Goal: Task Accomplishment & Management: Contribute content

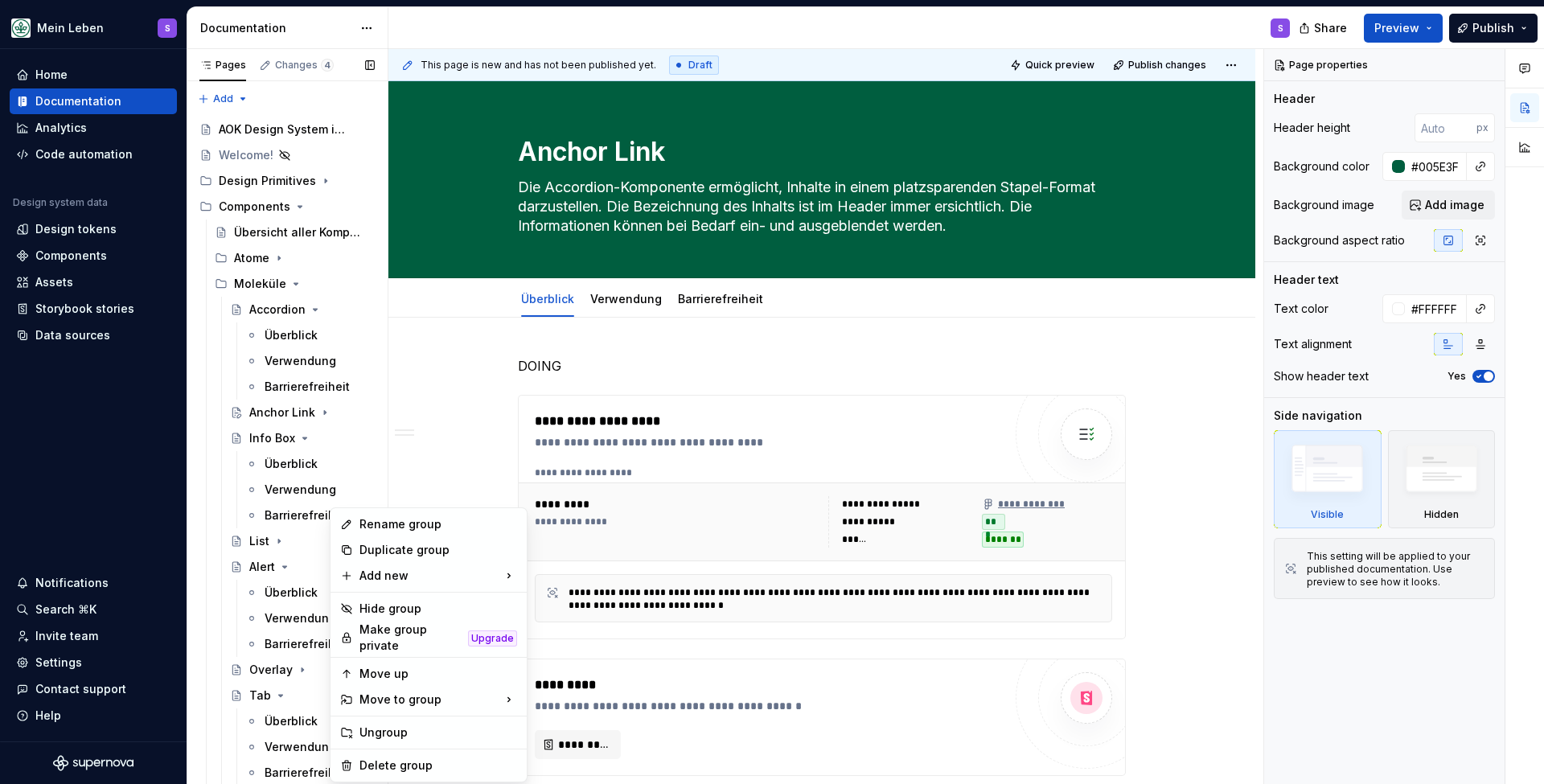
scroll to position [383, 0]
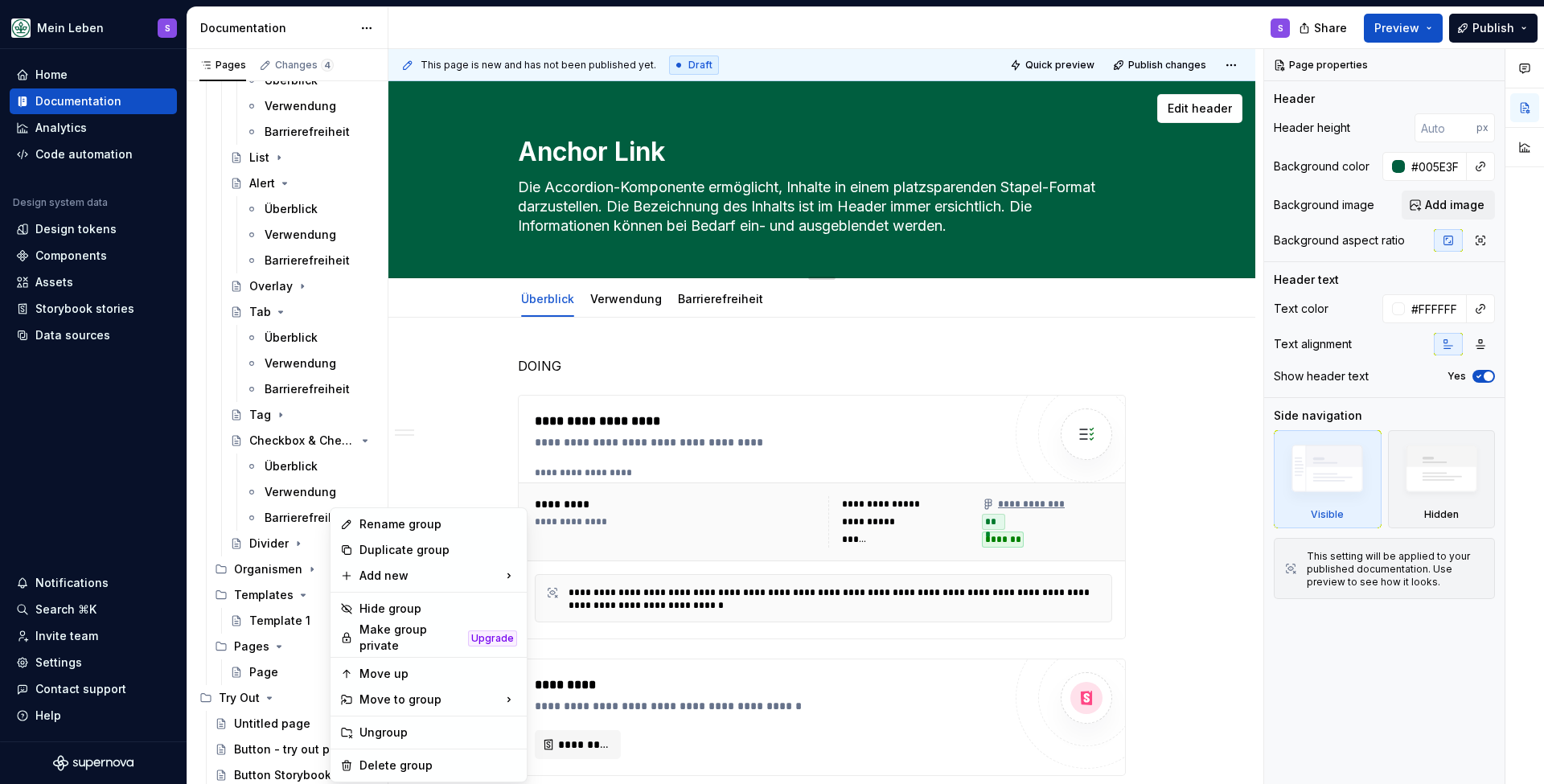
click at [499, 131] on html "Mein Leben S Home Documentation Analytics Code automation Design system data De…" at bounding box center [772, 392] width 1544 height 784
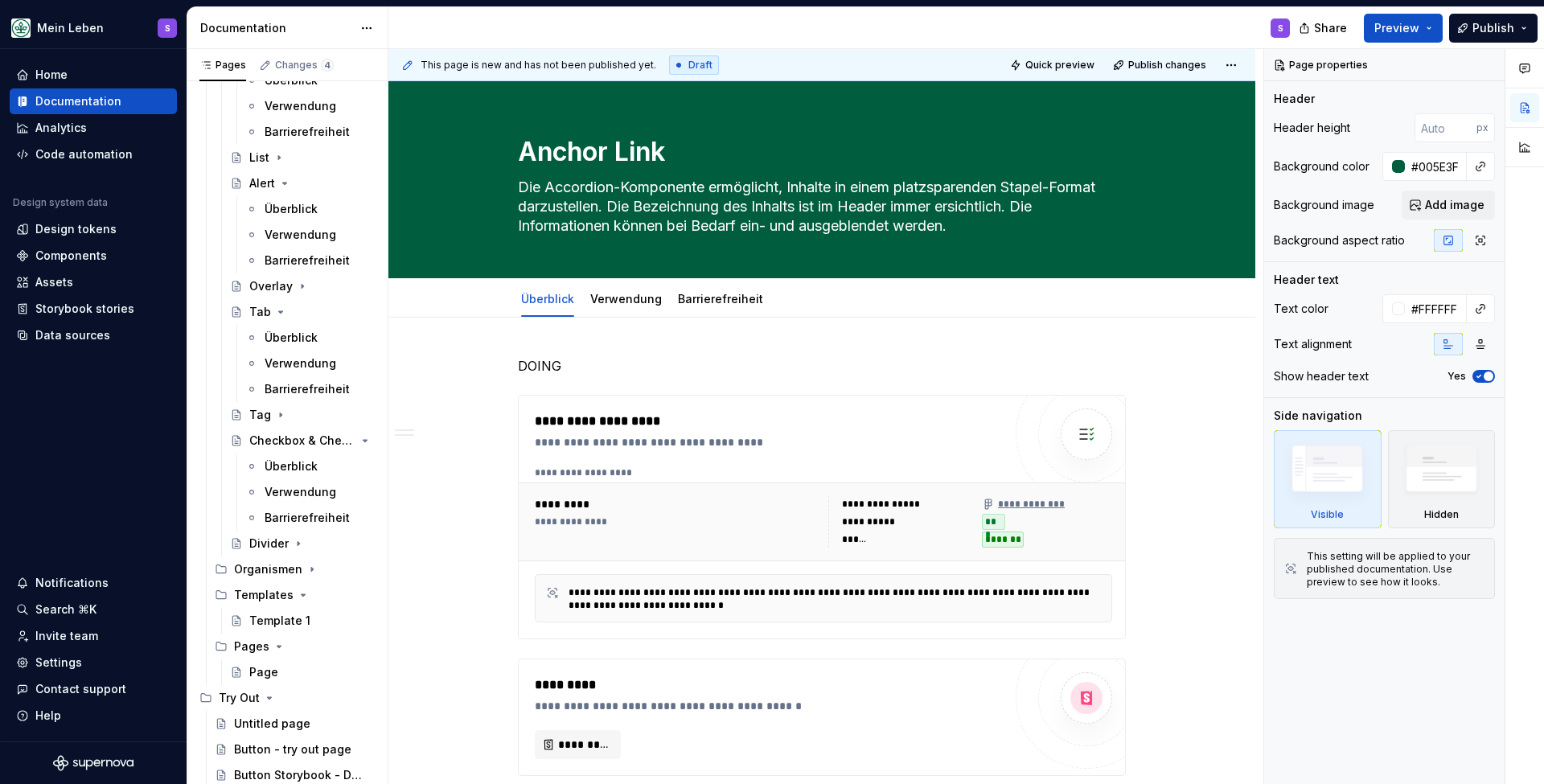
click at [318, 25] on div "Documentation" at bounding box center [276, 28] width 152 height 16
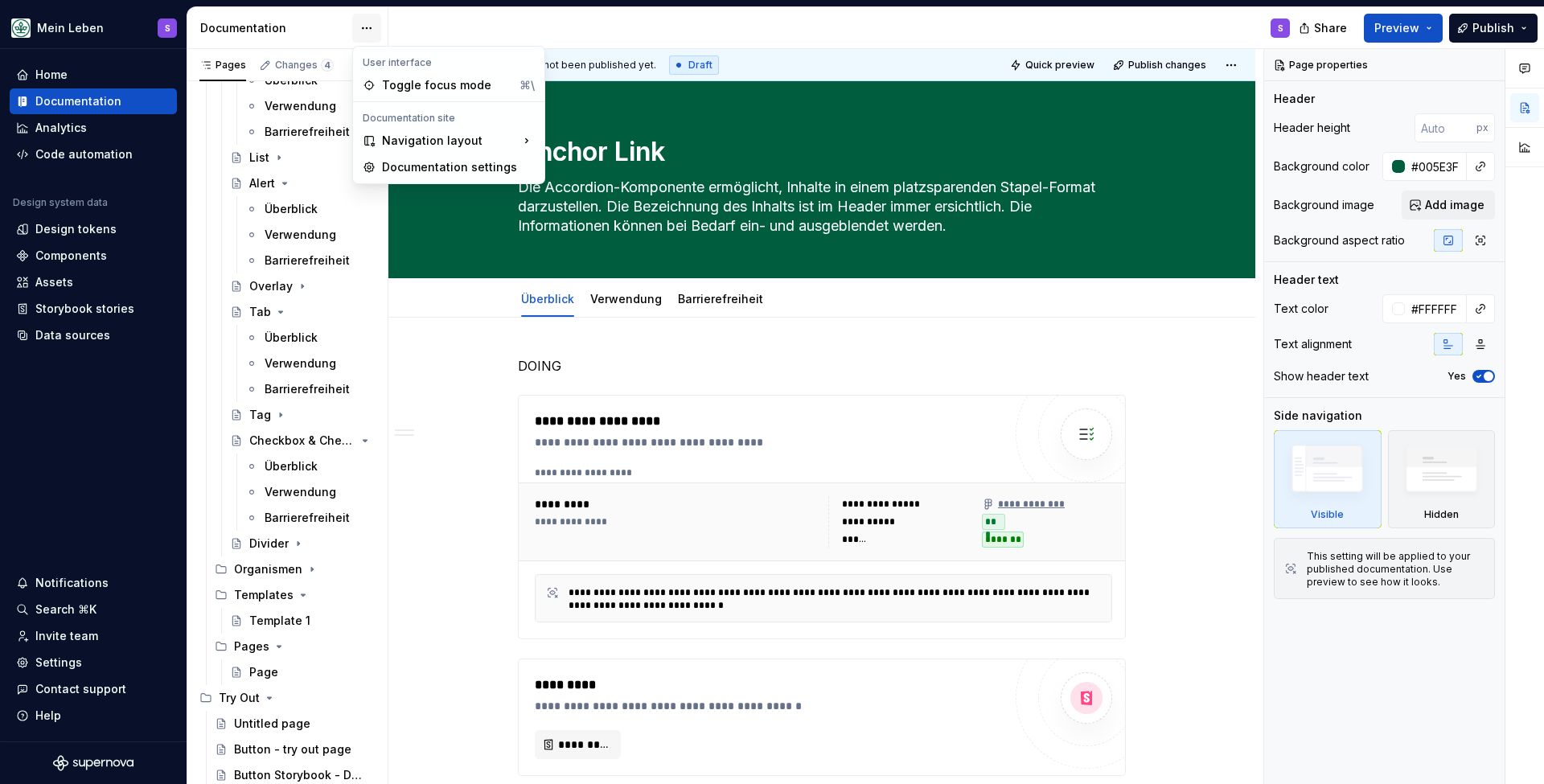
click at [361, 28] on html "Mein Leben S Home Documentation Analytics Code automation Design system data De…" at bounding box center [772, 392] width 1544 height 784
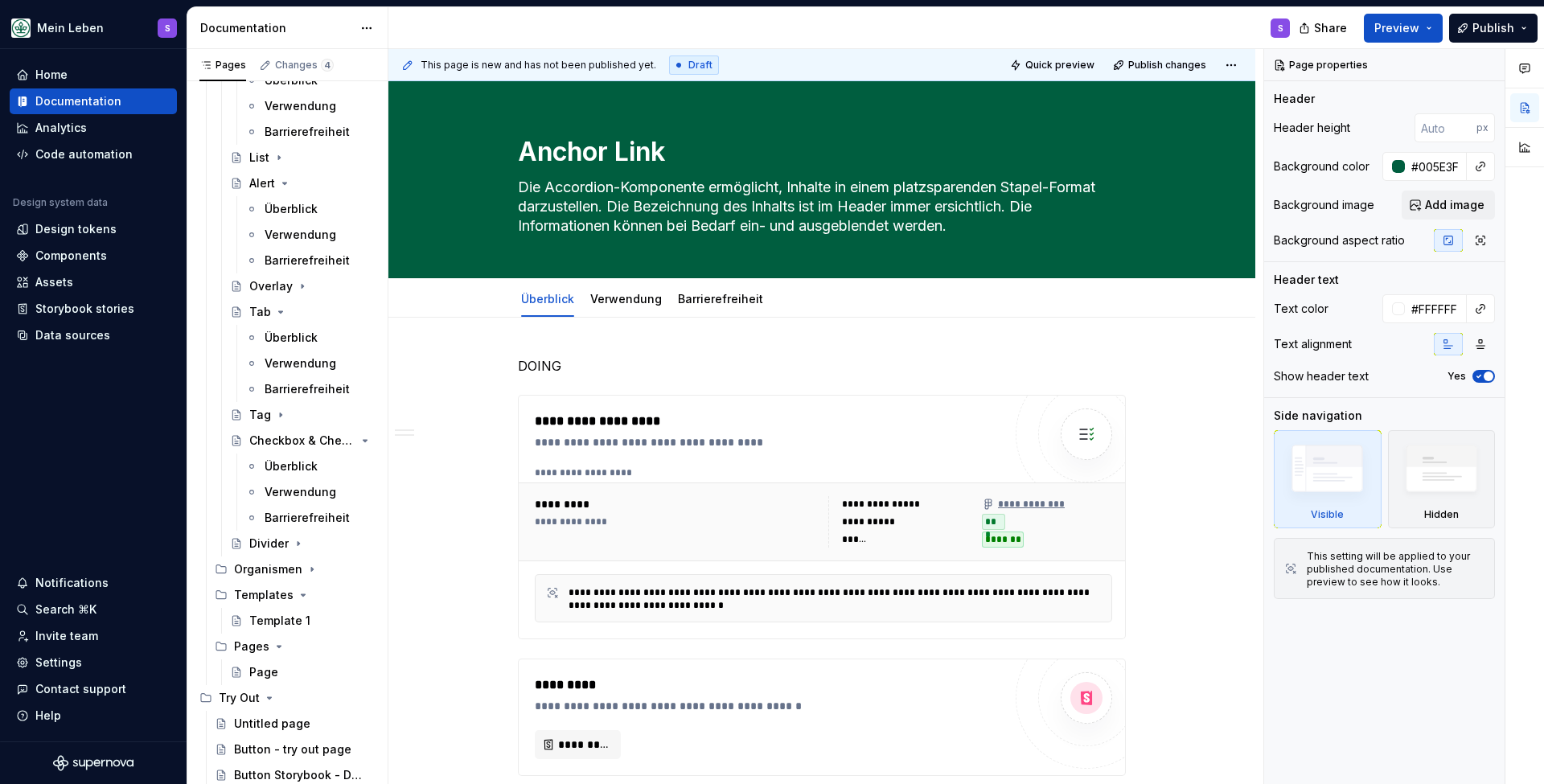
click at [326, 26] on html "Mein Leben S Home Documentation Analytics Code automation Design system data De…" at bounding box center [772, 392] width 1544 height 784
click at [218, 62] on div "Pages" at bounding box center [223, 65] width 47 height 13
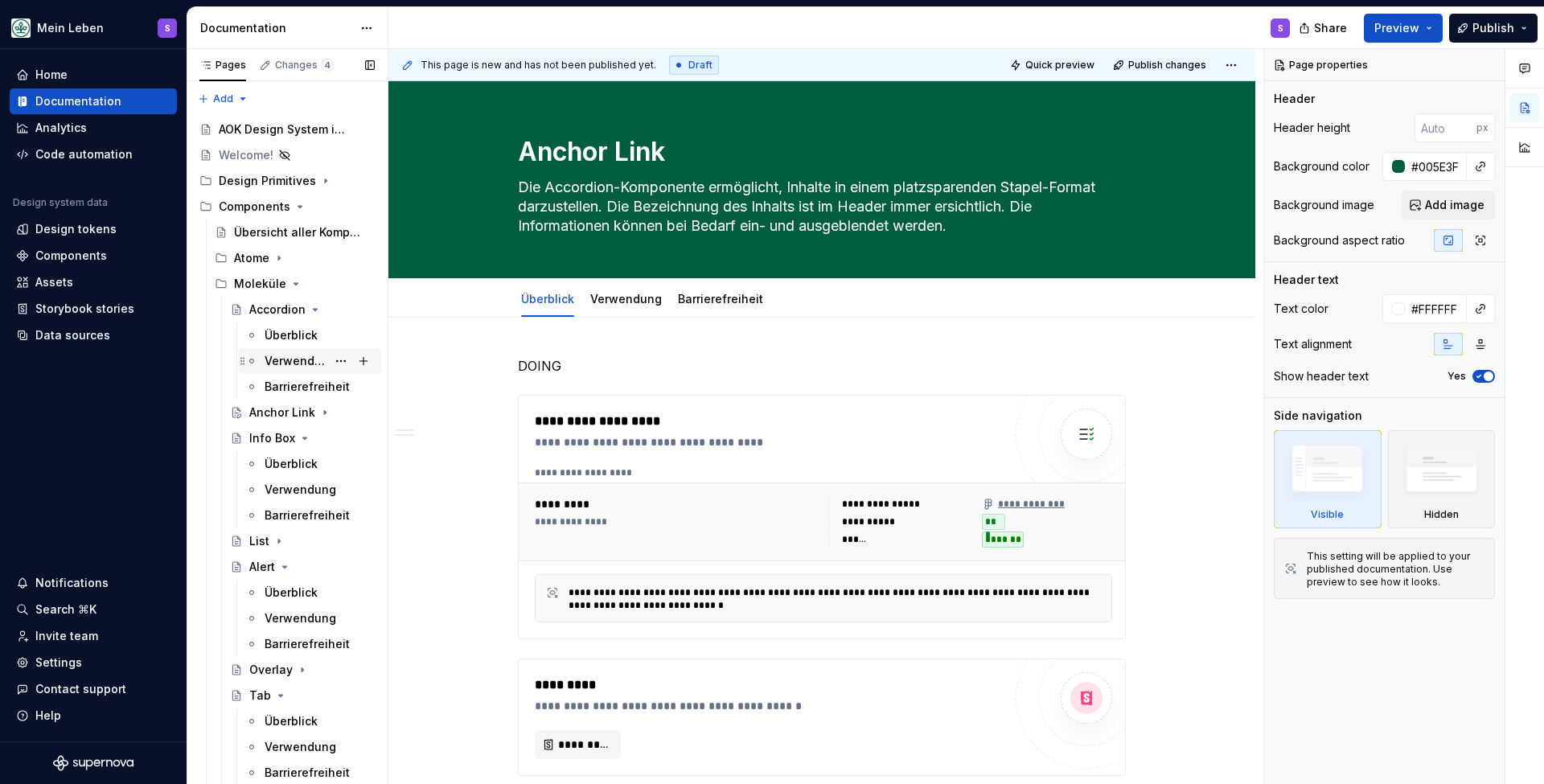
scroll to position [0, 0]
click at [243, 99] on div "Pages Changes 5 Add Accessibility guide for tree Page tree. Navigate the tree w…" at bounding box center [287, 420] width 201 height 742
click at [243, 98] on div "Pages Changes 5 Add Accessibility guide for tree Page tree. Navigate the tree w…" at bounding box center [287, 420] width 201 height 742
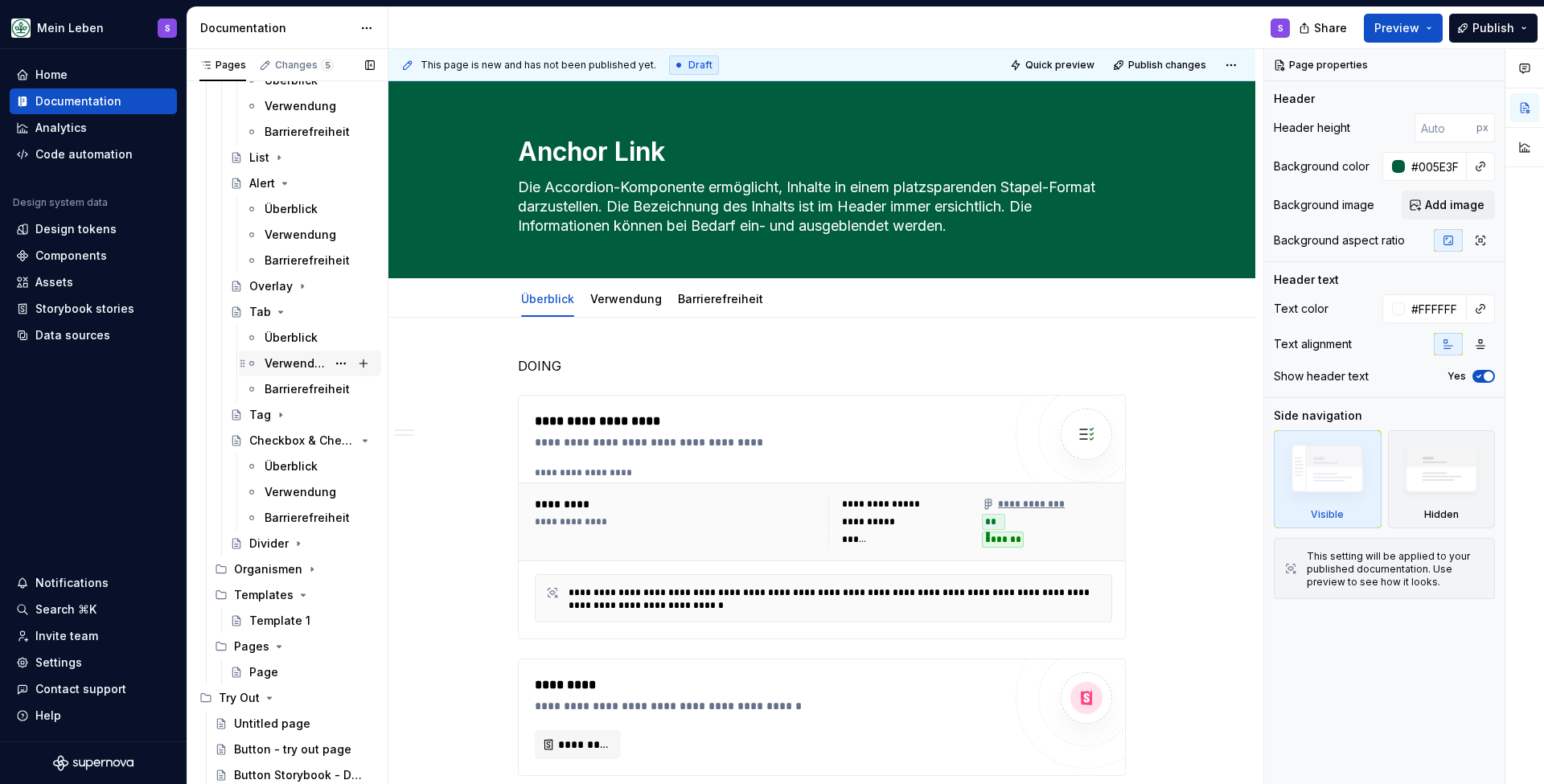
scroll to position [383, 0]
click at [339, 645] on button "Page tree" at bounding box center [341, 646] width 22 height 22
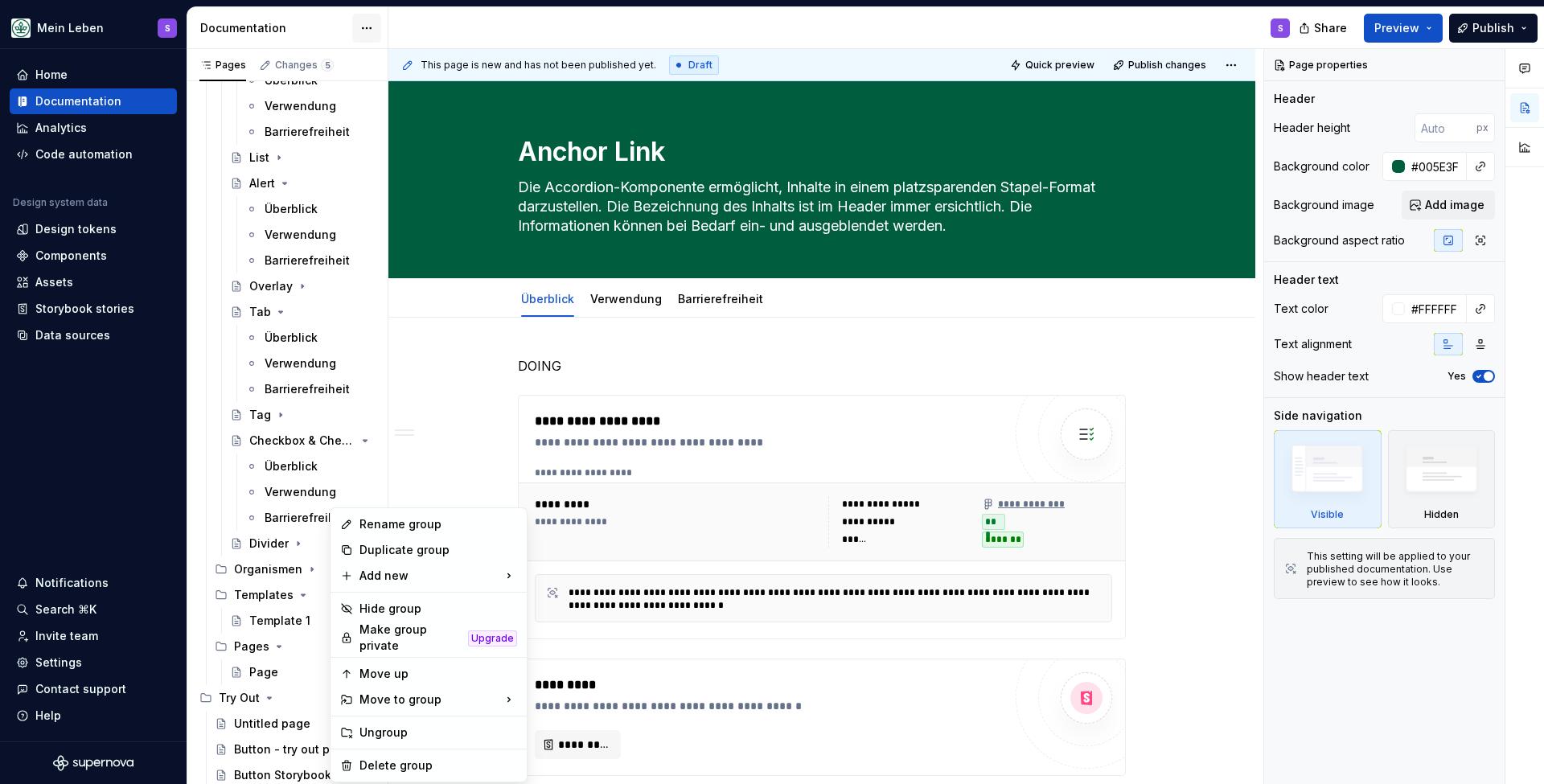
click at [372, 30] on html "Mein Leben S Home Documentation Analytics Code automation Design system data De…" at bounding box center [772, 392] width 1544 height 784
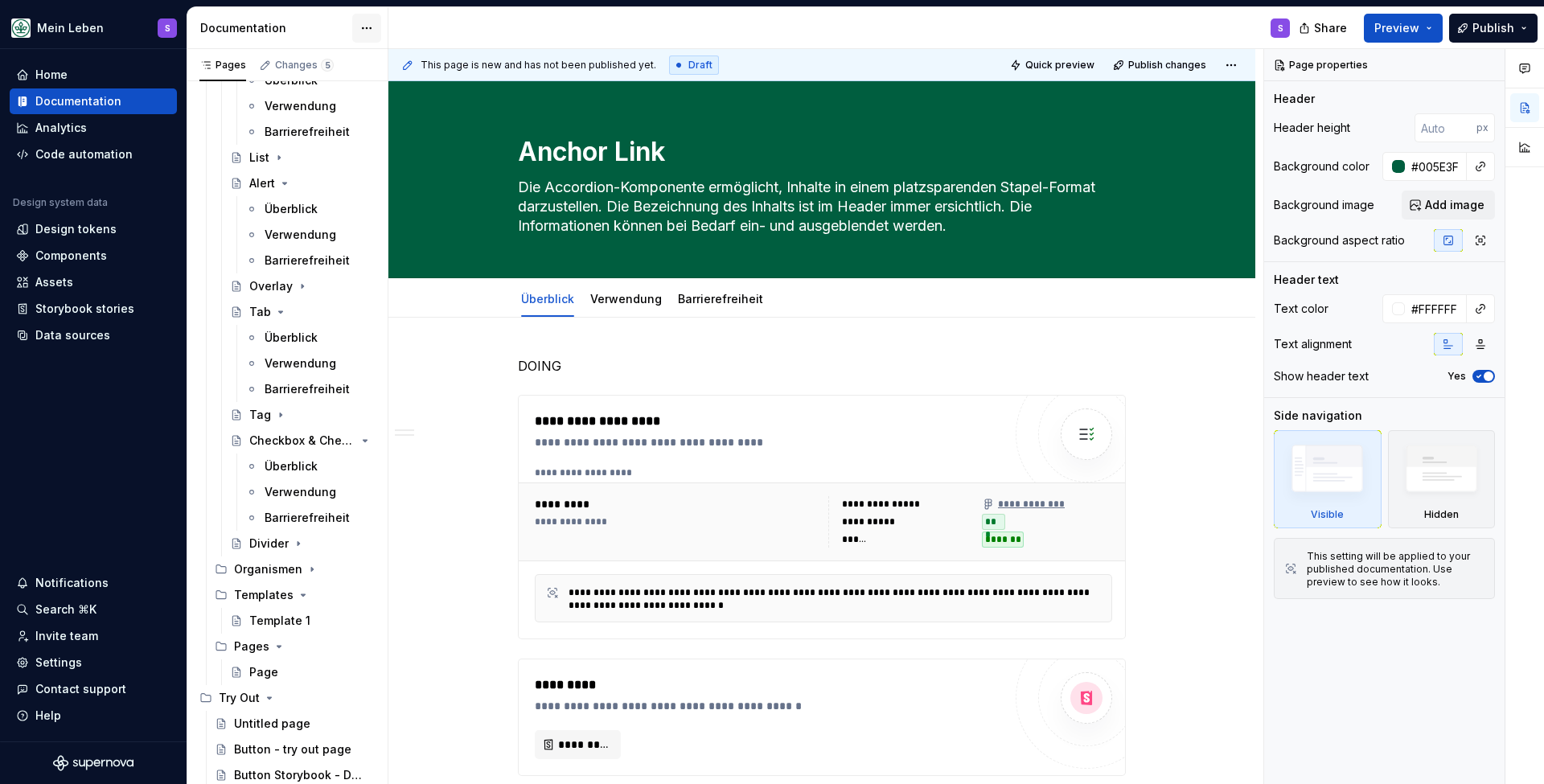
click at [365, 29] on html "Mein Leben S Home Documentation Analytics Code automation Design system data De…" at bounding box center [772, 392] width 1544 height 784
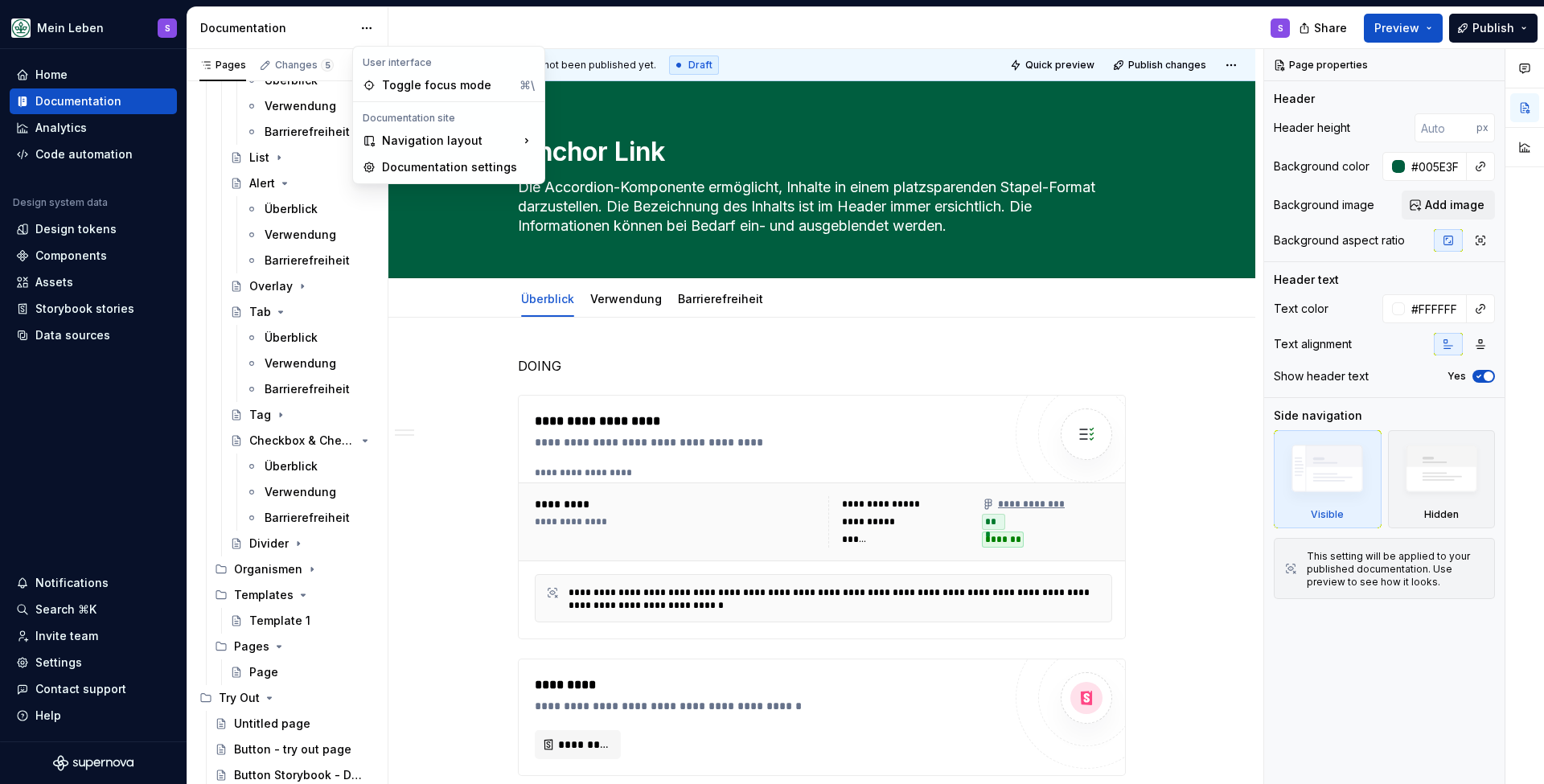
click at [366, 25] on html "Mein Leben S Home Documentation Analytics Code automation Design system data De…" at bounding box center [772, 392] width 1544 height 784
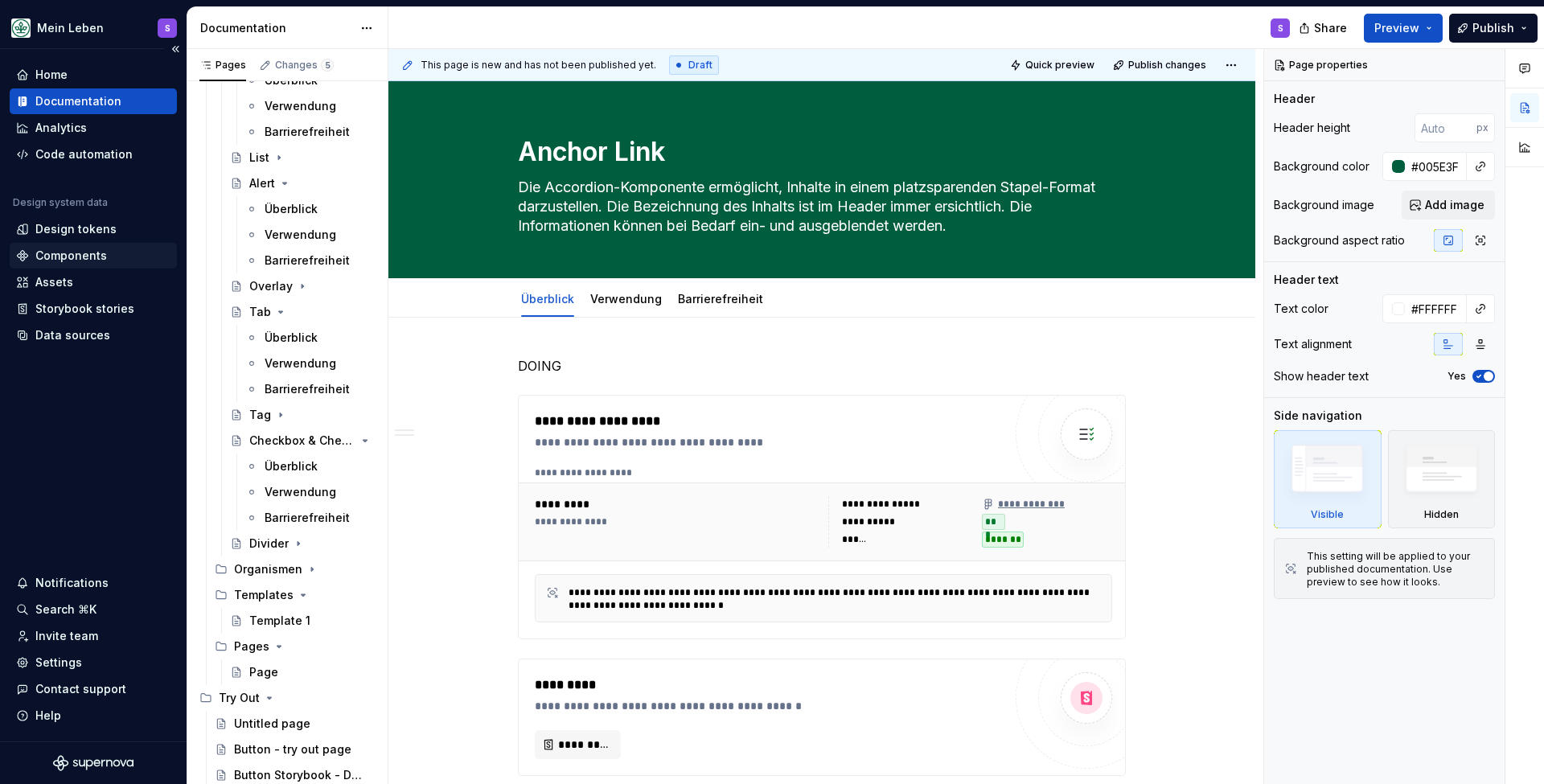
click at [66, 255] on div "Components" at bounding box center [71, 256] width 71 height 16
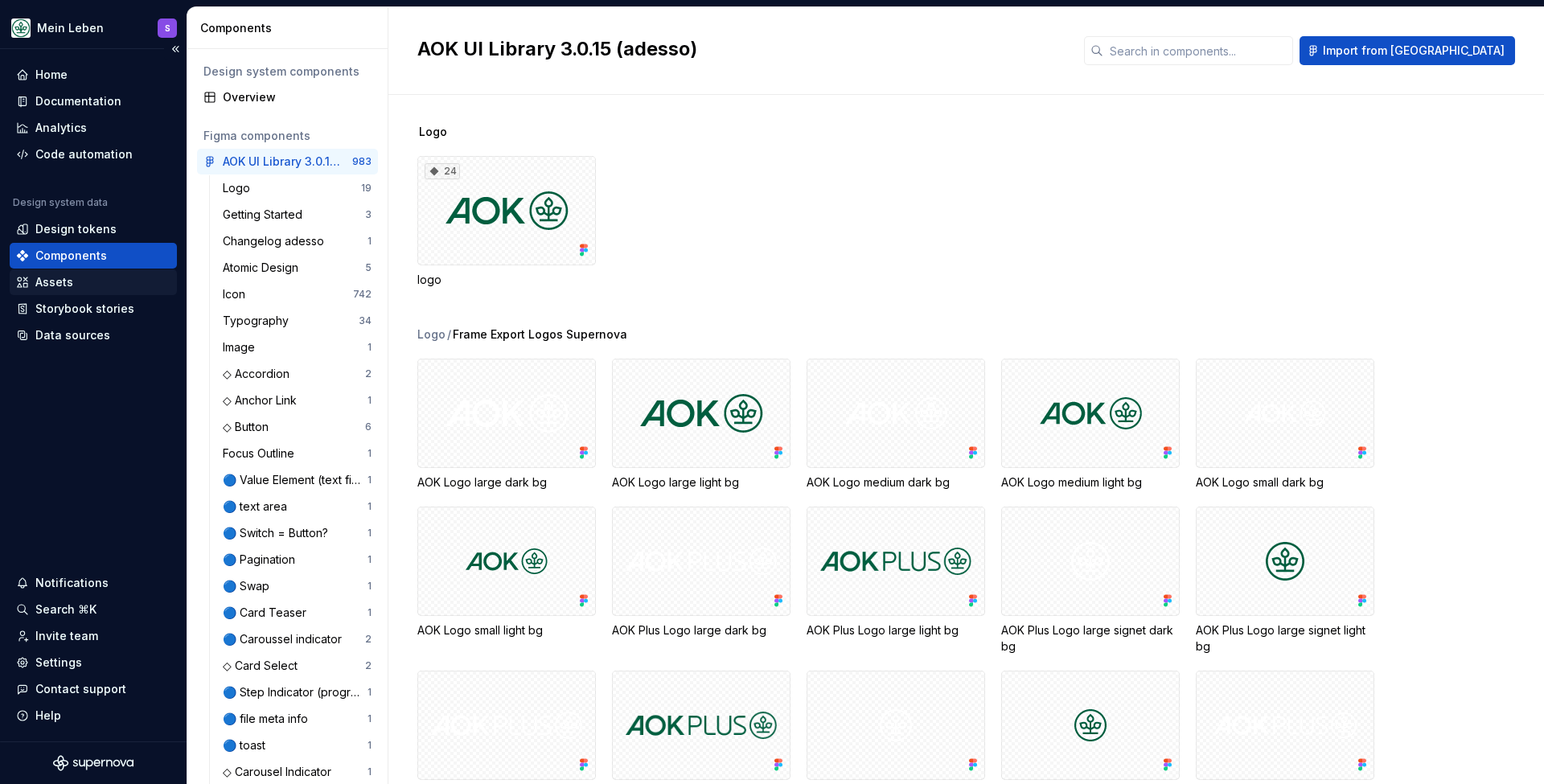
click at [56, 281] on div "Assets" at bounding box center [54, 282] width 38 height 16
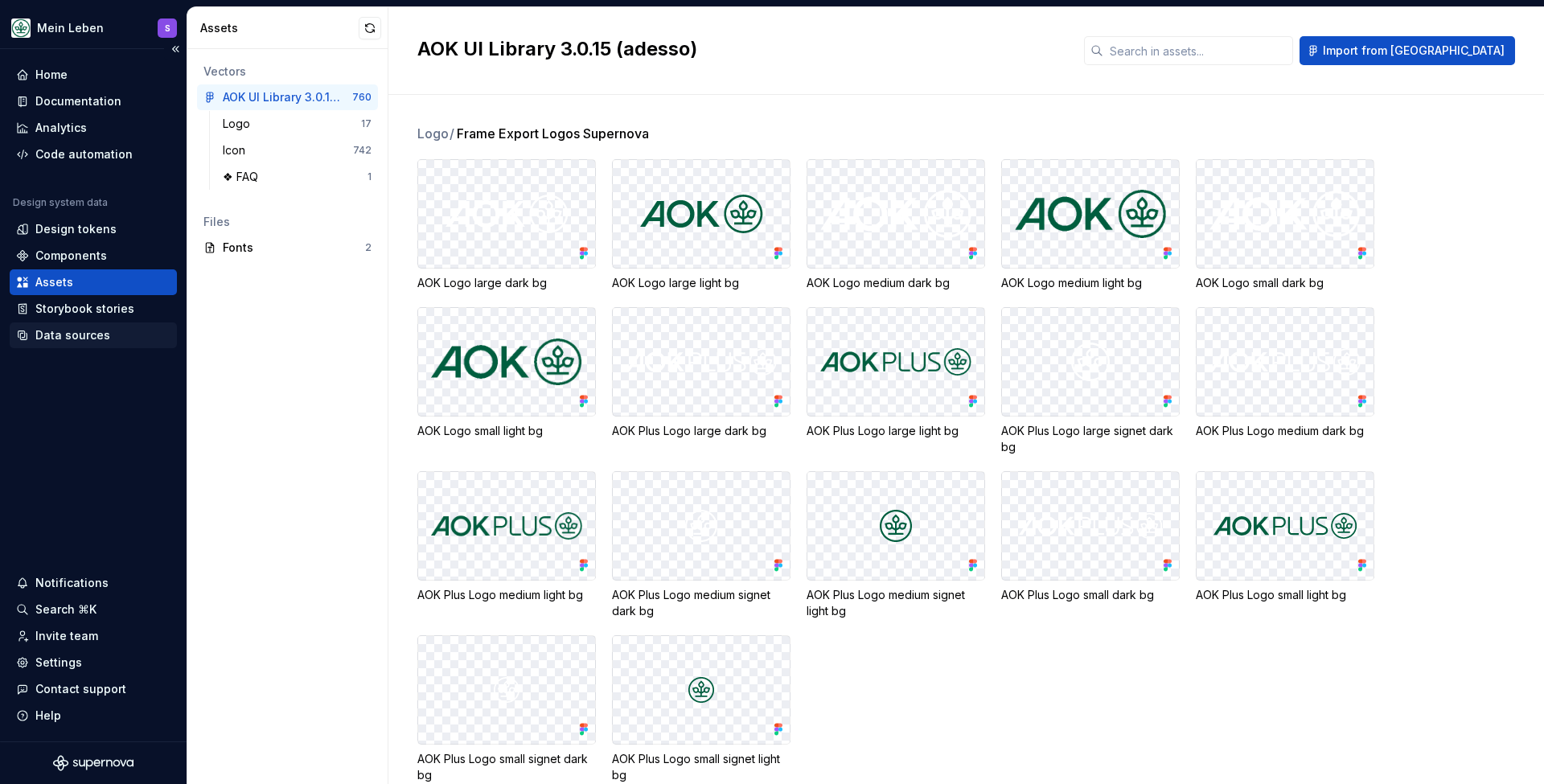
click at [77, 337] on div "Data sources" at bounding box center [72, 336] width 75 height 16
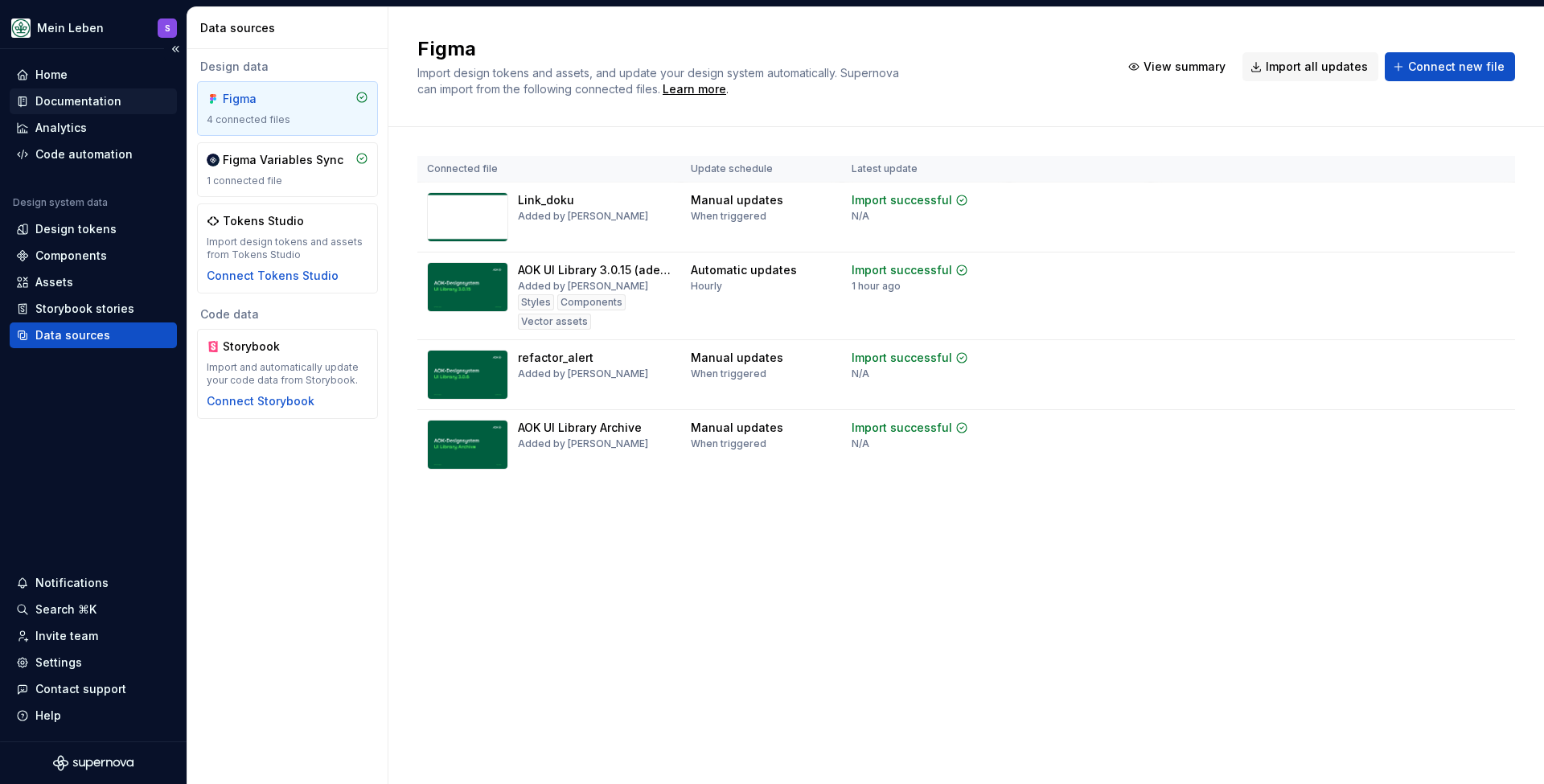
click at [80, 92] on div "Documentation" at bounding box center [94, 101] width 168 height 25
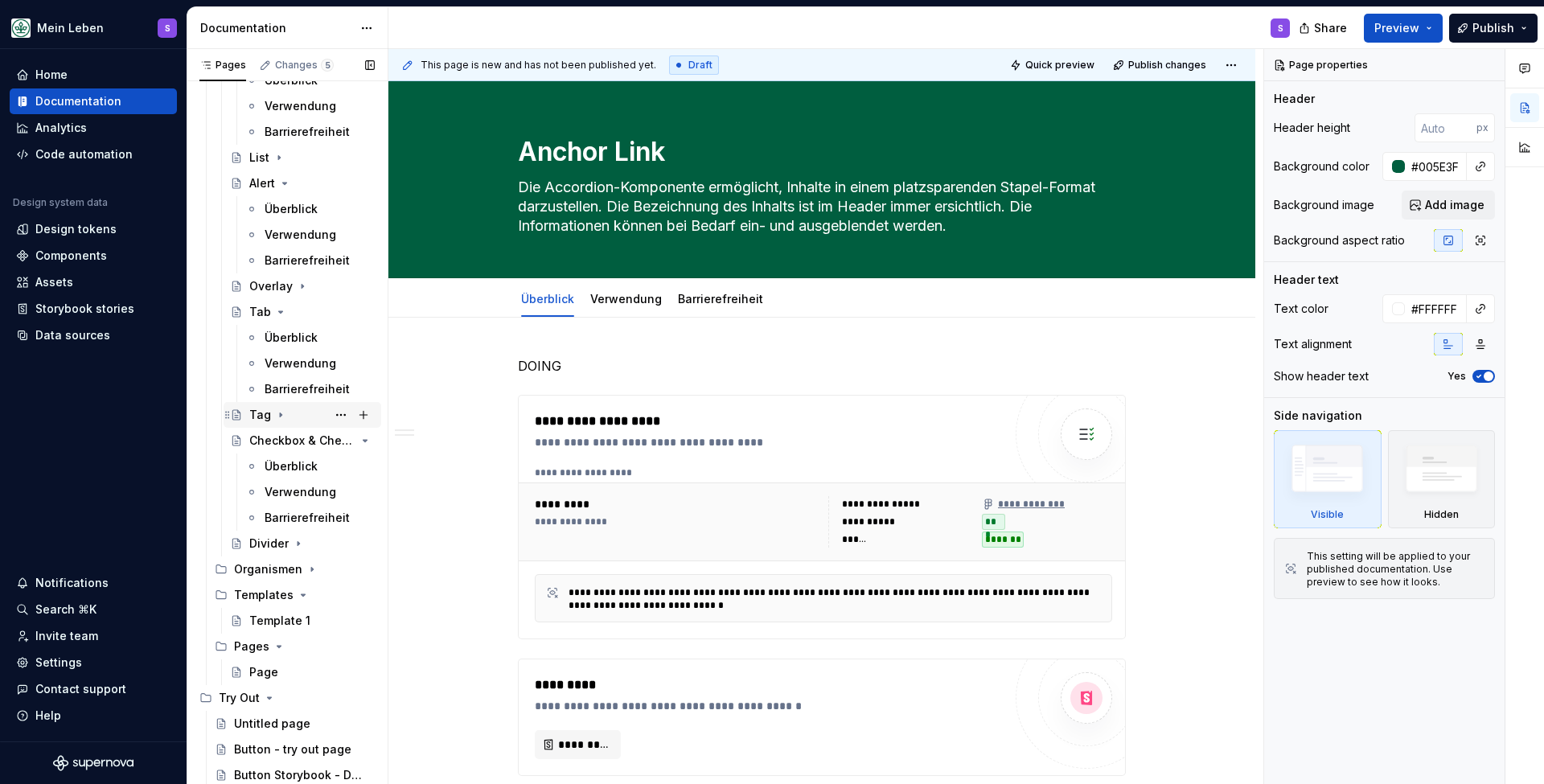
scroll to position [461, 0]
click at [268, 646] on div "Pages" at bounding box center [304, 646] width 140 height 22
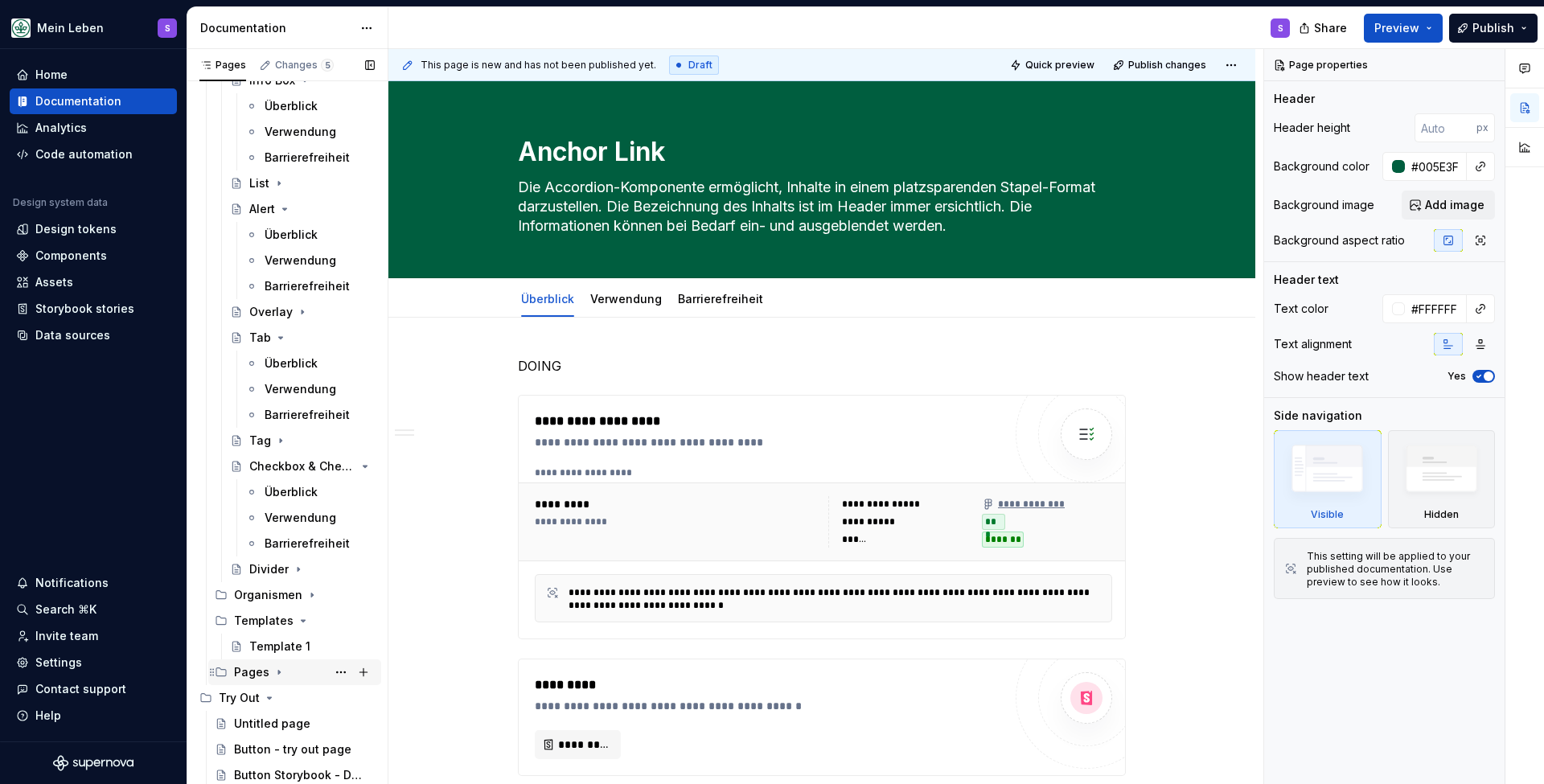
click at [282, 666] on icon "Page tree" at bounding box center [279, 672] width 13 height 13
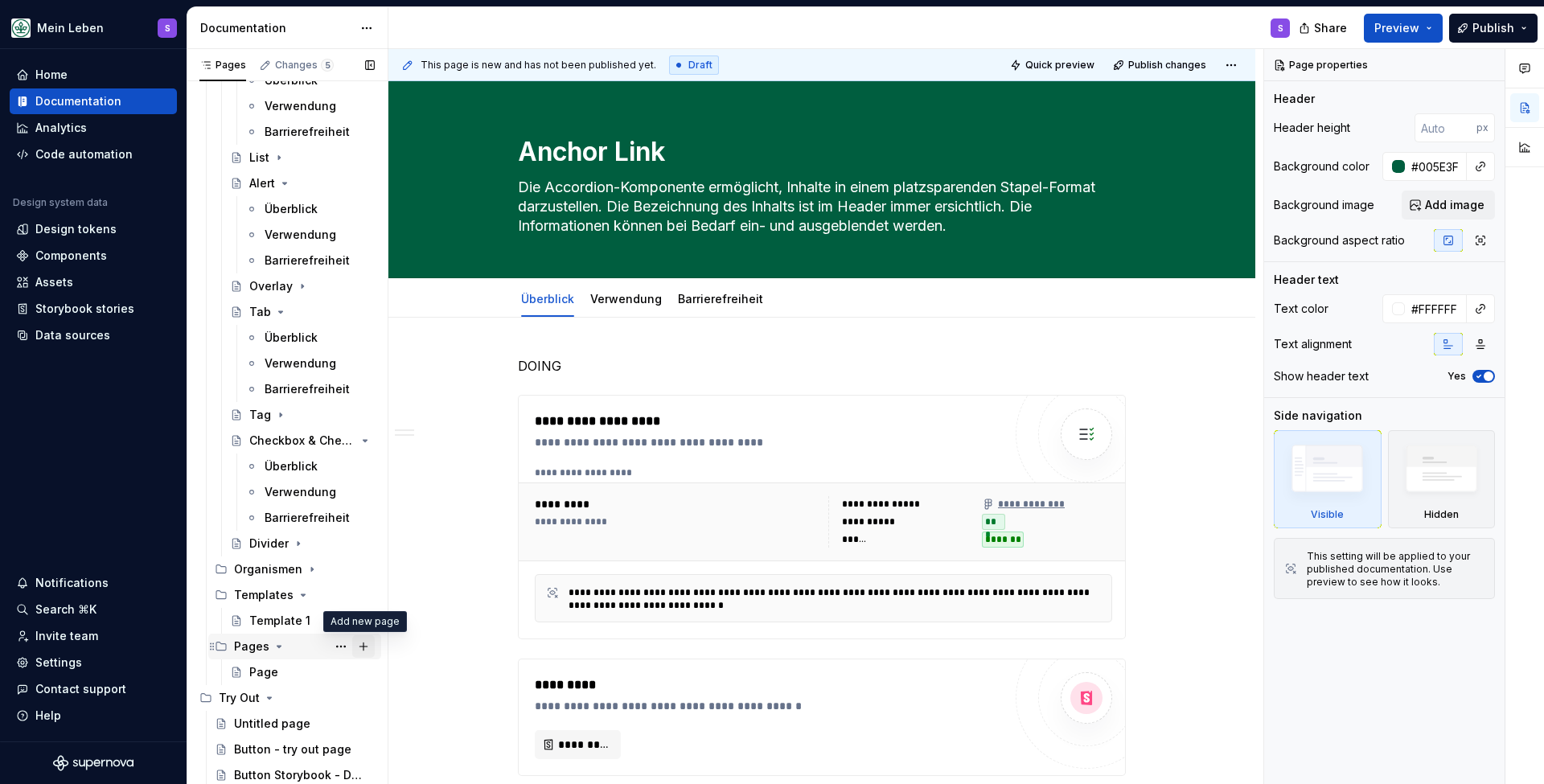
click at [369, 644] on button "Page tree" at bounding box center [363, 646] width 22 height 22
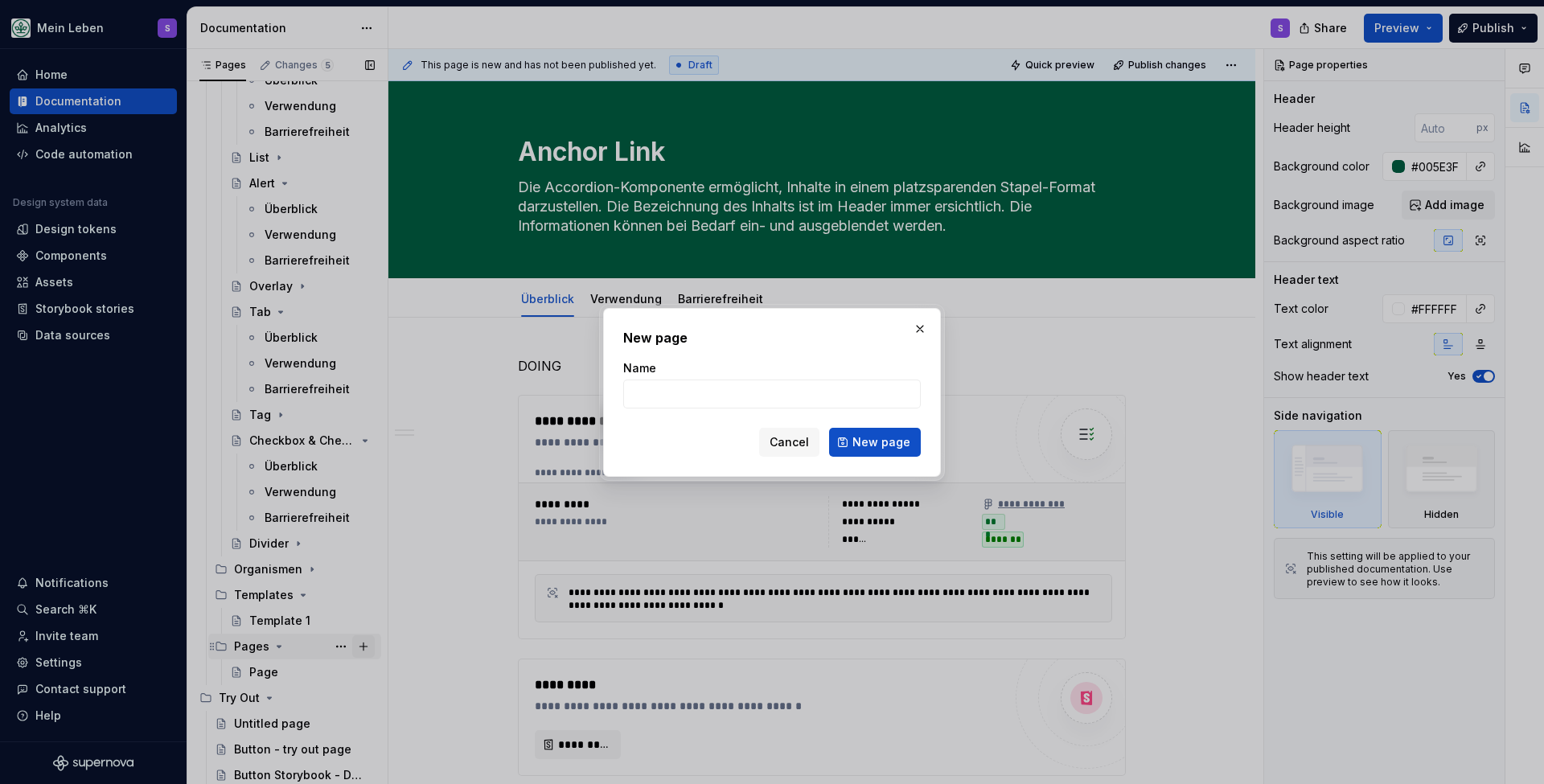
type textarea "*"
type input "Link List"
click at [889, 446] on span "New page" at bounding box center [881, 442] width 58 height 16
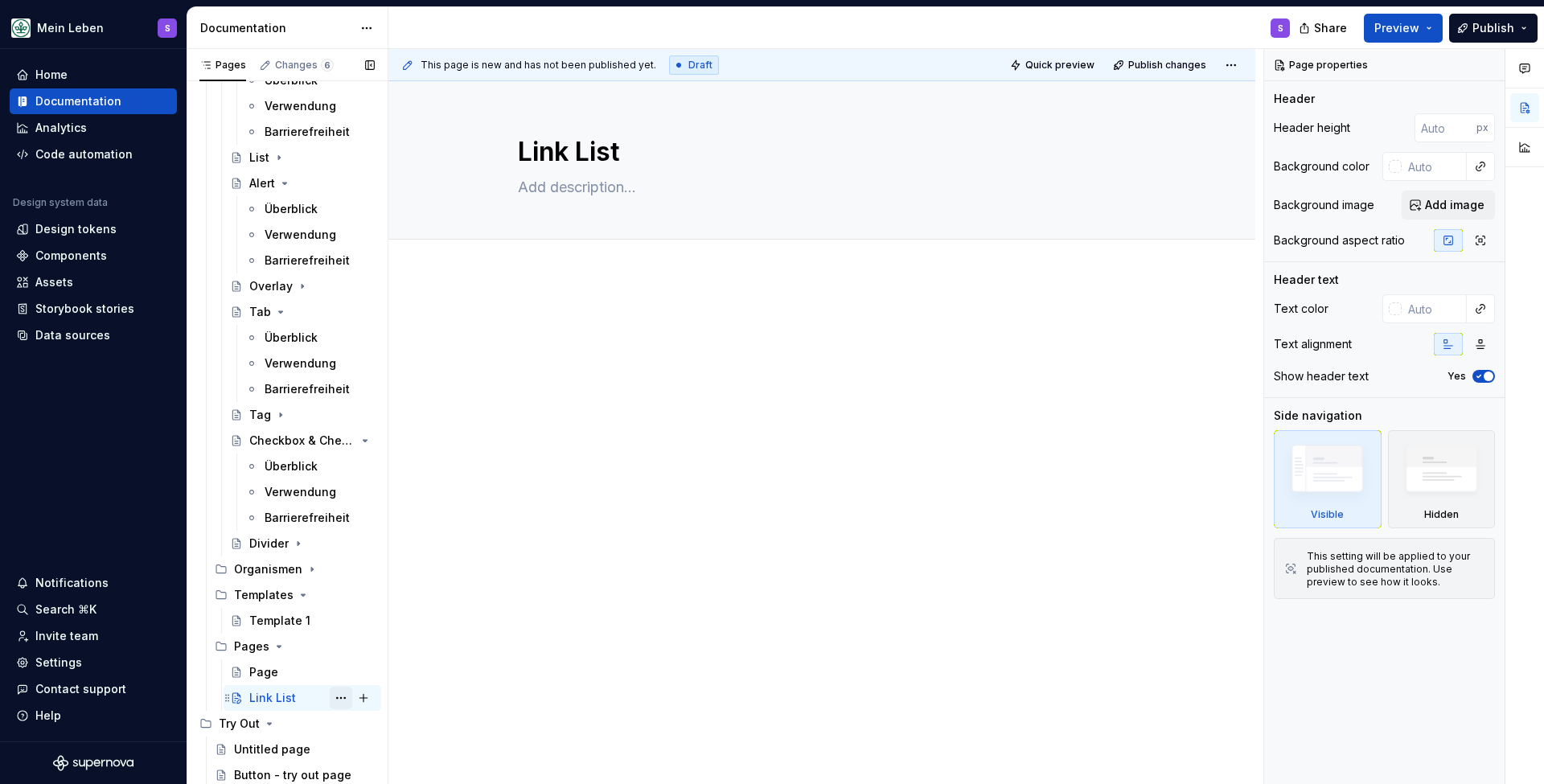
click at [334, 694] on button "Page tree" at bounding box center [341, 697] width 22 height 22
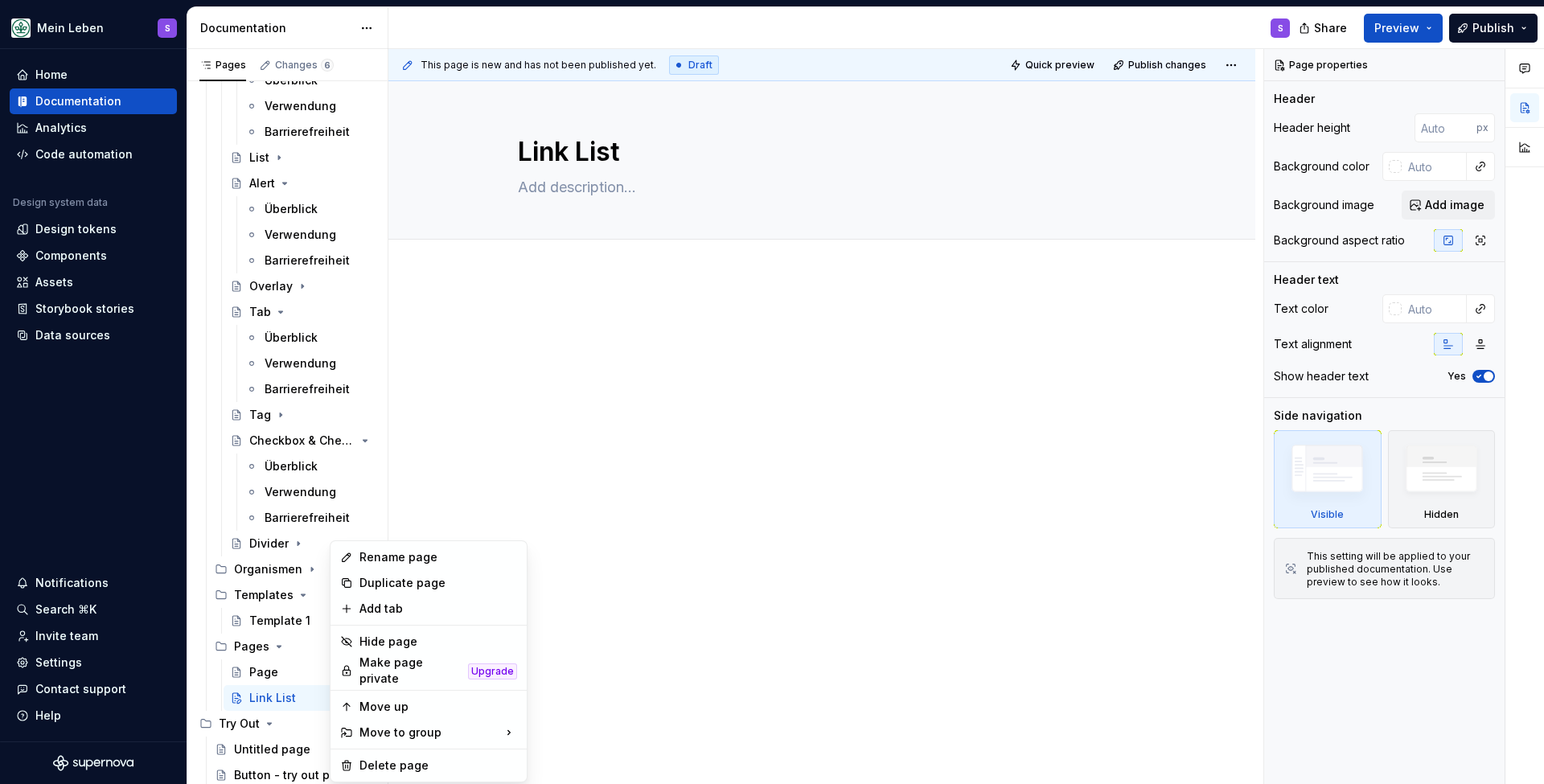
click at [729, 330] on html "Mein Leben S Home Documentation Analytics Code automation Design system data De…" at bounding box center [772, 392] width 1544 height 784
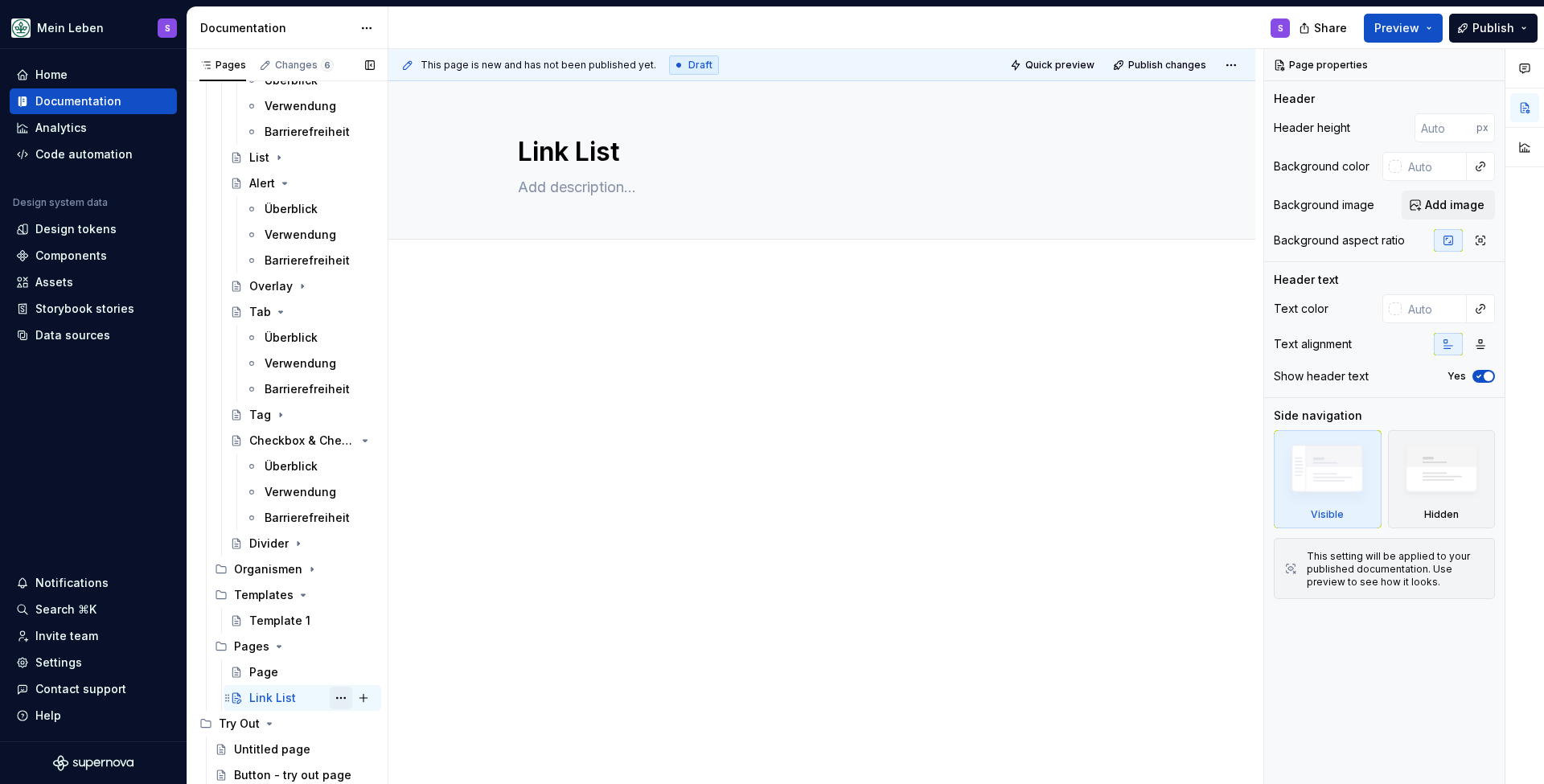
click at [344, 695] on button "Page tree" at bounding box center [341, 697] width 22 height 22
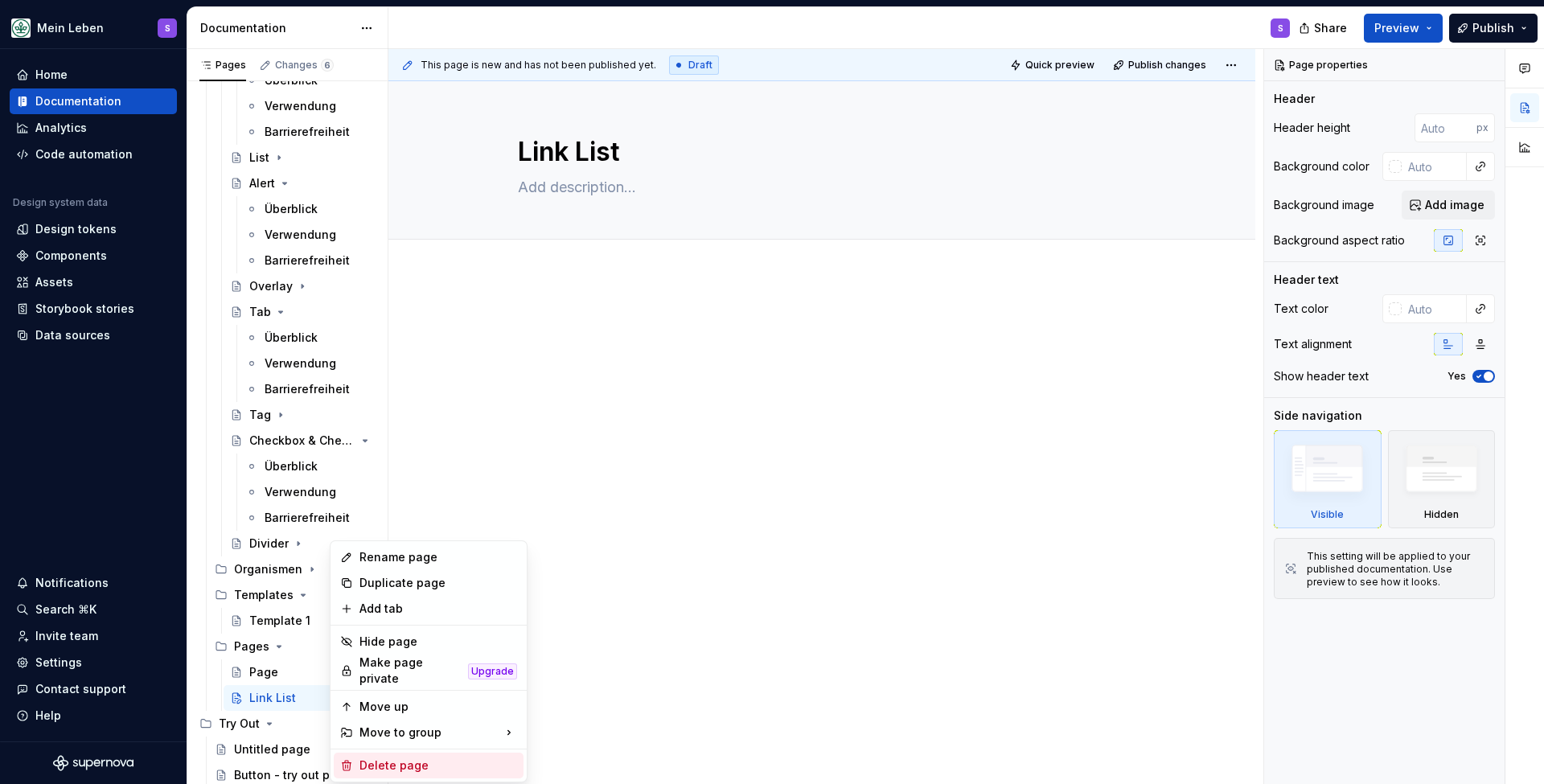
click at [431, 759] on div "Delete page" at bounding box center [439, 766] width 158 height 16
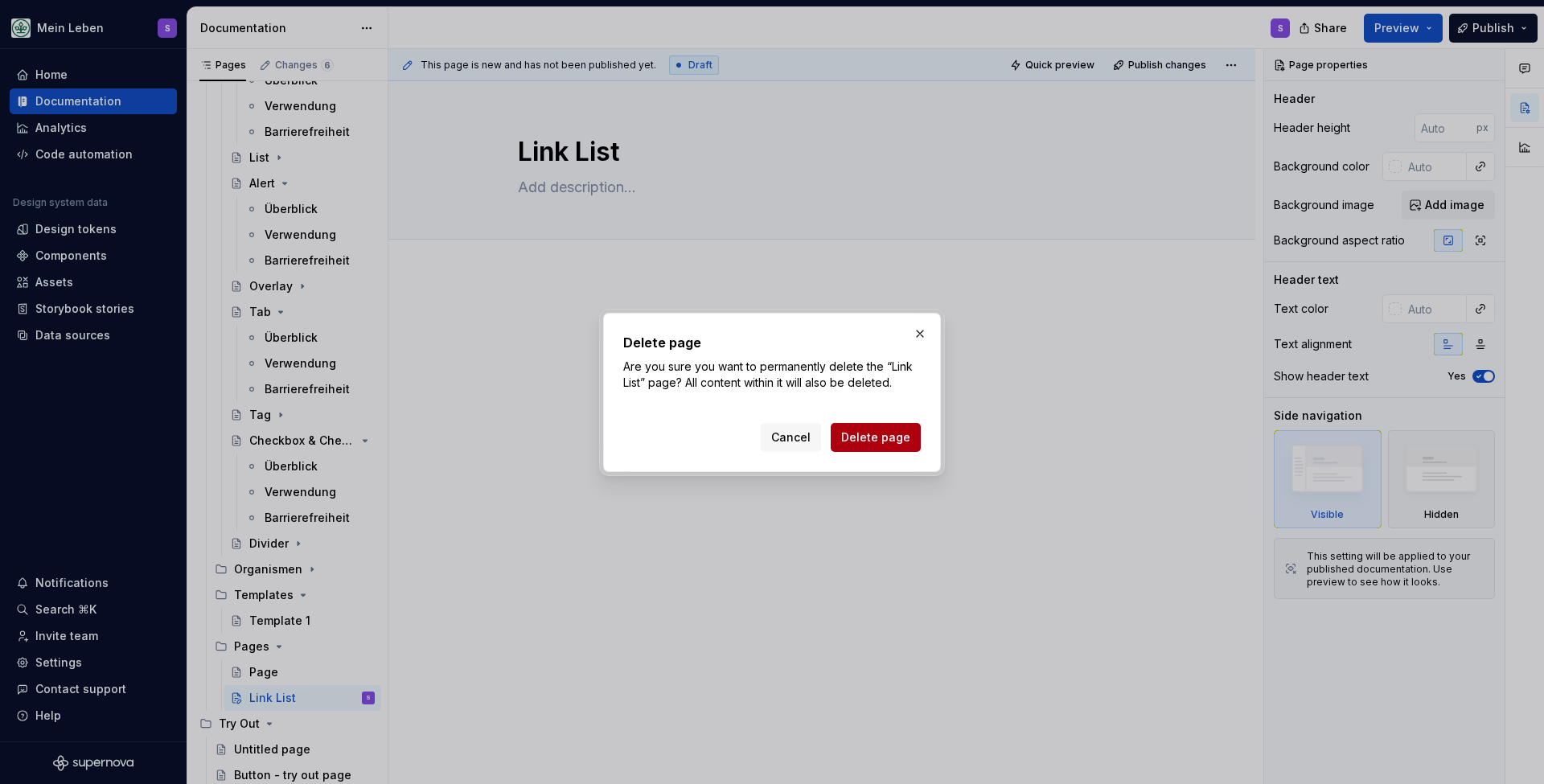
click at [878, 431] on span "Delete page" at bounding box center [875, 438] width 69 height 16
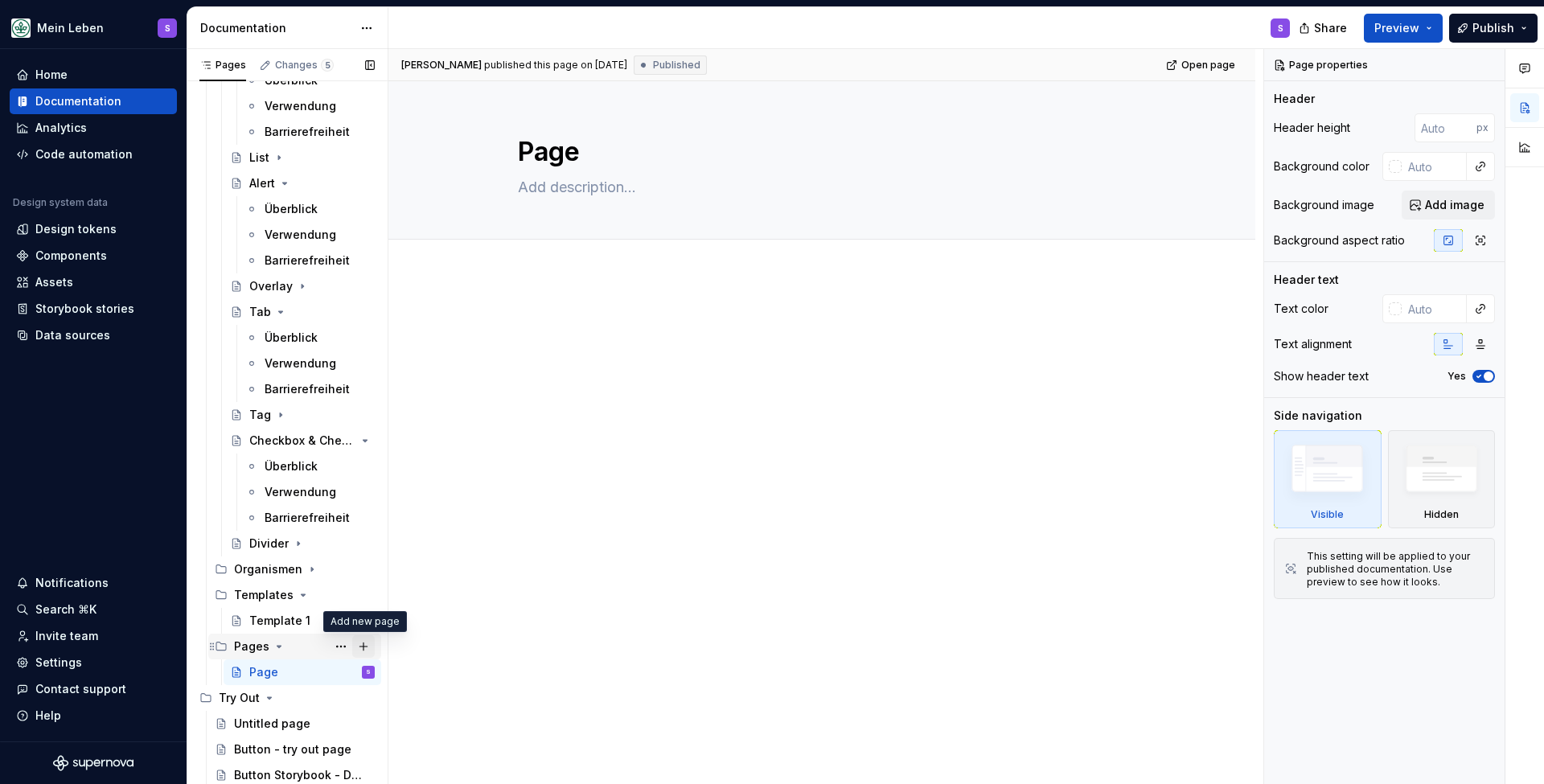
click at [369, 643] on button "Page tree" at bounding box center [363, 646] width 22 height 22
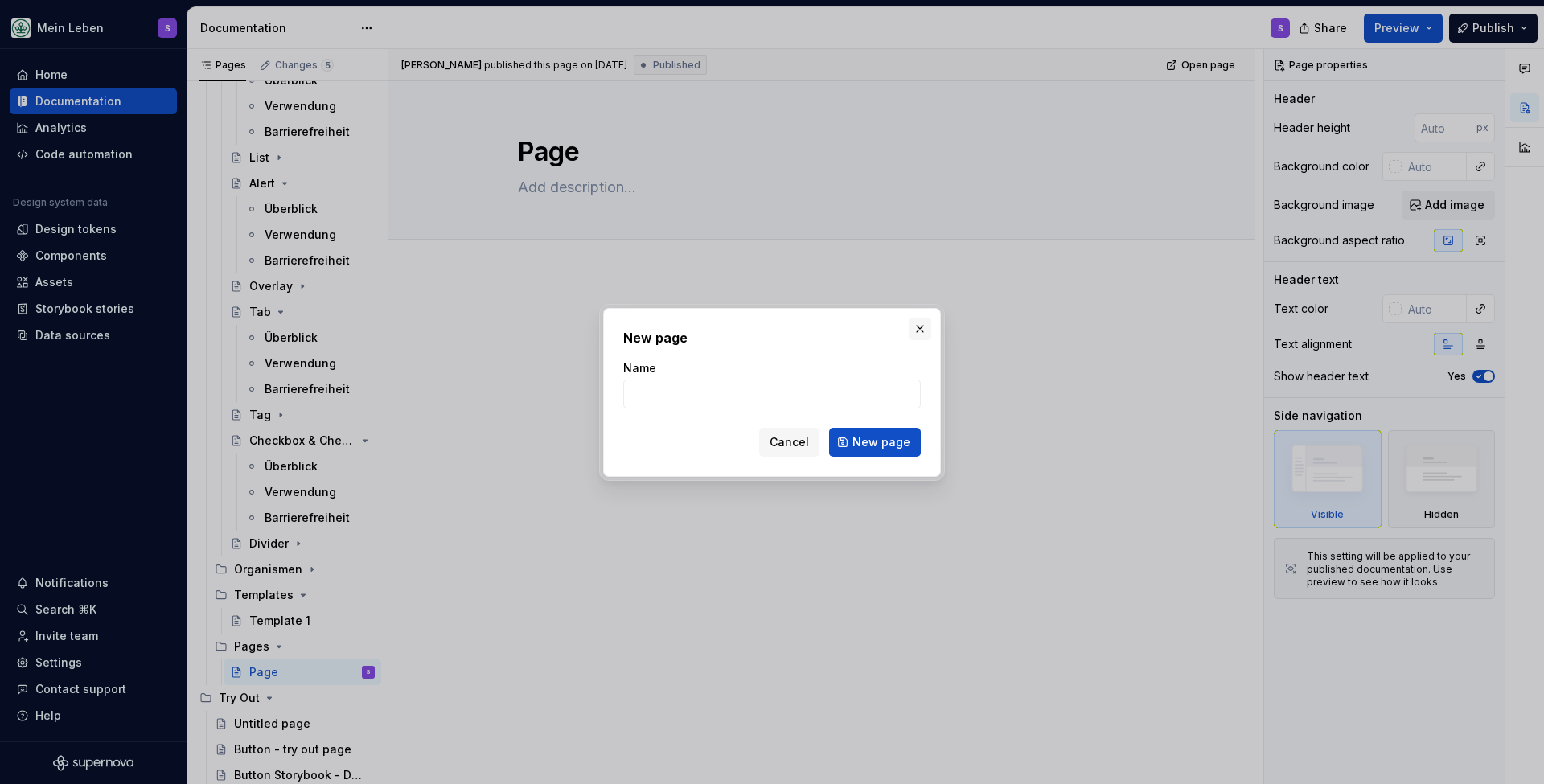
click at [918, 331] on button "button" at bounding box center [920, 328] width 22 height 22
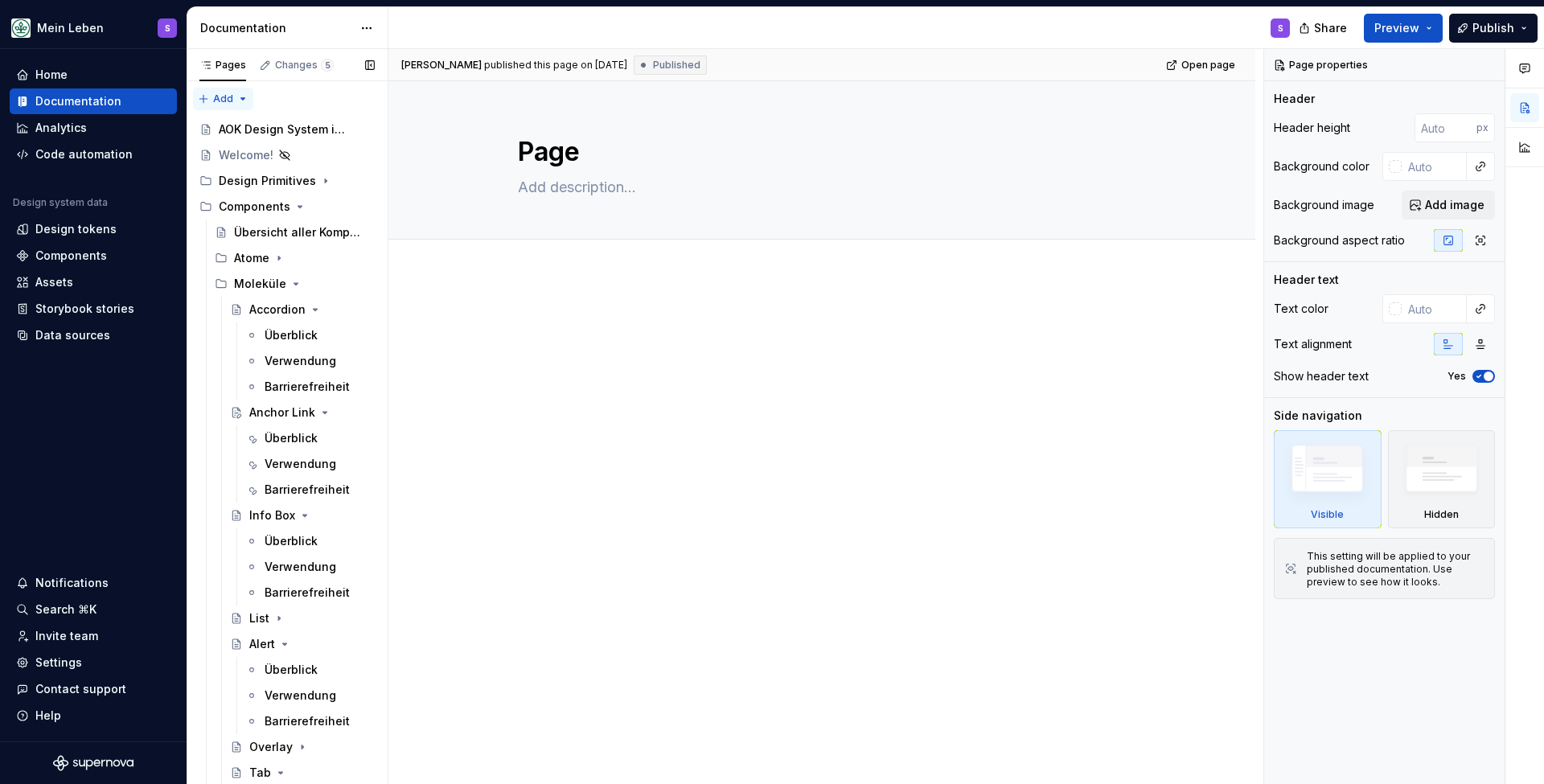
click at [234, 98] on div "Pages Changes 5 Add Accessibility guide for tree Page tree. Navigate the tree w…" at bounding box center [287, 420] width 201 height 742
click at [237, 98] on div "Pages Changes 5 Add Accessibility guide for tree Page tree. Navigate the tree w…" at bounding box center [287, 420] width 201 height 742
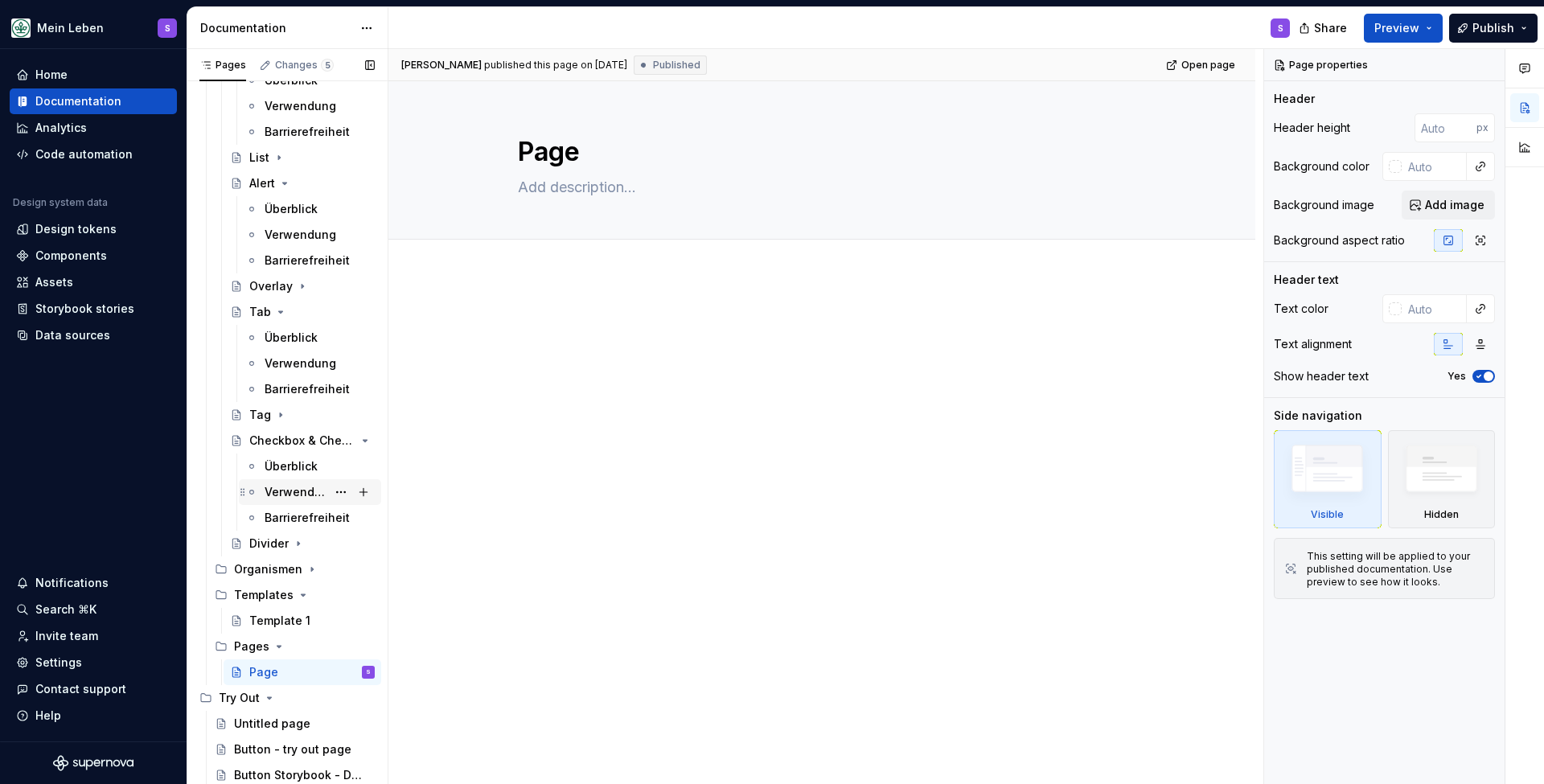
scroll to position [461, 0]
click at [287, 543] on div "Divider" at bounding box center [269, 543] width 39 height 16
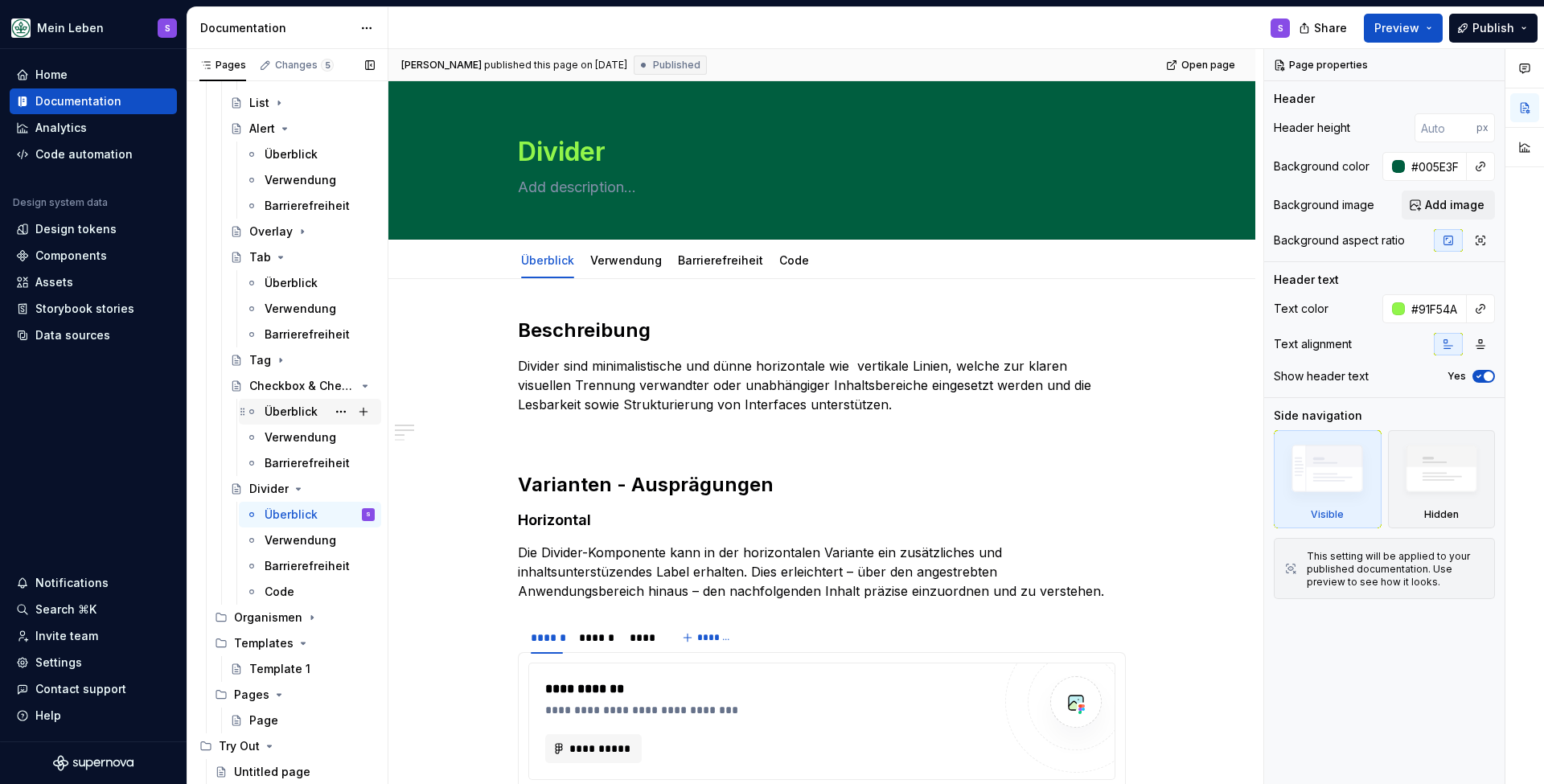
scroll to position [514, 0]
click at [257, 257] on div "Tab" at bounding box center [260, 259] width 21 height 16
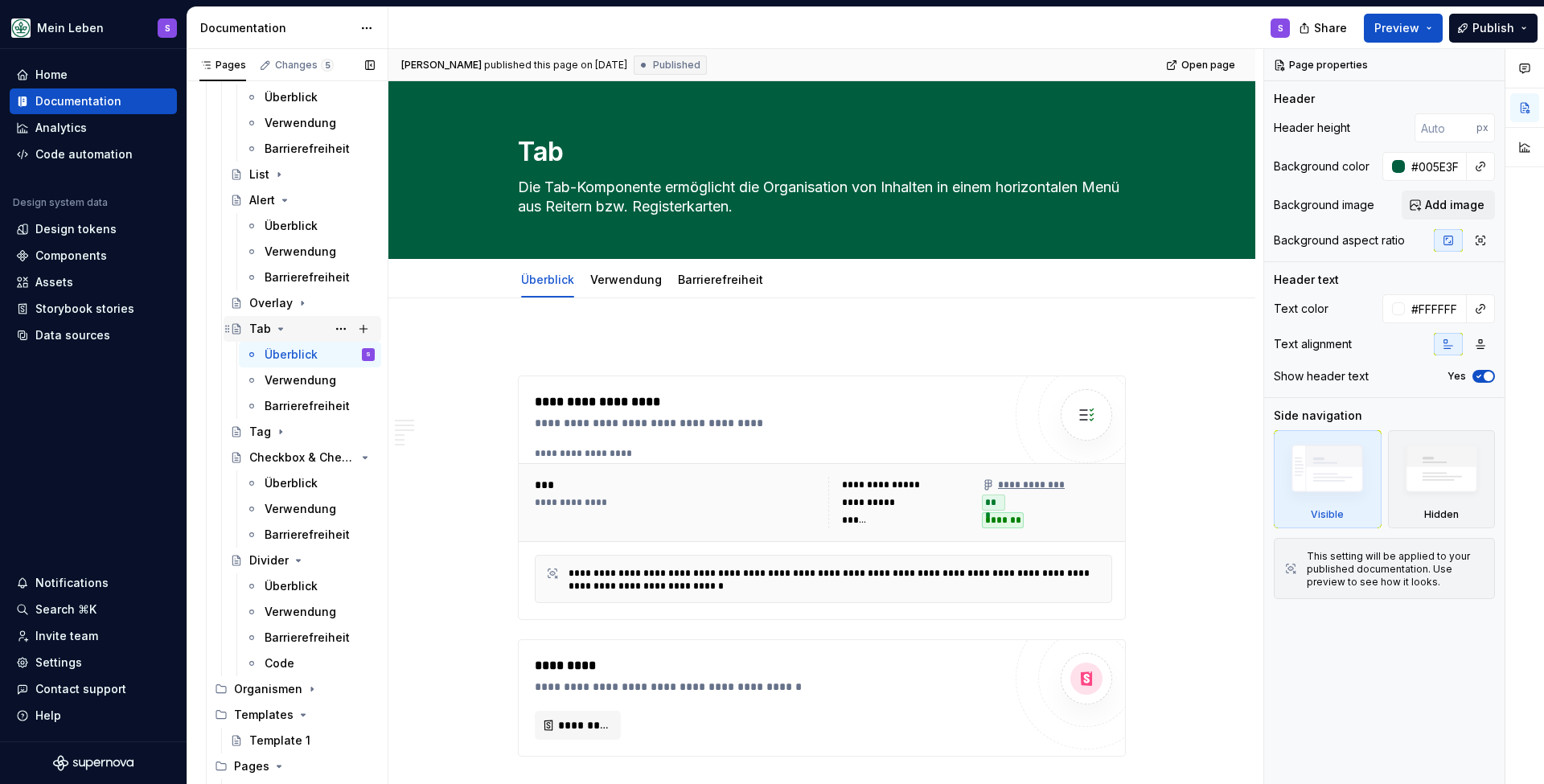
scroll to position [441, 0]
click at [254, 180] on div "List" at bounding box center [260, 178] width 20 height 16
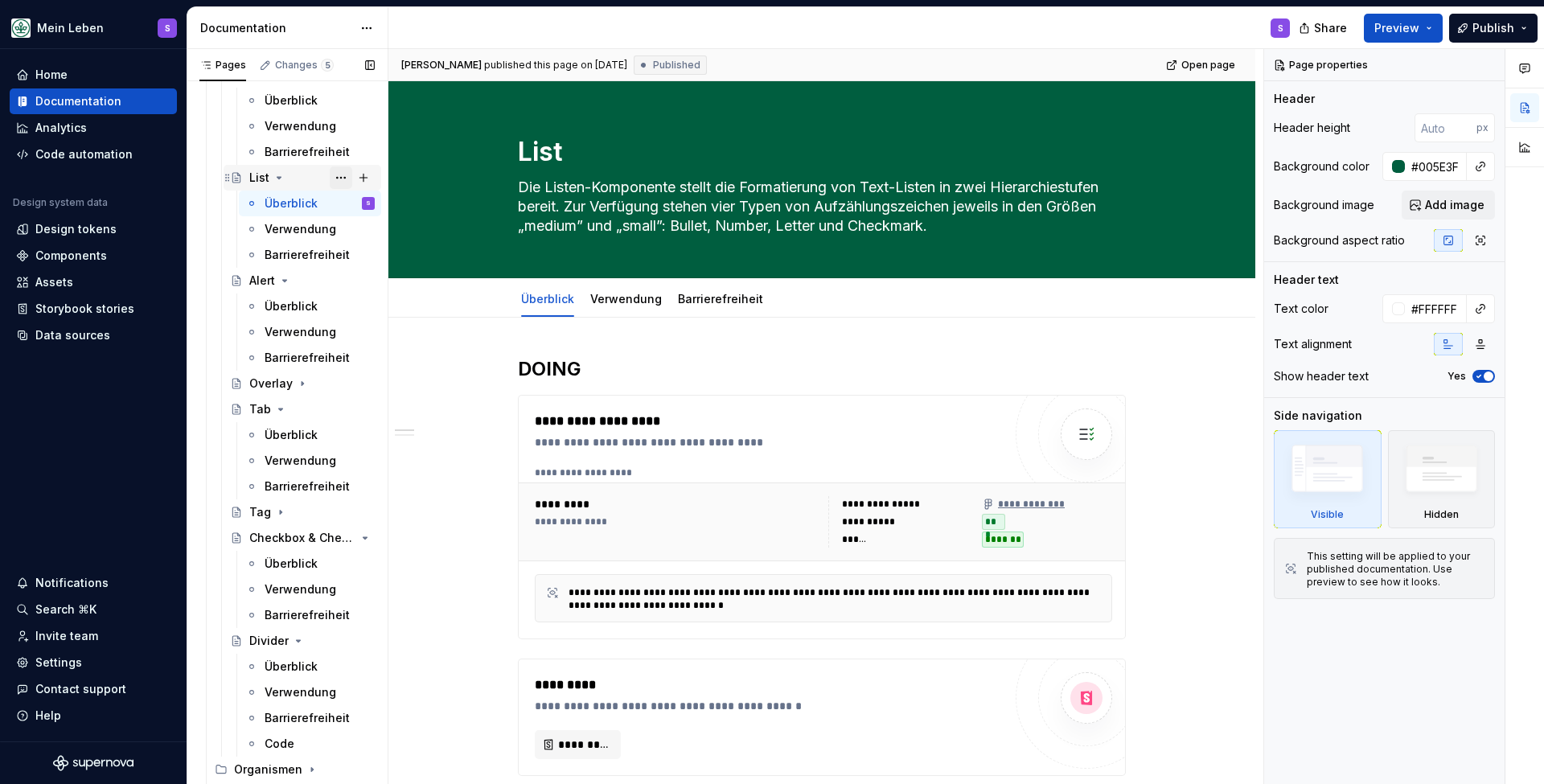
click at [338, 175] on button "Page tree" at bounding box center [341, 177] width 22 height 22
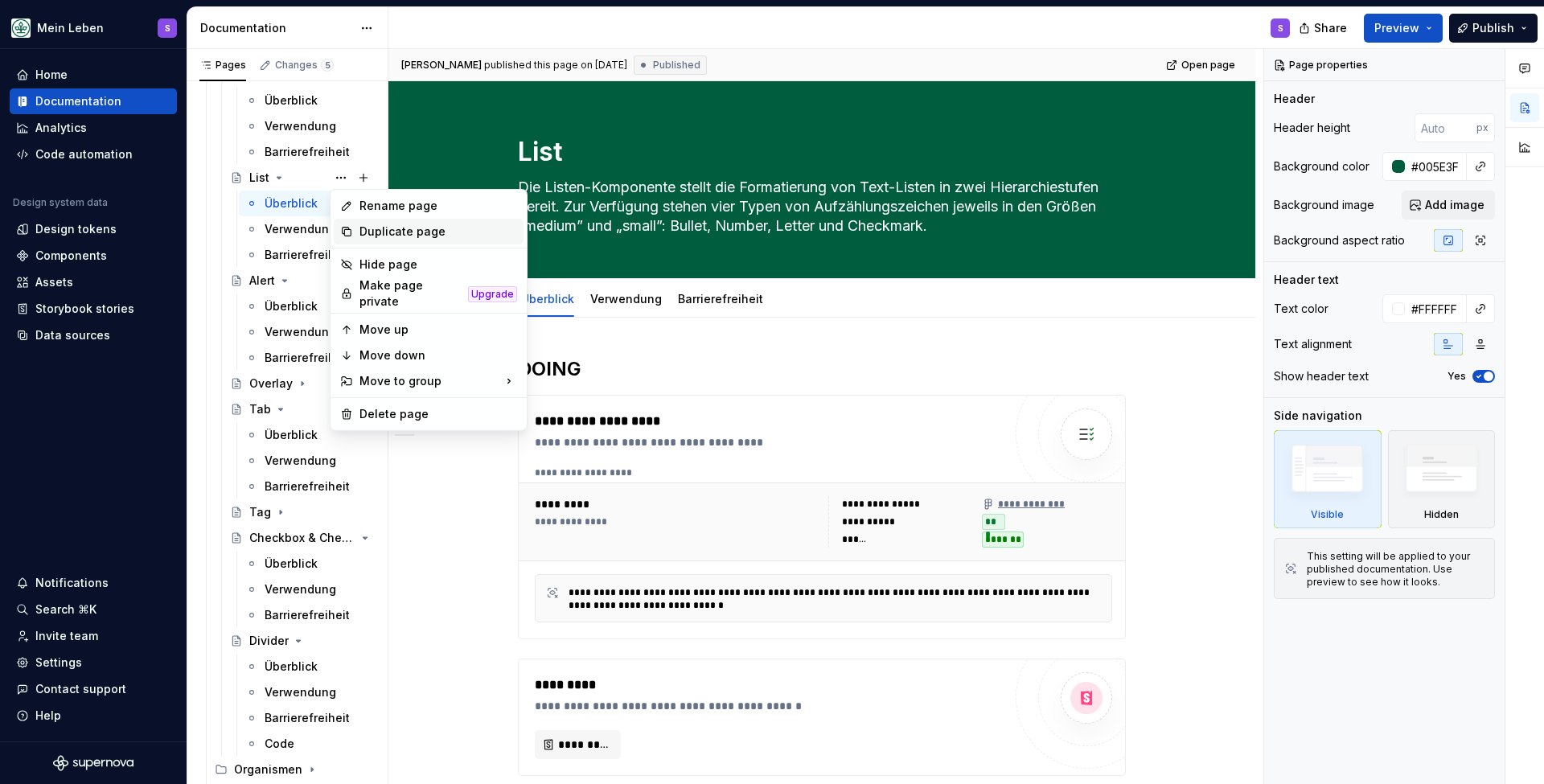
click at [361, 232] on div "Duplicate page" at bounding box center [439, 232] width 158 height 16
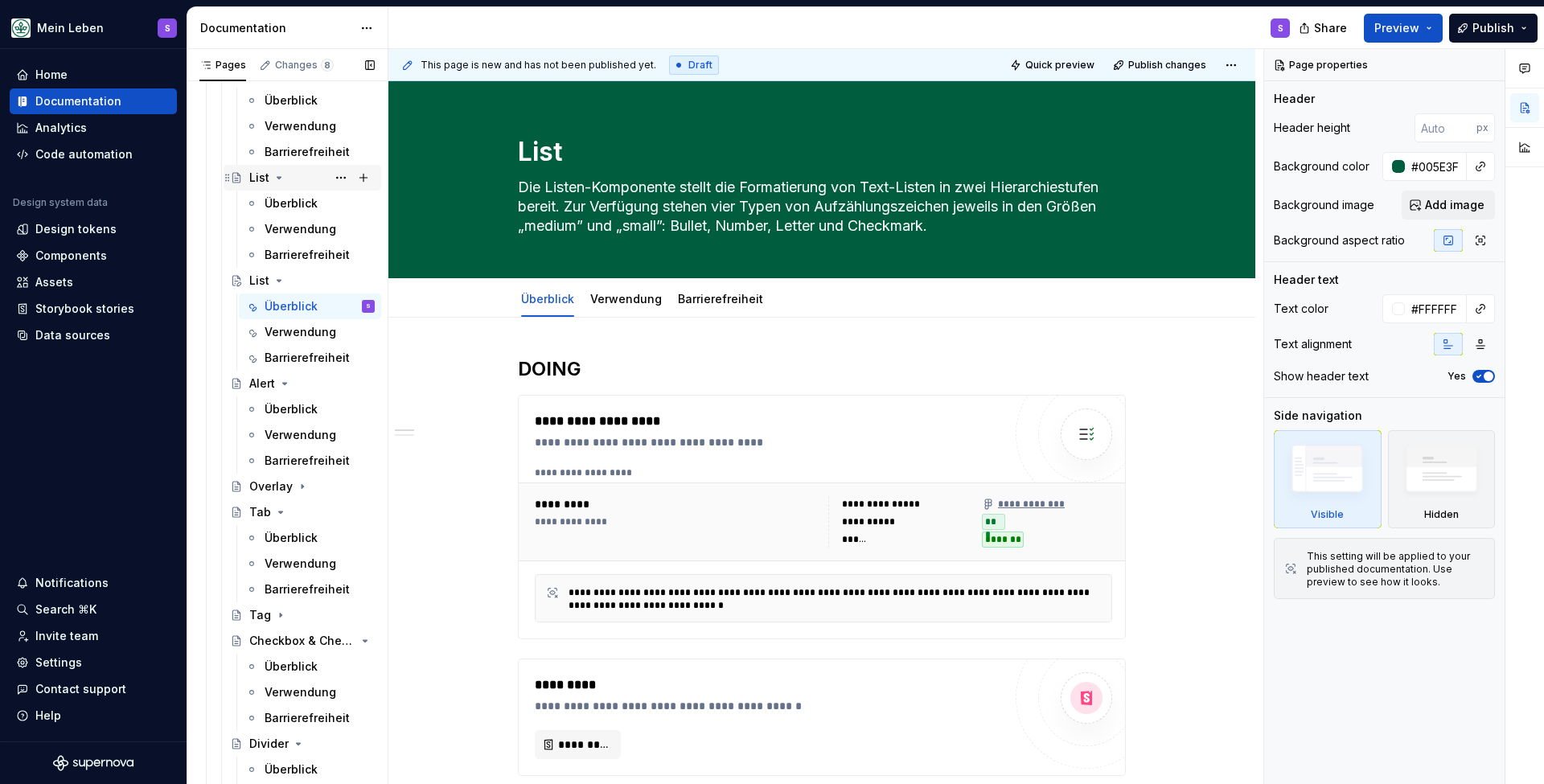
click at [258, 177] on div "List" at bounding box center [260, 178] width 20 height 16
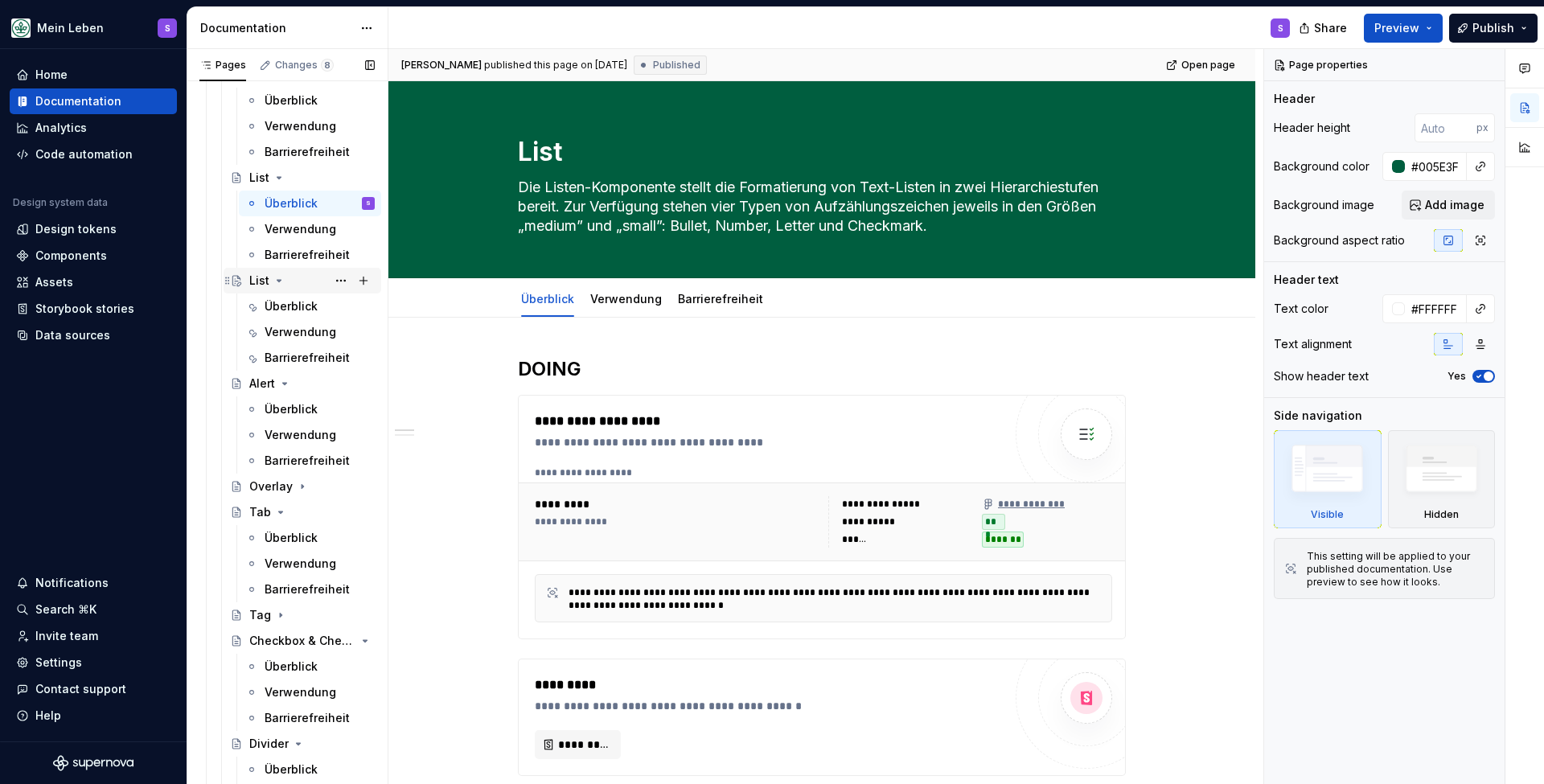
click at [264, 284] on div "List" at bounding box center [260, 281] width 20 height 16
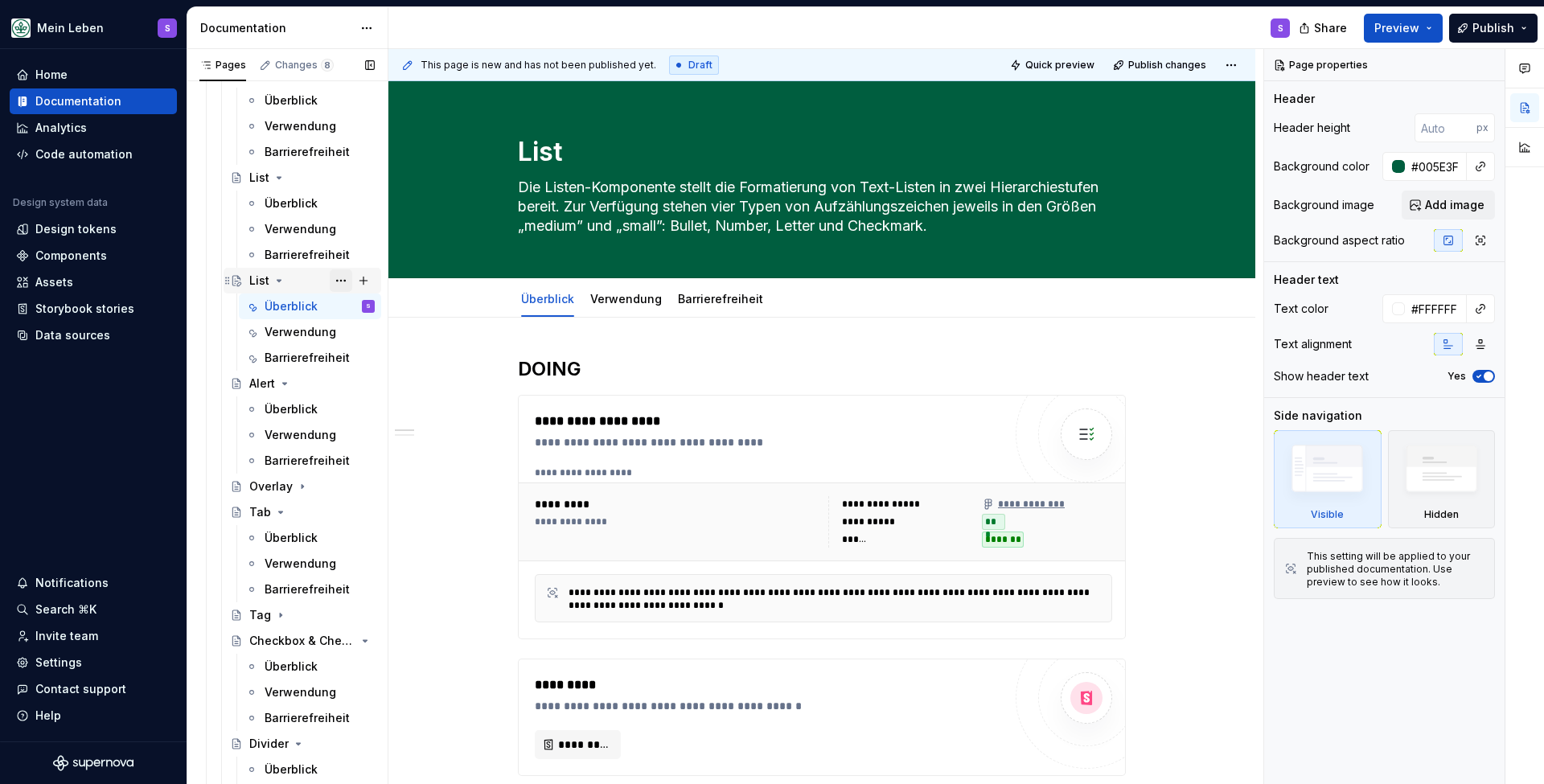
click at [342, 277] on button "Page tree" at bounding box center [341, 280] width 22 height 22
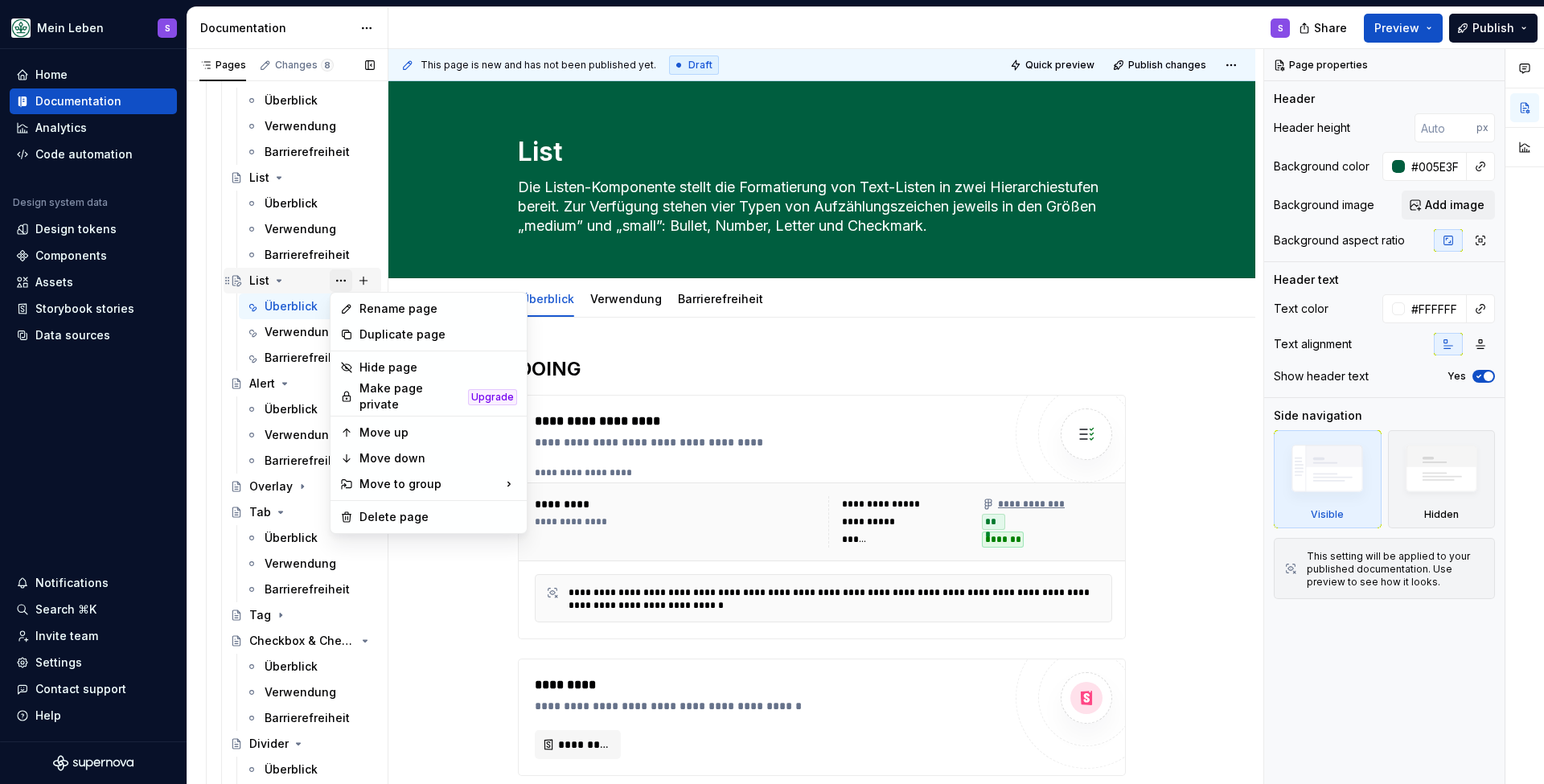
type textarea "*"
click at [358, 307] on div "Rename page" at bounding box center [428, 308] width 190 height 25
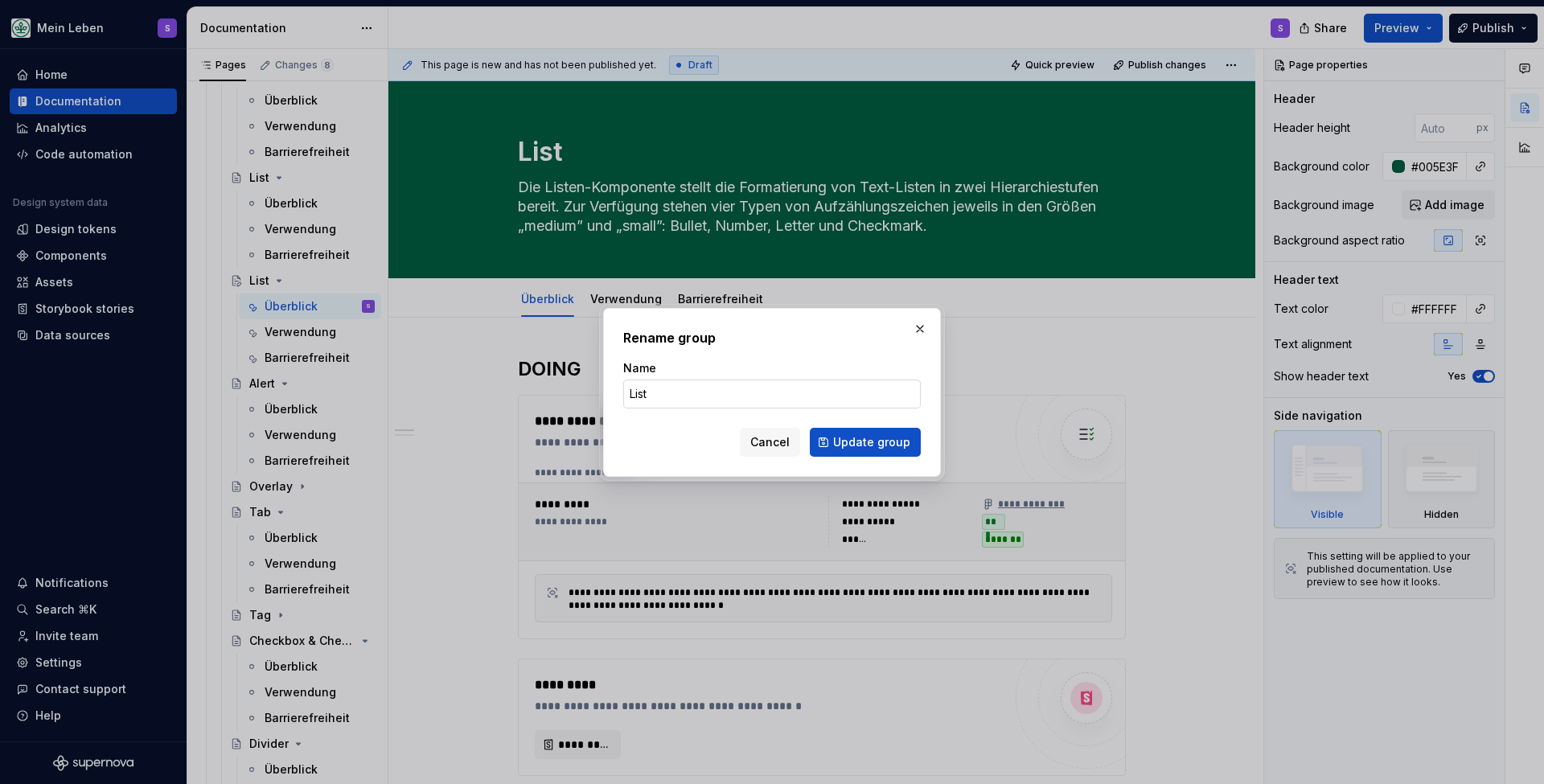
click at [678, 399] on input "List" at bounding box center [772, 393] width 297 height 29
click at [627, 393] on input "List" at bounding box center [772, 393] width 297 height 29
type input "Link List"
click at [848, 445] on span "Update group" at bounding box center [872, 442] width 77 height 16
type textarea "*"
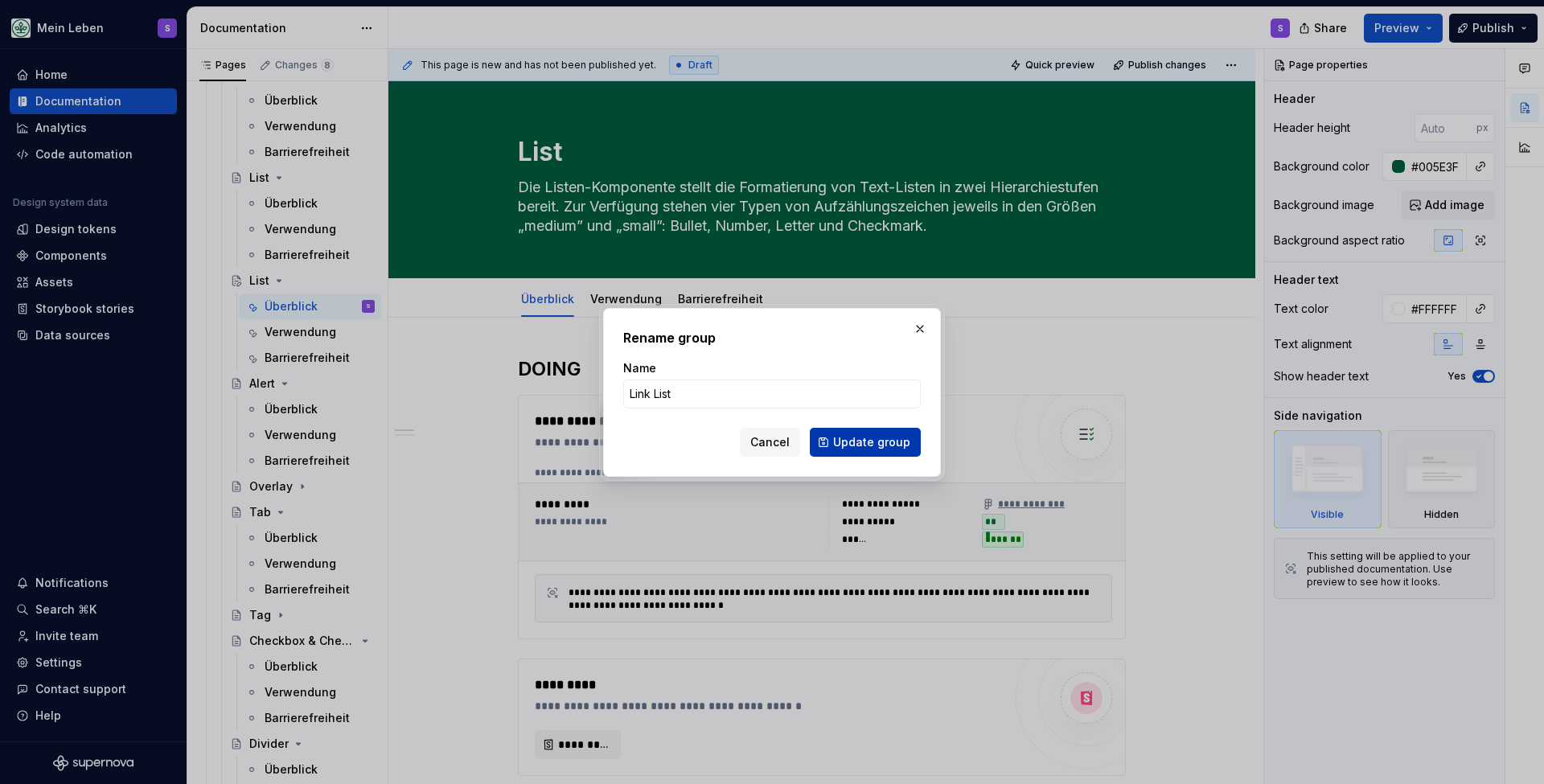
type textarea "Link List"
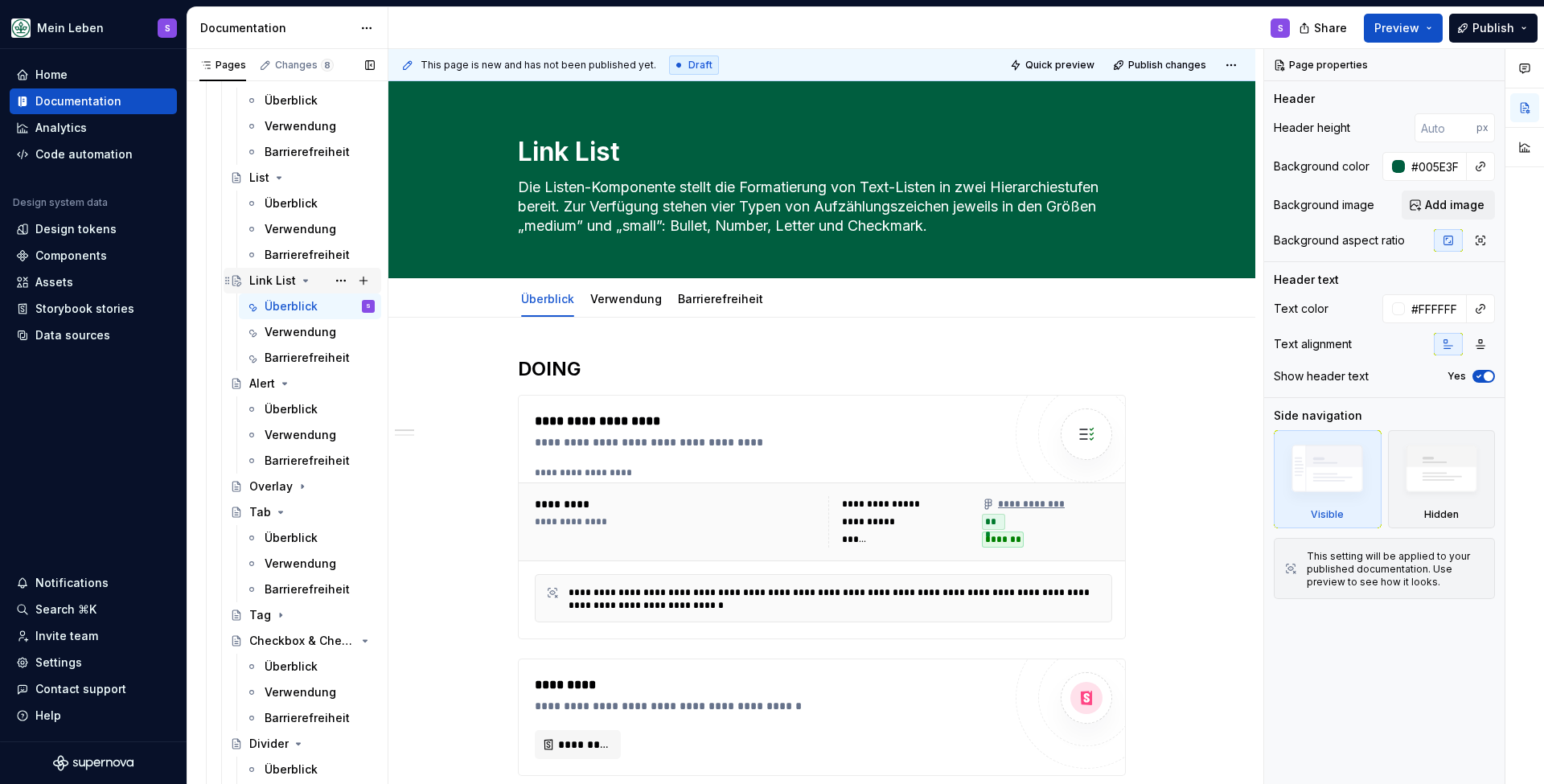
click at [306, 279] on icon "Page tree" at bounding box center [306, 281] width 13 height 13
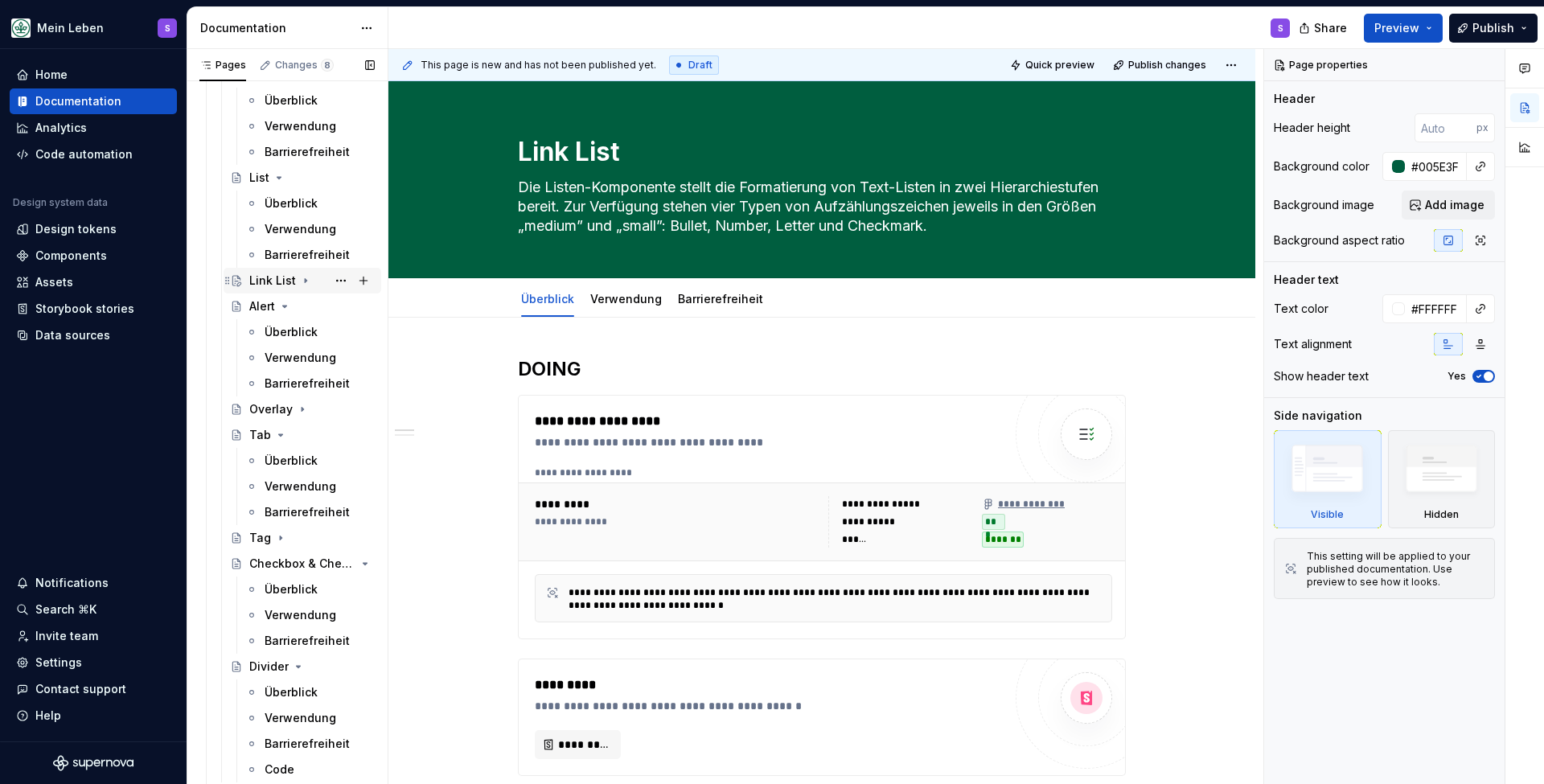
click at [282, 282] on div "Link List" at bounding box center [273, 281] width 47 height 16
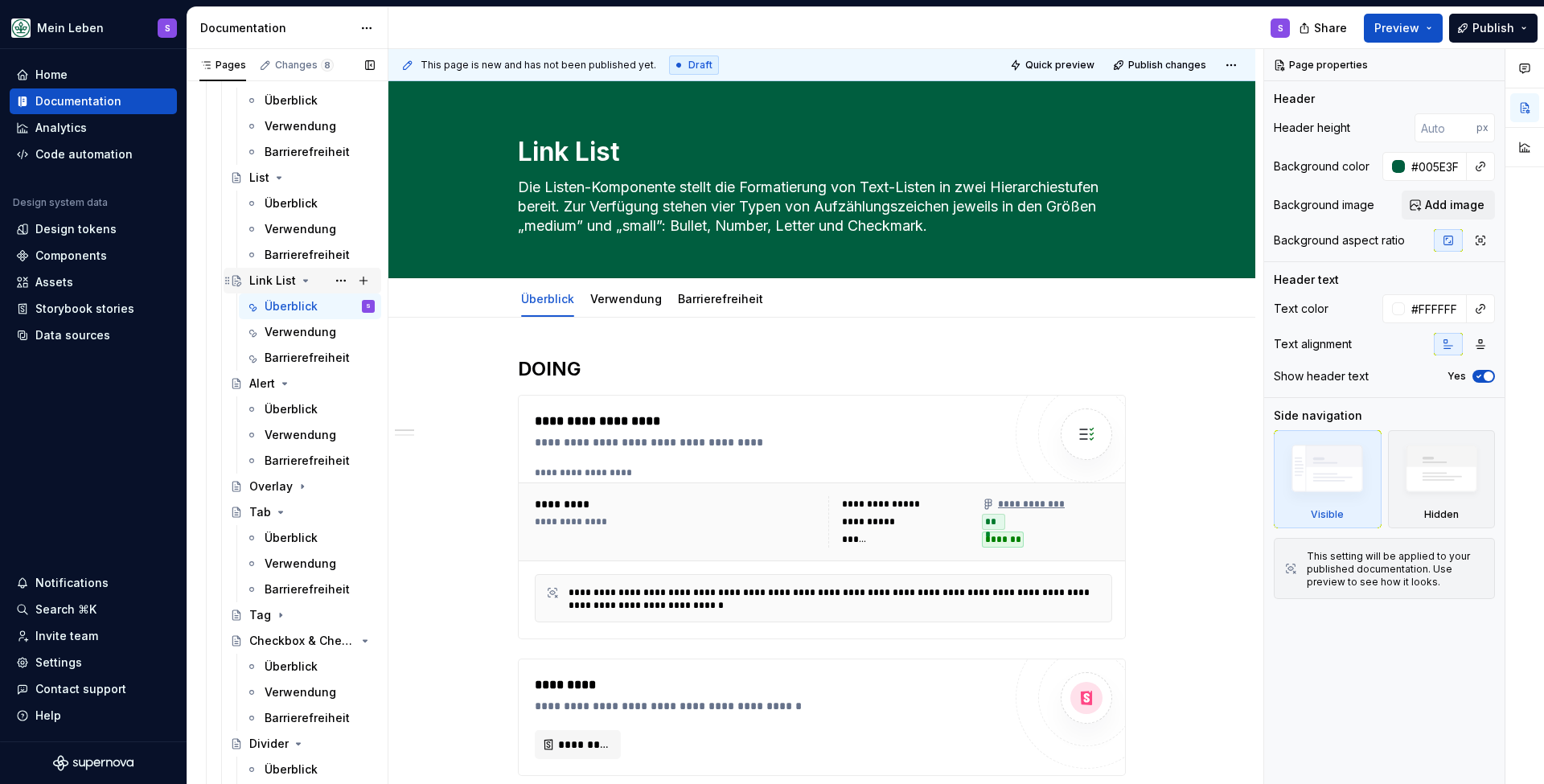
click at [304, 280] on icon "Page tree" at bounding box center [306, 281] width 4 height 2
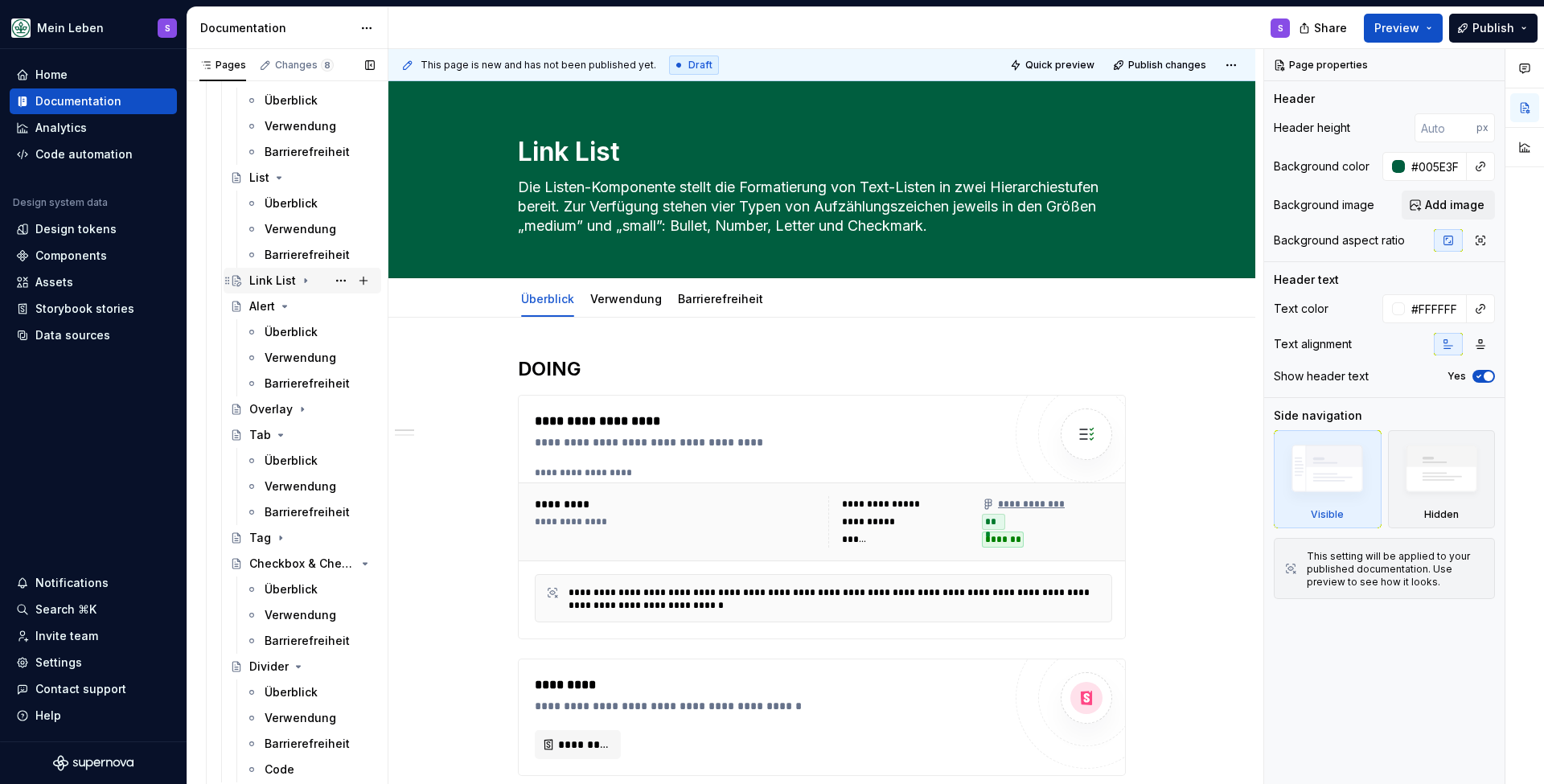
click at [275, 286] on div "Link List" at bounding box center [273, 281] width 47 height 16
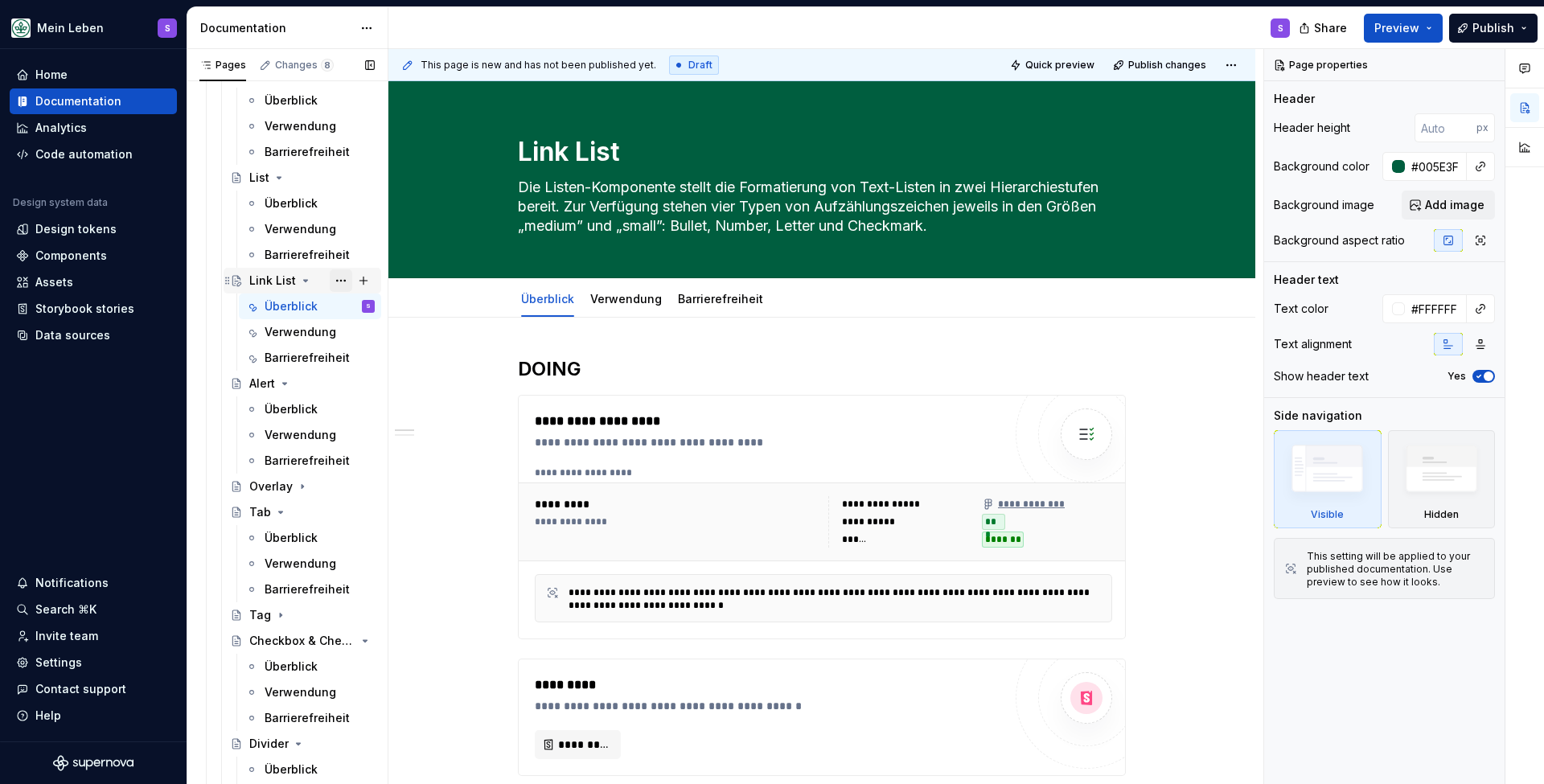
click at [343, 279] on button "Page tree" at bounding box center [341, 280] width 22 height 22
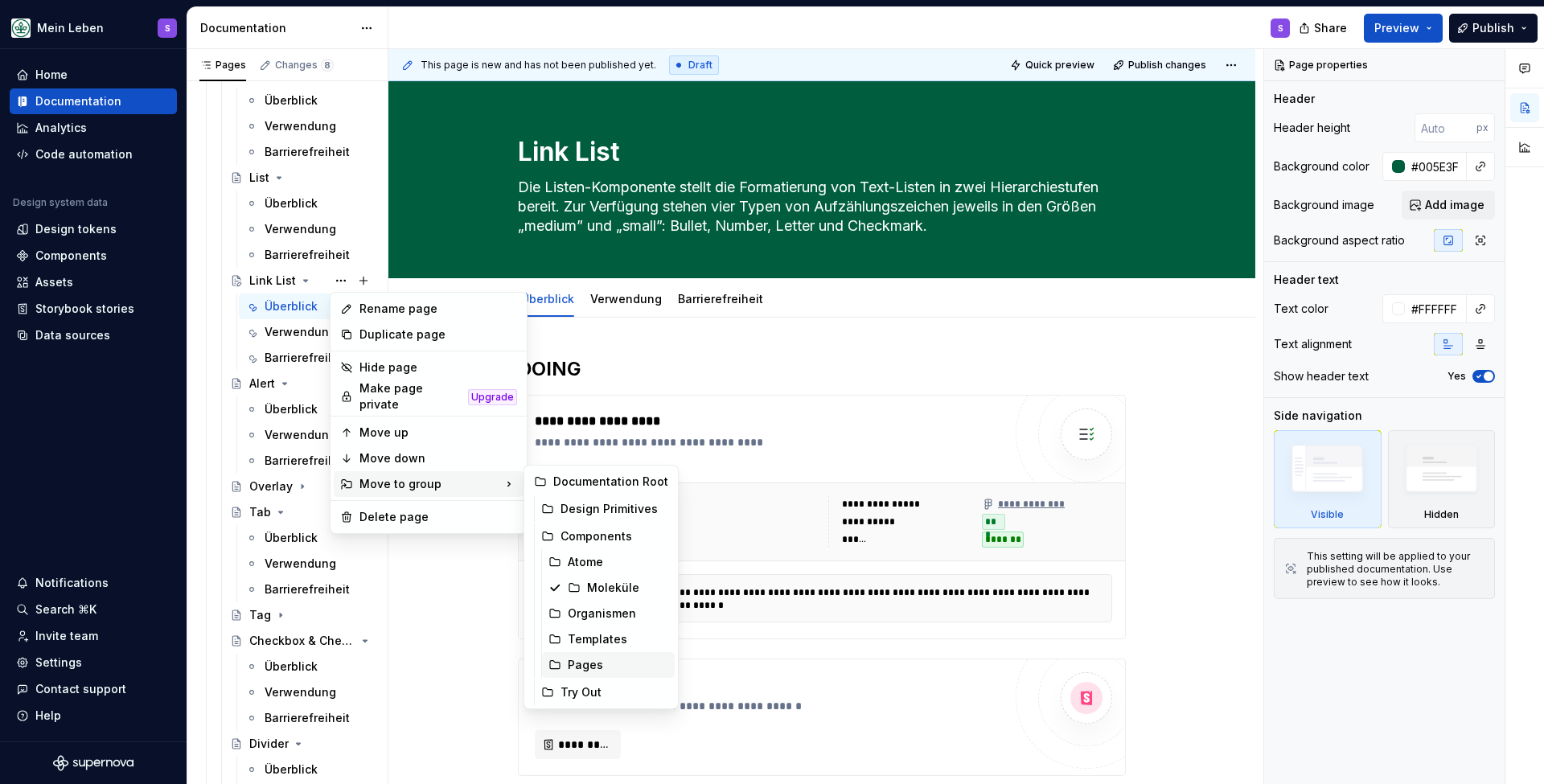
click at [586, 663] on div "Pages" at bounding box center [618, 665] width 100 height 16
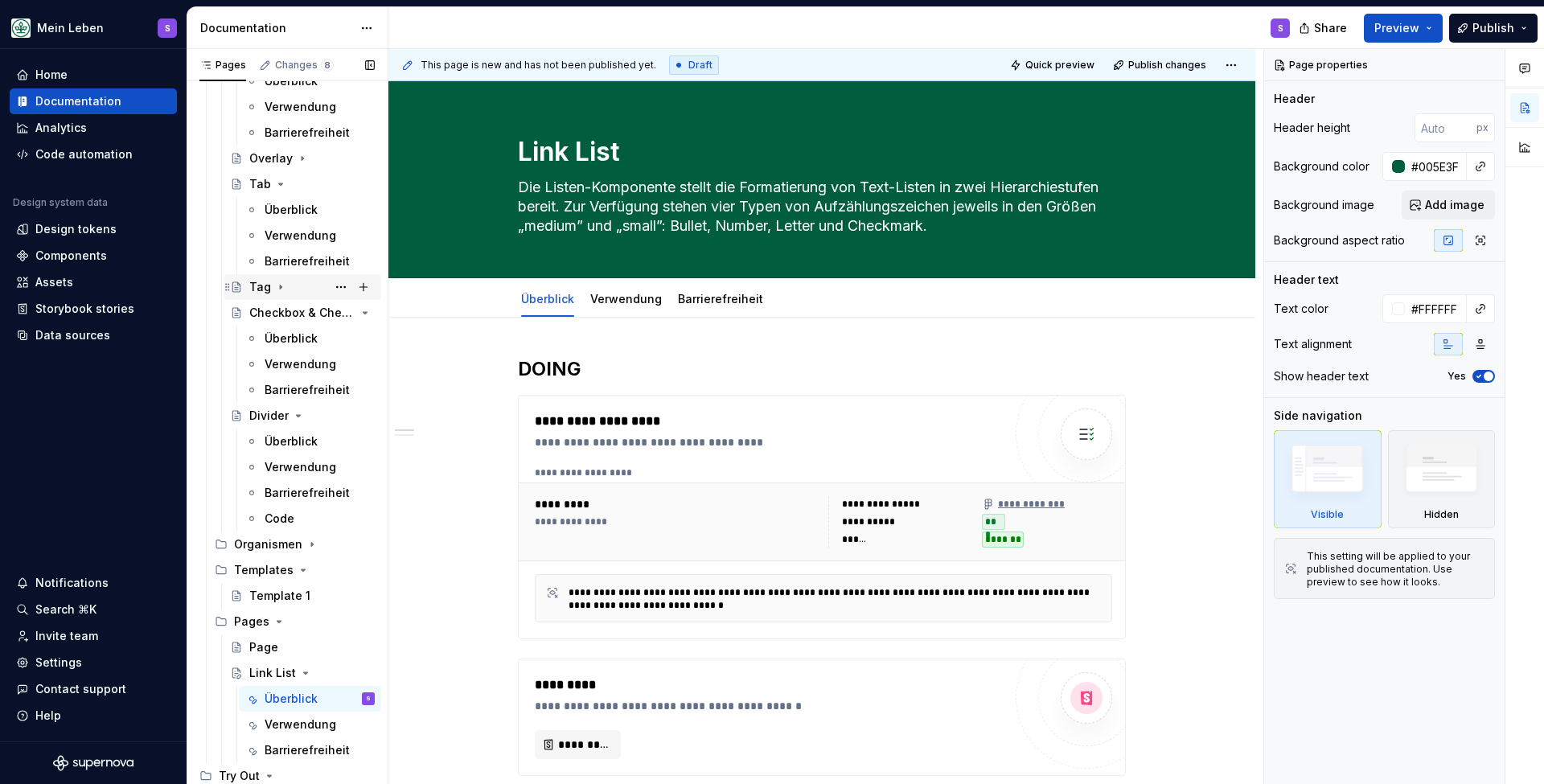
scroll to position [727, 0]
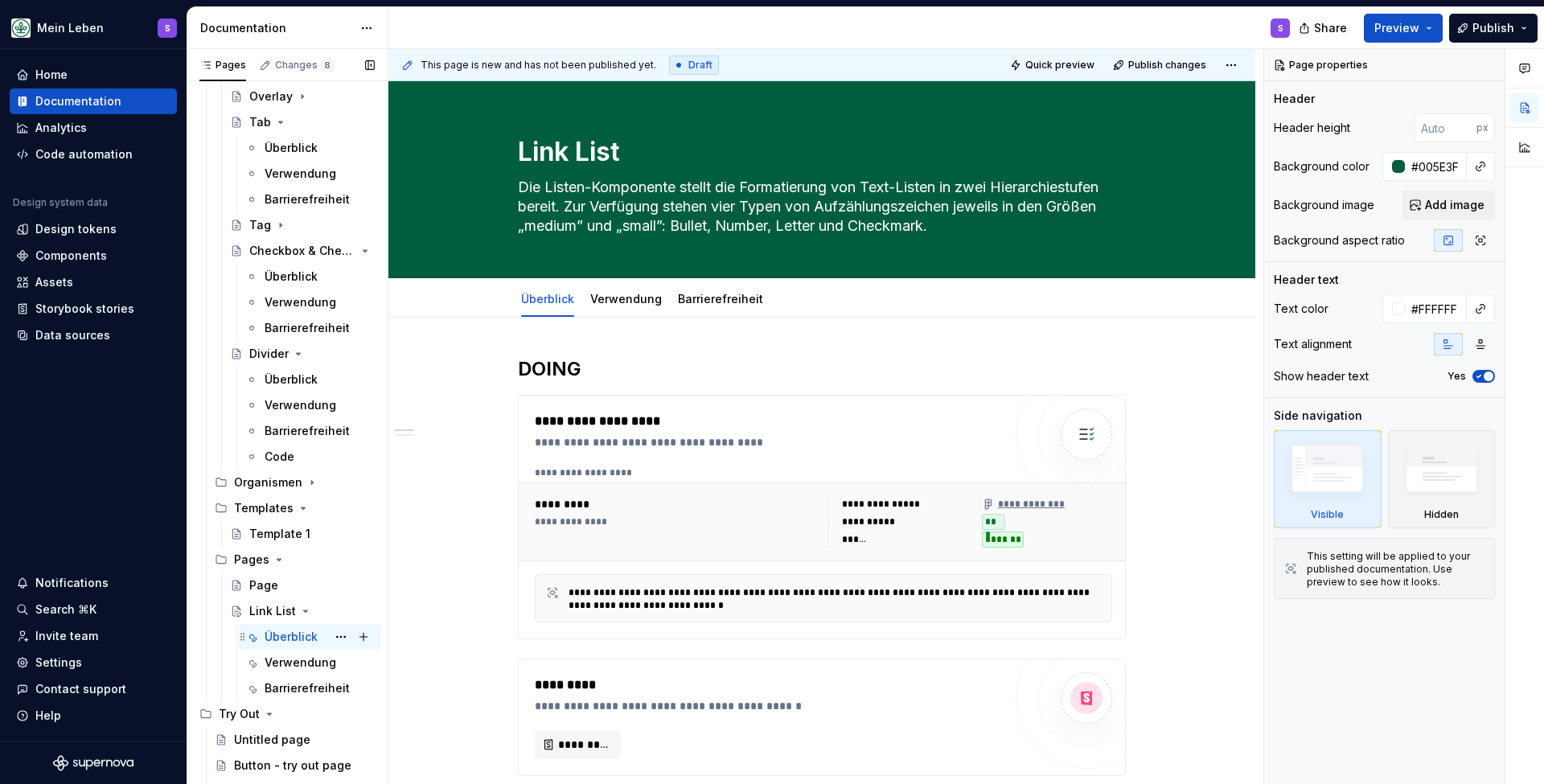
click at [310, 640] on div "Überblick" at bounding box center [291, 637] width 53 height 16
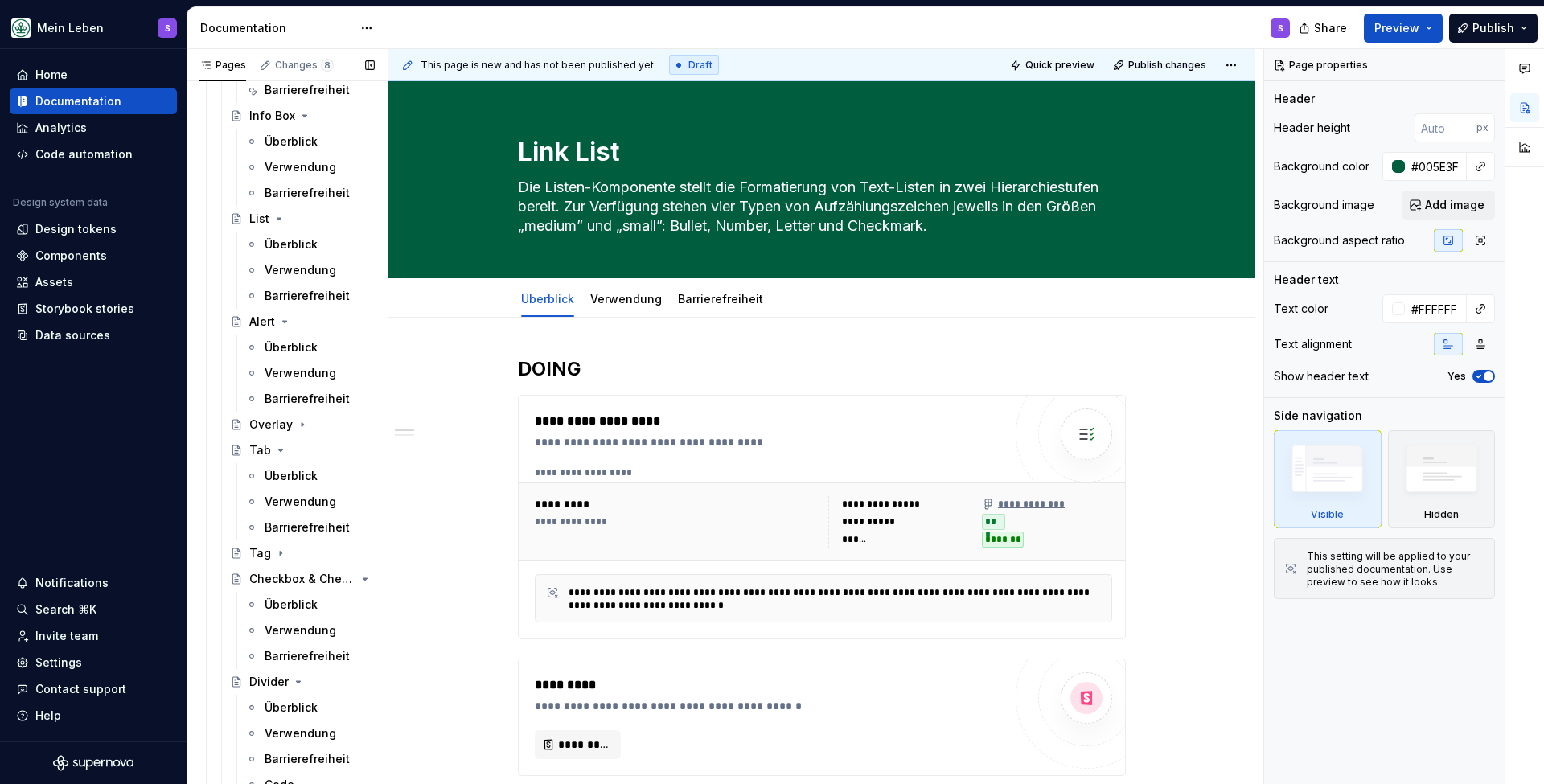
scroll to position [397, 0]
click at [284, 246] on div "Überblick" at bounding box center [291, 247] width 53 height 16
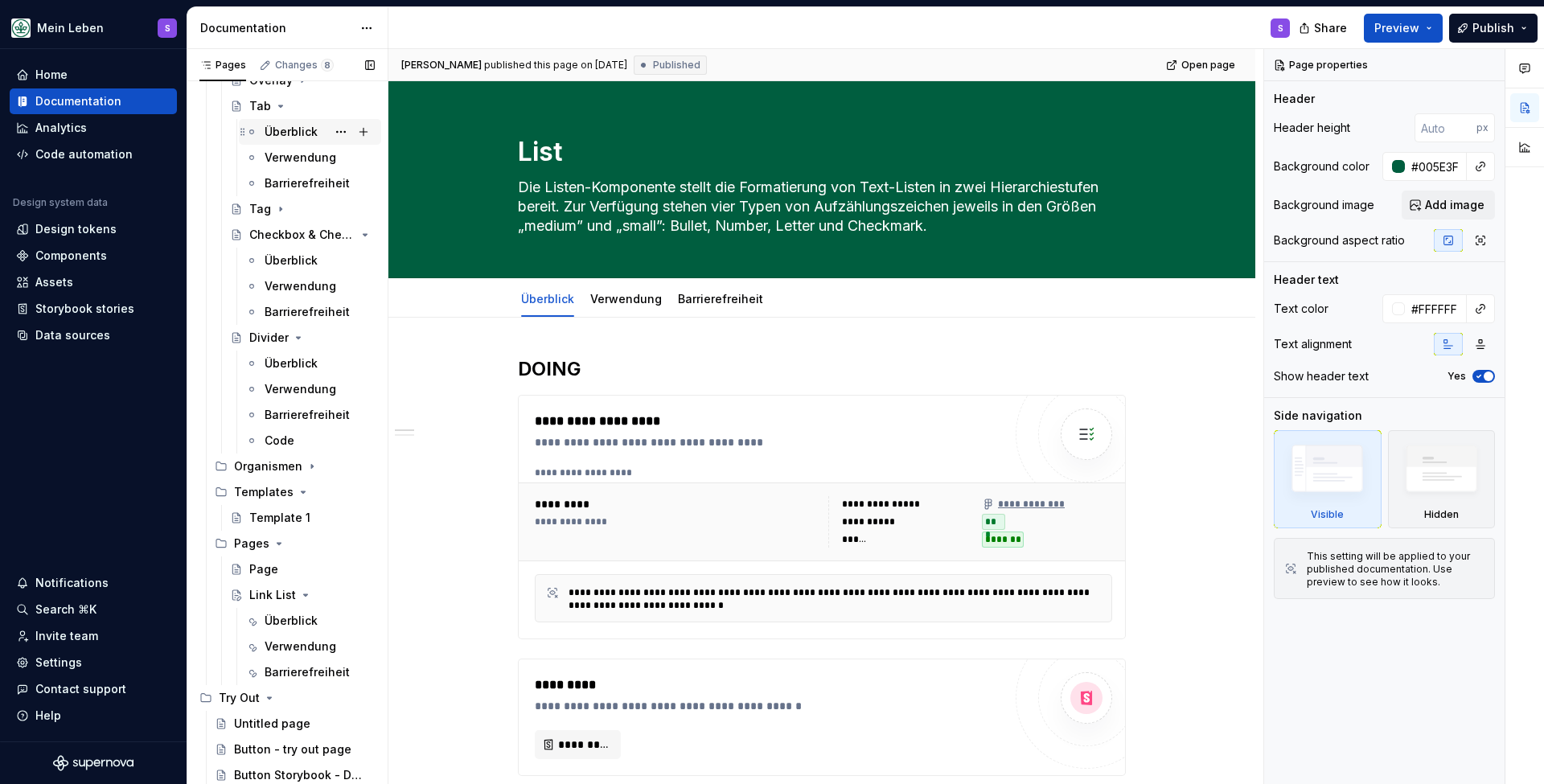
scroll to position [744, 0]
click at [291, 617] on div "Überblick" at bounding box center [291, 621] width 53 height 16
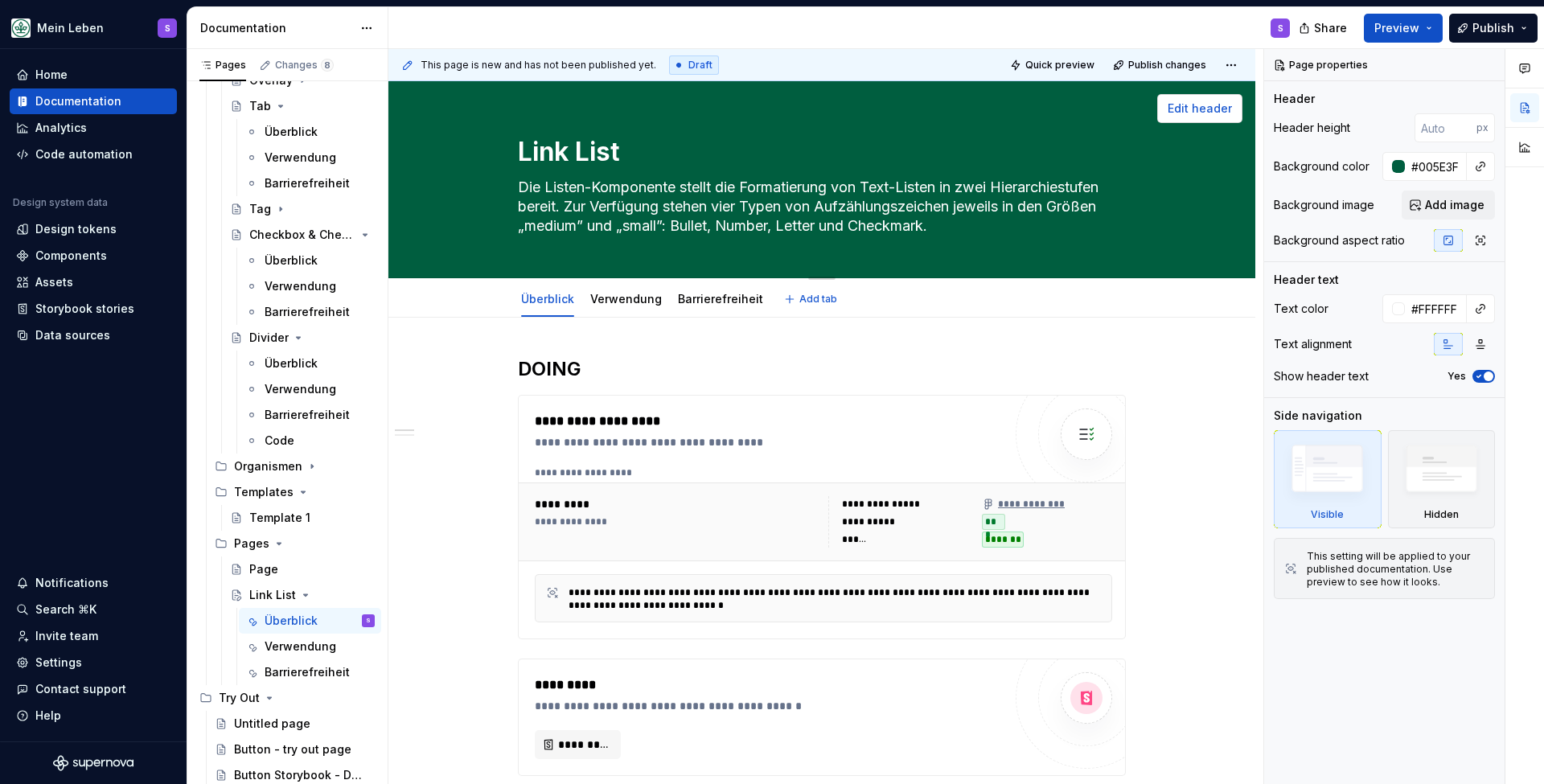
click at [1211, 108] on span "Edit header" at bounding box center [1200, 108] width 64 height 16
click at [1211, 108] on span "Edit header" at bounding box center [1200, 108] width 64 height 16
click at [1217, 112] on span "Edit header" at bounding box center [1200, 108] width 64 height 16
click at [1187, 109] on span "Edit header" at bounding box center [1200, 108] width 64 height 16
click at [692, 201] on textarea "Die Listen-Komponente stellt die Formatierung von Text-Listen in zwei Hierarchi…" at bounding box center [819, 207] width 608 height 64
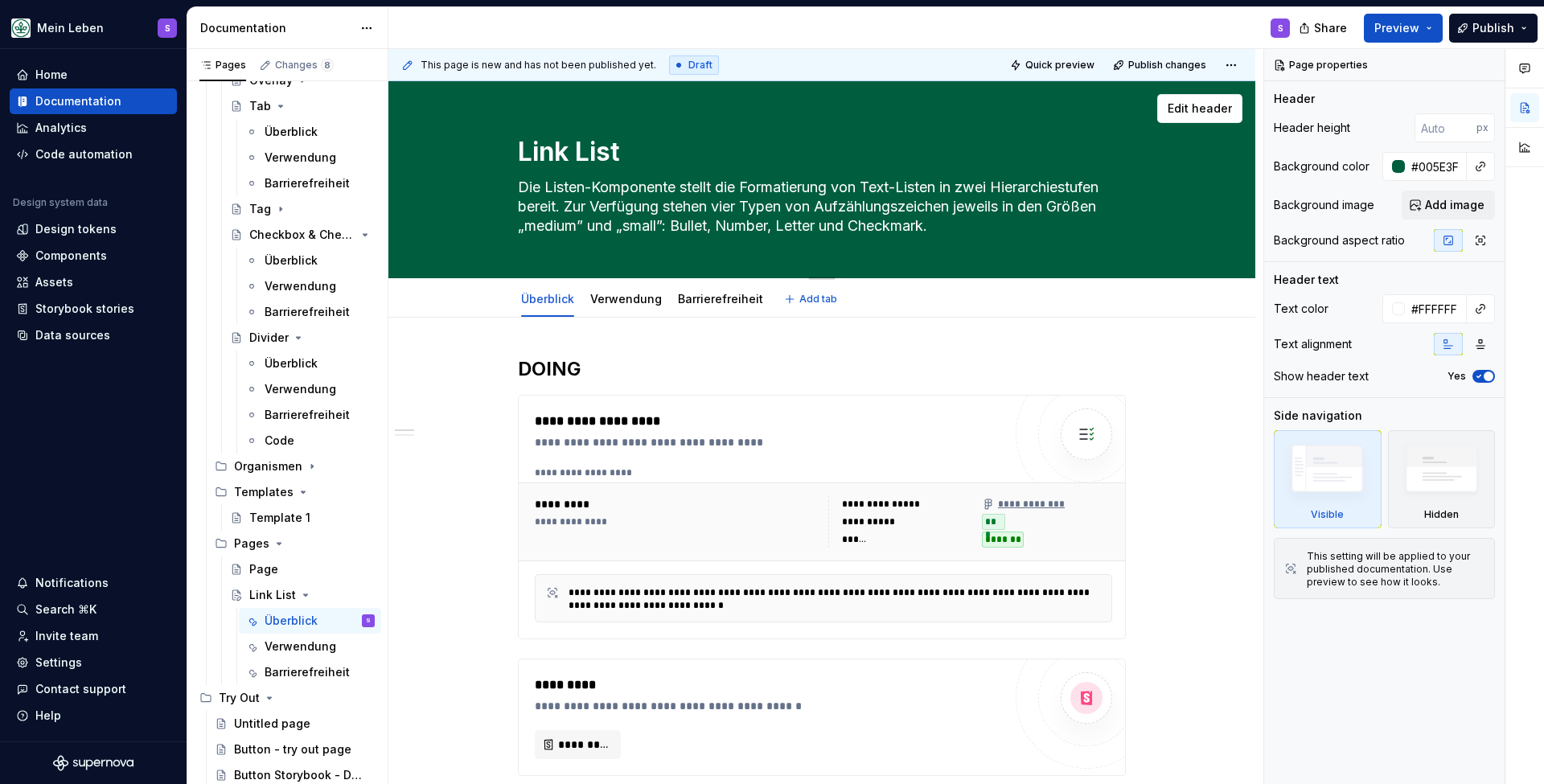
click at [731, 204] on textarea "Die Listen-Komponente stellt die Formatierung von Text-Listen in zwei Hierarchi…" at bounding box center [819, 207] width 608 height 64
drag, startPoint x: 963, startPoint y: 229, endPoint x: 507, endPoint y: 190, distance: 457.7
click at [506, 188] on div "Link List Die Listen-Komponente stellt die Formatierung von Text-Listen in zwei…" at bounding box center [821, 179] width 738 height 196
type textarea "*"
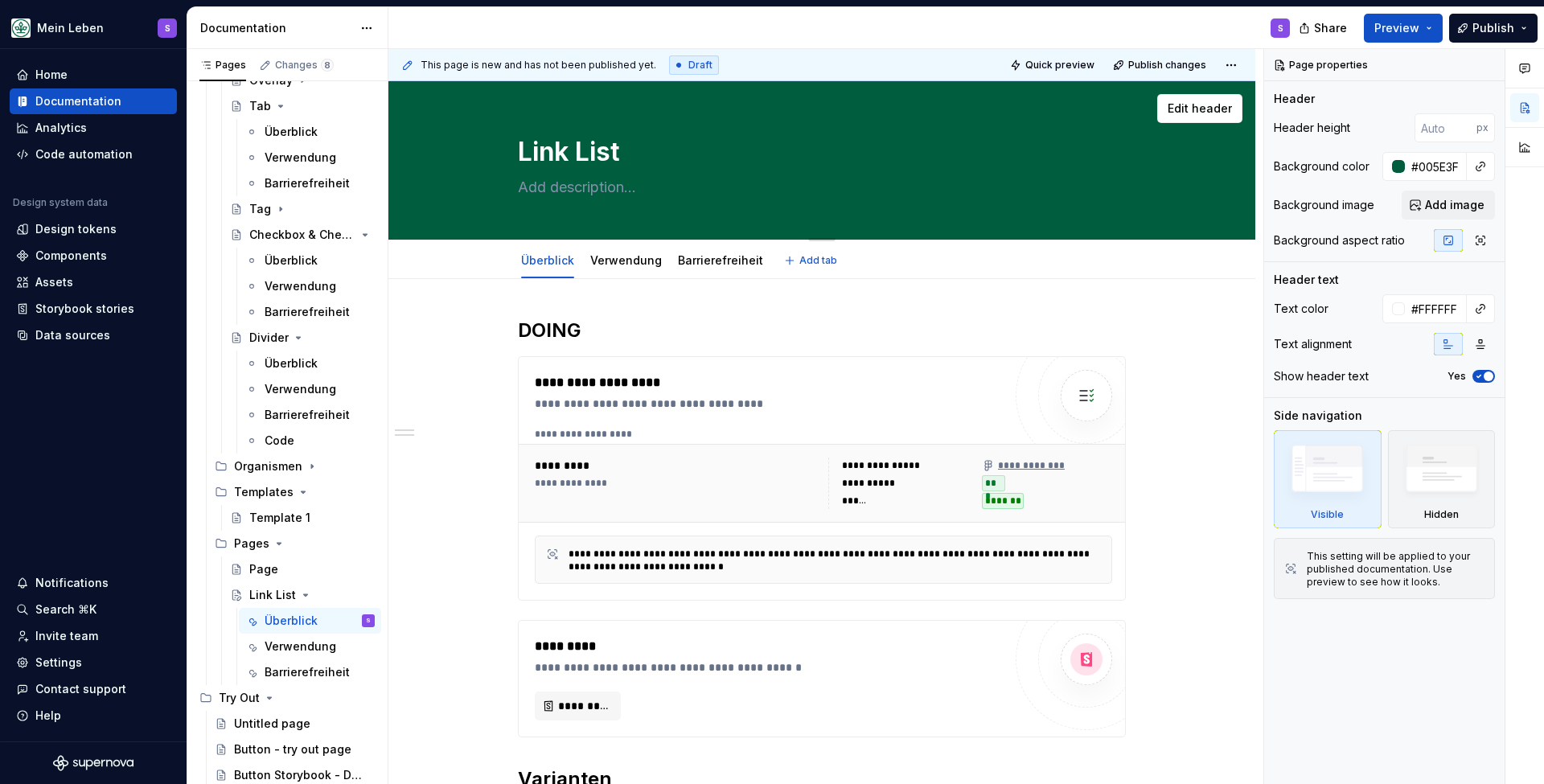
paste textarea "Der Link List ist eine geordnete Sammlung von verknüpften Elementen, die schnel…"
type textarea "*"
type textarea "Der Link List ist eine geordnete Sammlung von verknüpften Elementen, die schnel…"
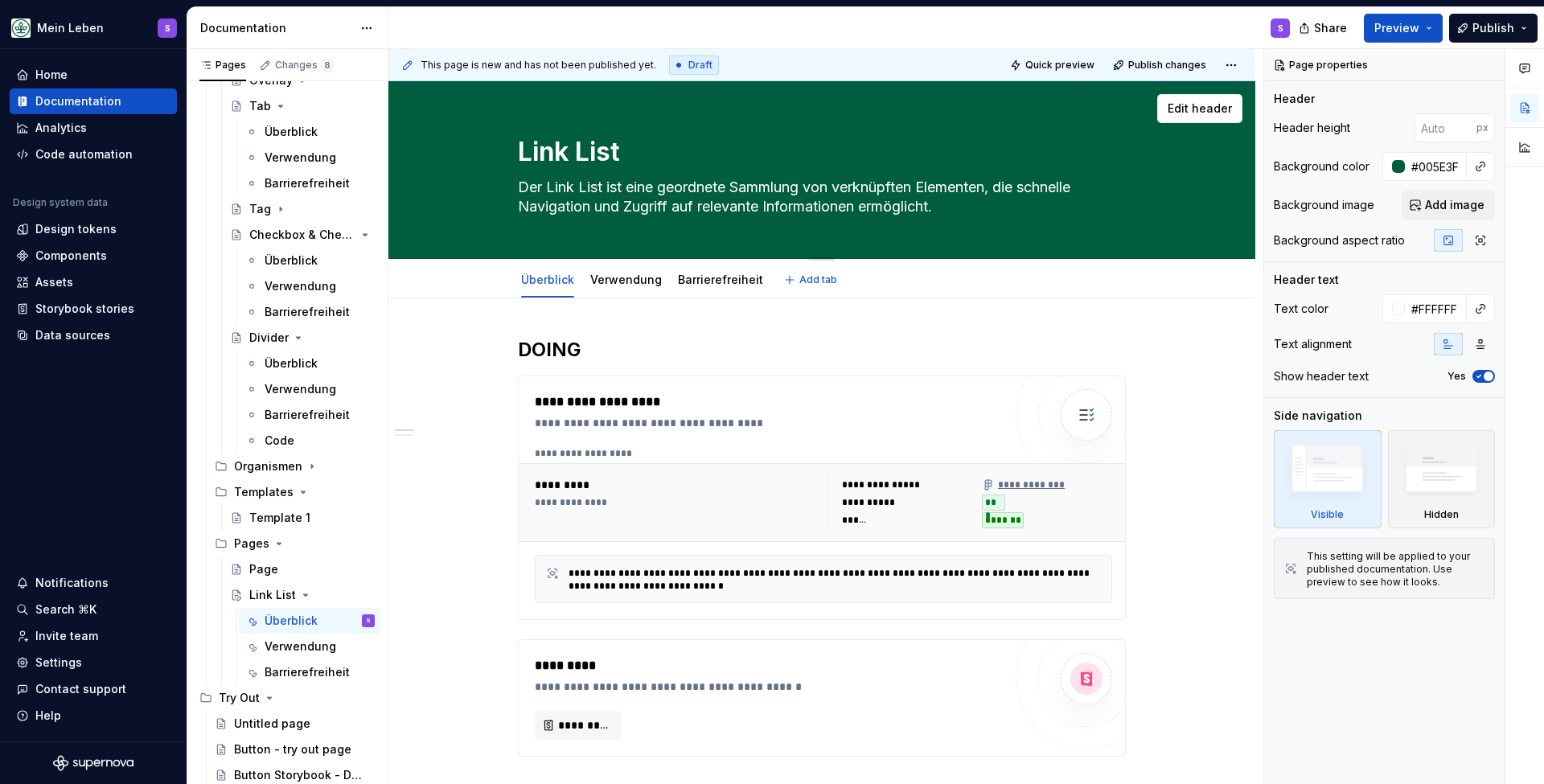
type textarea "*"
type textarea "Der Link List ist eine geordnete Sammlung von verknüpften Elementen, die schnel…"
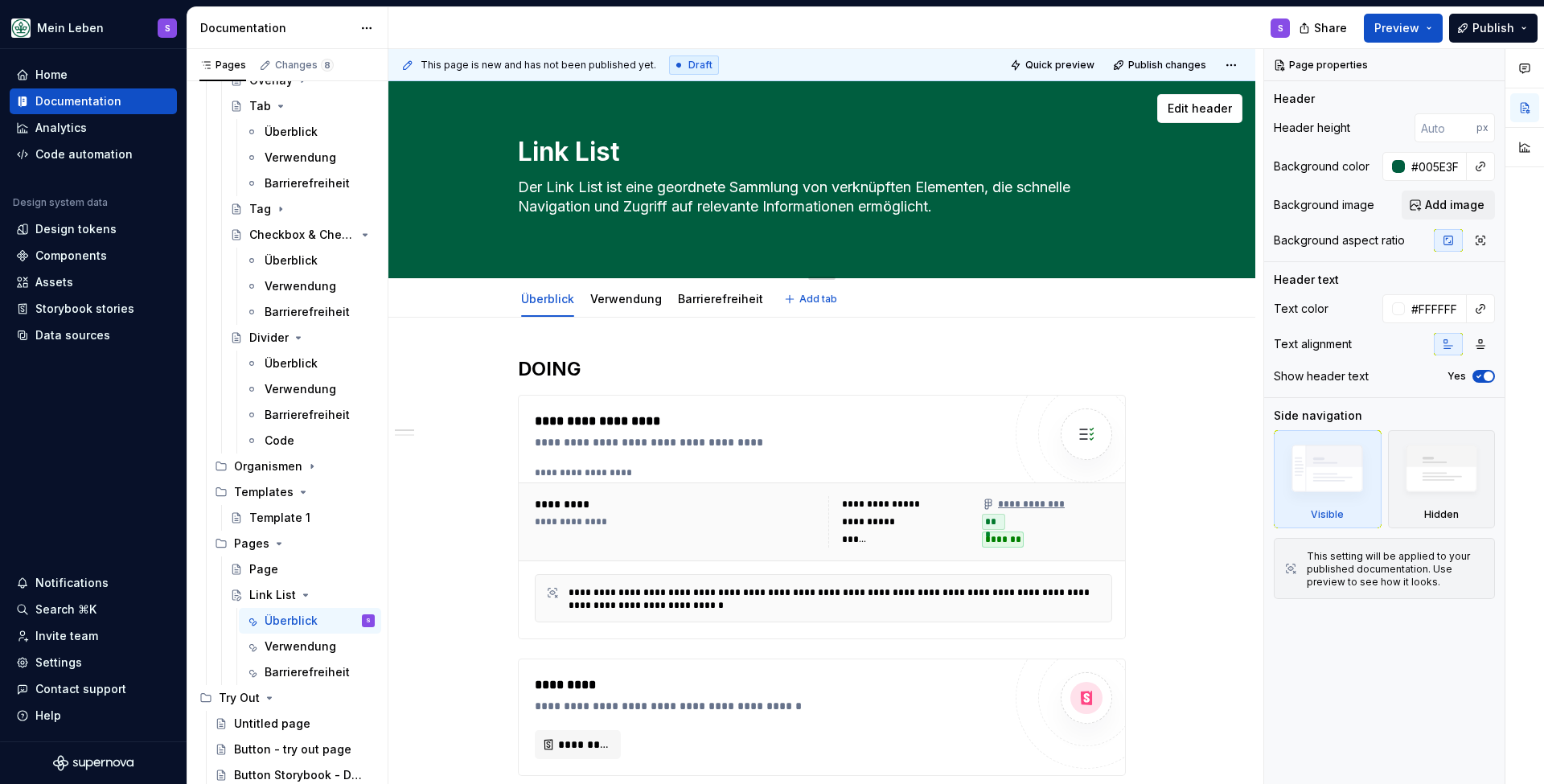
type textarea "*"
type textarea "Der Link List ist eine geordnete Sammlung von verknüpften Elementen, die schnel…"
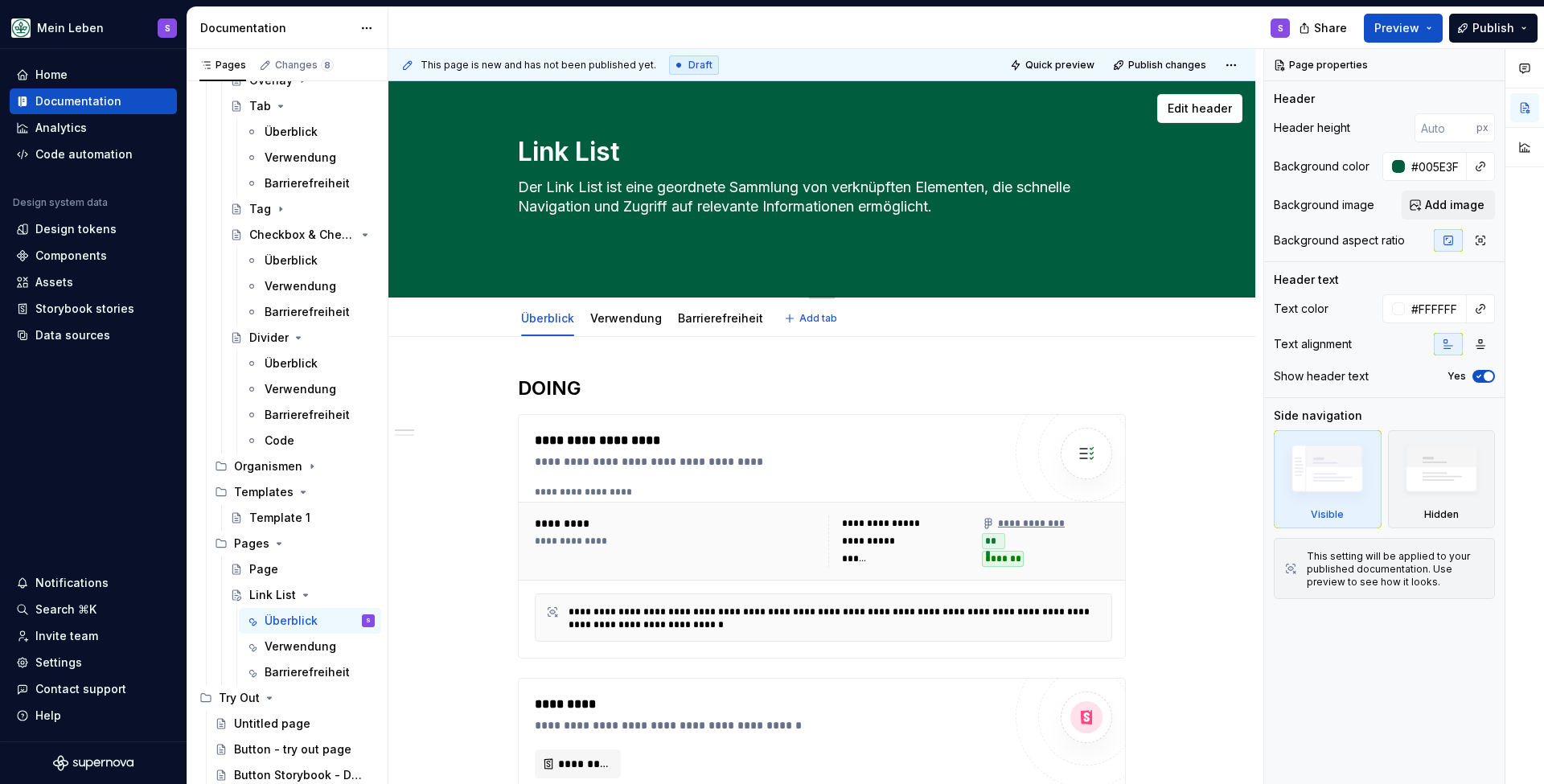
paste textarea "Supernova Dokumentation"
type textarea "*"
type textarea "Der Link List ist eine geordnete Sammlung von verknüpften Elementen, die schnel…"
type textarea "*"
type textarea "Der Link List ist eine geordnete Sammlung von verknüpften Elementen, die schnel…"
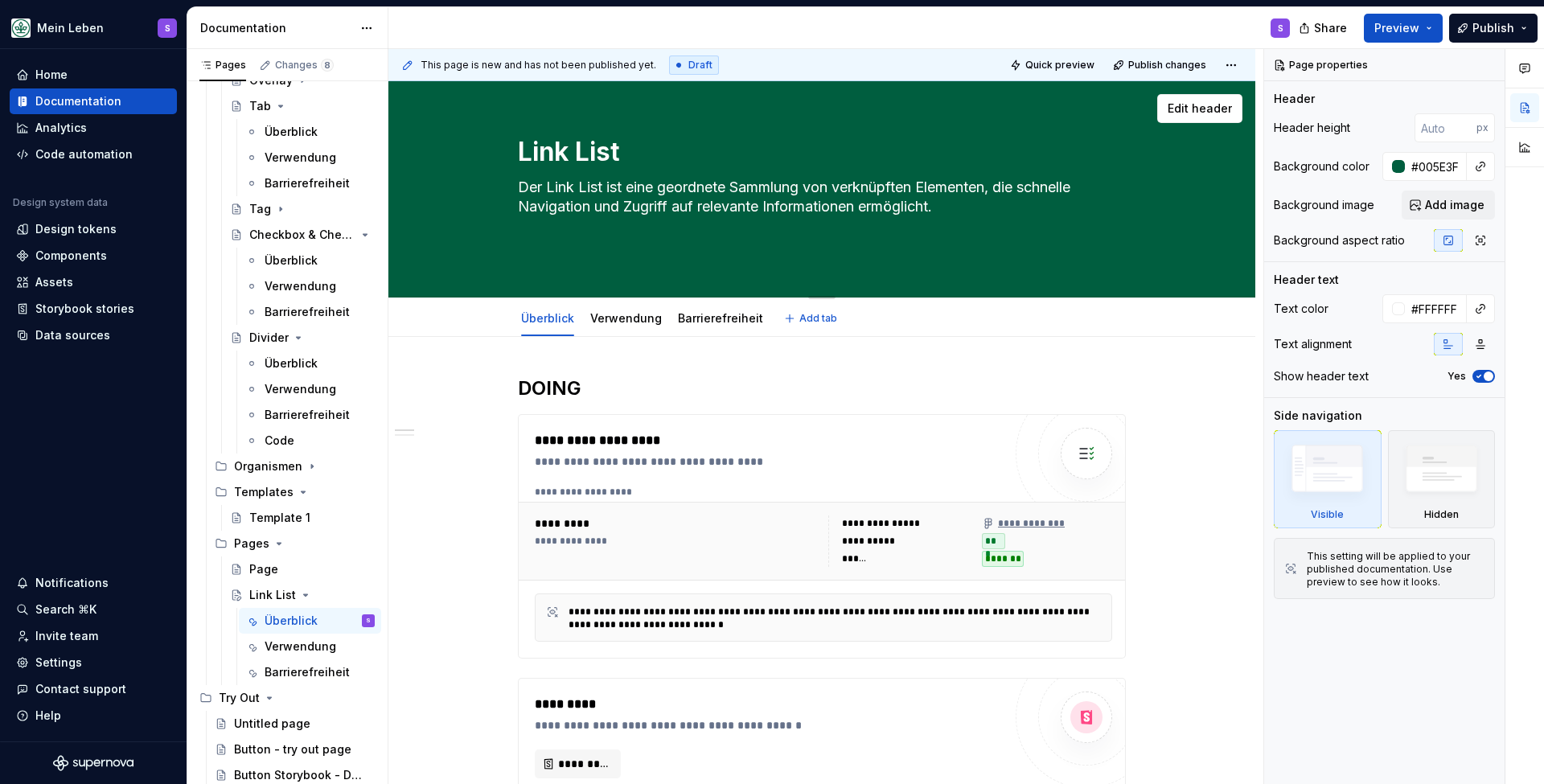
paste textarea "Supernova Dokumentation"
type textarea "*"
type textarea "Der Link List ist eine geordnete Sammlung von verknüpften Elementen, die schnel…"
type textarea "*"
type textarea "Der Link List ist eine geordnete Sammlung von verknüpften Elementen, die schnel…"
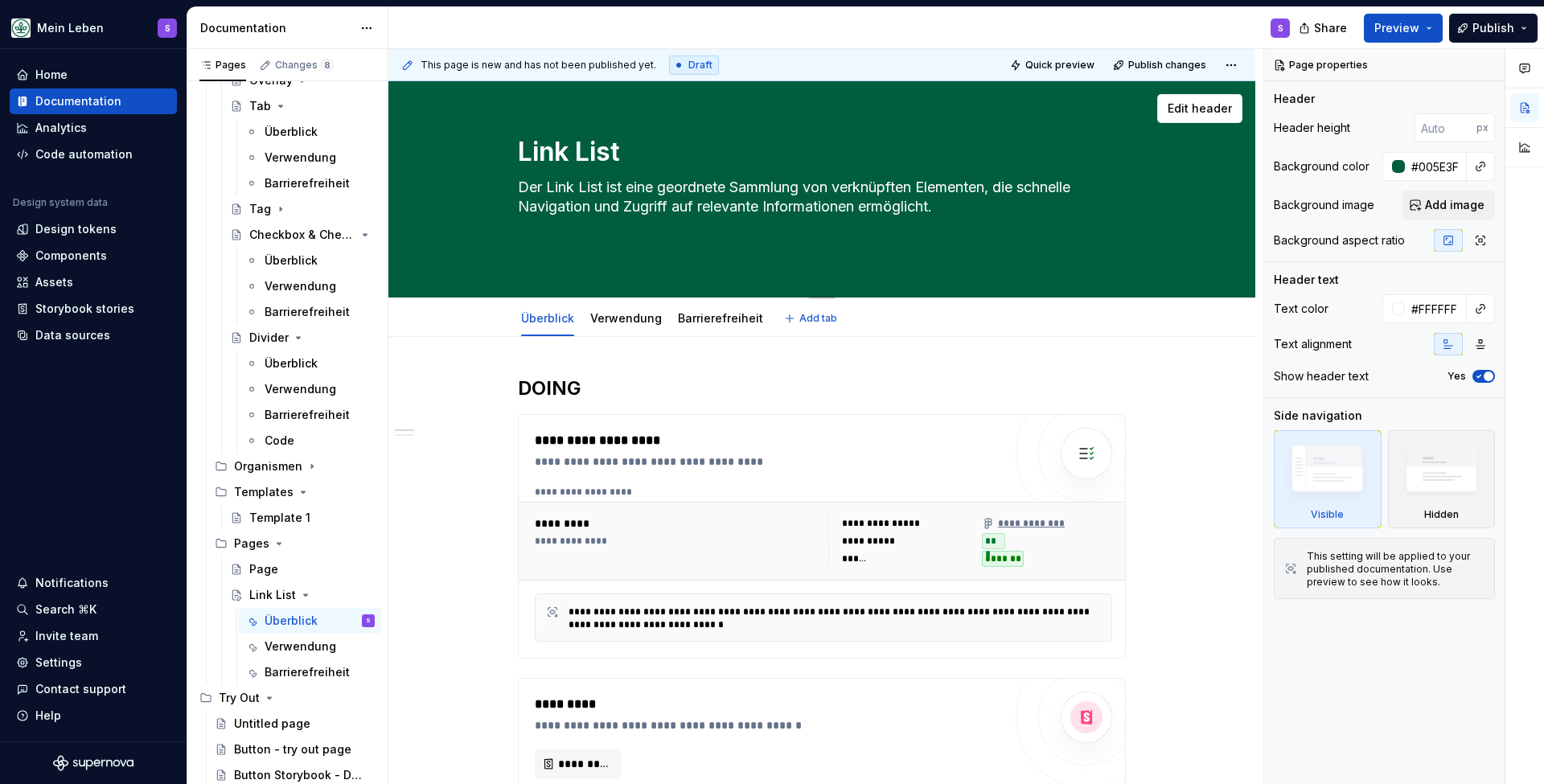
paste textarea "Supernova Dokumentation"
type textarea "*"
type textarea "Der Link List ist eine geordnete Sammlung von verknüpften Elementen, die schnel…"
type textarea "*"
type textarea "Der Link List ist eine geordnete Sammlung von verknüpften Elementen, die schnel…"
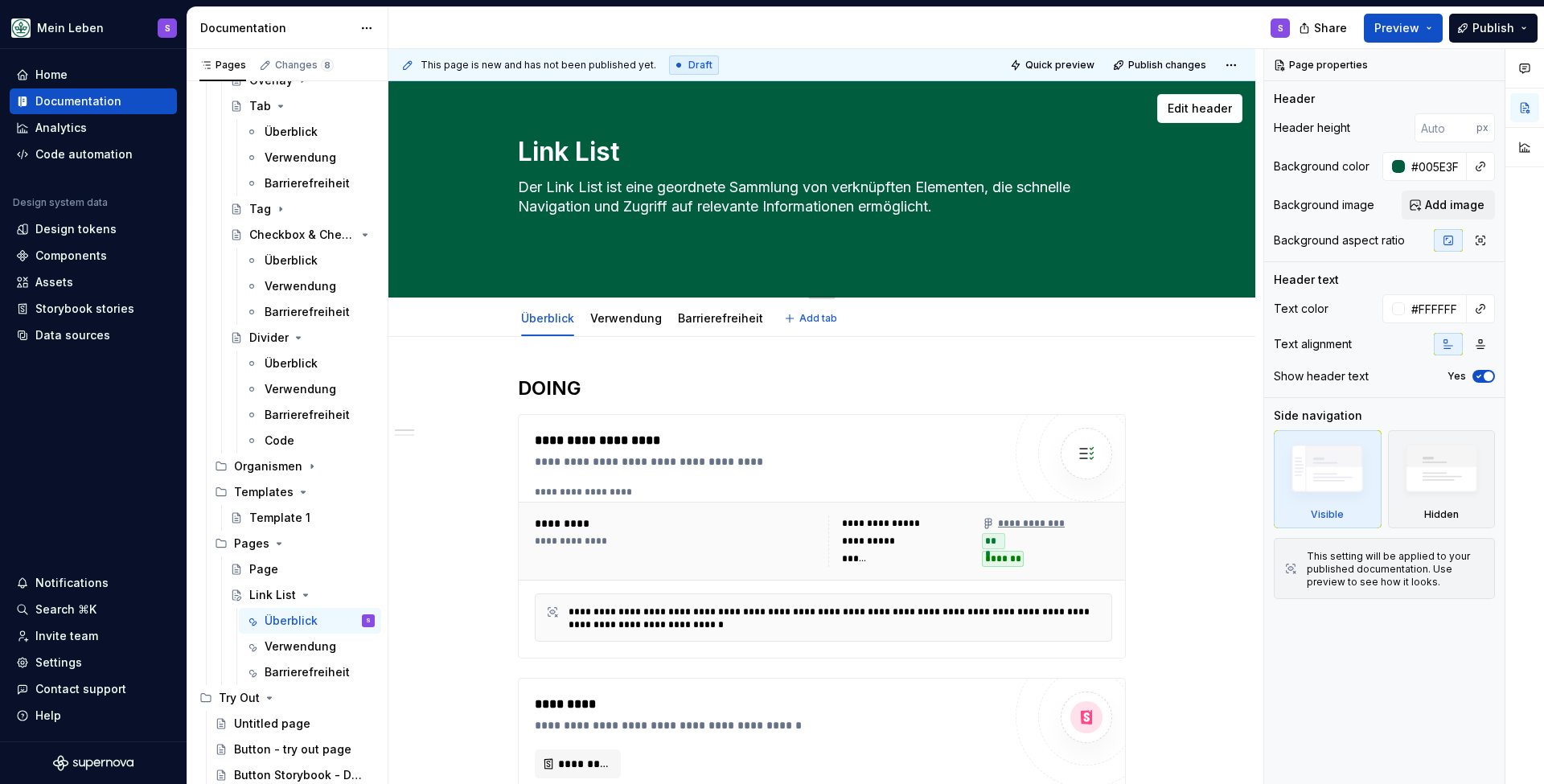
click at [559, 253] on textarea "Der Link List ist eine geordnete Sammlung von verknüpften Elementen, die schnel…" at bounding box center [819, 217] width 608 height 84
paste textarea "Supernova Dokumentation"
type textarea "*"
type textarea "Der Link List ist eine geordnete Sammlung von verknüpften Elementen, die schnel…"
type textarea "*"
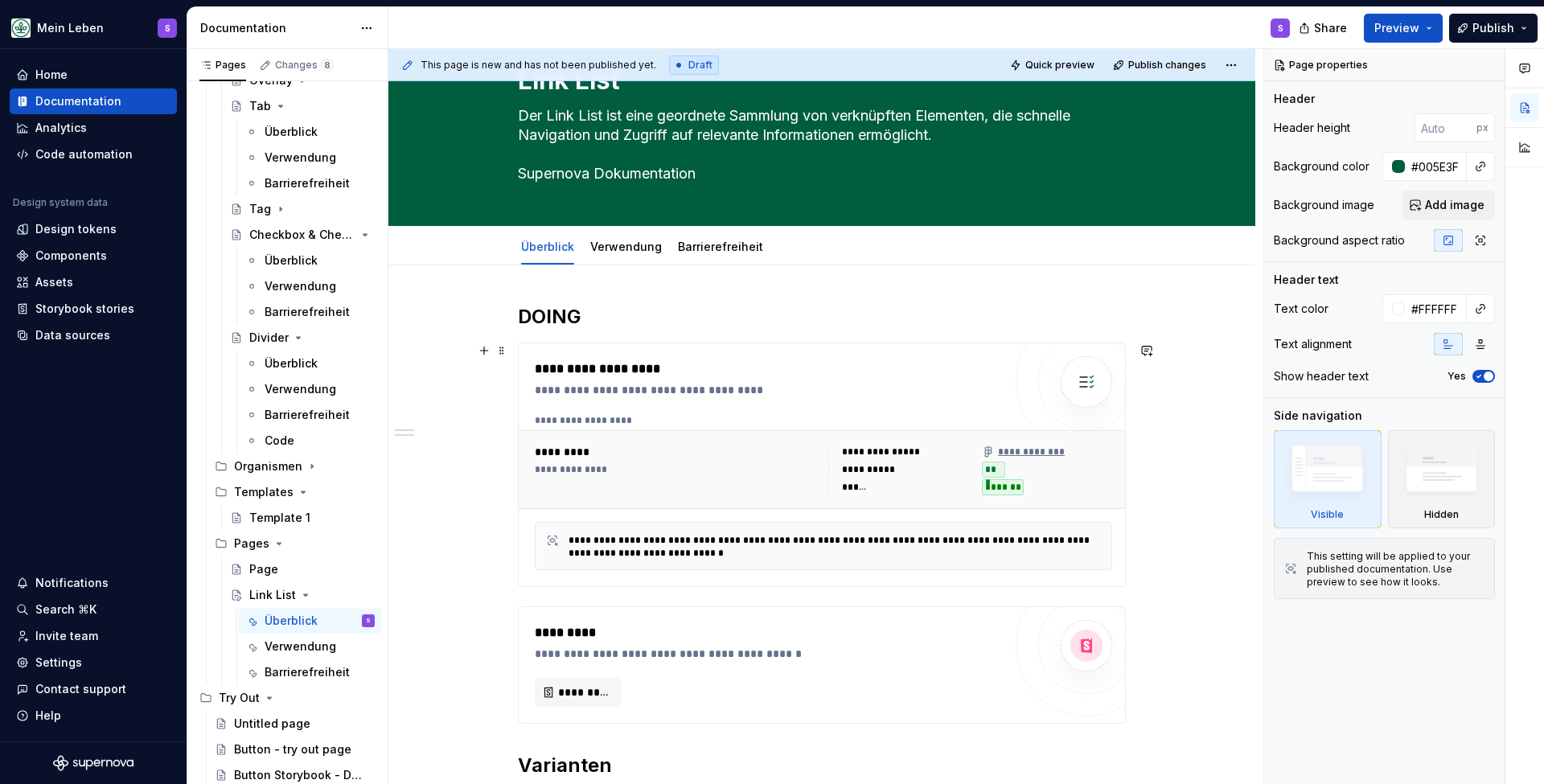
scroll to position [79, 0]
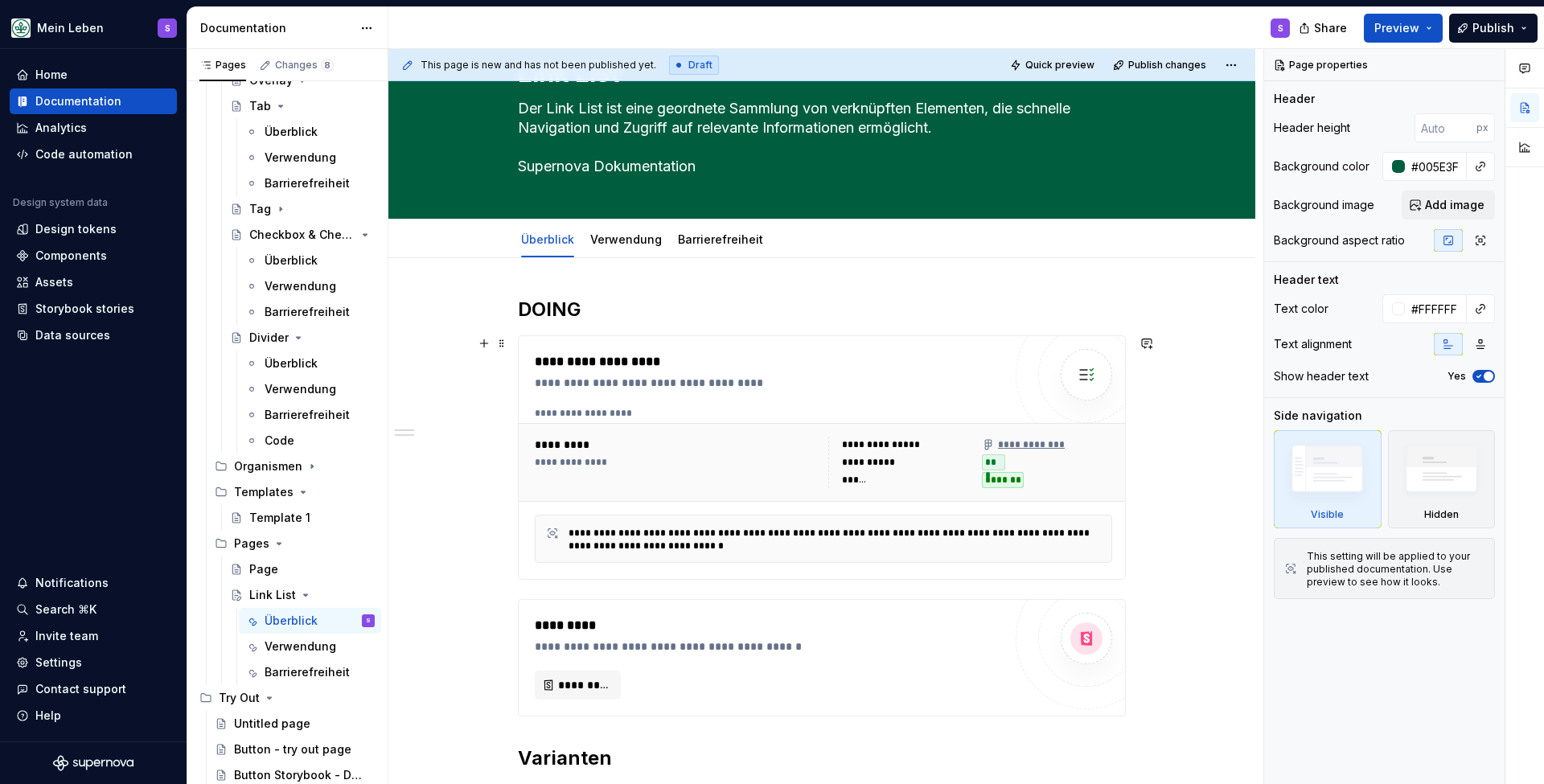
type textarea "Der Link List ist eine geordnete Sammlung von verknüpften Elementen, die schnel…"
click at [649, 340] on div "**********" at bounding box center [822, 457] width 606 height 243
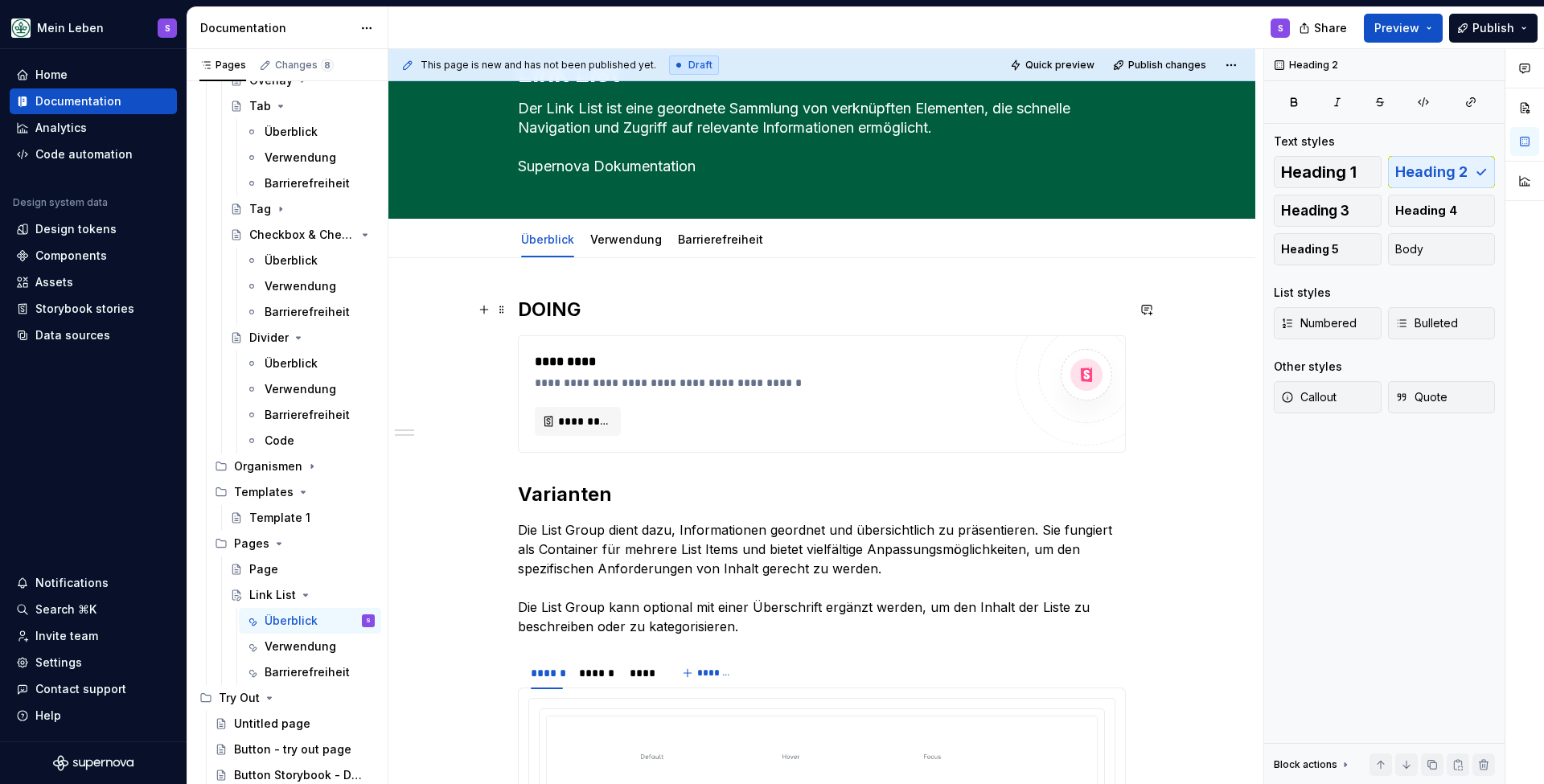
click at [564, 300] on h2 "DOING" at bounding box center [822, 309] width 608 height 25
click at [620, 428] on button "*********" at bounding box center [577, 421] width 86 height 29
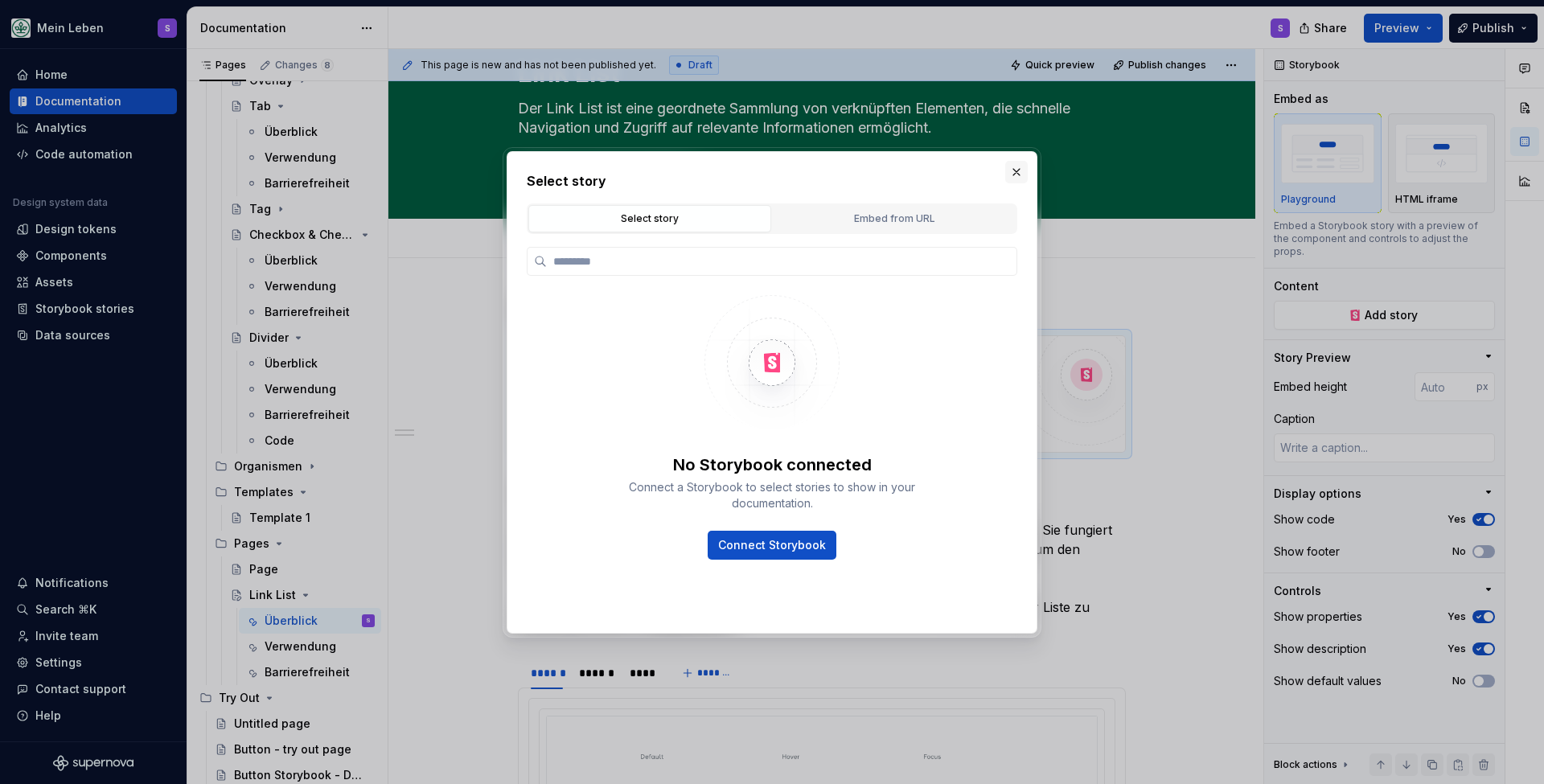
click at [1019, 171] on button "button" at bounding box center [1016, 172] width 22 height 22
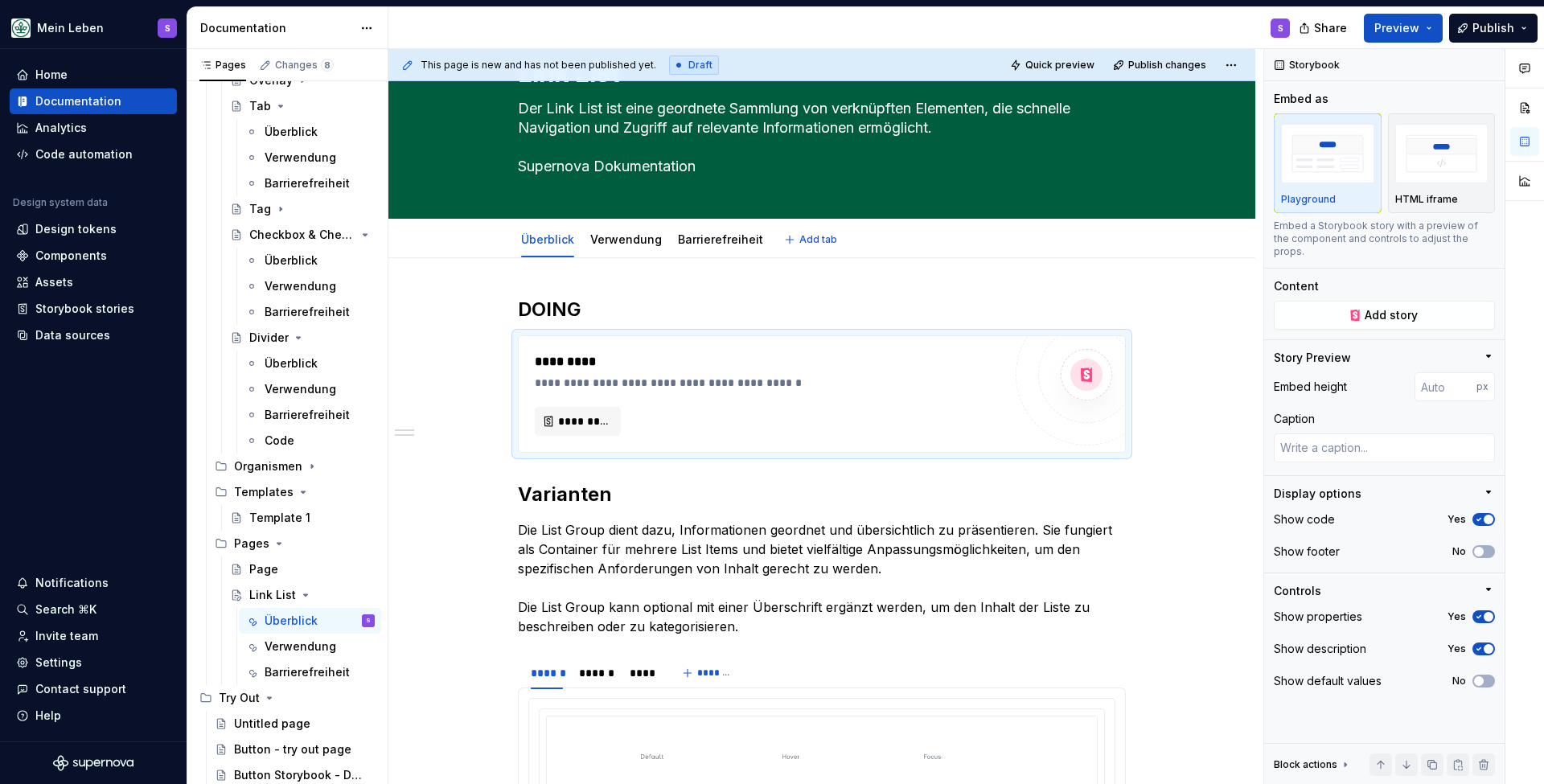
type textarea "*"
click at [631, 336] on div "**********" at bounding box center [822, 393] width 606 height 116
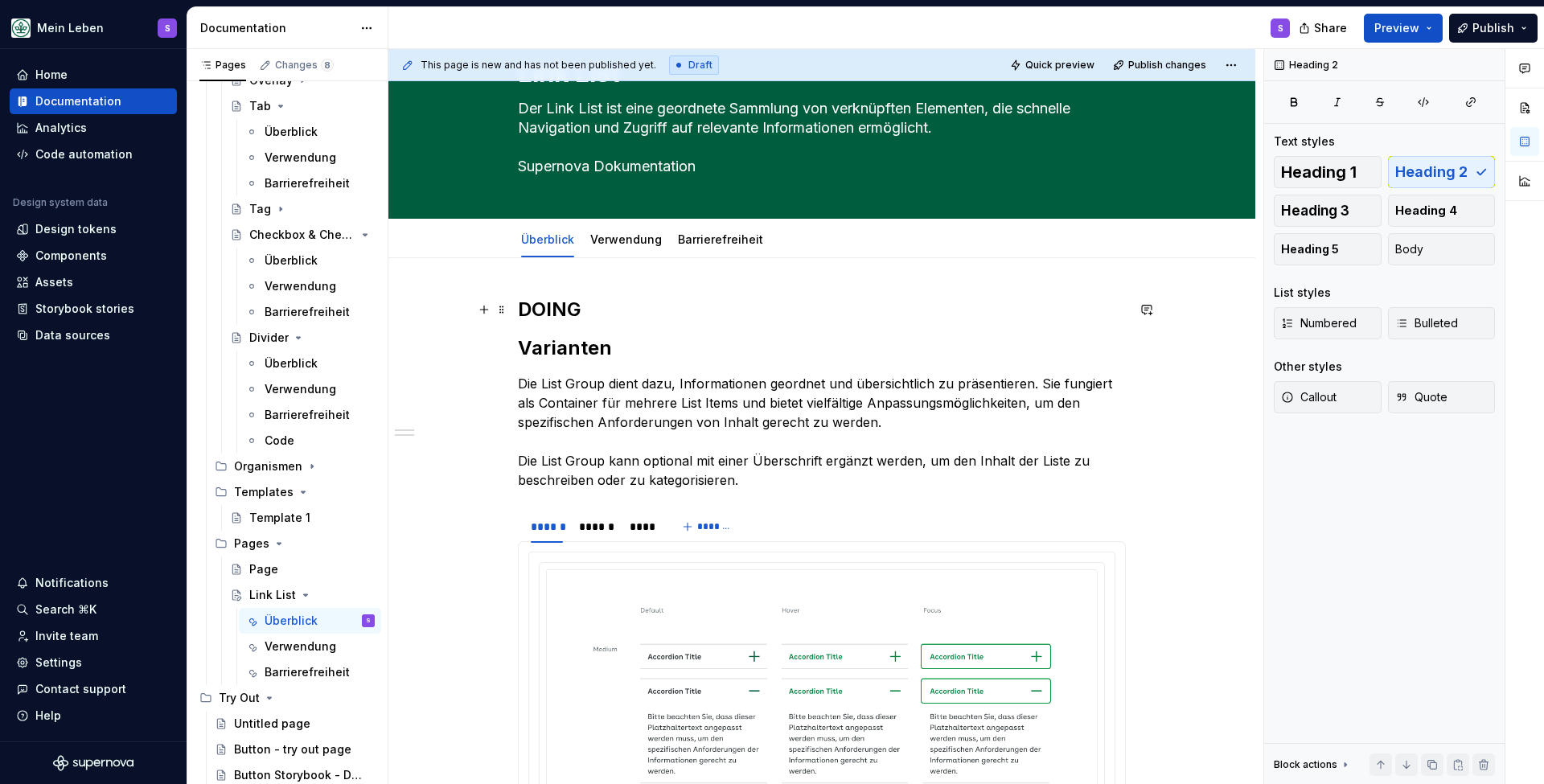
click at [577, 309] on h2 "DOING" at bounding box center [822, 309] width 608 height 25
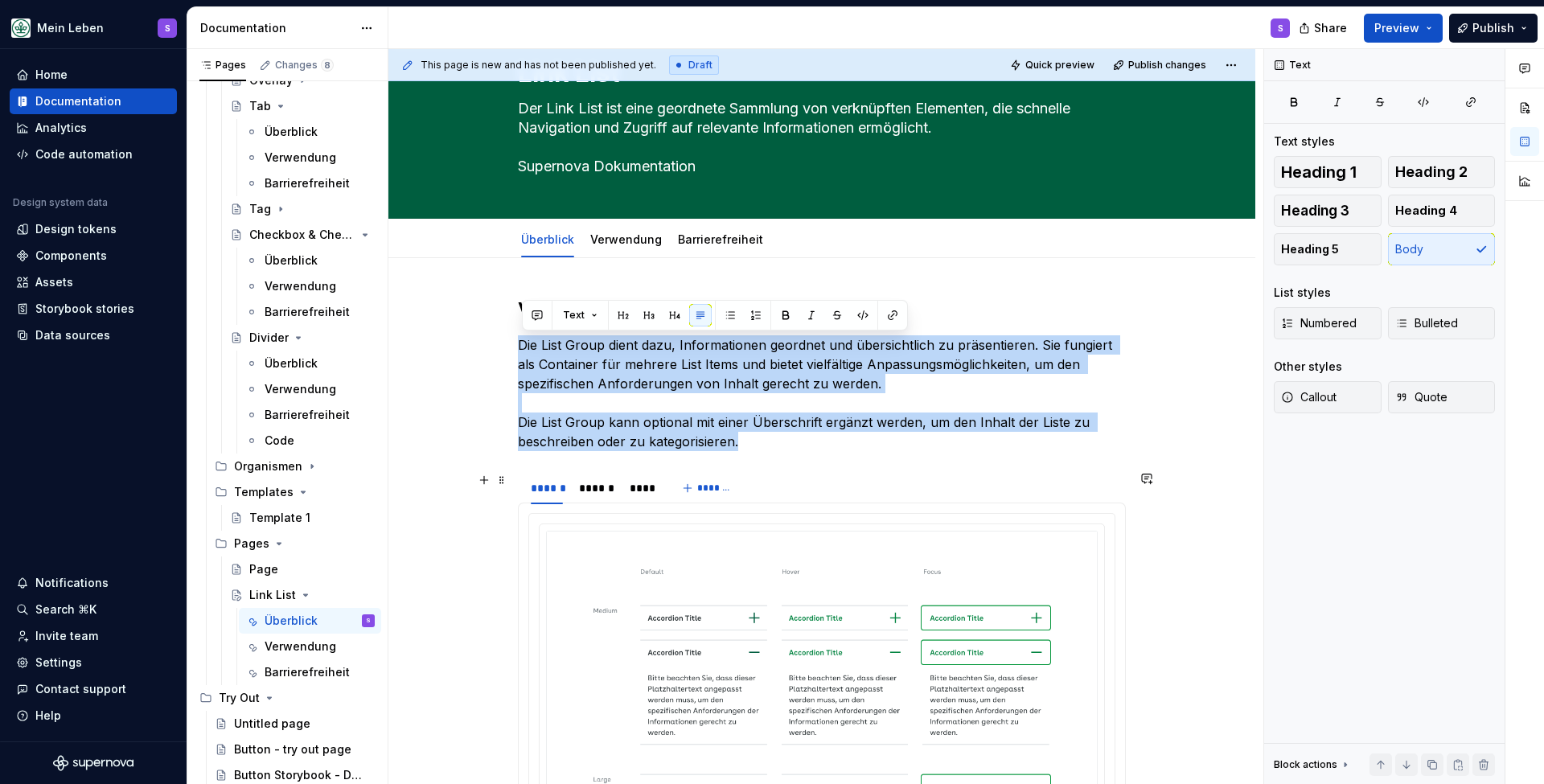
drag, startPoint x: 523, startPoint y: 344, endPoint x: 759, endPoint y: 474, distance: 269.4
click at [759, 474] on div "Varianten Die List Group dient dazu, Informationen geordnet und übersichtlich z…" at bounding box center [822, 667] width 608 height 743
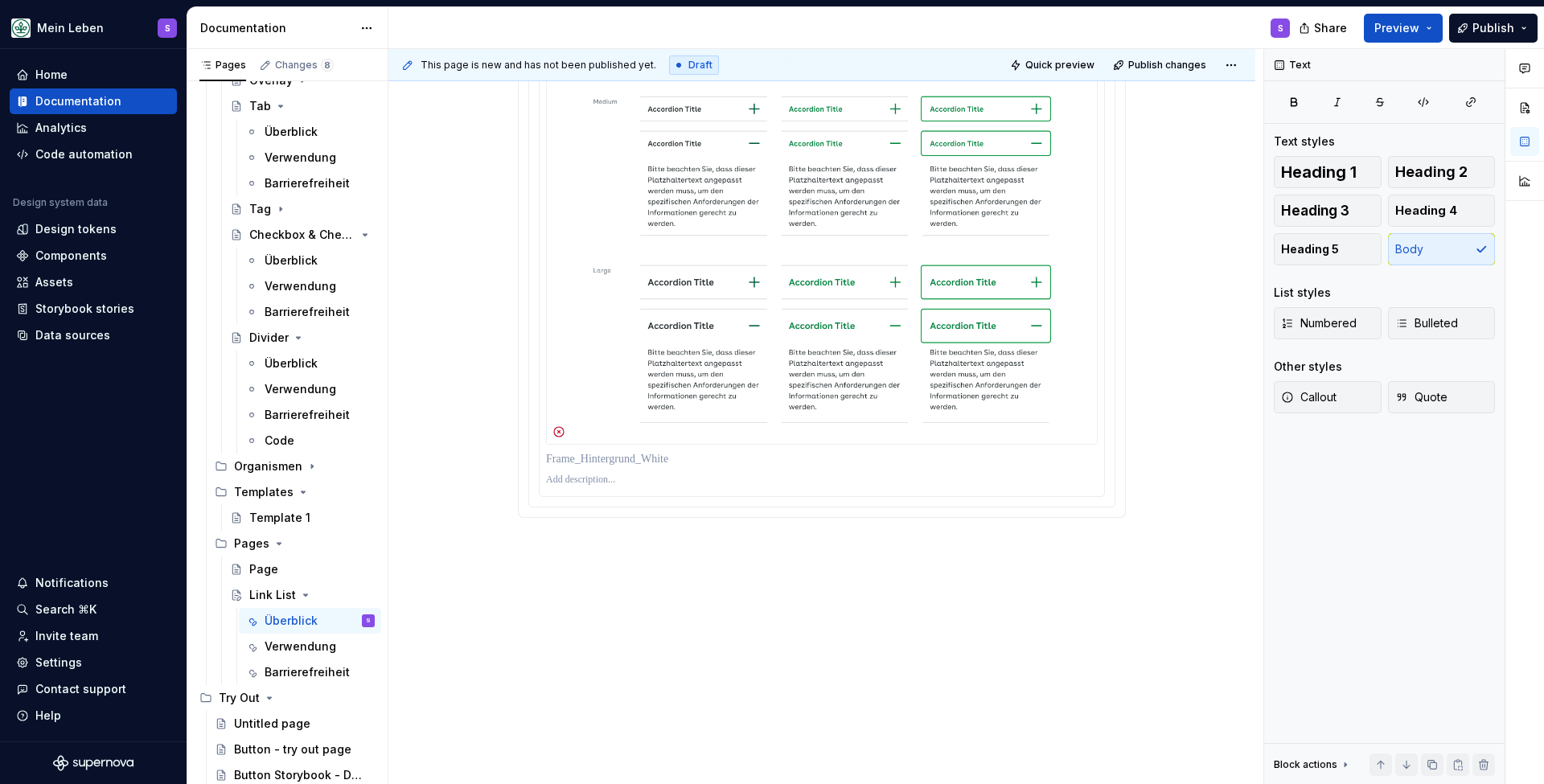
scroll to position [69, 0]
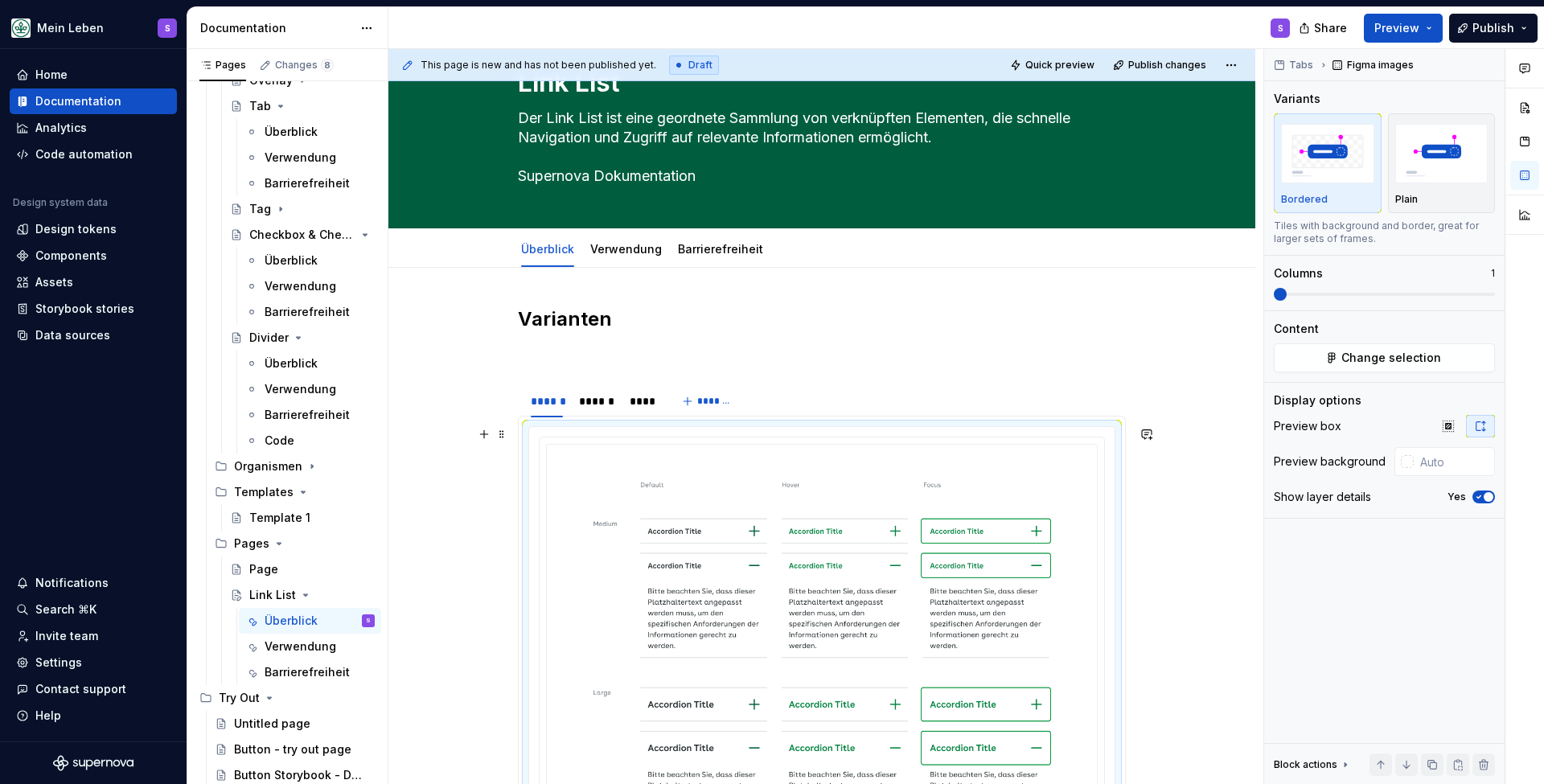
click at [787, 431] on div at bounding box center [821, 677] width 586 height 502
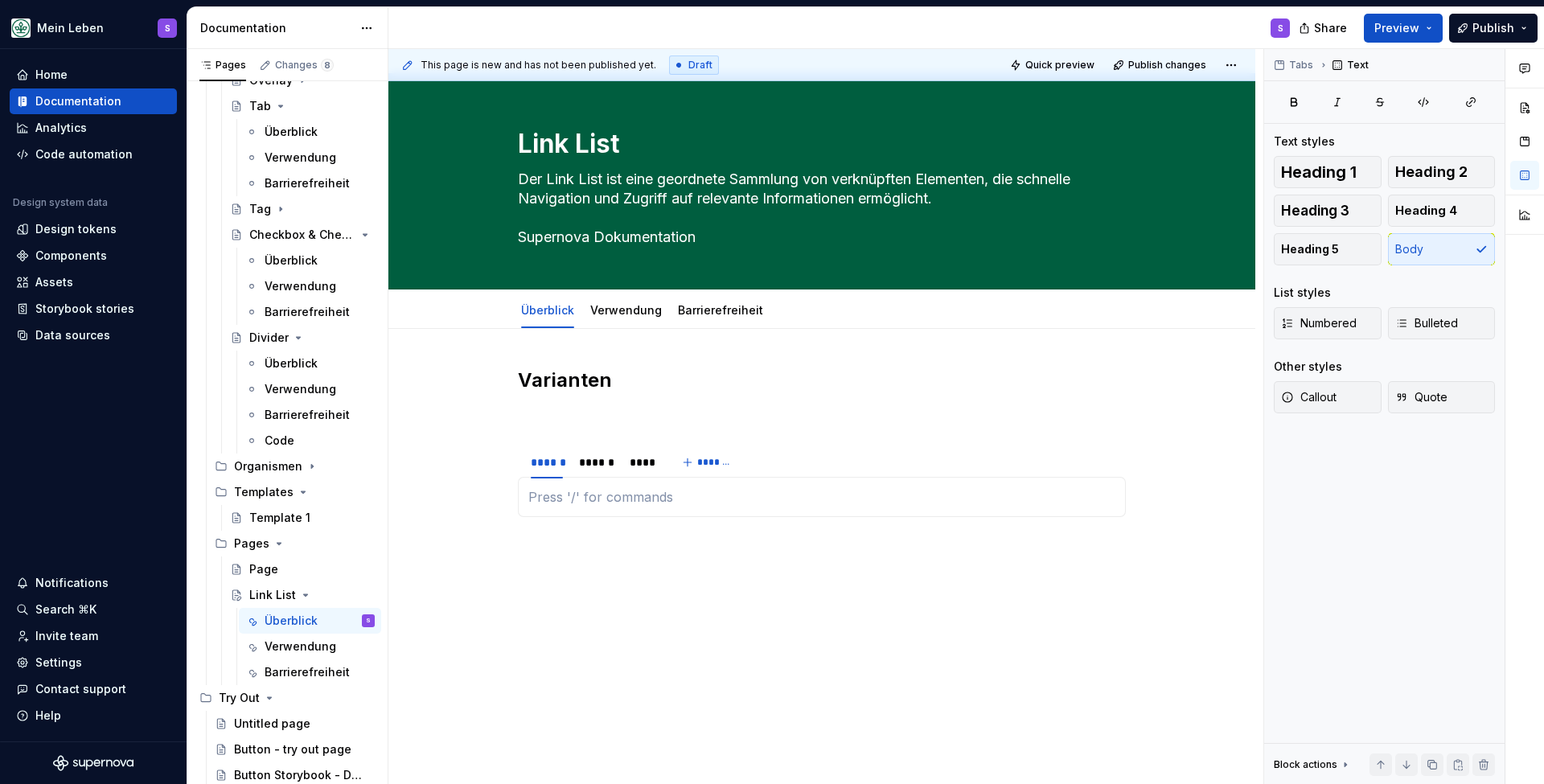
scroll to position [0, 0]
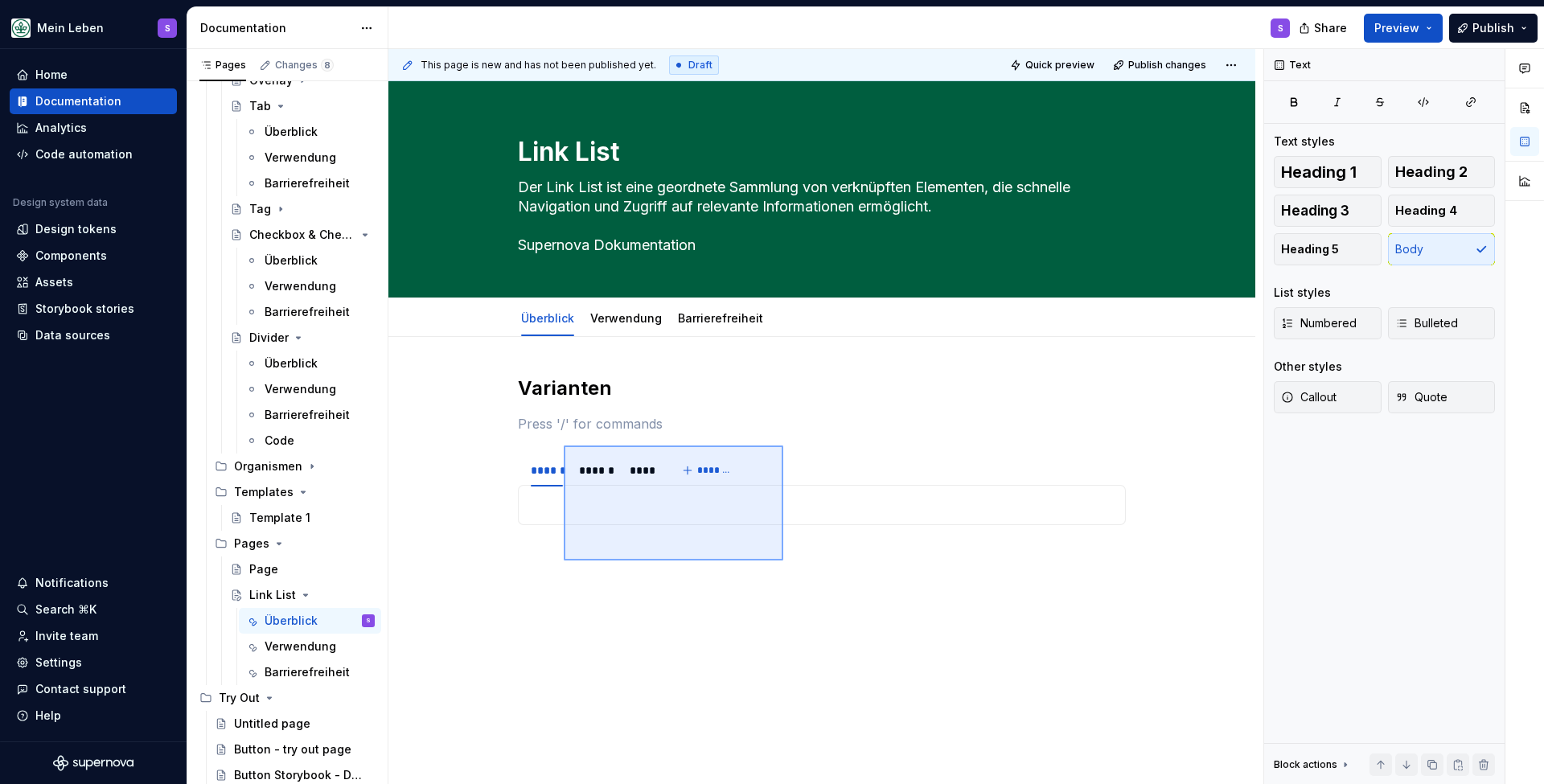
drag, startPoint x: 783, startPoint y: 561, endPoint x: 559, endPoint y: 441, distance: 254.1
click at [559, 441] on div "This page is new and has not been published yet. Draft Quick preview Publish ch…" at bounding box center [826, 417] width 875 height 736
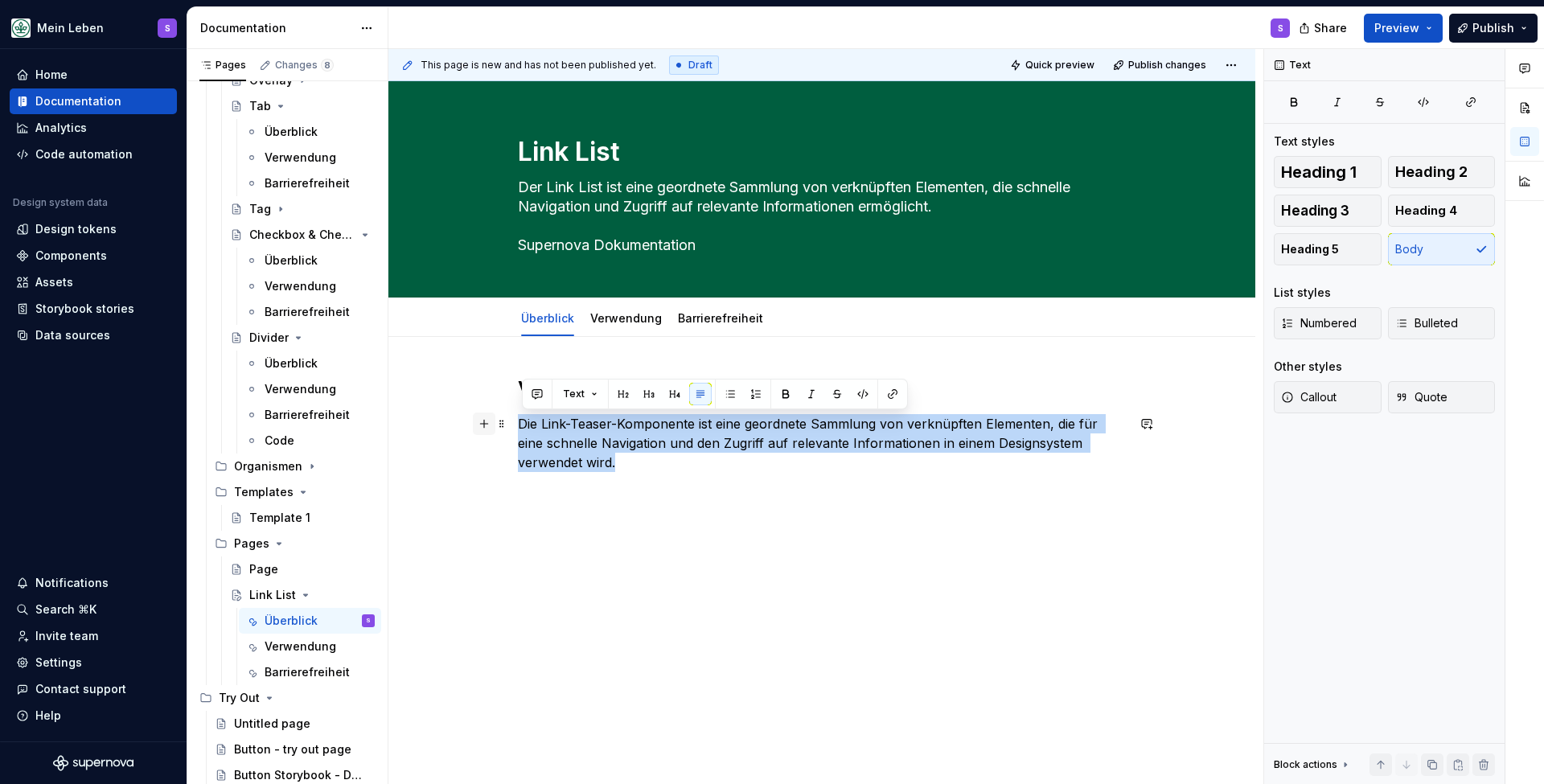
drag, startPoint x: 635, startPoint y: 463, endPoint x: 490, endPoint y: 416, distance: 152.4
click at [518, 416] on div "Varianten Die Link-Teaser-Komponente ist eine geordnete Sammlung von verknüpfte…" at bounding box center [822, 452] width 608 height 154
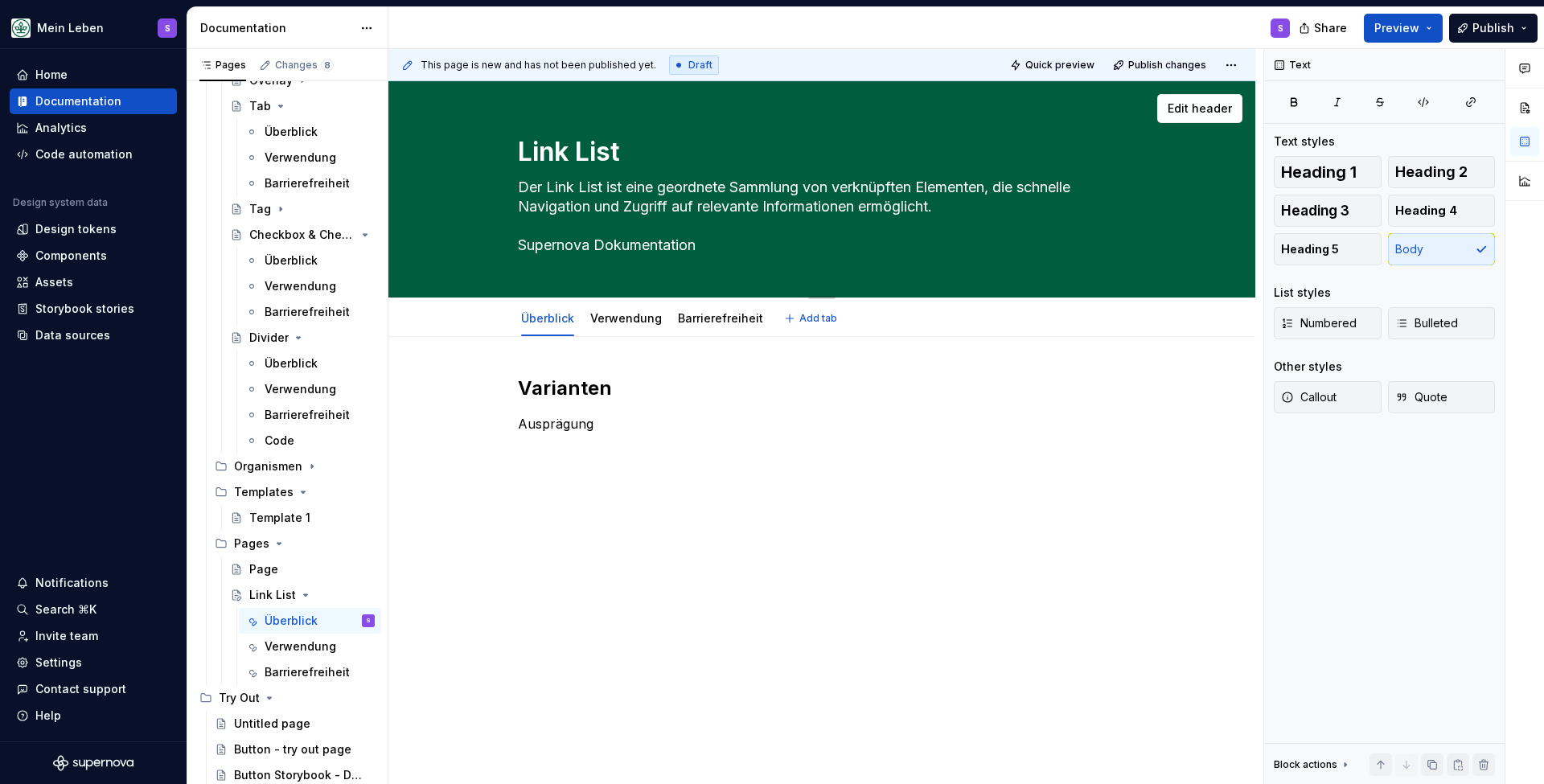
click at [609, 236] on textarea "Der Link List ist eine geordnete Sammlung von verknüpften Elementen, die schnel…" at bounding box center [819, 217] width 608 height 84
type textarea "*"
type textarea "Der Link List ist eine geordnete Sammlung von verknüpften Elementen, die schnel…"
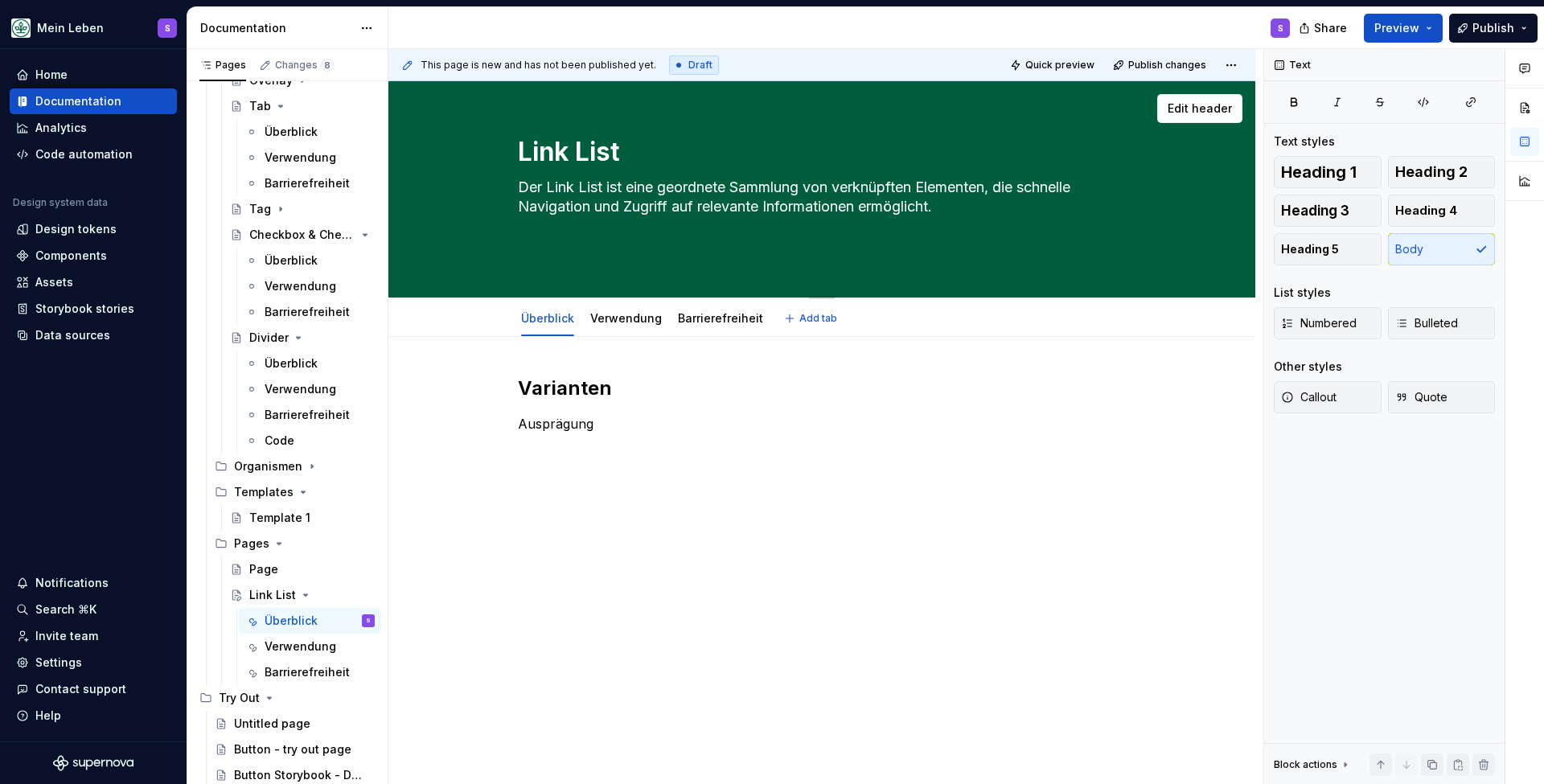
paste textarea "Supernova Dokumentation"
type textarea "*"
type textarea "Der Link List ist eine geordnete Sammlung von verknüpften Elementen, die schnel…"
type textarea "*"
type textarea "Der Link List ist eine geordnete Sammlung von verknüpften Elementen, die schnel…"
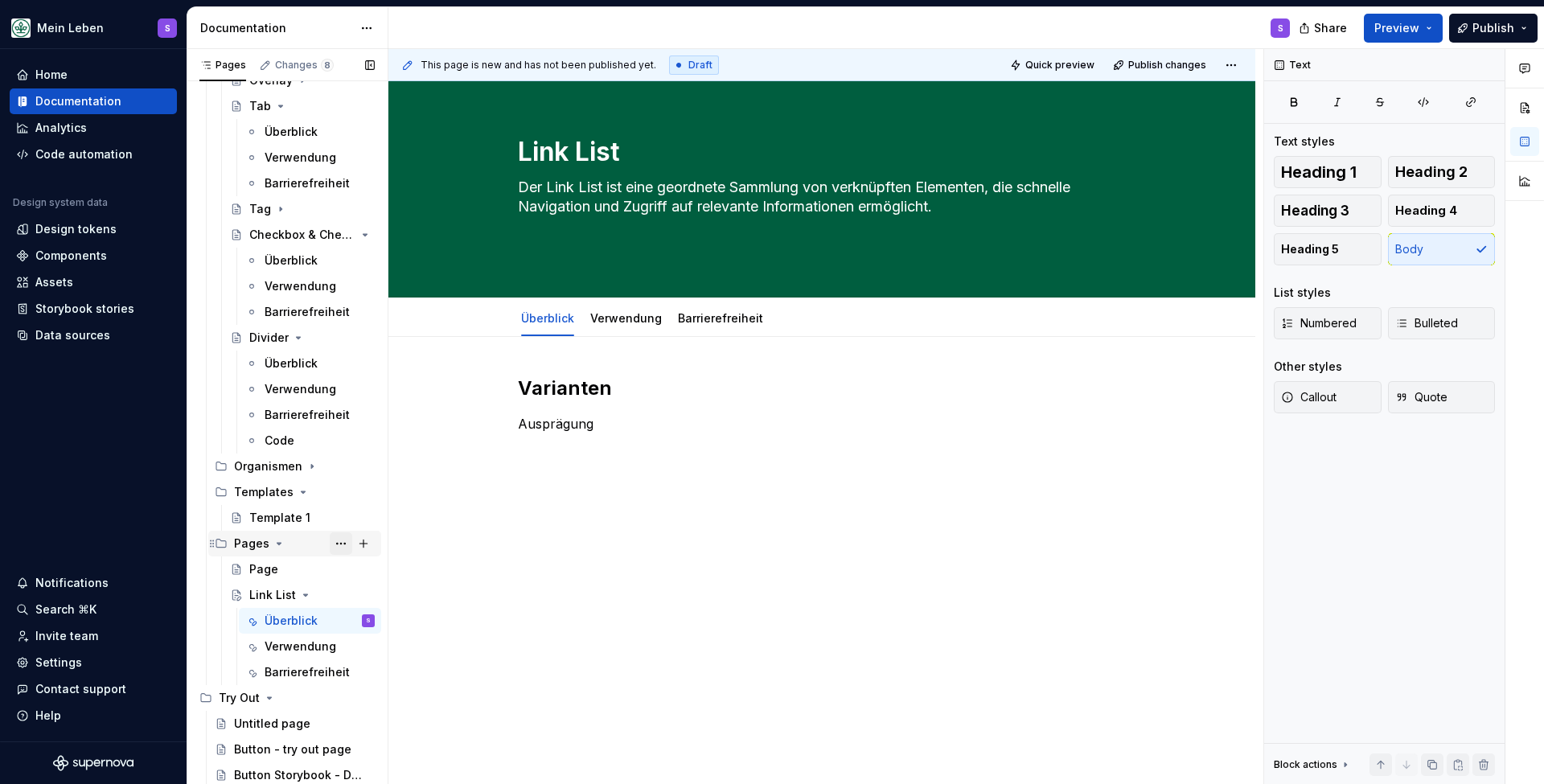
type textarea "*"
type textarea "Der Link List ist eine geordnete Sammlung von verknüpften Elementen, die schnel…"
click at [287, 264] on div "Überblick" at bounding box center [291, 261] width 53 height 16
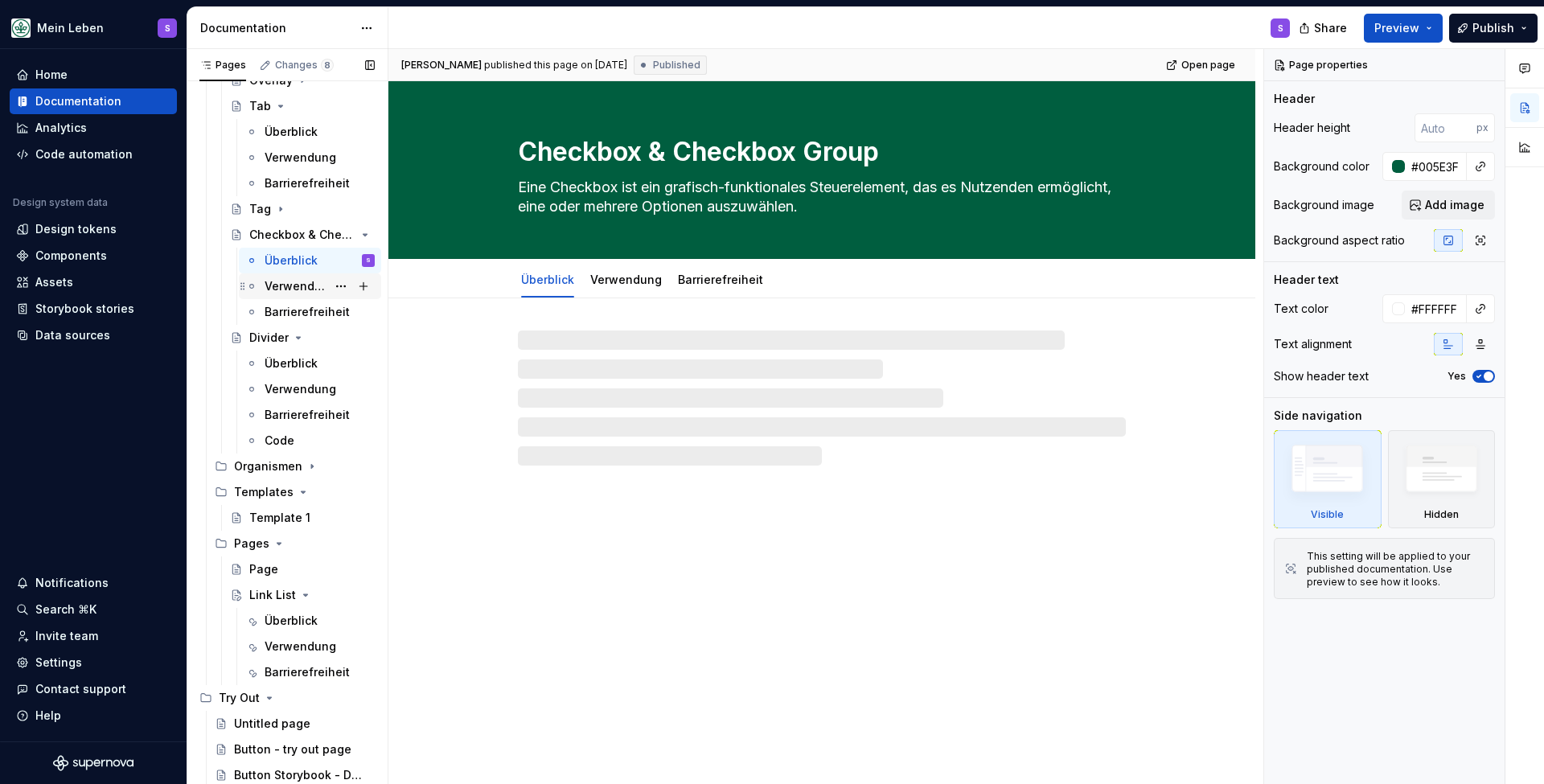
click at [287, 289] on div "Verwendung" at bounding box center [295, 287] width 62 height 16
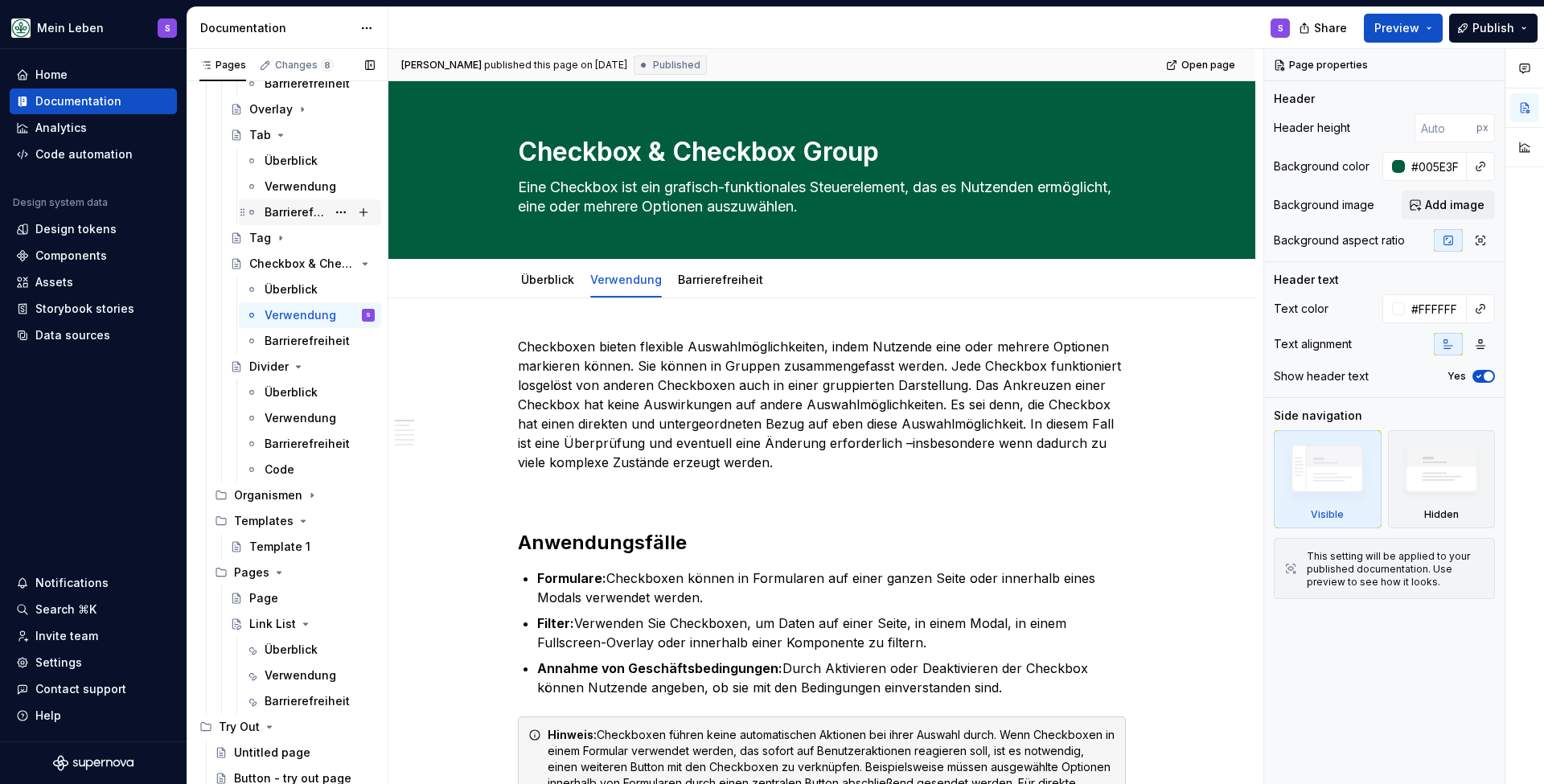
scroll to position [714, 0]
click at [292, 168] on div "Überblick" at bounding box center [291, 162] width 53 height 16
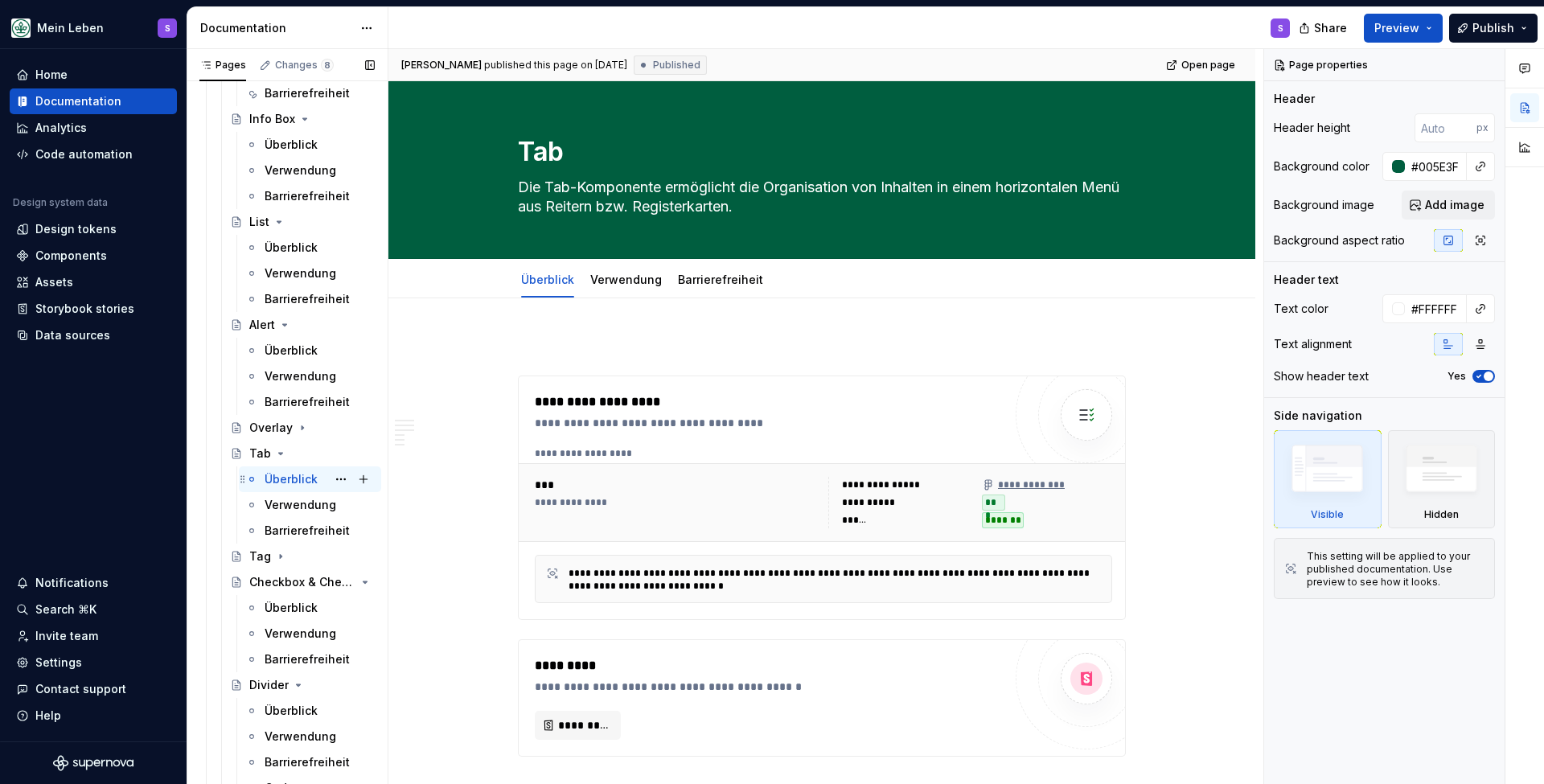
scroll to position [355, 0]
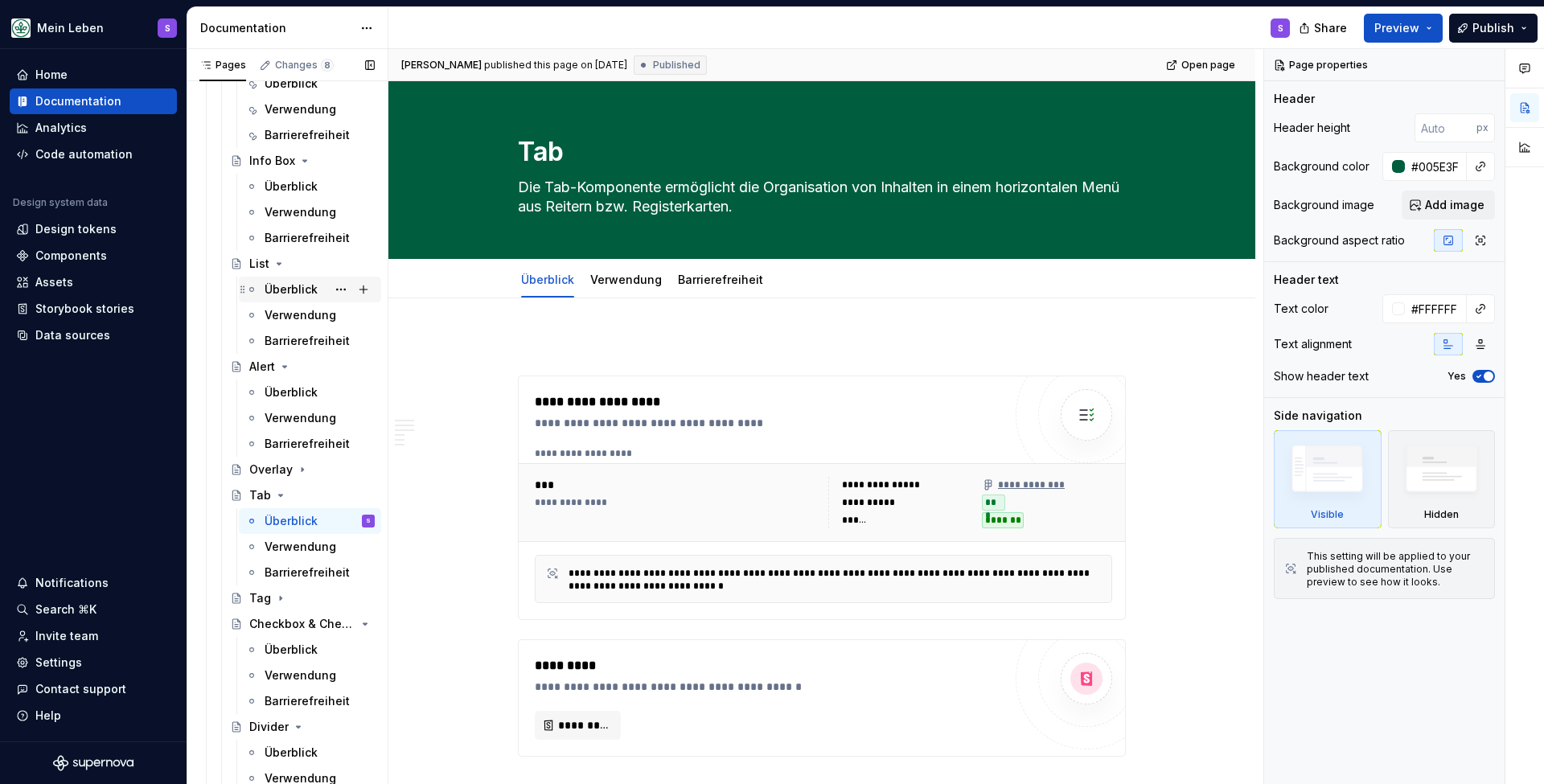
click at [292, 285] on div "Überblick" at bounding box center [291, 290] width 53 height 16
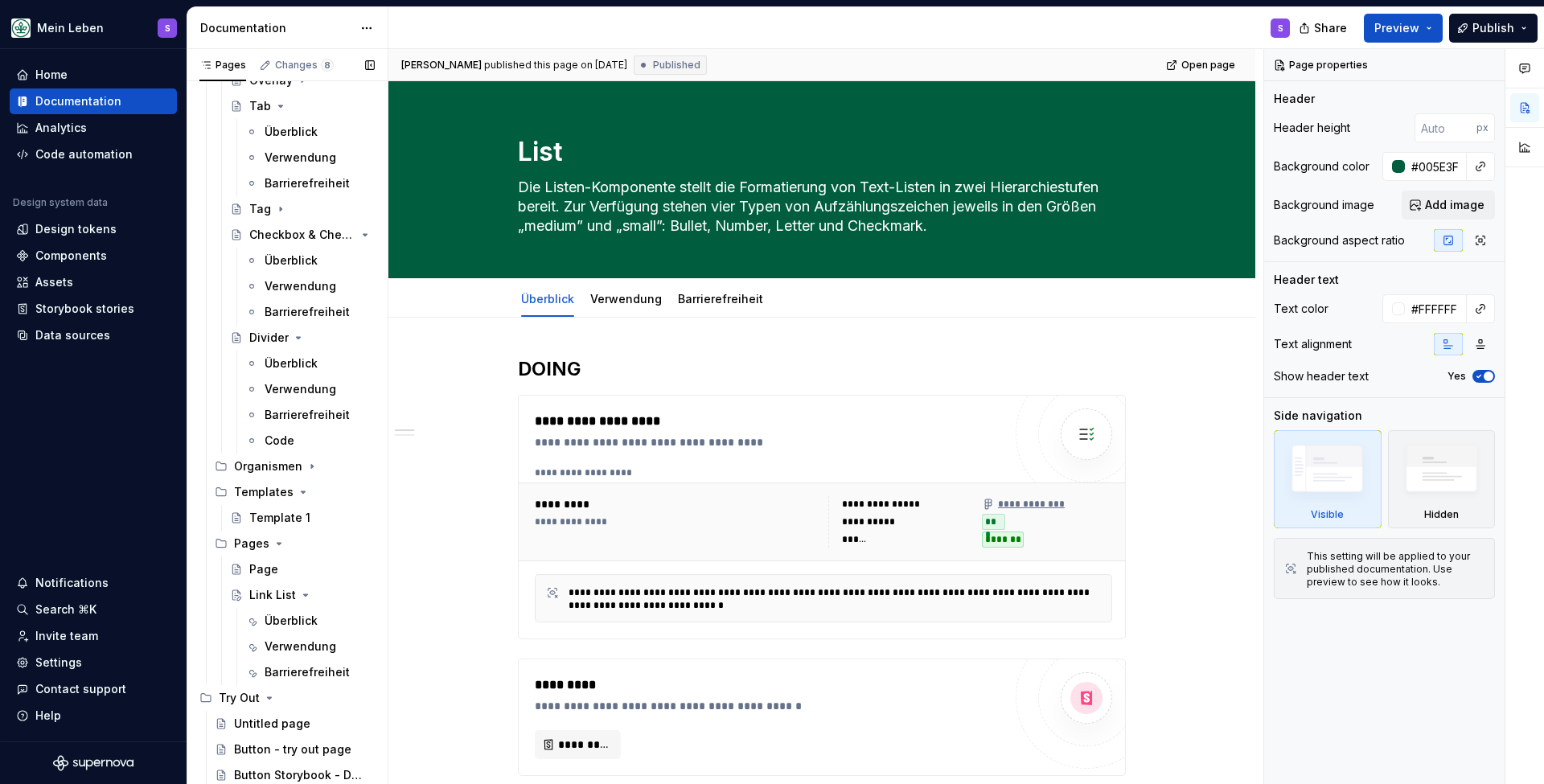
scroll to position [744, 0]
click at [289, 619] on div "Überblick" at bounding box center [291, 621] width 53 height 16
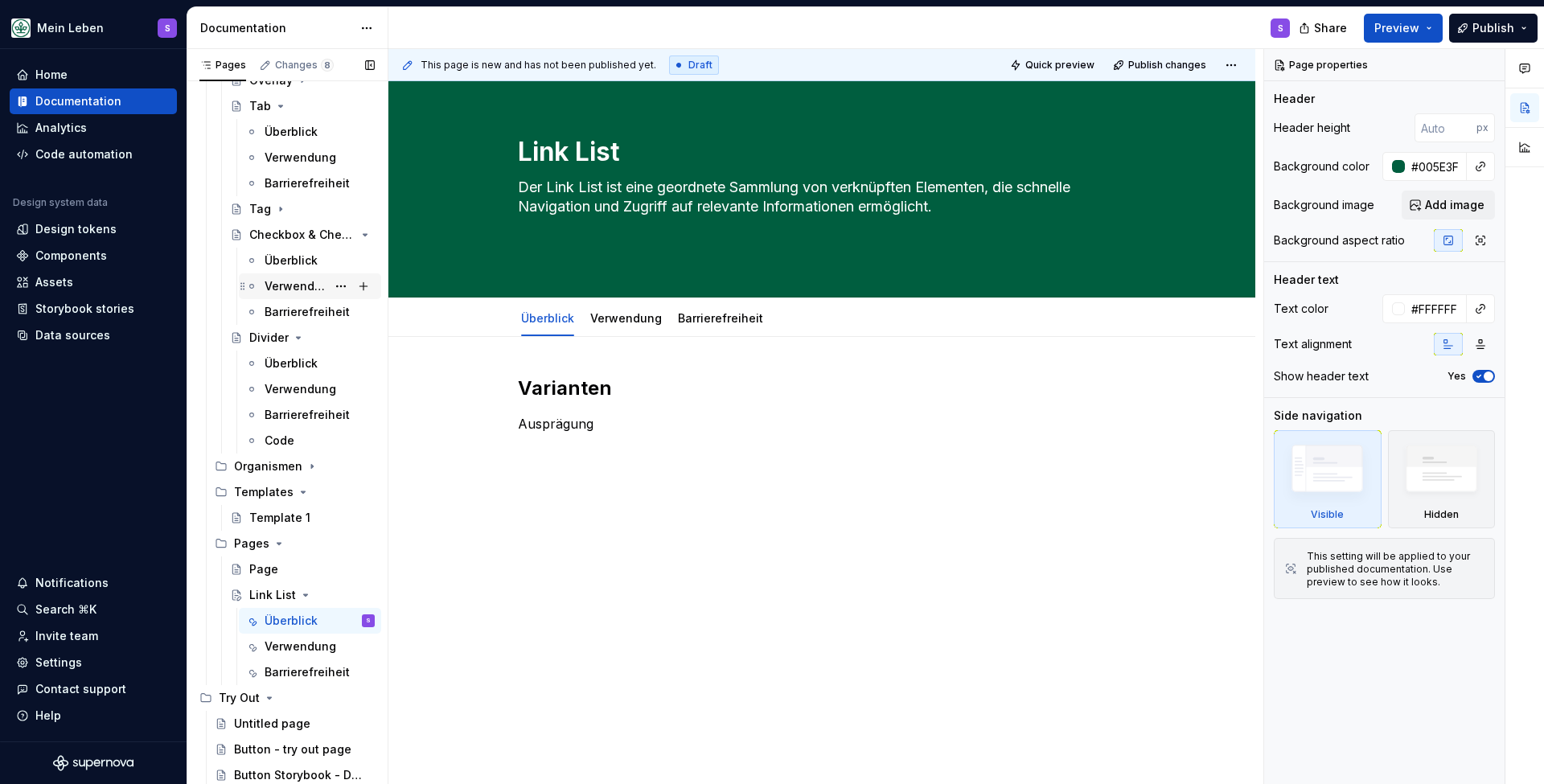
scroll to position [744, 0]
click at [644, 227] on textarea "Der Link List ist eine geordnete Sammlung von verknüpften Elementen, die schnel…" at bounding box center [819, 217] width 608 height 84
type textarea "*"
type textarea "Der Link List ist eine geordnete Sammlung von verknüpften Elementen, die schnel…"
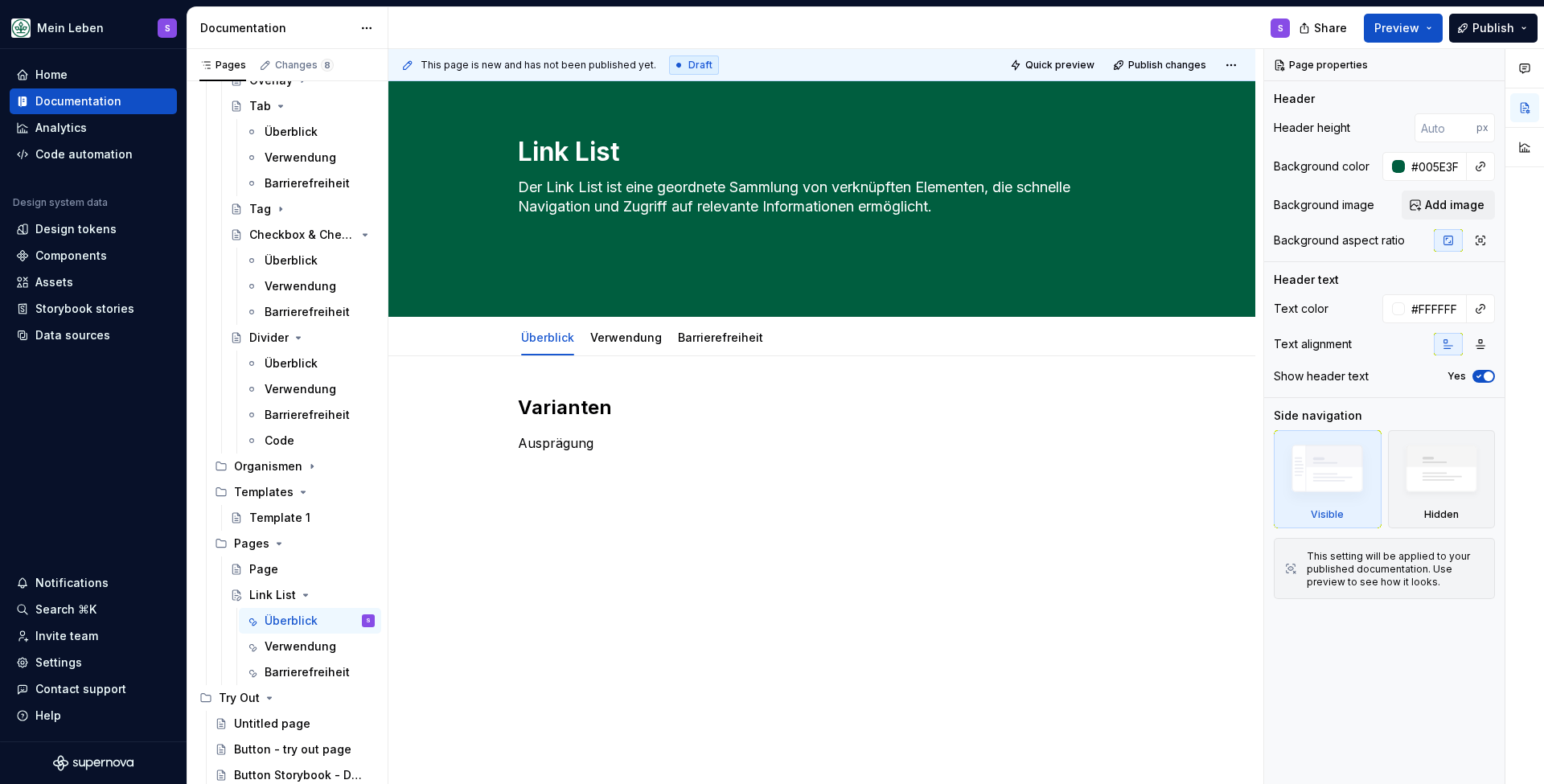
type textarea "*"
type textarea "Der Link List ist eine geordnete Sammlung von verknüpften Elementen, die schnel…"
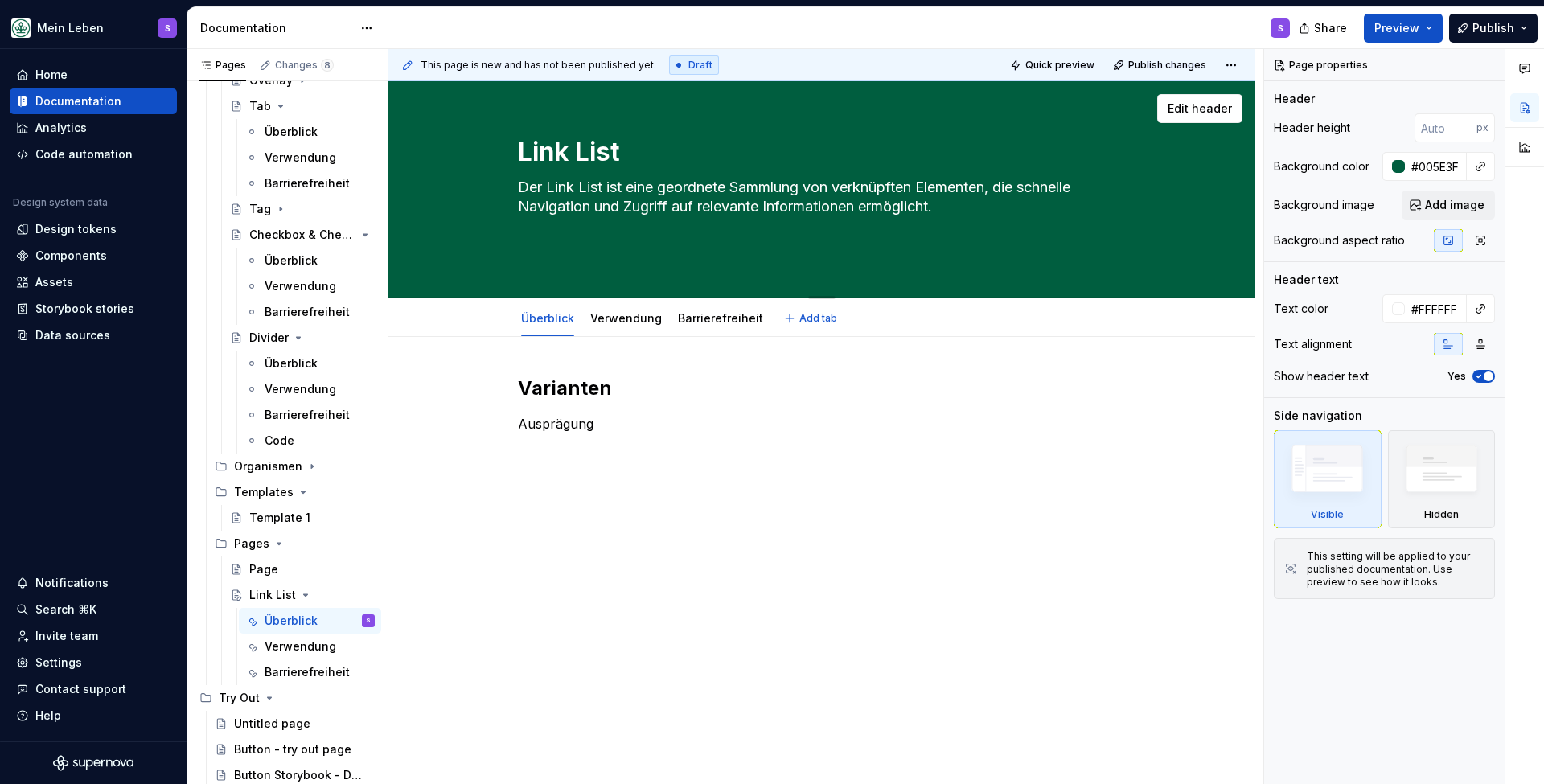
paste textarea "Supernova Dokumentation"
type textarea "*"
type textarea "Der Link List ist eine geordnete Sammlung von verknüpften Elementen, die schnel…"
type textarea "*"
type textarea "Der Link List ist eine geordnete Sammlung von verknüpften Elementen, die schnel…"
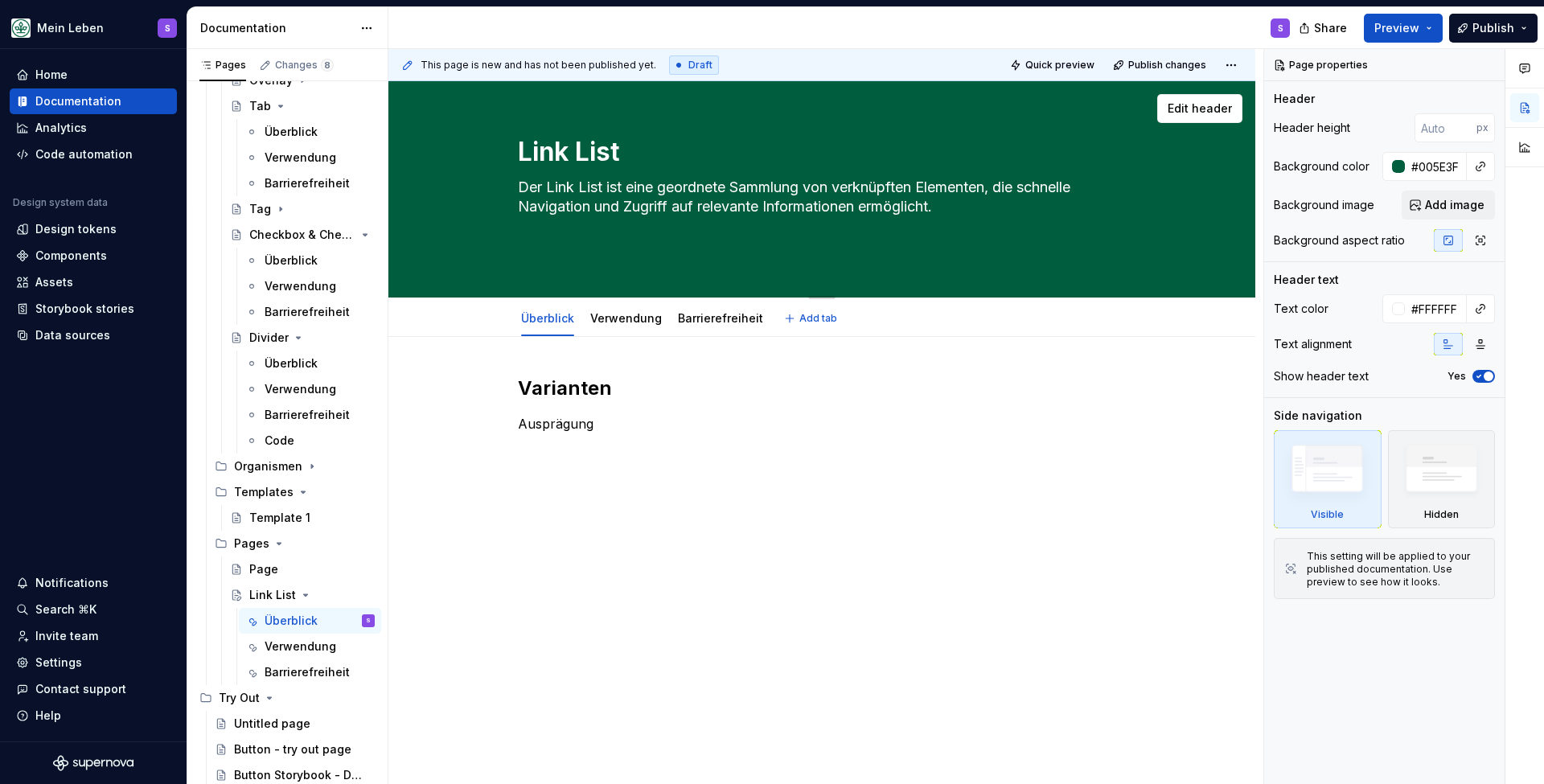
paste textarea "Supernova Dokumentation"
type textarea "*"
type textarea "Der Link List ist eine geordnete Sammlung von verknüpften Elementen, die schnel…"
type textarea "*"
type textarea "Der Link List ist eine geordnete Sammlung von verknüpften Elementen, die schnel…"
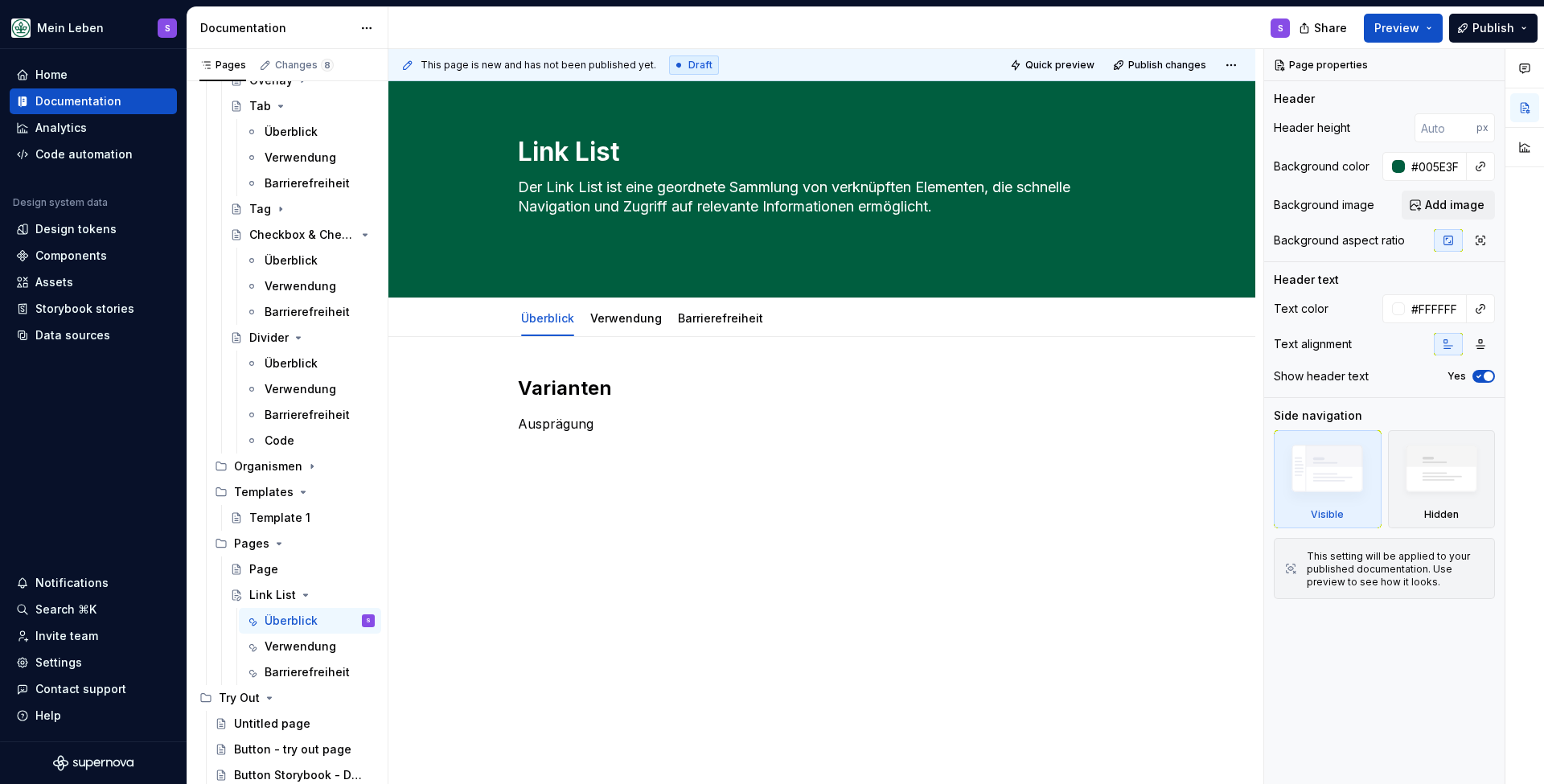
click at [626, 437] on div "Varianten Ausprägung" at bounding box center [822, 415] width 608 height 80
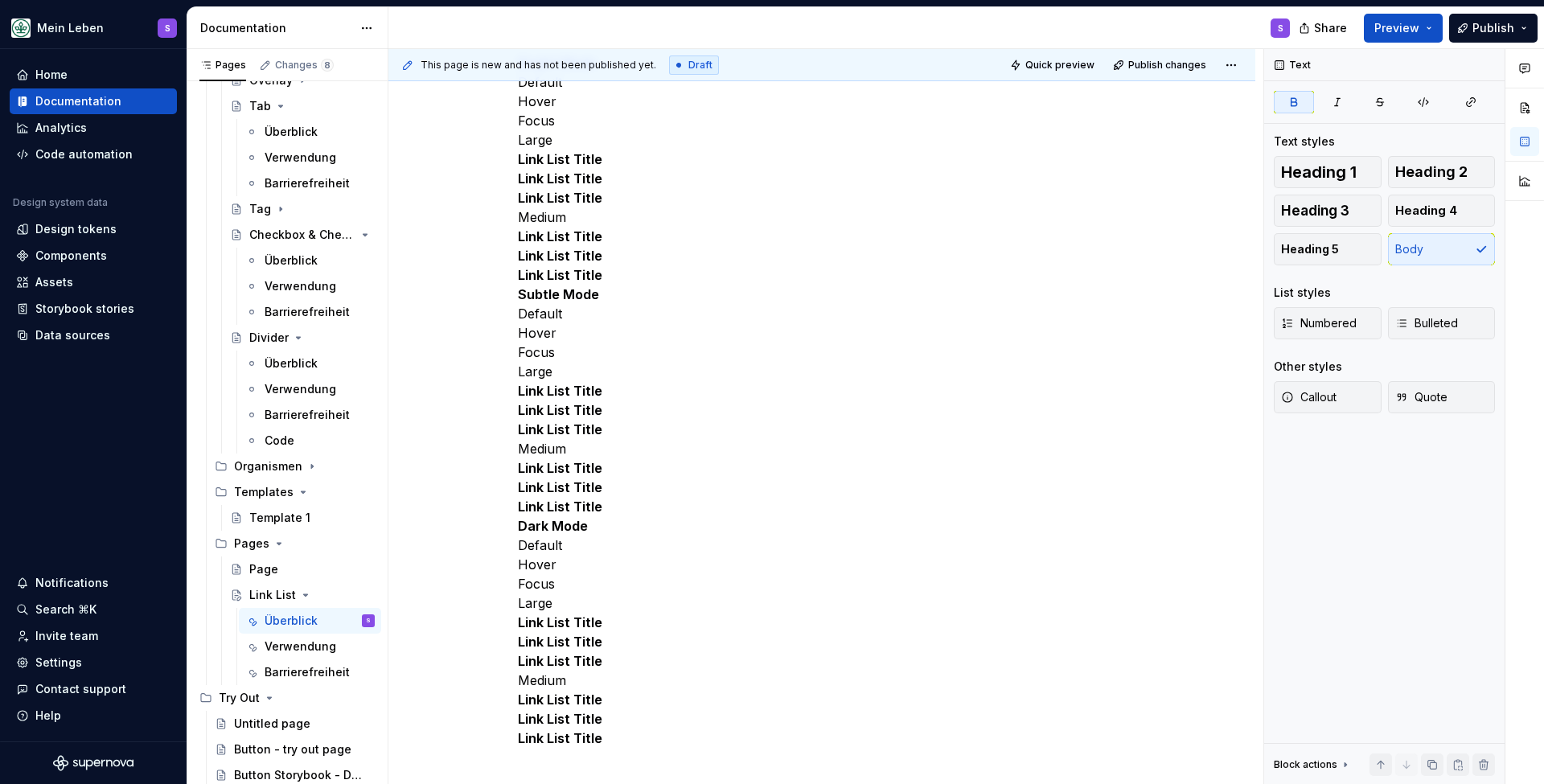
scroll to position [0, 0]
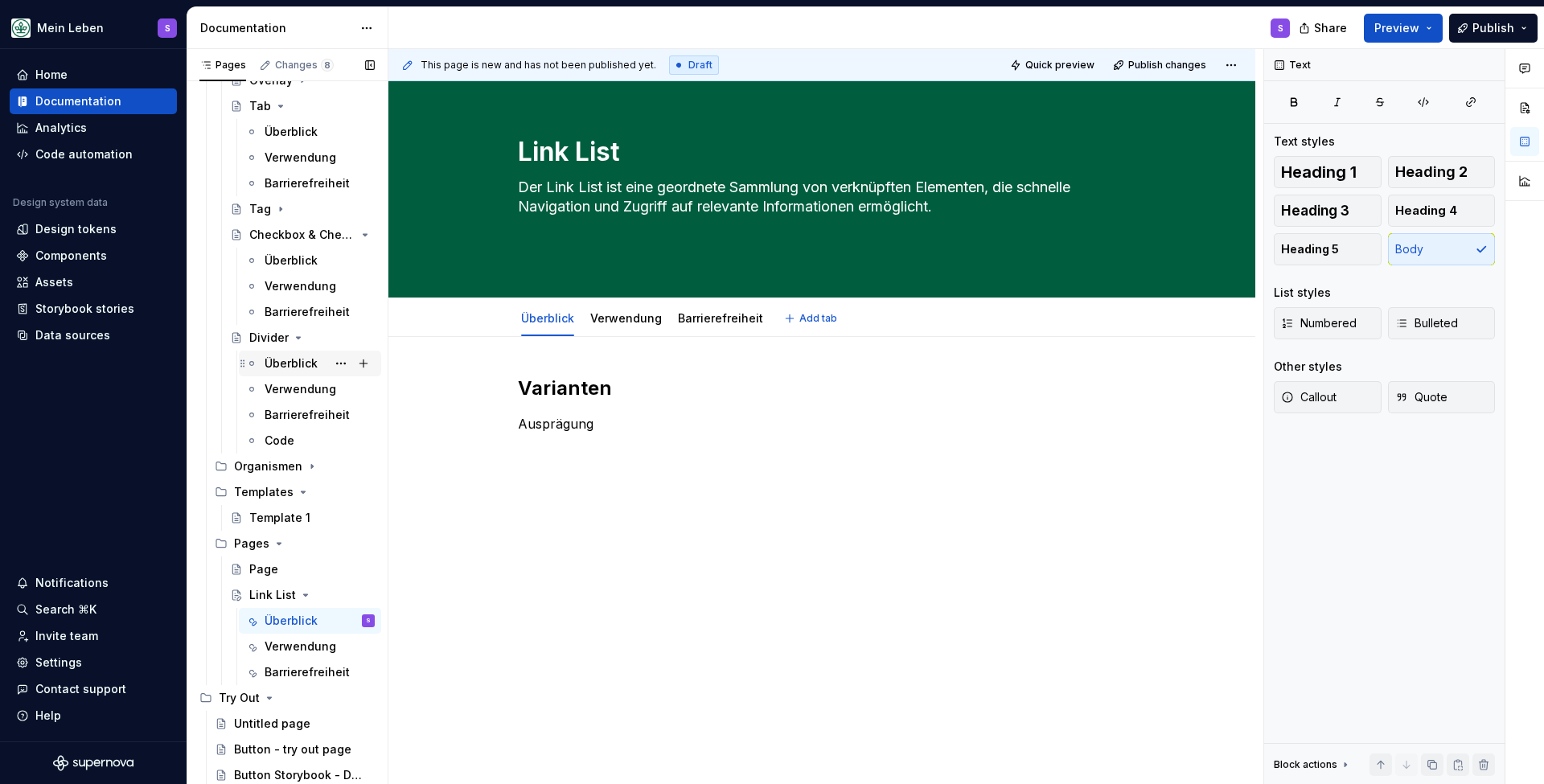
type textarea "*"
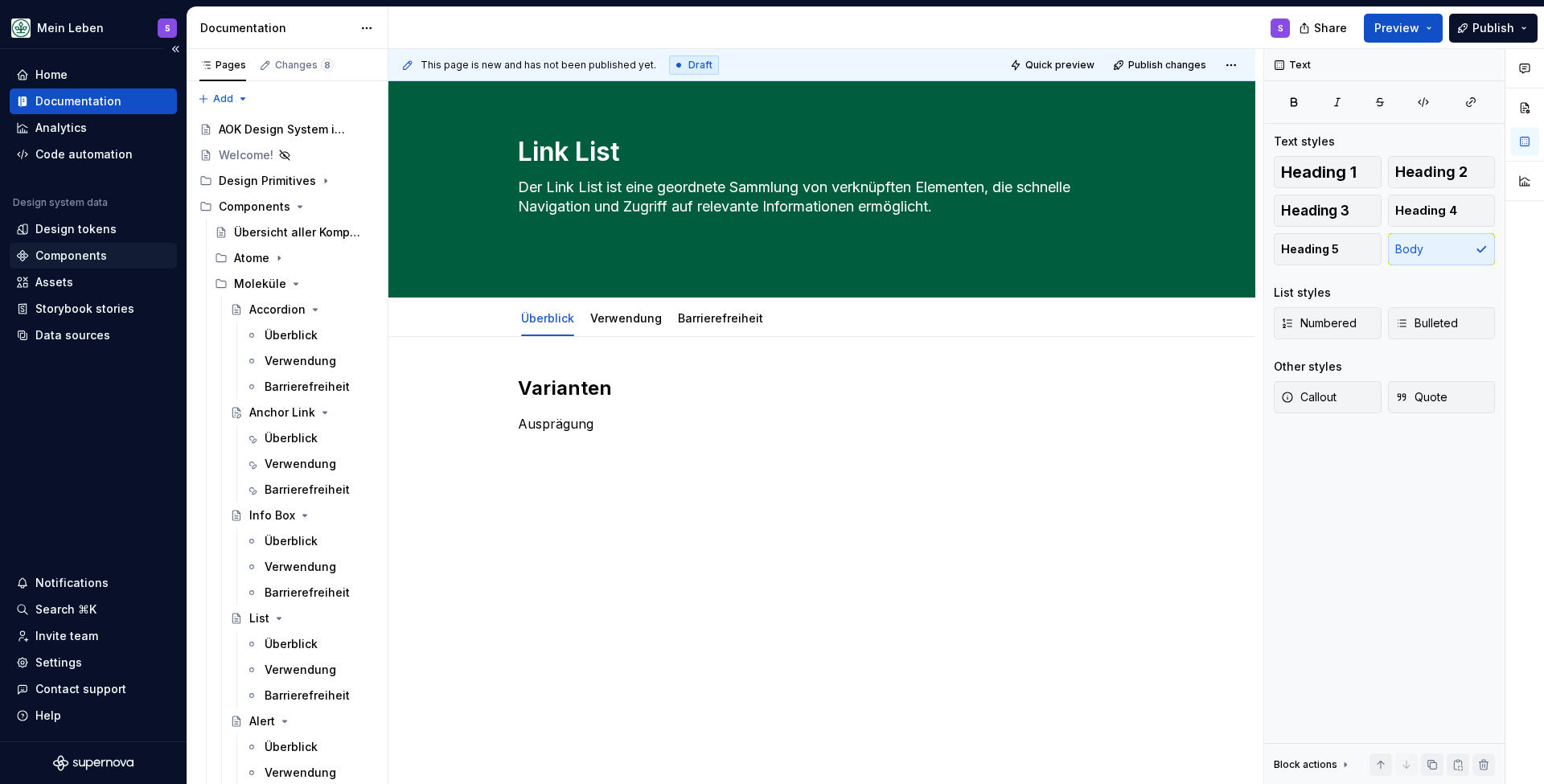
click at [64, 258] on div "Components" at bounding box center [71, 256] width 71 height 16
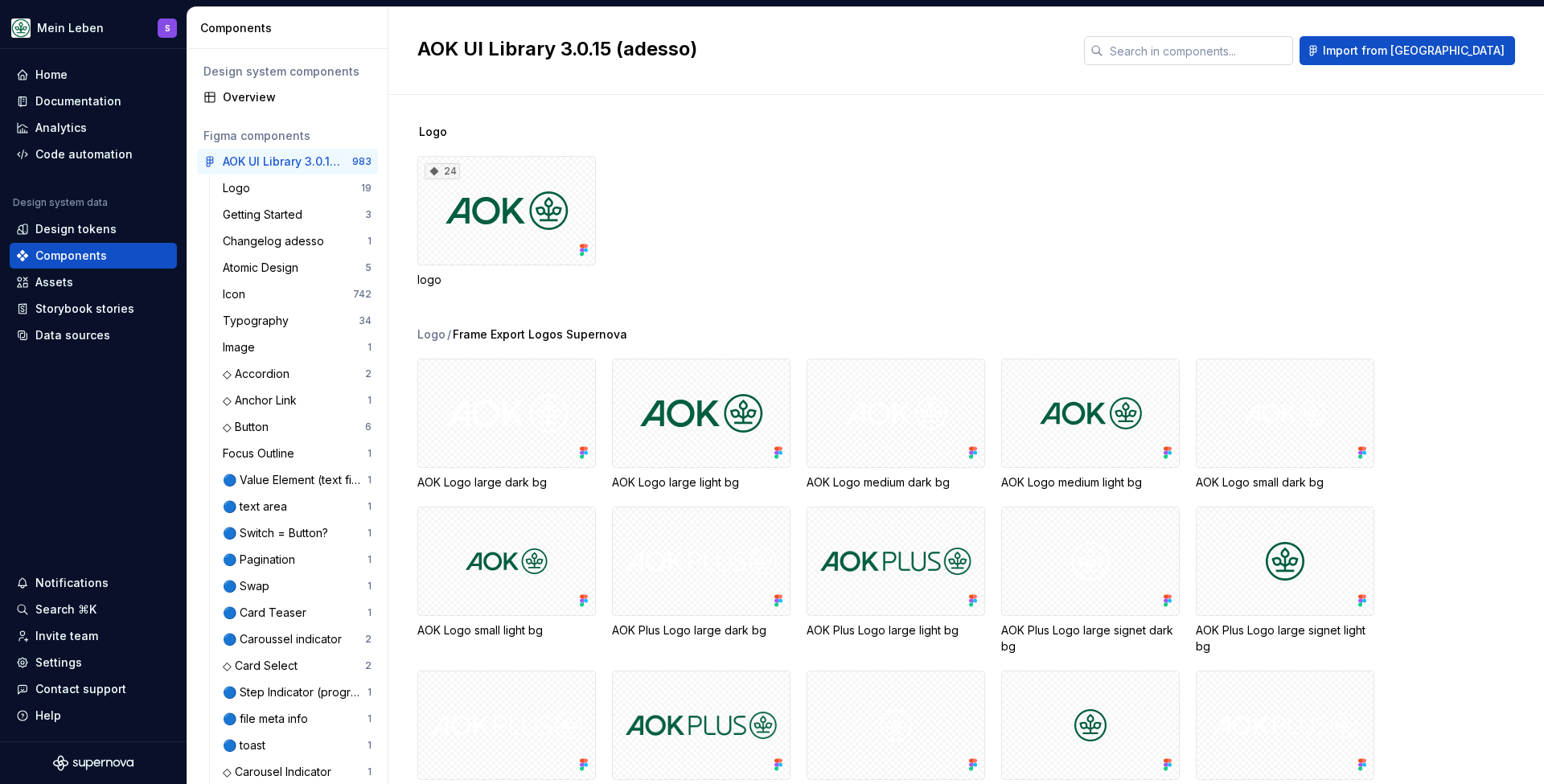
click at [1271, 48] on input "text" at bounding box center [1198, 50] width 190 height 29
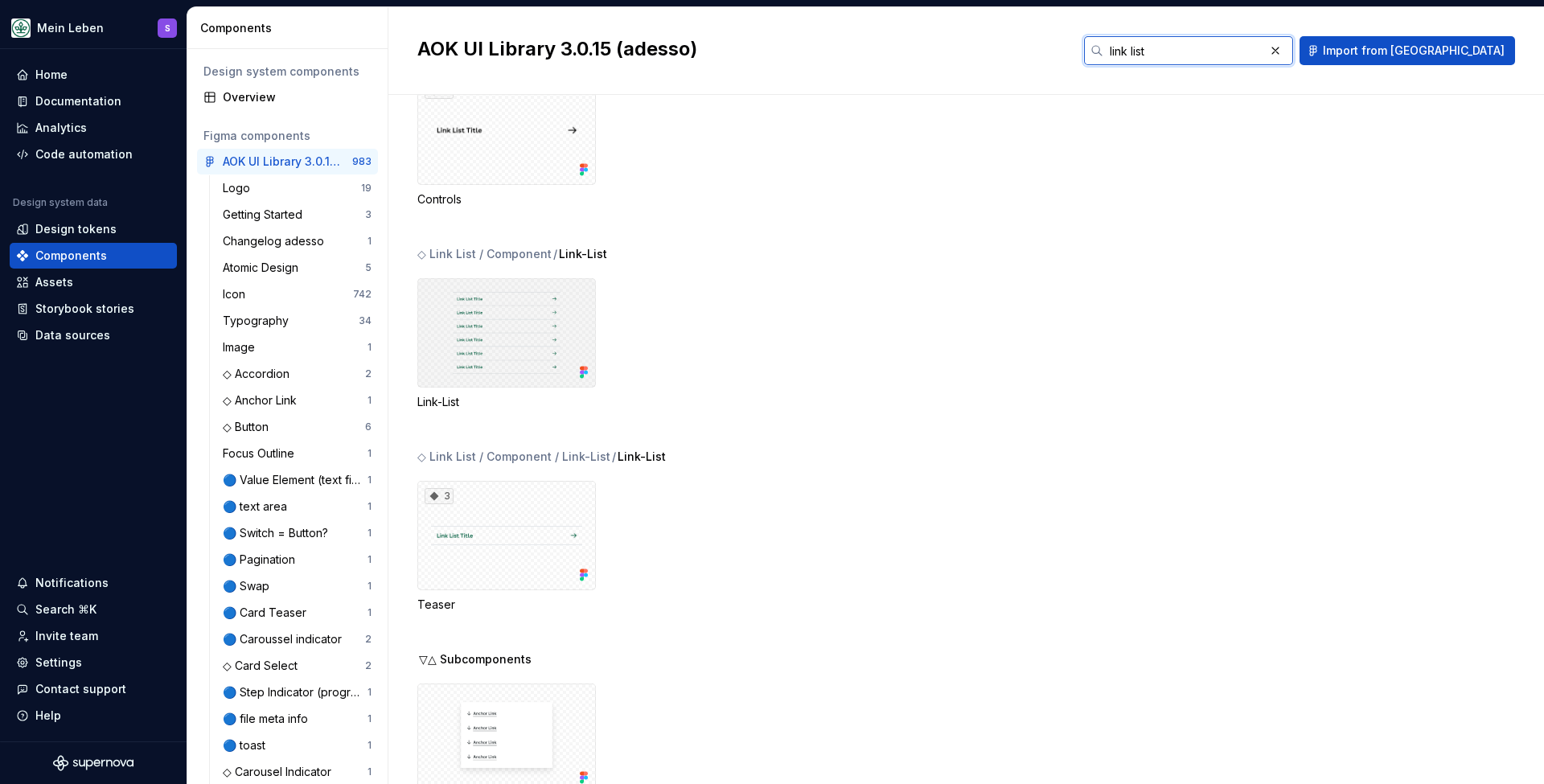
scroll to position [85, 0]
type input "link list"
click at [508, 323] on div at bounding box center [506, 328] width 178 height 109
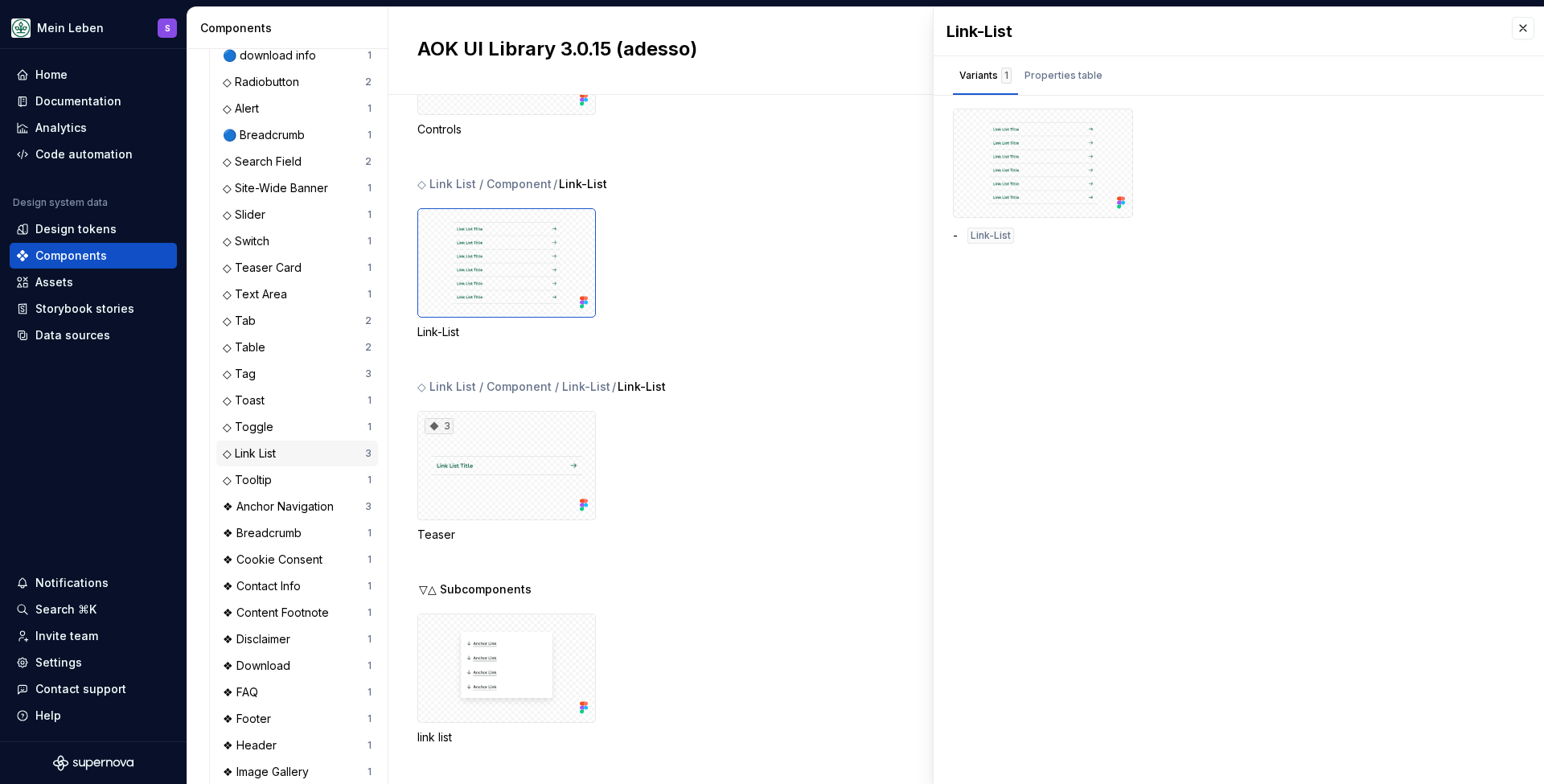
scroll to position [1275, 0]
click at [269, 456] on div "◇ Link List" at bounding box center [252, 452] width 59 height 16
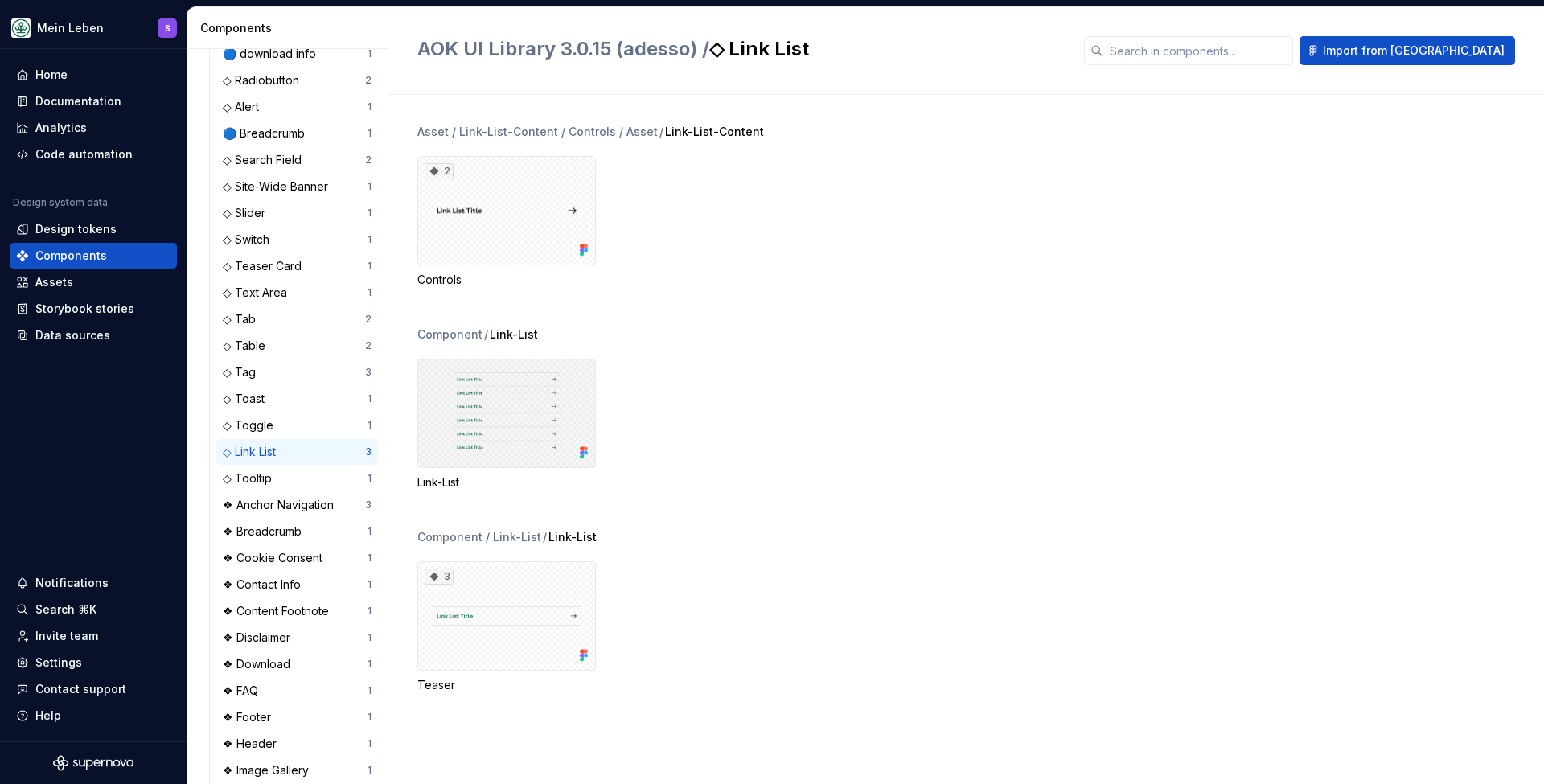
click at [522, 427] on div at bounding box center [506, 413] width 178 height 109
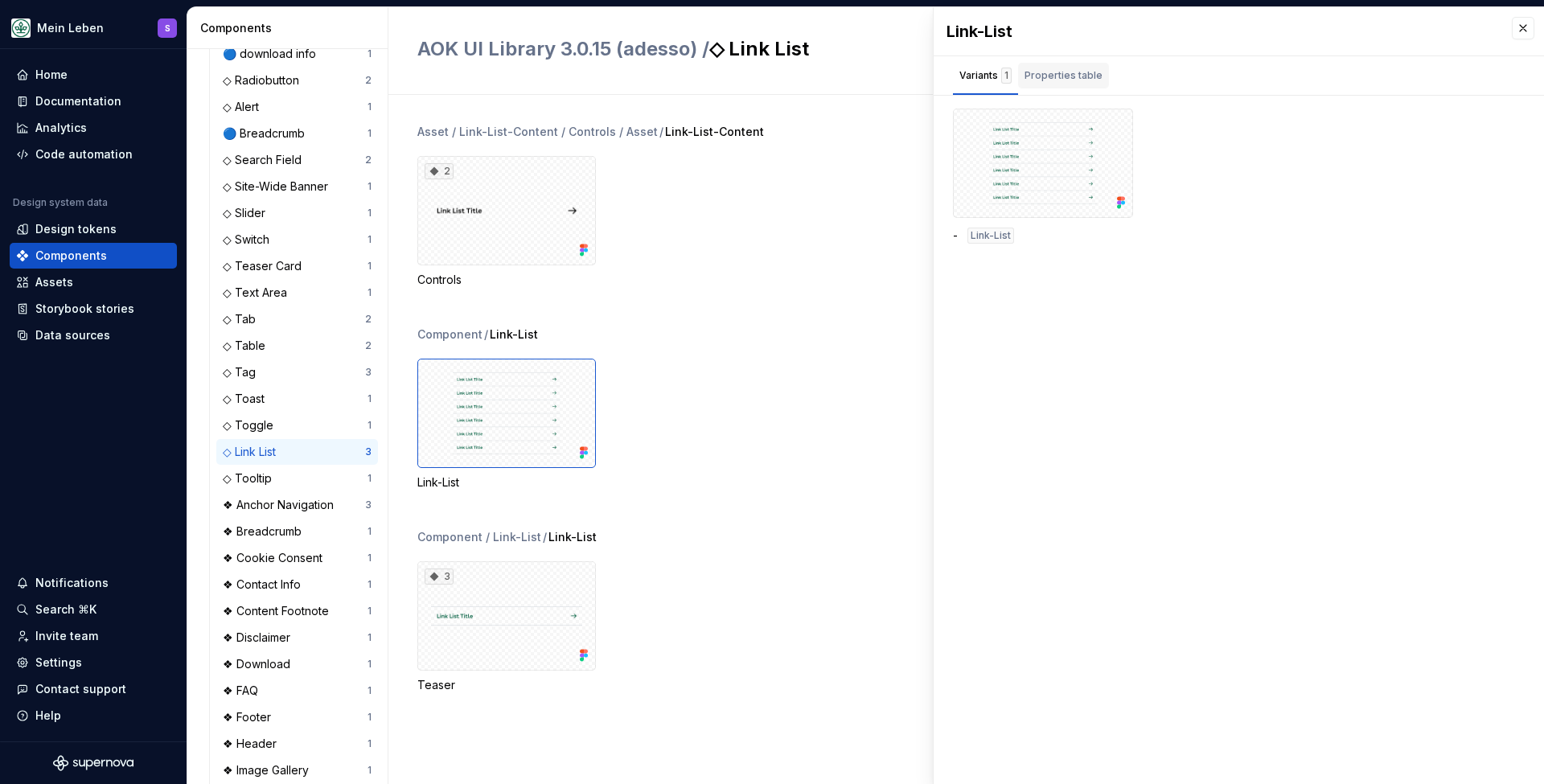
click at [1073, 77] on div "Properties table" at bounding box center [1064, 76] width 78 height 16
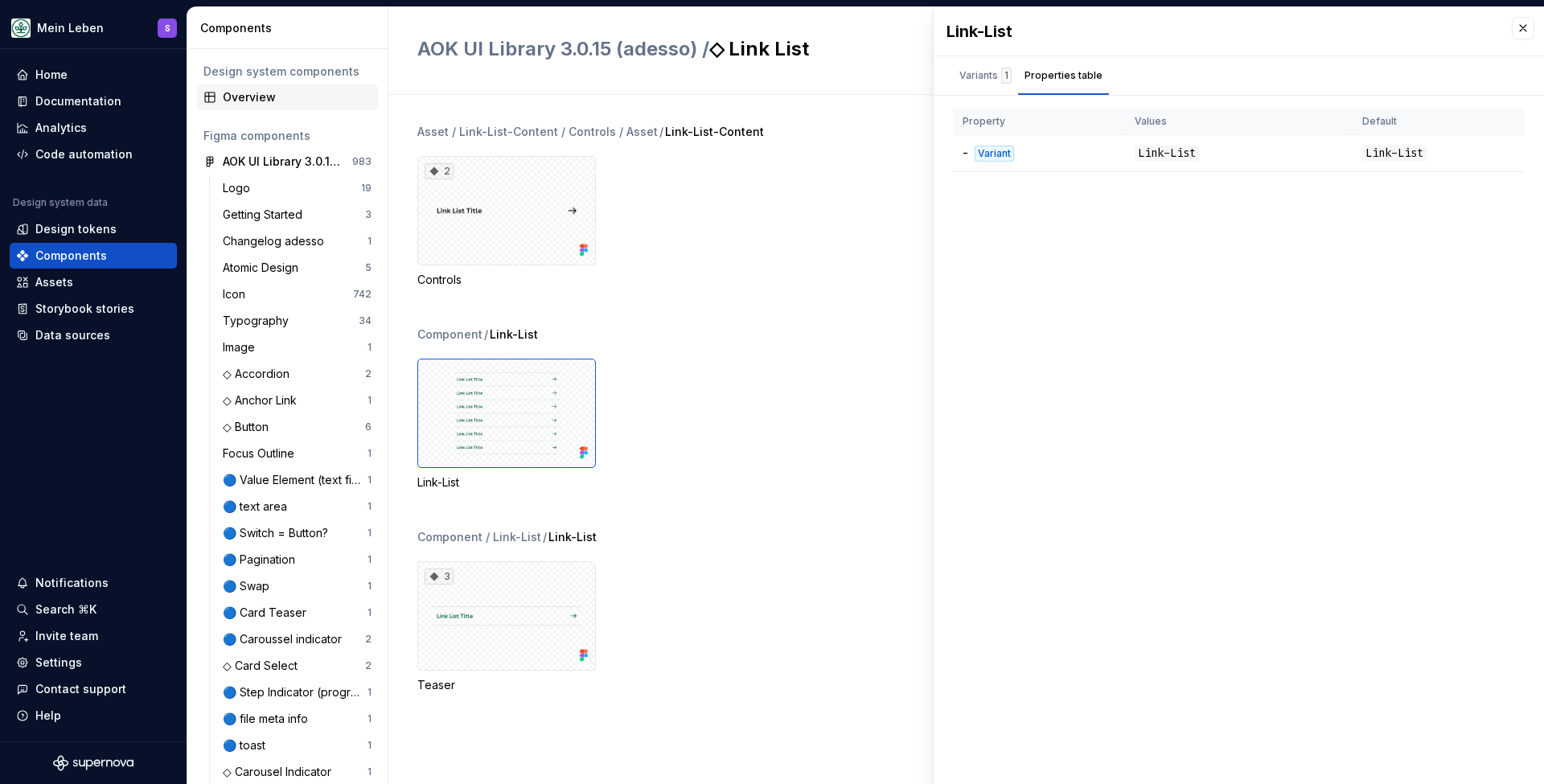
click at [243, 103] on div "Overview" at bounding box center [296, 98] width 149 height 16
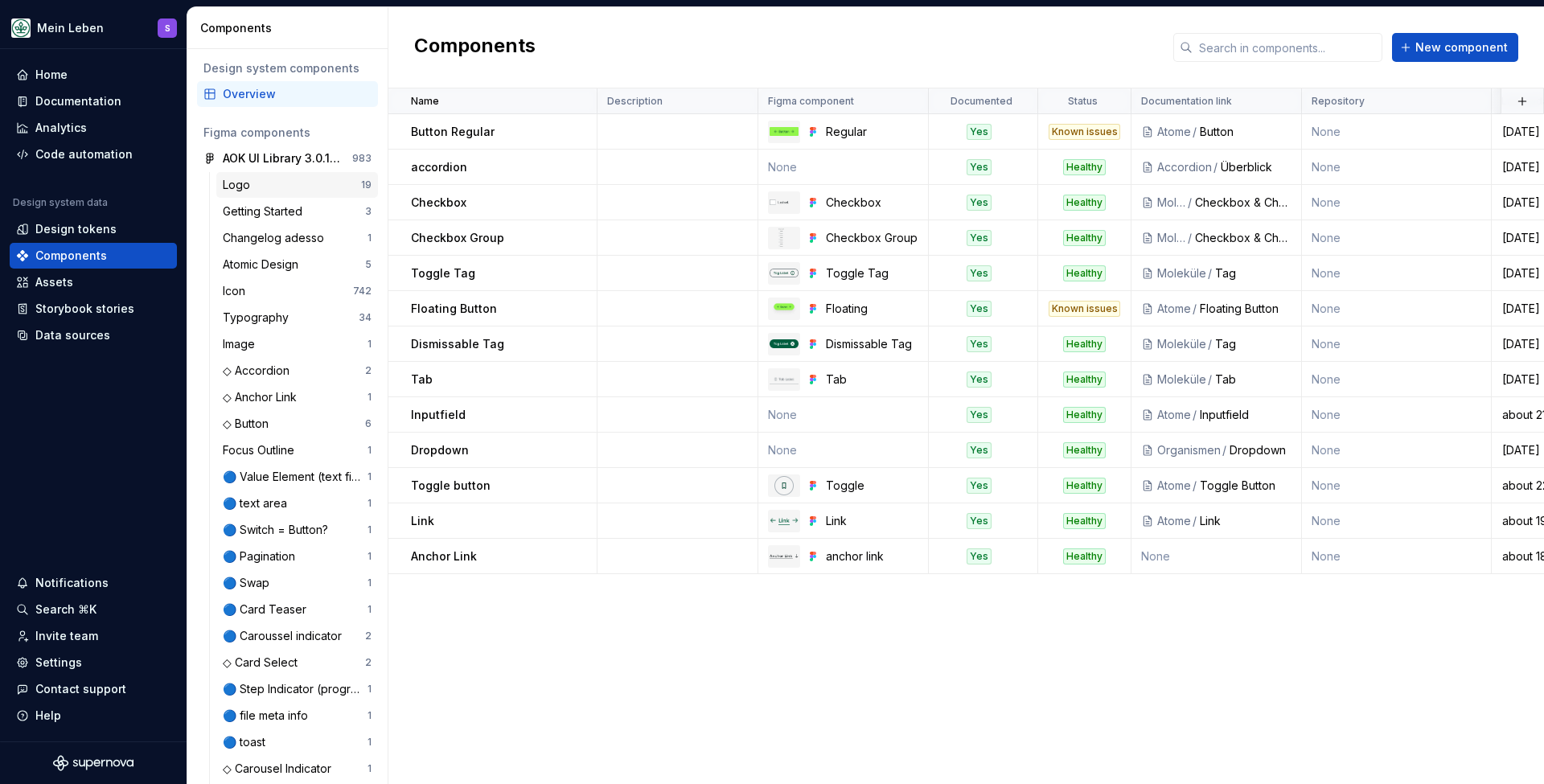
scroll to position [1, 0]
click at [1450, 52] on span "New component" at bounding box center [1462, 48] width 93 height 16
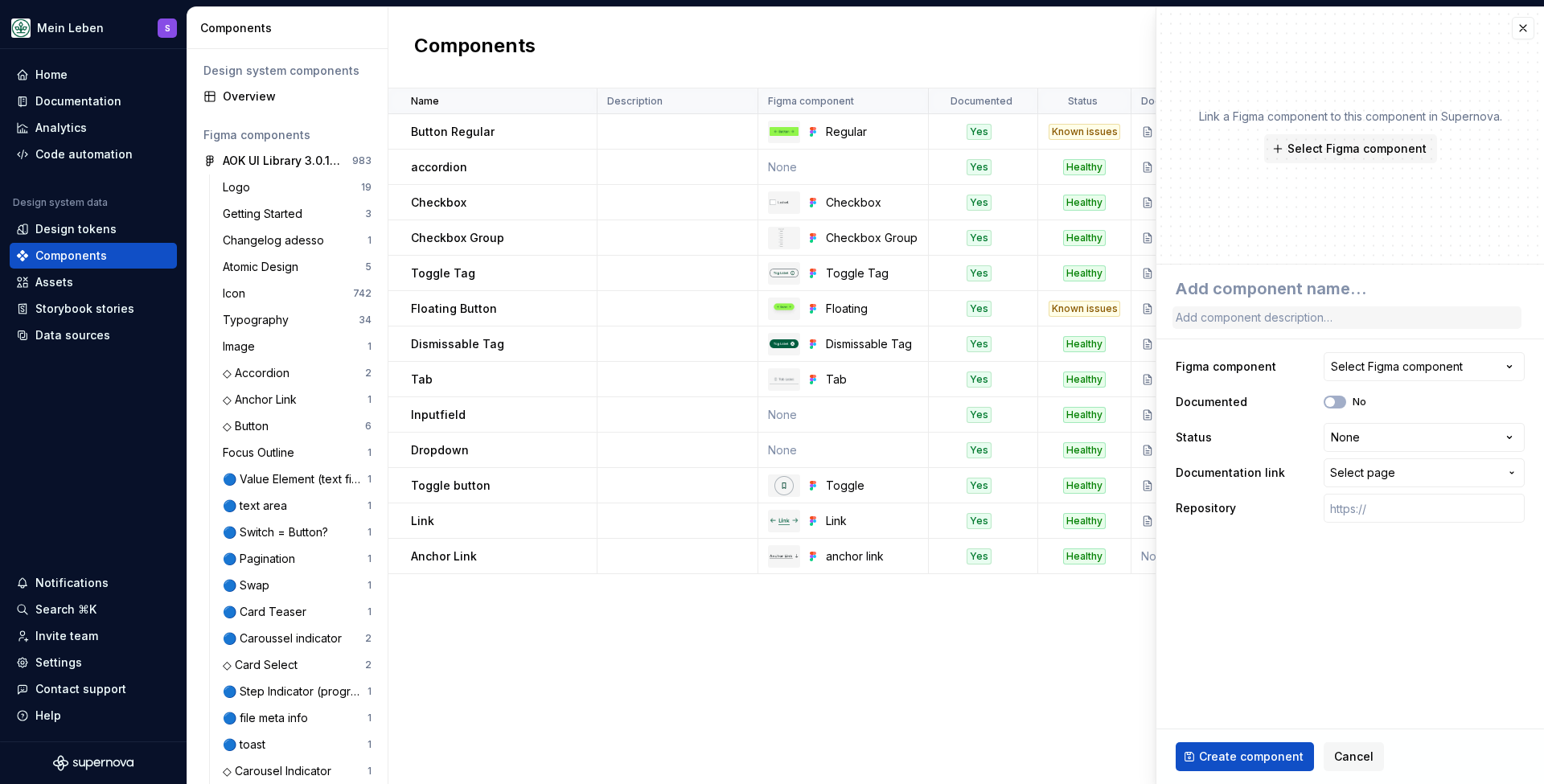
type textarea "*"
type textarea "L"
type textarea "*"
type textarea "Li"
type textarea "*"
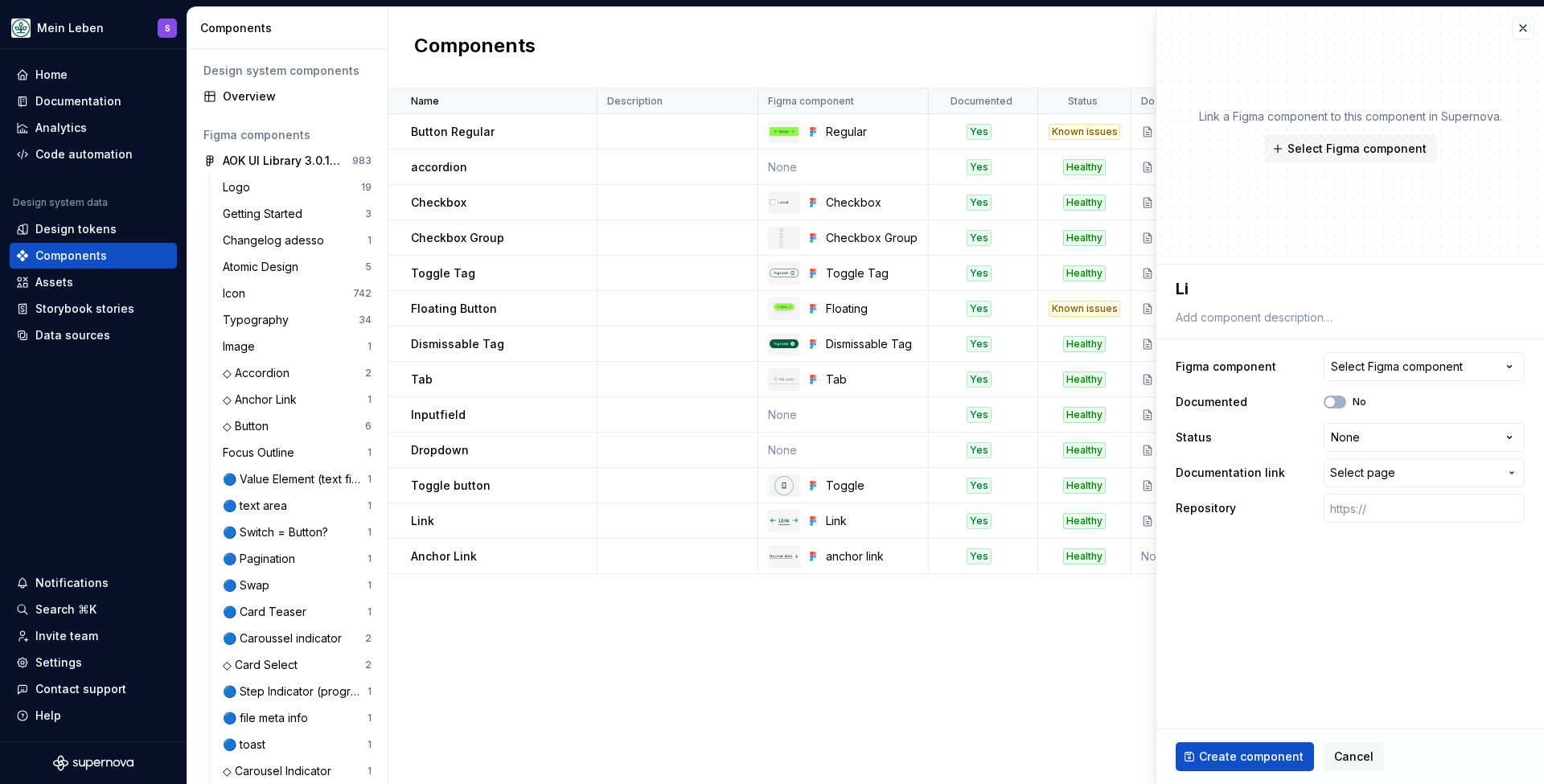
type textarea "Lin"
type textarea "*"
type textarea "Link"
type textarea "*"
type textarea "Link"
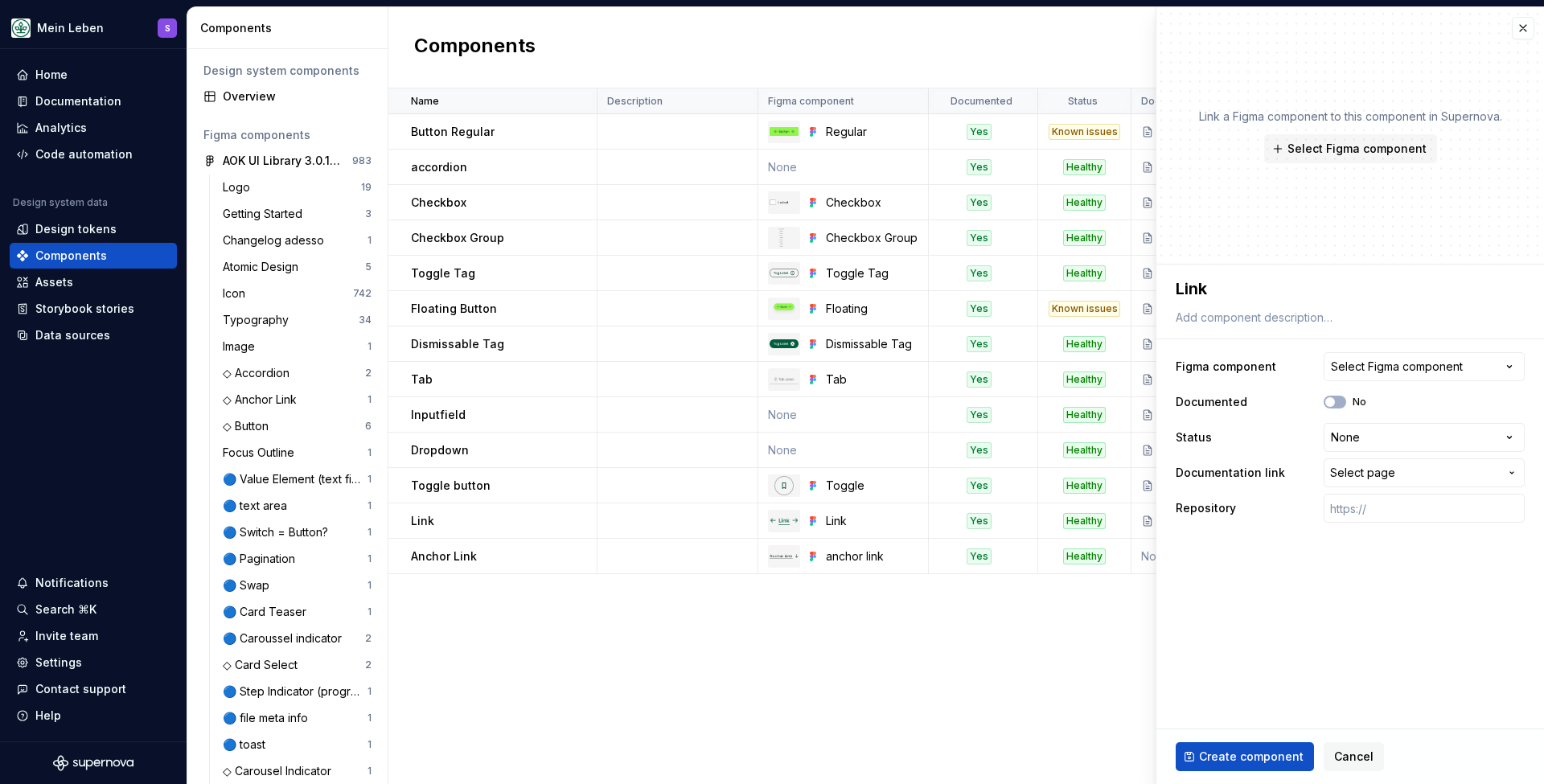
type textarea "*"
type textarea "Link L"
type textarea "*"
type textarea "Link Li"
type textarea "*"
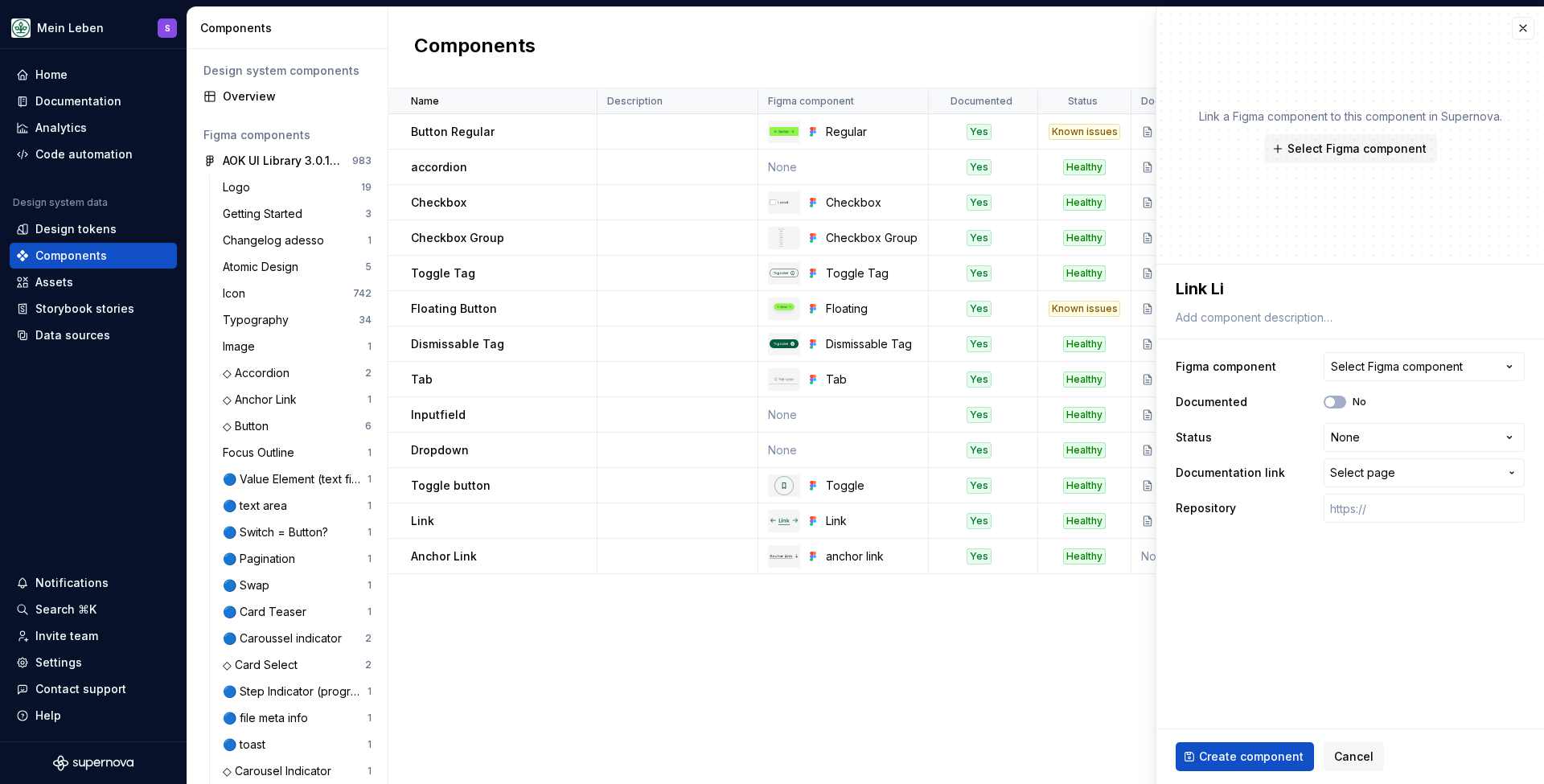
type textarea "Link Lis"
type textarea "*"
type textarea "Link List"
drag, startPoint x: 1207, startPoint y: 287, endPoint x: 1144, endPoint y: 285, distance: 63.0
click at [1145, 285] on body "Mein Leben S Home Documentation Analytics Code automation Design system data De…" at bounding box center [772, 392] width 1544 height 784
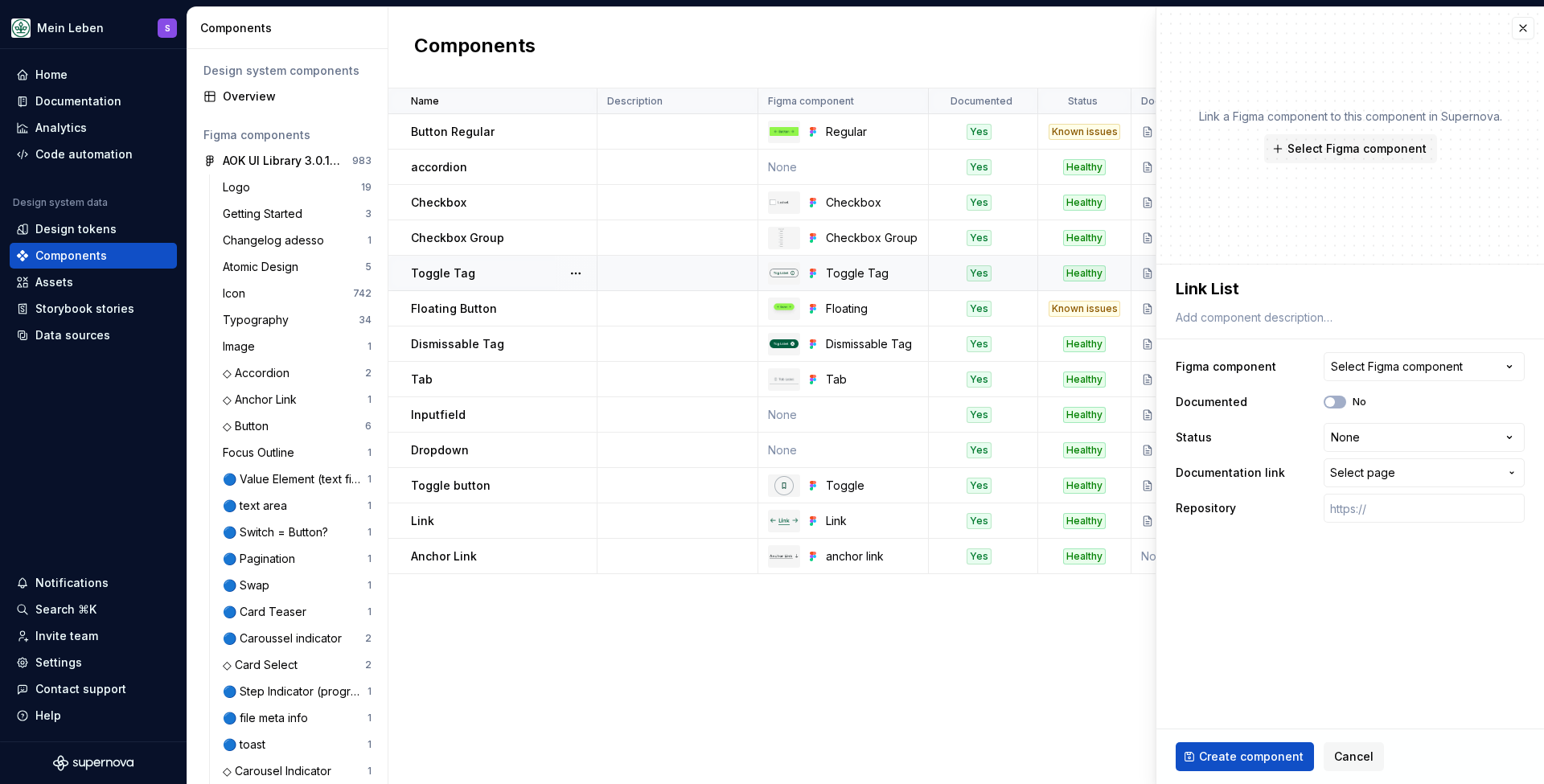
type textarea "*"
click at [1344, 150] on span "Select Figma component" at bounding box center [1357, 149] width 139 height 16
type textarea "*"
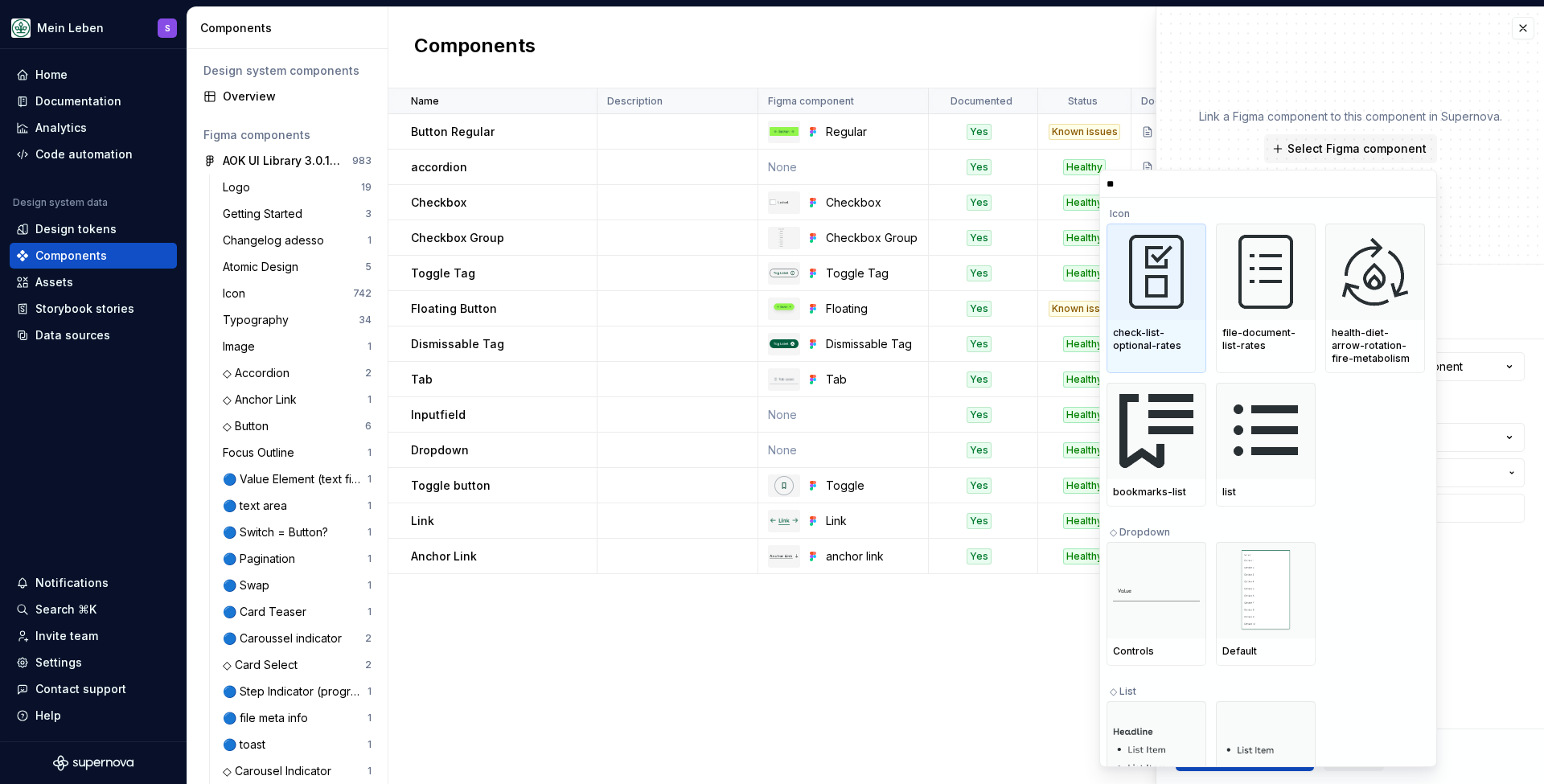
type input "*"
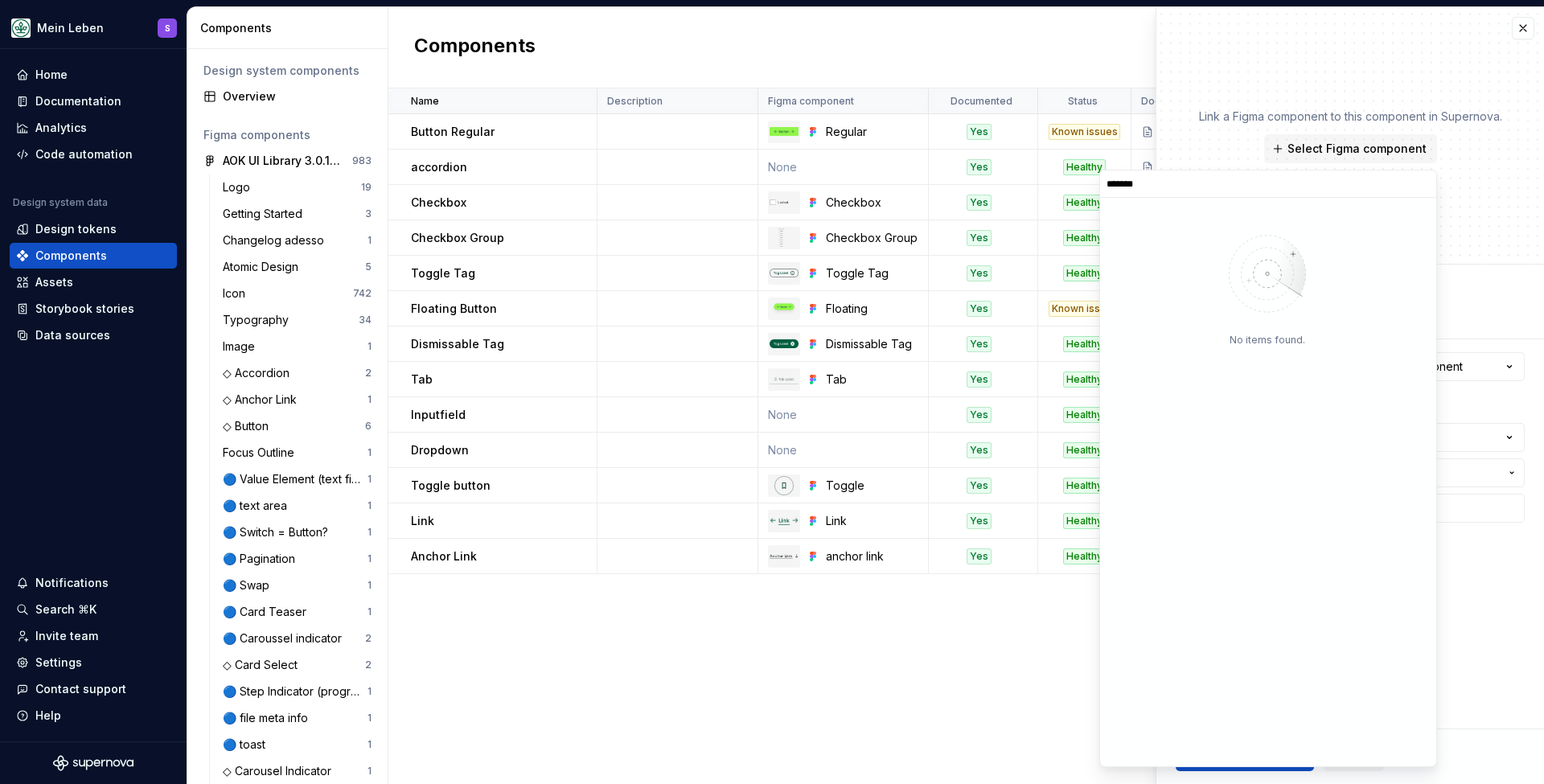
type input "*******"
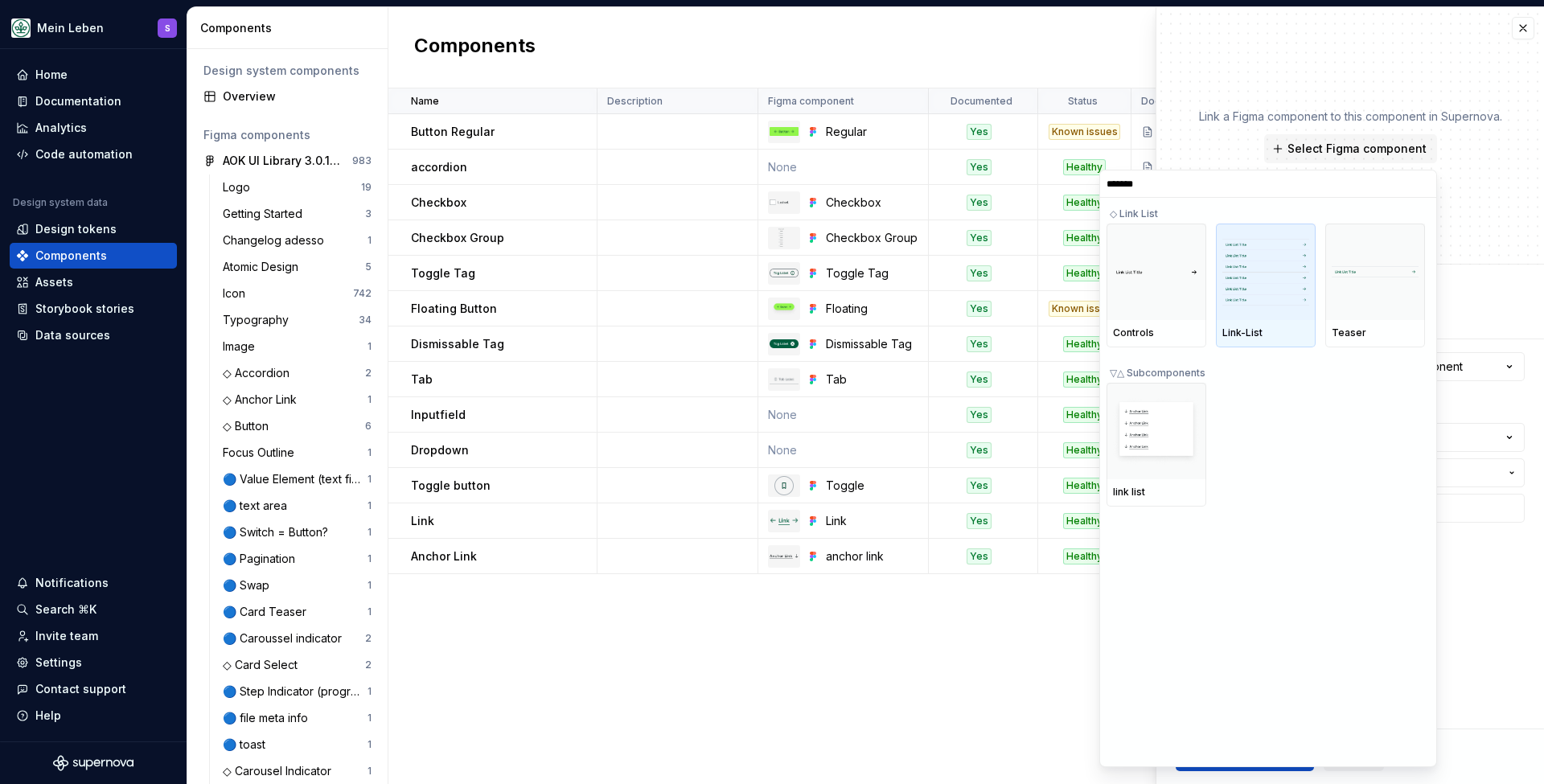
click at [1275, 249] on img at bounding box center [1266, 272] width 87 height 66
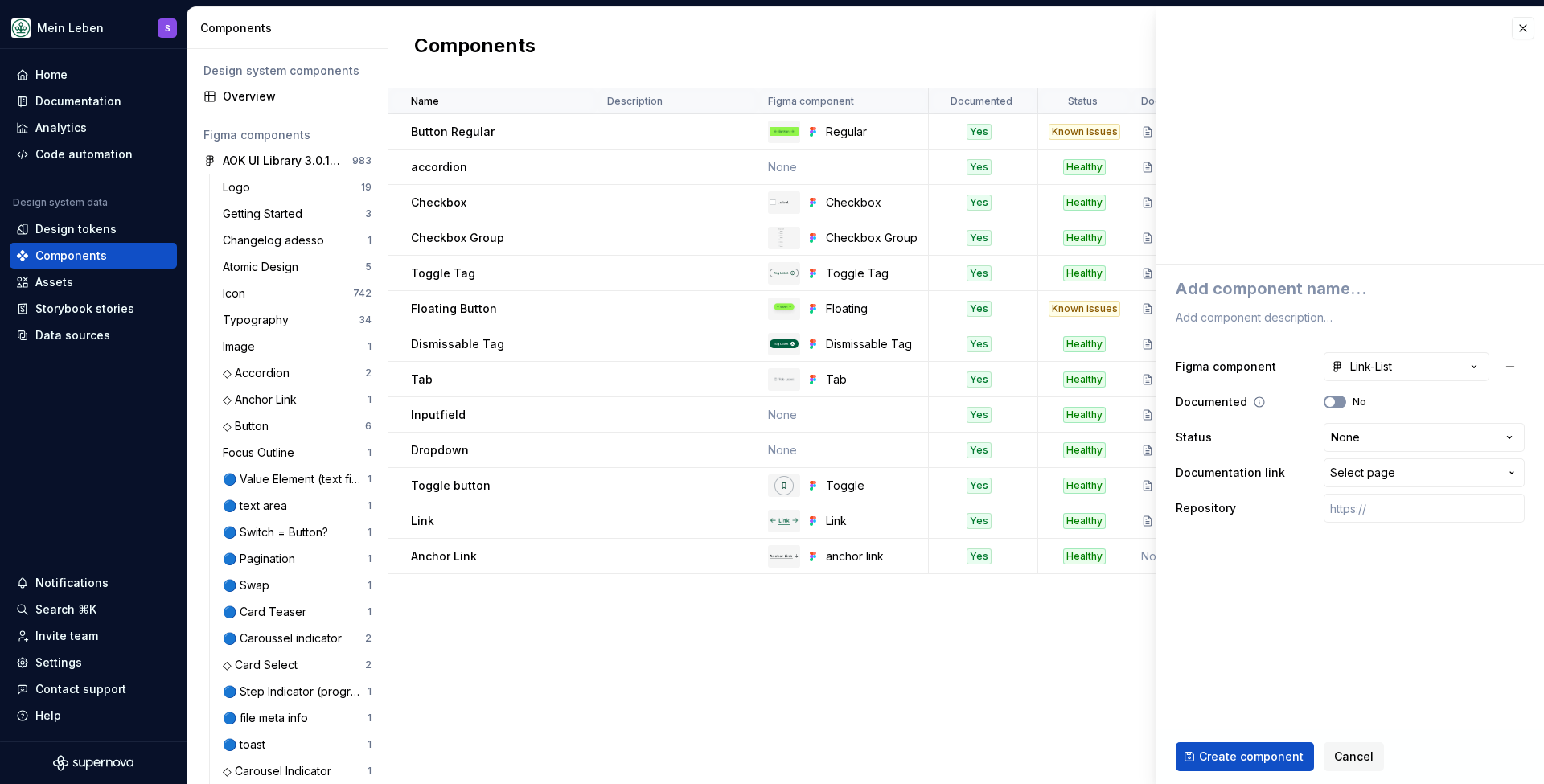
click at [1342, 406] on button "No" at bounding box center [1335, 402] width 22 height 13
click at [1408, 438] on html "Mein Leben S Home Documentation Analytics Code automation Design system data De…" at bounding box center [772, 392] width 1544 height 784
click at [1402, 431] on html "Mein Leben S Home Documentation Analytics Code automation Design system data De…" at bounding box center [772, 392] width 1544 height 784
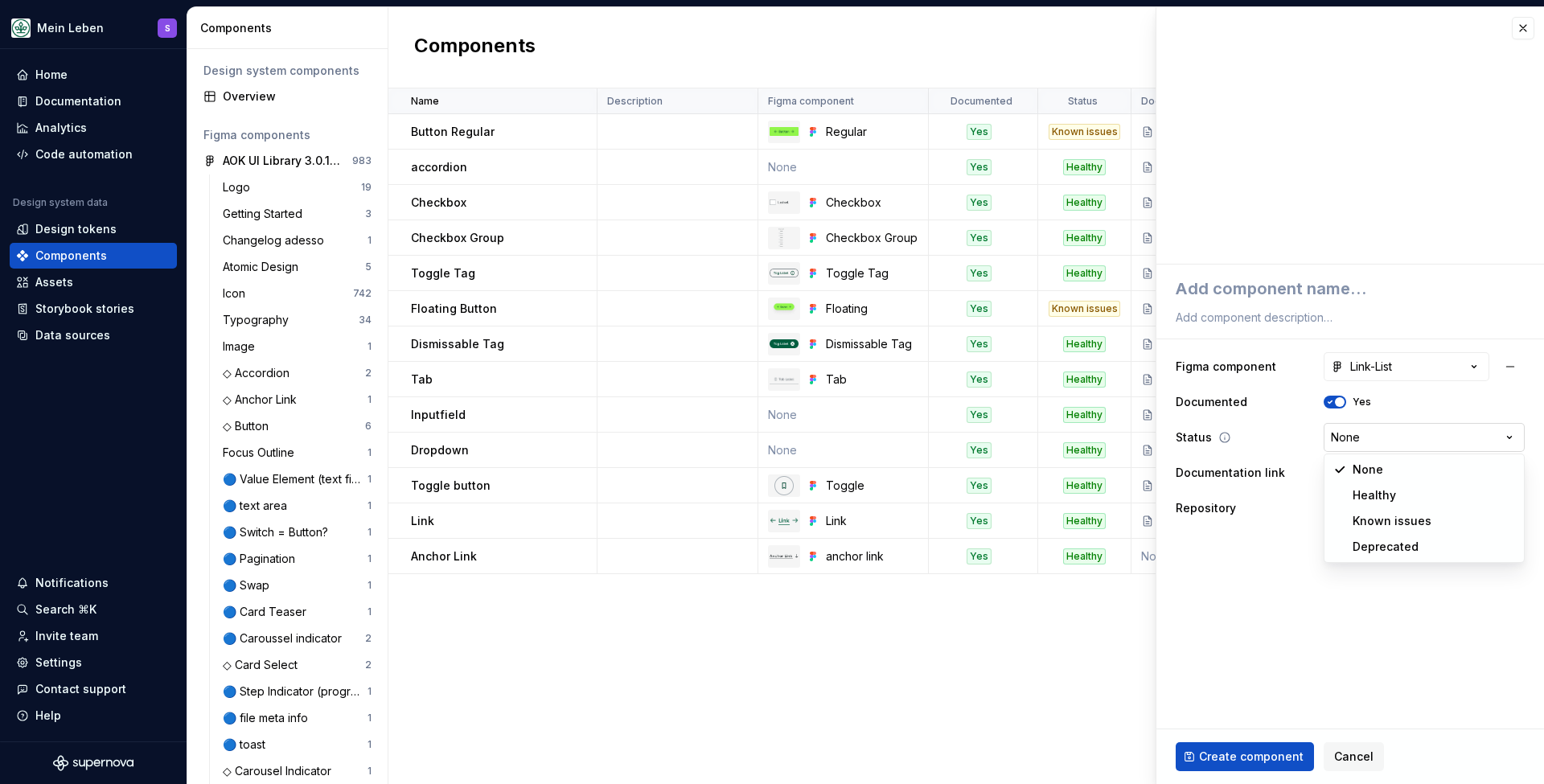
click at [1404, 431] on html "Mein Leben S Home Documentation Analytics Code automation Design system data De…" at bounding box center [772, 392] width 1544 height 784
type textarea "*"
click at [1421, 438] on html "Mein Leben S Home Documentation Analytics Code automation Design system data De…" at bounding box center [772, 392] width 1544 height 784
select select "**********"
click at [1393, 511] on input "text" at bounding box center [1424, 507] width 201 height 29
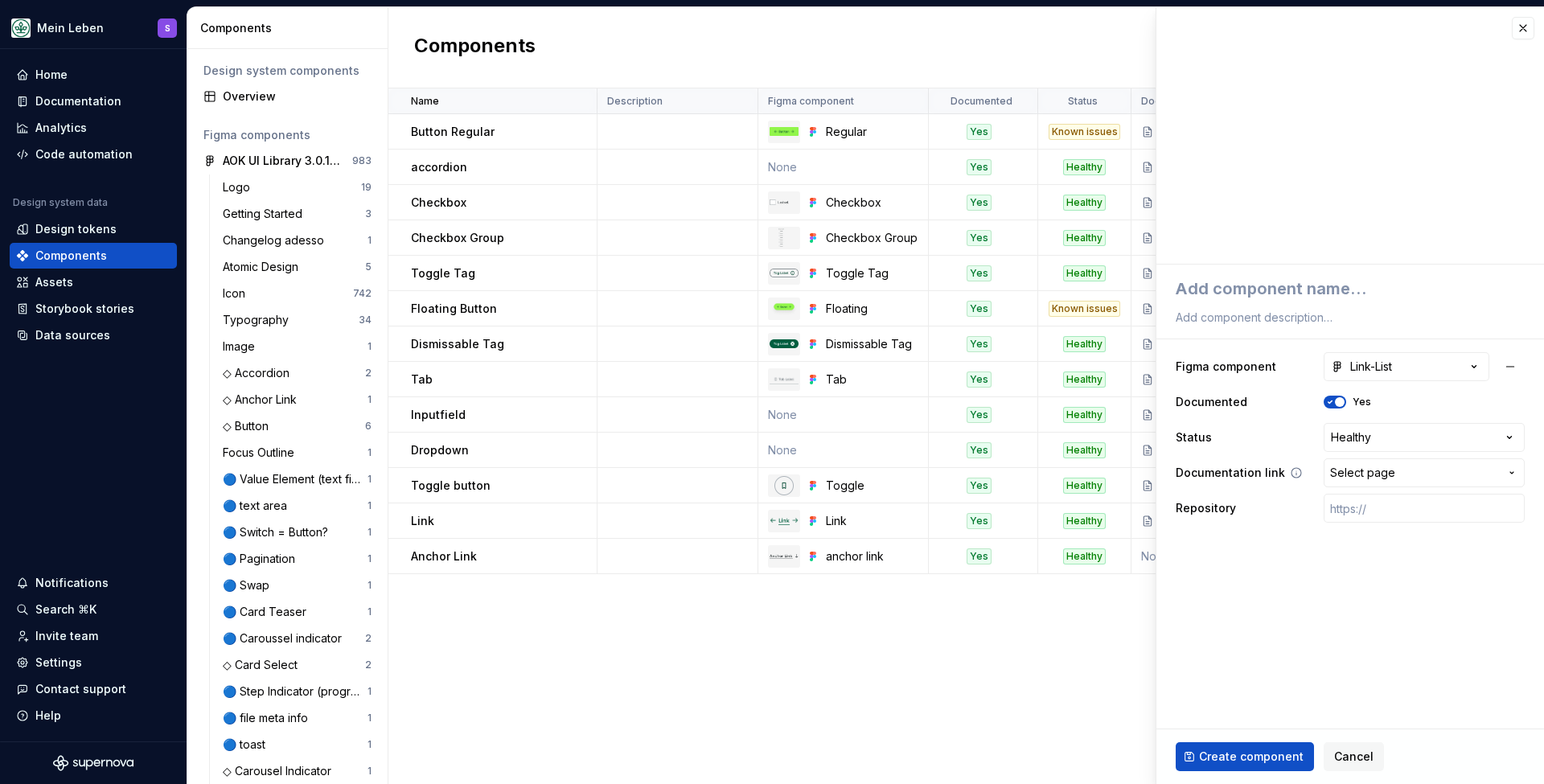
click at [1402, 474] on span "Select page" at bounding box center [1415, 473] width 169 height 16
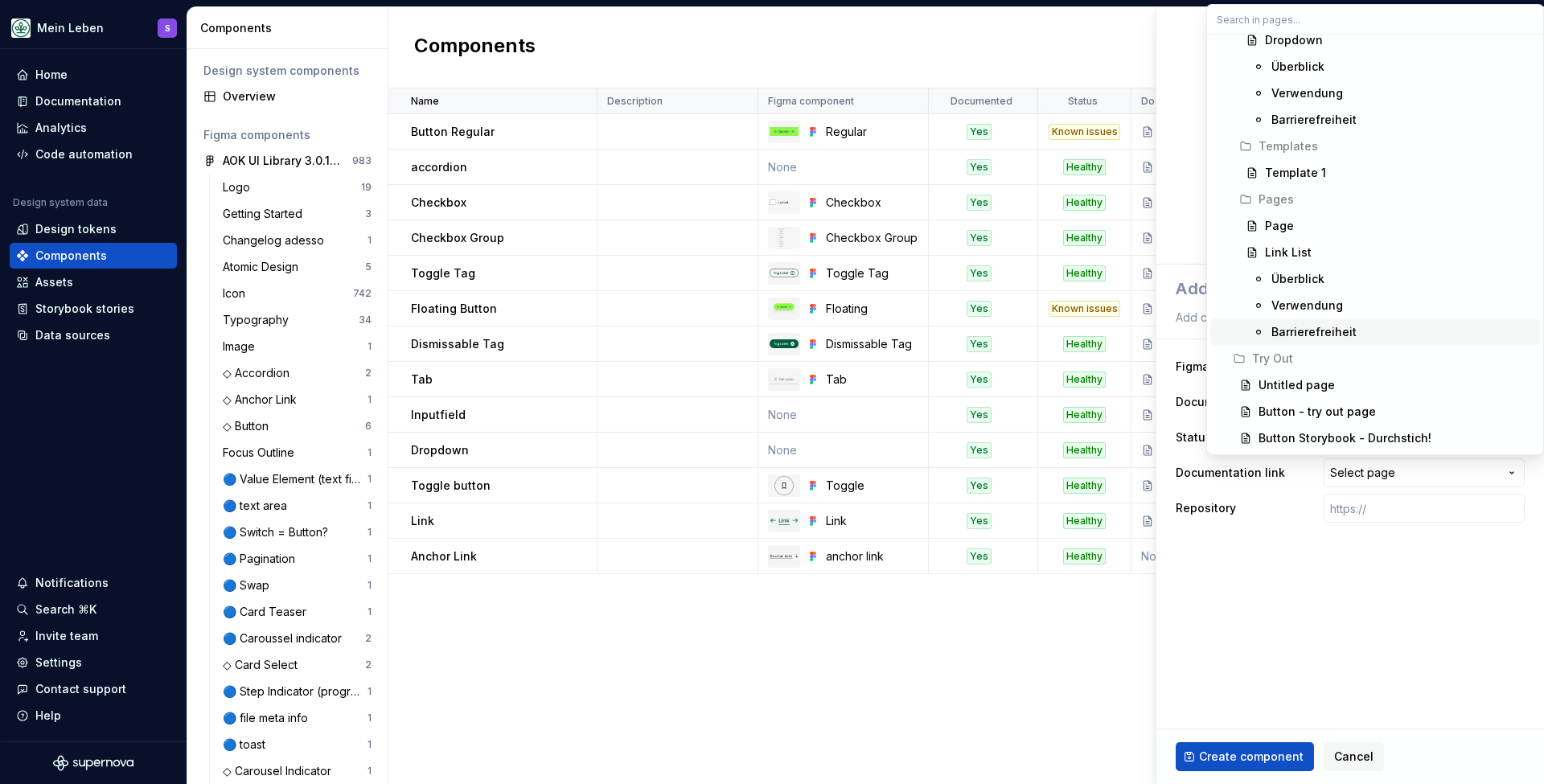
scroll to position [2212, 0]
click at [1340, 258] on div "Link List" at bounding box center [1399, 253] width 269 height 16
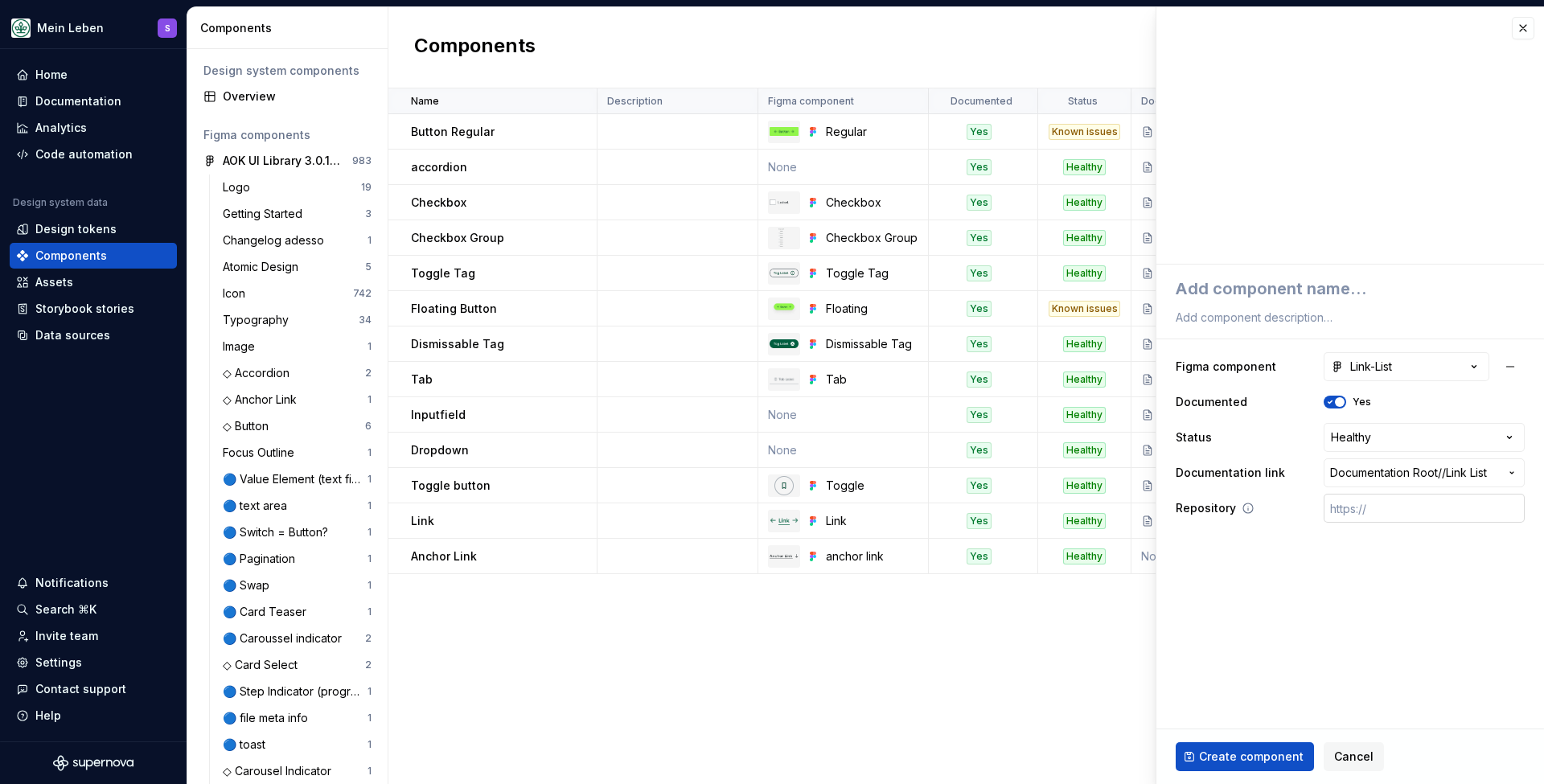
click at [1400, 505] on input "text" at bounding box center [1424, 507] width 201 height 29
click at [1218, 759] on ul "No internet connection. Reconnect to ensure all of your changes are synced. Suc…" at bounding box center [1347, 771] width 396 height 25
click at [1248, 759] on ul "No internet connection. Reconnect to ensure all of your changes are synced. Suc…" at bounding box center [1347, 771] width 396 height 25
click at [1229, 760] on ul "No internet connection. Reconnect to ensure all of your changes are synced. Suc…" at bounding box center [1347, 771] width 396 height 25
click at [1261, 755] on span "Create component" at bounding box center [1251, 757] width 104 height 16
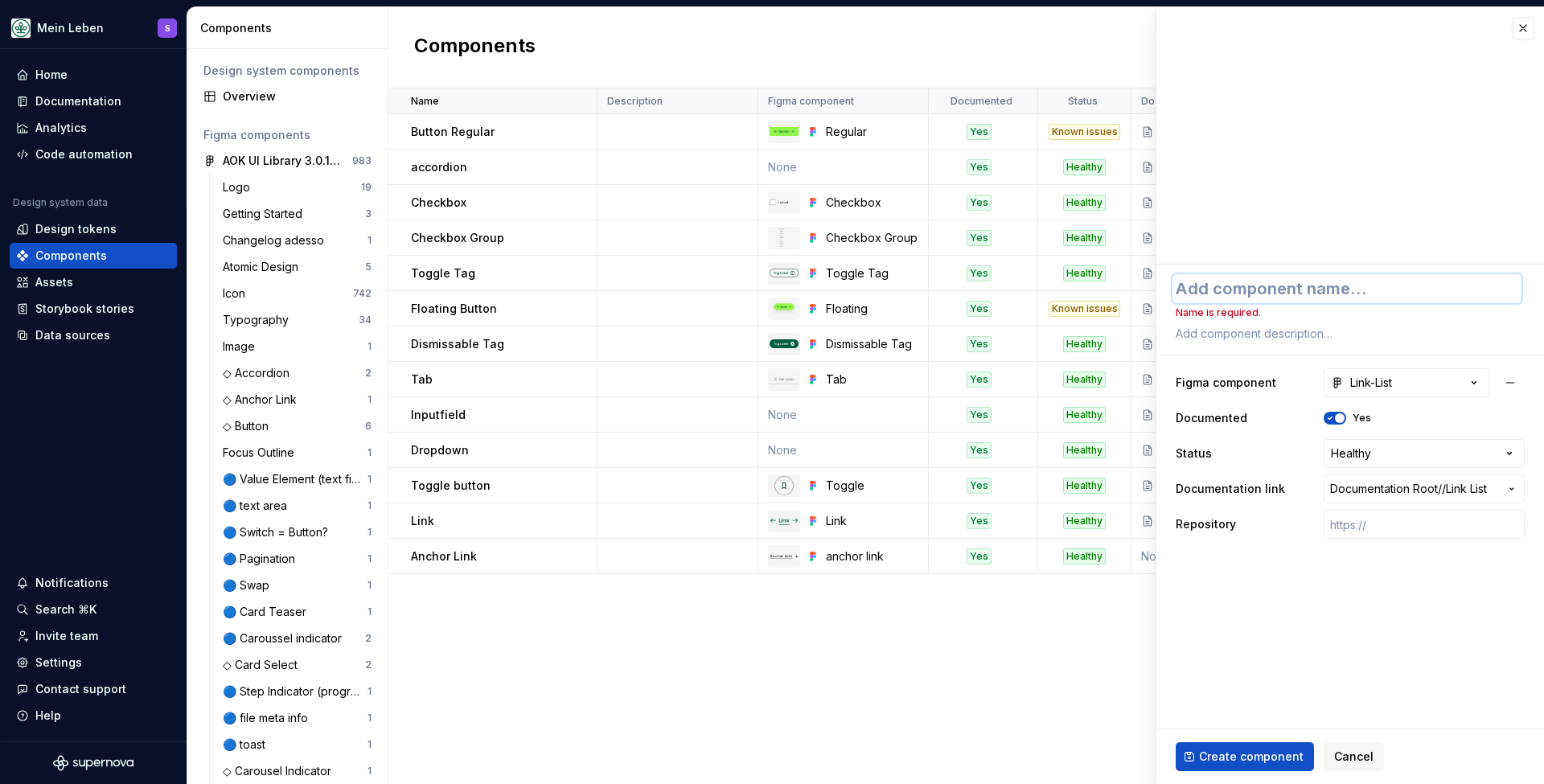
type textarea "*"
type textarea "L"
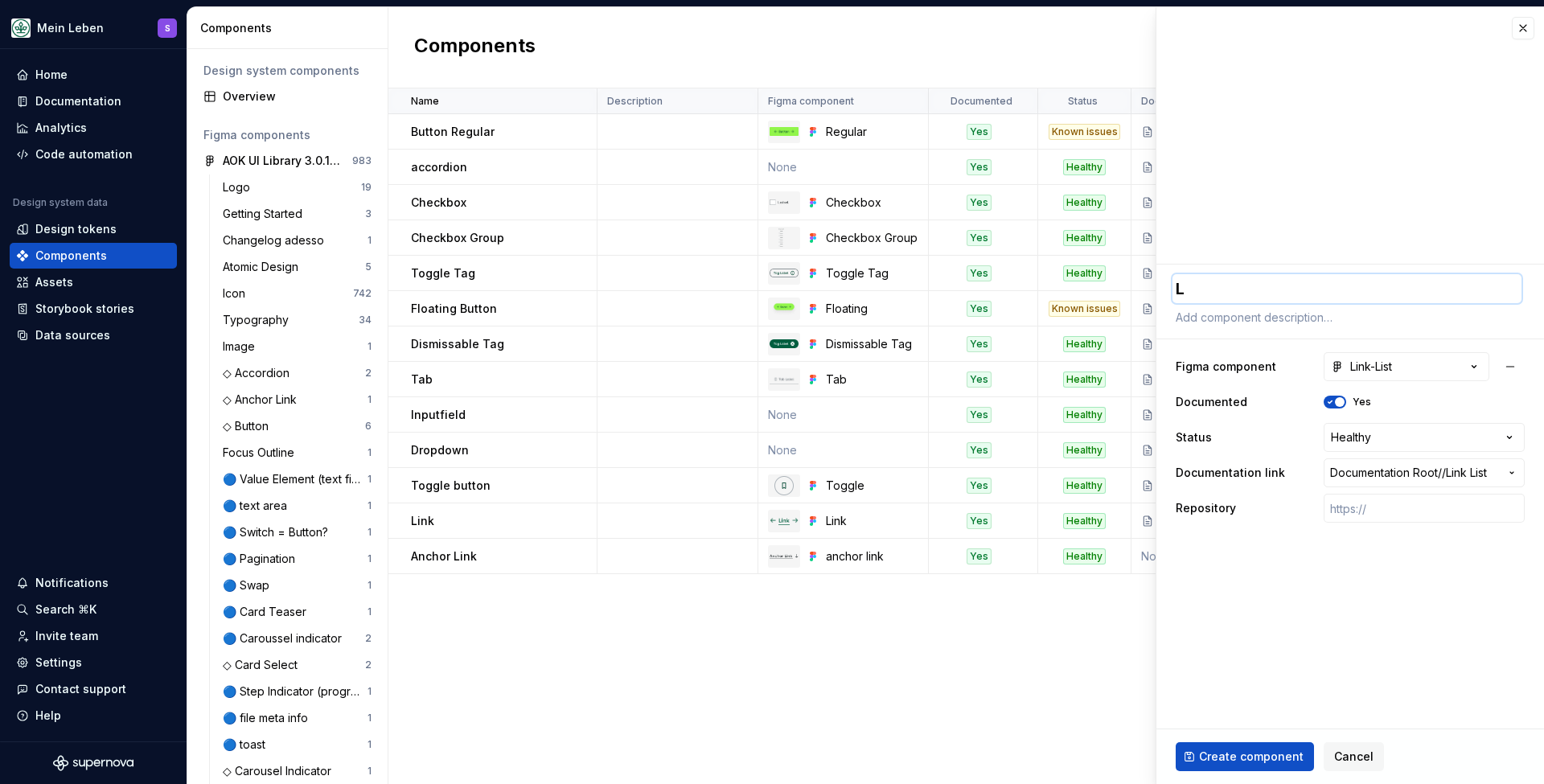
type textarea "*"
type textarea "Li"
type textarea "*"
type textarea "Lin"
type textarea "*"
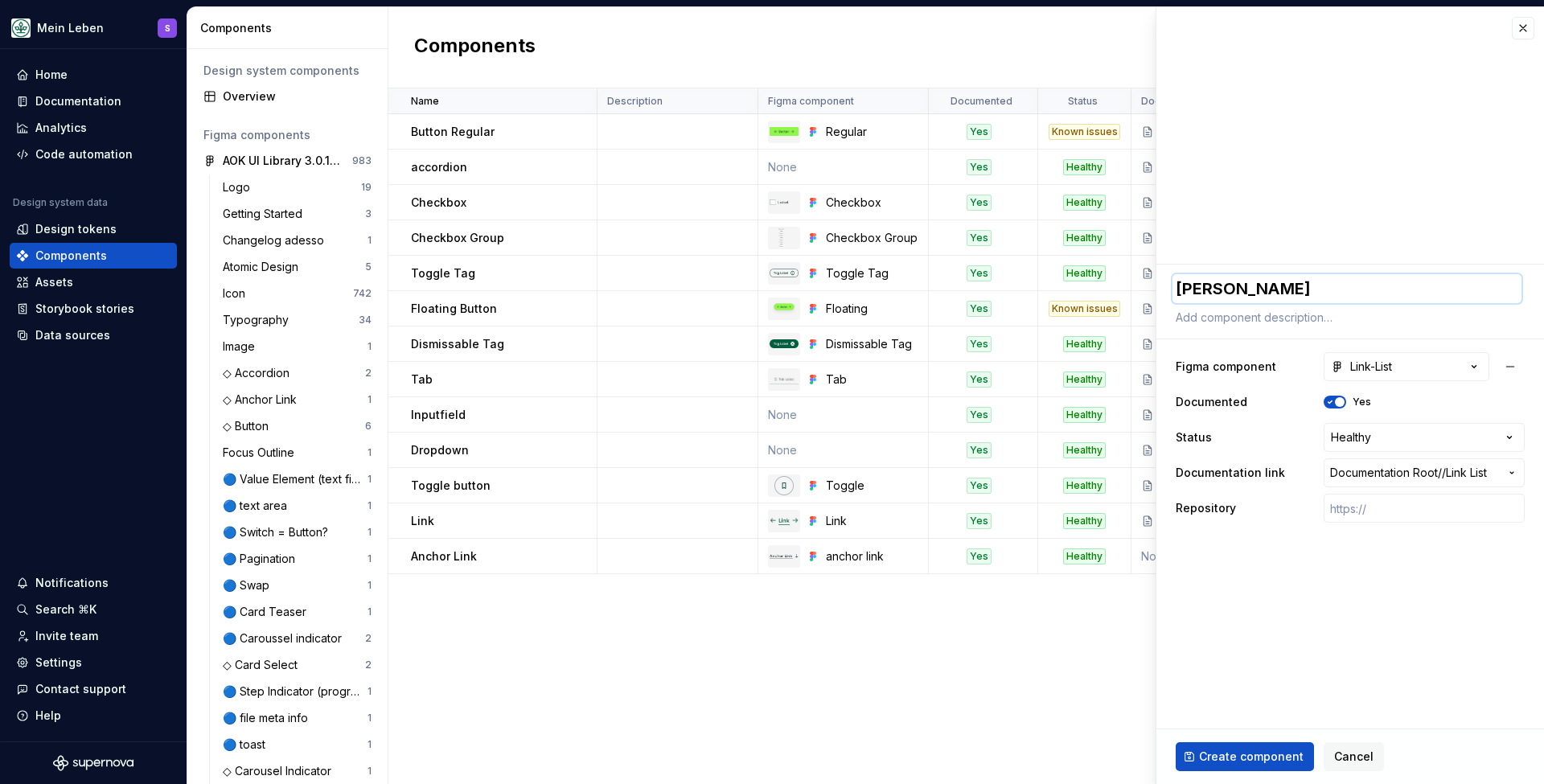
type textarea "Link"
type textarea "*"
type textarea "Link"
type textarea "*"
type textarea "Link L"
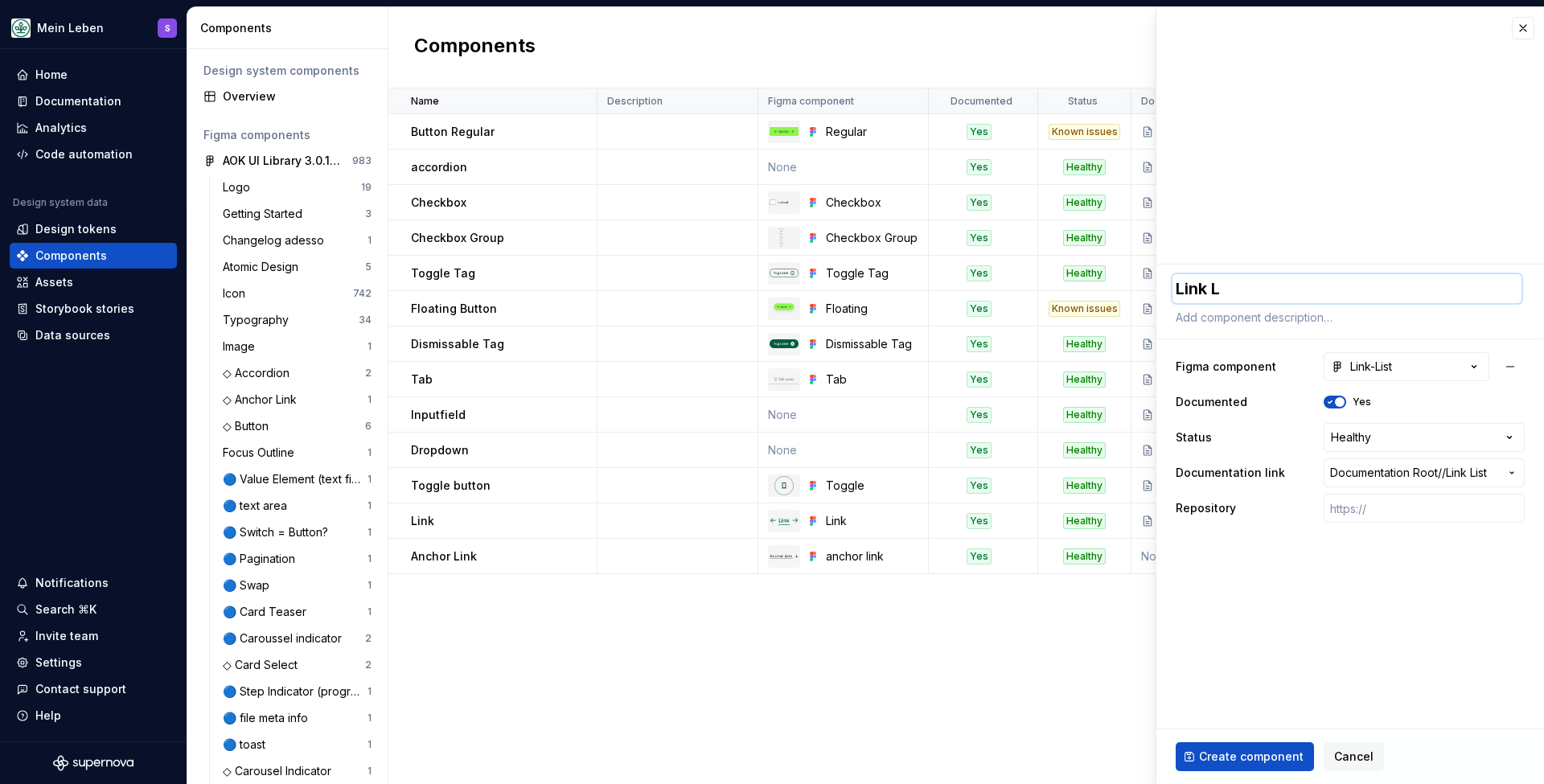
type textarea "*"
type textarea "Link Li"
type textarea "*"
type textarea "Link Lis"
type textarea "*"
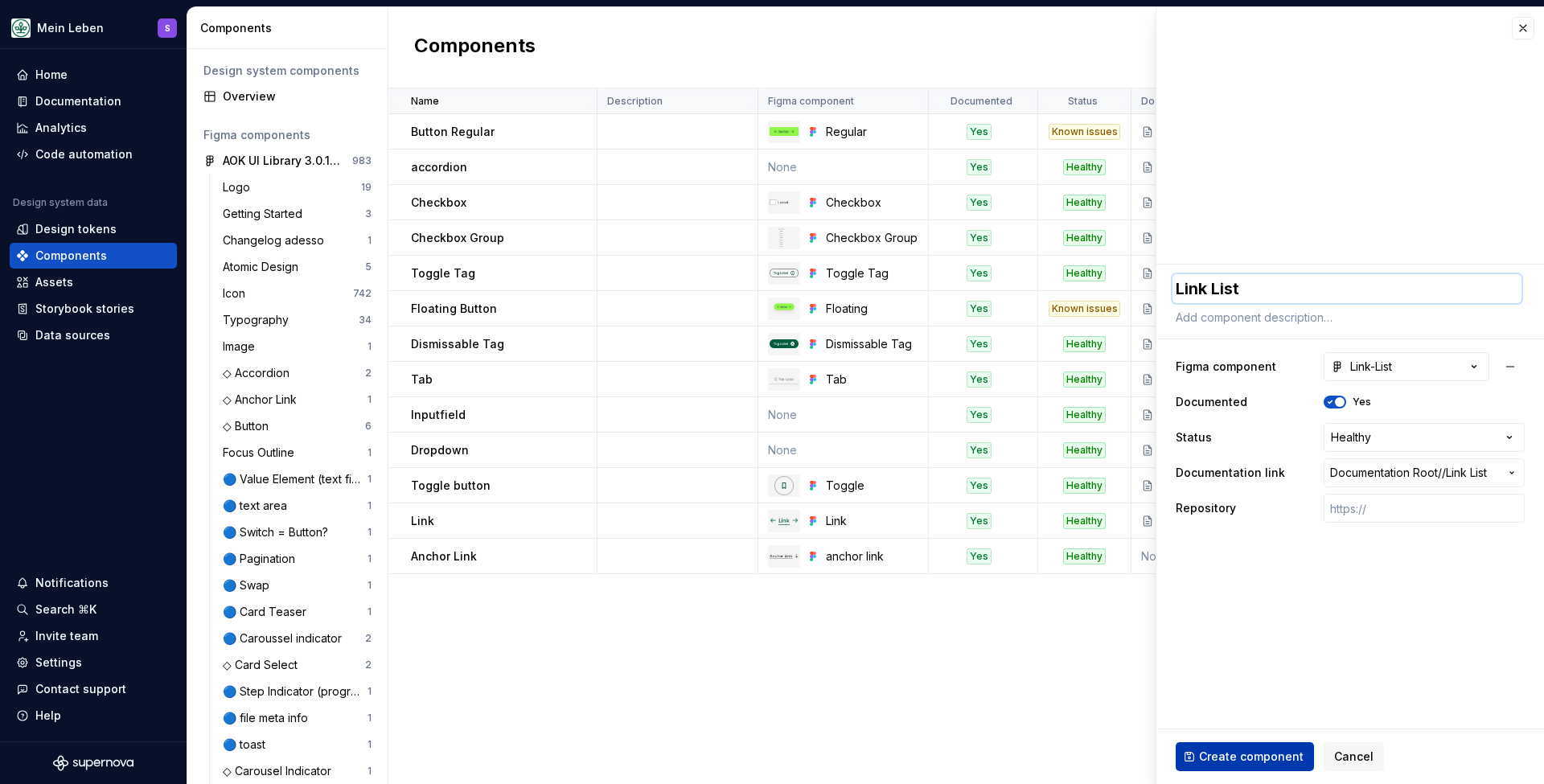
type textarea "Link List"
click at [1271, 755] on span "Create component" at bounding box center [1251, 757] width 104 height 16
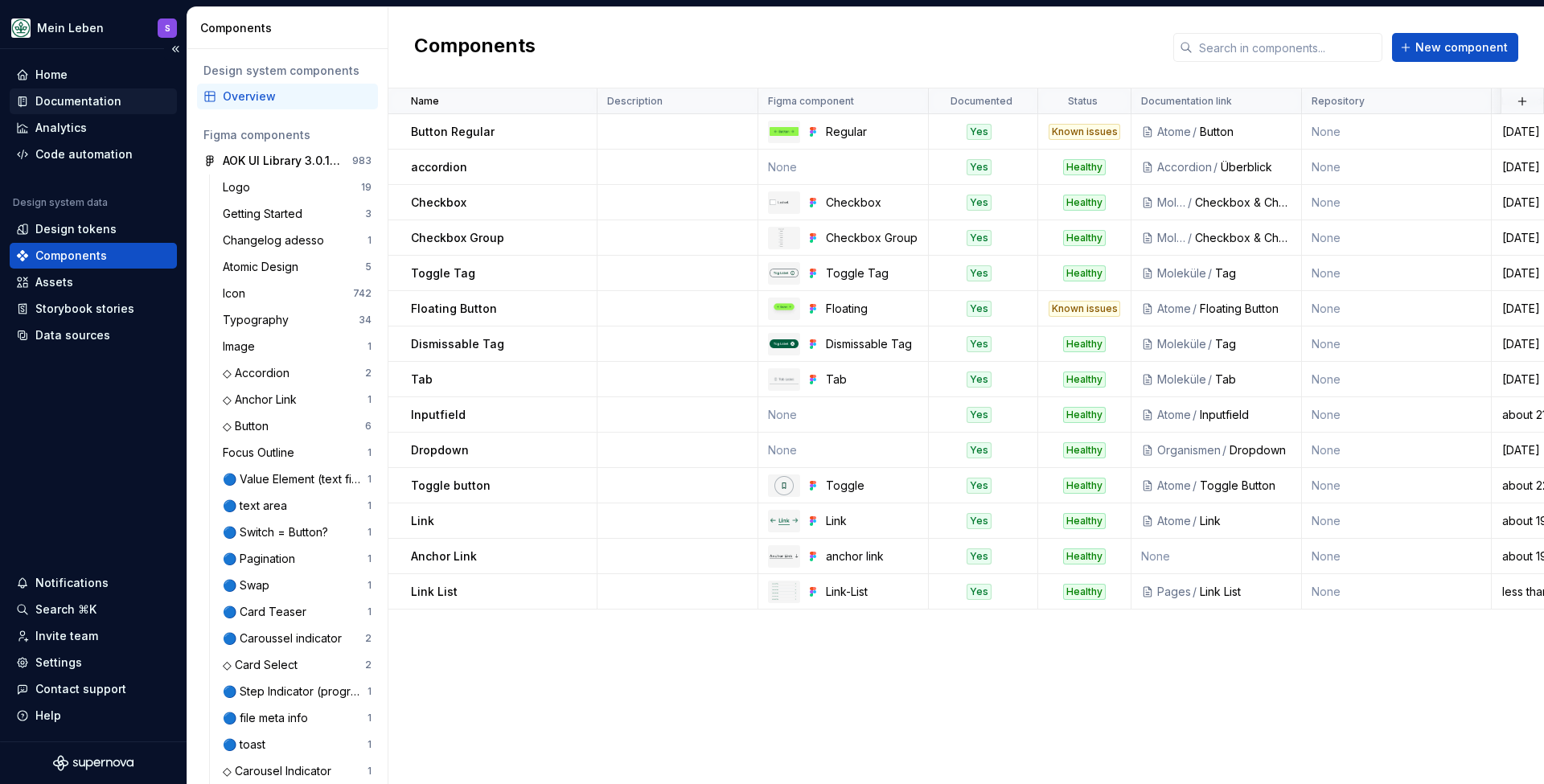
click at [95, 98] on div "Documentation" at bounding box center [78, 102] width 86 height 16
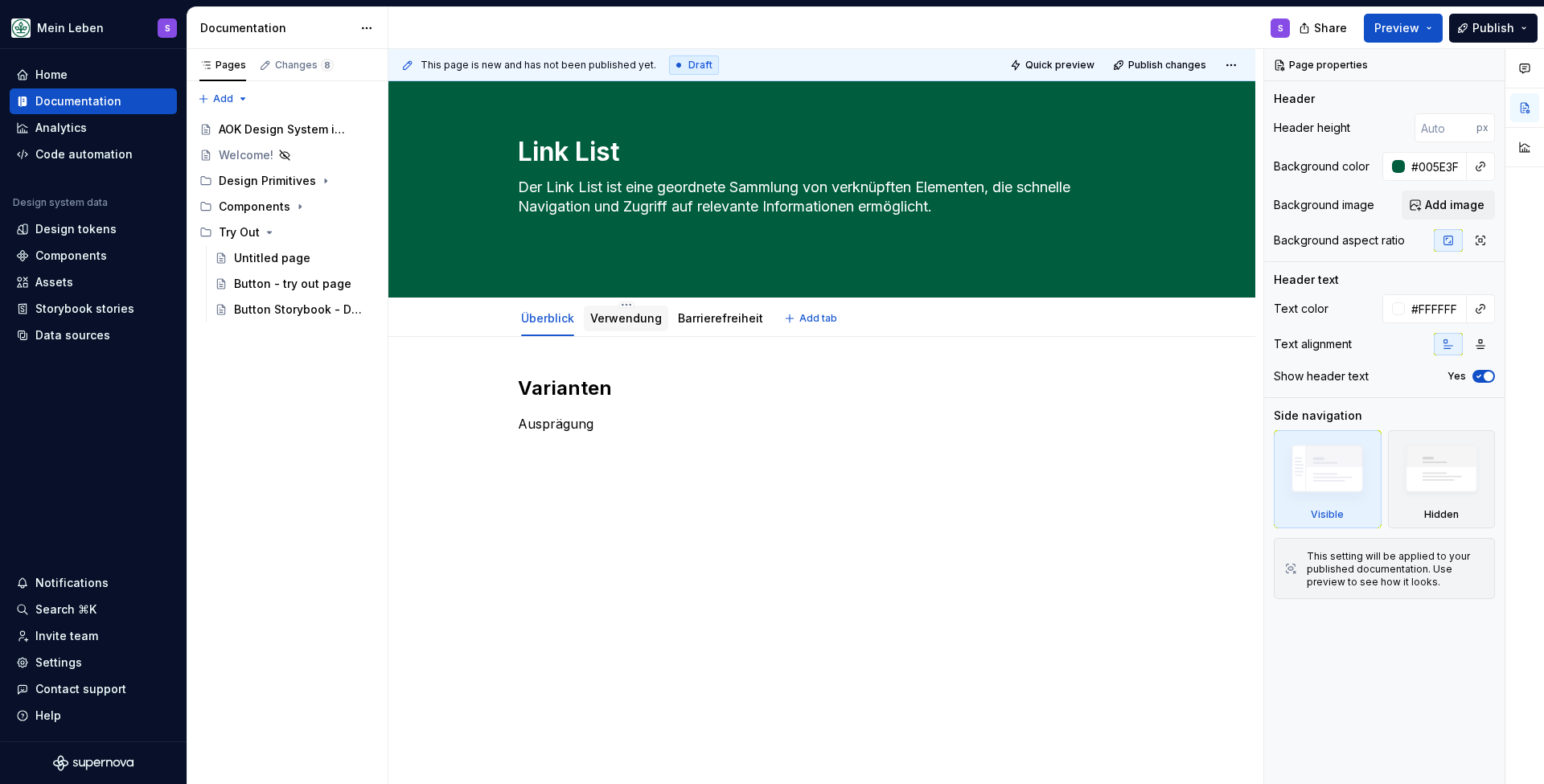
click at [632, 319] on link "Verwendung" at bounding box center [626, 318] width 71 height 14
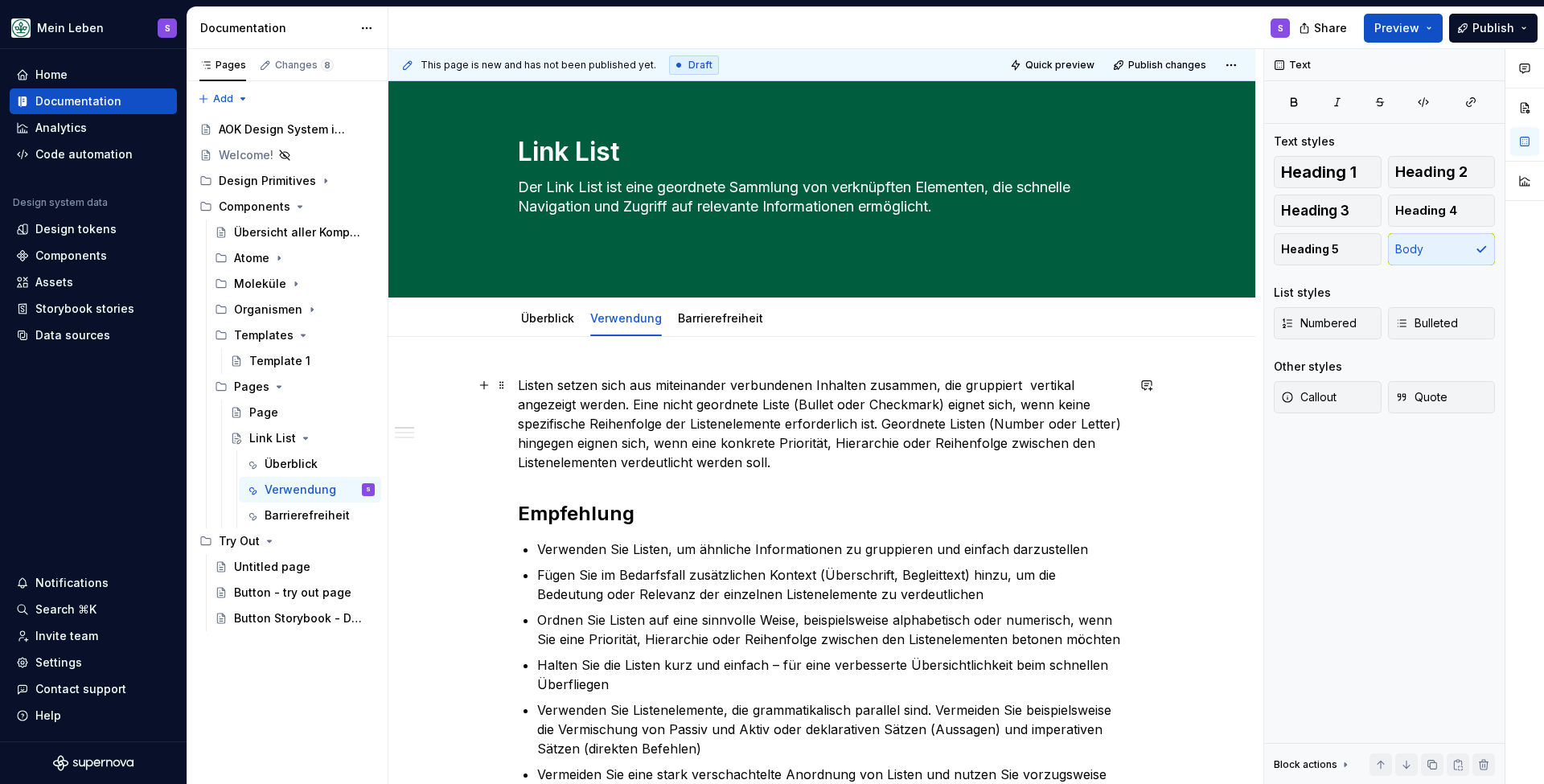
click at [695, 438] on p "Listen setzen sich aus miteinander verbundenen Inhalten zusammen, die gruppiert…" at bounding box center [822, 424] width 608 height 97
click at [281, 465] on div "Überblick" at bounding box center [291, 464] width 53 height 16
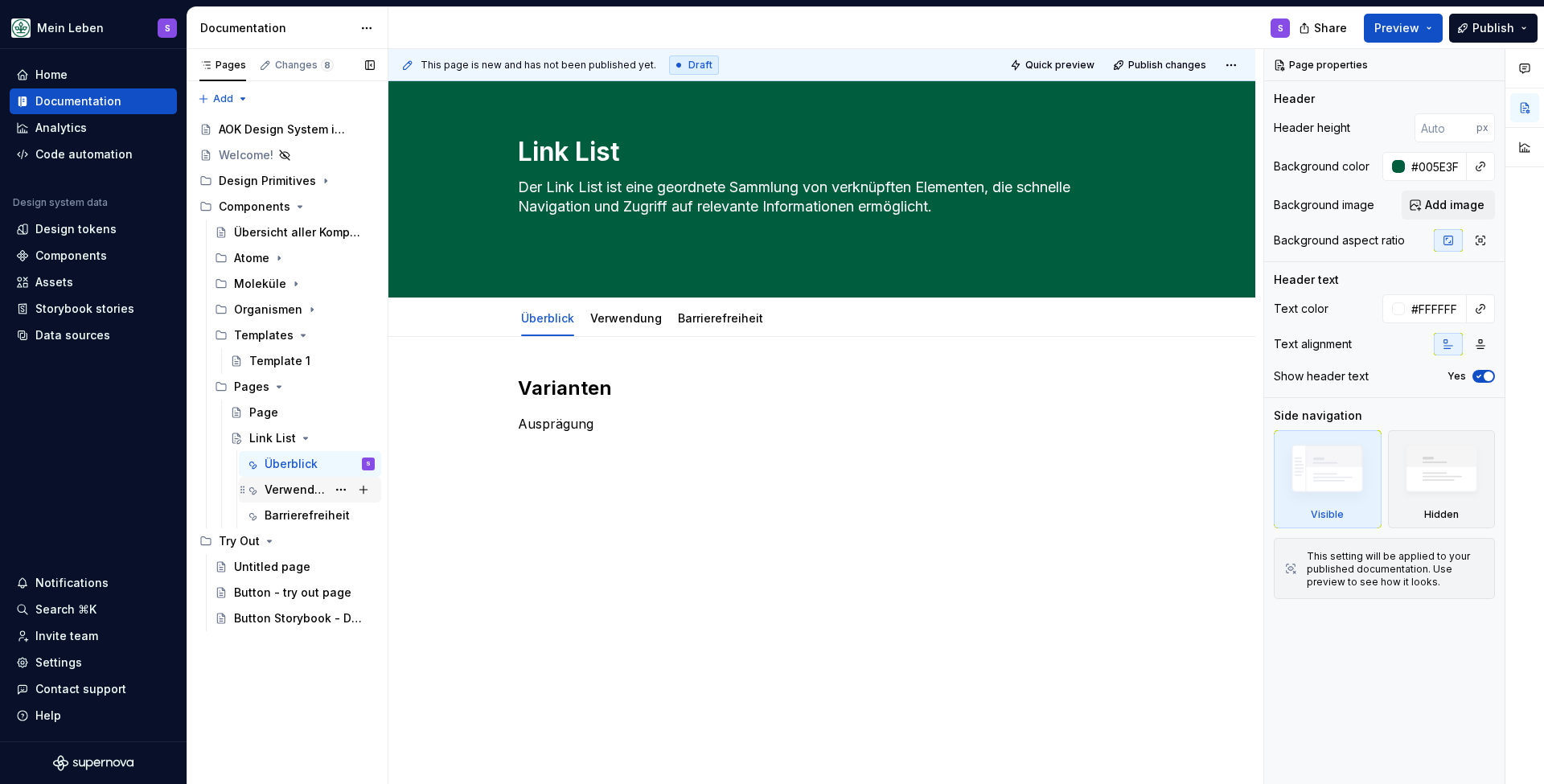
click at [287, 484] on div "Verwendung" at bounding box center [295, 490] width 62 height 16
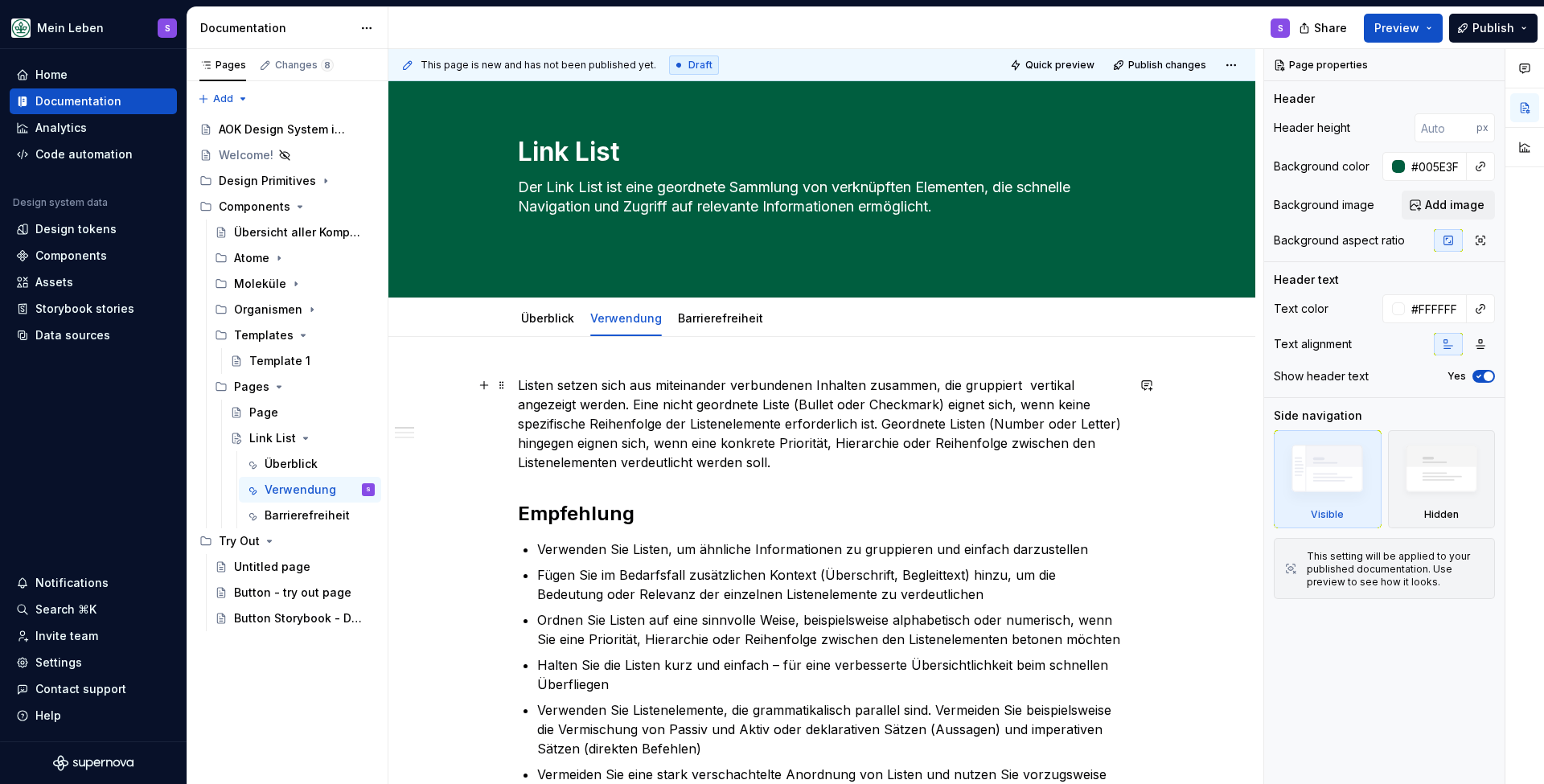
click at [650, 433] on p "Listen setzen sich aus miteinander verbundenen Inhalten zusammen, die gruppiert…" at bounding box center [822, 424] width 608 height 97
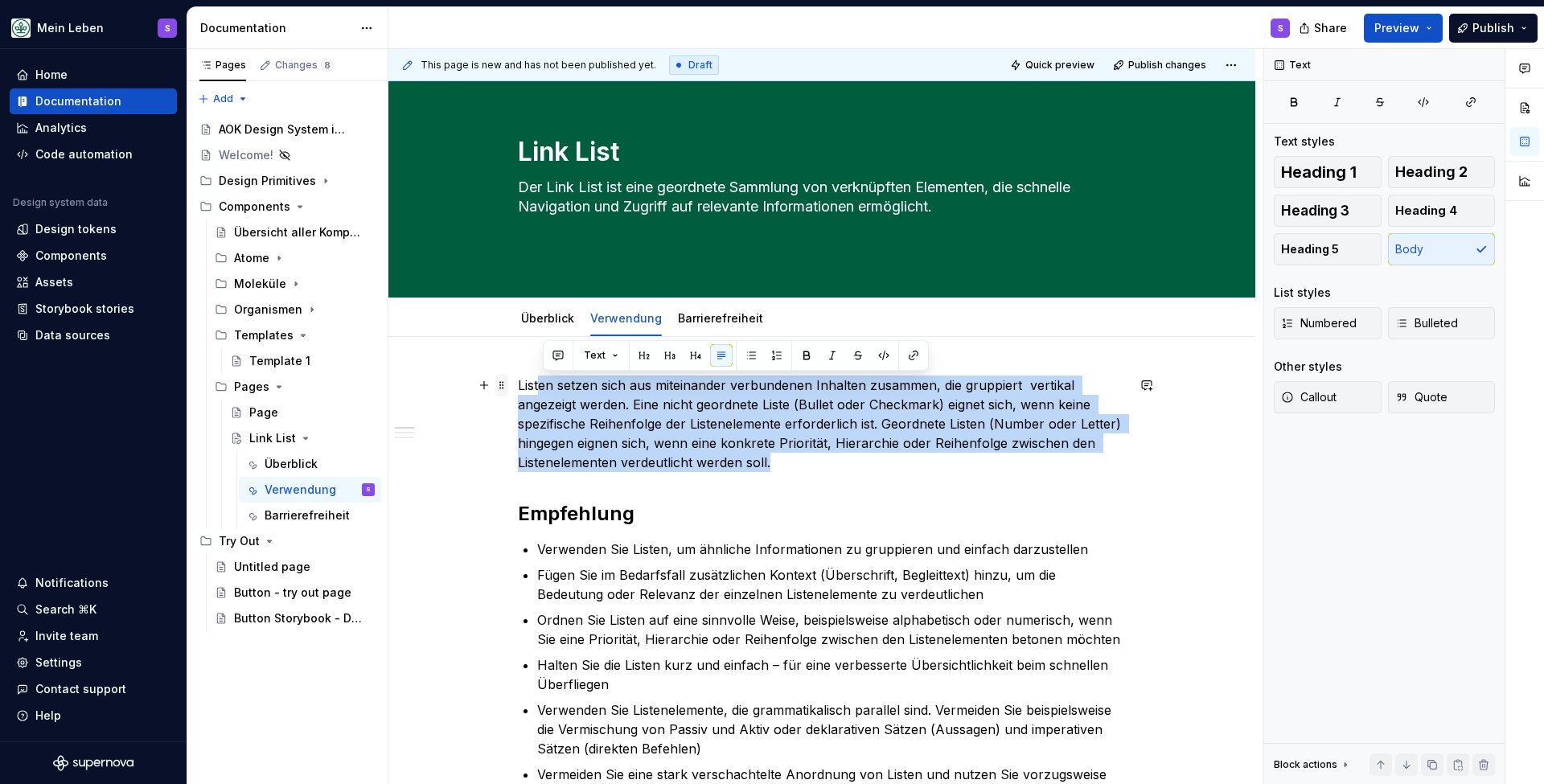
drag, startPoint x: 735, startPoint y: 465, endPoint x: 511, endPoint y: 380, distance: 239.6
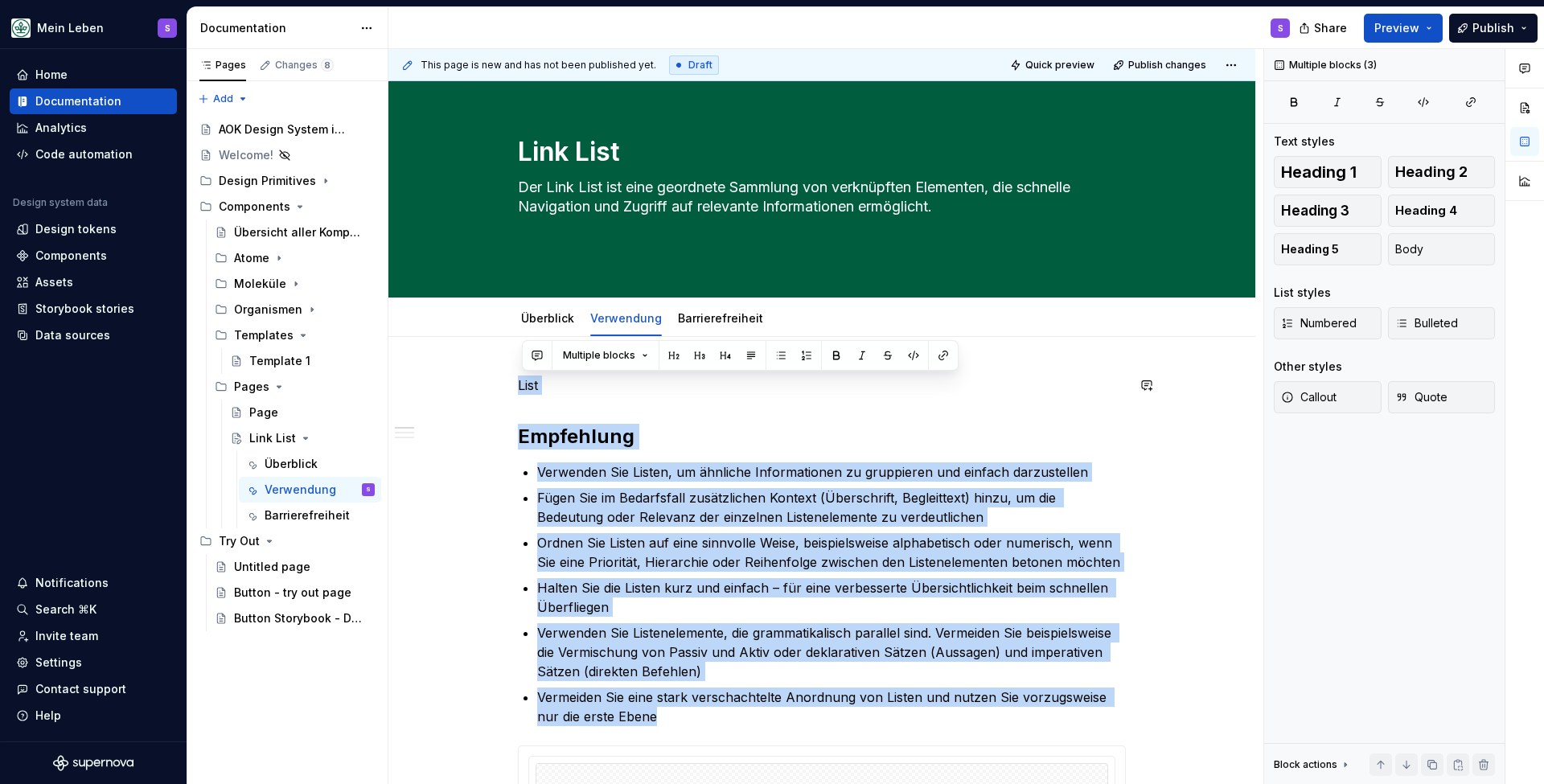
drag, startPoint x: 611, startPoint y: 653, endPoint x: 500, endPoint y: 366, distance: 307.7
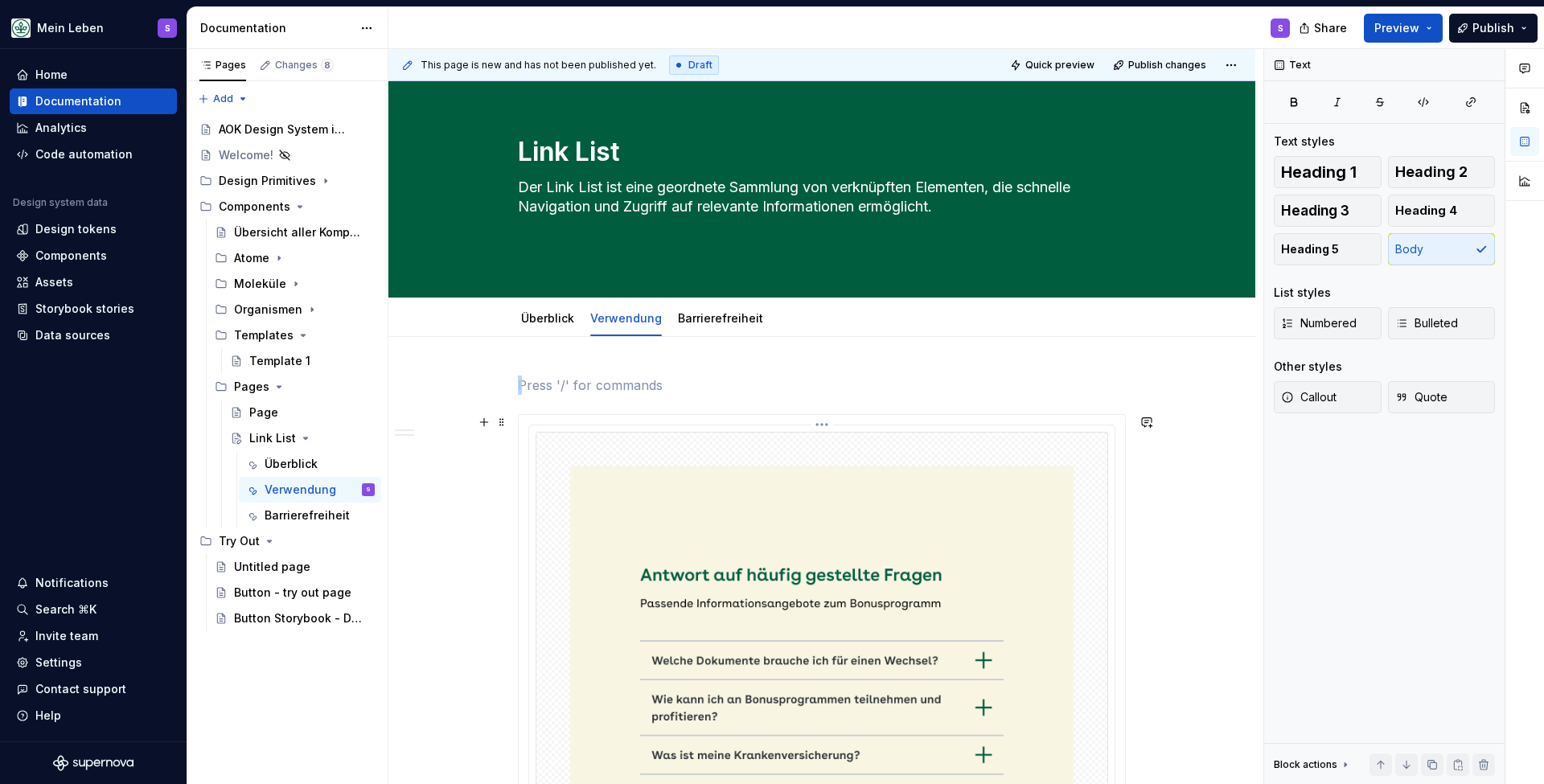
click at [693, 454] on img at bounding box center [821, 696] width 572 height 530
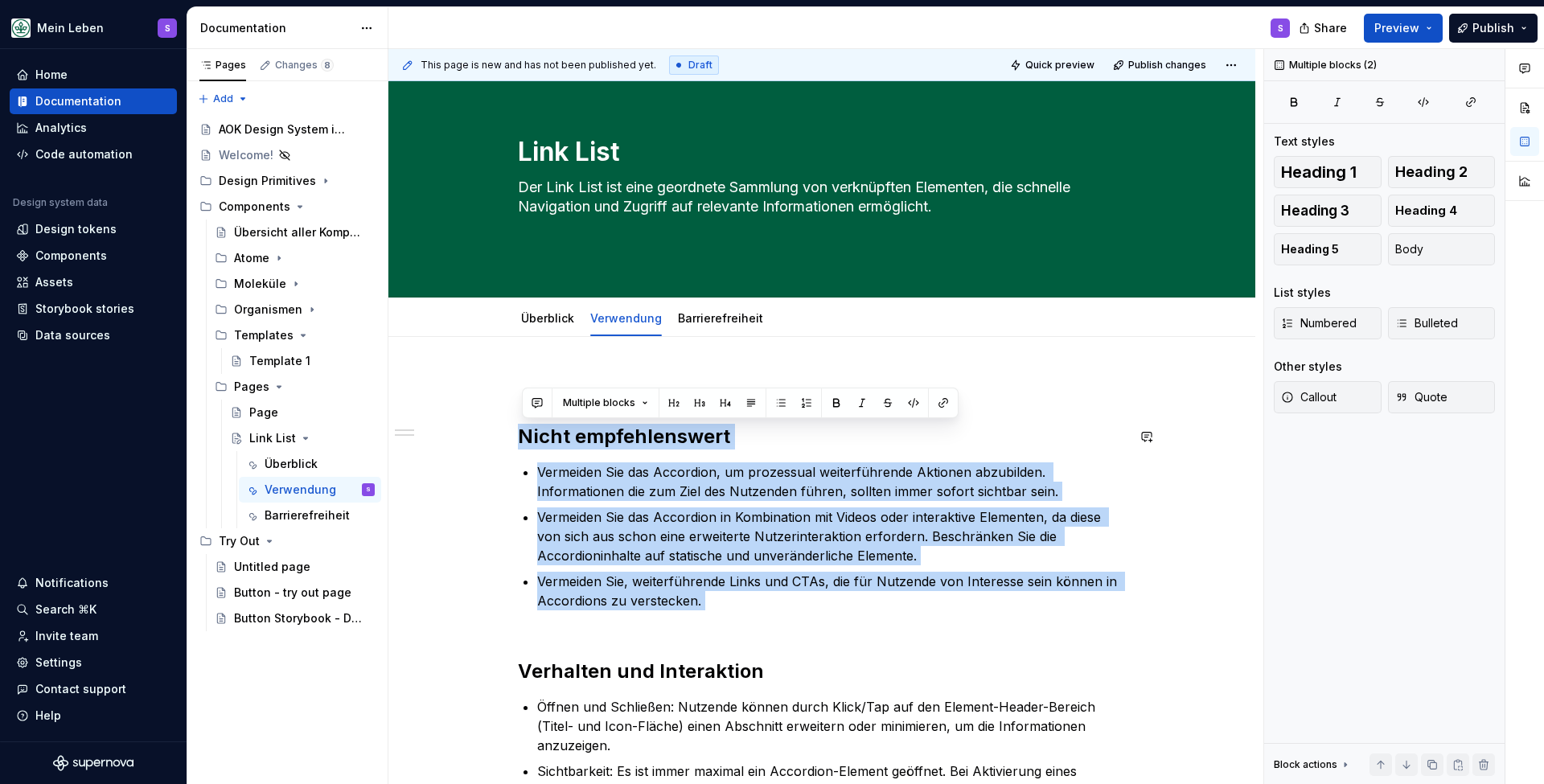
drag, startPoint x: 753, startPoint y: 615, endPoint x: 494, endPoint y: 421, distance: 323.6
click at [494, 420] on div "Nicht empfehlenswert Vermeiden Sie das Accordion, um prozessual weiterführende …" at bounding box center [822, 695] width 867 height 718
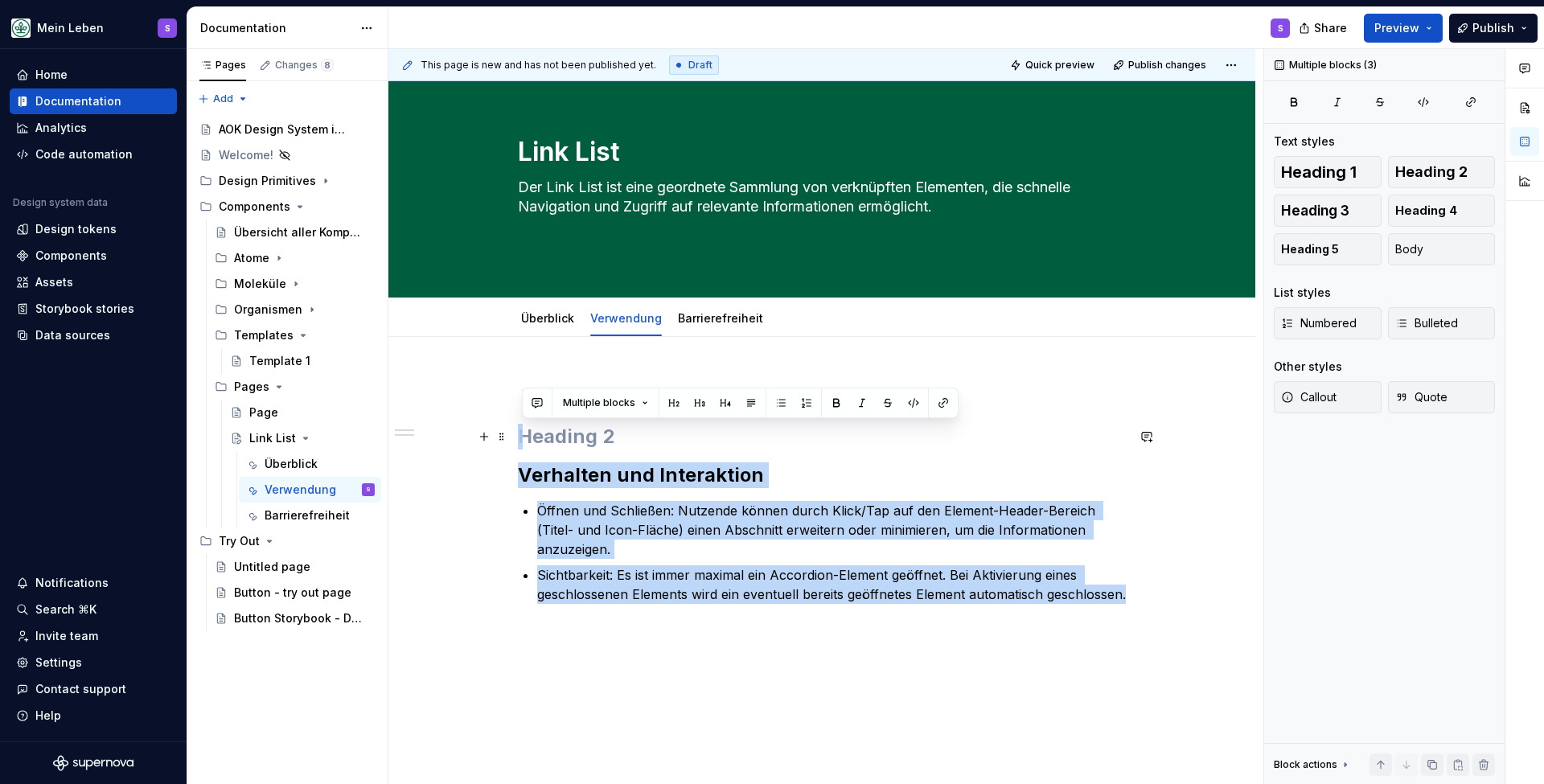
drag, startPoint x: 680, startPoint y: 640, endPoint x: 512, endPoint y: 434, distance: 265.8
click at [512, 434] on div "Verhalten und Interaktion Öffnen und Schließen: Nutzende können durch Klick/Tap…" at bounding box center [822, 598] width 867 height 522
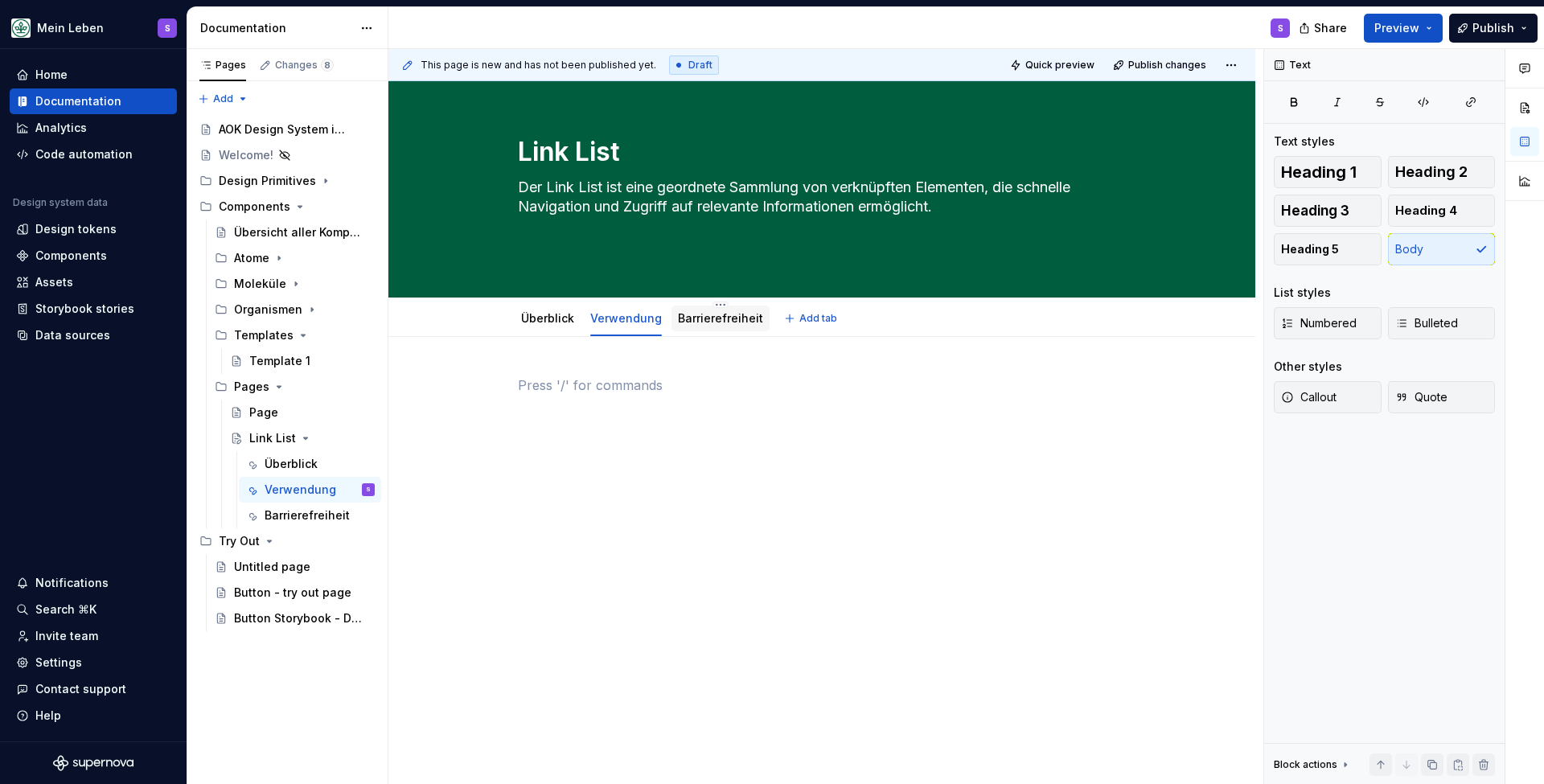
click at [716, 320] on link "Barrierefreiheit" at bounding box center [721, 318] width 85 height 14
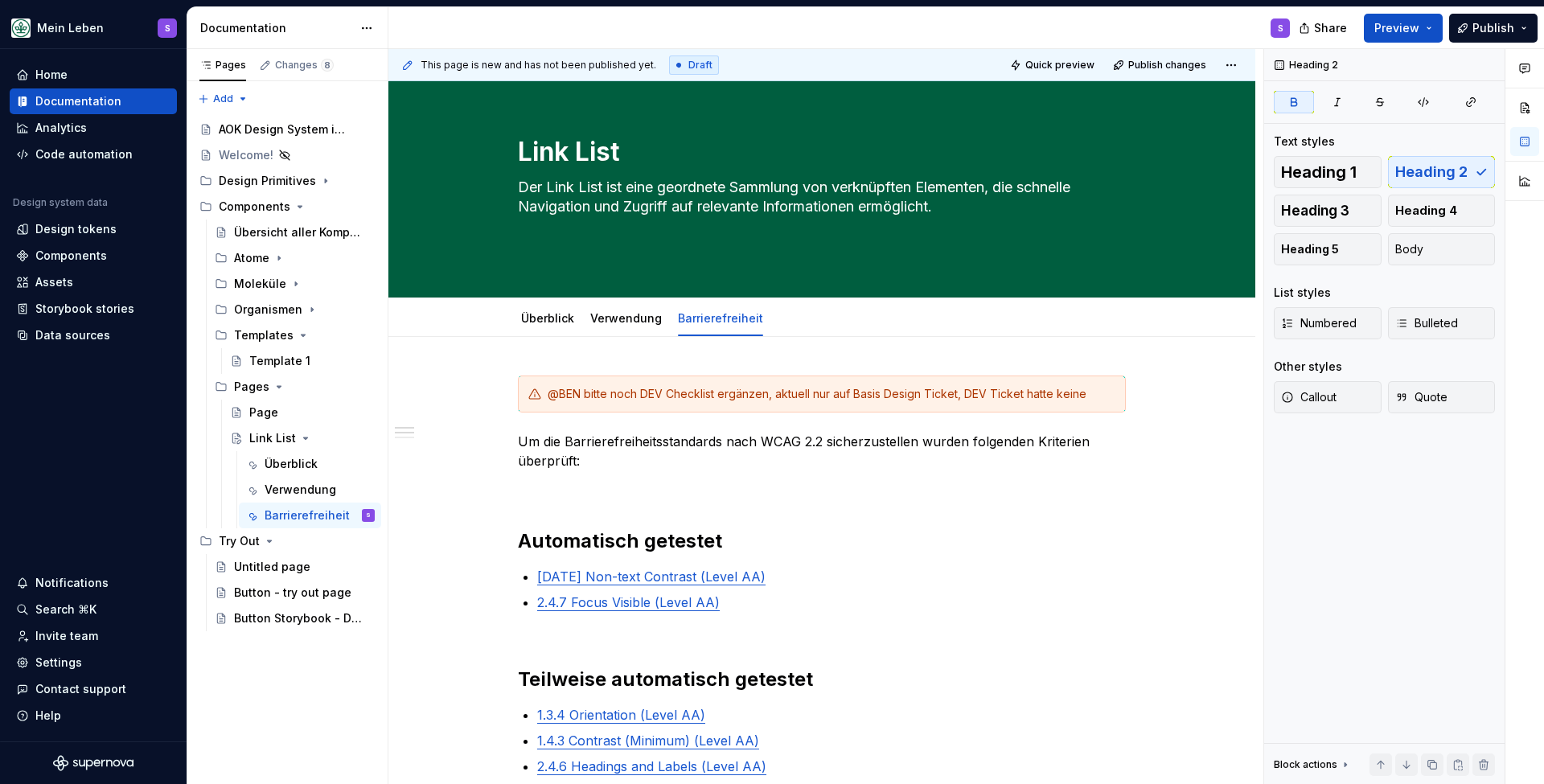
click at [765, 510] on div "@BEN bitte noch DEV Checklist ergänzen, aktuell nur auf Basis Design Ticket, DE…" at bounding box center [822, 755] width 608 height 760
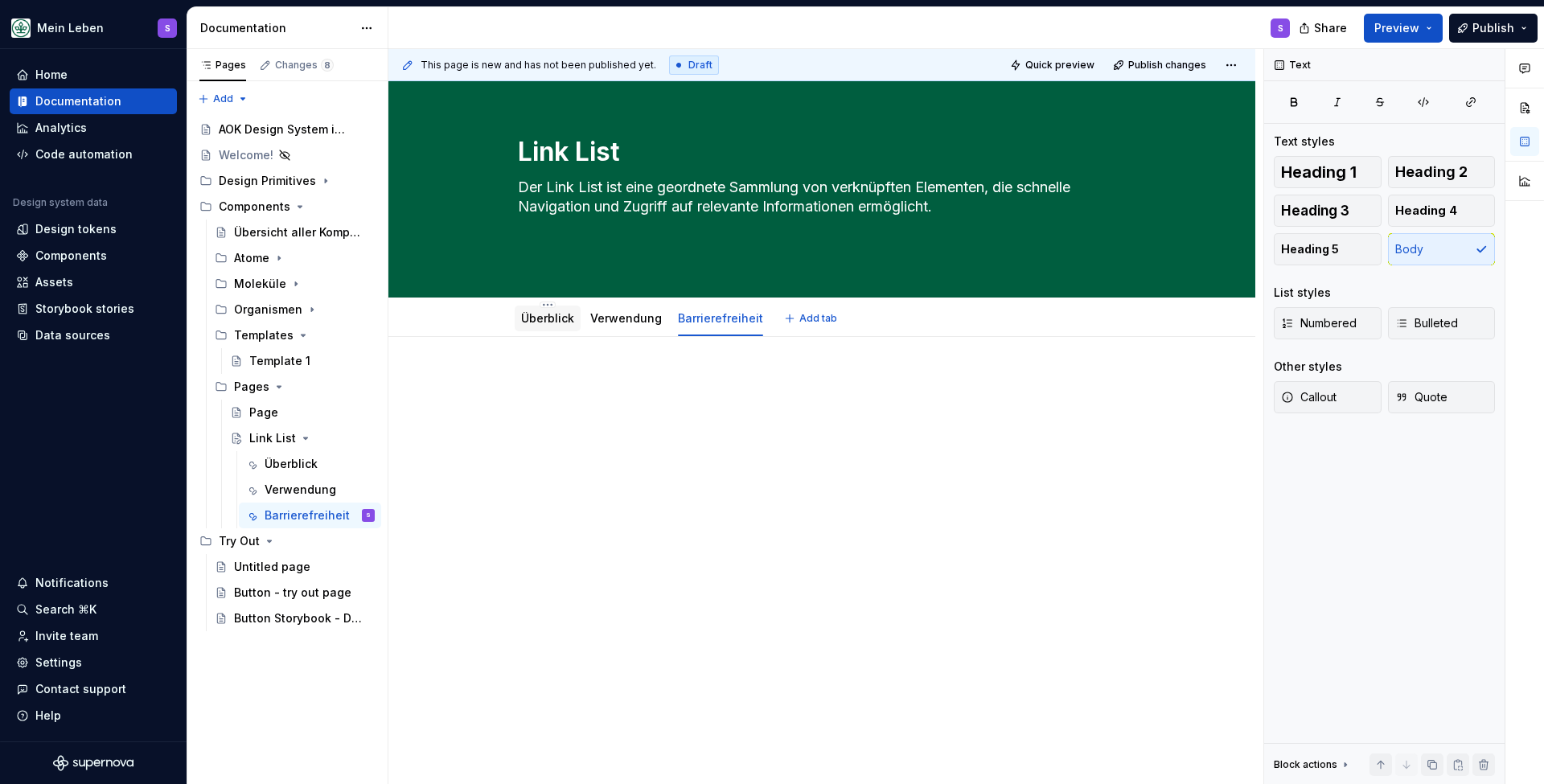
click at [543, 319] on link "Überblick" at bounding box center [548, 318] width 53 height 14
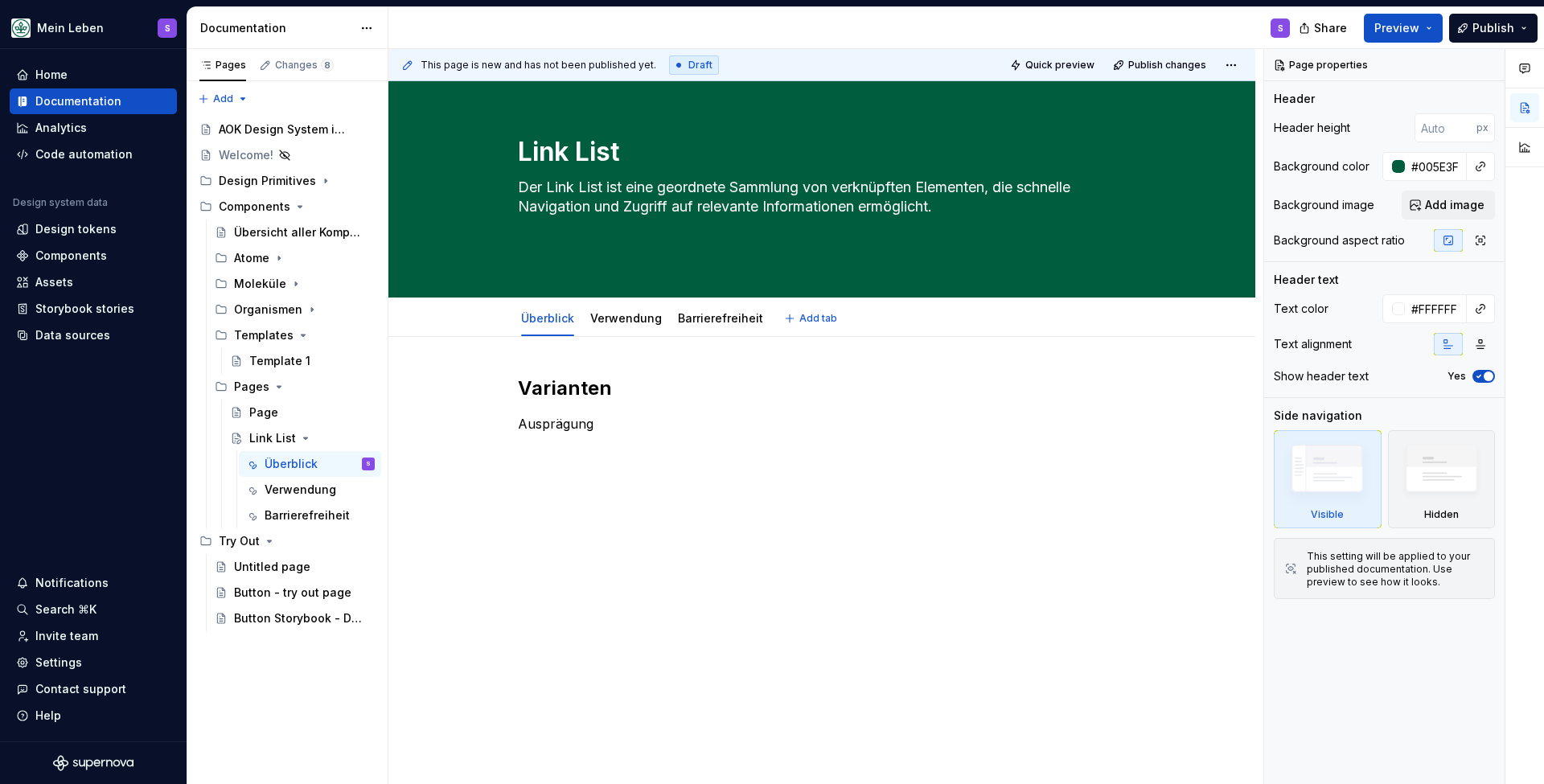
type textarea "*"
click at [628, 420] on p "Ausprägung" at bounding box center [822, 452] width 608 height 77
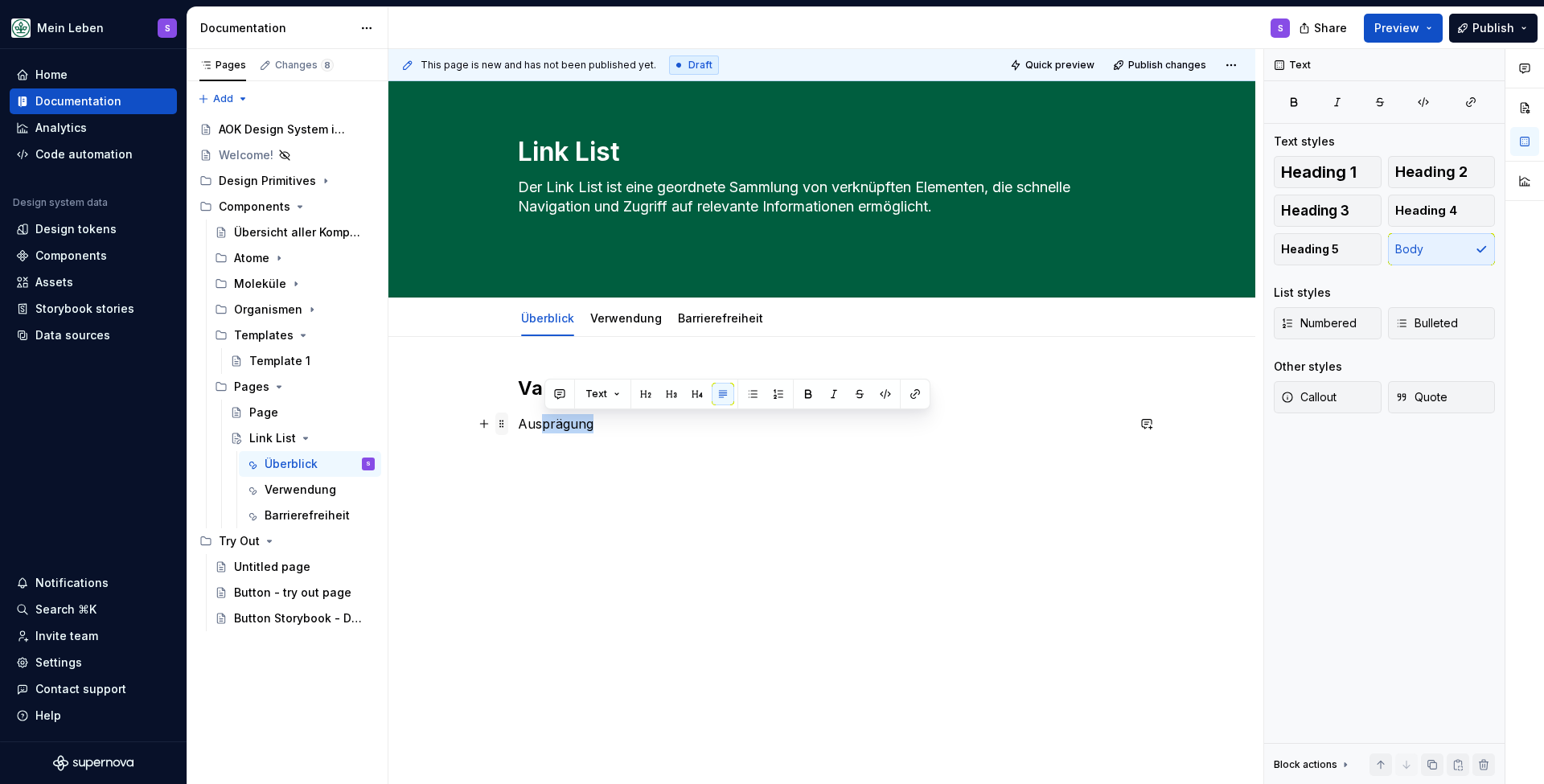
drag, startPoint x: 617, startPoint y: 428, endPoint x: 508, endPoint y: 415, distance: 109.8
click at [518, 415] on div "Varianten Ausprägung" at bounding box center [822, 442] width 608 height 135
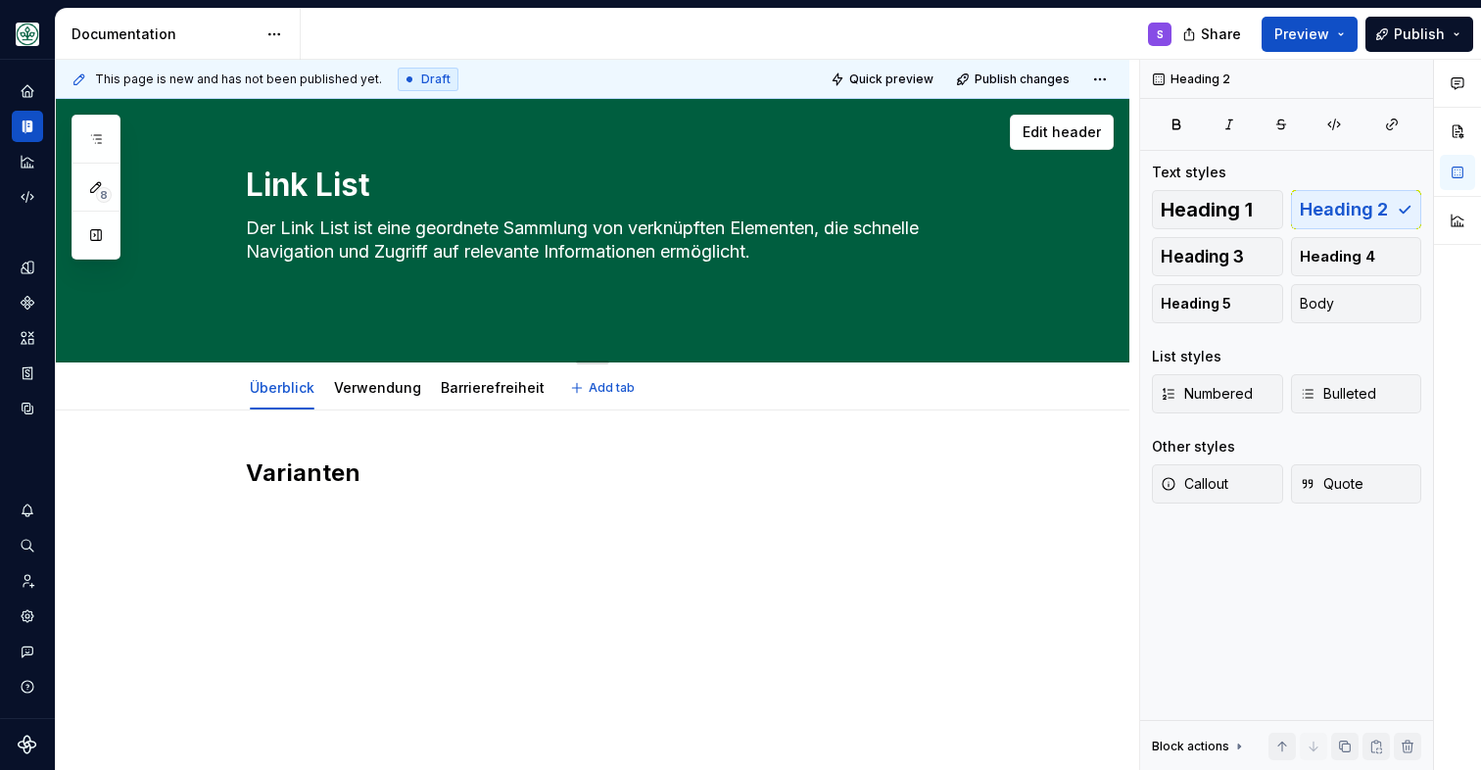
click at [789, 250] on textarea "Der Link List ist eine geordnete Sammlung von verknüpften Elementen, die schnel…" at bounding box center [612, 264] width 740 height 102
drag, startPoint x: 780, startPoint y: 257, endPoint x: 428, endPoint y: 224, distance: 353.1
click at [428, 224] on textarea "Der Link List ist eine geordnete Sammlung von verknüpften Elementen, die schnel…" at bounding box center [612, 264] width 740 height 102
click at [563, 173] on textarea "Link List" at bounding box center [612, 185] width 740 height 47
click at [339, 293] on textarea "Der Link List ist eine geordnete Sammlung von verknüpften Elementen, die schnel…" at bounding box center [612, 264] width 740 height 102
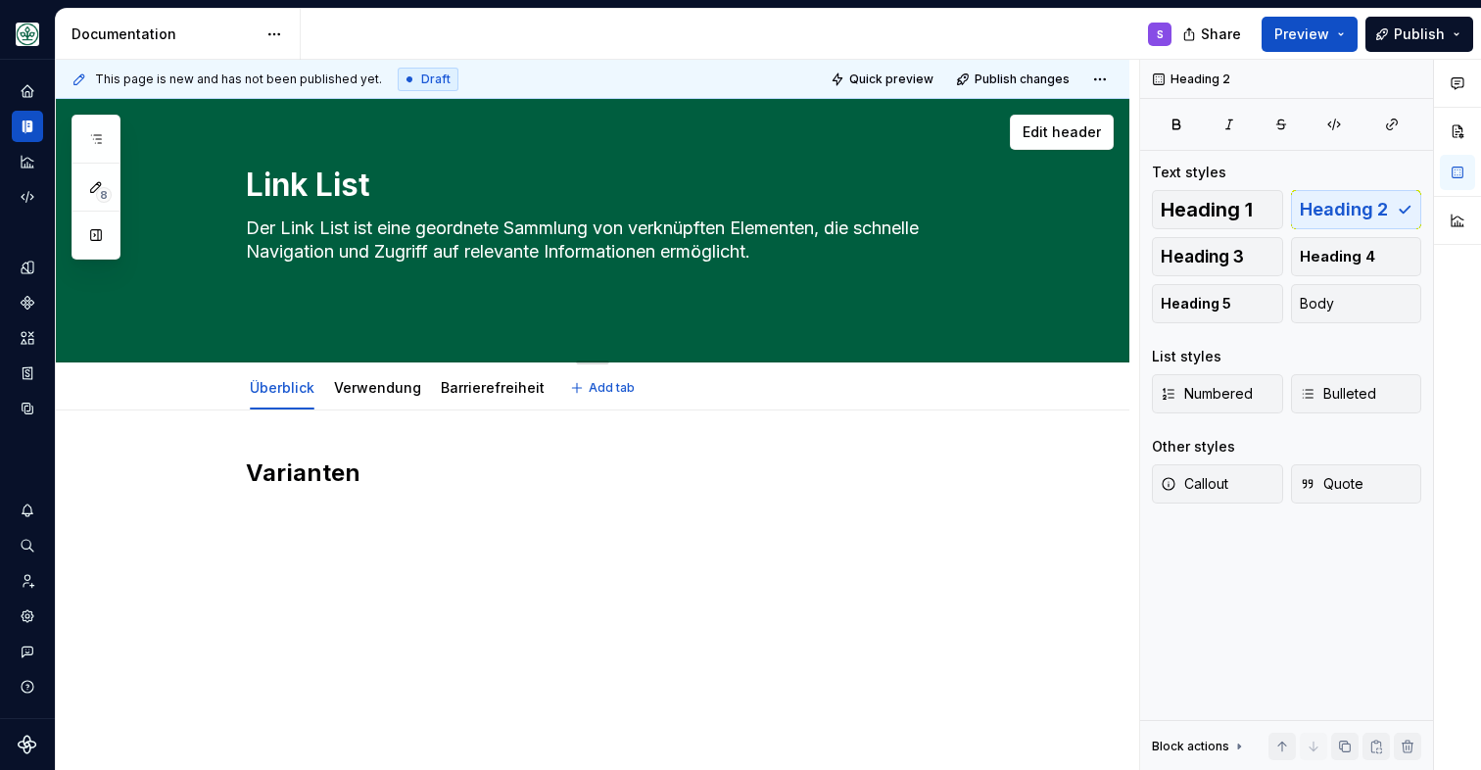
paste textarea "Supernova Dokumentation"
type textarea "*"
type textarea "Der Link List ist eine geordnete Sammlung von verknüpften Elementen, die schnel…"
type textarea "*"
type textarea "Der Link List ist eine geordnete Sammlung von verknüpften Elementen, die schnel…"
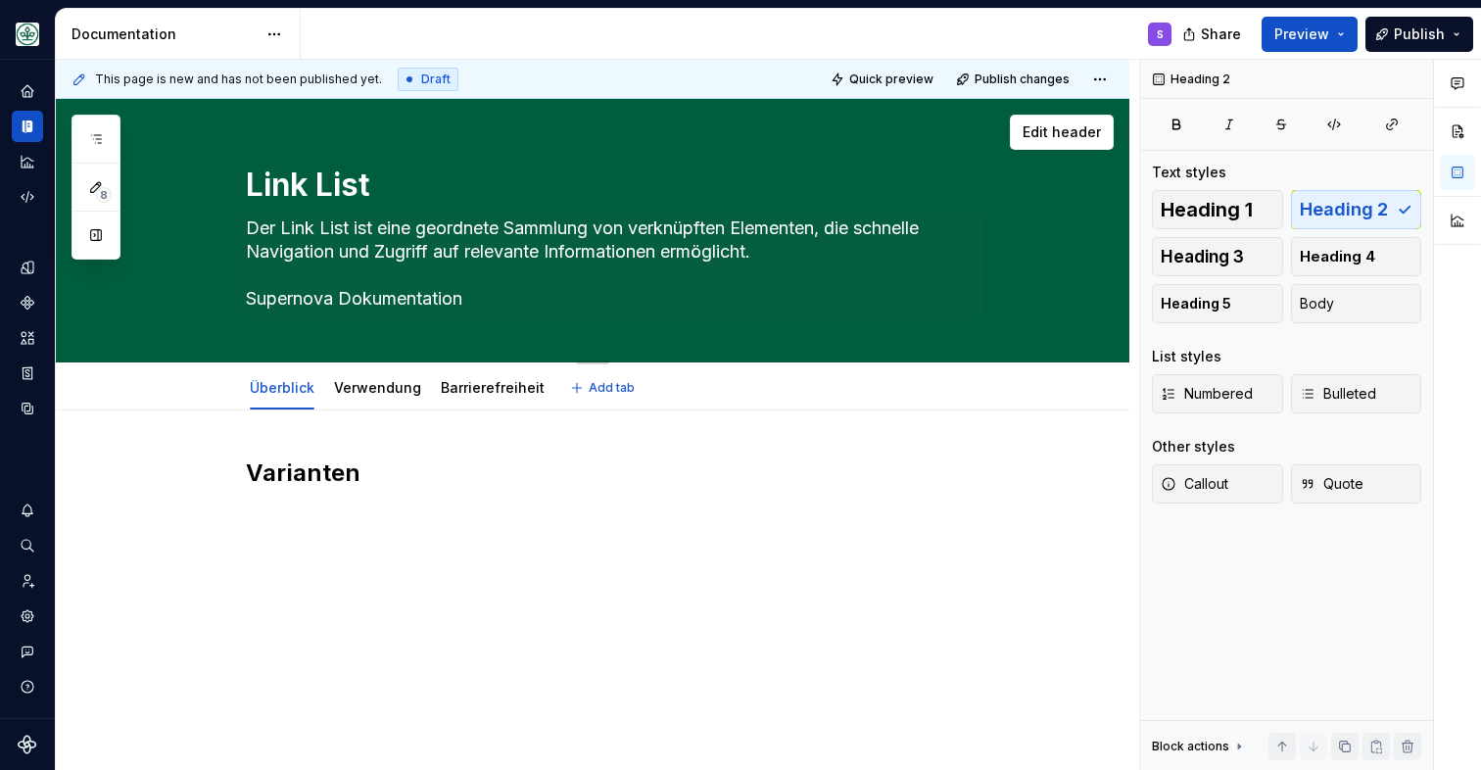
drag, startPoint x: 246, startPoint y: 295, endPoint x: 432, endPoint y: 306, distance: 186.4
click at [433, 306] on div "Link List Der Link List ist eine geordnete Sammlung von verknüpften Elementen, …" at bounding box center [616, 230] width 870 height 262
click at [398, 301] on textarea "Der Link List ist eine geordnete Sammlung von verknüpften Elementen, die schnel…" at bounding box center [612, 264] width 740 height 102
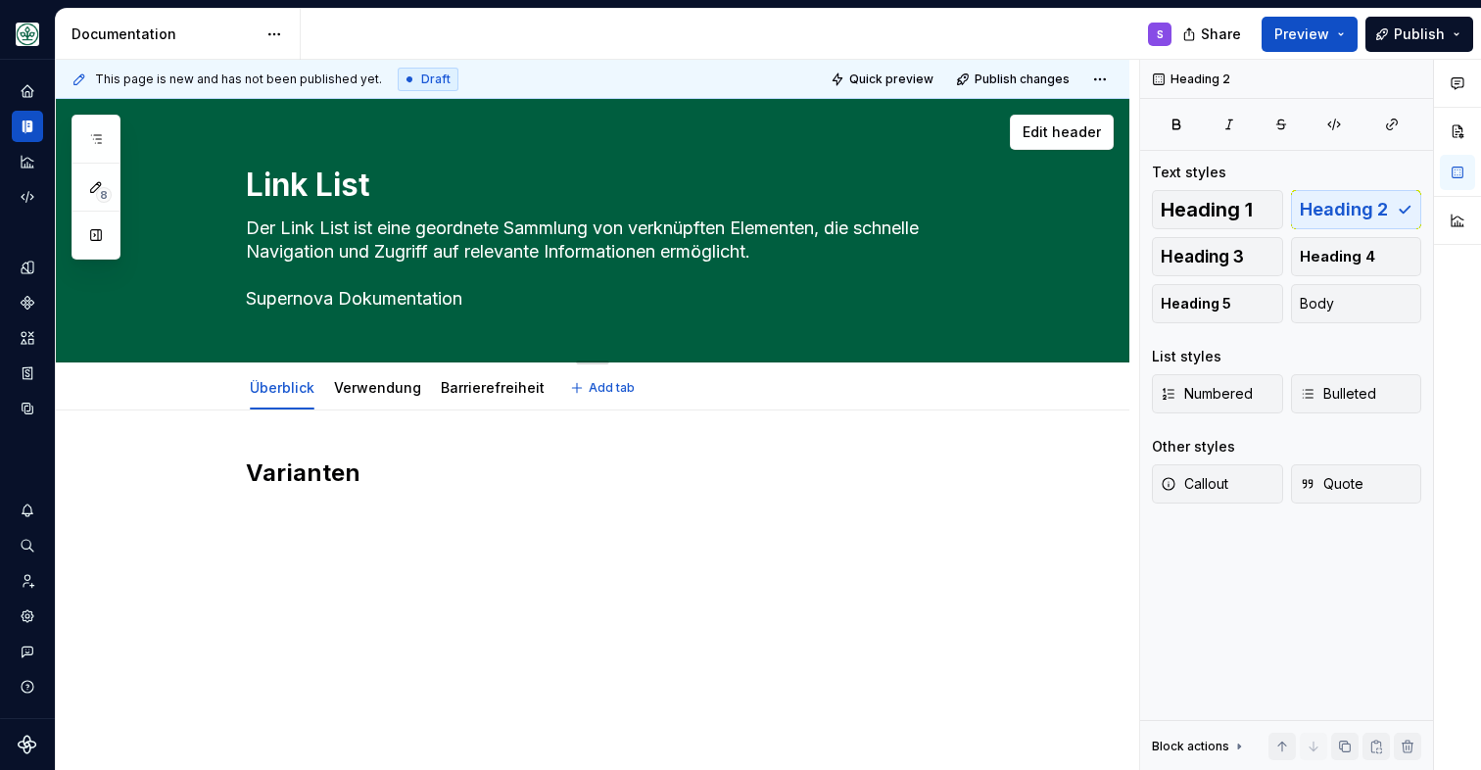
type textarea "*"
type textarea "Der Link List ist eine geordnete Sammlung von verknüpften Elementen, die schnel…"
type textarea "*"
type textarea "Der Link List ist eine geordnete Sammlung von verknüpften Elementen, die schnel…"
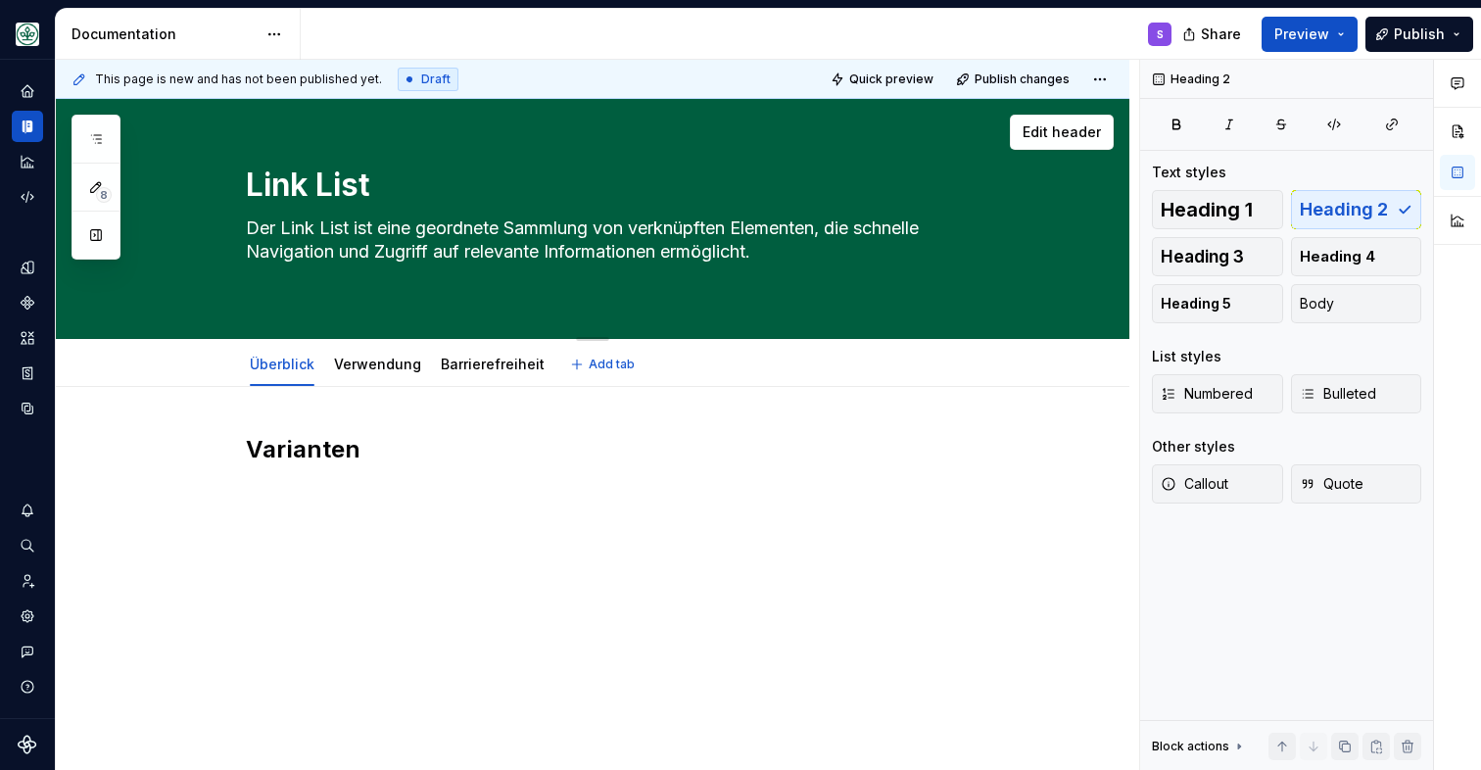
type textarea "*"
type textarea "Der Link List ist eine geordnete Sammlung von verknüpften Elementen, die schnel…"
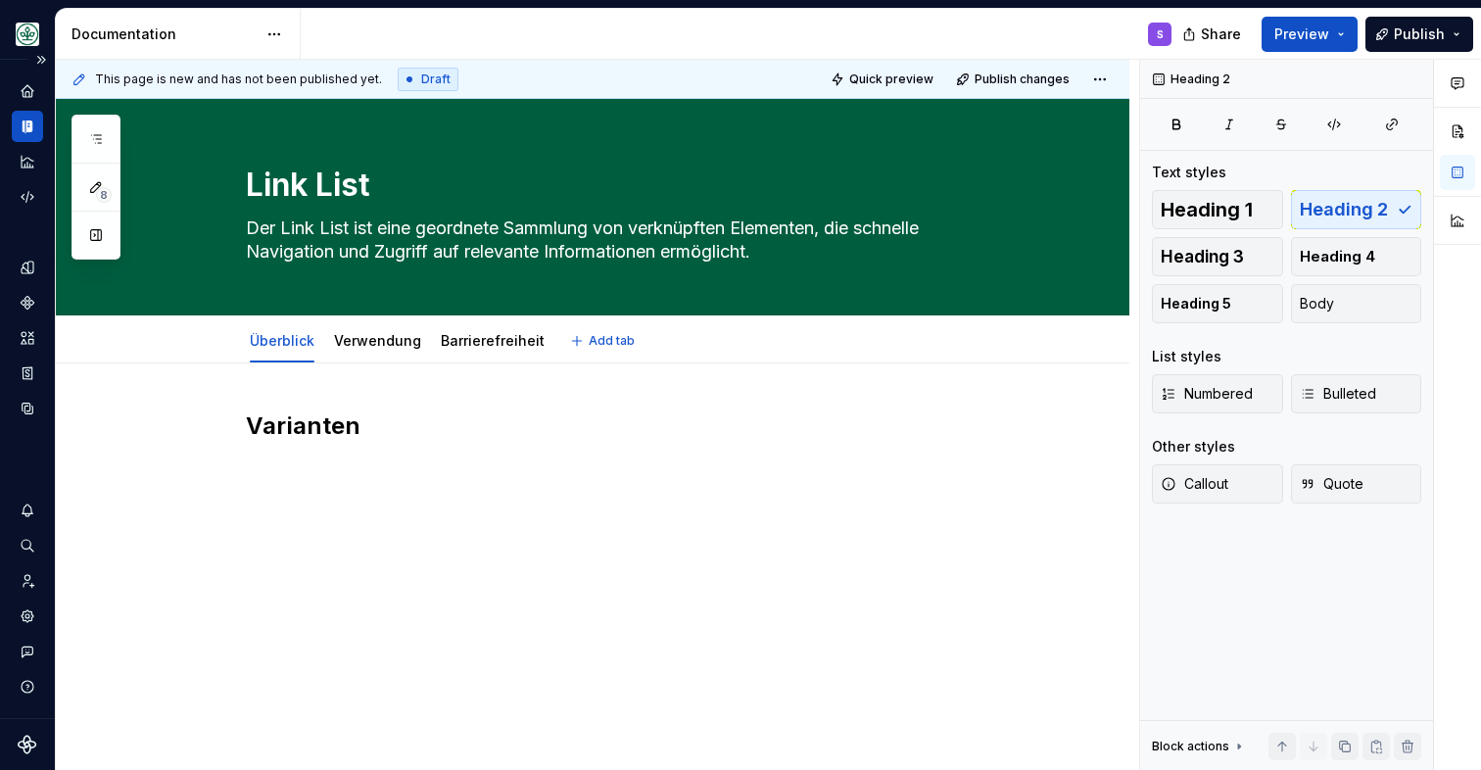
type textarea "*"
type textarea "Der Link List ist eine geordnete Sammlung von verknüpften Elementen, die schnel…"
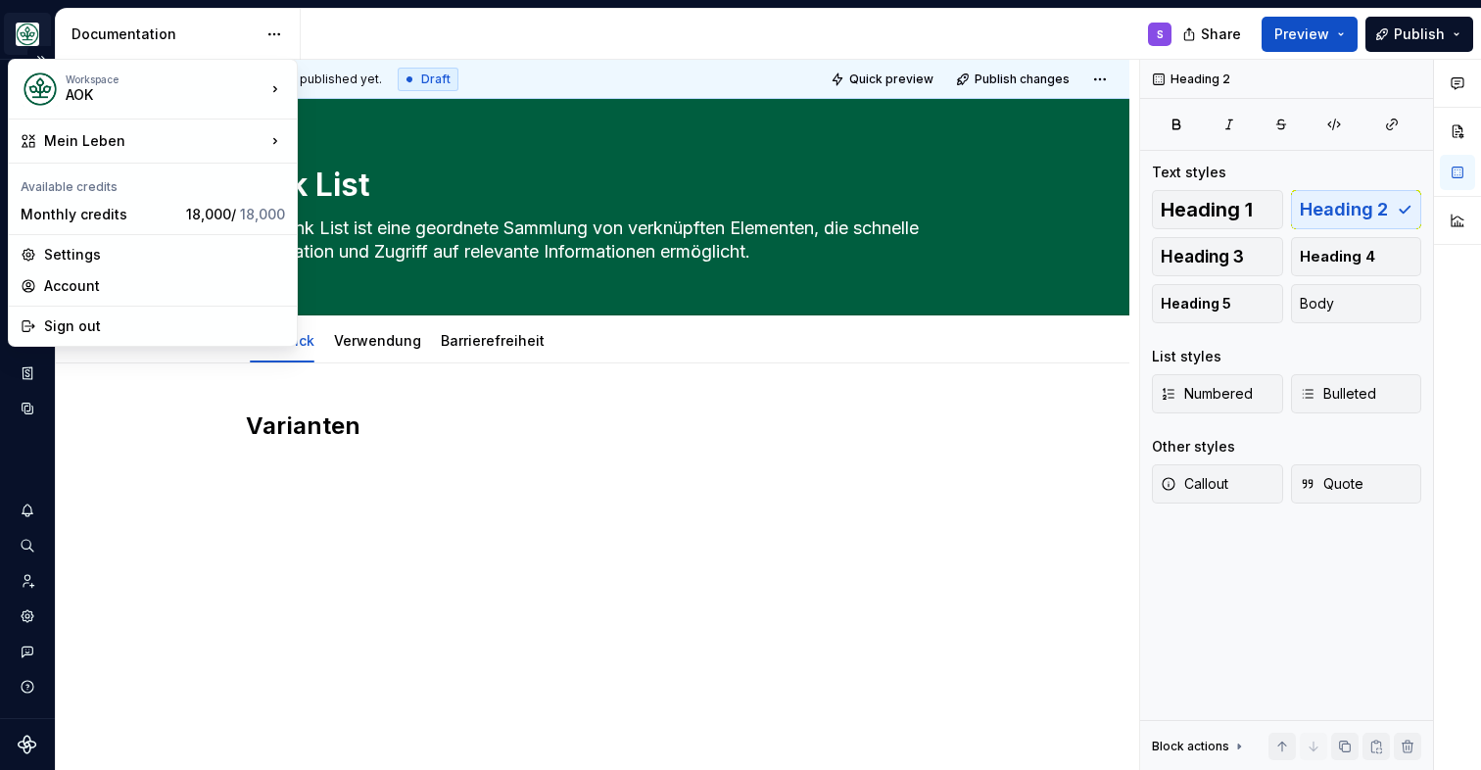
click at [30, 31] on html "Mein Leben S Design system data Documentation S Share Preview Publish 8 Pages A…" at bounding box center [740, 385] width 1481 height 770
click at [89, 35] on html "Mein Leben S Design system data Documentation S Share Preview Publish 8 Pages A…" at bounding box center [740, 385] width 1481 height 770
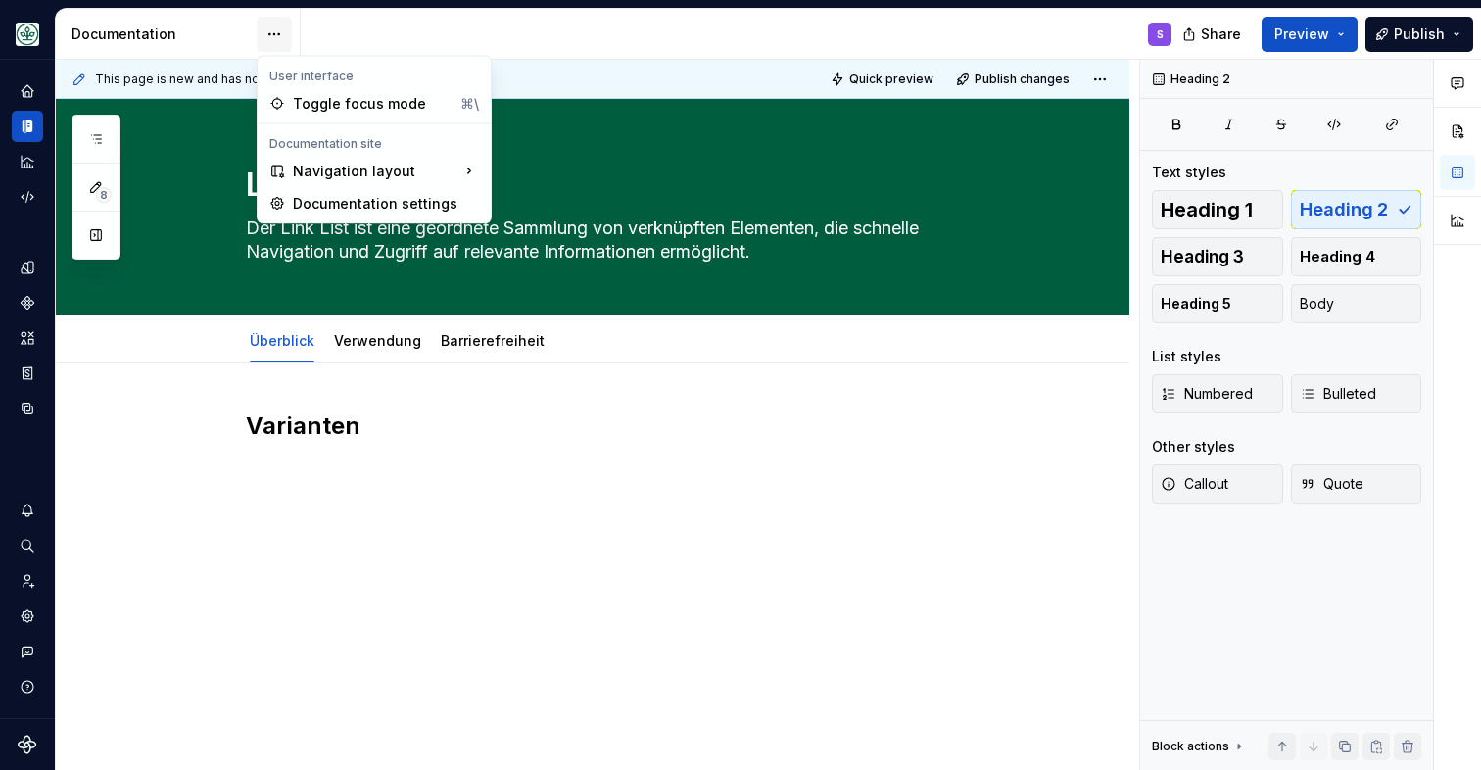
click at [290, 28] on html "Mein Leben S Design system data Documentation S Share Preview Publish 8 Pages A…" at bounding box center [740, 385] width 1481 height 770
click at [24, 42] on html "Mein Leben S Design system data Documentation S Share Preview Publish 8 Pages A…" at bounding box center [740, 385] width 1481 height 770
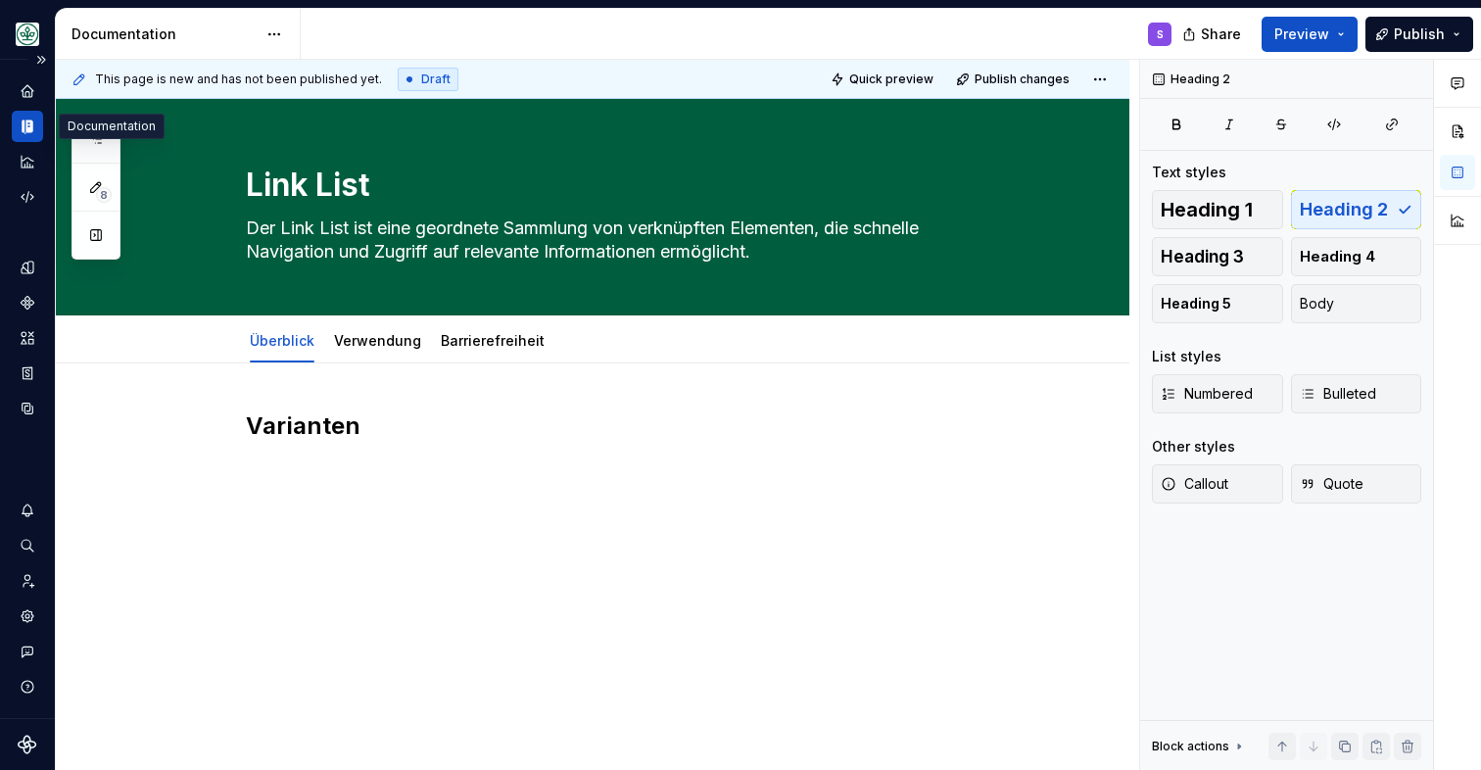
click at [24, 123] on icon "Documentation" at bounding box center [24, 127] width 4 height 14
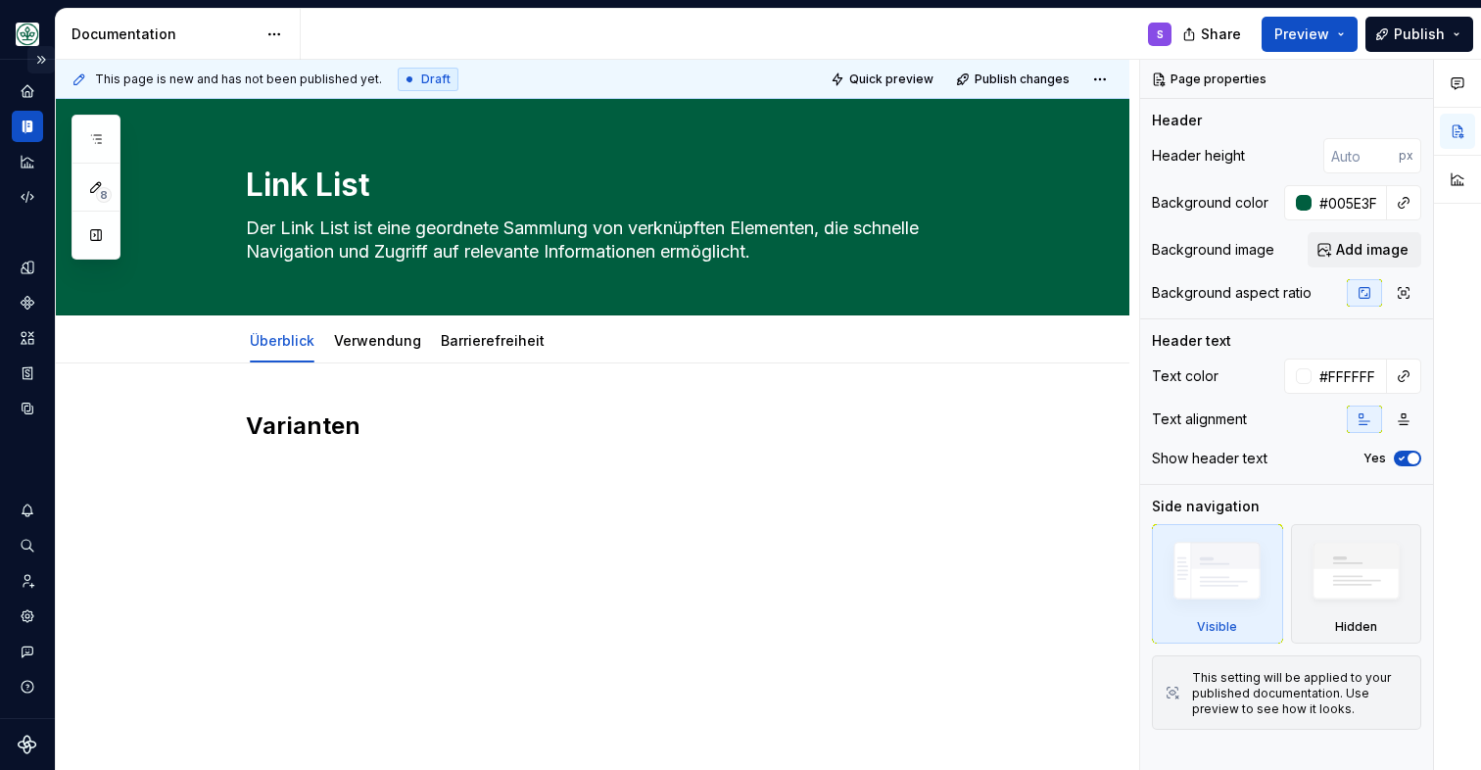
click at [44, 60] on button "Expand sidebar" at bounding box center [40, 59] width 27 height 27
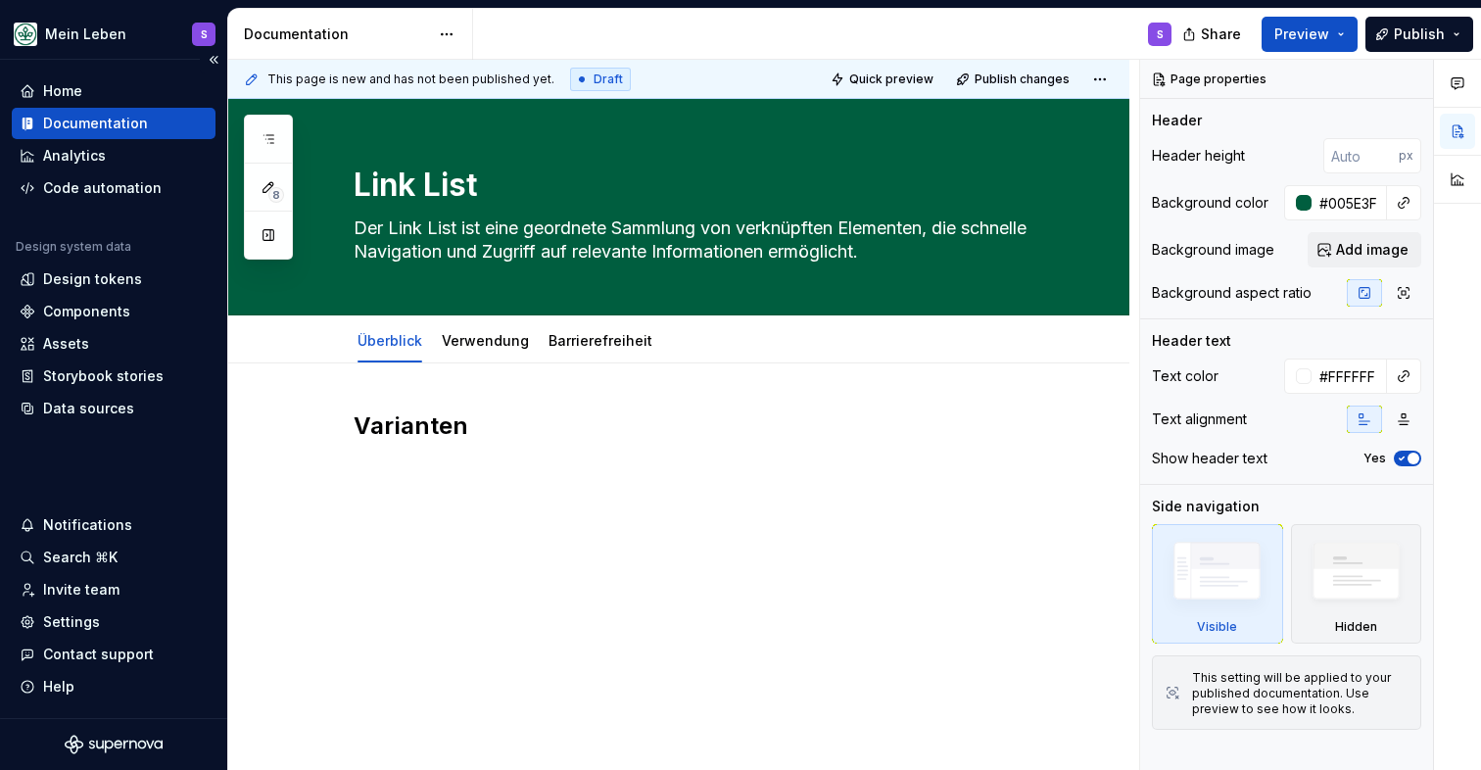
click at [113, 124] on div "Documentation" at bounding box center [95, 124] width 105 height 20
click at [94, 278] on div "Design tokens" at bounding box center [92, 279] width 99 height 20
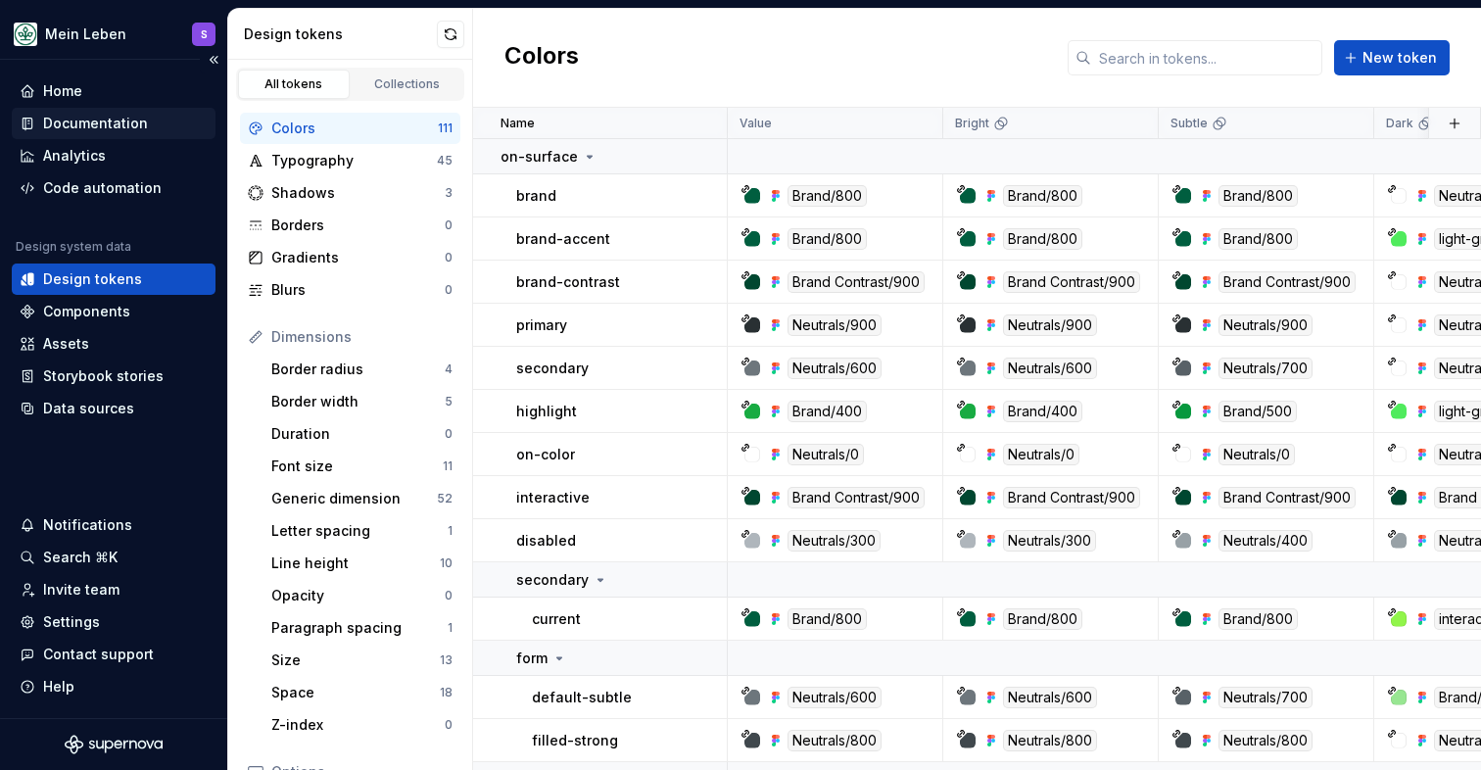
click at [108, 121] on div "Documentation" at bounding box center [95, 124] width 105 height 20
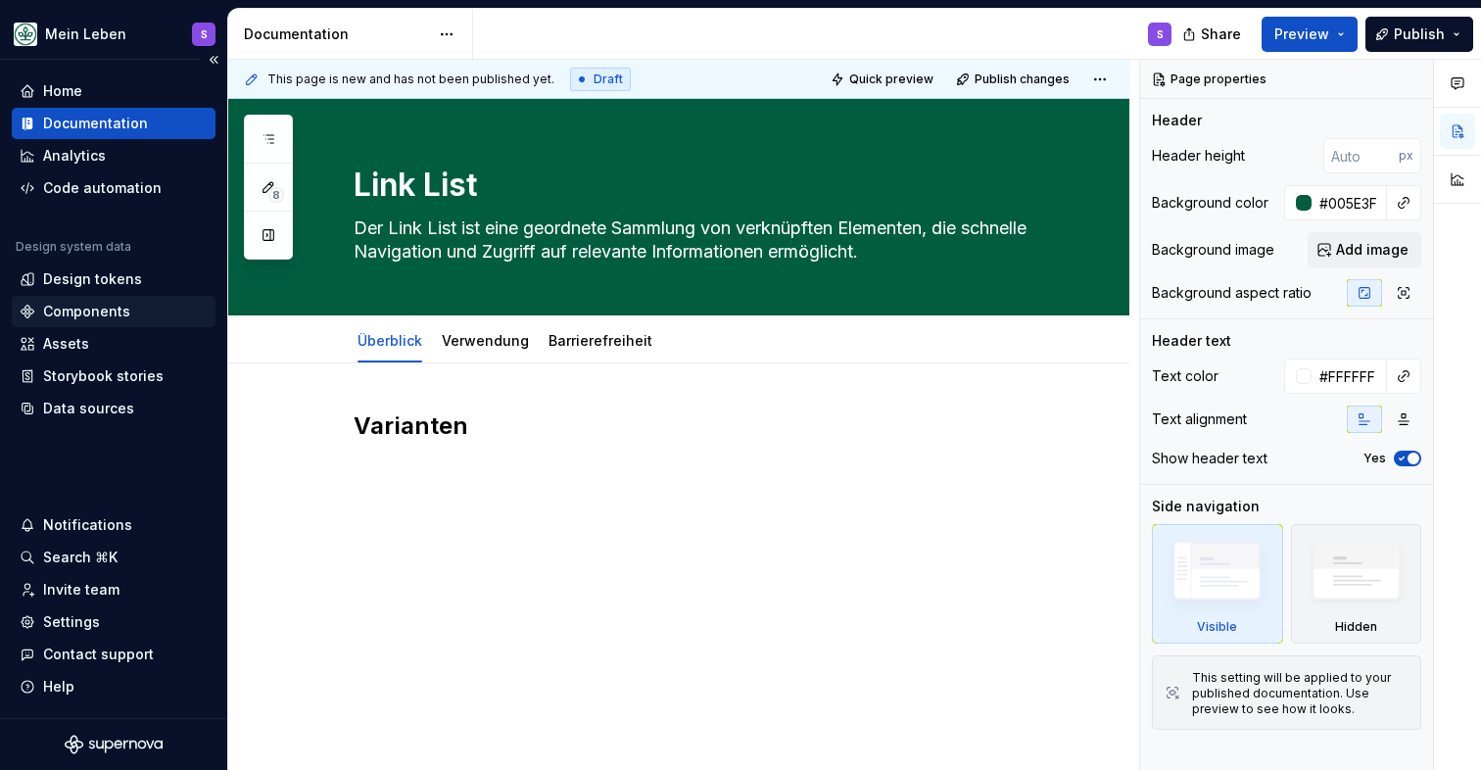
click at [90, 308] on div "Components" at bounding box center [86, 312] width 87 height 20
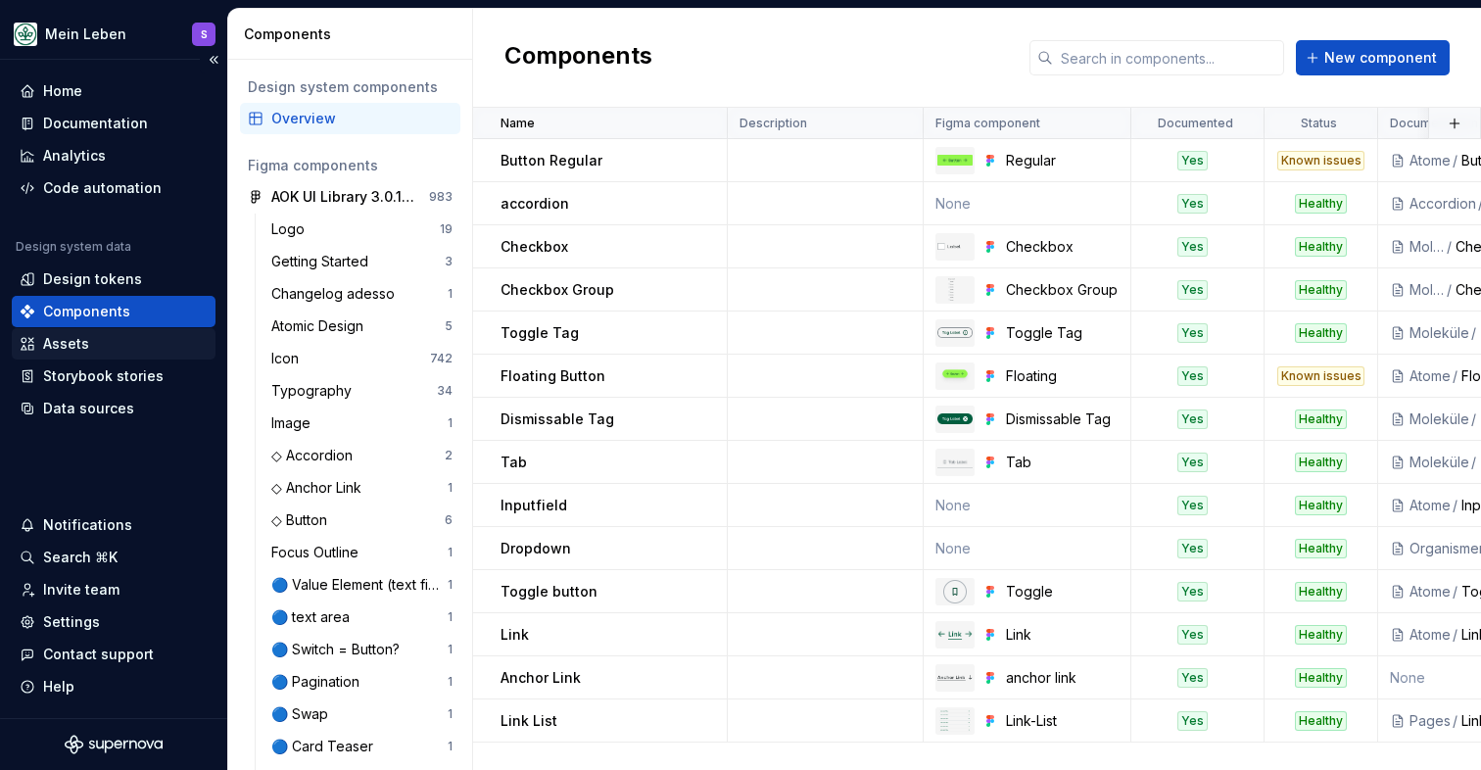
click at [94, 346] on div "Assets" at bounding box center [114, 344] width 188 height 20
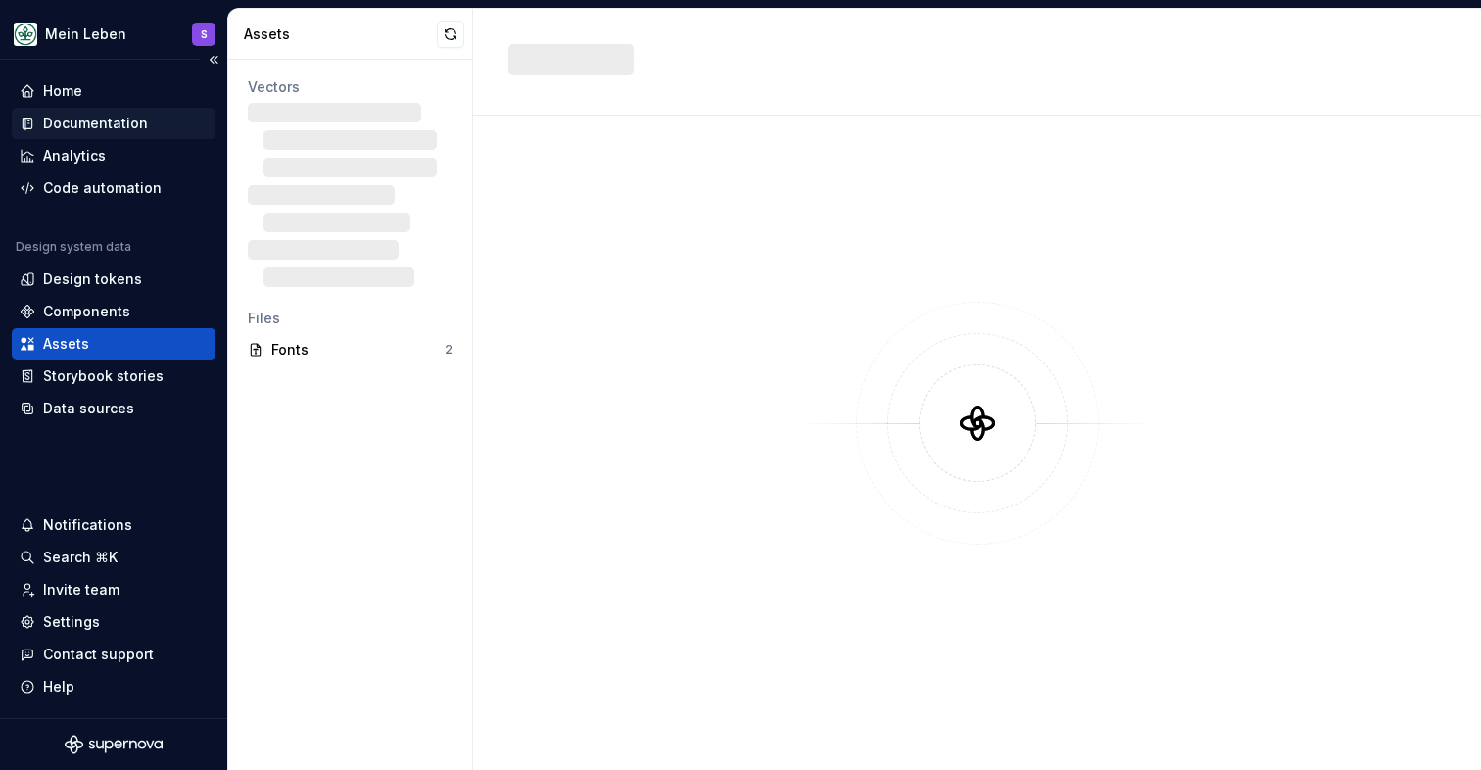
click at [109, 118] on div "Documentation" at bounding box center [95, 124] width 105 height 20
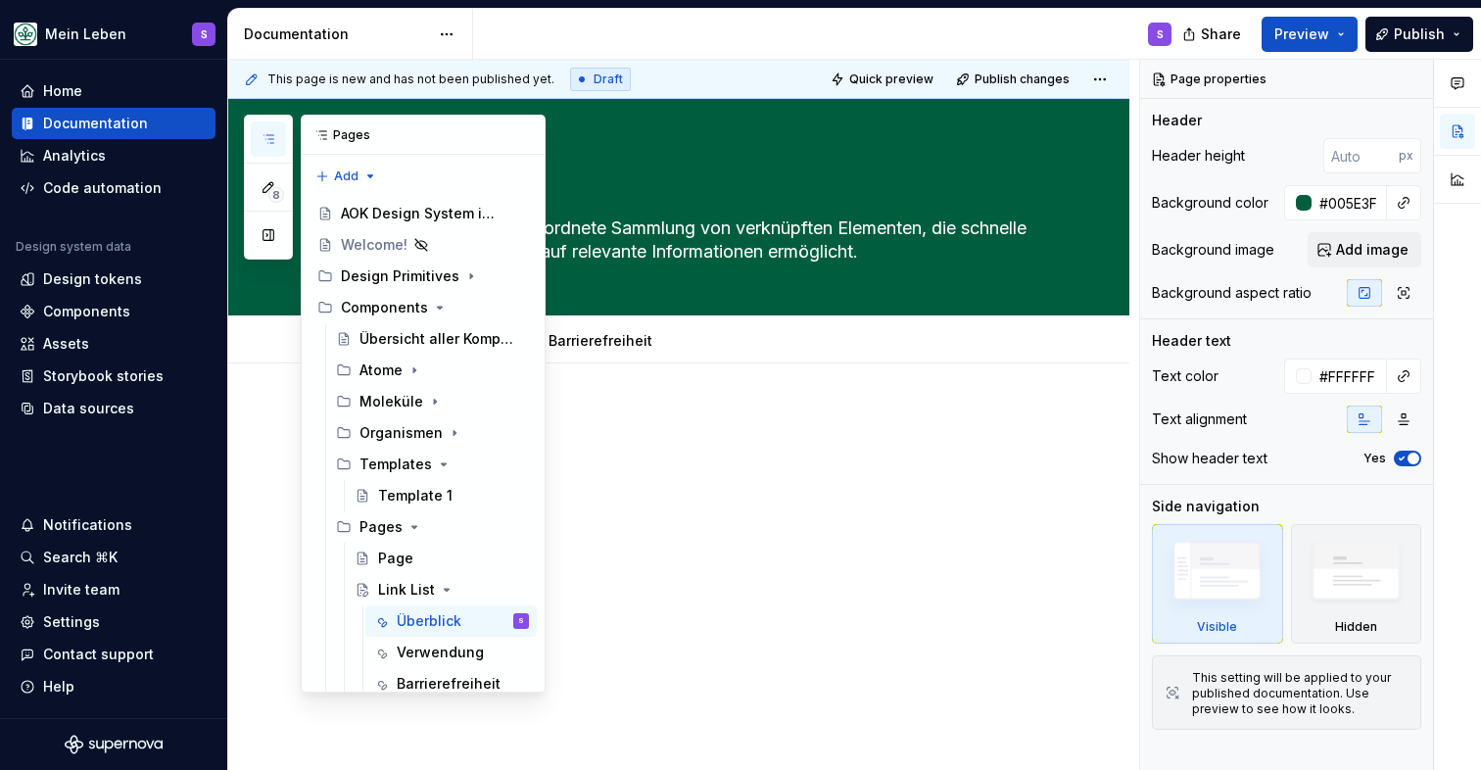
click at [265, 140] on icon "button" at bounding box center [269, 139] width 16 height 16
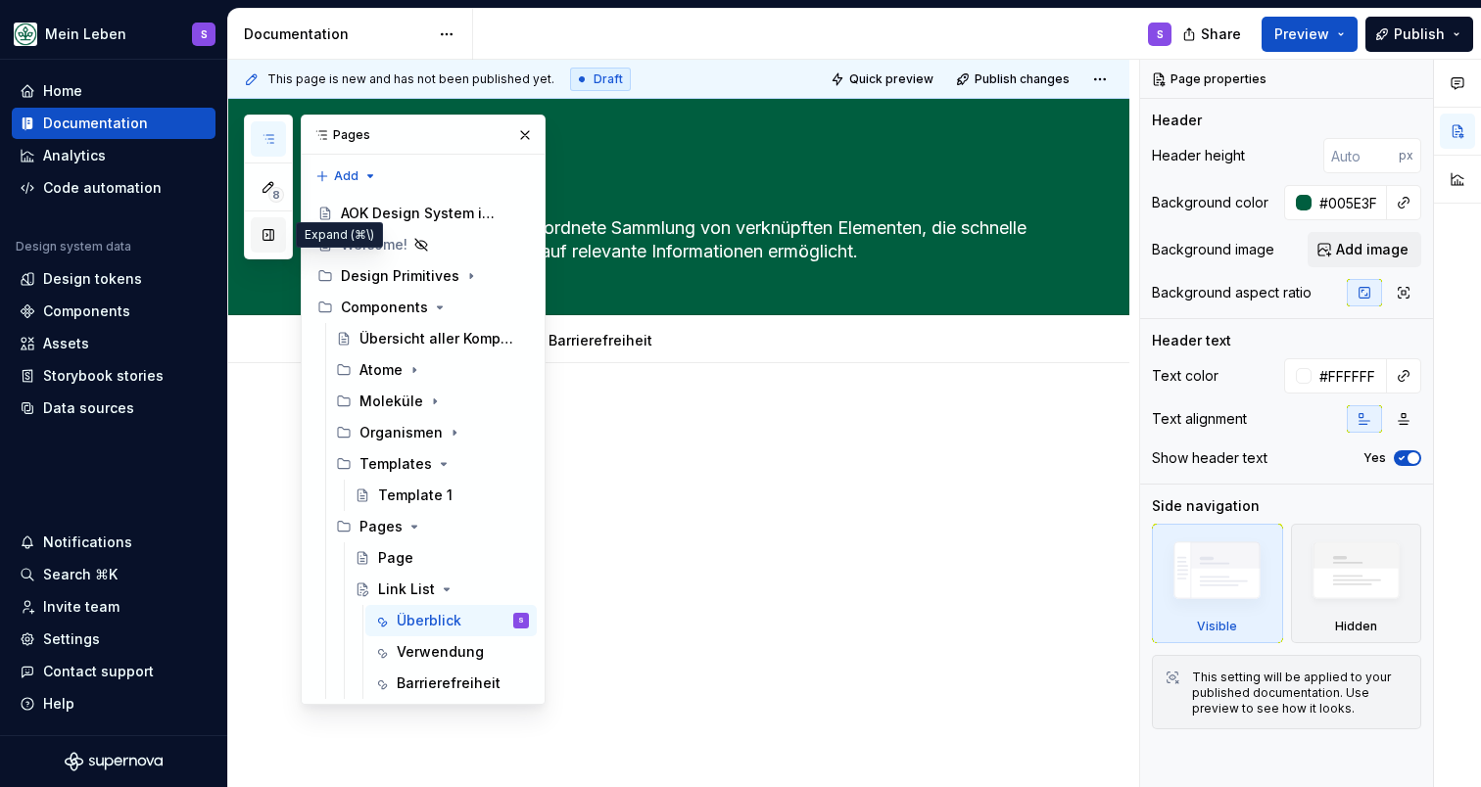
click at [272, 235] on button "button" at bounding box center [268, 234] width 35 height 35
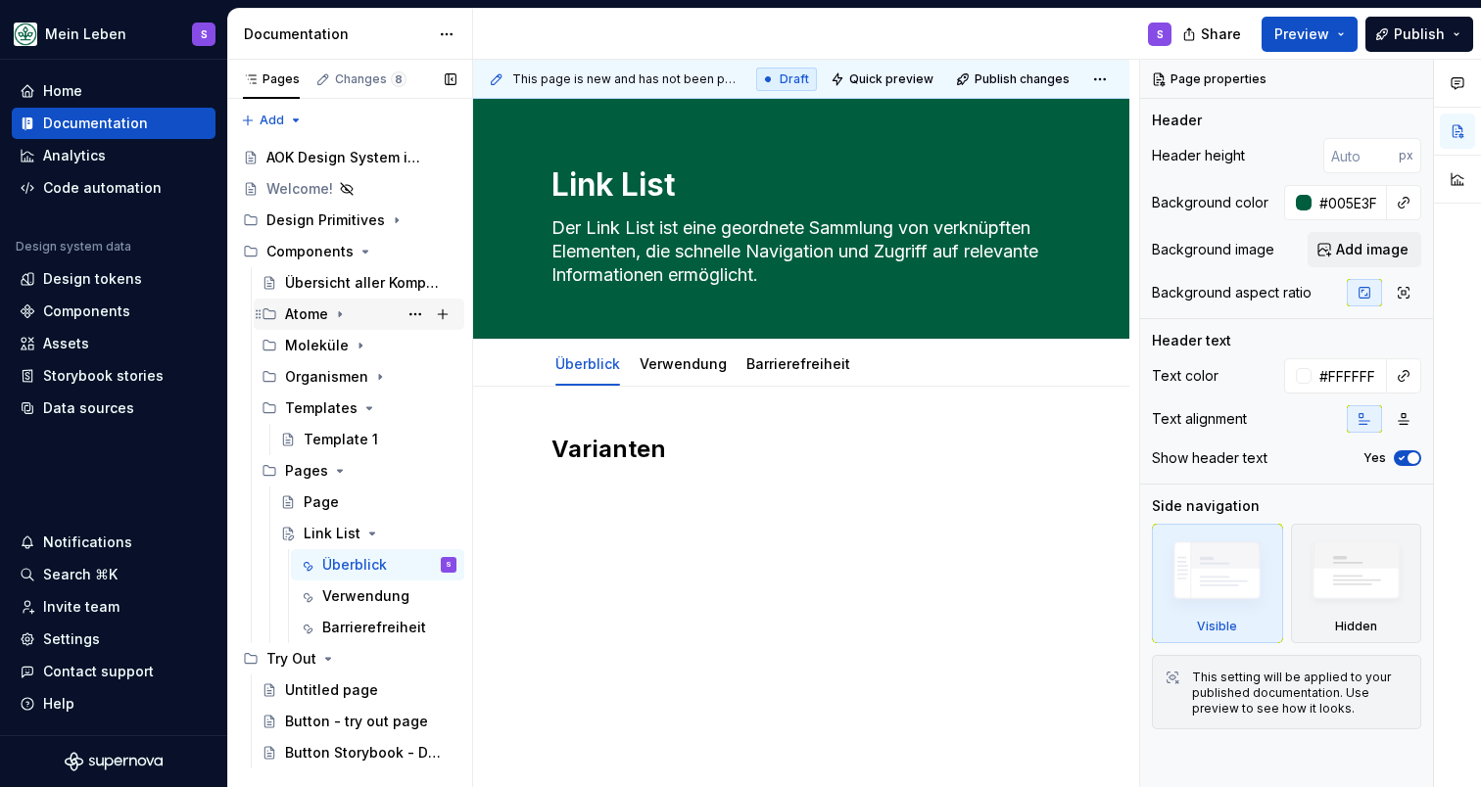
click at [334, 315] on icon "Page tree" at bounding box center [340, 315] width 16 height 16
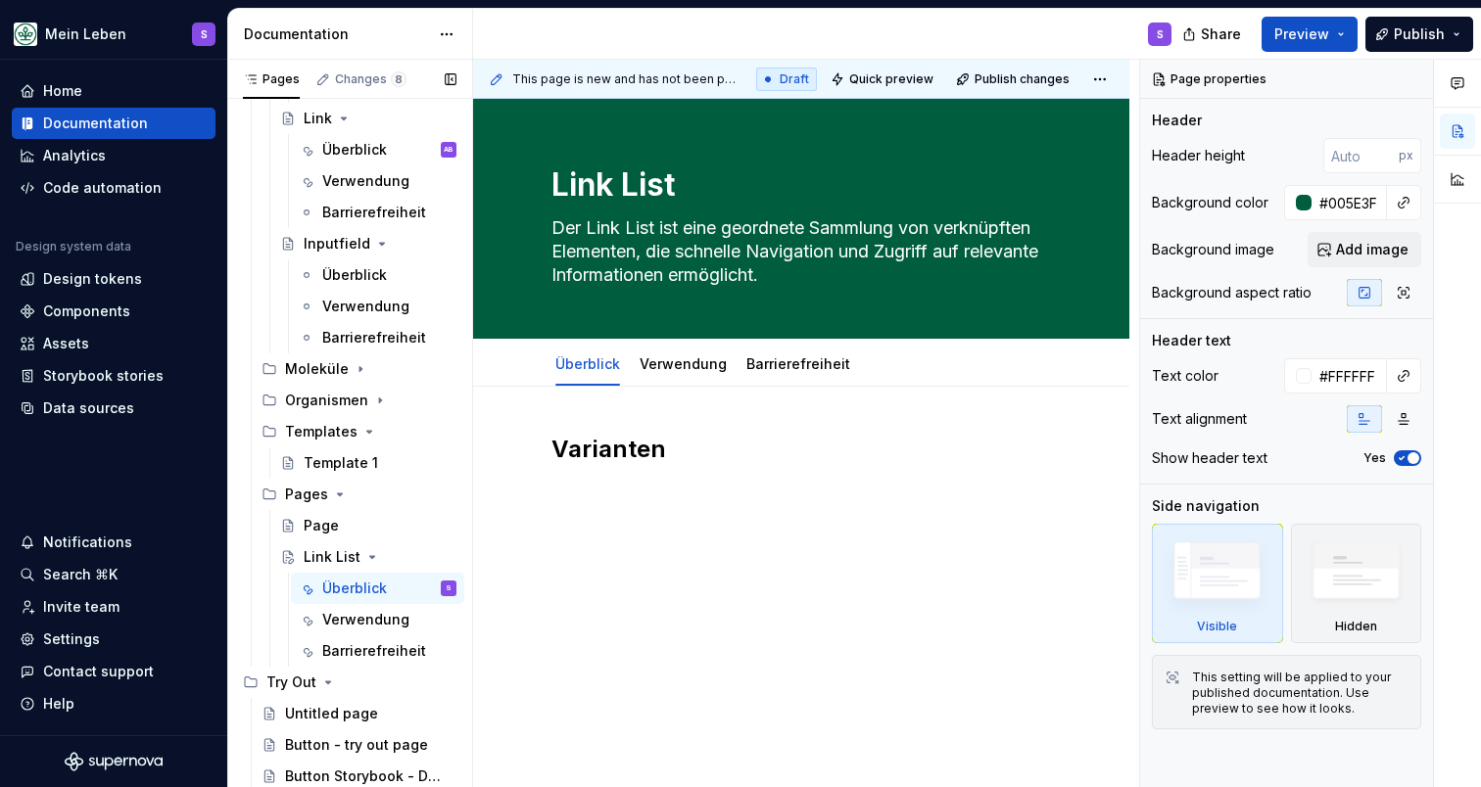
scroll to position [603, 0]
click at [327, 558] on div "Link List" at bounding box center [332, 557] width 57 height 20
click at [418, 554] on button "Page tree" at bounding box center [415, 557] width 27 height 27
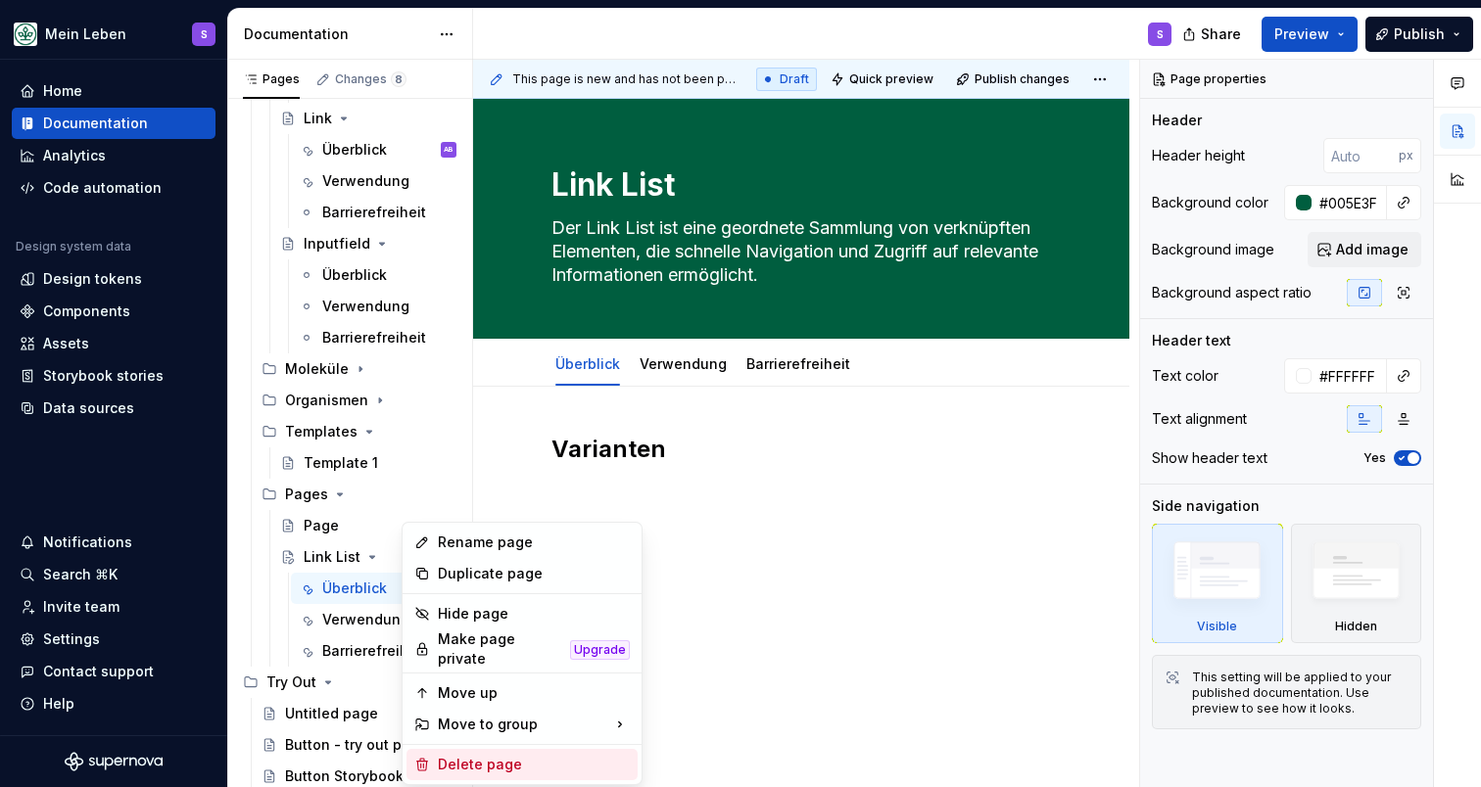
click at [465, 756] on div "Delete page" at bounding box center [534, 765] width 192 height 20
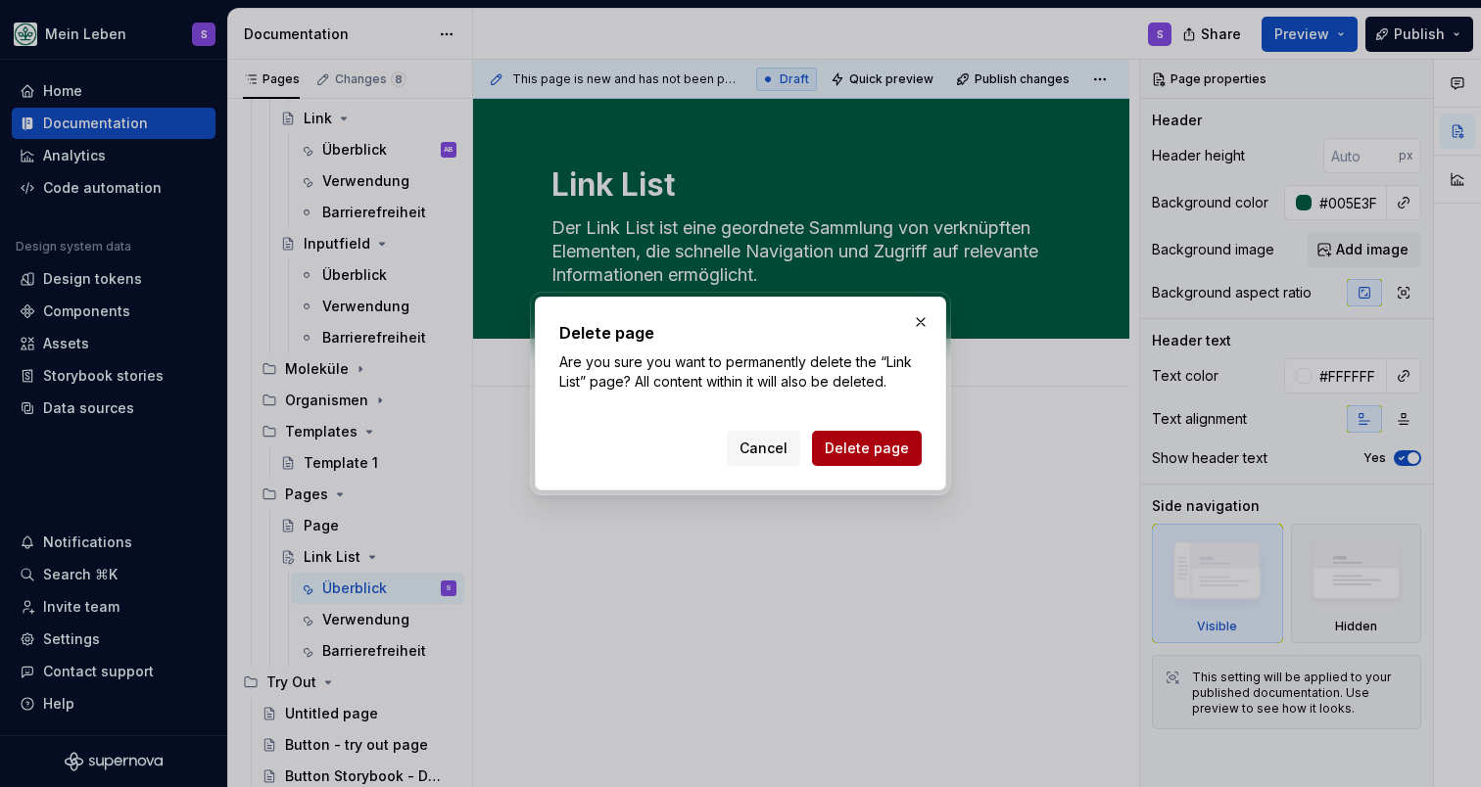
click at [900, 450] on span "Delete page" at bounding box center [867, 449] width 84 height 20
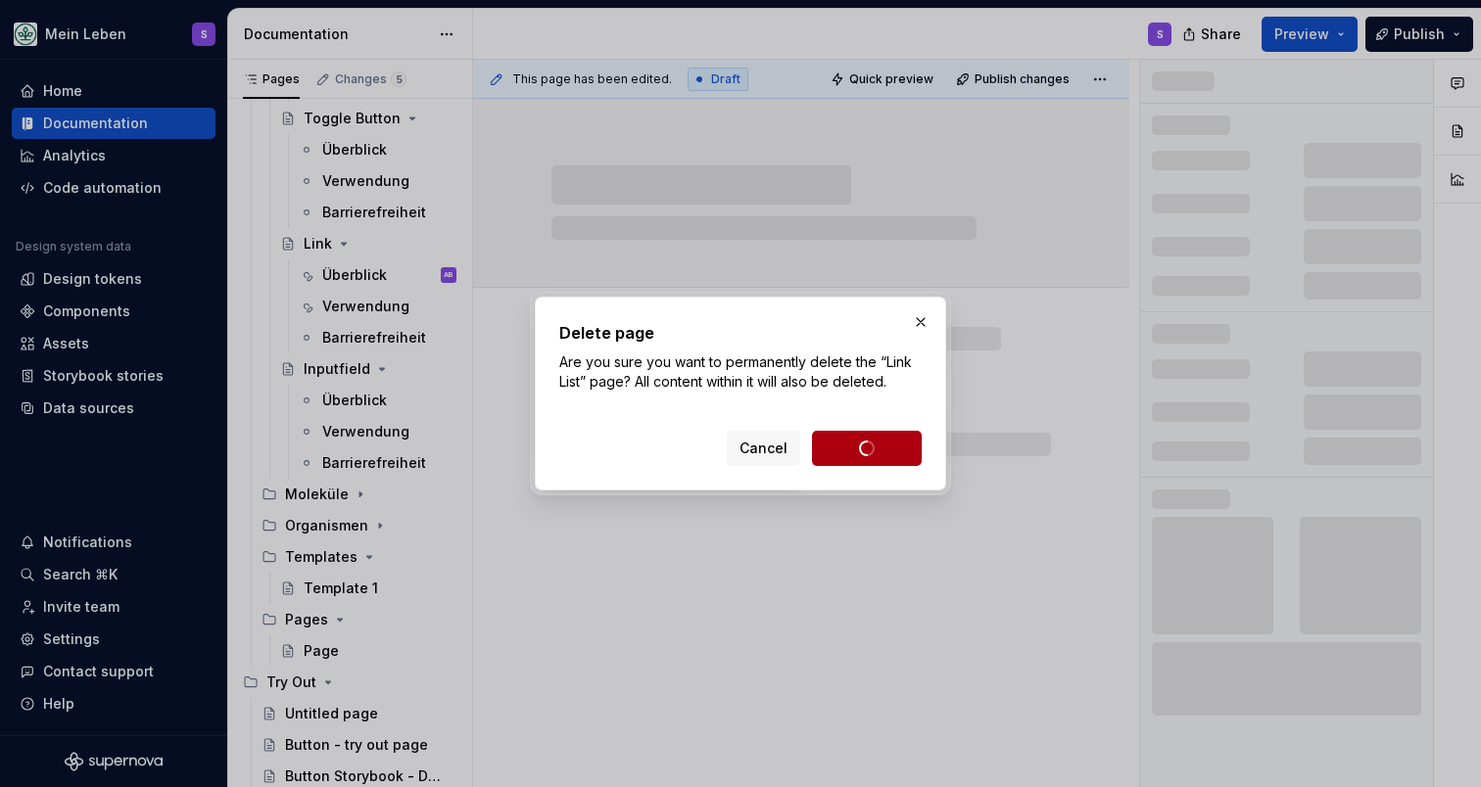
scroll to position [478, 0]
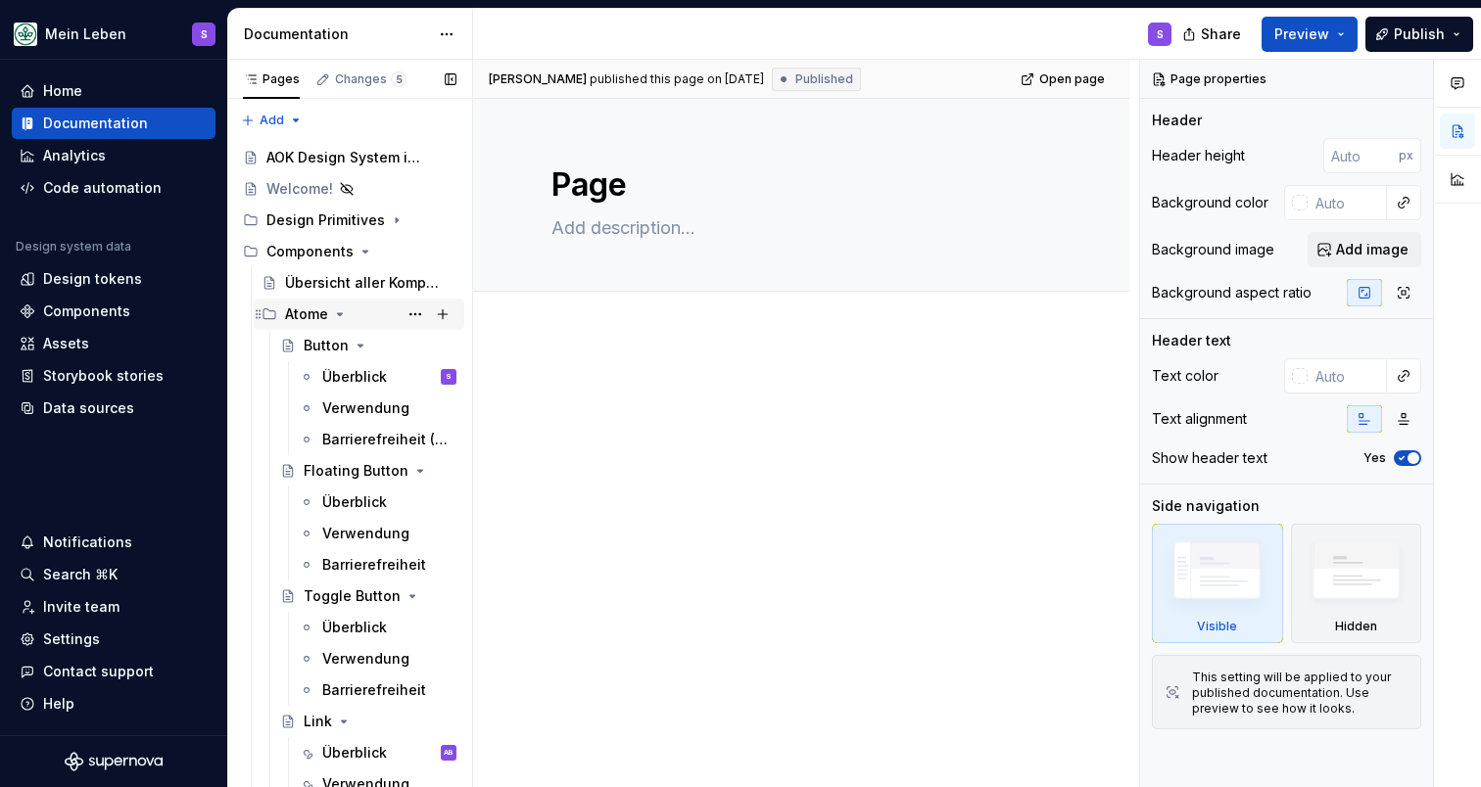
click at [334, 314] on icon "Page tree" at bounding box center [340, 315] width 16 height 16
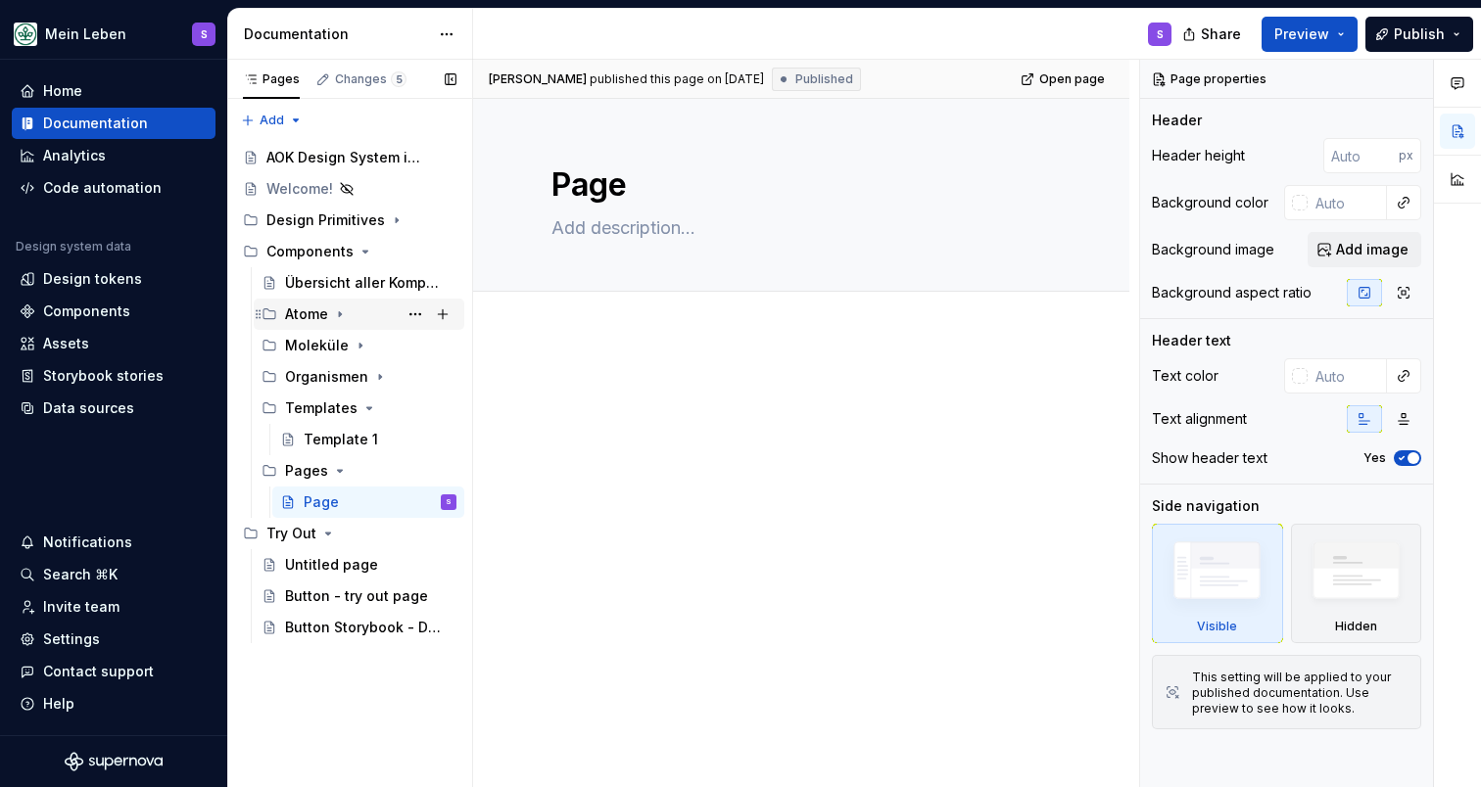
click at [334, 314] on icon "Page tree" at bounding box center [340, 315] width 16 height 16
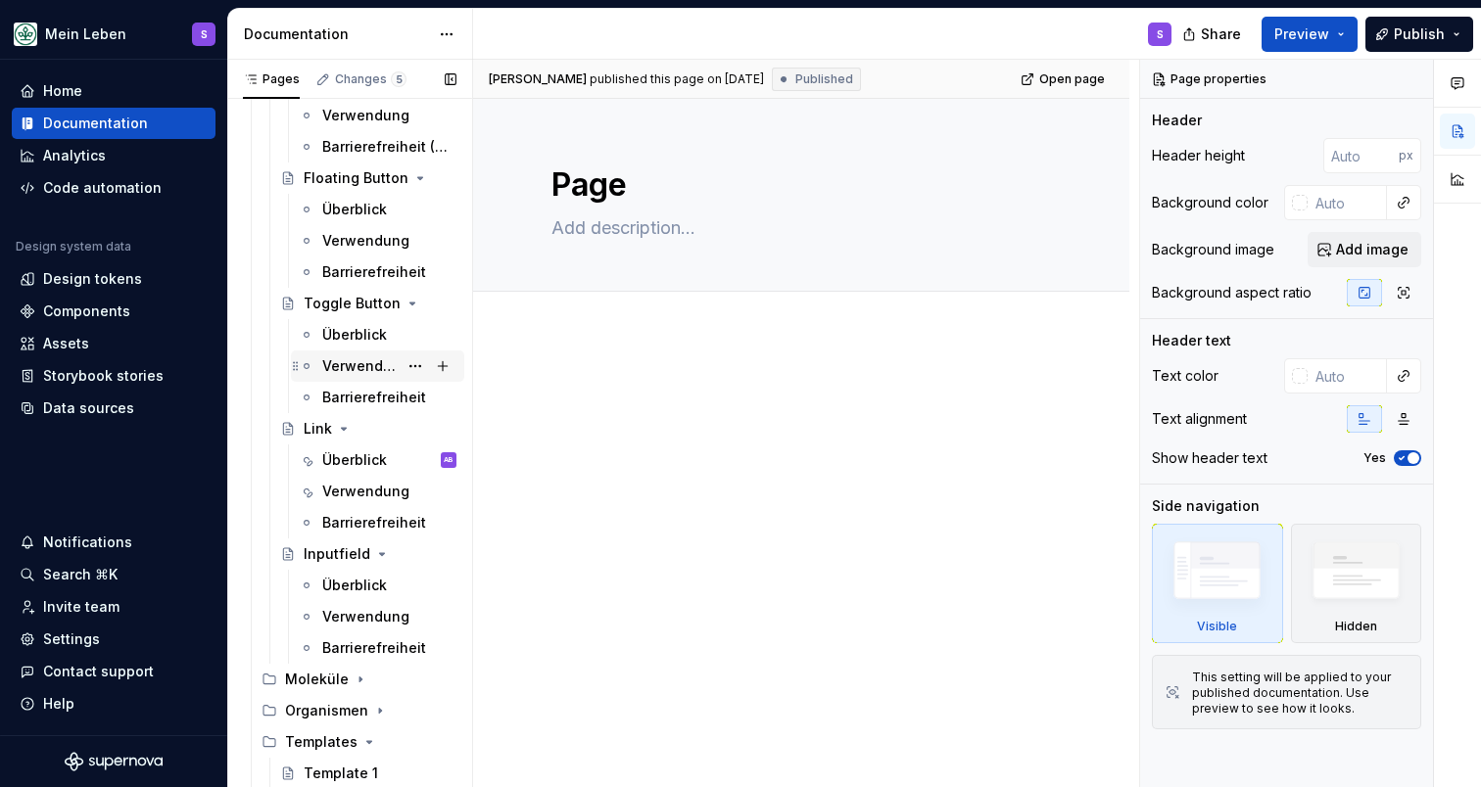
scroll to position [321, 0]
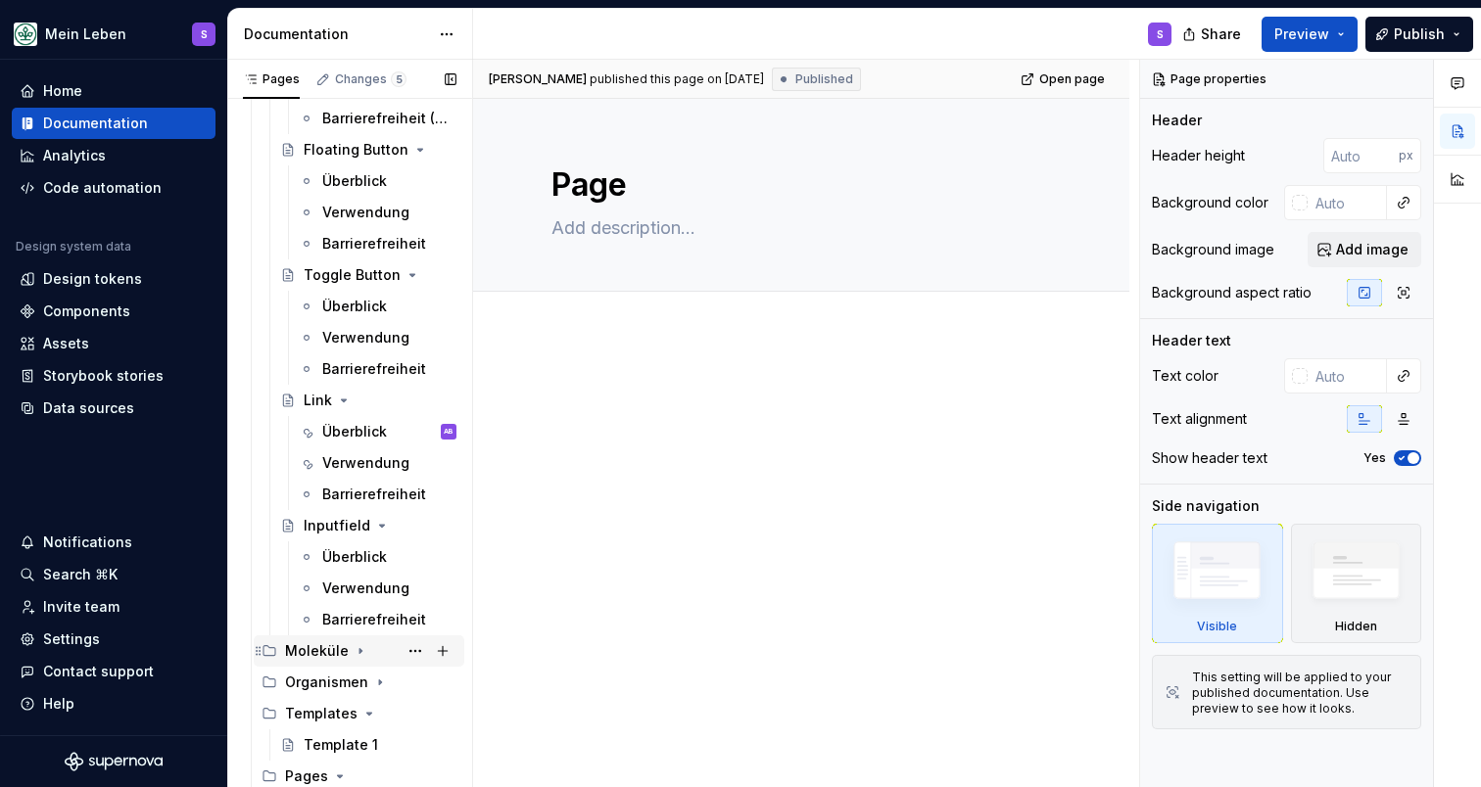
click at [356, 640] on div "Moleküle" at bounding box center [370, 651] width 171 height 27
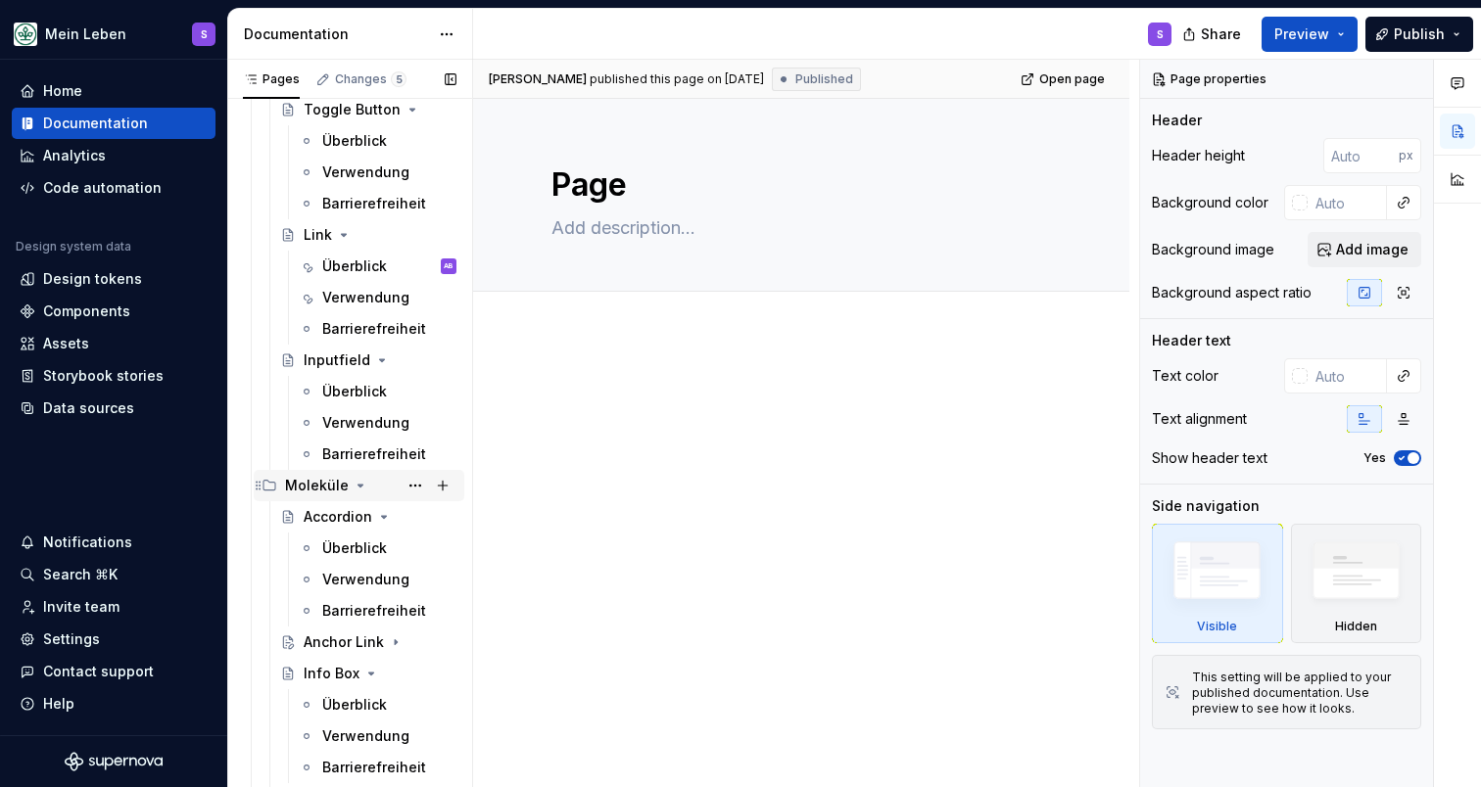
scroll to position [485, 0]
click at [345, 516] on div "Accordion" at bounding box center [338, 519] width 69 height 20
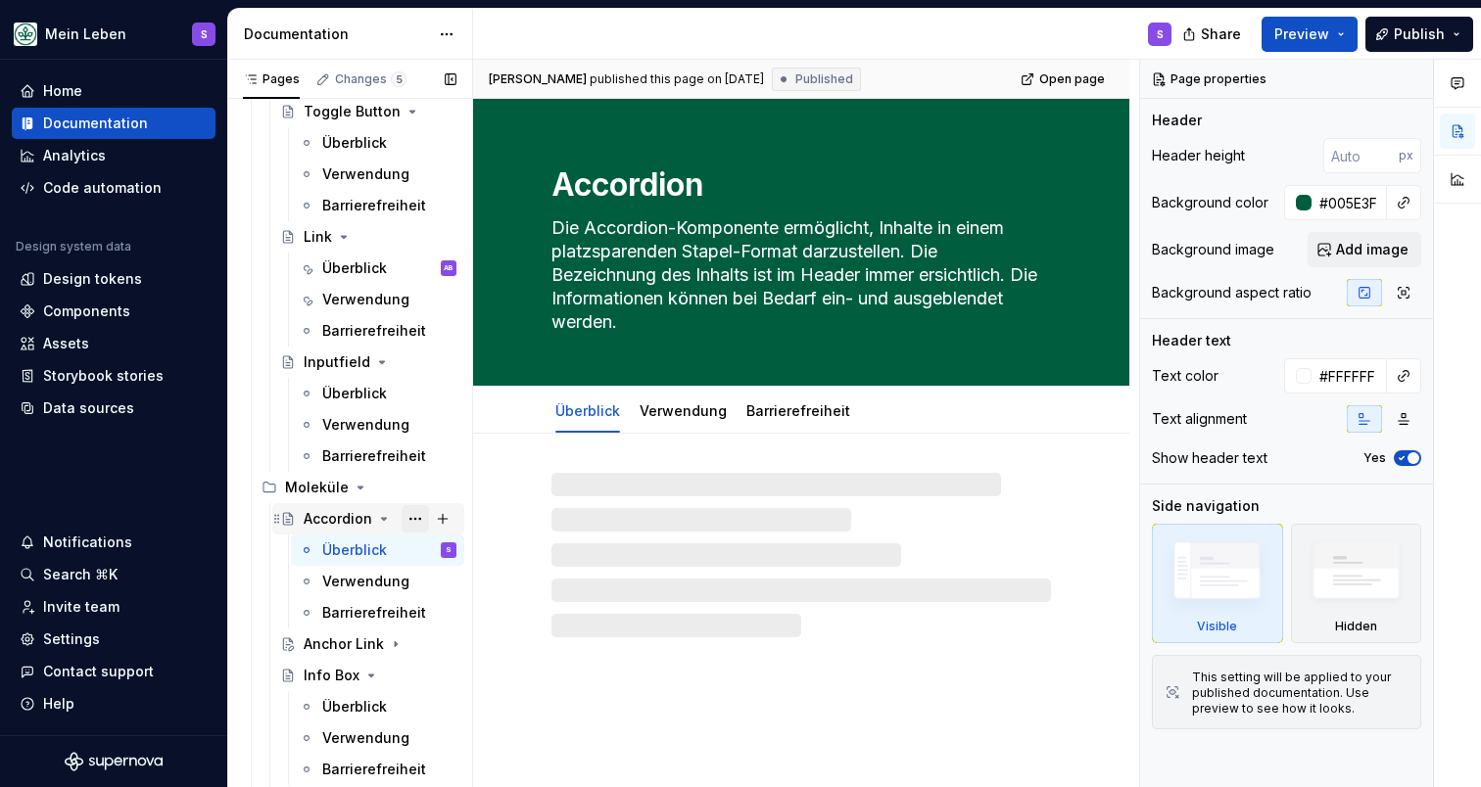
click at [413, 523] on button "Page tree" at bounding box center [415, 518] width 27 height 27
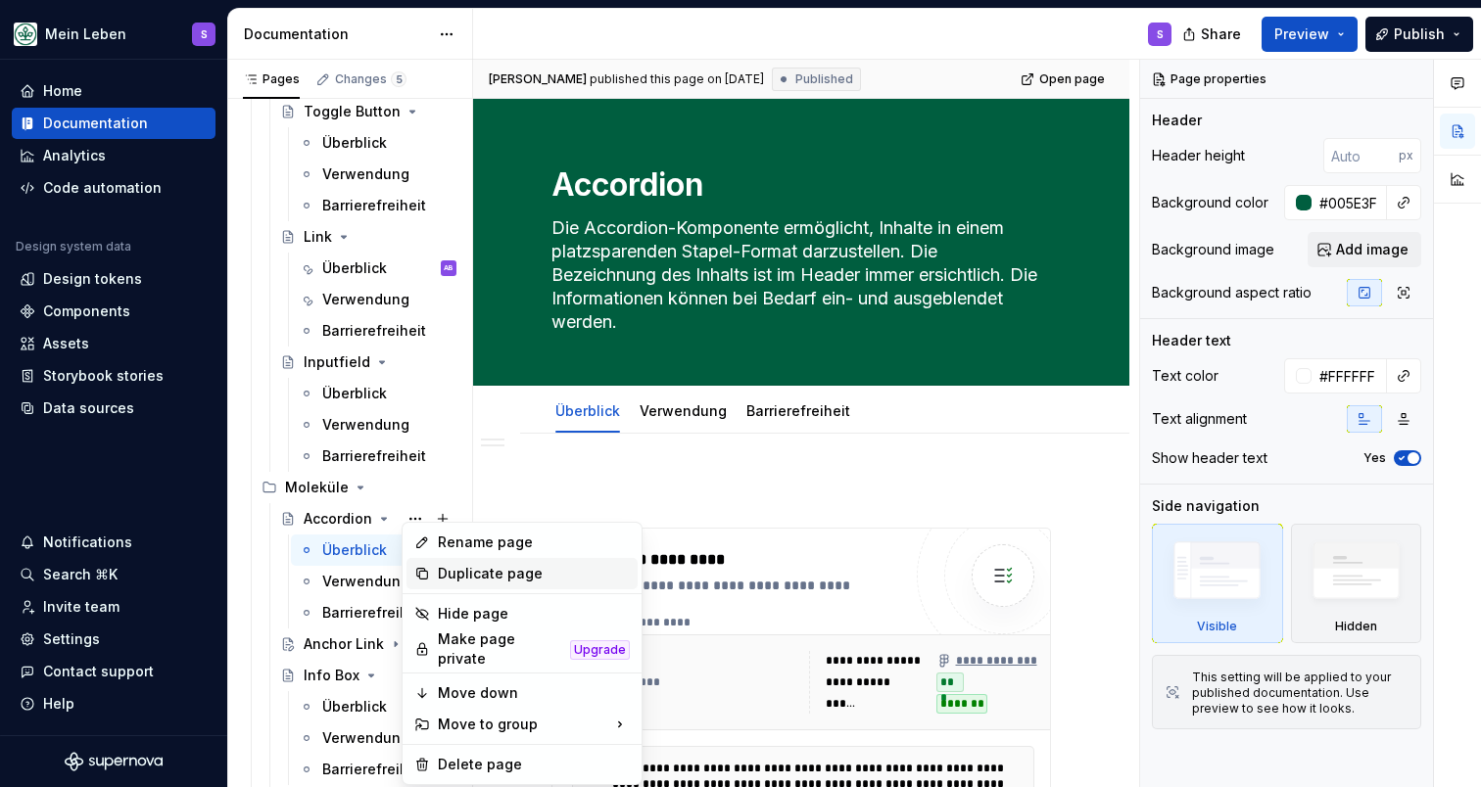
click at [436, 570] on div "Duplicate page" at bounding box center [521, 573] width 231 height 31
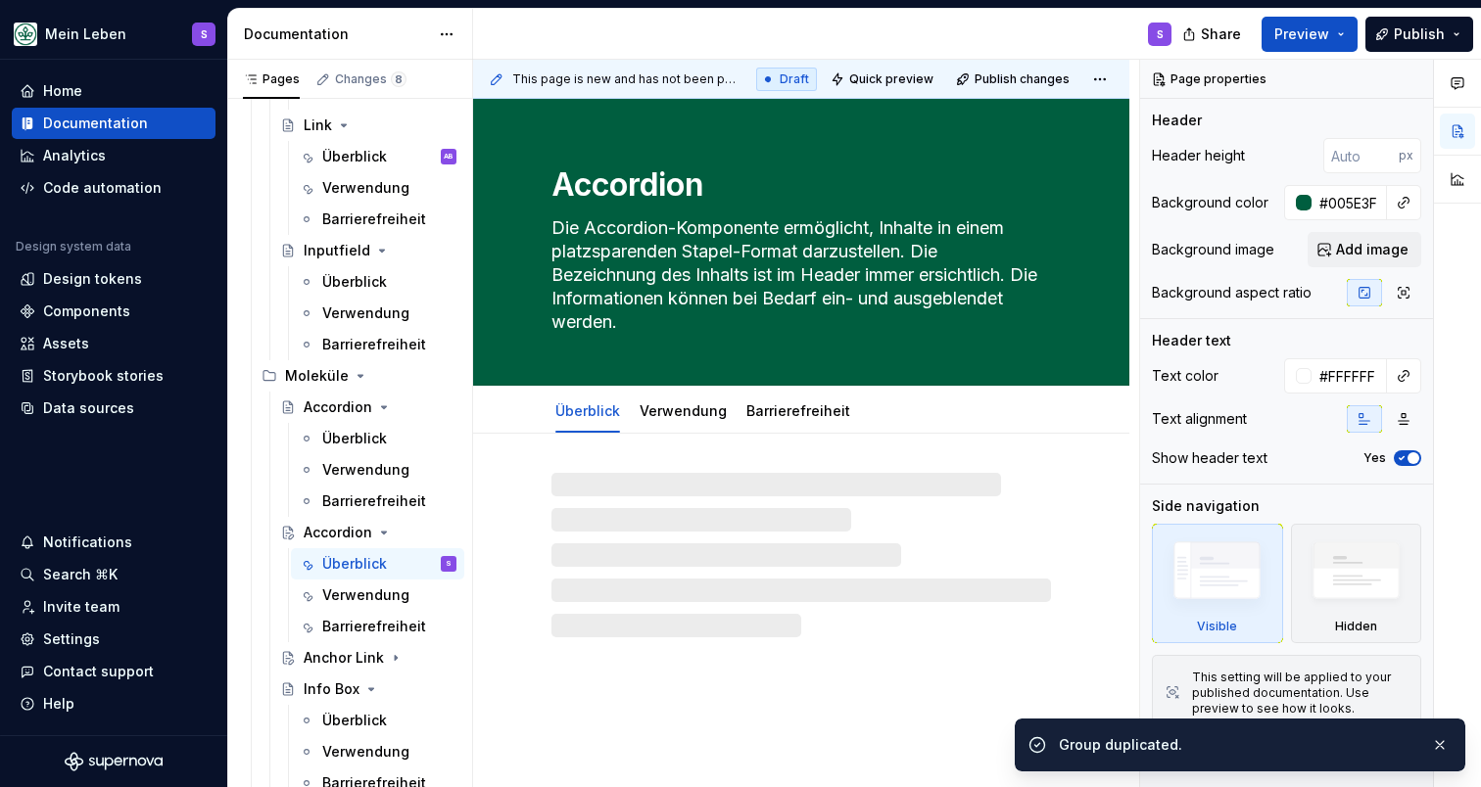
scroll to position [600, 0]
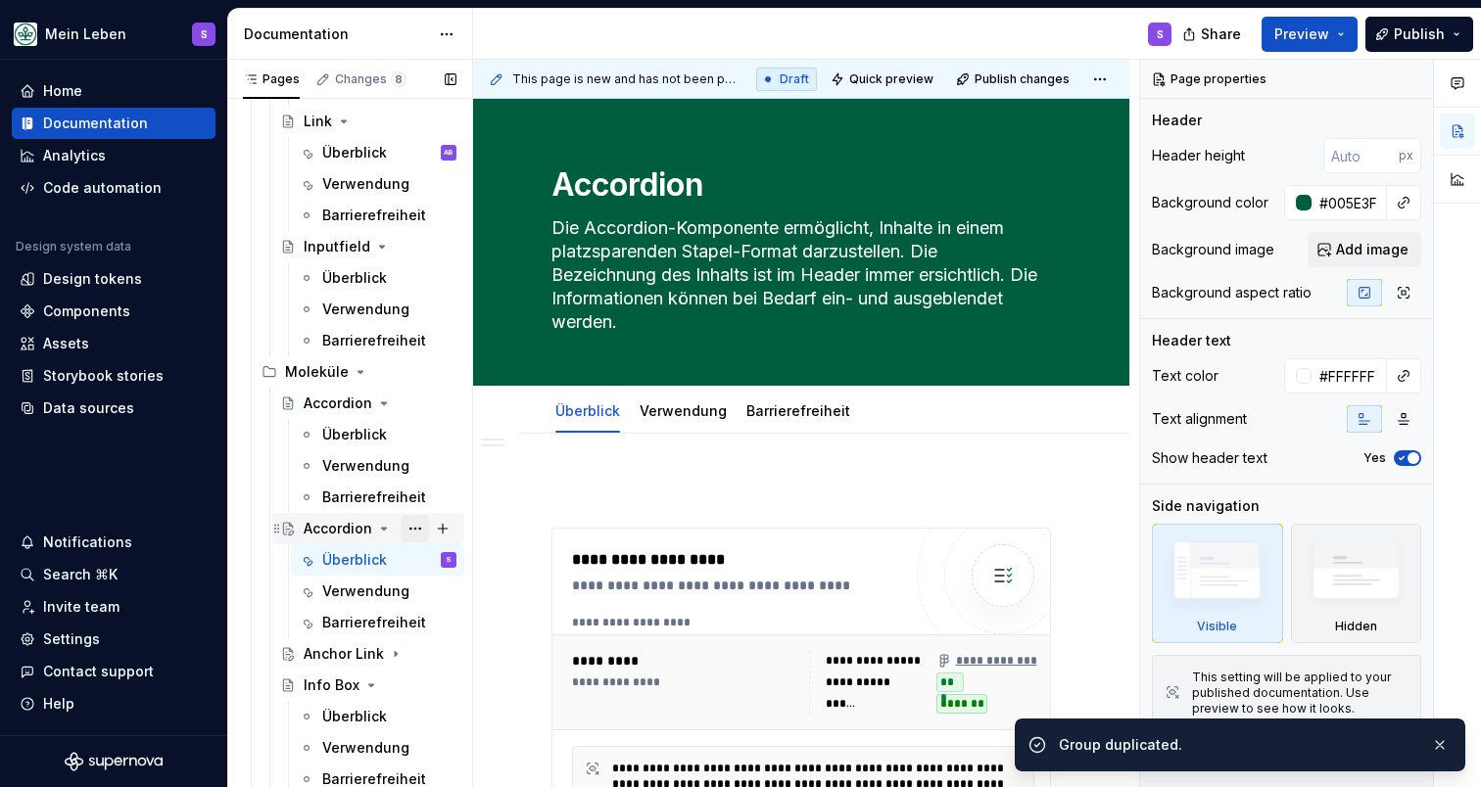
click at [409, 530] on button "Page tree" at bounding box center [415, 528] width 27 height 27
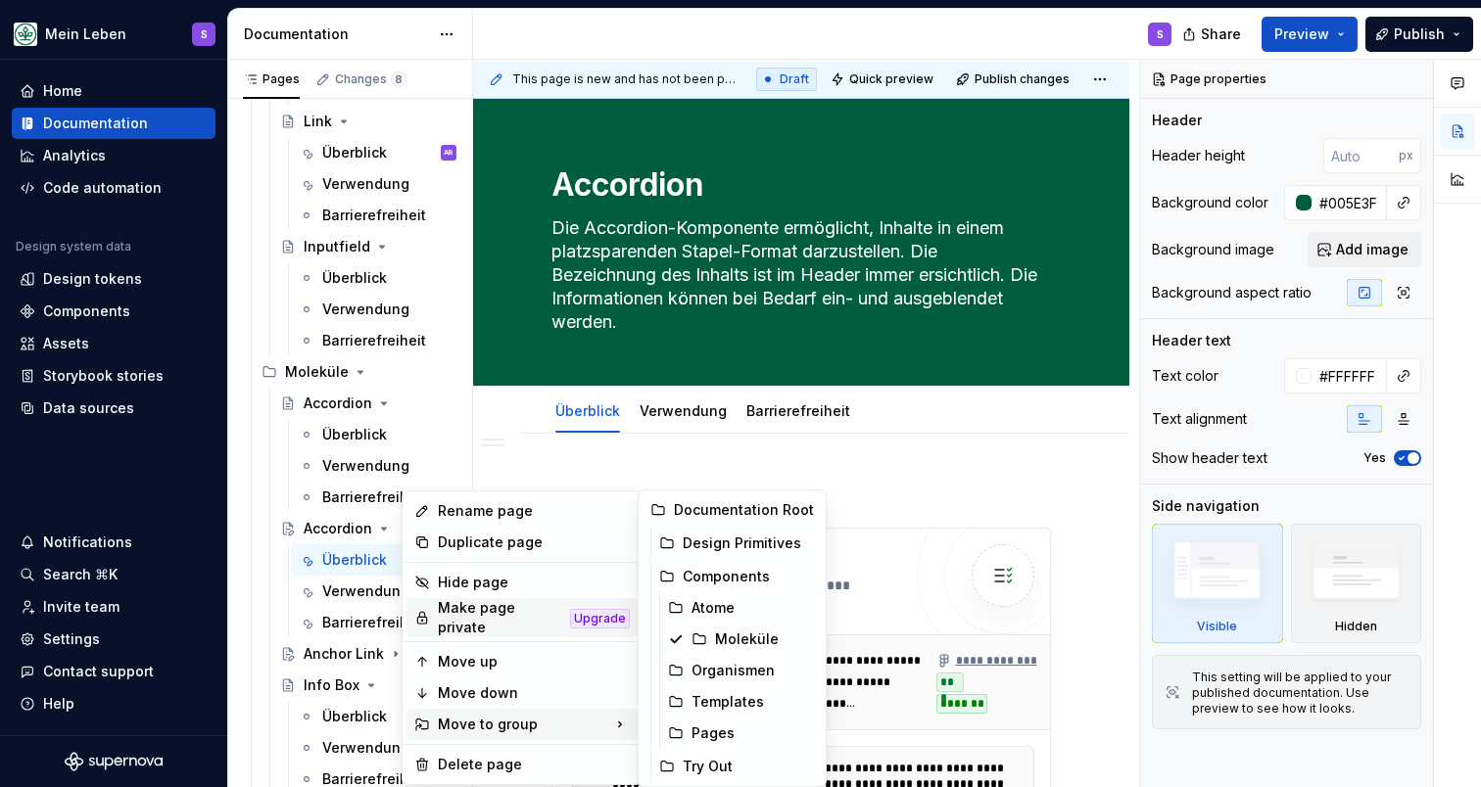
type textarea "*"
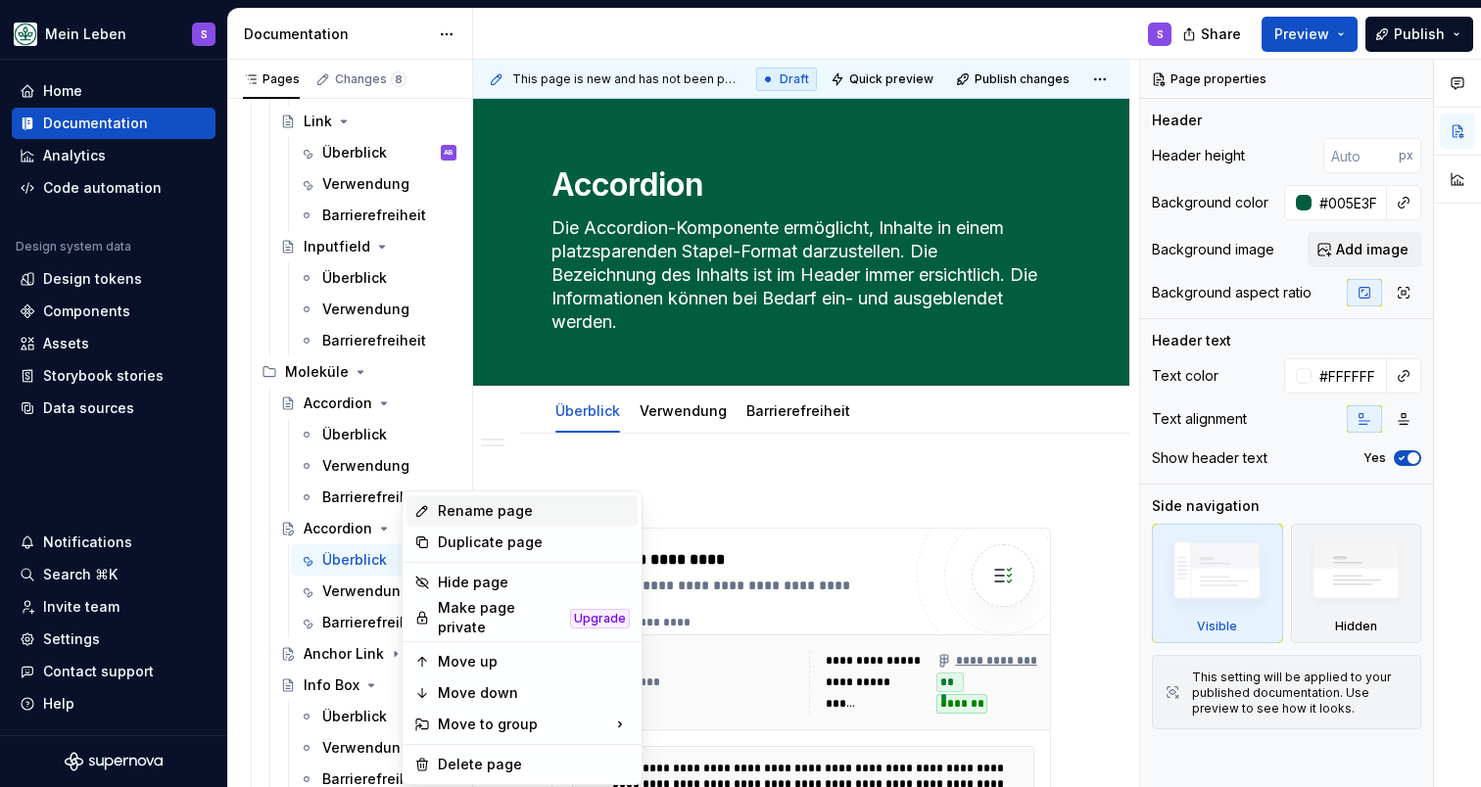
click at [469, 519] on div "Rename page" at bounding box center [534, 511] width 192 height 20
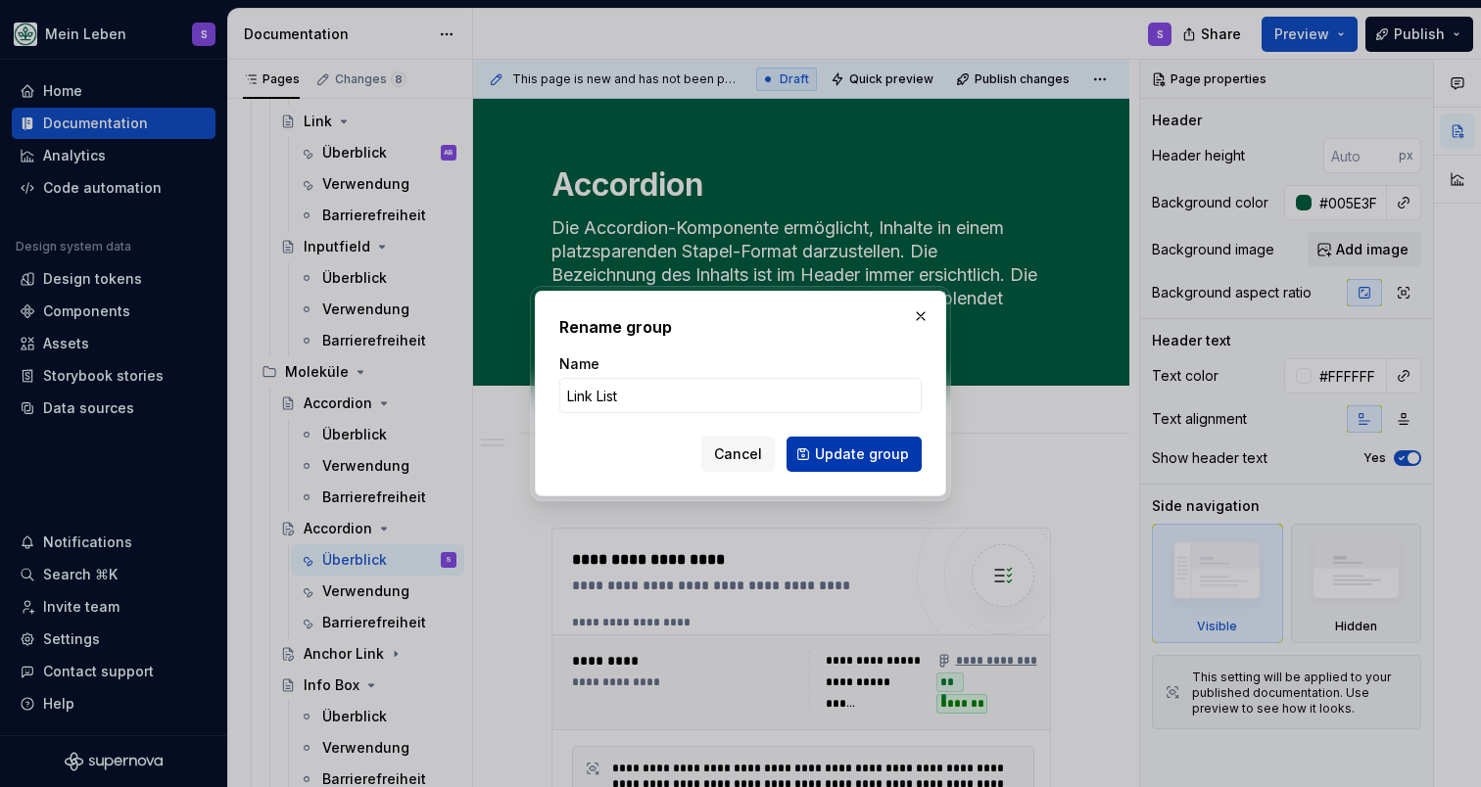
type input "Link List"
click at [862, 462] on span "Update group" at bounding box center [862, 455] width 94 height 20
type textarea "*"
type textarea "Link List"
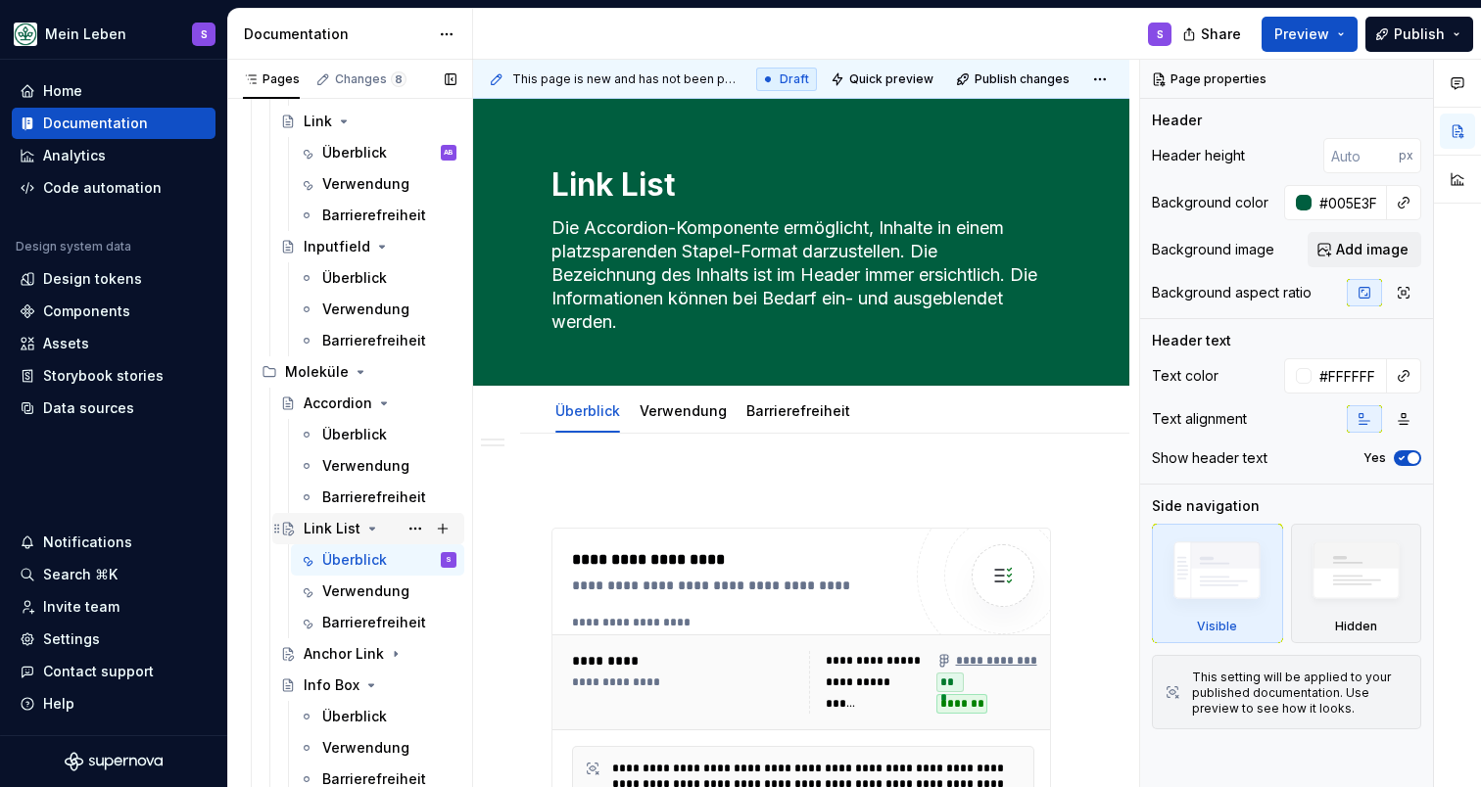
click at [367, 531] on icon "Page tree" at bounding box center [372, 529] width 16 height 16
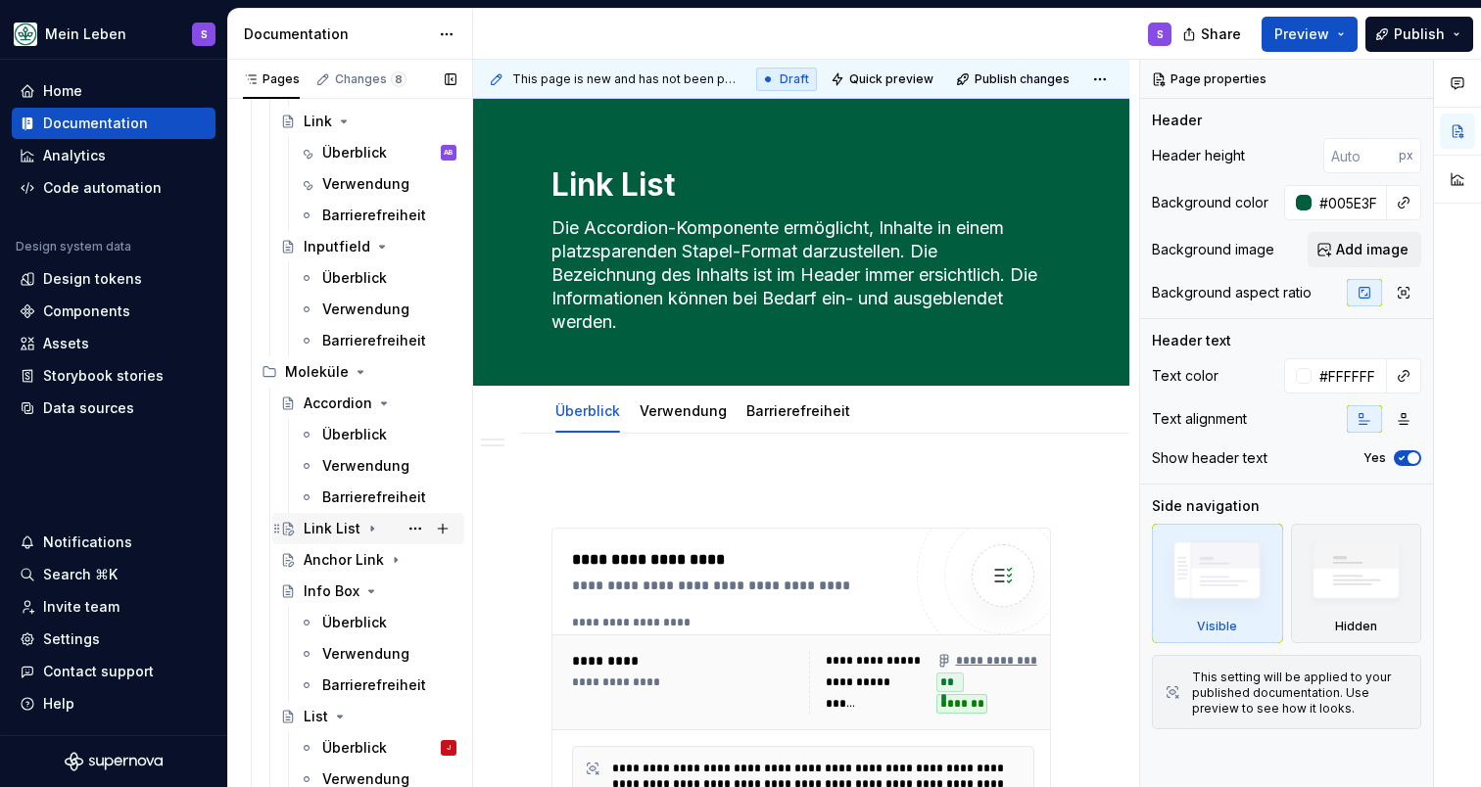
click at [331, 536] on div "Link List" at bounding box center [332, 529] width 57 height 20
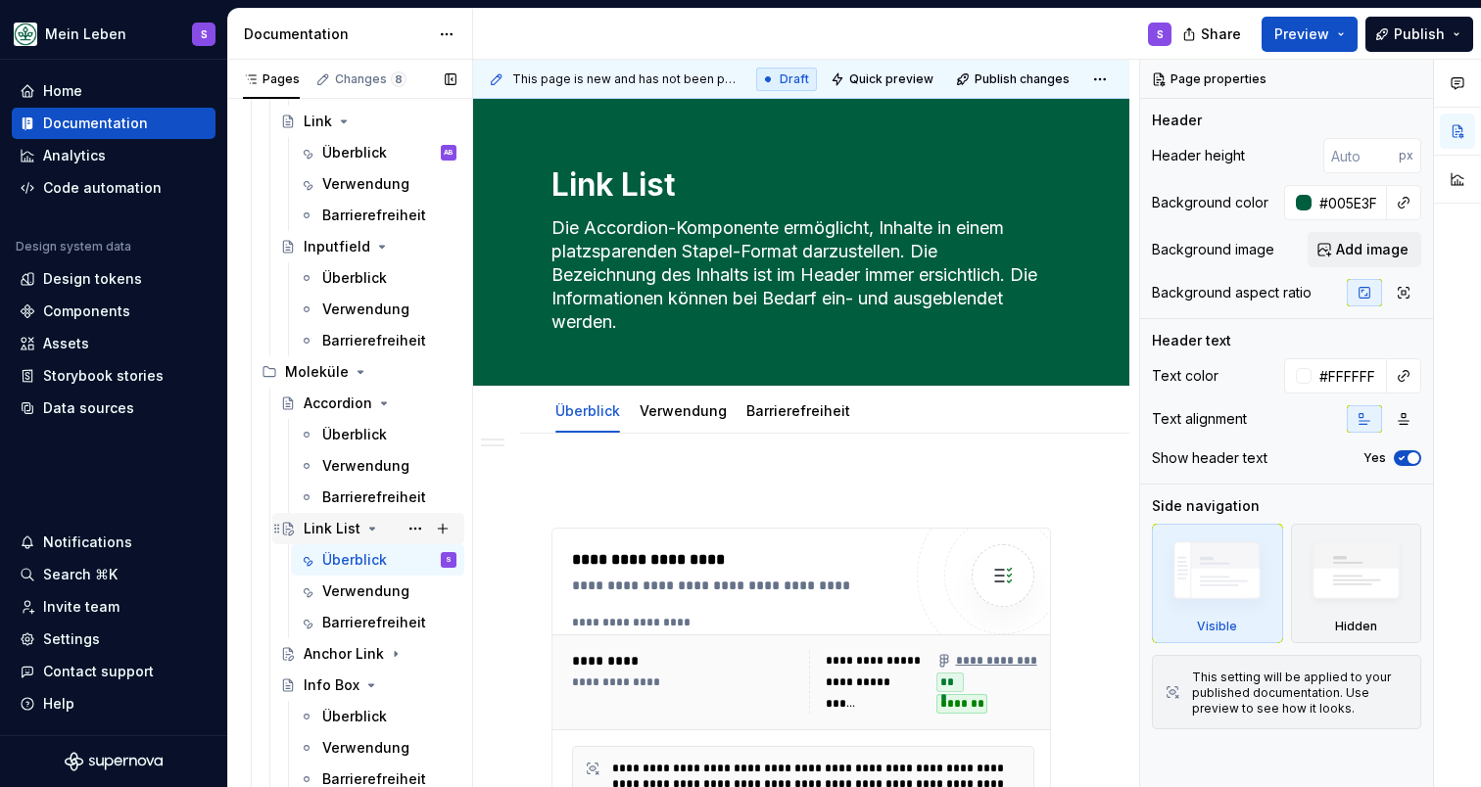
click at [372, 529] on icon "Page tree" at bounding box center [372, 529] width 16 height 16
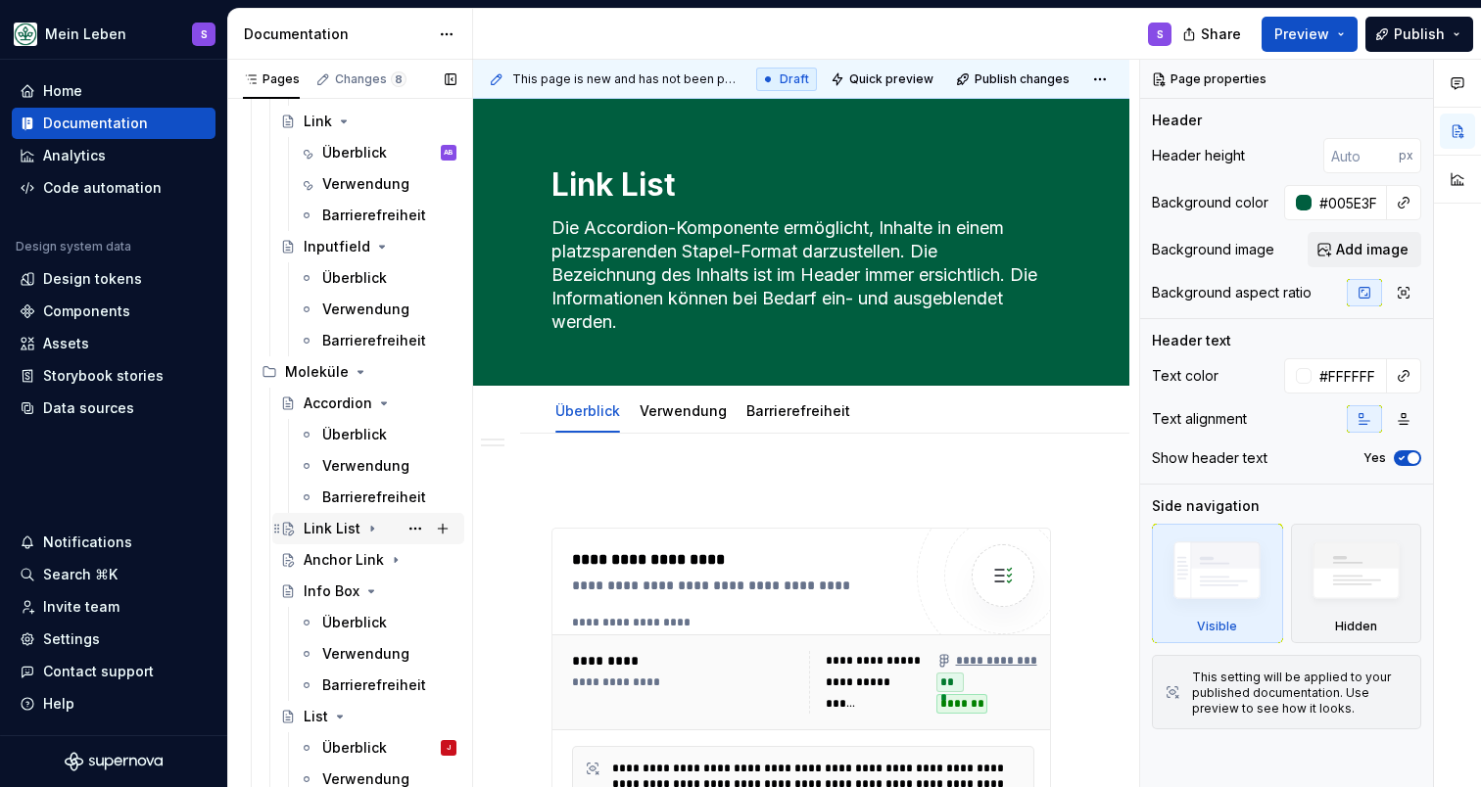
click at [333, 529] on div "Link List" at bounding box center [332, 529] width 57 height 20
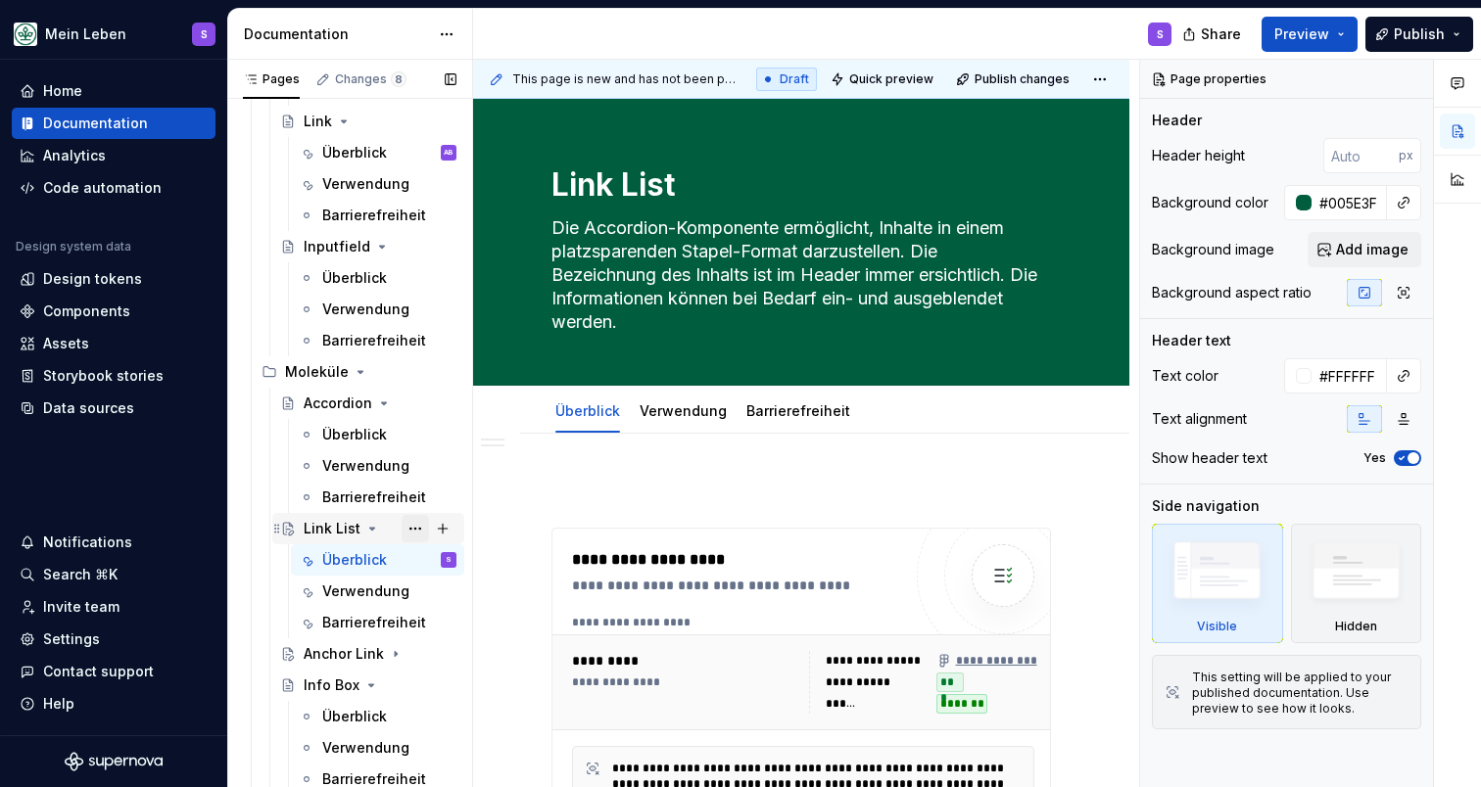
click at [417, 531] on button "Page tree" at bounding box center [415, 528] width 27 height 27
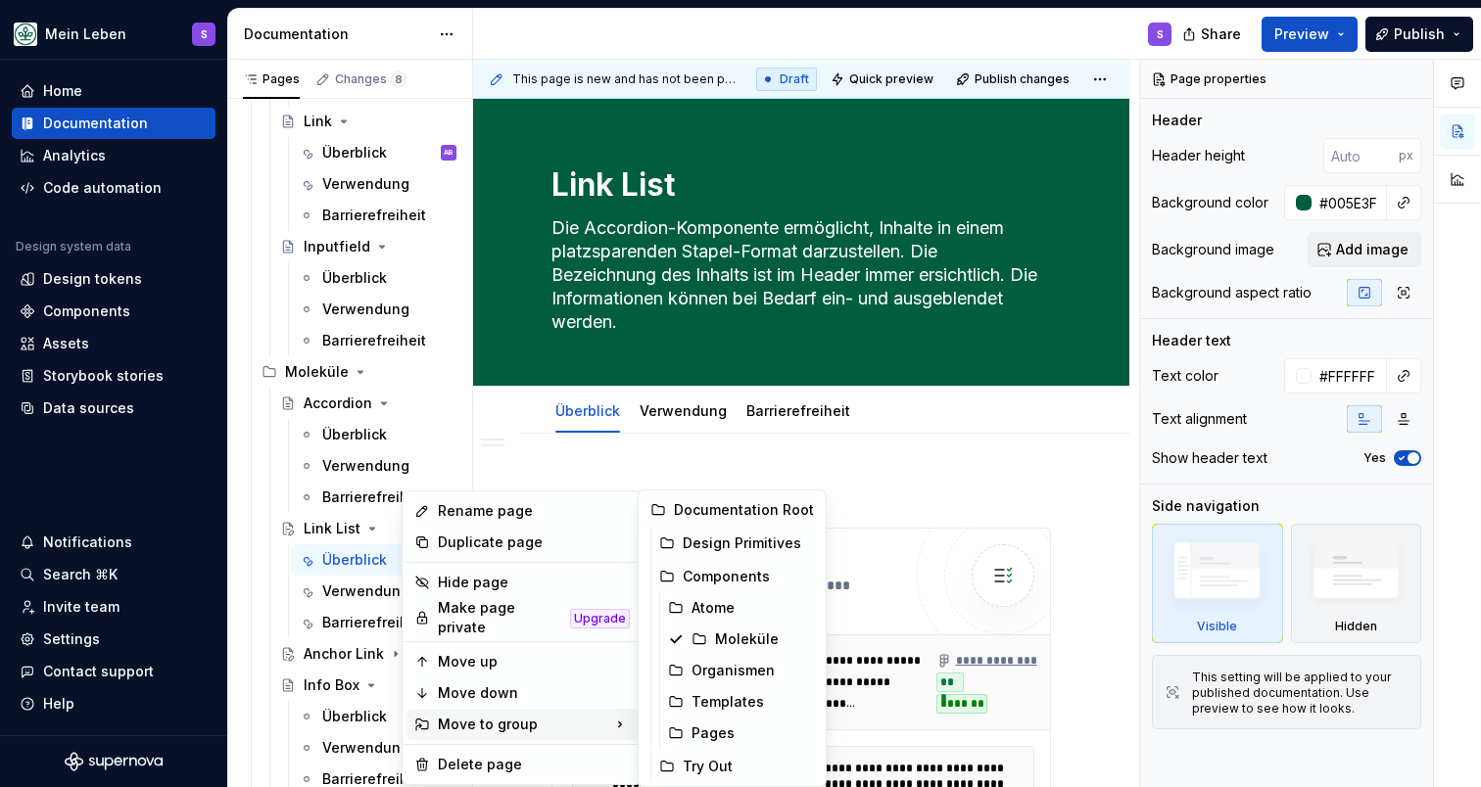
click at [471, 710] on div "Move to group" at bounding box center [521, 724] width 231 height 31
click at [720, 678] on div "Organismen" at bounding box center [752, 671] width 122 height 20
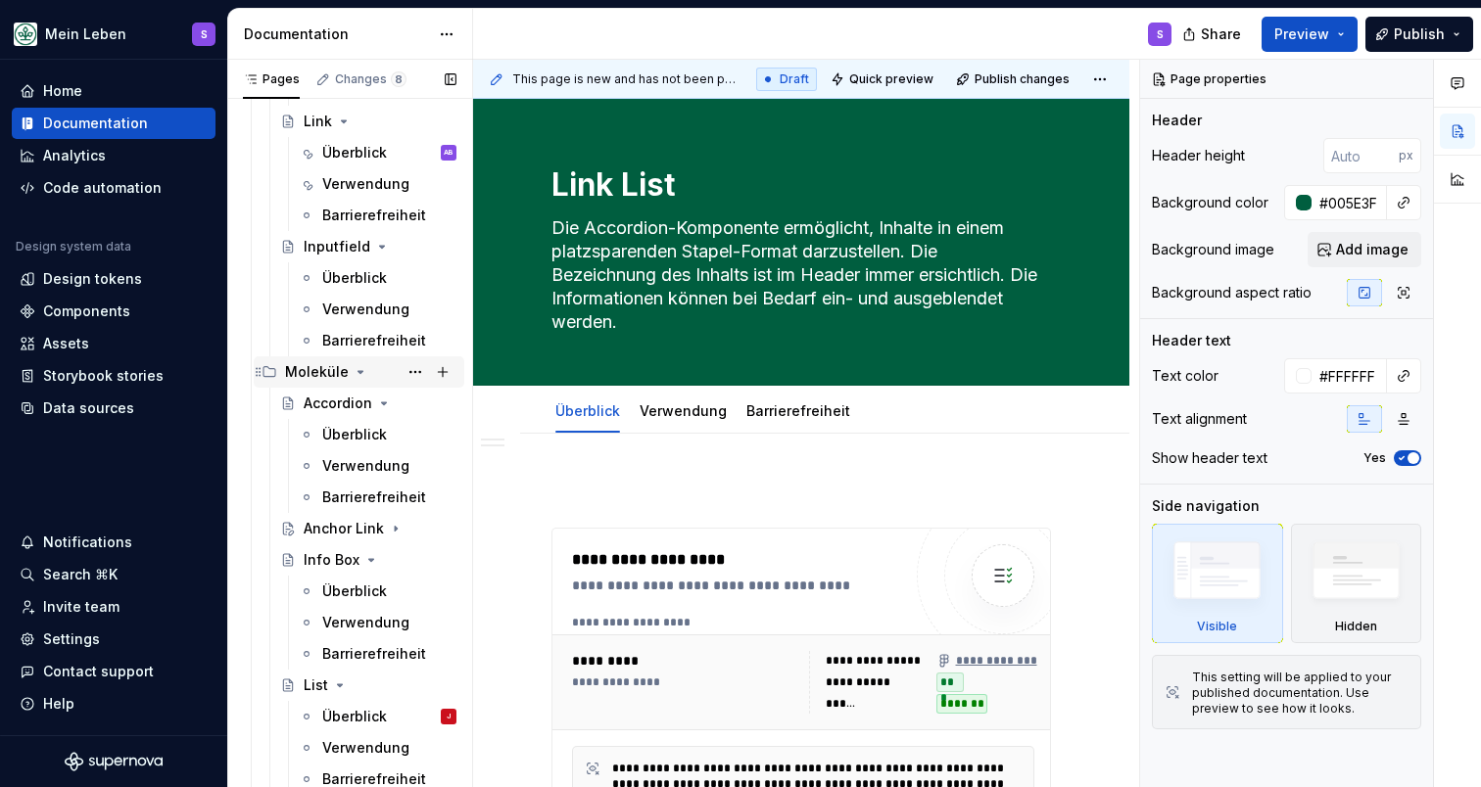
click at [360, 373] on icon "Page tree" at bounding box center [361, 372] width 16 height 16
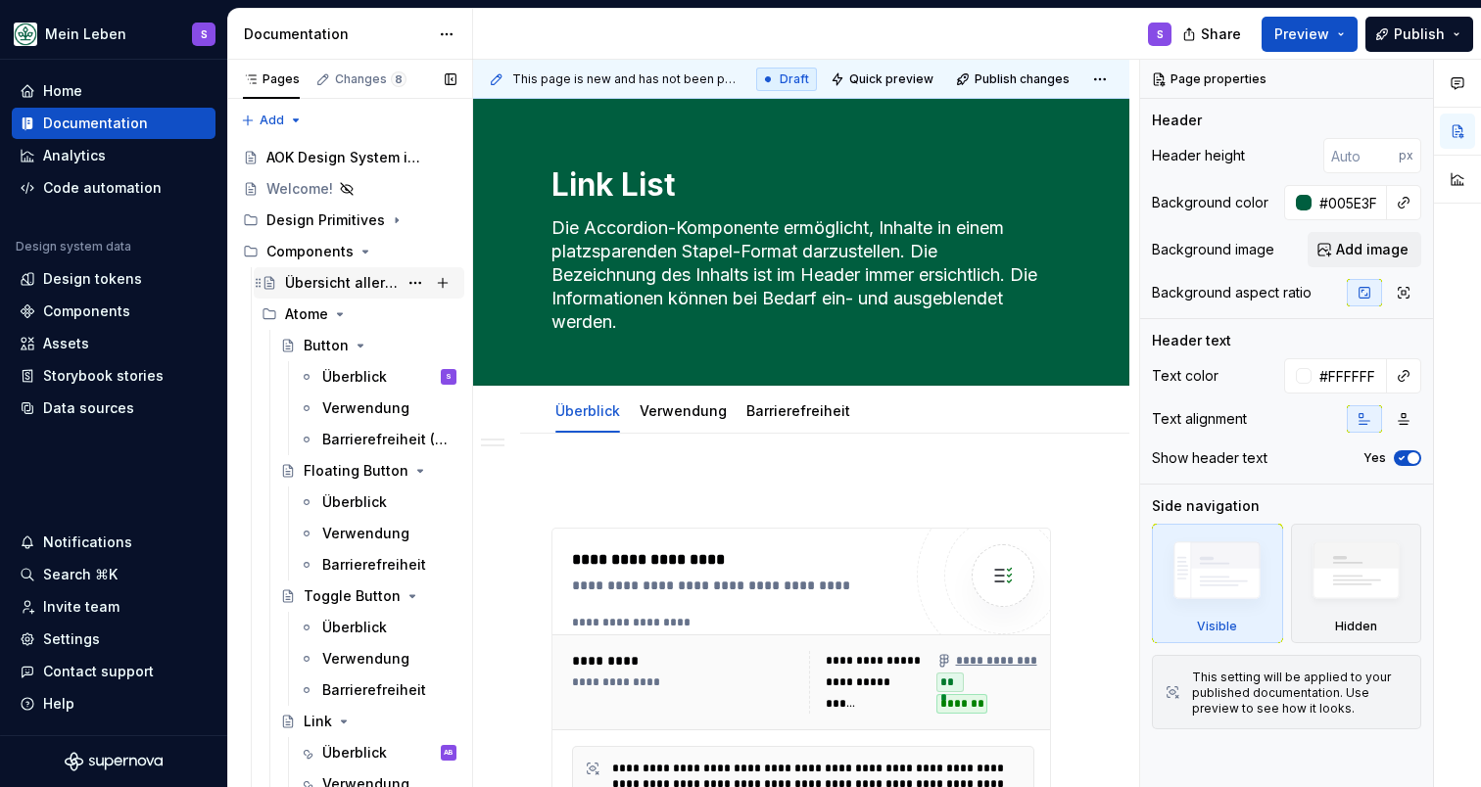
scroll to position [0, 0]
click at [357, 250] on icon "Page tree" at bounding box center [365, 252] width 16 height 16
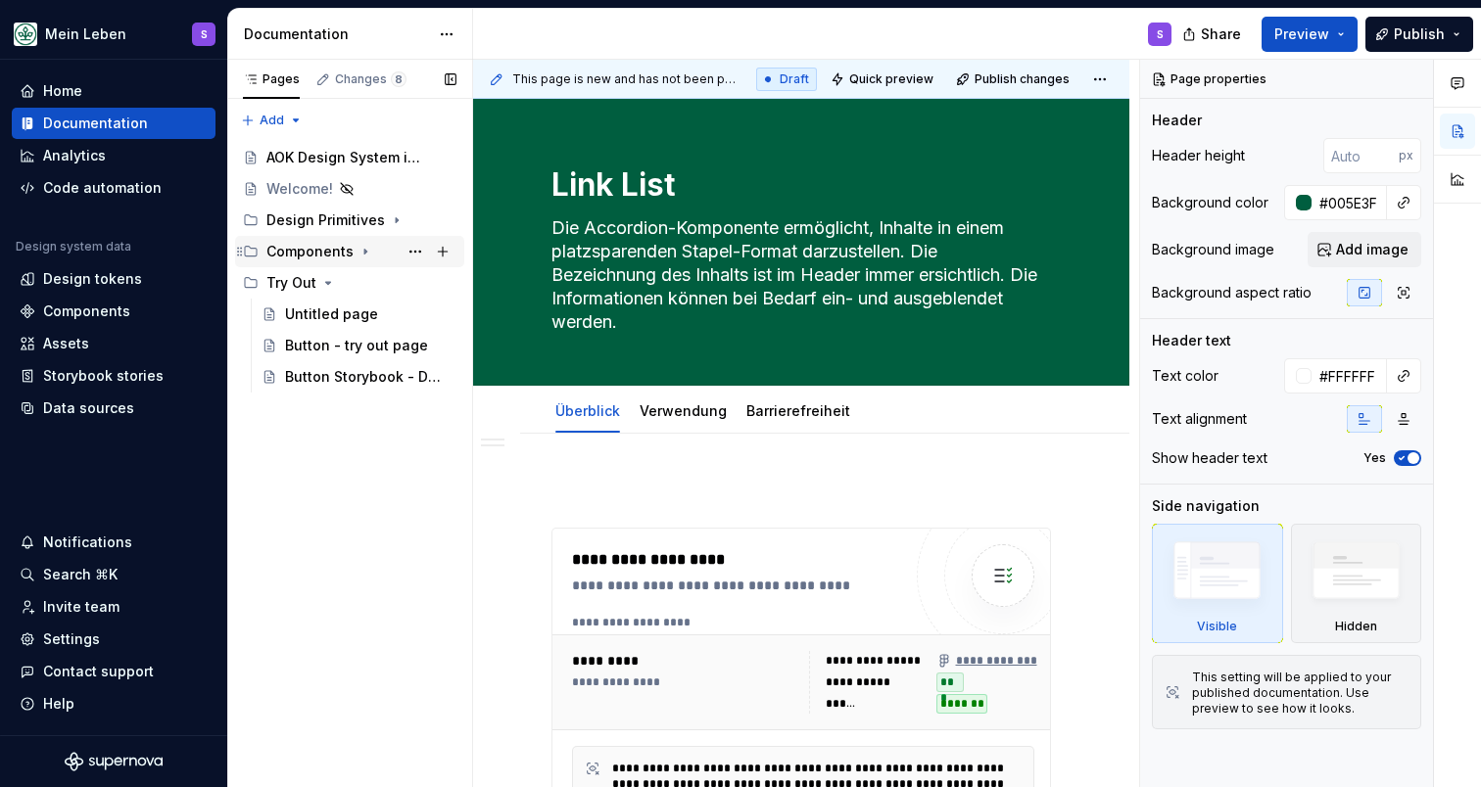
click at [359, 250] on icon "Page tree" at bounding box center [365, 252] width 16 height 16
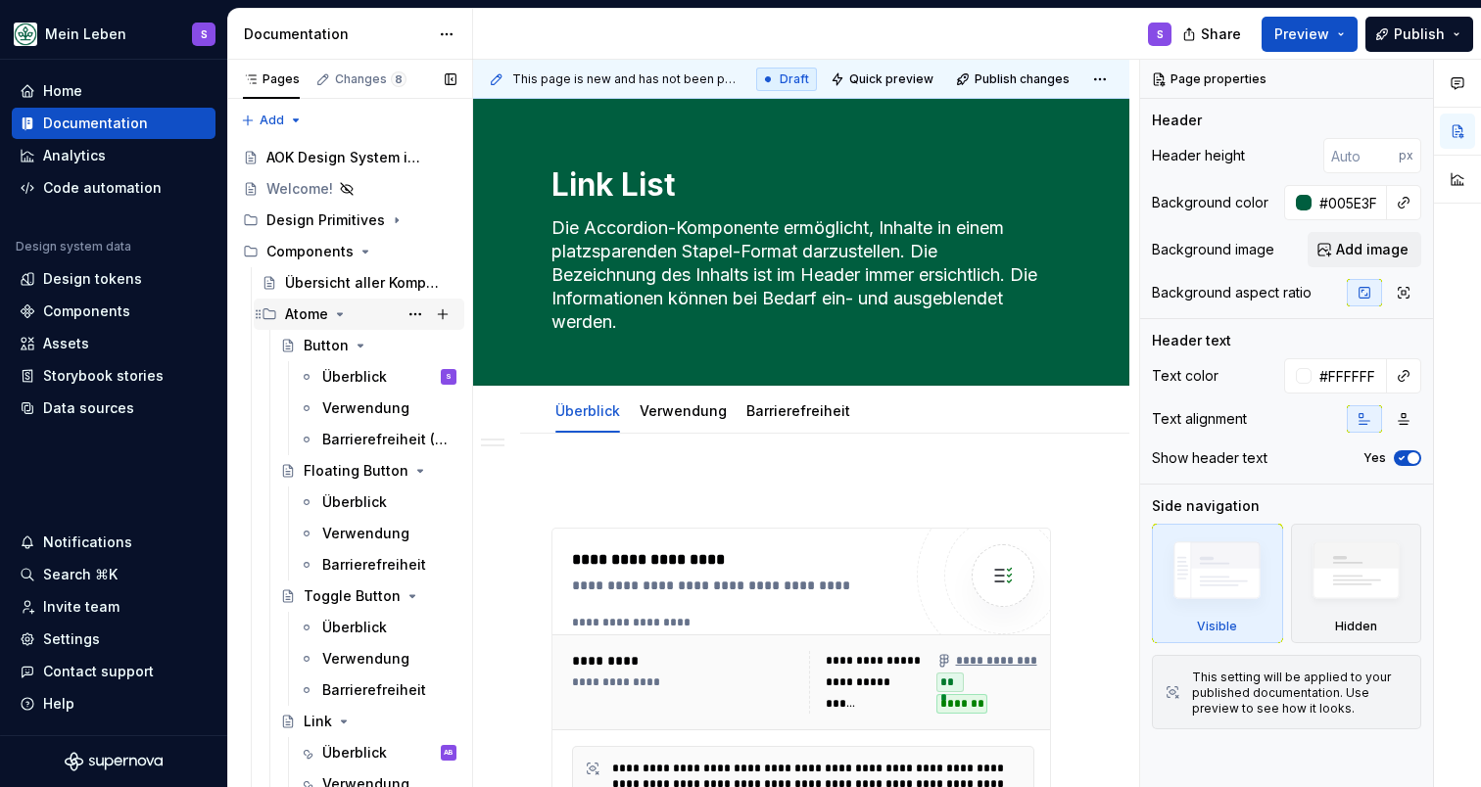
click at [332, 317] on icon "Page tree" at bounding box center [340, 315] width 16 height 16
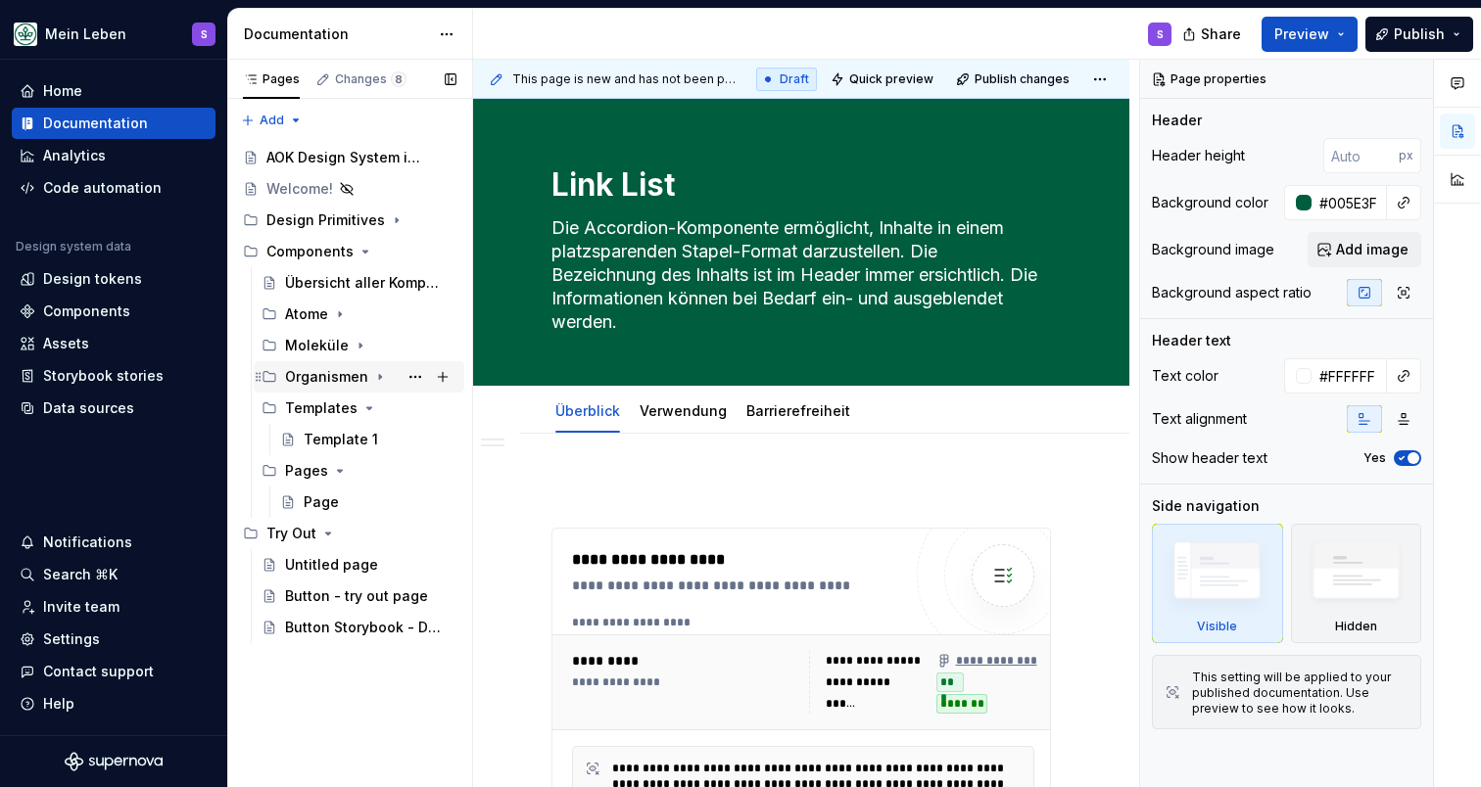
click at [349, 376] on div "Organismen" at bounding box center [326, 377] width 83 height 20
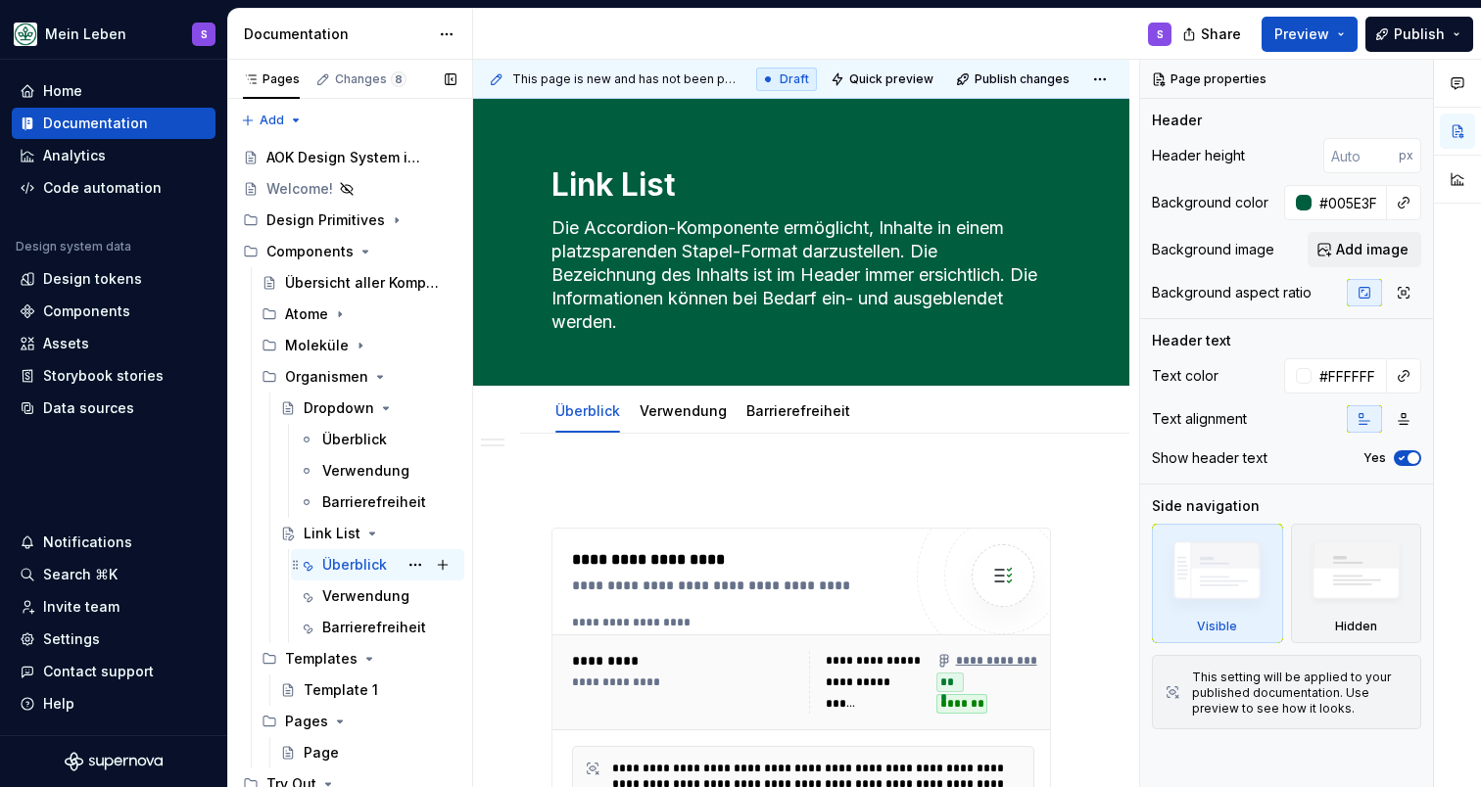
click at [365, 566] on div "Überblick" at bounding box center [354, 565] width 65 height 20
click at [655, 319] on textarea "Die Accordion-Komponente ermöglicht, Inhalte in einem platzsparenden Stapel-For…" at bounding box center [796, 275] width 499 height 125
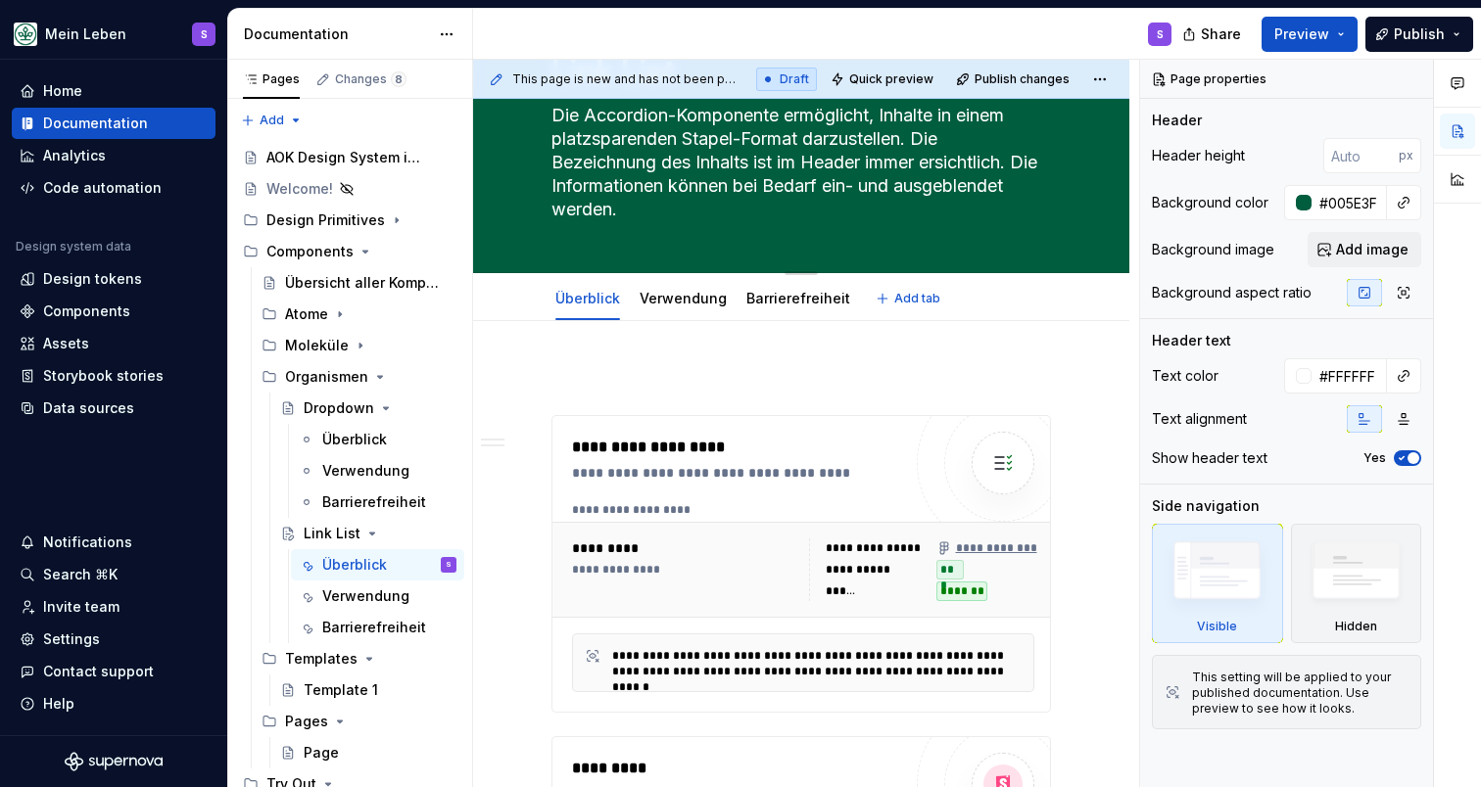
scroll to position [43, 0]
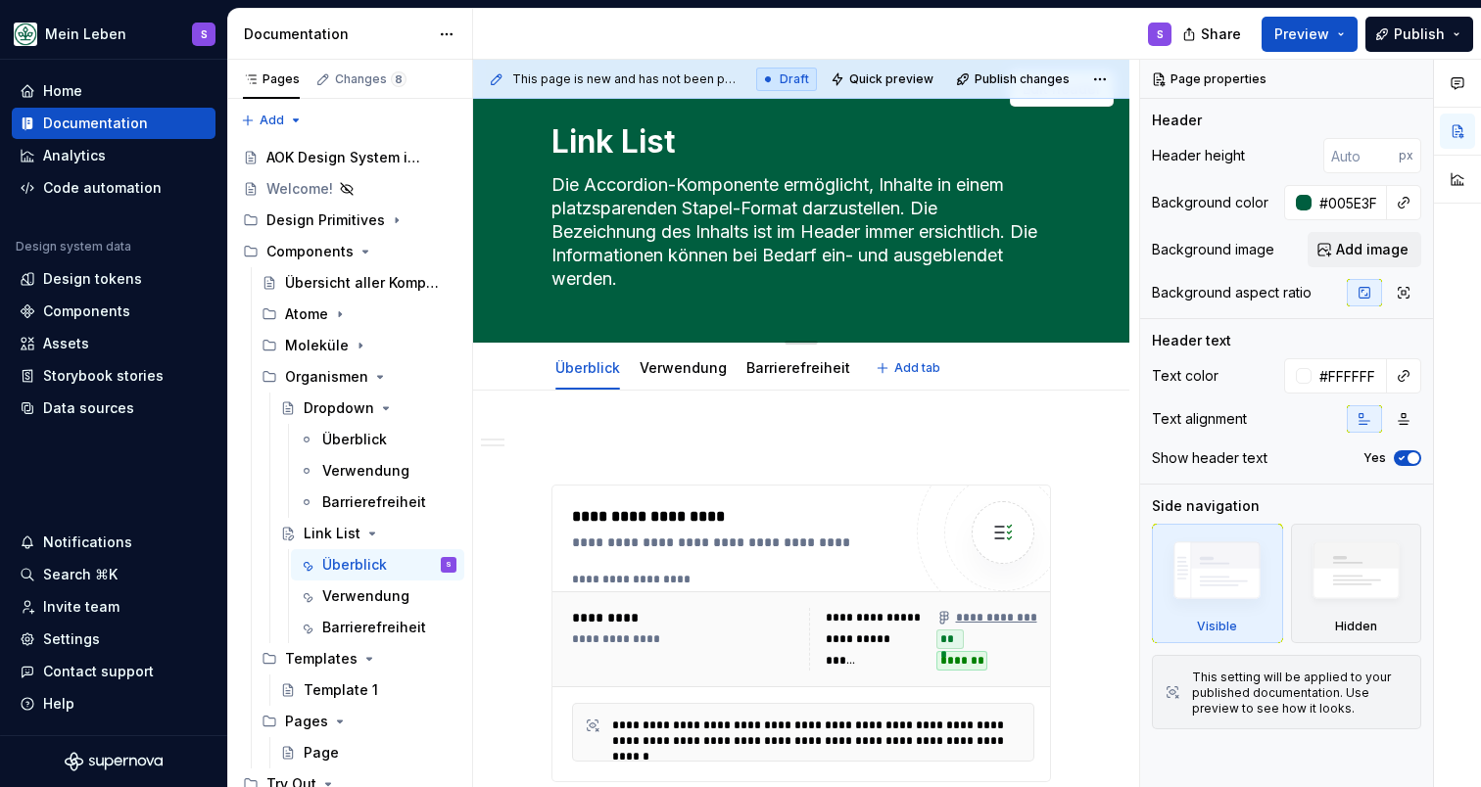
drag, startPoint x: 647, startPoint y: 290, endPoint x: 553, endPoint y: 189, distance: 137.9
click at [553, 189] on textarea "Die Accordion-Komponente ermöglicht, Inhalte in einem platzsparenden Stapel-For…" at bounding box center [796, 231] width 499 height 125
type textarea "*"
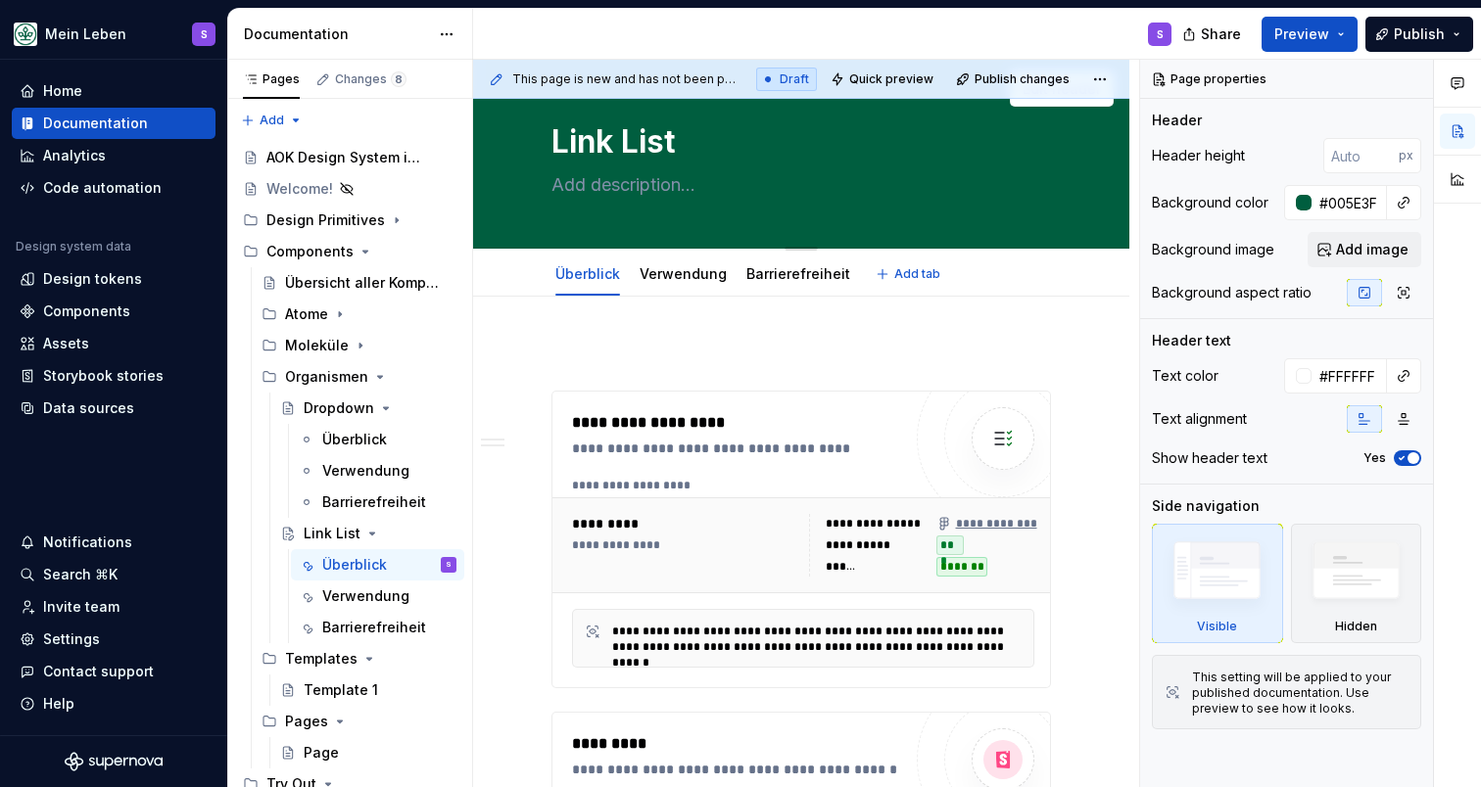
paste textarea "Der Link List ist eine geordnete Sammlung von verknüpften Elementen, die schnel…"
type textarea "*"
type textarea "Der Link List ist eine geordnete Sammlung von verknüpften Elementen, die schnel…"
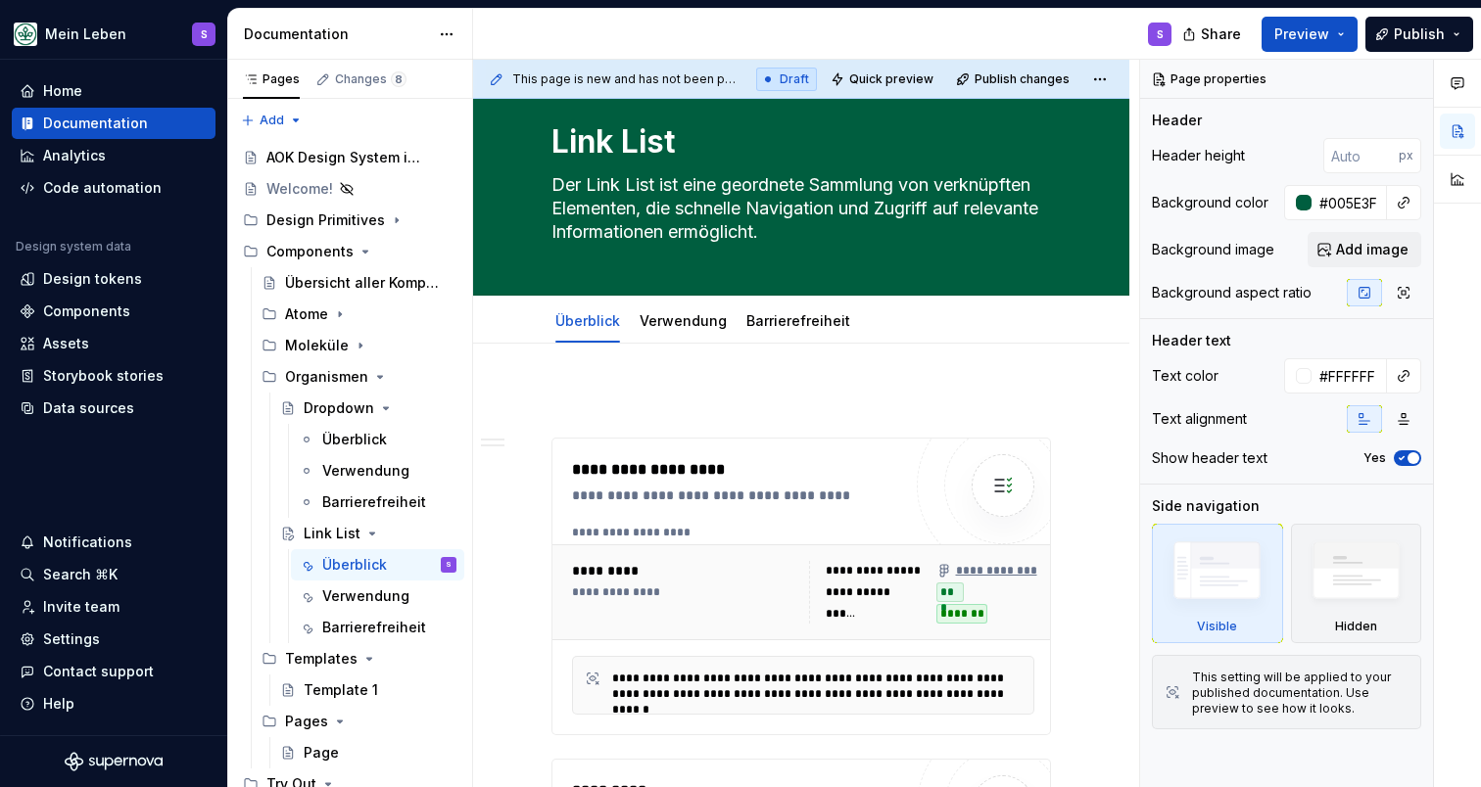
type textarea "*"
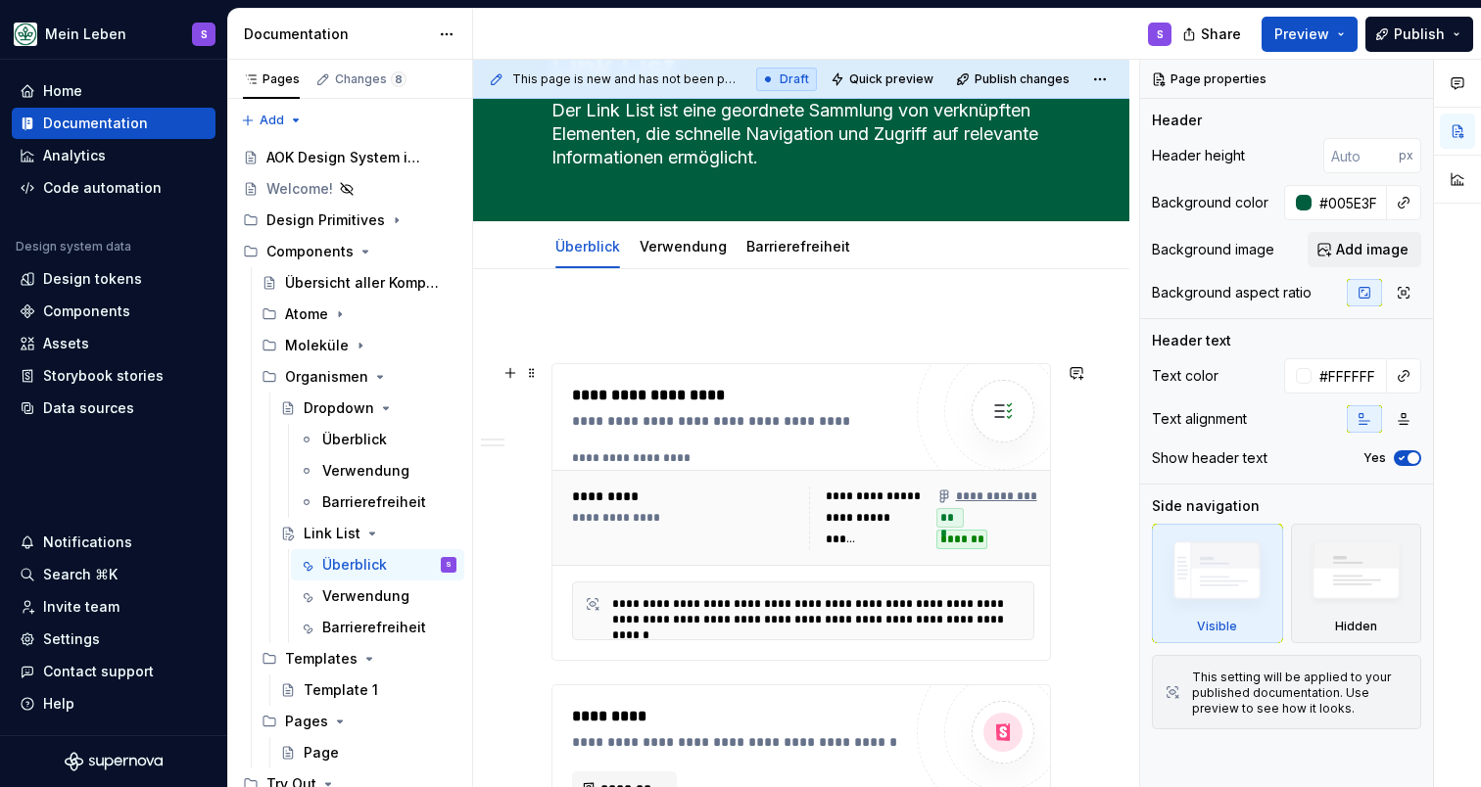
scroll to position [110, 0]
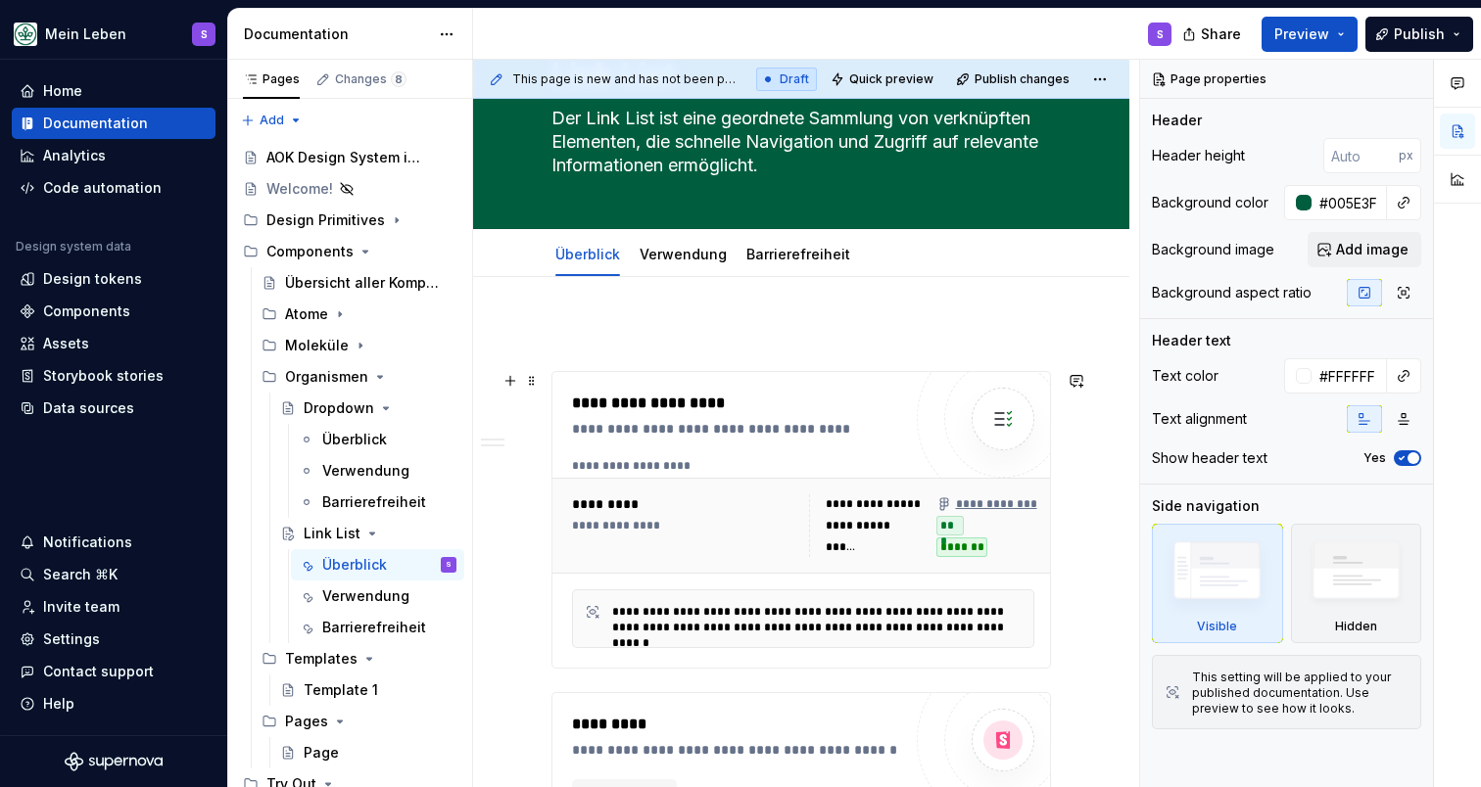
type textarea "Der Link List ist eine geordnete Sammlung von verknüpften Elementen, die schnel…"
click at [679, 383] on div "**********" at bounding box center [801, 520] width 498 height 296
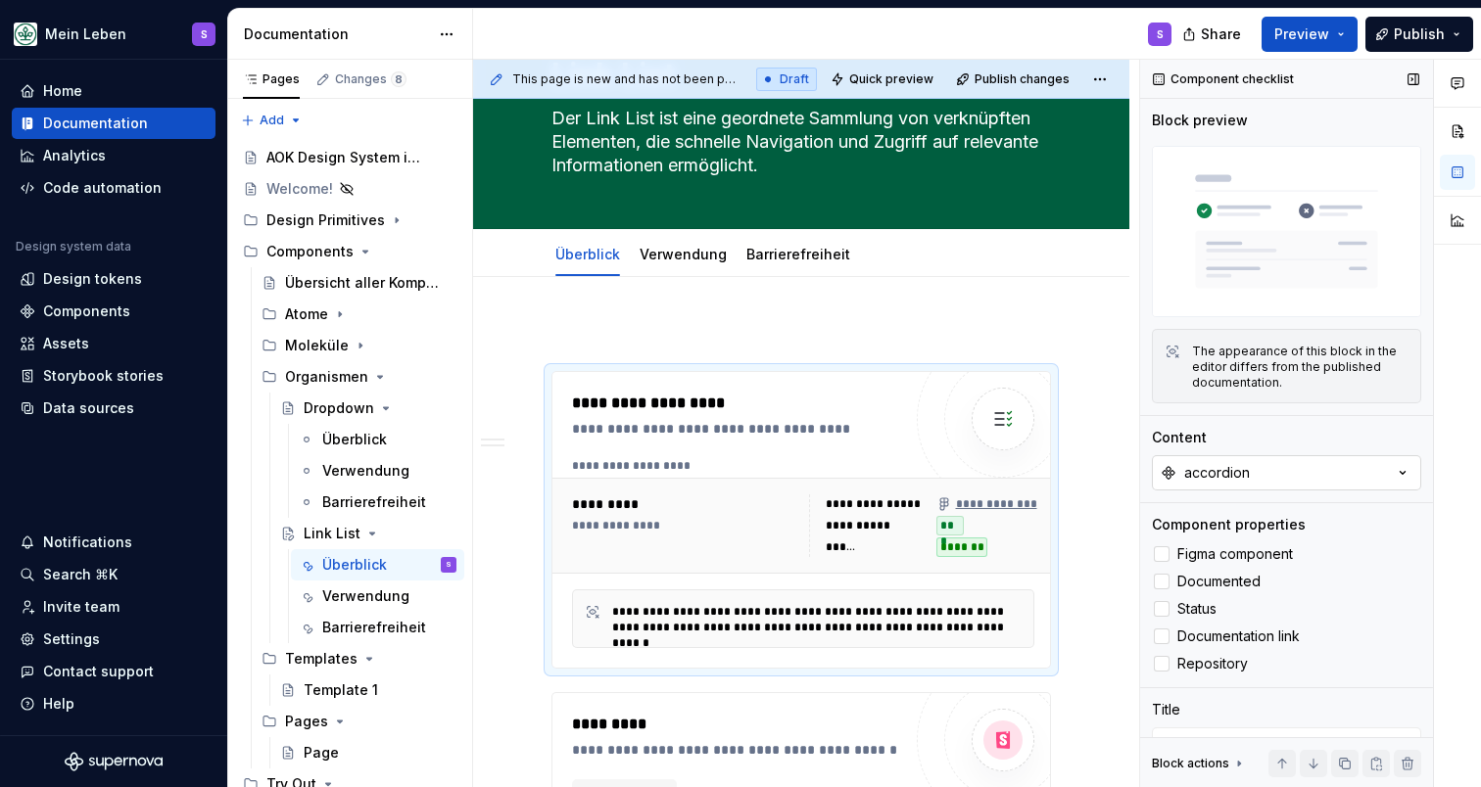
click at [1356, 482] on button "accordion" at bounding box center [1286, 472] width 269 height 35
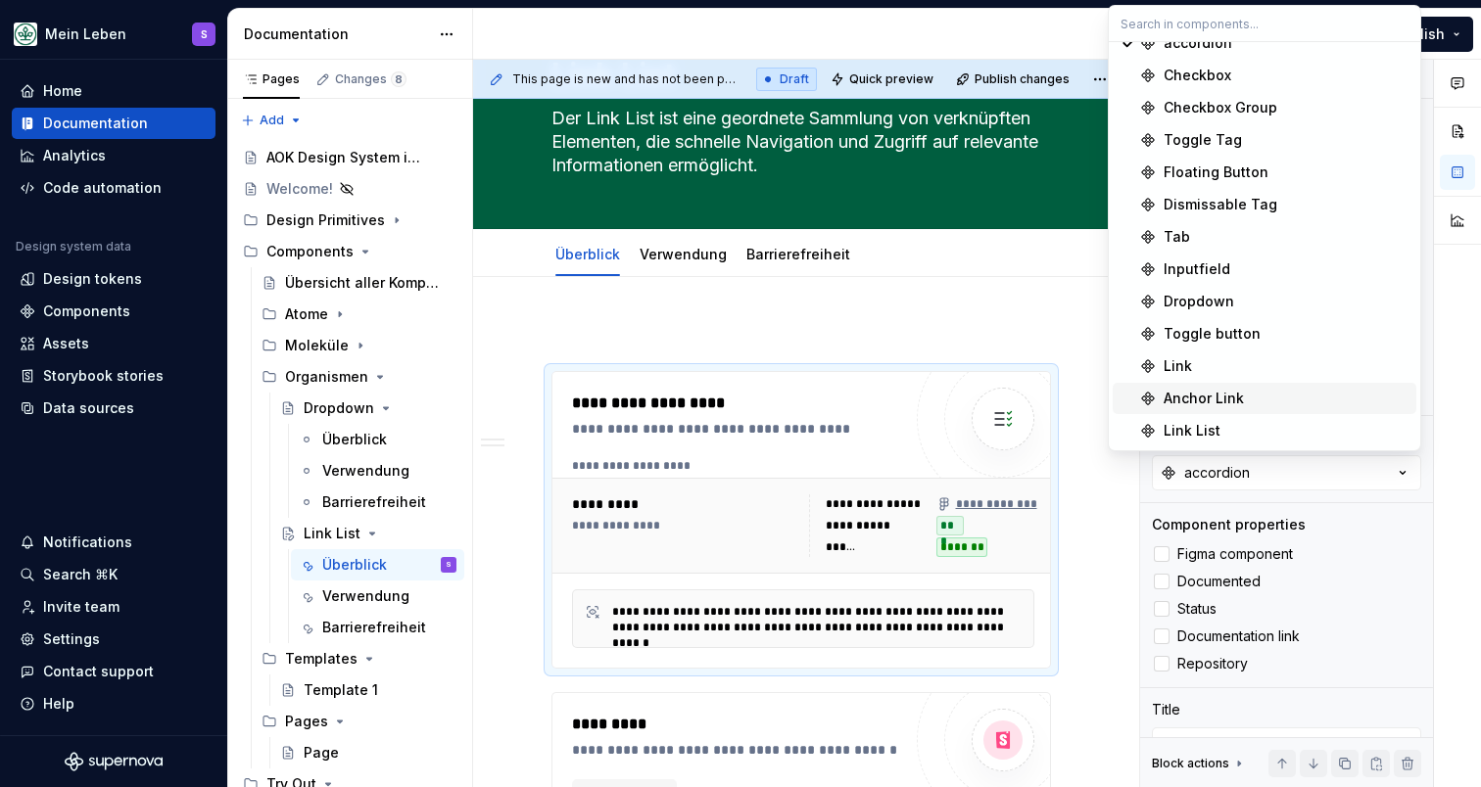
scroll to position [51, 0]
click at [1238, 428] on div "Link List" at bounding box center [1285, 431] width 245 height 20
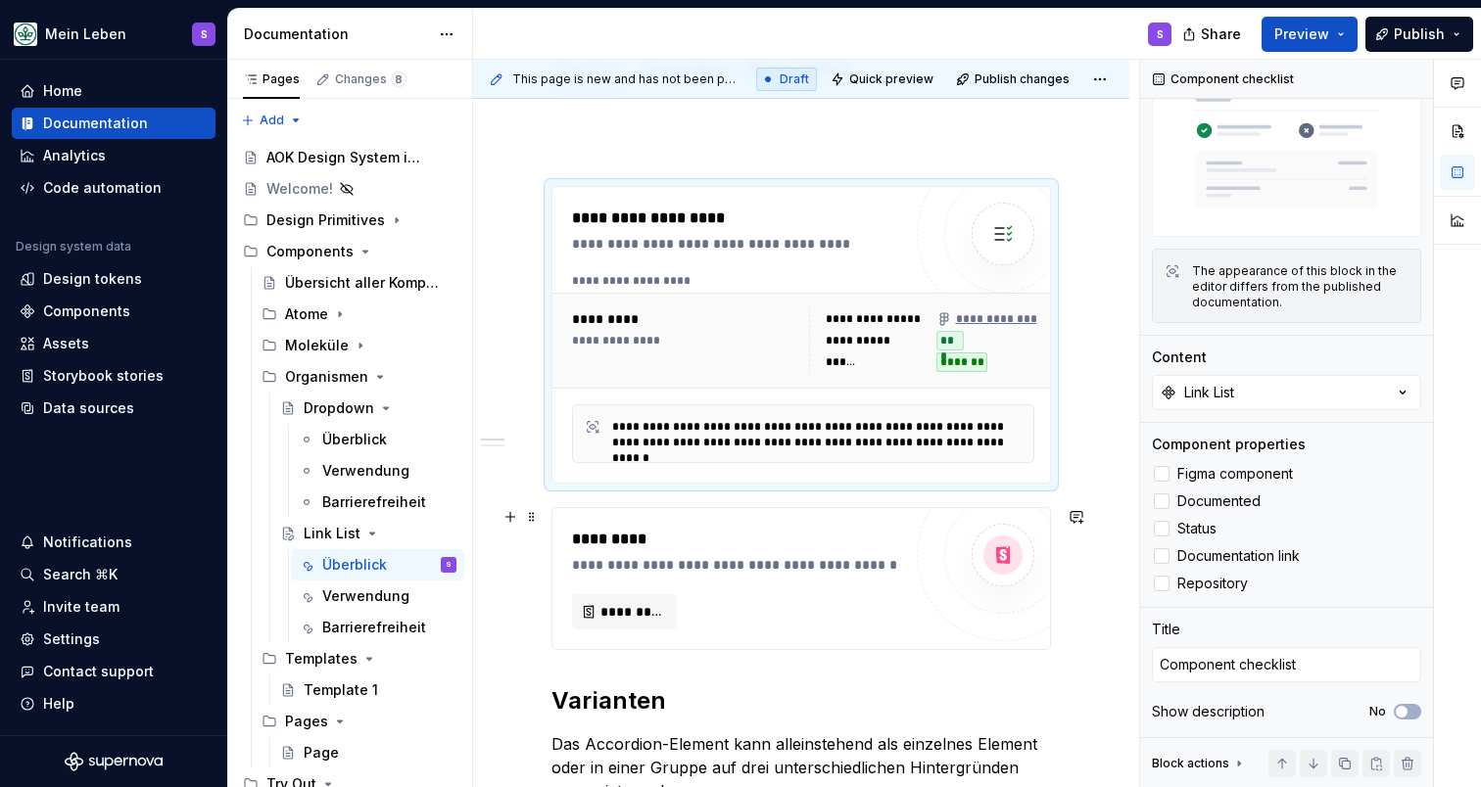
scroll to position [332, 0]
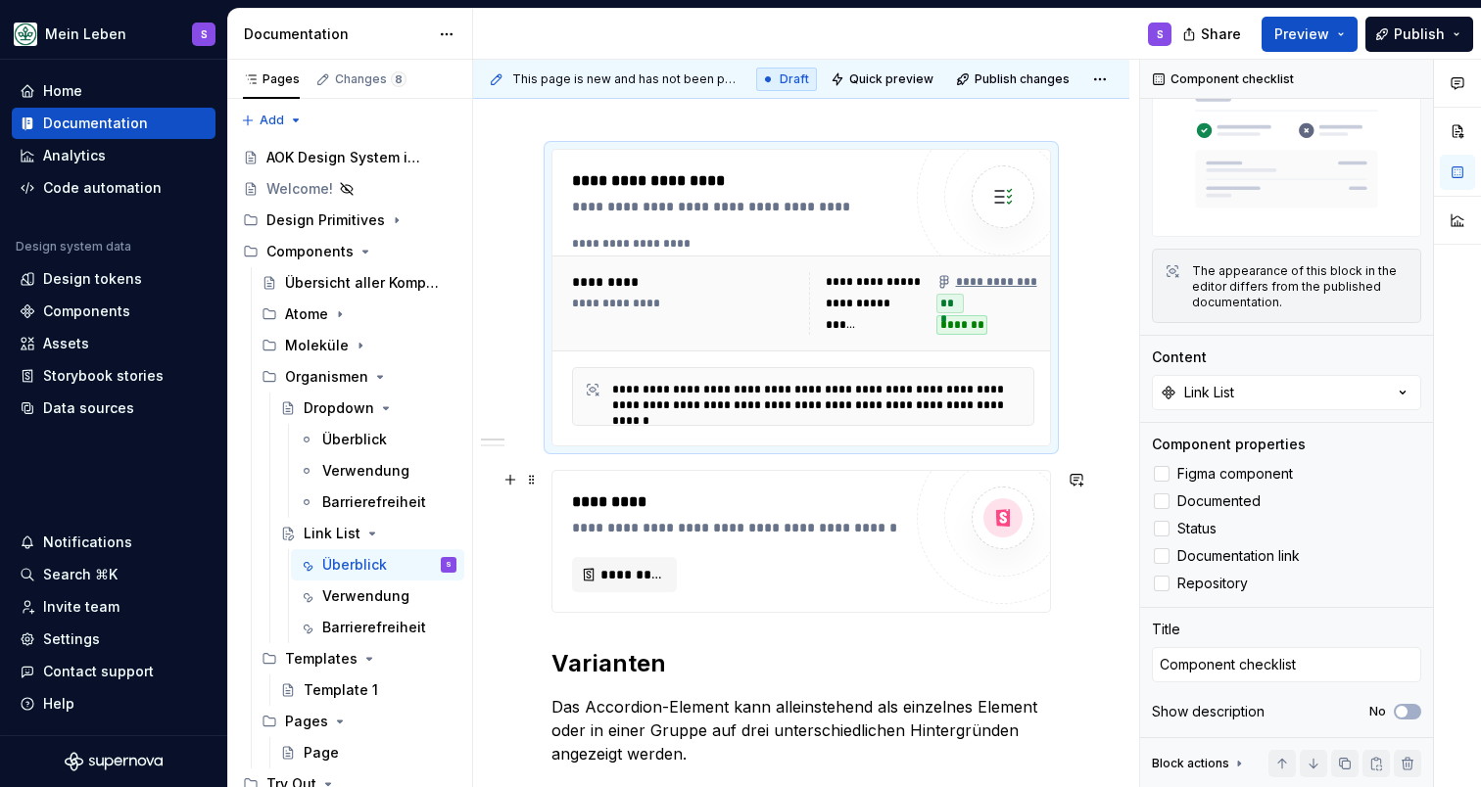
click at [866, 504] on div "*********" at bounding box center [741, 503] width 339 height 24
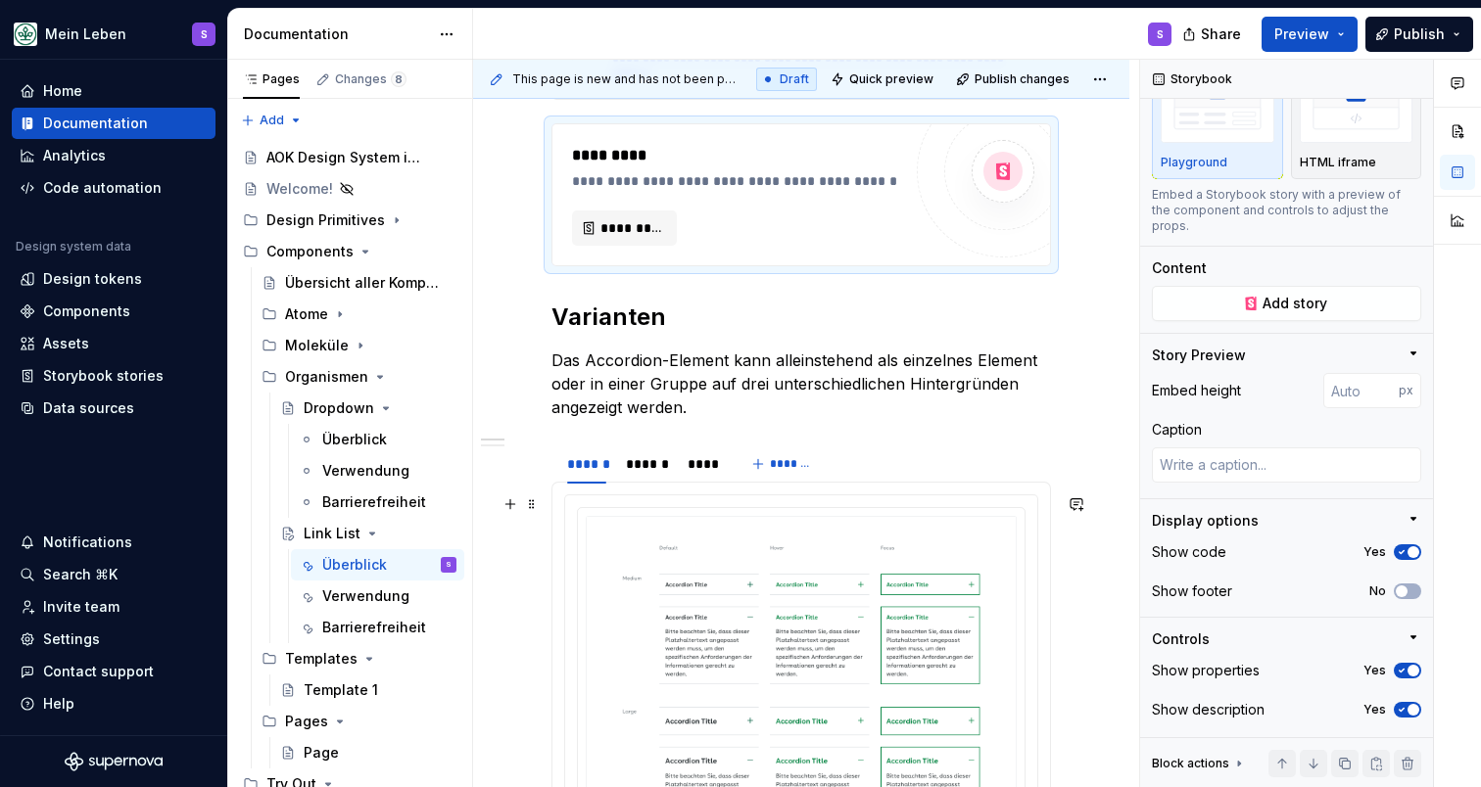
scroll to position [722, 0]
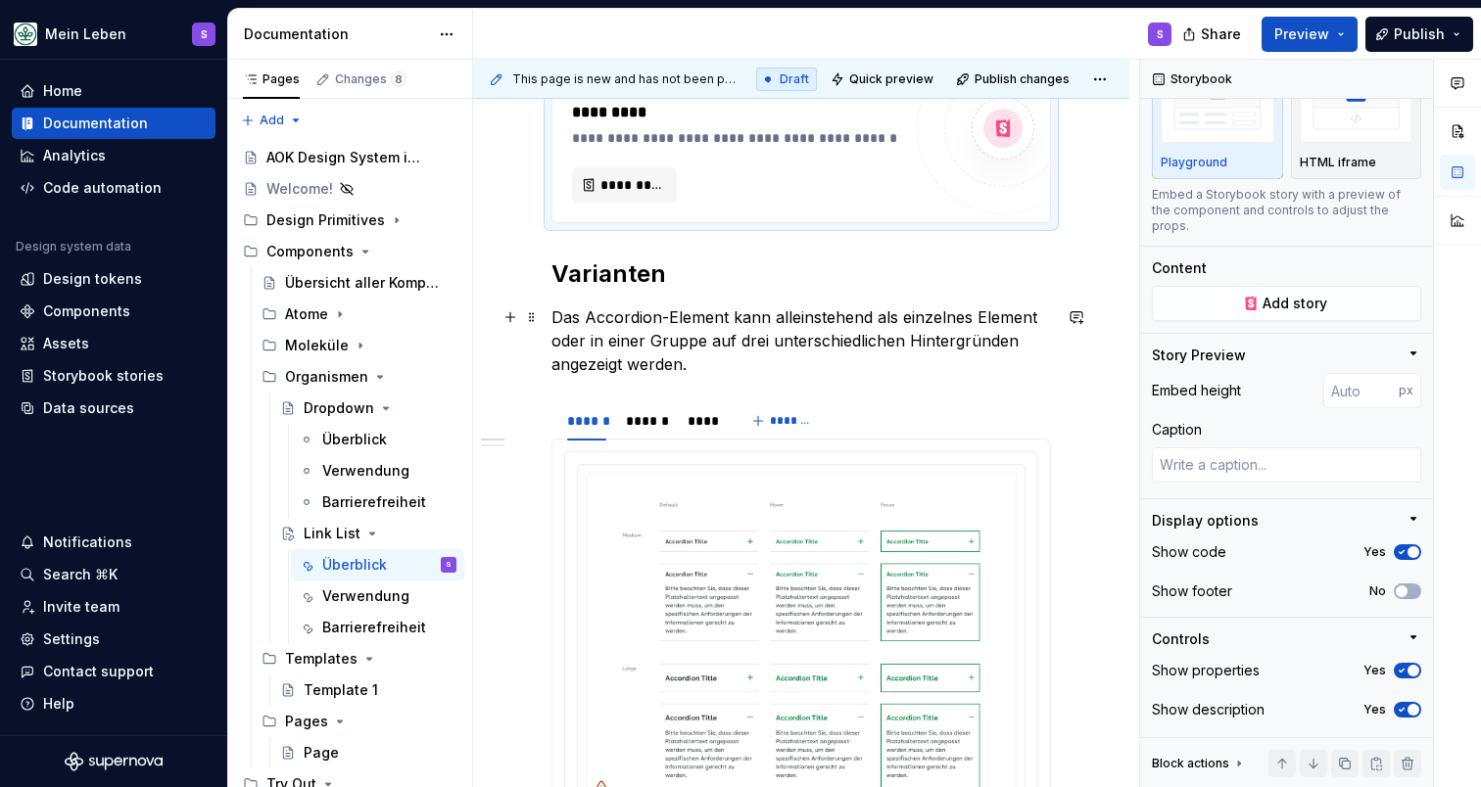
click at [712, 361] on p "Das Accordion-Element kann alleinstehend als einzelnes Element oder in einer Gr…" at bounding box center [800, 341] width 499 height 71
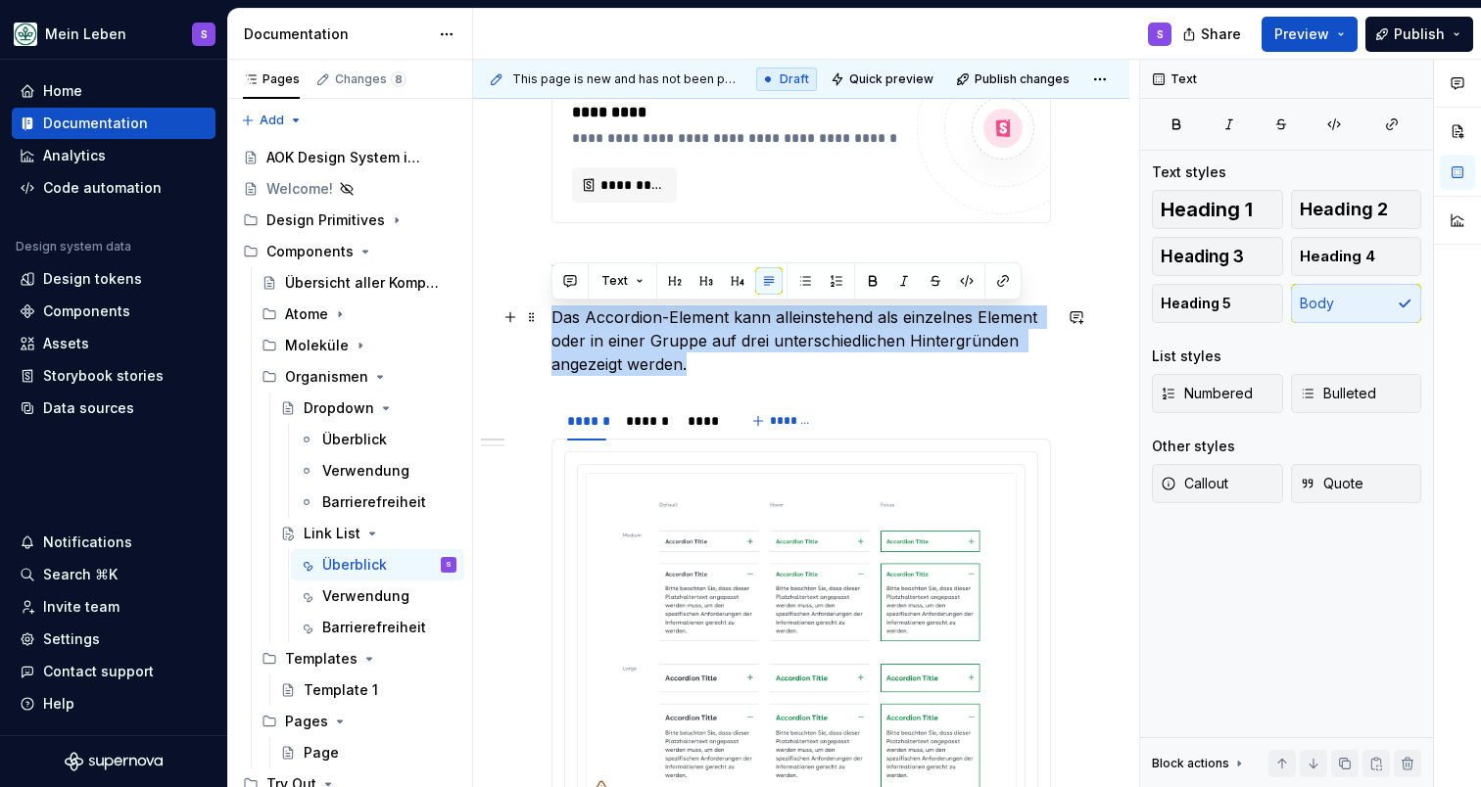
drag, startPoint x: 720, startPoint y: 362, endPoint x: 549, endPoint y: 311, distance: 177.9
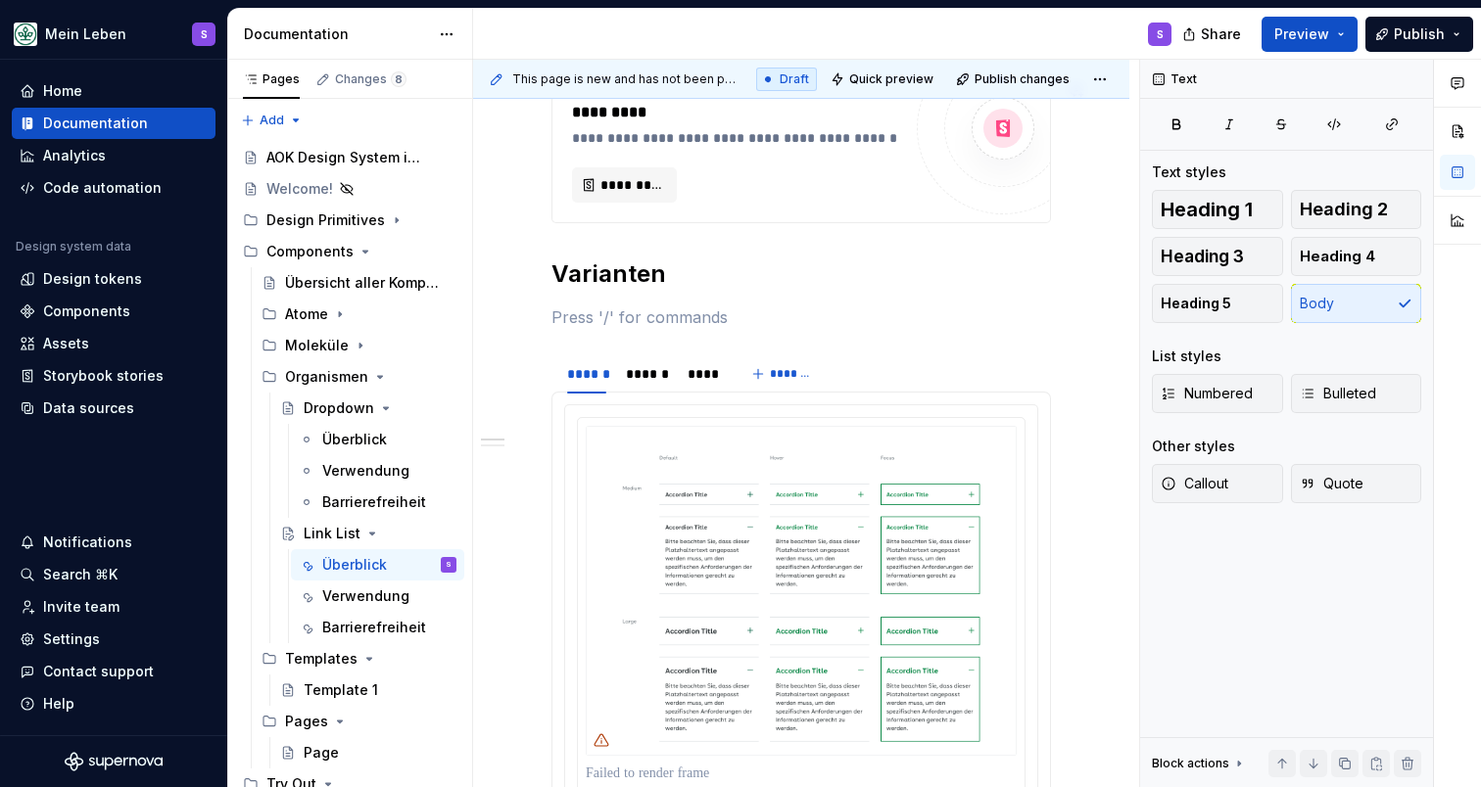
type textarea "*"
click at [513, 315] on button "button" at bounding box center [510, 317] width 27 height 27
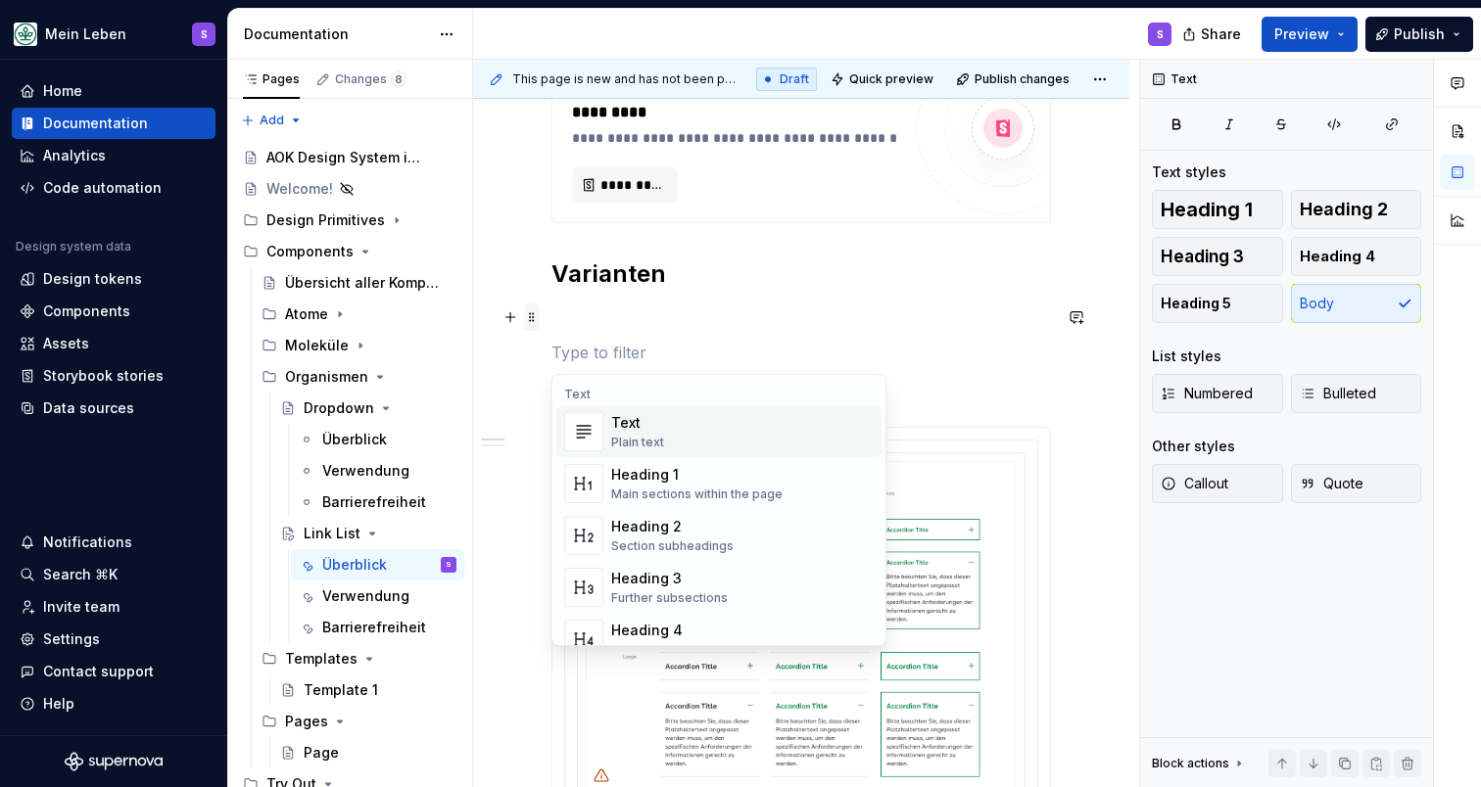
click at [532, 317] on span at bounding box center [532, 317] width 16 height 27
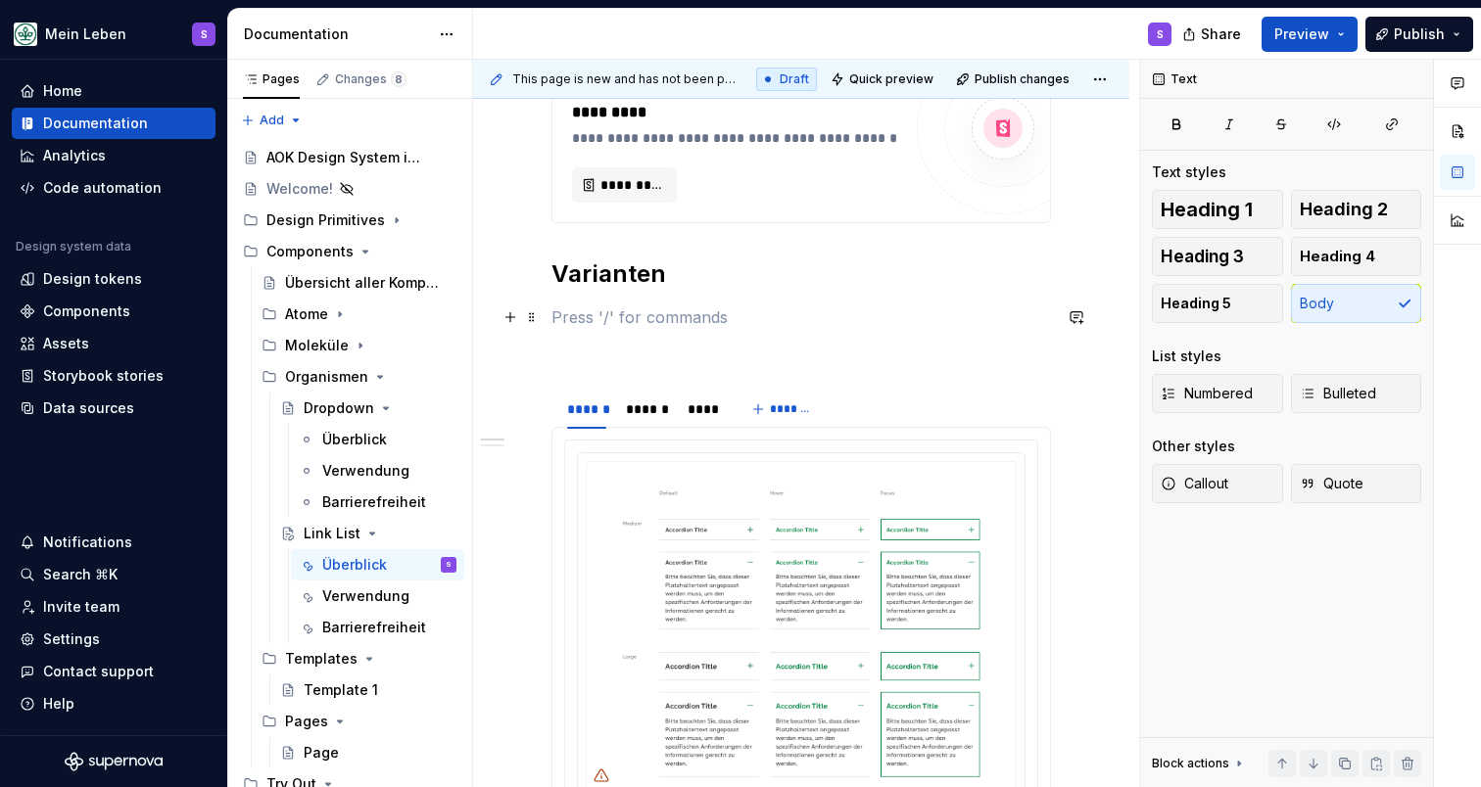
click at [627, 321] on p at bounding box center [800, 318] width 499 height 24
click at [513, 320] on button "button" at bounding box center [510, 317] width 27 height 27
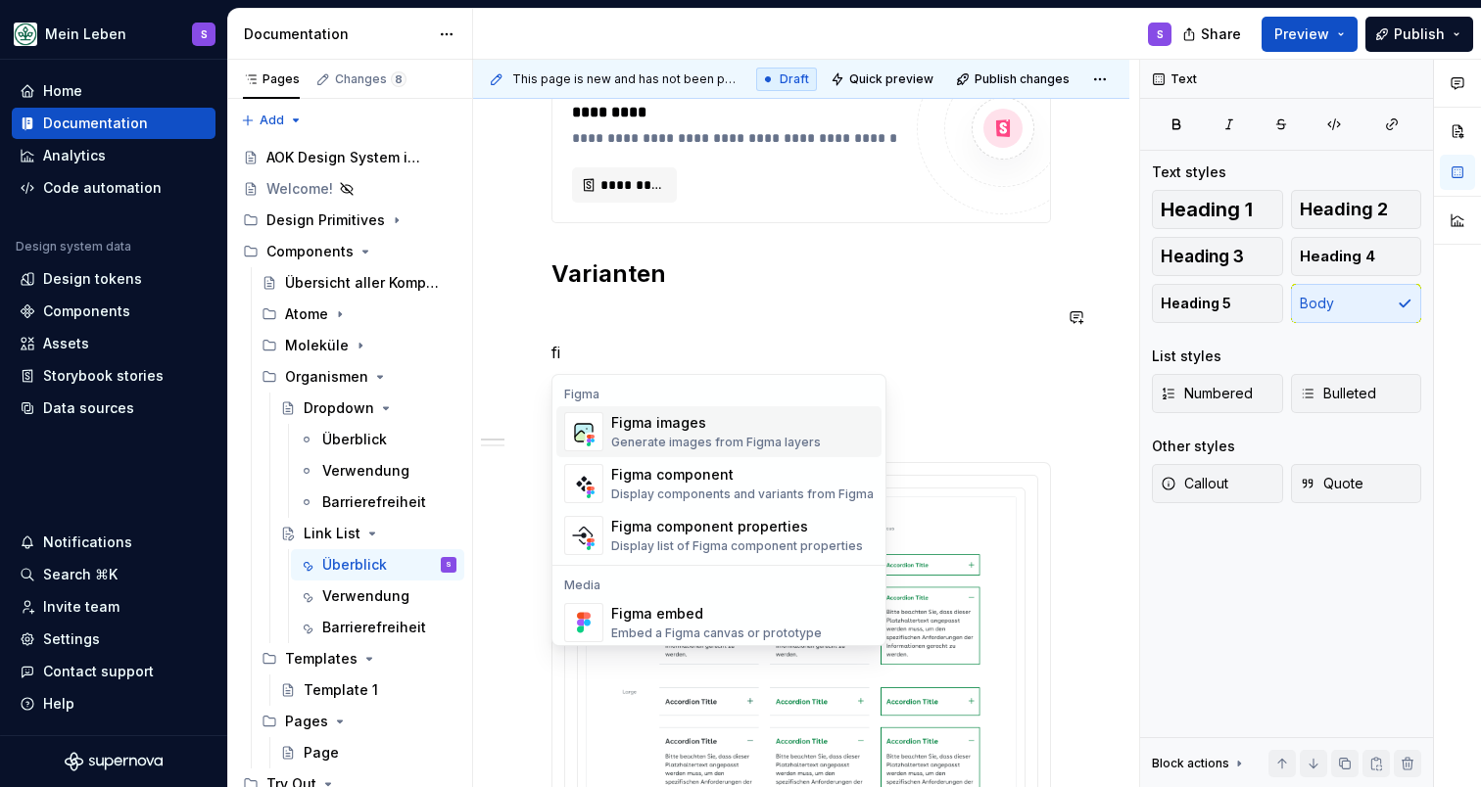
click at [699, 435] on div "Generate images from Figma layers" at bounding box center [716, 443] width 210 height 16
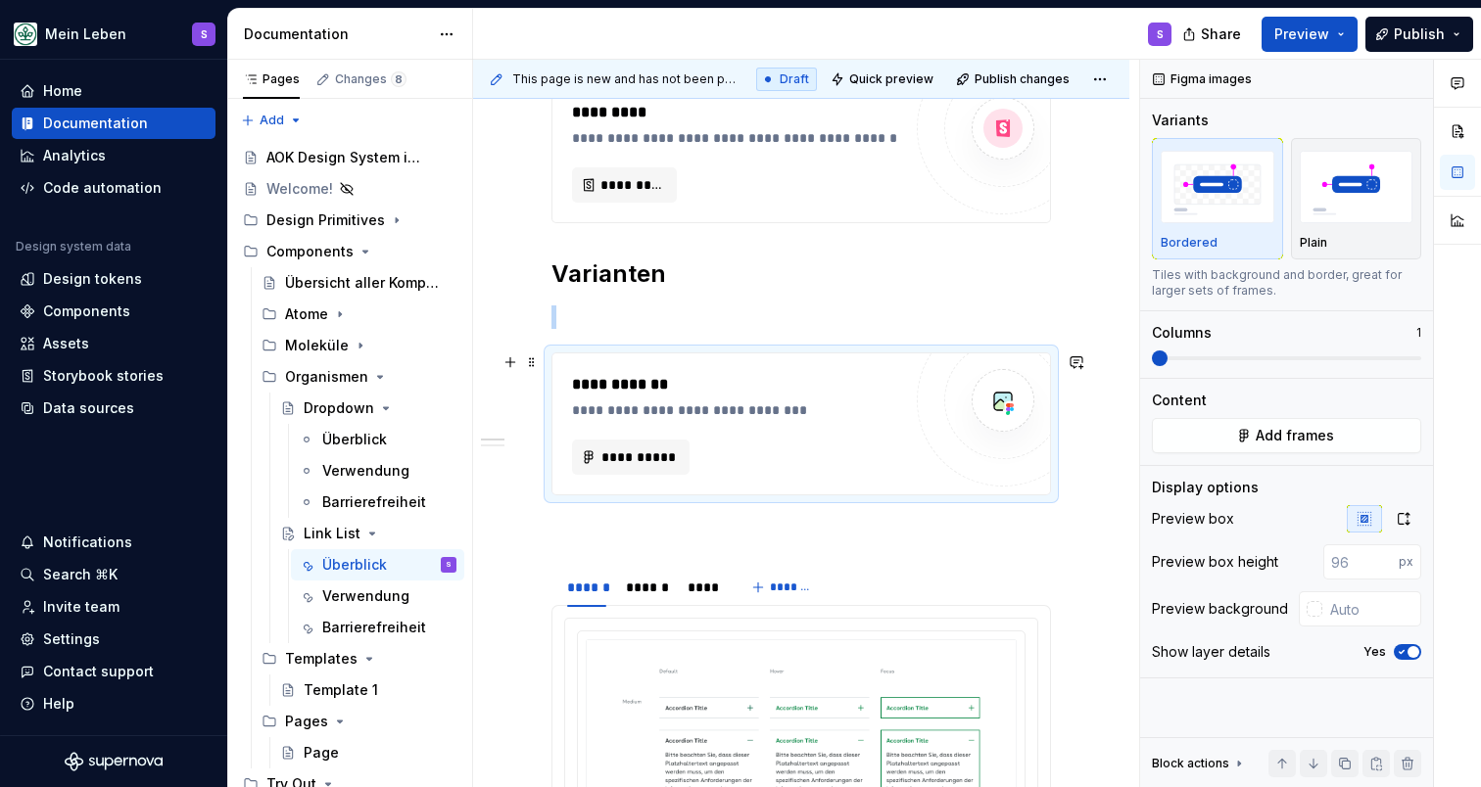
click at [672, 406] on div "**********" at bounding box center [741, 411] width 339 height 20
click at [617, 463] on span "**********" at bounding box center [638, 458] width 76 height 20
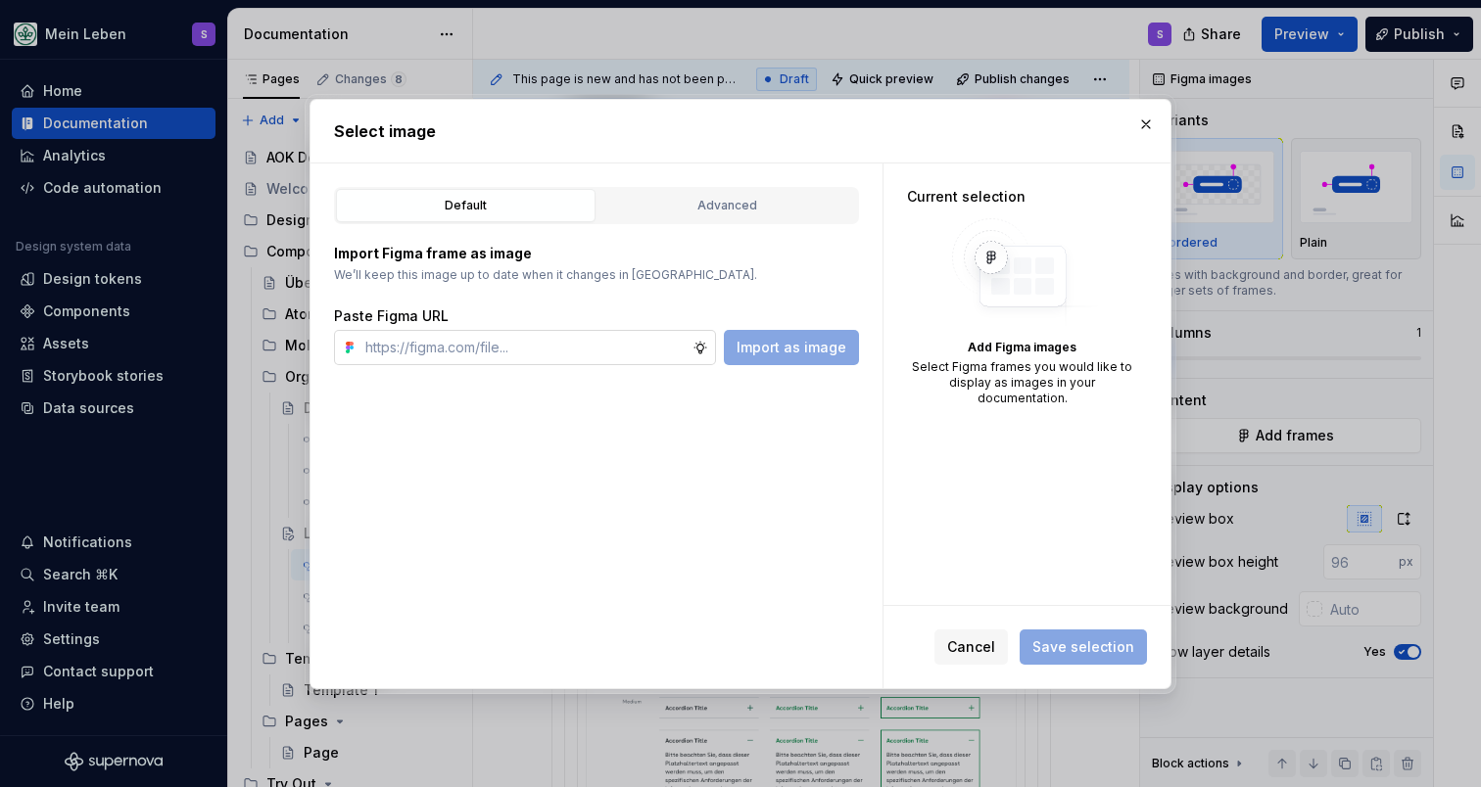
type textarea "*"
type input "https://www.figma.com/design/h3quR2me0t8yxvd40CMizU/AOK-UI-Library-3.0.15--ades…"
click at [767, 346] on span "Import as image" at bounding box center [791, 348] width 110 height 20
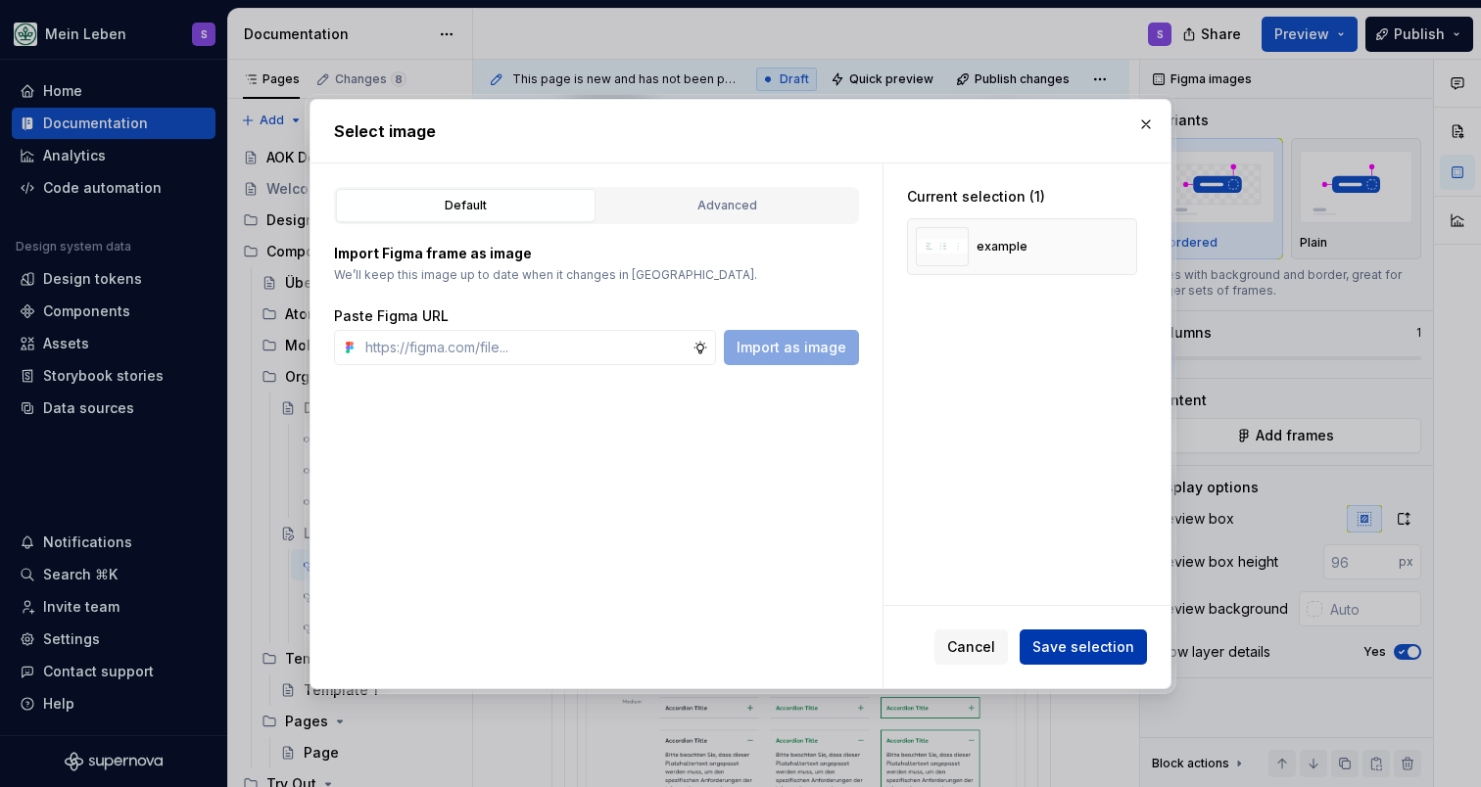
click at [1065, 644] on span "Save selection" at bounding box center [1083, 648] width 102 height 20
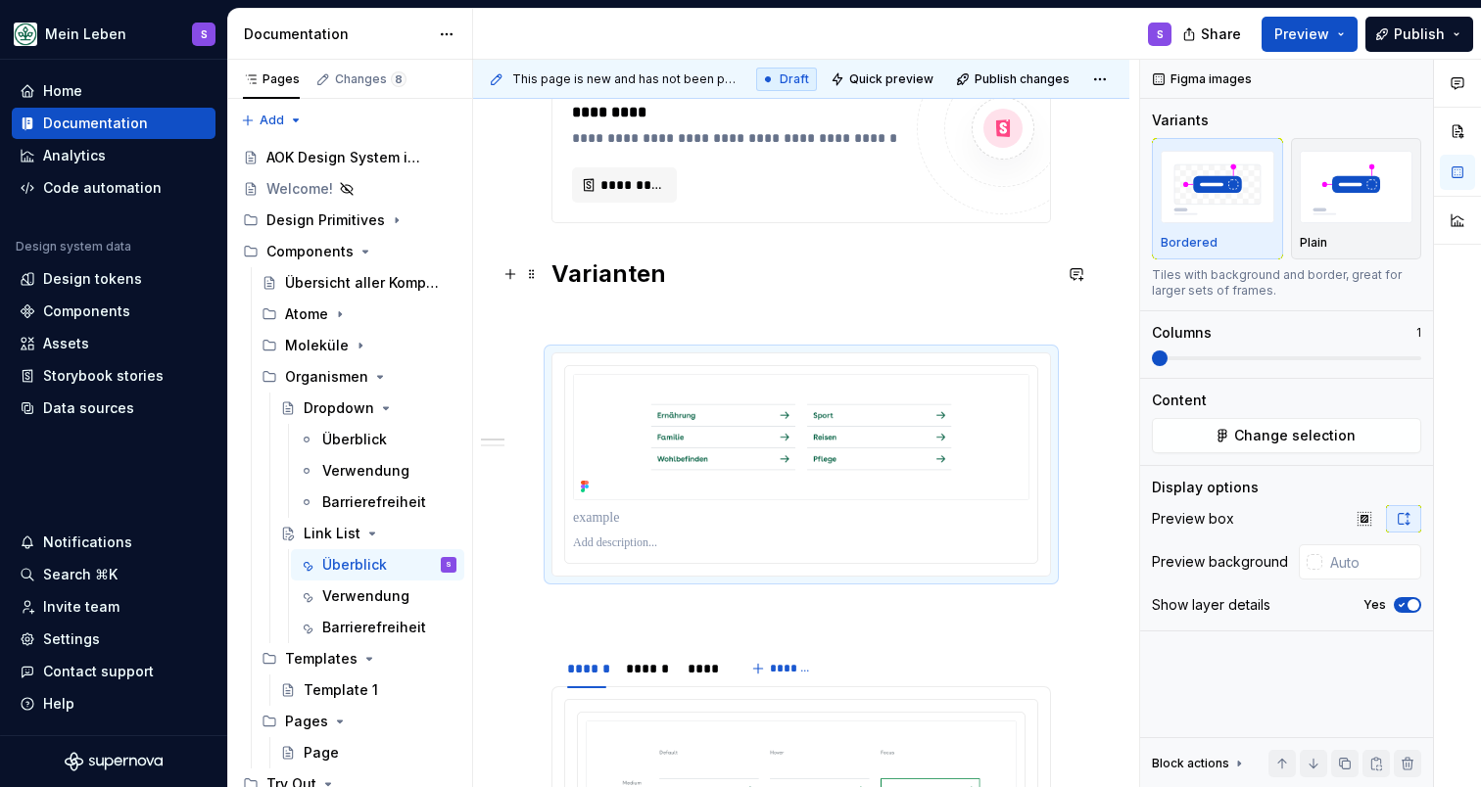
click at [619, 277] on h2 "Varianten" at bounding box center [800, 274] width 499 height 31
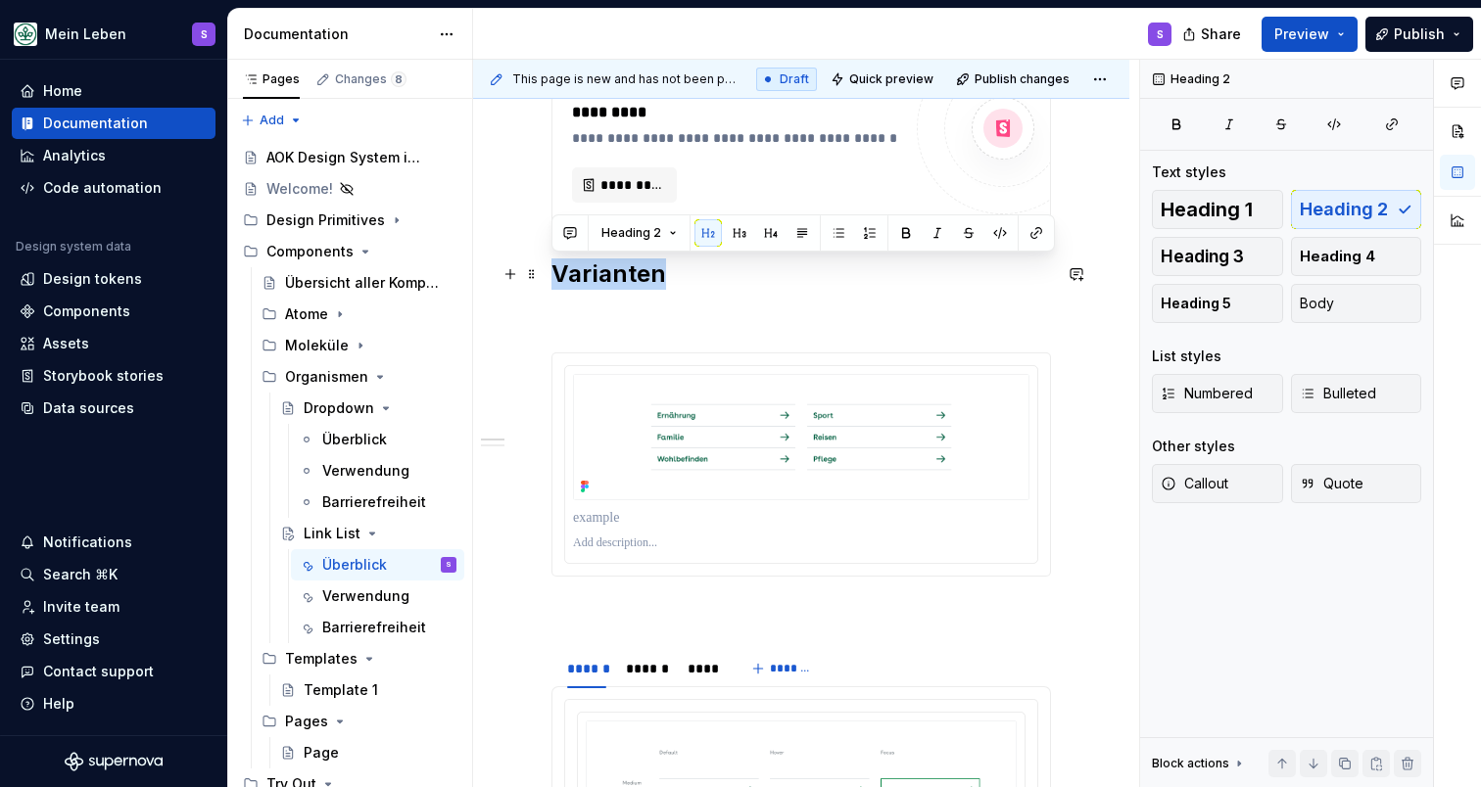
click at [619, 277] on h2 "Varianten" at bounding box center [800, 274] width 499 height 31
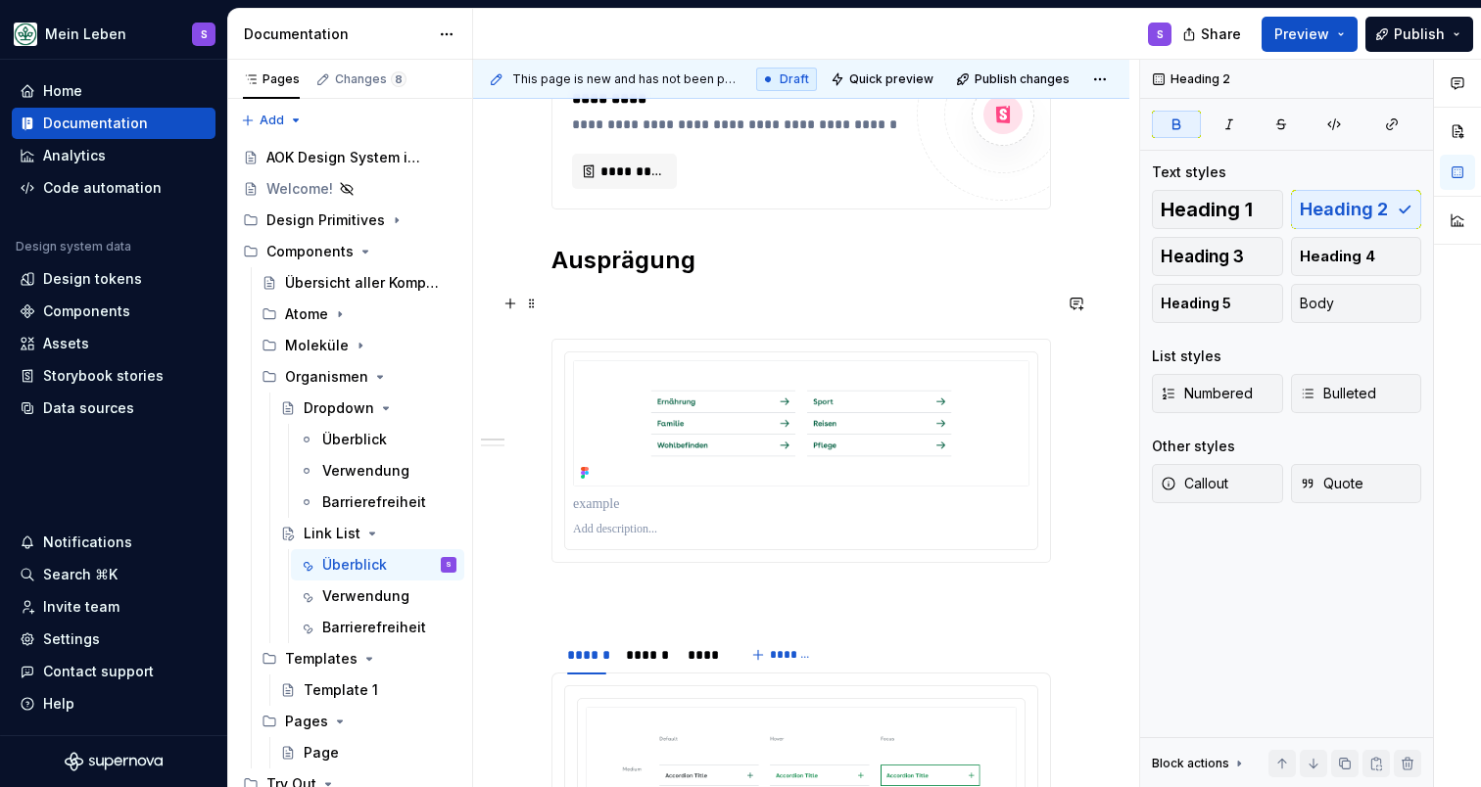
scroll to position [740, 0]
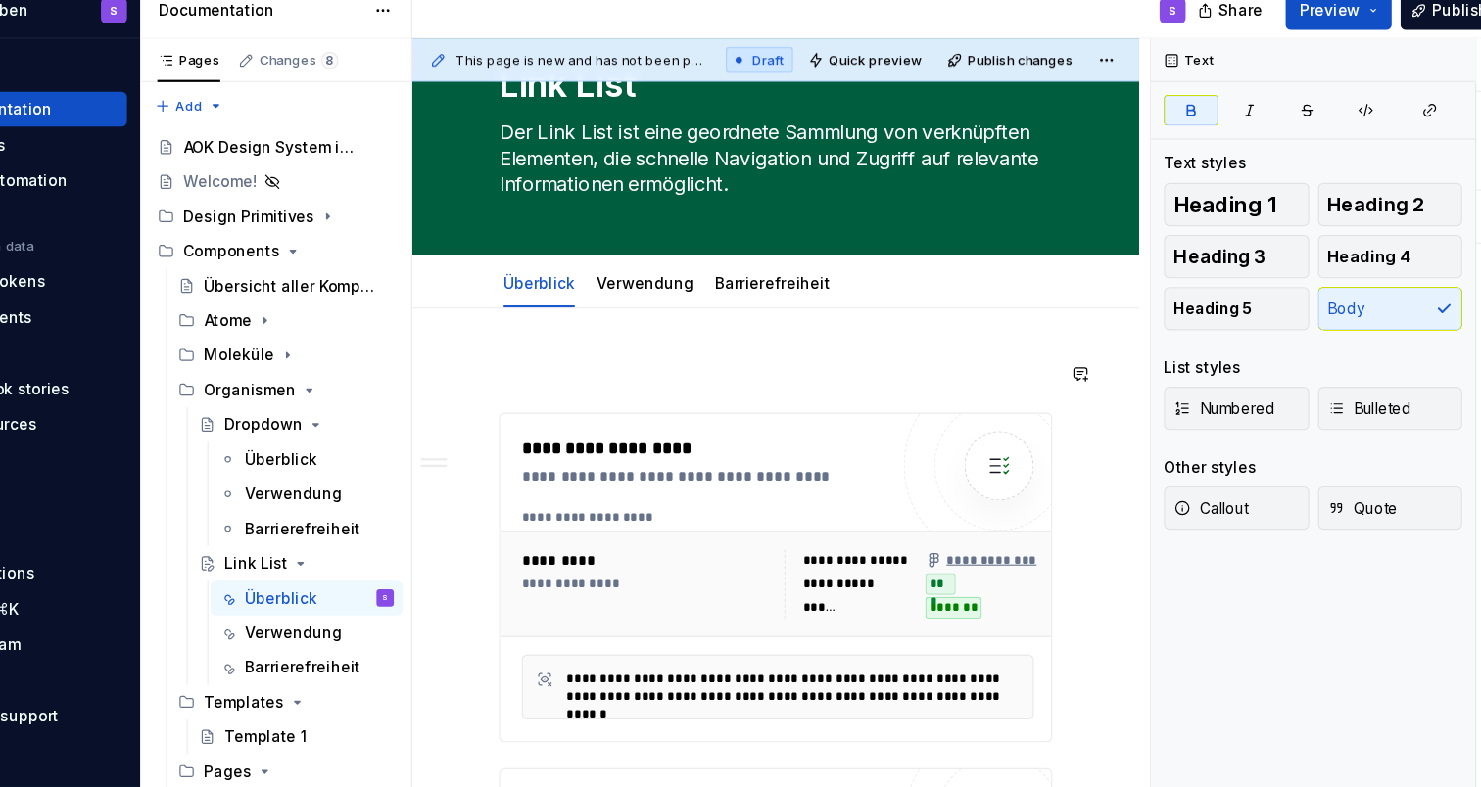
scroll to position [80, 0]
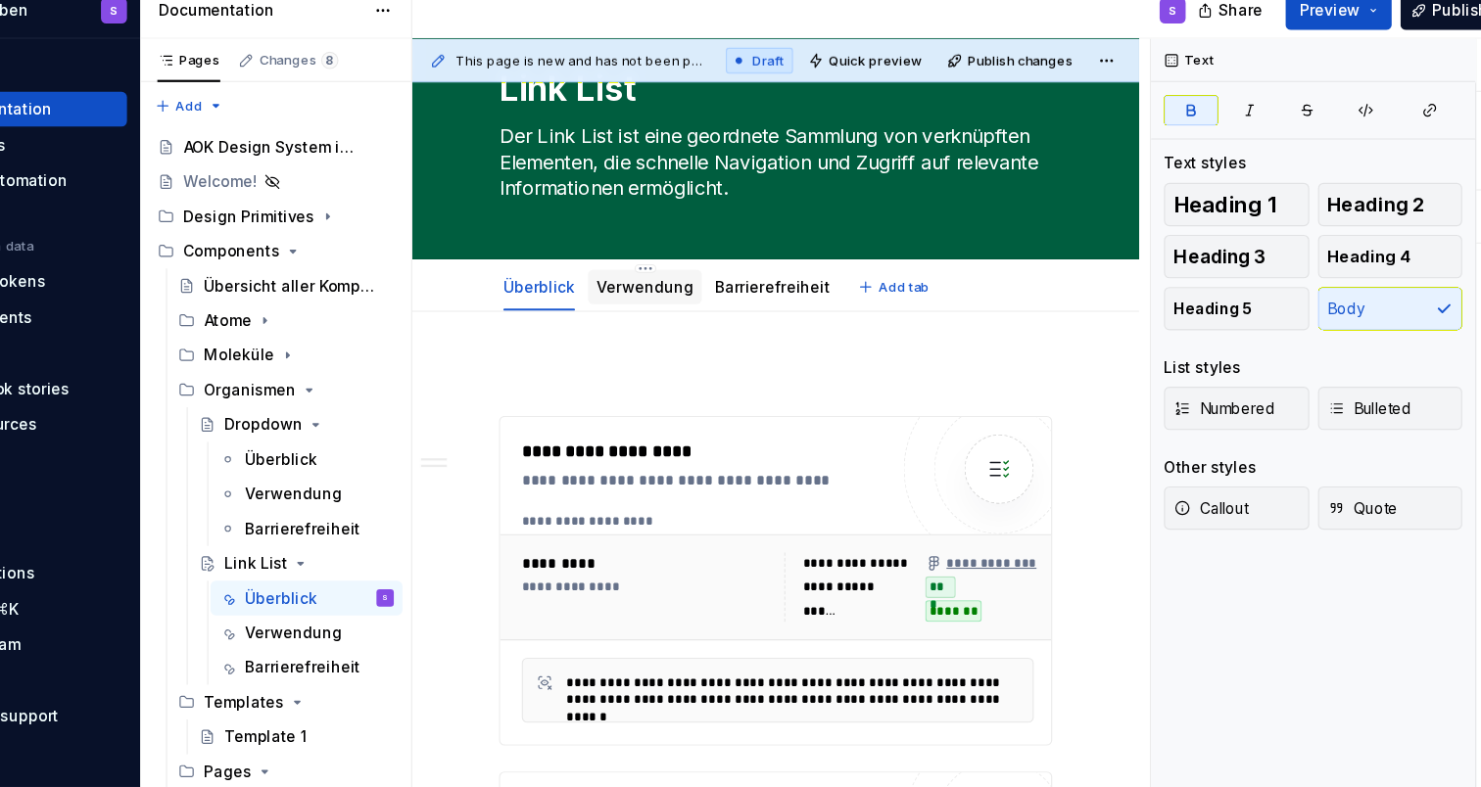
click at [632, 271] on div "Verwendung" at bounding box center [683, 283] width 103 height 31
click at [640, 275] on link "Verwendung" at bounding box center [683, 283] width 87 height 17
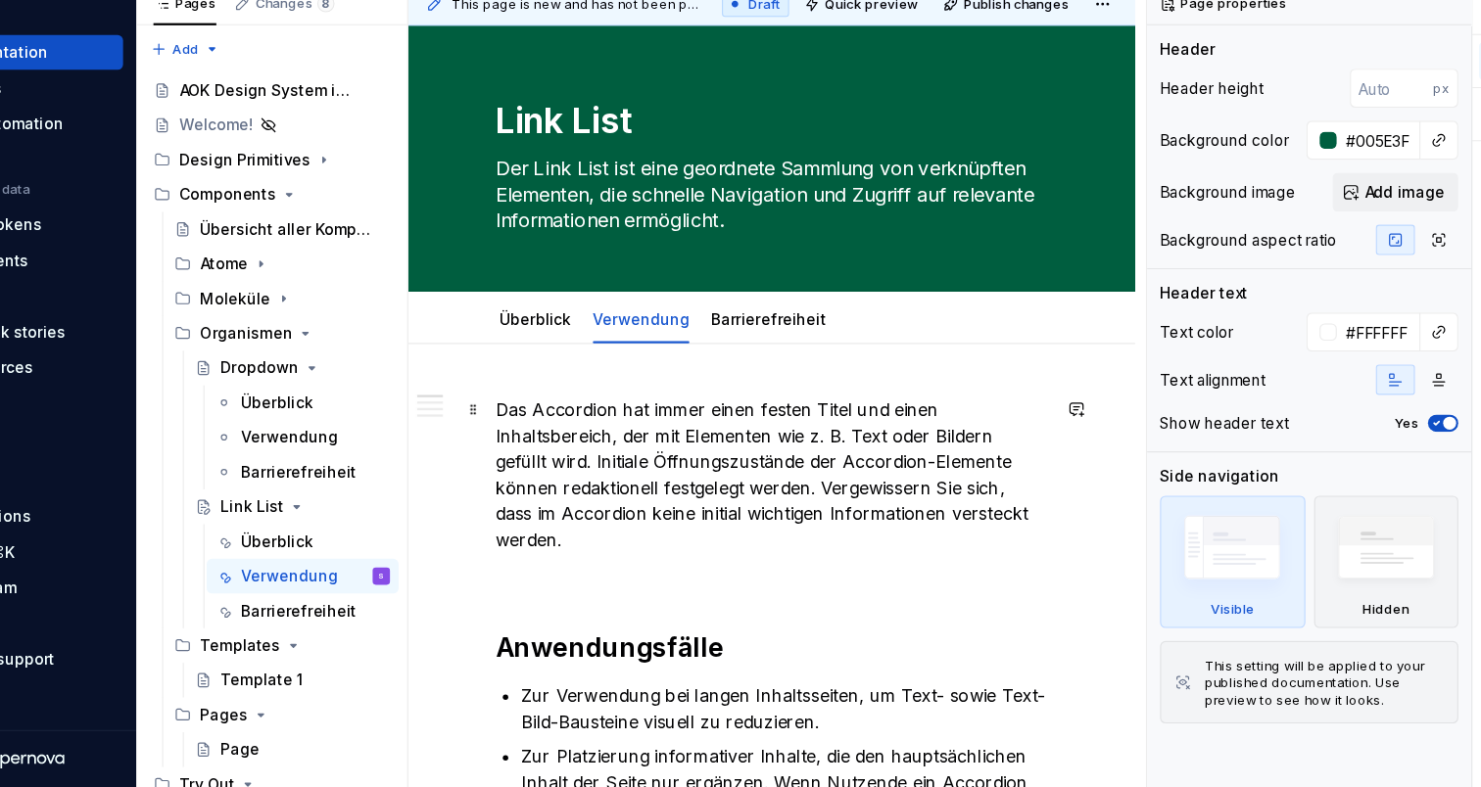
click at [739, 435] on p "Das Accordion hat immer einen festen Titel und einen Inhaltsbereich, der mit El…" at bounding box center [800, 504] width 499 height 141
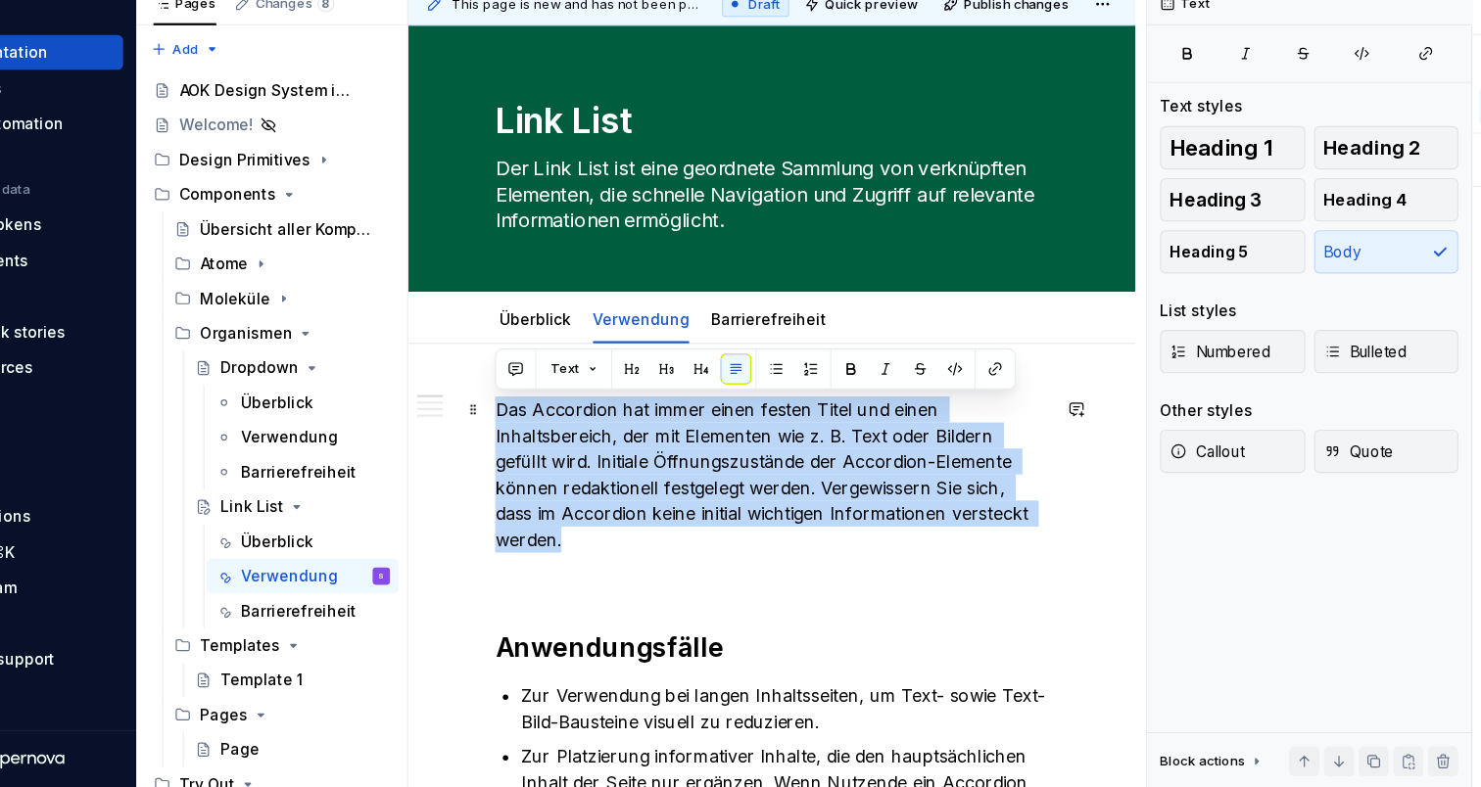
drag, startPoint x: 945, startPoint y: 456, endPoint x: 452, endPoint y: 368, distance: 500.4
click at [551, 434] on p "Das Accordion hat immer einen festen Titel und einen Inhaltsbereich, der mit El…" at bounding box center [800, 504] width 499 height 141
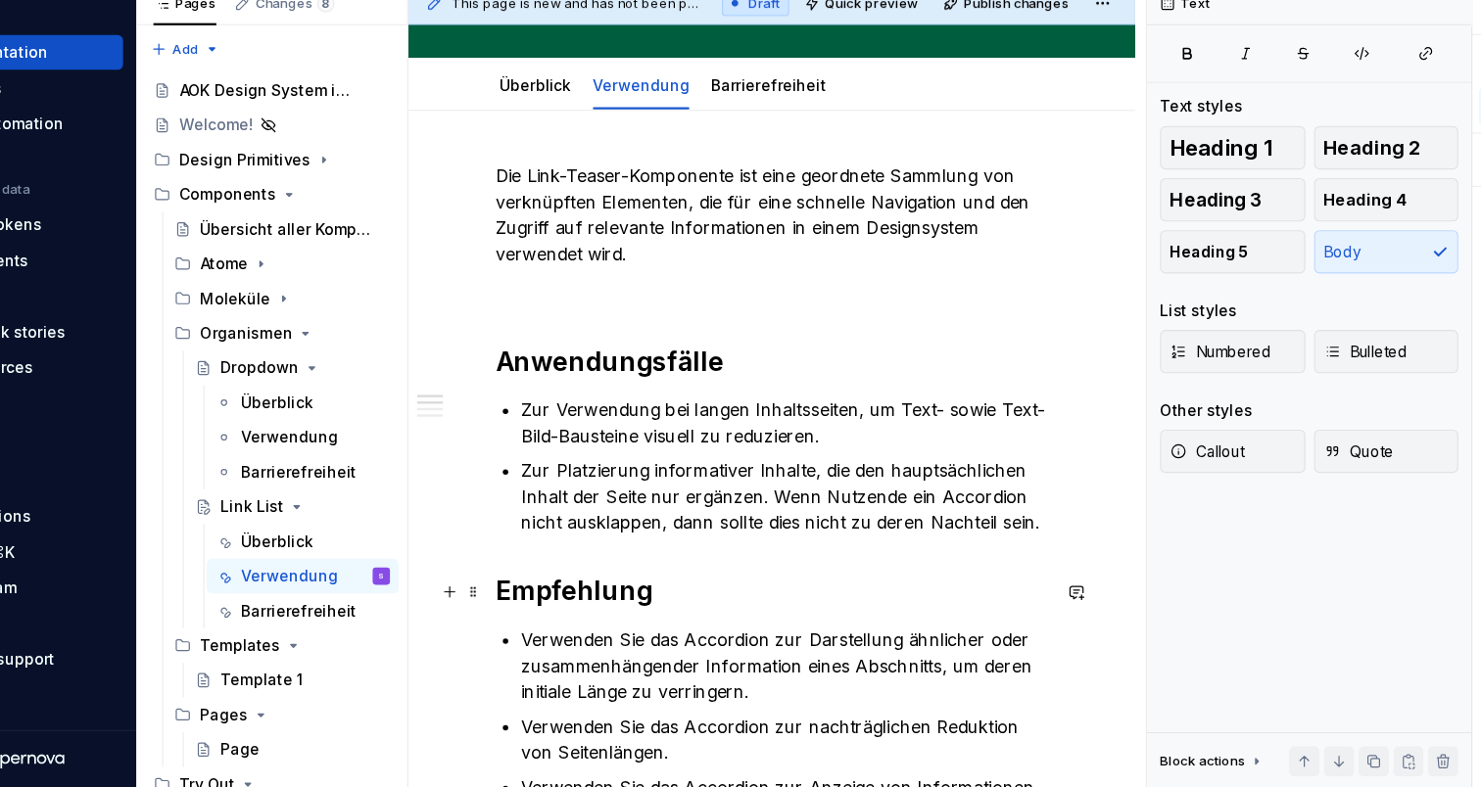
scroll to position [237, 0]
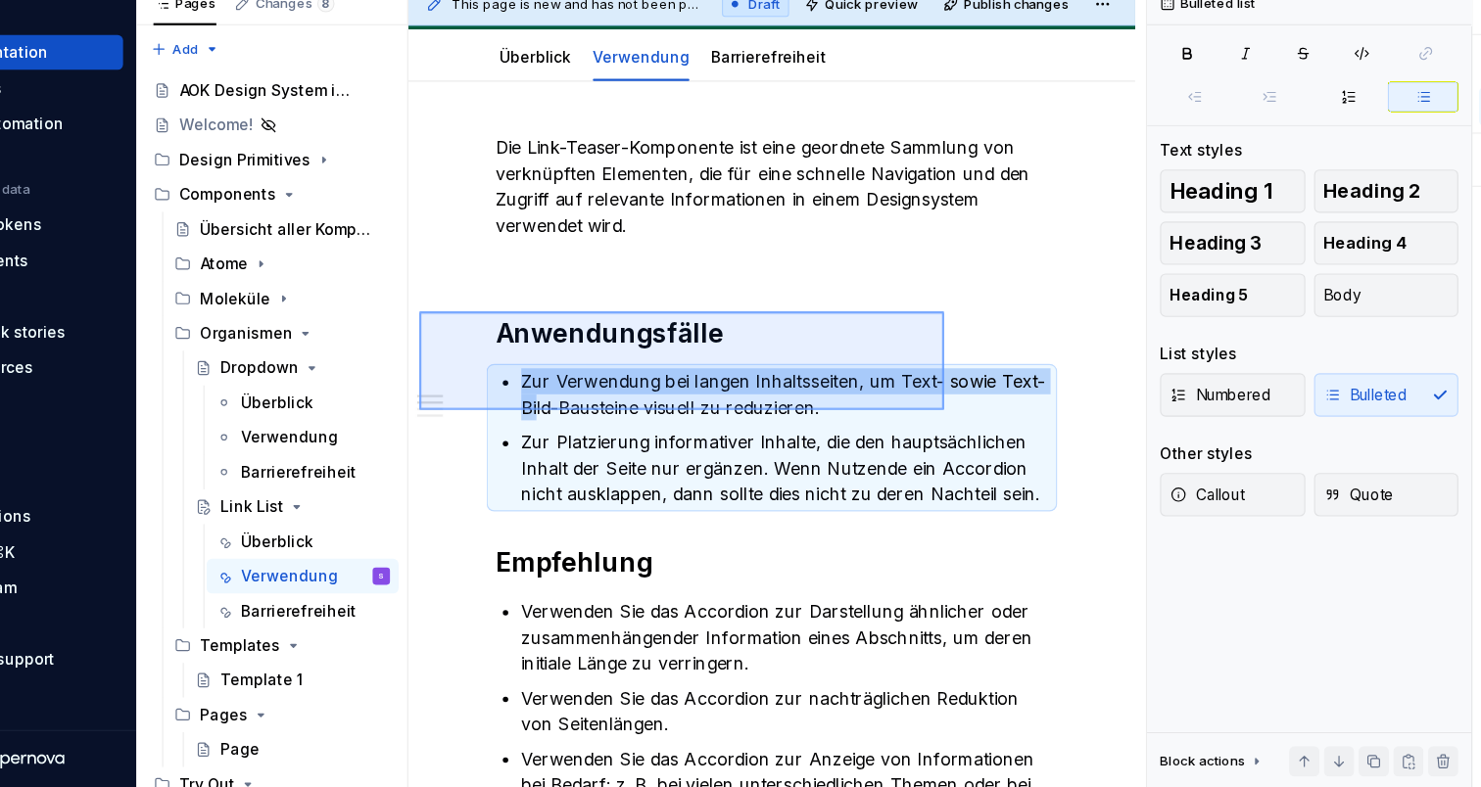
drag, startPoint x: 957, startPoint y: 447, endPoint x: 483, endPoint y: 357, distance: 482.3
click at [483, 357] on div "**********" at bounding box center [806, 424] width 666 height 729
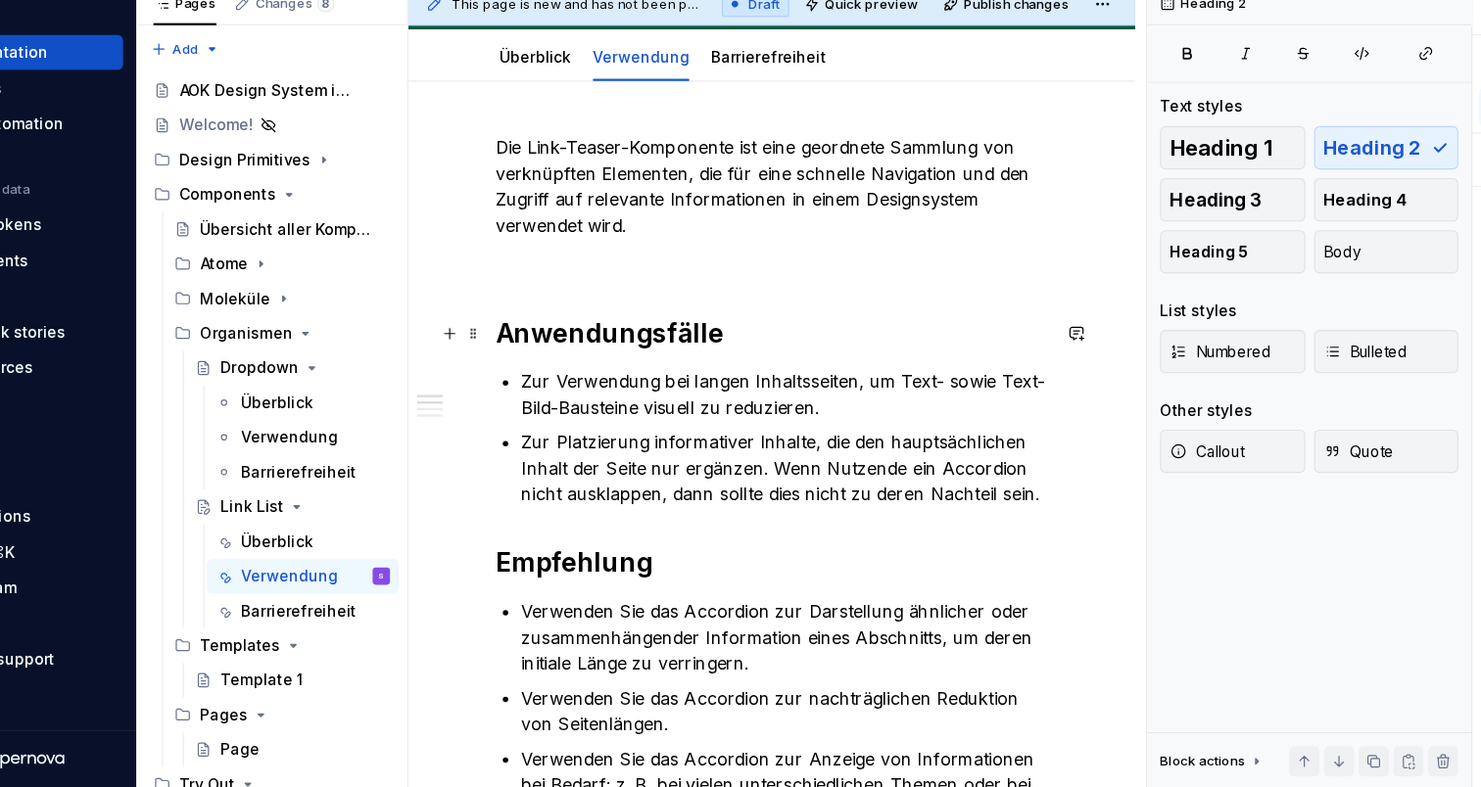
click at [670, 361] on h2 "Anwendungsfälle" at bounding box center [800, 376] width 499 height 31
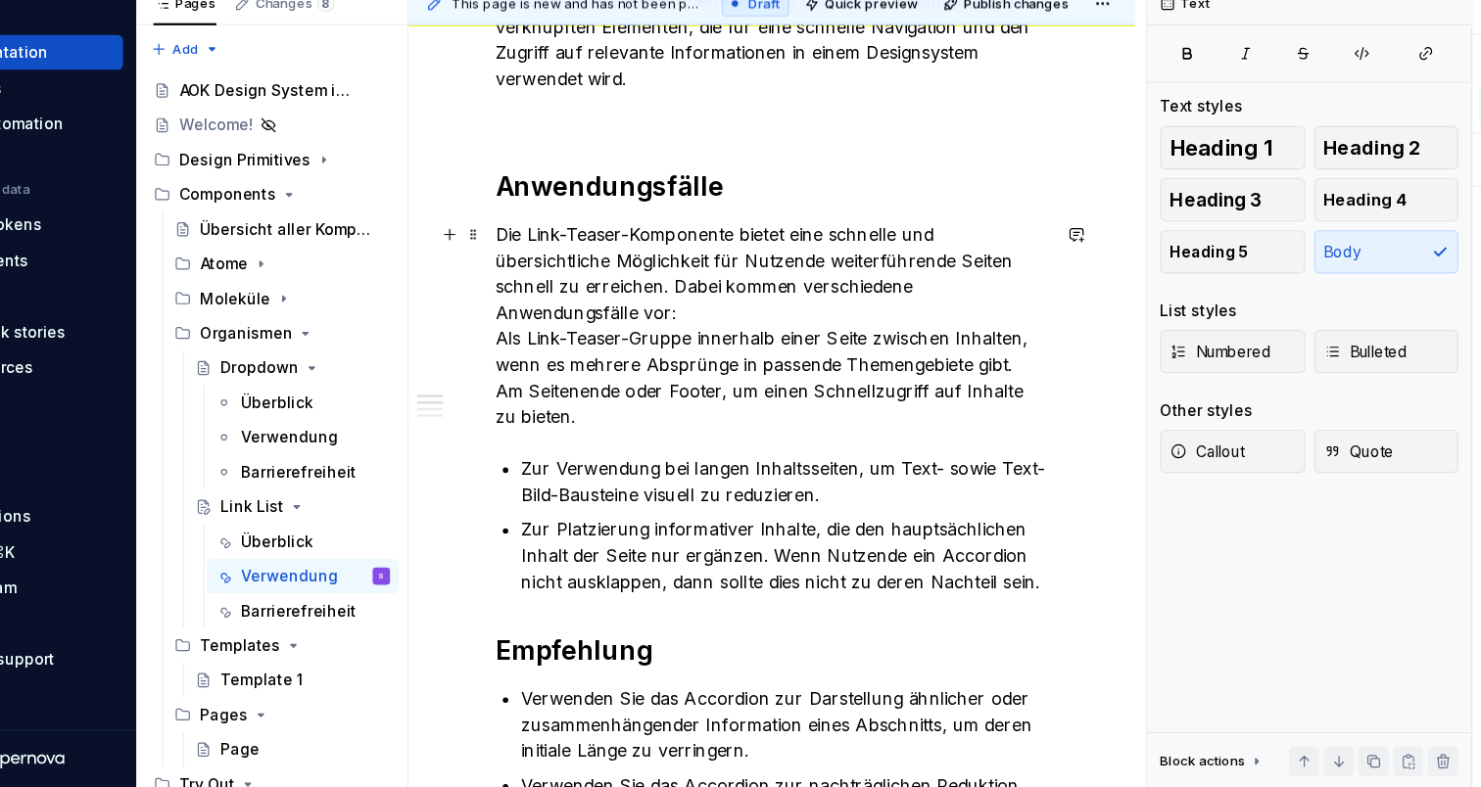
scroll to position [376, 0]
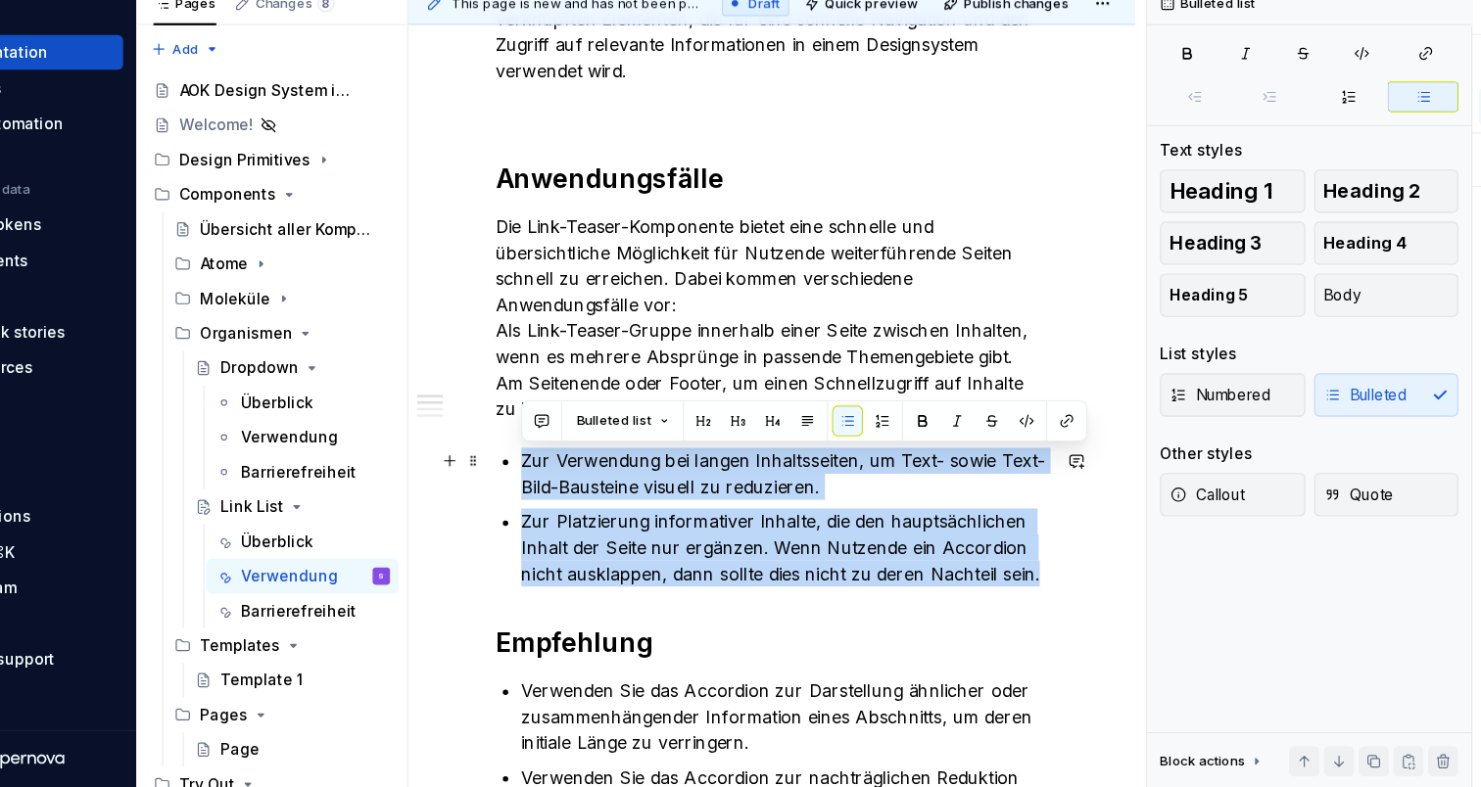
drag, startPoint x: 951, startPoint y: 524, endPoint x: 455, endPoint y: 419, distance: 506.5
click at [575, 481] on ul "Zur Verwendung bei langen Inhaltsseiten, um Text- sowie Text-Bild-Bausteine vis…" at bounding box center [813, 543] width 476 height 125
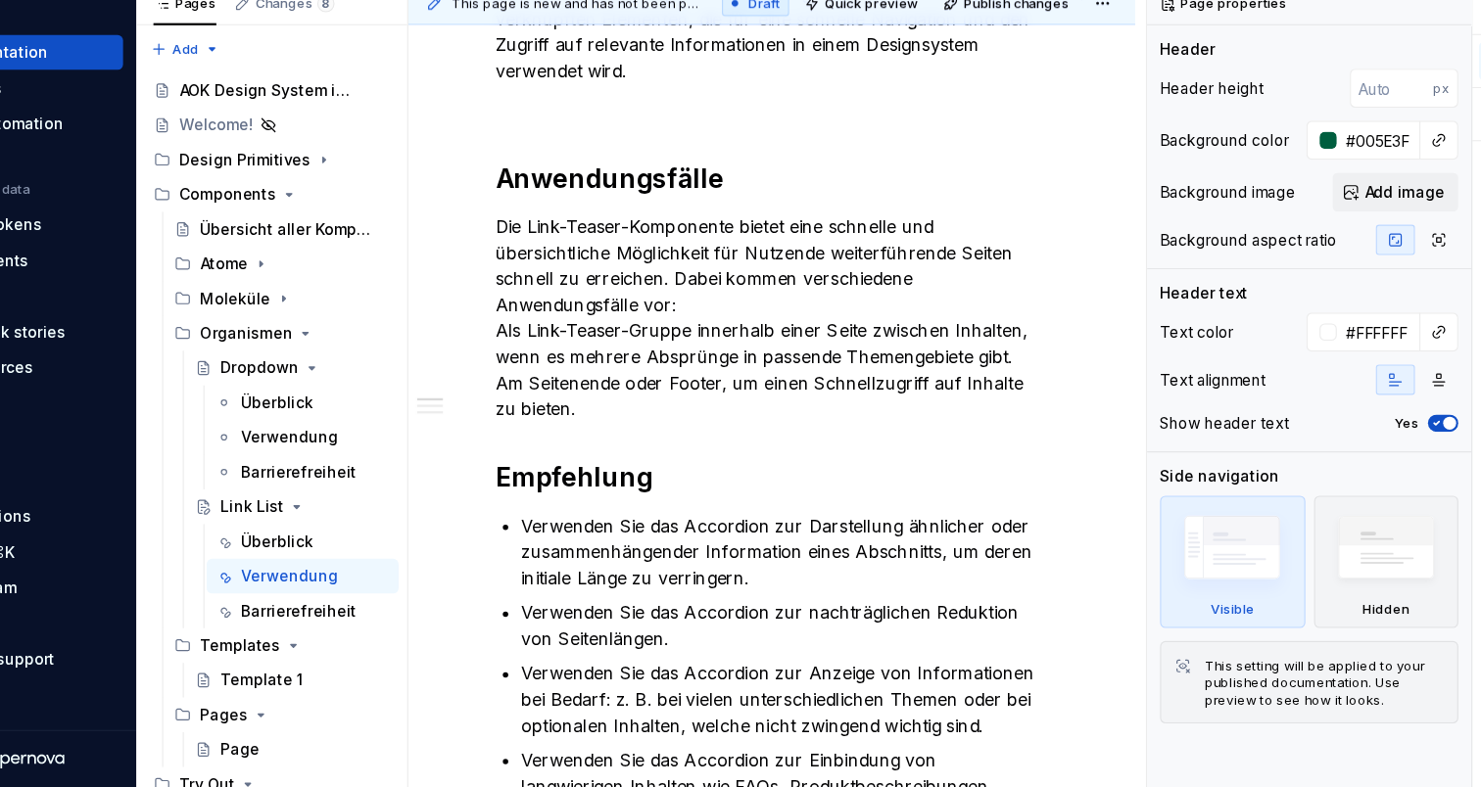
type textarea "*"
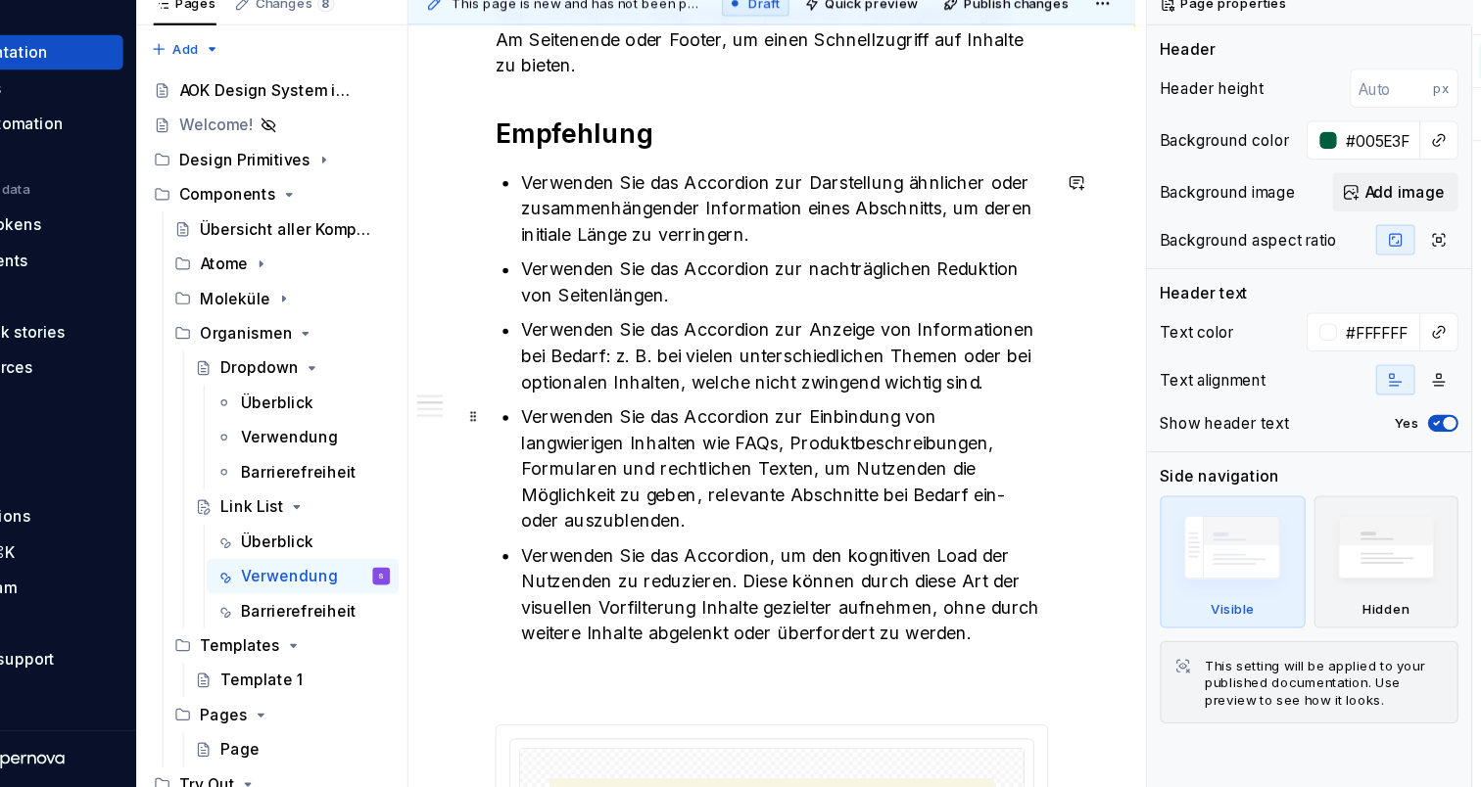
scroll to position [707, 0]
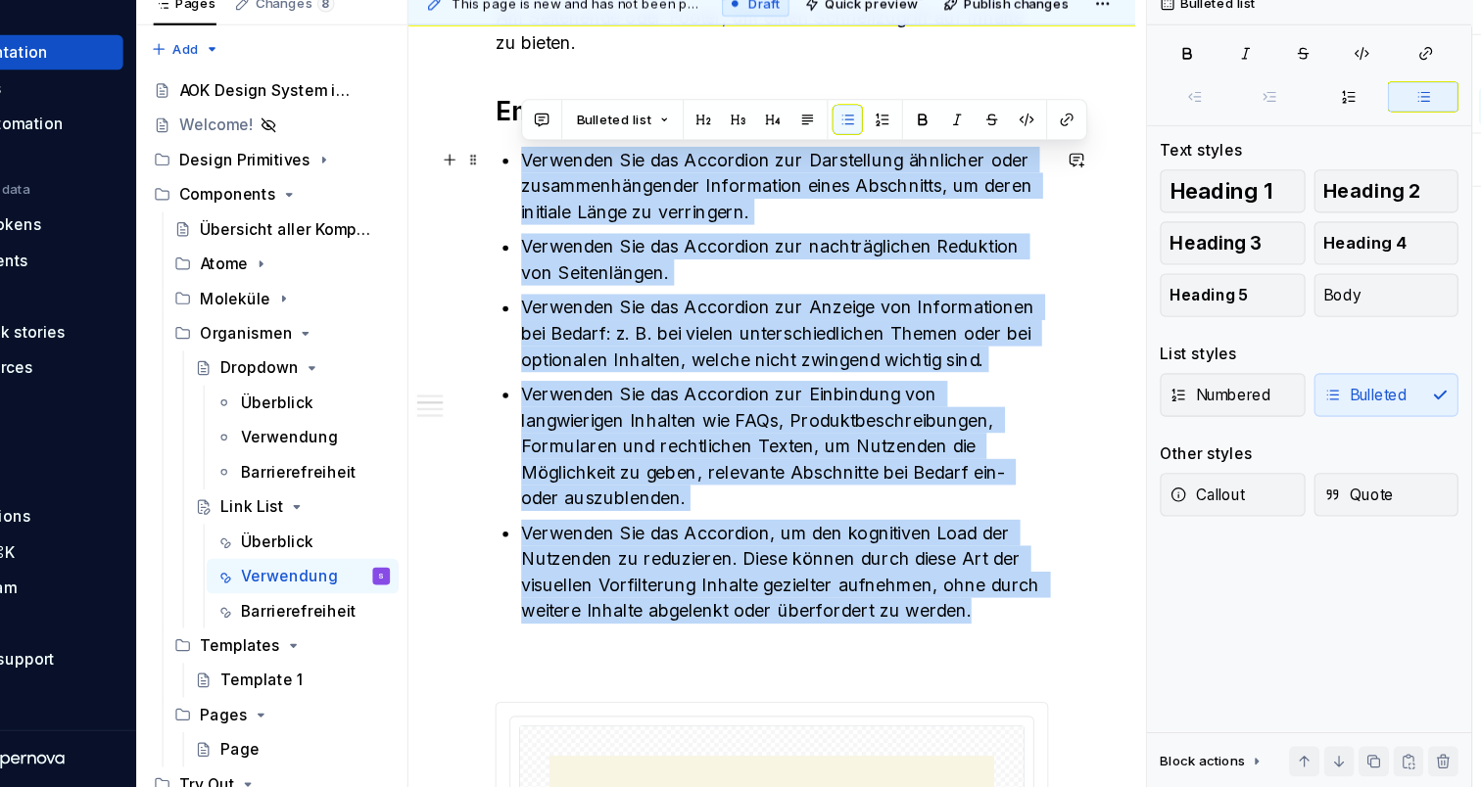
drag, startPoint x: 889, startPoint y: 539, endPoint x: 447, endPoint y: 137, distance: 597.7
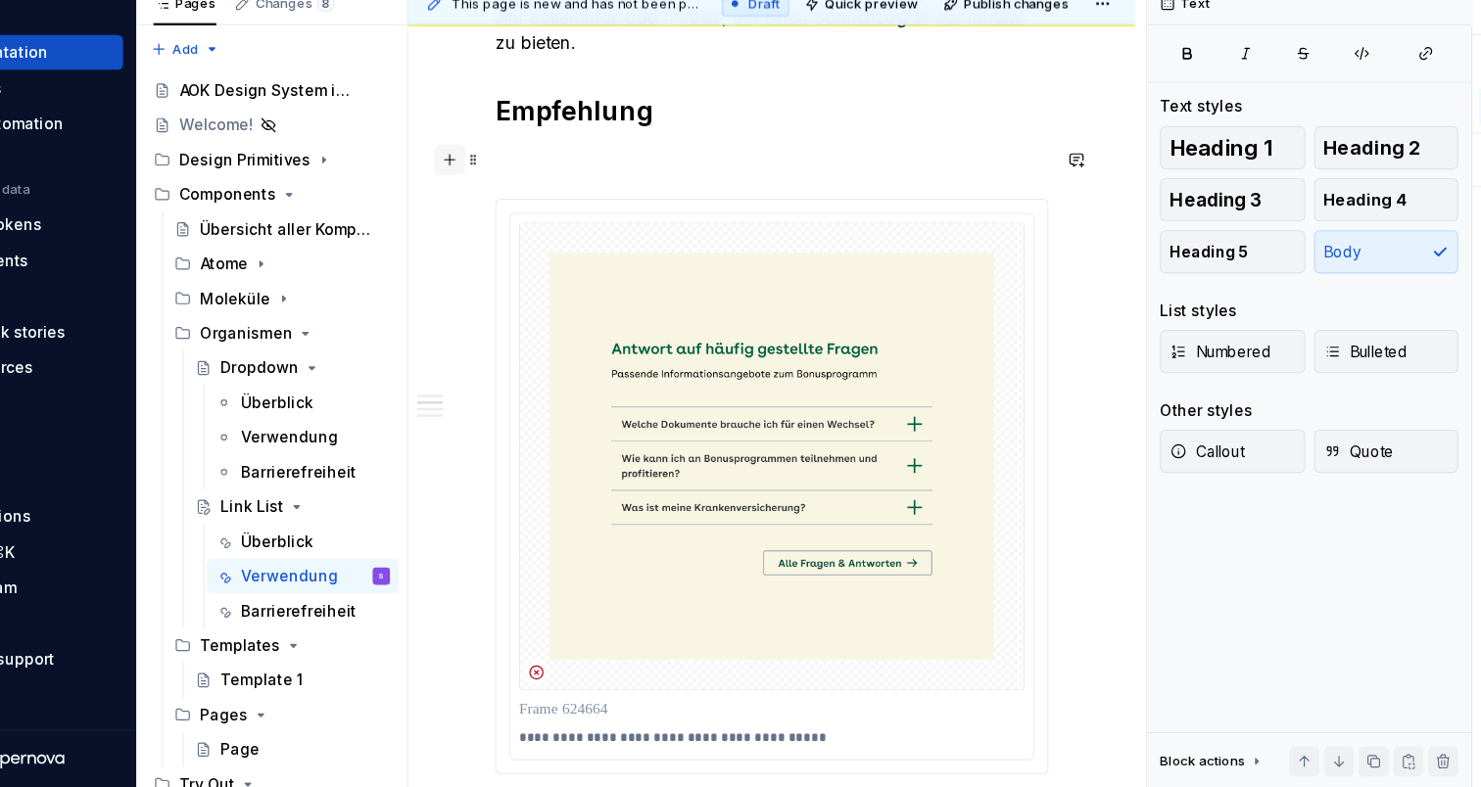
click at [497, 207] on button "button" at bounding box center [510, 220] width 27 height 27
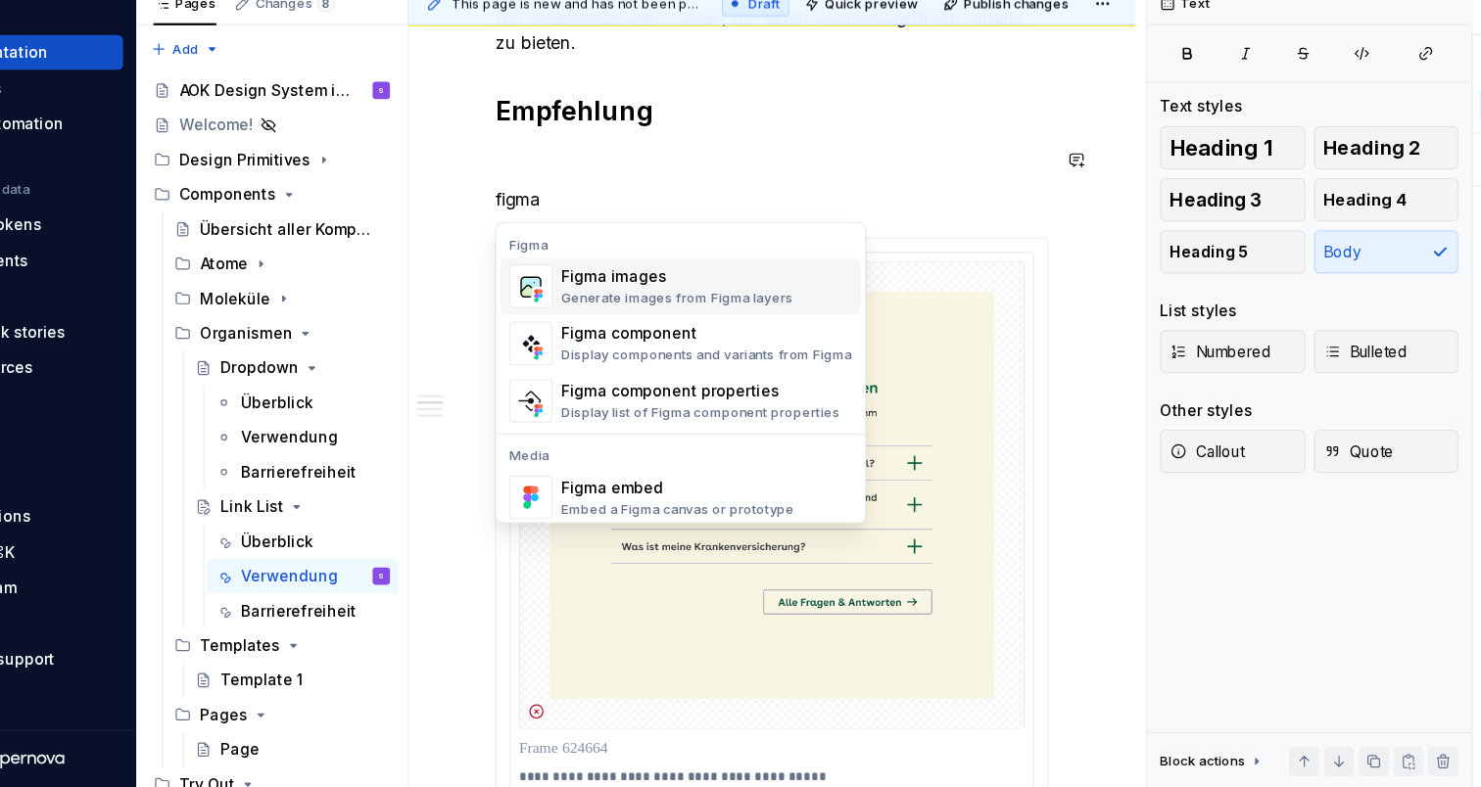
click at [611, 316] on div "Figma images" at bounding box center [716, 326] width 210 height 20
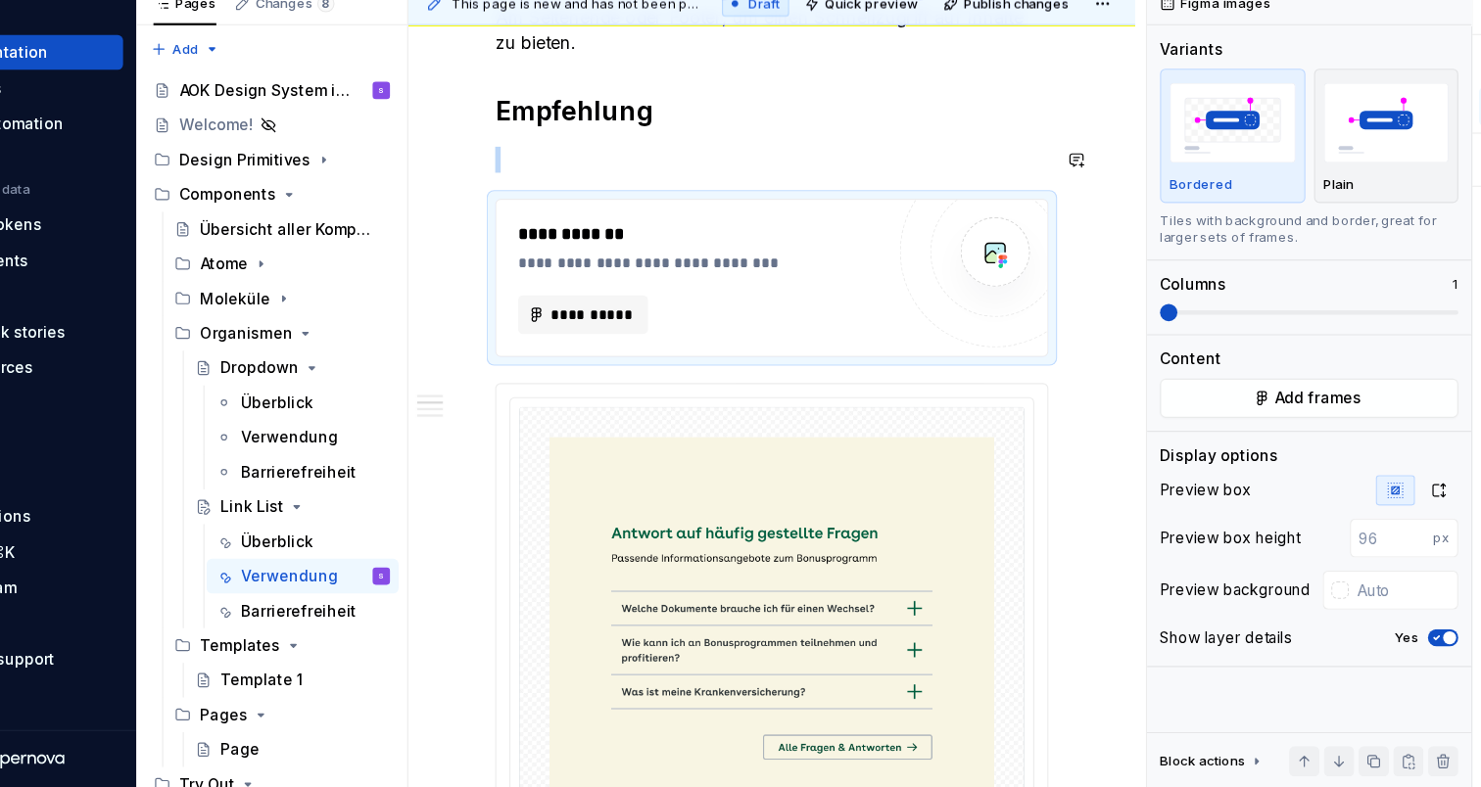
click at [572, 276] on div "**********" at bounding box center [736, 327] width 329 height 102
click at [600, 351] on span "**********" at bounding box center [638, 361] width 76 height 20
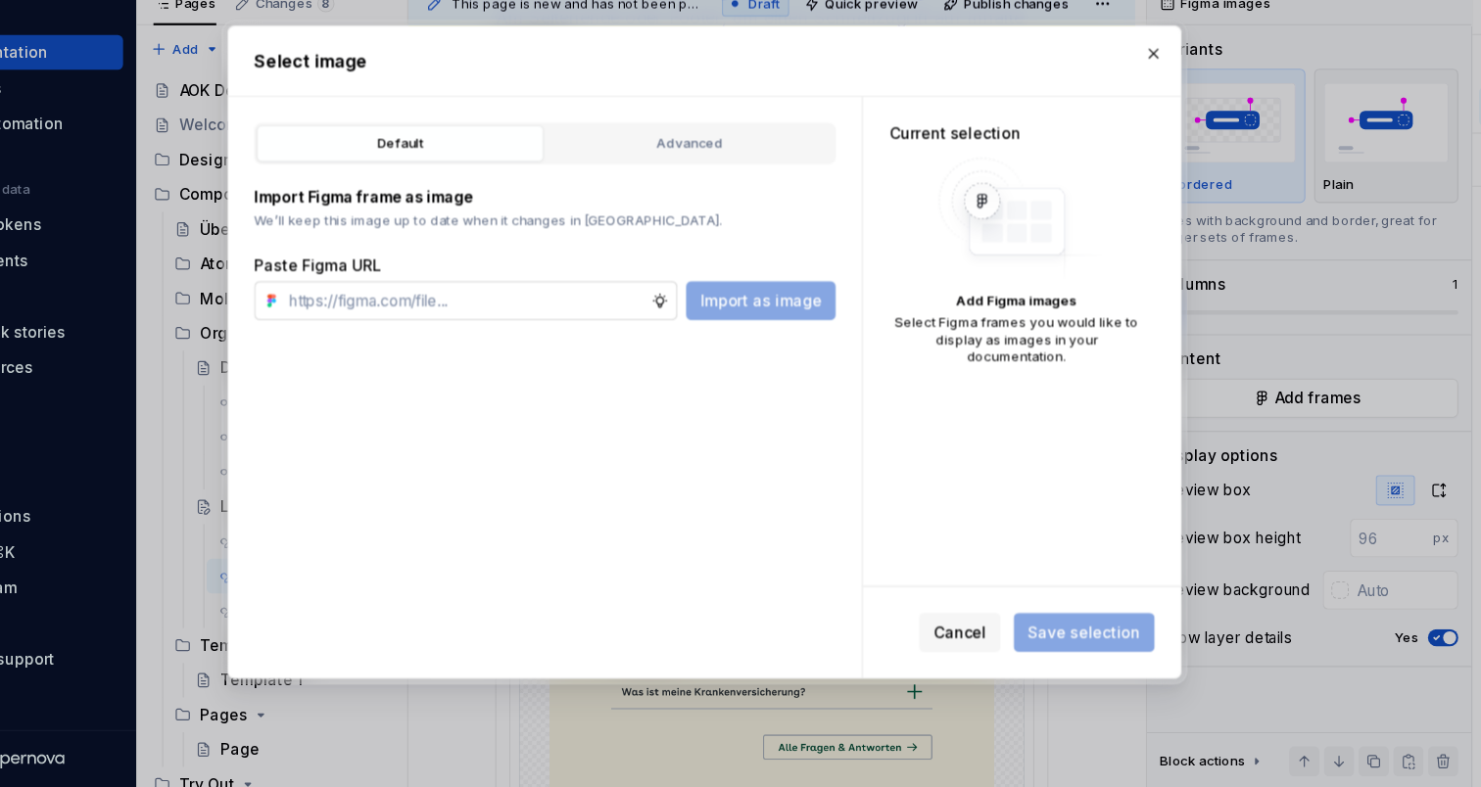
type textarea "*"
type input "https://www.figma.com/design/0XIkXQNVhNiHA3DFpIG6QM/Link_list_doku?node-id=1829…"
click at [736, 338] on span "Import as image" at bounding box center [791, 348] width 110 height 20
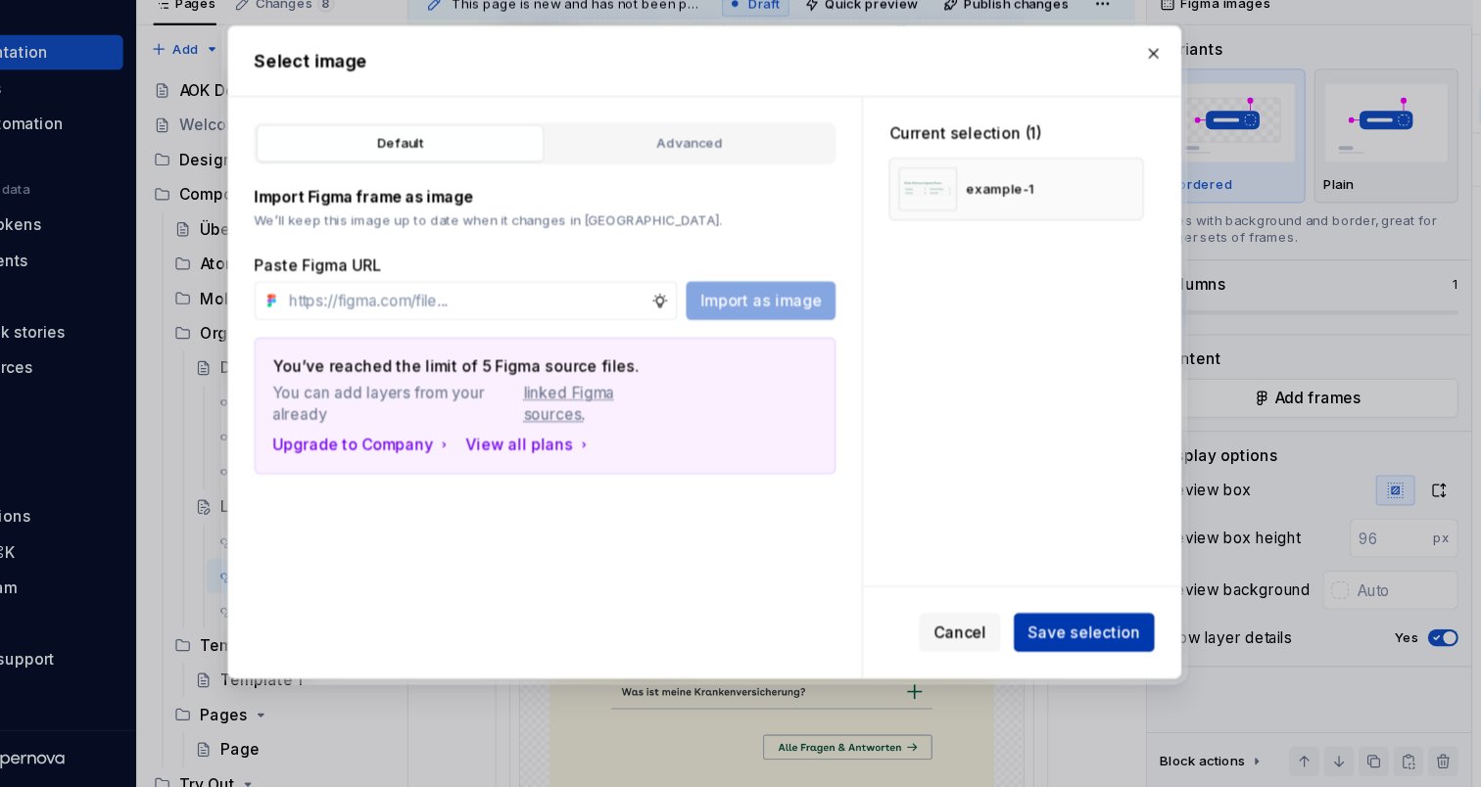
click at [1032, 638] on span "Save selection" at bounding box center [1083, 648] width 102 height 20
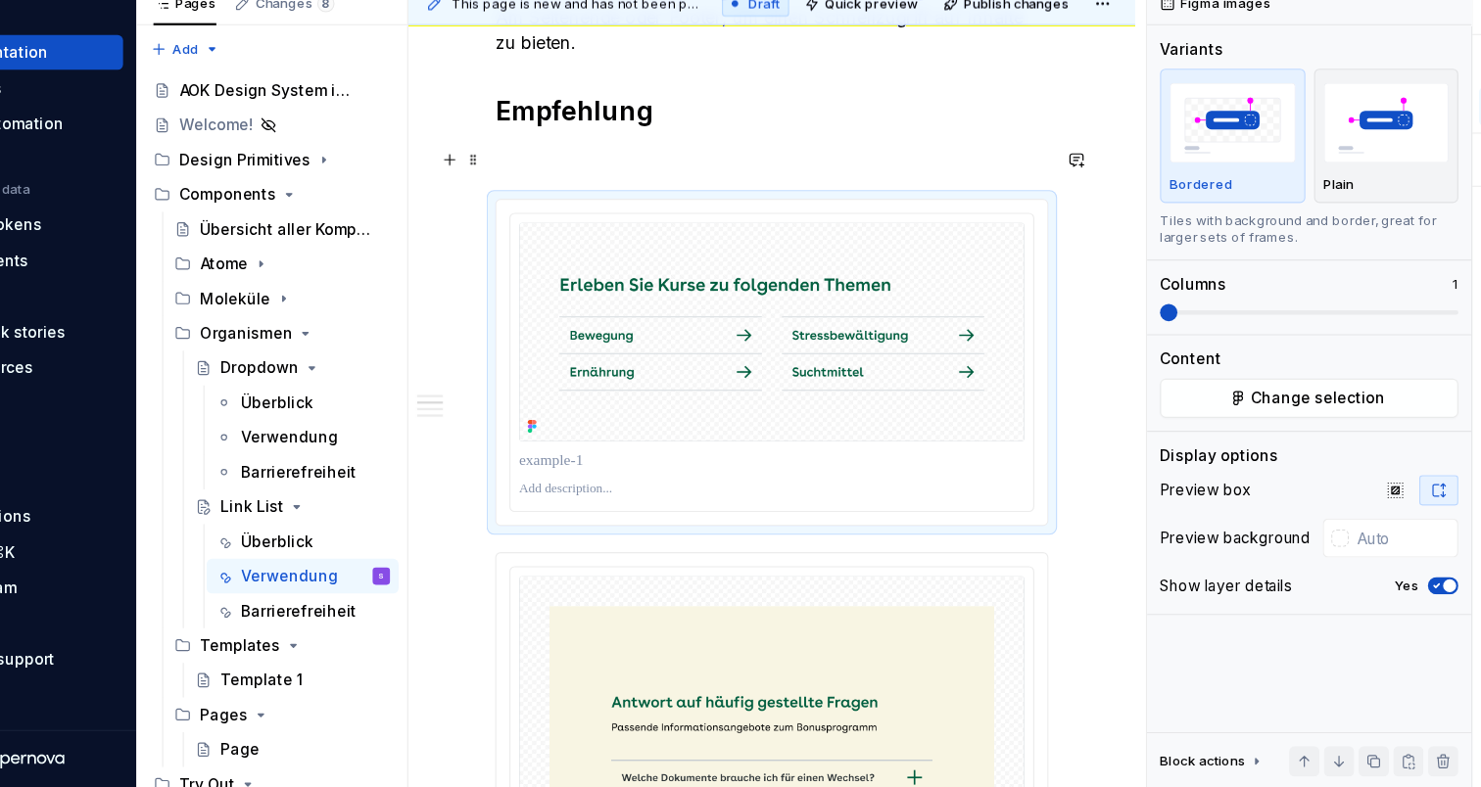
click at [551, 209] on p at bounding box center [800, 221] width 499 height 24
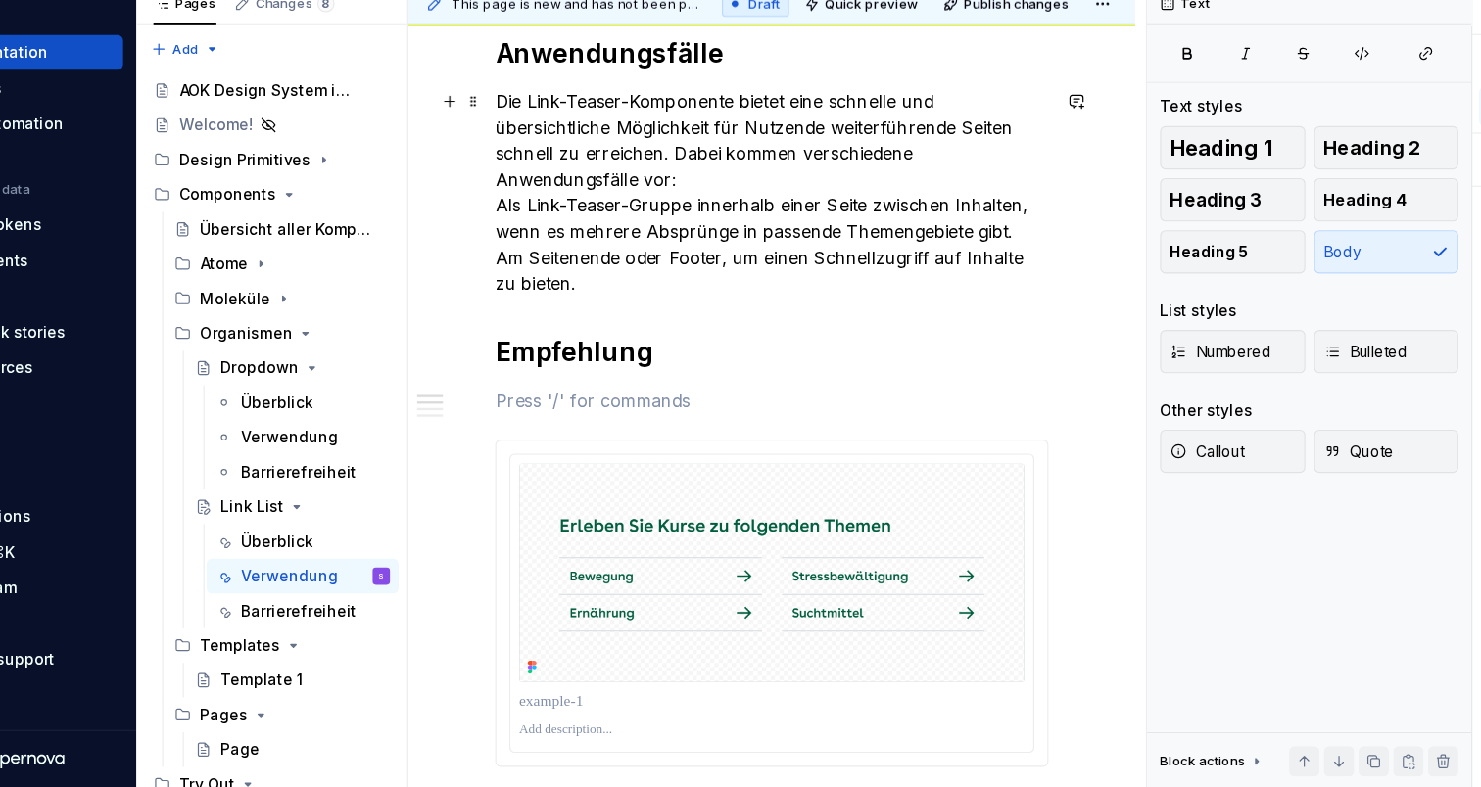
scroll to position [451, 0]
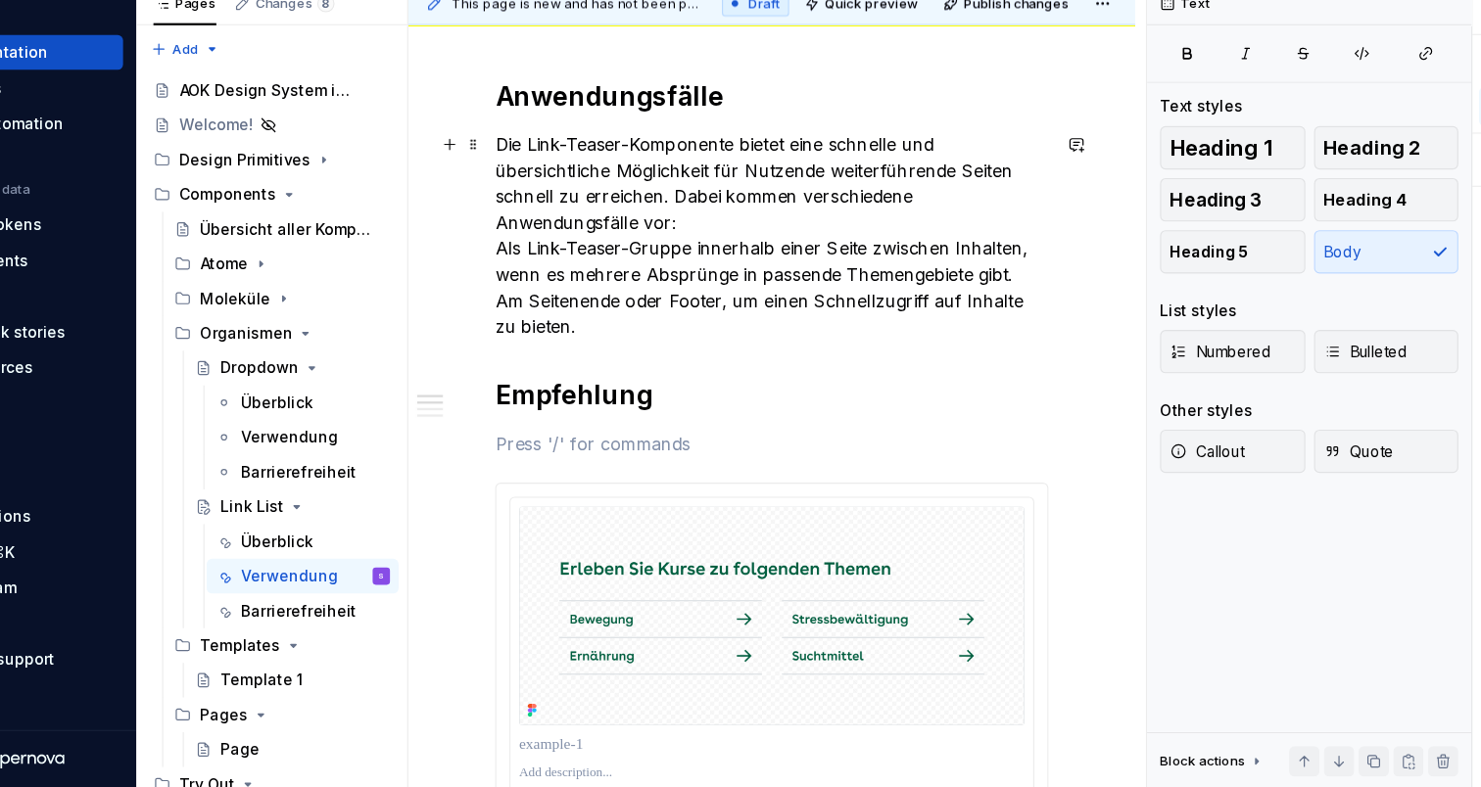
click at [579, 242] on p "Die Link-Teaser-Komponente bietet eine schnelle und übersichtliche Möglichkeit …" at bounding box center [800, 289] width 499 height 188
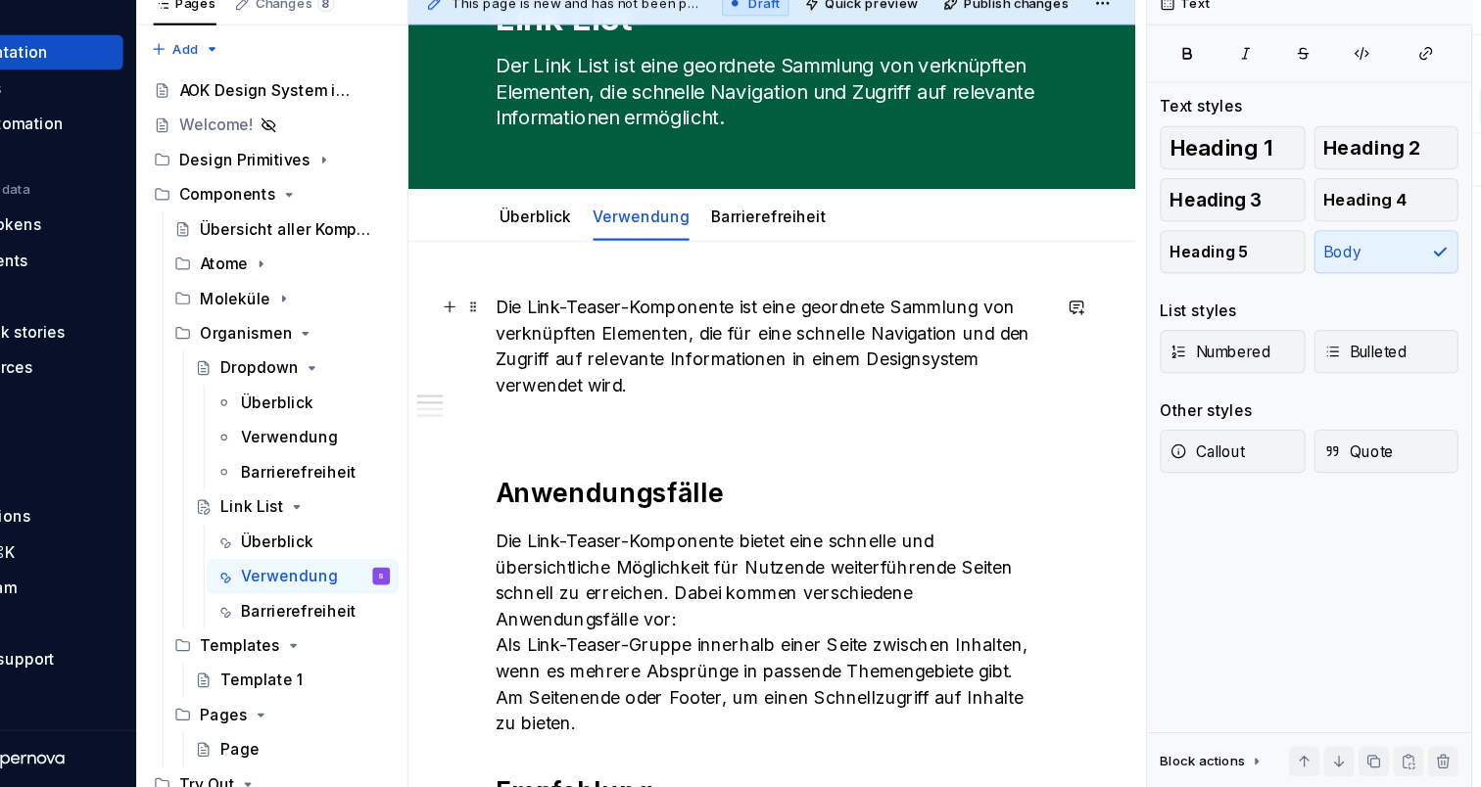
scroll to position [85, 0]
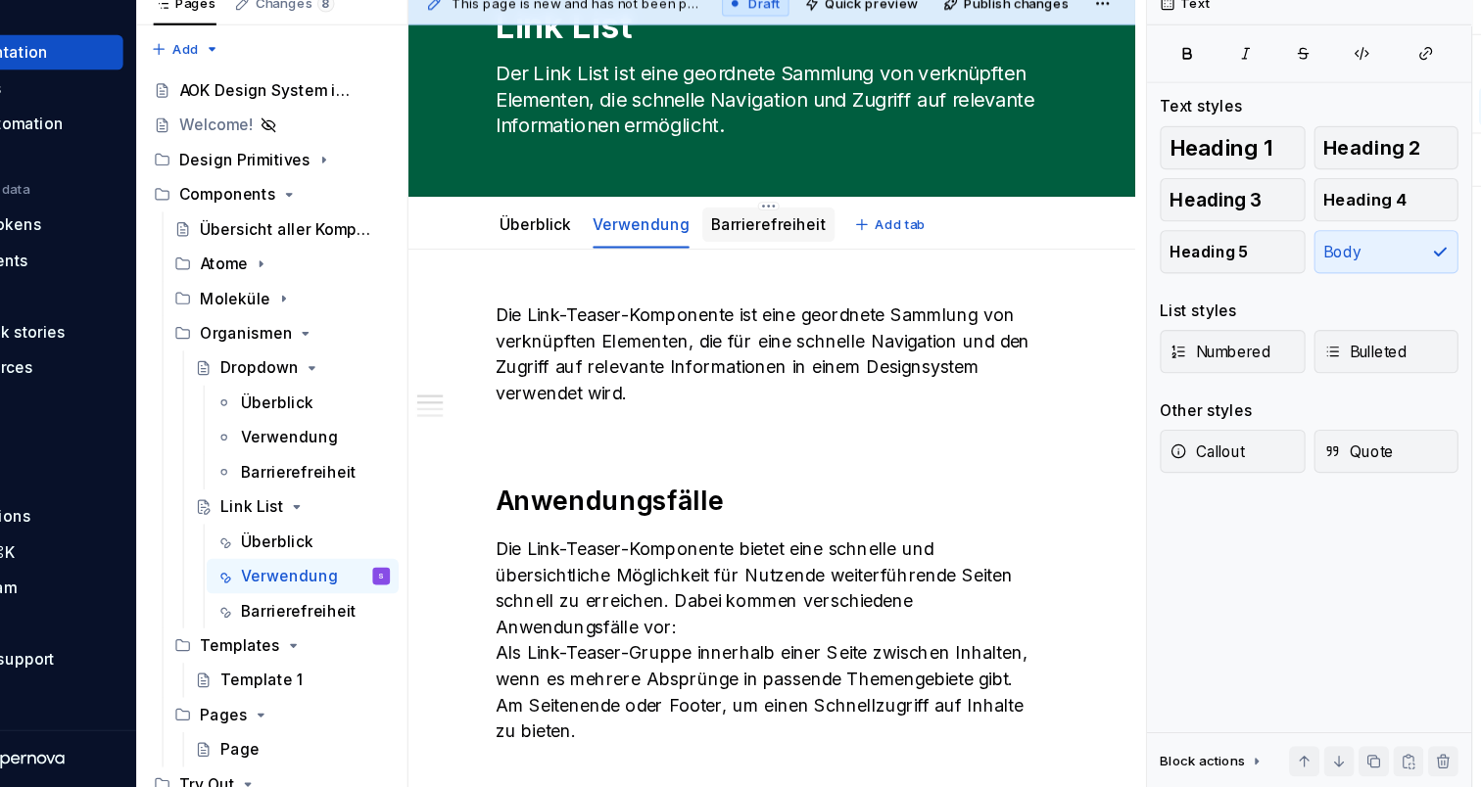
click at [746, 269] on div "Barrierefreiheit" at bounding box center [798, 279] width 104 height 20
click at [746, 270] on link "Barrierefreiheit" at bounding box center [798, 278] width 104 height 17
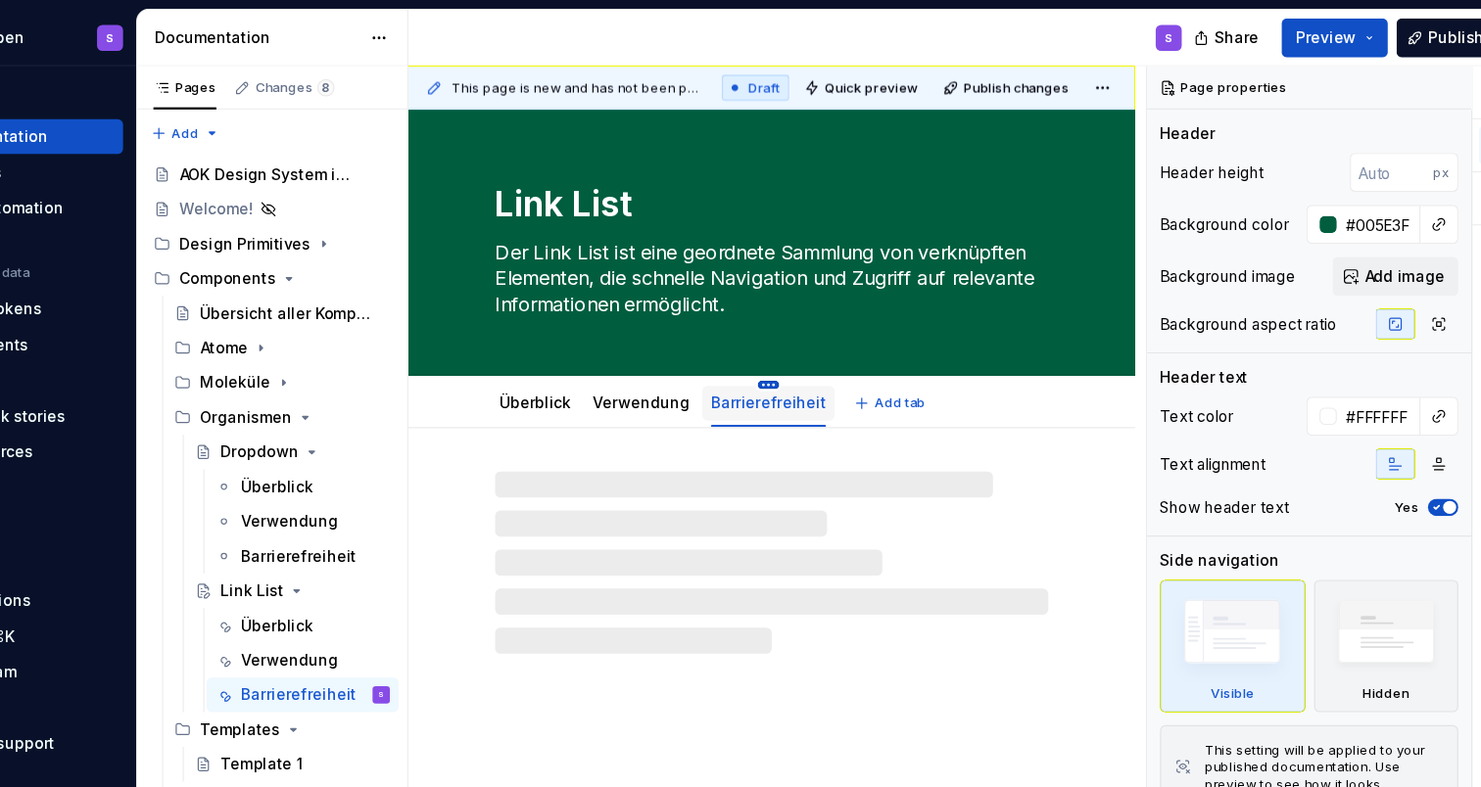
click at [684, 347] on html "Mein Leben S Home Documentation Analytics Code automation Design system data De…" at bounding box center [740, 393] width 1481 height 787
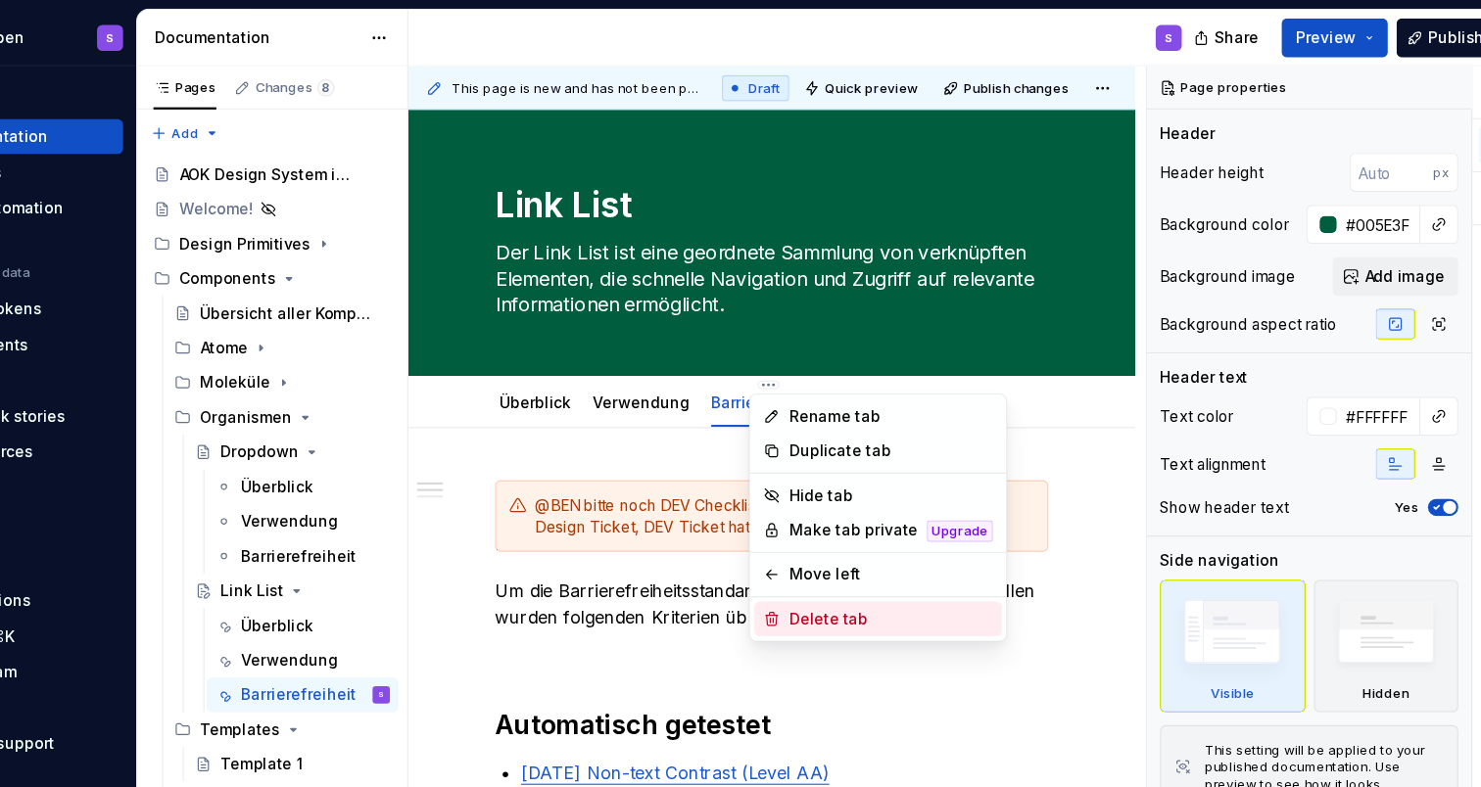
click at [817, 555] on div "Delete tab" at bounding box center [909, 559] width 184 height 20
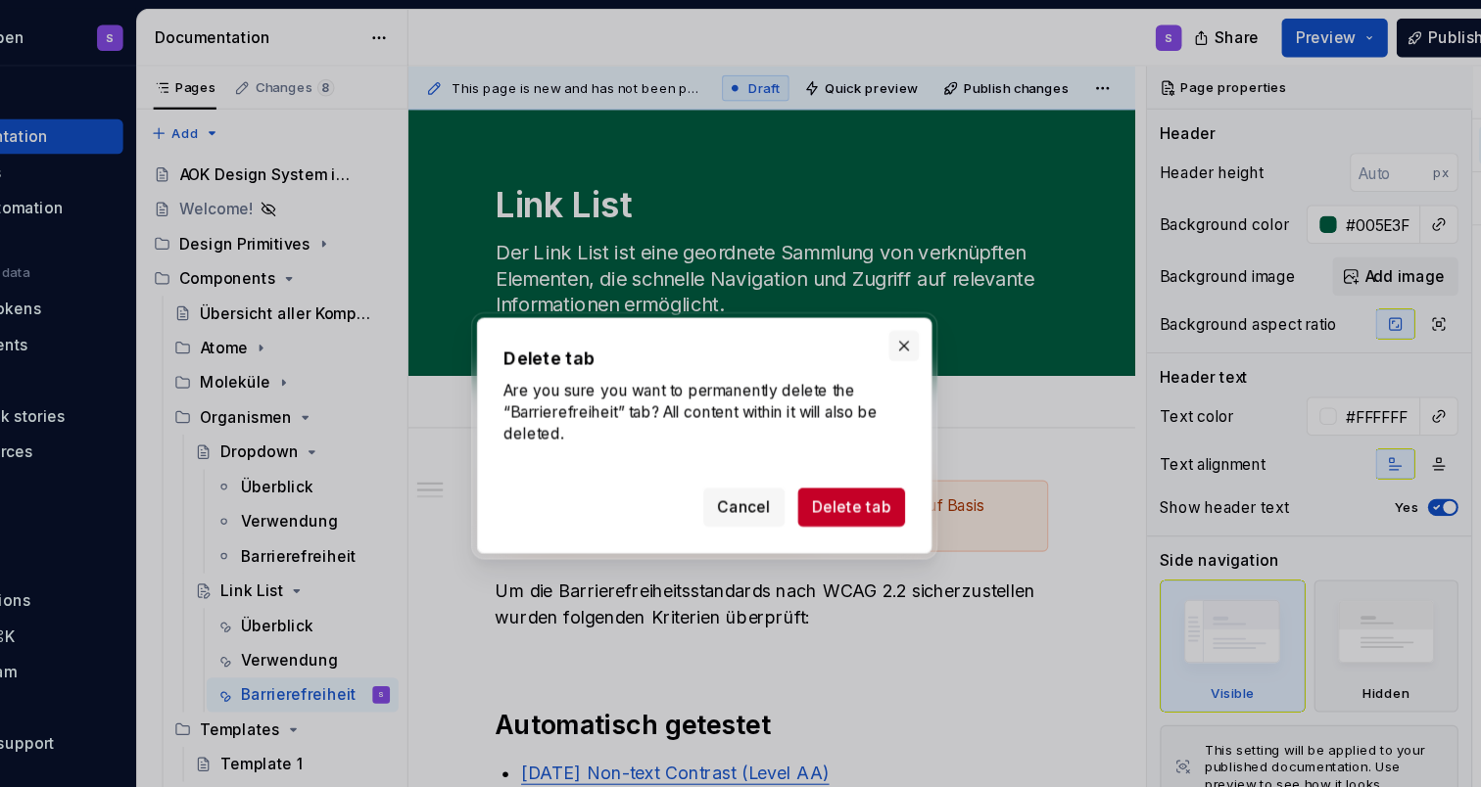
click at [907, 313] on button "button" at bounding box center [920, 312] width 27 height 27
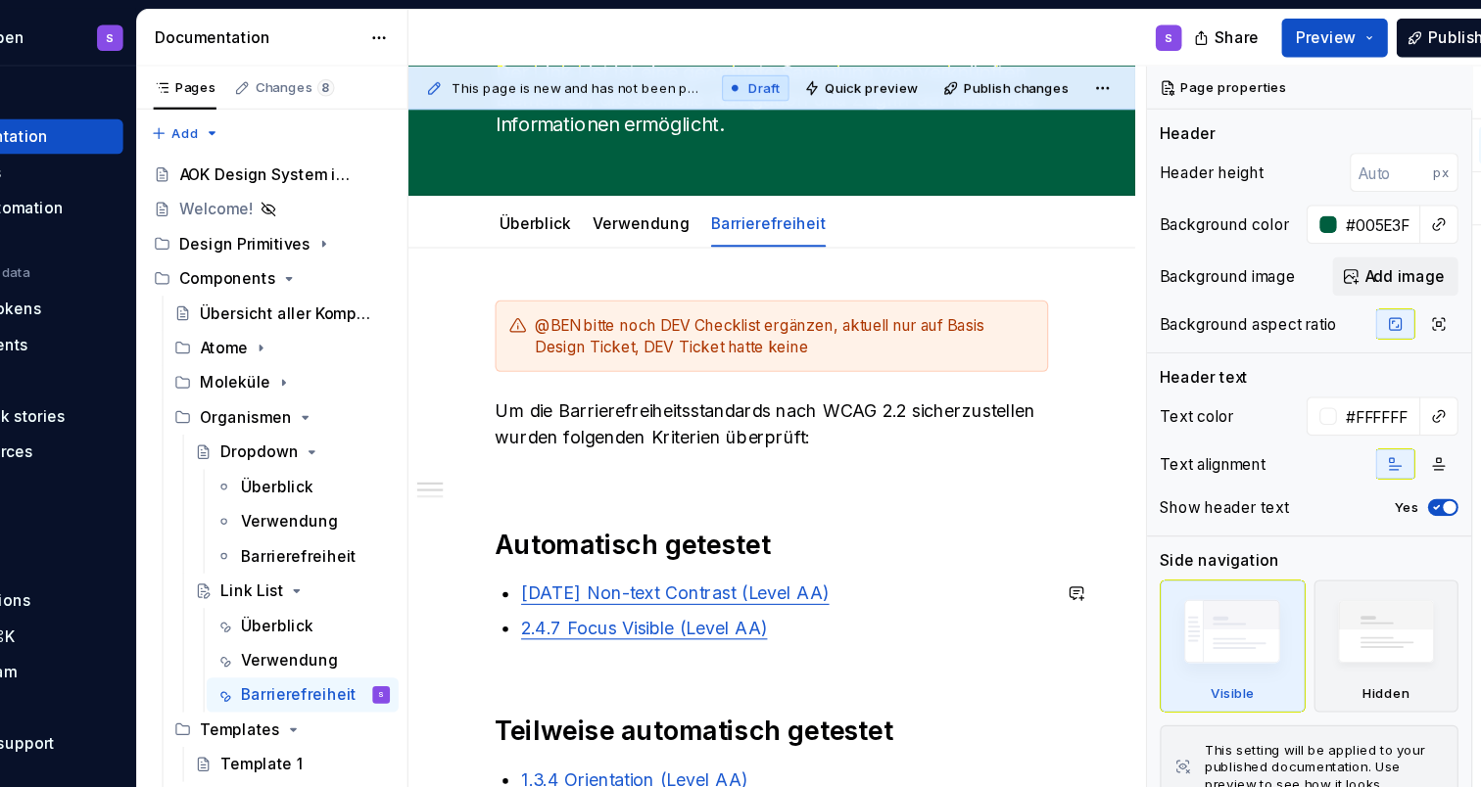
scroll to position [227, 0]
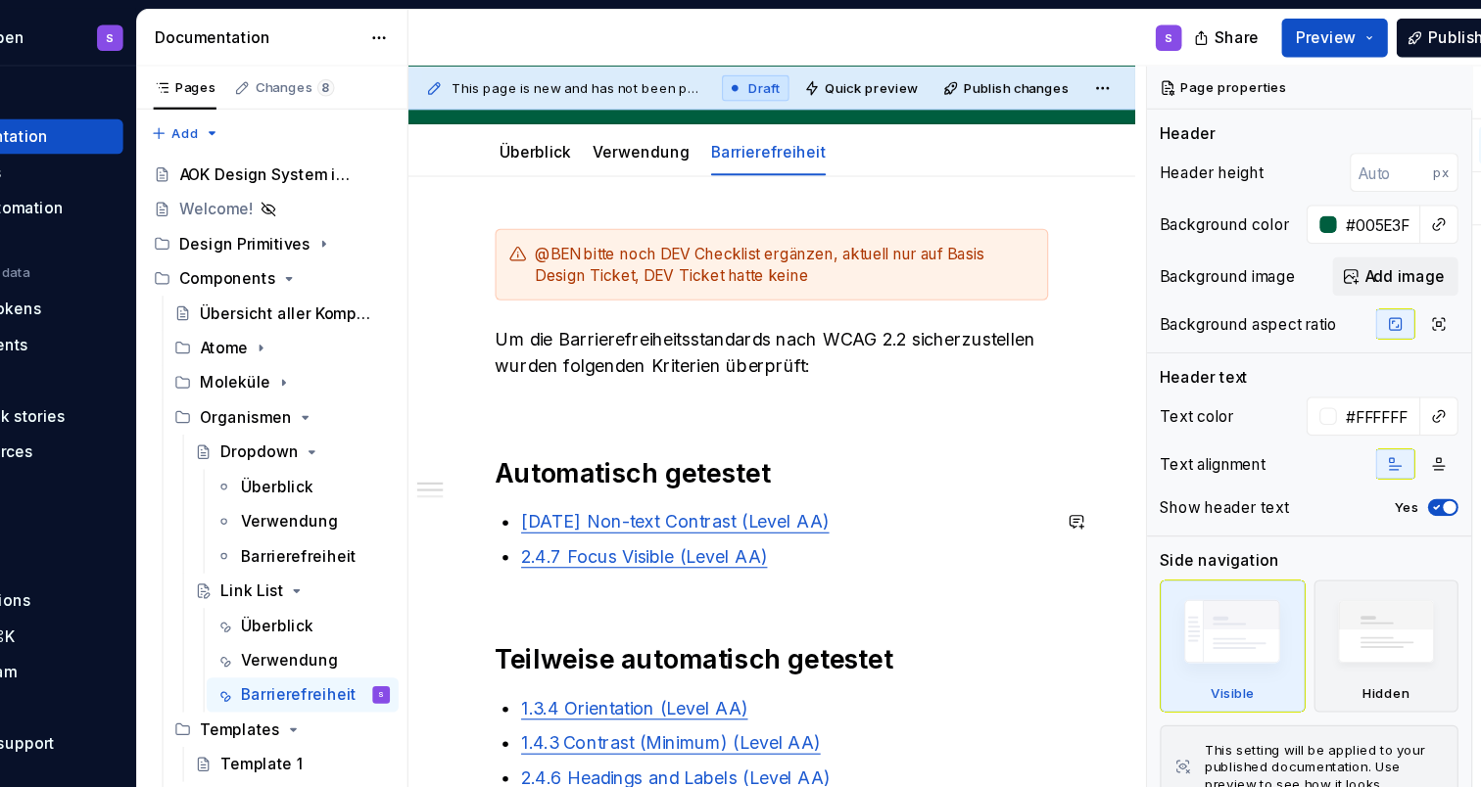
click at [822, 491] on p "2.4.7 Focus Visible (Level AA)" at bounding box center [813, 503] width 476 height 24
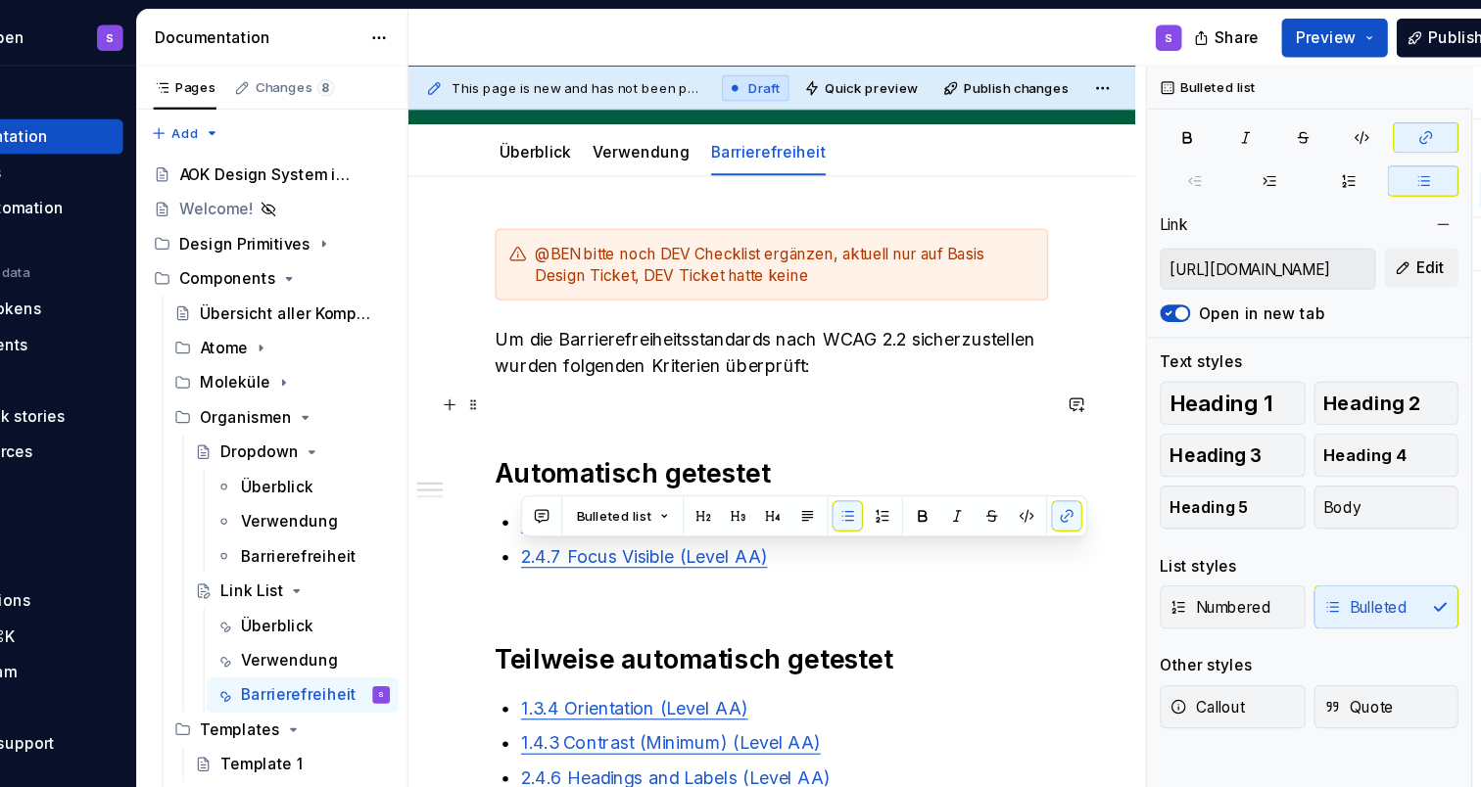
click at [876, 367] on p at bounding box center [800, 366] width 499 height 24
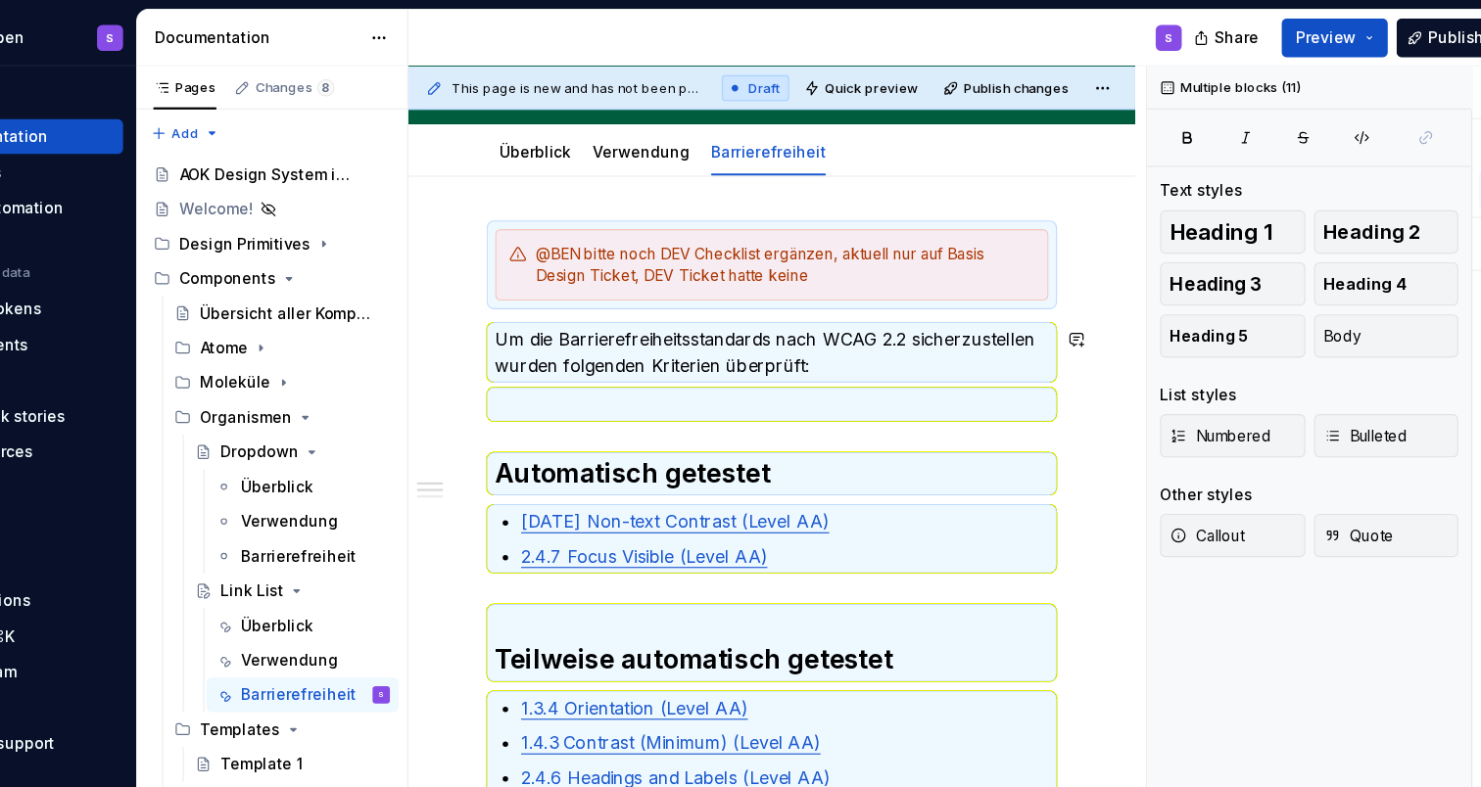
scroll to position [0, 0]
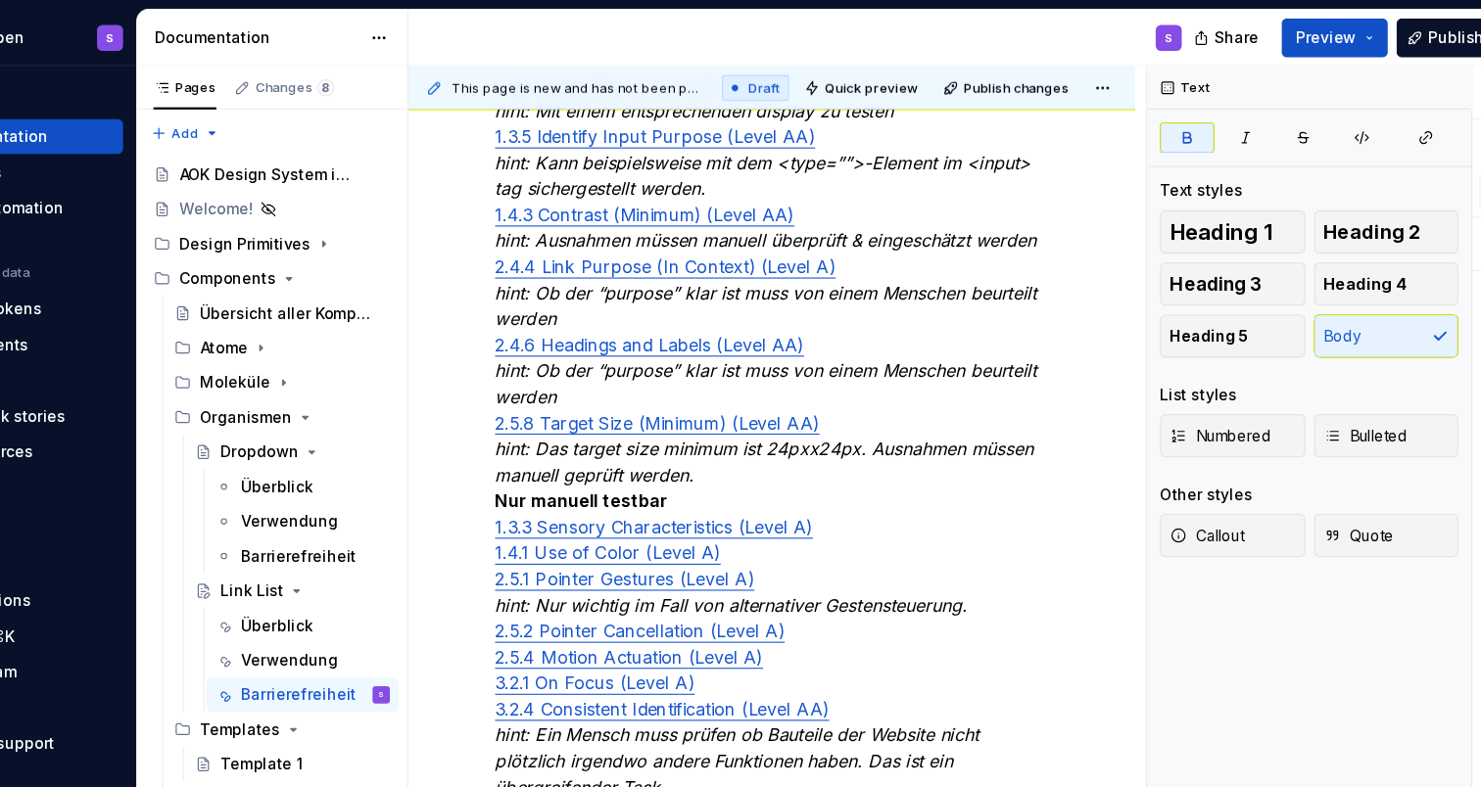
scroll to position [545, 0]
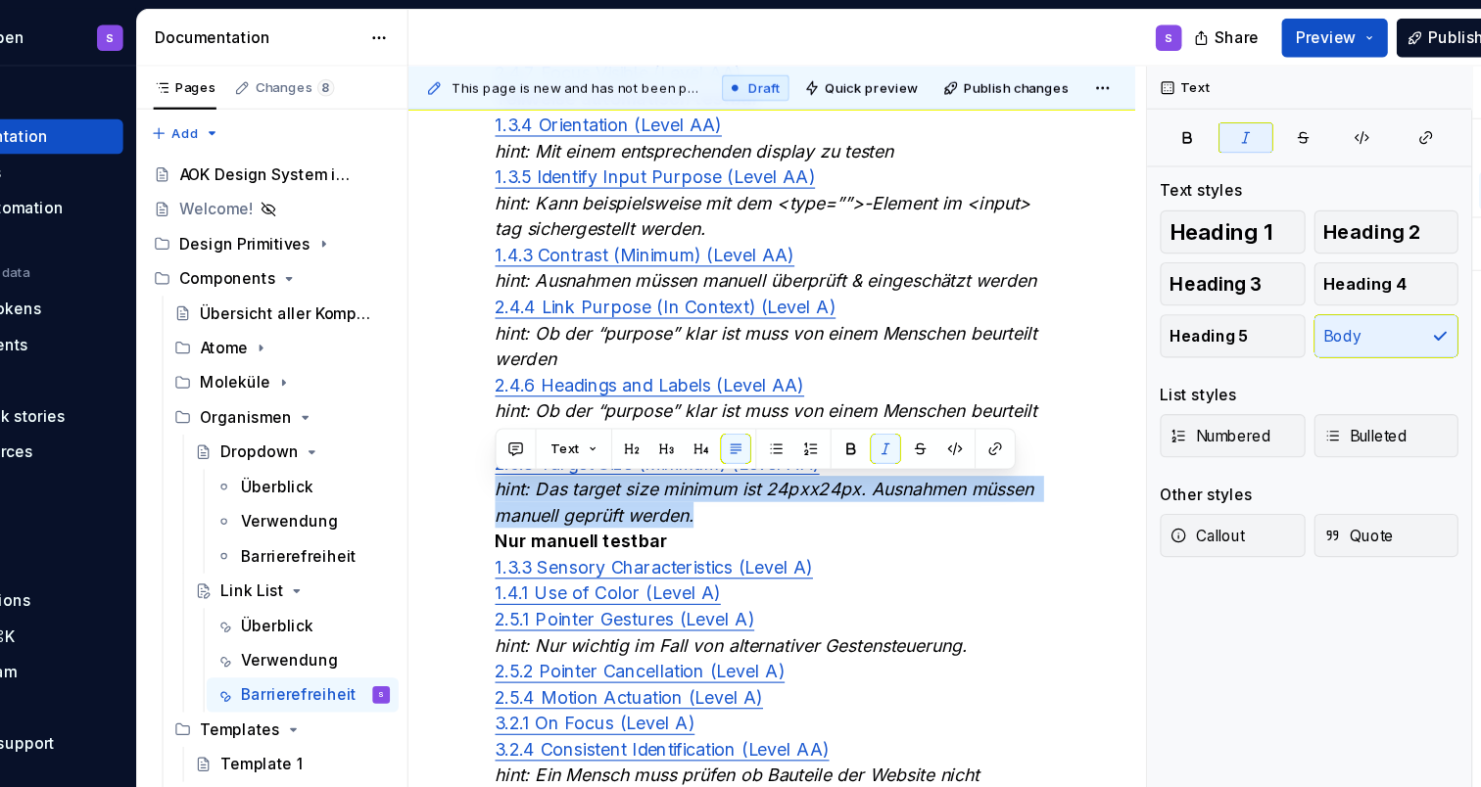
drag, startPoint x: 653, startPoint y: 470, endPoint x: 443, endPoint y: 447, distance: 211.9
click at [473, 447] on div "a11y-Checklist (Atom/Molekül): Automatisch testbar Diese Tests können zuverläss…" at bounding box center [801, 430] width 656 height 1176
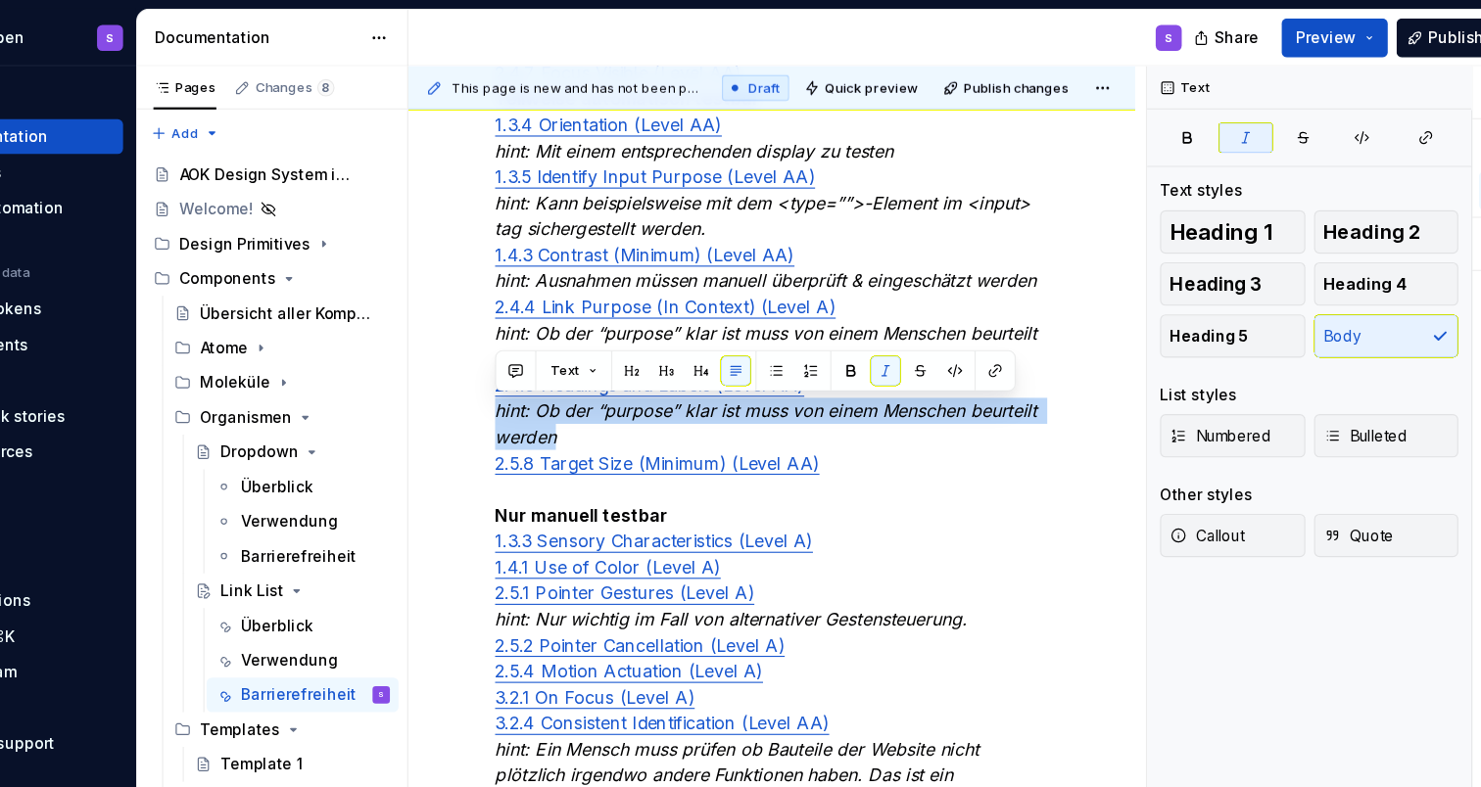
drag, startPoint x: 544, startPoint y: 397, endPoint x: 442, endPoint y: 373, distance: 104.5
click at [473, 373] on div "a11y-Checklist (Atom/Molekül): Automatisch testbar Diese Tests können zuverläss…" at bounding box center [801, 418] width 656 height 1153
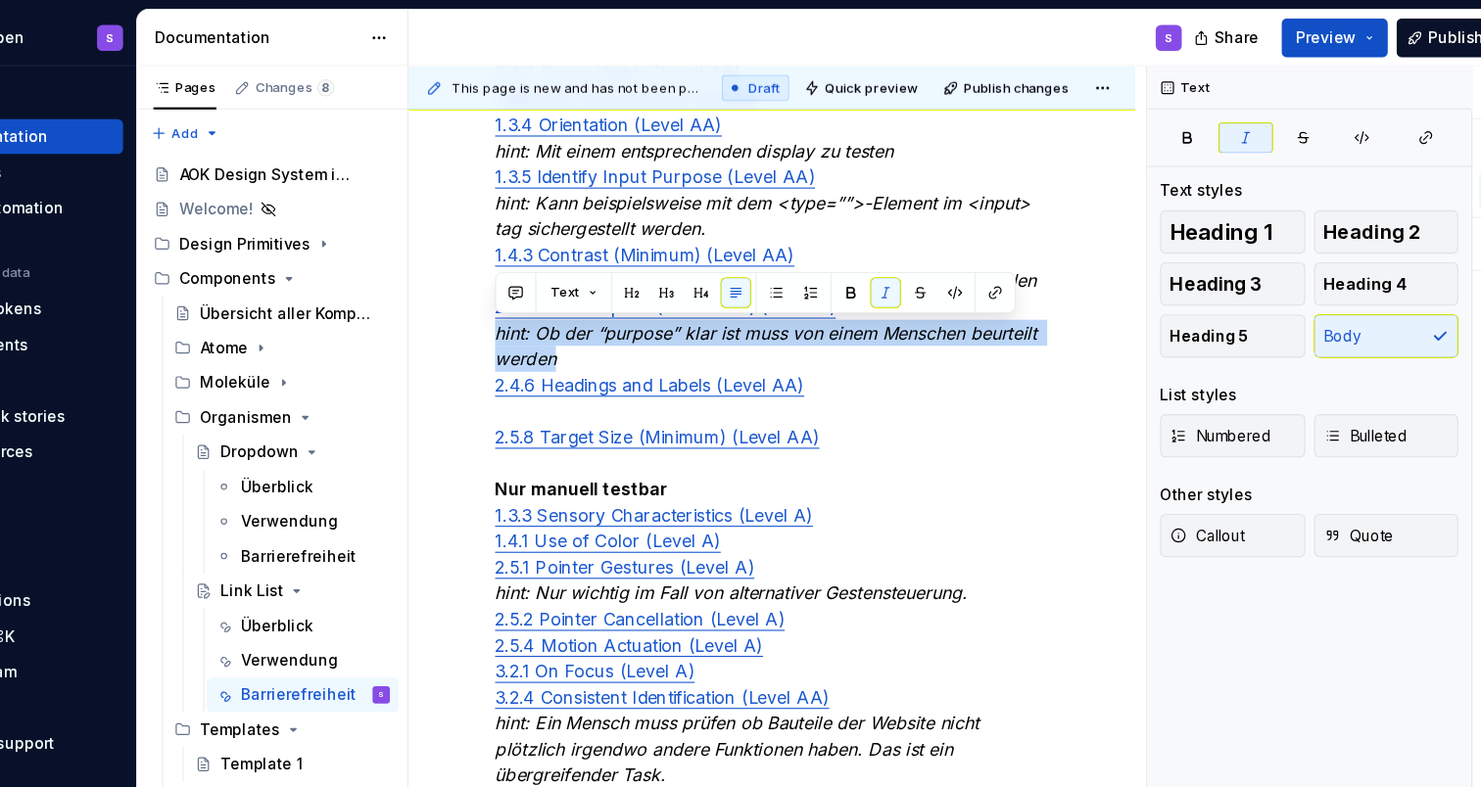
drag, startPoint x: 526, startPoint y: 329, endPoint x: 441, endPoint y: 308, distance: 87.9
click at [473, 308] on div "a11y-Checklist (Atom/Molekül): Automatisch testbar Diese Tests können zuverläss…" at bounding box center [801, 406] width 656 height 1129
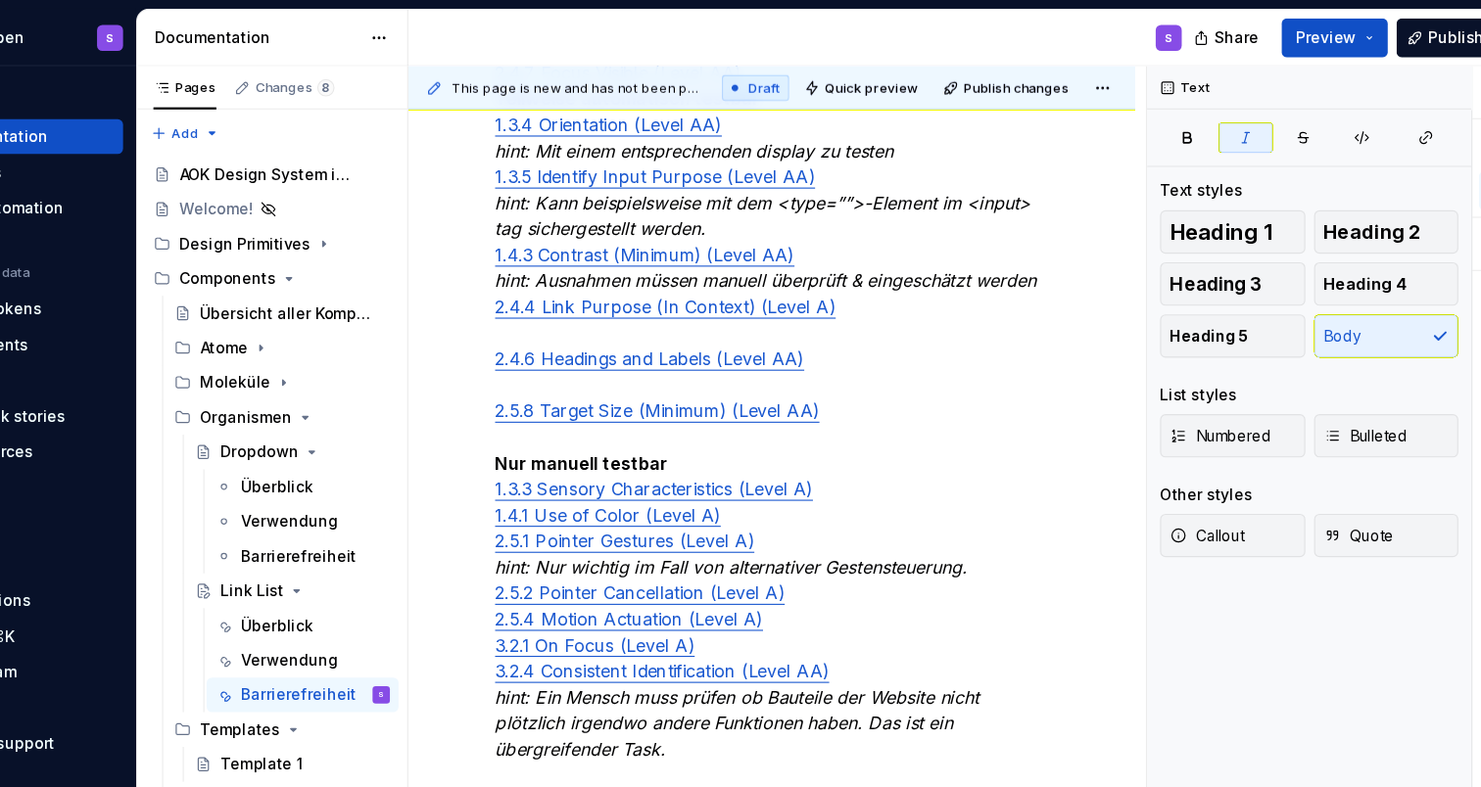
click at [775, 255] on em "hint: Ausnahmen müssen manuell überprüft & eingeschätzt werden" at bounding box center [795, 254] width 489 height 20
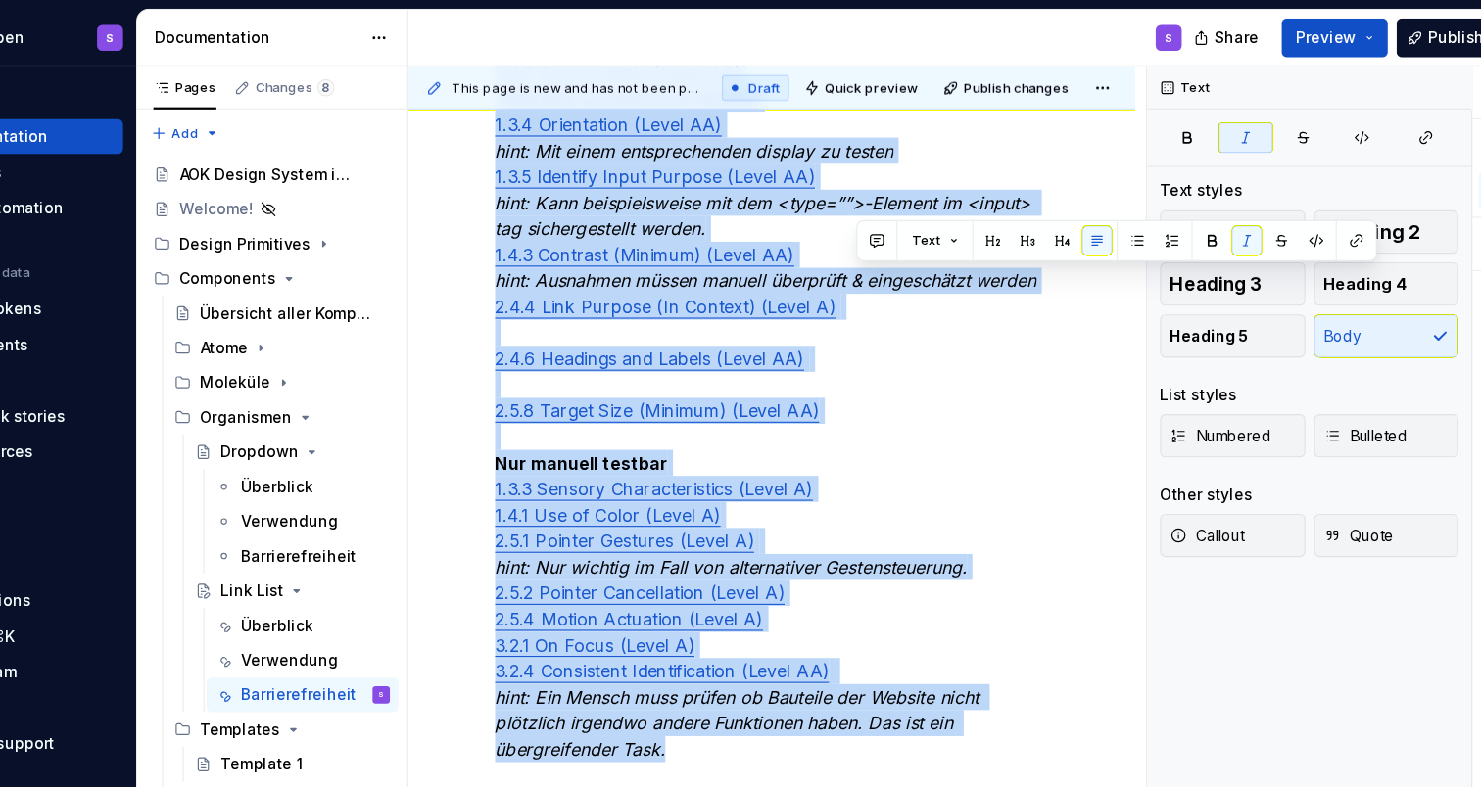
click at [775, 255] on em "hint: Ausnahmen müssen manuell überprüft & eingeschätzt werden" at bounding box center [795, 254] width 489 height 20
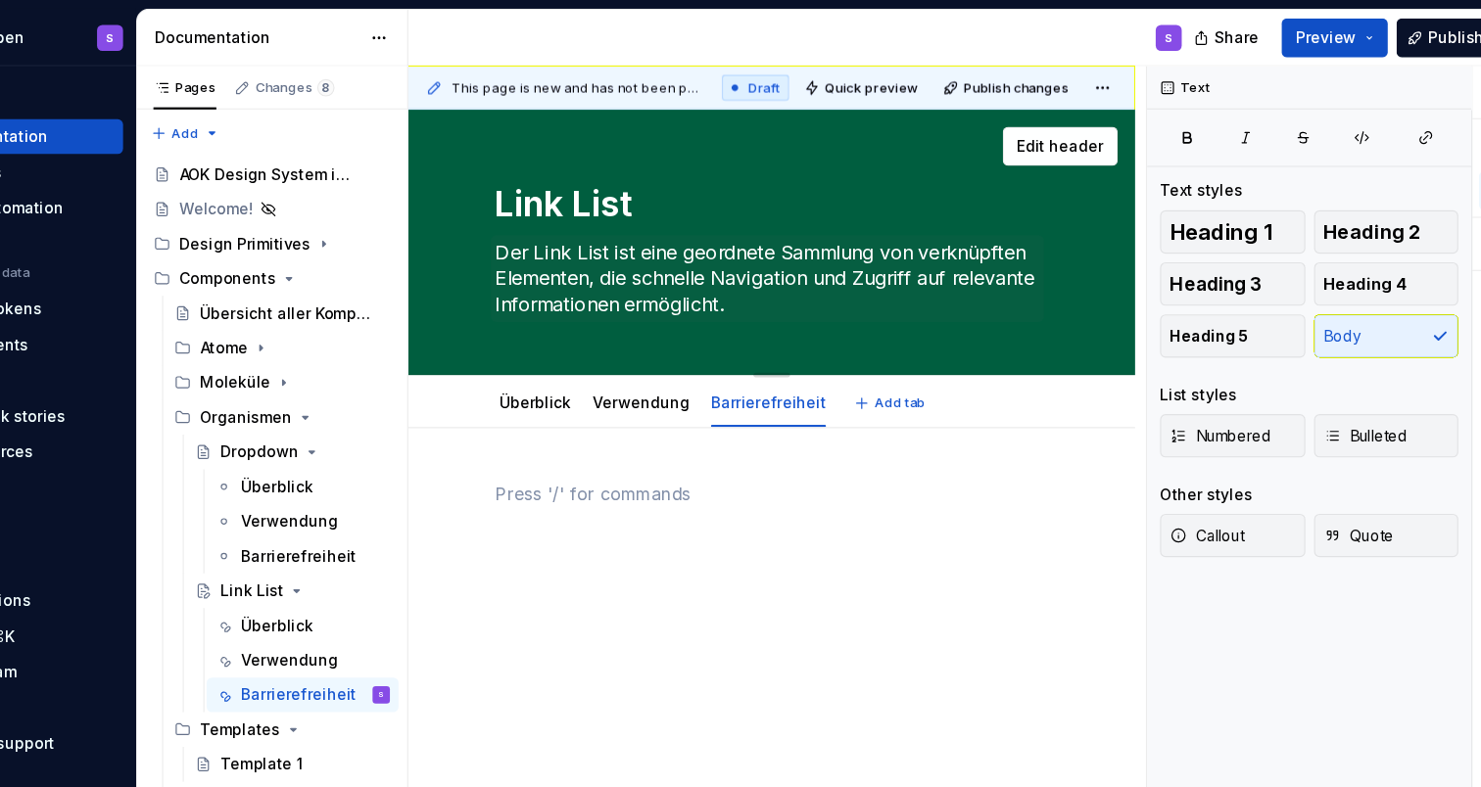
scroll to position [448, 0]
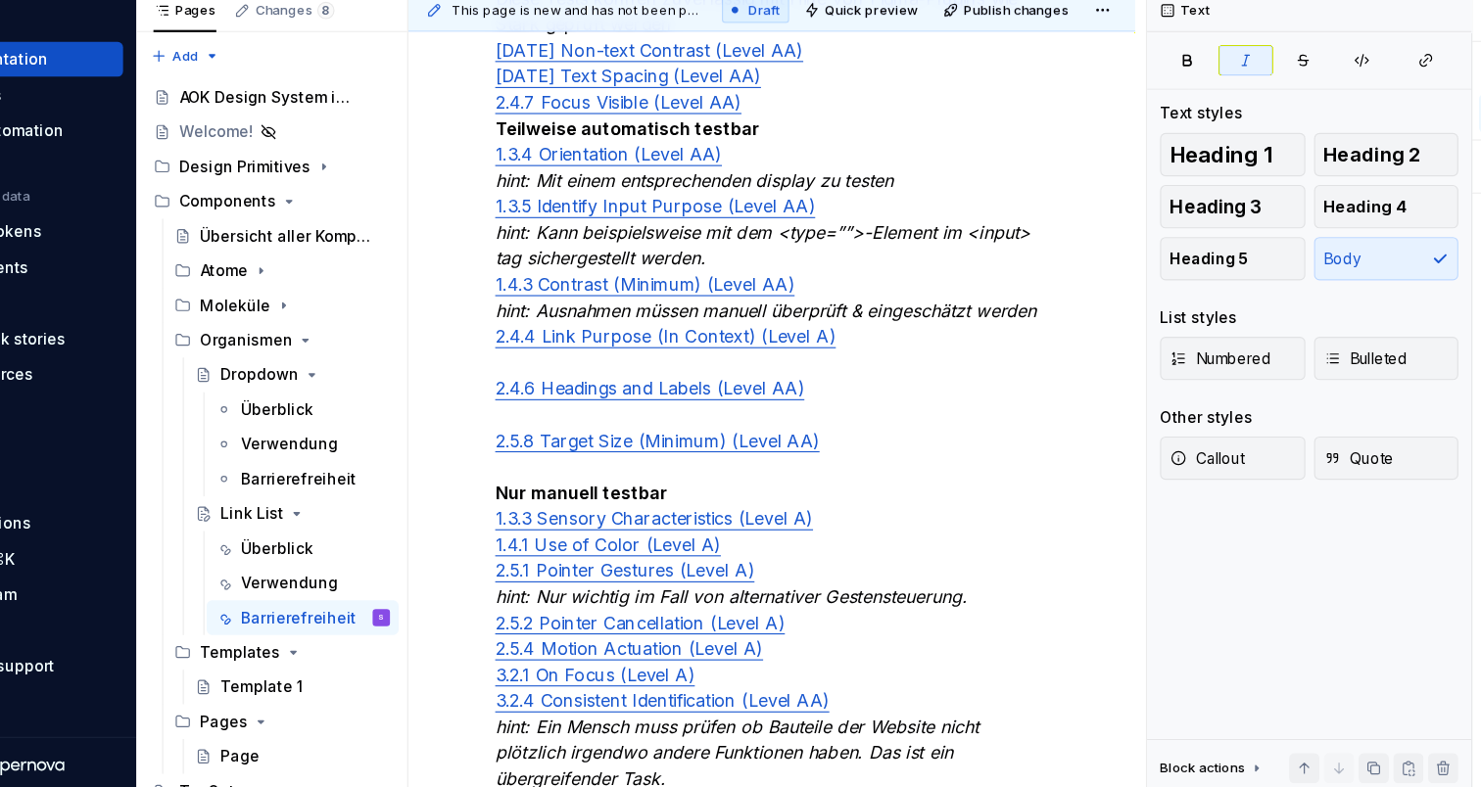
click at [785, 270] on em "hint: Kann beispielsweise mit dem <type=””>-Element im <input> tag sichergestel…" at bounding box center [795, 291] width 489 height 43
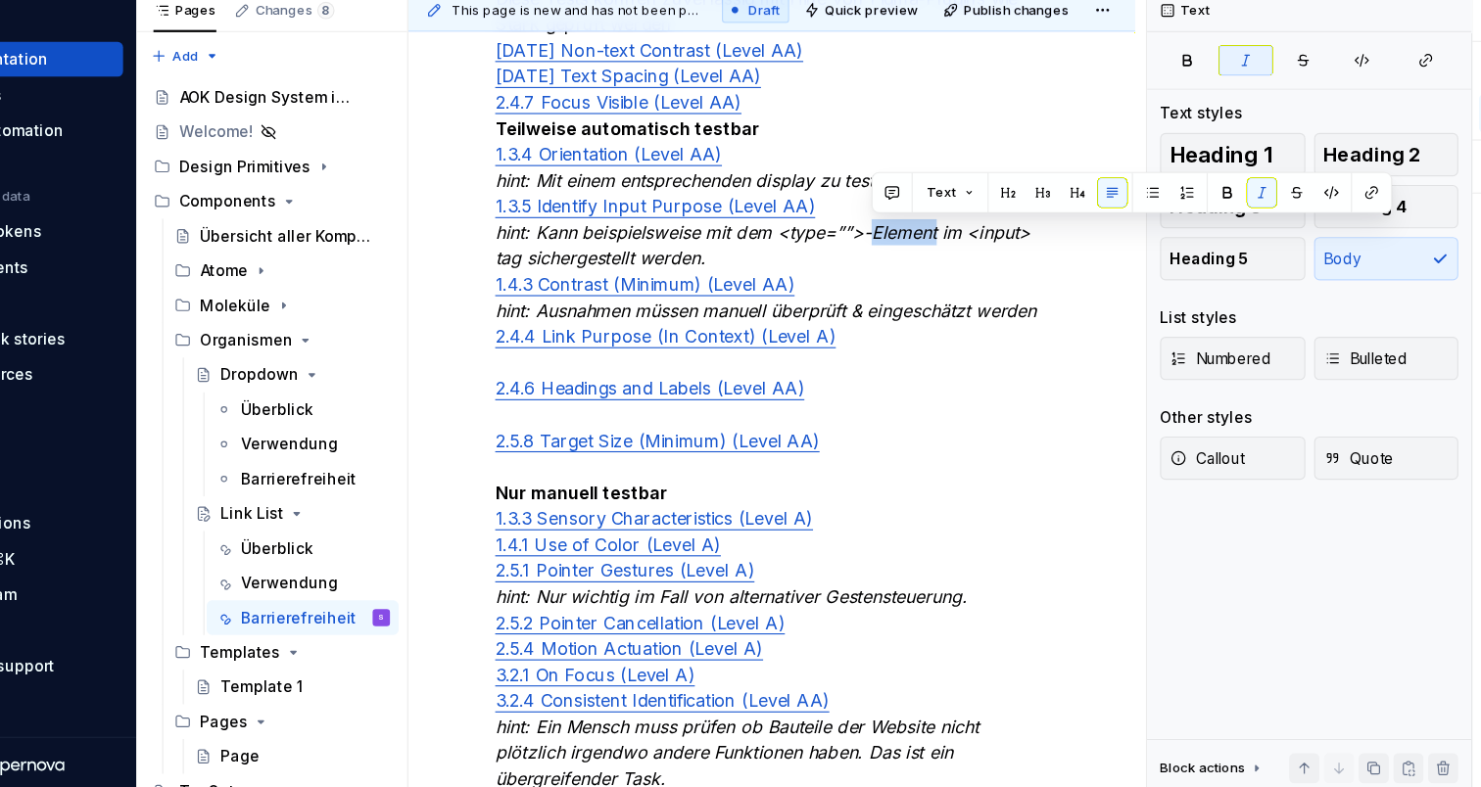
click at [785, 270] on em "hint: Kann beispielsweise mit dem <type=””>-Element im <input> tag sichergestel…" at bounding box center [795, 291] width 489 height 43
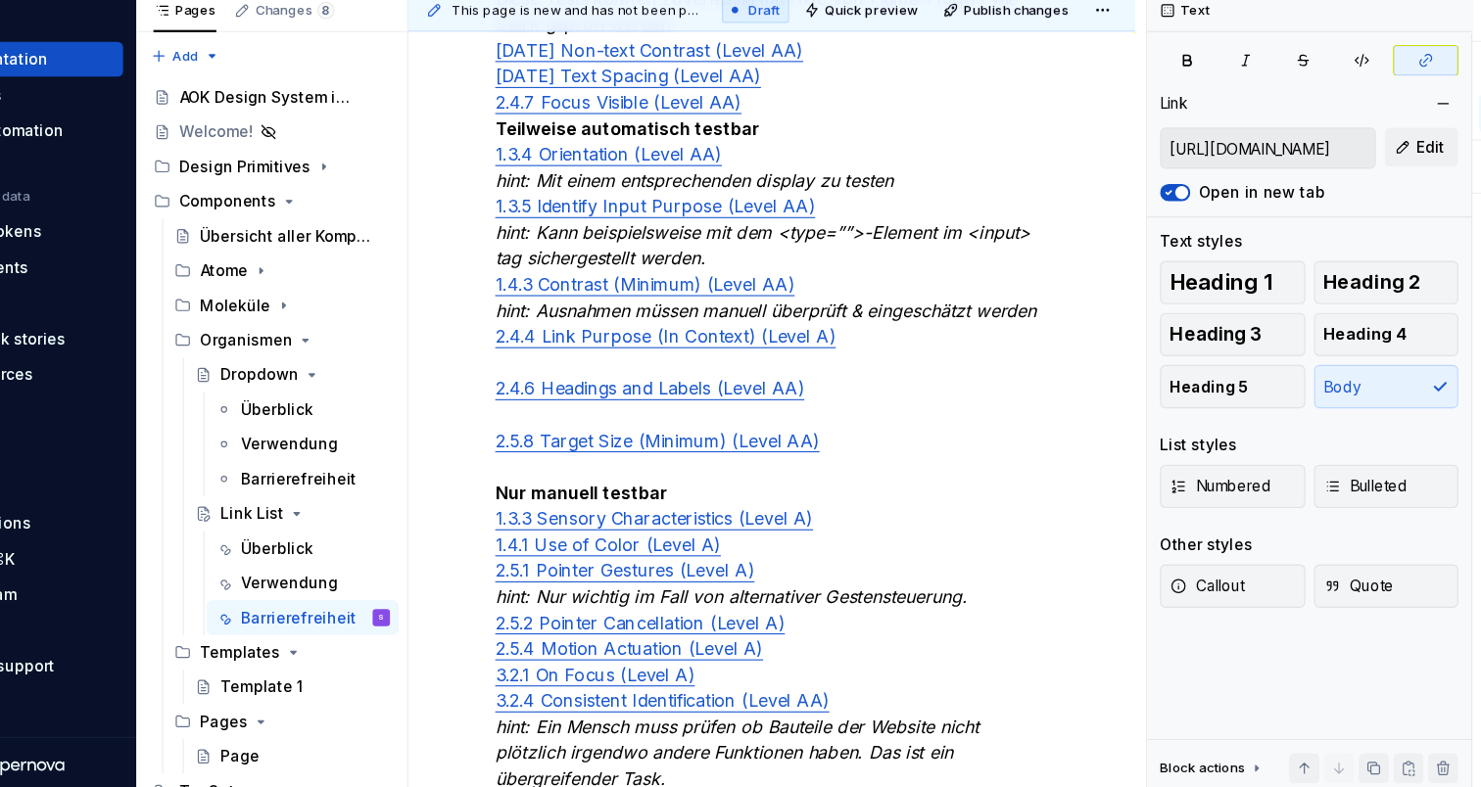
click at [740, 228] on p "a11y-Checklist (Atom/Molekül): Automatisch testbar Diese Tests können zuverläss…" at bounding box center [800, 385] width 499 height 799
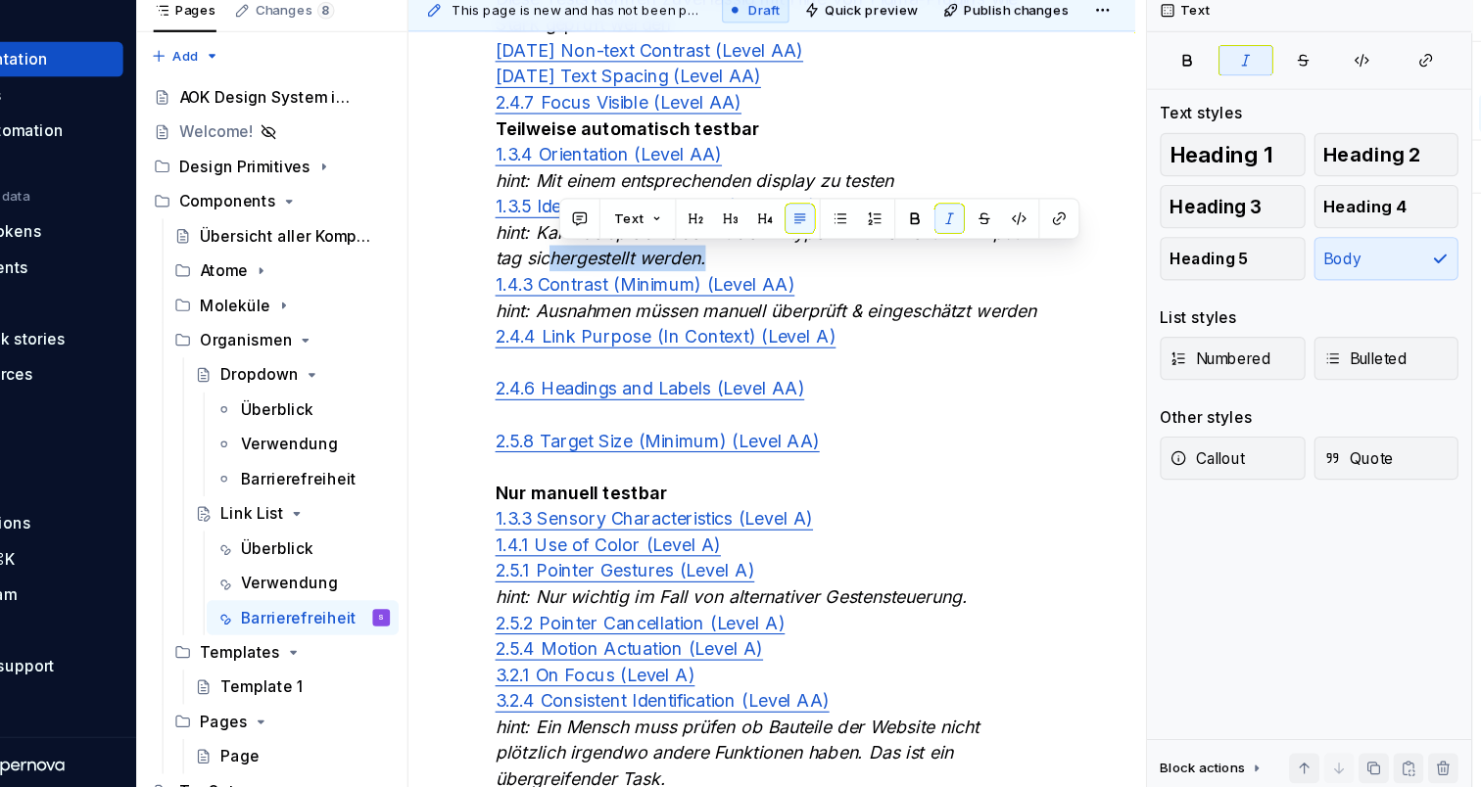
drag, startPoint x: 649, startPoint y: 232, endPoint x: 498, endPoint y: 231, distance: 150.8
click at [551, 231] on p "a11y-Checklist (Atom/Molekül): Automatisch testbar Diese Tests können zuverläss…" at bounding box center [800, 385] width 499 height 799
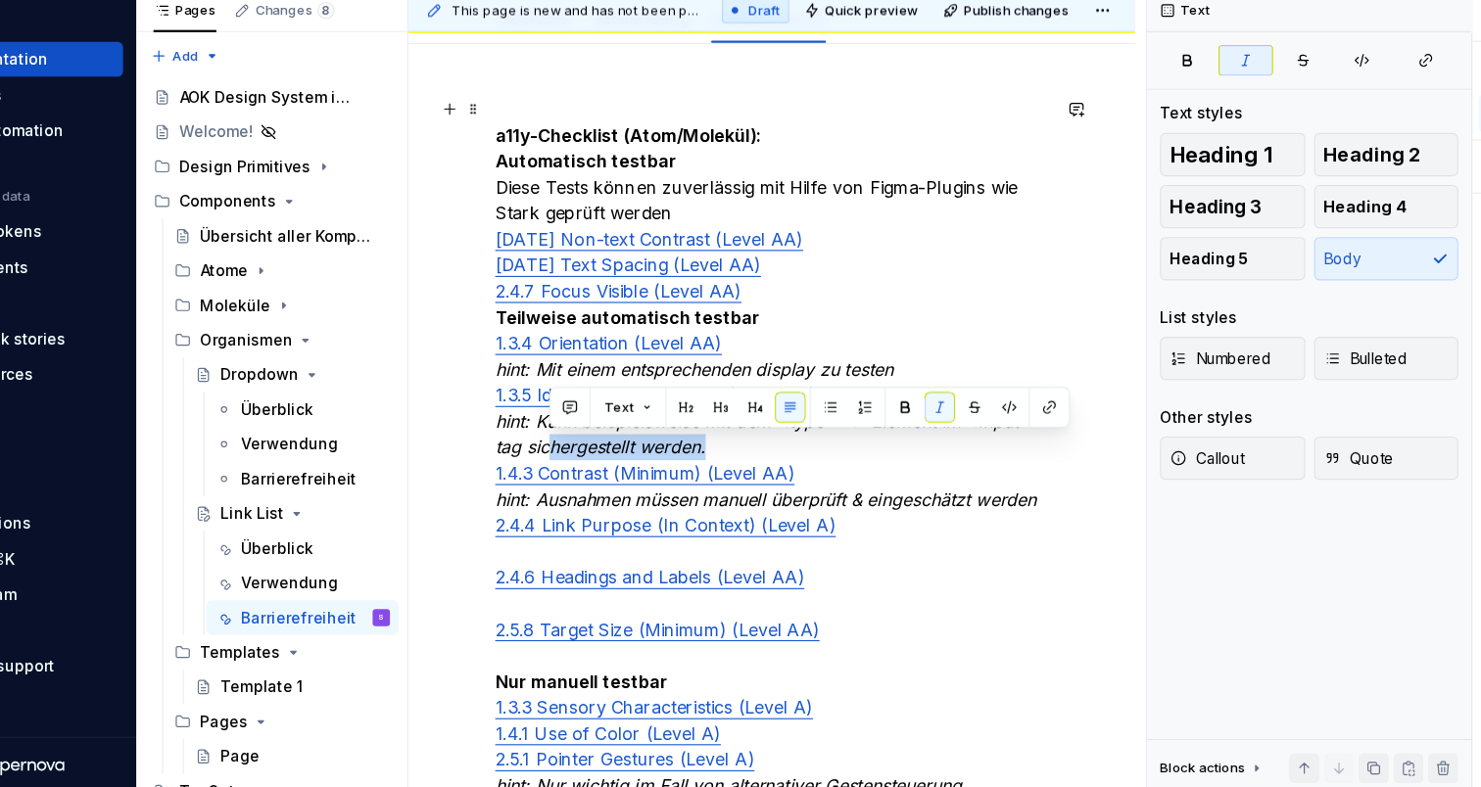
scroll to position [219, 0]
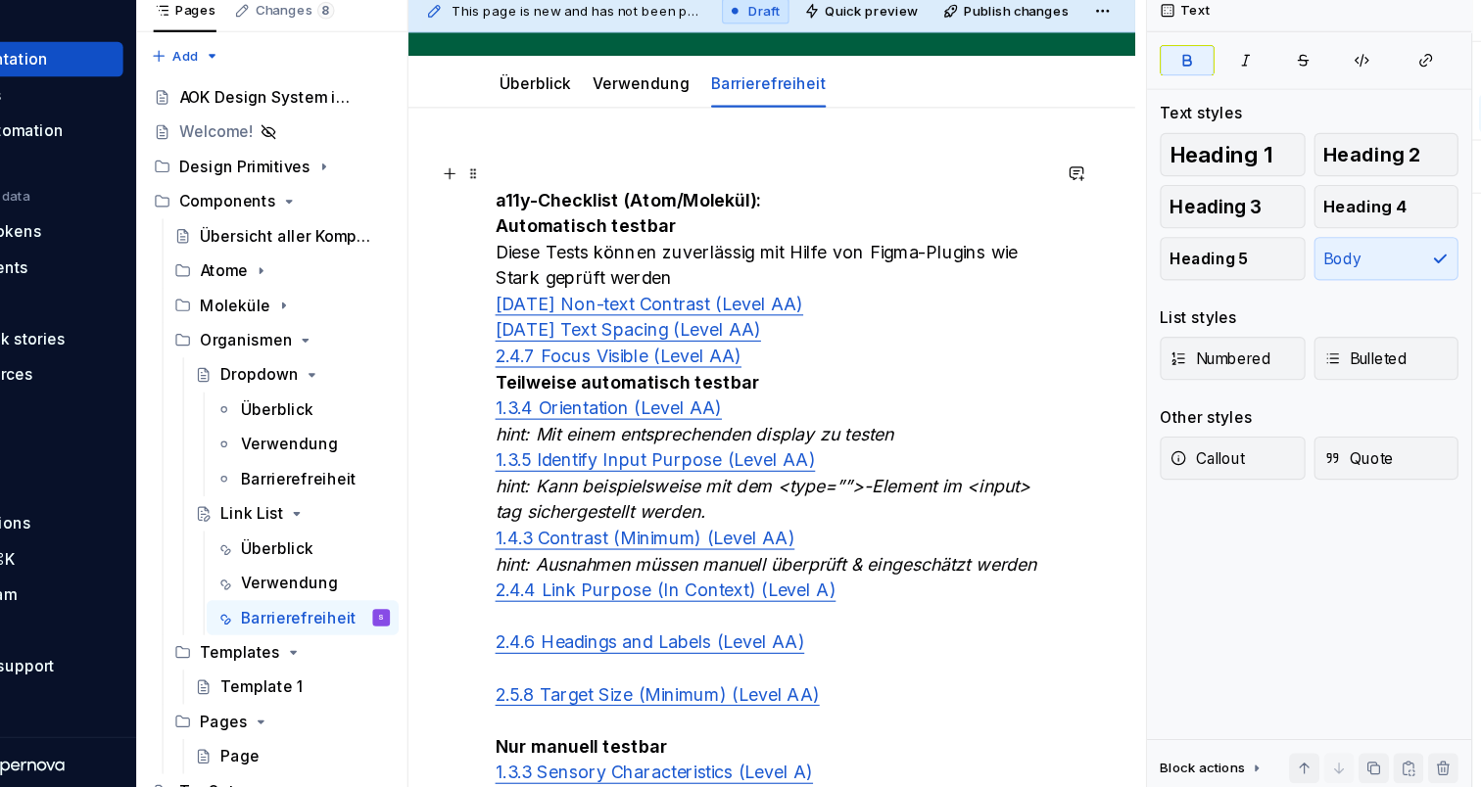
click at [638, 240] on strong "a11y-Checklist (Atom/Molekül):" at bounding box center [671, 250] width 241 height 20
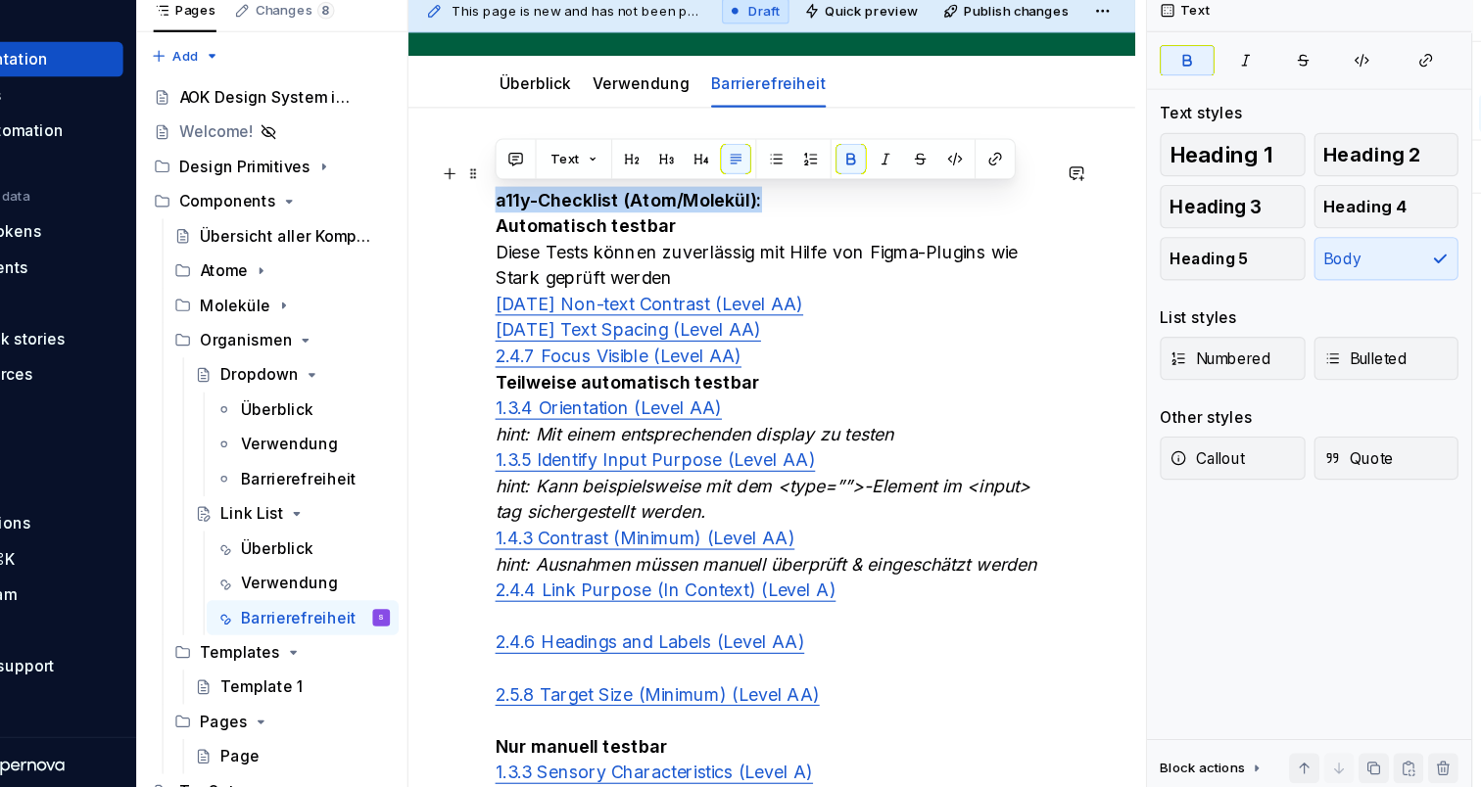
drag, startPoint x: 732, startPoint y: 183, endPoint x: 428, endPoint y: 183, distance: 303.6
click at [473, 183] on div "a11y-Checklist (Atom/Molekül): Automatisch testbar Diese Tests können zuverläss…" at bounding box center [801, 720] width 656 height 1106
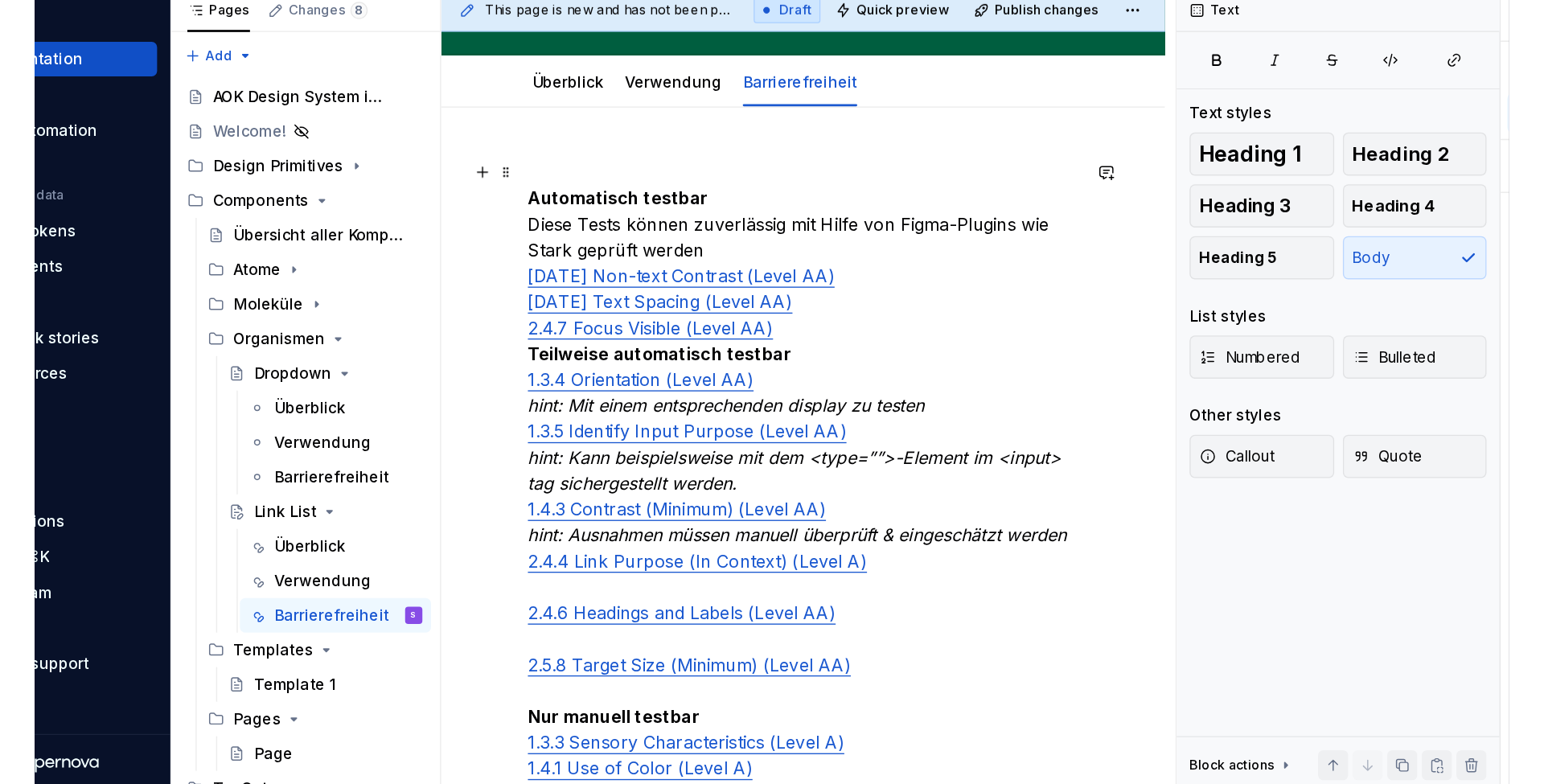
scroll to position [145, 0]
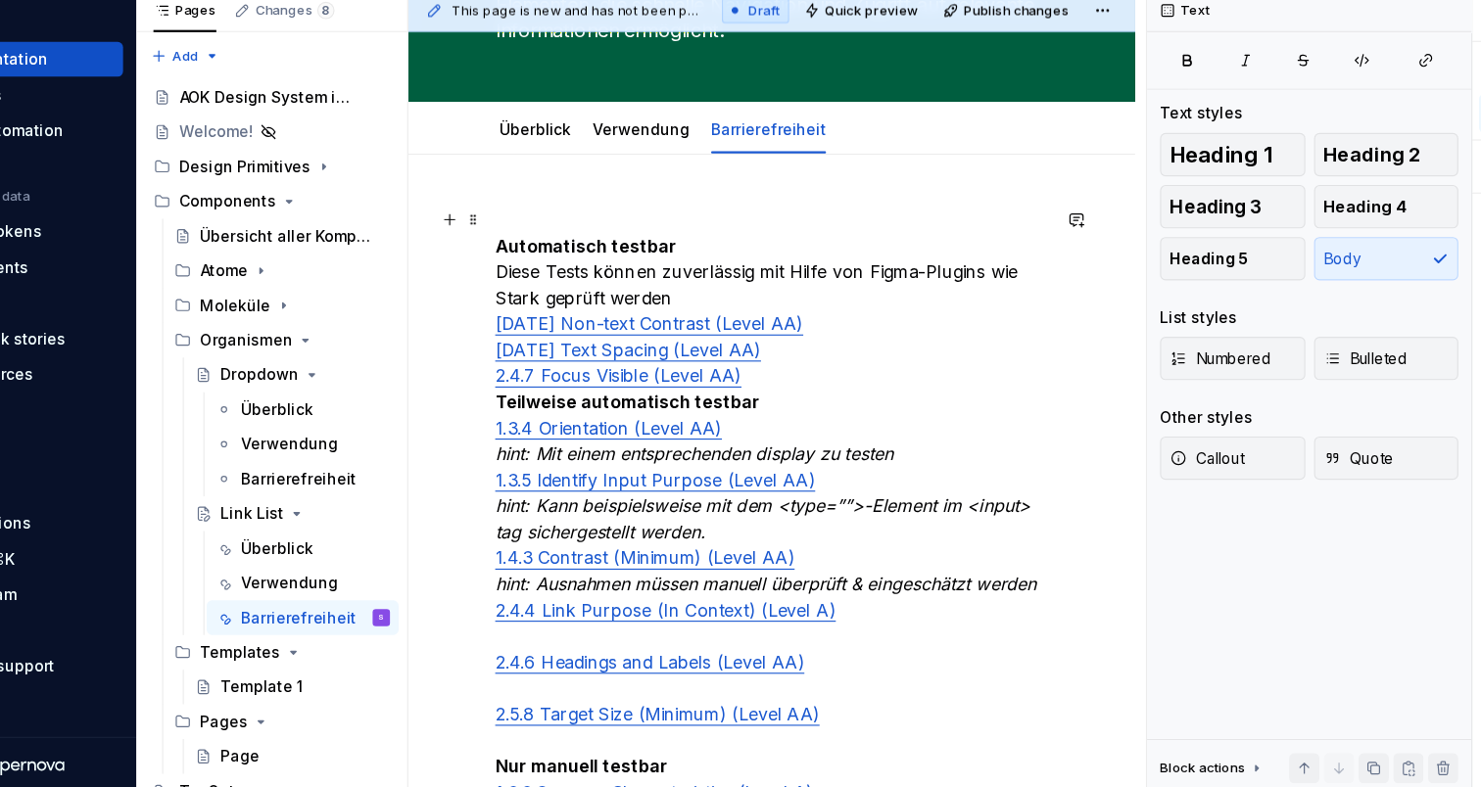
click at [473, 220] on div "Automatisch testbar Diese Tests können zuverlässig mit Hilfe von Figma-Plugins …" at bounding box center [801, 751] width 656 height 1082
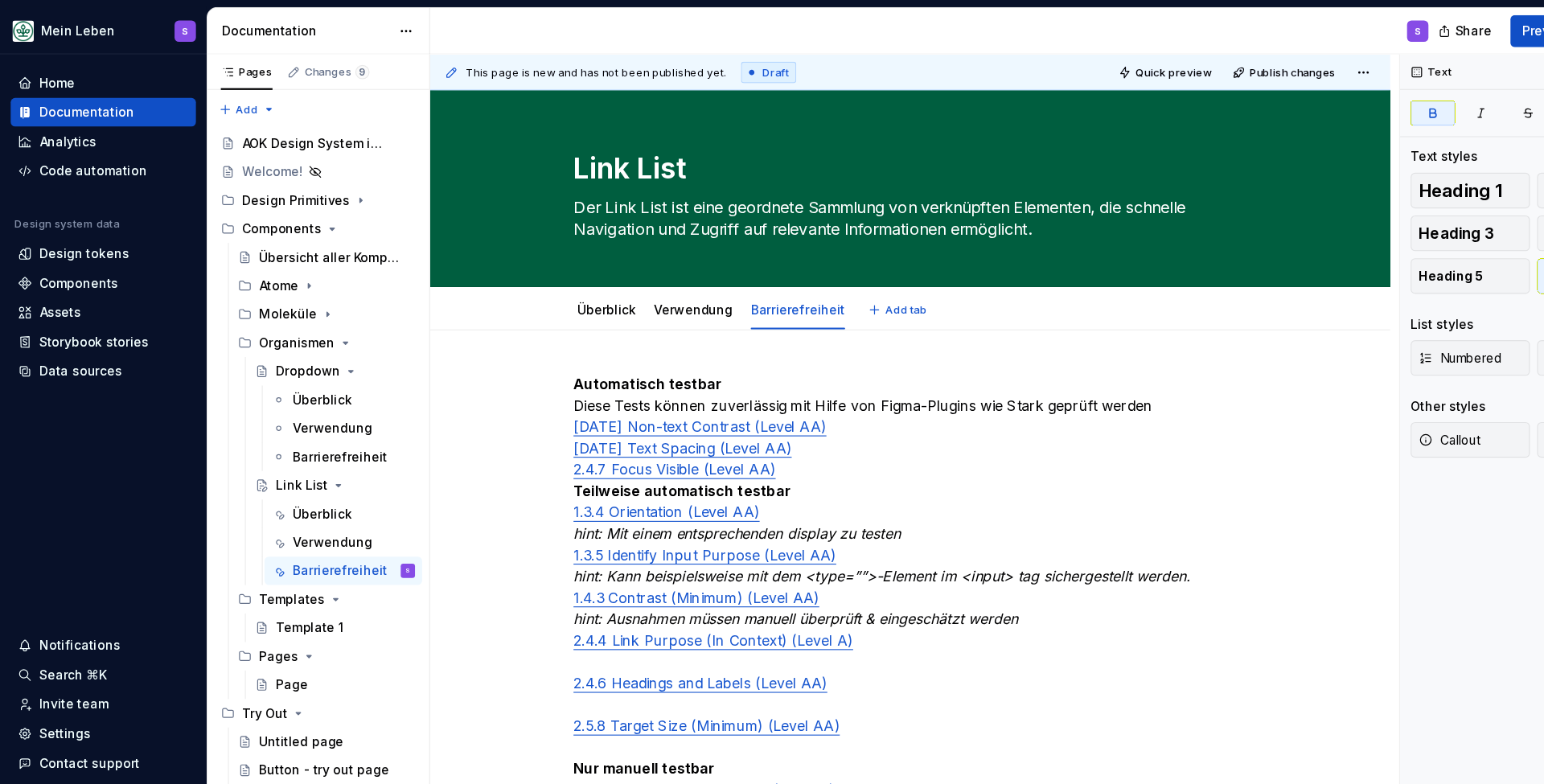
scroll to position [0, 0]
click at [629, 284] on link "Verwendung" at bounding box center [626, 279] width 71 height 14
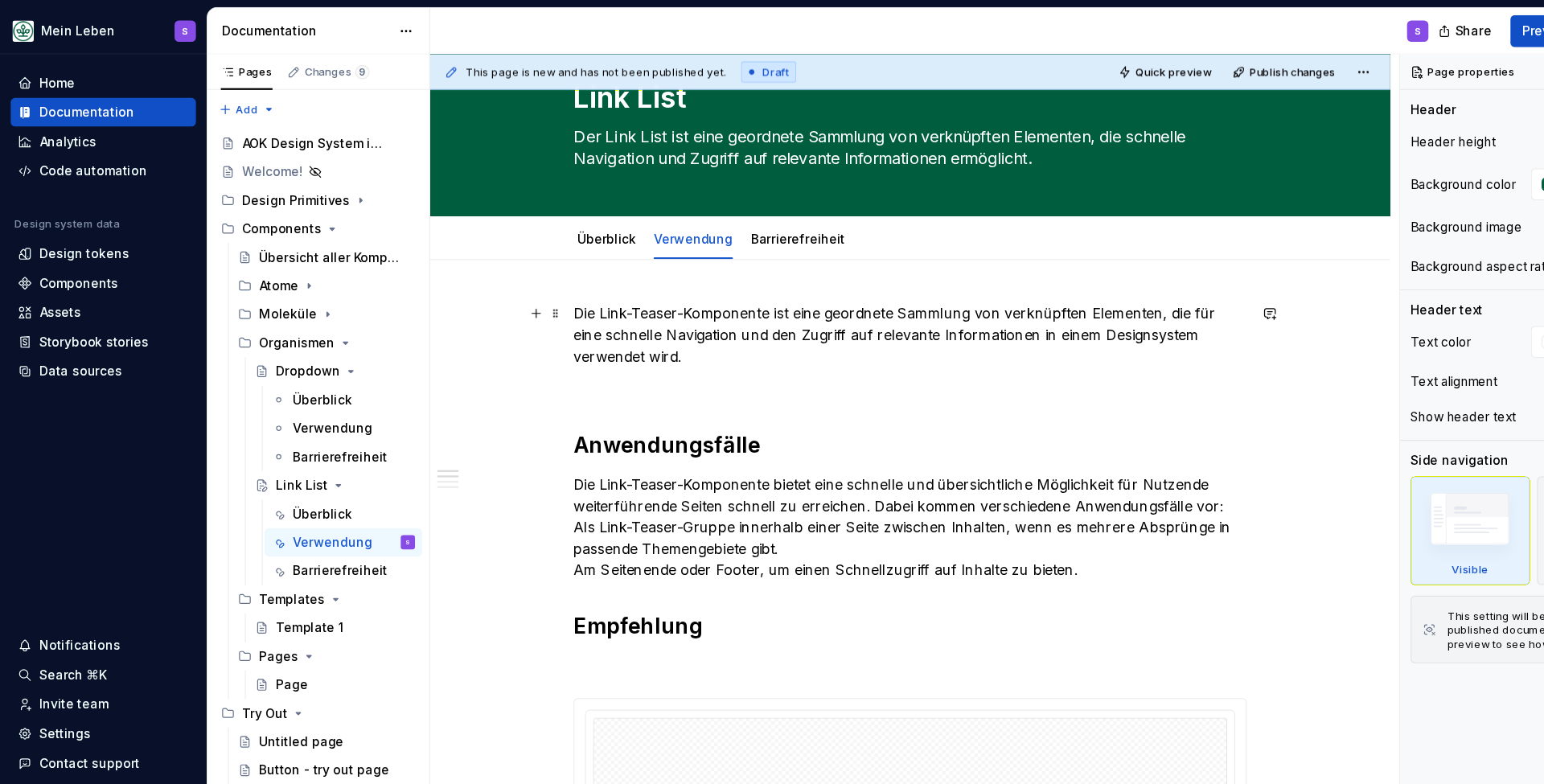
scroll to position [61, 0]
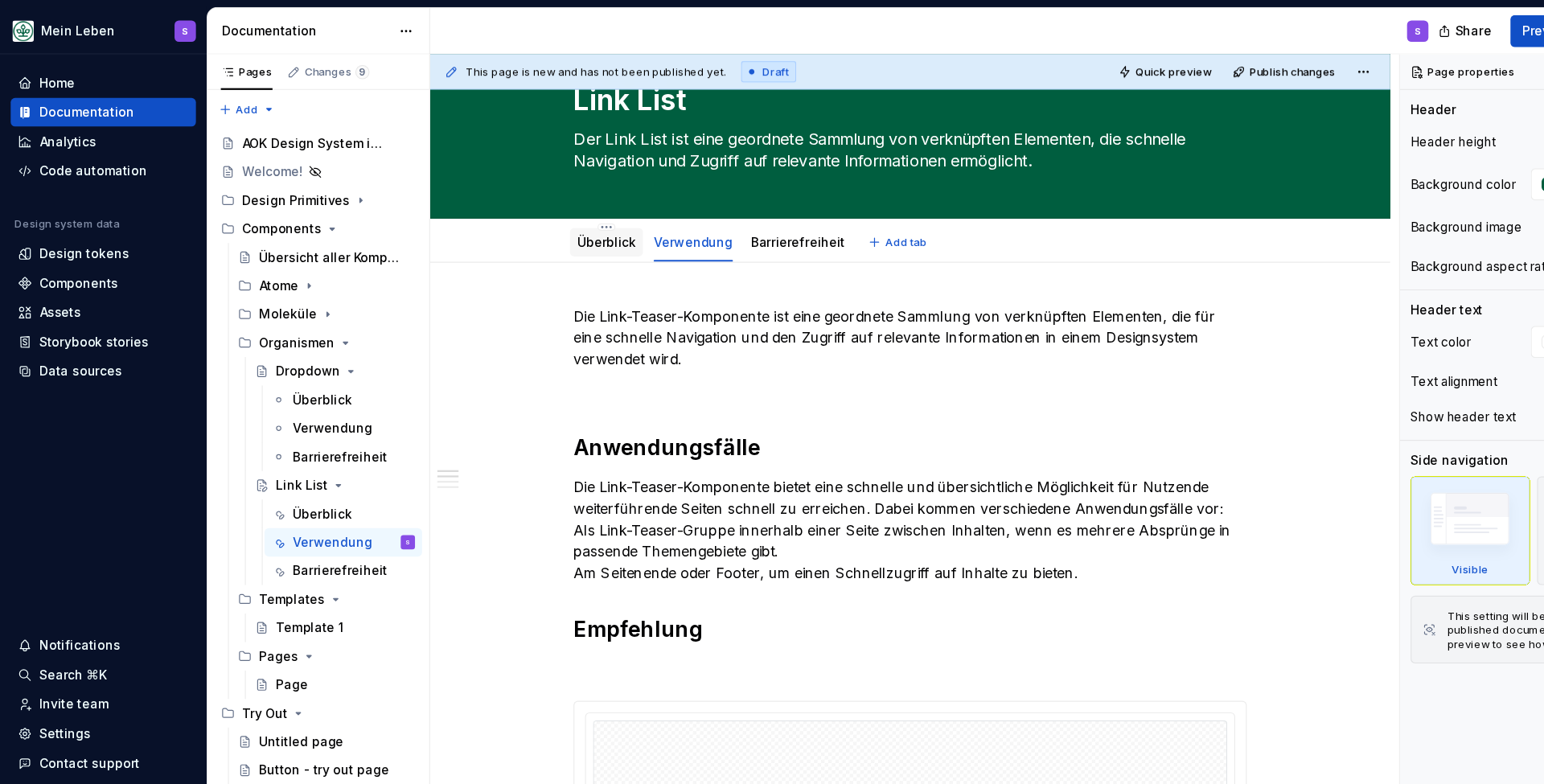
click at [551, 217] on link "Überblick" at bounding box center [548, 218] width 53 height 14
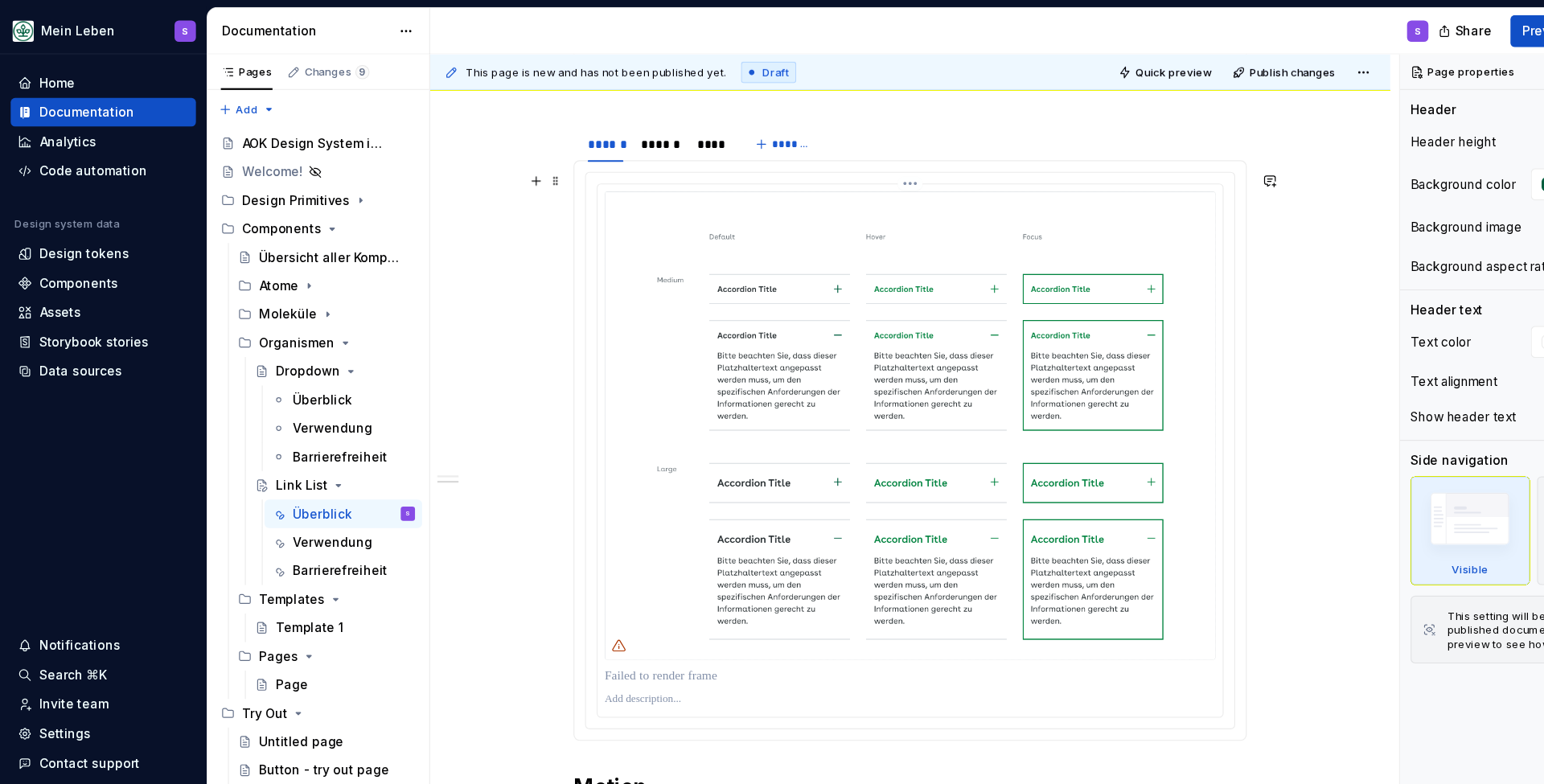
scroll to position [1055, 0]
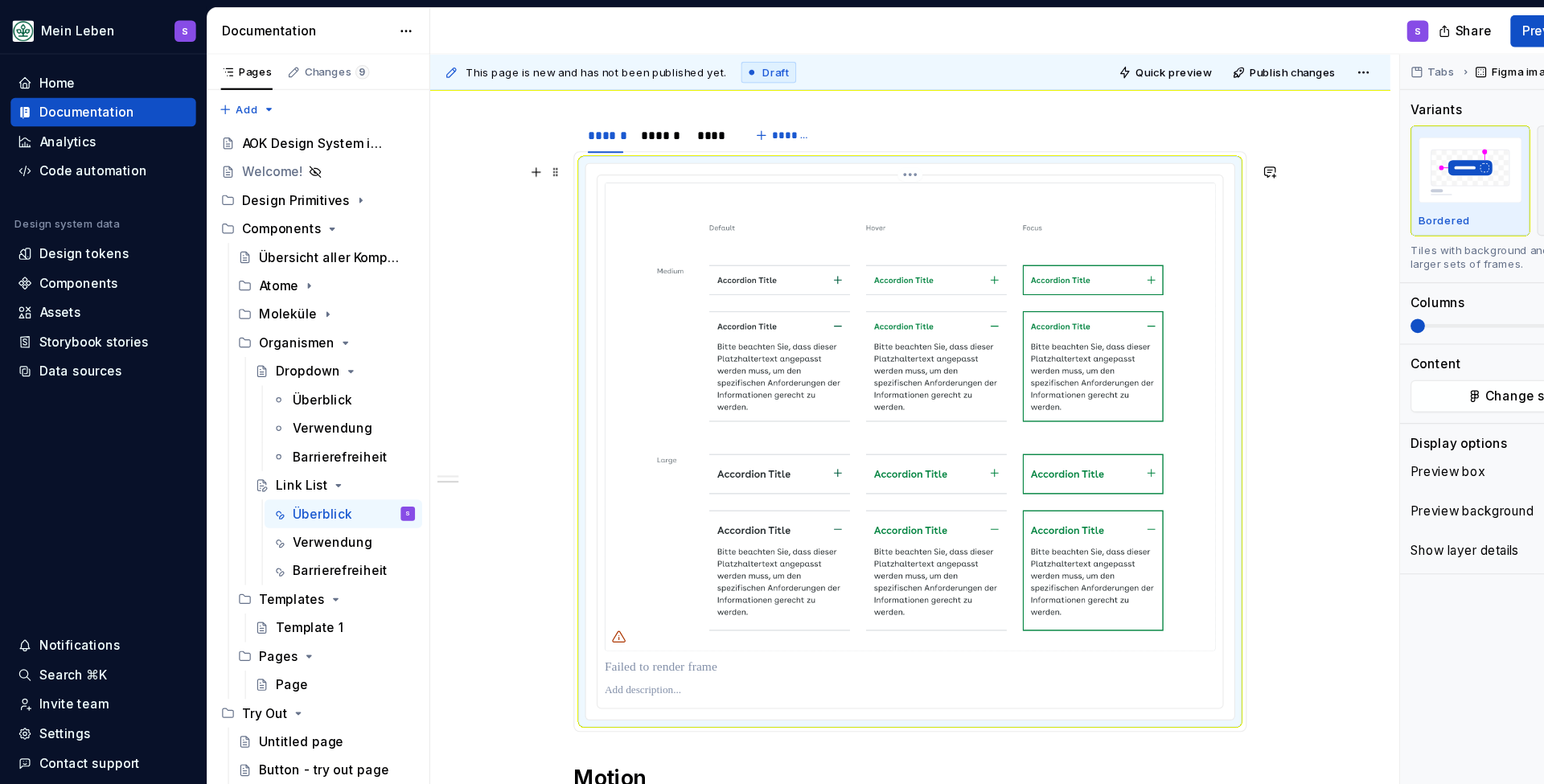
click at [894, 218] on img at bounding box center [822, 376] width 552 height 423
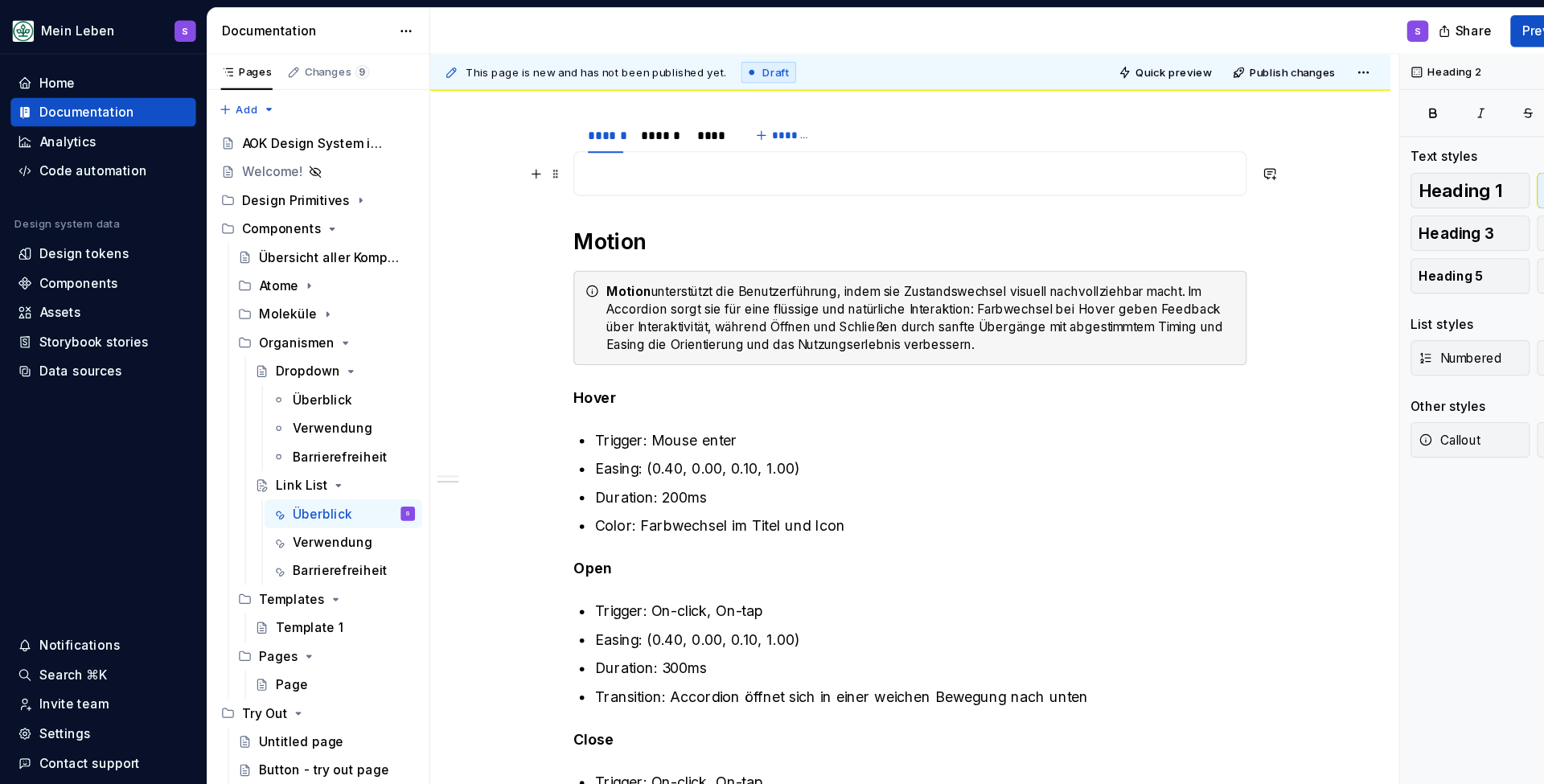
click at [751, 164] on p at bounding box center [821, 157] width 587 height 20
type textarea "*"
click at [491, 159] on button "button" at bounding box center [484, 156] width 22 height 22
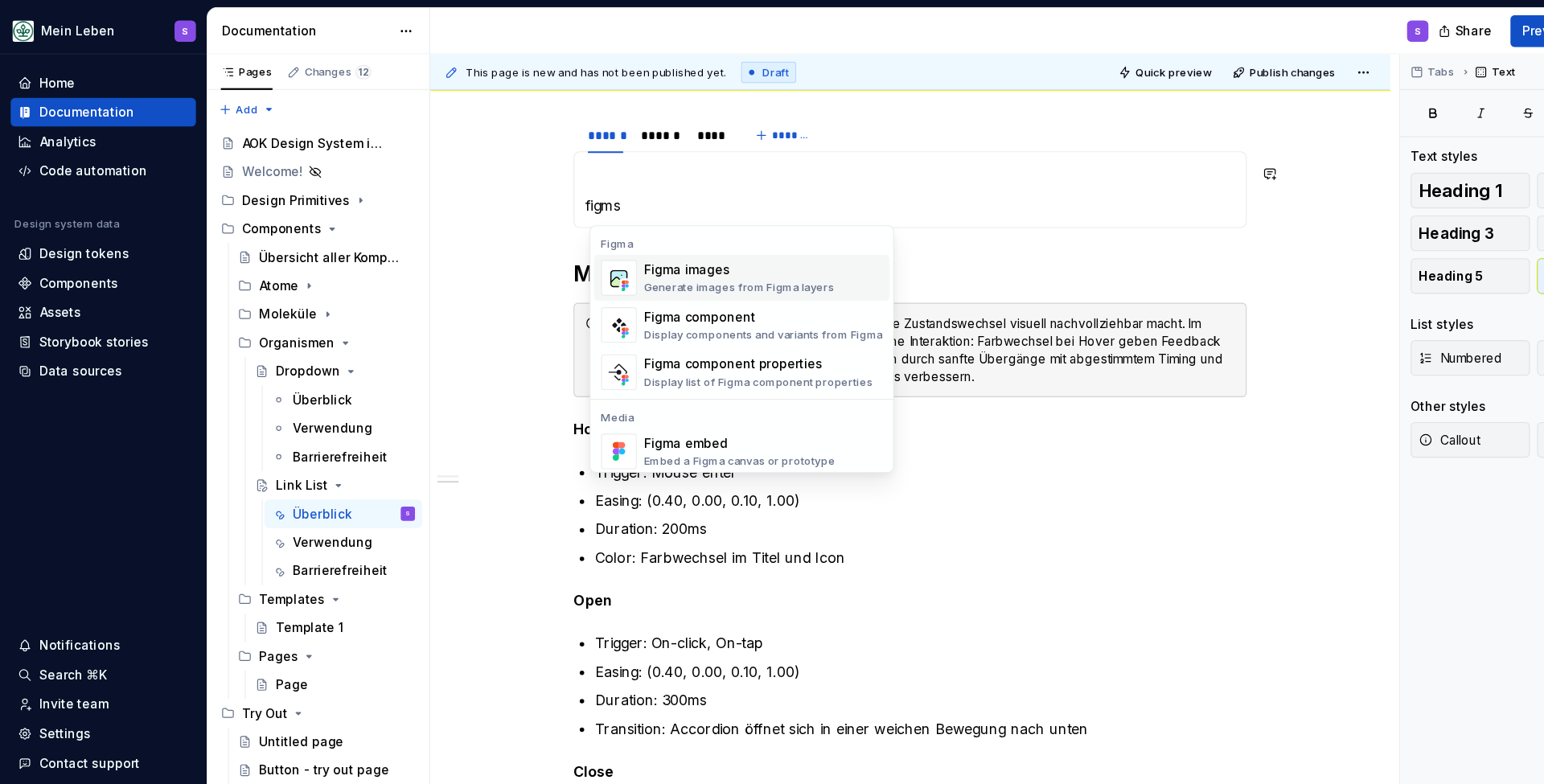
drag, startPoint x: 621, startPoint y: 197, endPoint x: 678, endPoint y: 250, distance: 77.8
click at [678, 250] on h2 "Motion" at bounding box center [822, 247] width 608 height 25
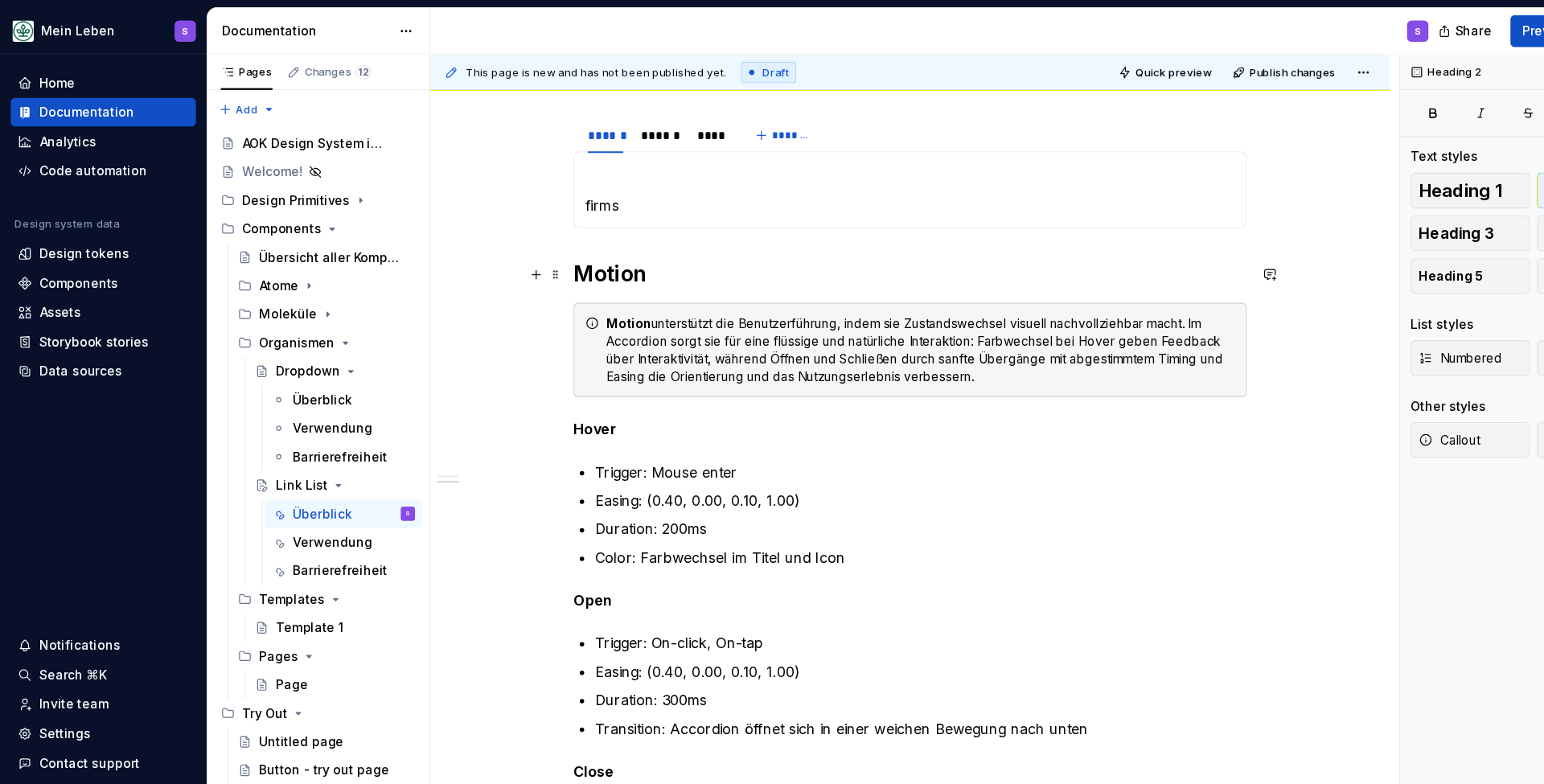
click at [678, 250] on h2 "Motion" at bounding box center [822, 247] width 608 height 25
click at [575, 186] on p "firms" at bounding box center [821, 186] width 587 height 20
click at [485, 193] on button "button" at bounding box center [484, 186] width 22 height 22
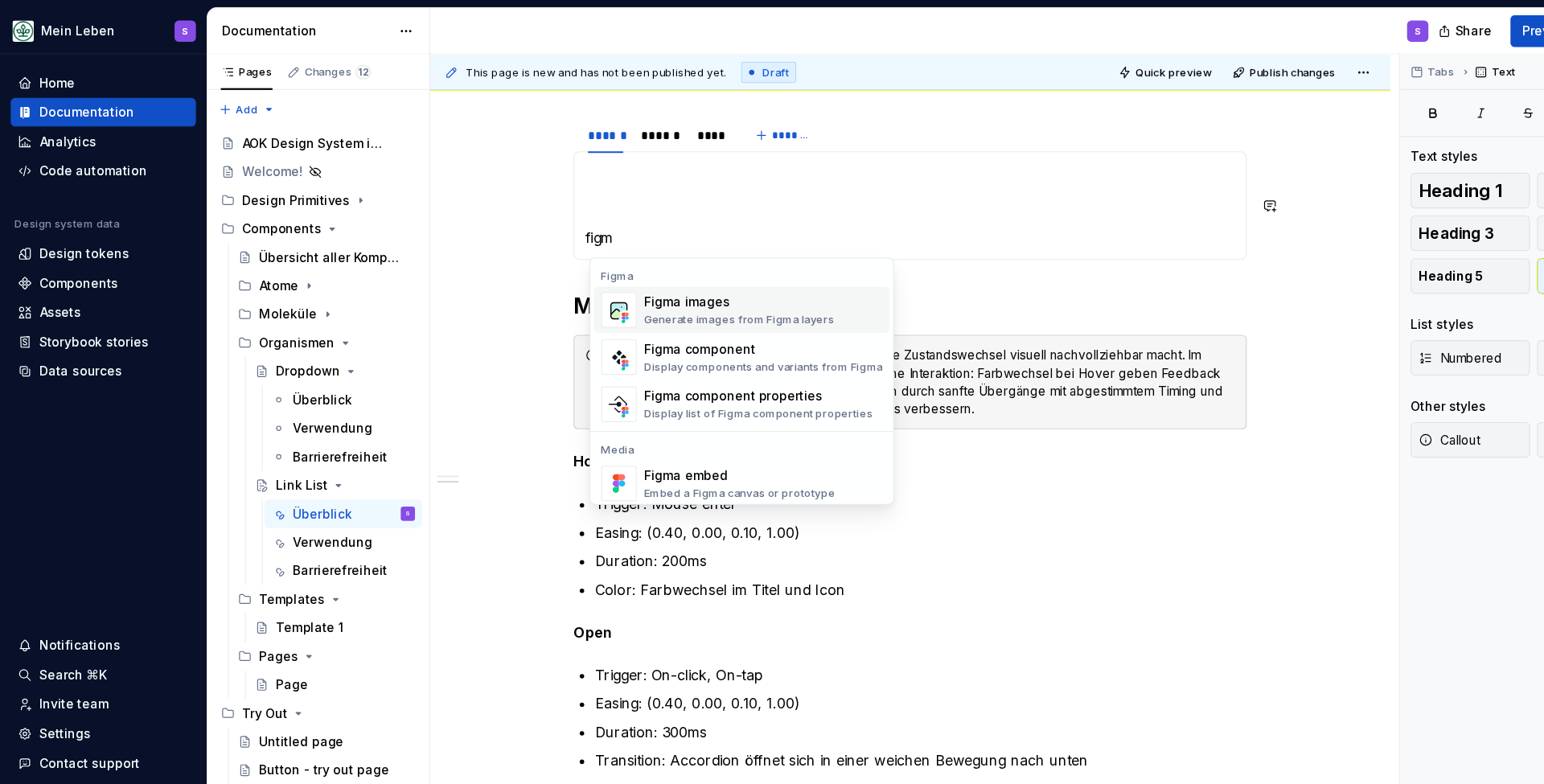
drag, startPoint x: 617, startPoint y: 199, endPoint x: 634, endPoint y: 282, distance: 84.7
click at [634, 282] on h2 "Motion" at bounding box center [822, 276] width 608 height 25
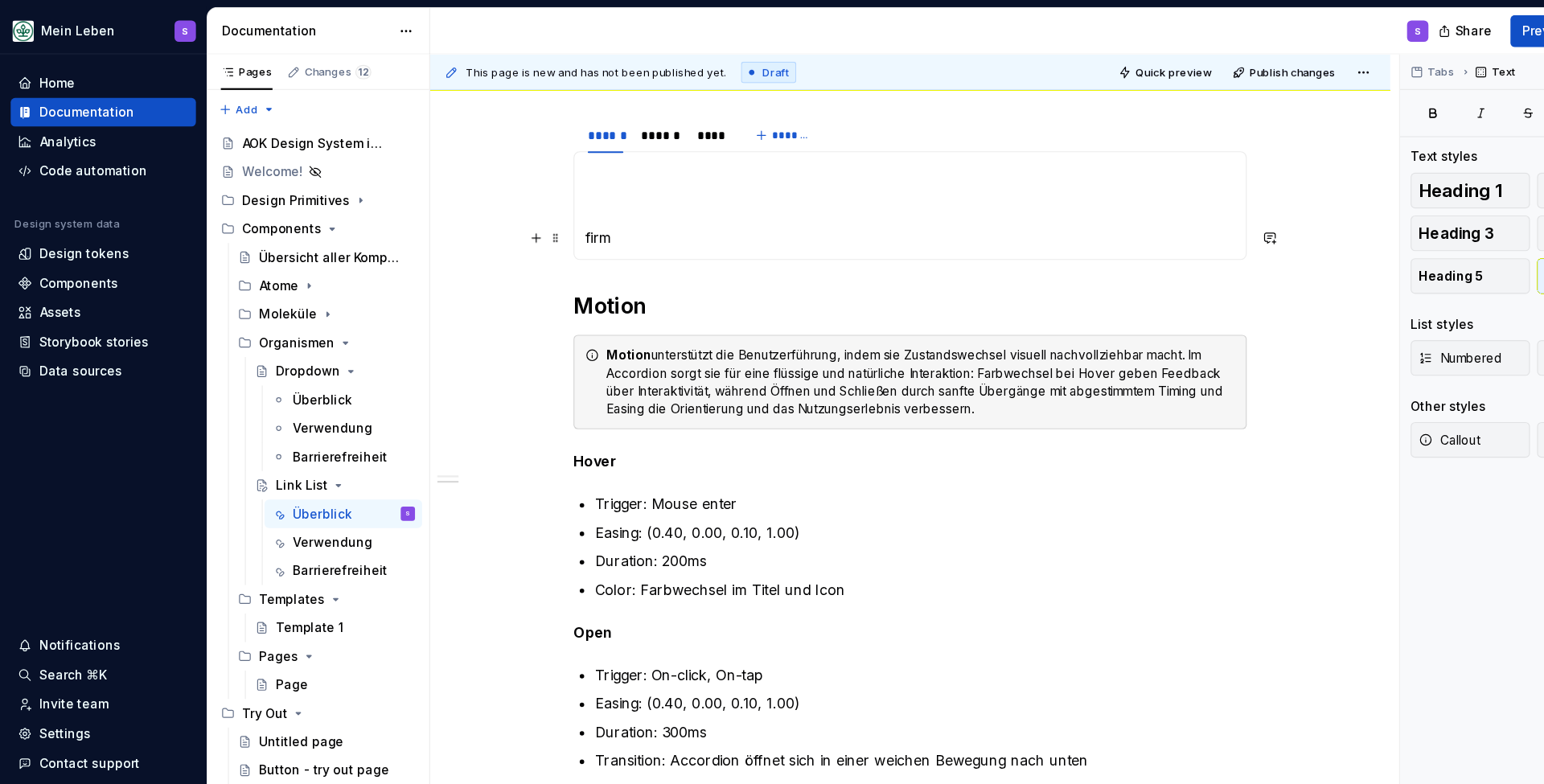
click at [575, 214] on p "firm" at bounding box center [821, 215] width 587 height 20
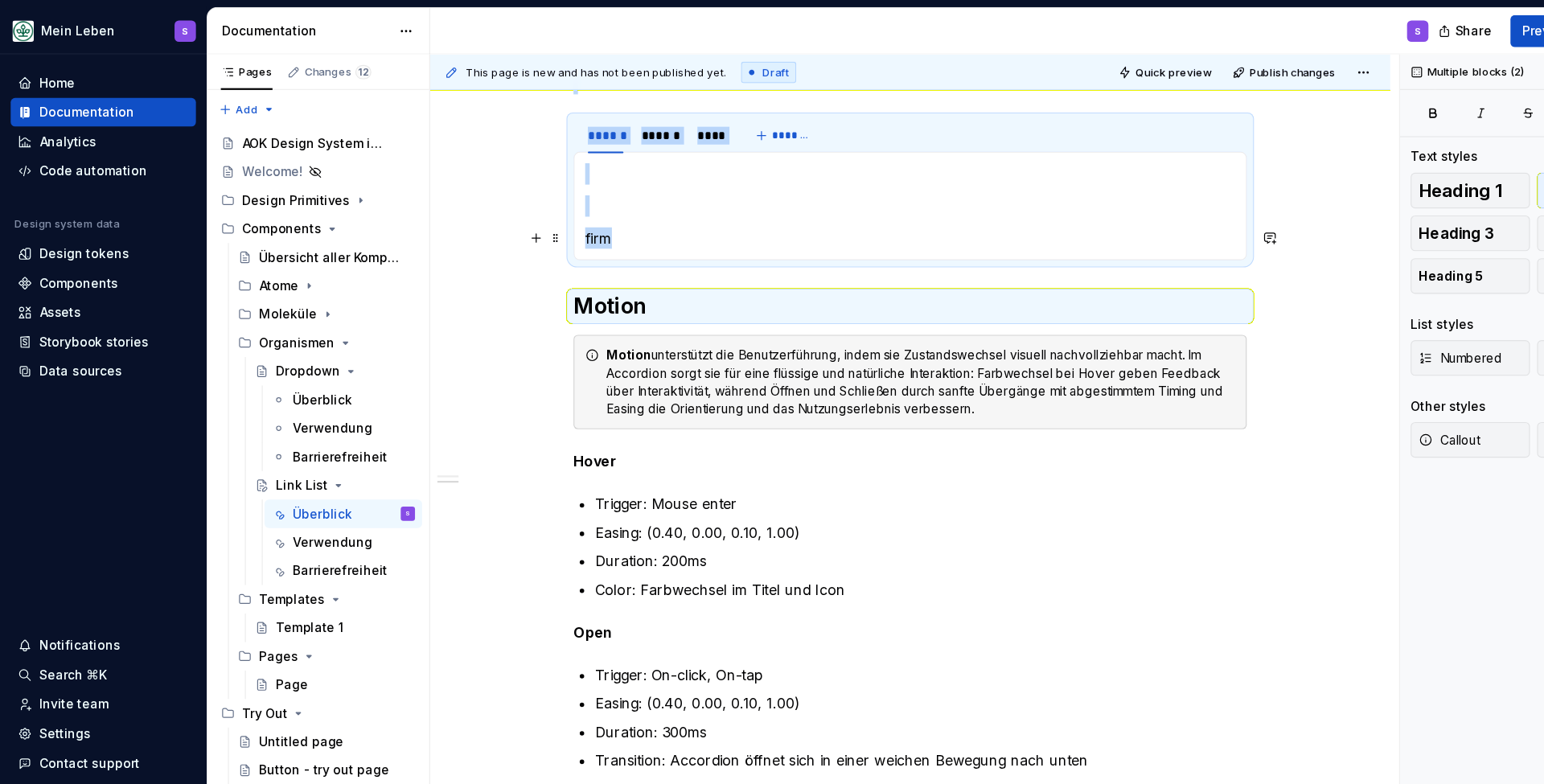
click at [575, 214] on p "firm" at bounding box center [821, 215] width 587 height 20
click at [555, 214] on p "firm" at bounding box center [821, 215] width 587 height 20
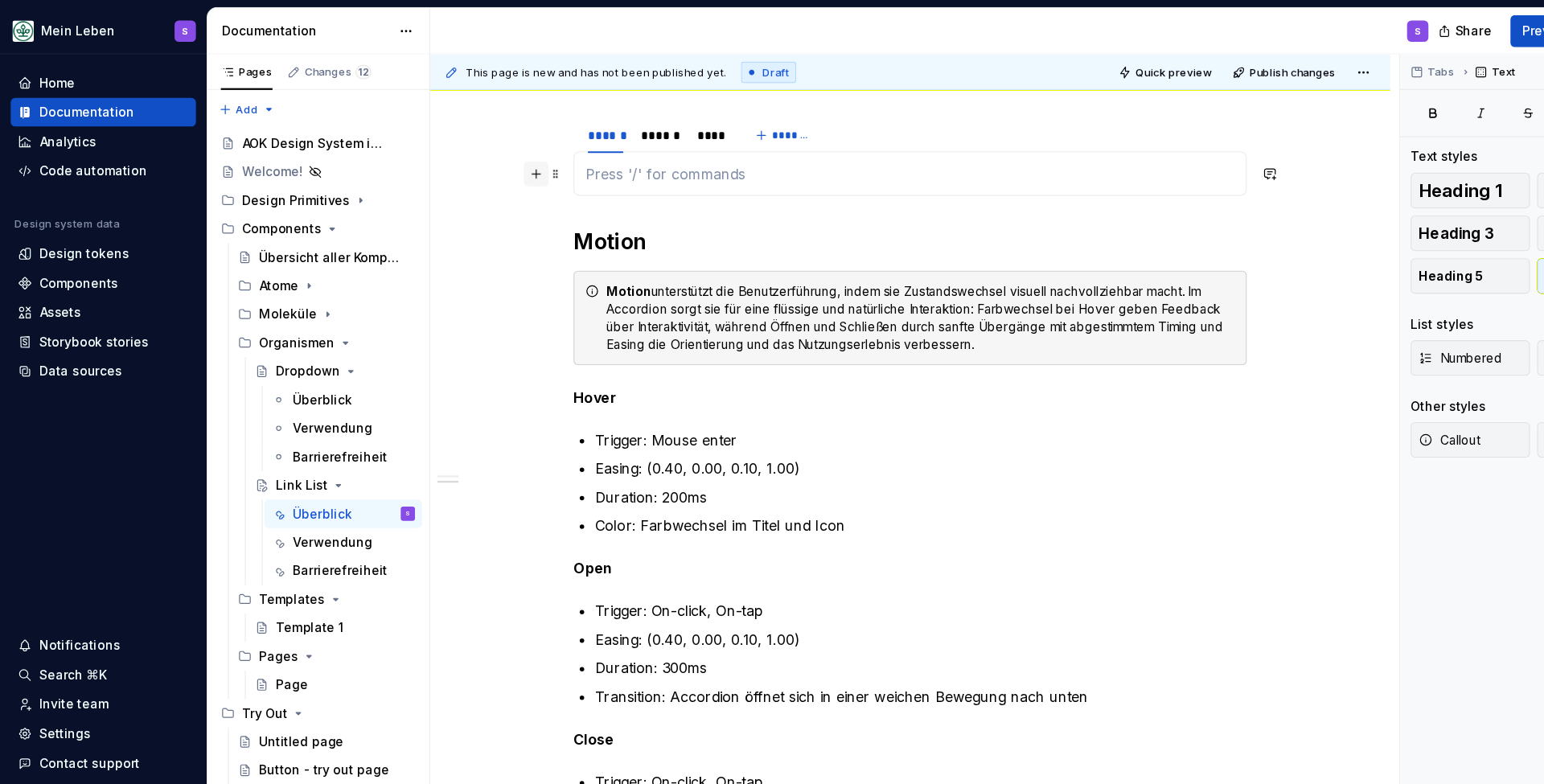
click at [488, 161] on button "button" at bounding box center [484, 156] width 22 height 22
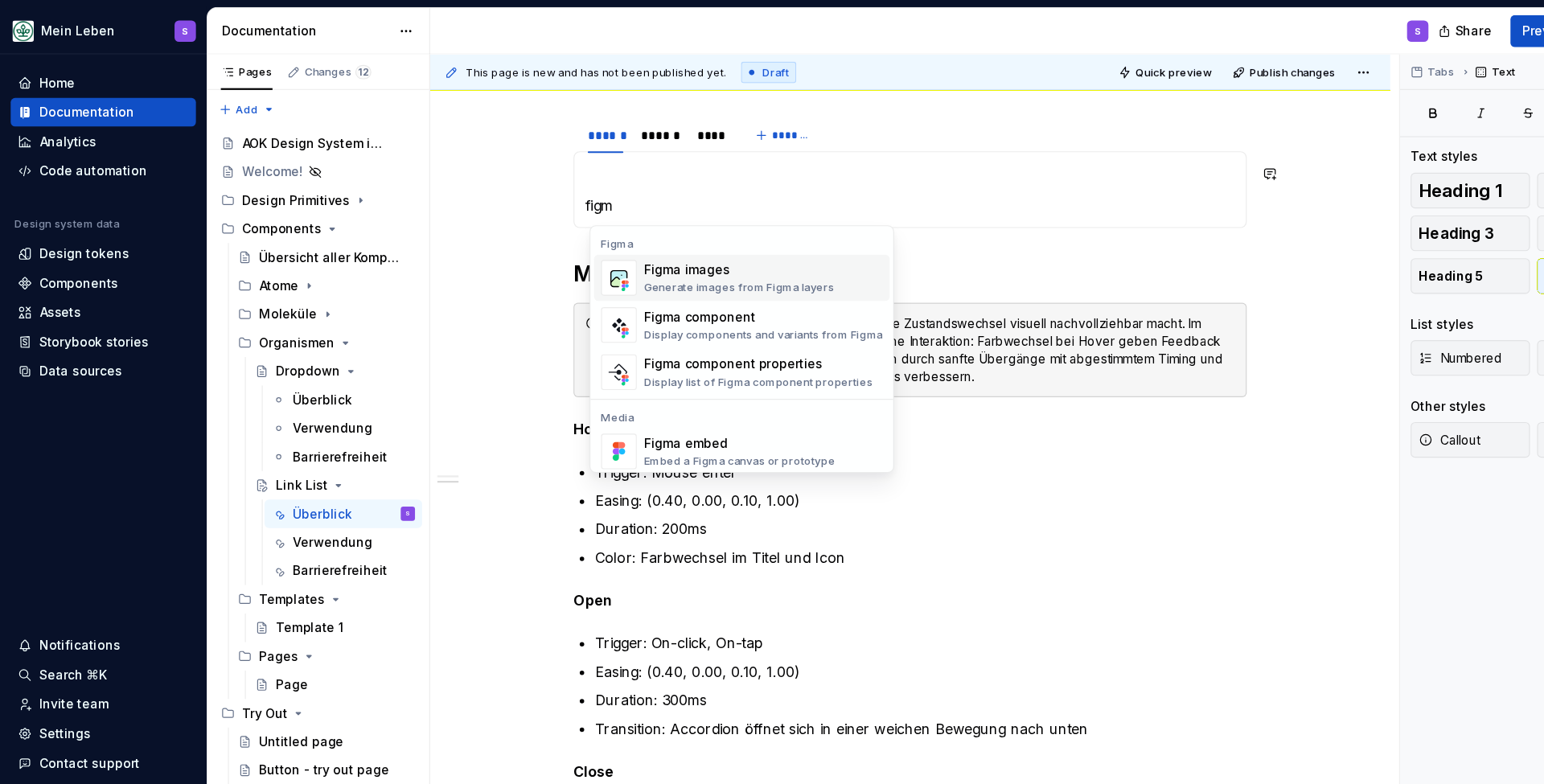
click at [623, 247] on div "Figma images" at bounding box center [668, 244] width 172 height 16
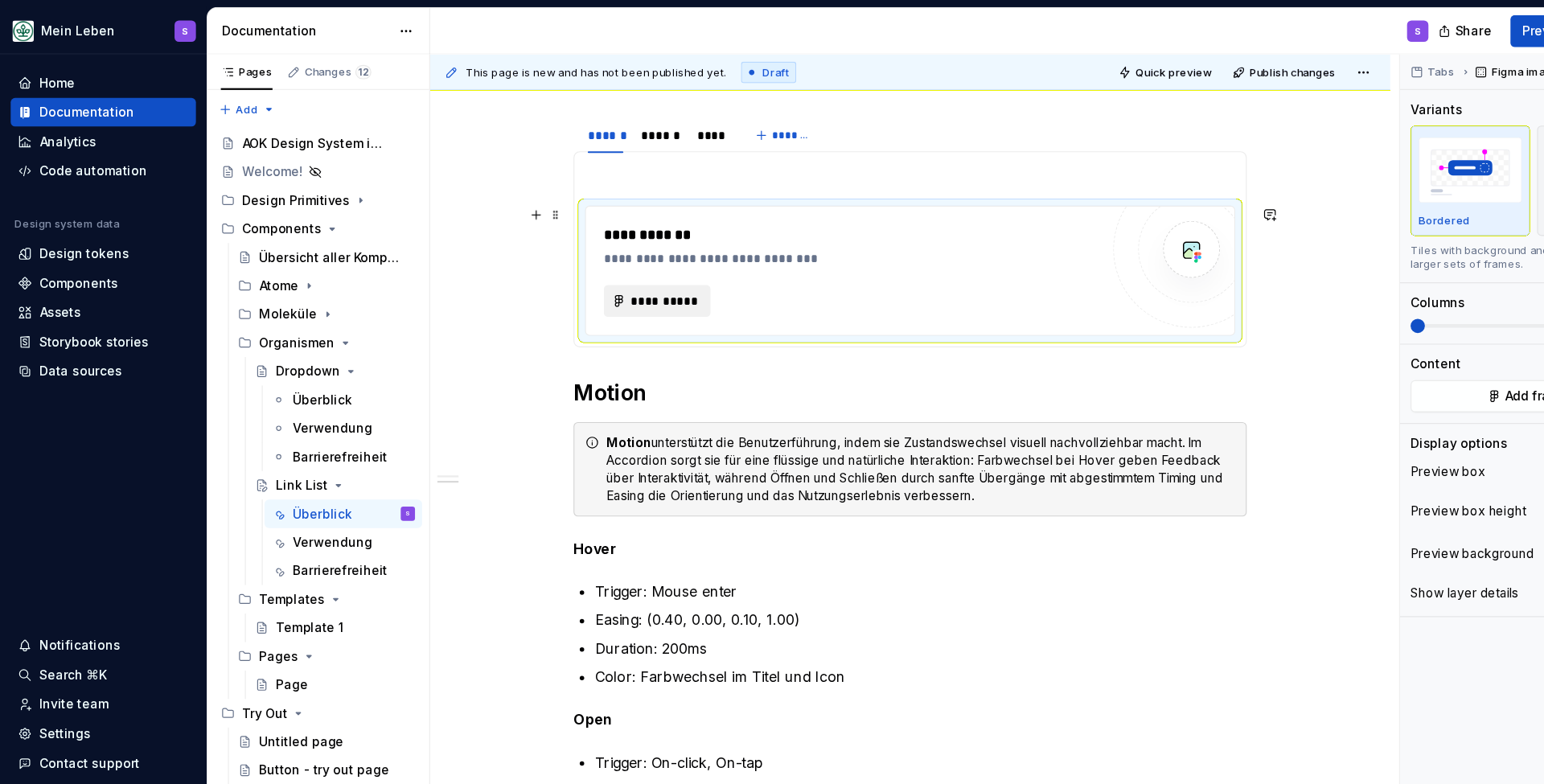
click at [619, 270] on span "**********" at bounding box center [600, 272] width 62 height 16
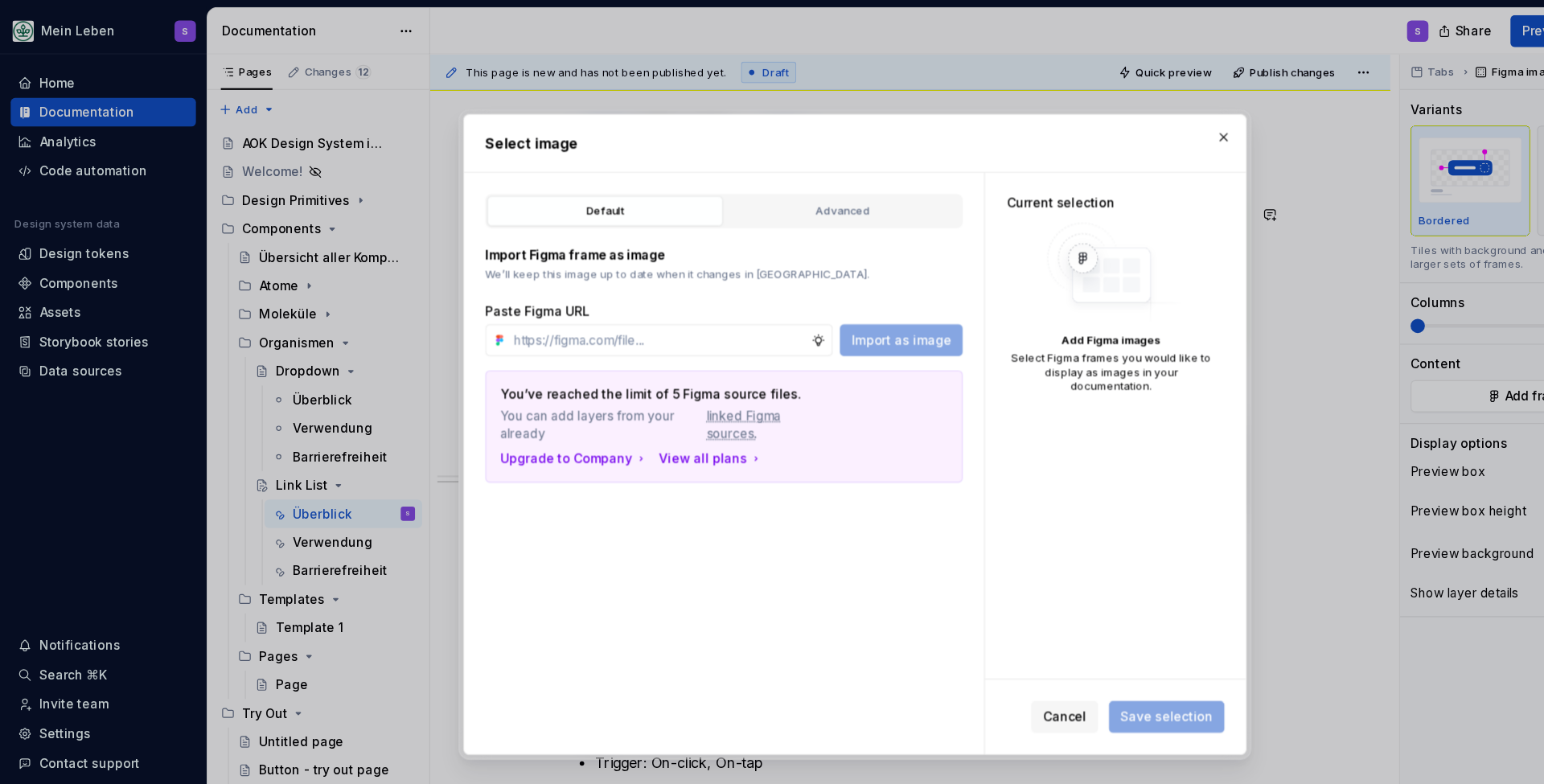
type textarea "*"
type input "[URL][DOMAIN_NAME]"
click at [797, 300] on span "Import as image" at bounding box center [814, 307] width 90 height 16
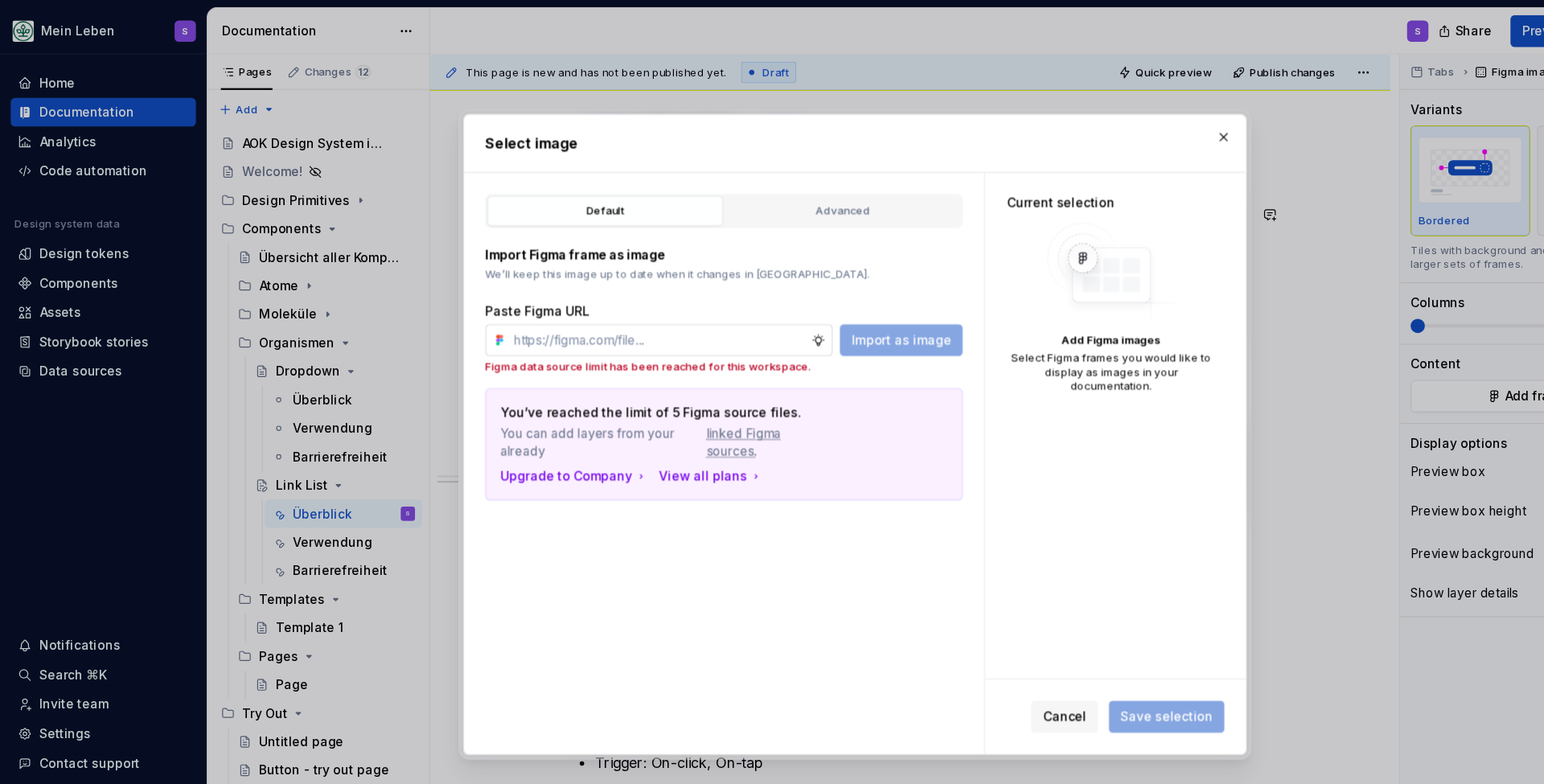
click at [687, 313] on input "text" at bounding box center [595, 306] width 275 height 29
paste input "[URL][DOMAIN_NAME]"
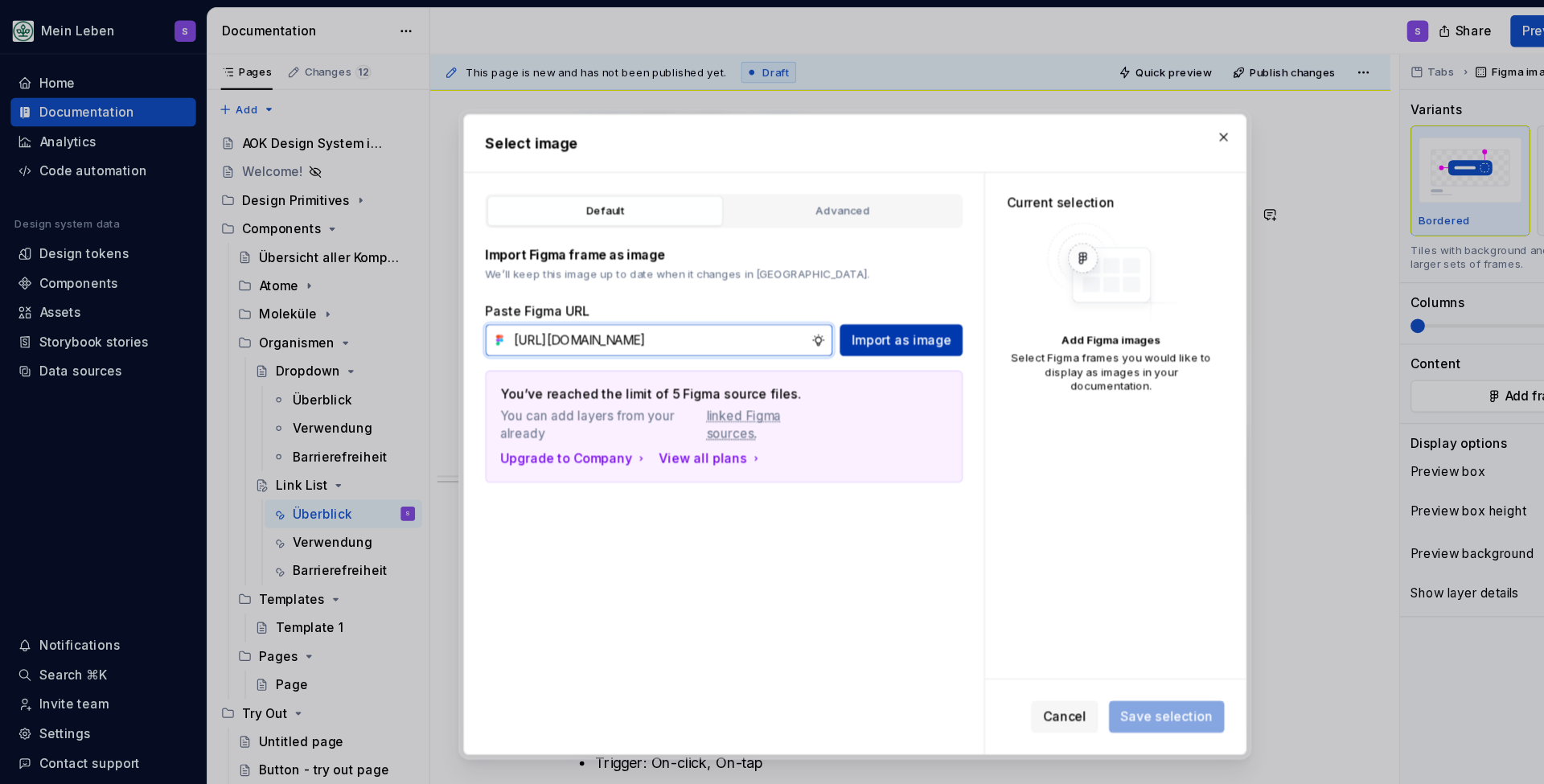
type input "[URL][DOMAIN_NAME]"
click at [788, 306] on span "Import as image" at bounding box center [814, 307] width 90 height 16
click at [628, 316] on input "text" at bounding box center [595, 306] width 275 height 29
paste input "[URL][DOMAIN_NAME]"
type input "[URL][DOMAIN_NAME]"
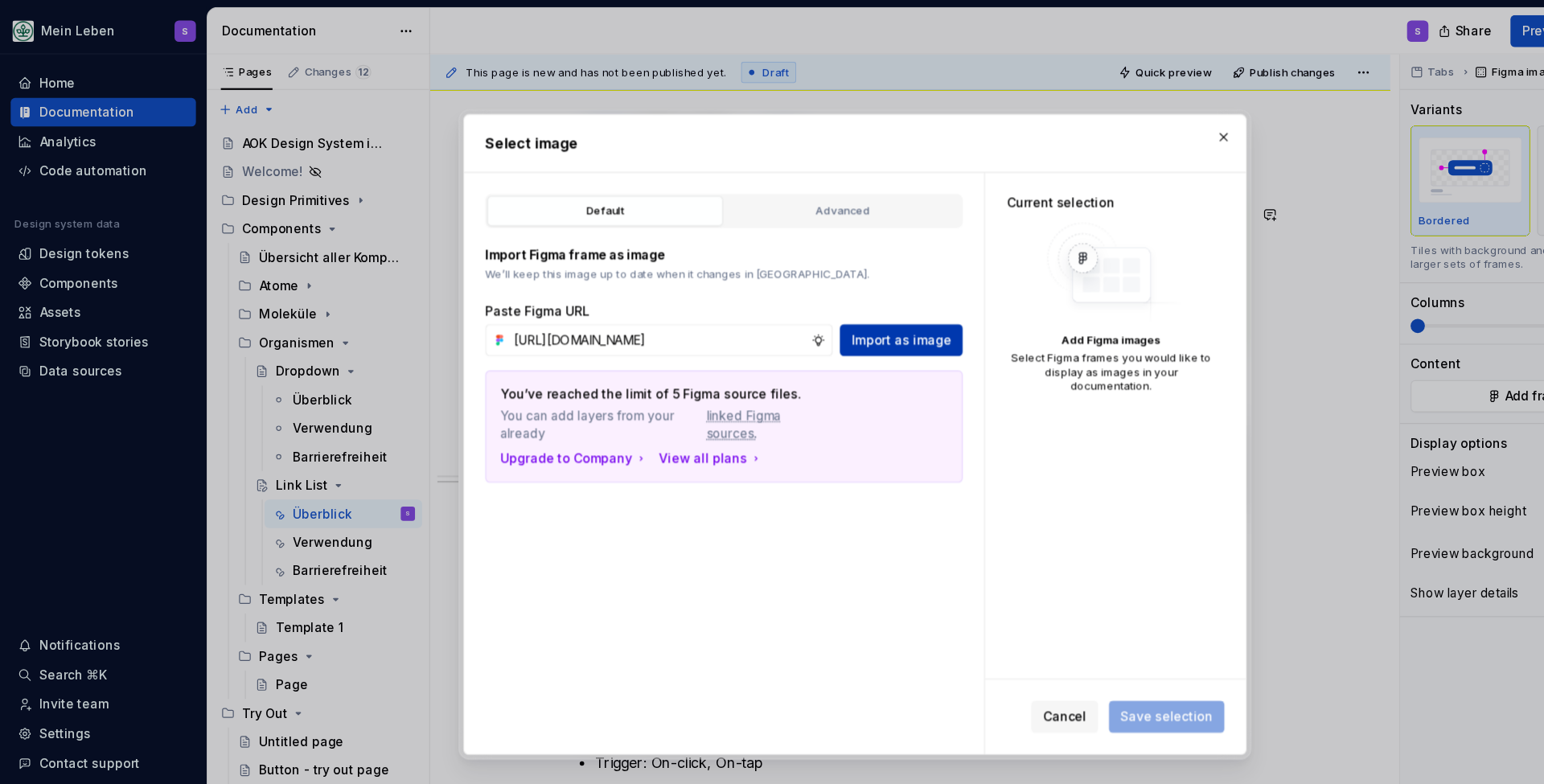
click at [796, 306] on span "Import as image" at bounding box center [814, 307] width 90 height 16
click at [967, 652] on span "Cancel" at bounding box center [962, 648] width 39 height 16
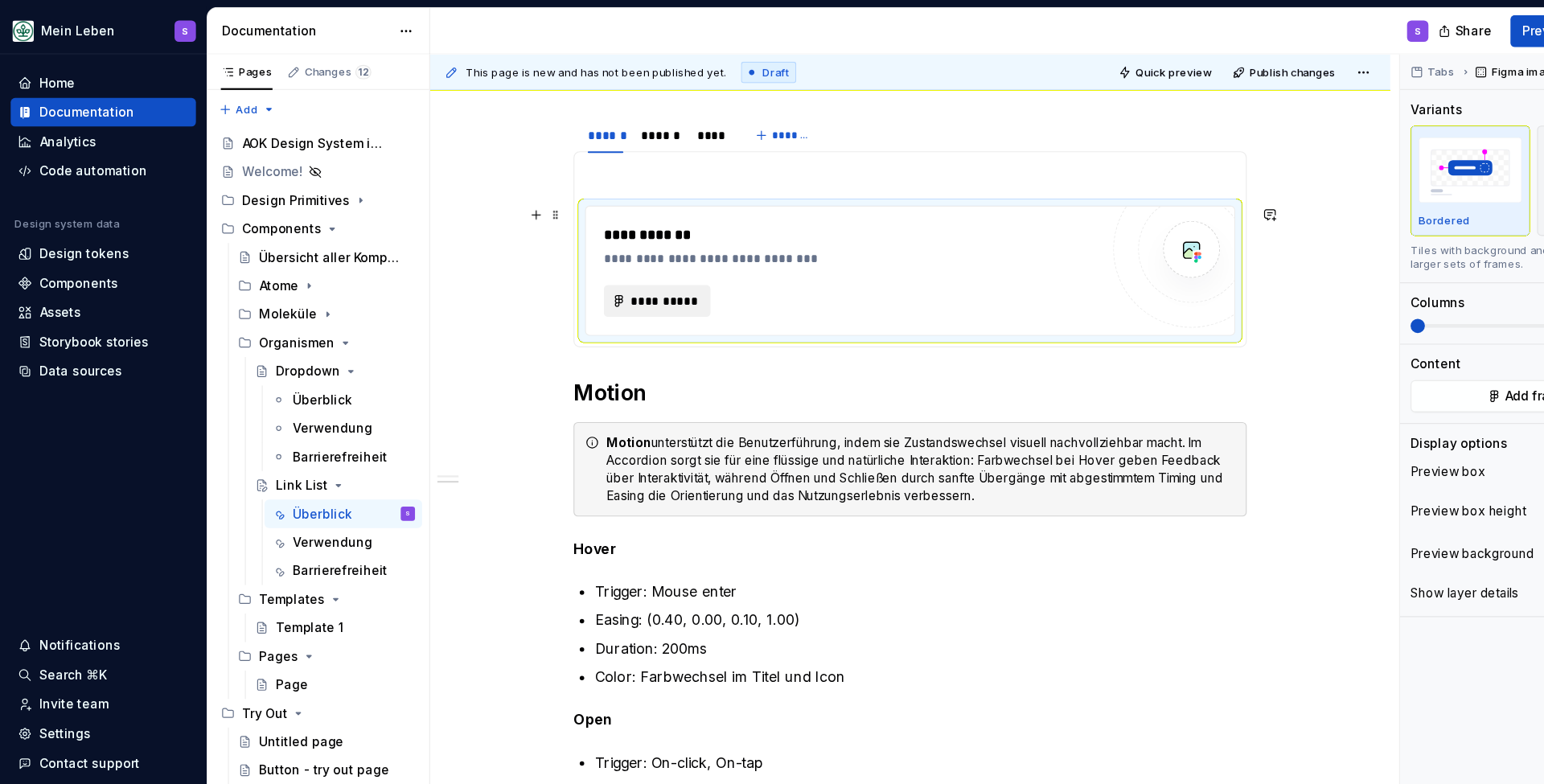
click at [588, 269] on span "**********" at bounding box center [600, 272] width 62 height 16
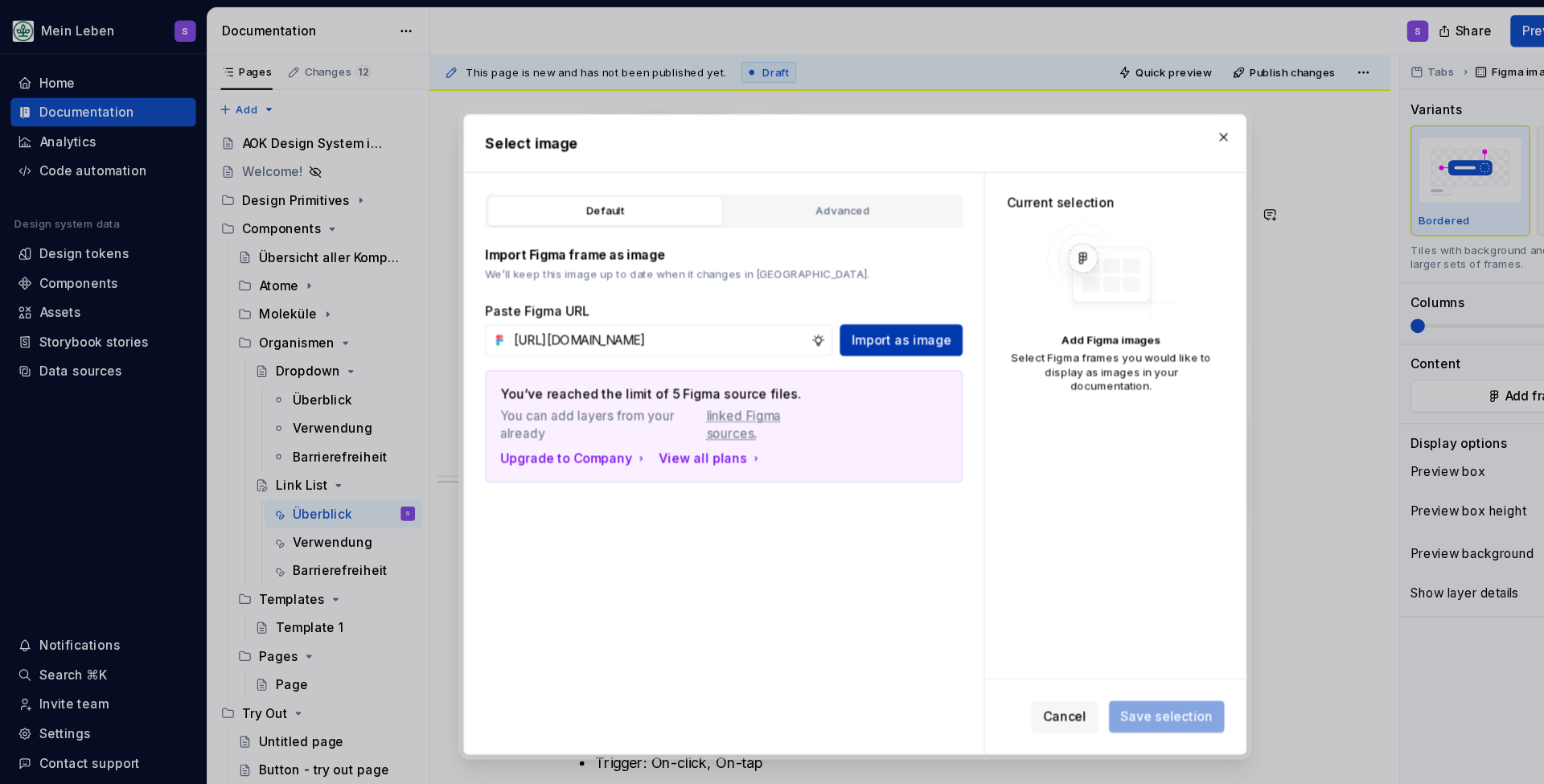
type input "[URL][DOMAIN_NAME]"
click at [803, 306] on span "Import as image" at bounding box center [814, 307] width 90 height 16
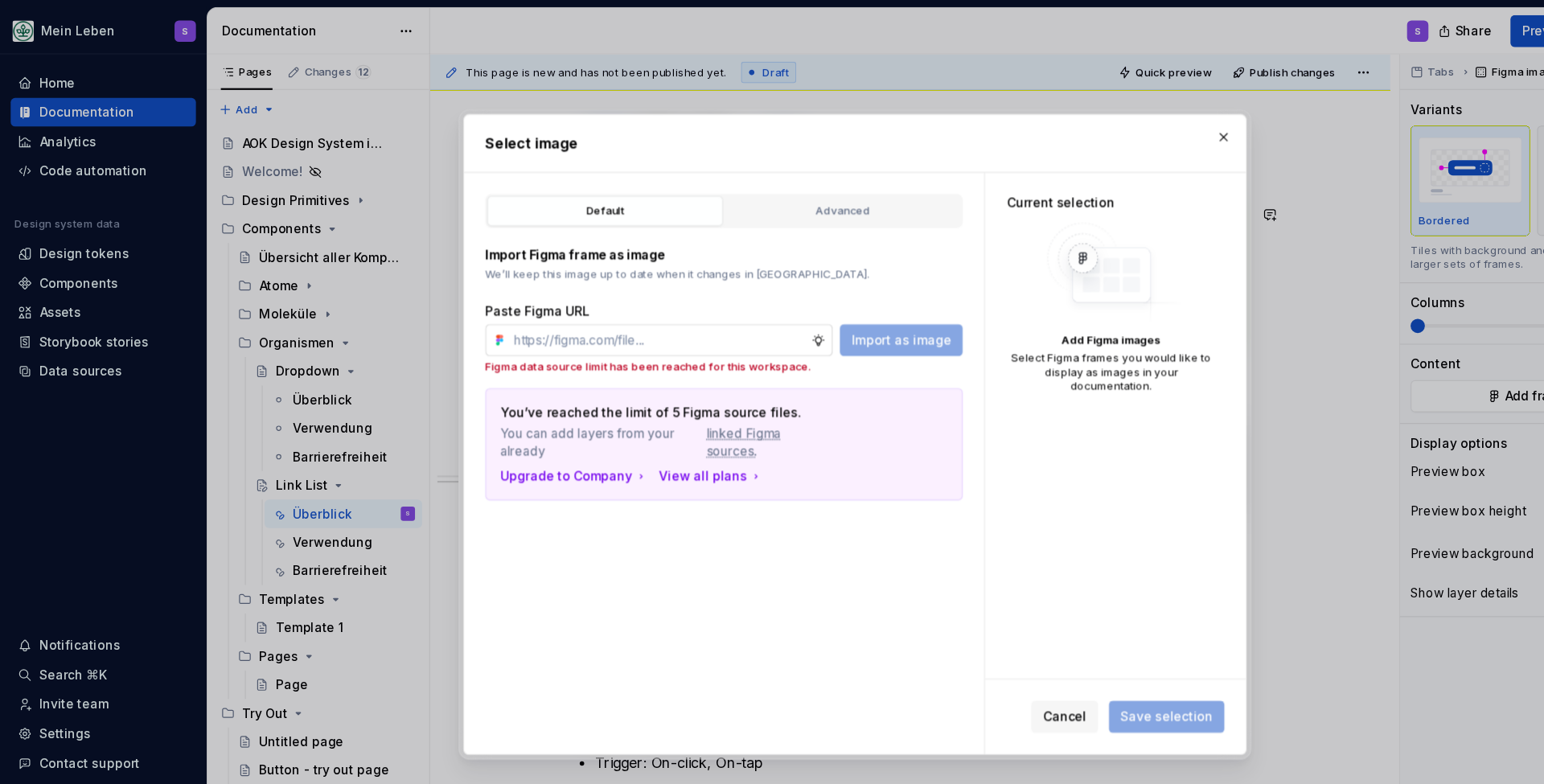
click at [621, 300] on input "text" at bounding box center [595, 306] width 275 height 29
paste input "[URL][DOMAIN_NAME]"
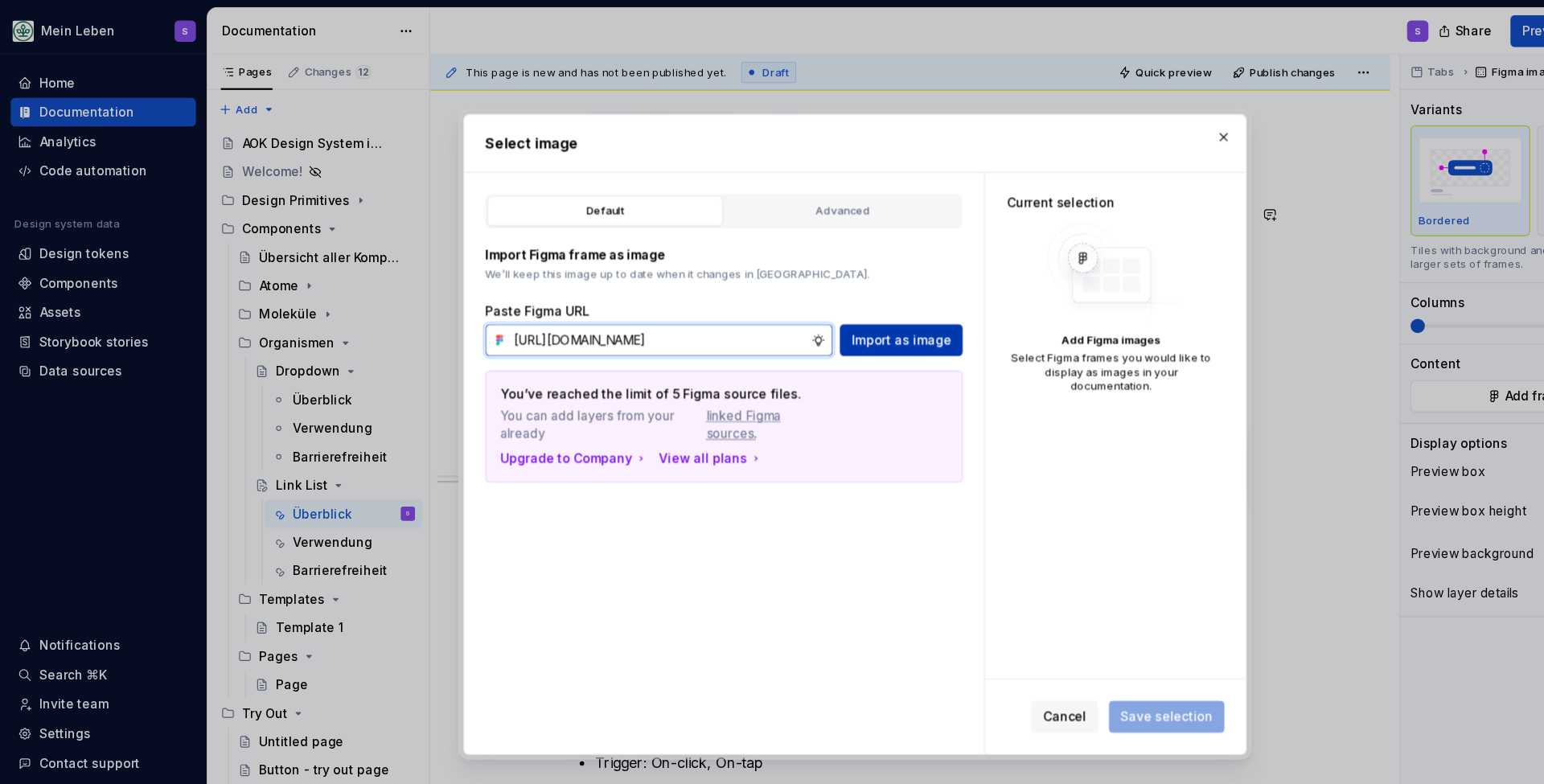
type input "[URL][DOMAIN_NAME]"
click at [803, 307] on span "Import as image" at bounding box center [814, 307] width 90 height 16
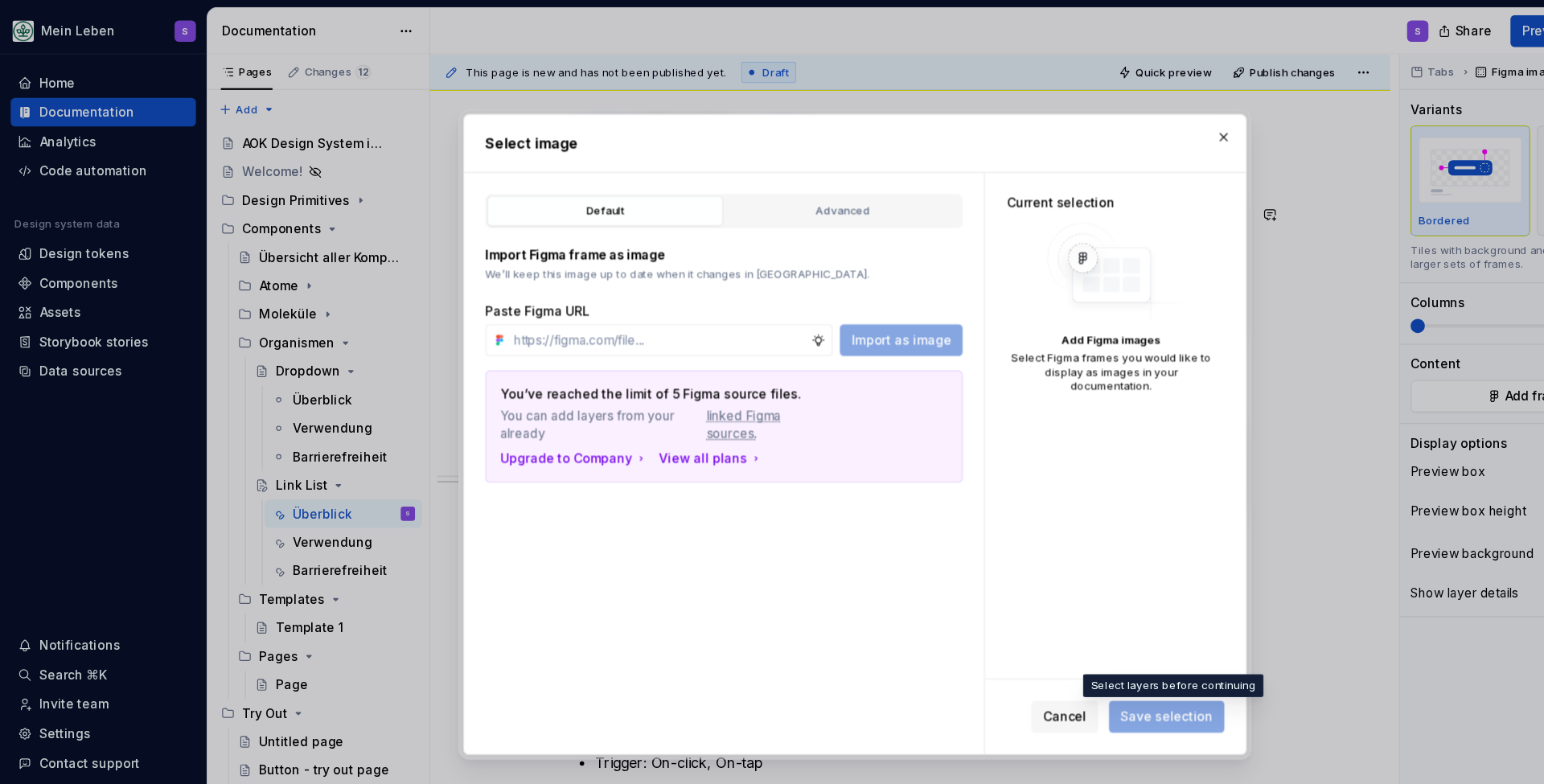
click at [1051, 649] on span "Save selection" at bounding box center [1053, 647] width 104 height 29
click at [1102, 123] on button "button" at bounding box center [1105, 123] width 22 height 22
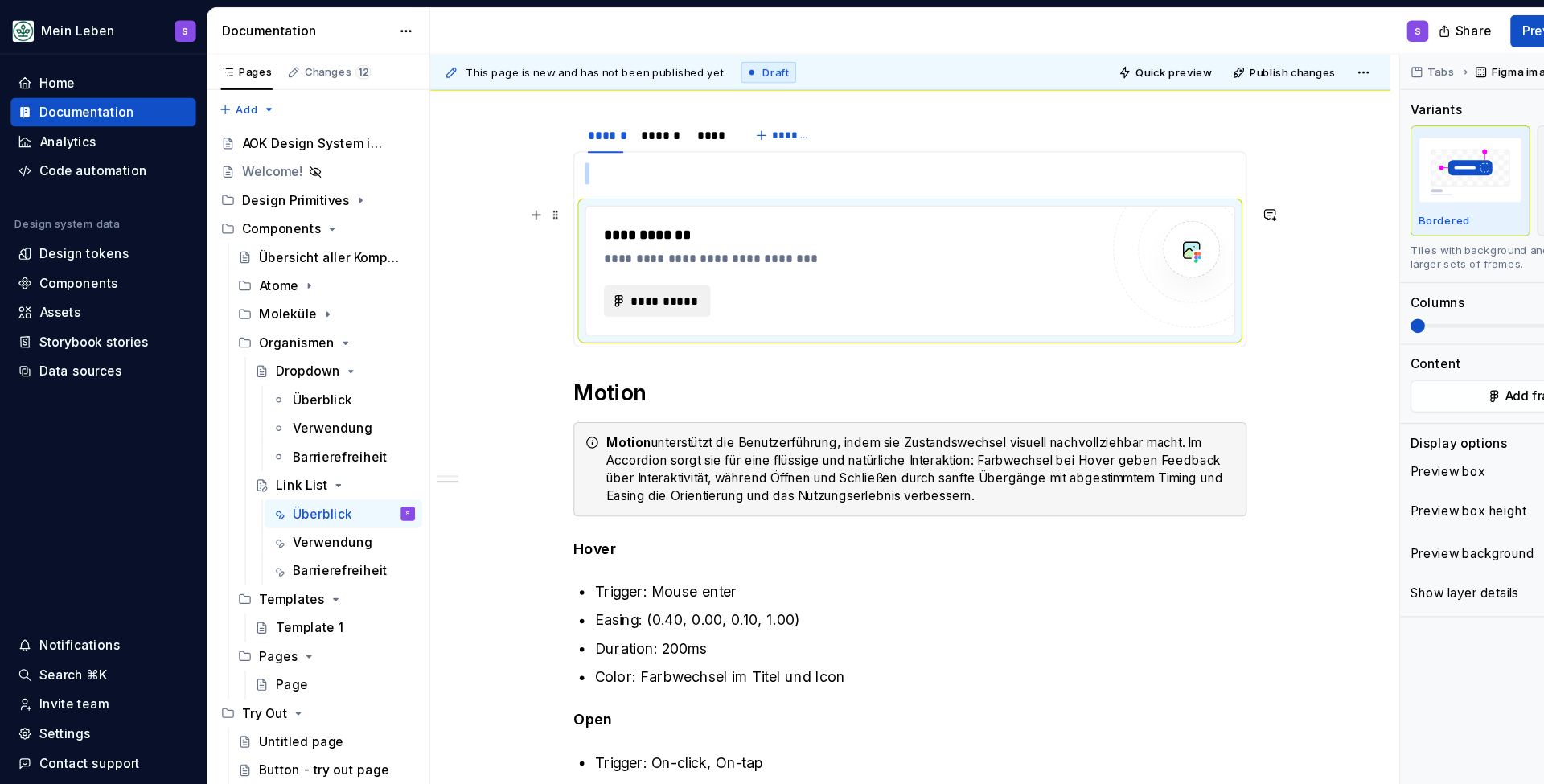
click at [581, 273] on span "**********" at bounding box center [600, 272] width 62 height 16
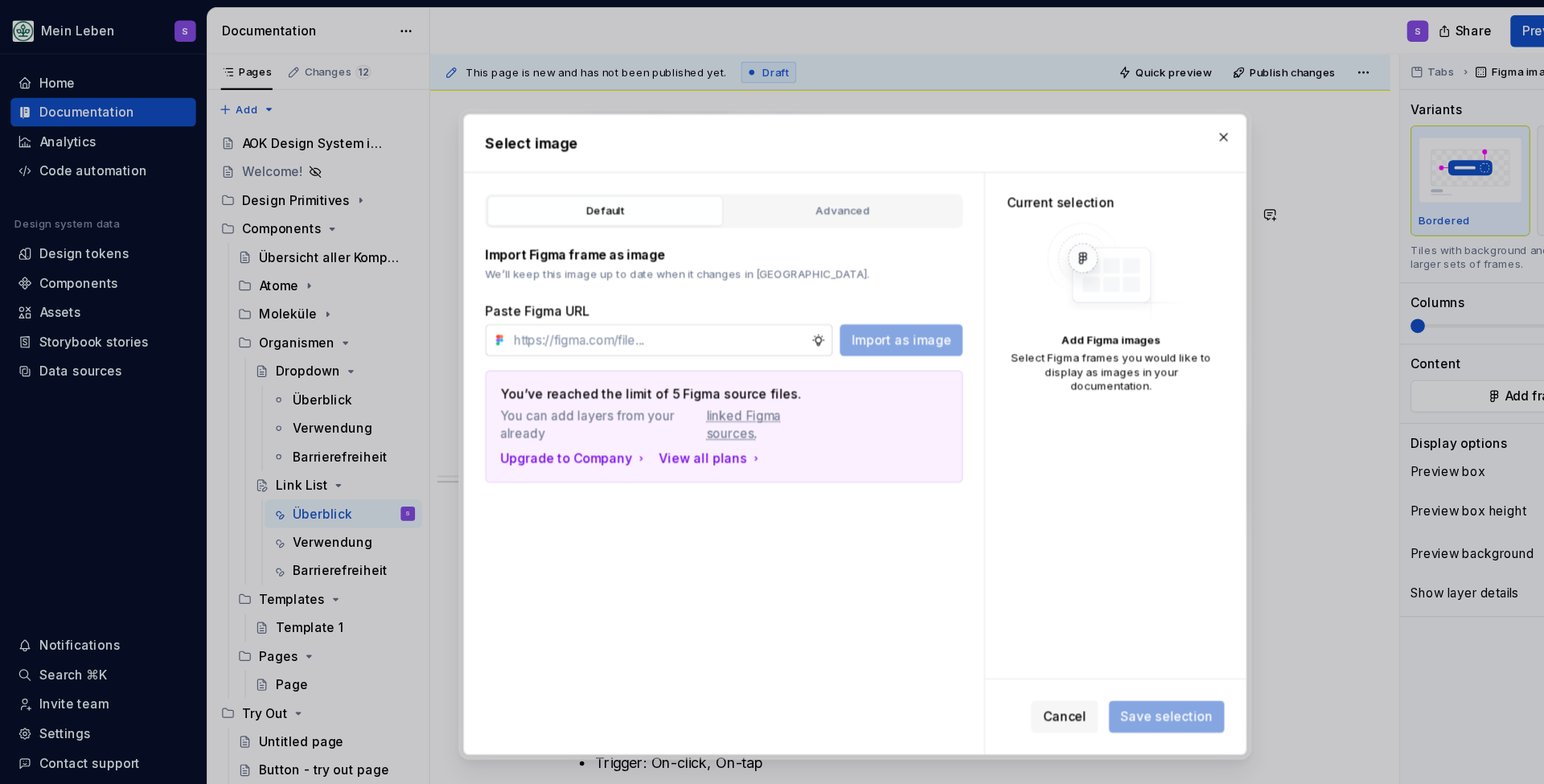
click at [531, 309] on input "text" at bounding box center [595, 306] width 275 height 29
click at [724, 195] on div "Advanced" at bounding box center [761, 190] width 202 height 16
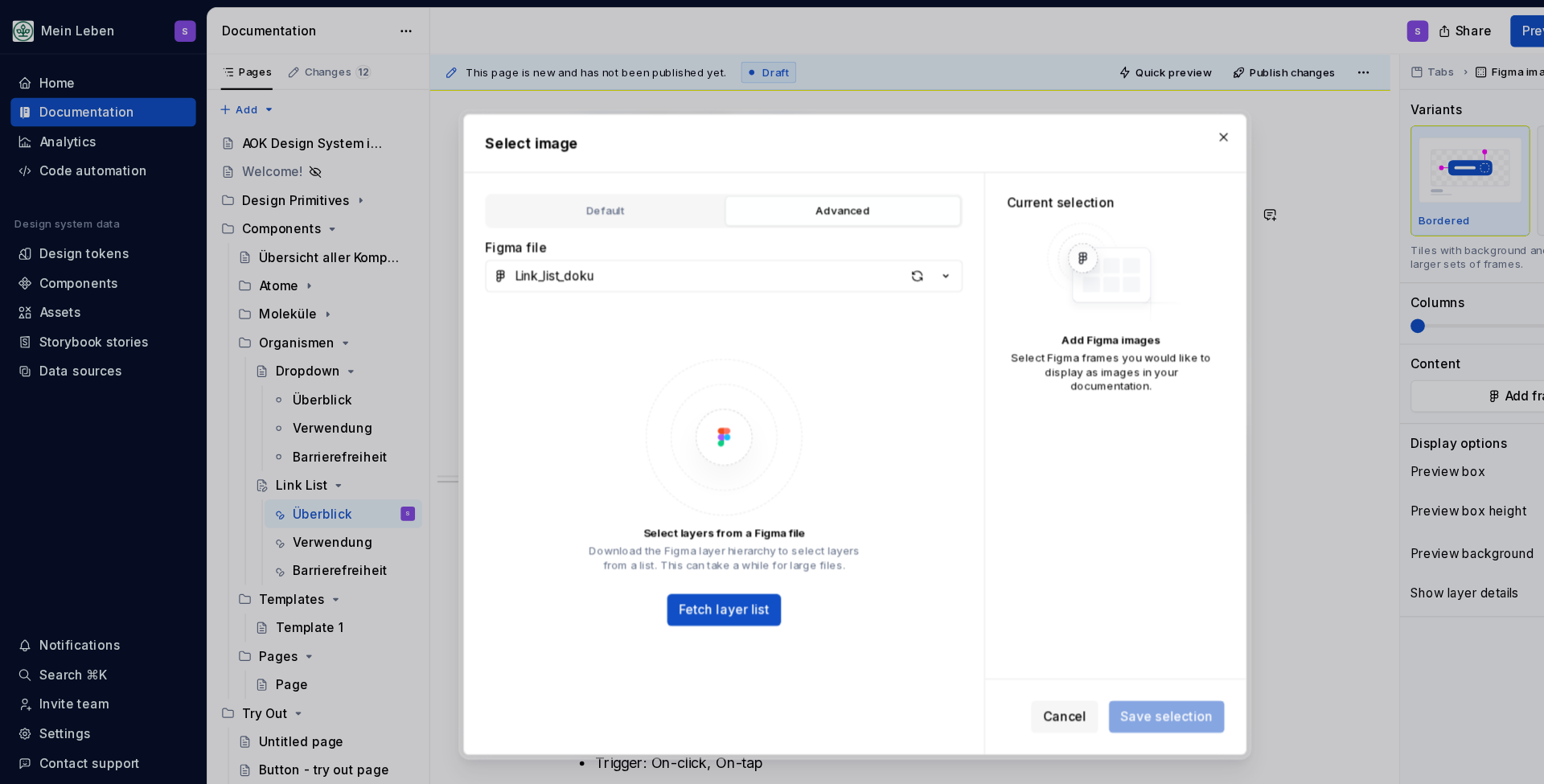
click at [570, 204] on div "Default Advanced" at bounding box center [654, 190] width 431 height 30
click at [538, 193] on div "Default" at bounding box center [547, 190] width 202 height 16
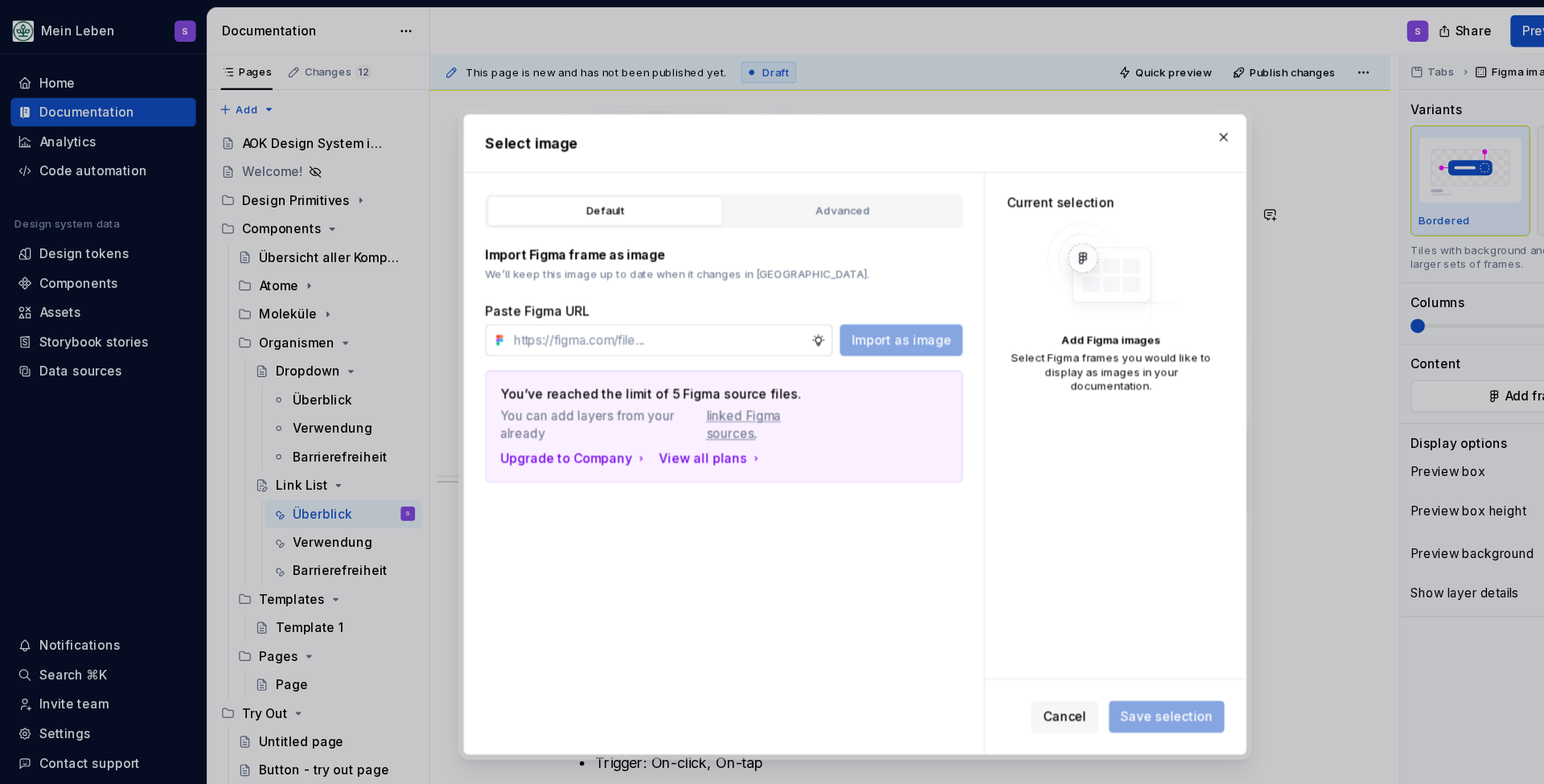
click at [551, 305] on input "text" at bounding box center [595, 306] width 275 height 29
paste input "[URL][DOMAIN_NAME]"
type input "[URL][DOMAIN_NAME]"
click at [816, 301] on span "Import as image" at bounding box center [814, 307] width 90 height 16
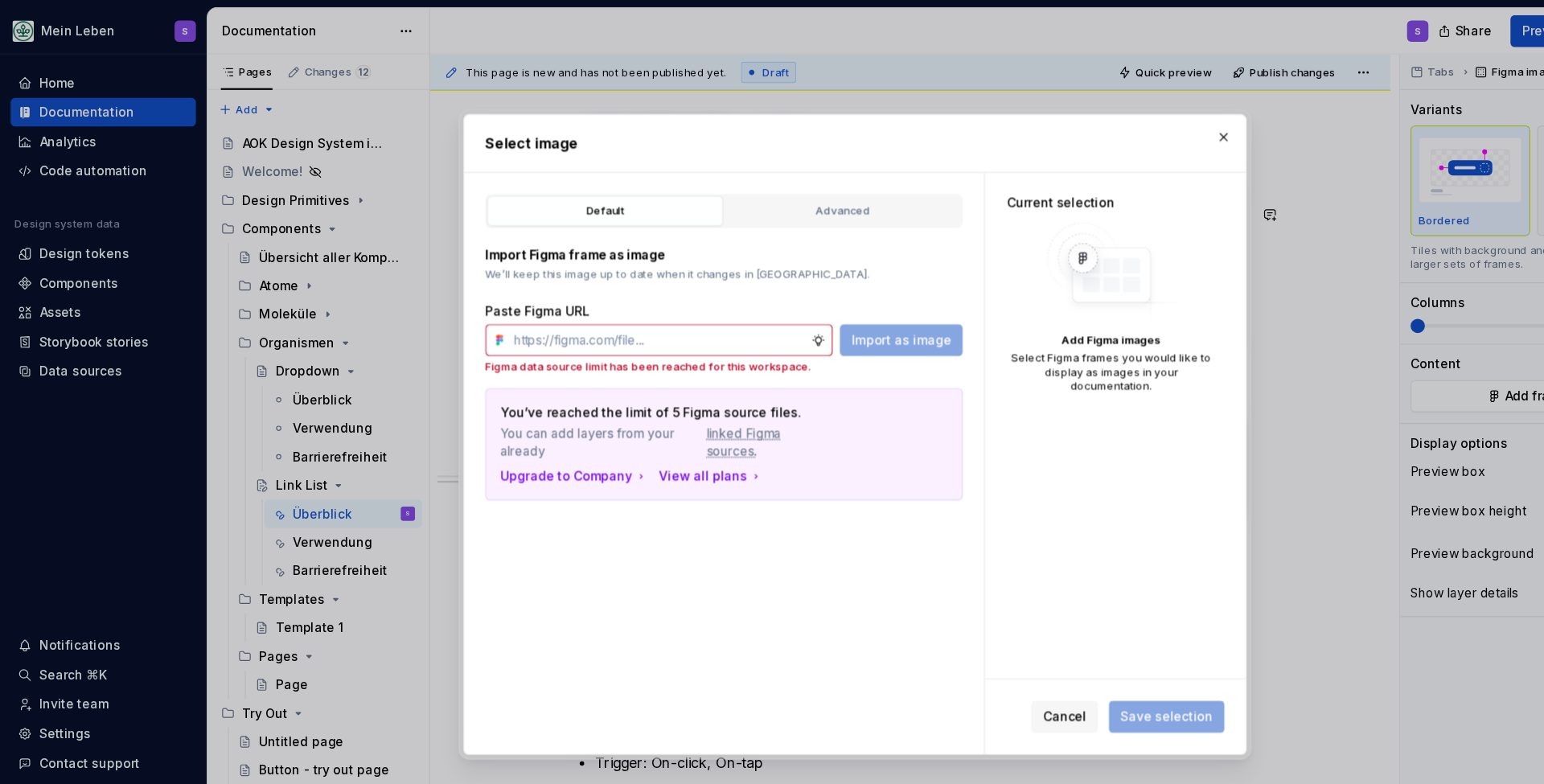
type textarea "*"
click at [599, 298] on input "text" at bounding box center [595, 306] width 275 height 29
paste input "[URL][DOMAIN_NAME]"
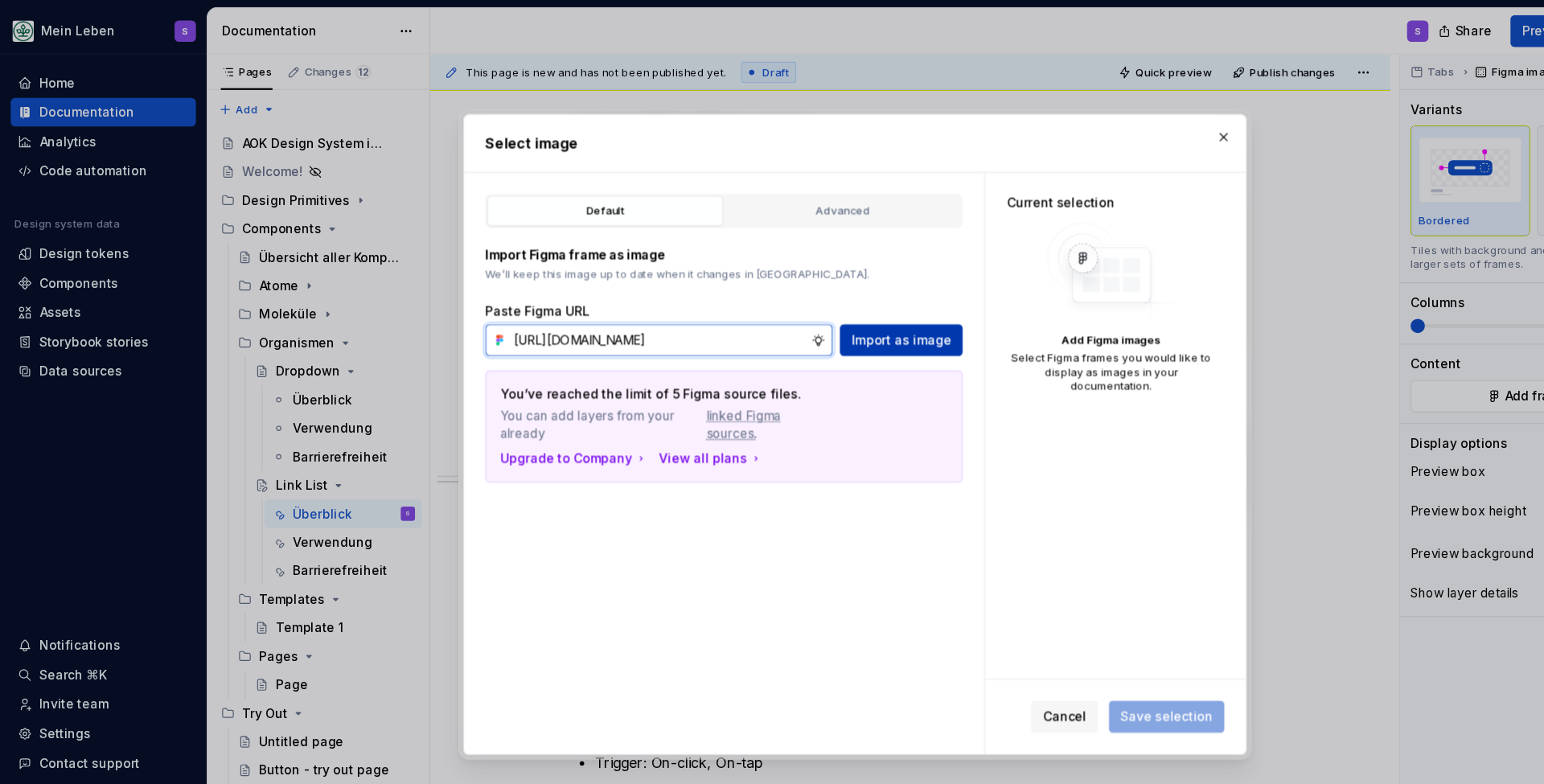
type input "[URL][DOMAIN_NAME]"
click at [786, 306] on span "Import as image" at bounding box center [814, 307] width 90 height 16
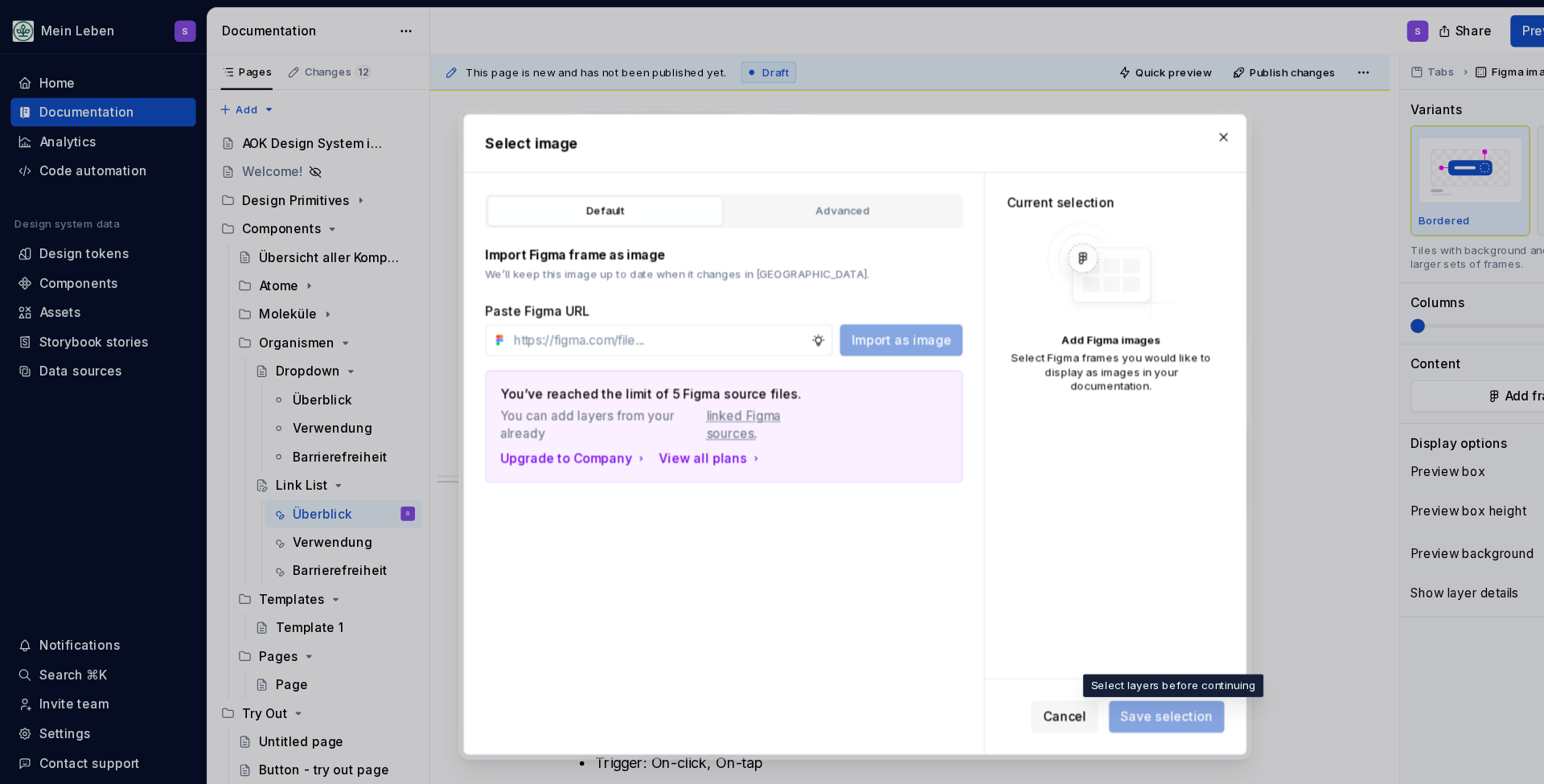
click at [1037, 650] on span "Save selection" at bounding box center [1053, 647] width 104 height 29
click at [973, 646] on span "Cancel" at bounding box center [962, 648] width 39 height 16
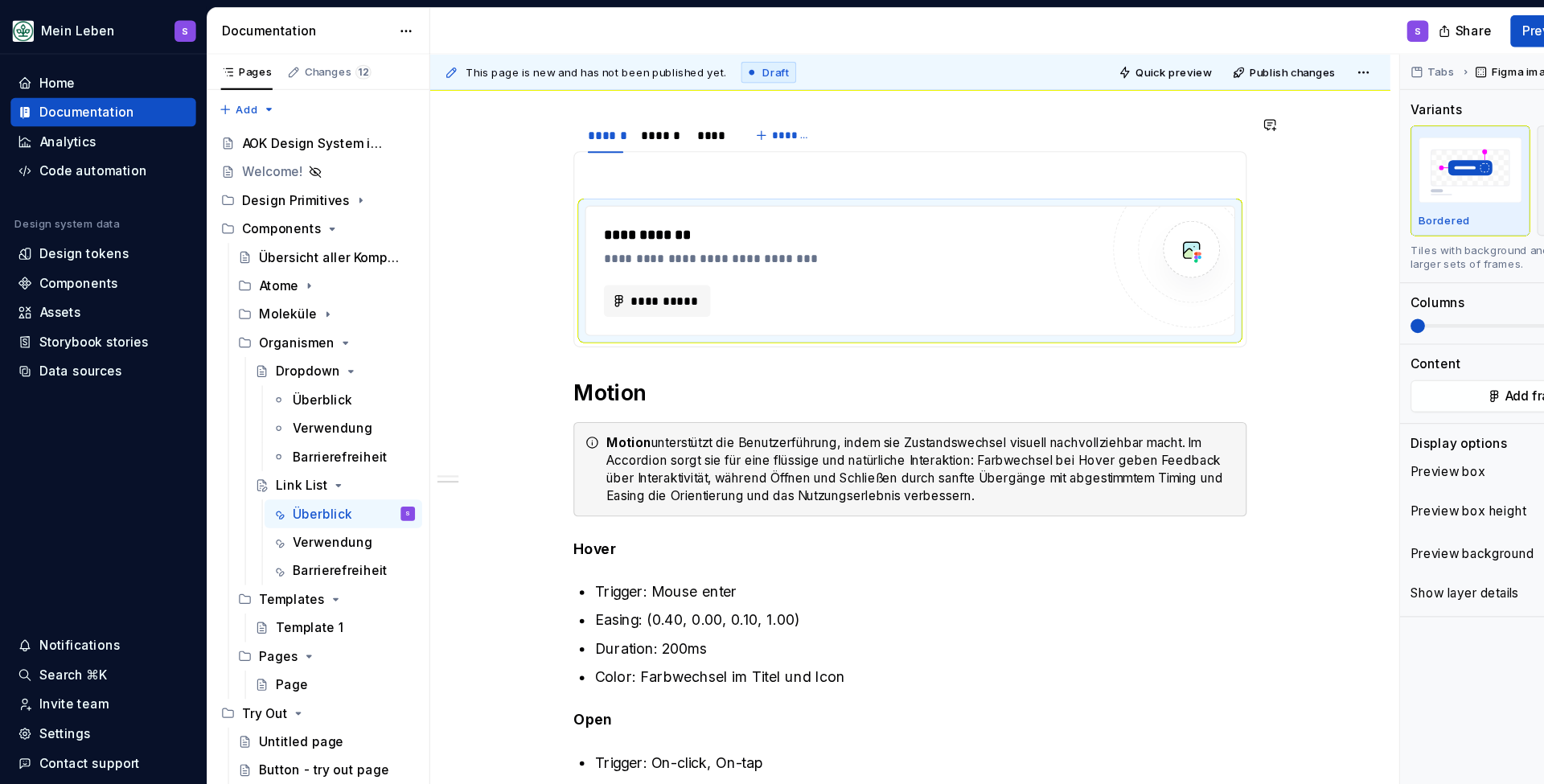
click at [706, 312] on div "**********" at bounding box center [822, 224] width 608 height 177
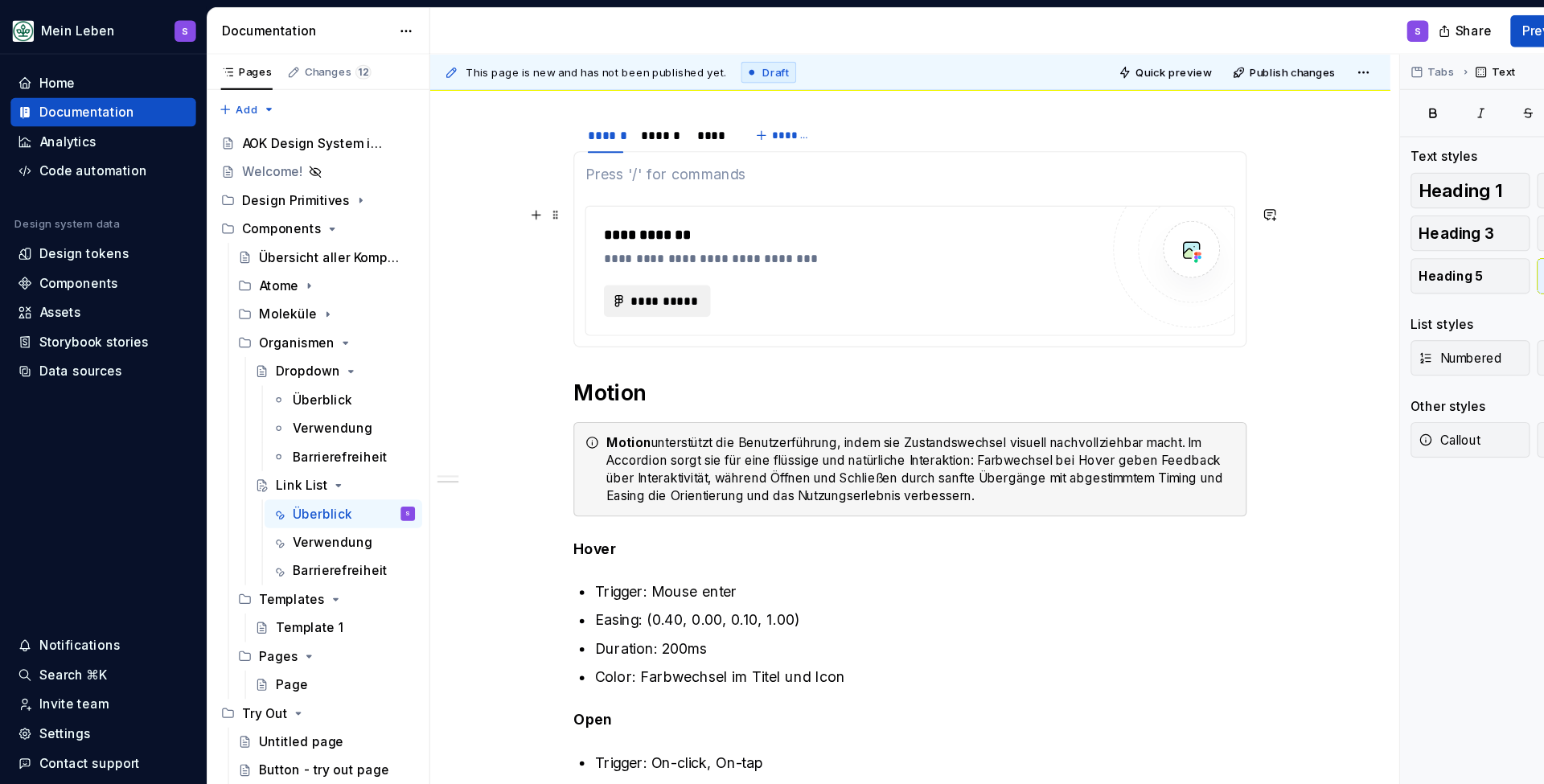
click at [618, 258] on button "**********" at bounding box center [594, 271] width 97 height 29
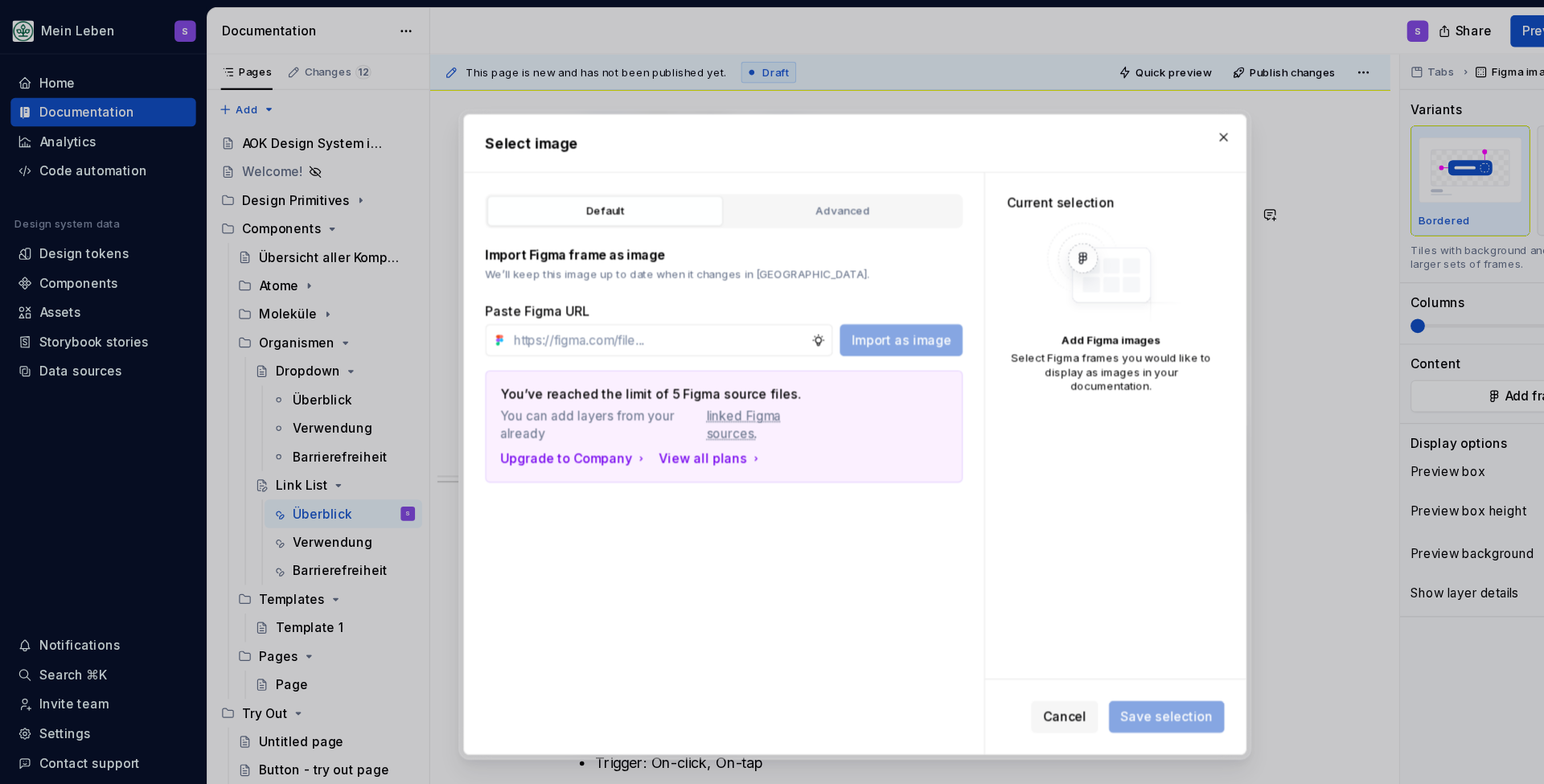
type textarea "*"
type input "[URL][DOMAIN_NAME]"
click at [781, 314] on span "Import as image" at bounding box center [814, 307] width 90 height 16
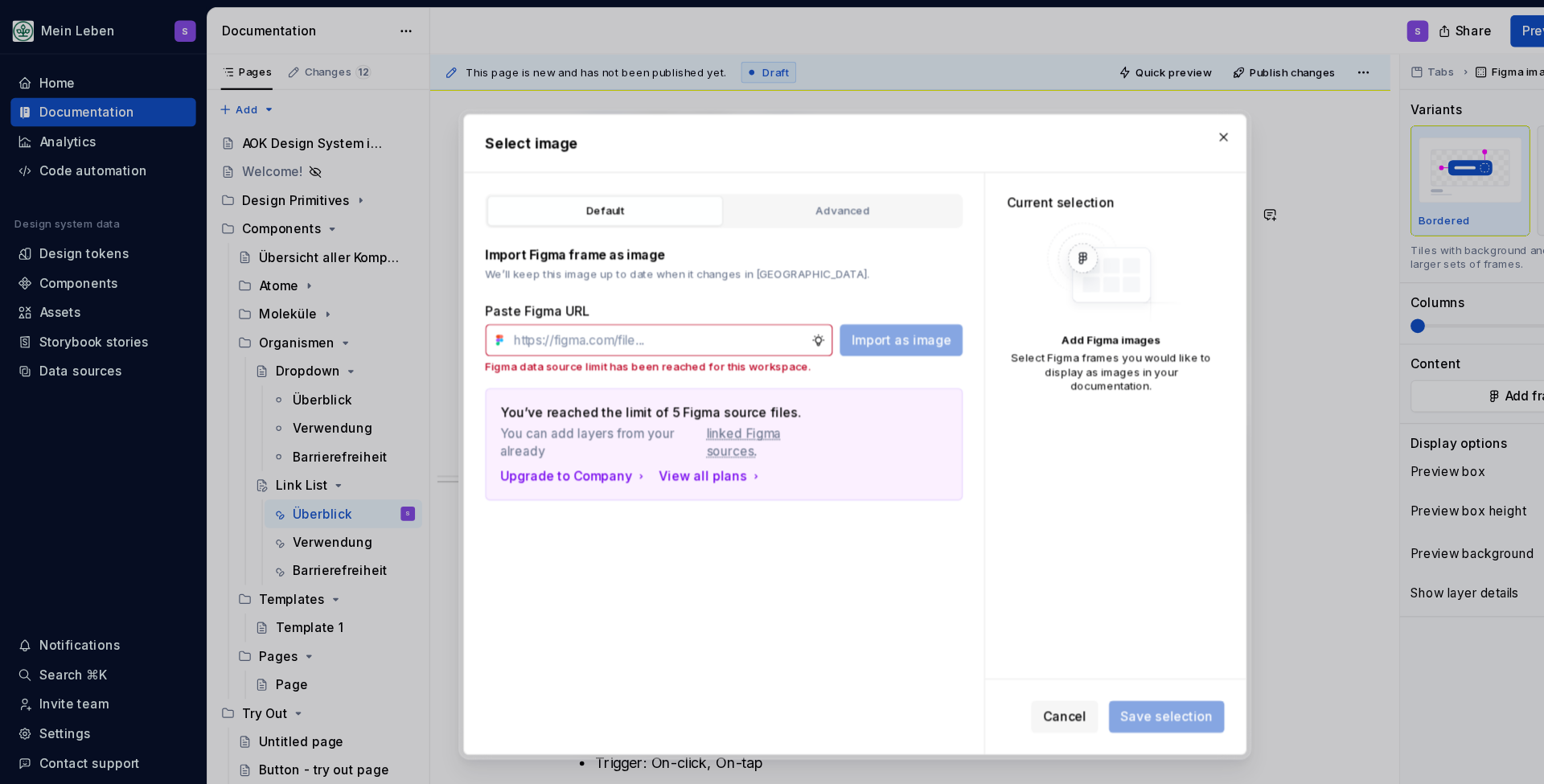
click at [967, 648] on span "Cancel" at bounding box center [962, 648] width 39 height 16
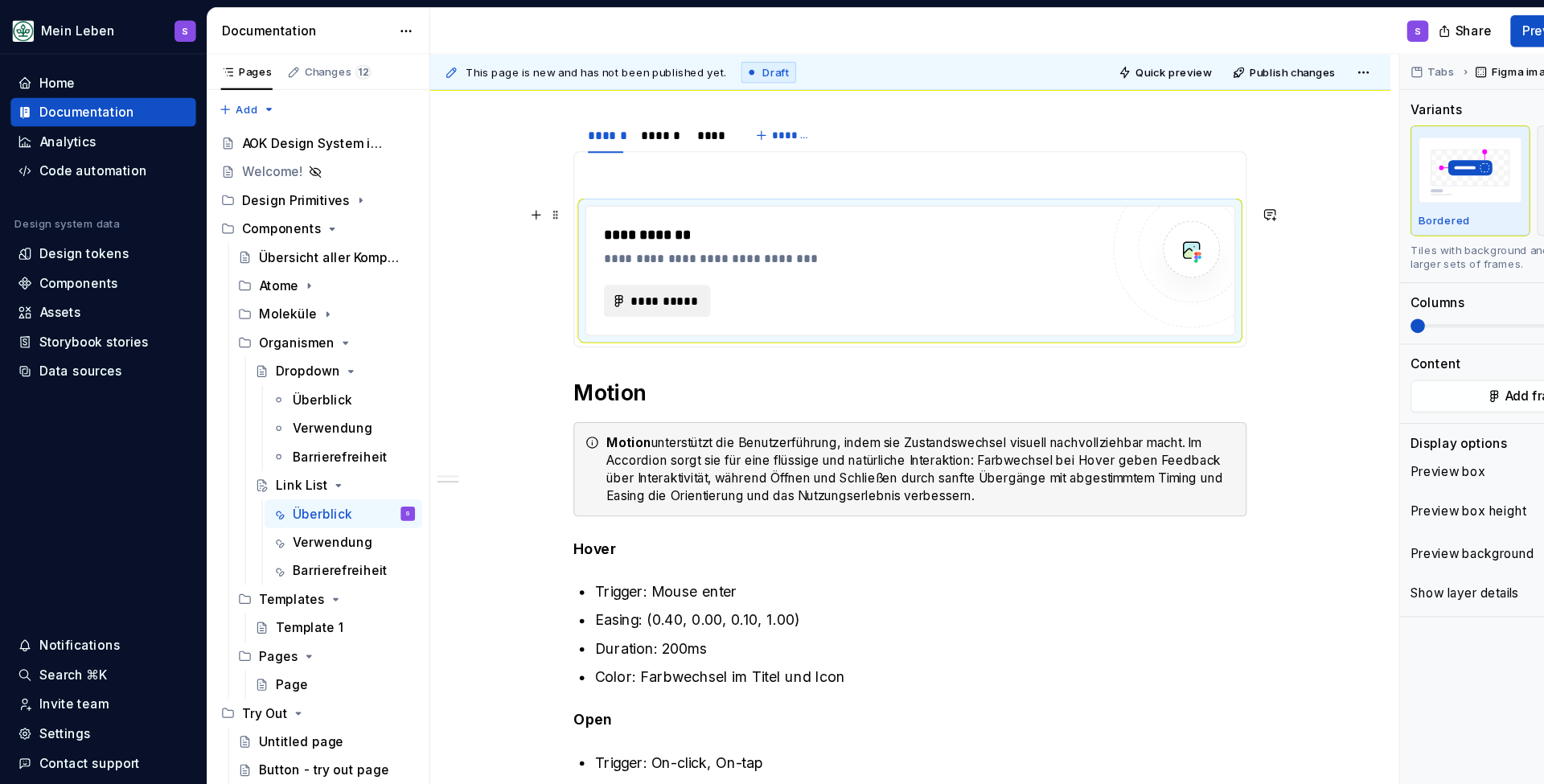
click at [596, 271] on span "**********" at bounding box center [600, 272] width 62 height 16
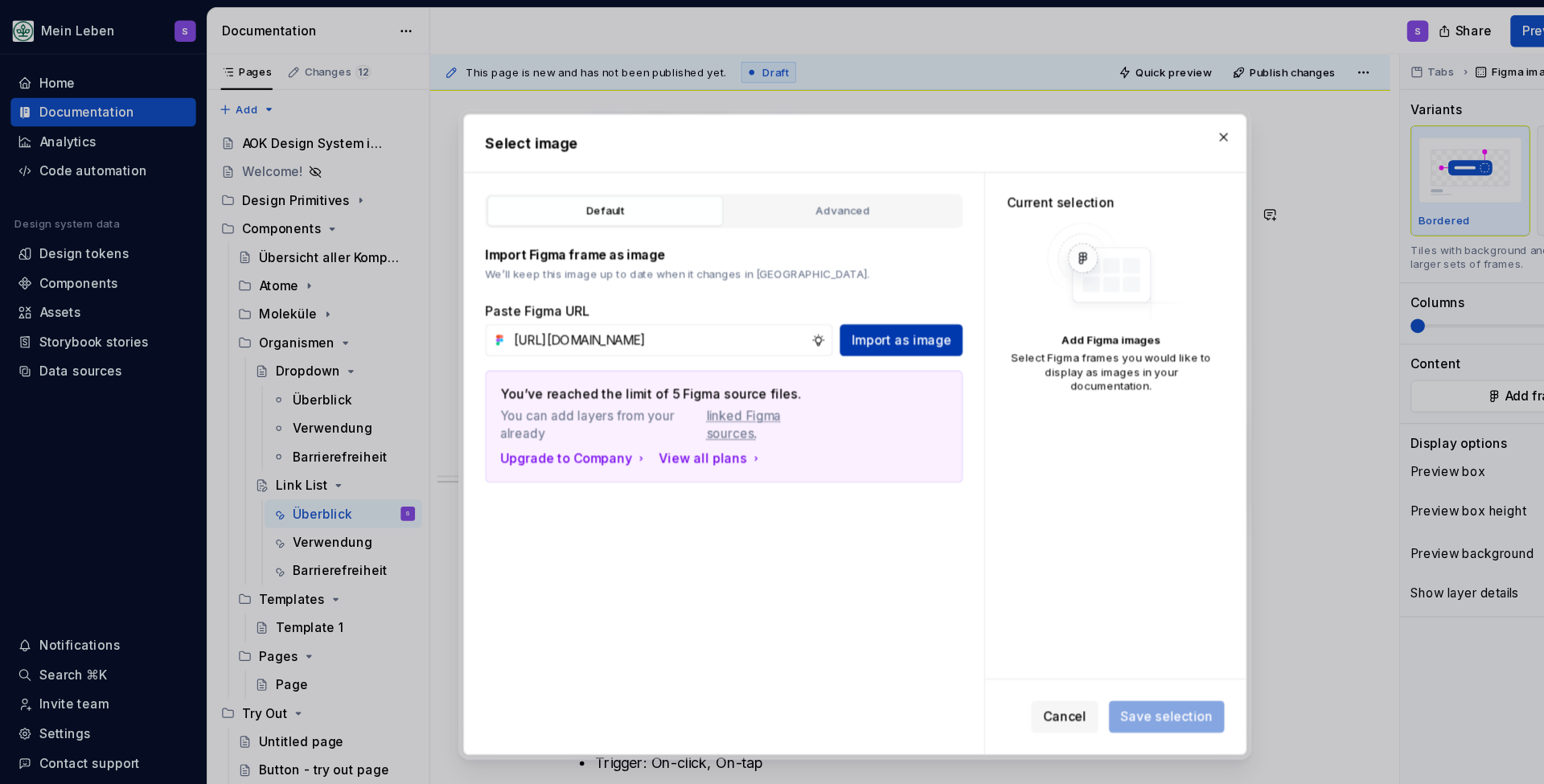
type input "[URL][DOMAIN_NAME]"
click at [798, 309] on span "Import as image" at bounding box center [814, 307] width 90 height 16
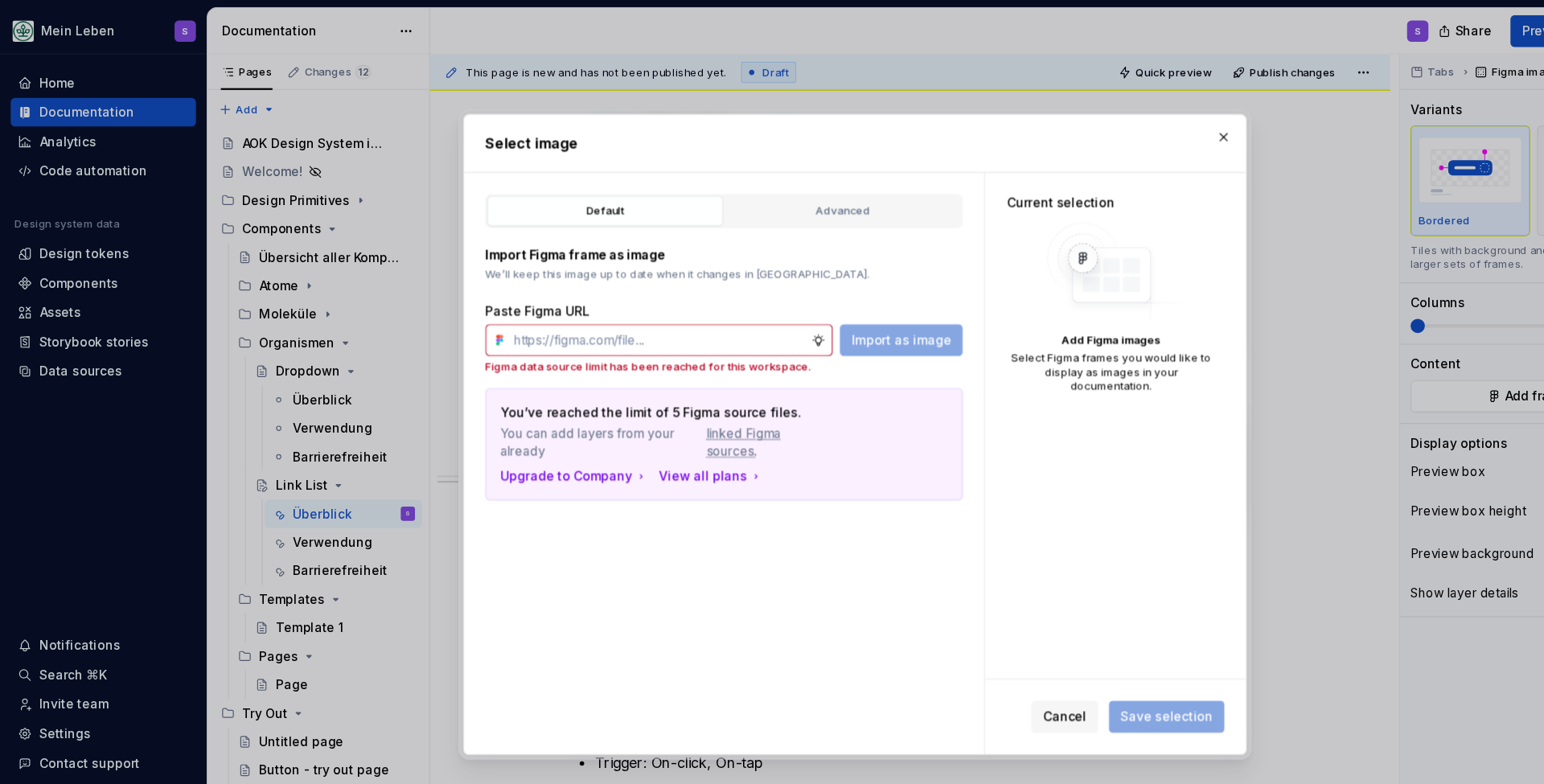
type textarea "*"
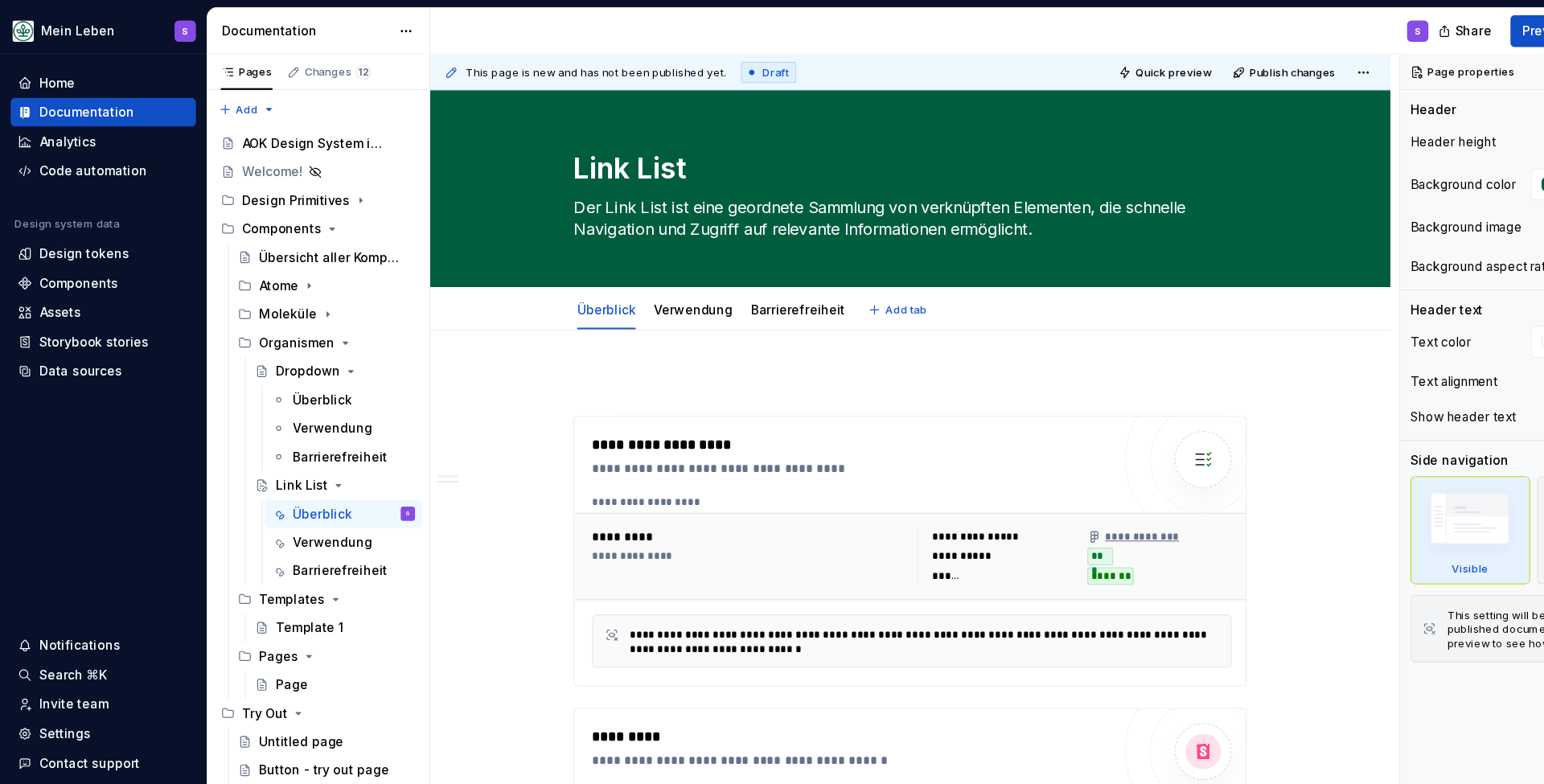
type textarea "*"
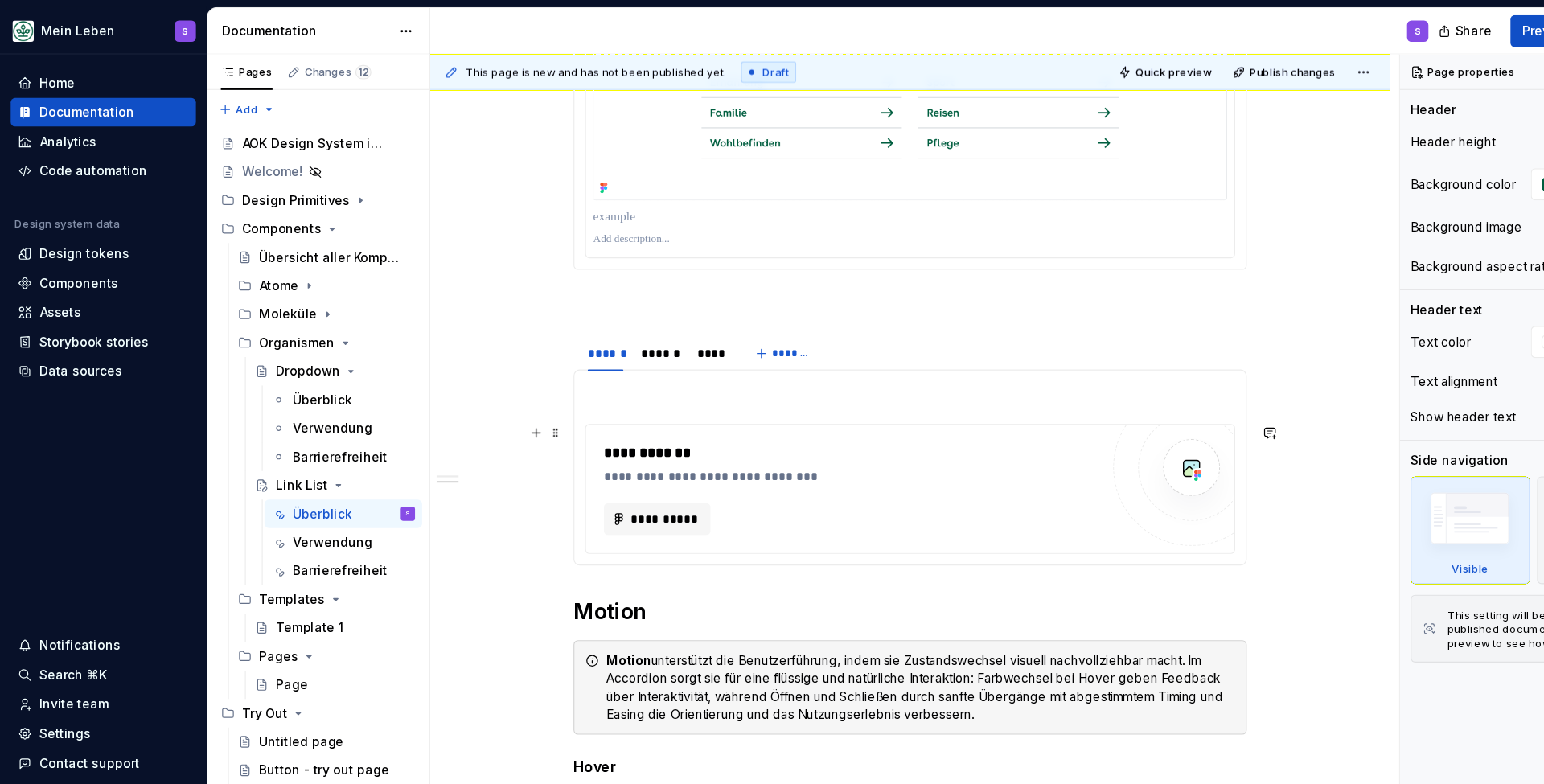
scroll to position [862, 0]
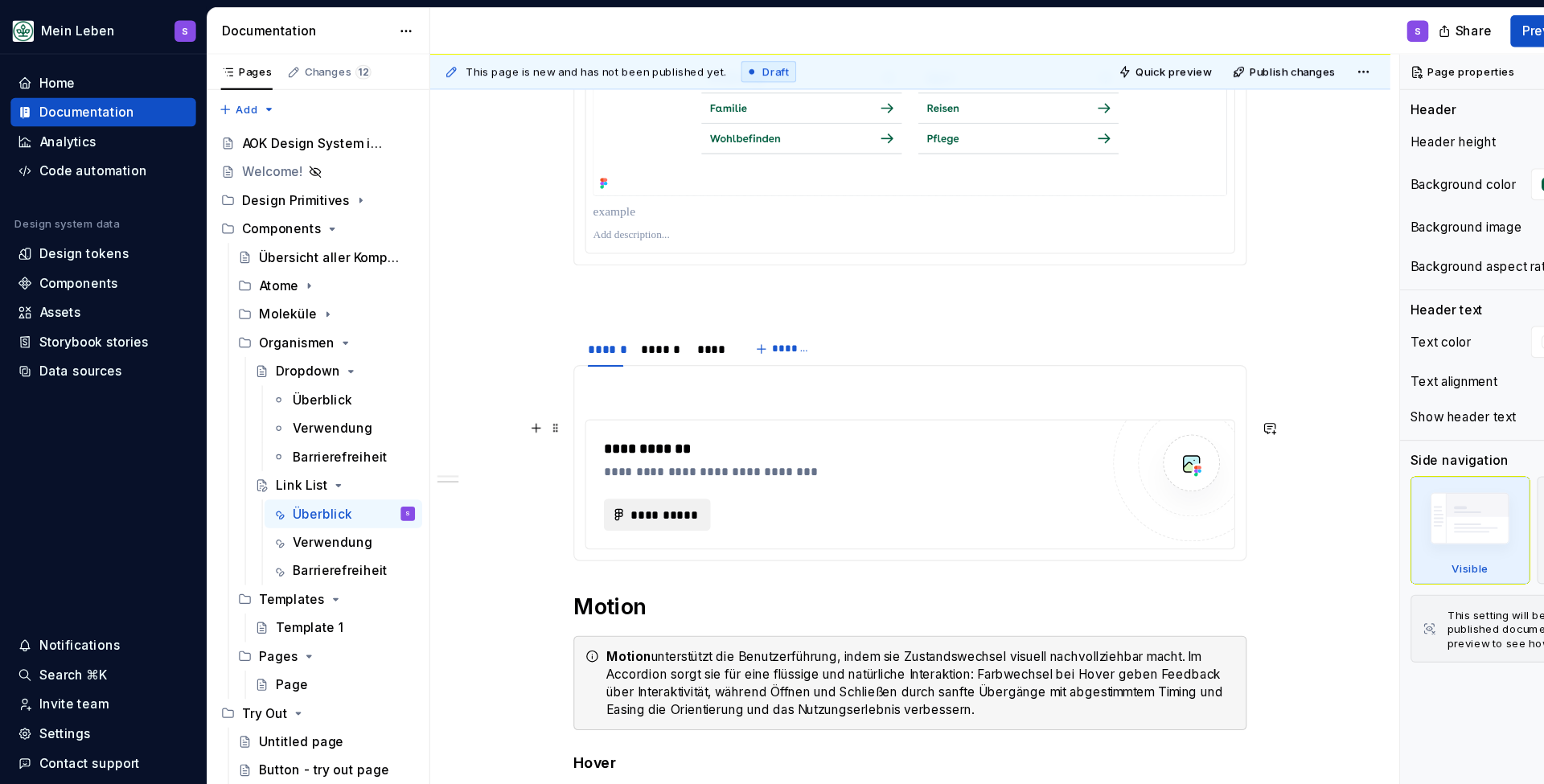
click at [614, 468] on span "**********" at bounding box center [600, 465] width 62 height 16
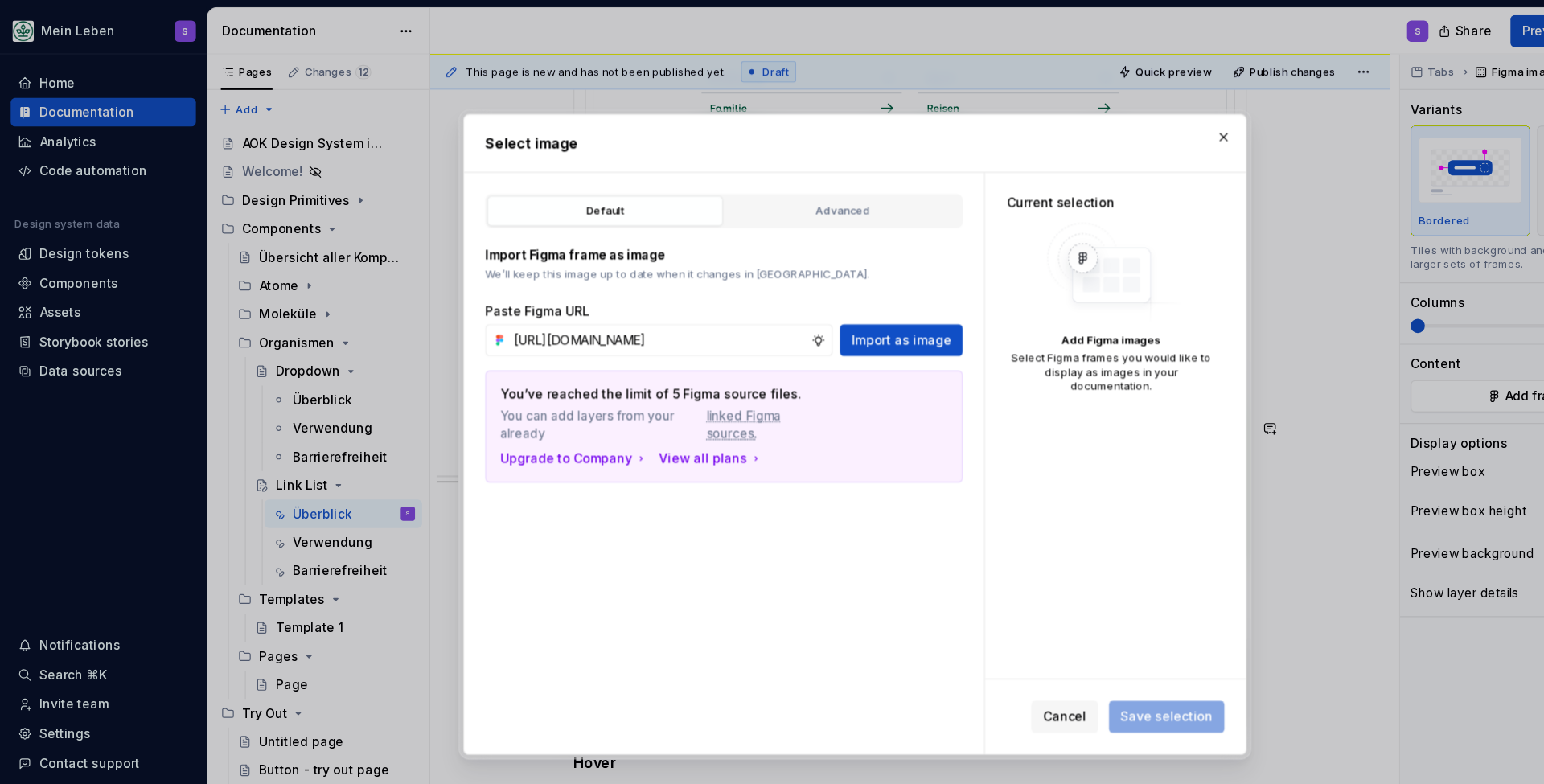
type input "[URL][DOMAIN_NAME]"
click at [795, 313] on span "Import as image" at bounding box center [814, 307] width 90 height 16
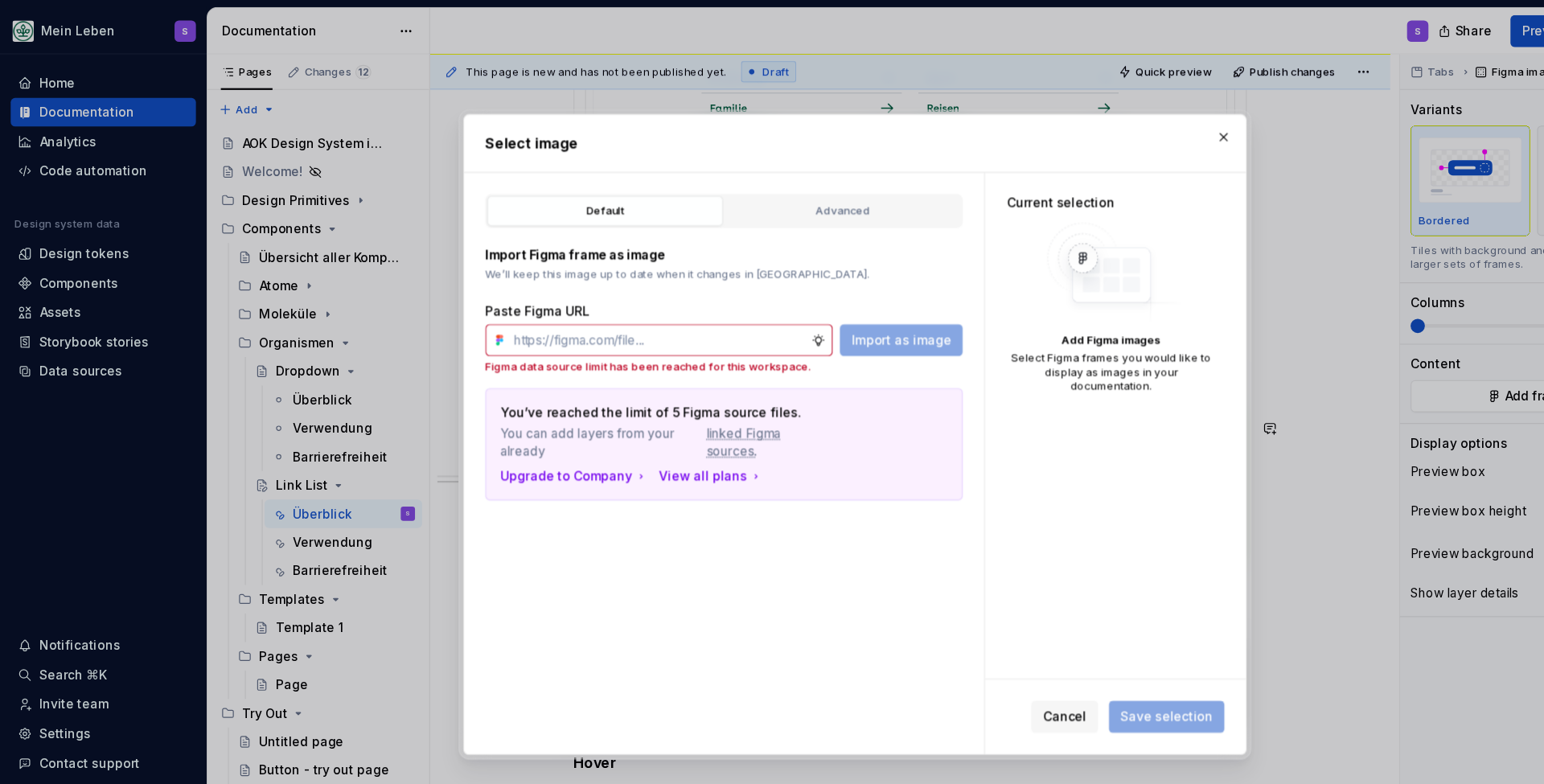
scroll to position [0, 0]
click at [653, 429] on div "View all plans" at bounding box center [642, 430] width 94 height 16
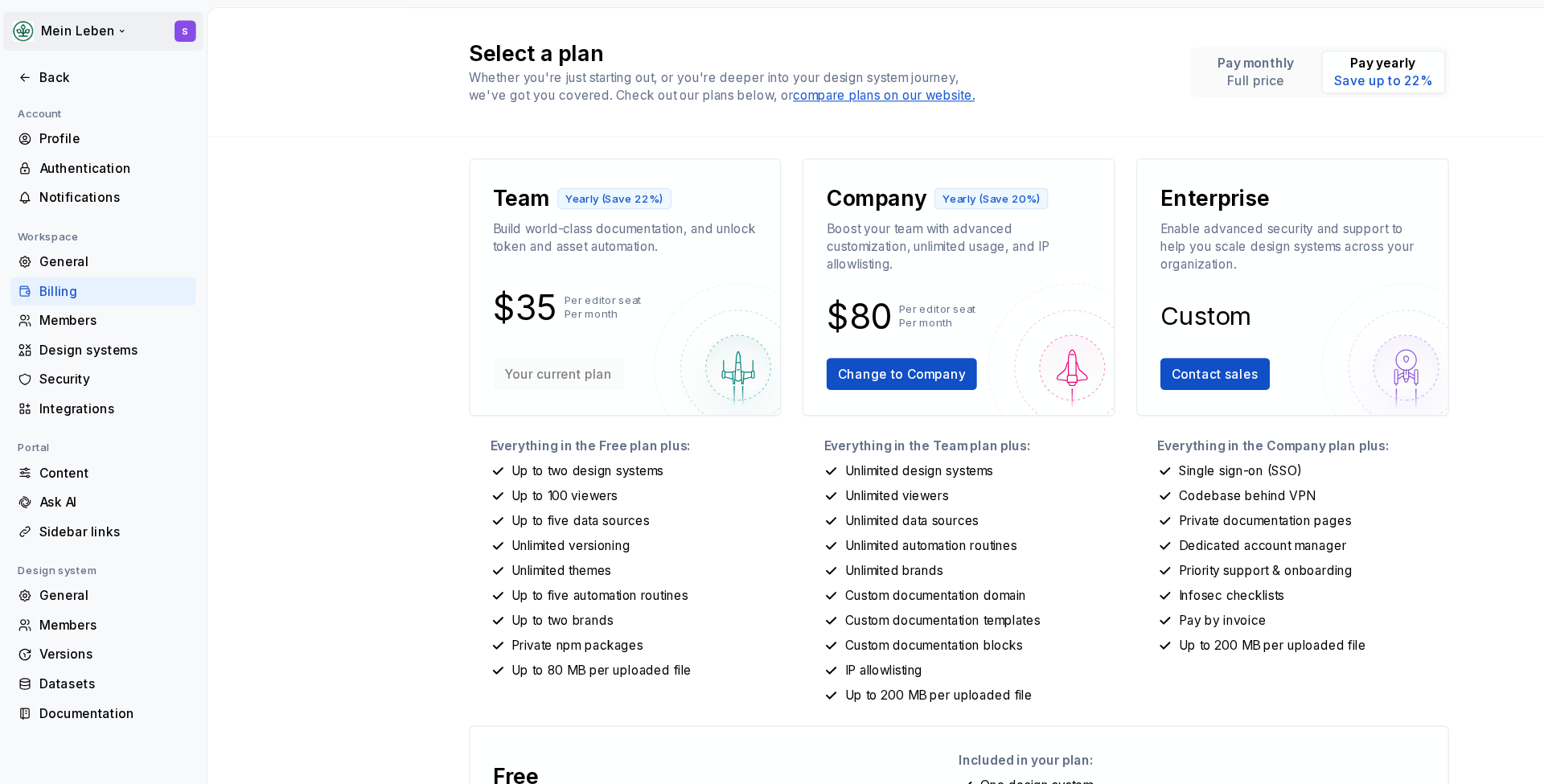
click at [71, 34] on html "Mein Leben S Back Account Profile Authentication Notifications Workspace Genera…" at bounding box center [772, 392] width 1544 height 784
click at [227, 28] on html "Mein Leben S Back Account Profile Authentication Notifications Workspace Genera…" at bounding box center [772, 392] width 1544 height 784
click at [44, 126] on div "Profile" at bounding box center [103, 126] width 136 height 16
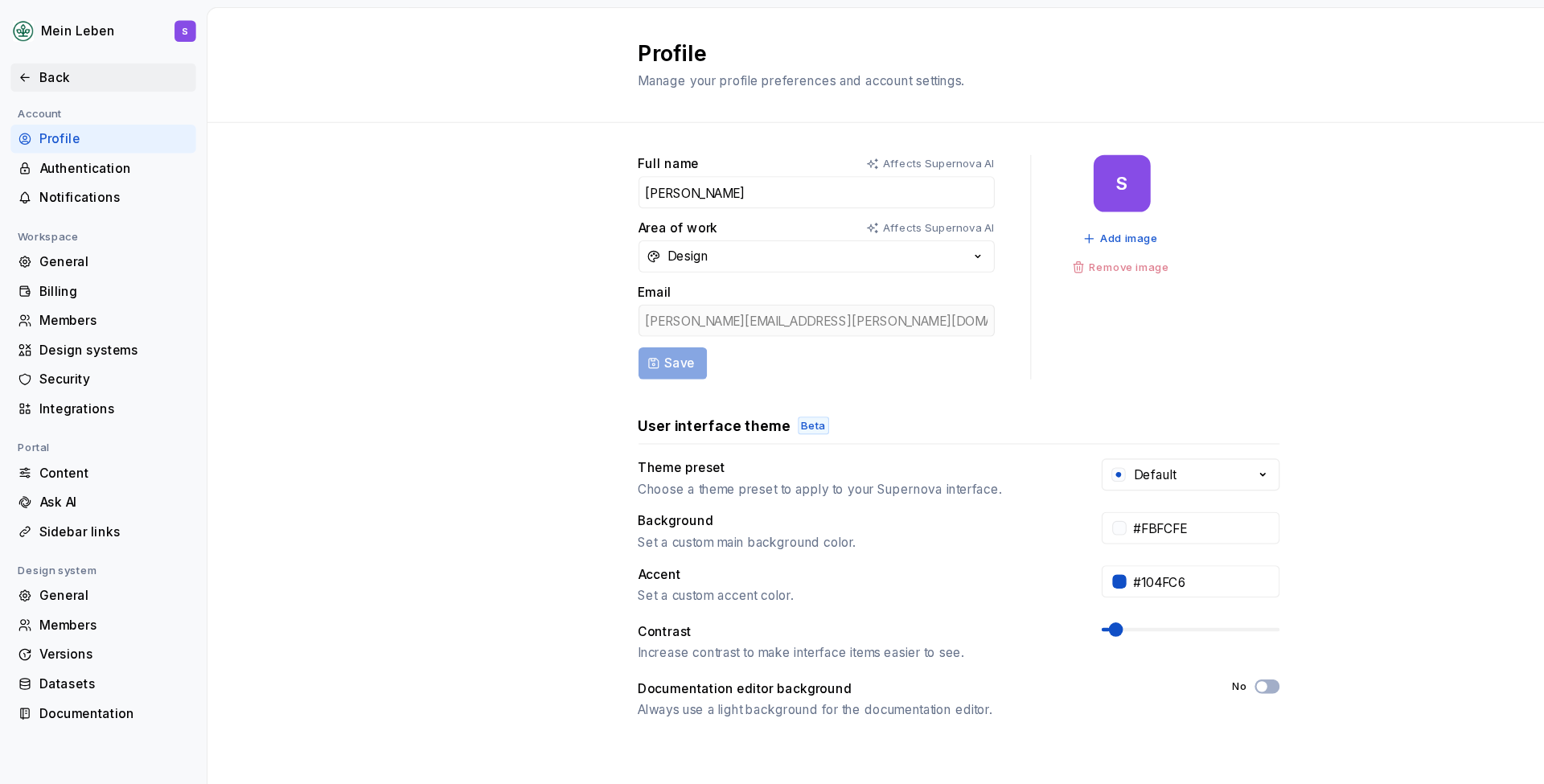
click at [21, 67] on icon at bounding box center [22, 70] width 7 height 7
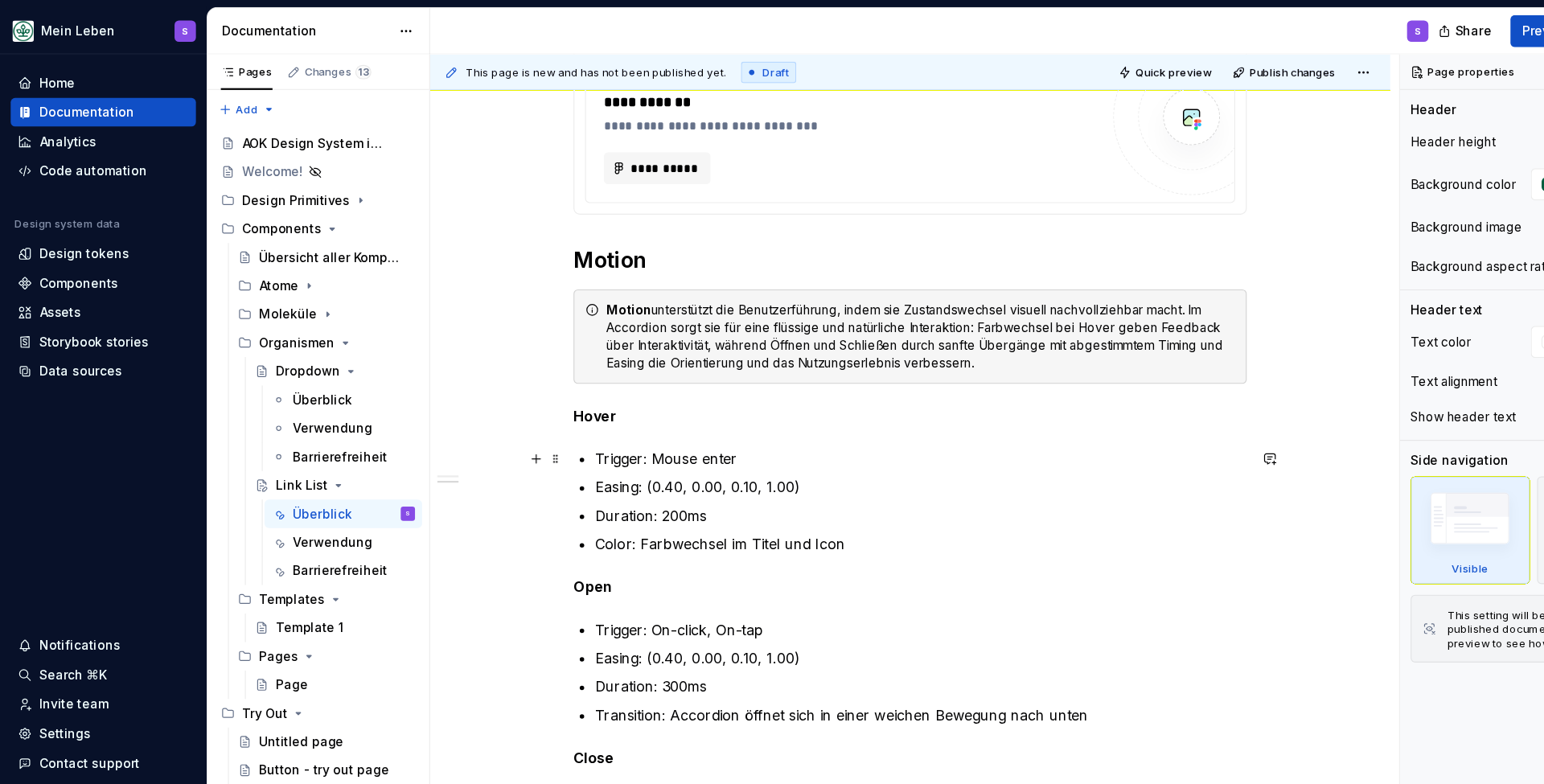
scroll to position [1176, 0]
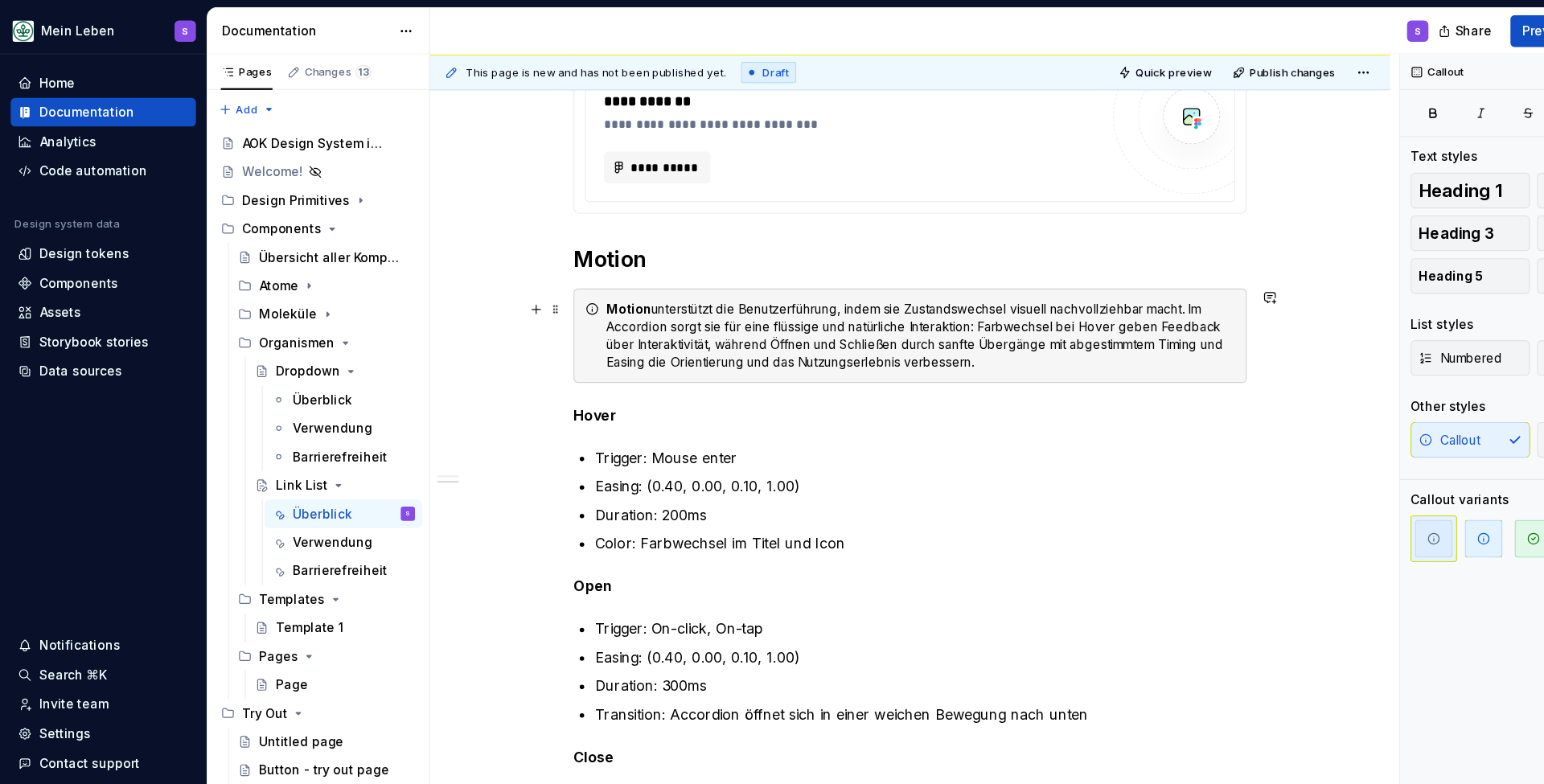
click at [776, 322] on div "Motion unterstützt die Benutzerführung, indem sie Zustandswechsel visuell nachv…" at bounding box center [831, 303] width 568 height 64
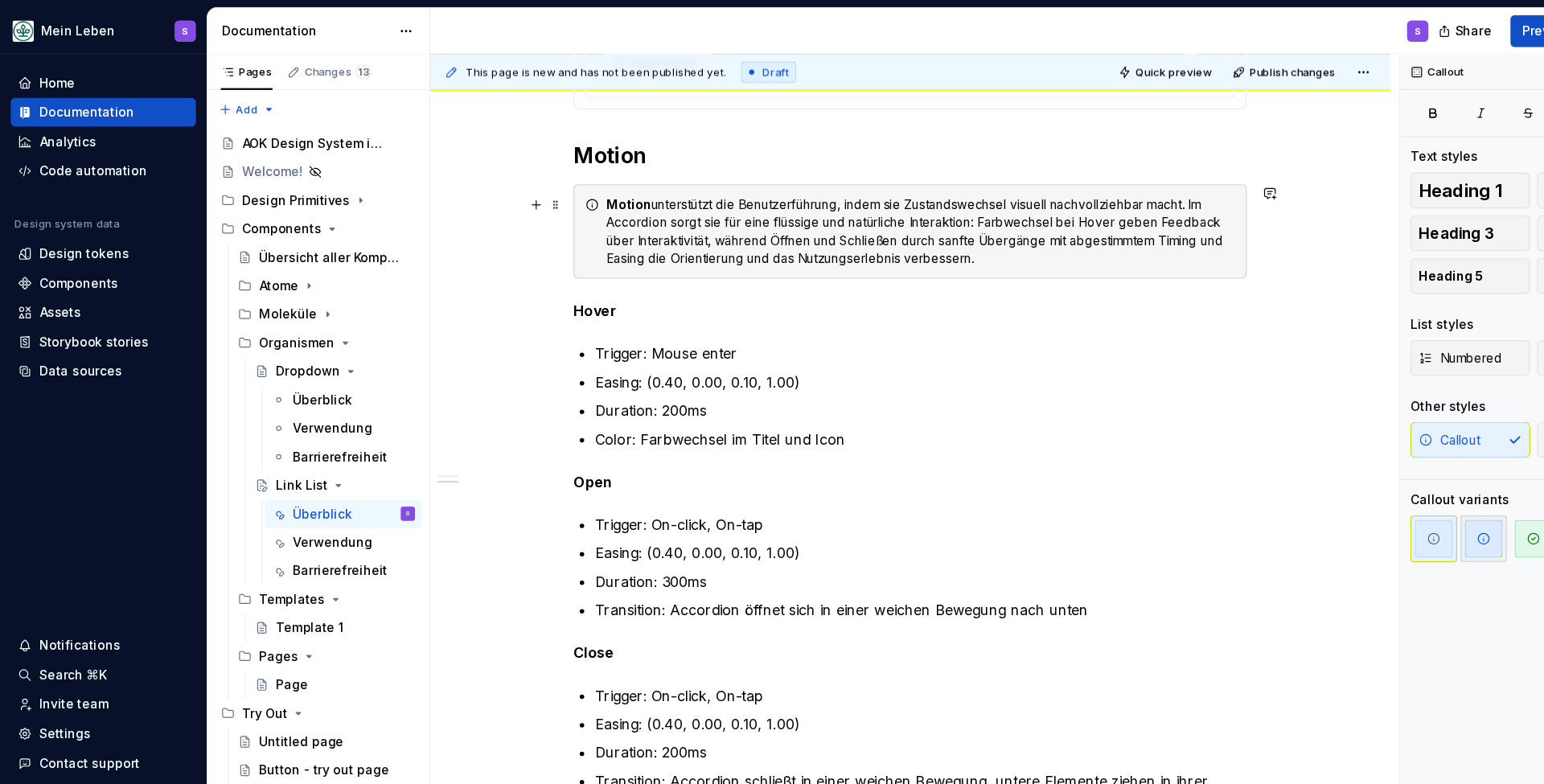
scroll to position [1263, 0]
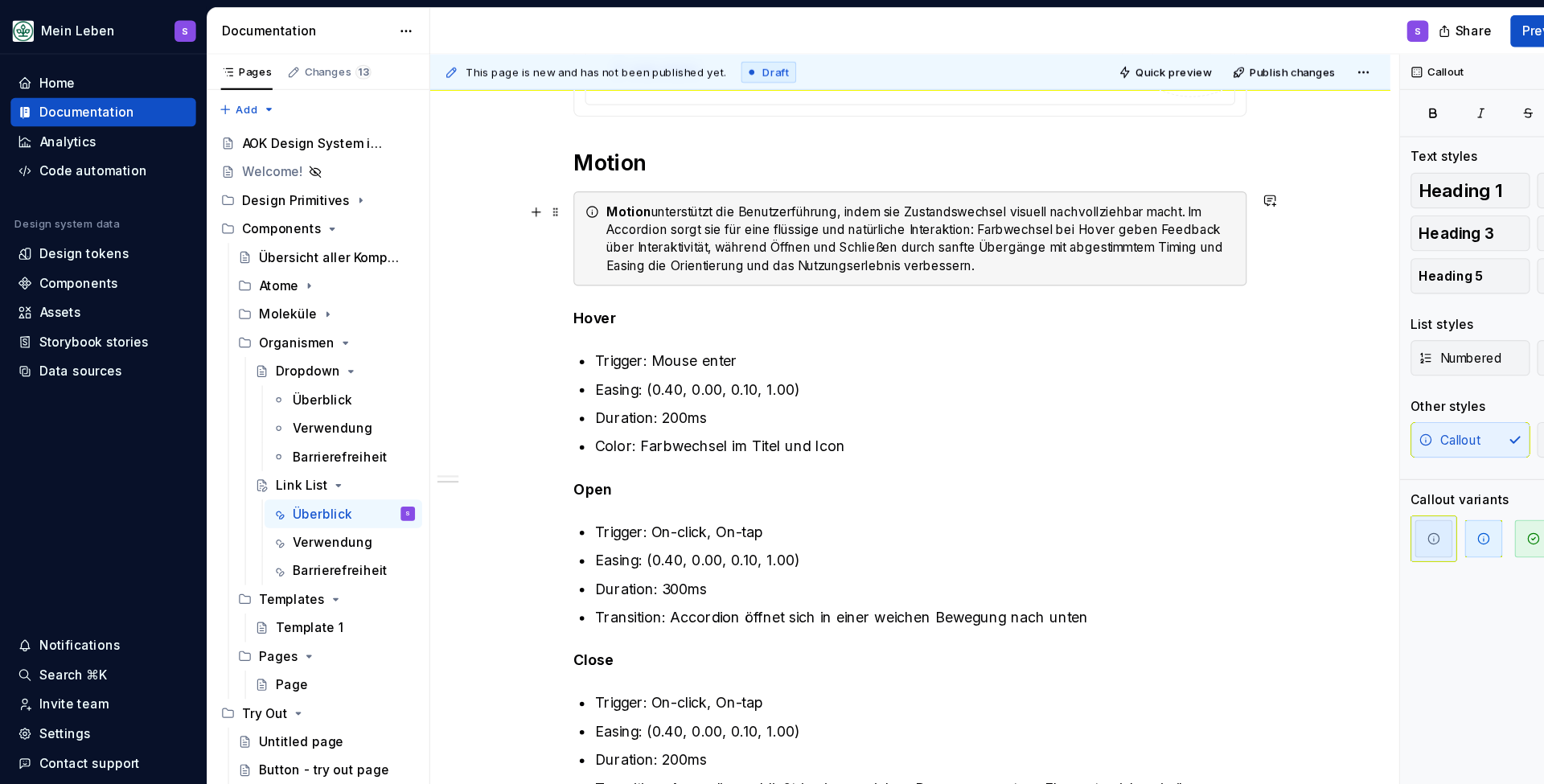
type textarea "*"
drag, startPoint x: 554, startPoint y: 190, endPoint x: 917, endPoint y: 232, distance: 365.4
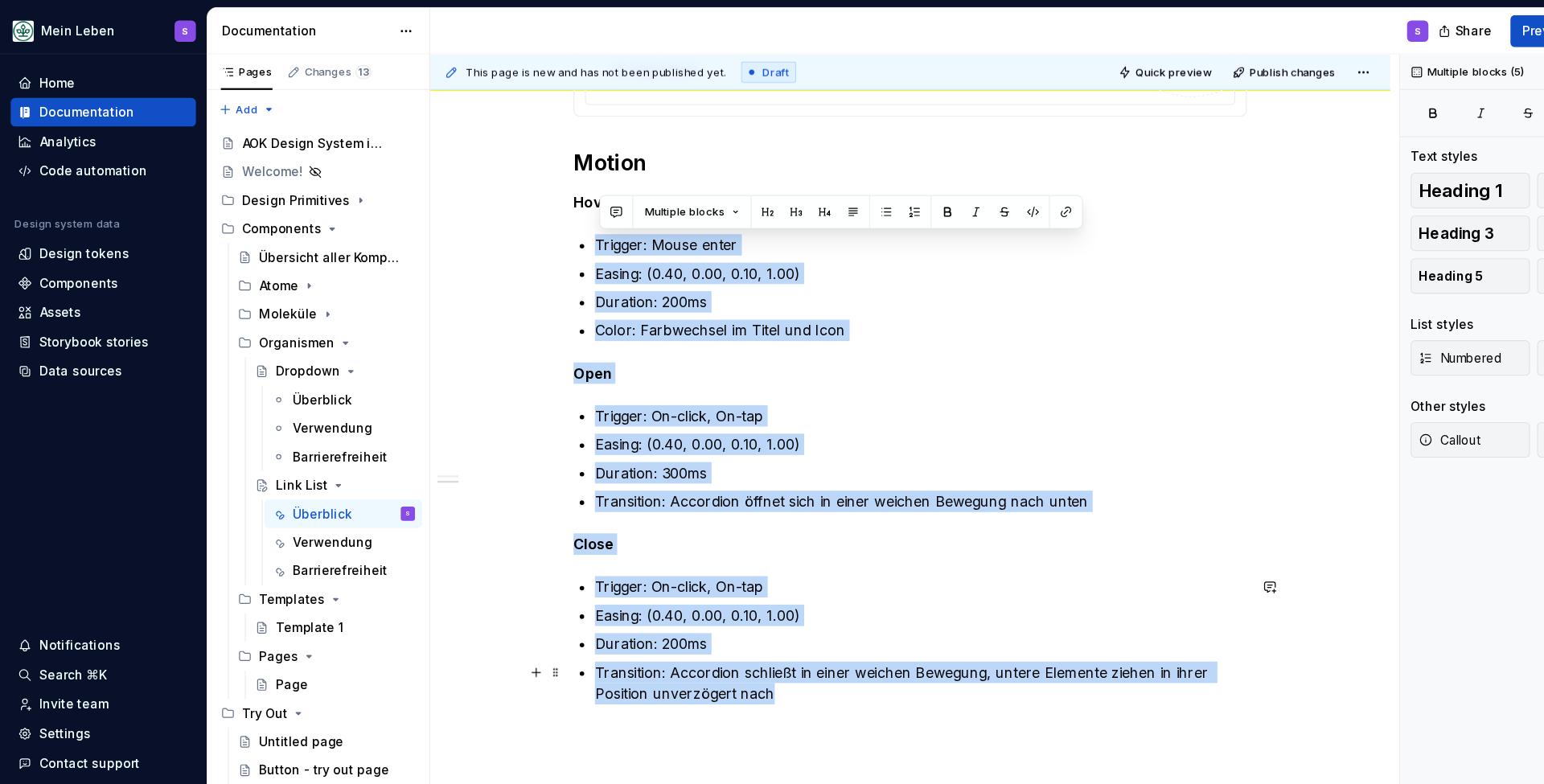
drag, startPoint x: 526, startPoint y: 213, endPoint x: 710, endPoint y: 636, distance: 461.3
click at [663, 411] on ul "Trigger: On-click, On-tap Easing: (0.40, 0.00, 0.10, 1.00) Duration: 300ms Tran…" at bounding box center [831, 415] width 589 height 97
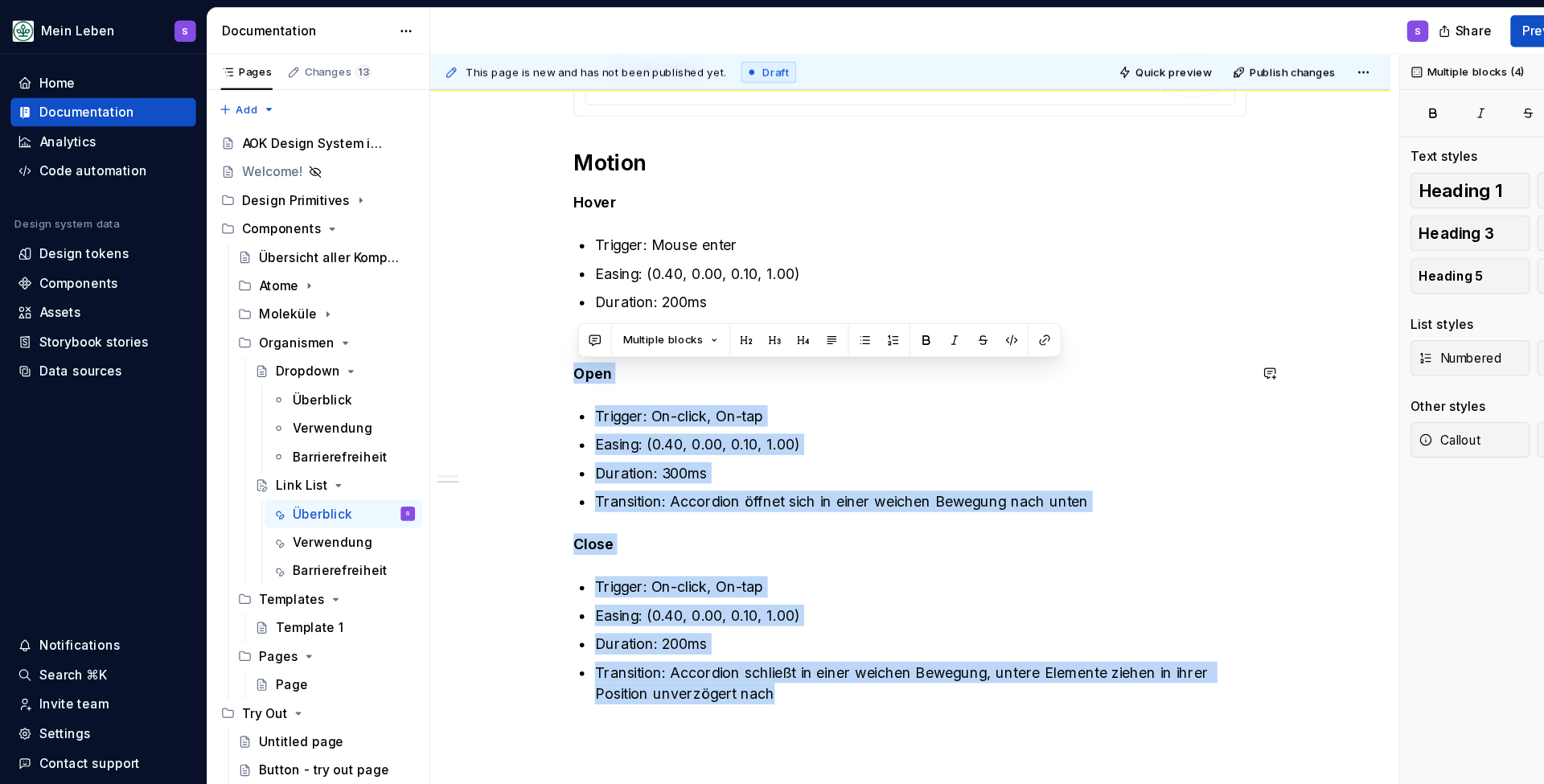
drag, startPoint x: 715, startPoint y: 635, endPoint x: 517, endPoint y: 323, distance: 369.5
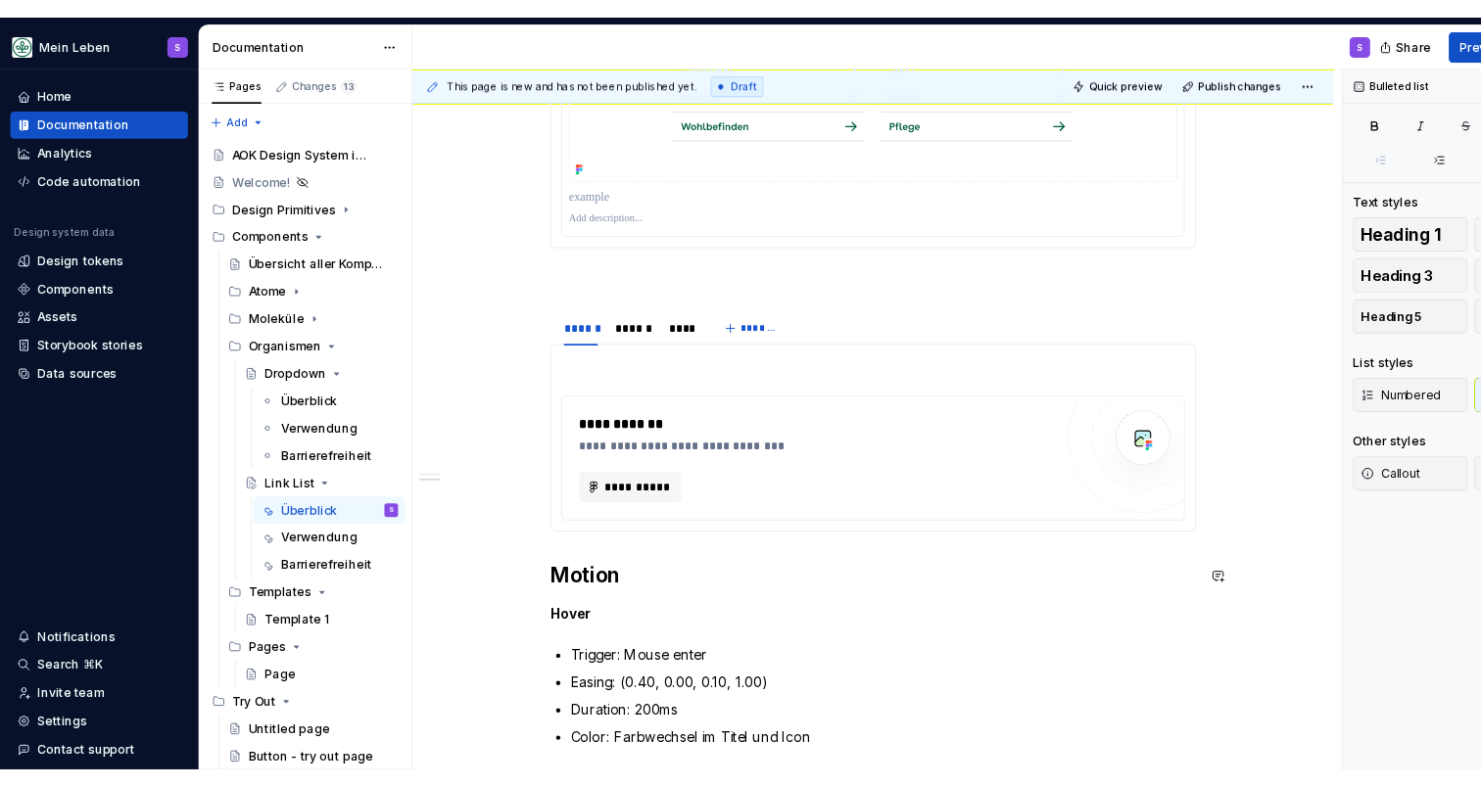
scroll to position [1074, 0]
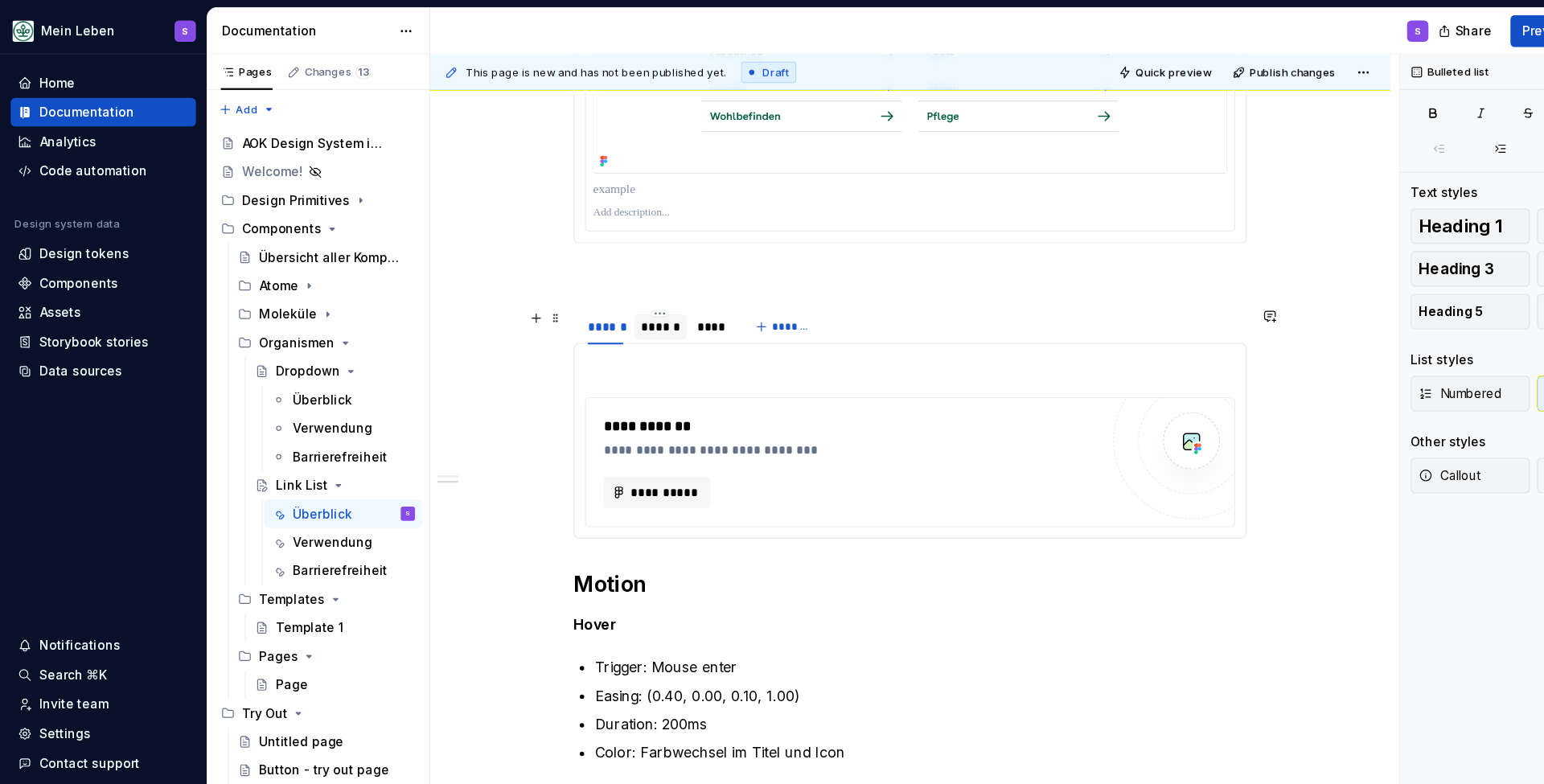
click at [600, 294] on div "******" at bounding box center [596, 296] width 34 height 16
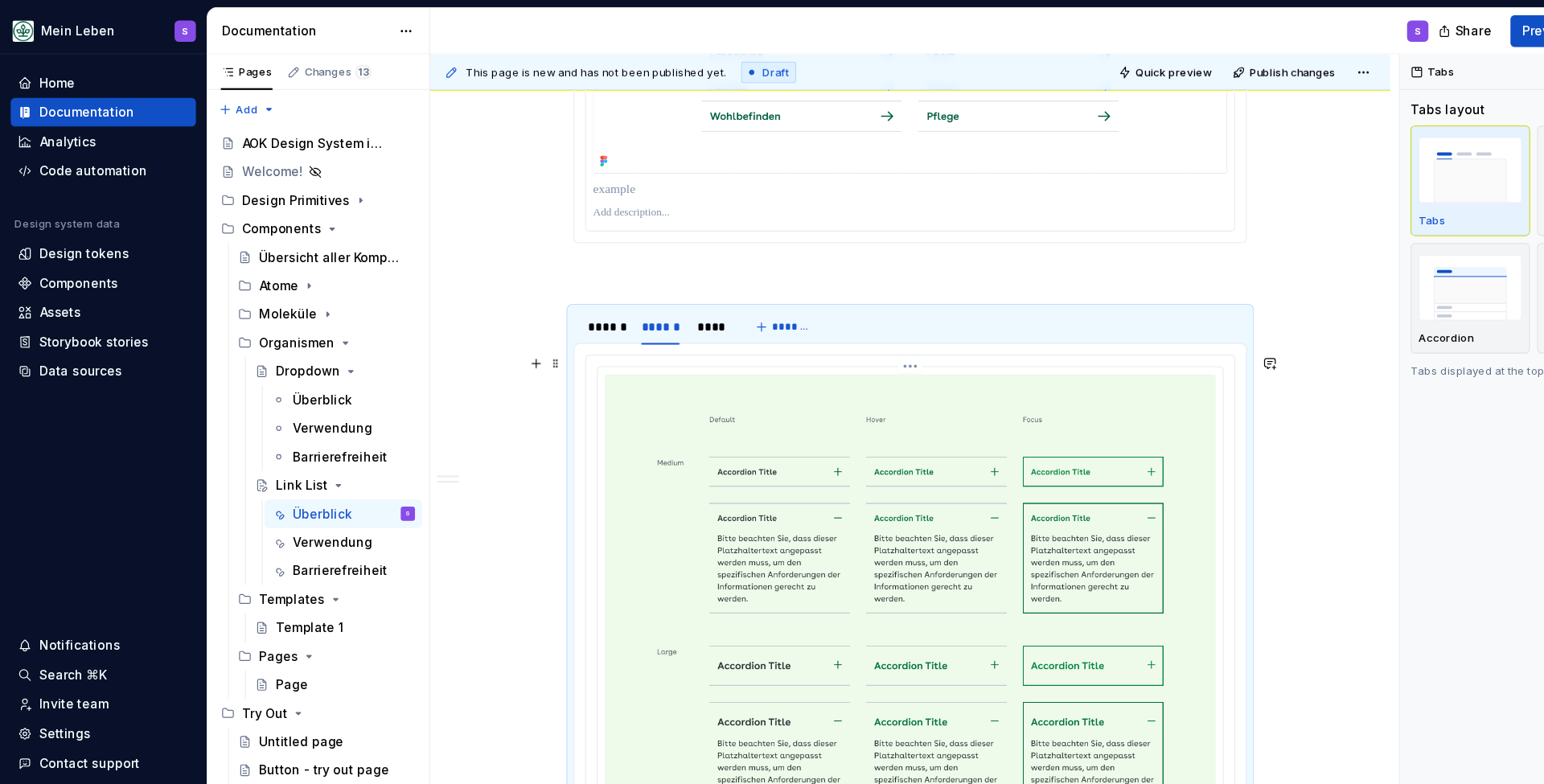
click at [903, 424] on img at bounding box center [822, 548] width 552 height 423
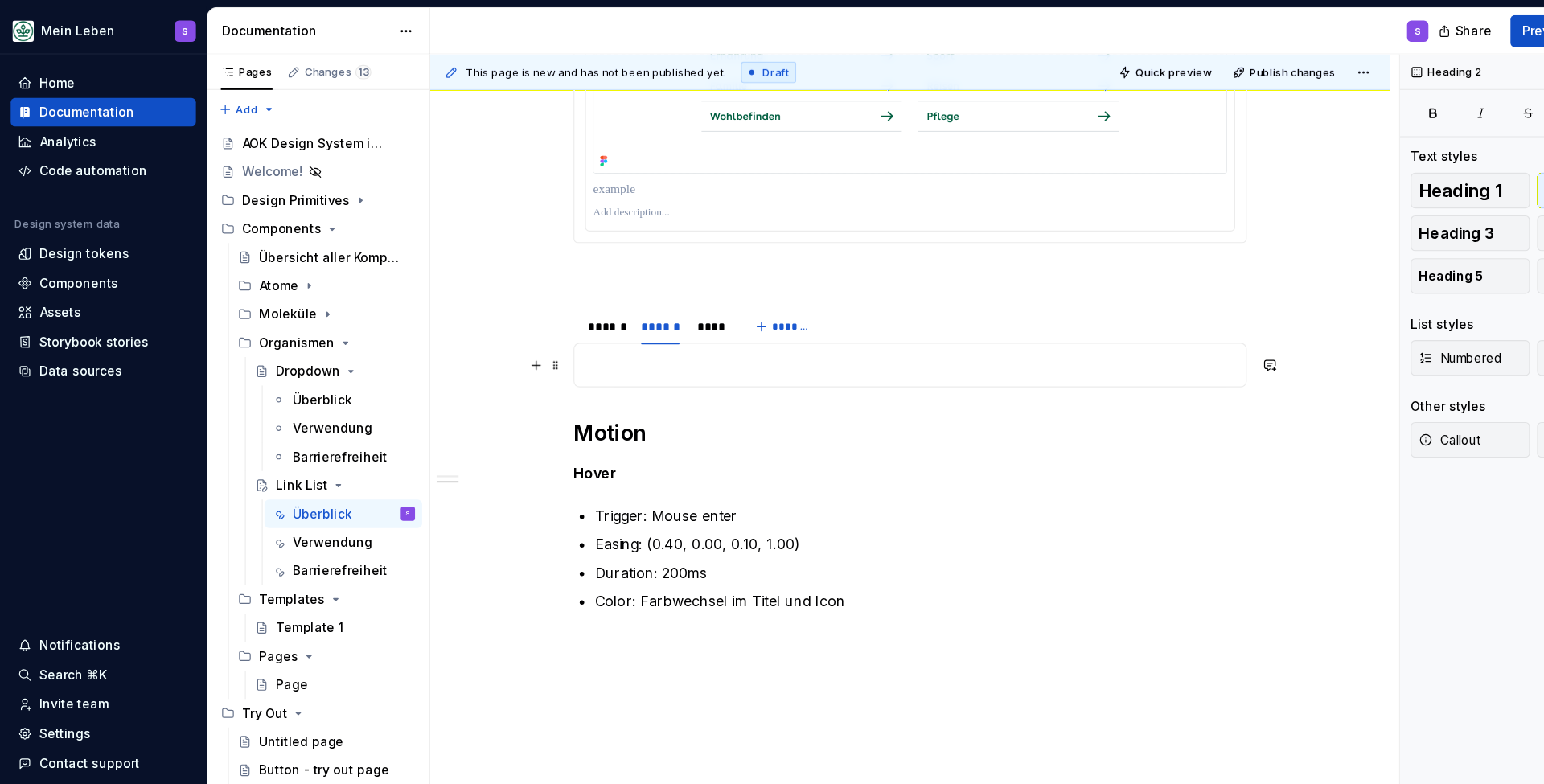
click at [586, 337] on p at bounding box center [821, 330] width 587 height 20
click at [489, 333] on button "button" at bounding box center [484, 329] width 22 height 22
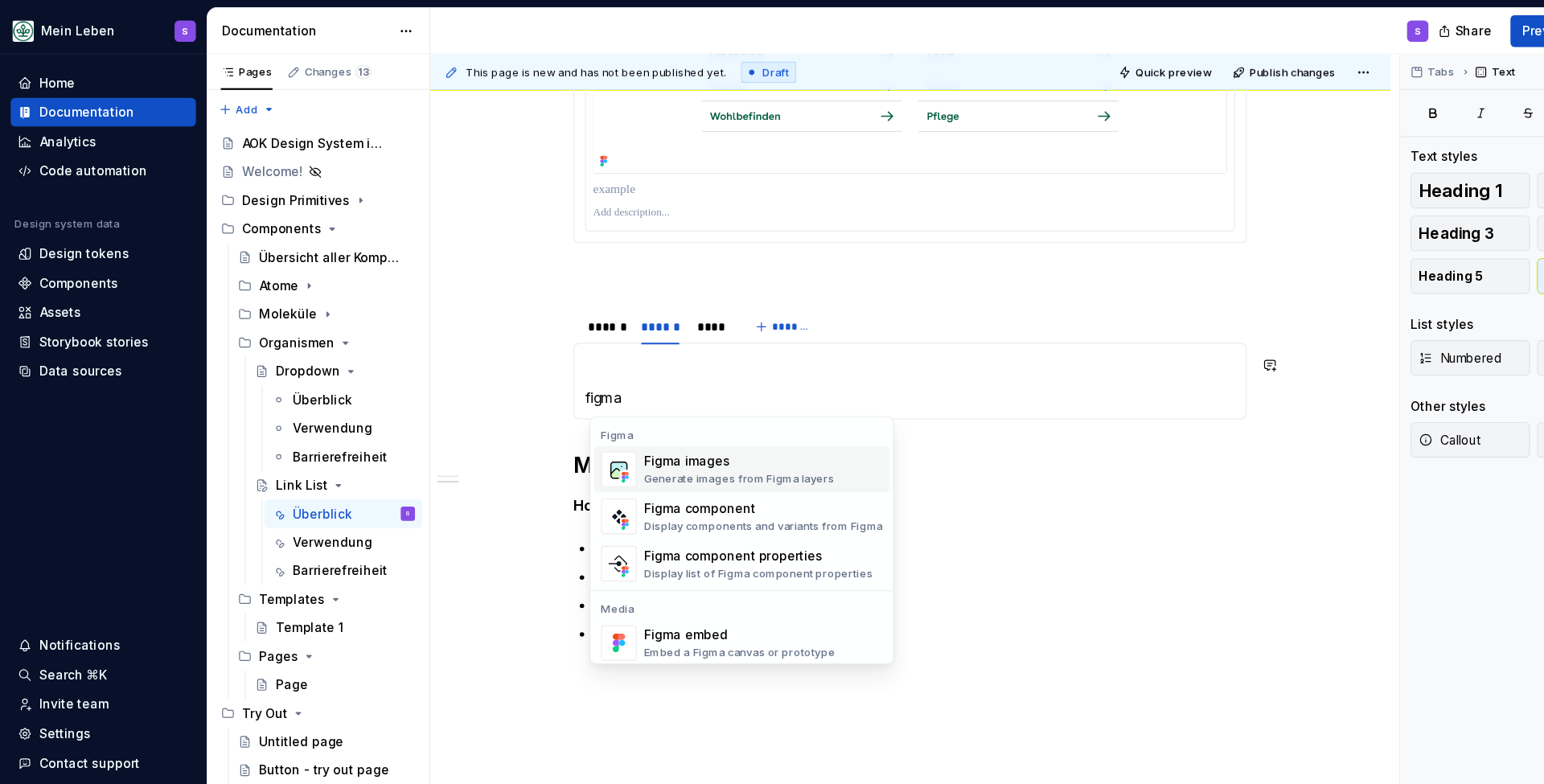
click at [664, 419] on div "Figma images" at bounding box center [668, 417] width 172 height 16
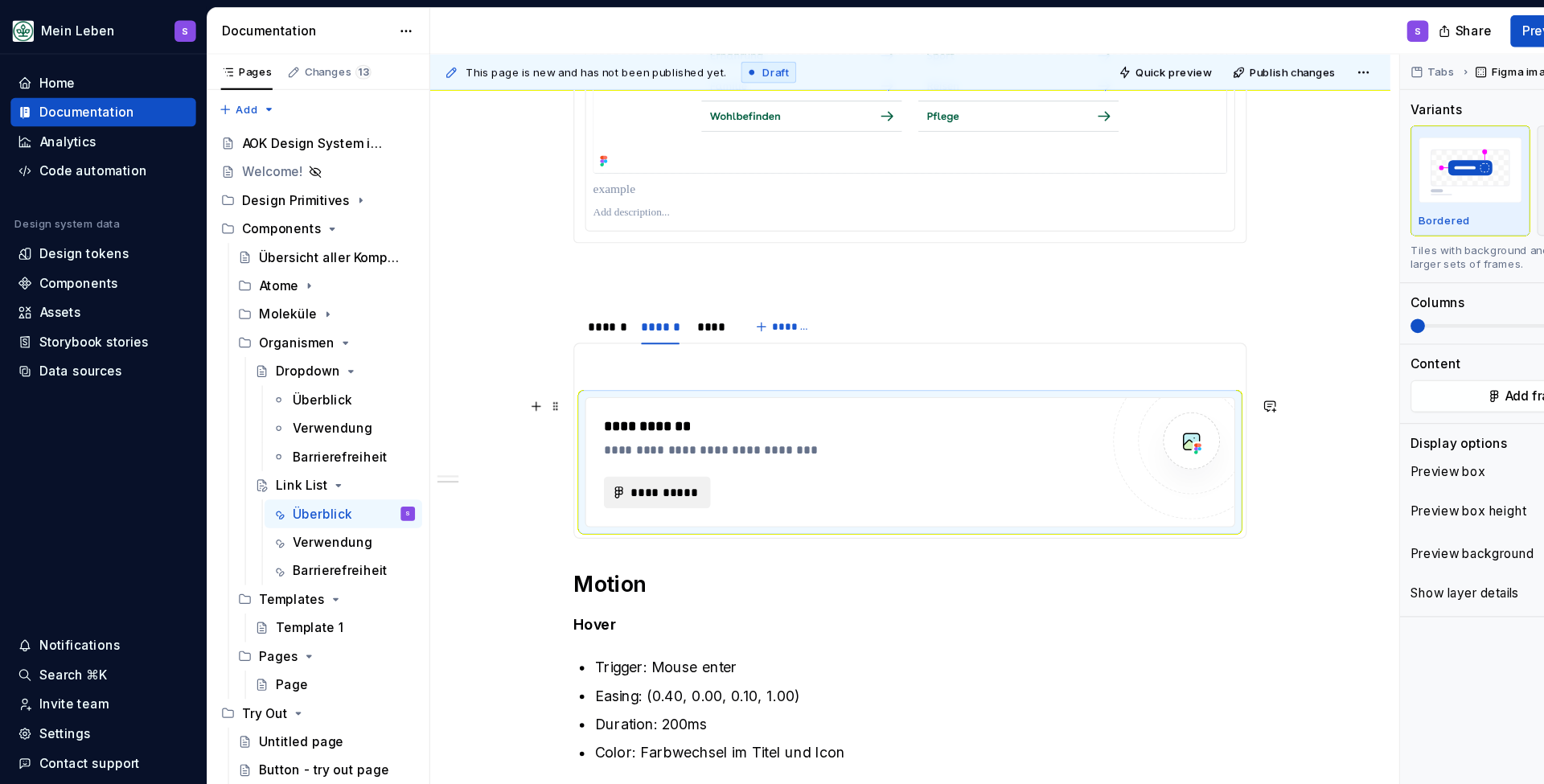
click at [621, 442] on span "**********" at bounding box center [600, 445] width 62 height 16
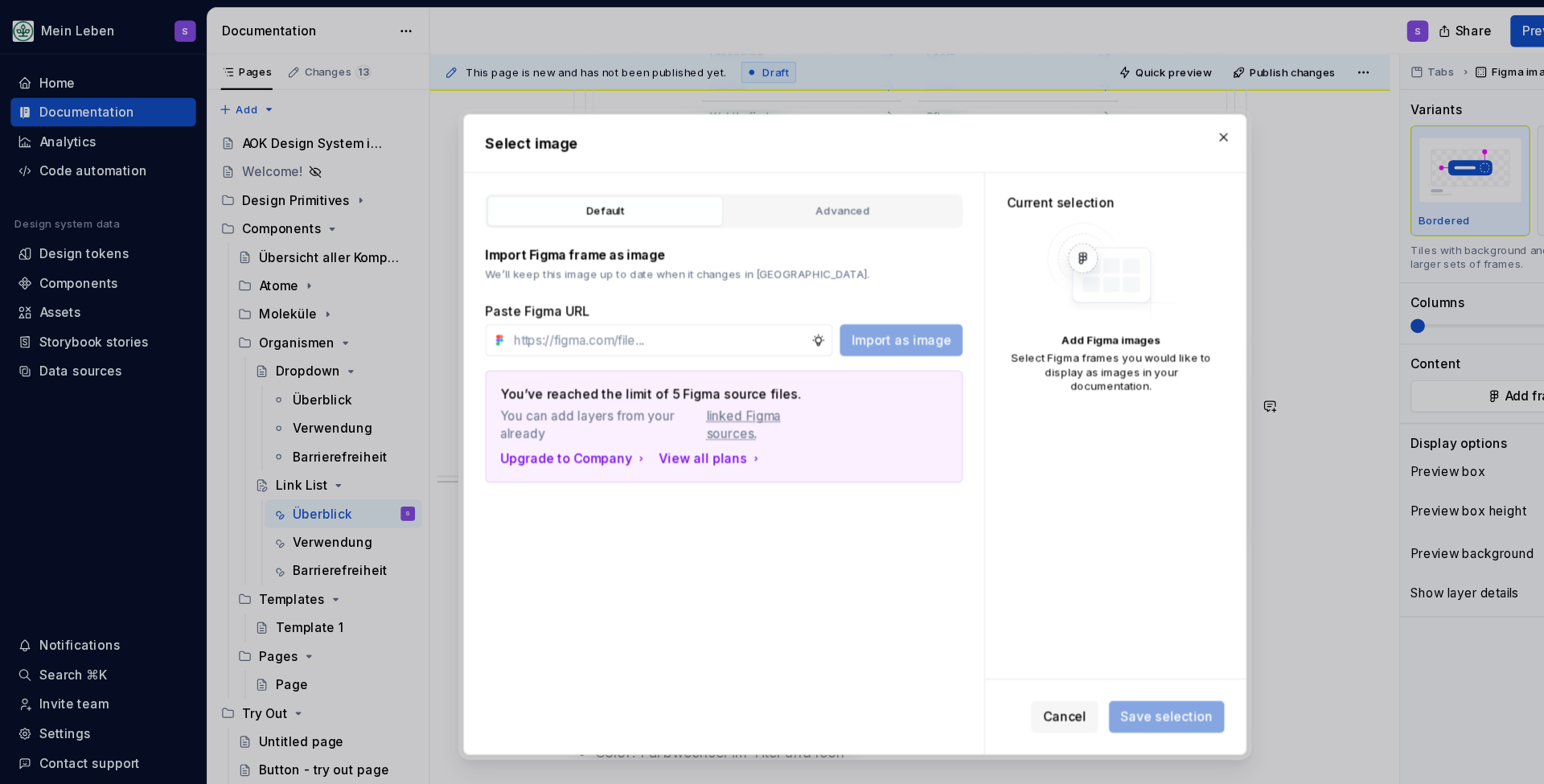
type textarea "*"
click at [609, 307] on input "text" at bounding box center [595, 306] width 275 height 29
paste input "[URL][DOMAIN_NAME]"
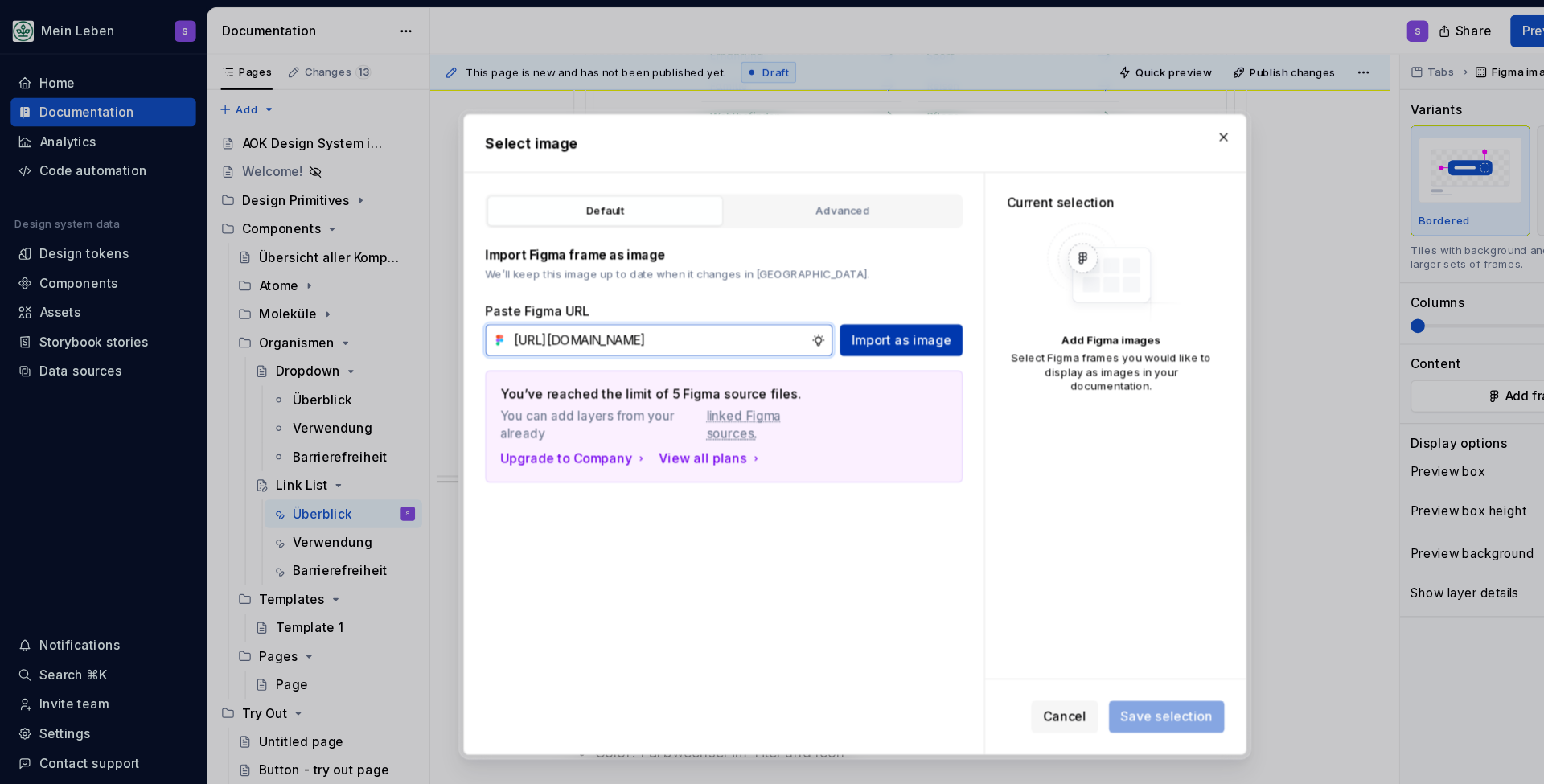
type input "[URL][DOMAIN_NAME]"
click at [810, 307] on span "Import as image" at bounding box center [814, 307] width 90 height 16
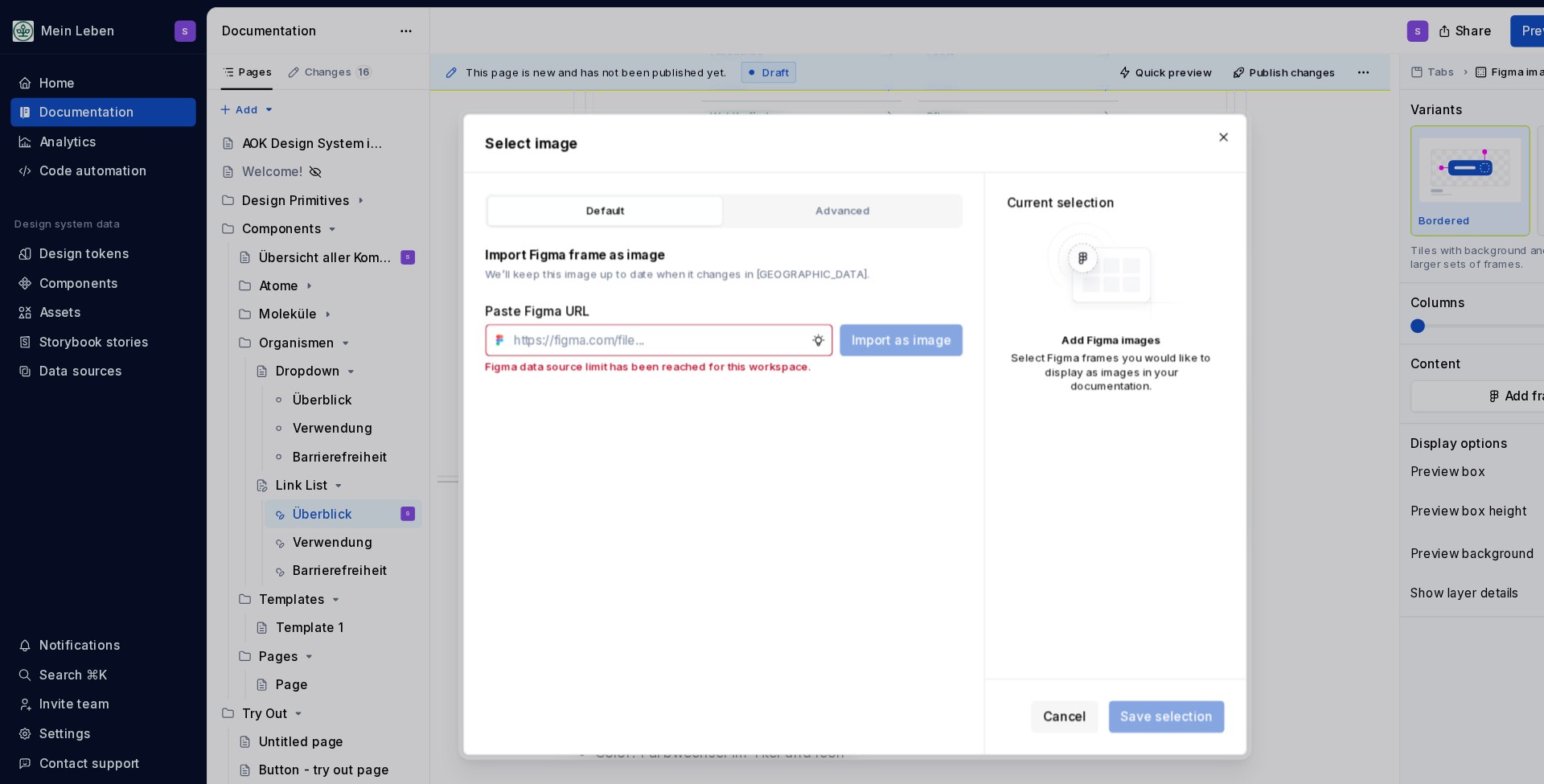
click at [1101, 127] on button "button" at bounding box center [1105, 123] width 22 height 22
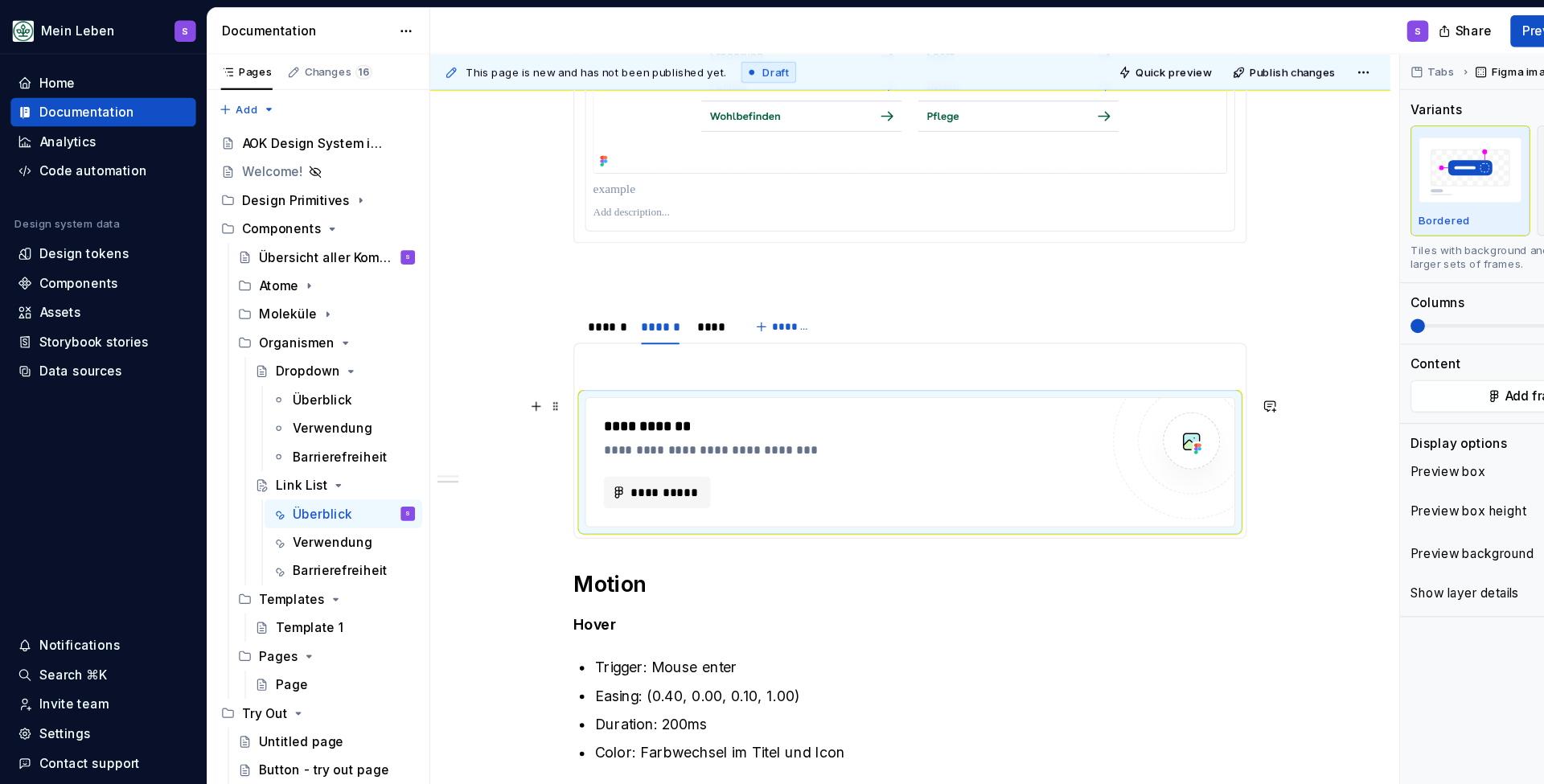
click at [689, 360] on div "**********" at bounding box center [821, 417] width 586 height 116
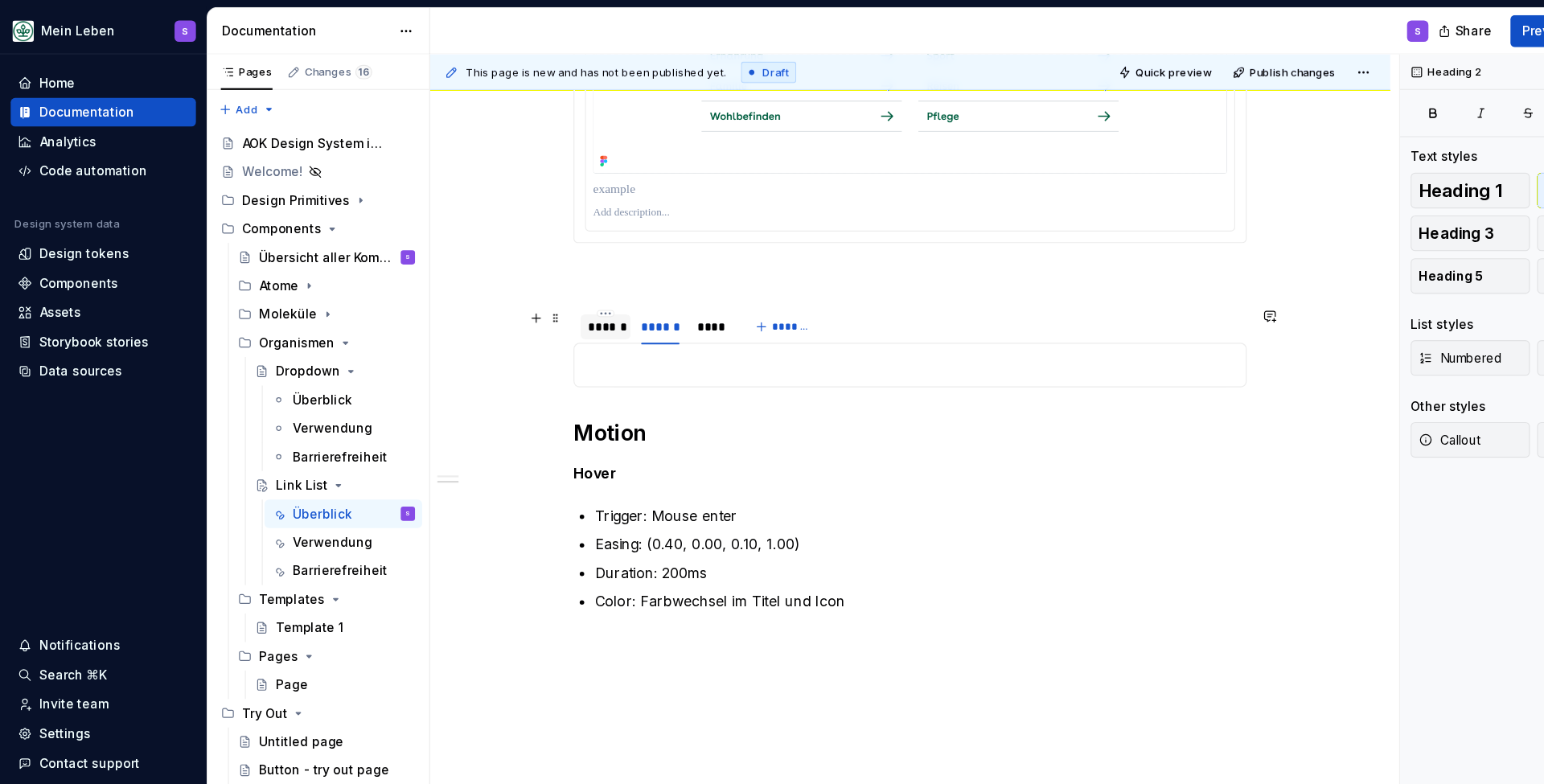
click at [555, 299] on div "******" at bounding box center [546, 296] width 32 height 16
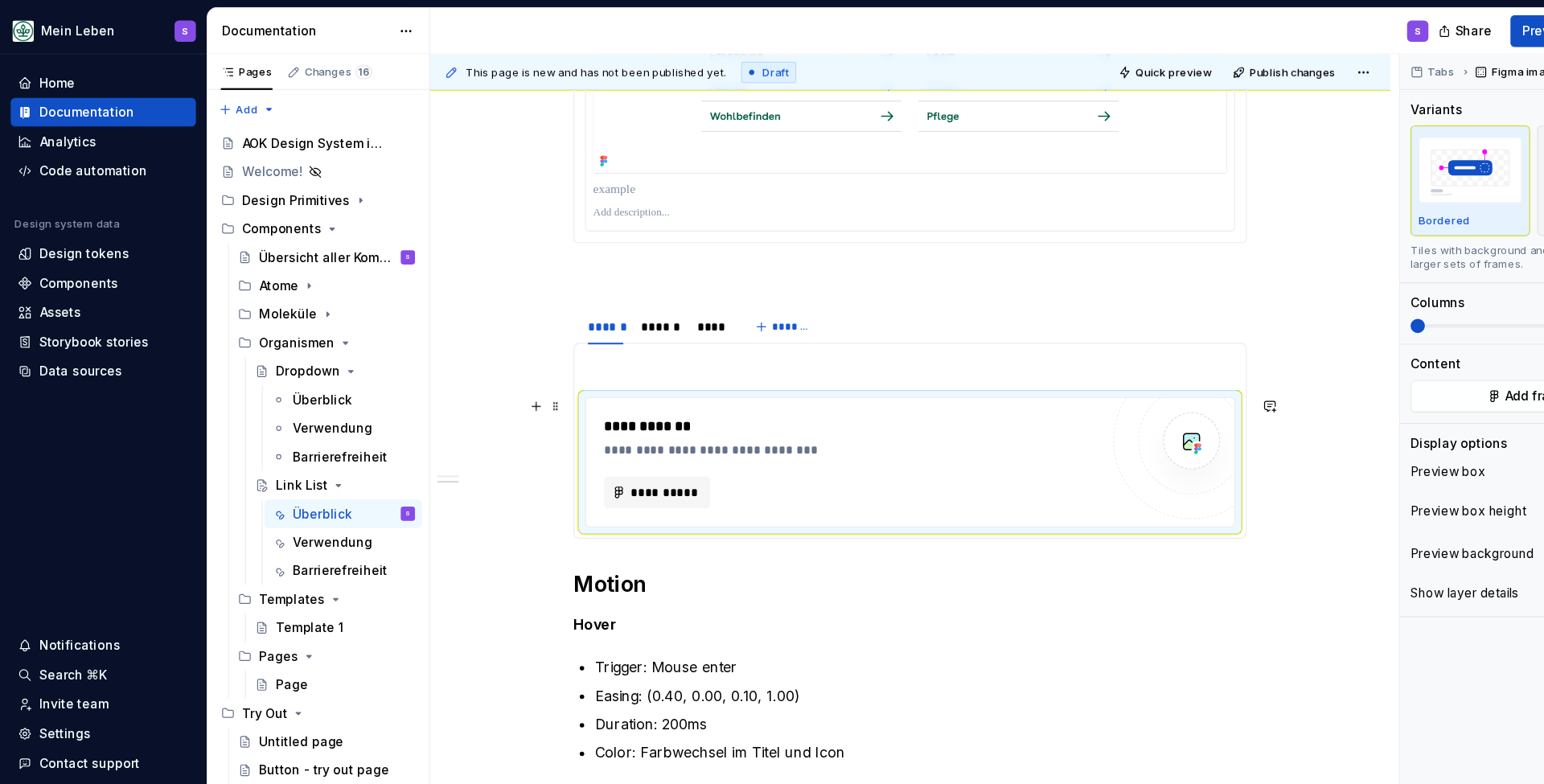
click at [708, 387] on div "**********" at bounding box center [769, 385] width 448 height 20
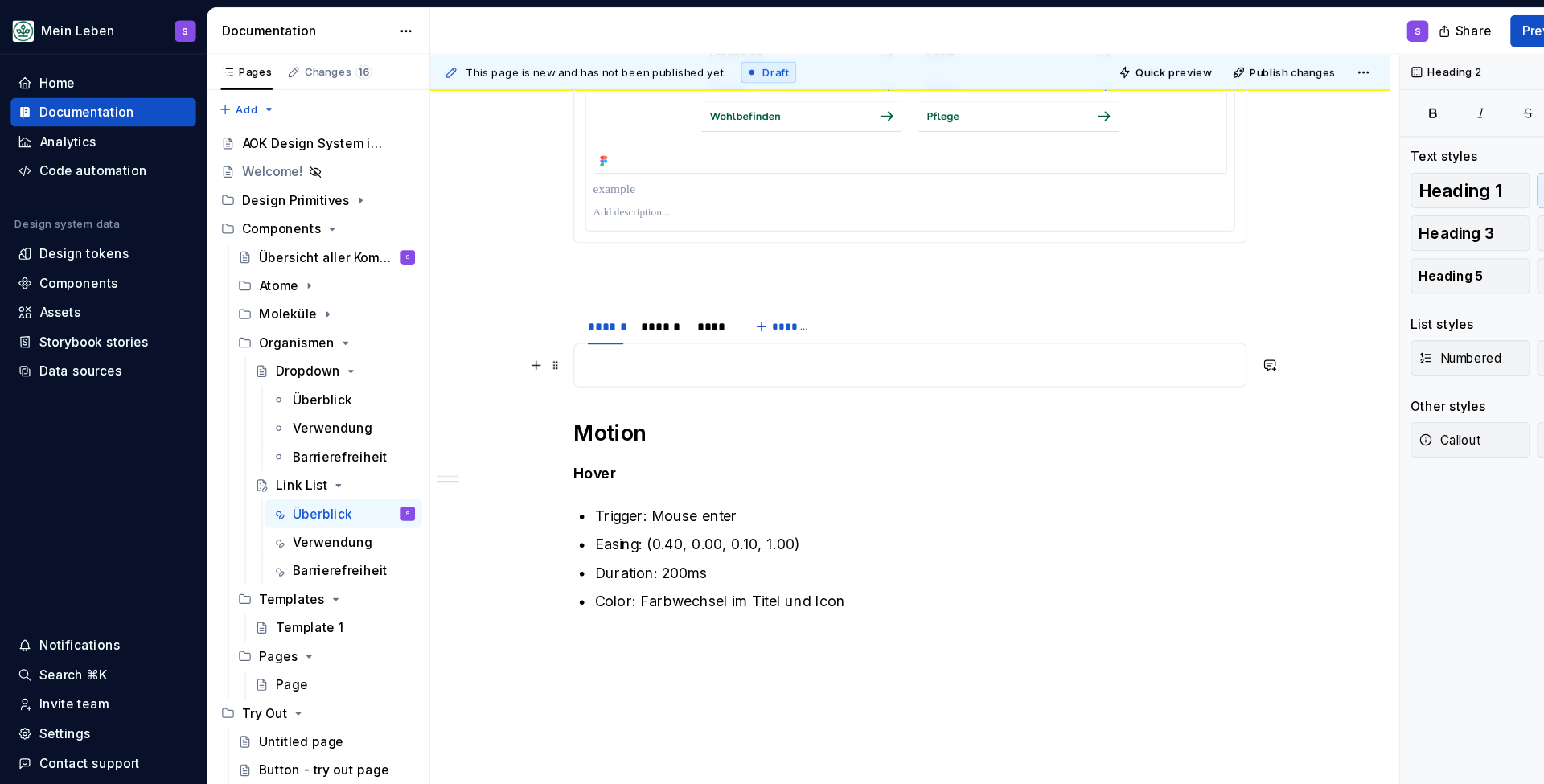
click at [570, 335] on p at bounding box center [821, 330] width 587 height 20
click at [489, 332] on button "button" at bounding box center [484, 329] width 22 height 22
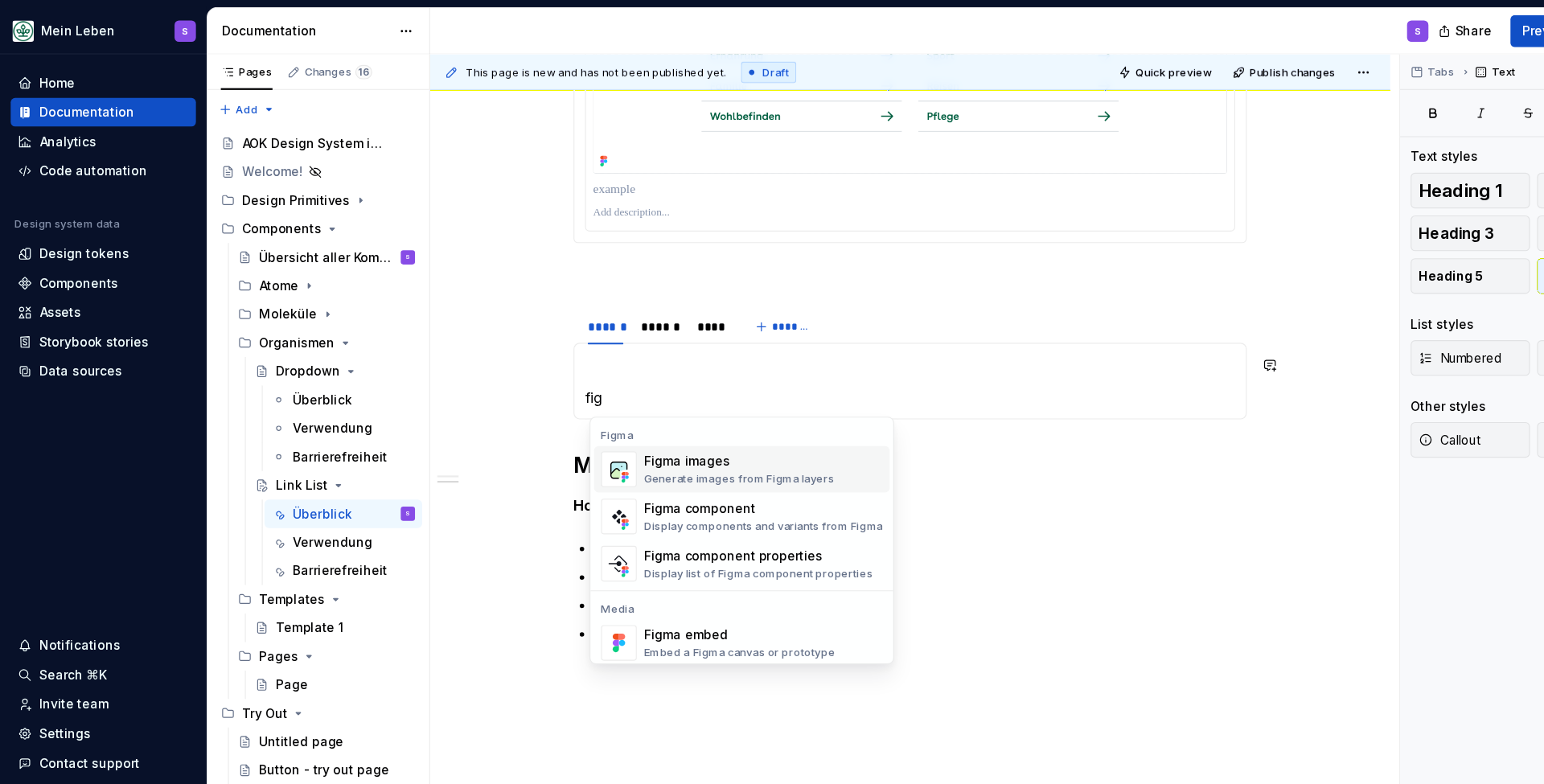
click at [612, 416] on div "Figma images" at bounding box center [668, 417] width 172 height 16
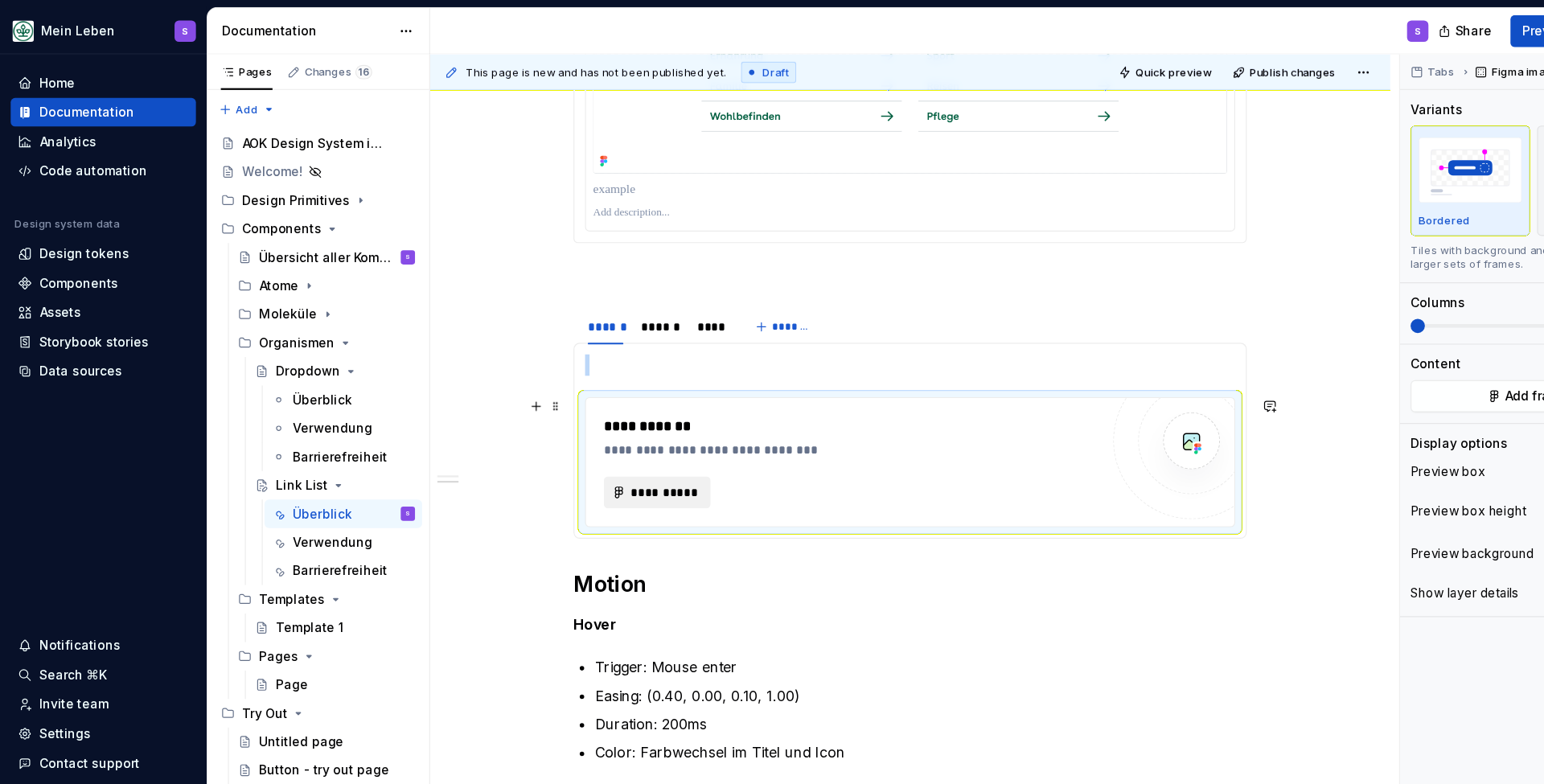
click at [618, 442] on span "**********" at bounding box center [600, 445] width 62 height 16
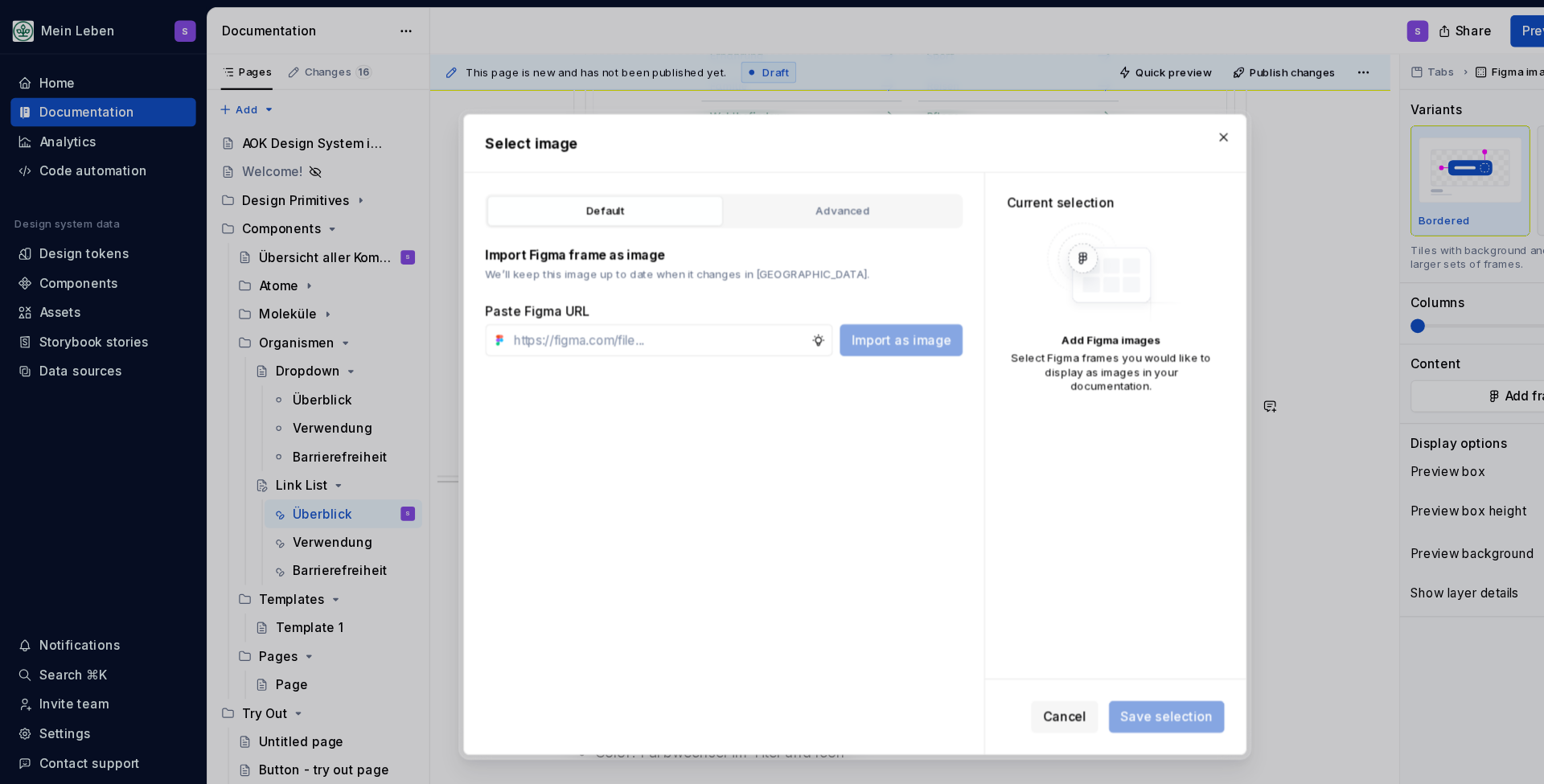
type textarea "*"
type input "[URL][DOMAIN_NAME]"
click at [798, 314] on span "Import as image" at bounding box center [814, 307] width 90 height 16
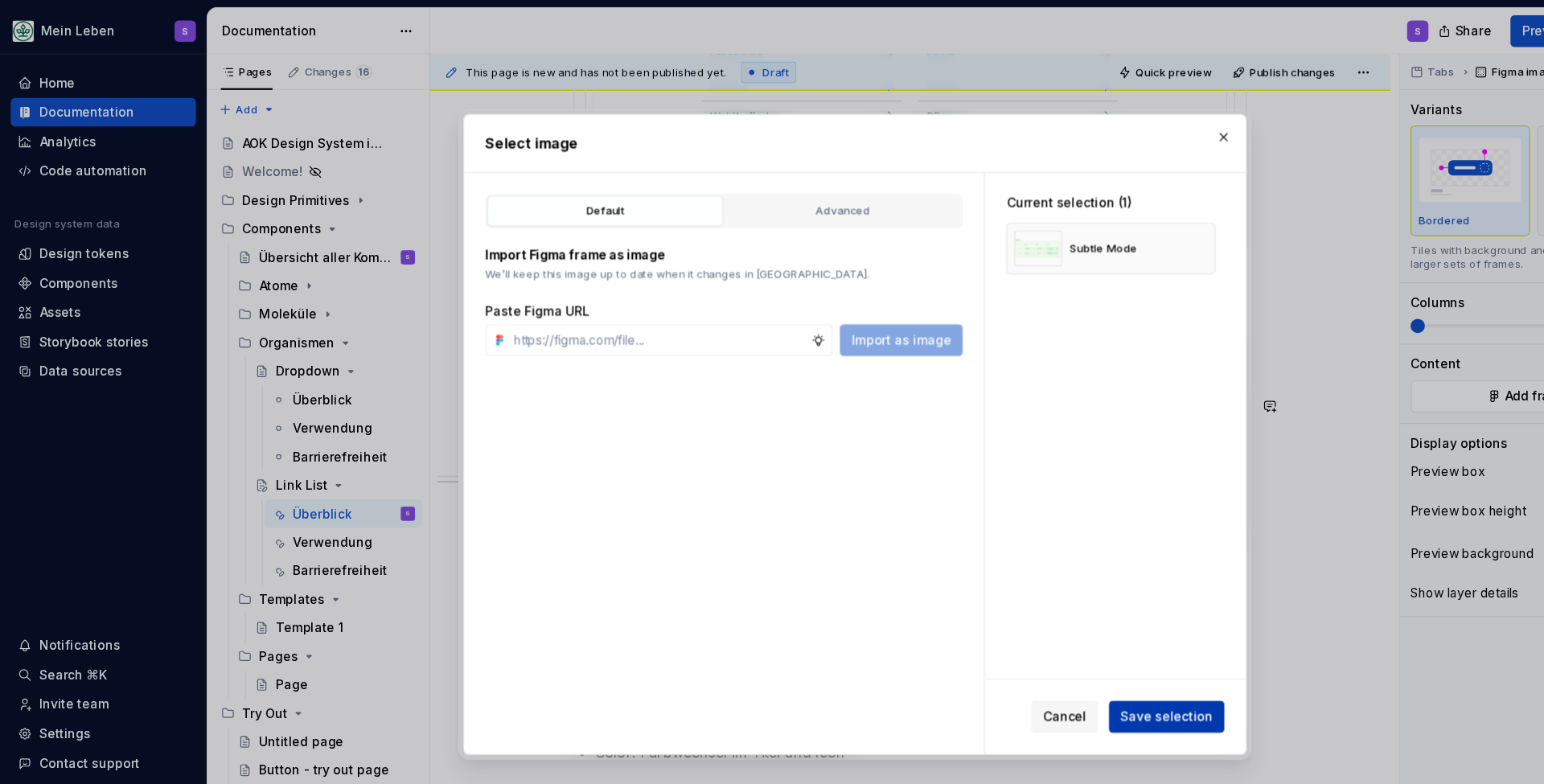
click at [1072, 657] on button "Save selection" at bounding box center [1053, 647] width 104 height 29
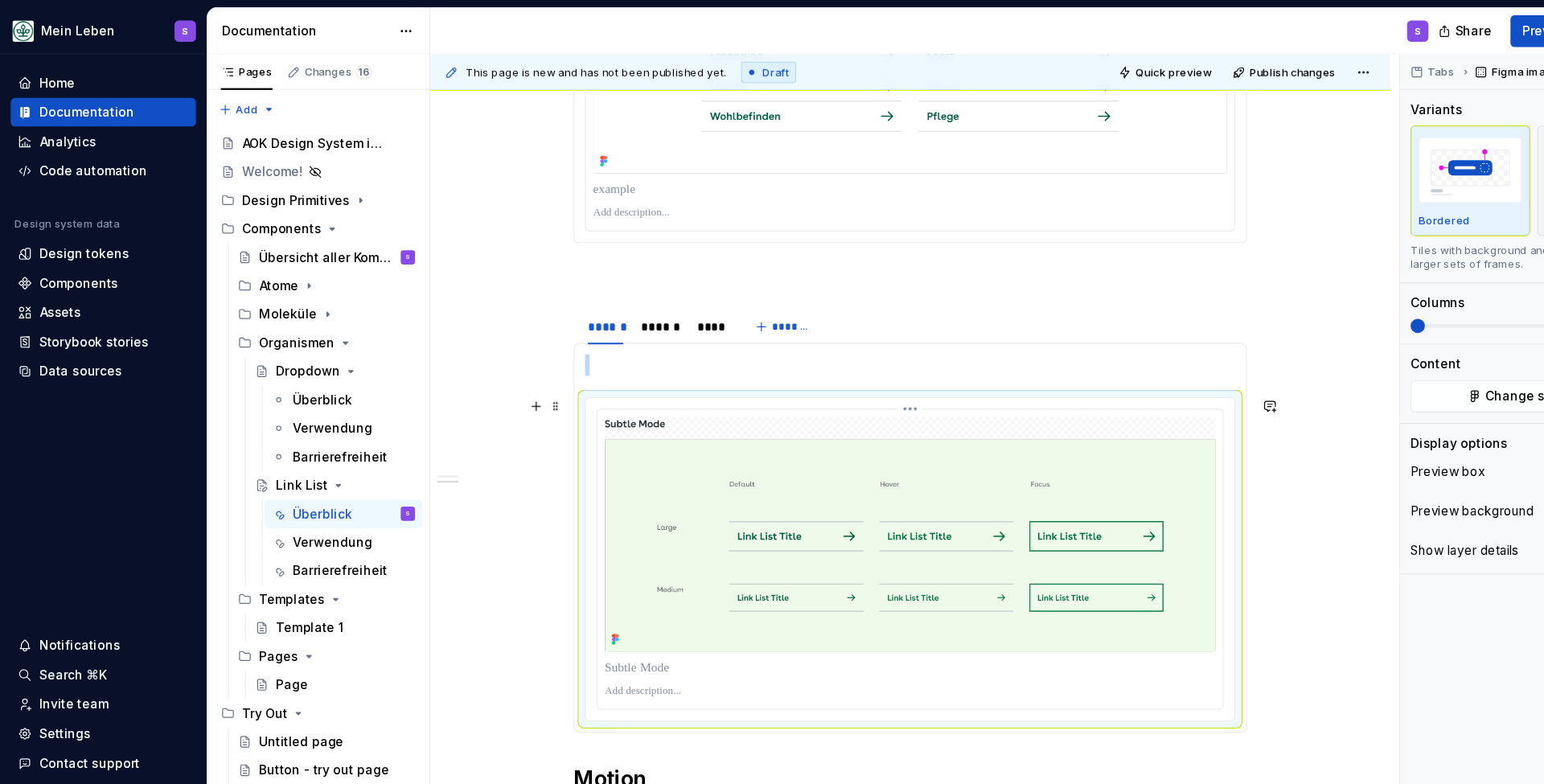
click at [604, 377] on img at bounding box center [822, 482] width 552 height 213
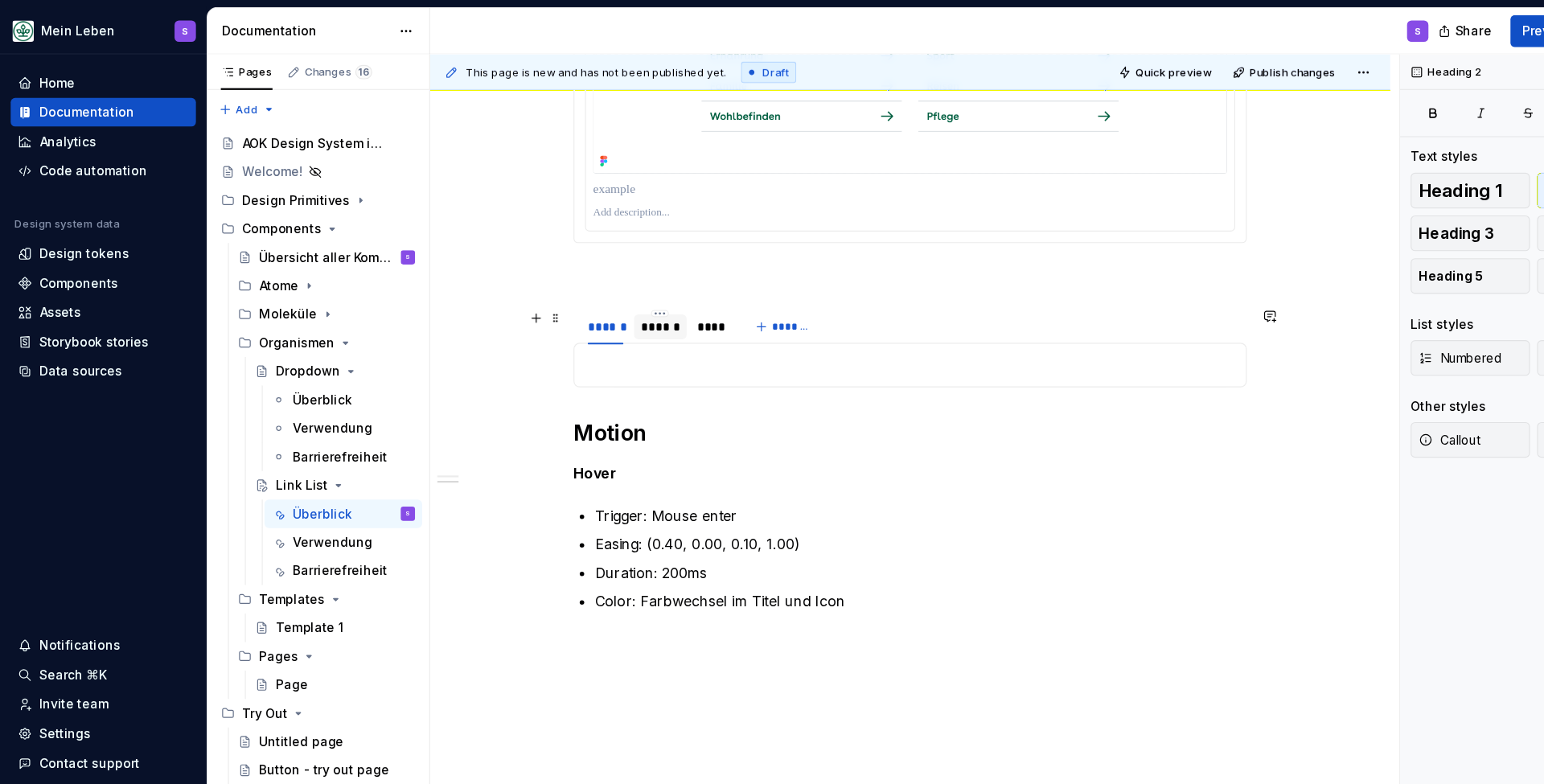
click at [601, 293] on div "******" at bounding box center [596, 296] width 34 height 16
click at [556, 296] on div "******" at bounding box center [546, 296] width 32 height 16
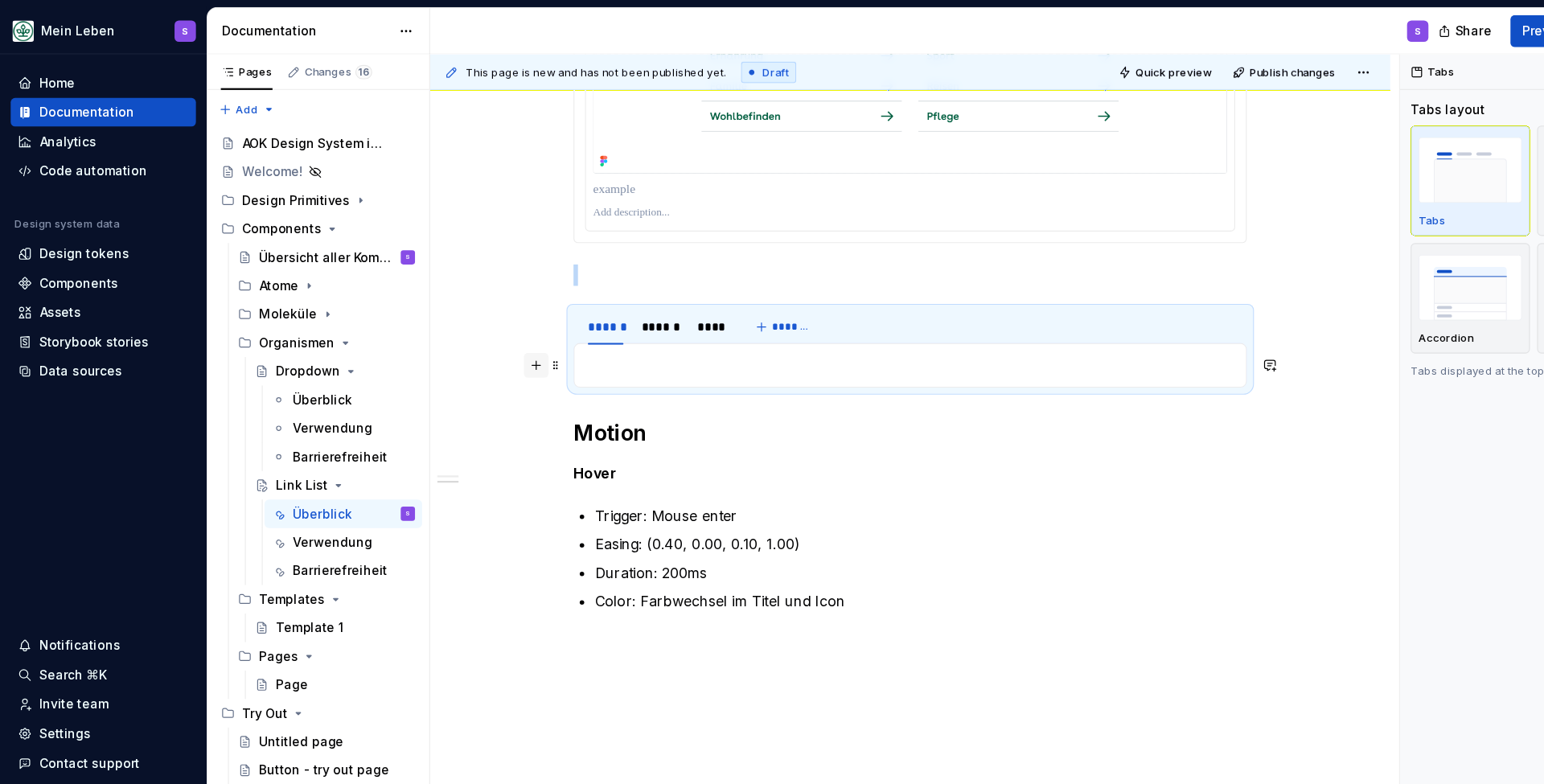
click at [485, 329] on button "button" at bounding box center [484, 329] width 22 height 22
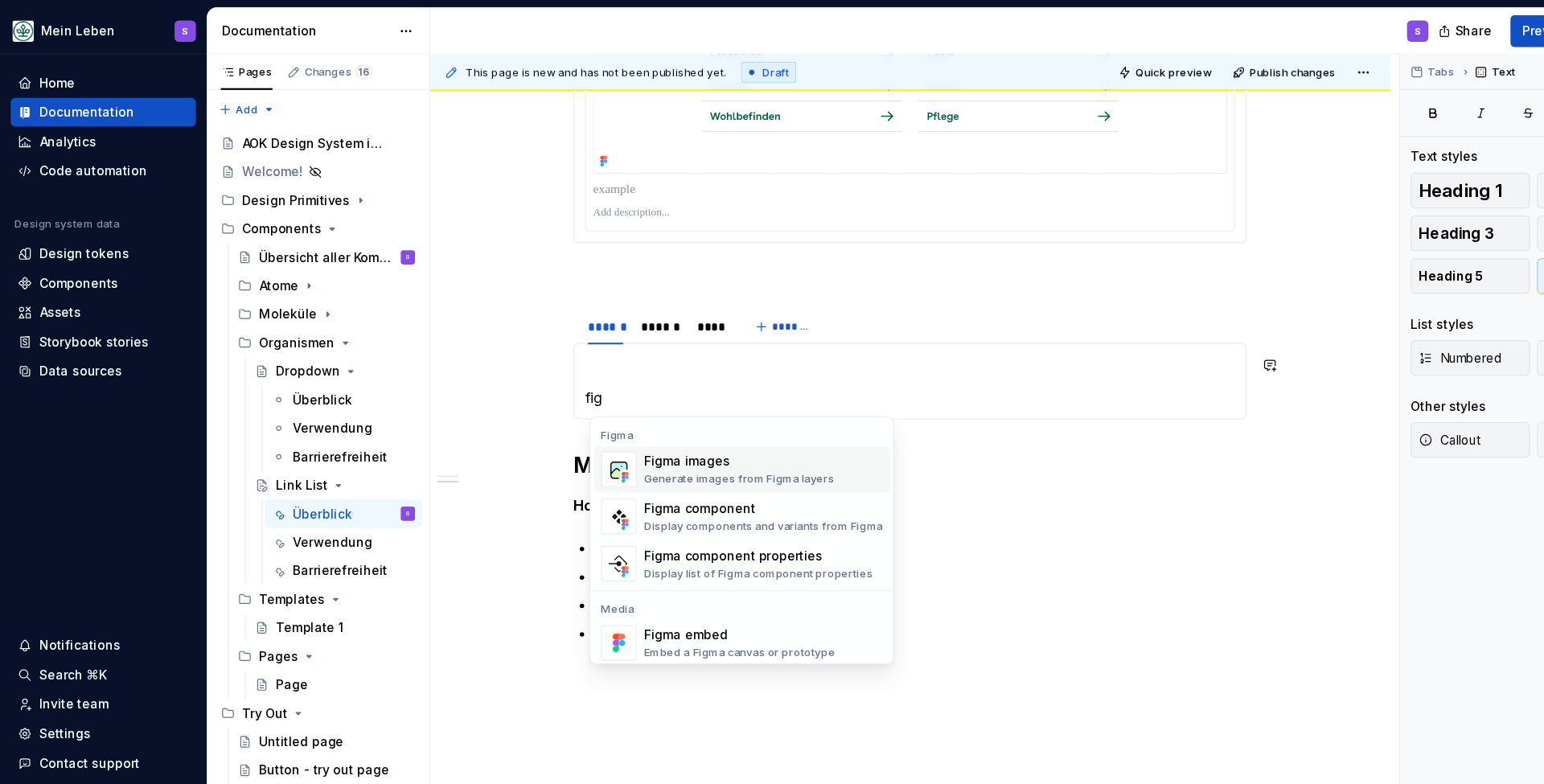
click at [621, 425] on div "Figma images Generate images from Figma layers" at bounding box center [668, 424] width 172 height 30
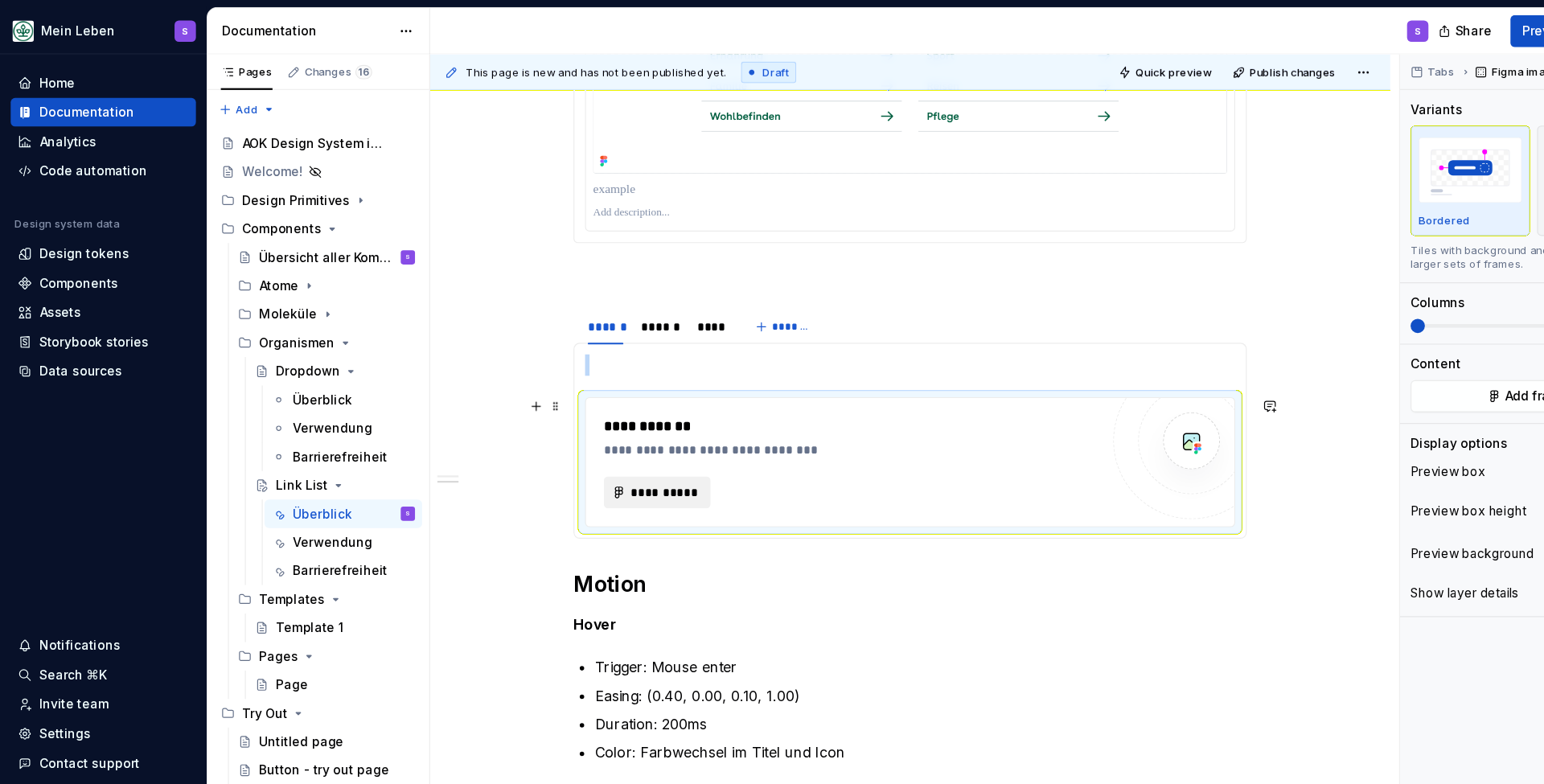
click at [611, 441] on span "**********" at bounding box center [600, 445] width 62 height 16
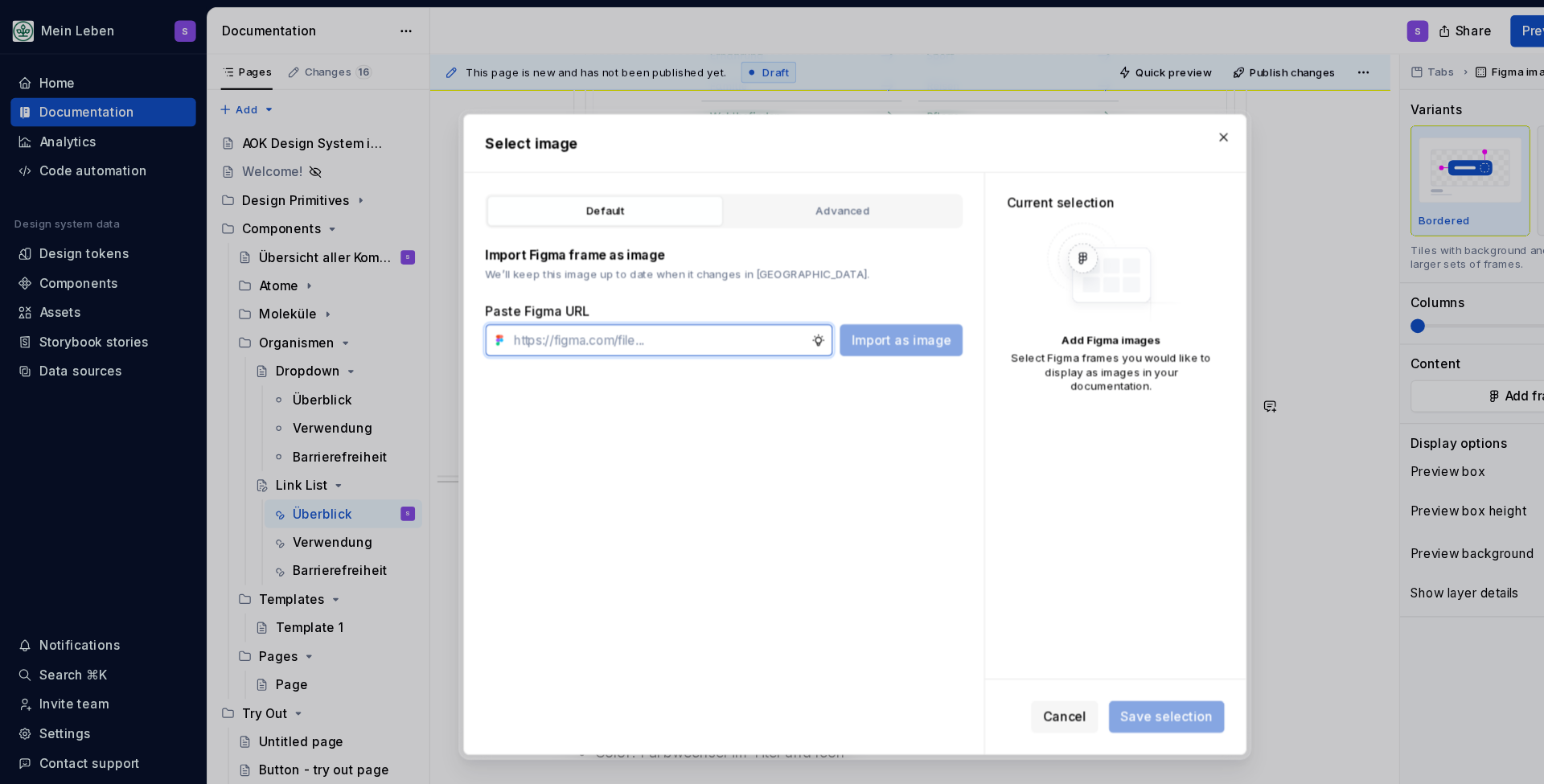
type textarea "*"
paste input "[URL][DOMAIN_NAME]"
type input "[URL][DOMAIN_NAME]"
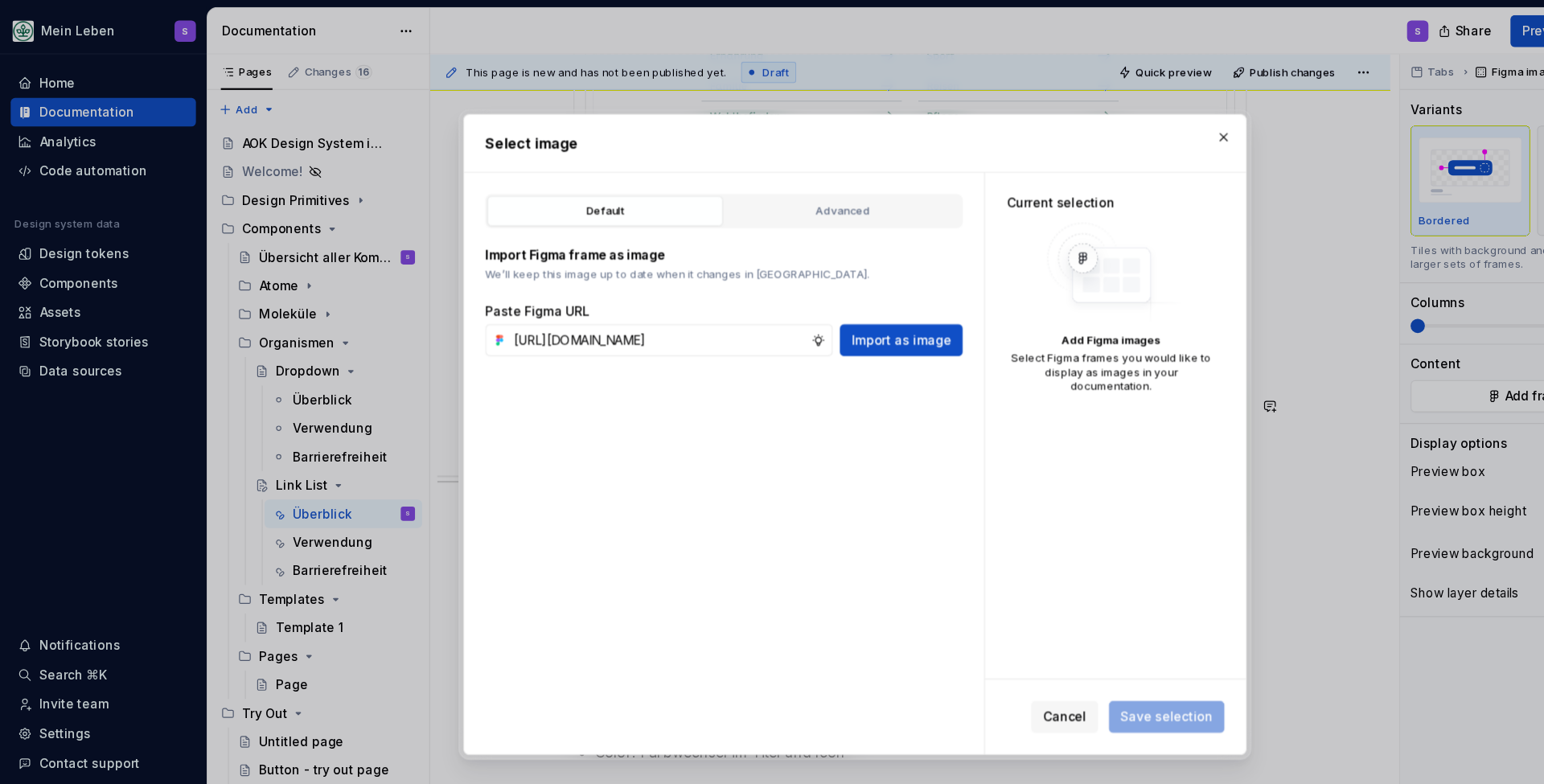
click at [806, 301] on span "Import as image" at bounding box center [814, 307] width 90 height 16
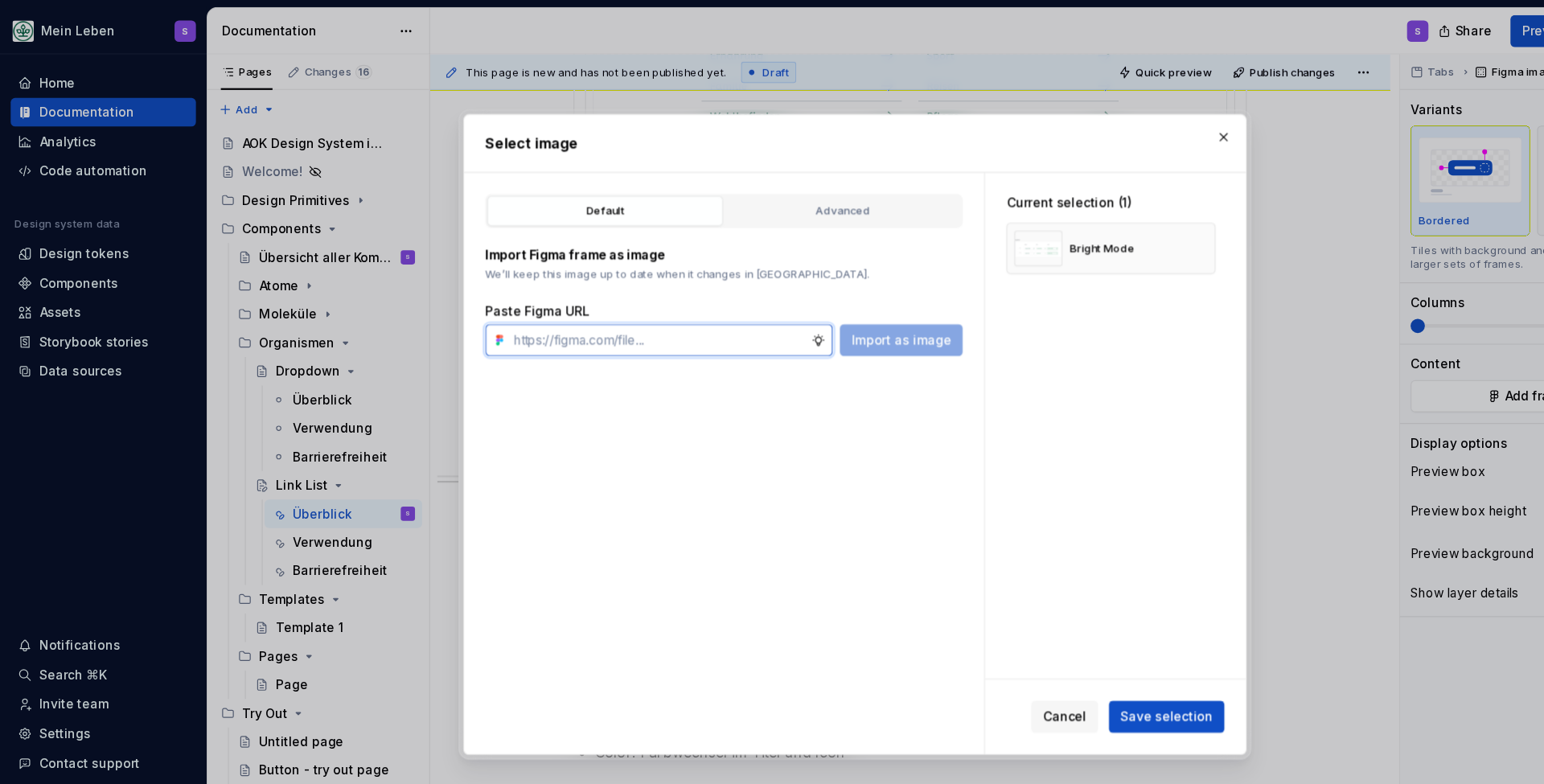
click at [599, 312] on input "text" at bounding box center [595, 306] width 275 height 29
paste input "[URL][DOMAIN_NAME]"
type input "[URL][DOMAIN_NAME]"
click at [801, 310] on span "Import as image" at bounding box center [814, 307] width 90 height 16
click at [1071, 645] on span "Save selection" at bounding box center [1054, 648] width 84 height 16
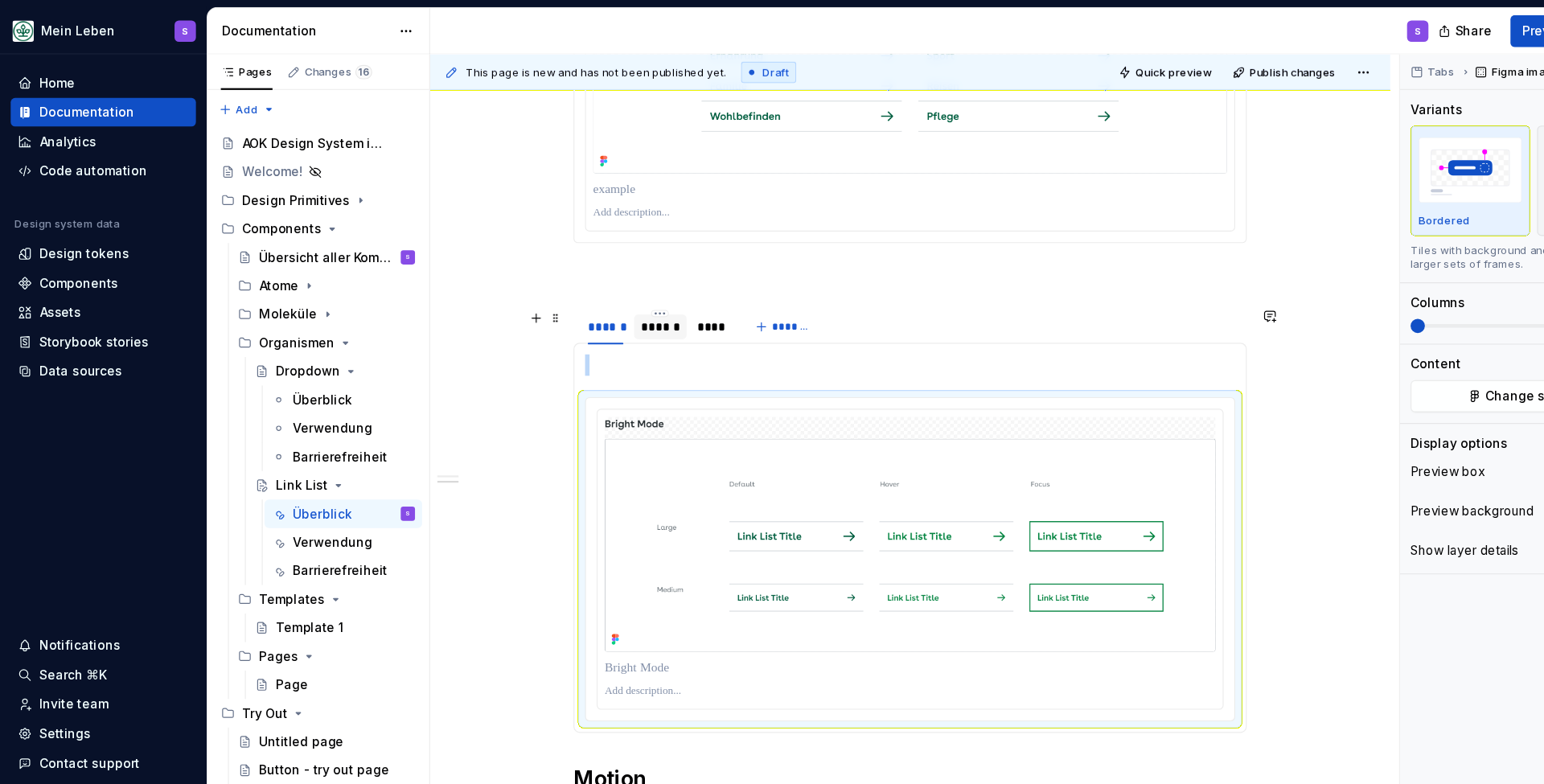
click at [608, 294] on div "******" at bounding box center [596, 296] width 34 height 16
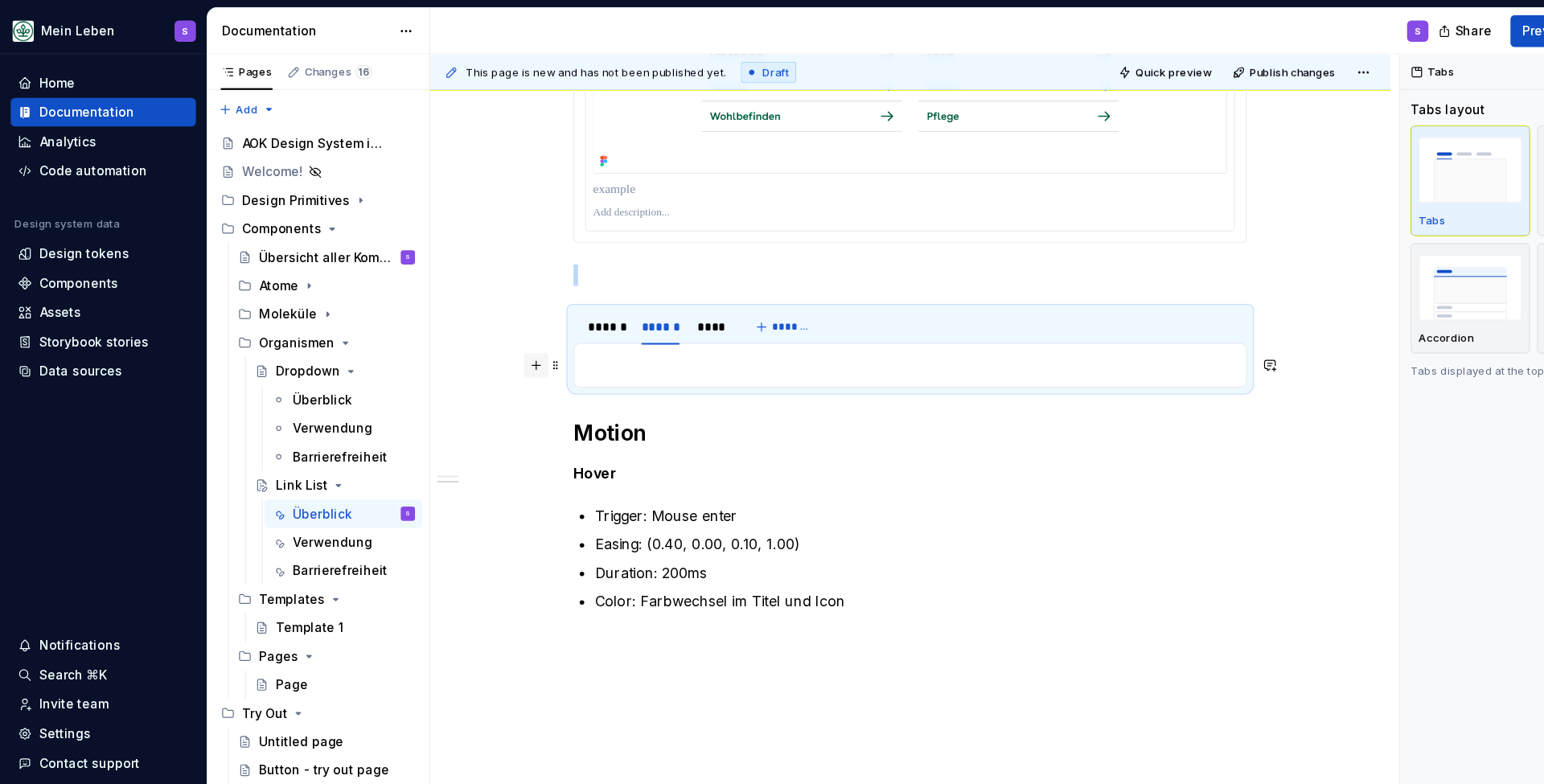
click at [484, 334] on button "button" at bounding box center [484, 329] width 22 height 22
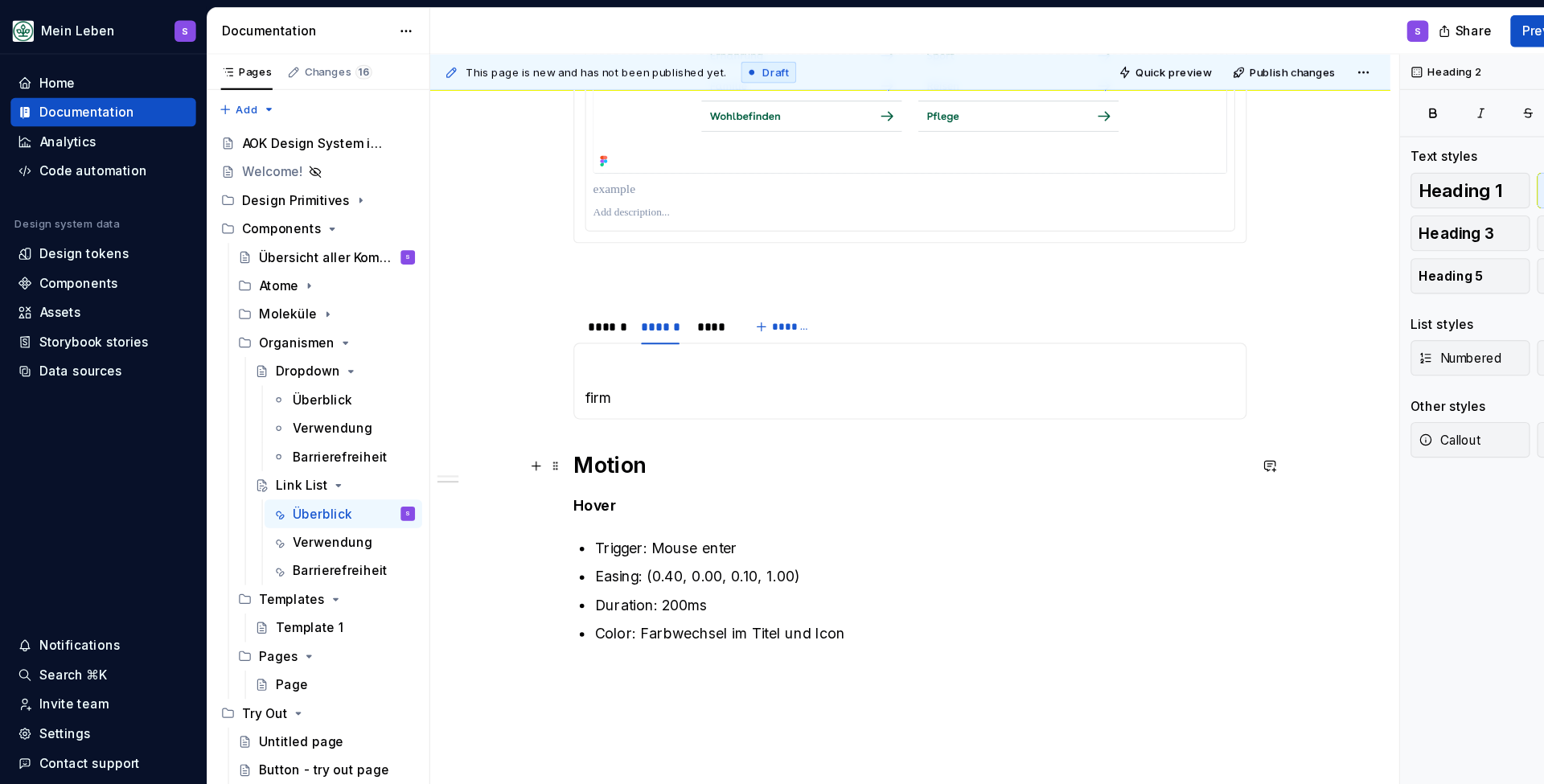
drag, startPoint x: 631, startPoint y: 364, endPoint x: 671, endPoint y: 430, distance: 77.2
click at [671, 430] on h2 "Motion" at bounding box center [822, 420] width 608 height 25
click at [572, 366] on p "firm" at bounding box center [821, 359] width 587 height 20
click at [561, 361] on p "firm" at bounding box center [821, 359] width 587 height 20
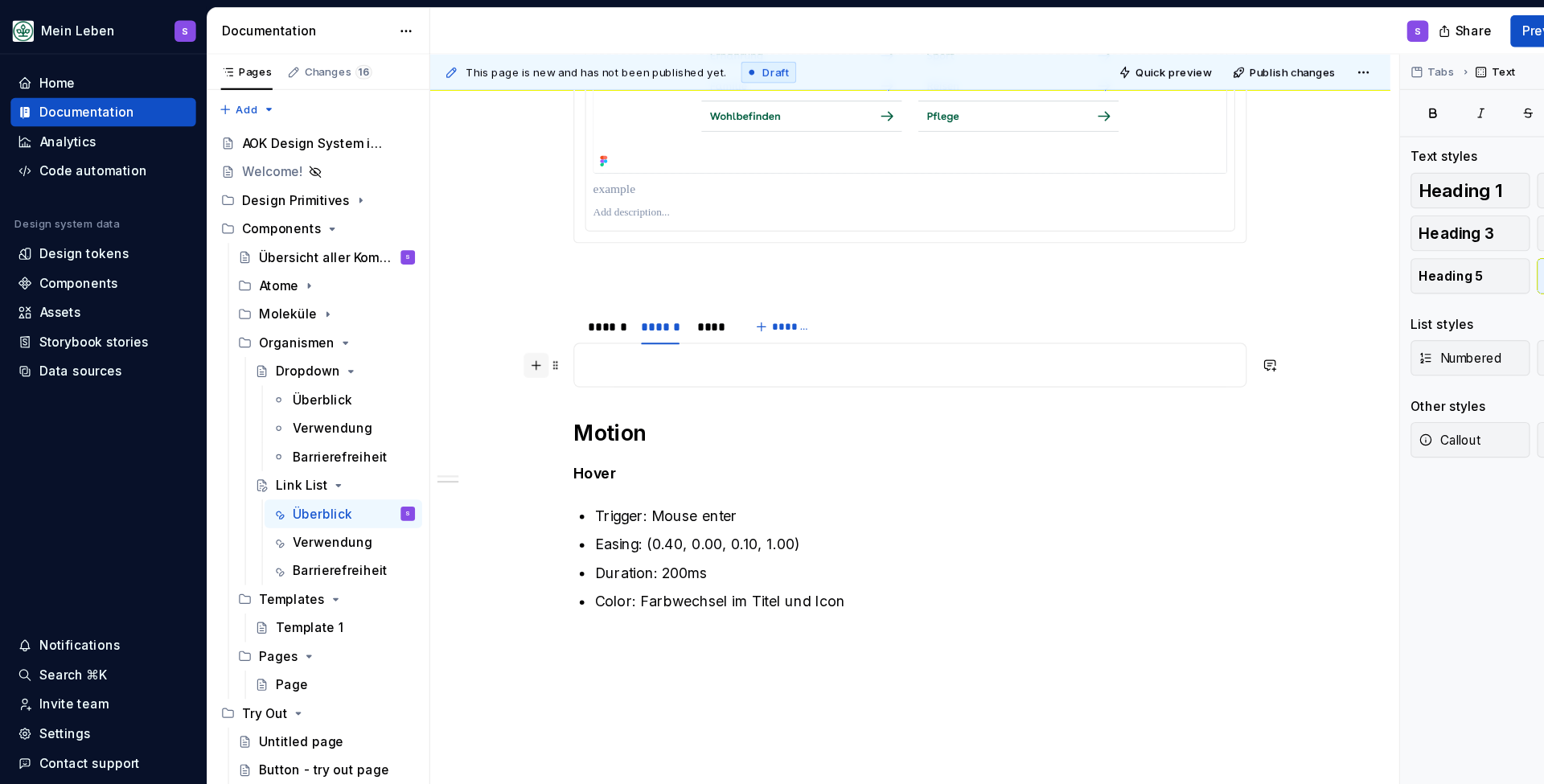
click at [491, 332] on button "button" at bounding box center [484, 329] width 22 height 22
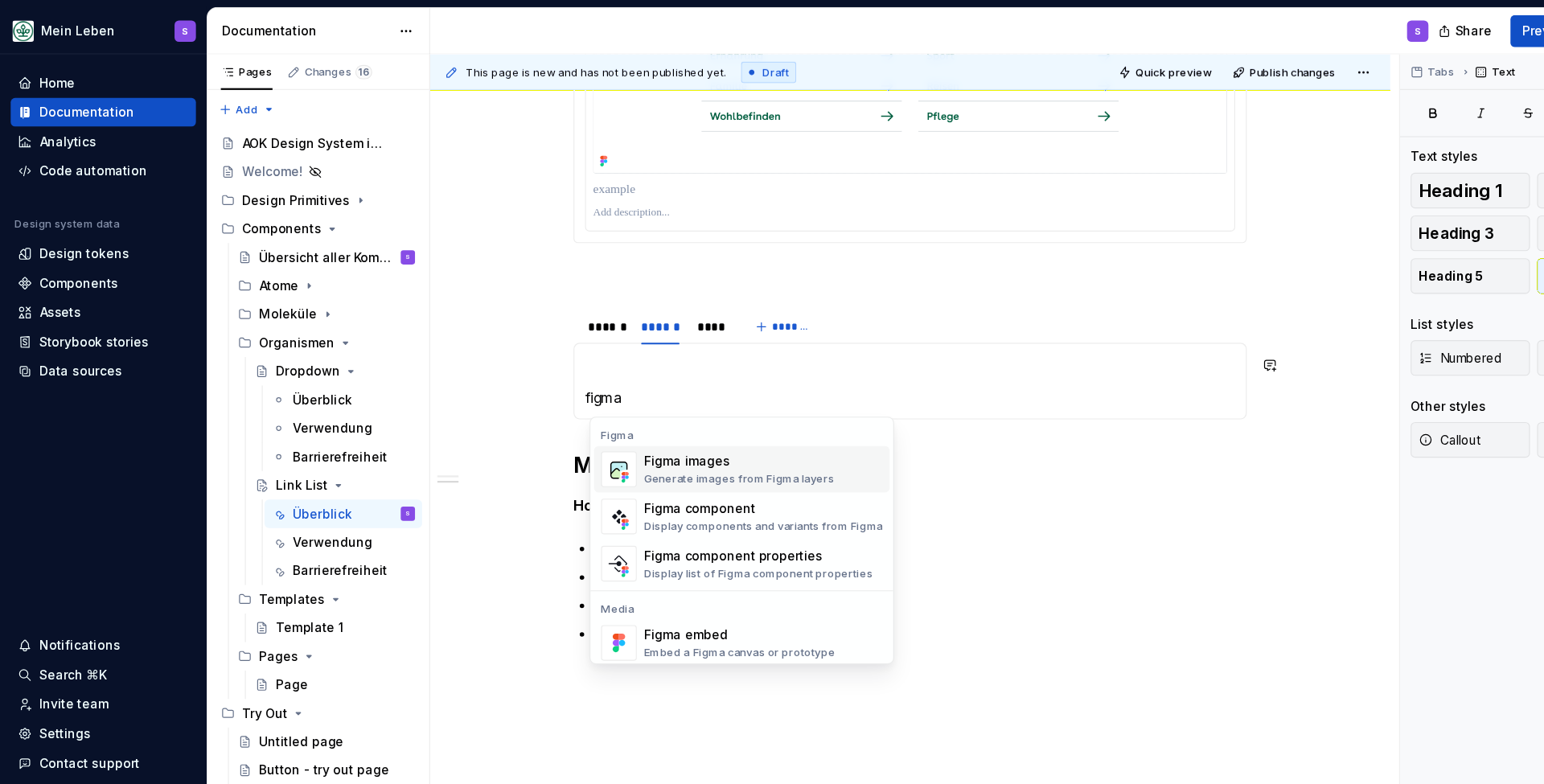
click at [626, 423] on div "Figma images" at bounding box center [668, 417] width 172 height 16
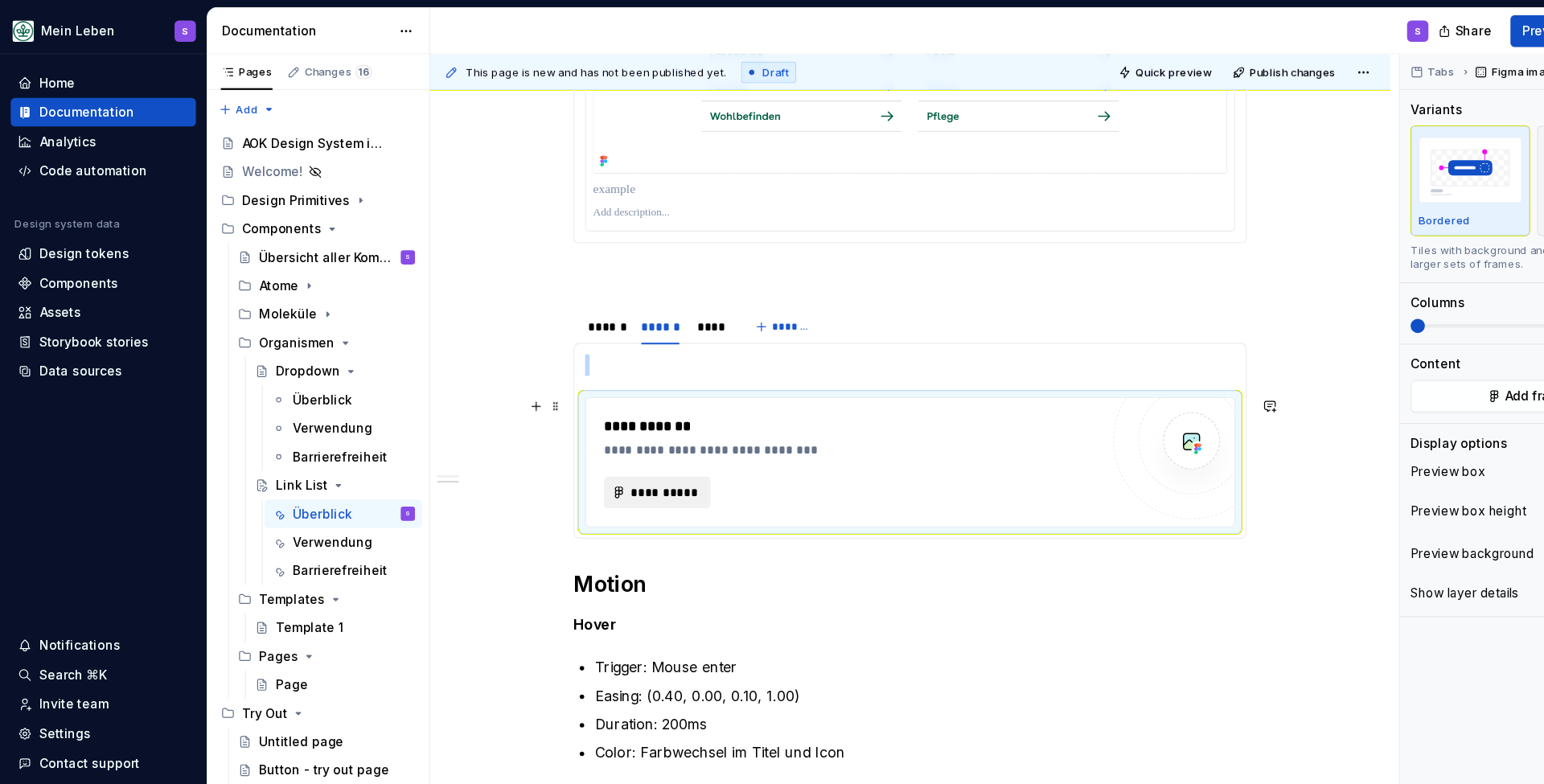
click at [608, 441] on span "**********" at bounding box center [600, 445] width 62 height 16
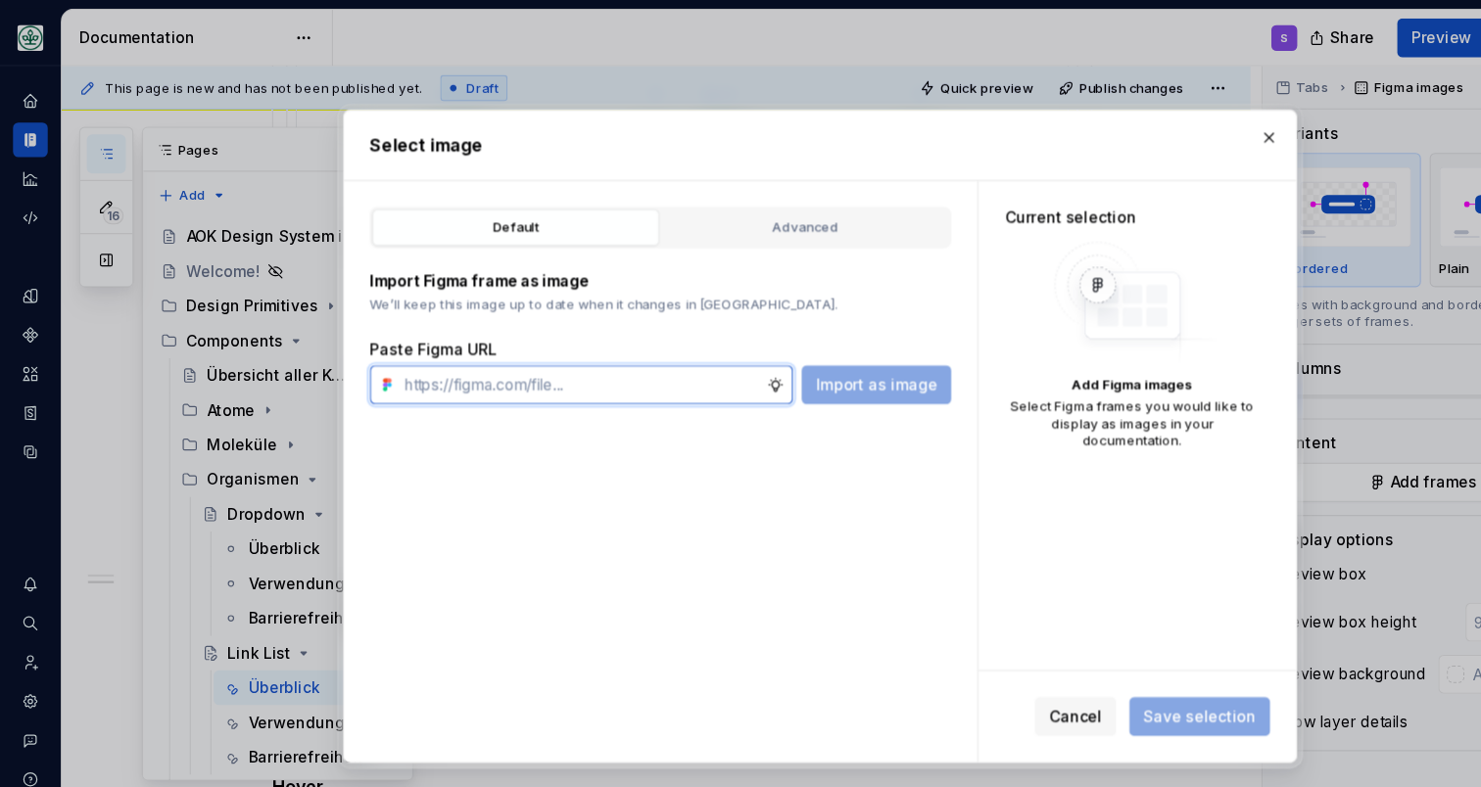
type textarea "*"
paste input "[URL][DOMAIN_NAME]"
type input "[URL][DOMAIN_NAME]"
type textarea "*"
click at [622, 337] on input "[URL][DOMAIN_NAME]" at bounding box center [524, 347] width 335 height 35
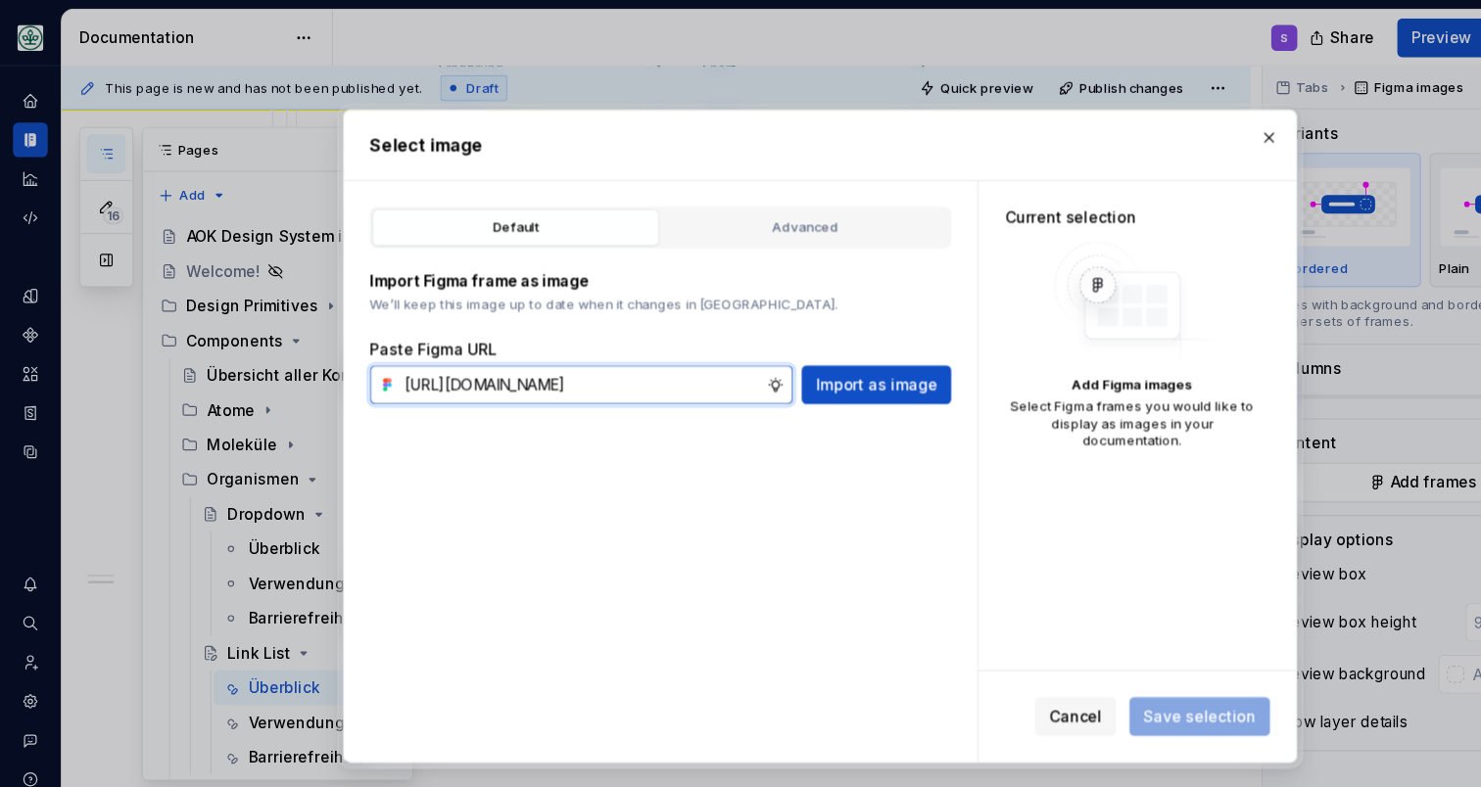
click at [622, 338] on input "[URL][DOMAIN_NAME]" at bounding box center [524, 347] width 335 height 35
paste input "[URL][DOMAIN_NAME]"
type input "[URL][DOMAIN_NAME]"
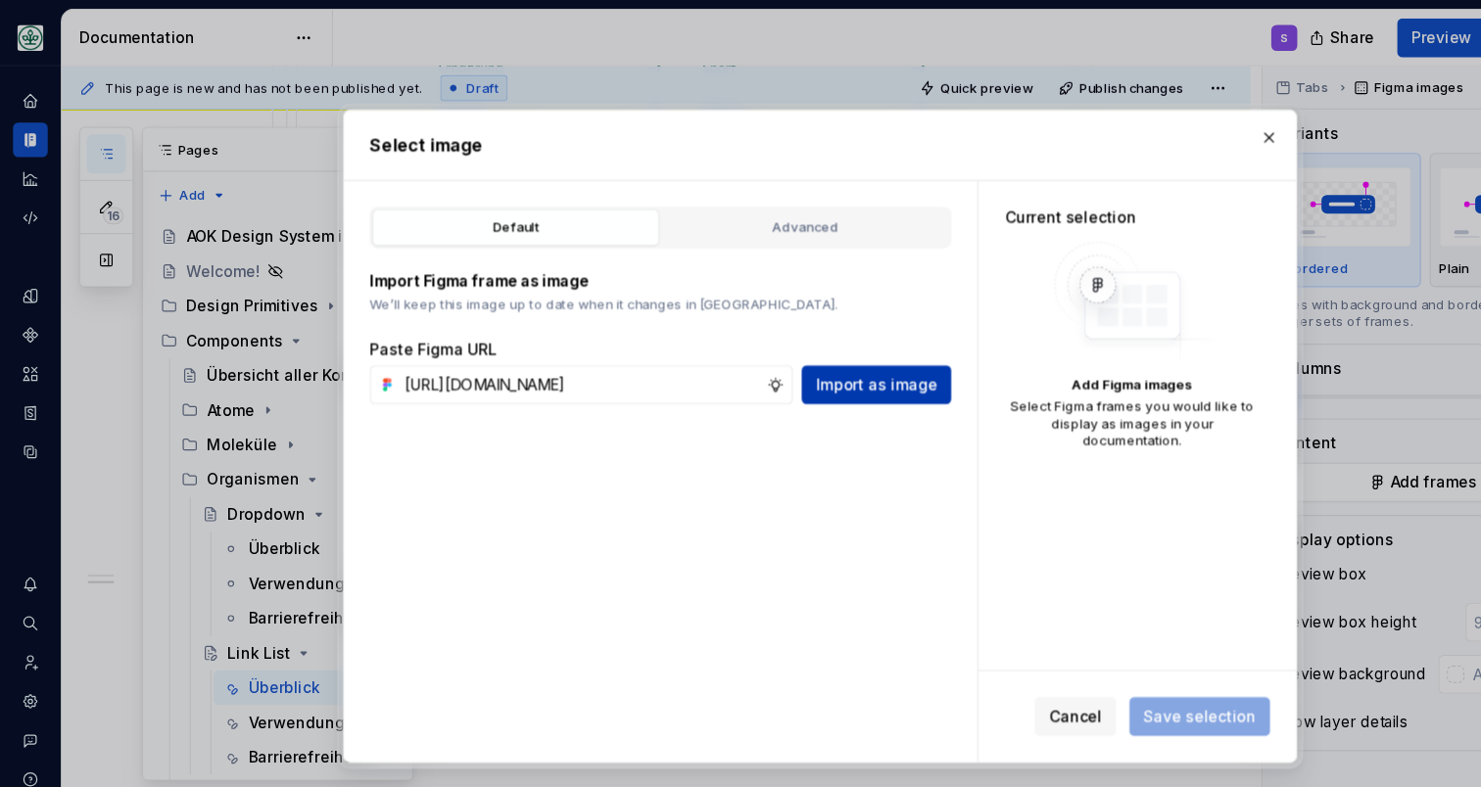
click at [771, 349] on span "Import as image" at bounding box center [791, 348] width 110 height 20
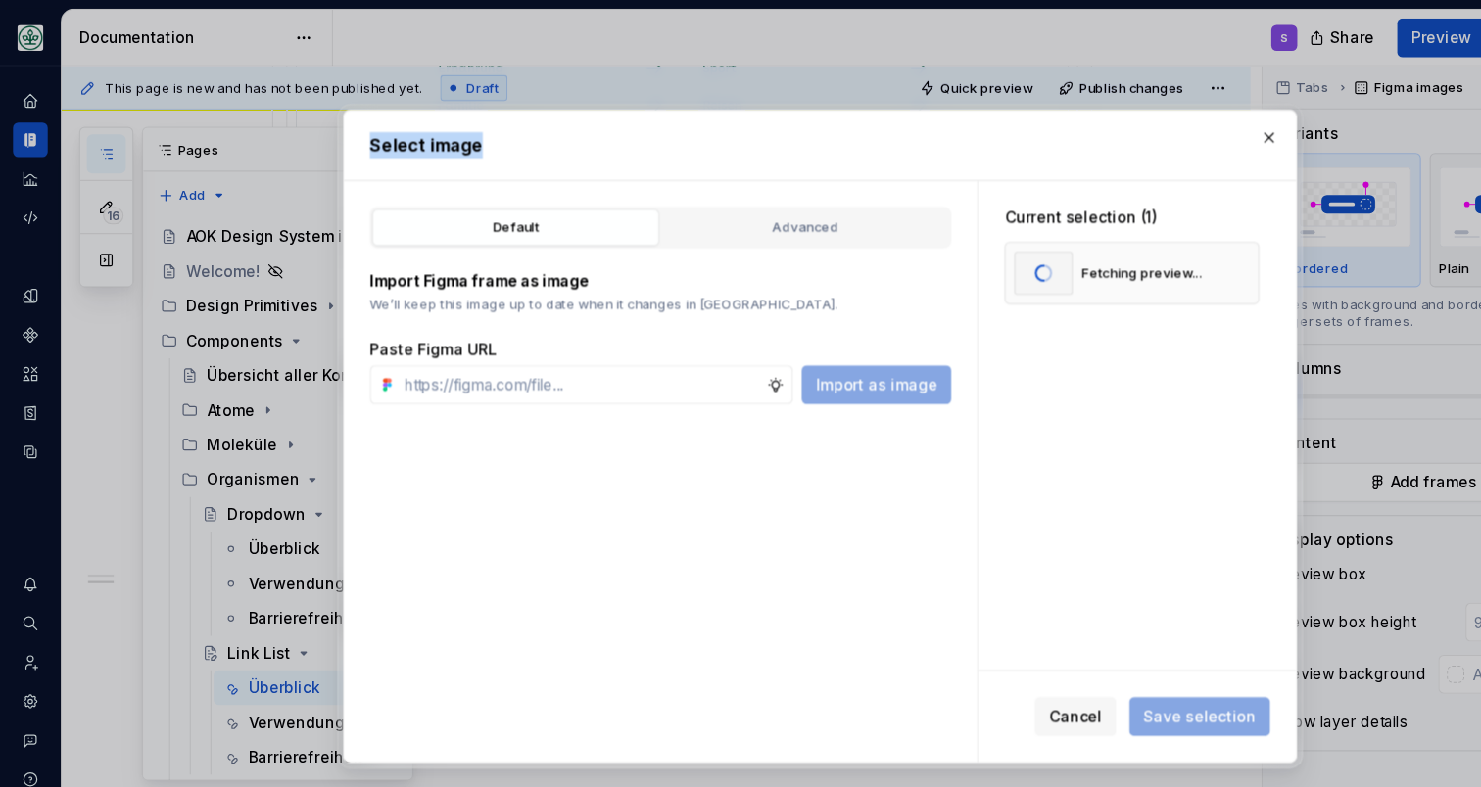
drag, startPoint x: 775, startPoint y: 110, endPoint x: 707, endPoint y: 66, distance: 80.7
click at [707, 66] on div "Select image Default Advanced Import Figma frame as image We’ll keep this image…" at bounding box center [740, 393] width 1481 height 787
click at [775, 131] on h2 "Select image" at bounding box center [740, 131] width 813 height 24
click at [1049, 640] on span "Save selection" at bounding box center [1083, 648] width 102 height 20
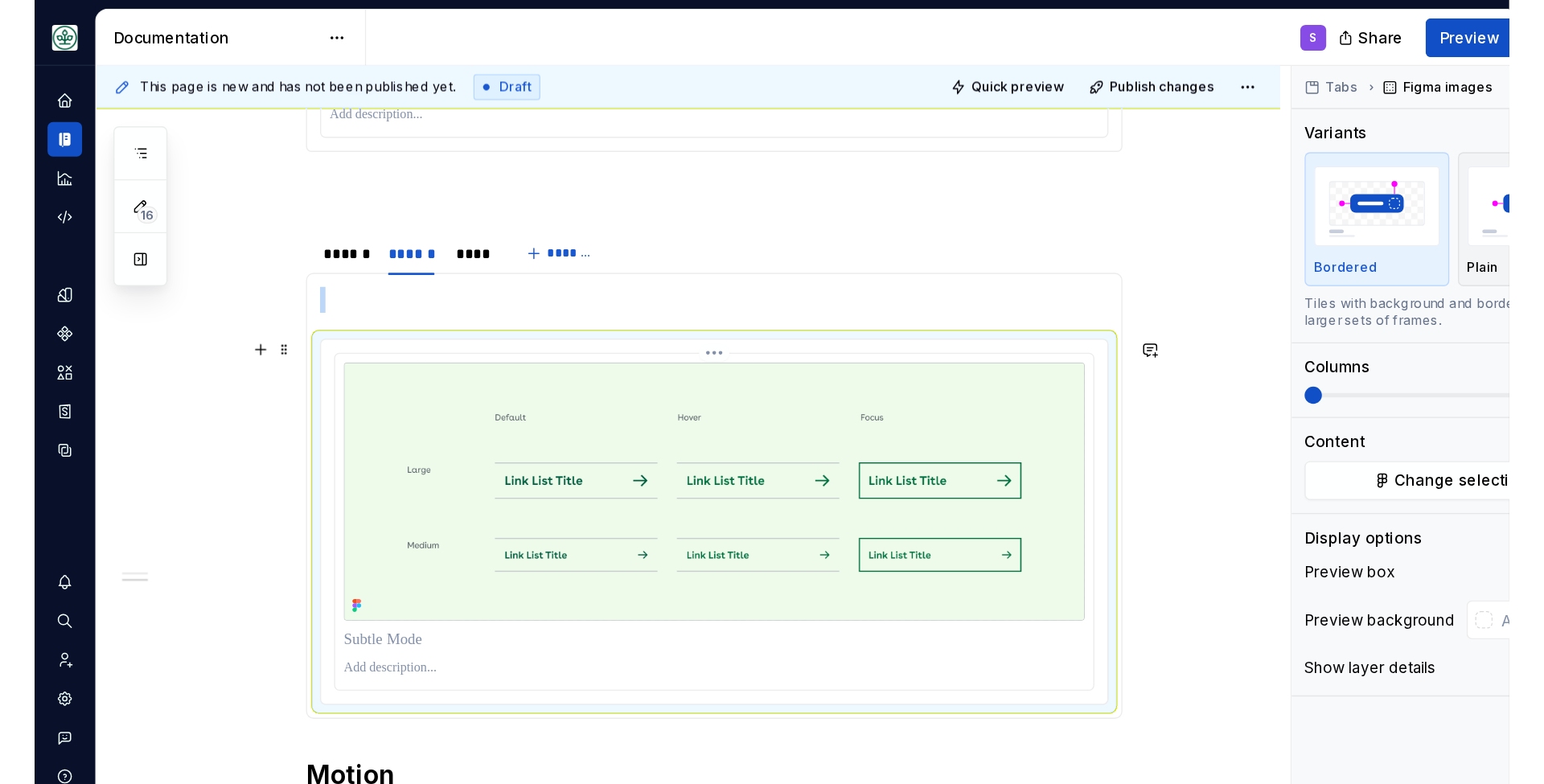
scroll to position [997, 0]
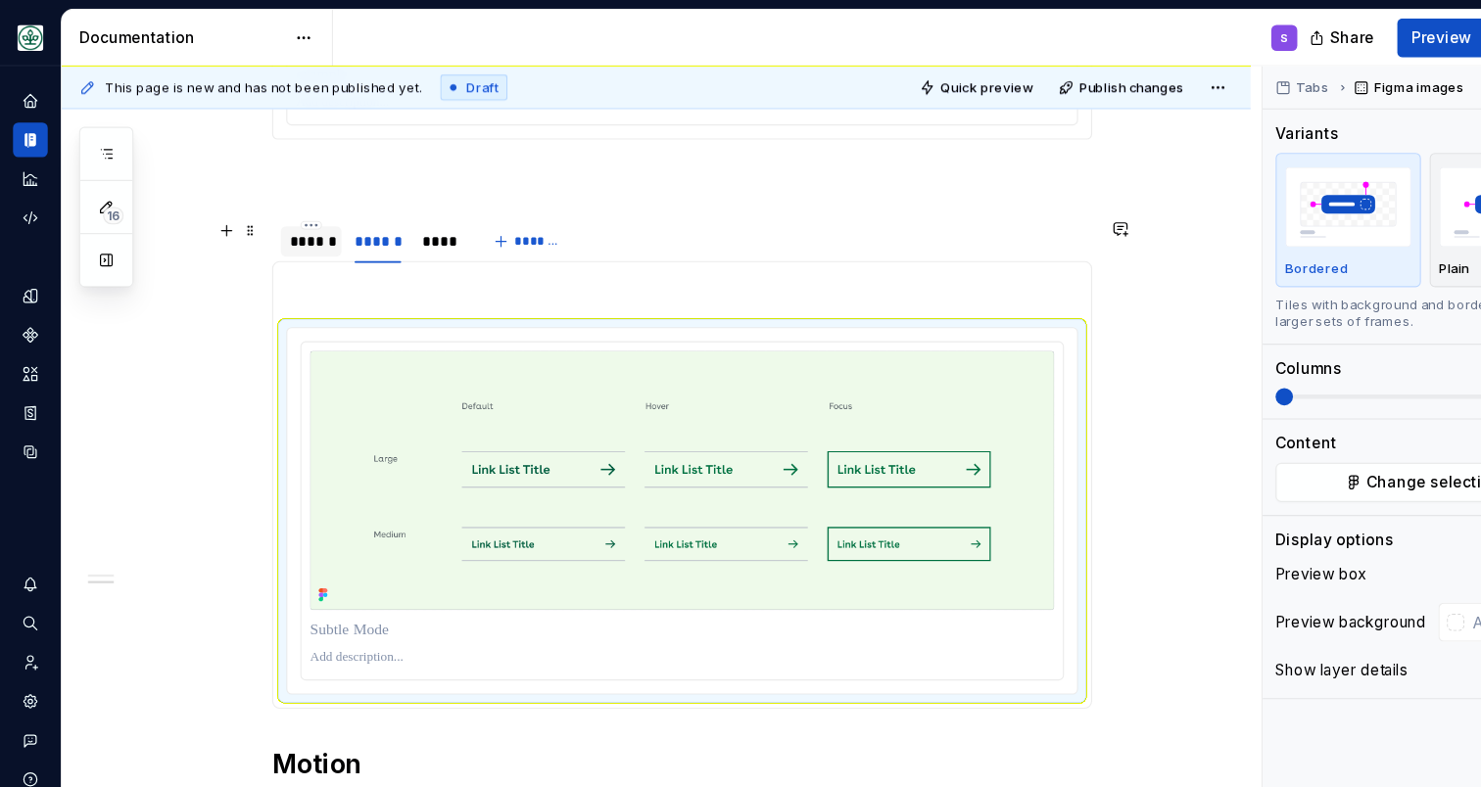
click at [292, 218] on div "******" at bounding box center [280, 219] width 39 height 20
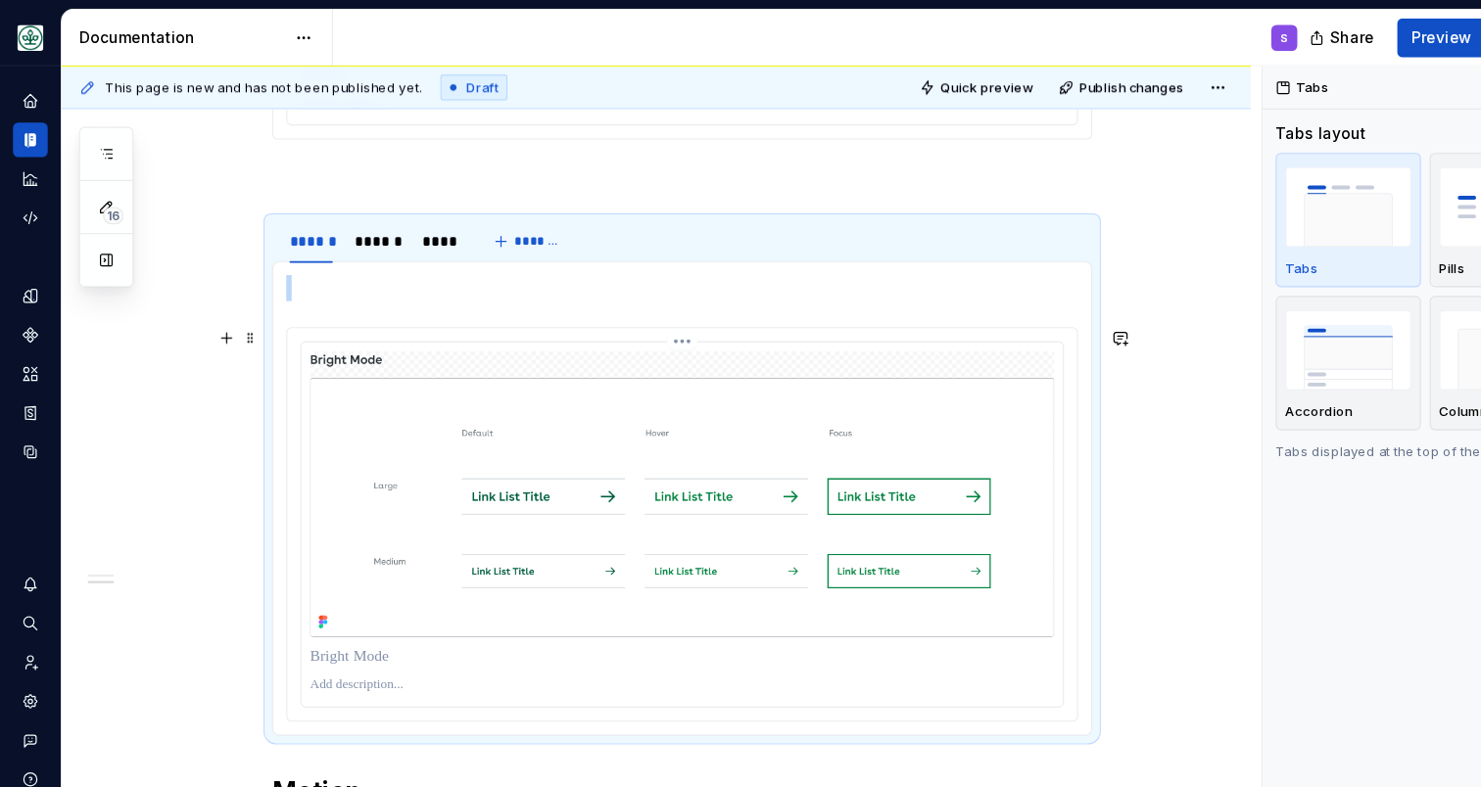
click at [379, 327] on img at bounding box center [616, 446] width 672 height 259
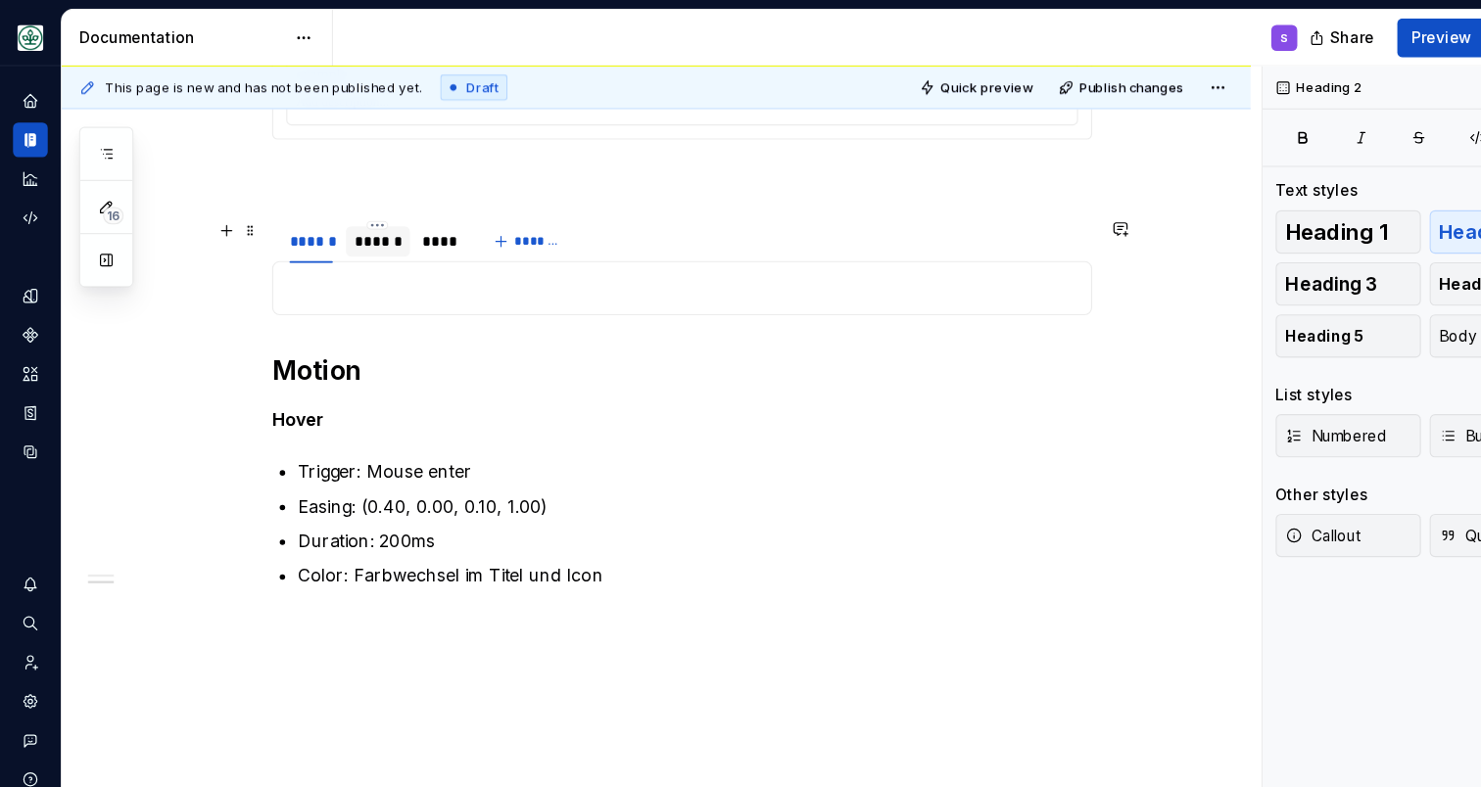
click at [355, 225] on div "******" at bounding box center [341, 219] width 42 height 20
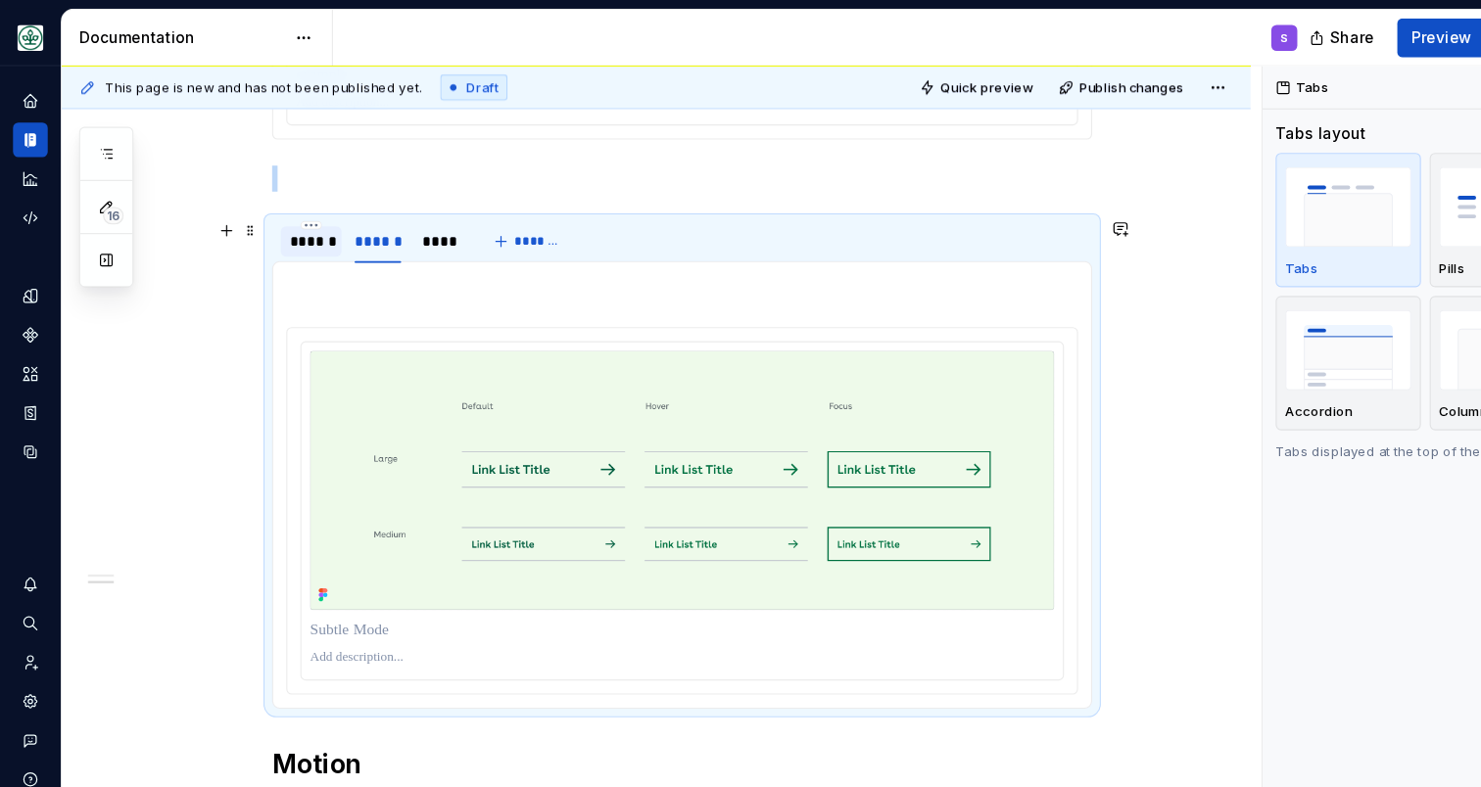
click at [291, 219] on div "******" at bounding box center [280, 219] width 39 height 20
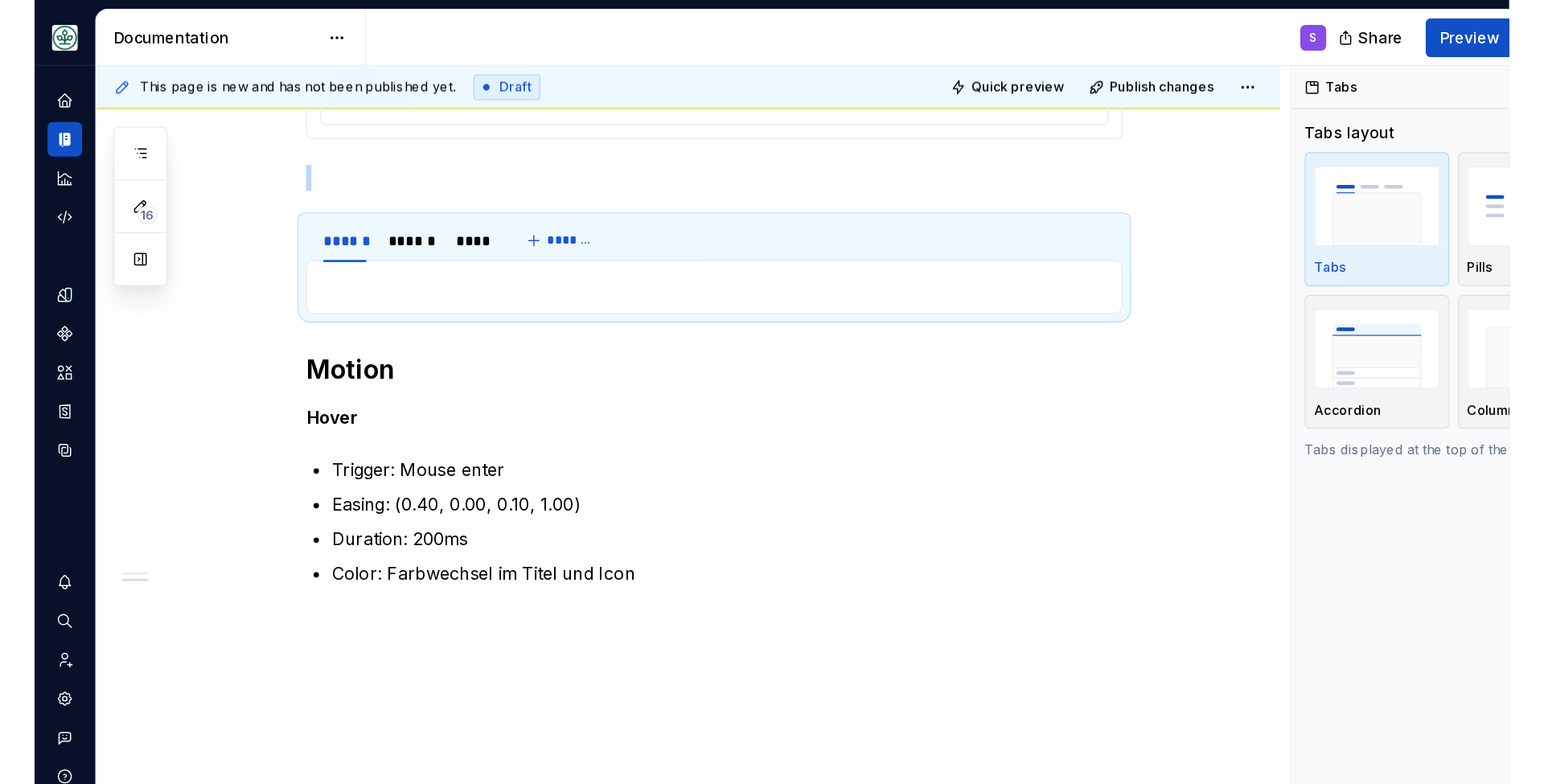
scroll to position [863, 0]
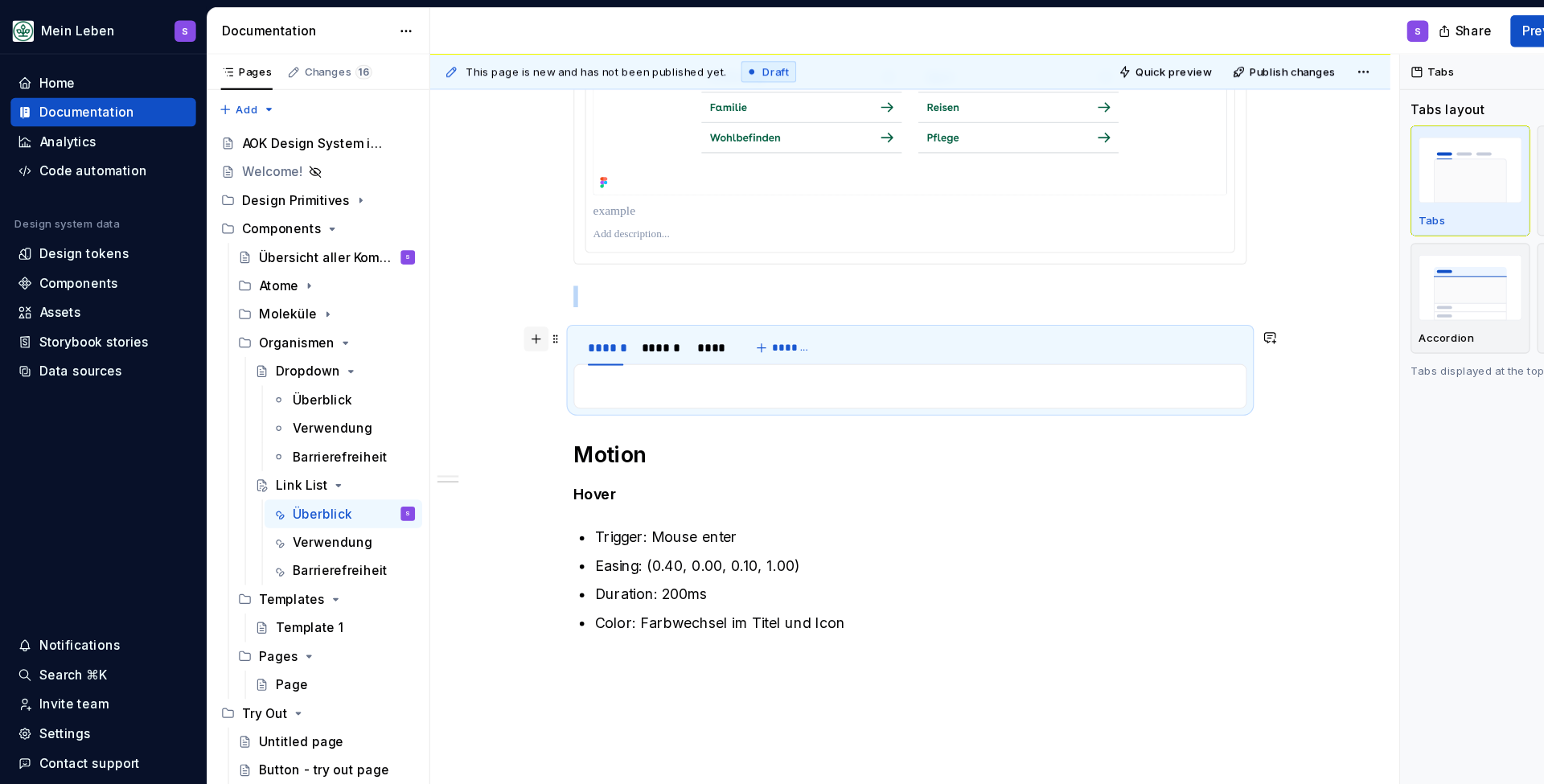
click at [486, 309] on button "button" at bounding box center [484, 305] width 22 height 22
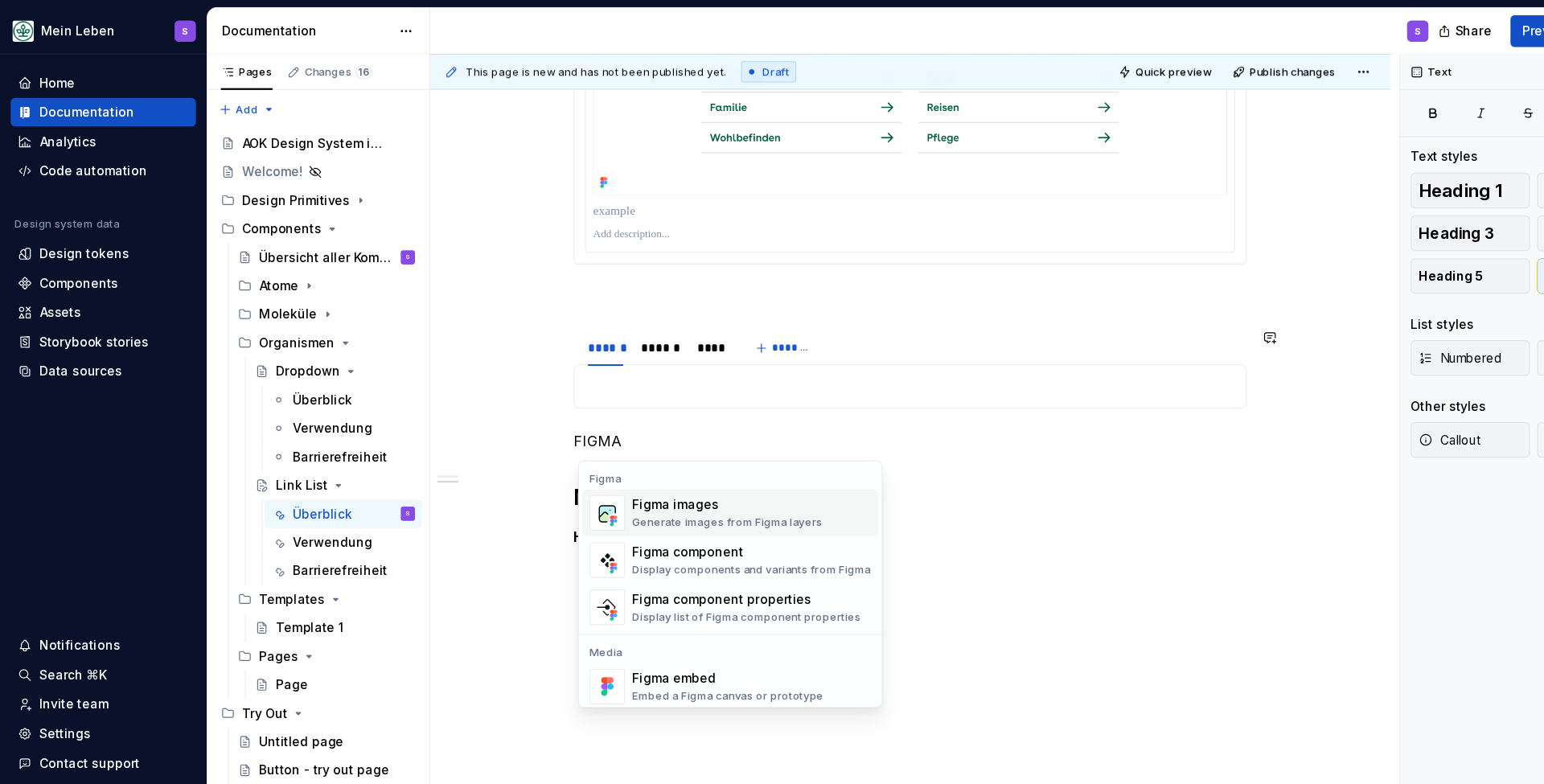
click at [581, 465] on div "Figma images Generate images from Figma layers" at bounding box center [657, 463] width 172 height 30
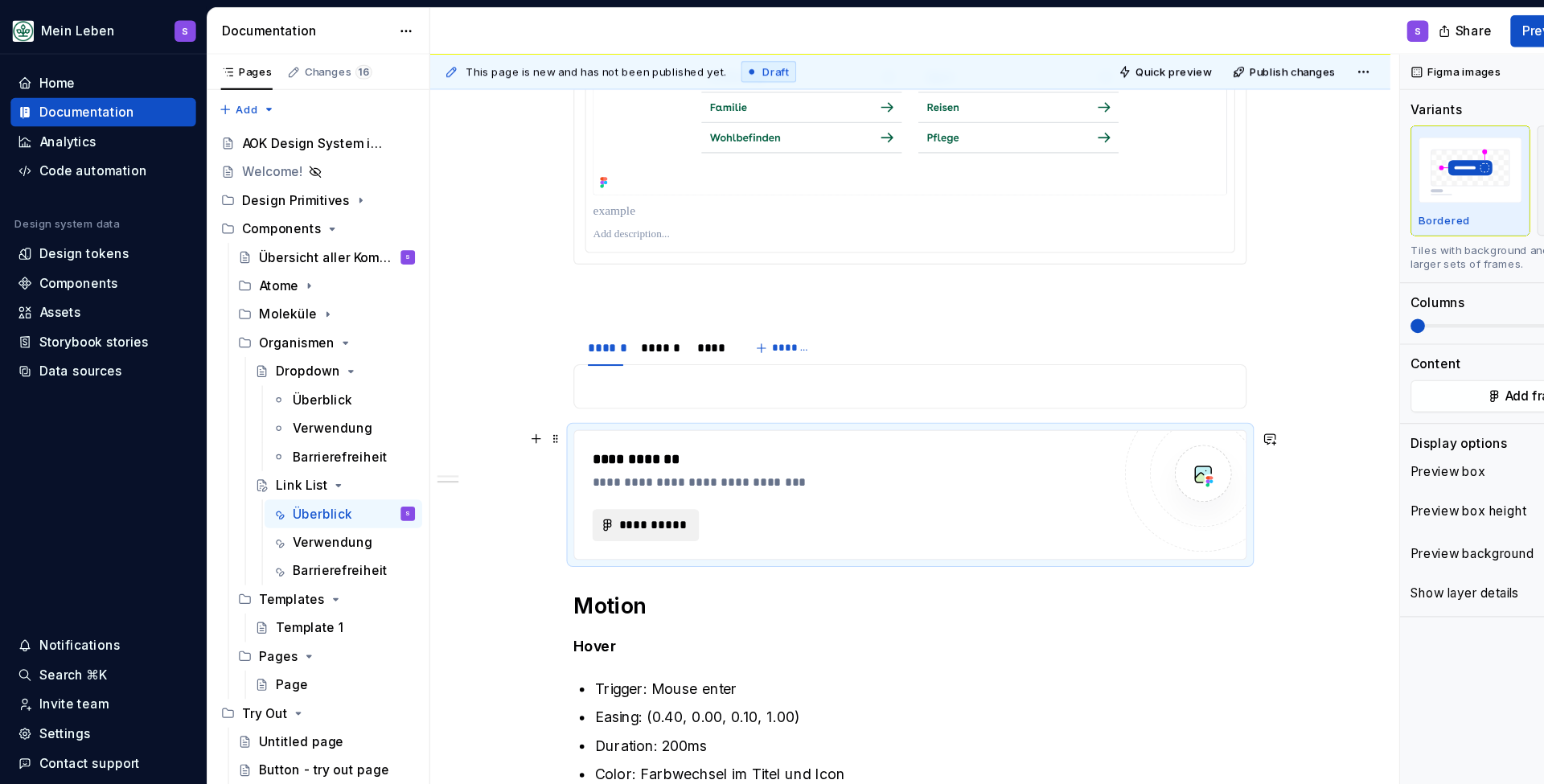
click at [583, 479] on span "**********" at bounding box center [590, 475] width 62 height 16
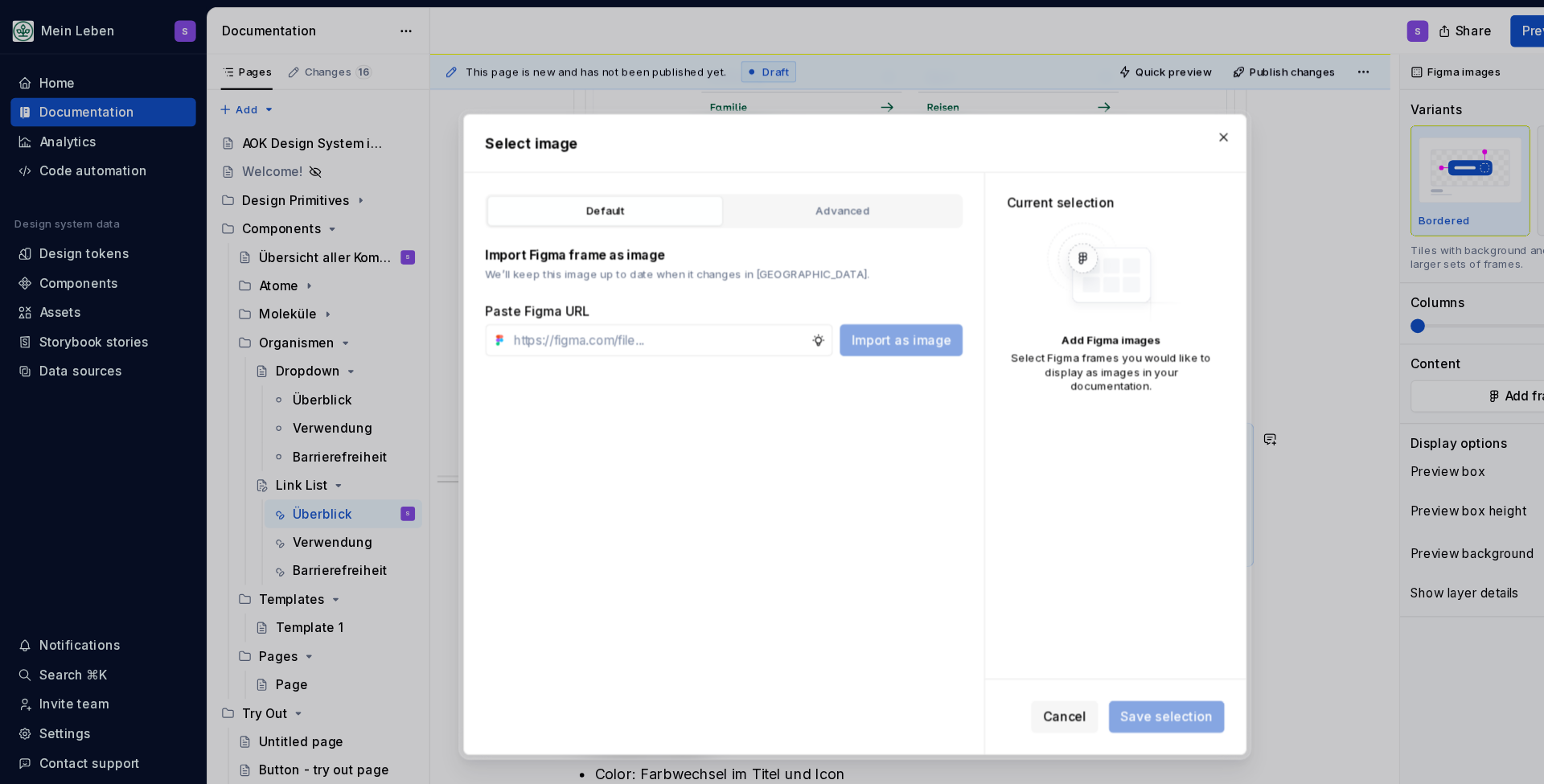
type textarea "*"
type input "[URL][DOMAIN_NAME]"
click at [836, 309] on span "Import as image" at bounding box center [814, 307] width 90 height 16
click at [1028, 641] on span "Save selection" at bounding box center [1054, 648] width 84 height 16
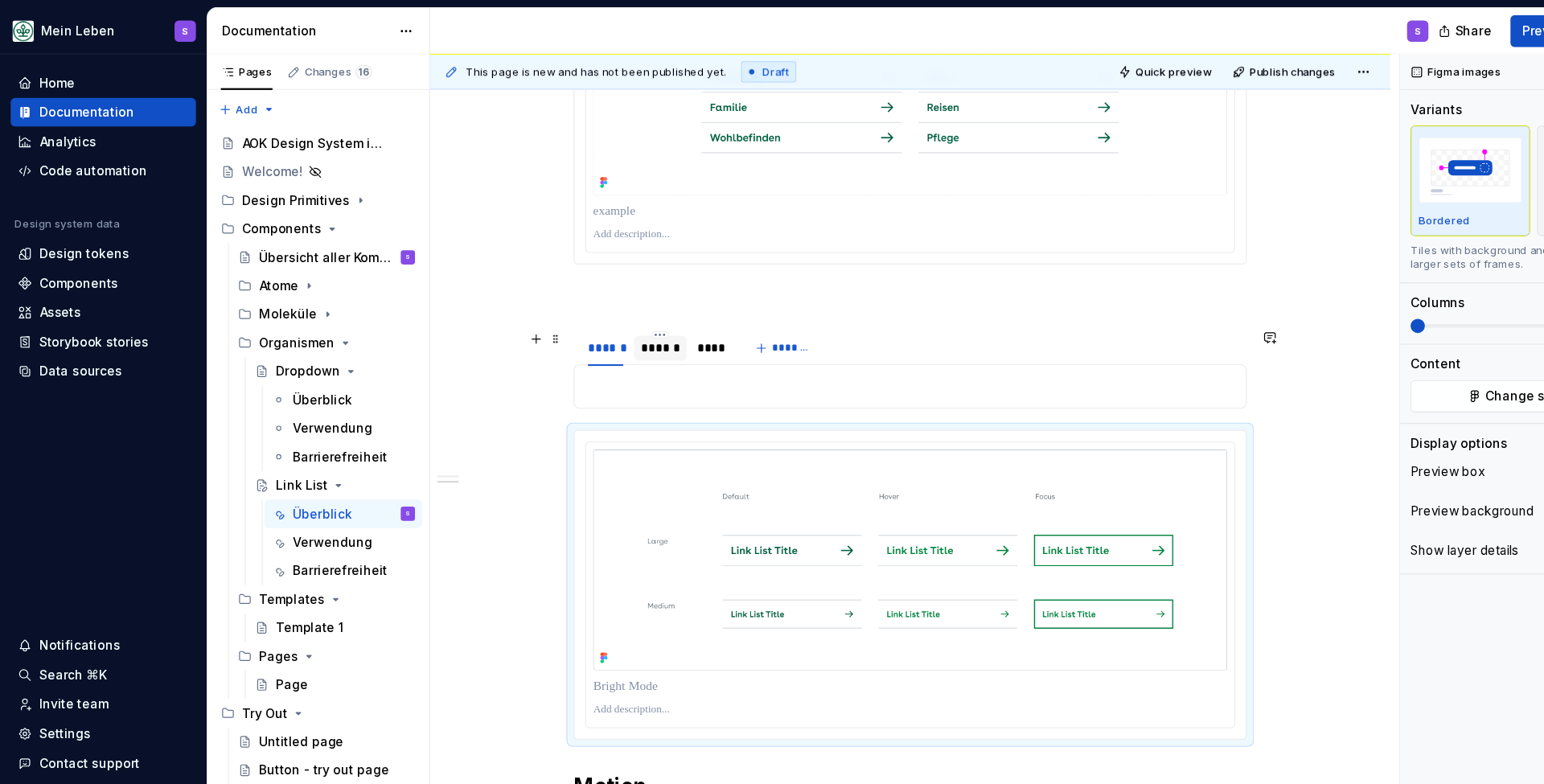
click at [599, 314] on div "******" at bounding box center [596, 314] width 34 height 16
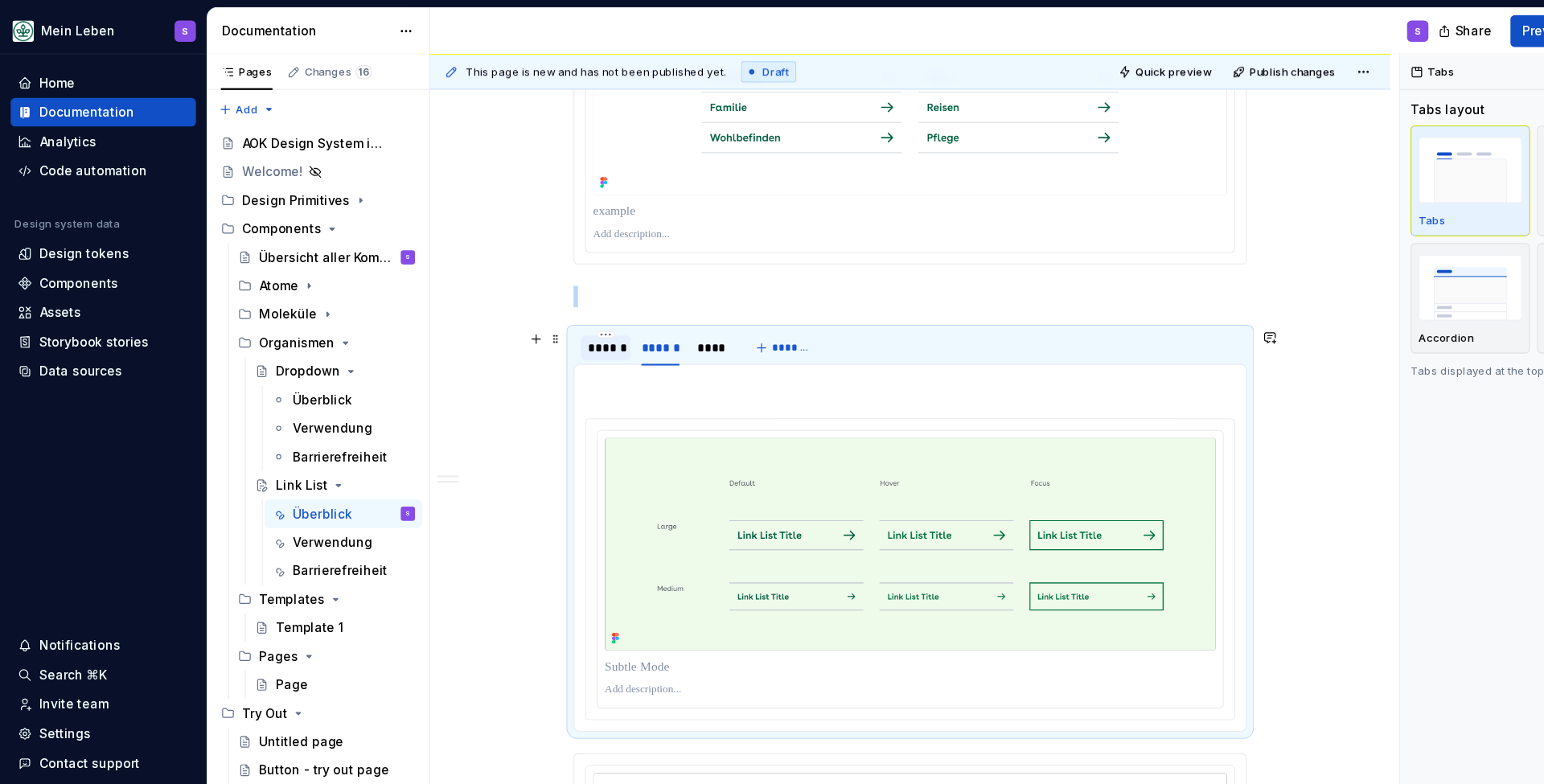
click at [547, 314] on div "******" at bounding box center [546, 314] width 32 height 16
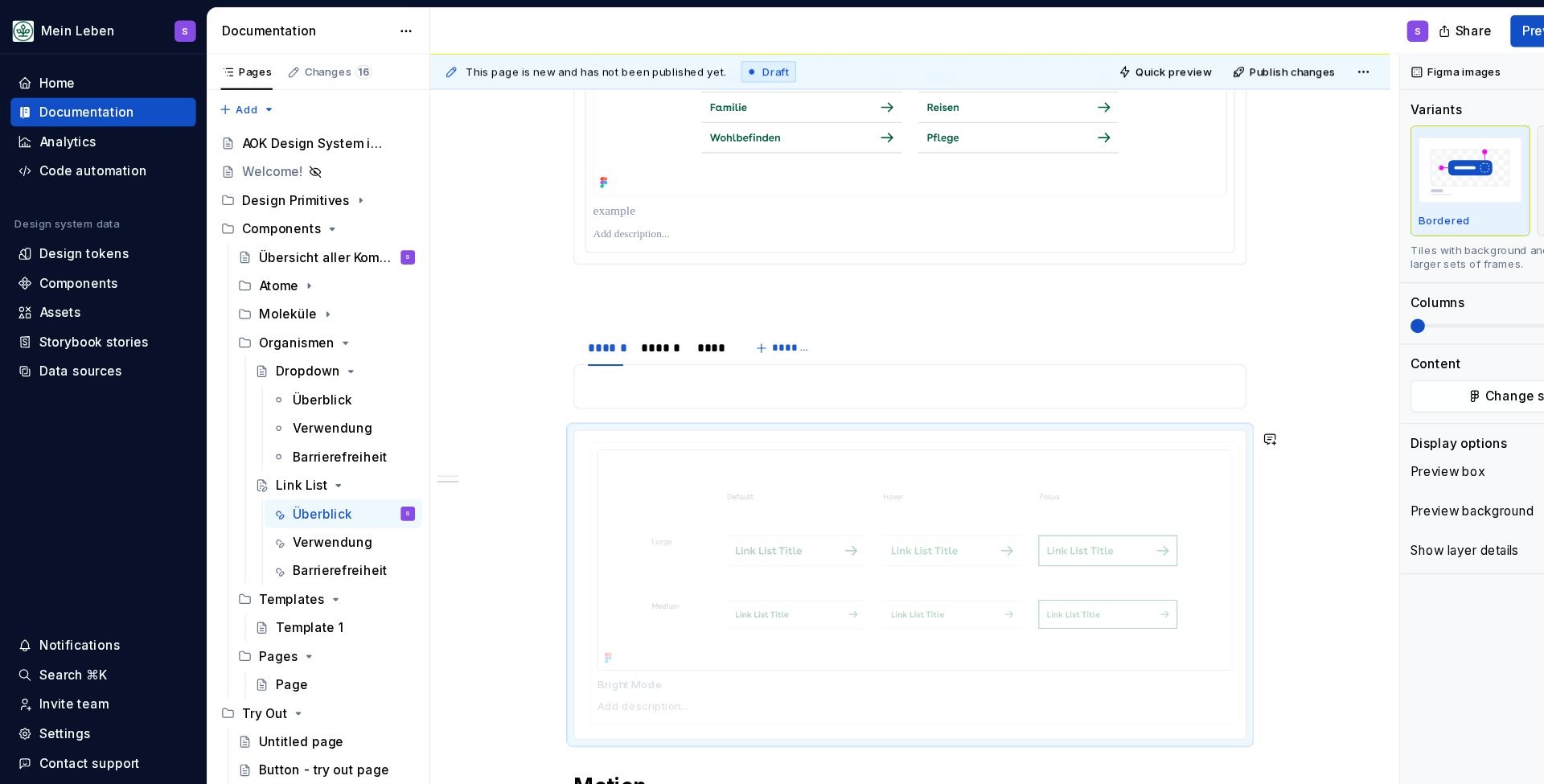
drag, startPoint x: 568, startPoint y: 459, endPoint x: 558, endPoint y: 351, distance: 108.5
click at [558, 351] on body "Mein Leben S Home Documentation Analytics Code automation Design system data De…" at bounding box center [772, 392] width 1544 height 784
click at [504, 397] on span at bounding box center [502, 396] width 13 height 22
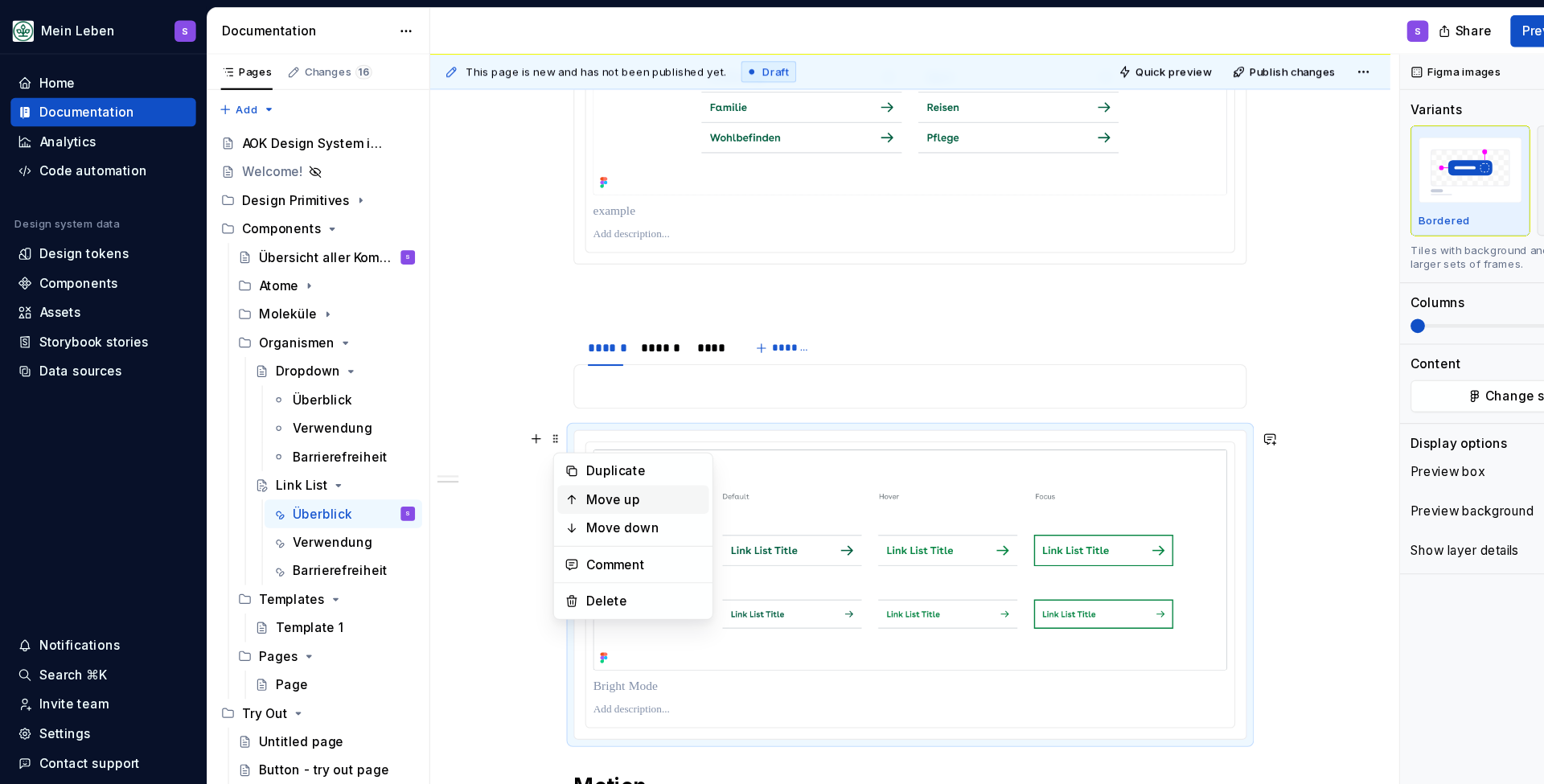
click at [526, 455] on div "Move up" at bounding box center [572, 451] width 136 height 25
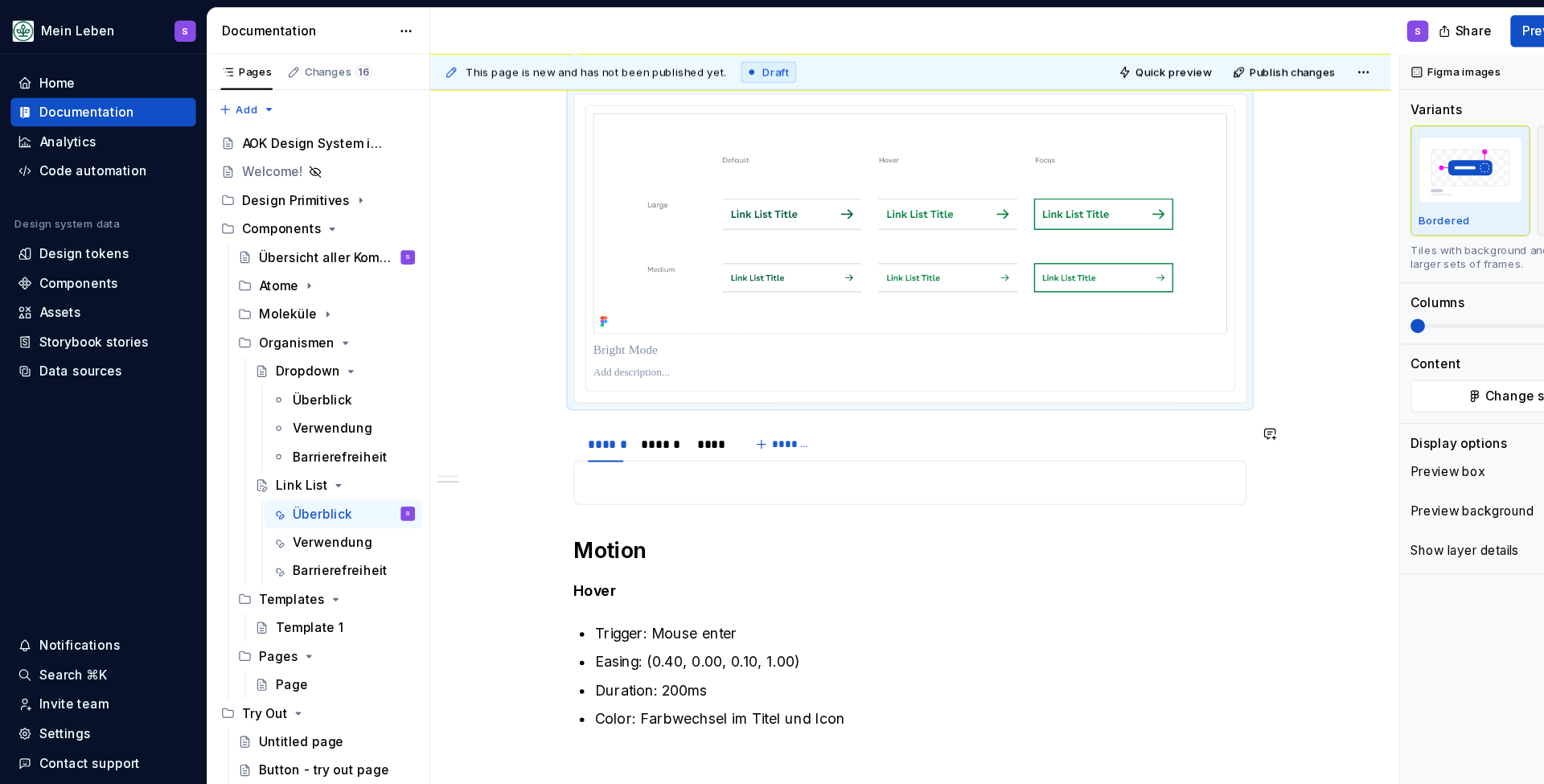
scroll to position [1081, 0]
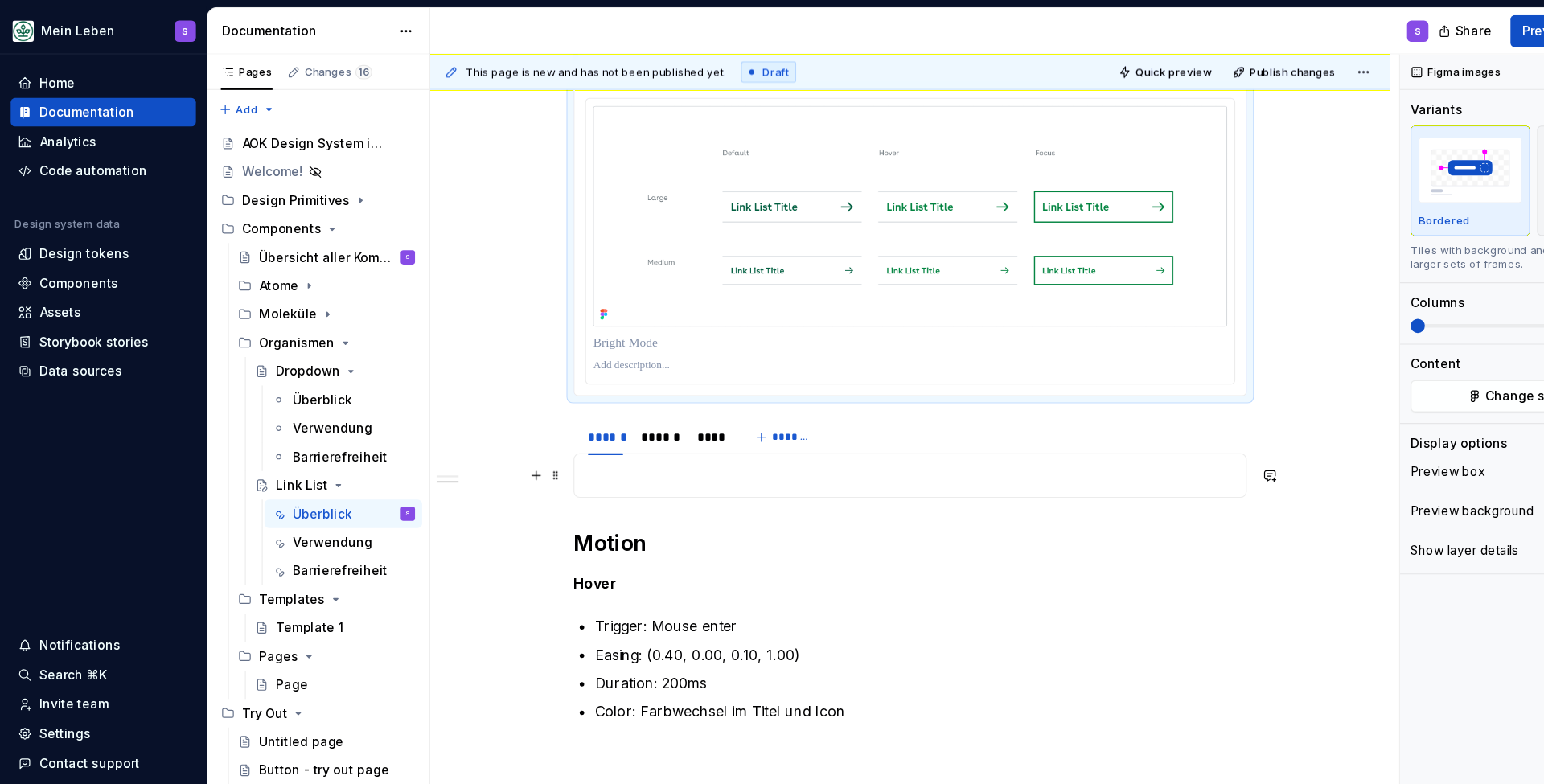
drag, startPoint x: 613, startPoint y: 304, endPoint x: 579, endPoint y: 426, distance: 126.6
click at [613, 252] on img at bounding box center [821, 195] width 572 height 199
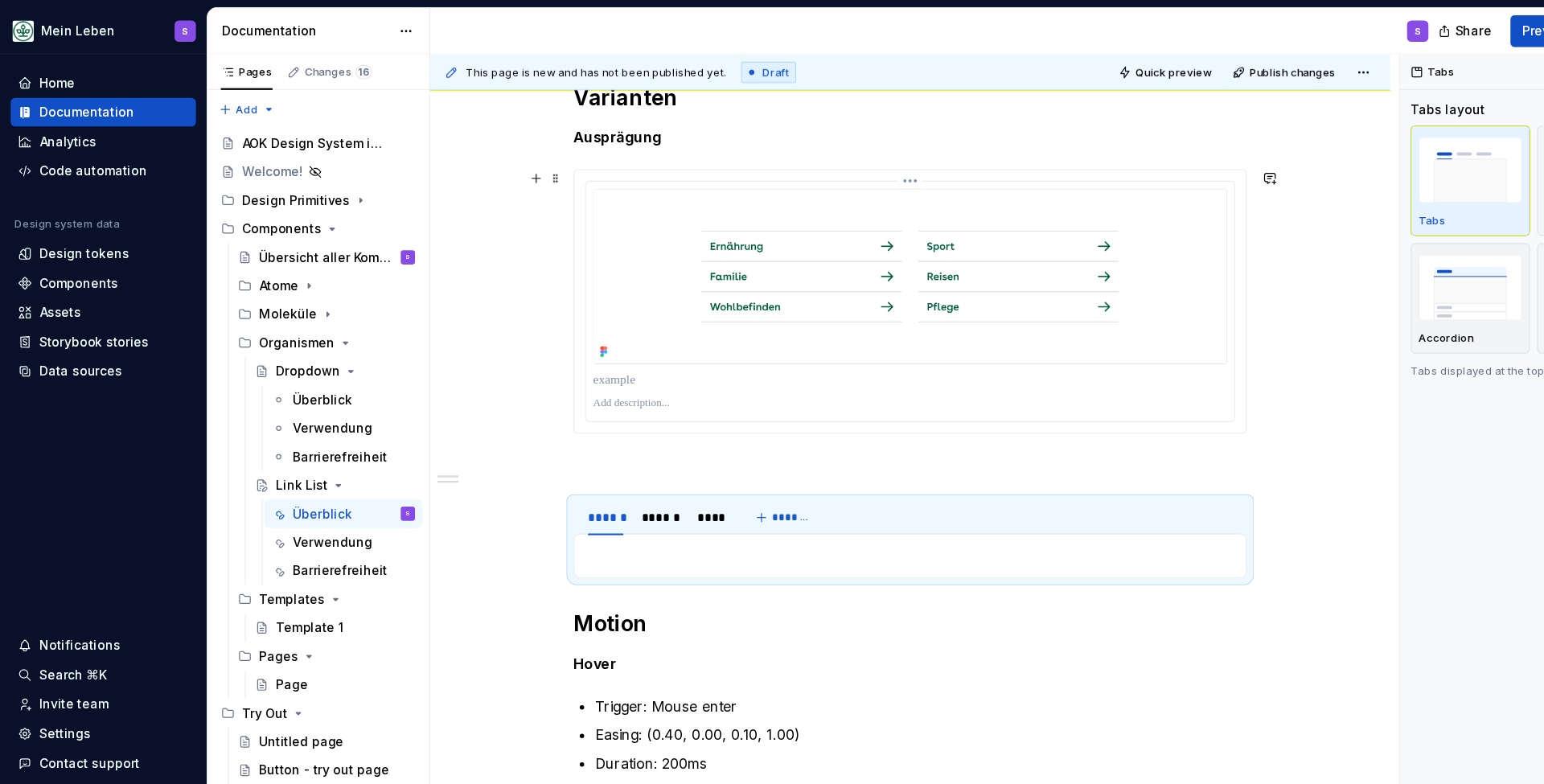
scroll to position [732, 0]
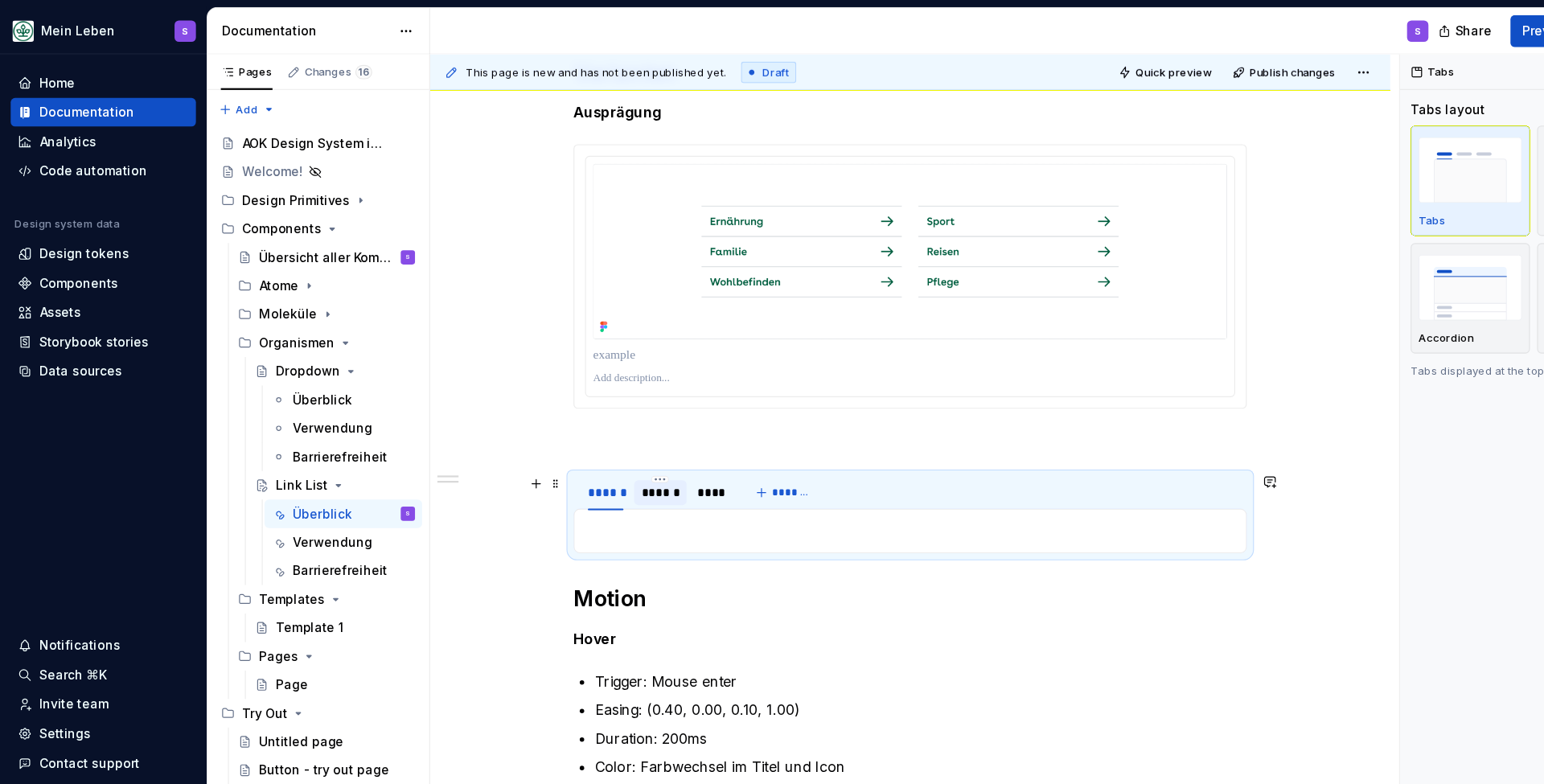
drag, startPoint x: 609, startPoint y: 444, endPoint x: 617, endPoint y: 446, distance: 8.2
click at [609, 444] on div "******" at bounding box center [596, 445] width 34 height 16
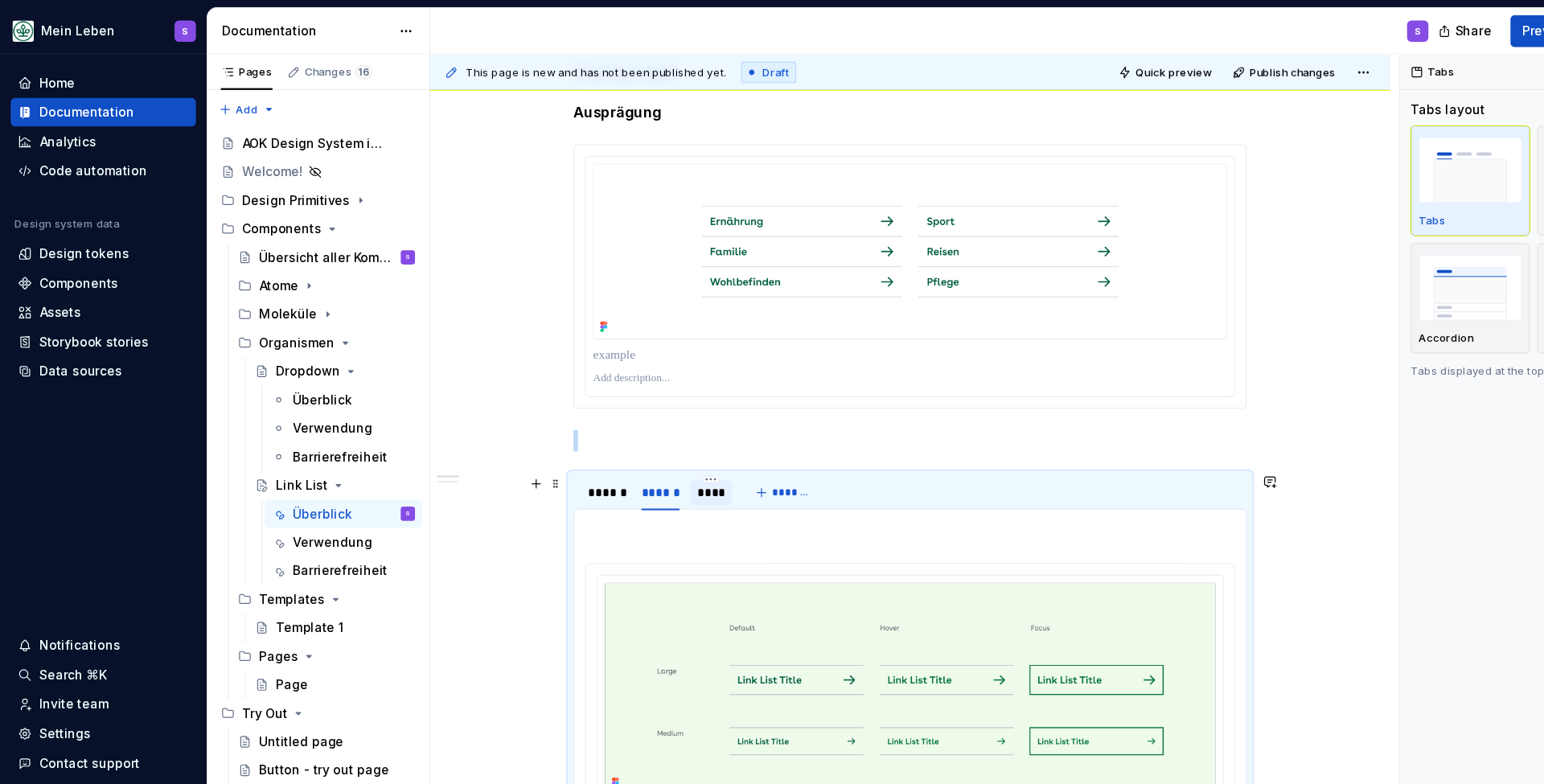
click at [646, 447] on div "****" at bounding box center [642, 445] width 25 height 16
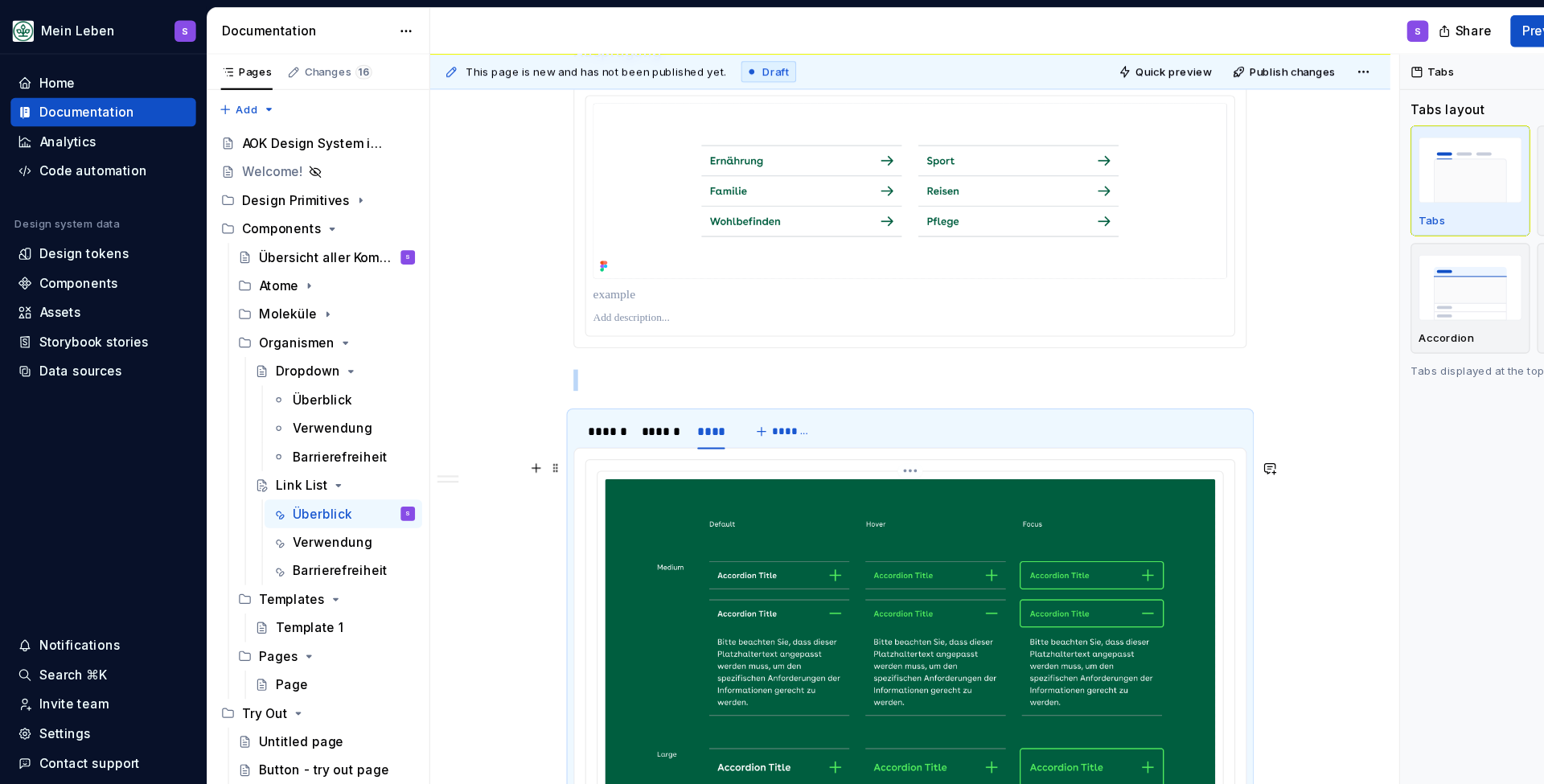
scroll to position [814, 0]
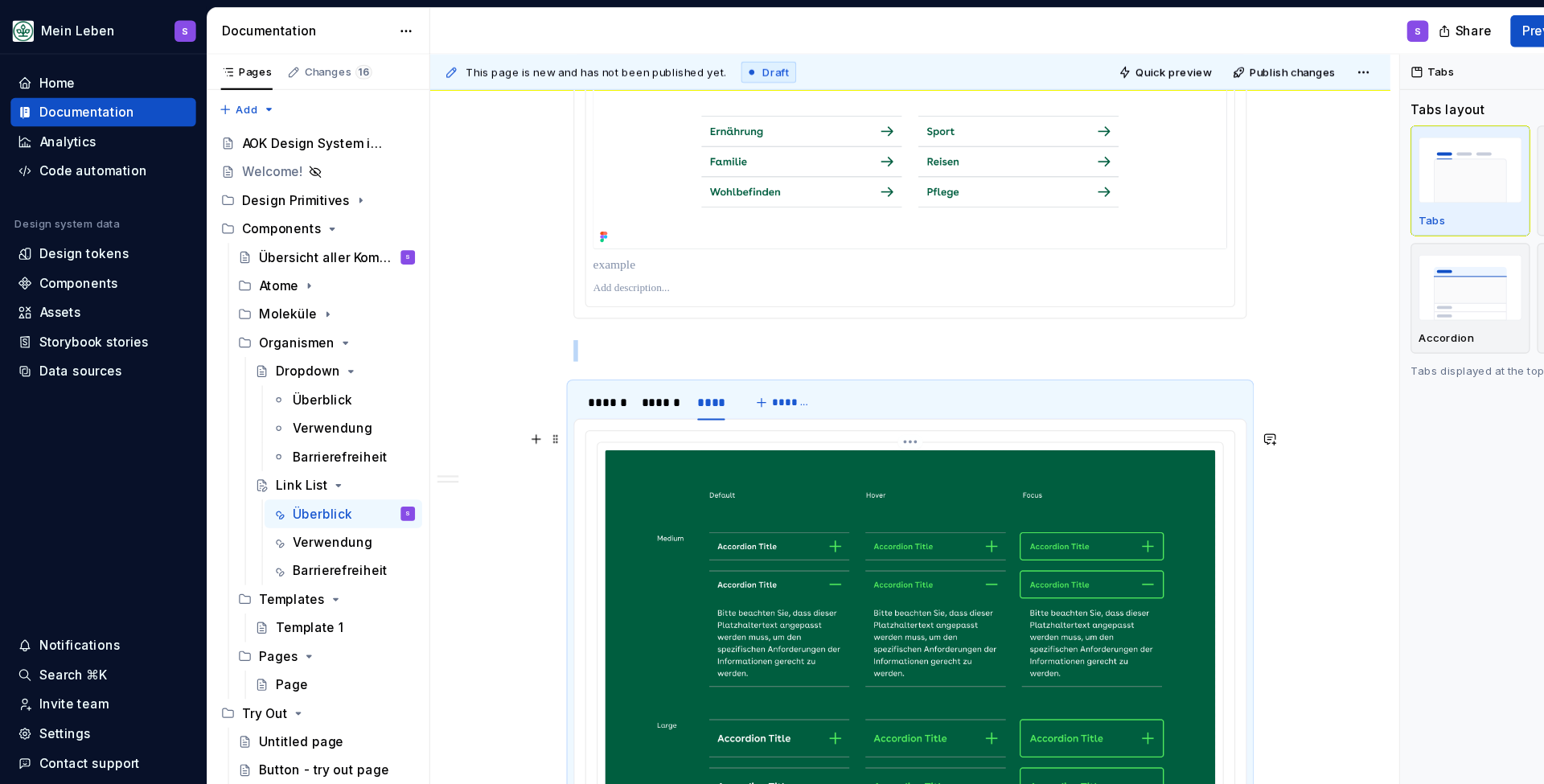
click at [663, 481] on img at bounding box center [822, 617] width 552 height 423
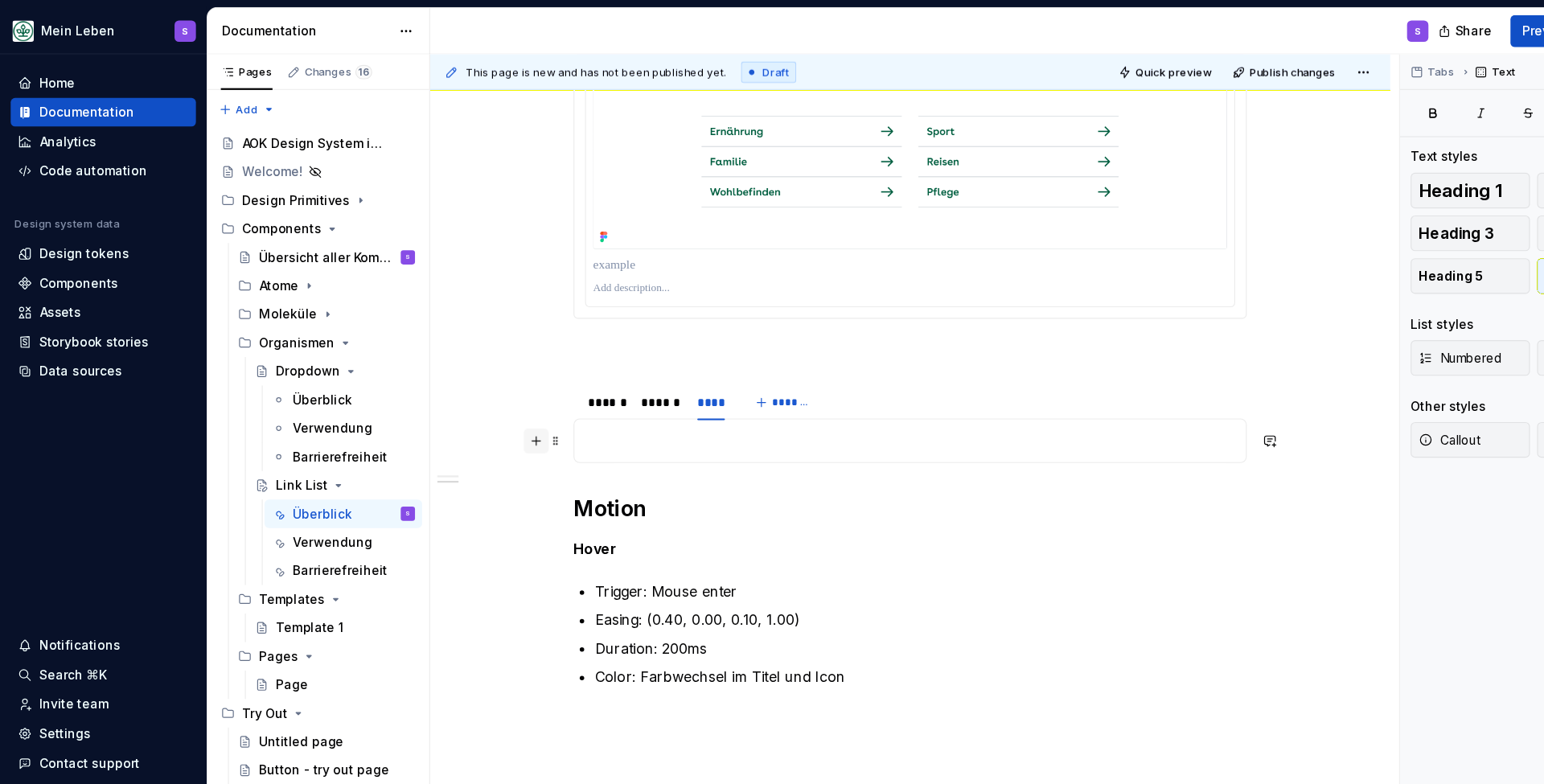
click at [490, 403] on button "button" at bounding box center [484, 397] width 22 height 22
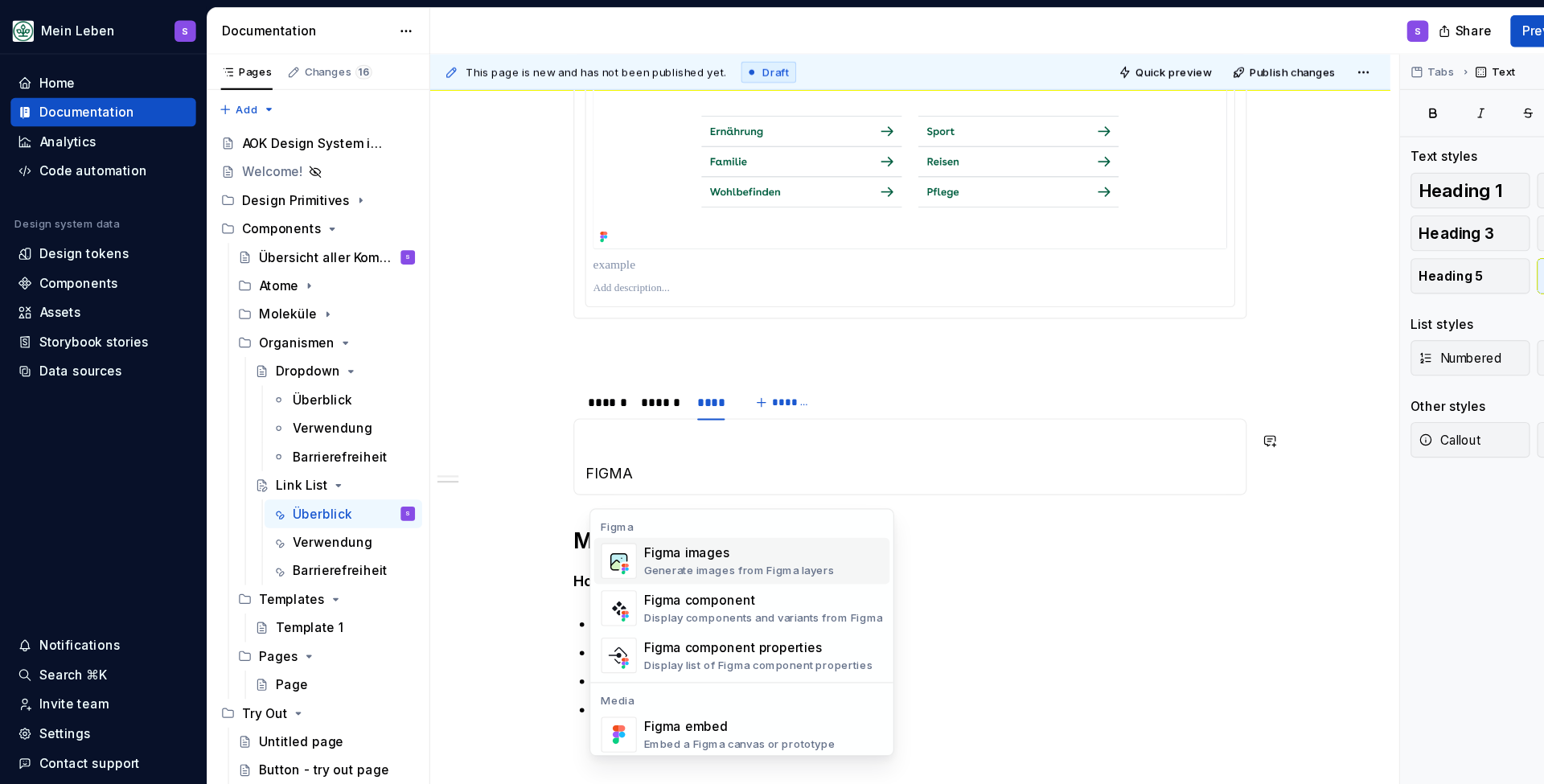
scroll to position [799, 0]
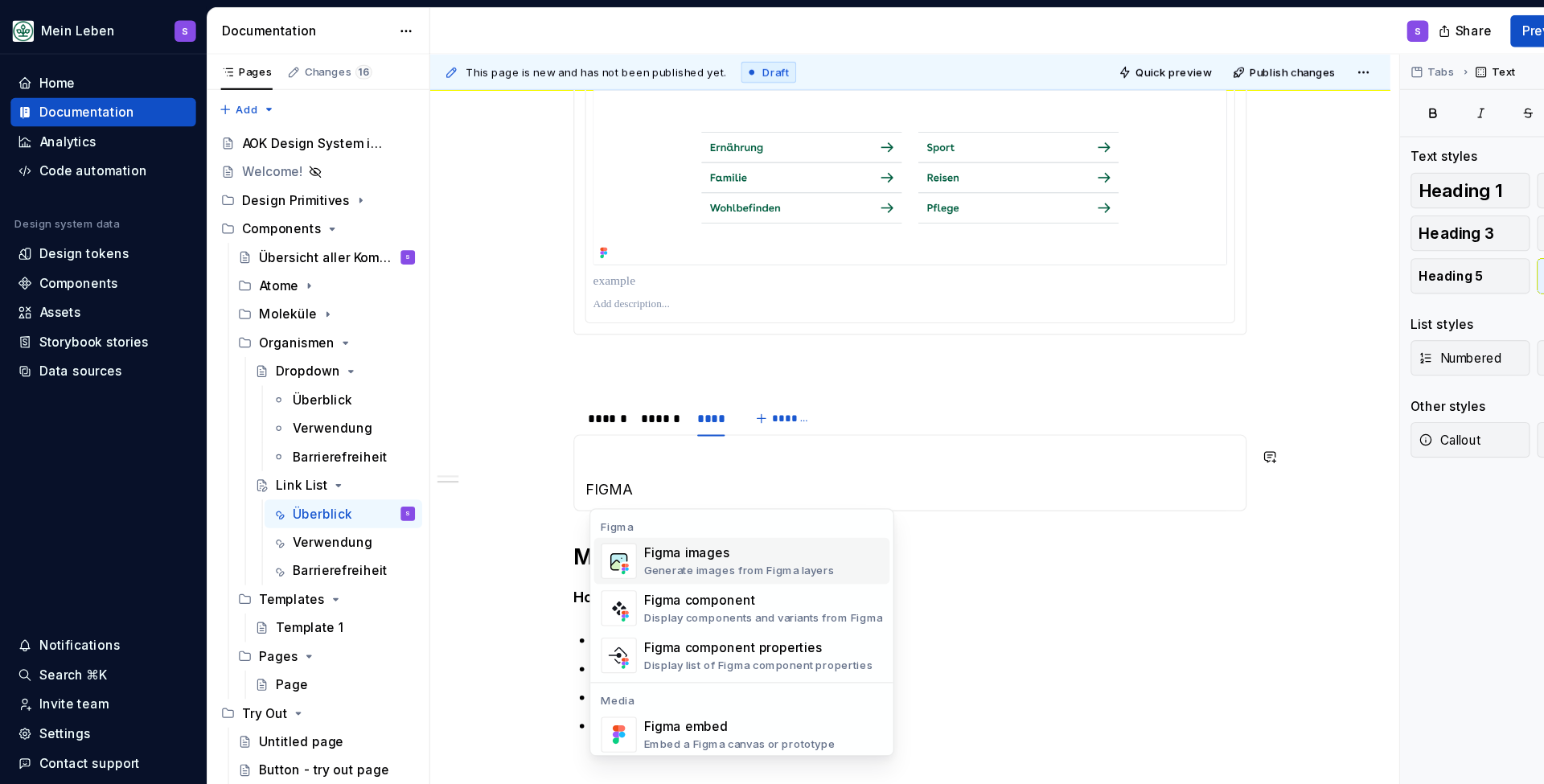
click at [609, 501] on div "Figma images" at bounding box center [668, 499] width 172 height 16
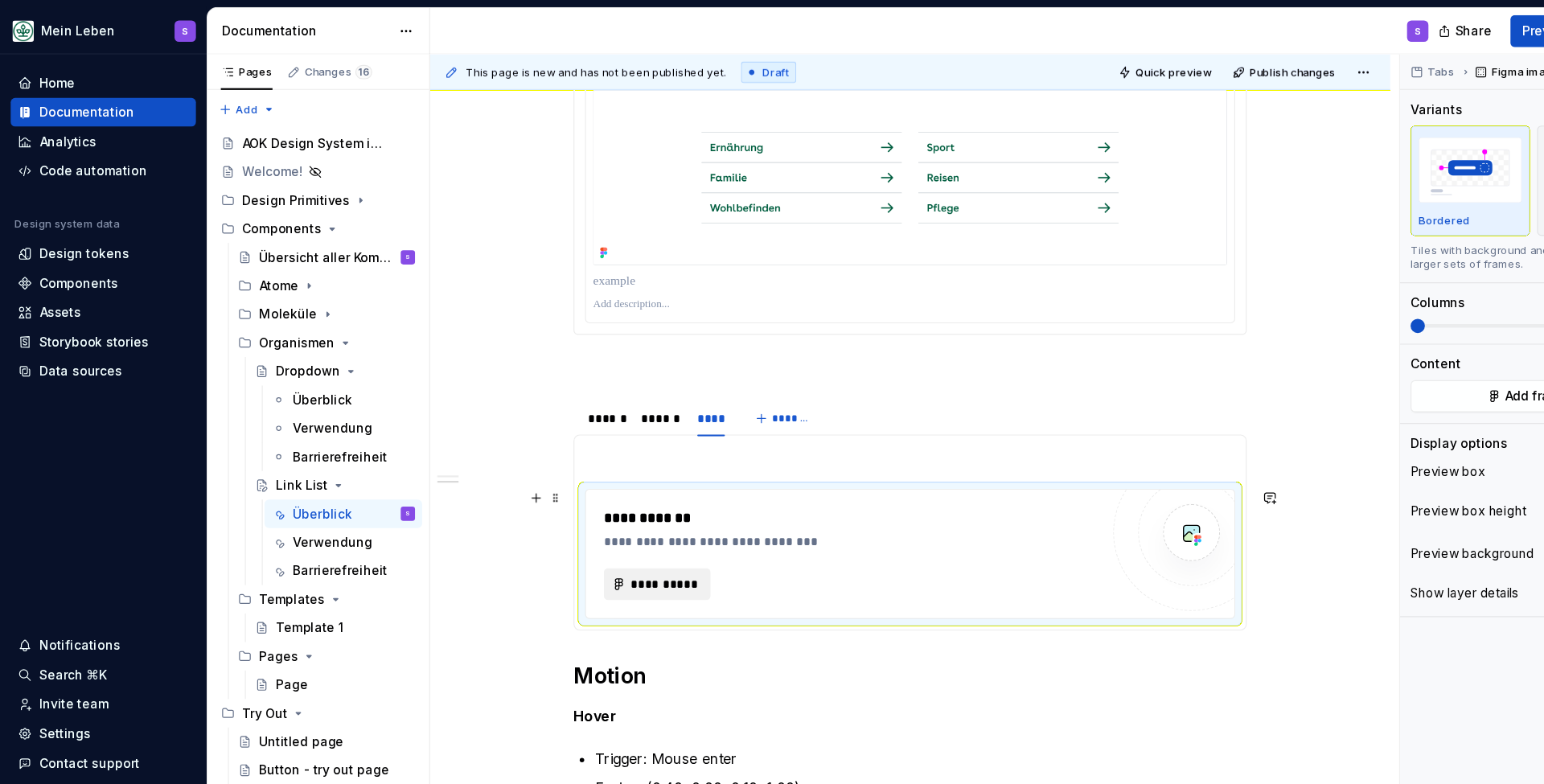
click at [604, 531] on span "**********" at bounding box center [600, 528] width 62 height 16
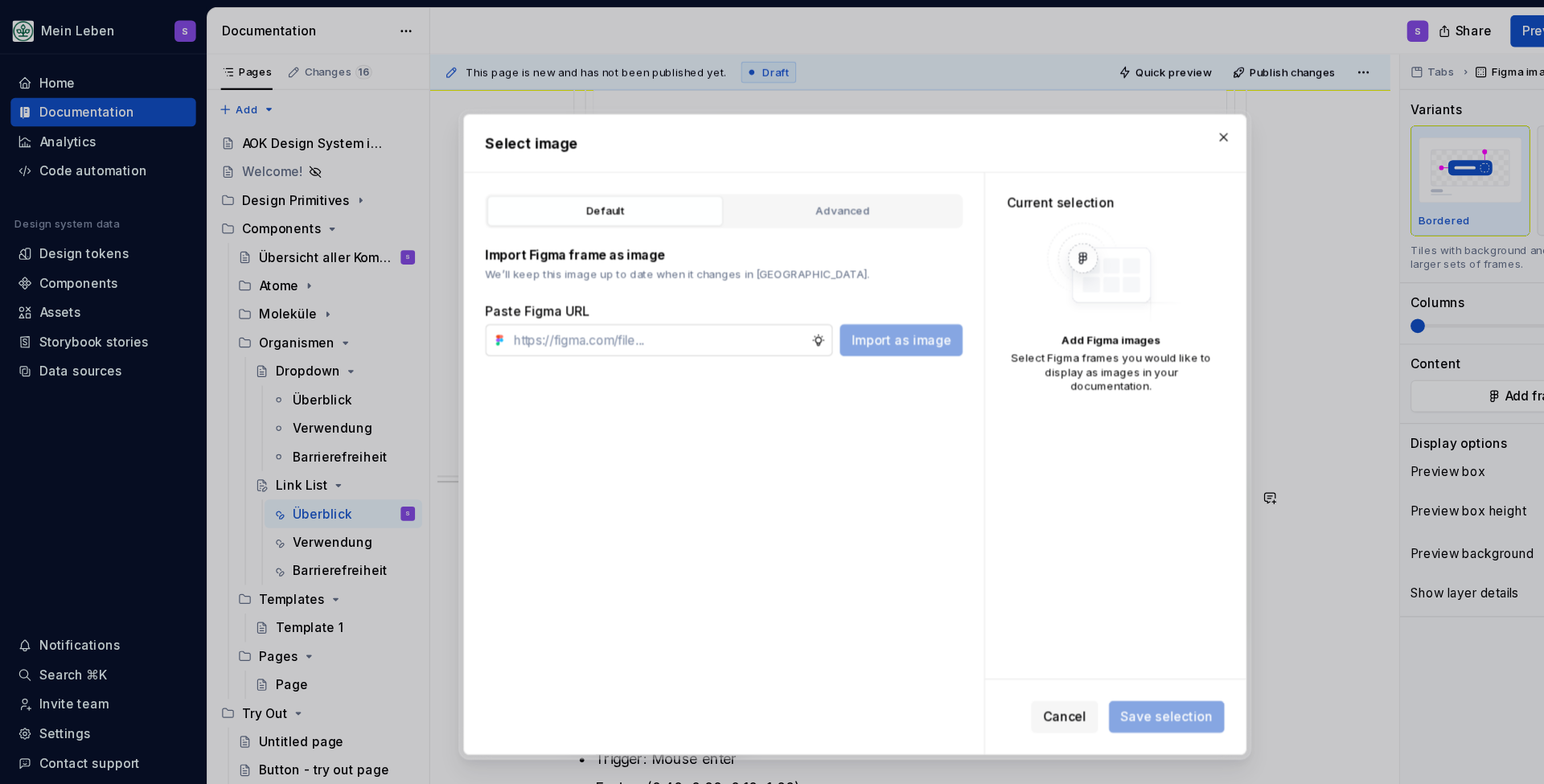
type textarea "*"
type input "[URL][DOMAIN_NAME]"
click at [816, 314] on button "Import as image" at bounding box center [814, 306] width 111 height 29
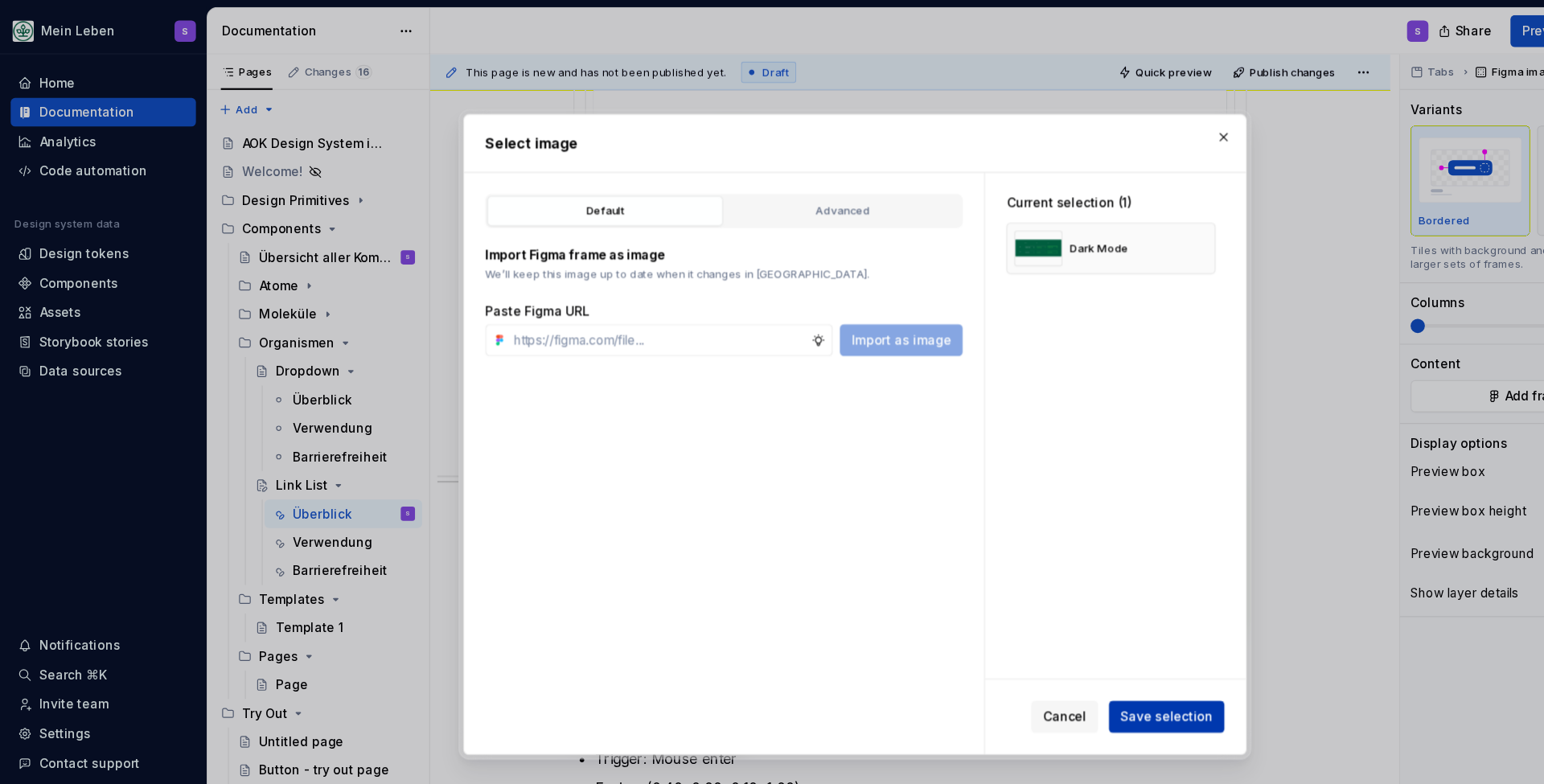
click at [1050, 649] on span "Save selection" at bounding box center [1054, 648] width 84 height 16
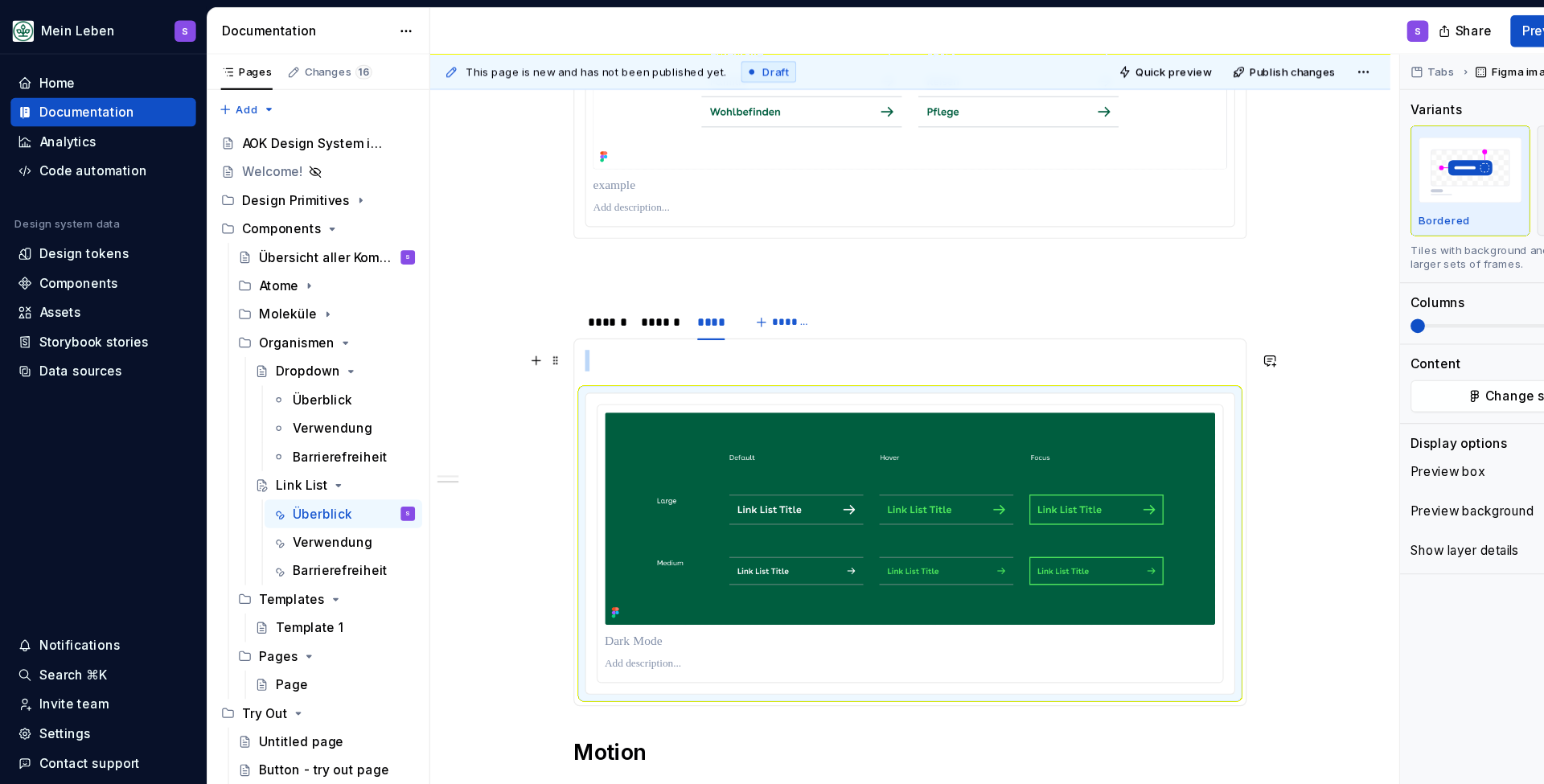
scroll to position [891, 0]
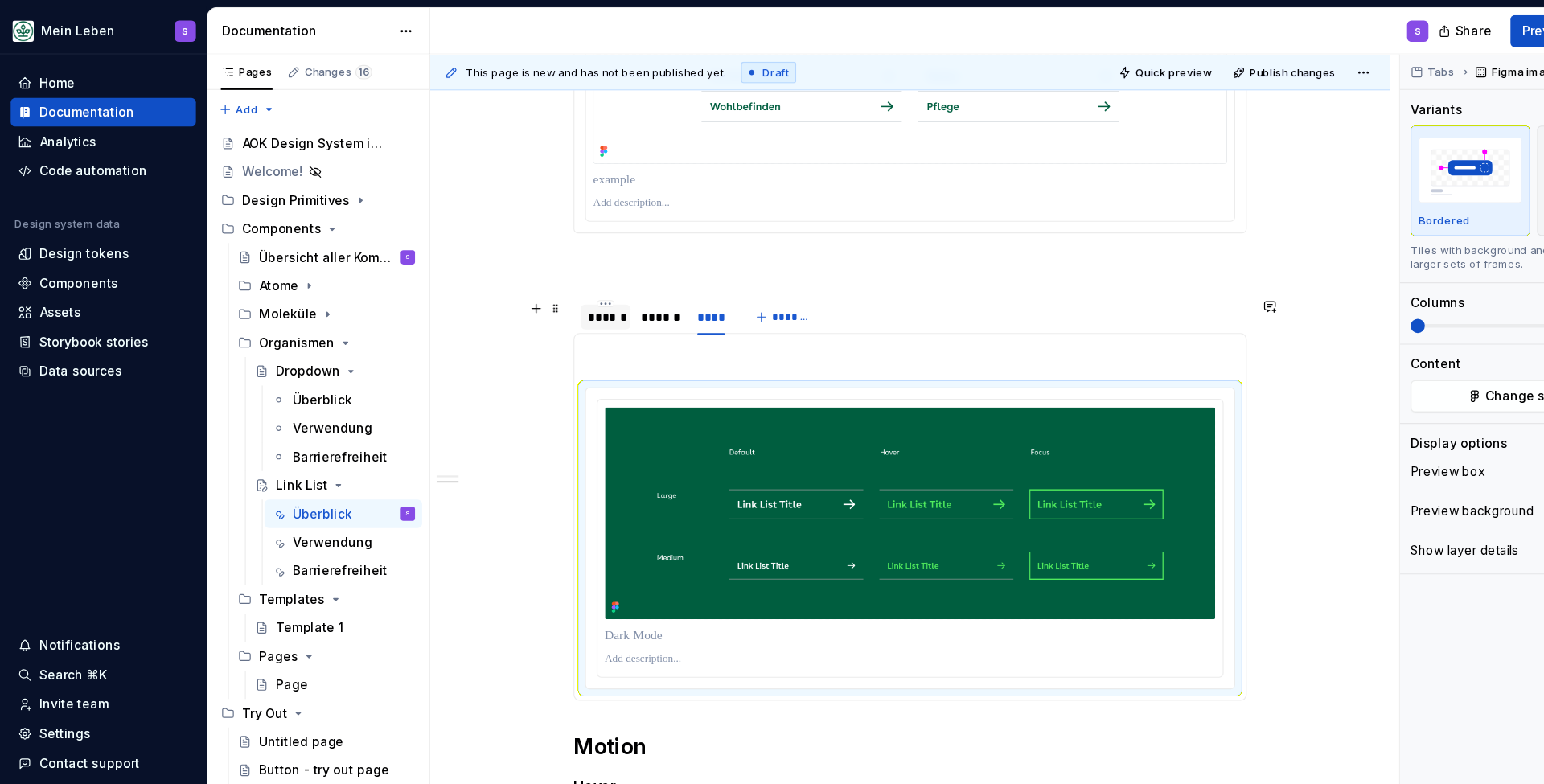
click at [554, 282] on div "******" at bounding box center [546, 287] width 32 height 16
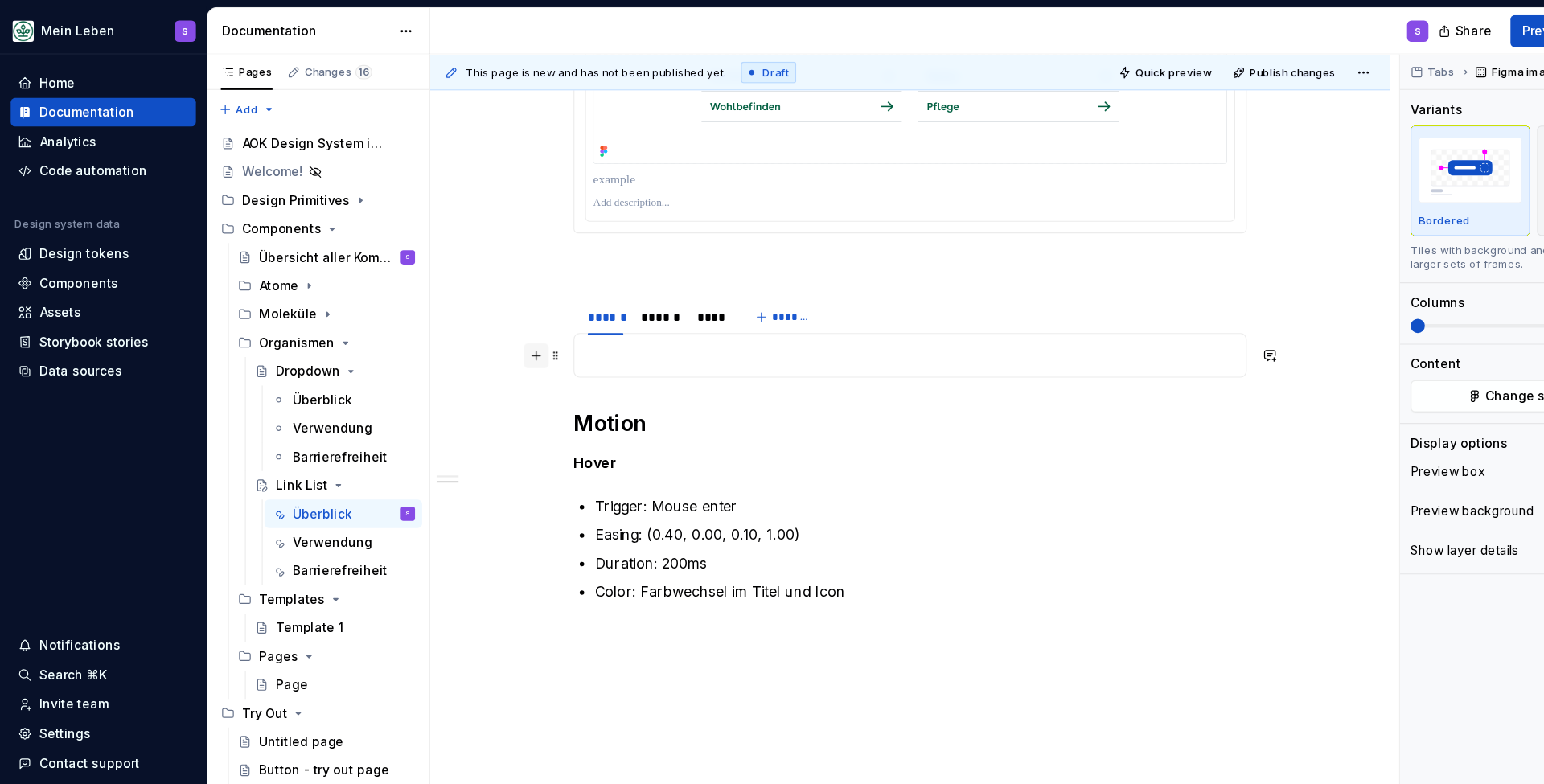
click at [480, 322] on button "button" at bounding box center [484, 320] width 22 height 22
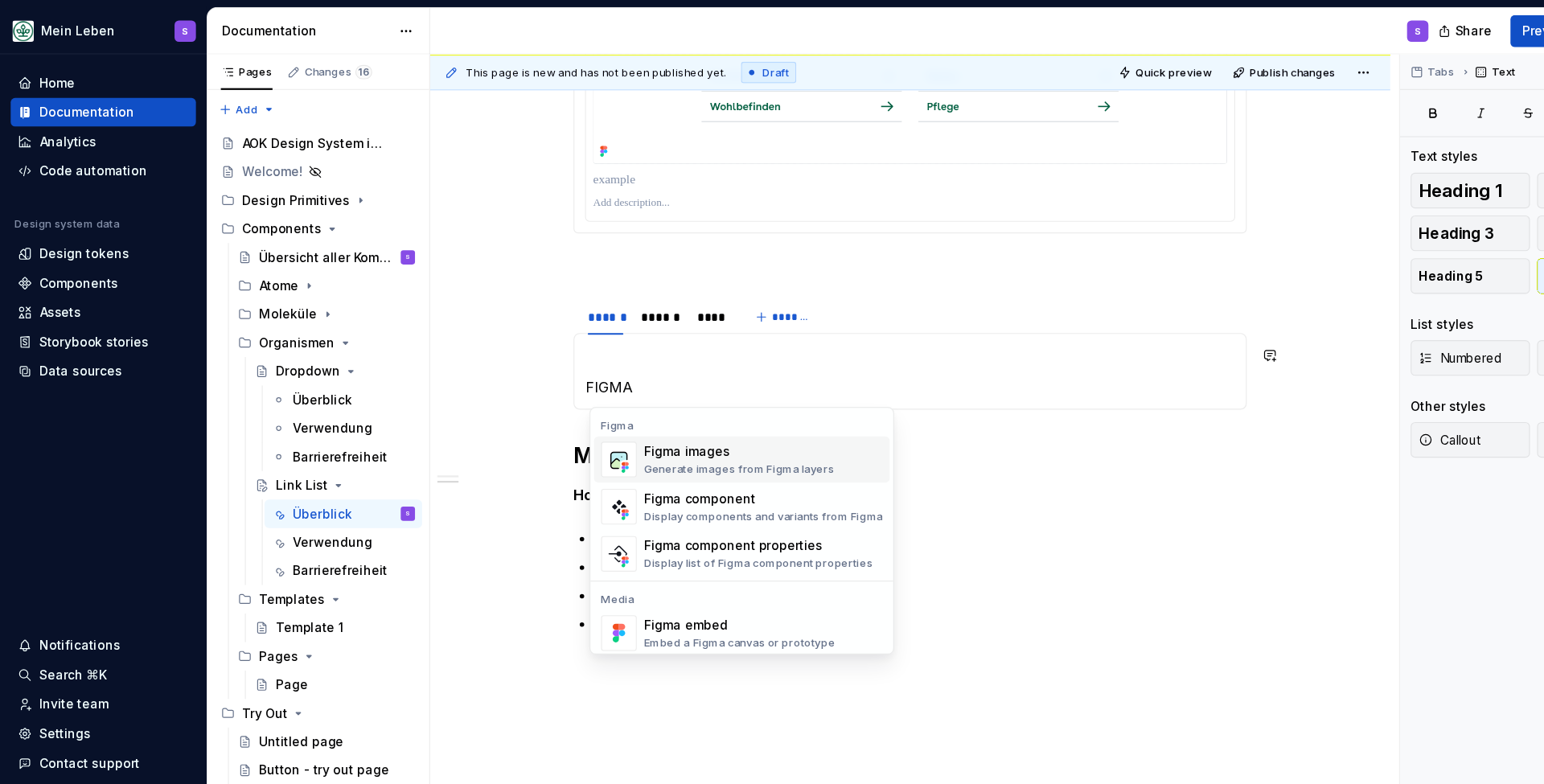
click at [609, 422] on div "Generate images from Figma layers" at bounding box center [668, 424] width 172 height 13
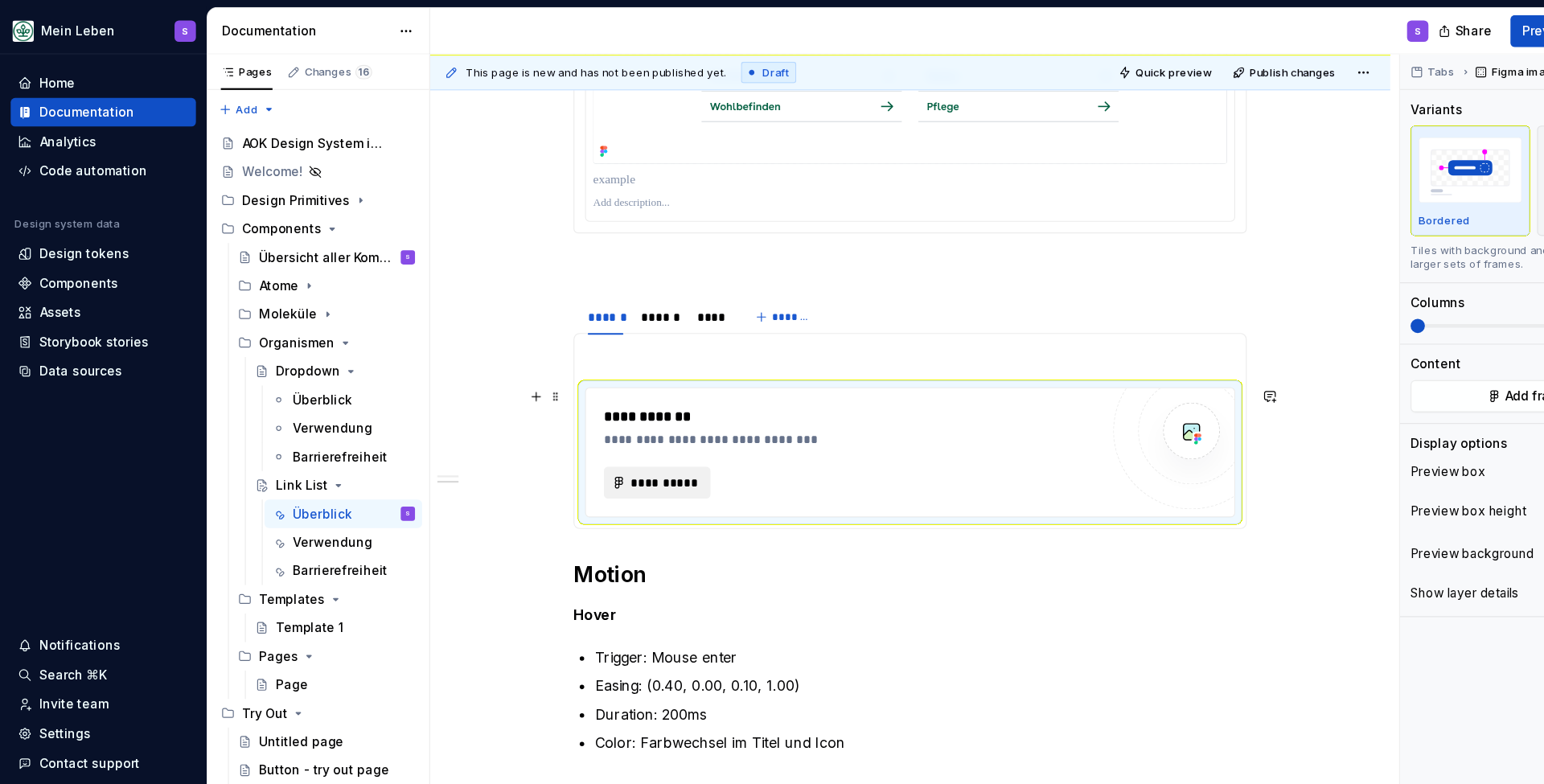
click at [619, 441] on span "**********" at bounding box center [600, 436] width 62 height 16
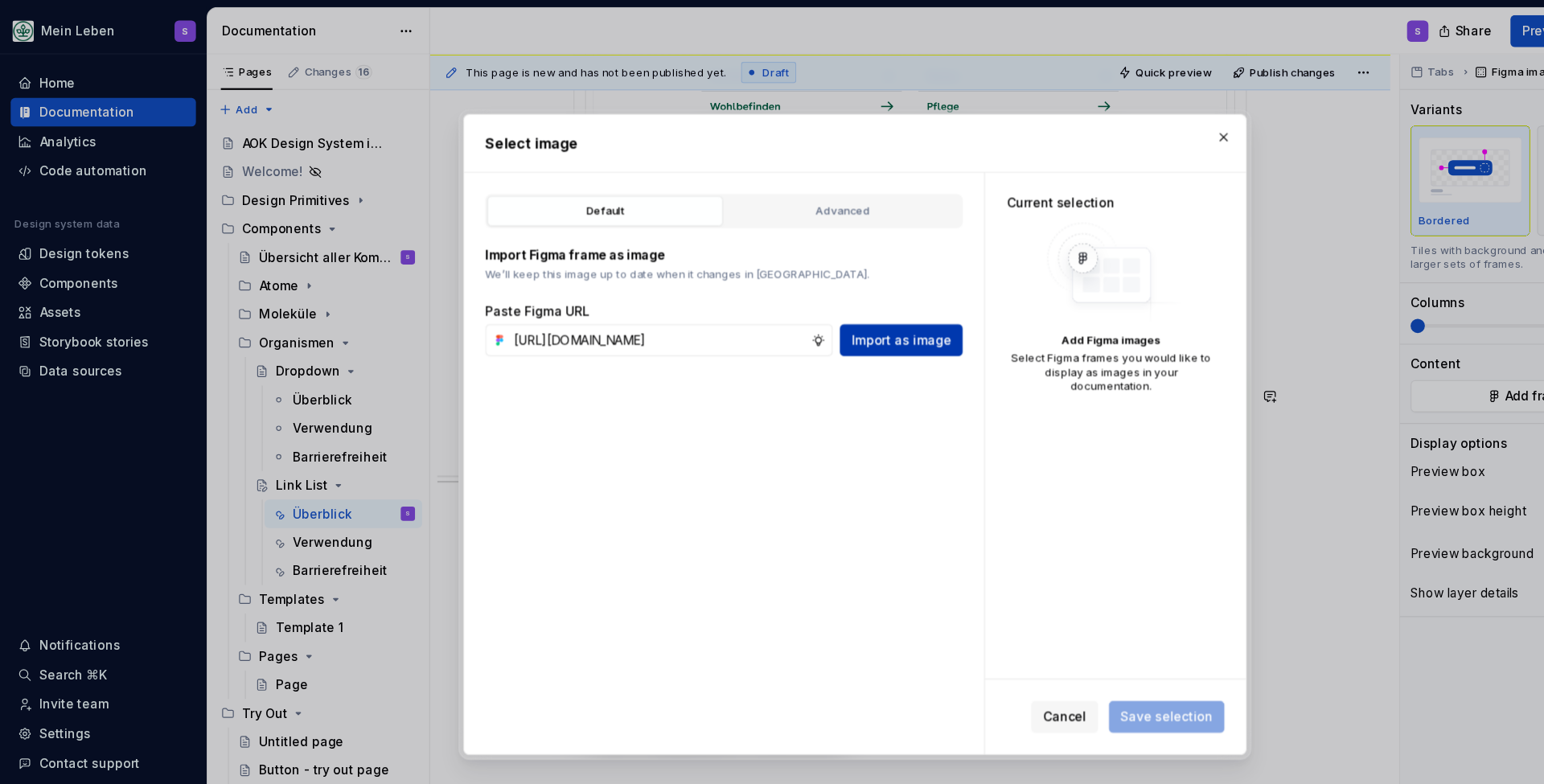
type input "[URL][DOMAIN_NAME]"
click at [813, 311] on span "Import as image" at bounding box center [814, 307] width 90 height 16
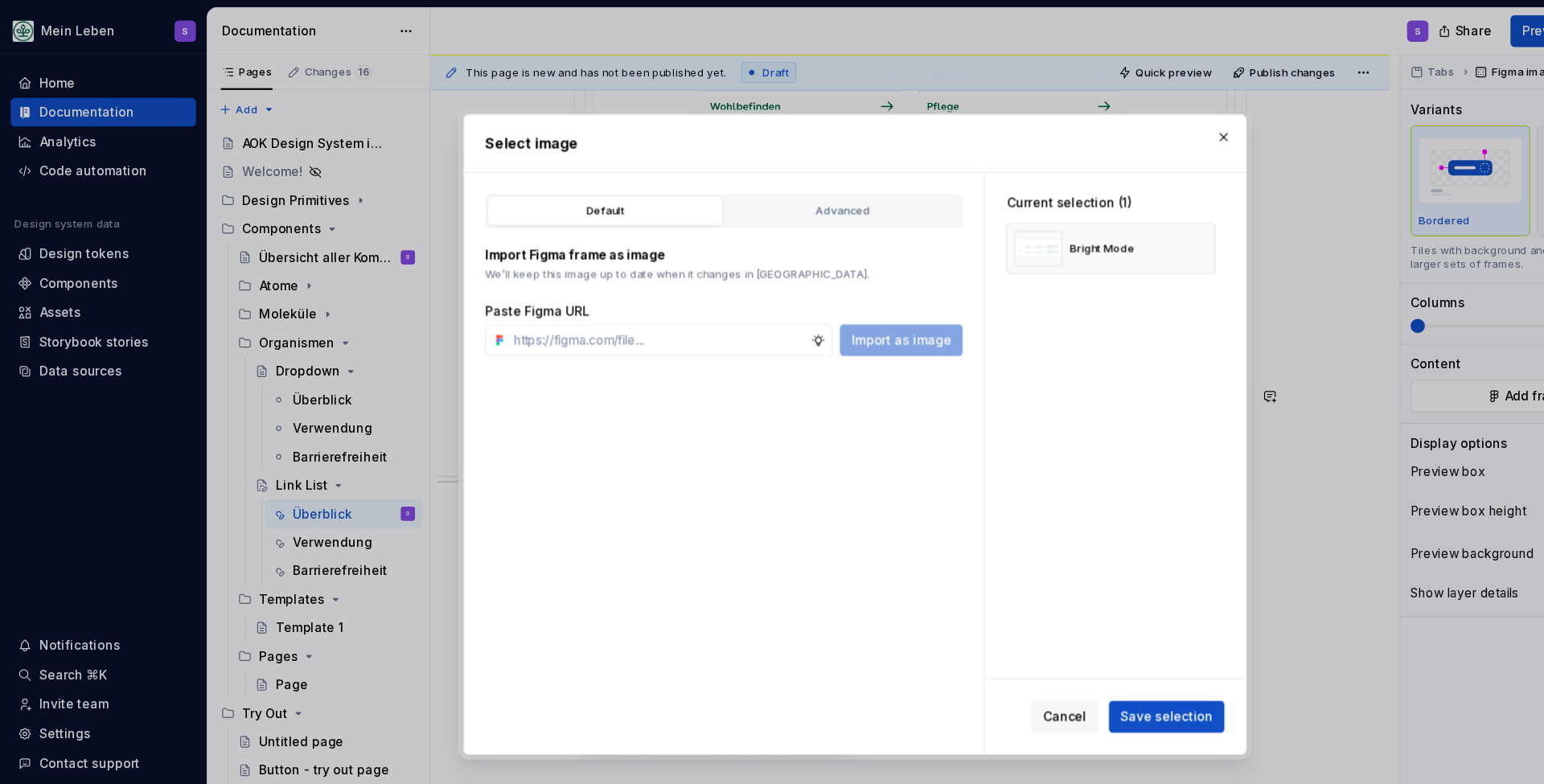
click at [1064, 640] on span "Save selection" at bounding box center [1054, 648] width 84 height 16
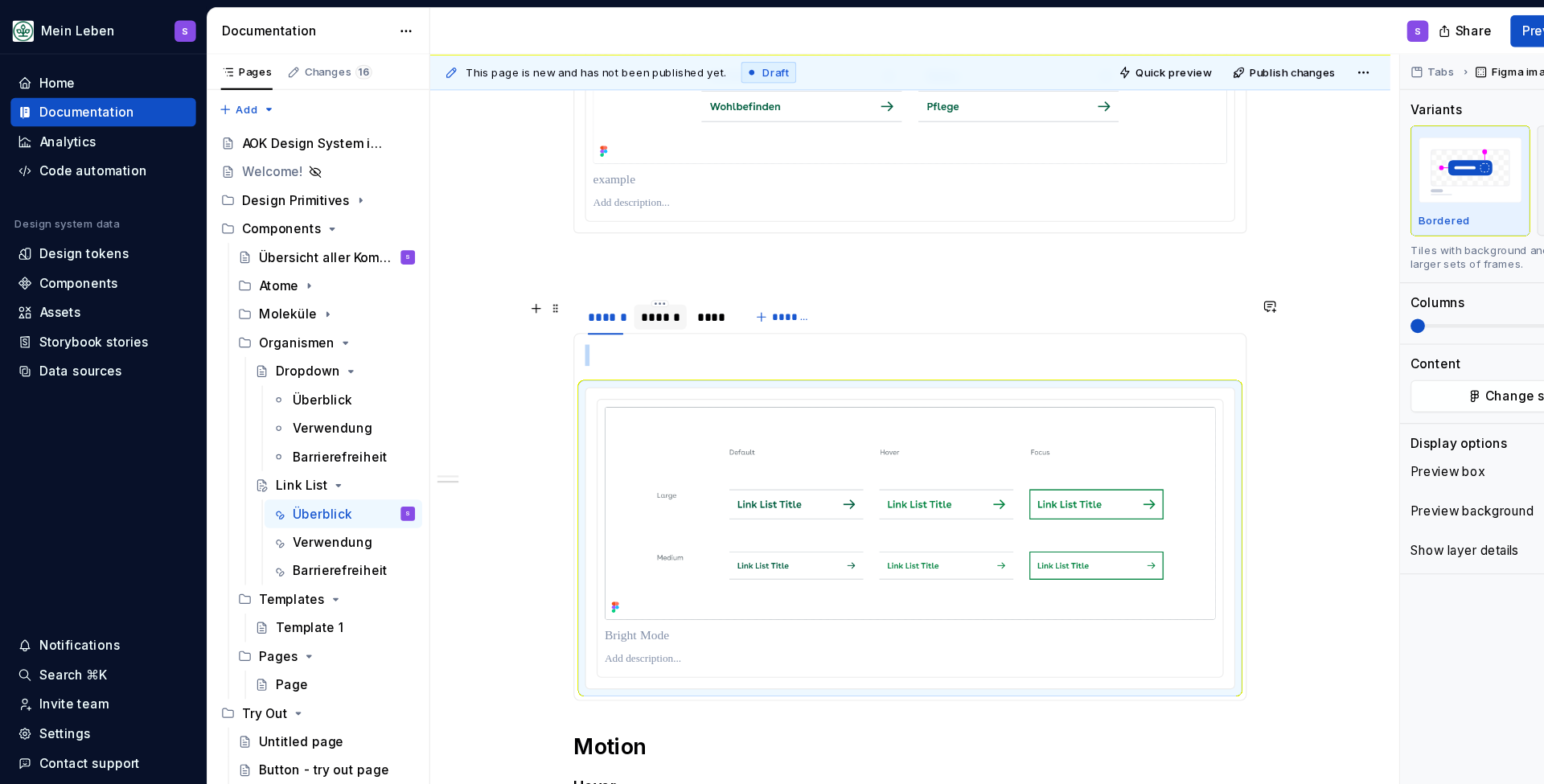
click at [593, 286] on div "******" at bounding box center [596, 287] width 34 height 16
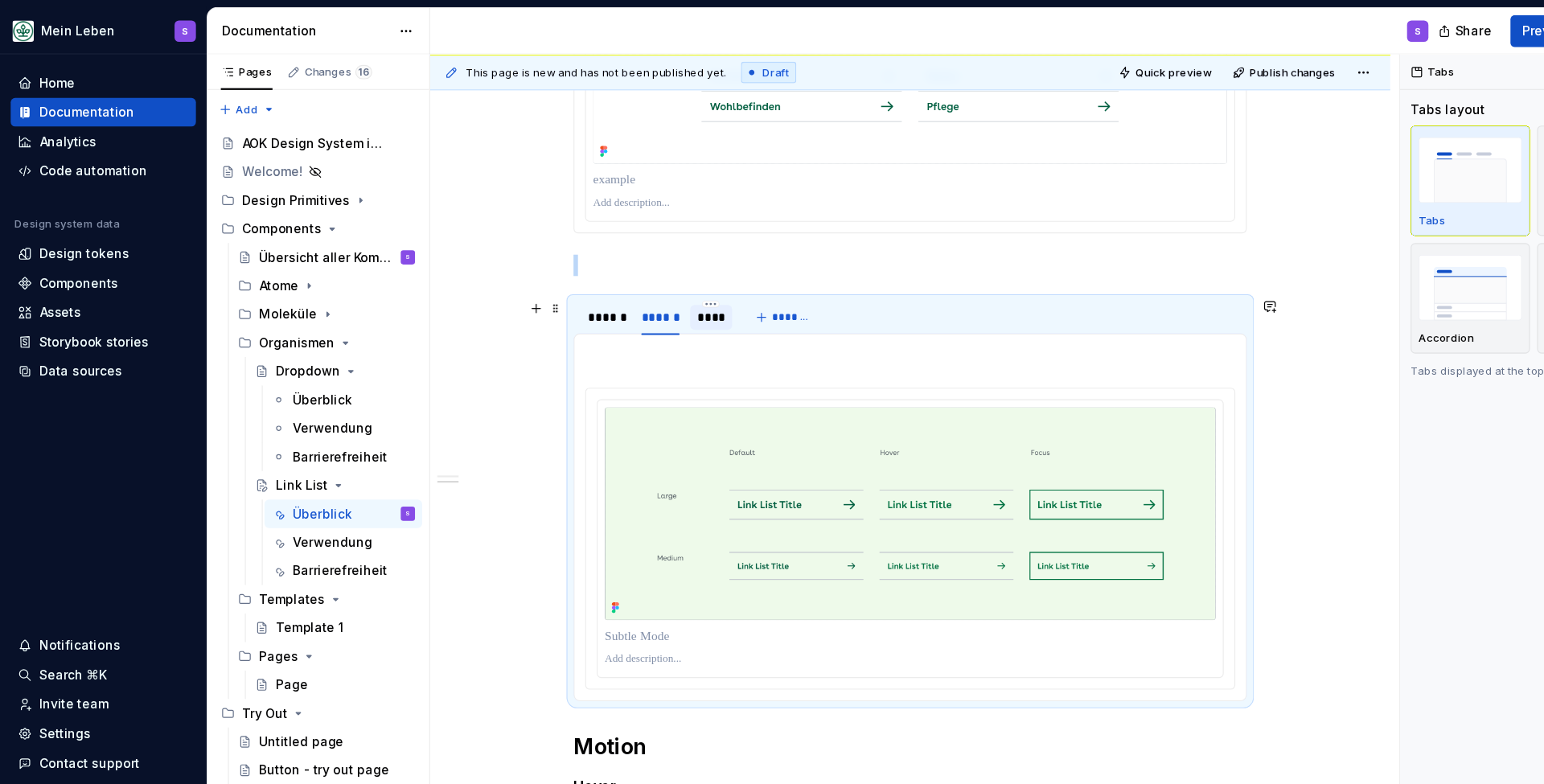
click at [645, 289] on div "****" at bounding box center [642, 287] width 25 height 16
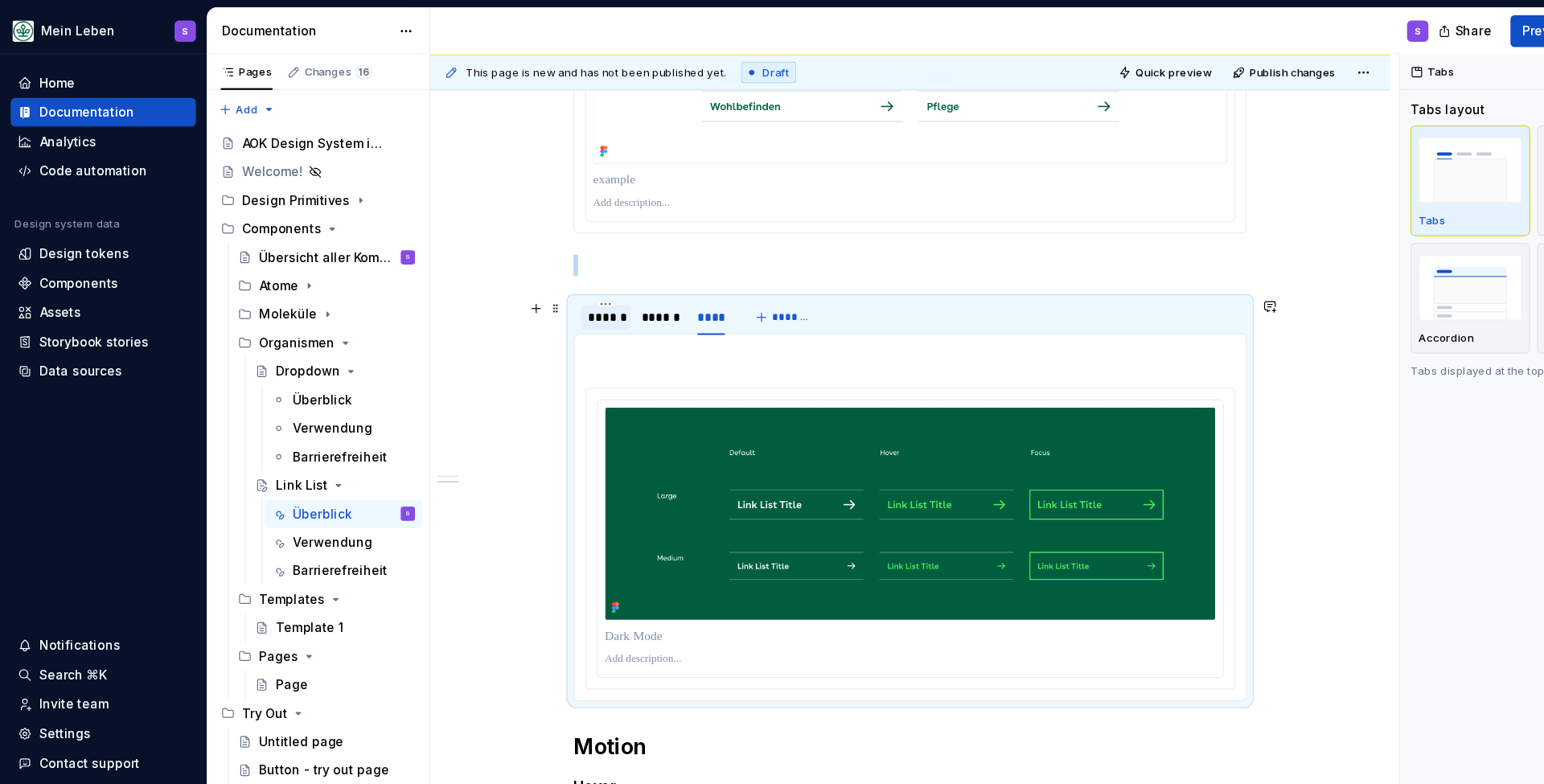
click at [543, 287] on div "******" at bounding box center [546, 287] width 32 height 16
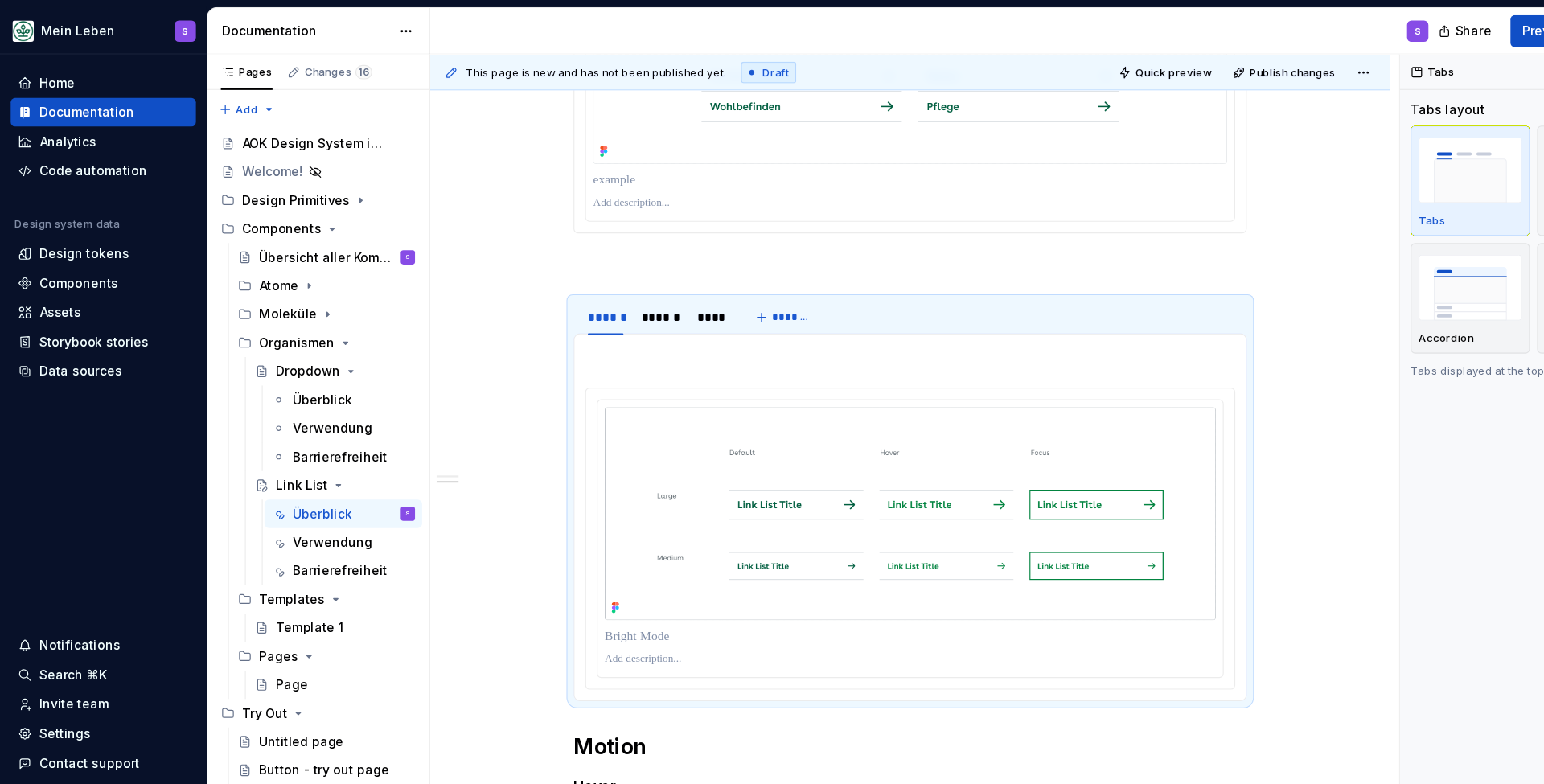
click at [776, 199] on div at bounding box center [821, 90] width 586 height 216
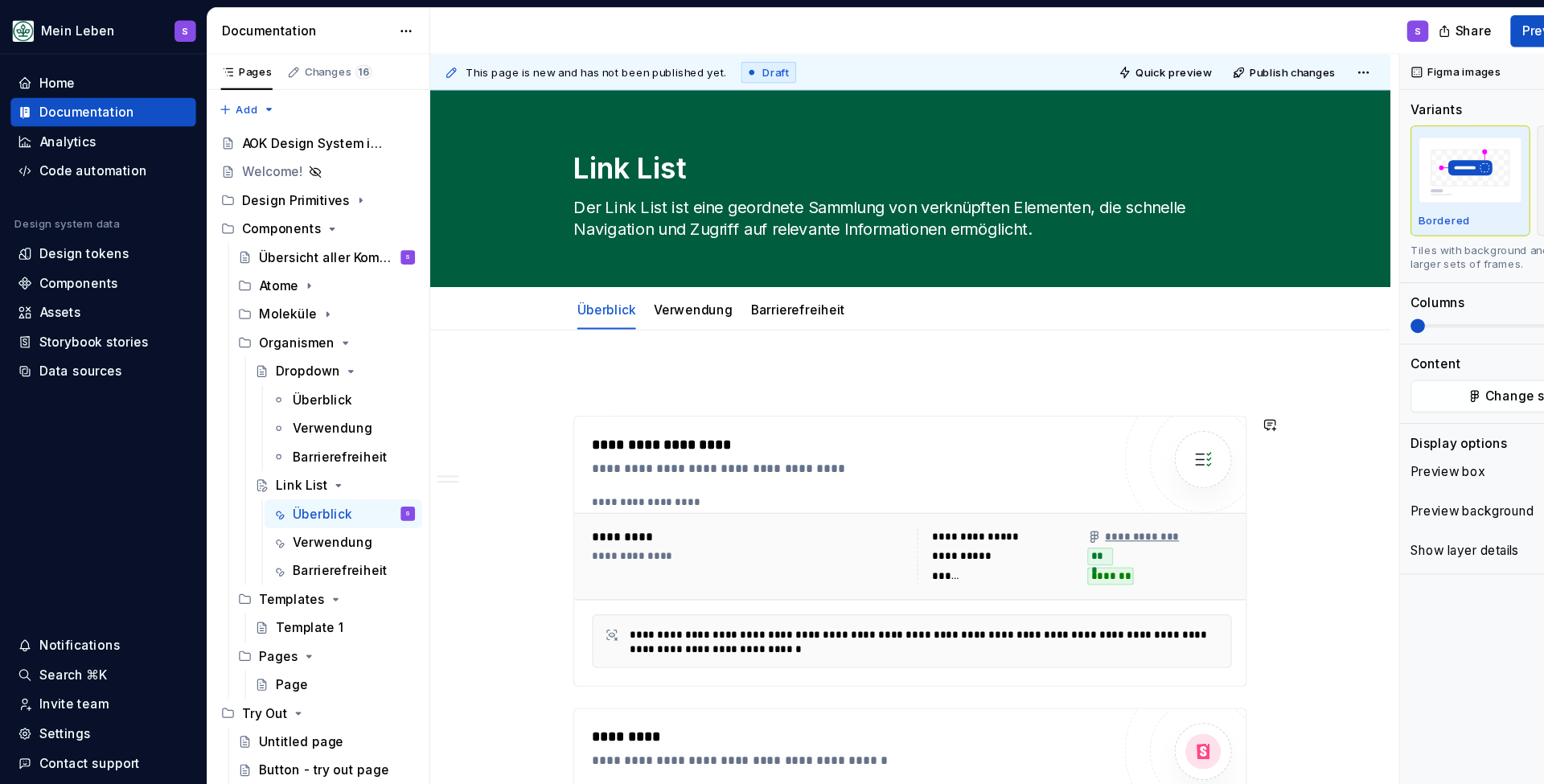
scroll to position [0, 0]
click at [636, 273] on link "Verwendung" at bounding box center [626, 279] width 71 height 14
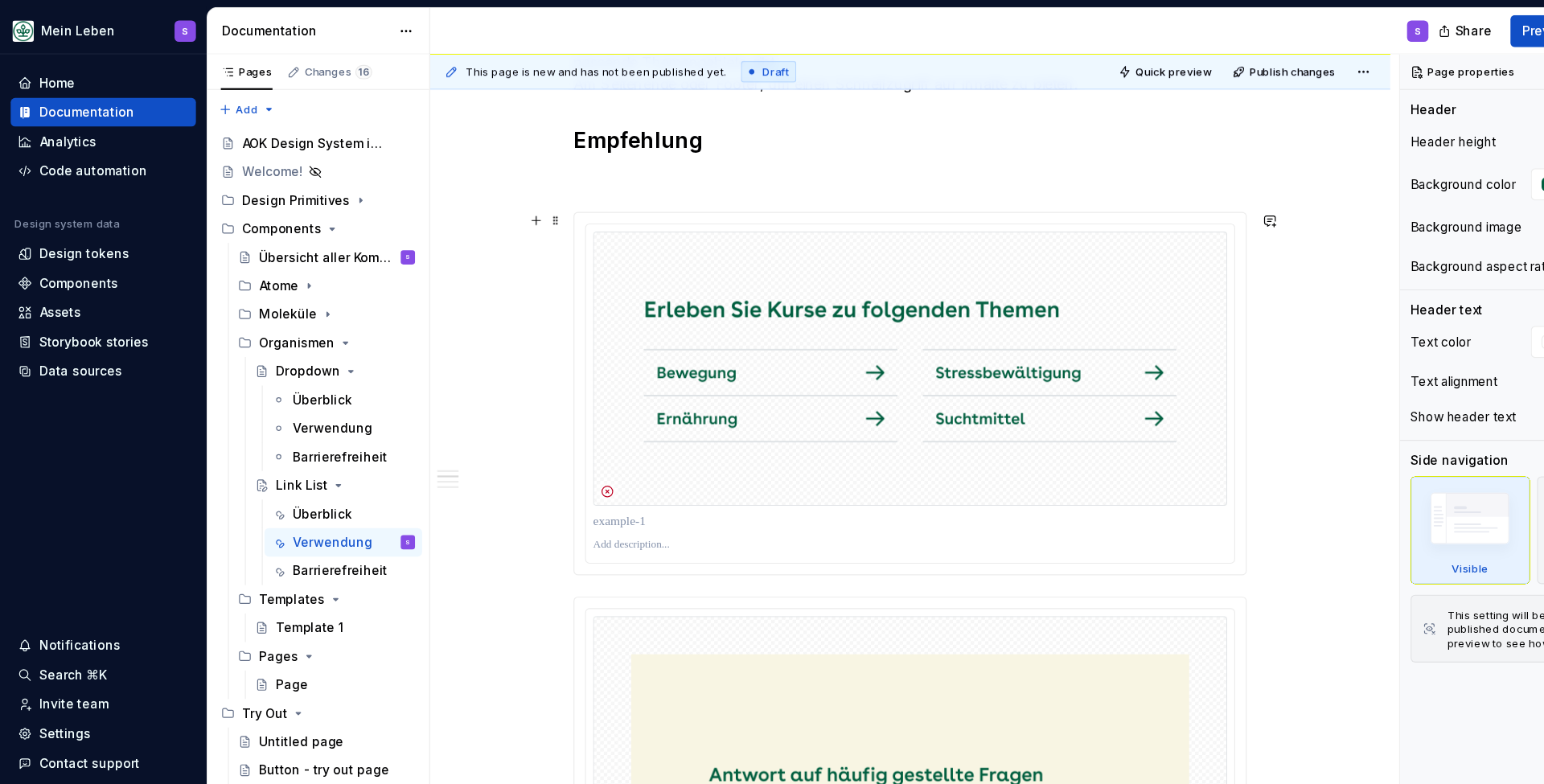
scroll to position [504, 0]
type textarea "*"
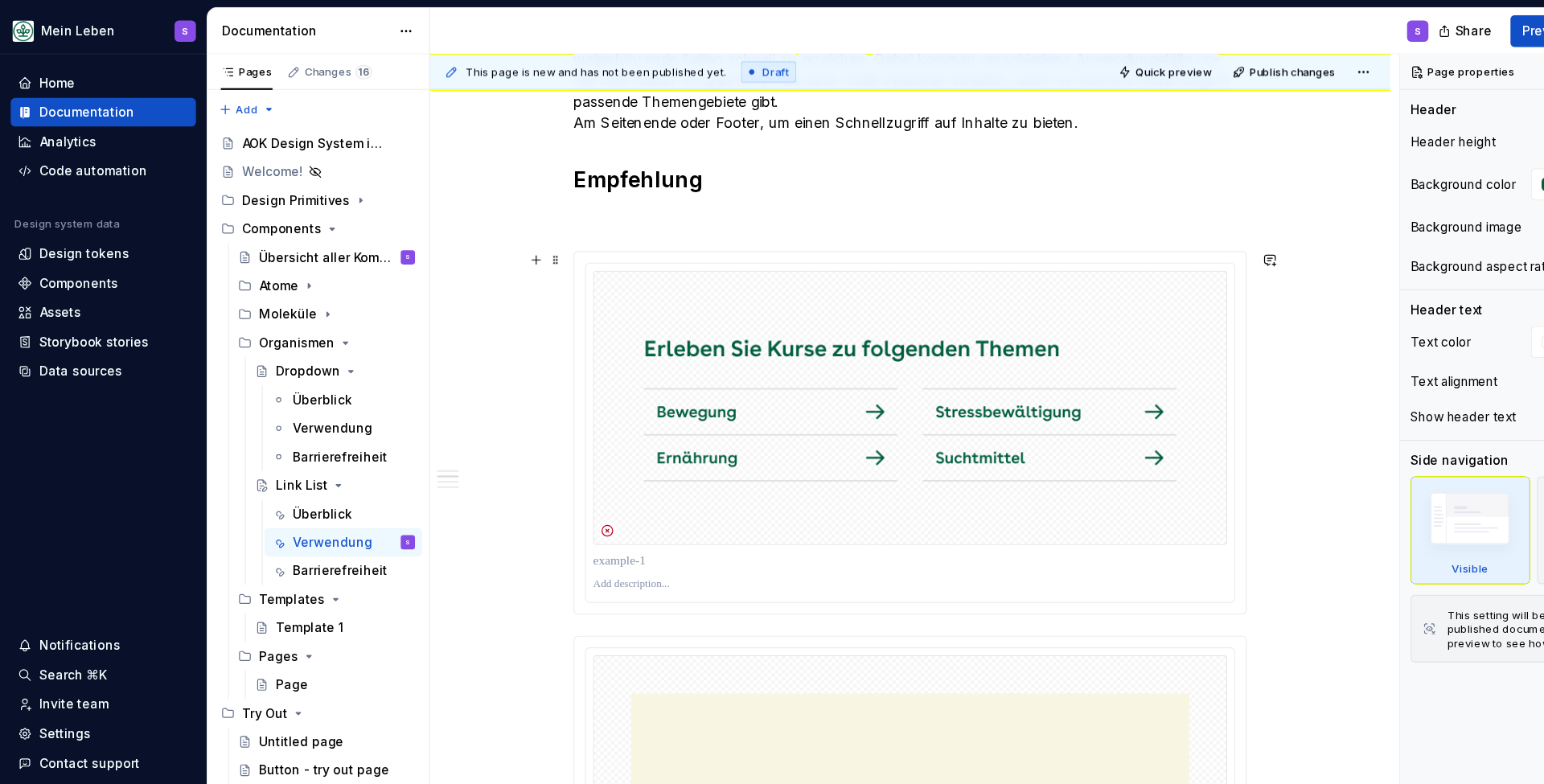
scroll to position [457, 0]
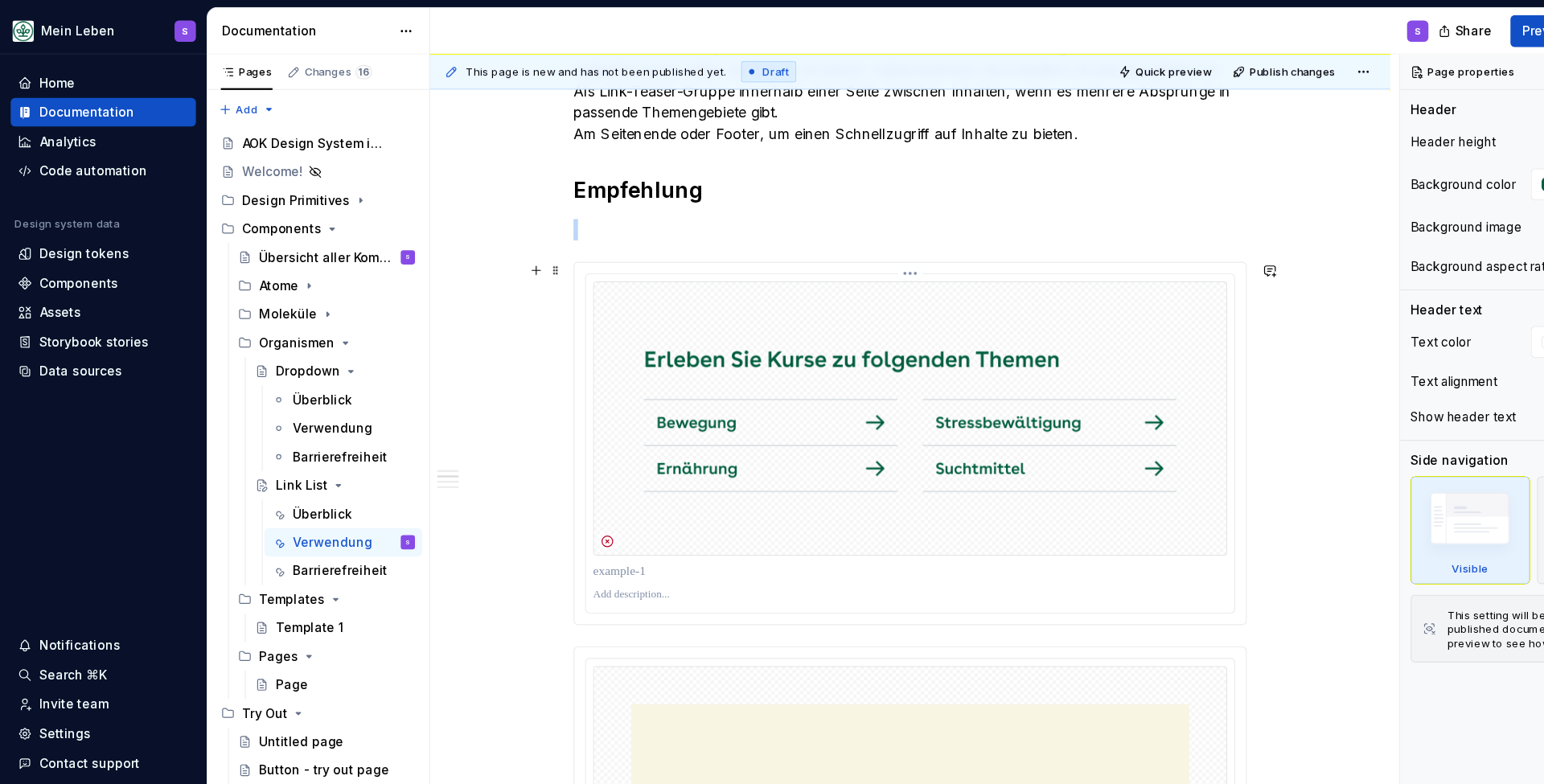
click at [756, 337] on img at bounding box center [821, 378] width 572 height 248
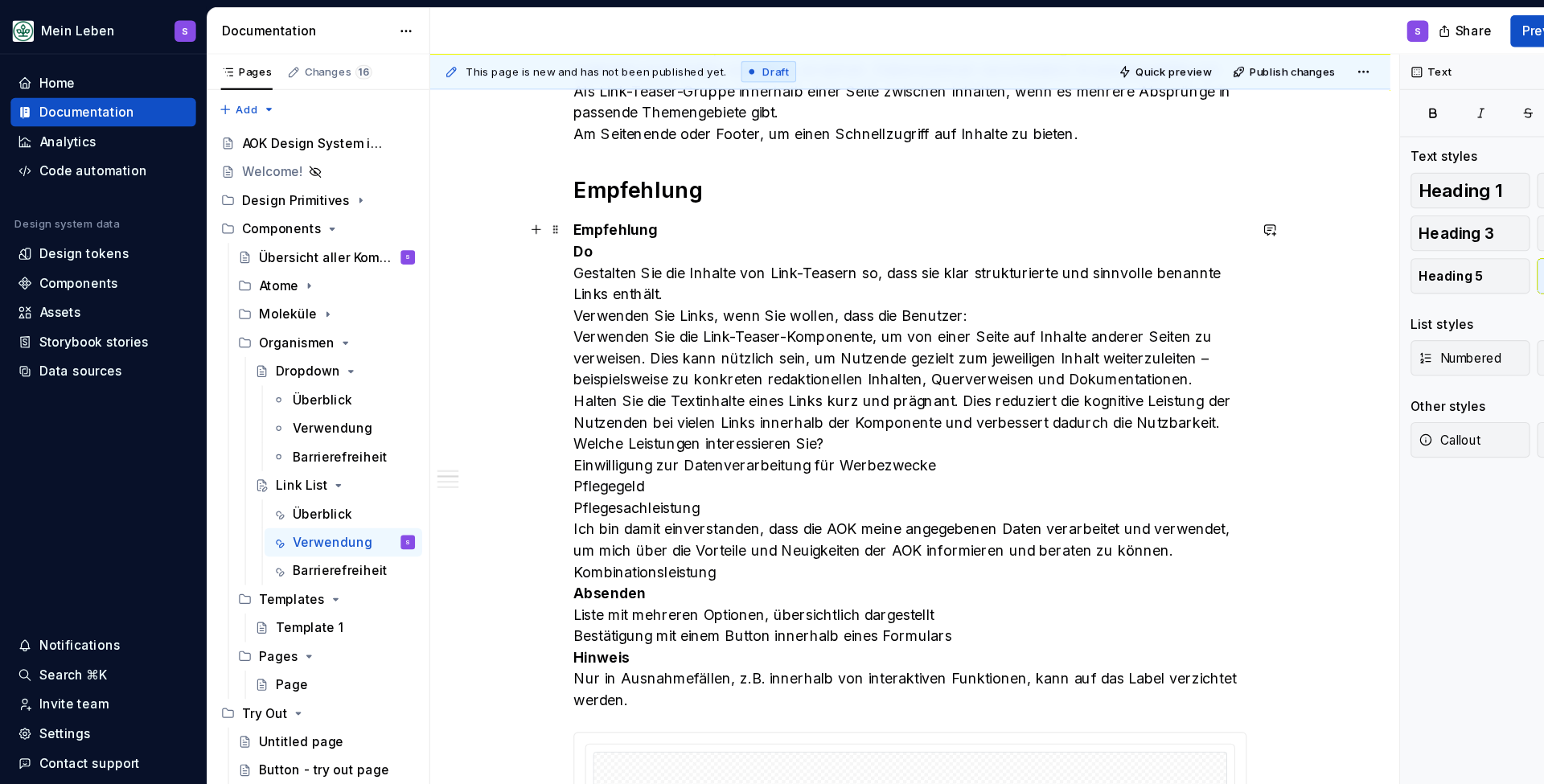
click at [571, 208] on strong "Empfehlung" at bounding box center [556, 208] width 76 height 16
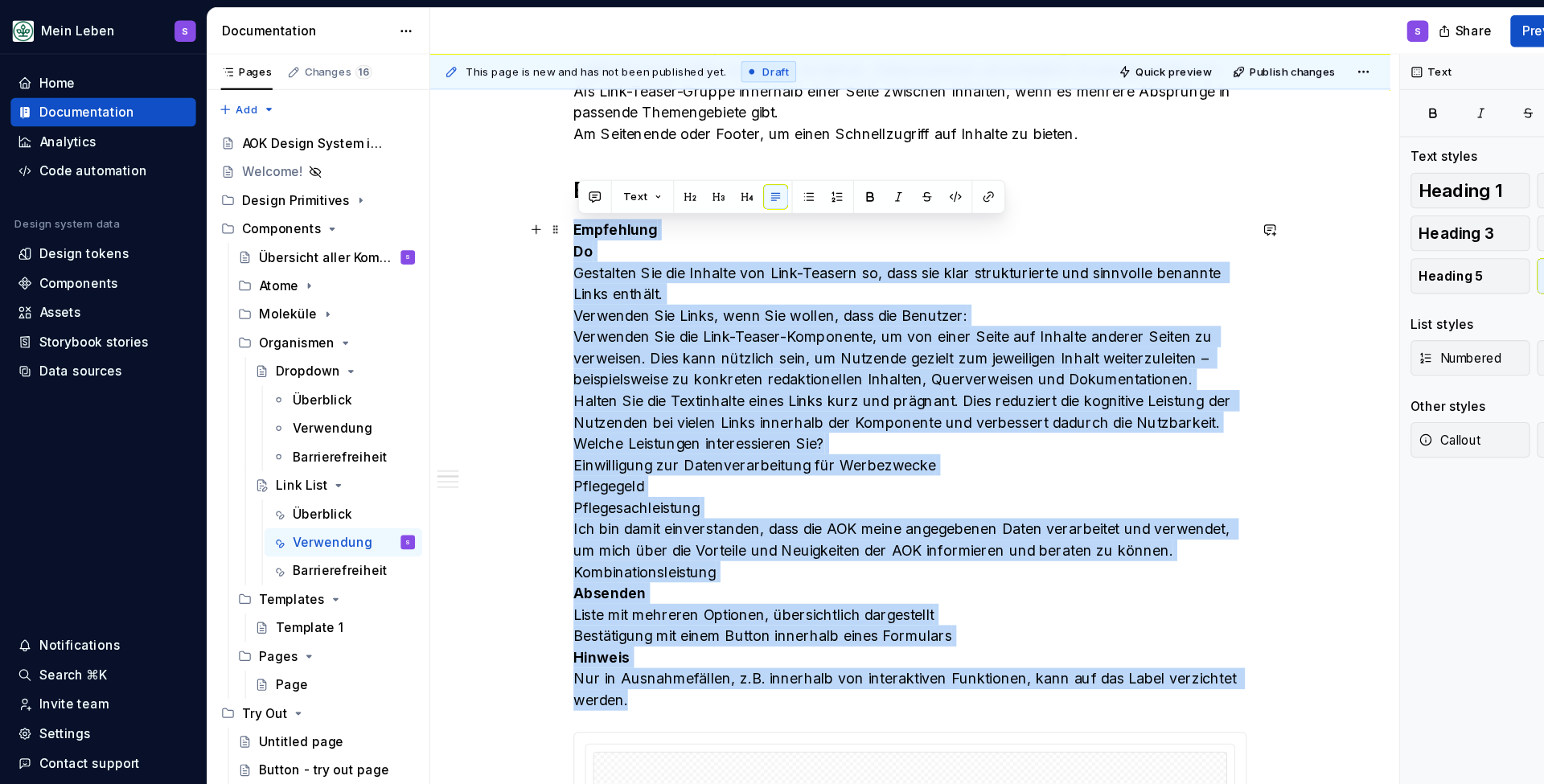
click at [571, 208] on strong "Empfehlung" at bounding box center [556, 208] width 76 height 16
click at [572, 205] on strong "Empfehlung" at bounding box center [556, 208] width 76 height 16
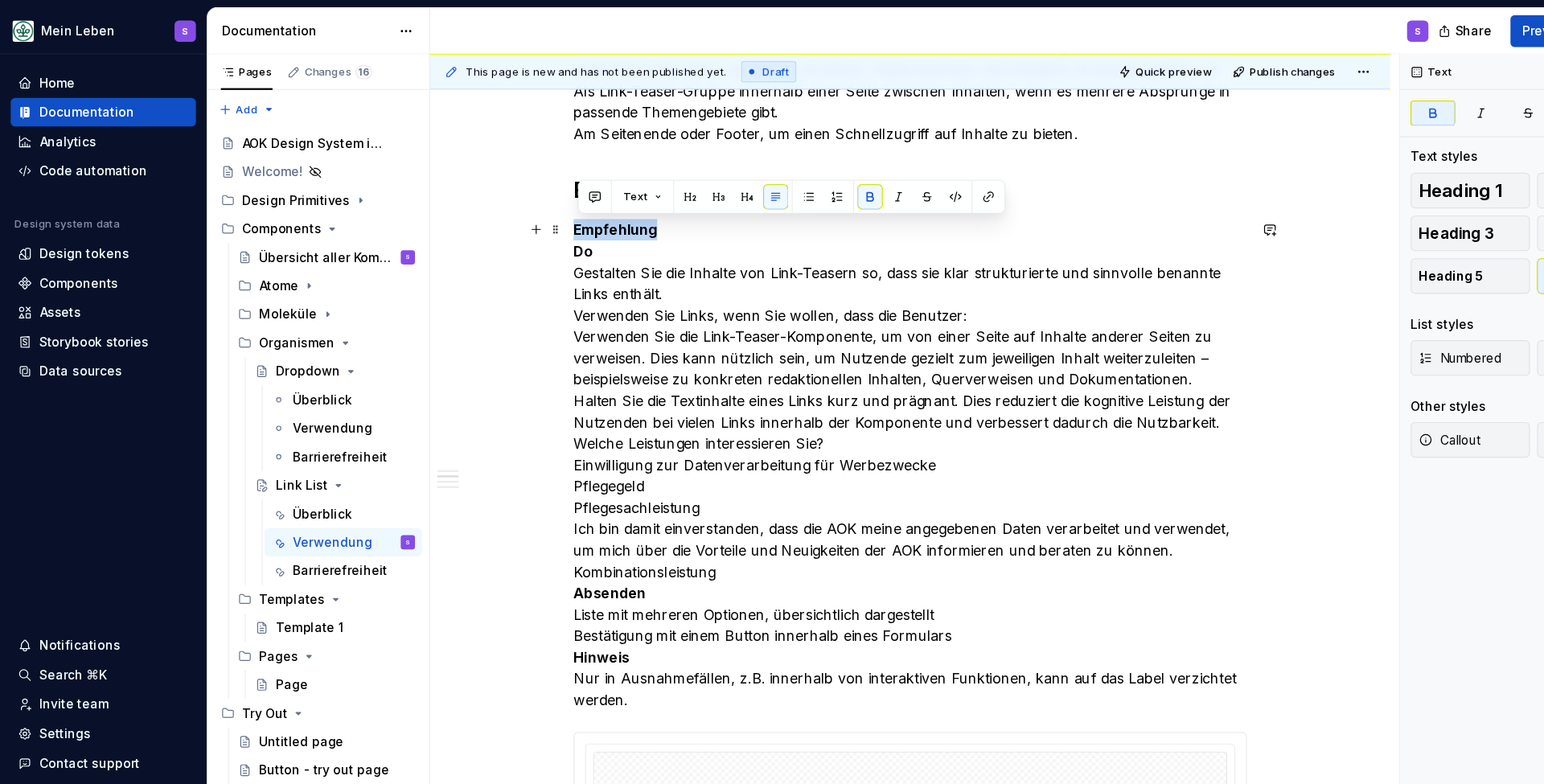
click at [572, 205] on strong "Empfehlung" at bounding box center [556, 208] width 76 height 16
drag, startPoint x: 563, startPoint y: 231, endPoint x: 521, endPoint y: 209, distance: 47.4
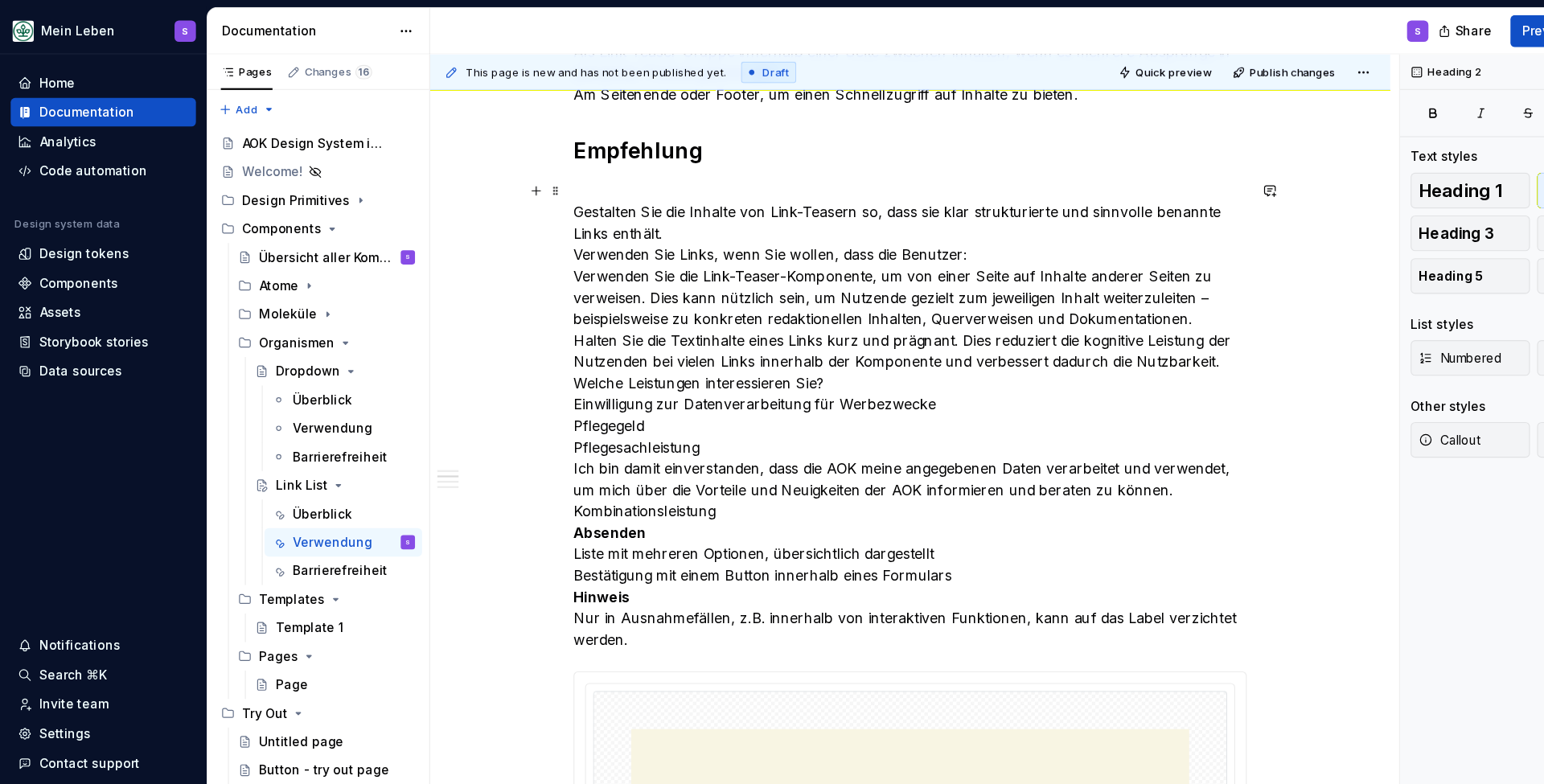
scroll to position [493, 0]
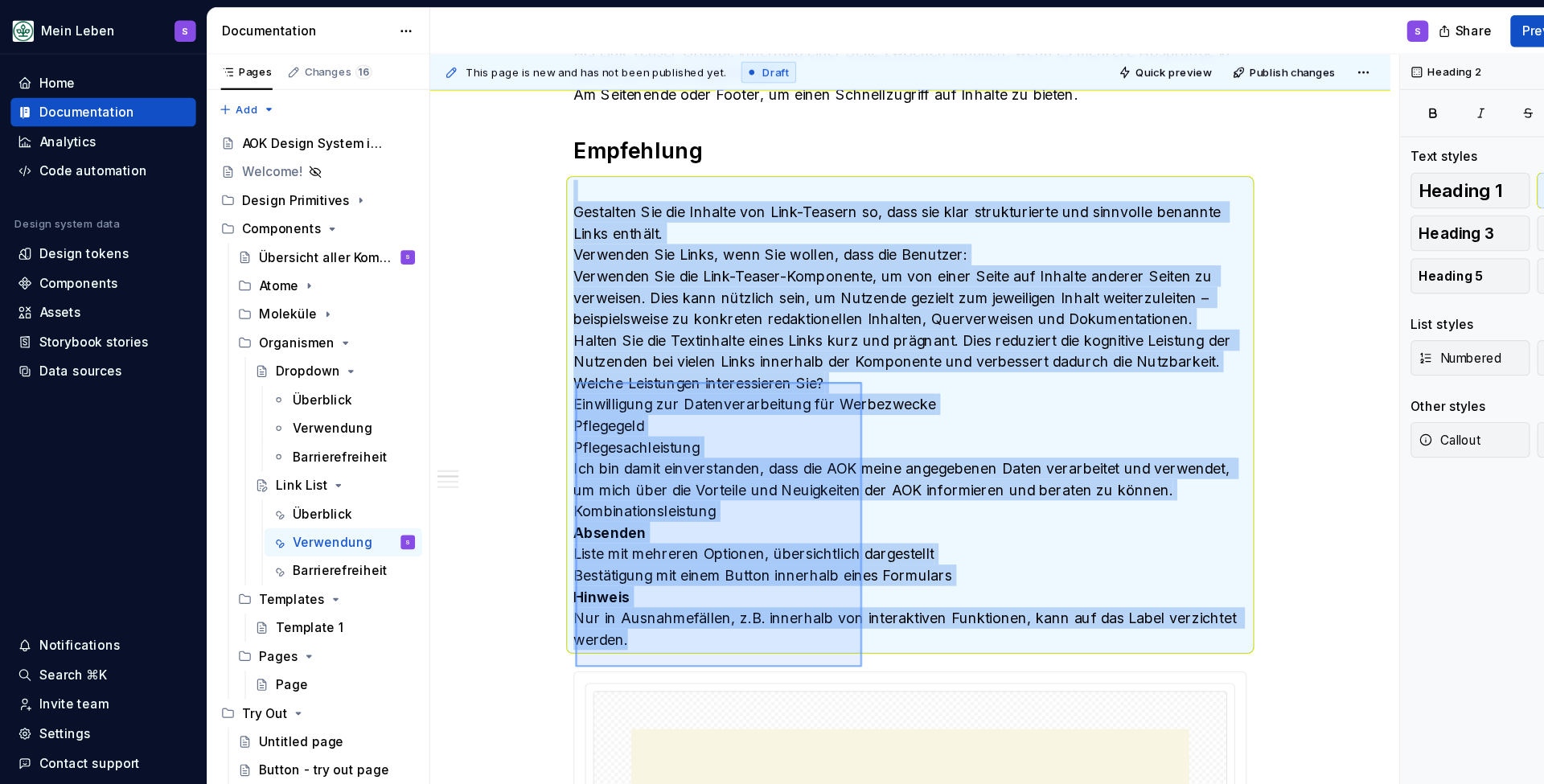
drag, startPoint x: 520, startPoint y: 345, endPoint x: 782, endPoint y: 598, distance: 364.2
click at [779, 598] on div "This page is new and has not been published yet. Draft Quick preview Publish ch…" at bounding box center [826, 417] width 875 height 736
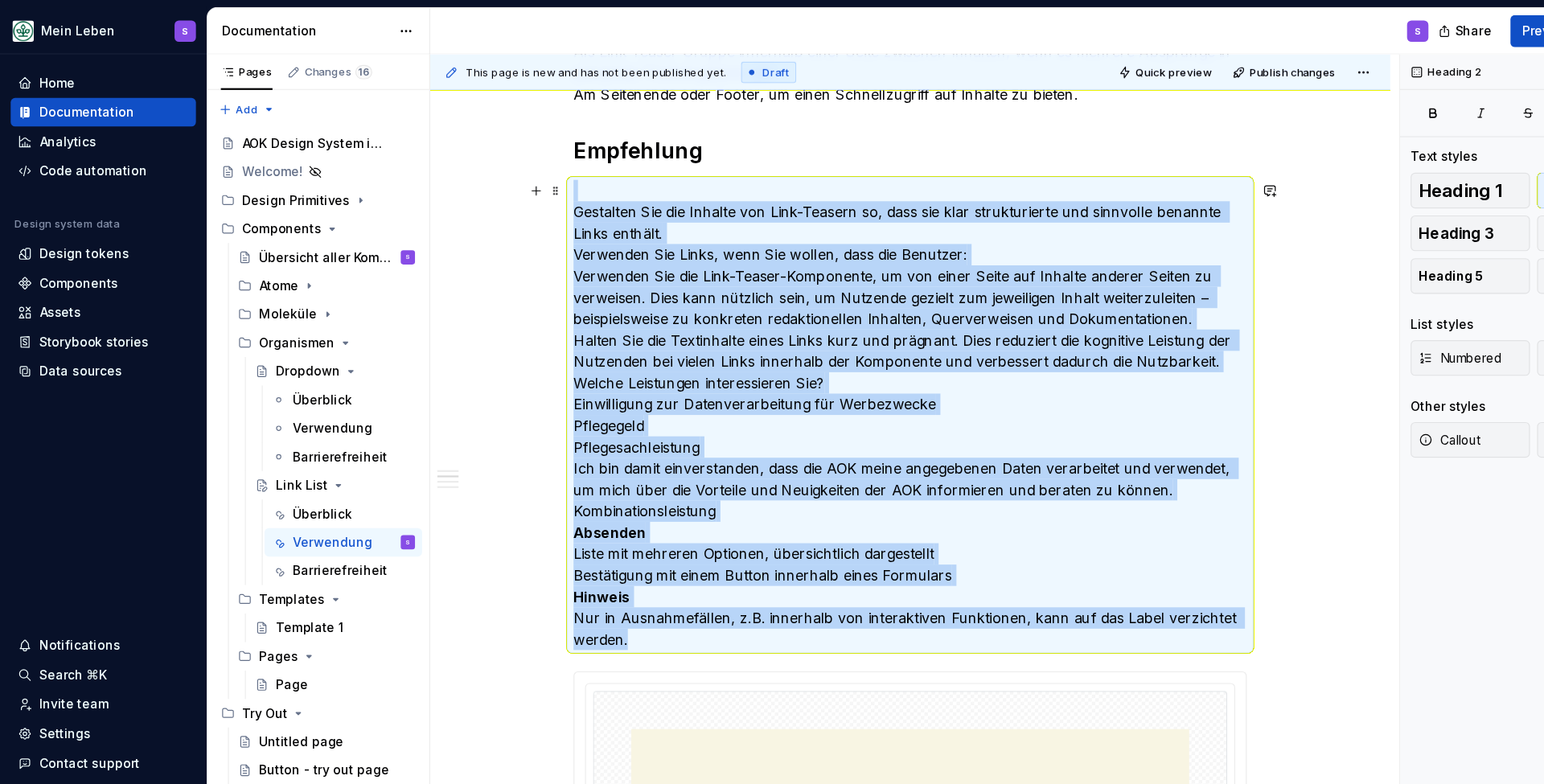
click at [697, 571] on p "Gestalten Sie die Inhalte von Link-Teasern so, dass sie klar strukturierte und …" at bounding box center [822, 374] width 608 height 424
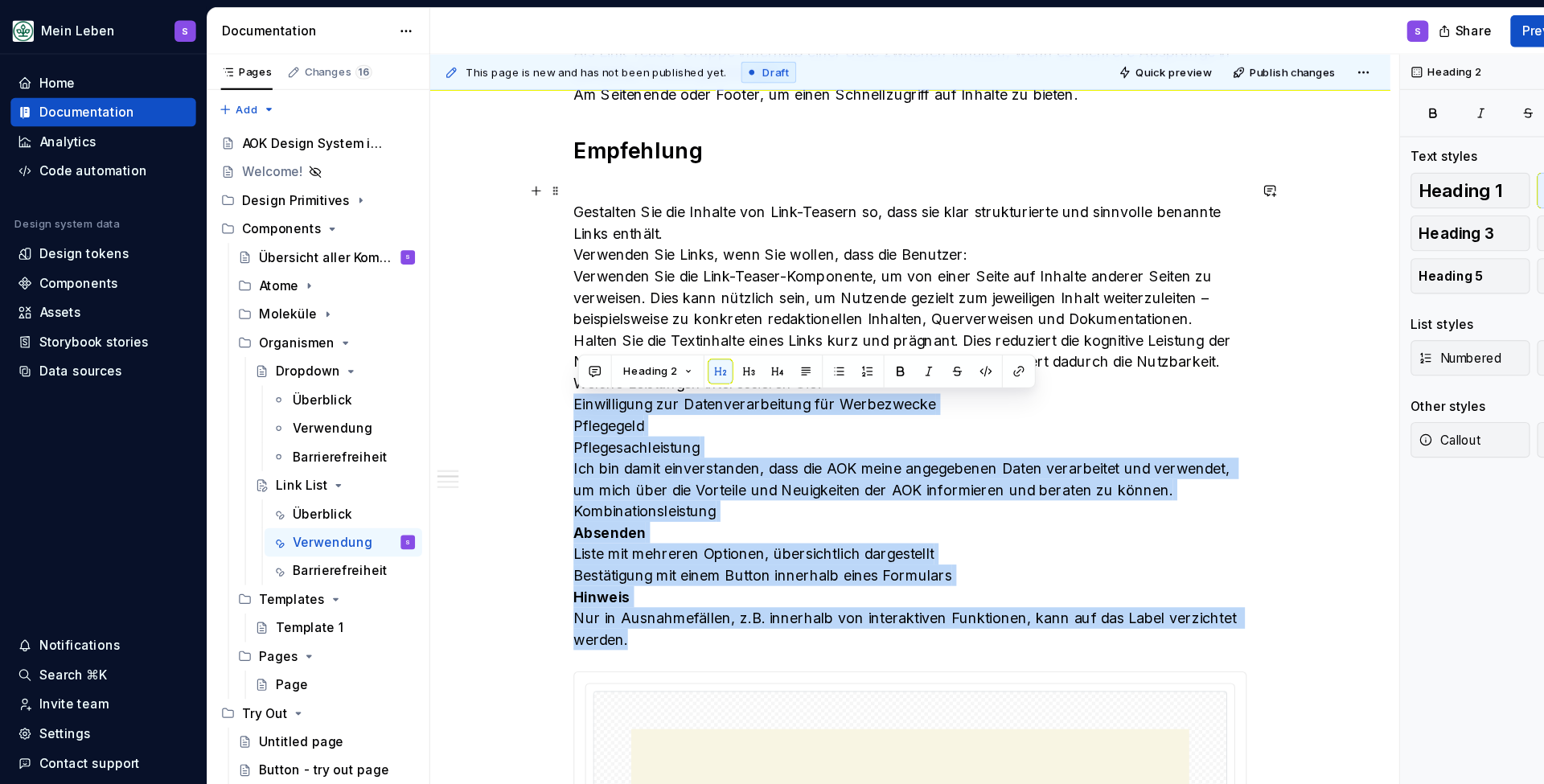
drag, startPoint x: 627, startPoint y: 568, endPoint x: 508, endPoint y: 367, distance: 233.6
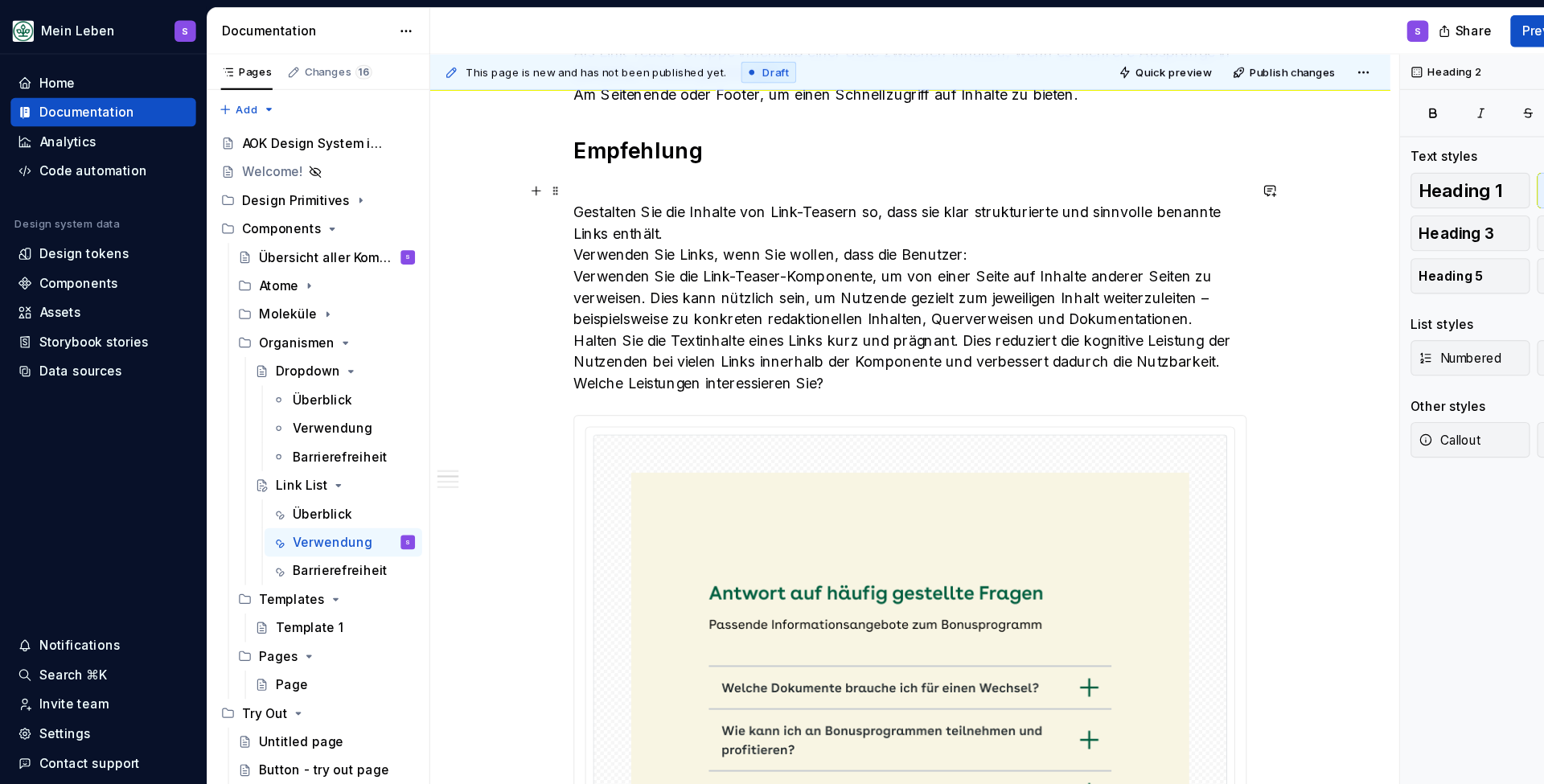
click at [855, 222] on p "Gestalten Sie die Inhalte von Link-Teasern so, dass sie klar strukturierte und …" at bounding box center [822, 259] width 608 height 193
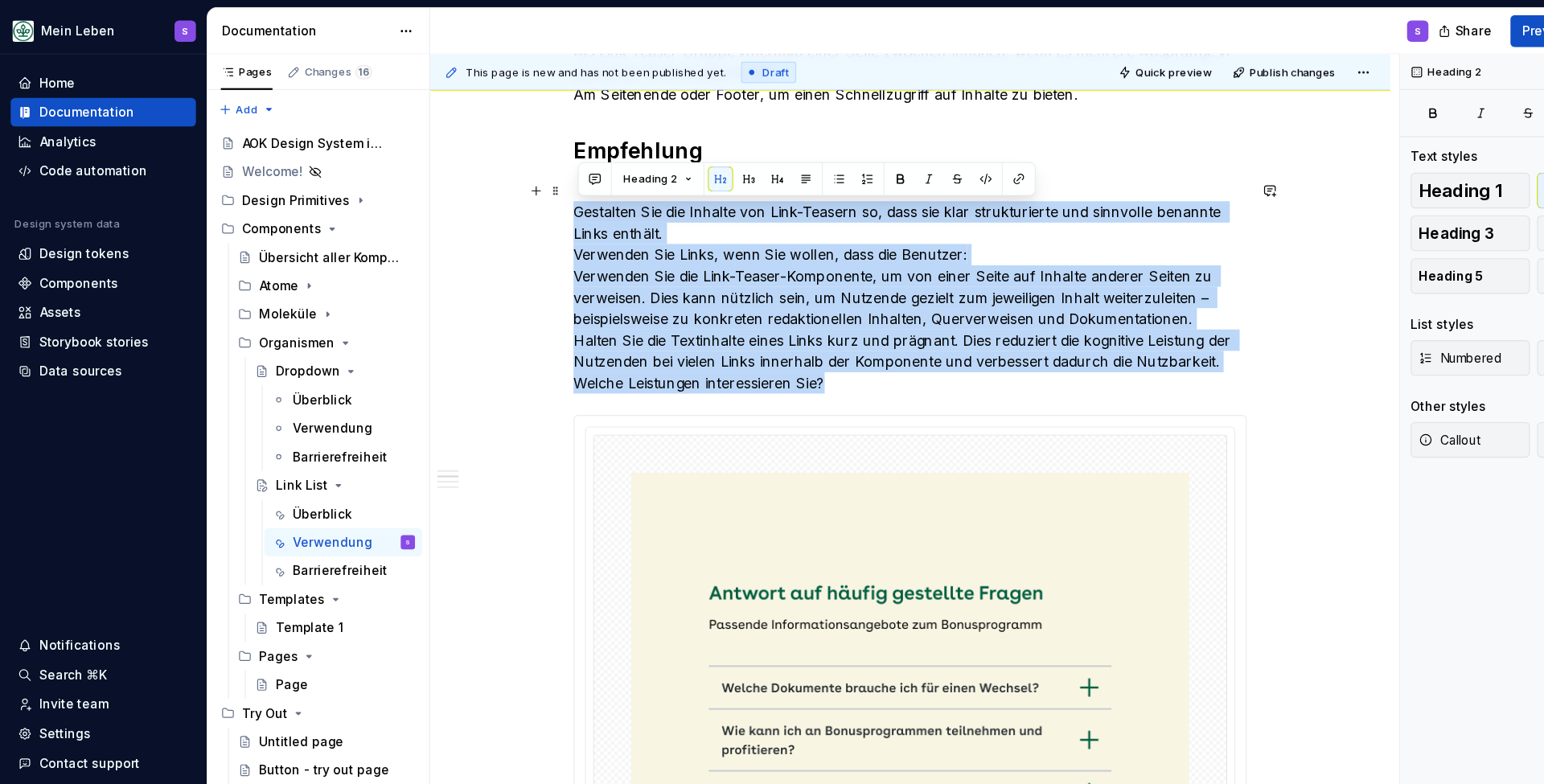
drag, startPoint x: 681, startPoint y: 299, endPoint x: 513, endPoint y: 183, distance: 204.2
click at [514, 183] on div "Die Link-Teaser-Komponente ist eine geordnete Sammlung von verknüpften Elemente…" at bounding box center [822, 725] width 867 height 1839
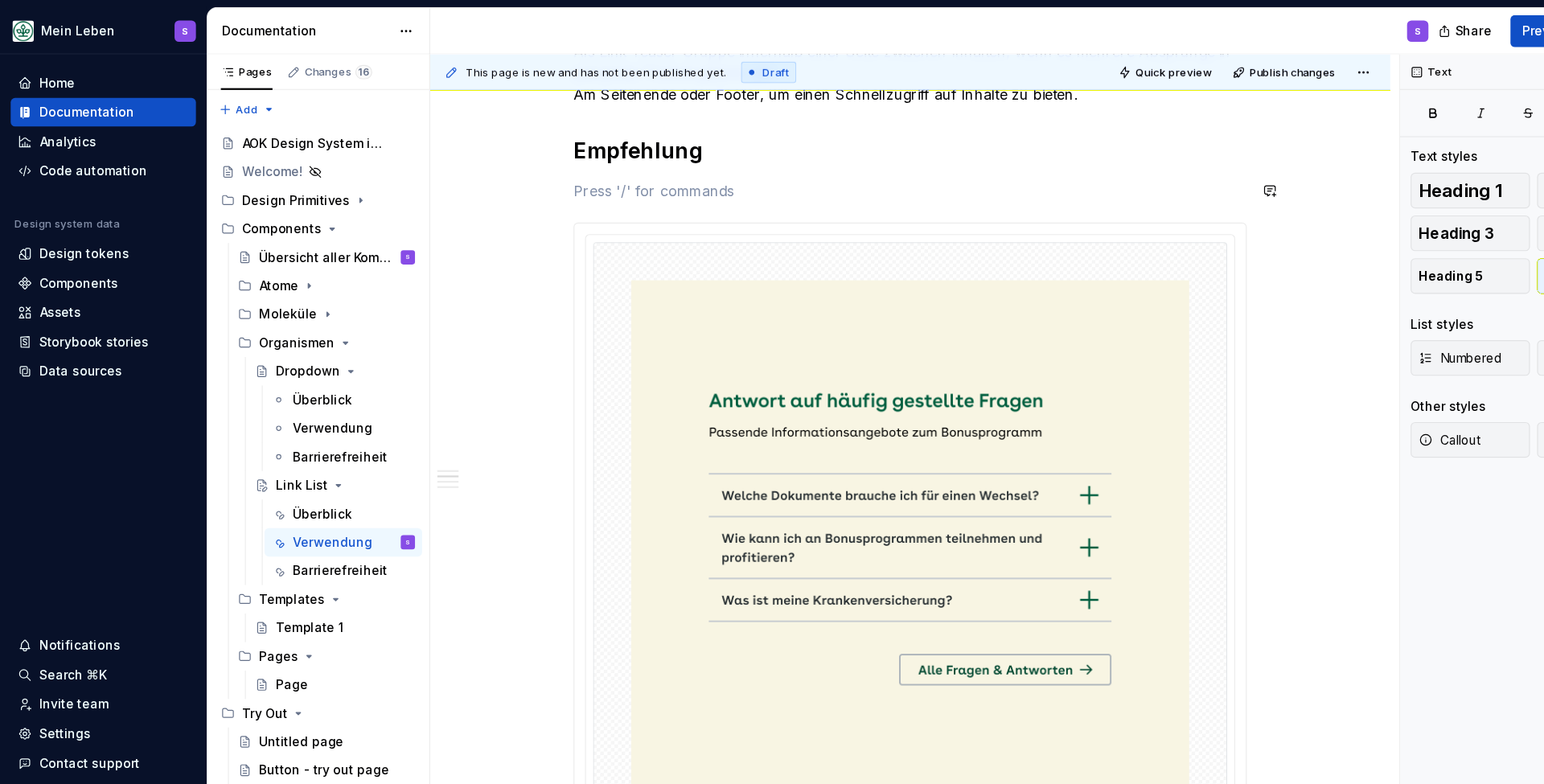
paste div
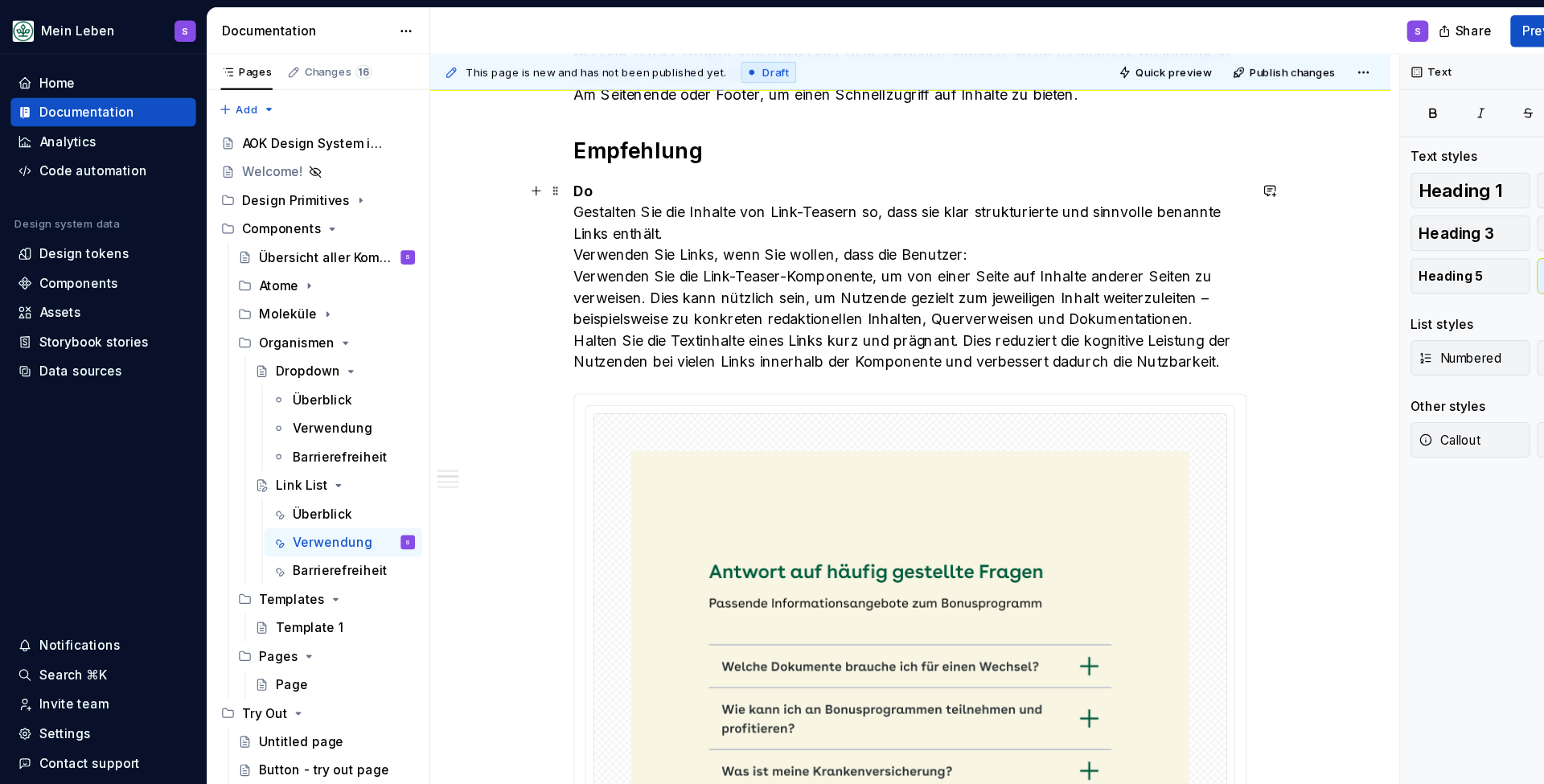
scroll to position [515, 0]
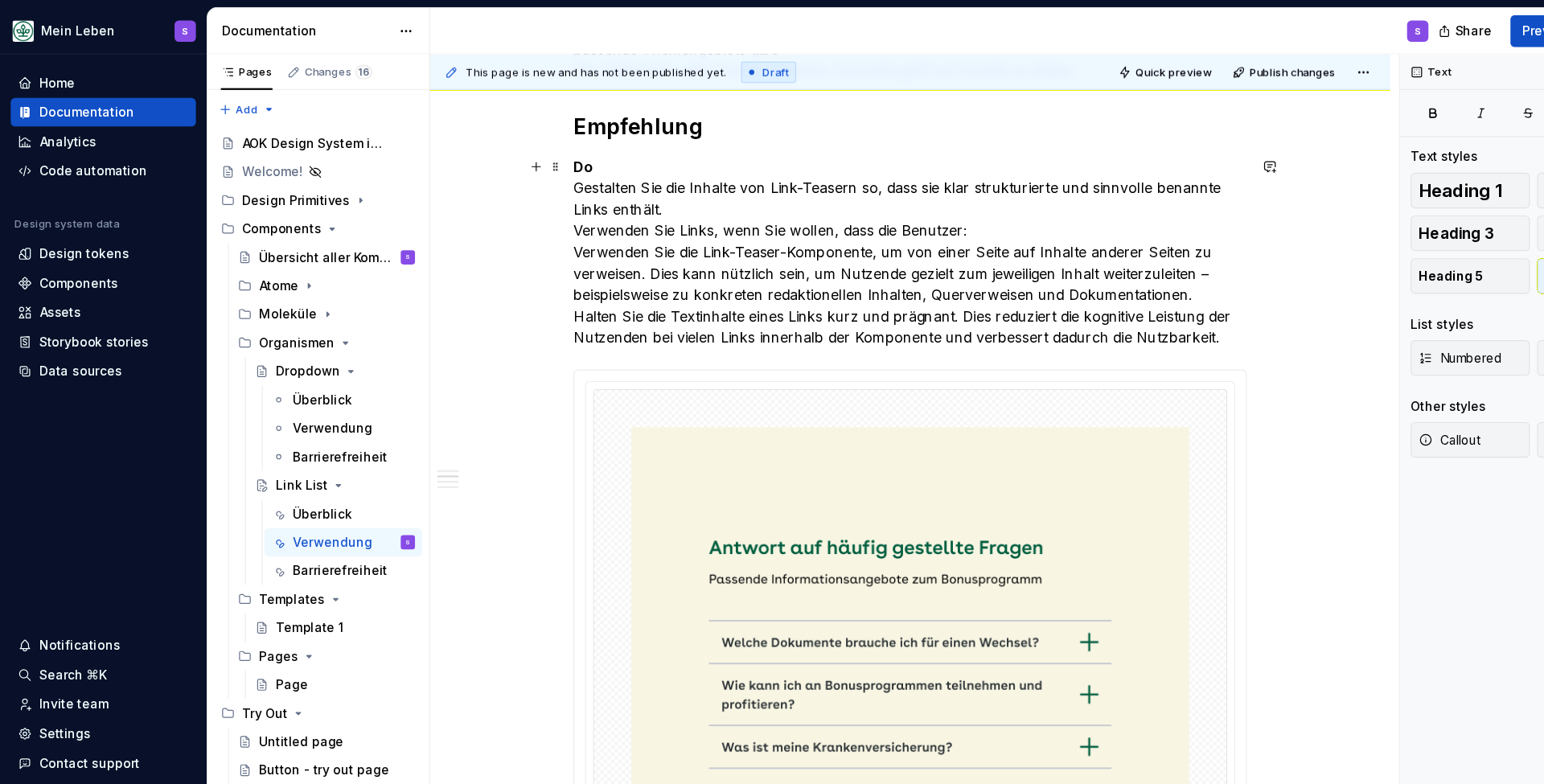
click at [569, 155] on p "Do Gestalten Sie die Inhalte von Link-Teasern so, dass sie klar strukturierte u…" at bounding box center [822, 227] width 608 height 174
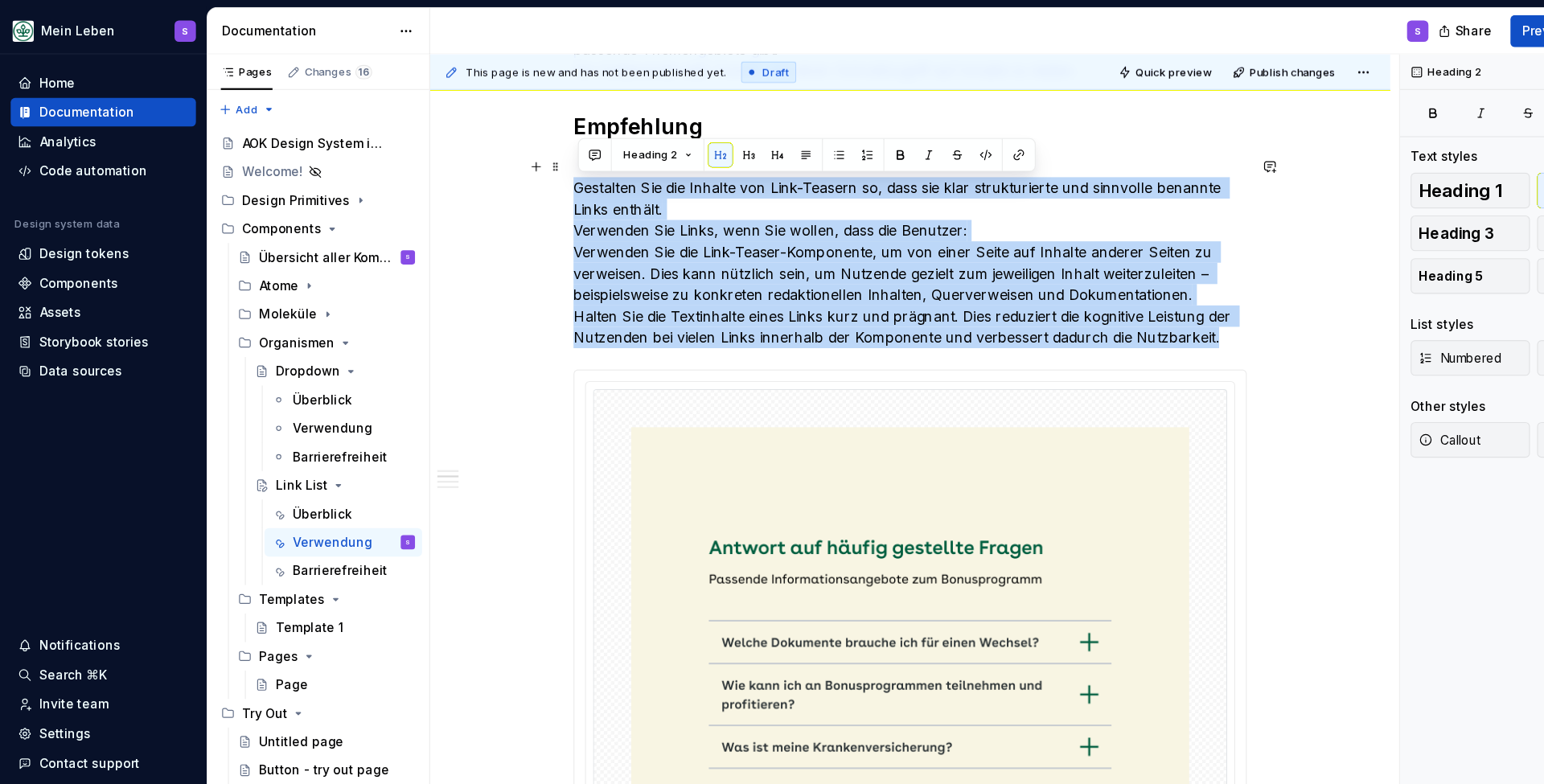
drag, startPoint x: 1110, startPoint y: 305, endPoint x: 519, endPoint y: 175, distance: 605.1
click at [519, 175] on div "**********" at bounding box center [822, 694] width 867 height 1819
click at [760, 140] on button "button" at bounding box center [757, 140] width 22 height 22
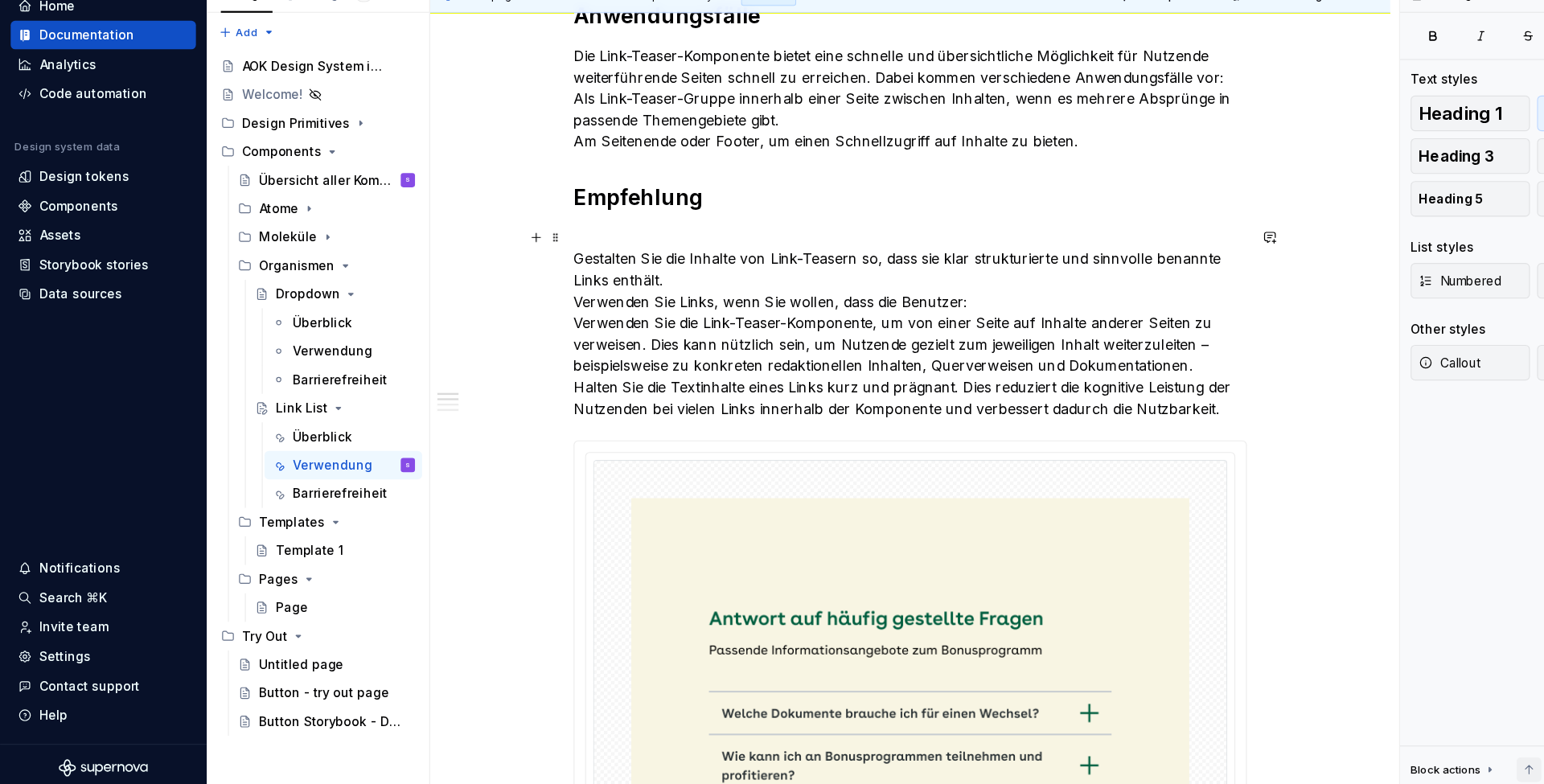
scroll to position [379, 0]
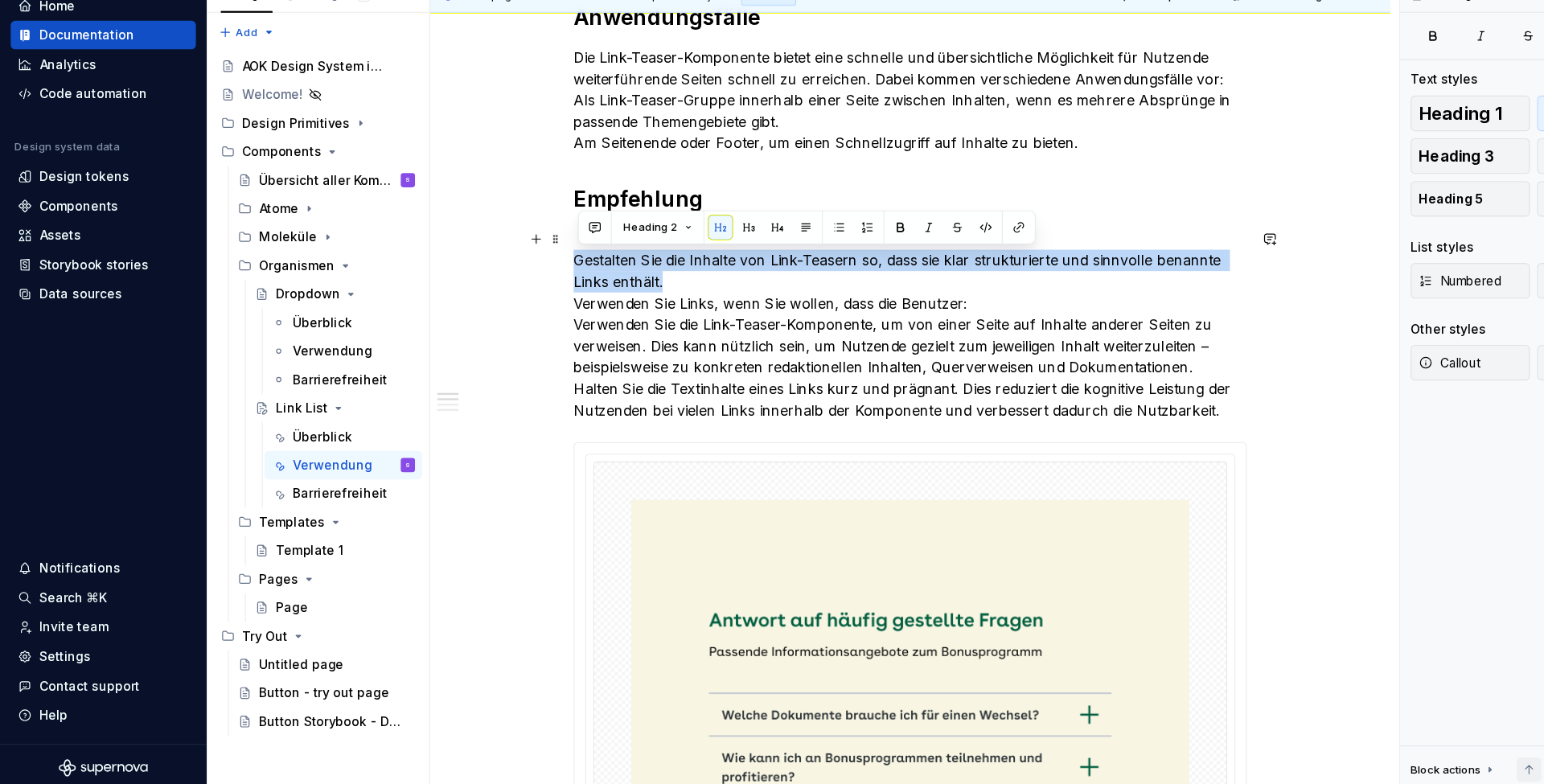
drag, startPoint x: 604, startPoint y: 256, endPoint x: 517, endPoint y: 236, distance: 89.3
click at [749, 264] on button "button" at bounding box center [757, 274] width 22 height 22
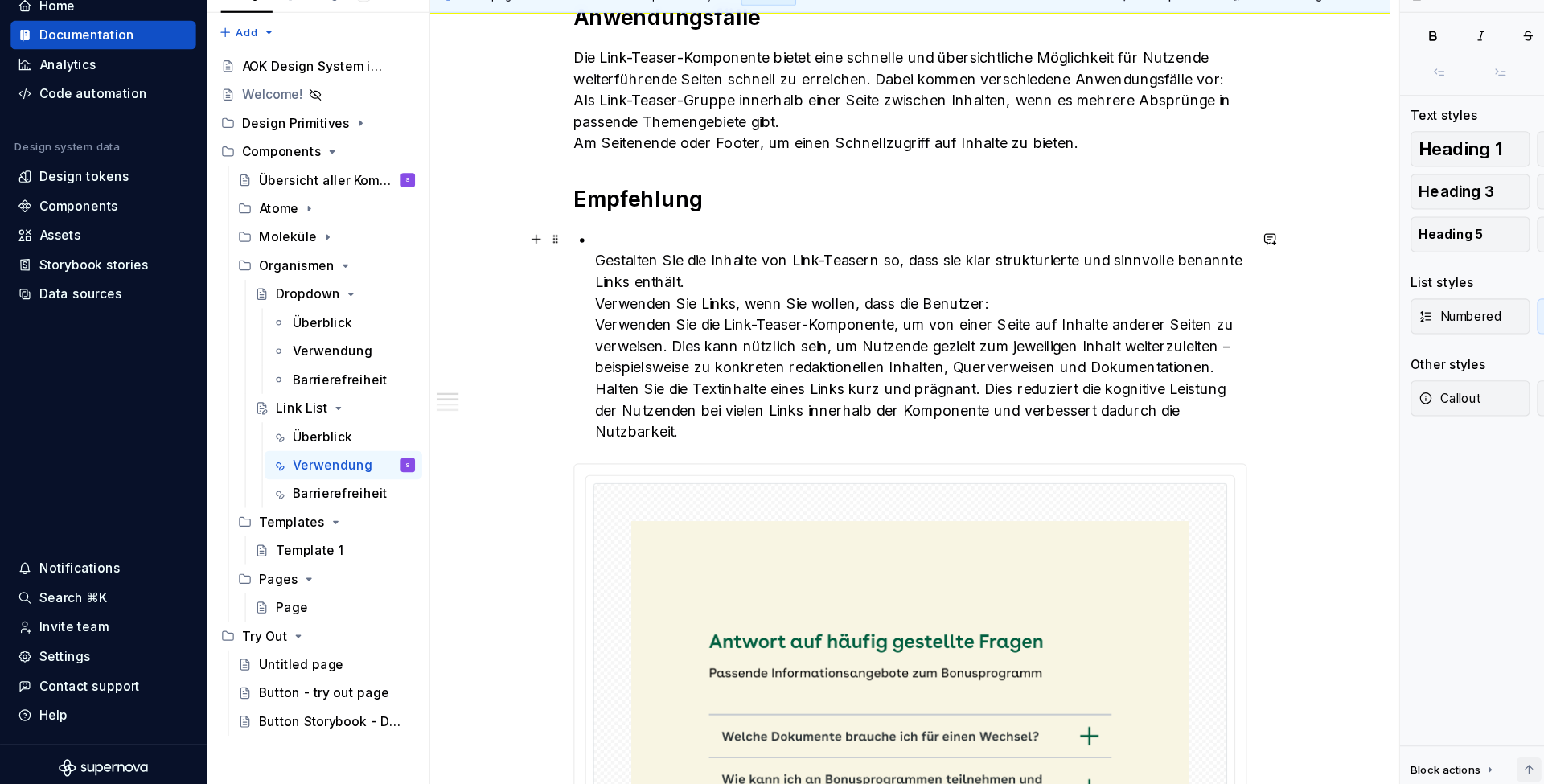
click at [643, 276] on p "Gestalten Sie die Inhalte von Link-Teasern so, dass sie klar strukturierte und …" at bounding box center [831, 372] width 589 height 193
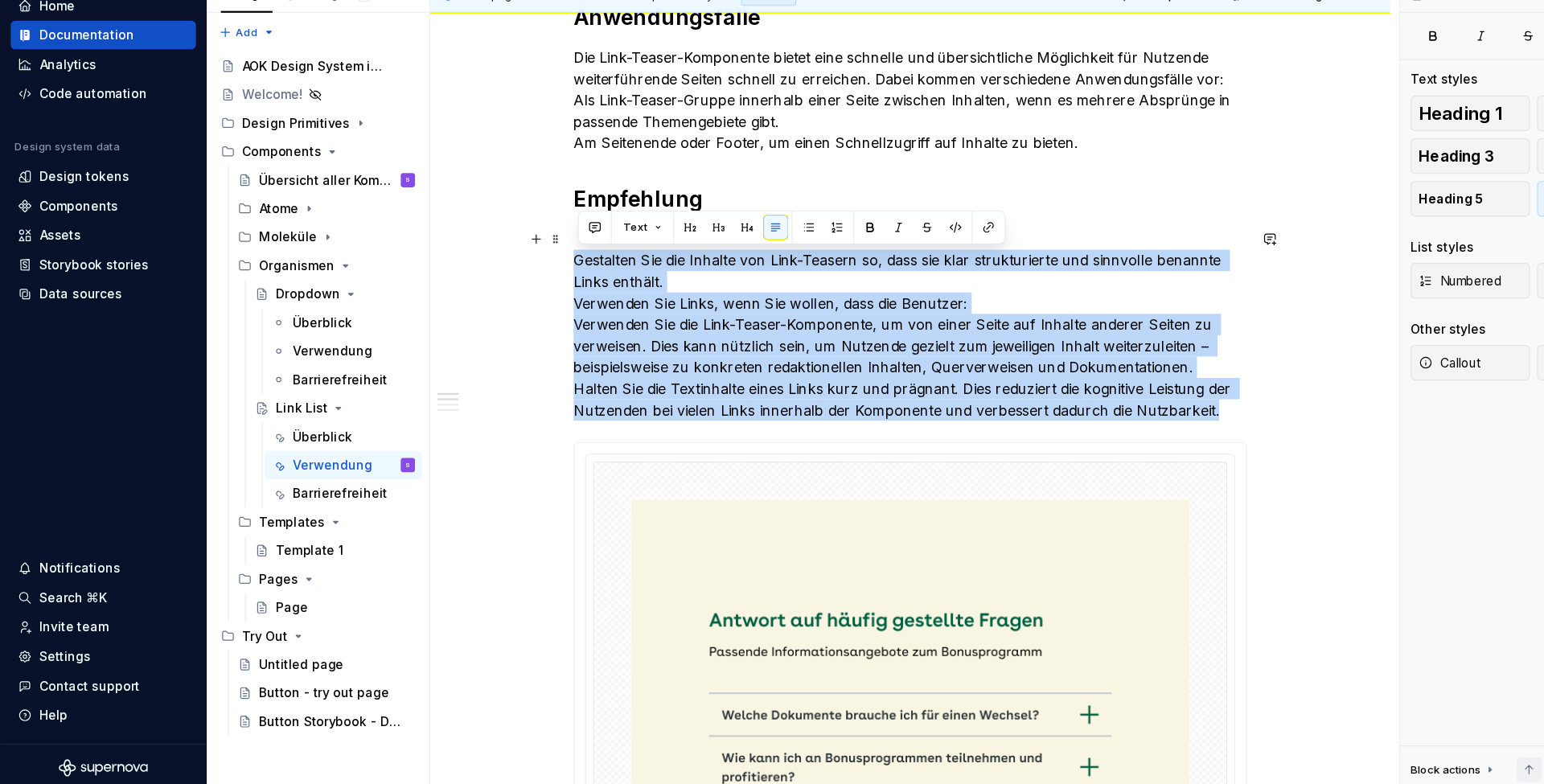
drag, startPoint x: 1068, startPoint y: 359, endPoint x: 517, endPoint y: 240, distance: 563.7
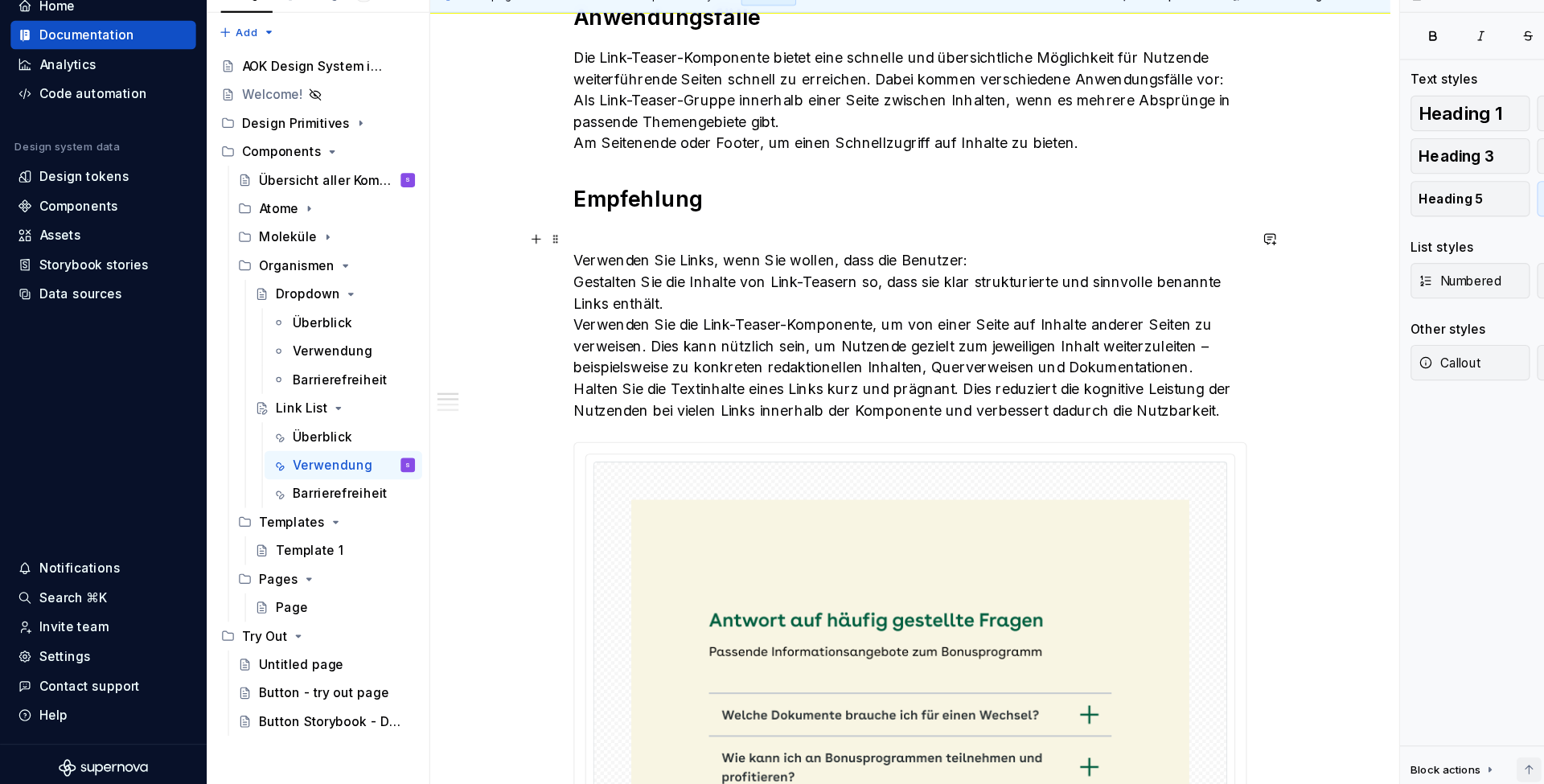
click at [706, 276] on p "Verwenden Sie Links, wenn Sie wollen, dass die Benutzer: Gestalten Sie die Inha…" at bounding box center [822, 363] width 608 height 174
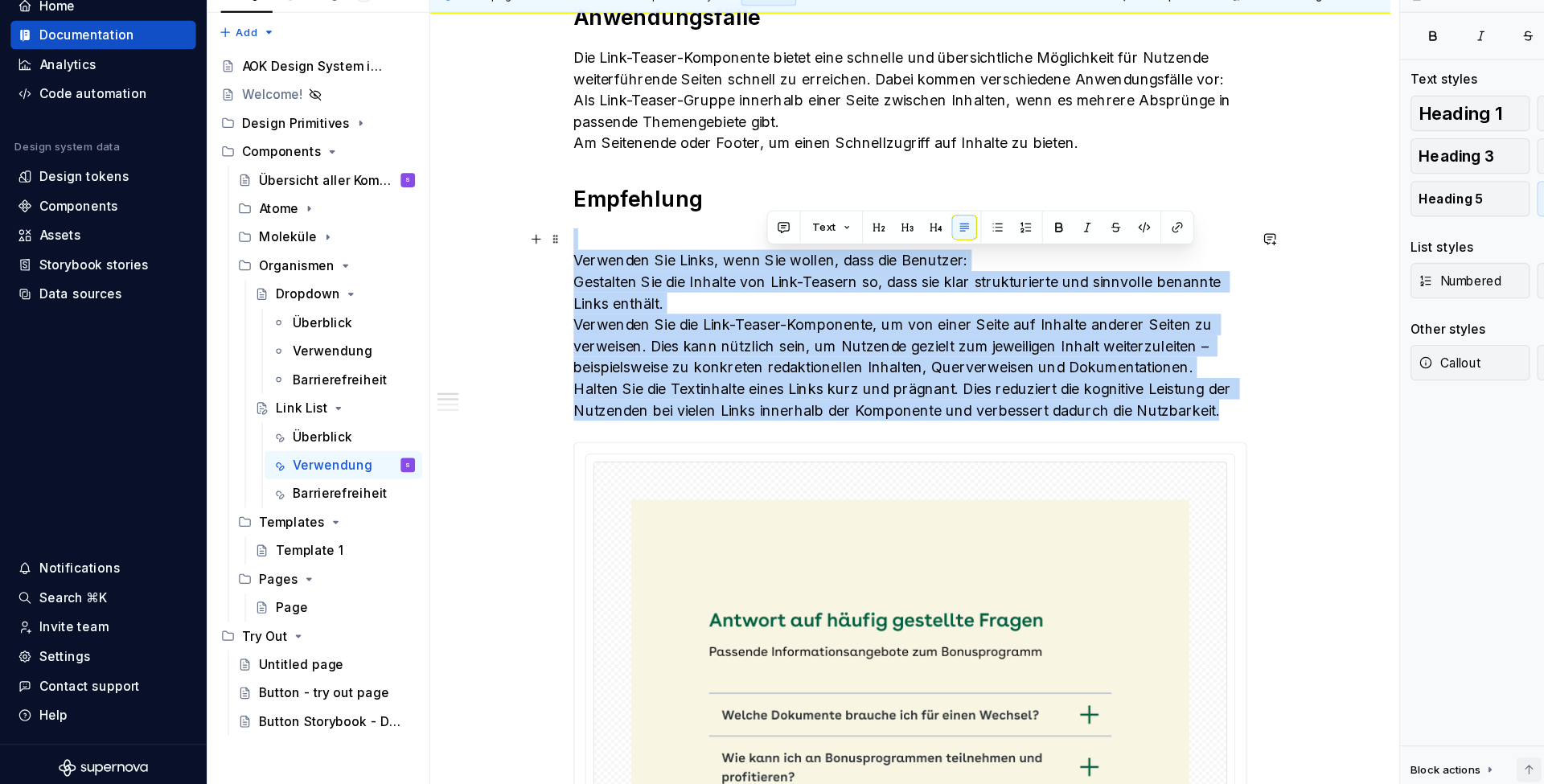
click at [706, 276] on p "Verwenden Sie Links, wenn Sie wollen, dass die Benutzer: Gestalten Sie die Inha…" at bounding box center [822, 363] width 608 height 174
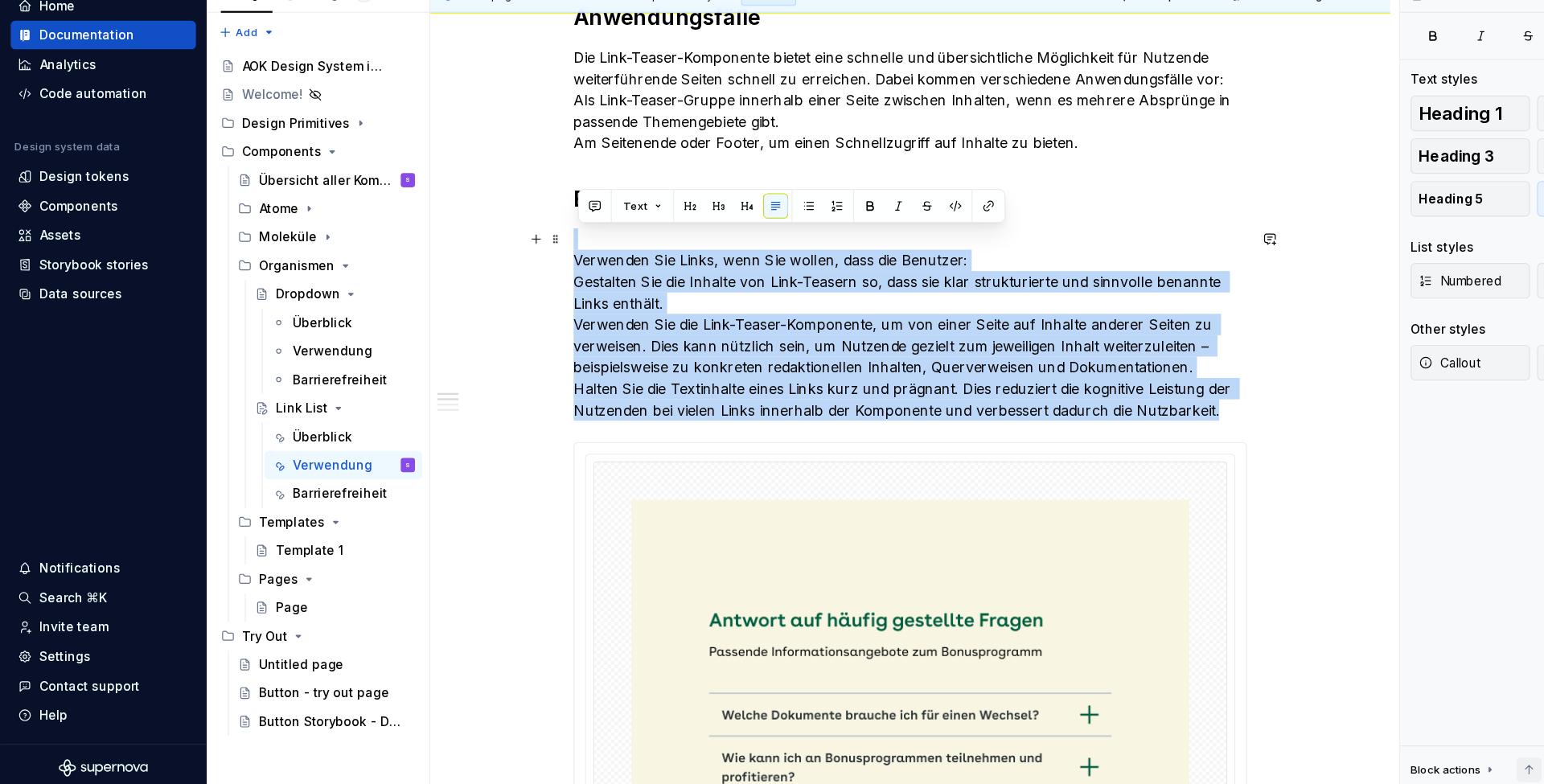
click at [714, 276] on p "Verwenden Sie Links, wenn Sie wollen, dass die Benutzer: Gestalten Sie die Inha…" at bounding box center [822, 363] width 608 height 174
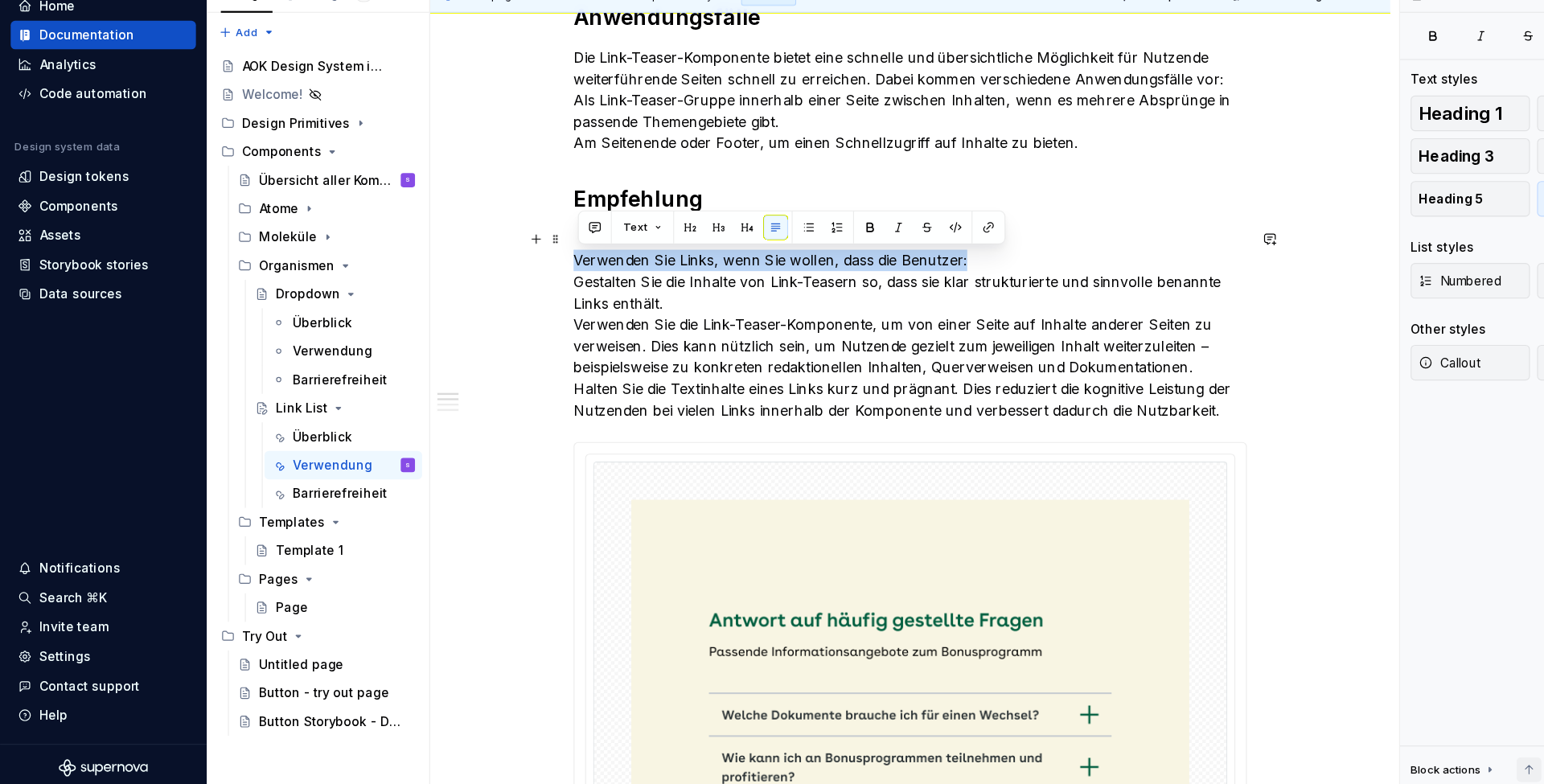
drag, startPoint x: 861, startPoint y: 232, endPoint x: 508, endPoint y: 230, distance: 353.0
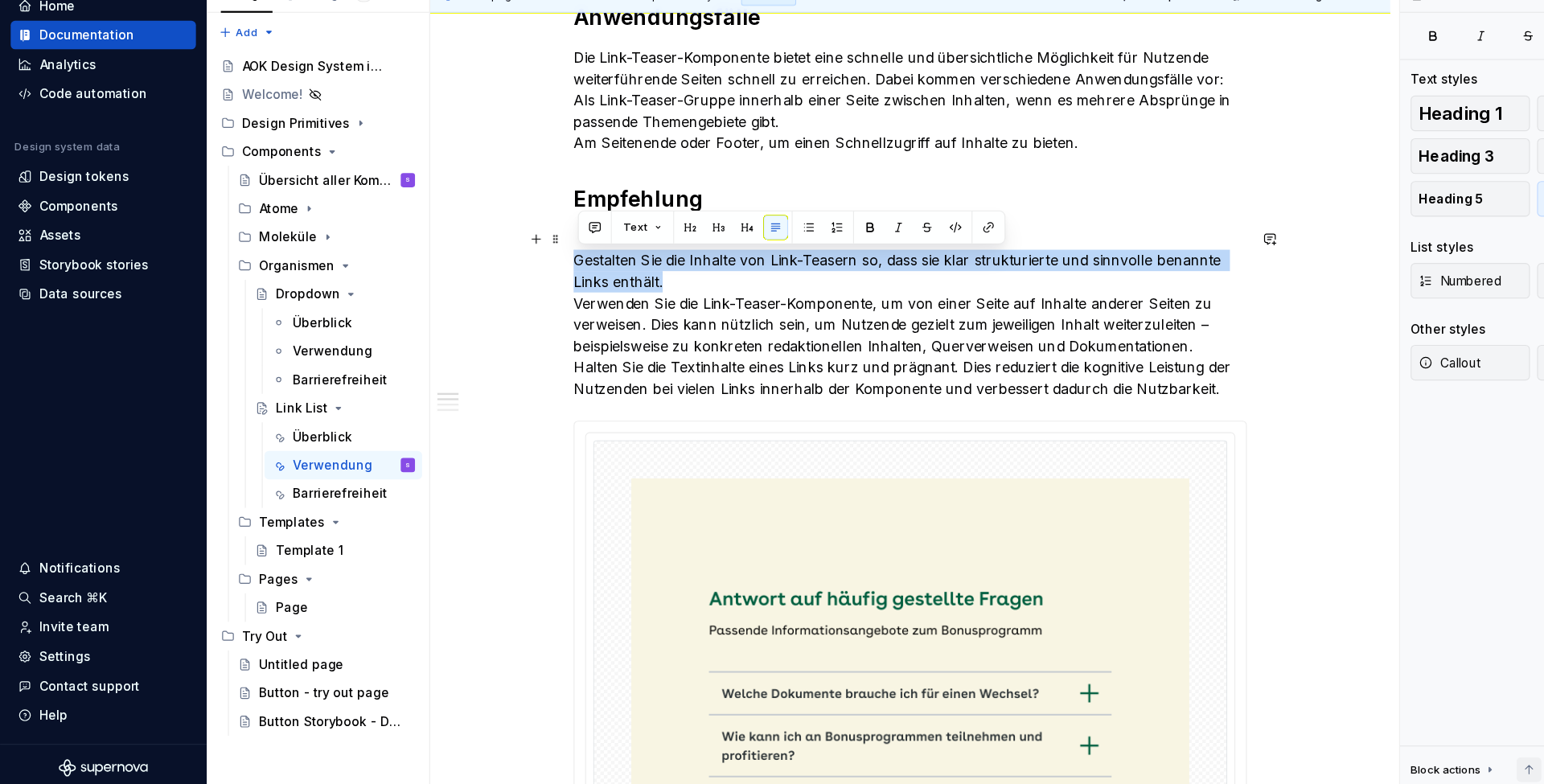
drag, startPoint x: 614, startPoint y: 252, endPoint x: 520, endPoint y: 232, distance: 96.1
click at [730, 264] on button "button" at bounding box center [730, 274] width 22 height 22
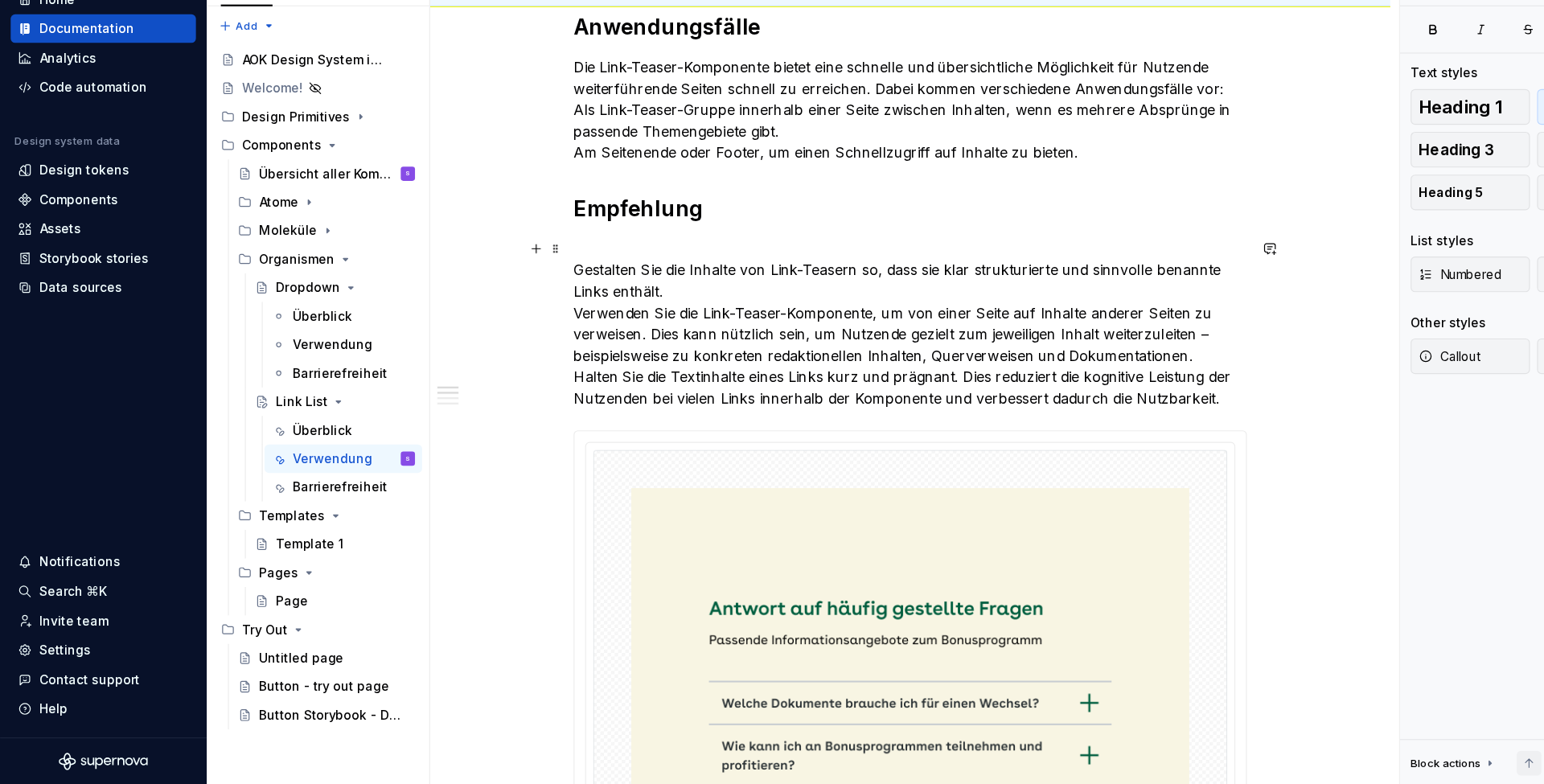
scroll to position [362, 0]
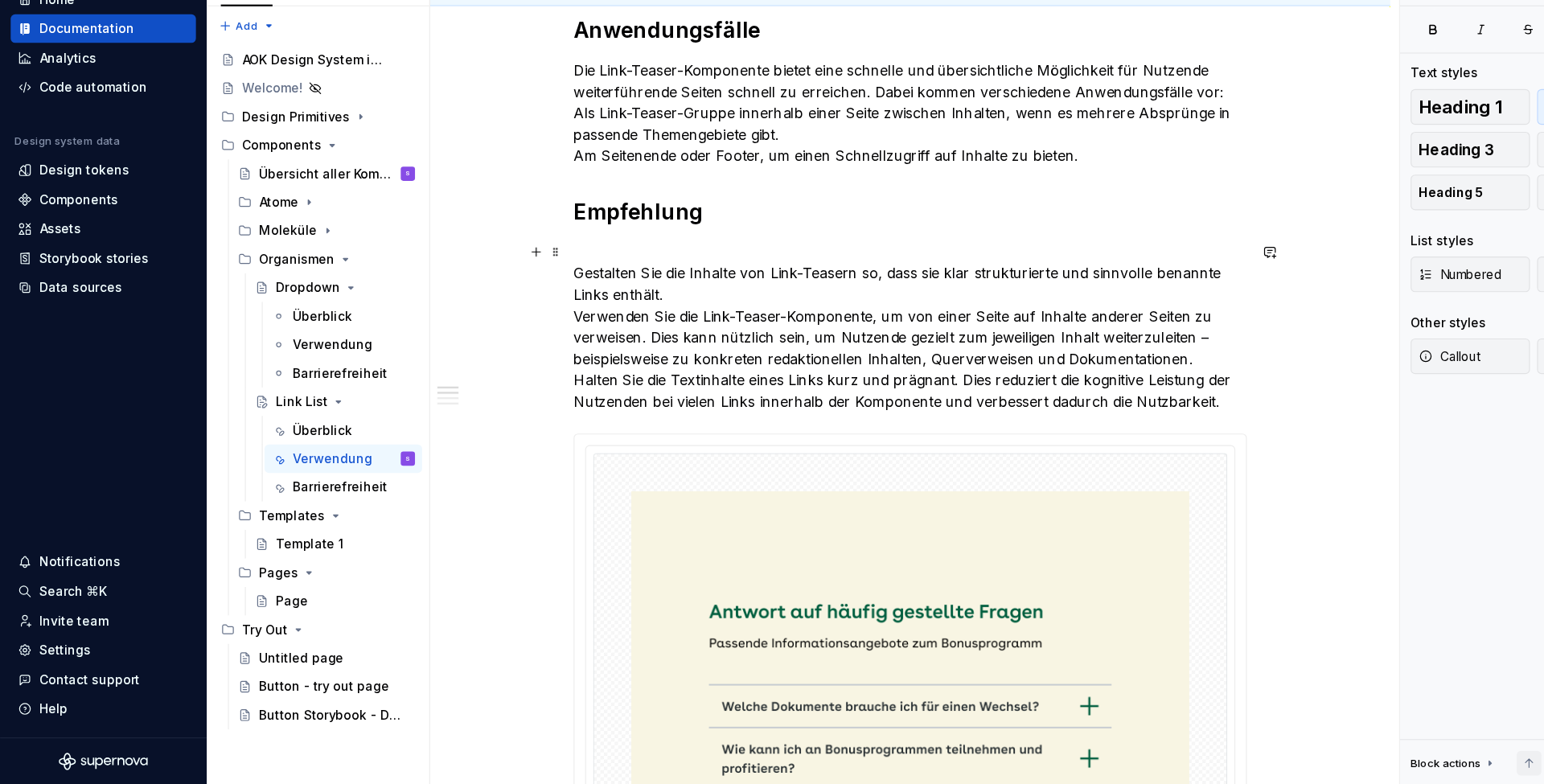
click at [634, 293] on p "Gestalten Sie die Inhalte von Link-Teasern so, dass sie klar strukturierte und …" at bounding box center [822, 370] width 608 height 154
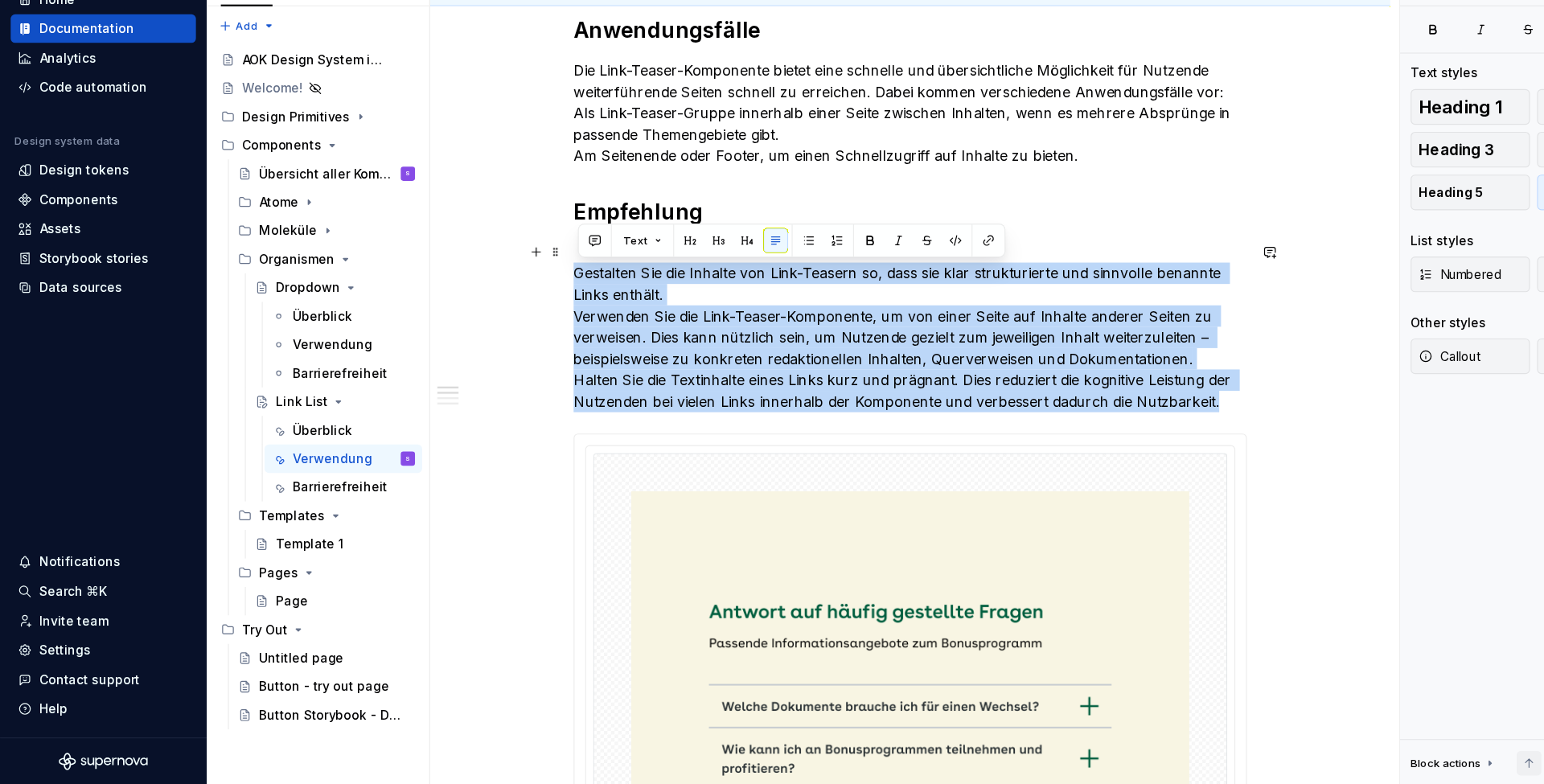
drag, startPoint x: 1117, startPoint y: 363, endPoint x: 523, endPoint y: 248, distance: 605.0
click at [523, 293] on p "Gestalten Sie die Inhalte von Link-Teasern so, dass sie klar strukturierte und …" at bounding box center [822, 370] width 608 height 154
copy p "Gestalten Sie die Inhalte von Link-Teasern so, dass sie klar strukturierte und …"
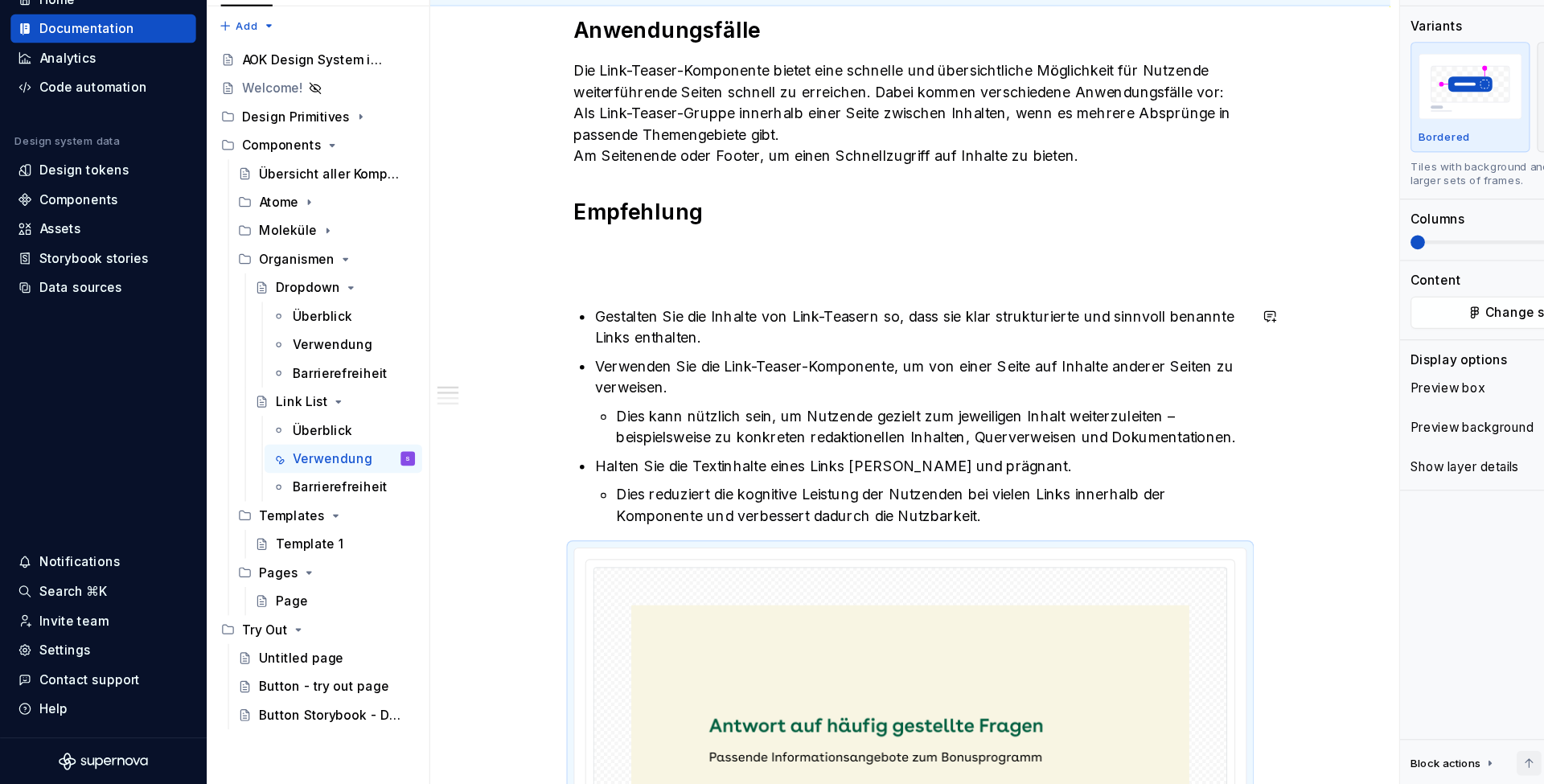
click at [564, 262] on div "Die Link-Teaser-Komponente ist eine geordnete Sammlung von verknüpften Elemente…" at bounding box center [822, 781] width 608 height 1611
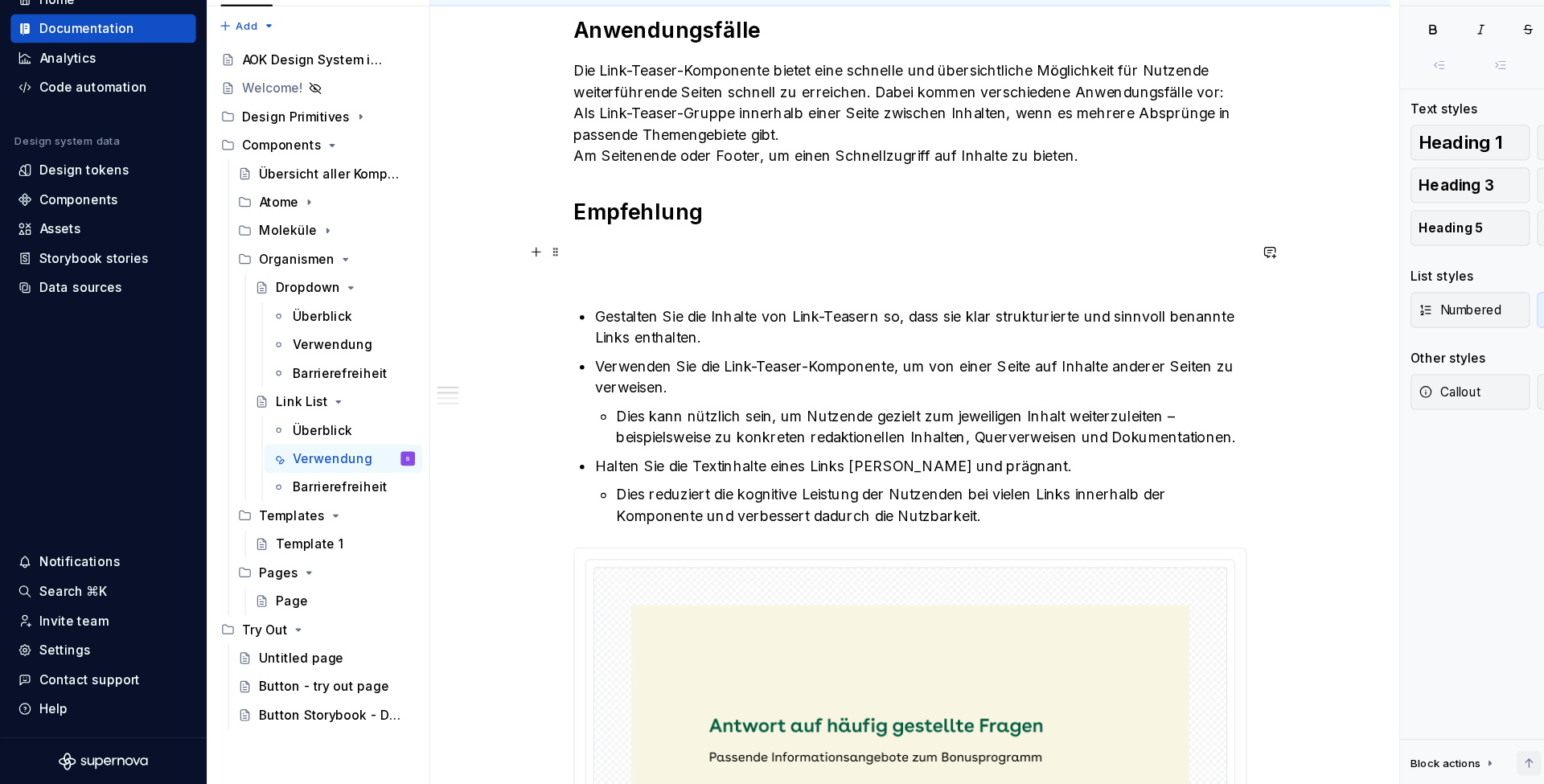
click at [585, 293] on p at bounding box center [822, 312] width 608 height 39
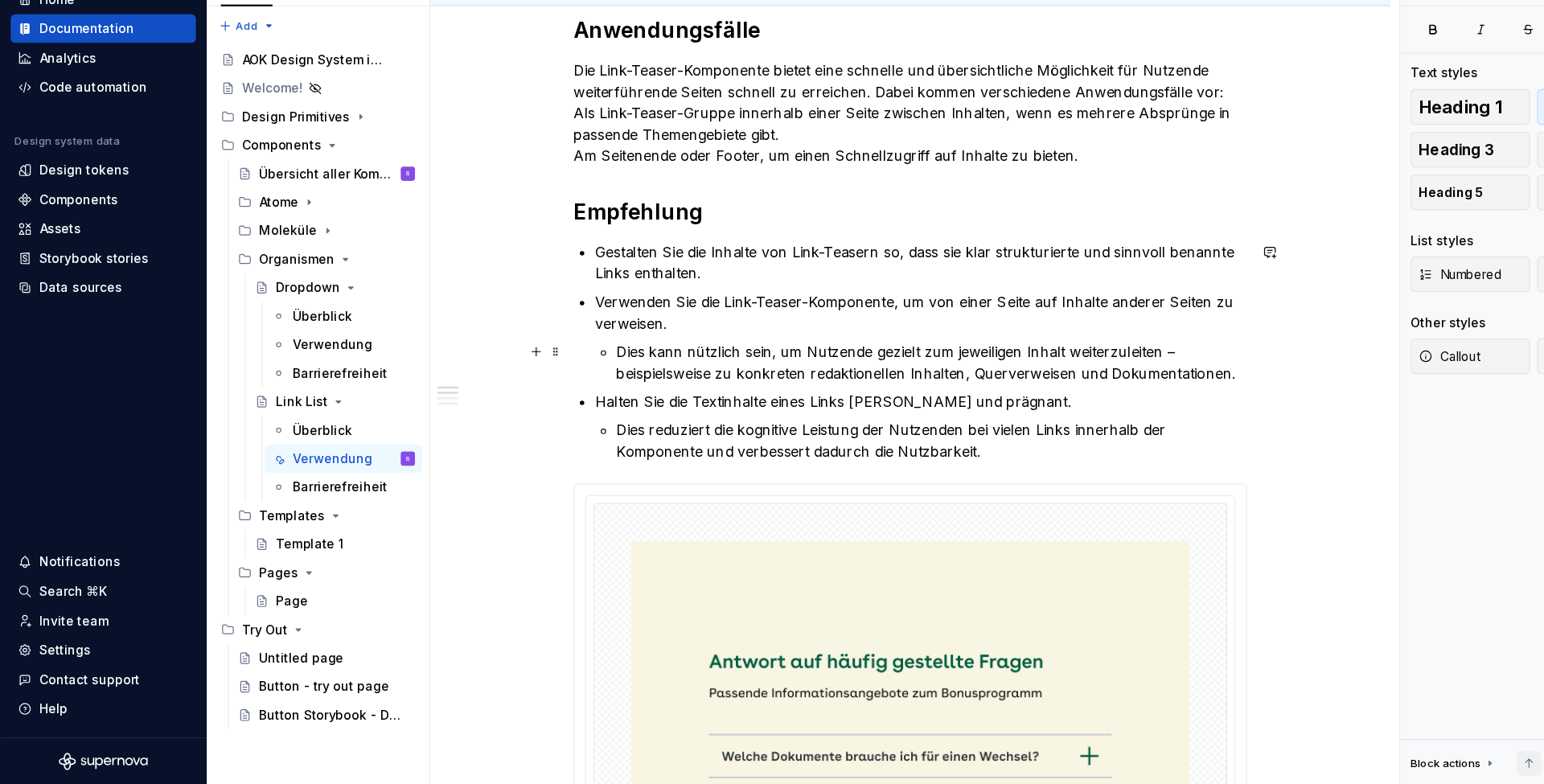
click at [561, 383] on p "Dies kann nützlich sein, um Nutzende gezielt zum jeweiligen Inhalt weiterzuleit…" at bounding box center [841, 402] width 569 height 39
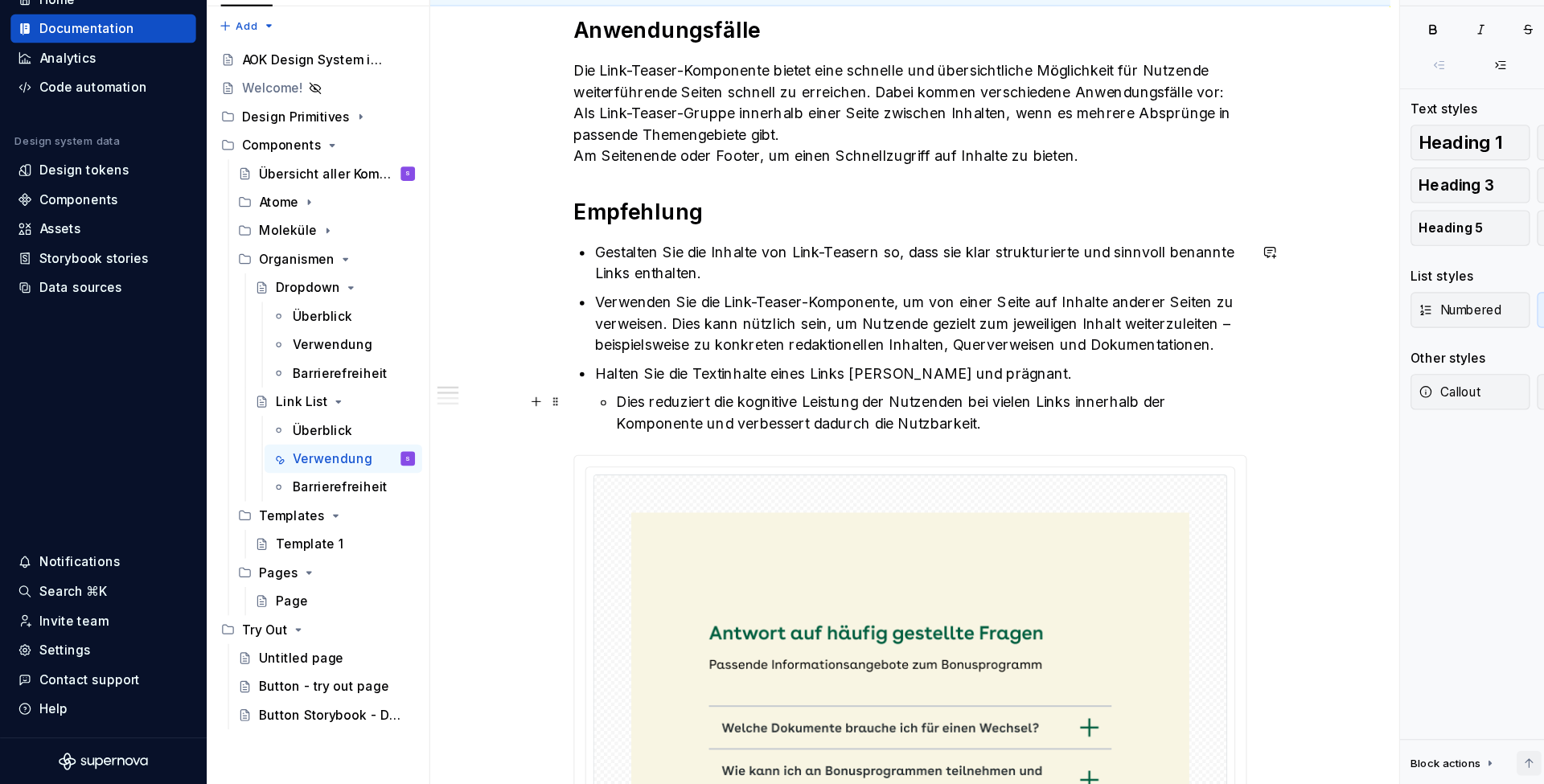
click at [558, 403] on li "Halten Sie die Textinhalte eines Links kurz und prägnant. Dies reduziert die ko…" at bounding box center [831, 435] width 589 height 64
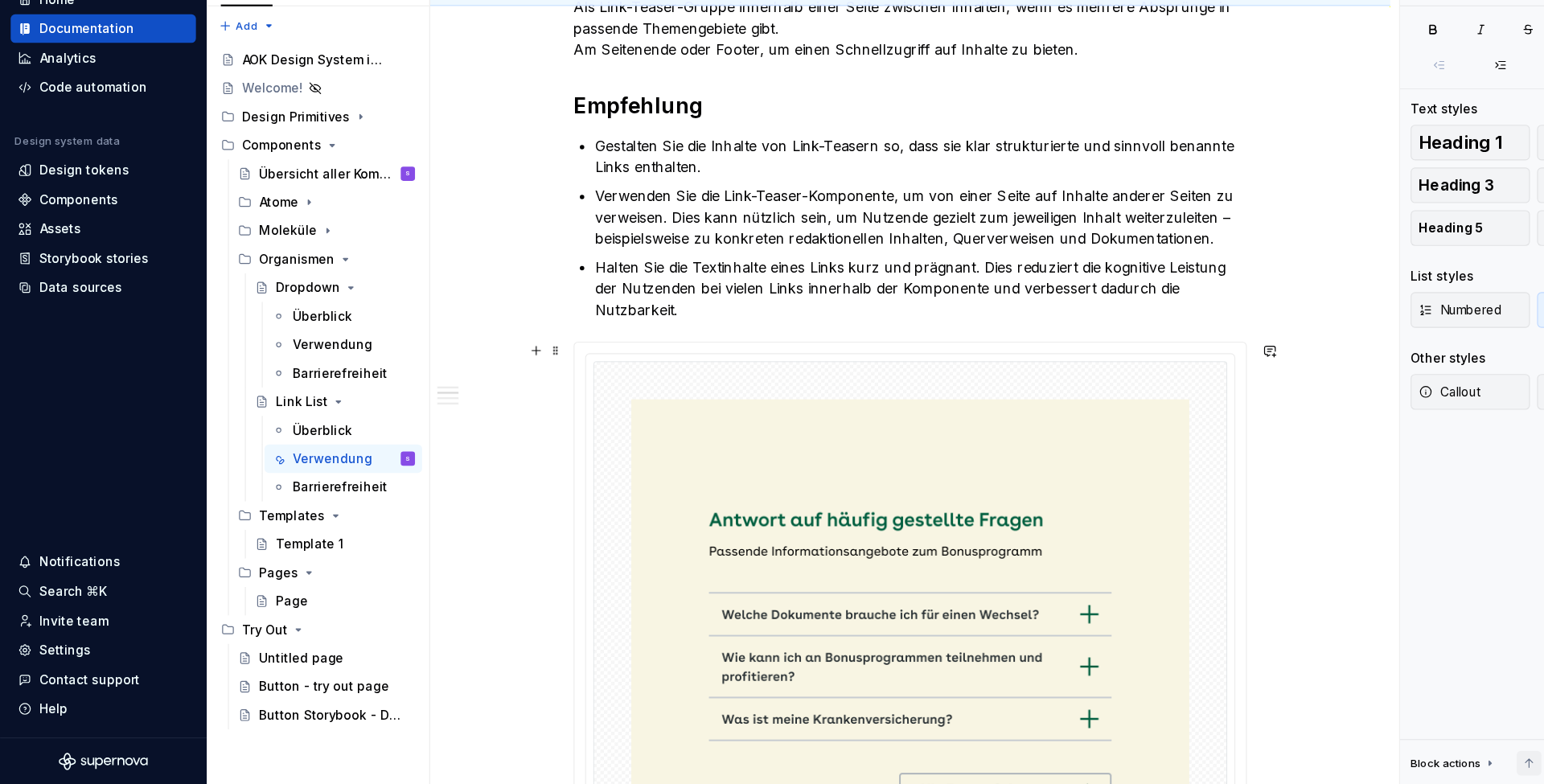
scroll to position [466, 0]
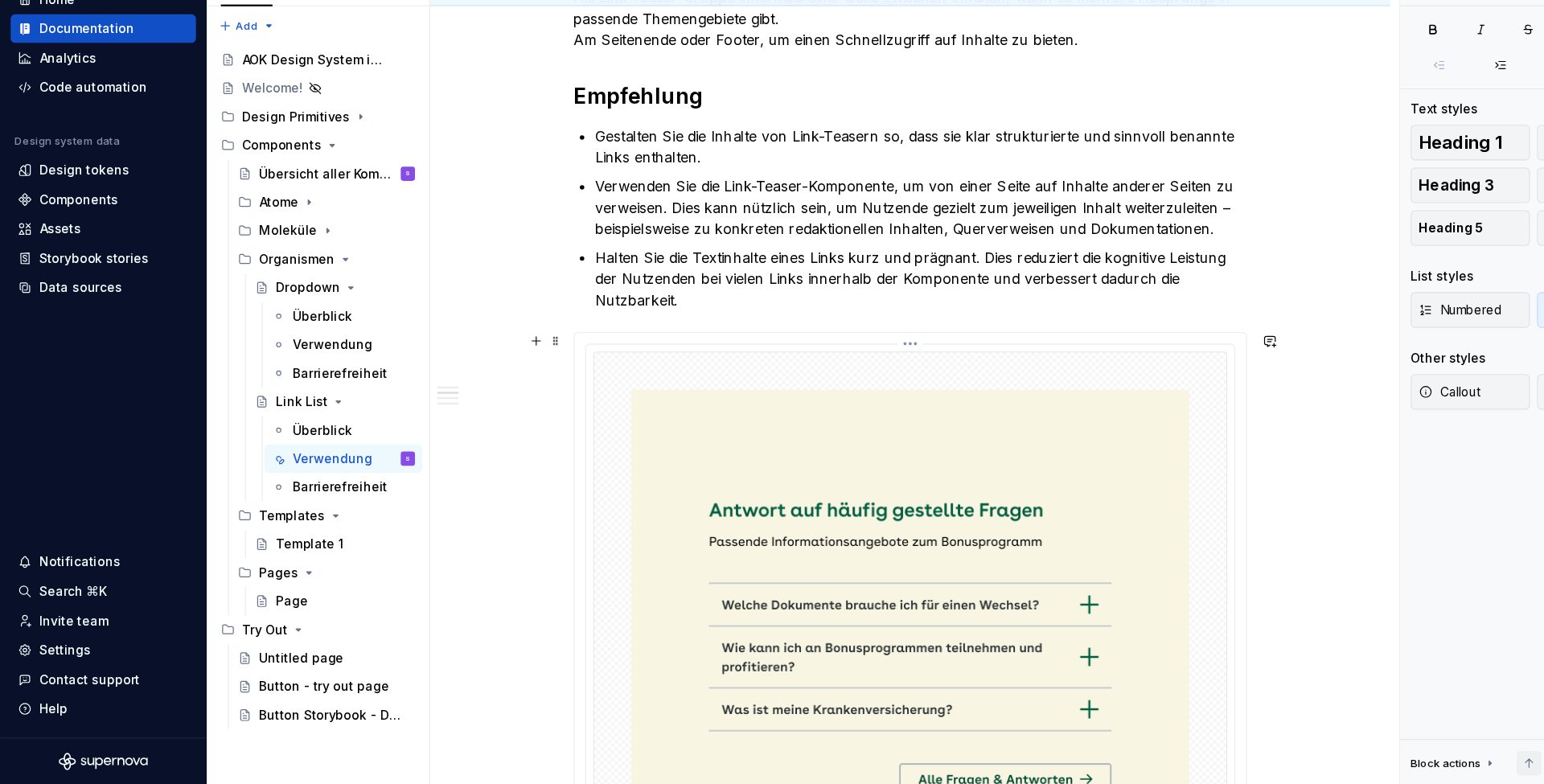
click at [731, 393] on img at bounding box center [821, 658] width 572 height 530
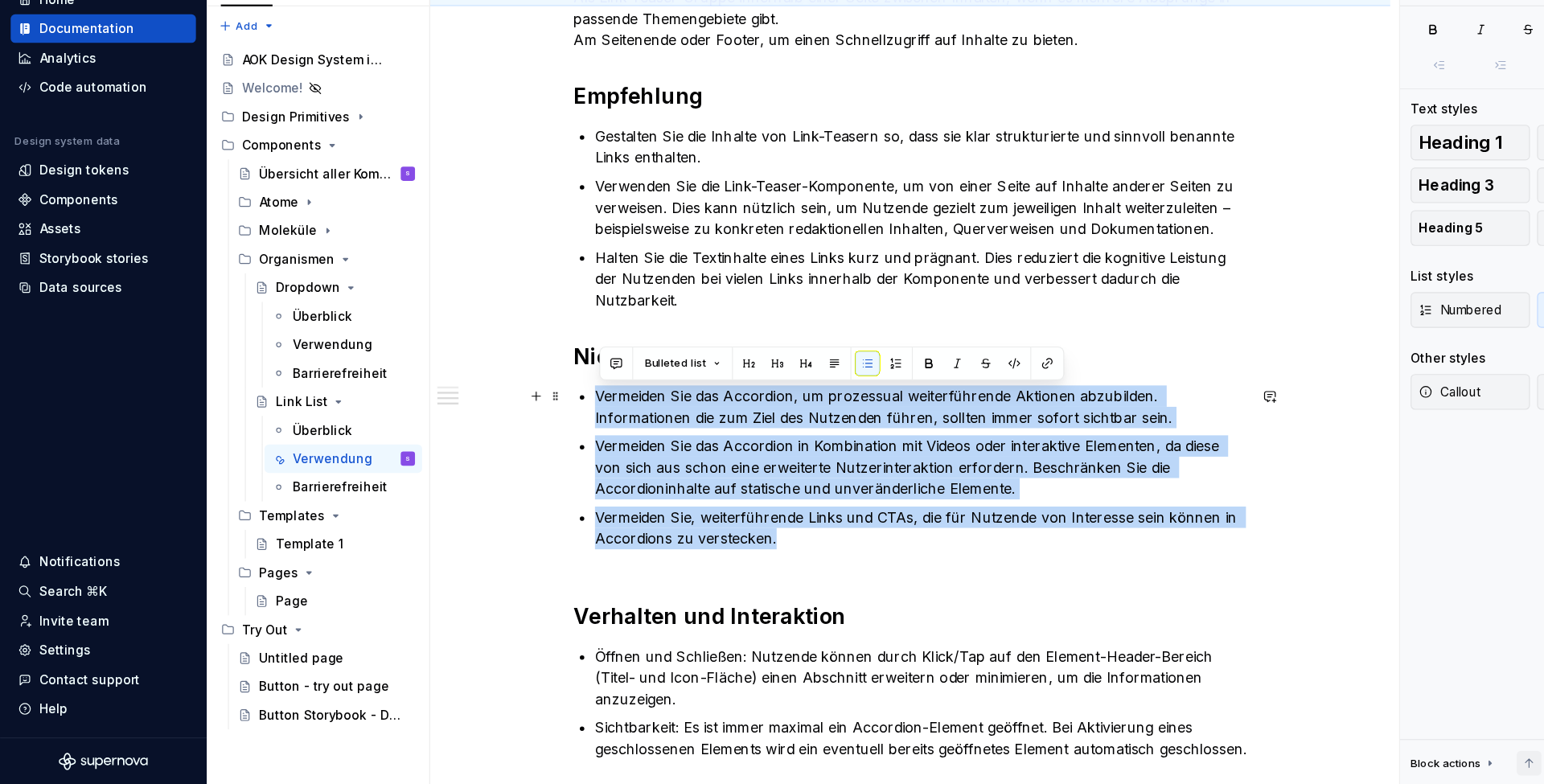
drag, startPoint x: 666, startPoint y: 482, endPoint x: 516, endPoint y: 355, distance: 196.5
click at [517, 355] on div "Die Link-Teaser-Komponente ist eine geordnete Sammlung von verknüpften Elemente…" at bounding box center [822, 424] width 867 height 1185
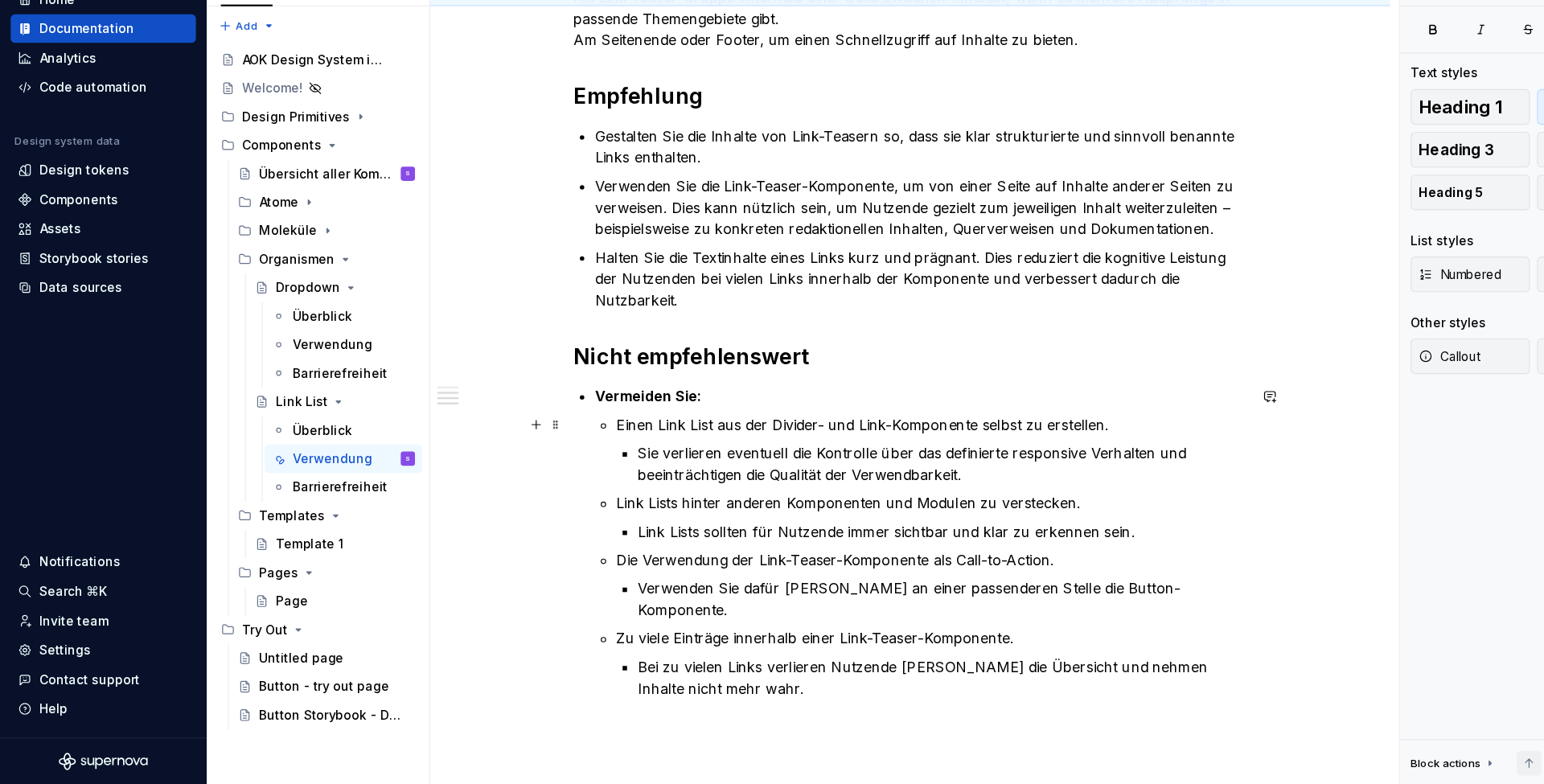
click at [563, 449] on p "Einen Link List aus der Divider- und Link-Komponente selbst zu erstellen." at bounding box center [841, 459] width 569 height 20
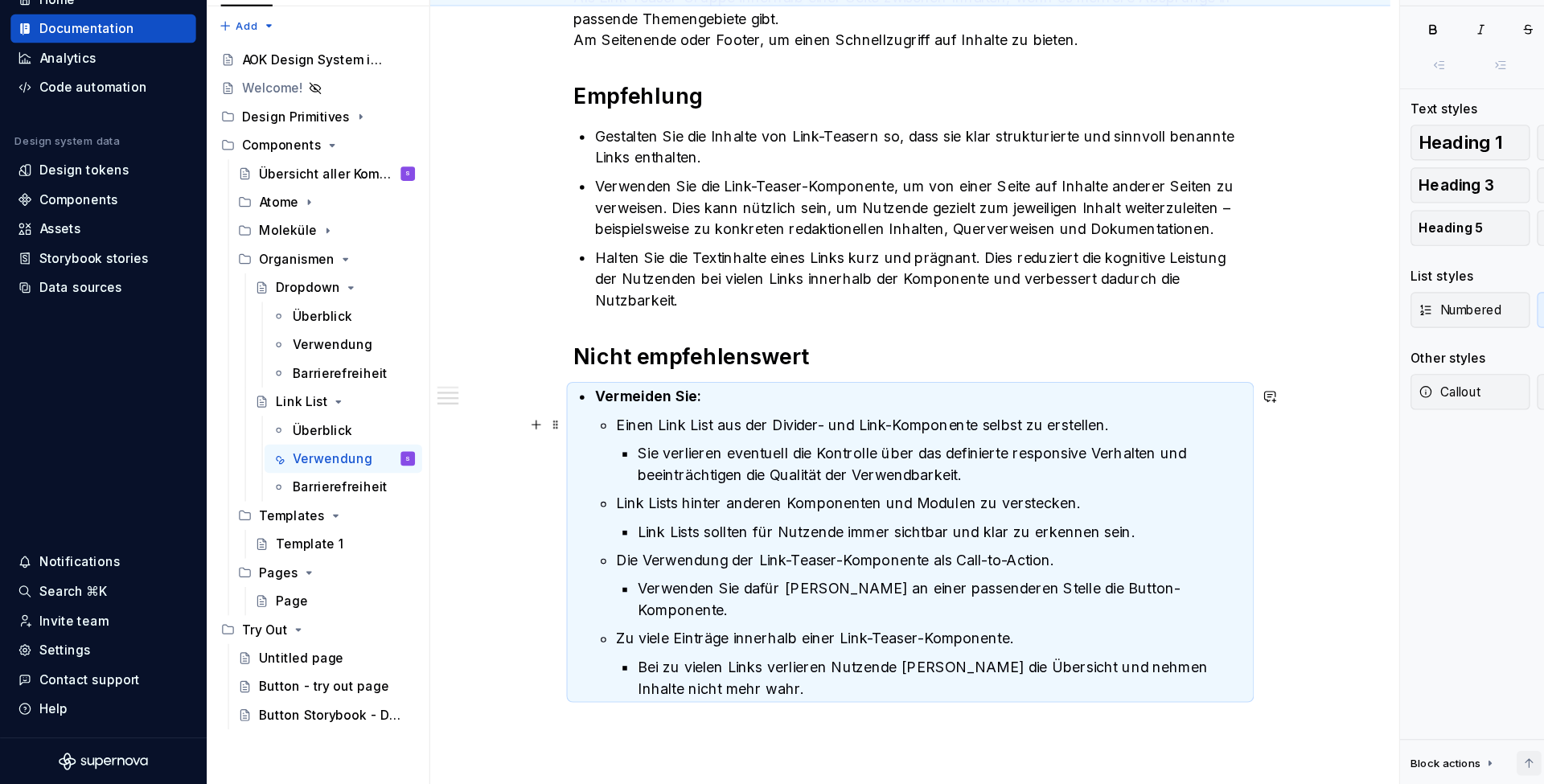
click at [558, 424] on li "Vermeiden Sie: Einen Link List aus der Divider- und Link-Komponente selbst zu e…" at bounding box center [831, 565] width 589 height 283
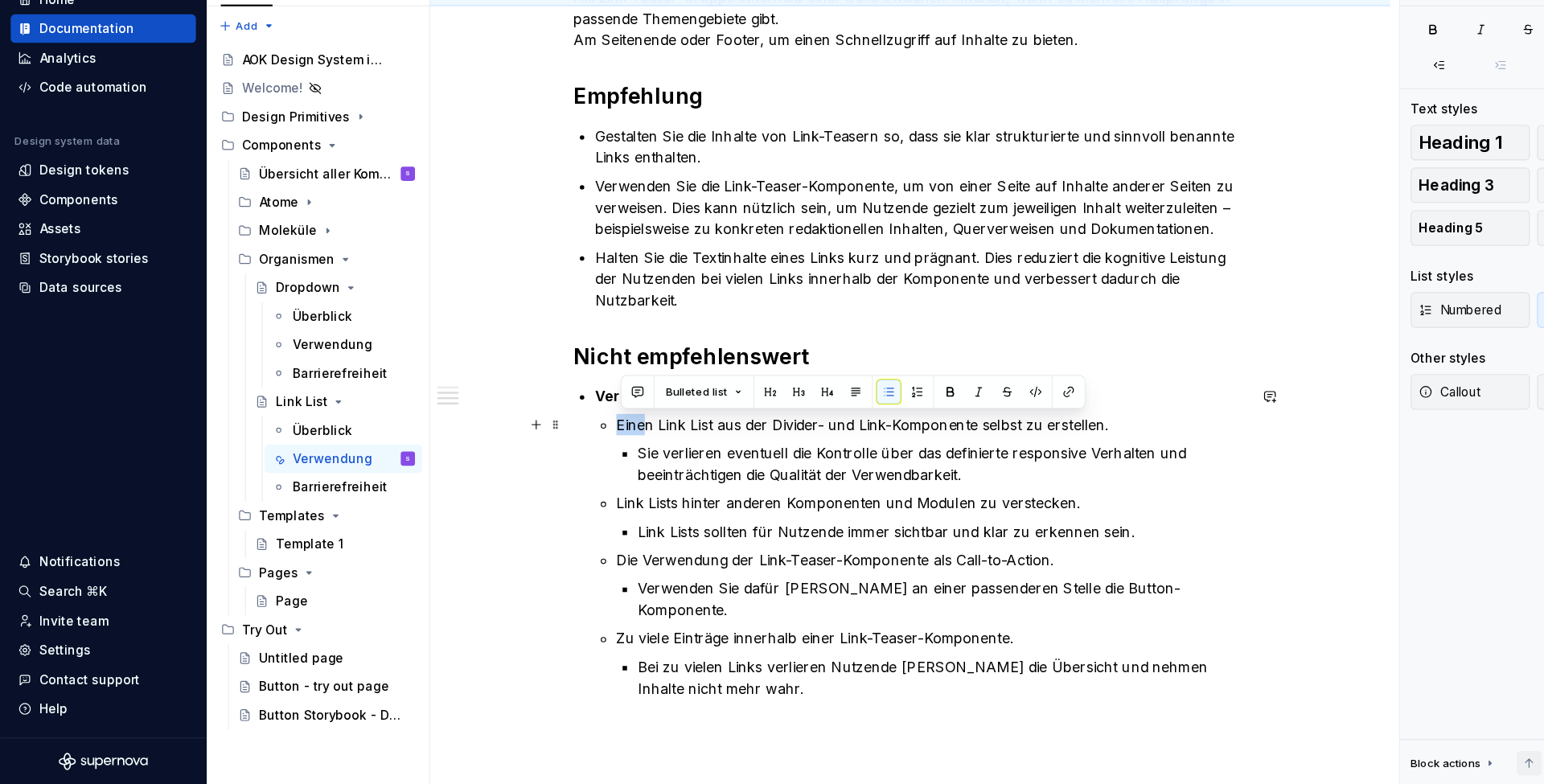
click at [553, 424] on li "Vermeiden Sie: Einen Link List aus der Divider- und Link-Komponente selbst zu e…" at bounding box center [831, 565] width 589 height 283
click at [558, 424] on li "Vermeiden Sie: Einen Link List aus der Divider- und Link-Komponente selbst zu e…" at bounding box center [831, 565] width 589 height 283
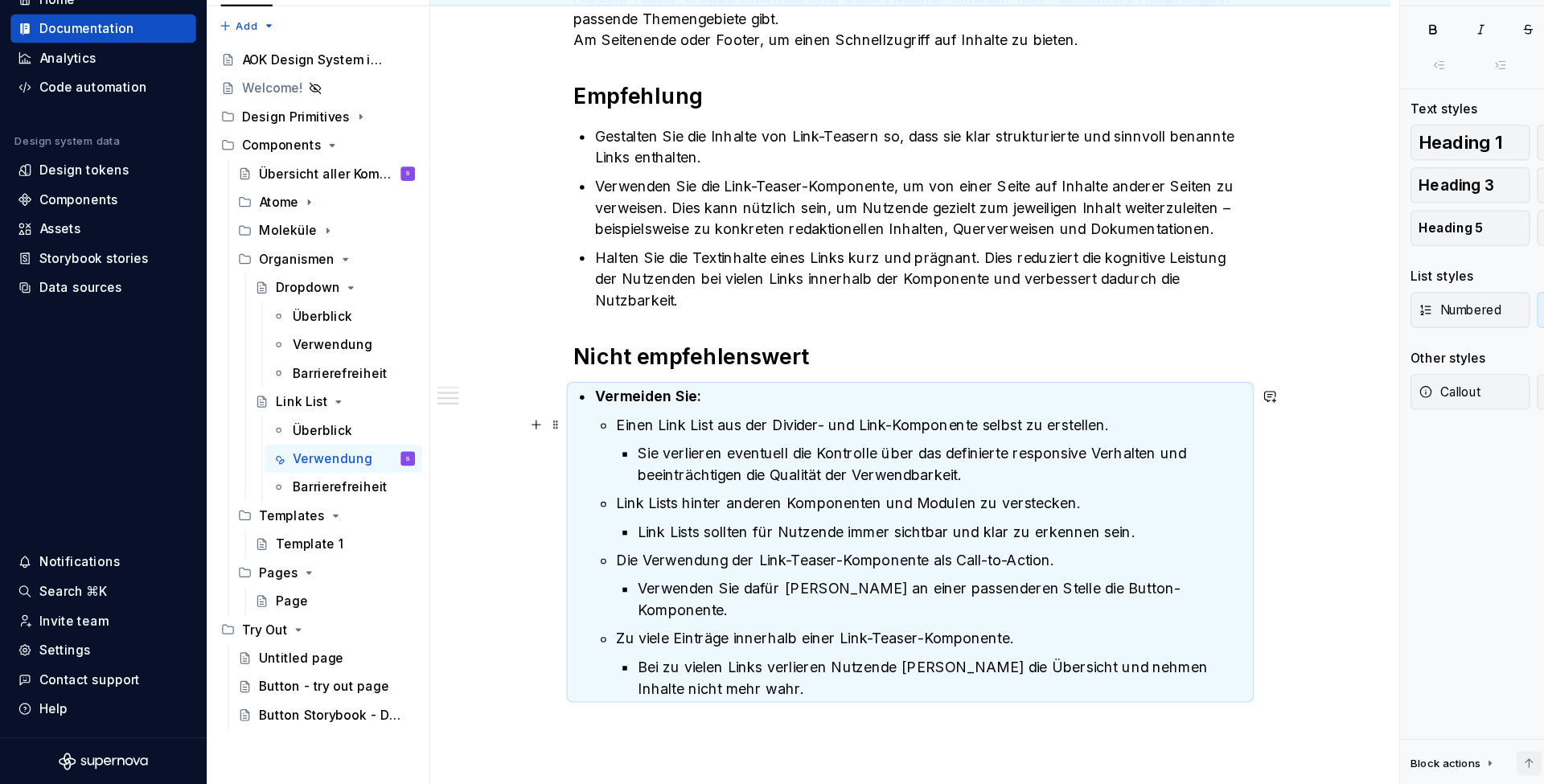
click at [590, 449] on p "Einen Link List aus der Divider- und Link-Komponente selbst zu erstellen." at bounding box center [841, 459] width 569 height 20
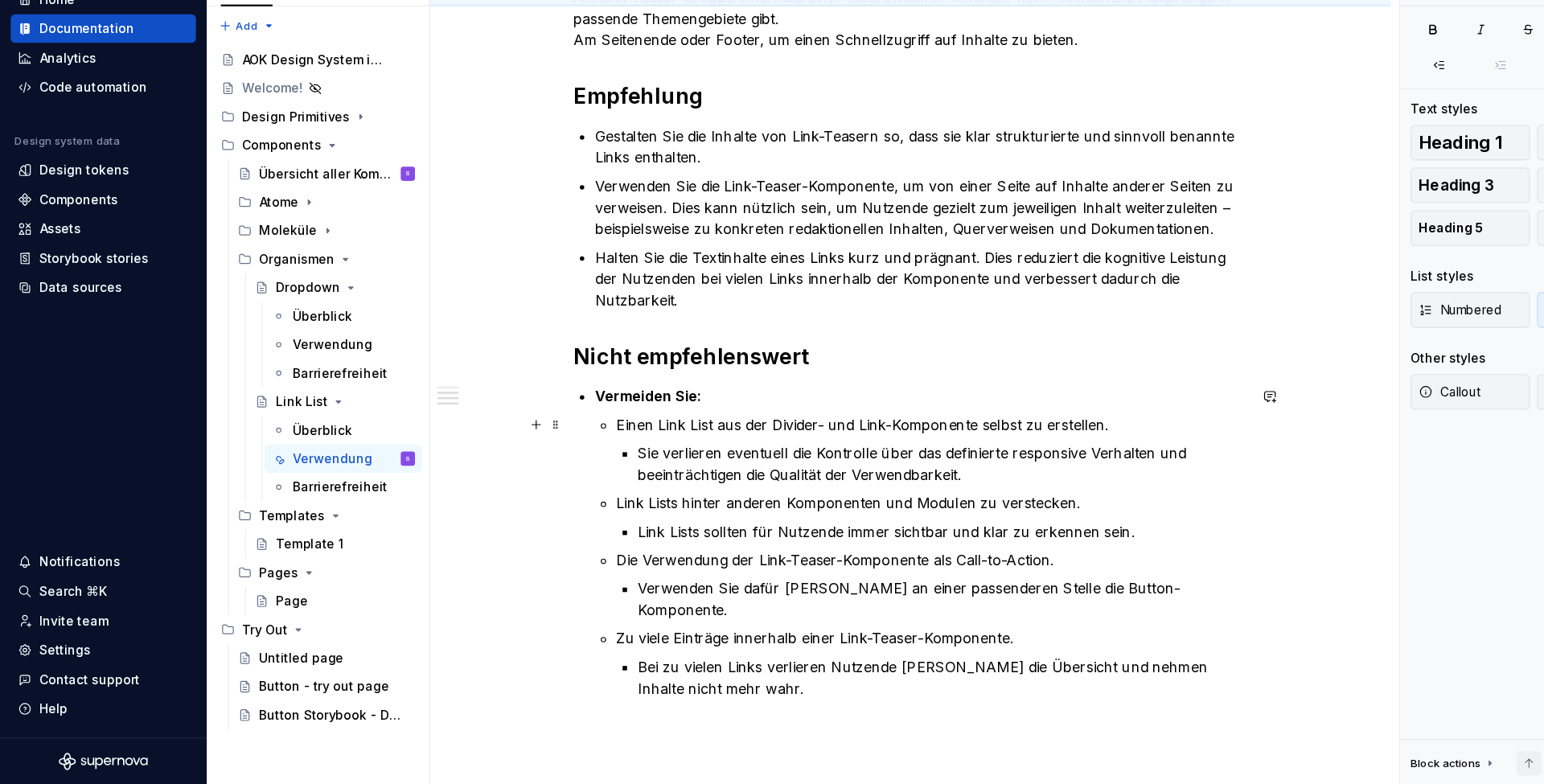
click at [557, 449] on p "Einen Link List aus der Divider- und Link-Komponente selbst zu erstellen." at bounding box center [841, 459] width 569 height 20
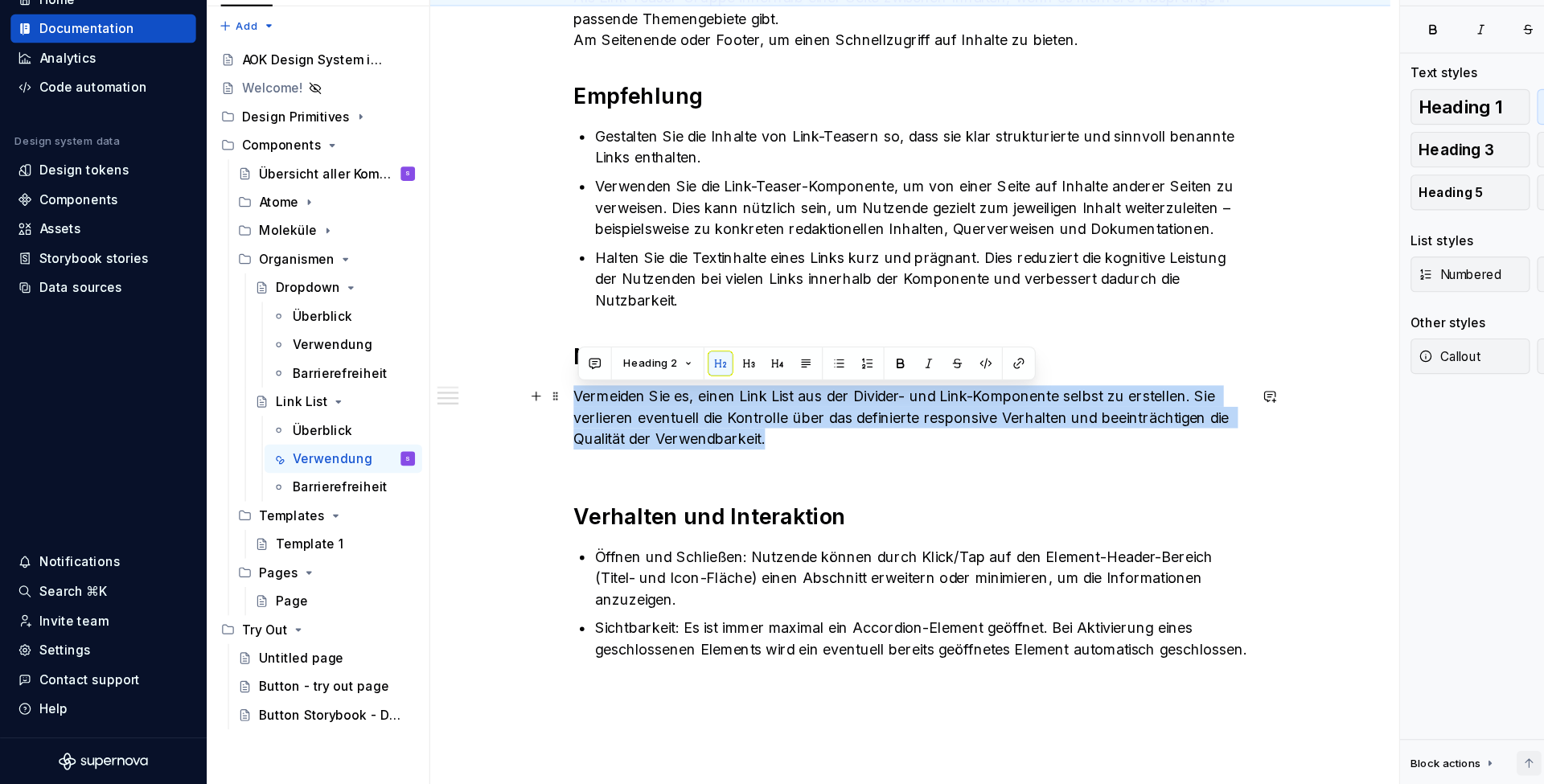
drag, startPoint x: 625, startPoint y: 382, endPoint x: 590, endPoint y: 351, distance: 46.8
click at [522, 355] on div "Die Link-Teaser-Komponente ist eine geordnete Sammlung von verknüpften Elemente…" at bounding box center [822, 378] width 867 height 1094
click at [760, 392] on button "button" at bounding box center [757, 403] width 22 height 22
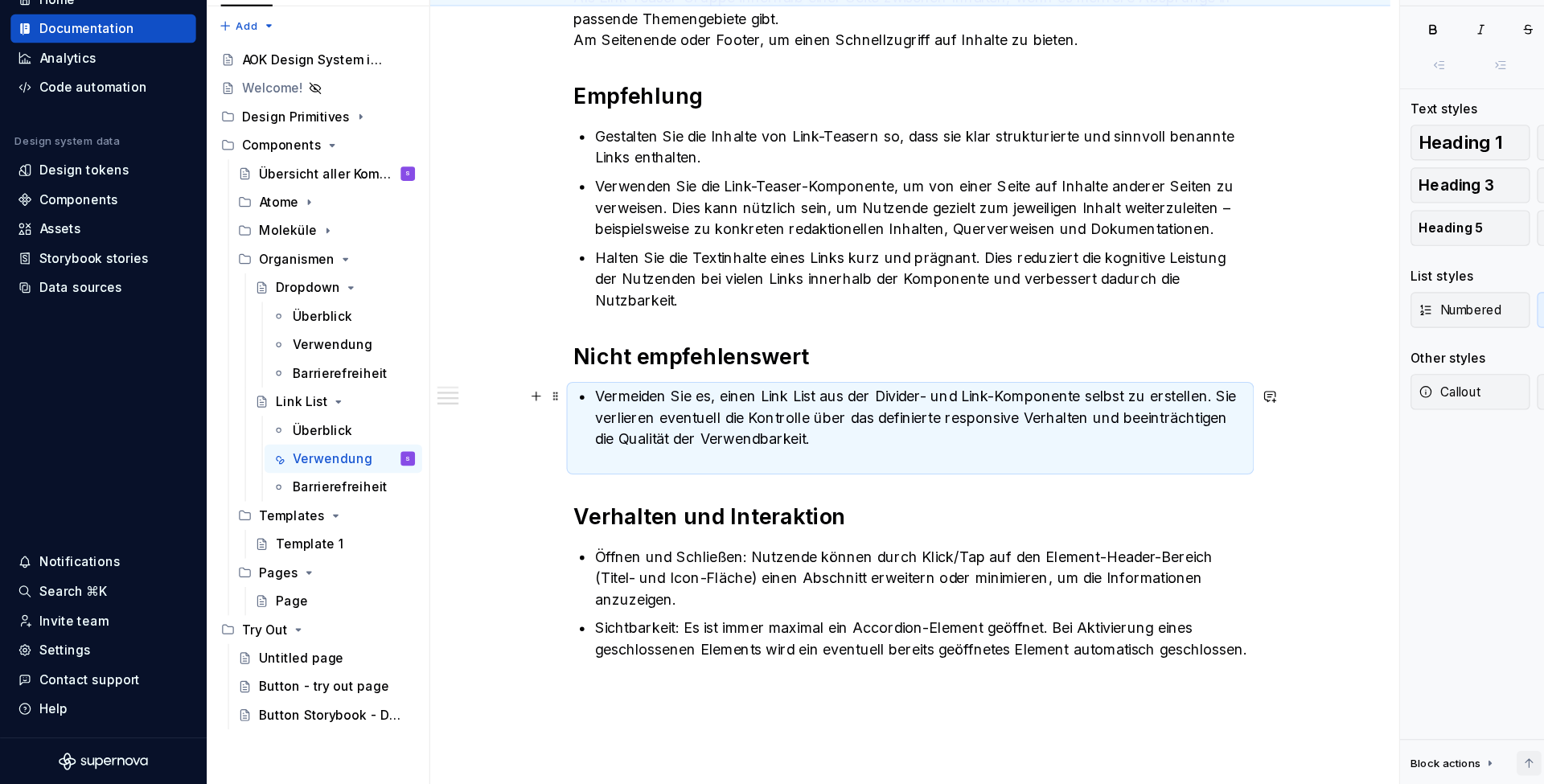
click at [750, 424] on p "Vermeiden Sie es, einen Link List aus der Divider- und Link-Komponente selbst z…" at bounding box center [831, 462] width 589 height 77
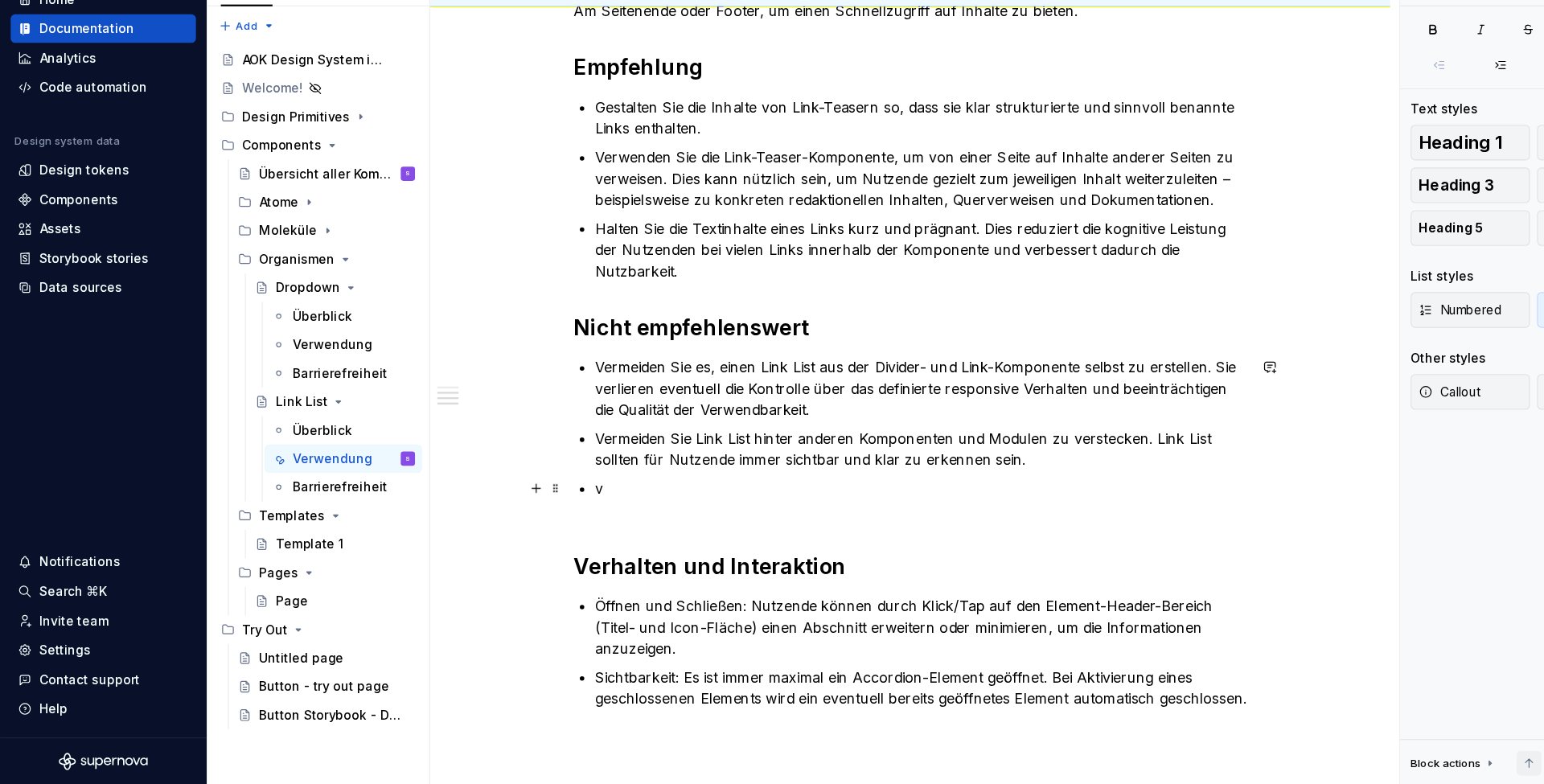
scroll to position [490, 0]
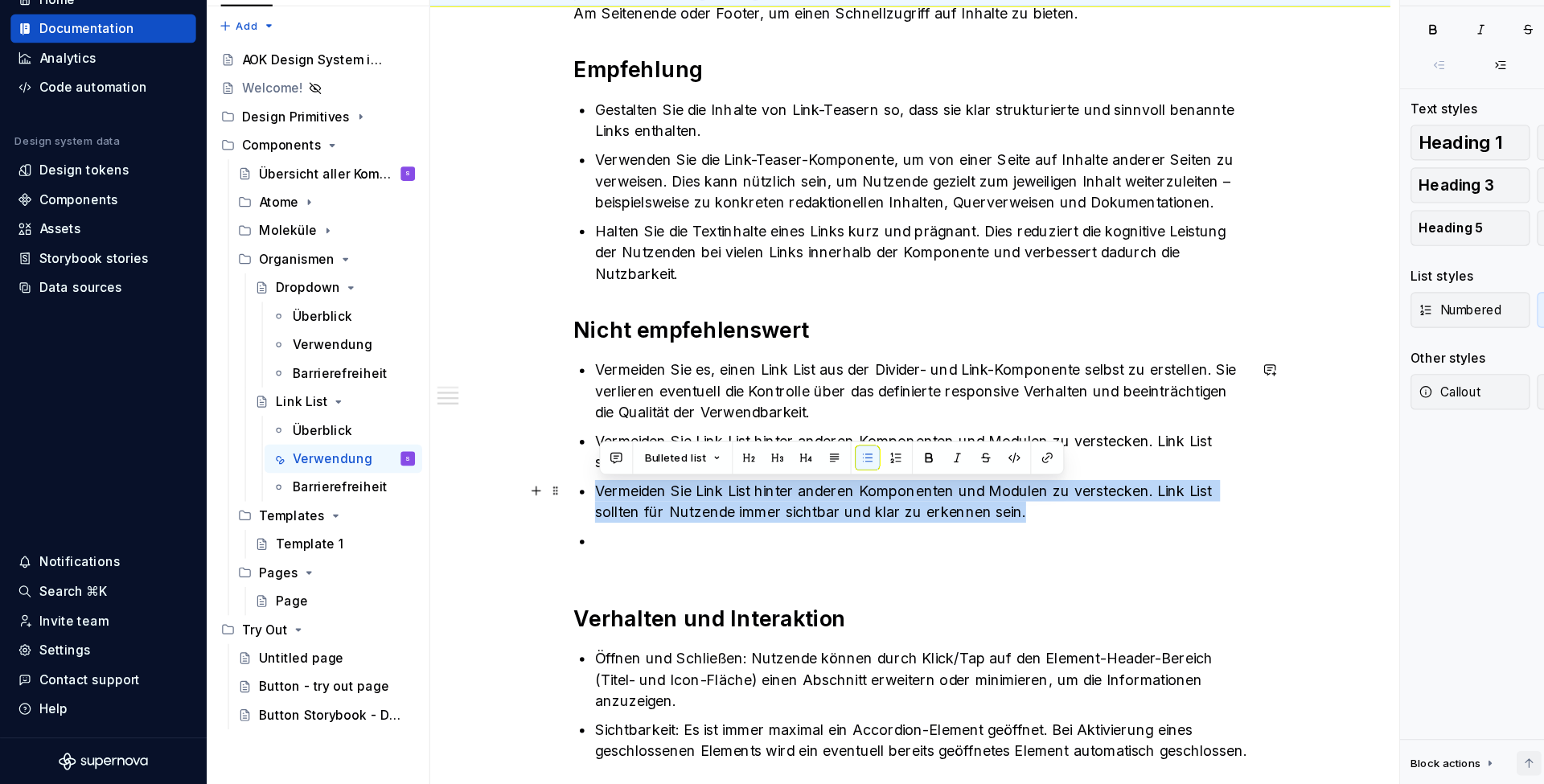
drag, startPoint x: 929, startPoint y: 461, endPoint x: 539, endPoint y: 444, distance: 390.4
click at [538, 445] on div "Die Link-Teaser-Komponente ist eine geordnete Sammlung von verknüpften Elemente…" at bounding box center [822, 305] width 608 height 916
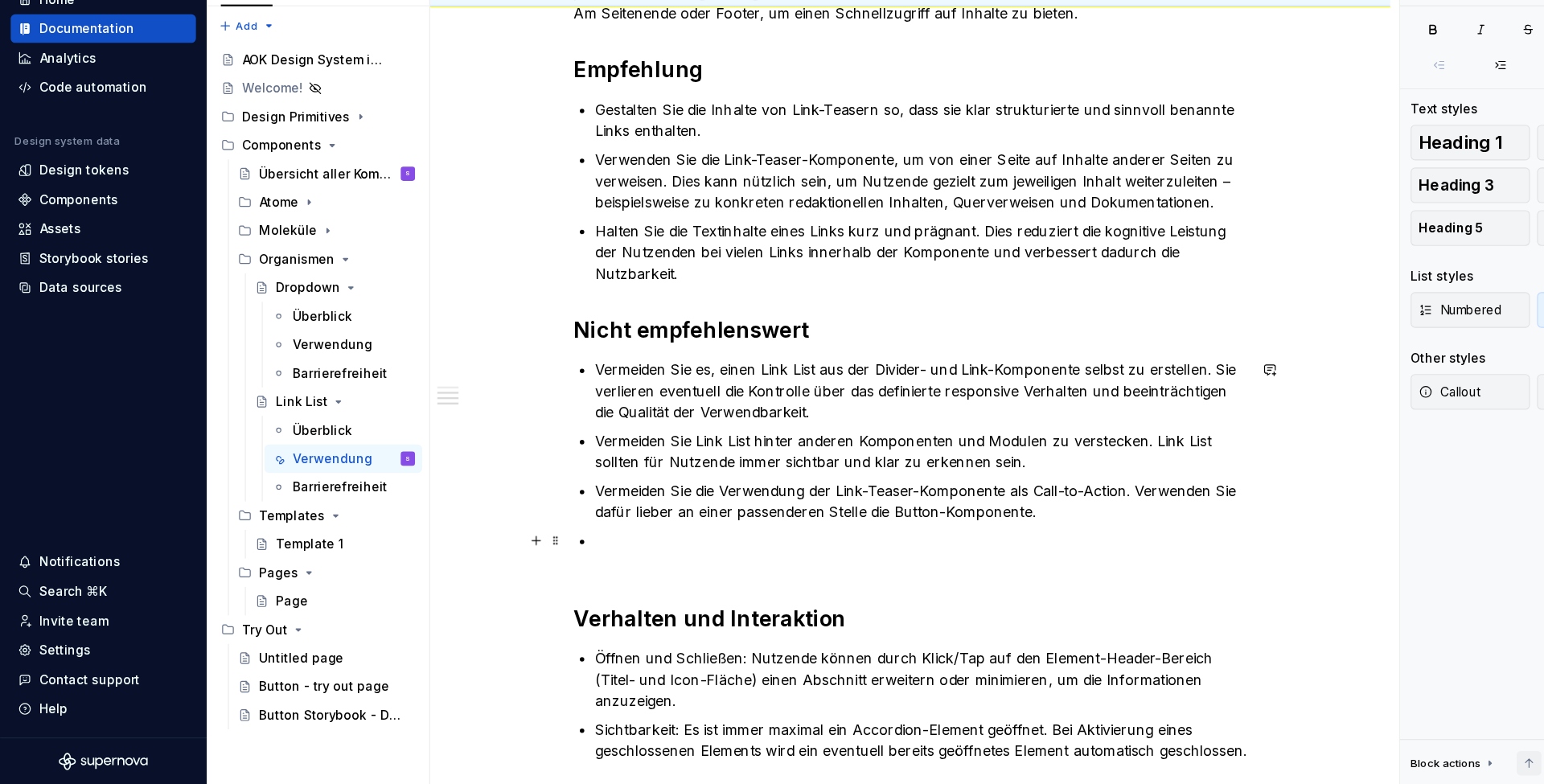
click at [572, 554] on p at bounding box center [831, 573] width 589 height 39
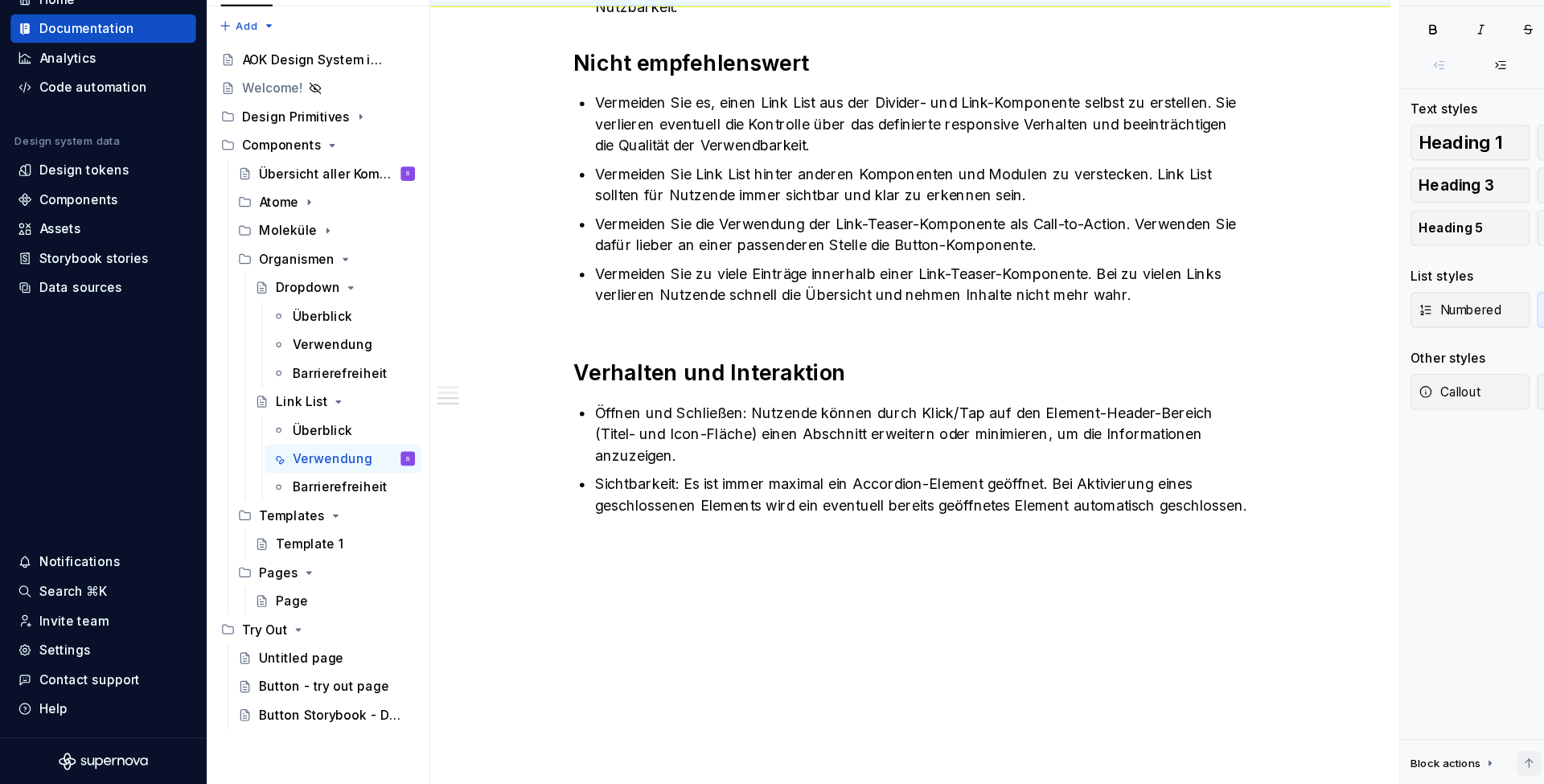
scroll to position [734, 0]
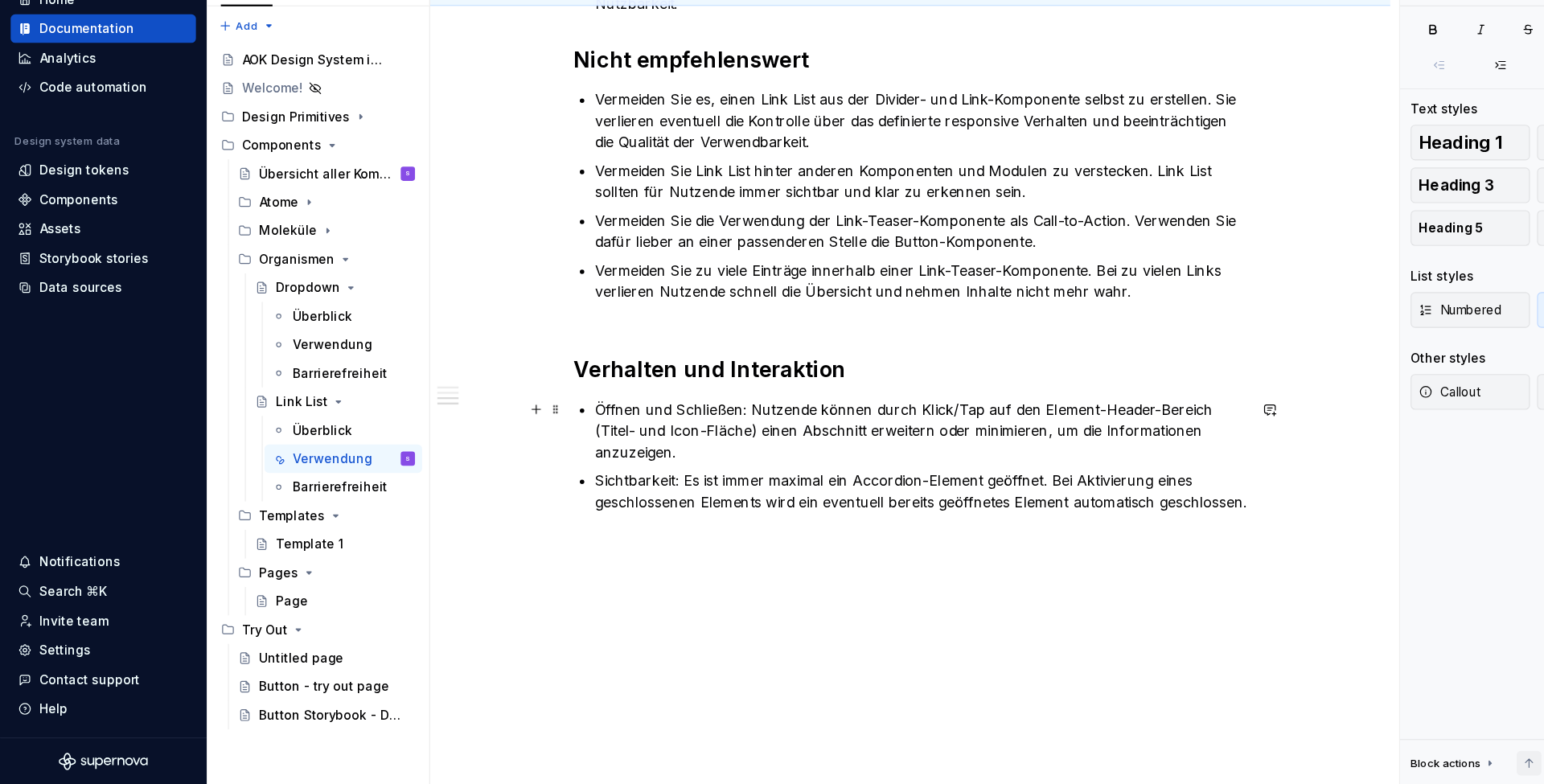
click at [664, 436] on p "Öffnen und Schließen: Nutzende können durch Klick/Tap auf den Element-Header-Be…" at bounding box center [831, 465] width 589 height 58
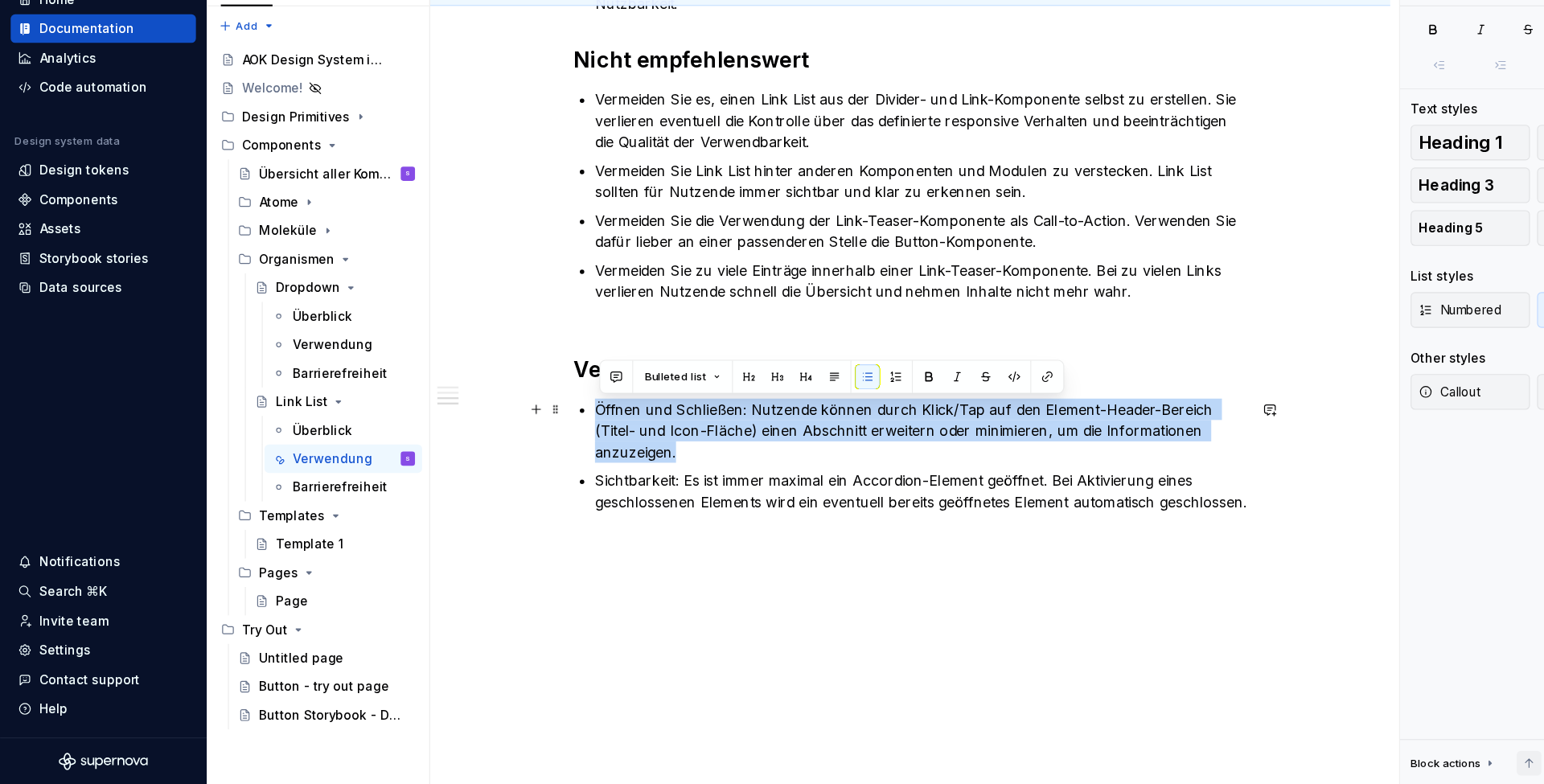
drag, startPoint x: 616, startPoint y: 406, endPoint x: 535, endPoint y: 365, distance: 90.8
click at [535, 366] on div "Die Link-Teaser-Komponente ist eine geordnete Sammlung von verknüpften Elemente…" at bounding box center [822, 71] width 608 height 936
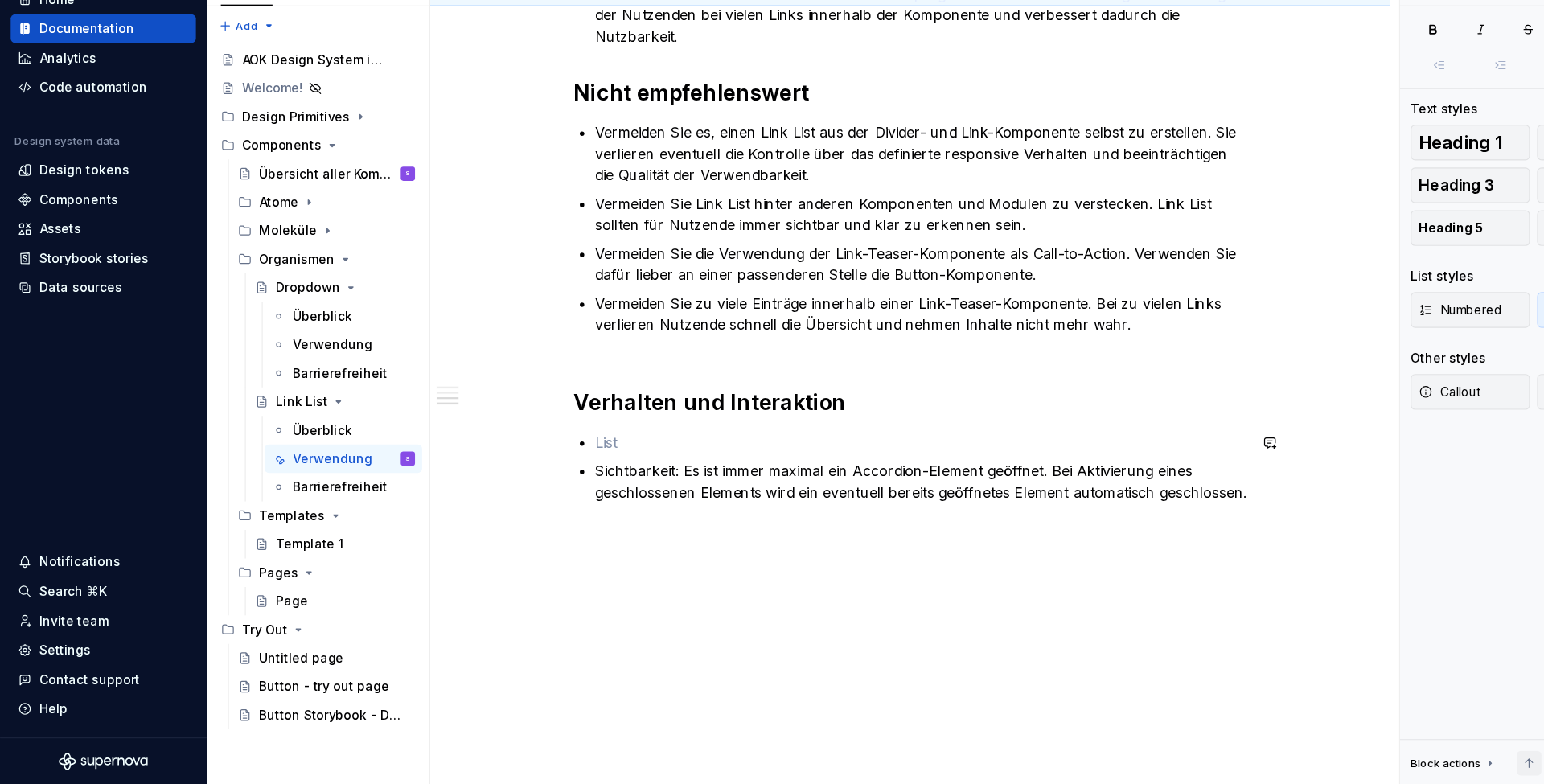
scroll to position [723, 0]
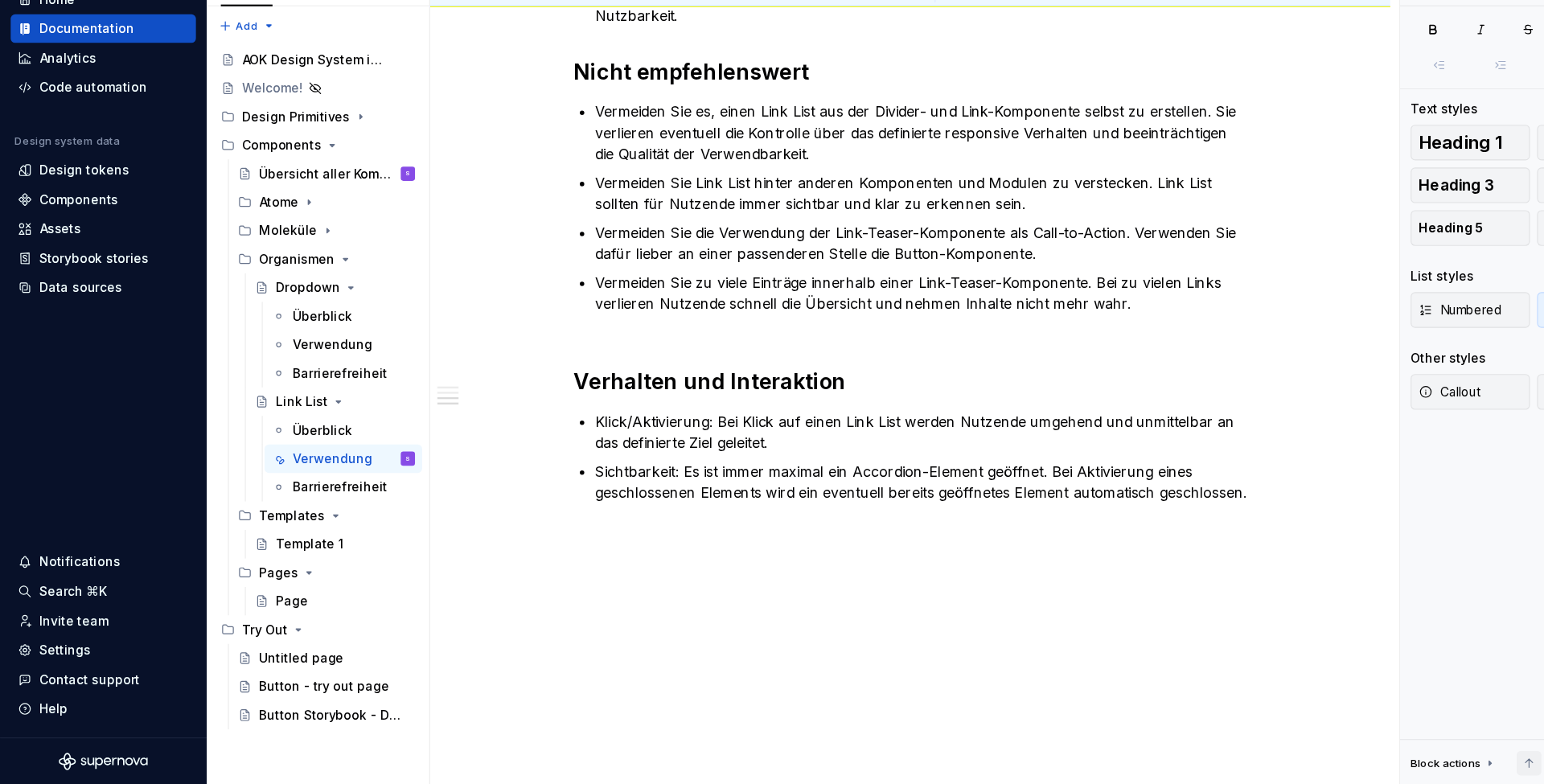
click at [643, 491] on p "Sichtbarkeit: Es ist immer maximal ein Accordion-Element geöffnet. Bei Aktivier…" at bounding box center [831, 510] width 589 height 39
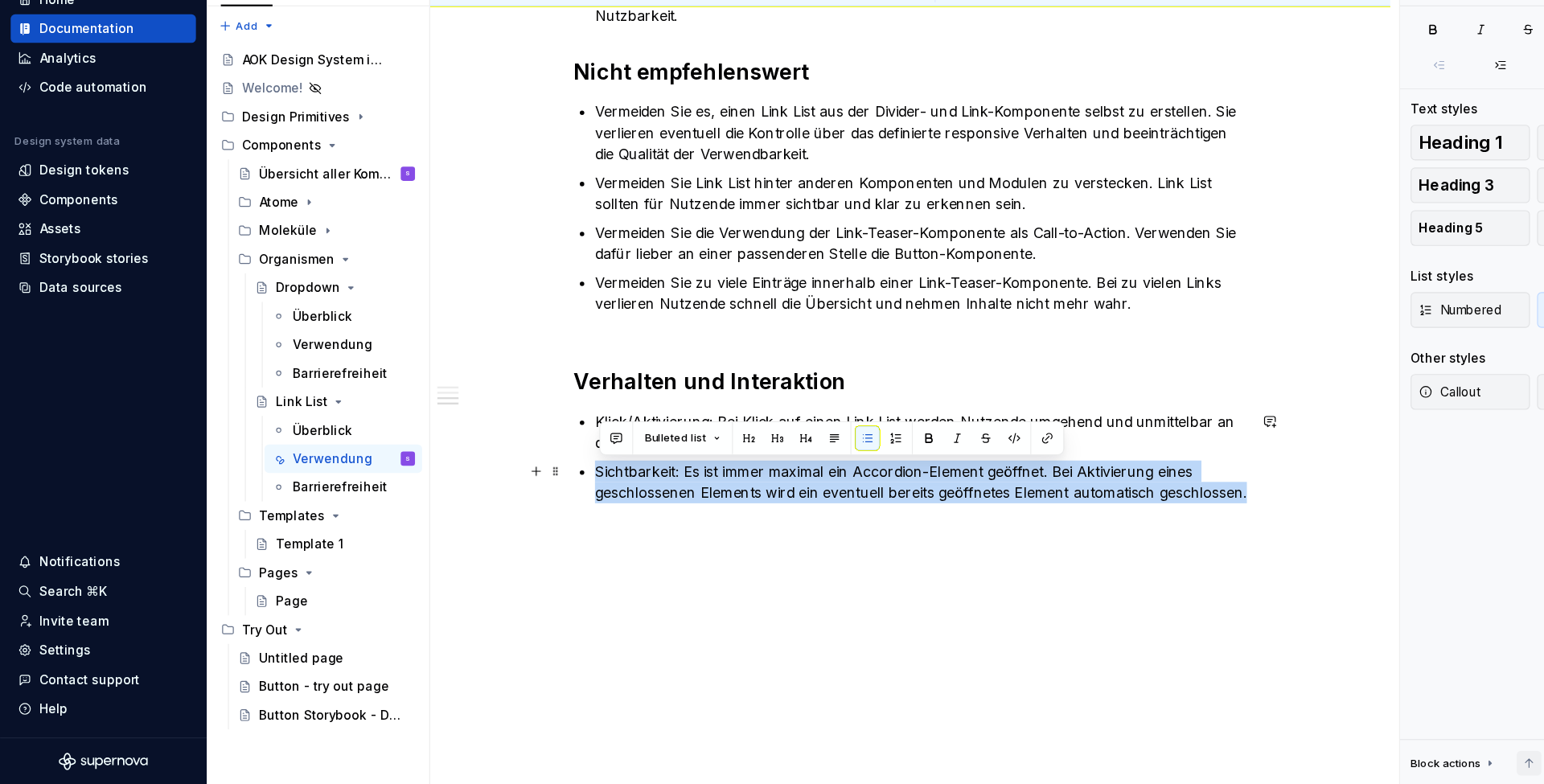
drag, startPoint x: 625, startPoint y: 464, endPoint x: 538, endPoint y: 426, distance: 94.9
click at [538, 426] on div "Die Link-Teaser-Komponente ist eine geordnete Sammlung von verknüpften Elemente…" at bounding box center [822, 71] width 608 height 916
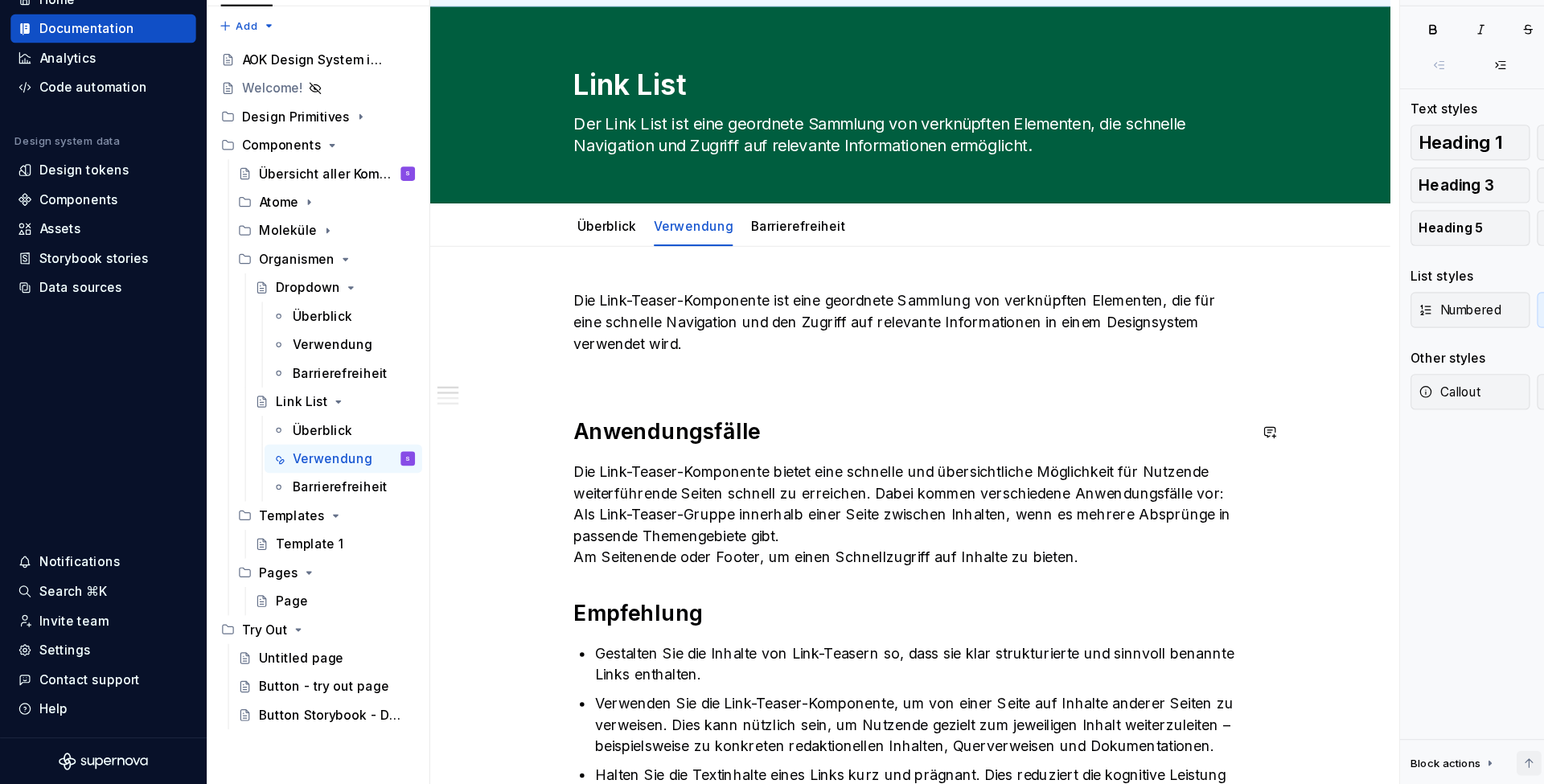
scroll to position [0, 0]
click at [696, 273] on link "Barrierefreiheit" at bounding box center [721, 279] width 85 height 14
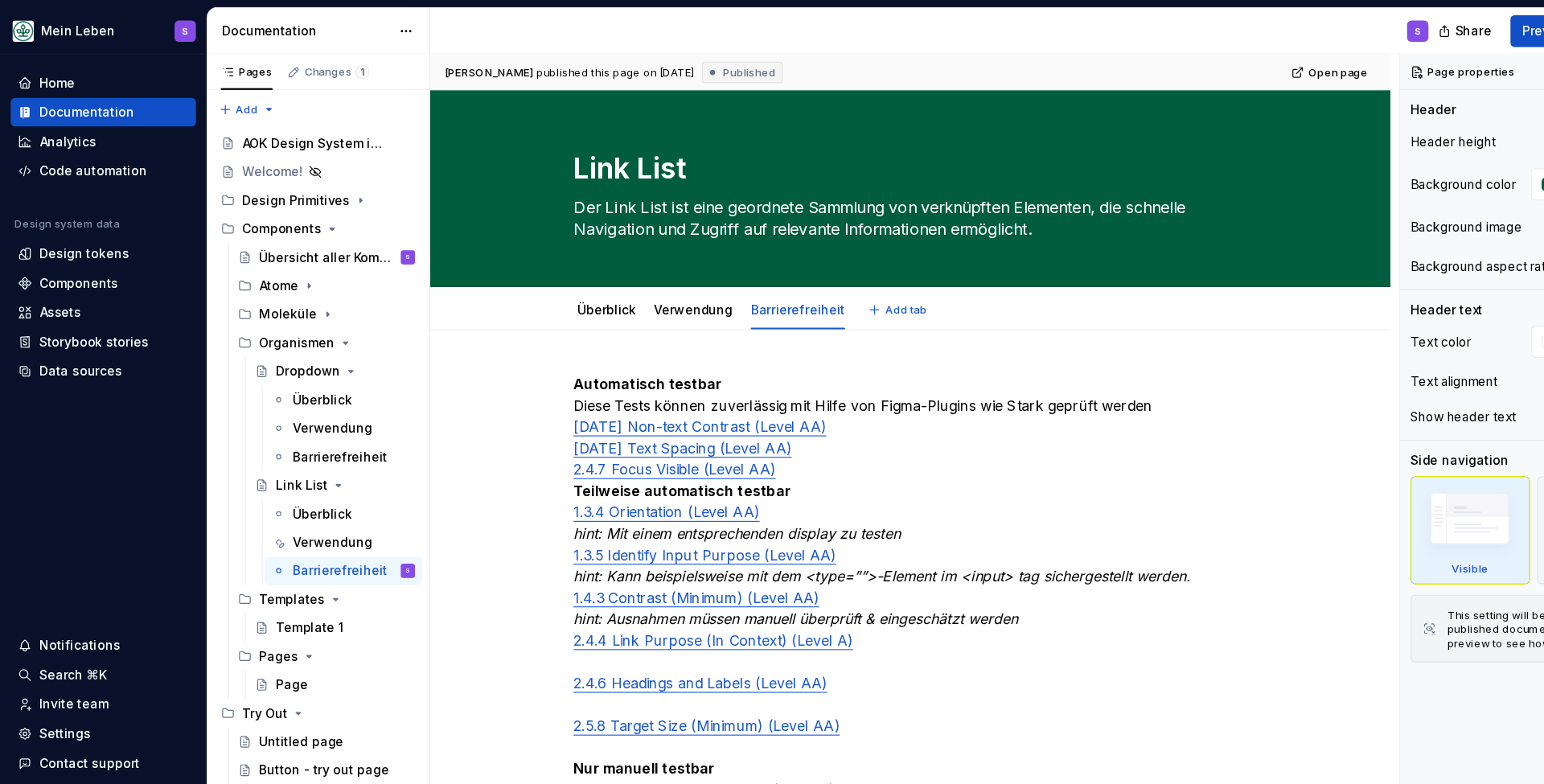
type textarea "*"
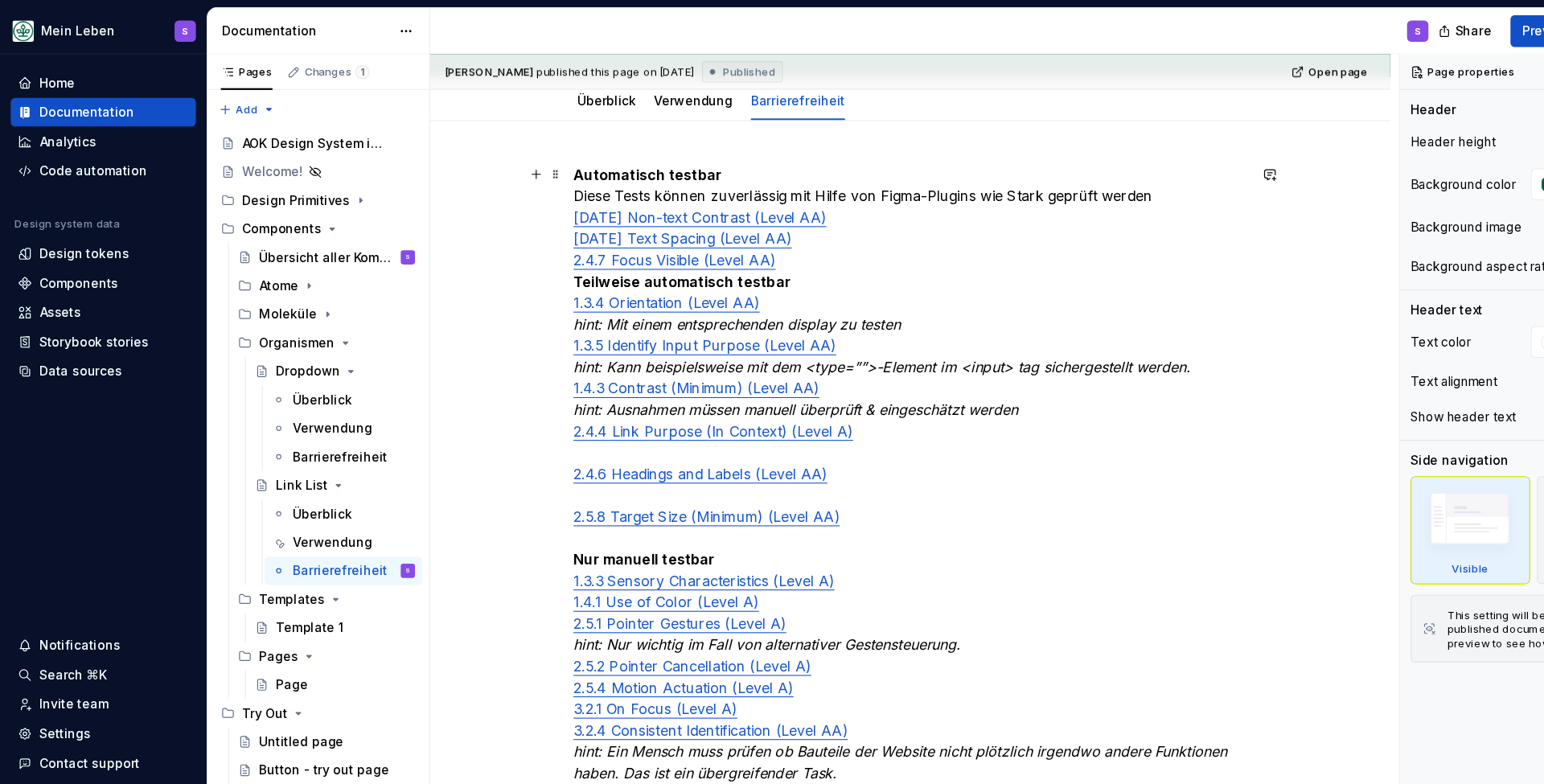
scroll to position [204, 0]
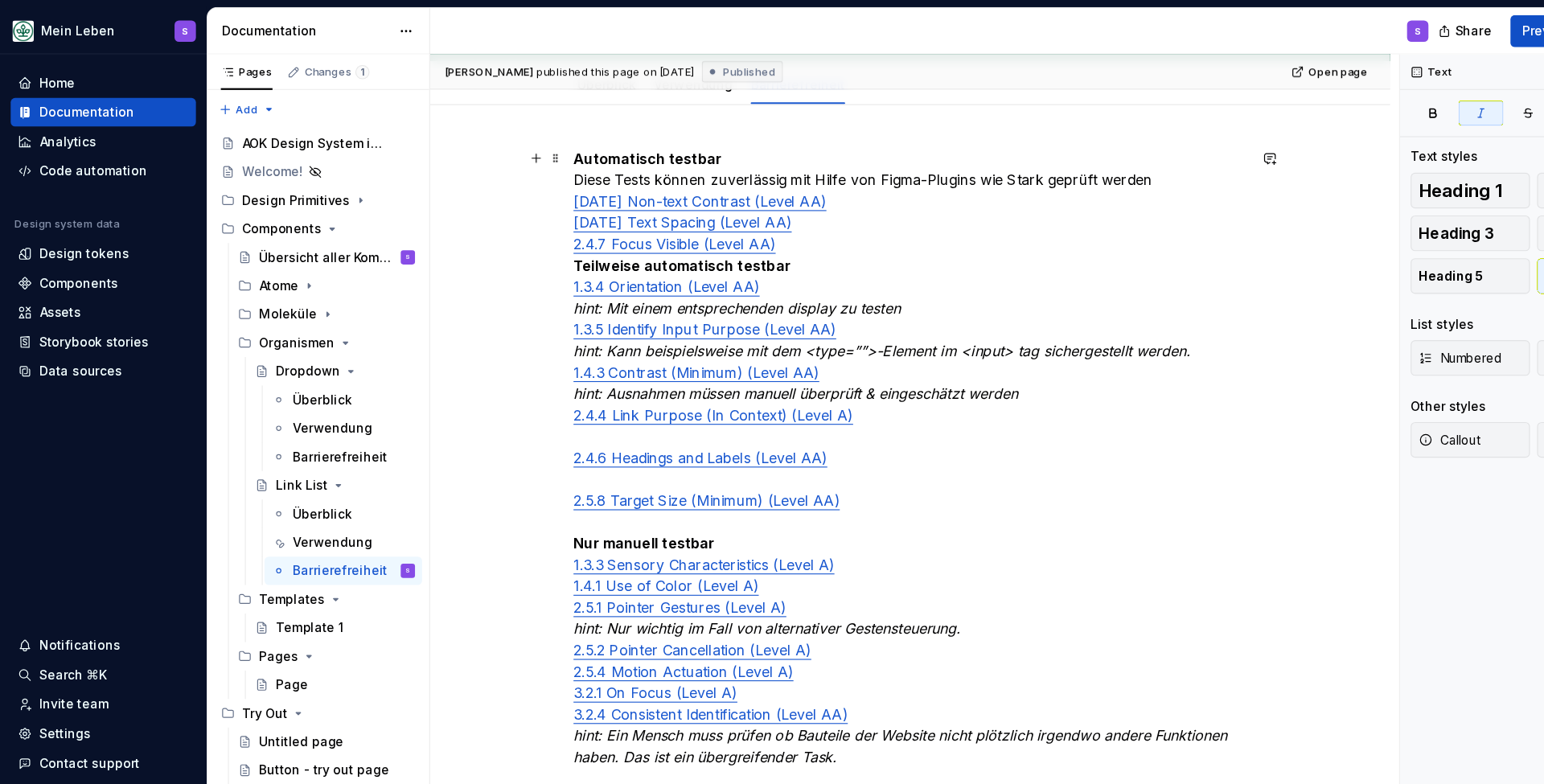
click at [678, 281] on em "hint: Mit einem entsprechenden display zu testen" at bounding box center [665, 278] width 295 height 16
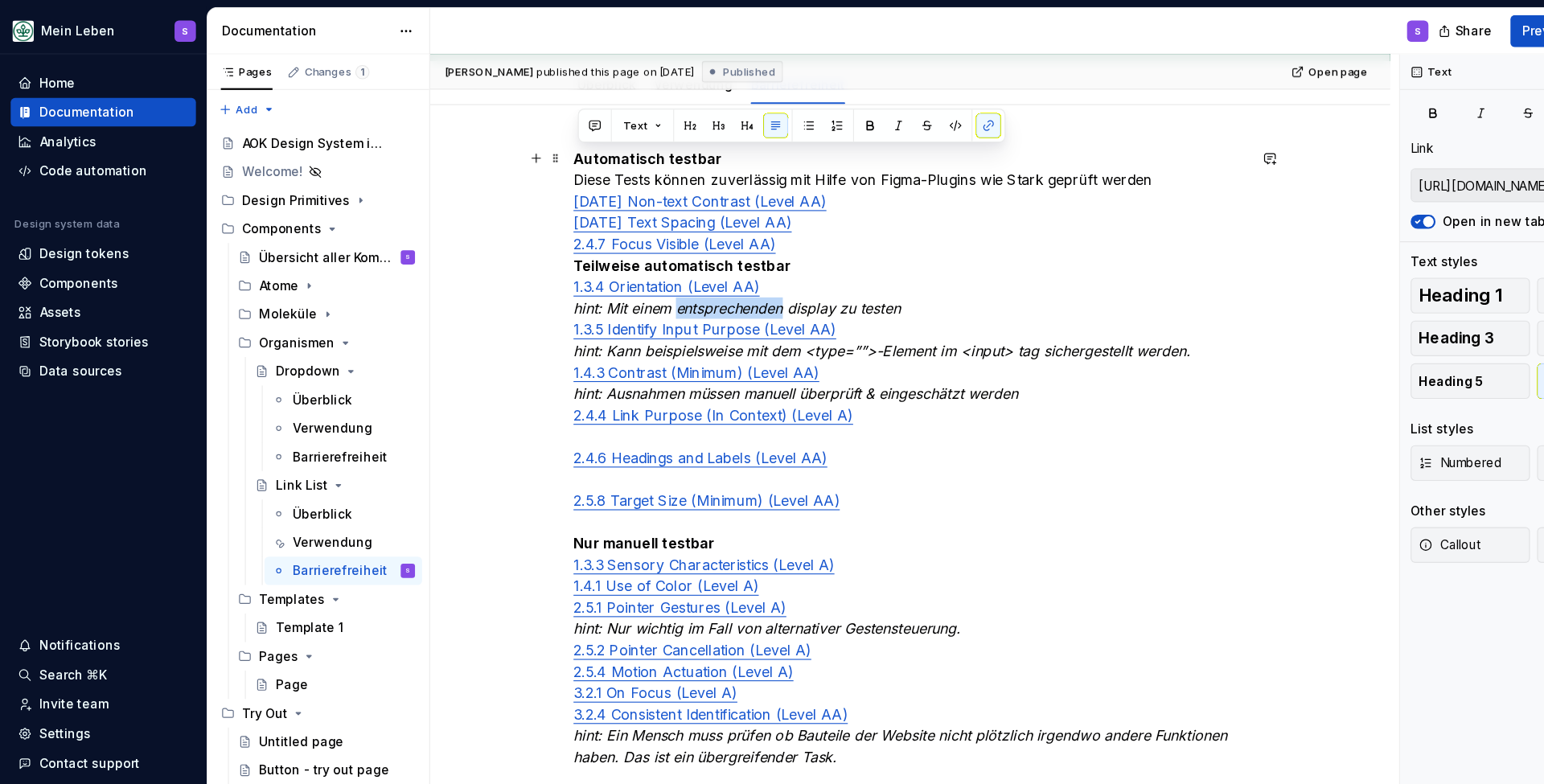
click at [678, 281] on em "hint: Mit einem entsprechenden display zu testen" at bounding box center [665, 278] width 295 height 16
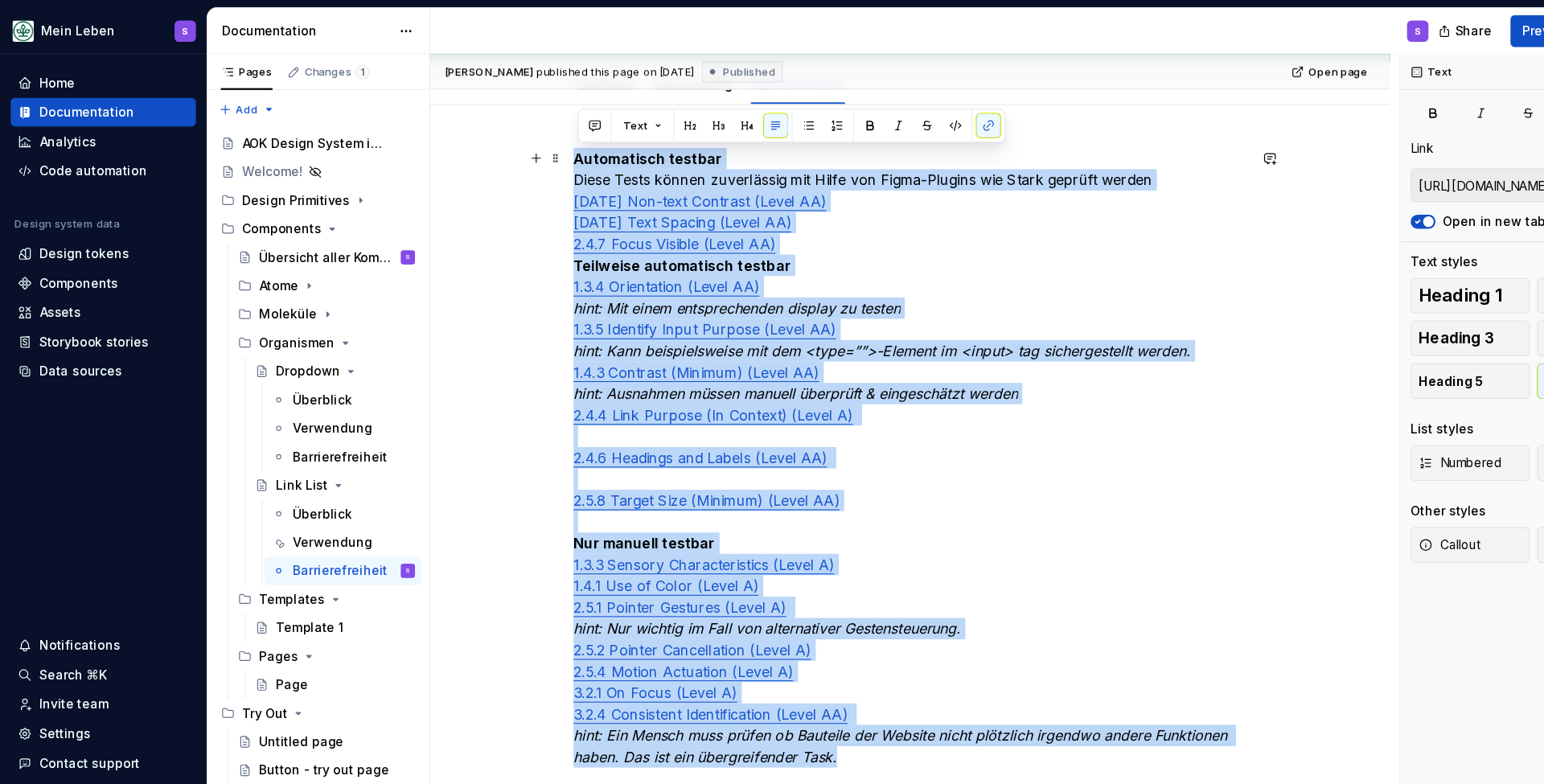
click at [621, 282] on em "hint: Mit einem entsprechenden display zu testen" at bounding box center [665, 278] width 295 height 16
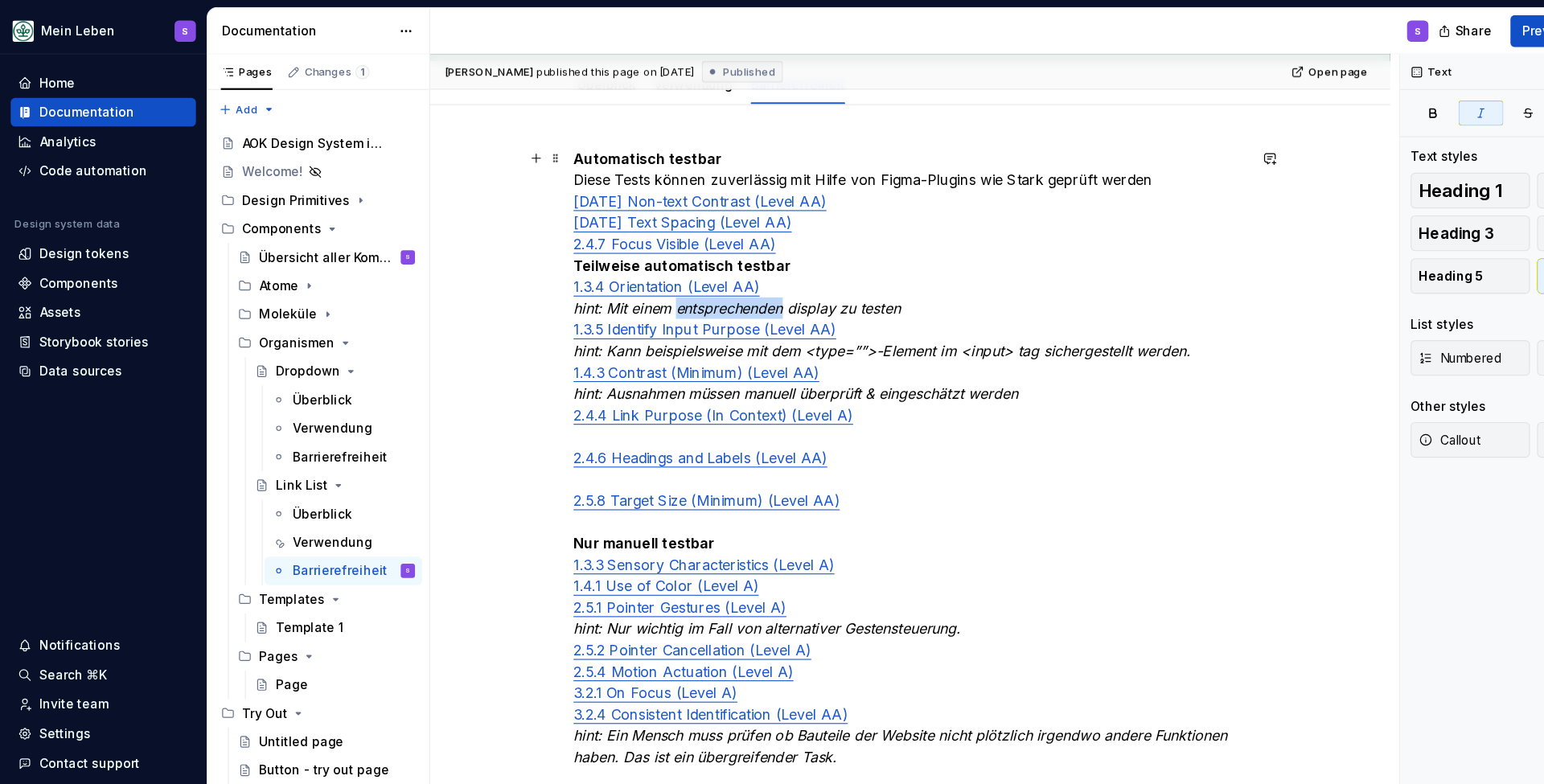
click at [621, 281] on em "hint: Mit einem entsprechenden display zu testen" at bounding box center [665, 278] width 295 height 16
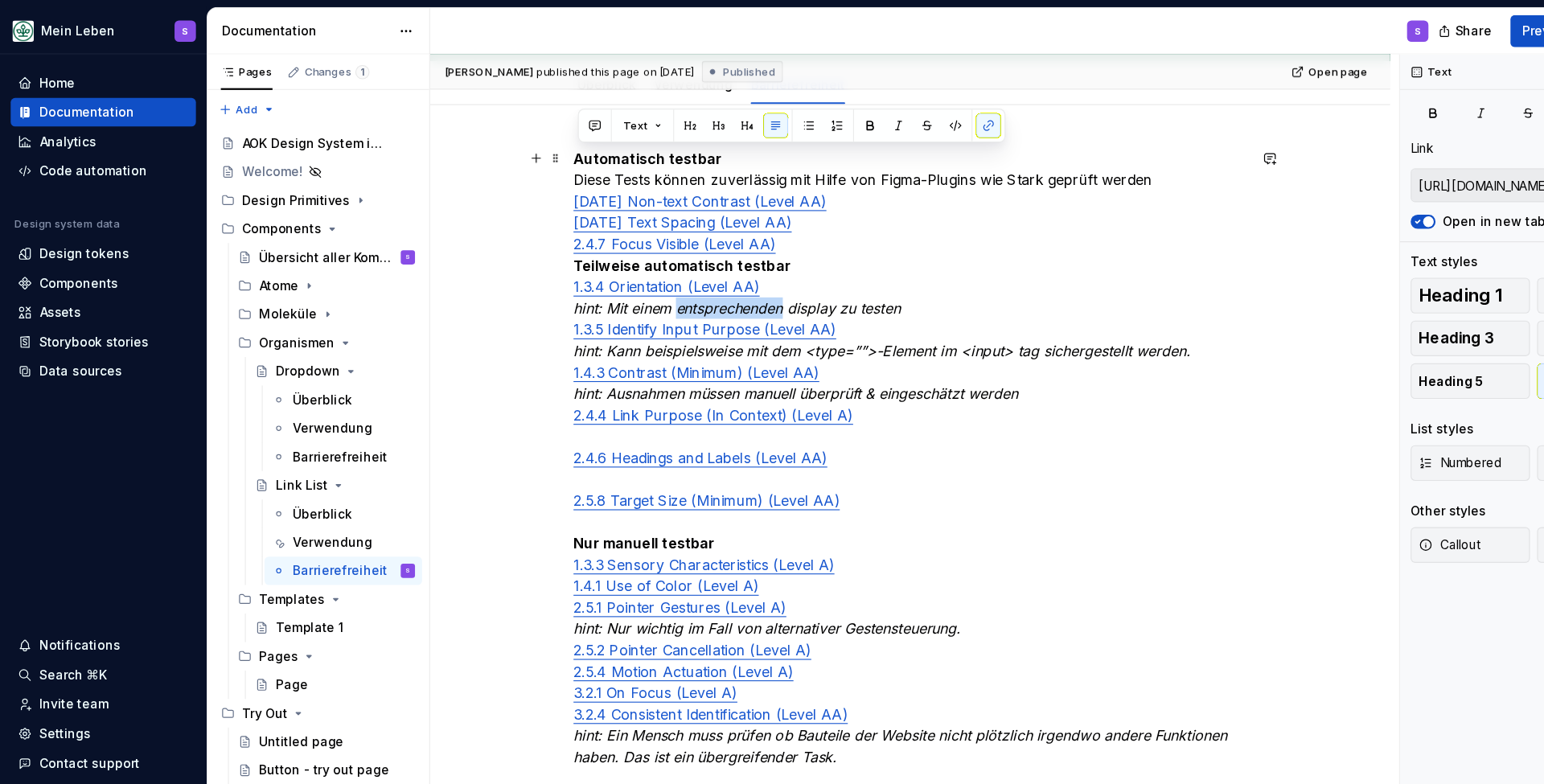
click at [621, 281] on em "hint: Mit einem entsprechenden display zu testen" at bounding box center [665, 278] width 295 height 16
click at [839, 284] on p "Automatisch testbar Diese Tests können zuverlässig mit Hilfe von Figma-Plugins …" at bounding box center [822, 414] width 608 height 560
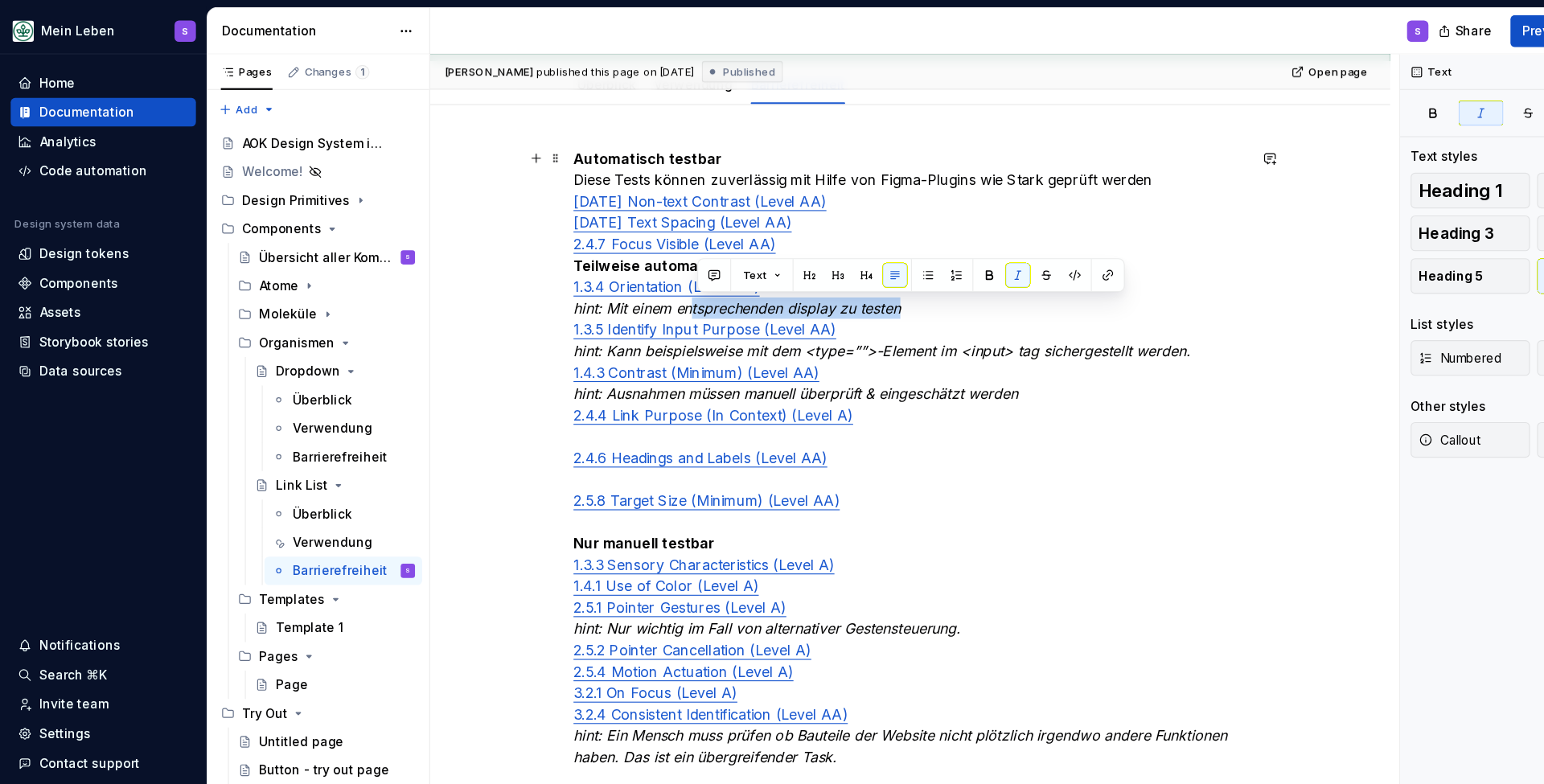
drag, startPoint x: 822, startPoint y: 280, endPoint x: 631, endPoint y: 277, distance: 191.0
click at [627, 277] on p "Automatisch testbar Diese Tests können zuverlässig mit Hilfe von Figma-Plugins …" at bounding box center [822, 414] width 608 height 560
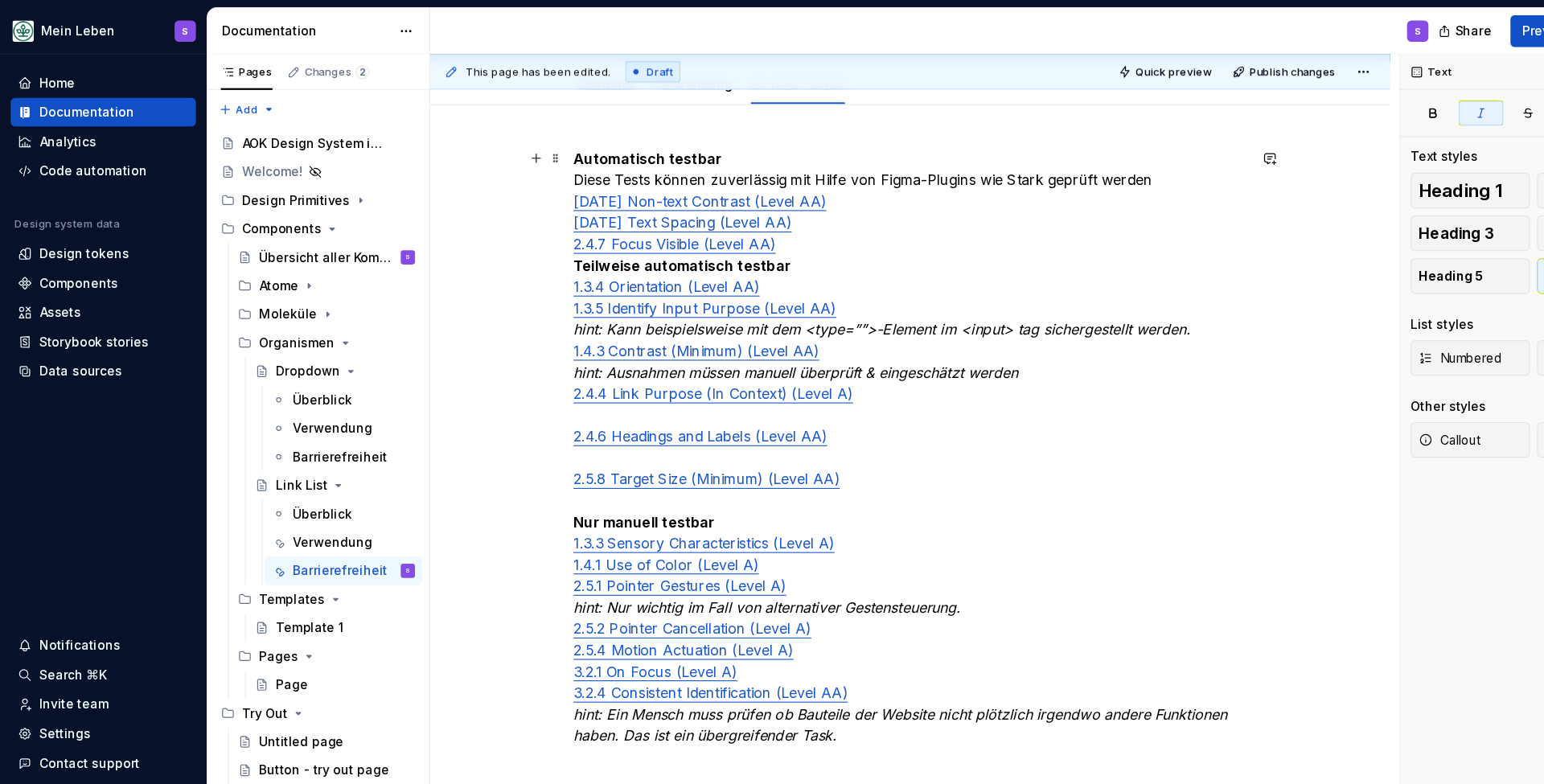
click at [703, 332] on em "hint: Ausnahmen müssen manuell überprüft & eingeschätzt werden" at bounding box center [719, 337] width 402 height 16
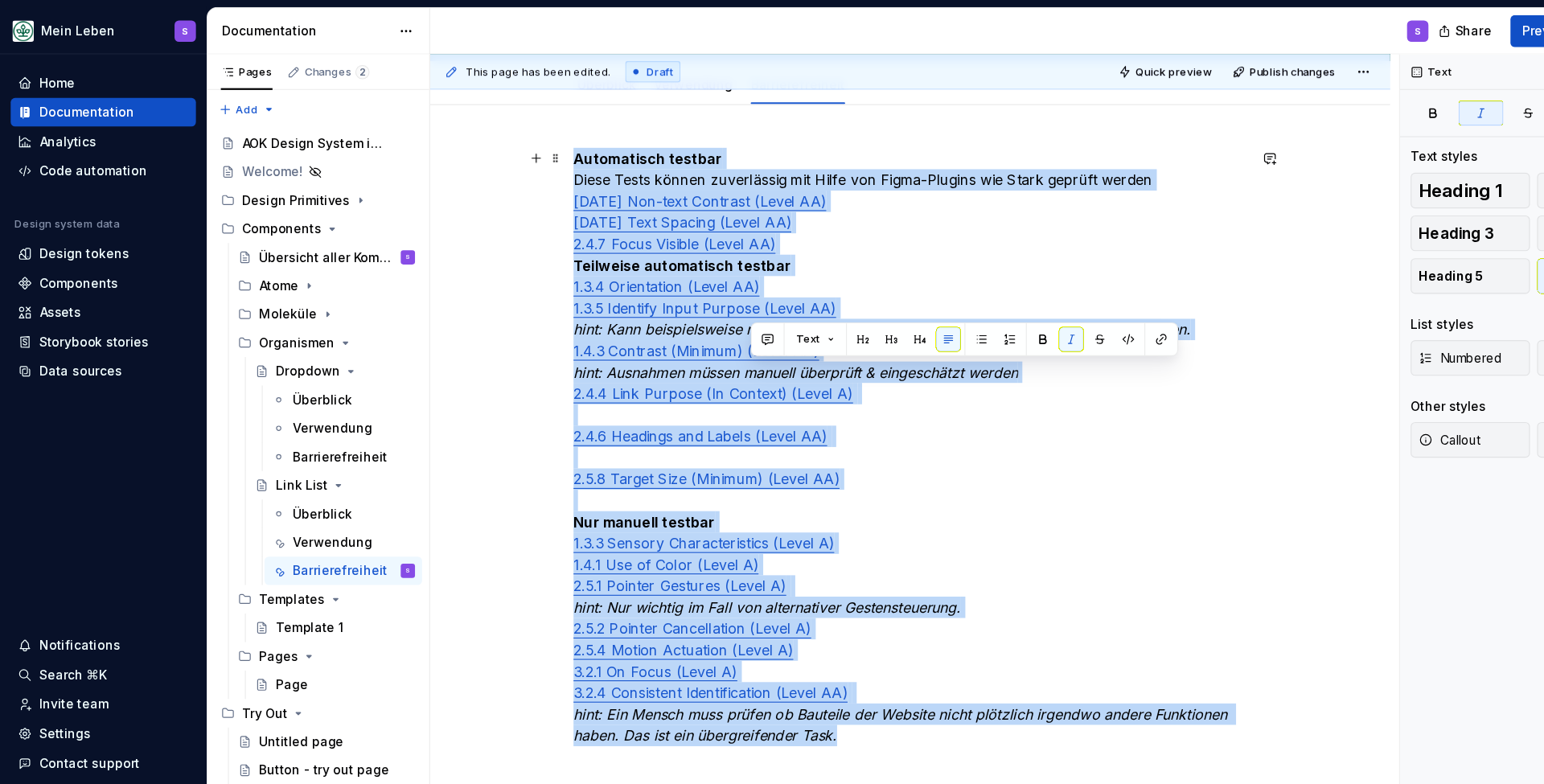
click at [703, 332] on em "hint: Ausnahmen müssen manuell überprüft & eingeschätzt werden" at bounding box center [719, 337] width 402 height 16
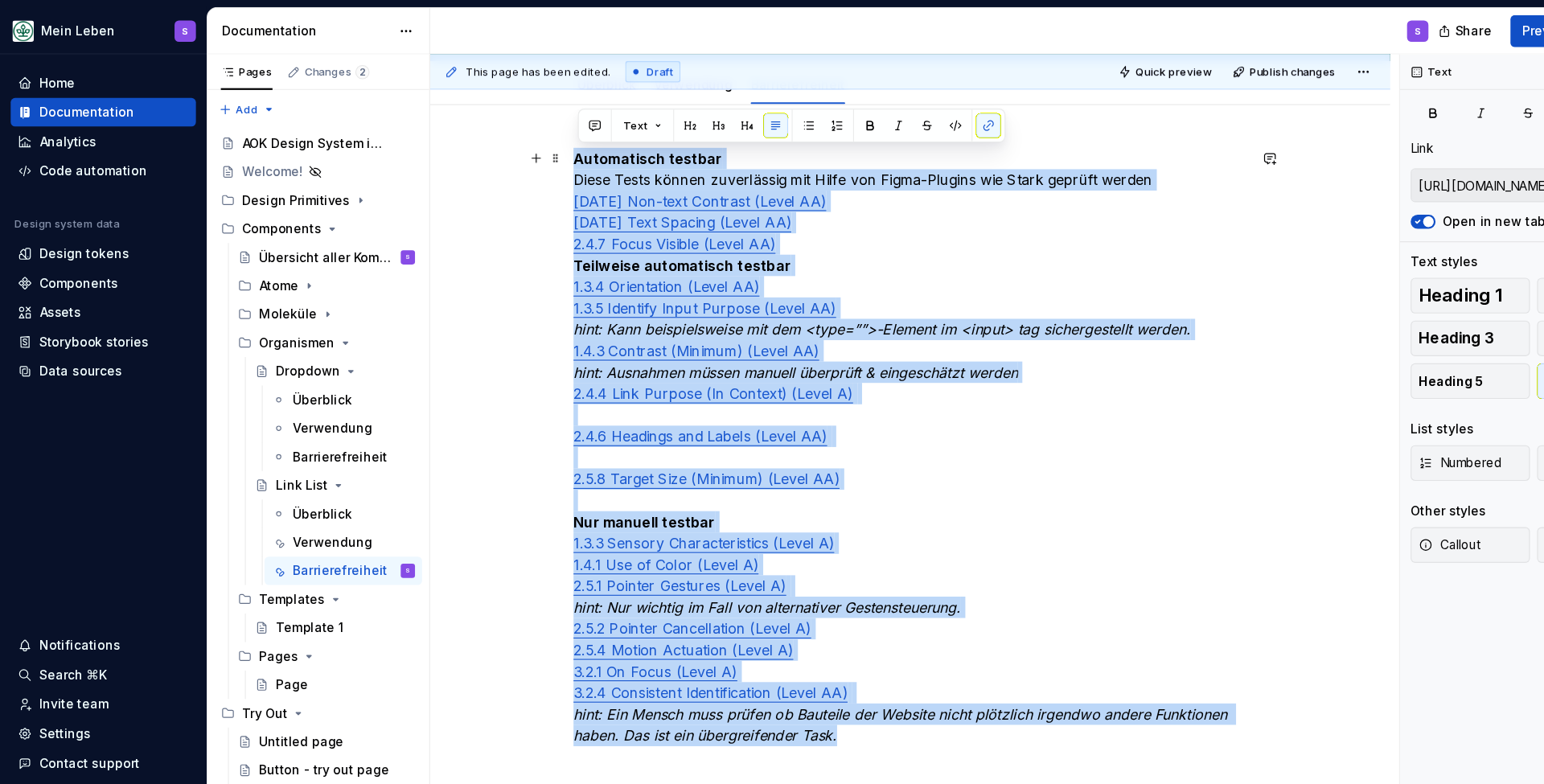
drag, startPoint x: 730, startPoint y: 340, endPoint x: 841, endPoint y: 340, distance: 111.0
click at [731, 340] on em "hint: Ausnahmen müssen manuell überprüft & eingeschätzt werden" at bounding box center [719, 337] width 402 height 16
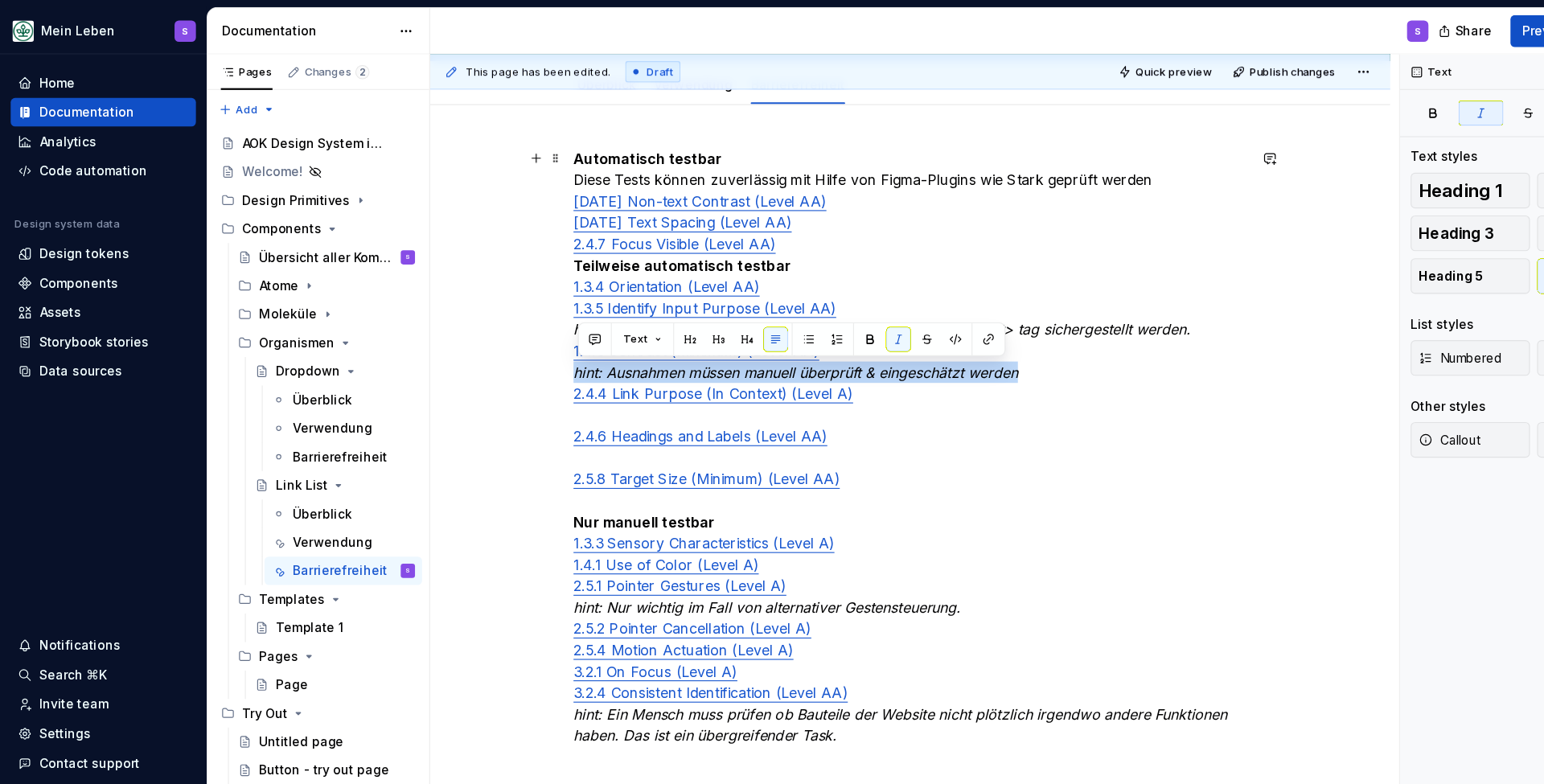
drag, startPoint x: 915, startPoint y: 334, endPoint x: 494, endPoint y: 332, distance: 421.0
click at [472, 336] on div "Automatisch testbar Diese Tests können zuverlässig mit Hilfe von Figma-Plugins …" at bounding box center [822, 512] width 867 height 834
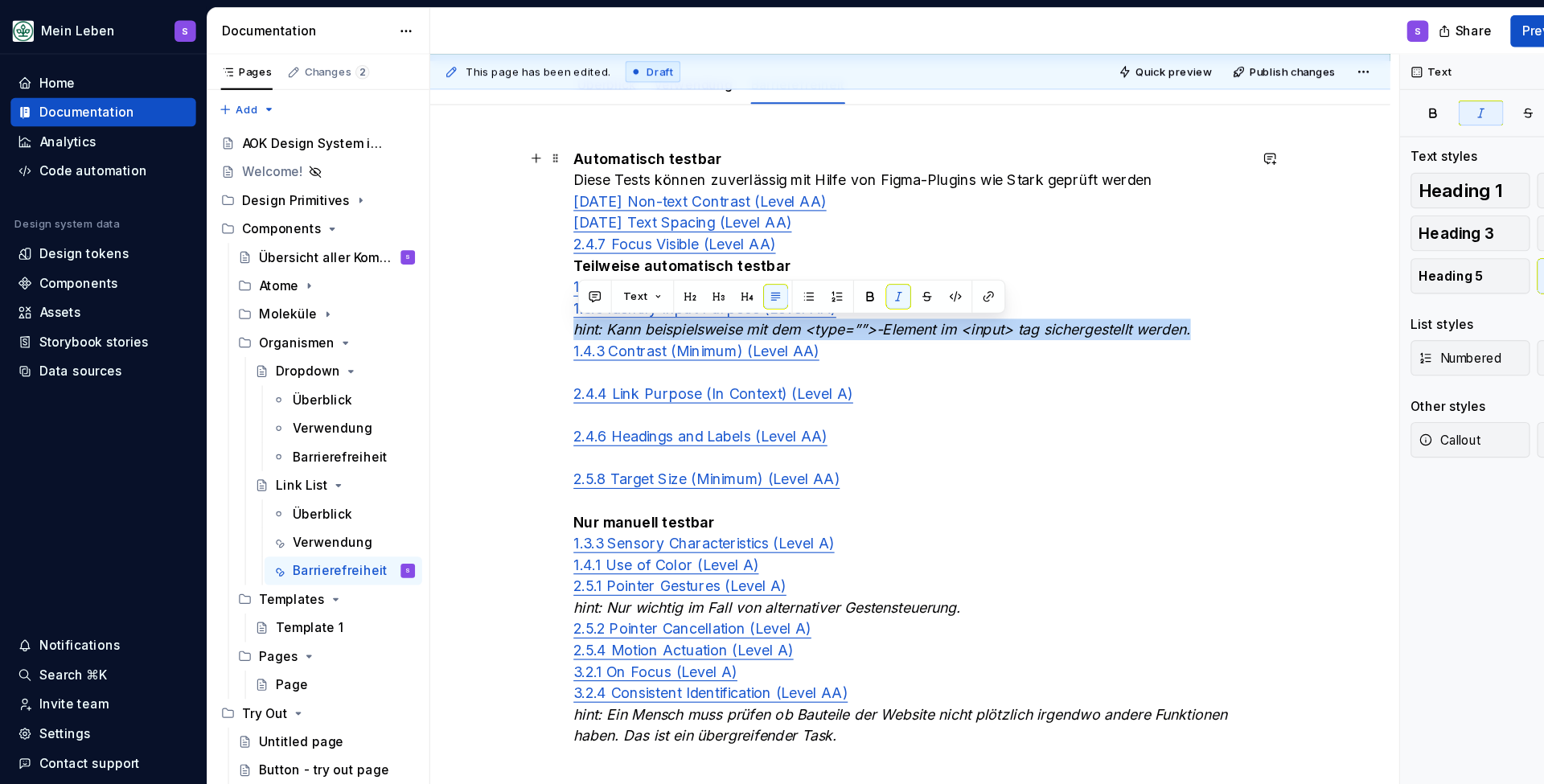
drag, startPoint x: 967, startPoint y: 302, endPoint x: 511, endPoint y: 299, distance: 456.0
click at [511, 299] on div "Automatisch testbar Diese Tests können zuverlässig mit Hilfe von Figma-Plugins …" at bounding box center [822, 512] width 867 height 834
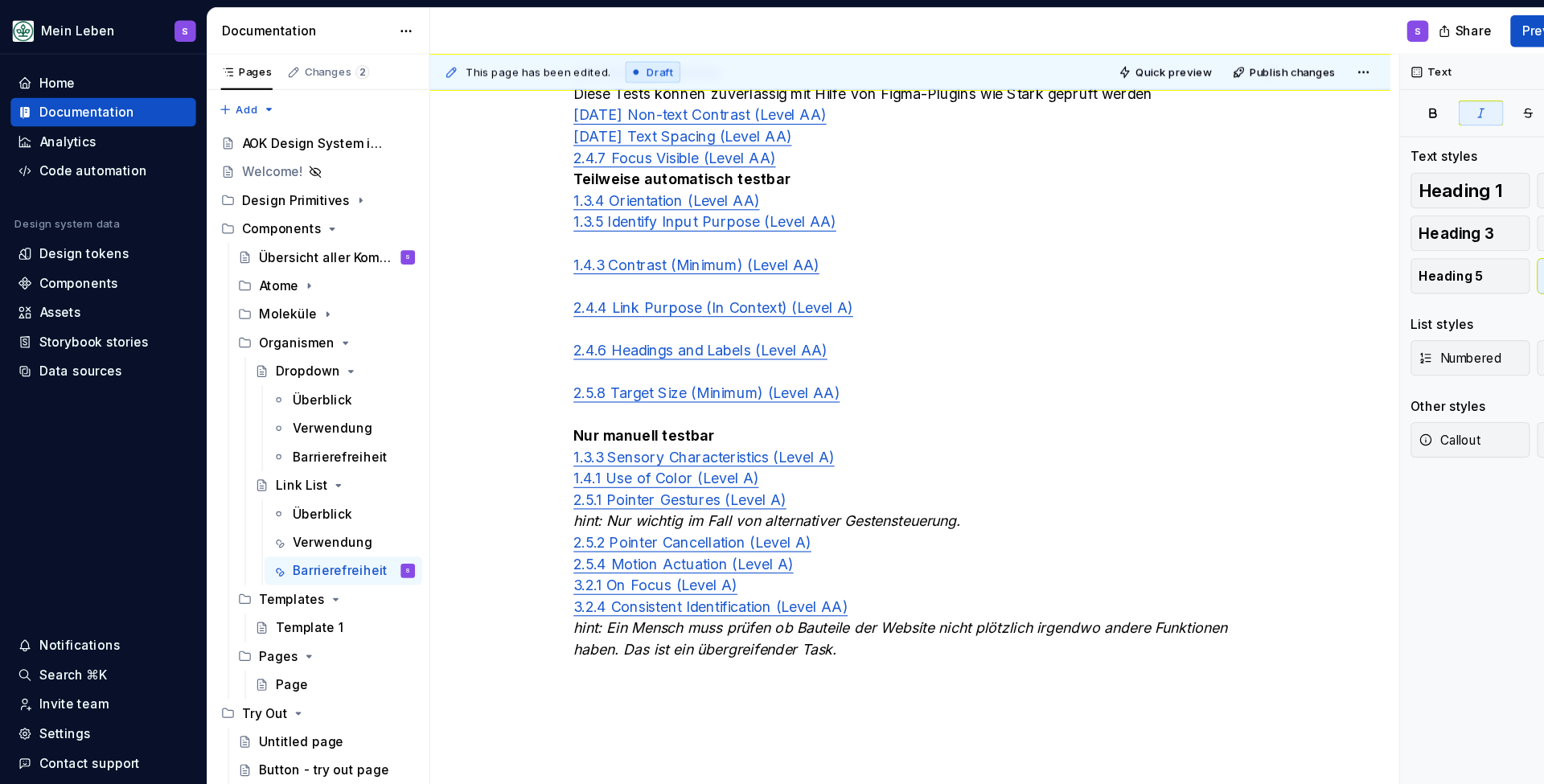
scroll to position [287, 0]
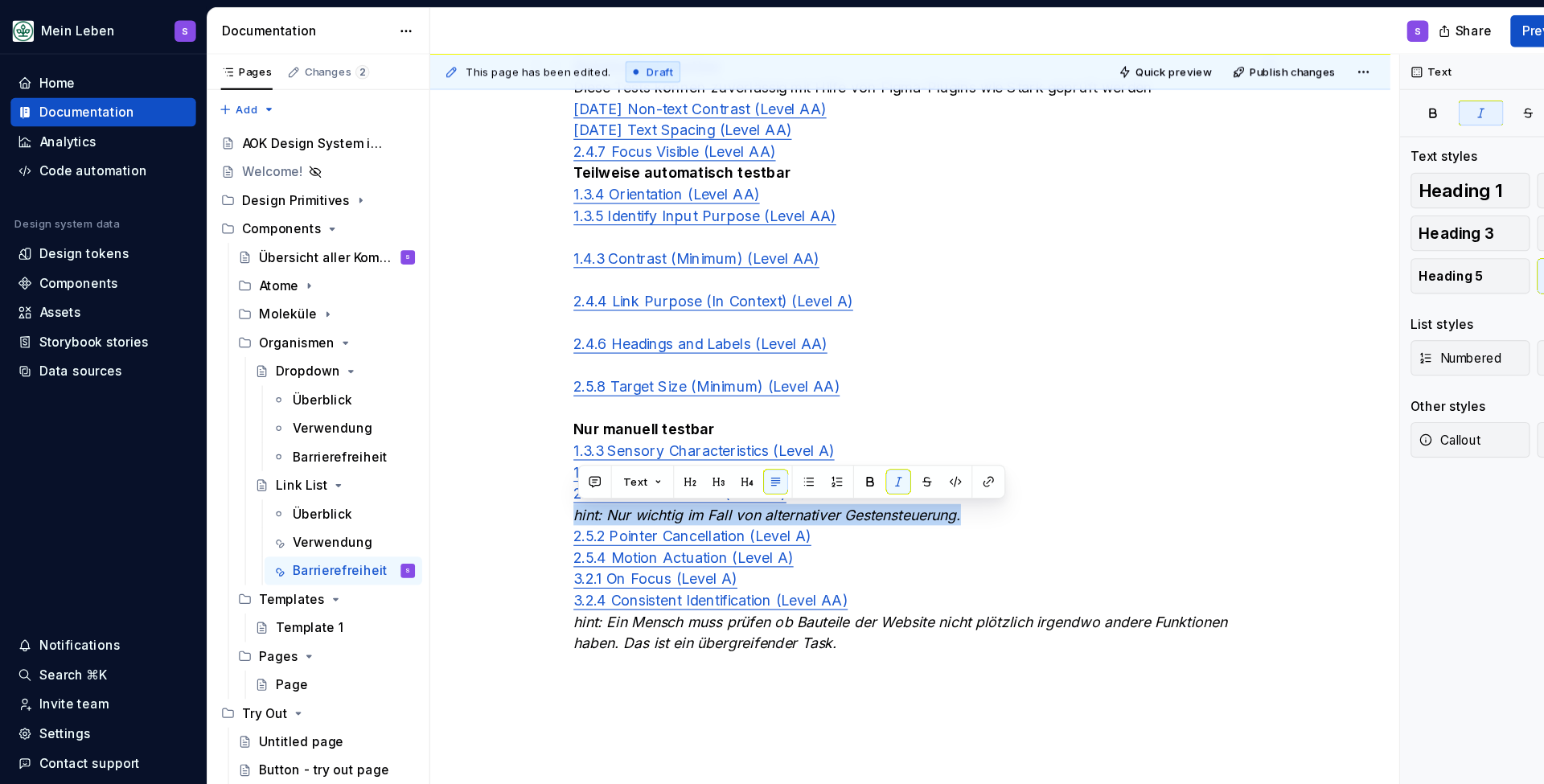
drag, startPoint x: 875, startPoint y: 464, endPoint x: 504, endPoint y: 464, distance: 371.0
click at [486, 465] on div "Automatisch testbar Diese Tests können zuverlässig mit Hilfe von Figma-Plugins …" at bounding box center [822, 429] width 867 height 834
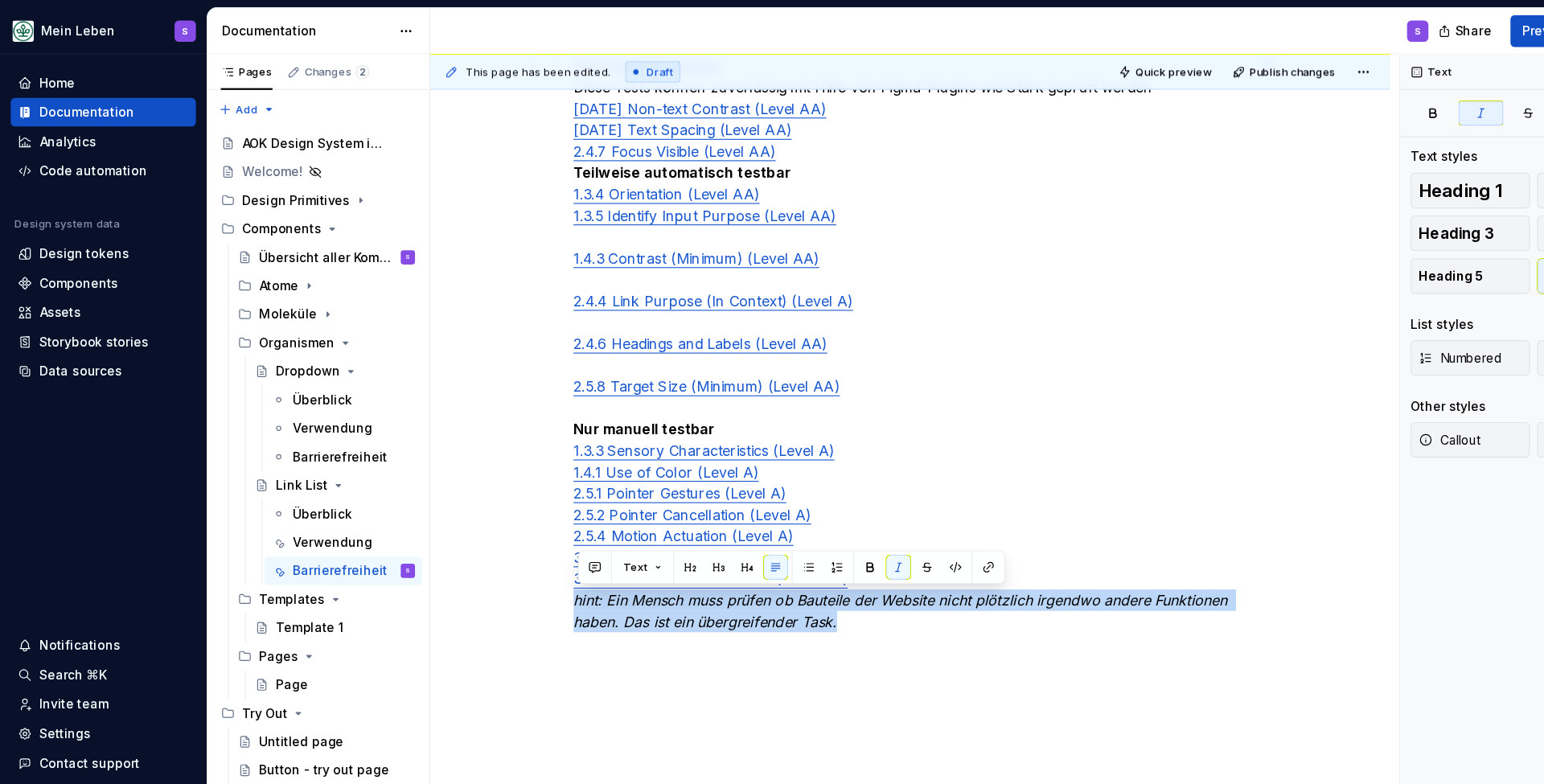
drag, startPoint x: 761, startPoint y: 558, endPoint x: 500, endPoint y: 544, distance: 261.4
click at [500, 545] on div "Automatisch testbar Diese Tests können zuverlässig mit Hilfe von Figma-Plugins …" at bounding box center [822, 419] width 867 height 814
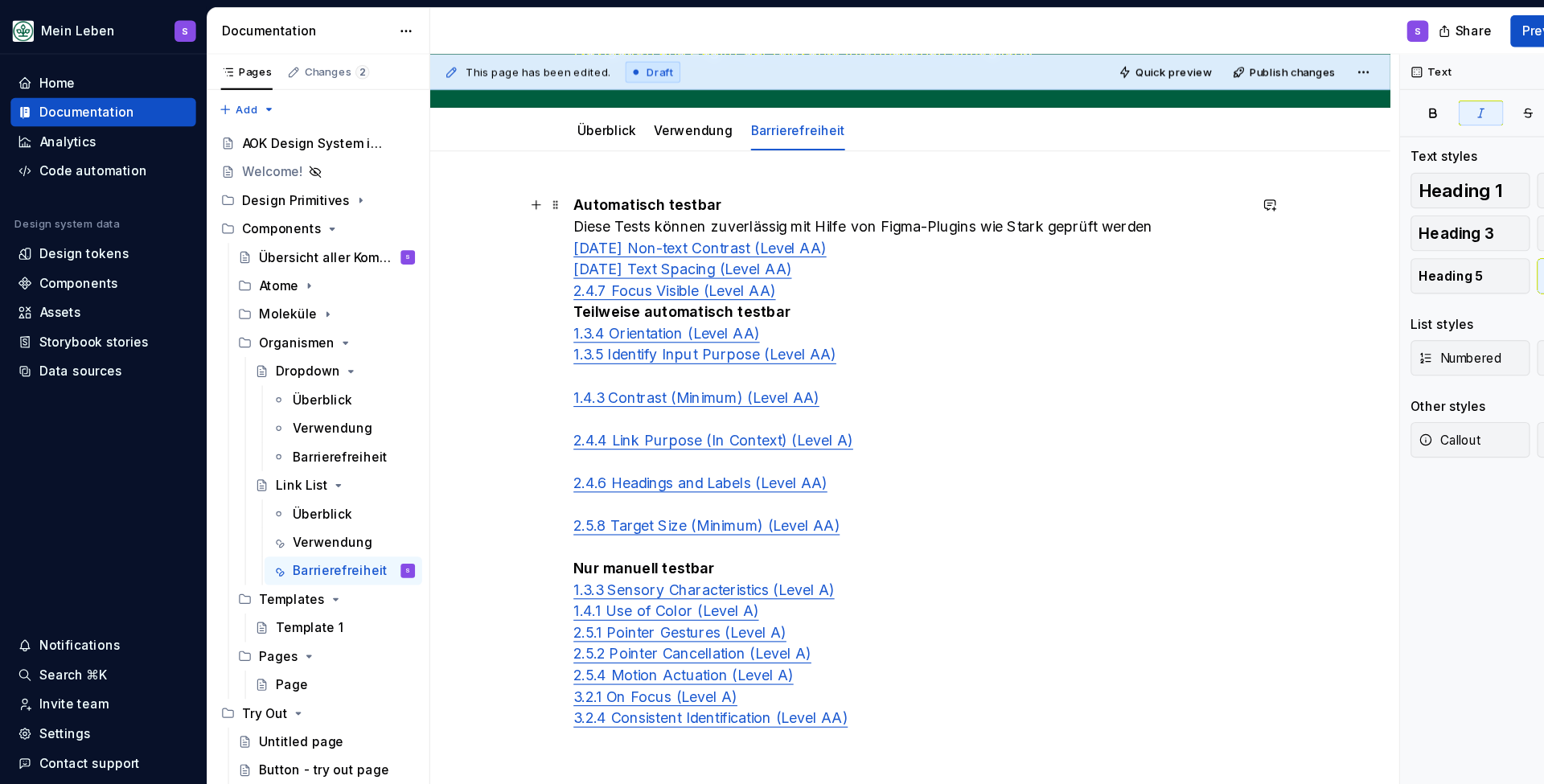
scroll to position [160, 0]
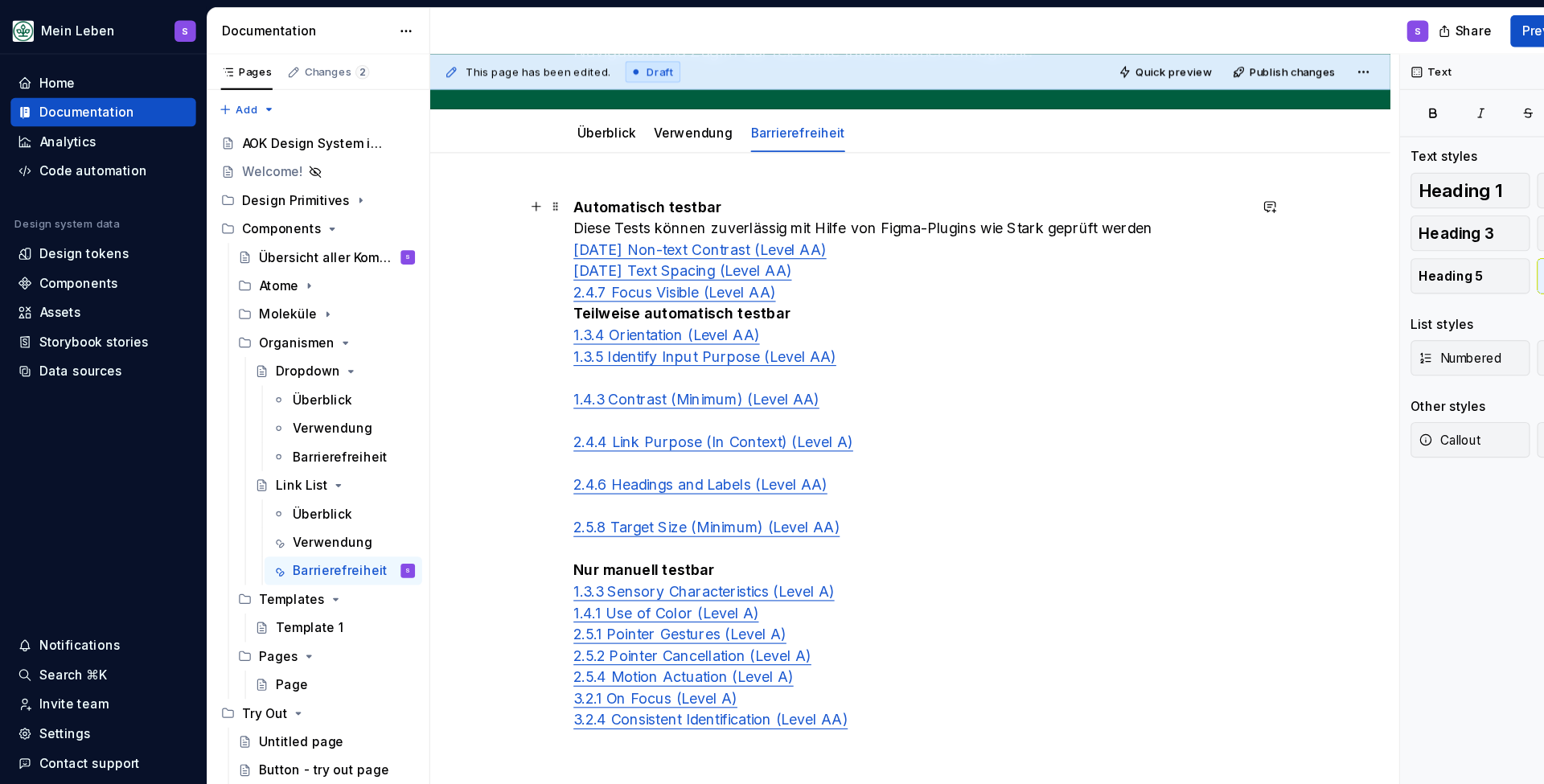
click at [715, 263] on p "Automatisch testbar Diese Tests können zuverlässig mit Hilfe von Figma-Plugins …" at bounding box center [822, 427] width 608 height 502
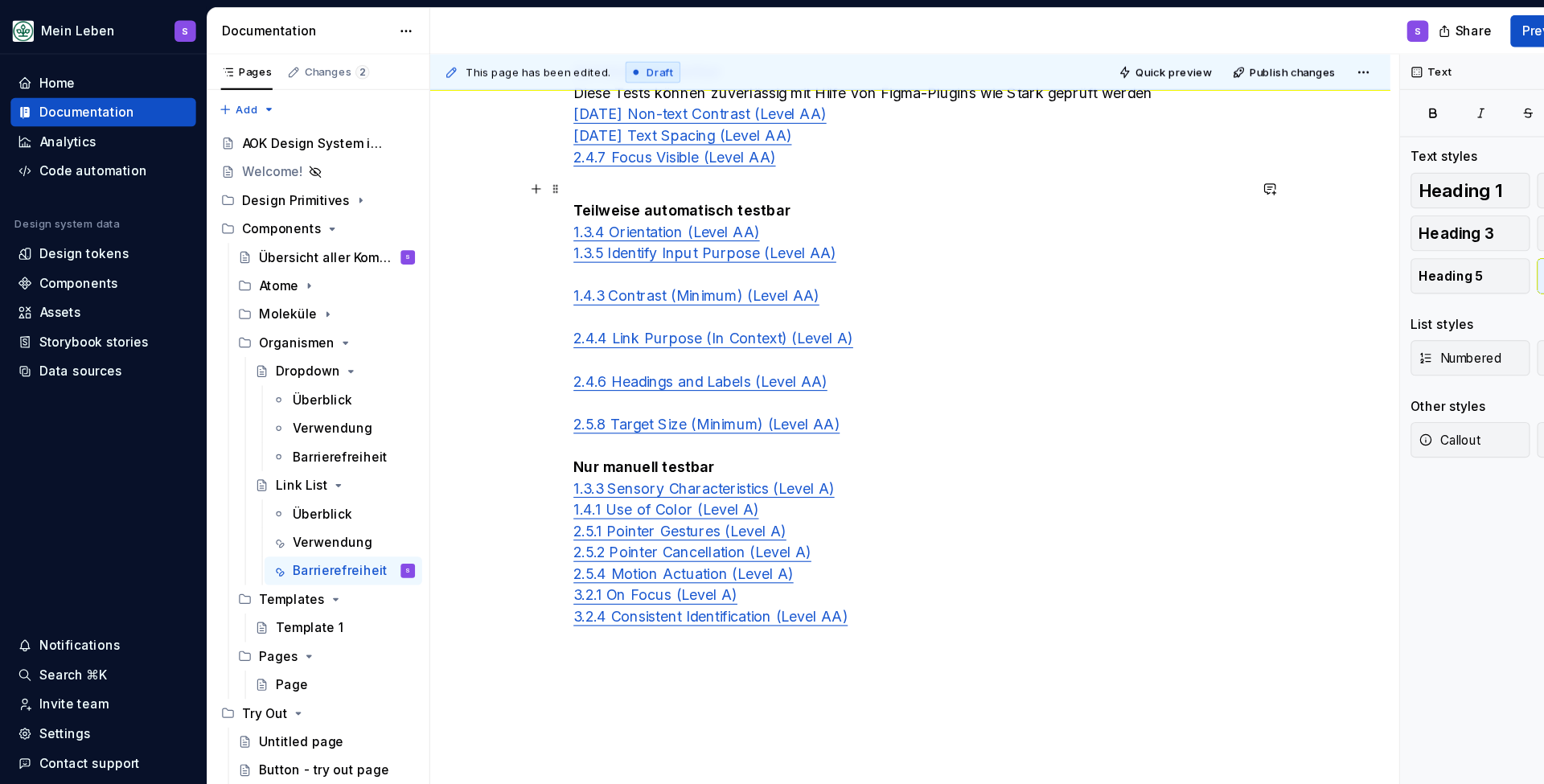
scroll to position [293, 0]
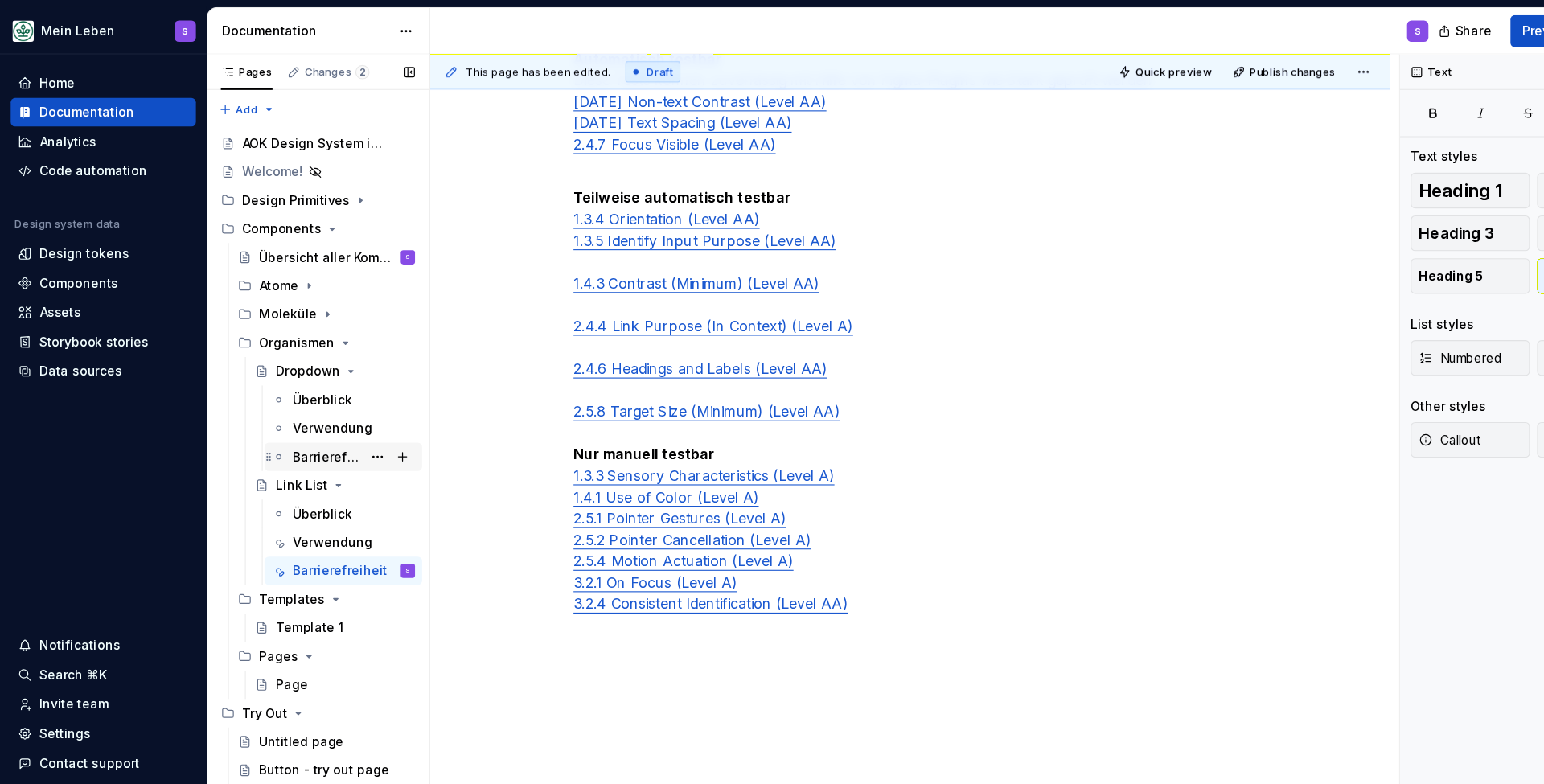
click at [297, 409] on div "Barrierefreiheit" at bounding box center [295, 413] width 62 height 16
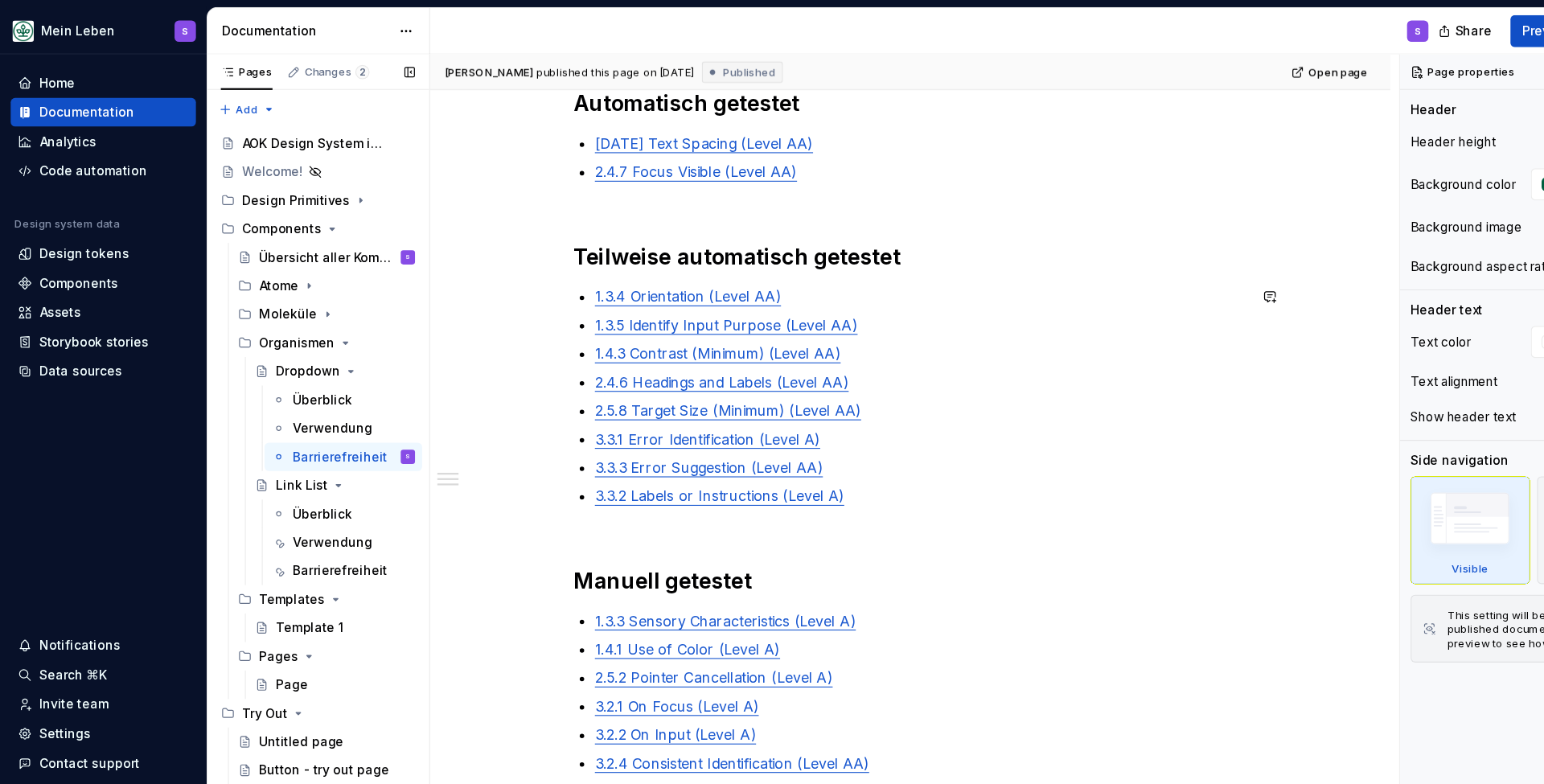
scroll to position [454, 0]
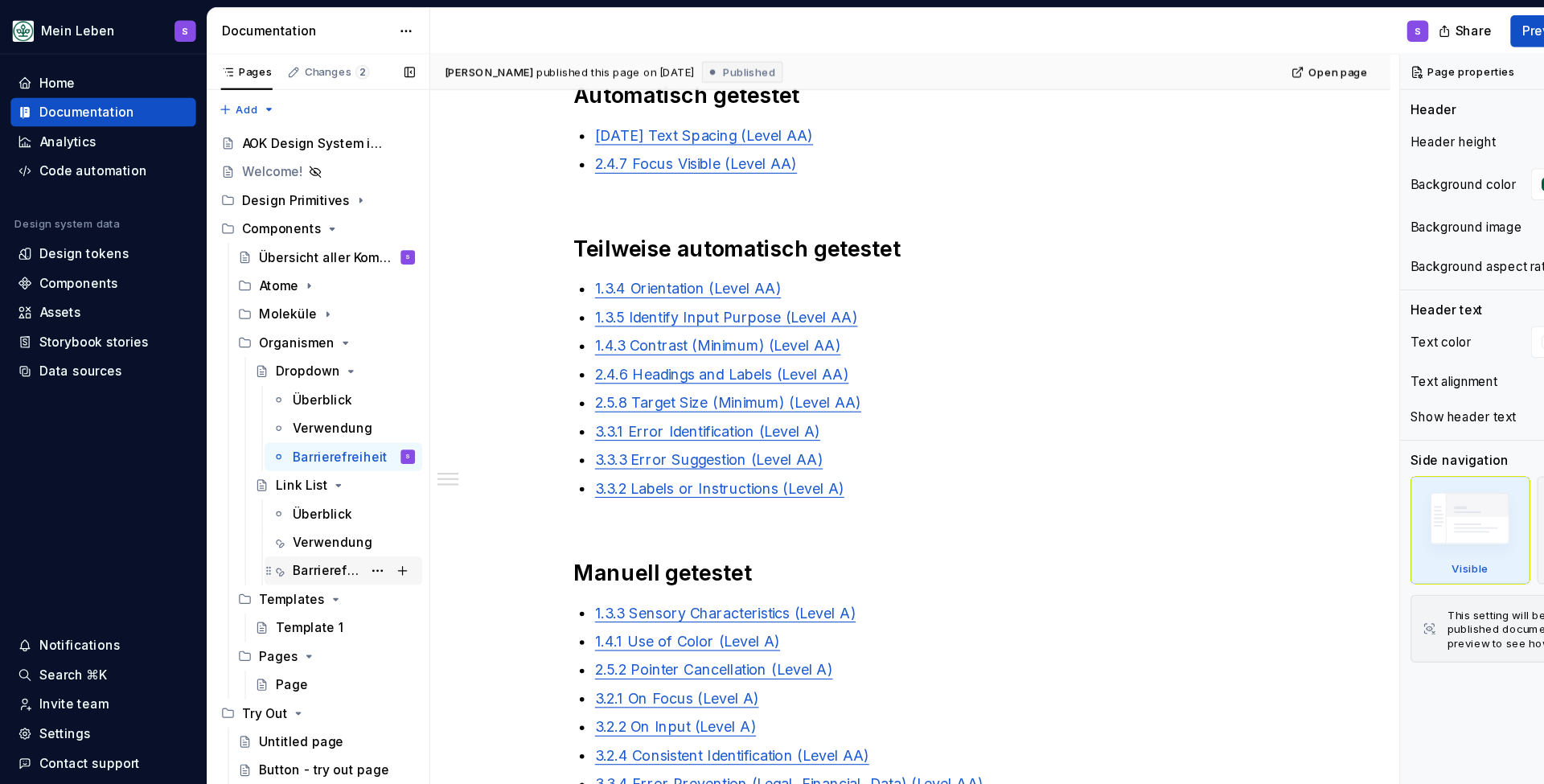
click at [285, 512] on div "Barrierefreiheit" at bounding box center [295, 516] width 62 height 16
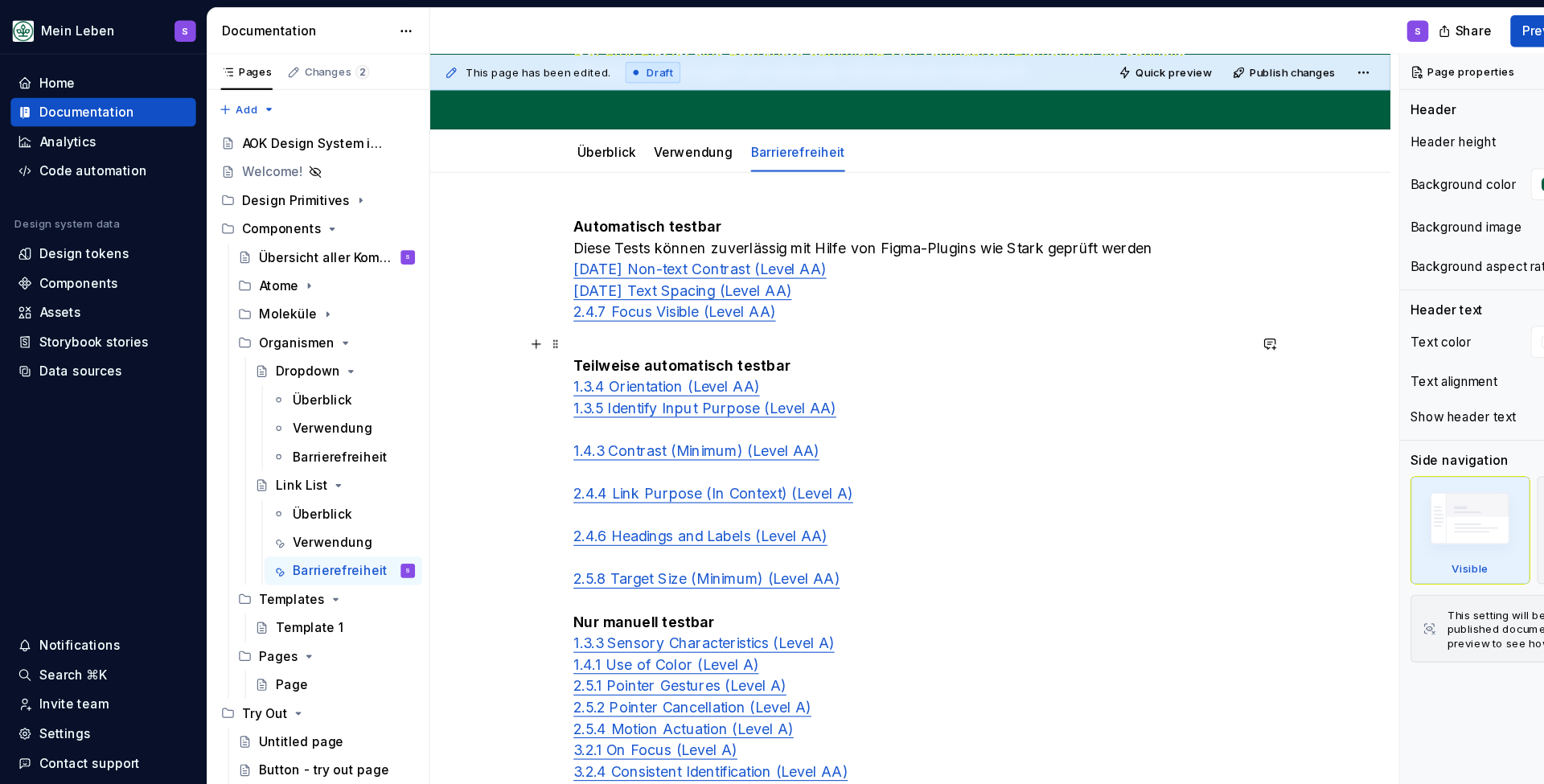
scroll to position [171, 0]
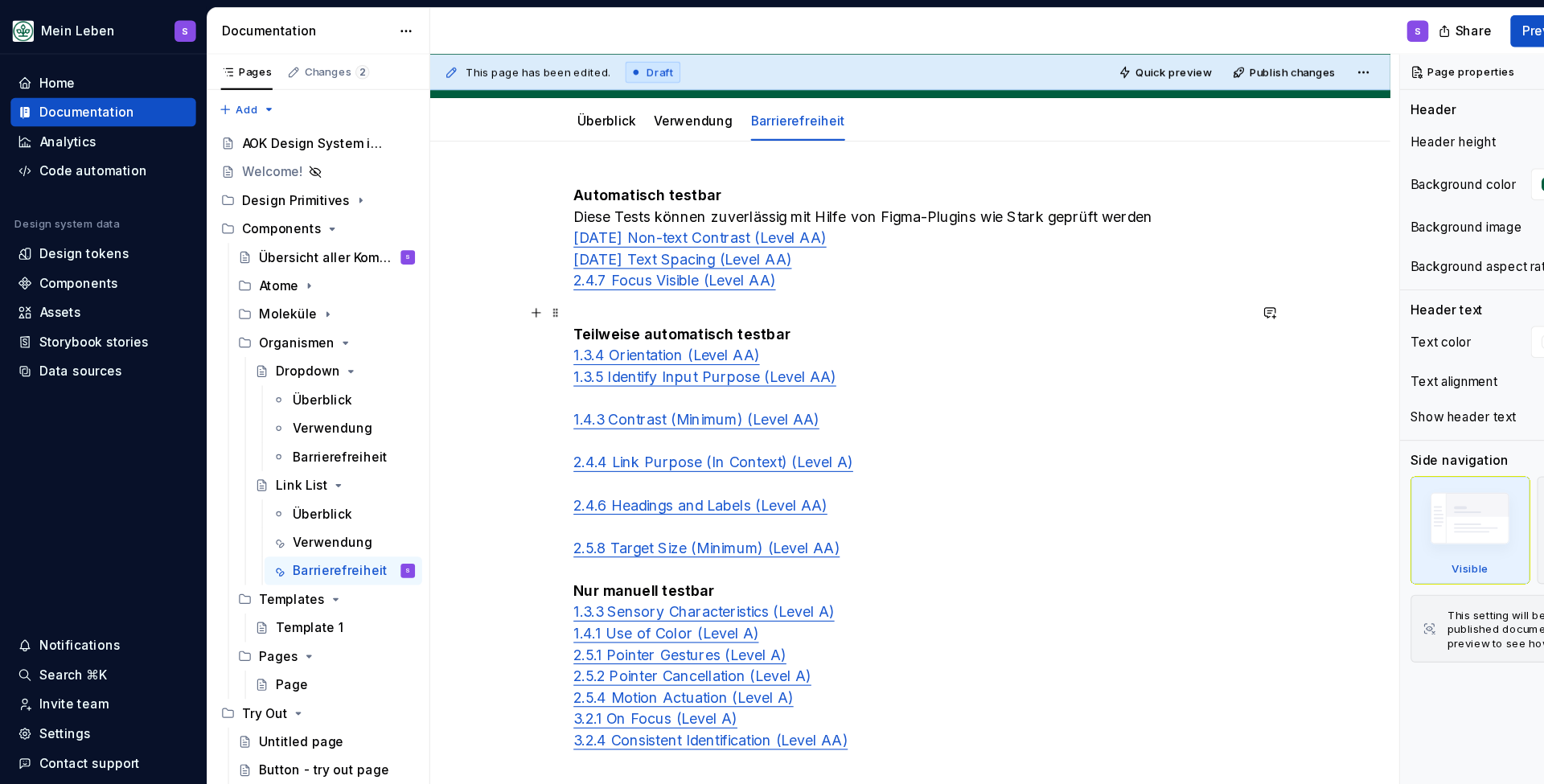
click at [649, 362] on p "Teilweise automatisch testbar 1.3.4 Orientation (Level AA) 1.3.5 Identify Input…" at bounding box center [822, 484] width 608 height 424
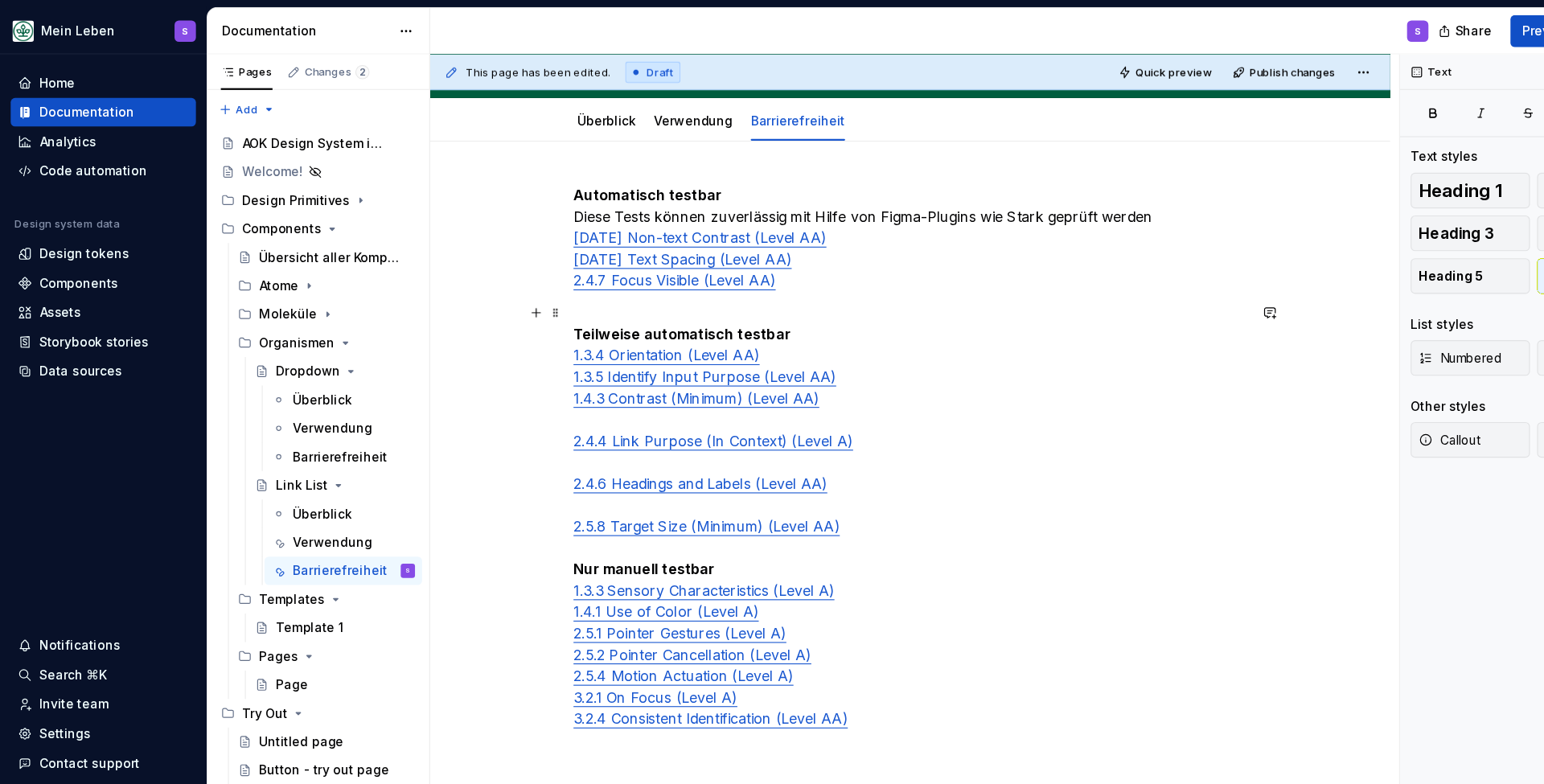
click at [721, 300] on p "Teilweise automatisch testbar 1.3.4 Orientation (Level AA) 1.3.5 Identify Input…" at bounding box center [822, 475] width 608 height 406
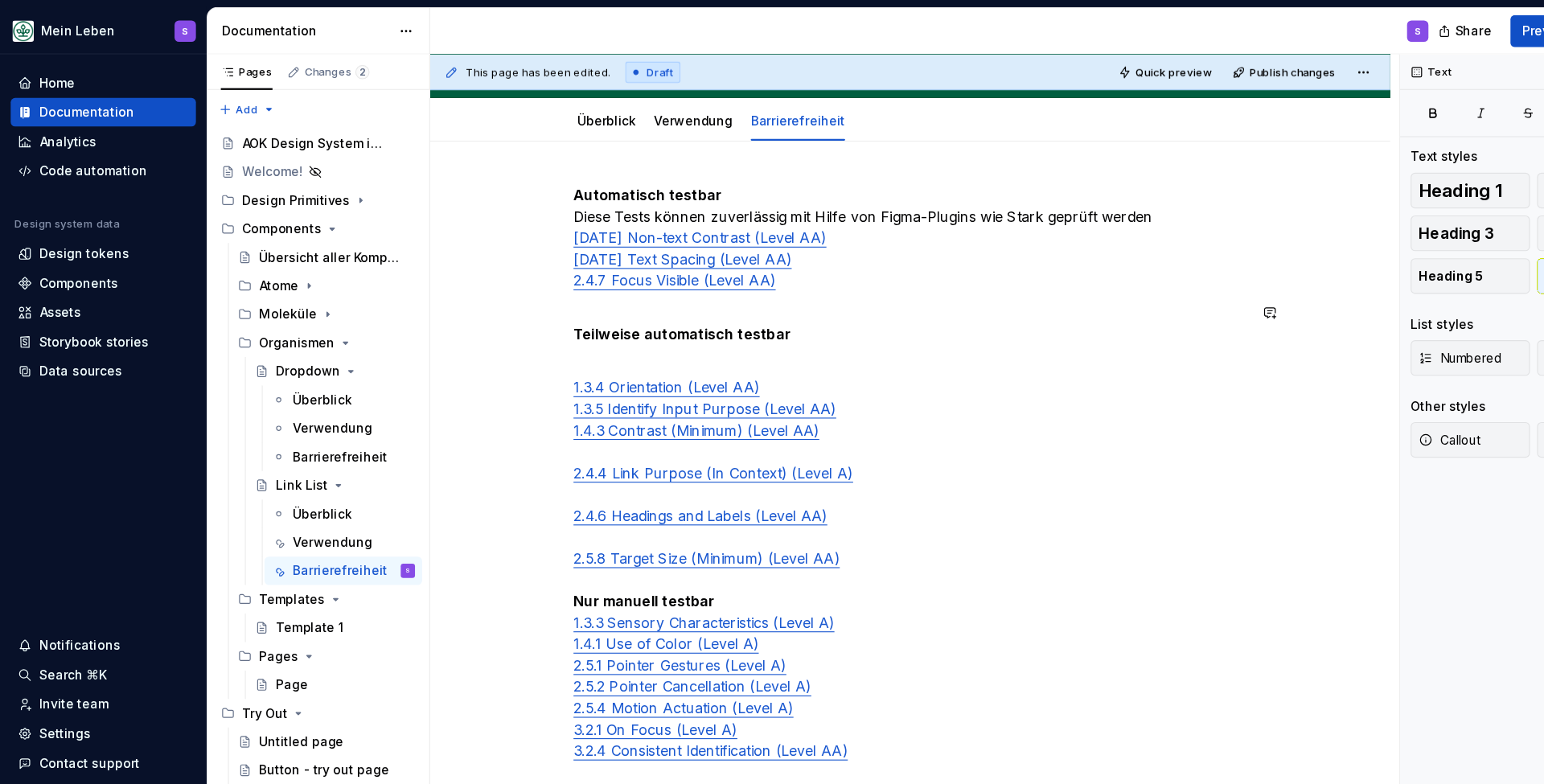
scroll to position [0, 0]
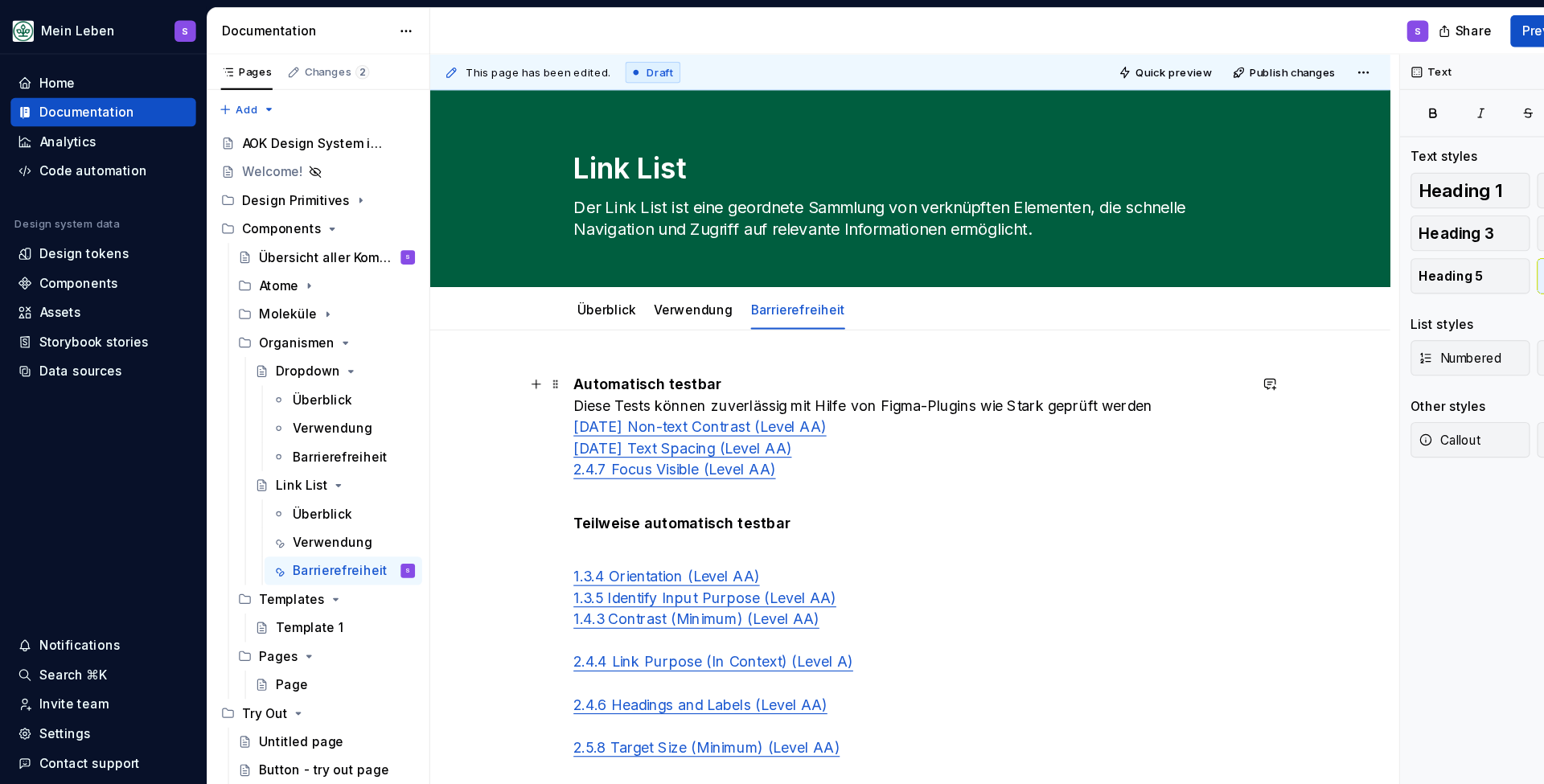
click at [669, 342] on p "Automatisch testbar Diese Tests können zuverlässig mit Hilfe von Figma-Plugins …" at bounding box center [822, 385] width 608 height 97
click at [1048, 368] on p "Automatisch testbar Diese Tests können zuverlässig mit Hilfe von Figma-Plugins …" at bounding box center [822, 385] width 608 height 97
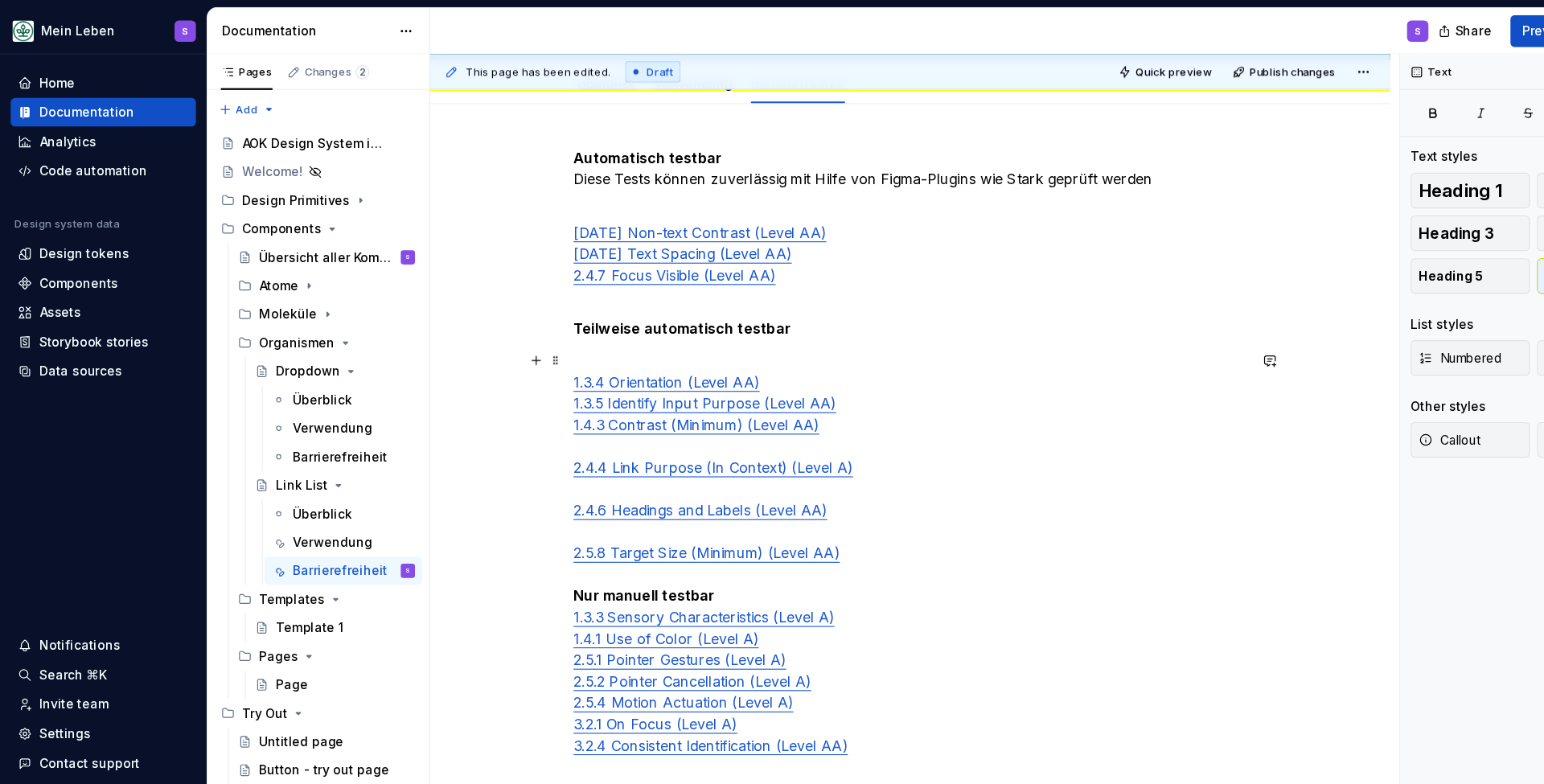
scroll to position [206, 0]
click at [654, 407] on p "1.3.4 Orientation (Level AA) 1.3.5 Identify Input Purpose (Level AA) 1.4.3 Cont…" at bounding box center [822, 507] width 608 height 386
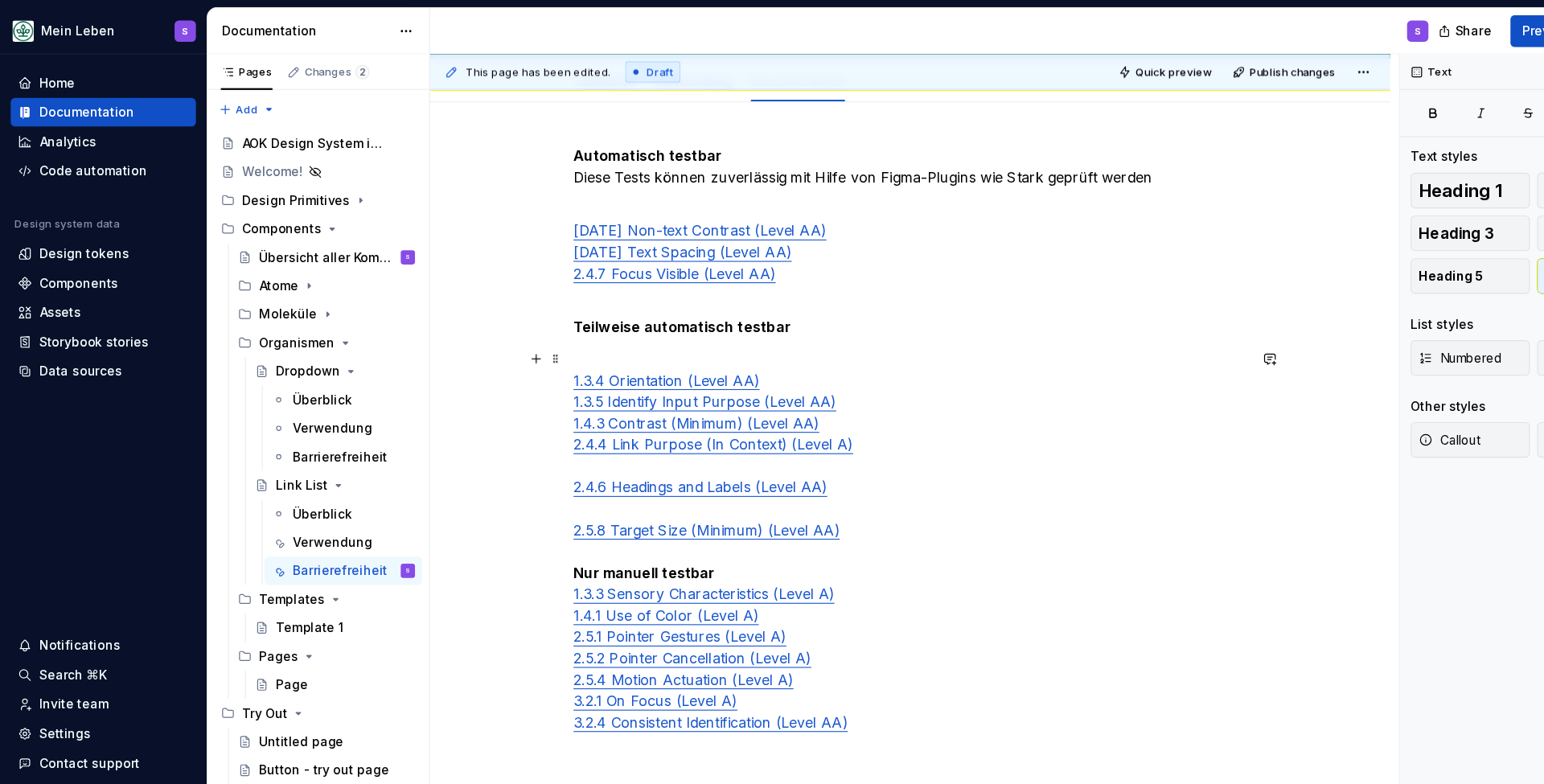
click at [618, 425] on p "1.3.4 Orientation (Level AA) 1.3.5 Identify Input Purpose (Level AA) 1.4.3 Cont…" at bounding box center [822, 497] width 608 height 367
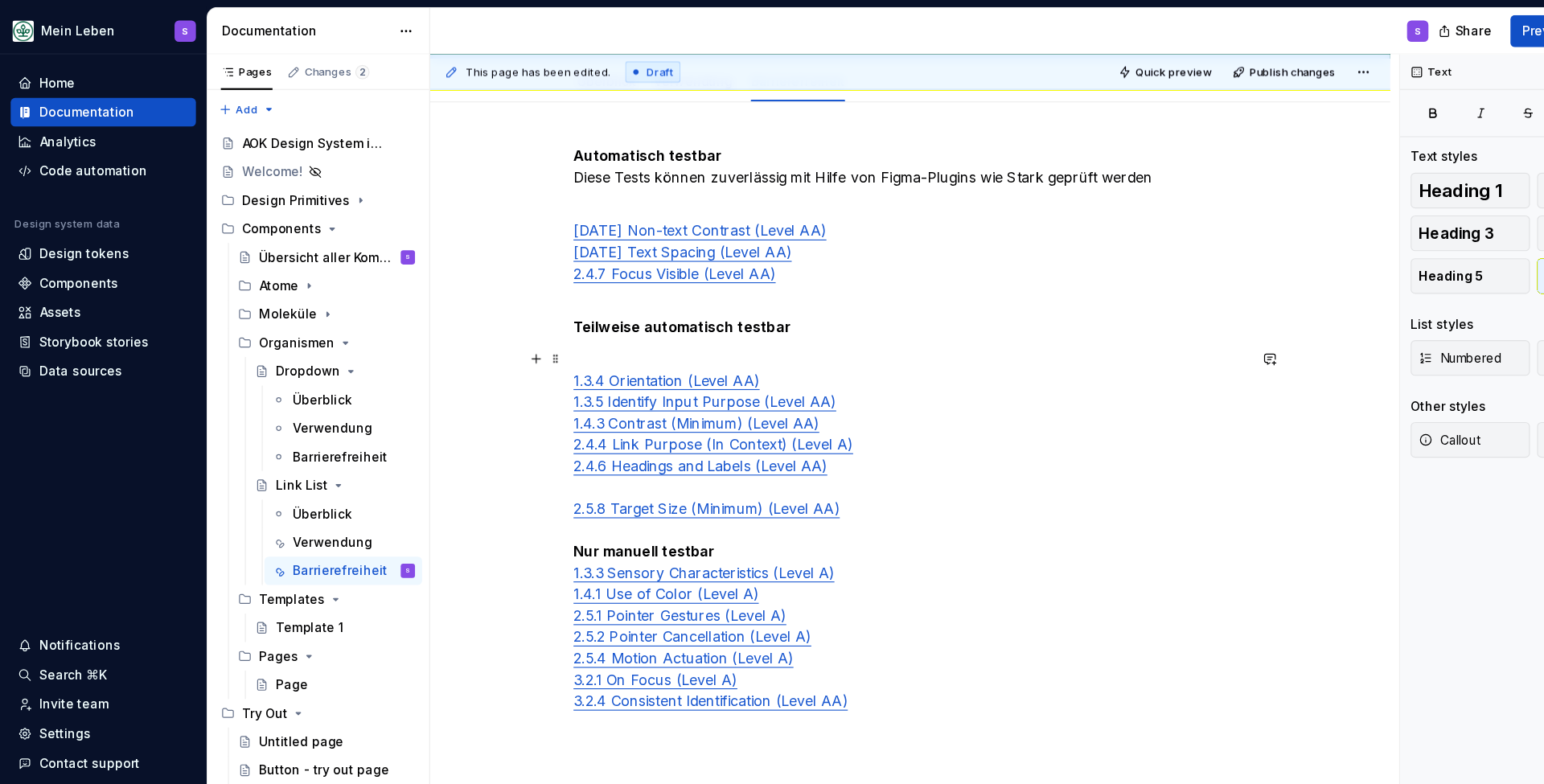
click at [626, 438] on p "1.3.4 Orientation (Level AA) 1.3.5 Identify Input Purpose (Level AA) 1.4.3 Cont…" at bounding box center [822, 488] width 608 height 347
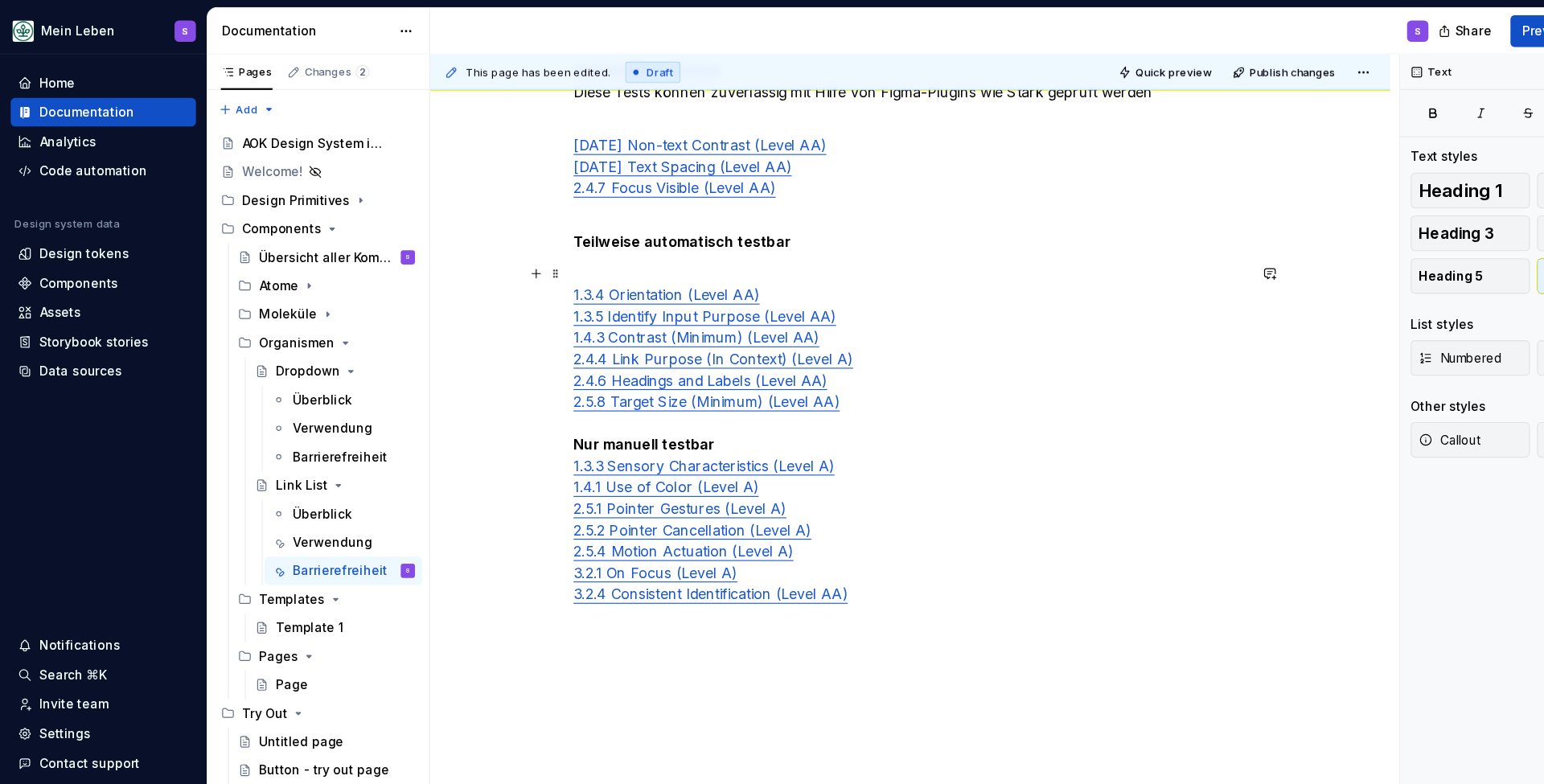
scroll to position [286, 0]
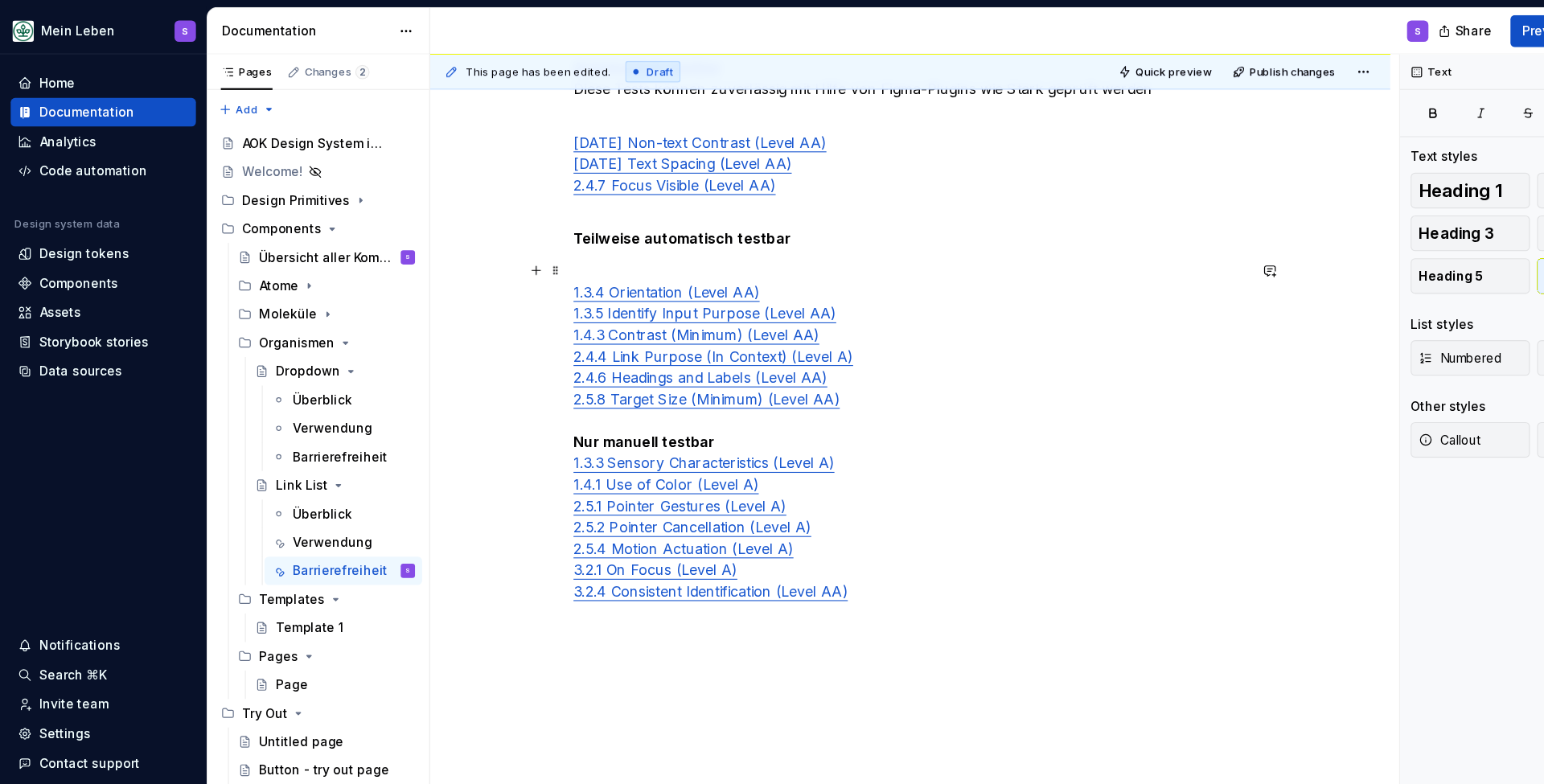
click at [674, 399] on p "1.3.4 Orientation (Level AA) 1.3.5 Identify Input Purpose (Level AA) 1.4.3 Cont…" at bounding box center [822, 399] width 608 height 328
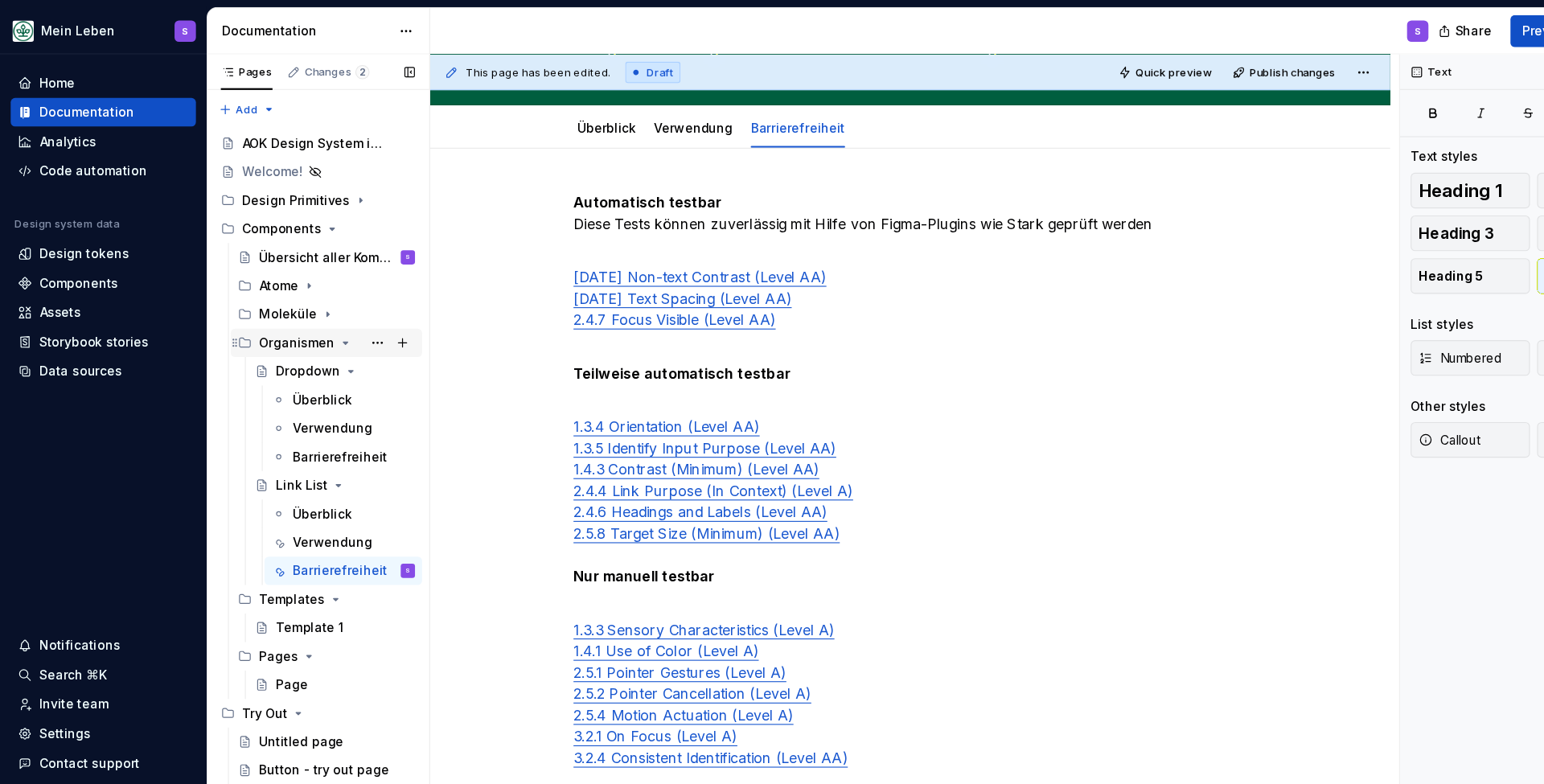
scroll to position [0, 0]
click at [290, 285] on icon "Page tree" at bounding box center [296, 284] width 13 height 13
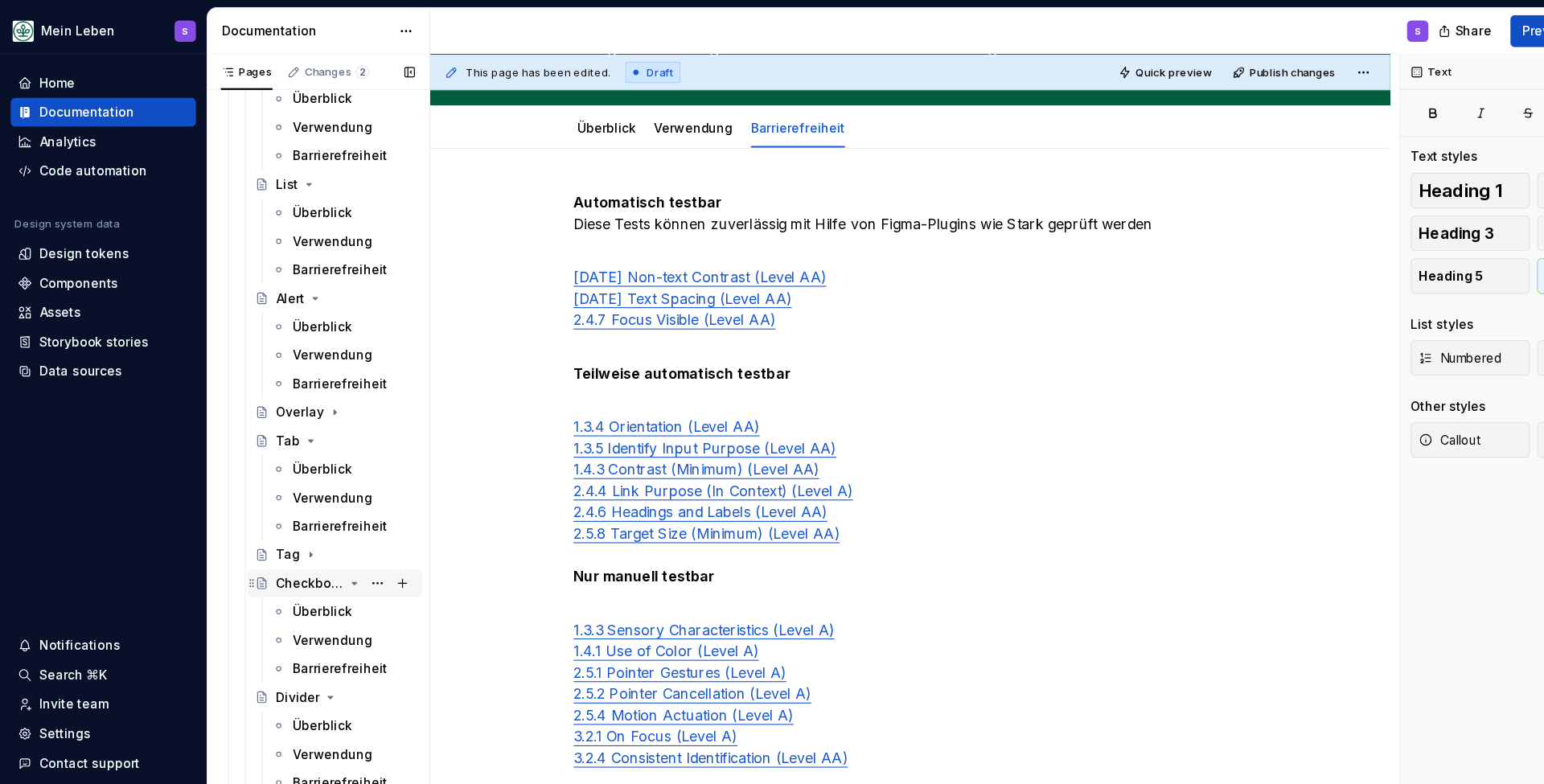
scroll to position [393, 0]
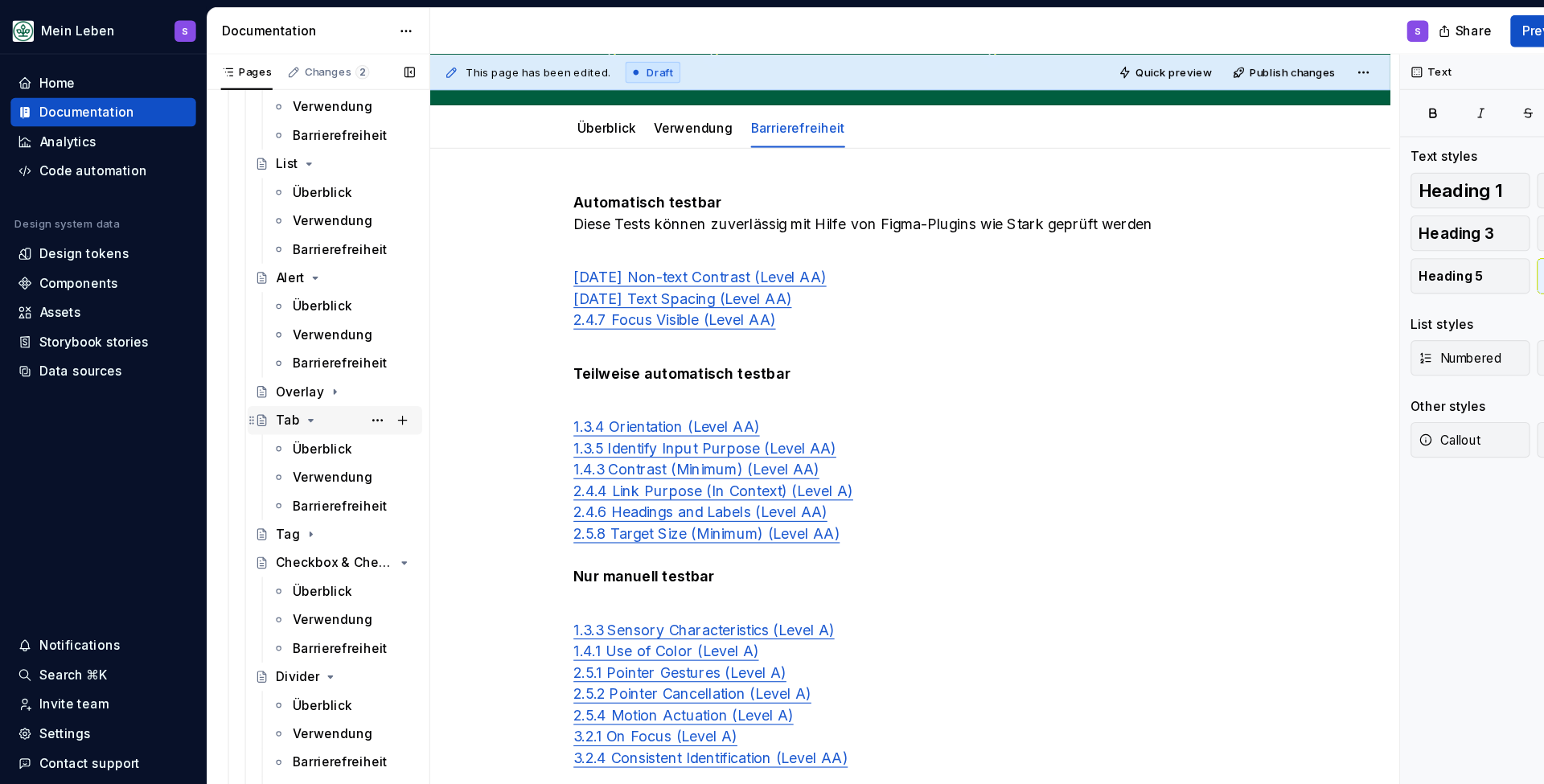
click at [279, 378] on icon "Page tree" at bounding box center [281, 379] width 13 height 13
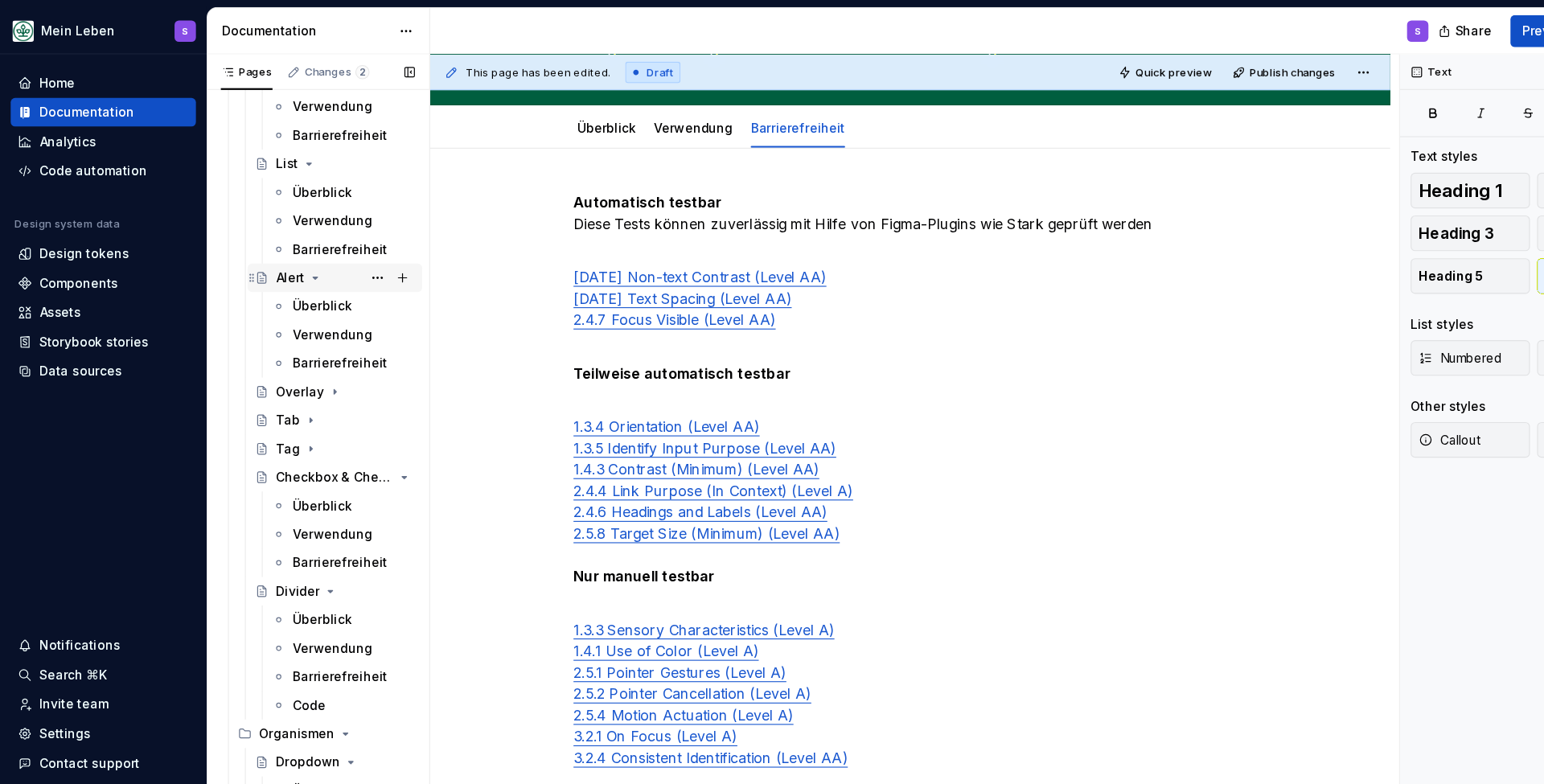
click at [282, 250] on icon "Page tree" at bounding box center [285, 251] width 13 height 13
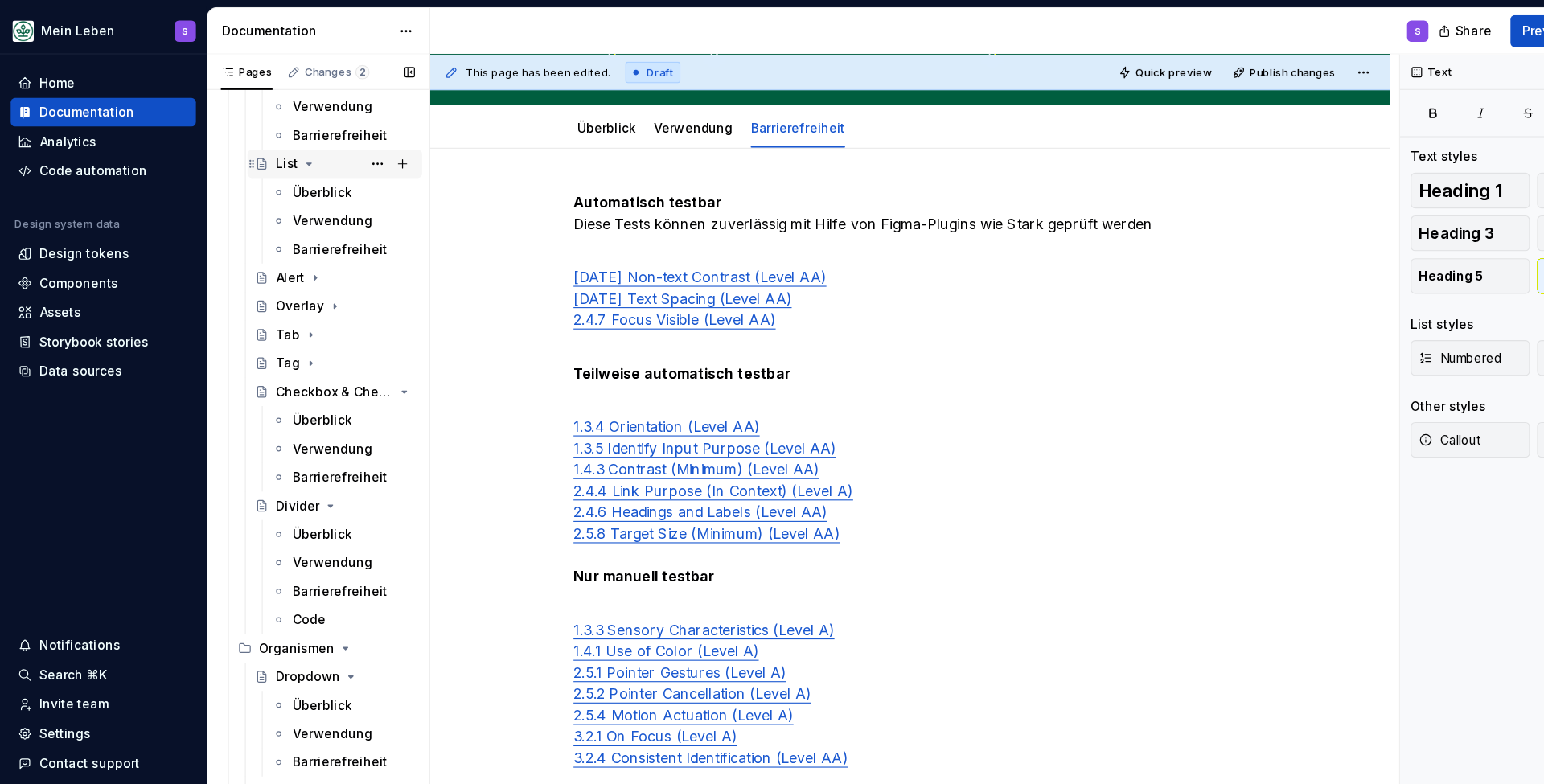
click at [278, 148] on icon "Page tree" at bounding box center [279, 148] width 4 height 2
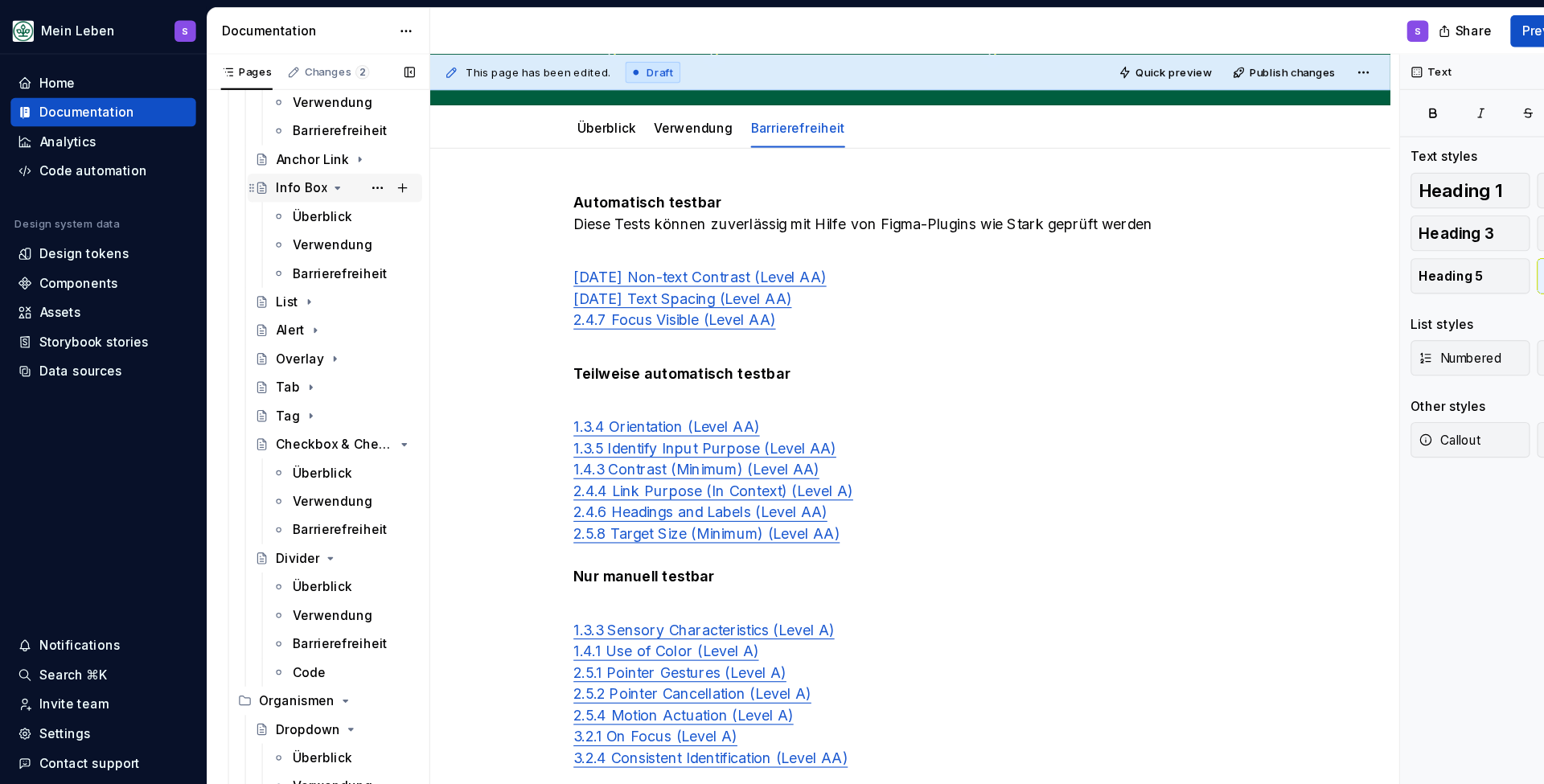
scroll to position [265, 0]
click at [301, 174] on icon "Page tree" at bounding box center [305, 173] width 13 height 13
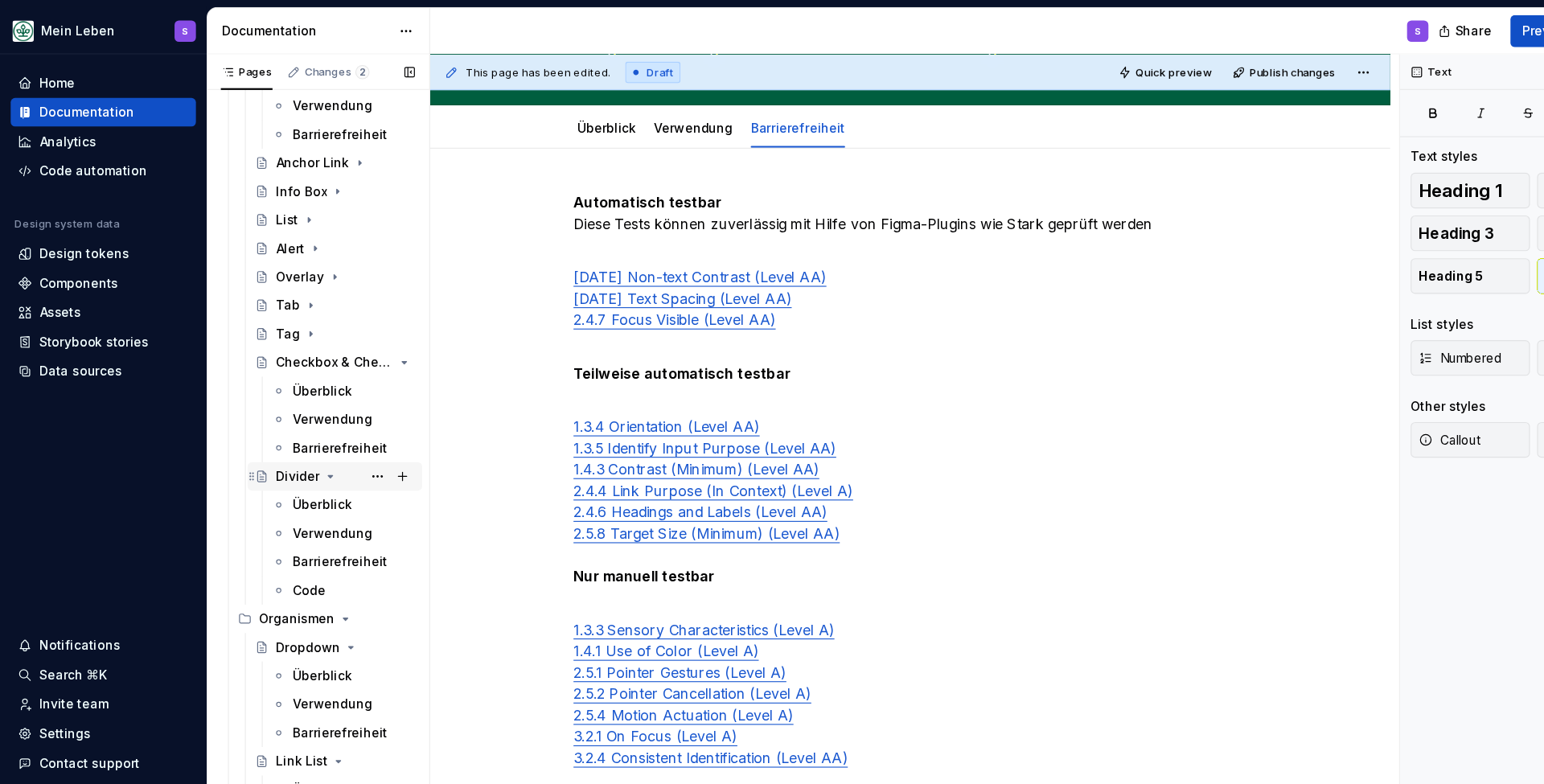
click at [287, 429] on div "Divider" at bounding box center [269, 430] width 39 height 16
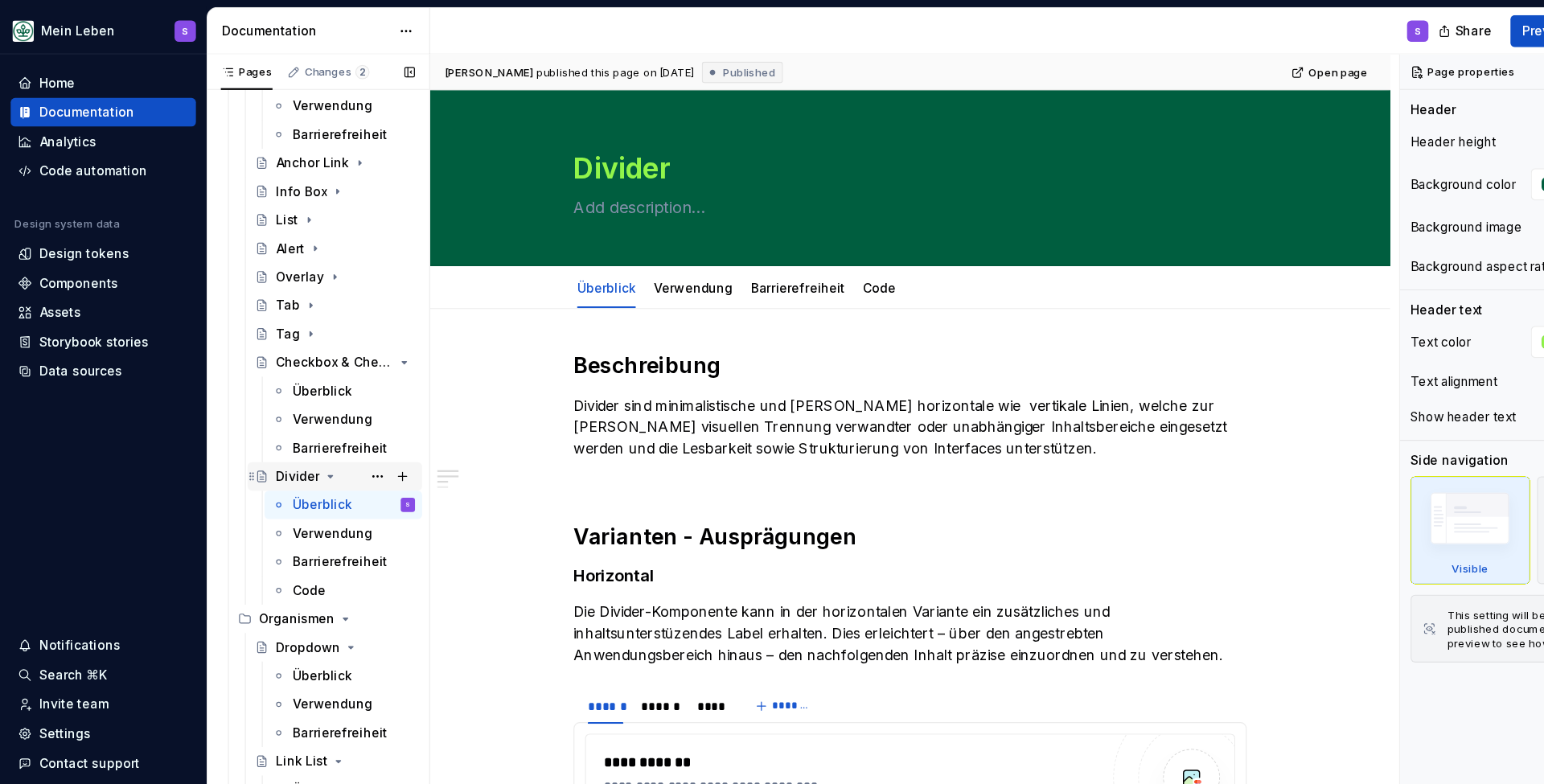
click at [298, 429] on icon "Page tree" at bounding box center [298, 430] width 4 height 2
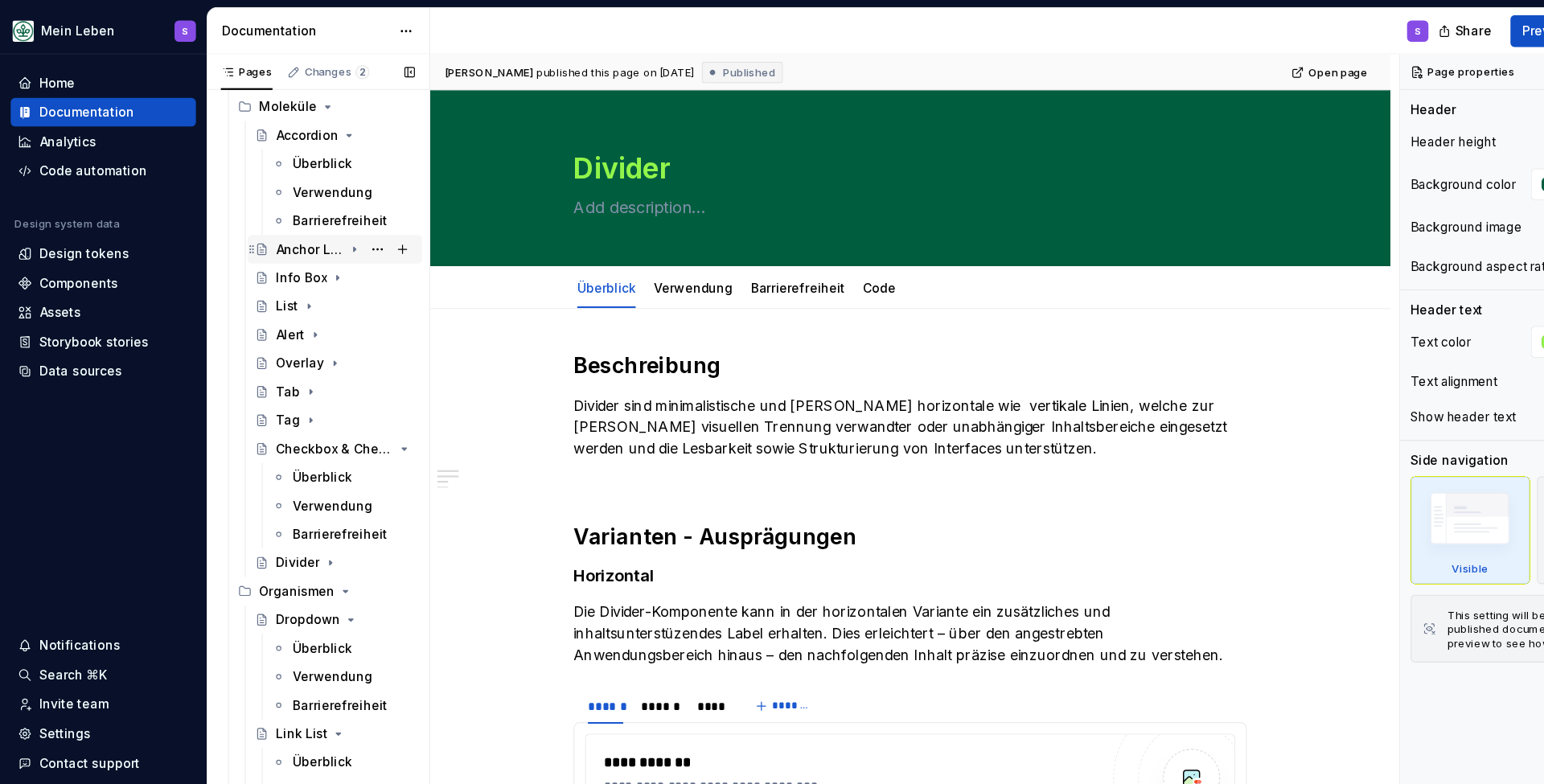
scroll to position [186, 0]
click at [319, 226] on icon "Page tree" at bounding box center [320, 226] width 2 height 4
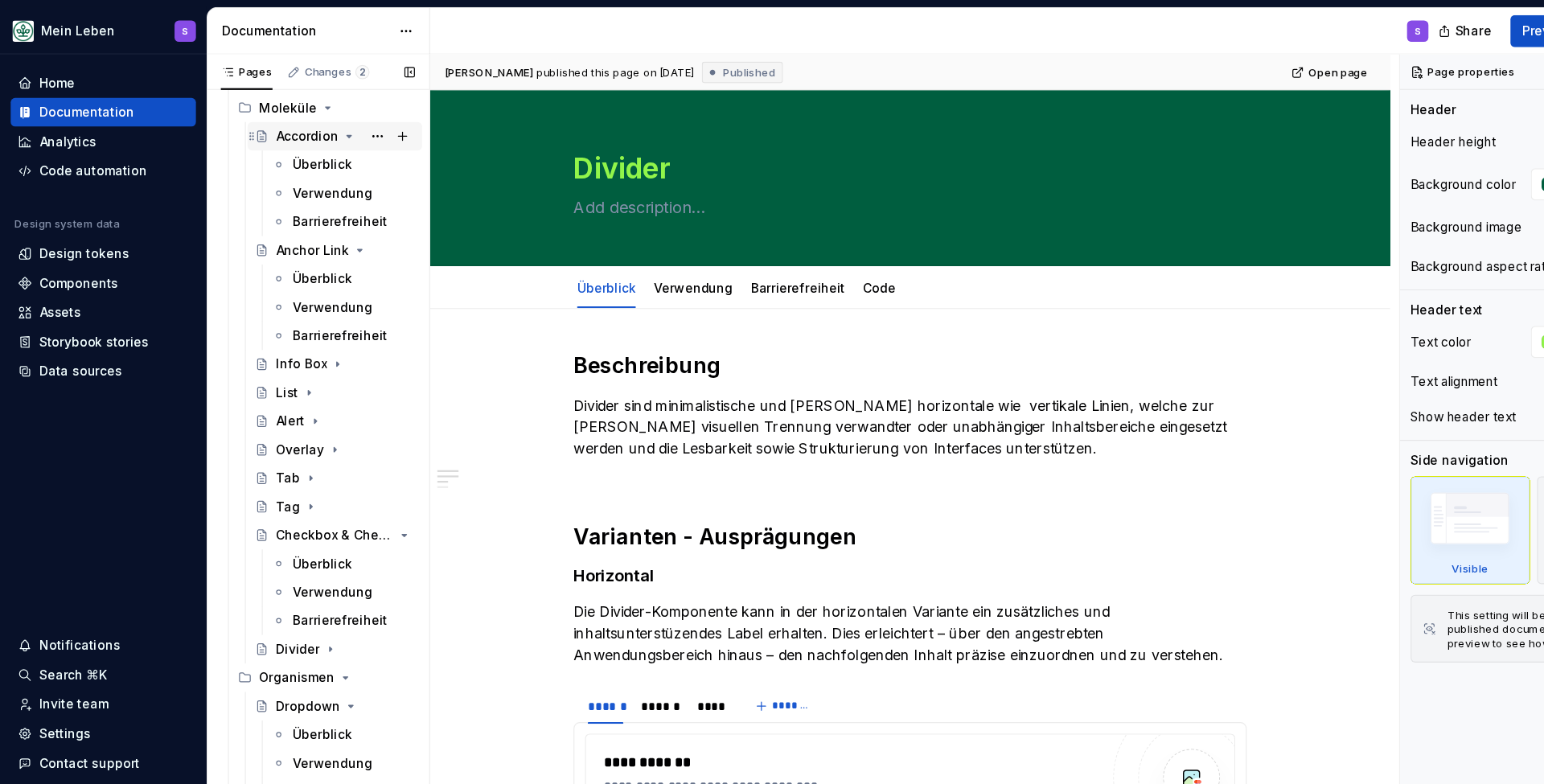
click at [311, 125] on icon "Page tree" at bounding box center [315, 123] width 13 height 13
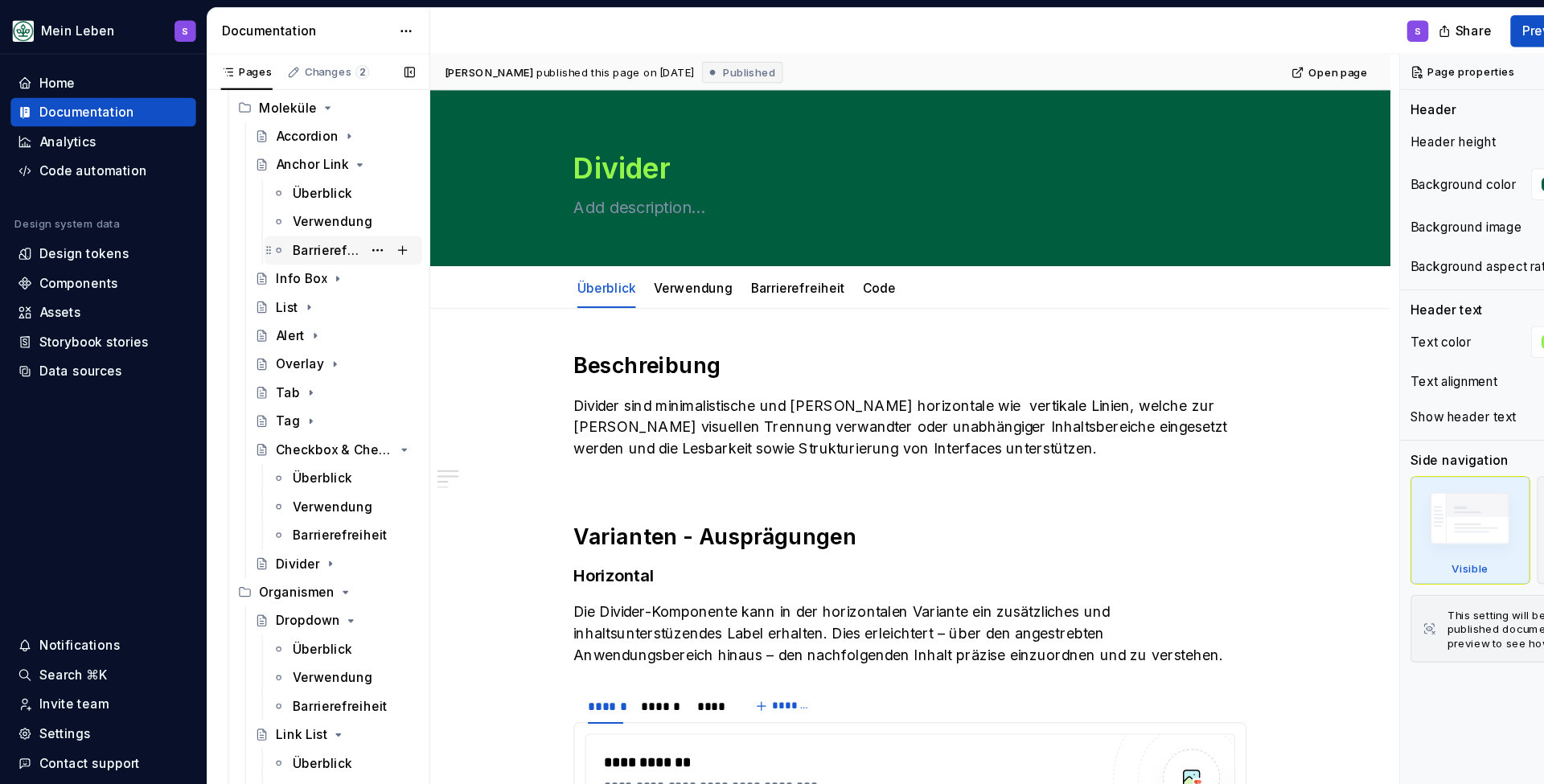
click at [304, 219] on div "Barrierefreiheit" at bounding box center [295, 226] width 62 height 16
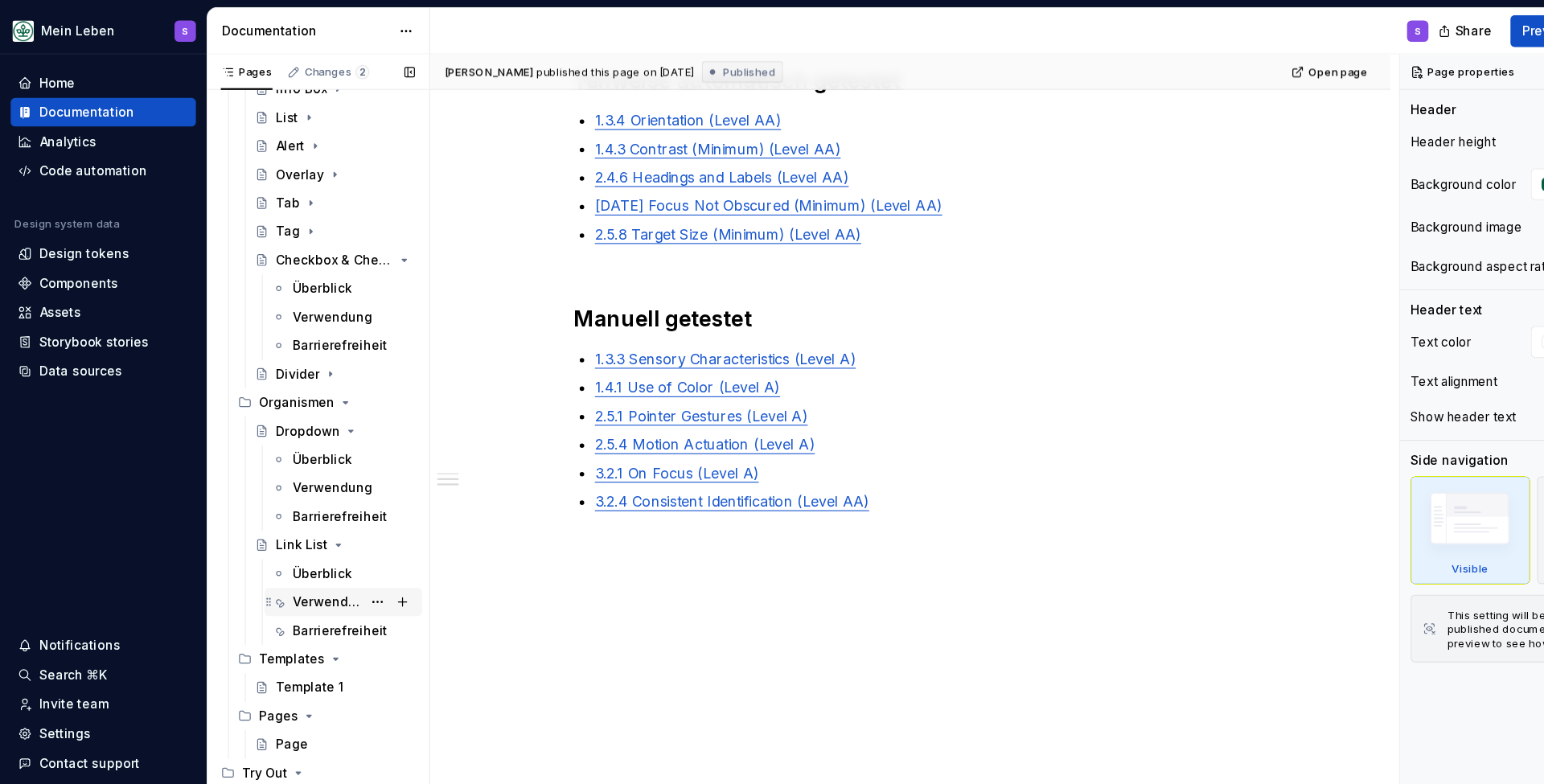
scroll to position [358, 0]
click at [294, 569] on div "Barrierefreiheit" at bounding box center [295, 570] width 62 height 16
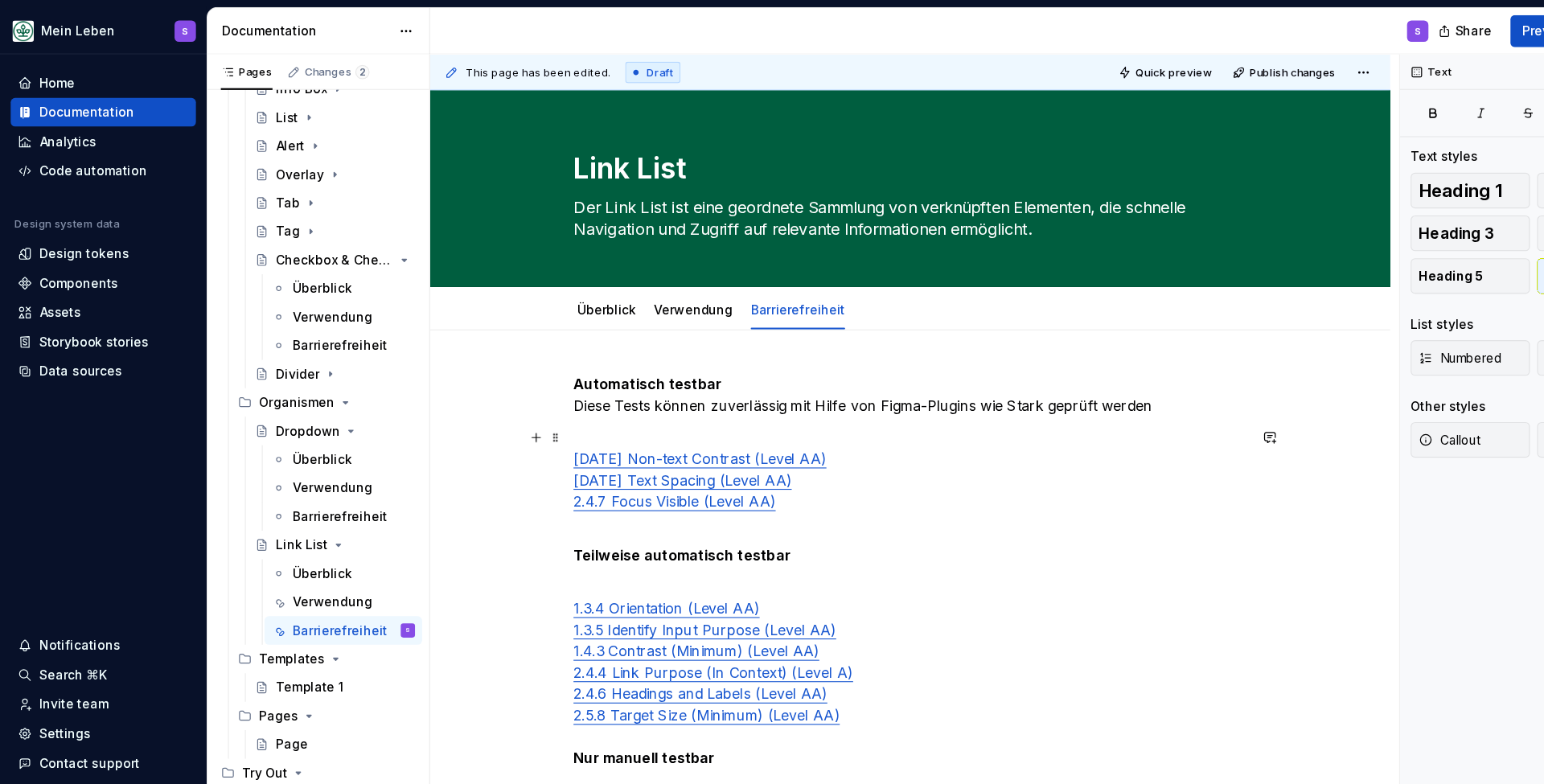
type textarea "*"
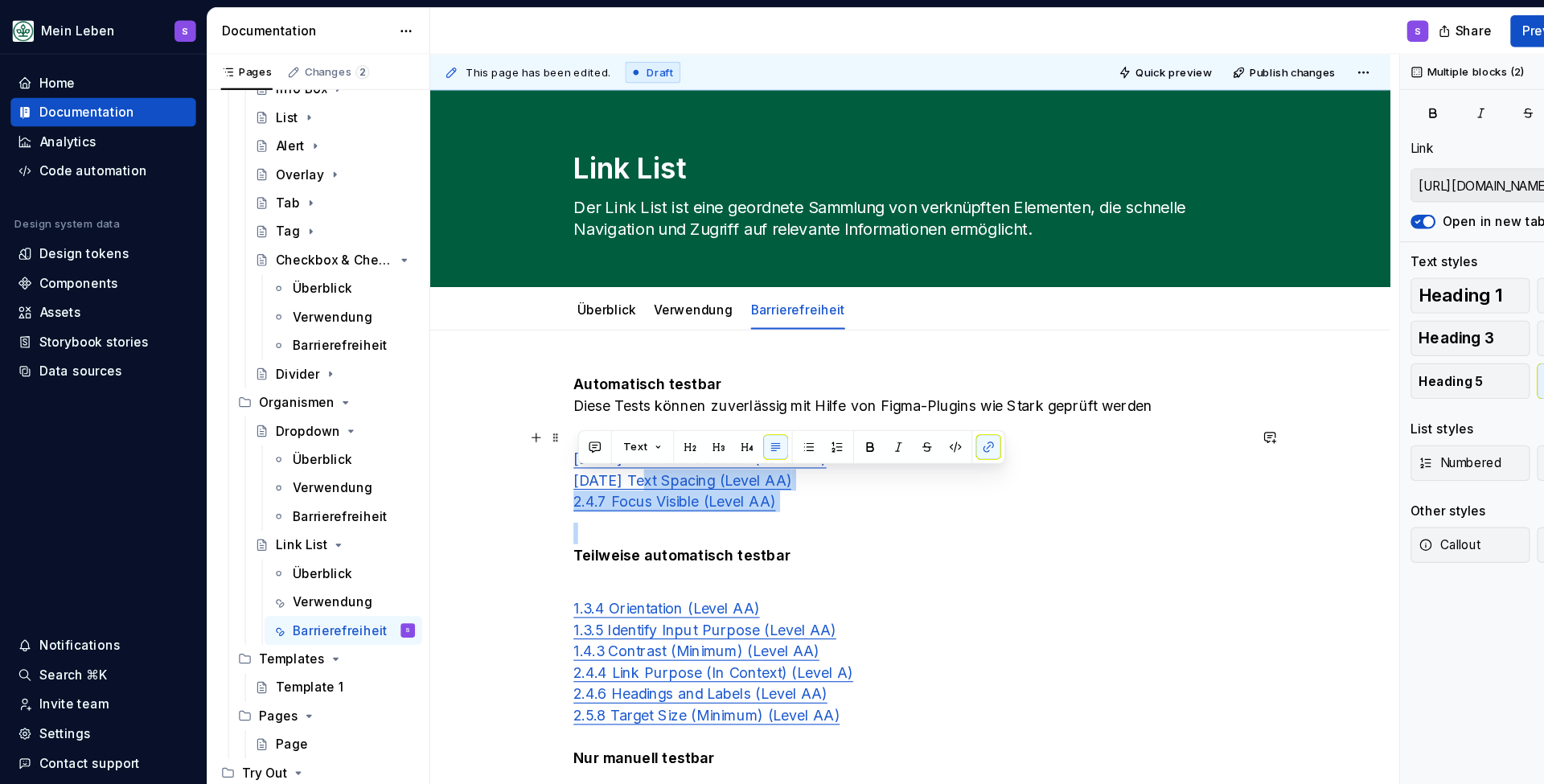
type input "[URL][DOMAIN_NAME]"
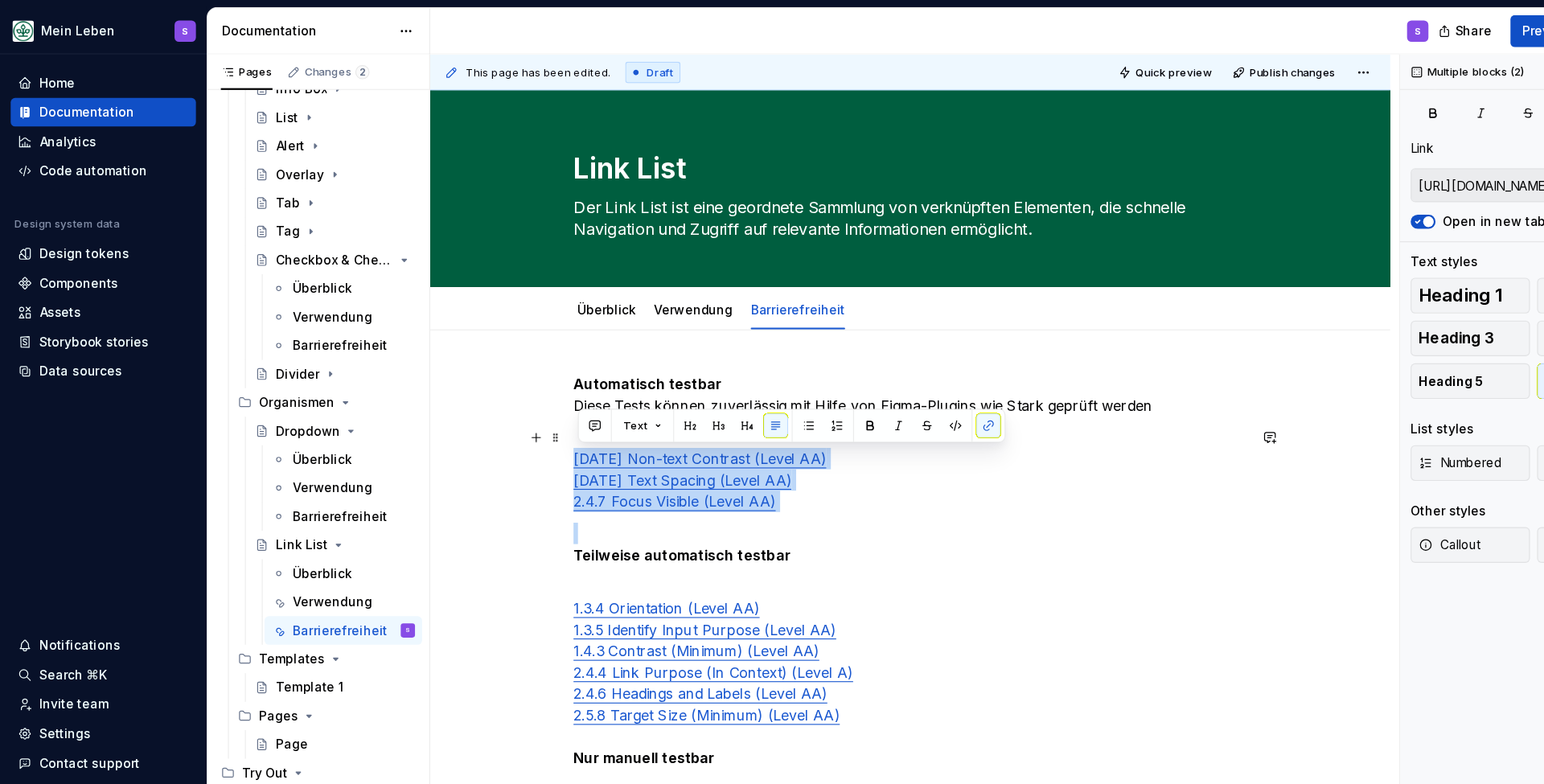
drag, startPoint x: 720, startPoint y: 462, endPoint x: 515, endPoint y: 410, distance: 211.5
click at [515, 410] on div "Automatisch testbar Diese Tests können zuverlässig mit Hilfe von Figma-Plugins …" at bounding box center [822, 715] width 867 height 834
click at [732, 385] on button "button" at bounding box center [730, 383] width 22 height 22
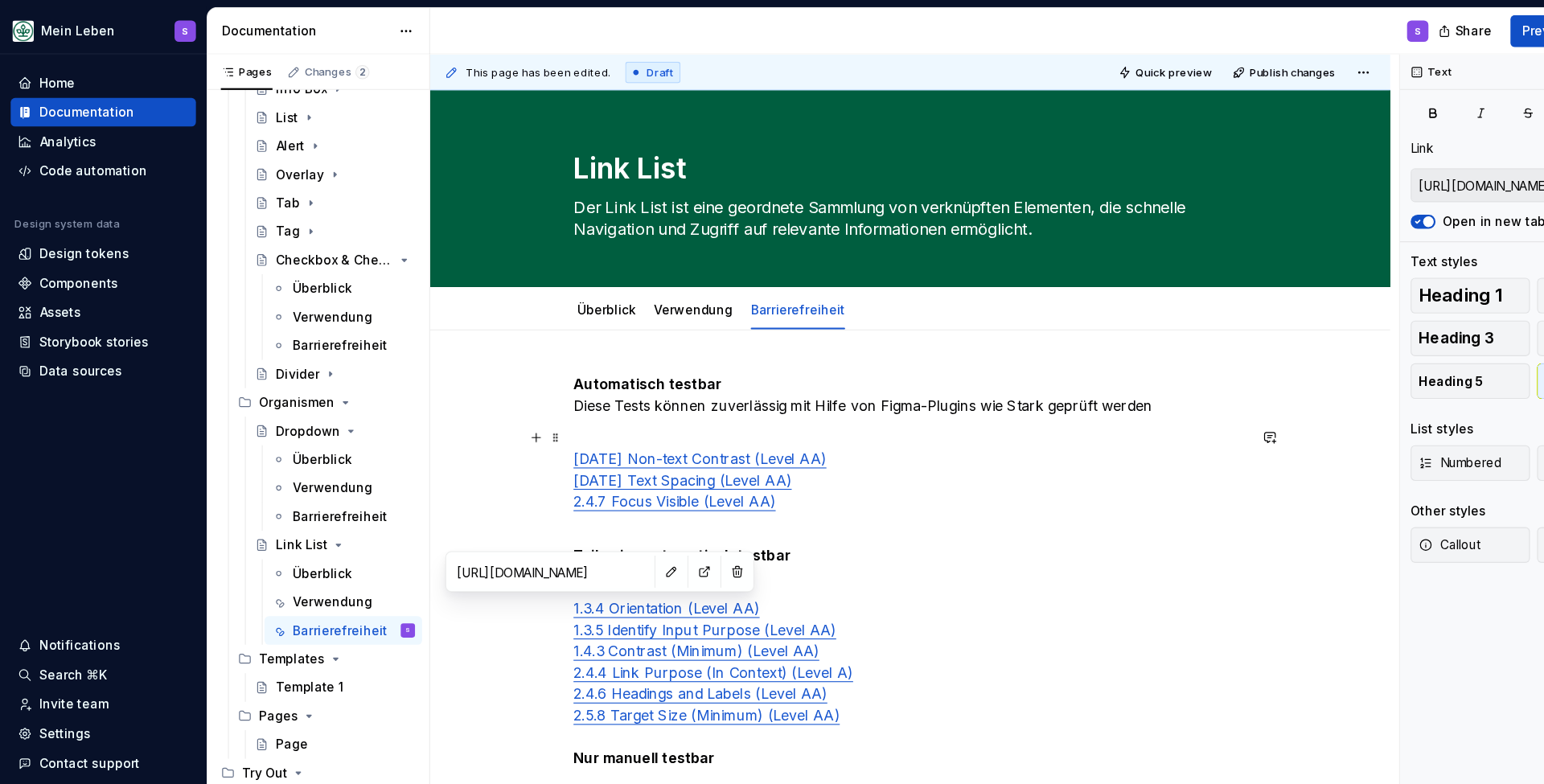
click at [743, 421] on p "[DATE] Non-text Contrast (Level AA) [DATE] Text Spacing (Level AA) 2.4.7 Focus …" at bounding box center [822, 424] width 608 height 77
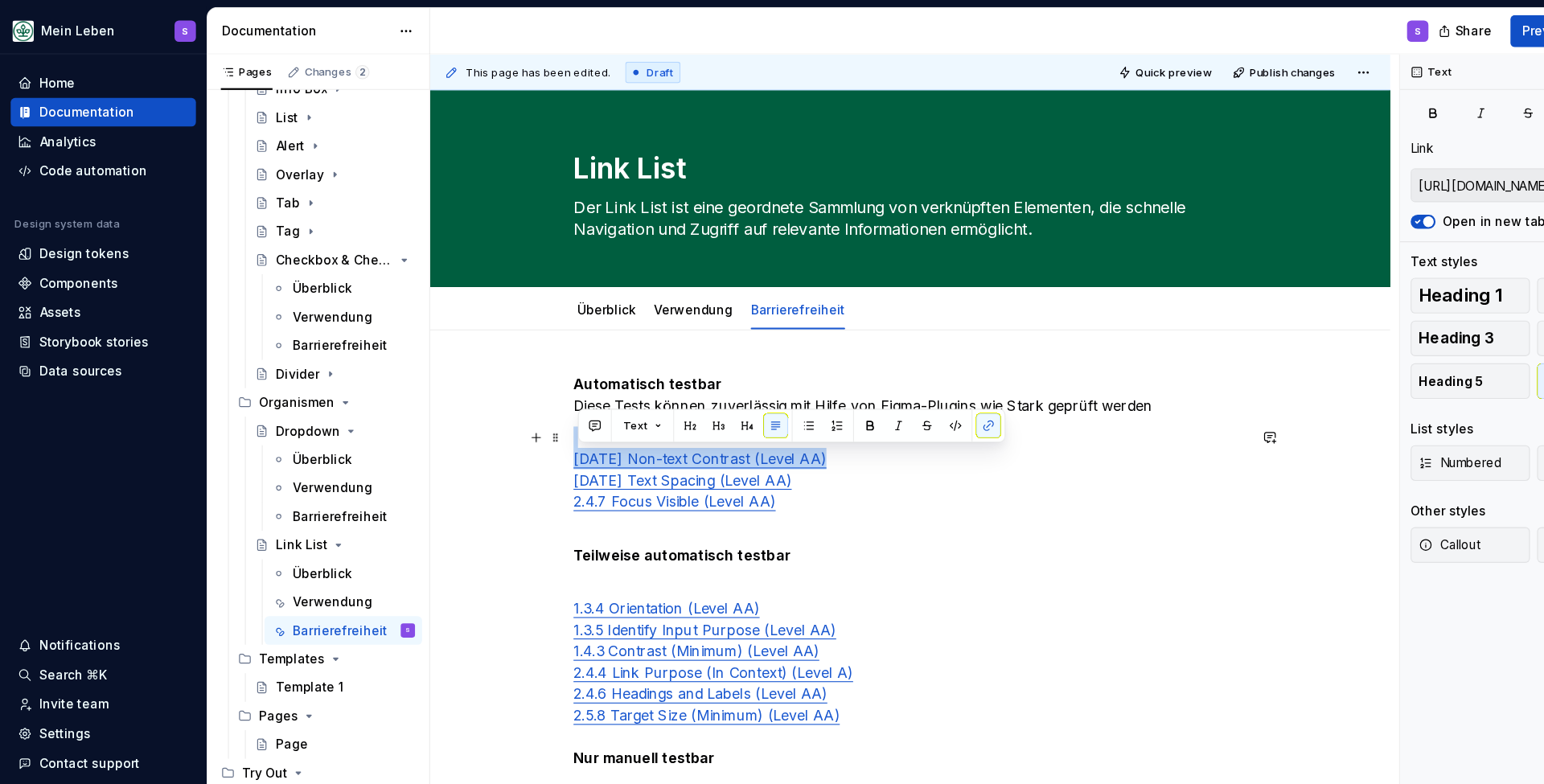
drag, startPoint x: 524, startPoint y: 414, endPoint x: 747, endPoint y: 418, distance: 223.0
click at [747, 418] on p "[DATE] Non-text Contrast (Level AA) [DATE] Text Spacing (Level AA) 2.4.7 Focus …" at bounding box center [822, 424] width 608 height 77
click at [728, 385] on button "button" at bounding box center [730, 383] width 22 height 22
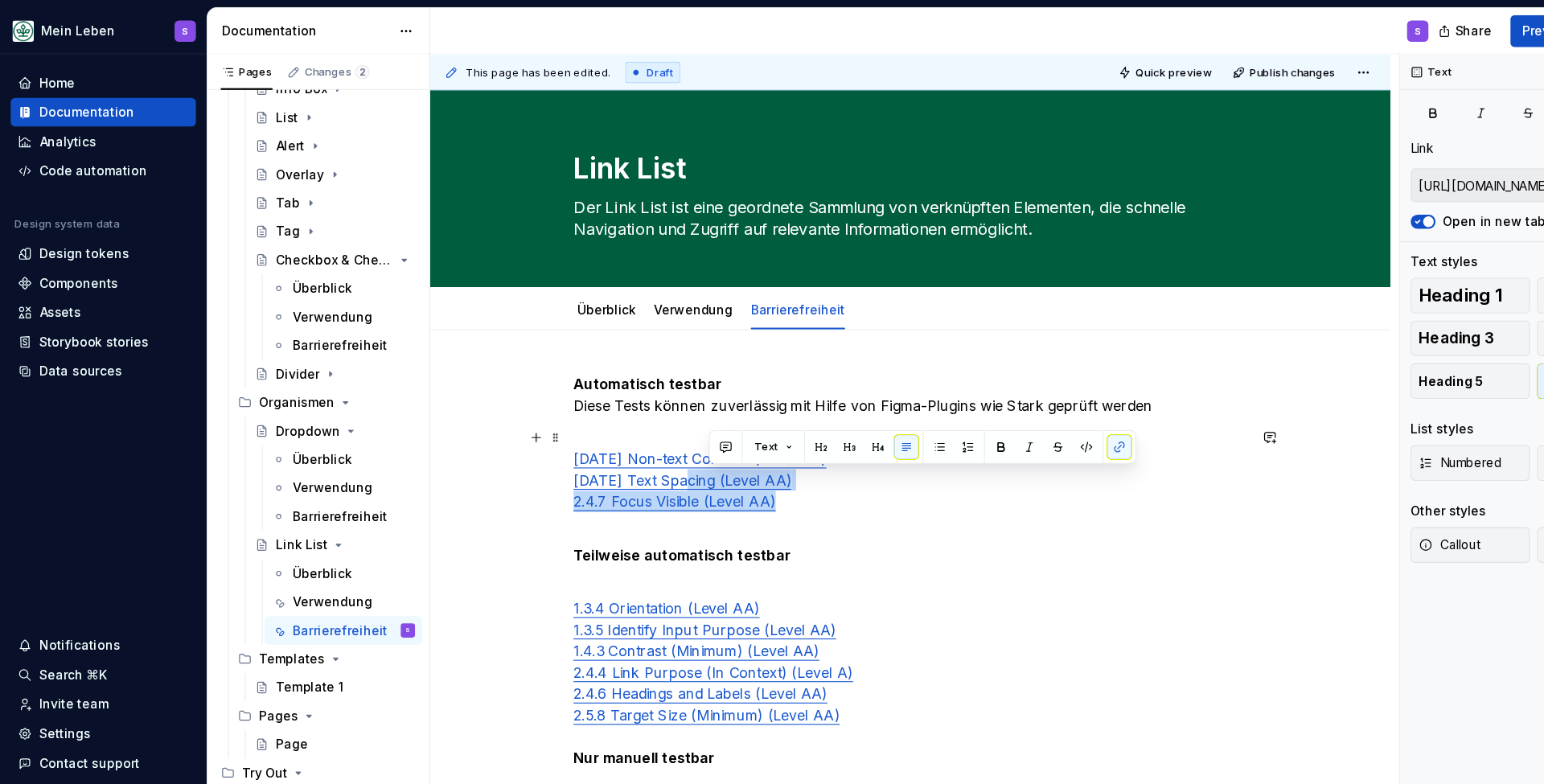
type input "[URL][DOMAIN_NAME]"
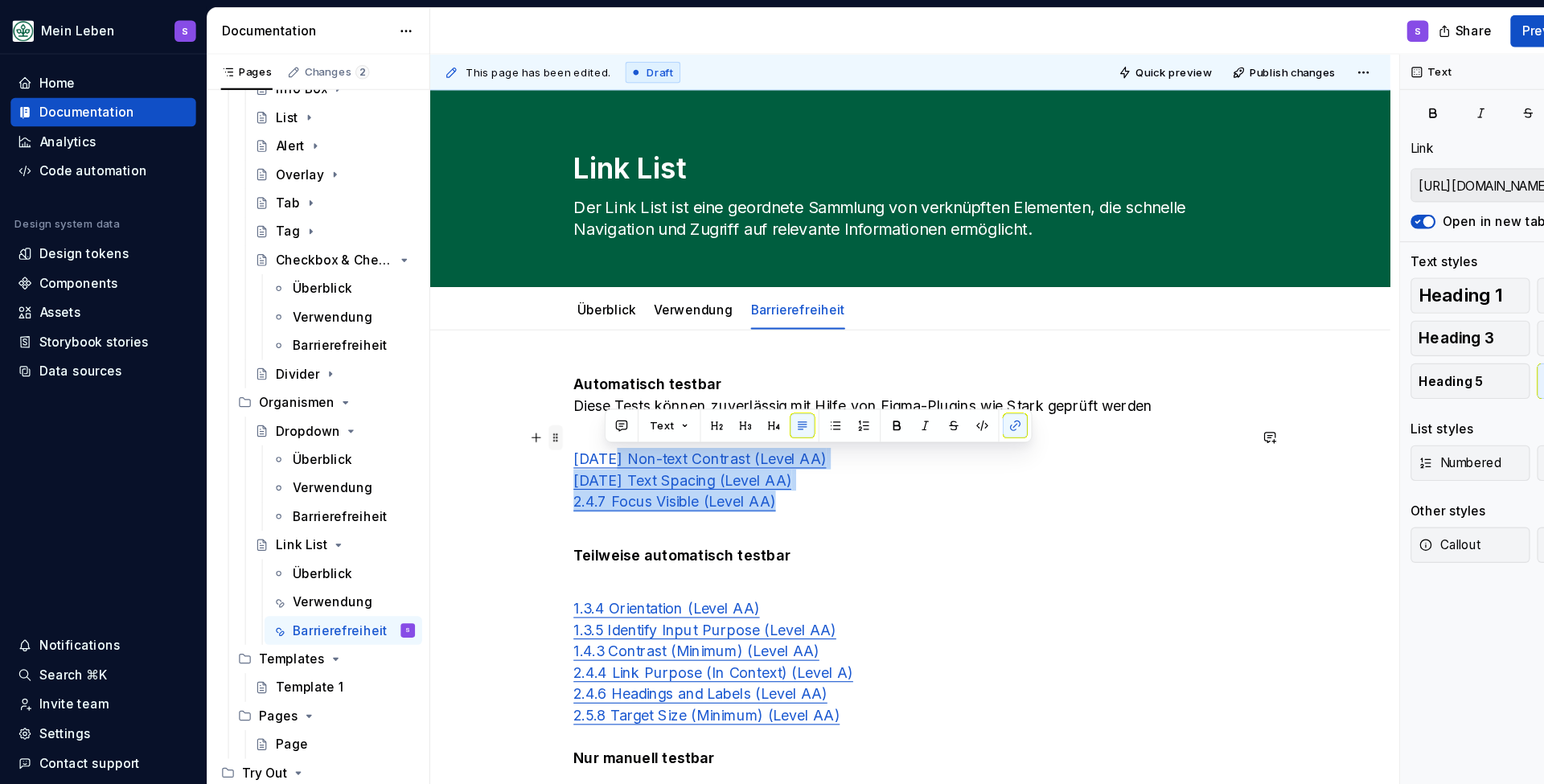
drag, startPoint x: 722, startPoint y: 449, endPoint x: 511, endPoint y: 404, distance: 215.7
click at [518, 404] on div "Automatisch testbar Diese Tests können zuverlässig mit Hilfe von Figma-Plugins …" at bounding box center [822, 617] width 608 height 560
drag, startPoint x: 771, startPoint y: 432, endPoint x: 760, endPoint y: 438, distance: 12.5
click at [768, 433] on p "[DATE] Non-text Contrast (Level AA) [DATE] Text Spacing (Level AA) 2.4.7 Focus …" at bounding box center [822, 424] width 608 height 77
drag, startPoint x: 713, startPoint y: 453, endPoint x: 517, endPoint y: 412, distance: 200.2
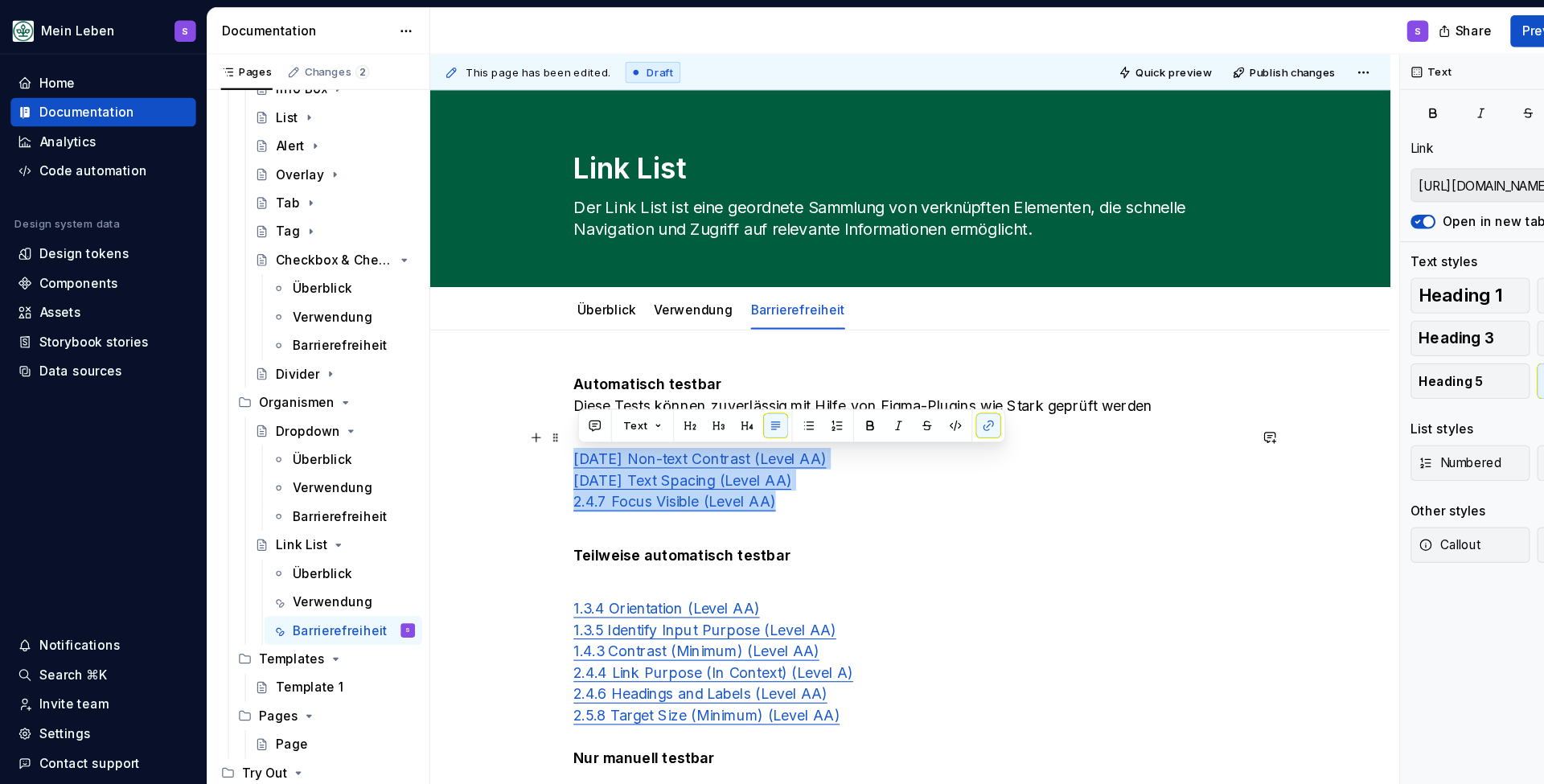
click at [517, 412] on div "Automatisch testbar Diese Tests können zuverlässig mit Hilfe von Figma-Plugins …" at bounding box center [822, 715] width 867 height 834
click at [581, 429] on link "[DATE] Text Spacing (Level AA)" at bounding box center [617, 433] width 197 height 16
type input "[URL][DOMAIN_NAME]"
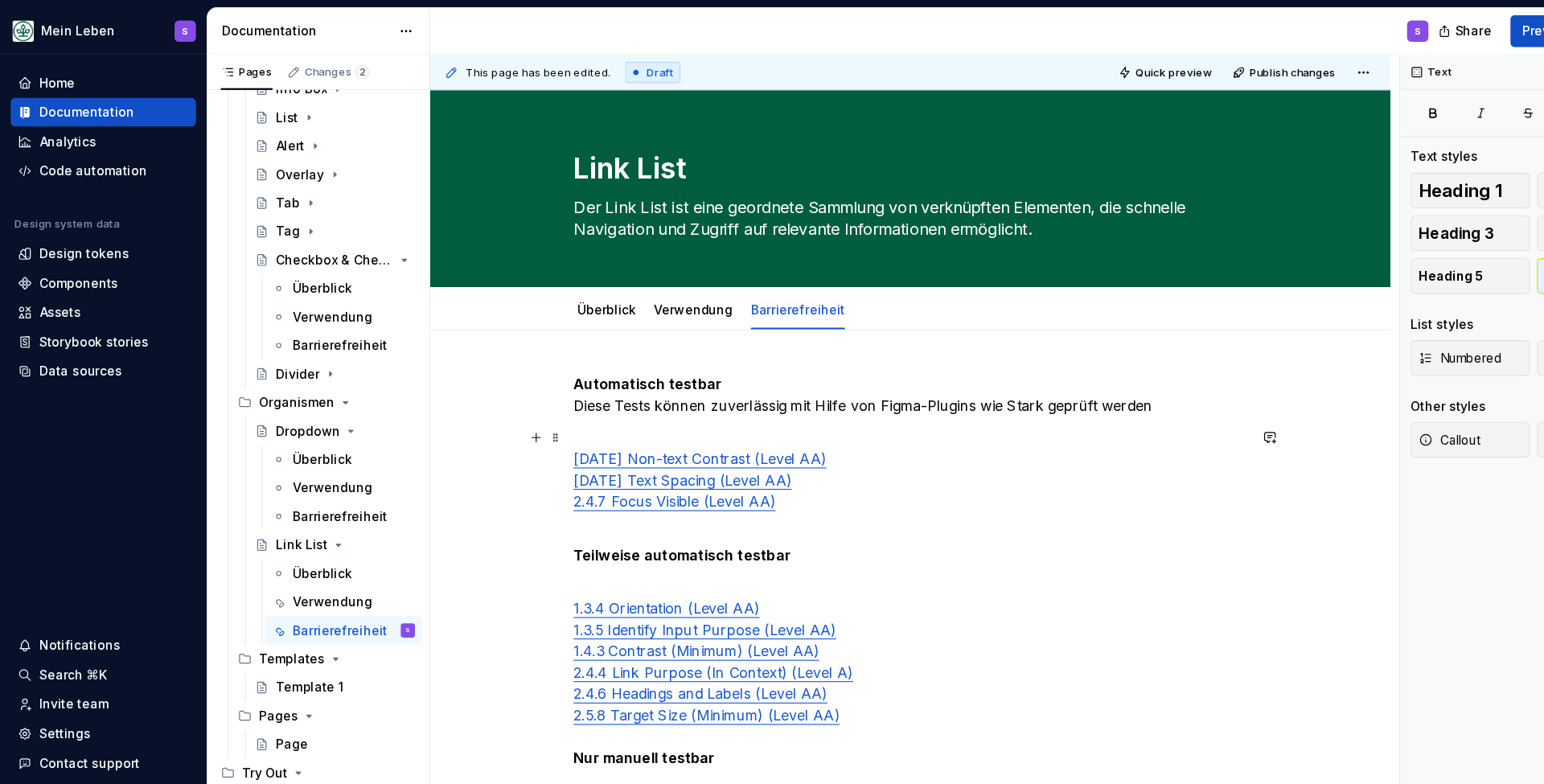
drag, startPoint x: 815, startPoint y: 430, endPoint x: 787, endPoint y: 442, distance: 30.5
click at [813, 430] on p "[DATE] Non-text Contrast (Level AA) [DATE] Text Spacing (Level AA) 2.4.7 Focus …" at bounding box center [822, 424] width 608 height 77
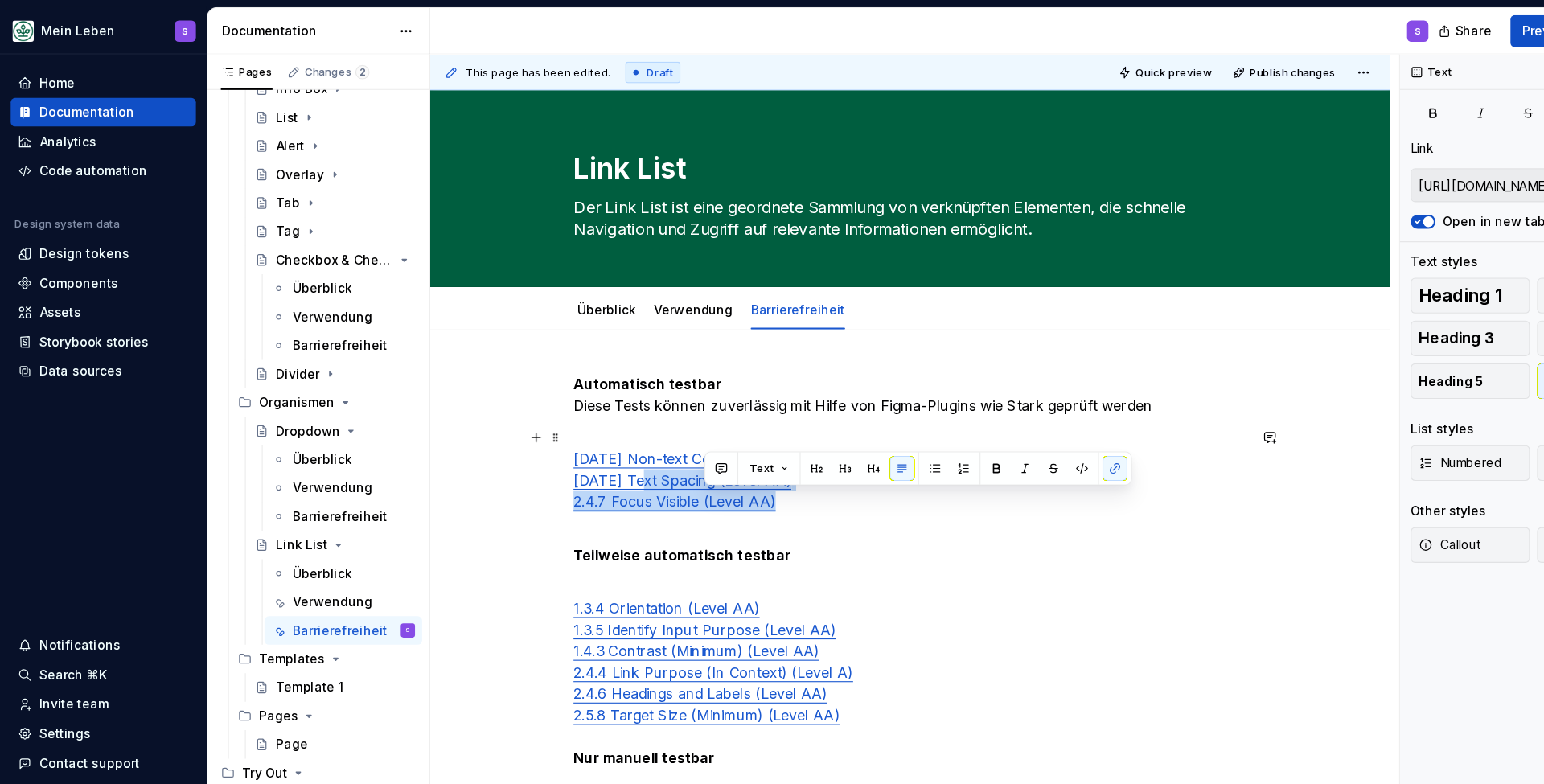
type input "[URL][DOMAIN_NAME]"
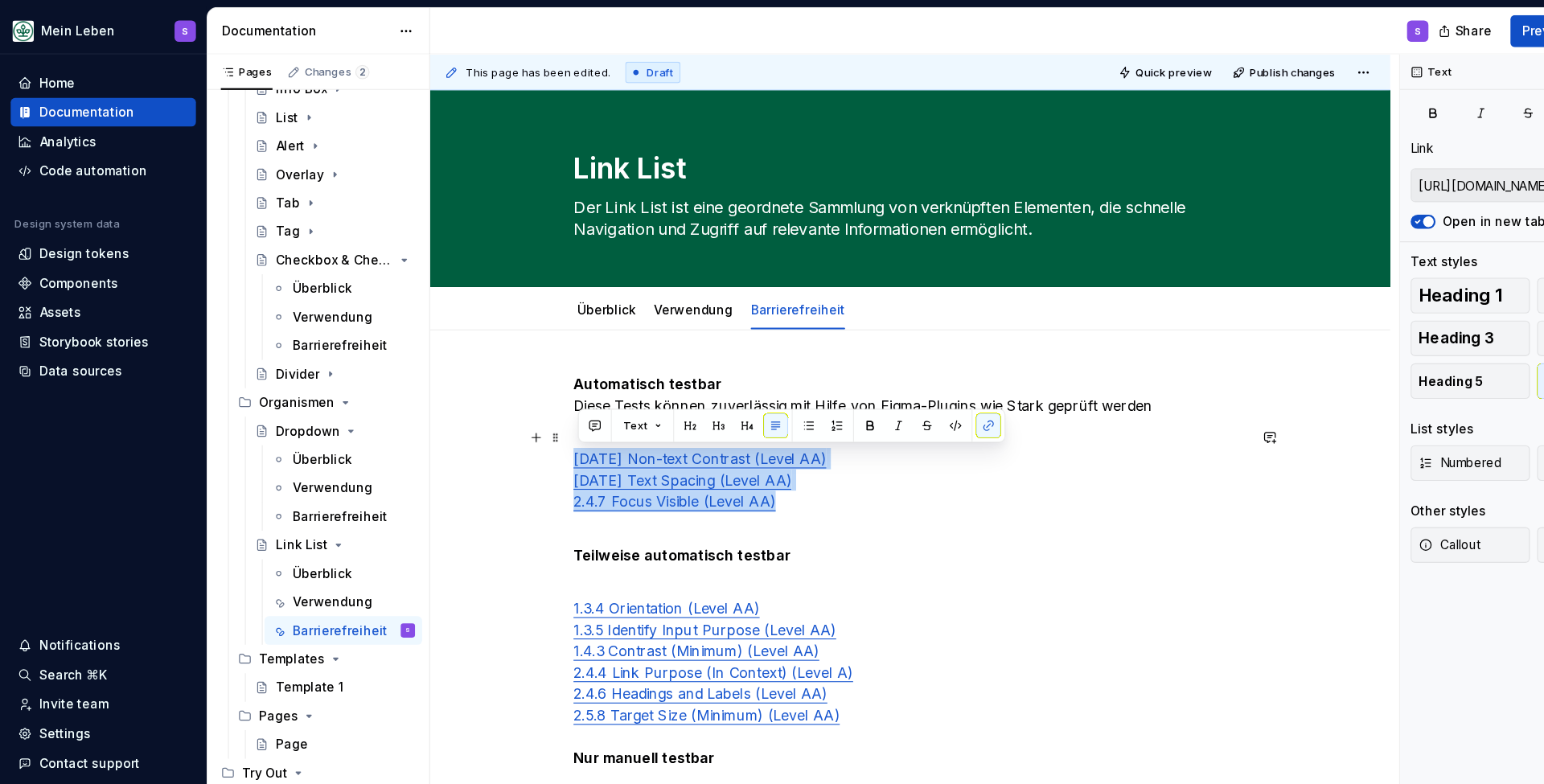
drag, startPoint x: 690, startPoint y: 457, endPoint x: 519, endPoint y: 403, distance: 179.3
click at [519, 403] on div "Automatisch testbar Diese Tests können zuverlässig mit Hilfe von Figma-Plugins …" at bounding box center [822, 715] width 867 height 834
click at [733, 381] on button "button" at bounding box center [730, 383] width 22 height 22
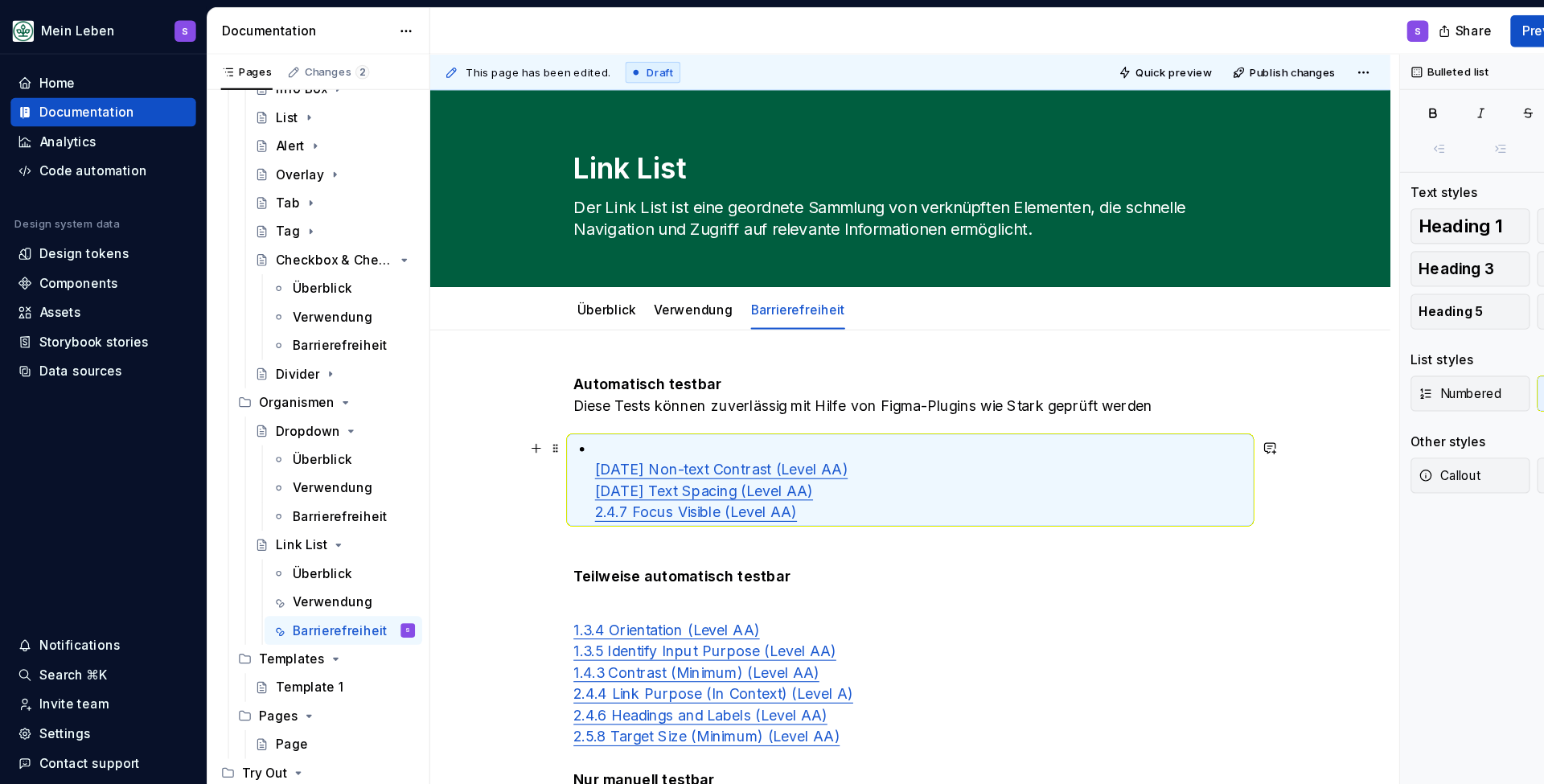
click at [540, 428] on div "Automatisch testbar Diese Tests können zuverlässig mit Hilfe von Figma-Plugins …" at bounding box center [822, 617] width 608 height 560
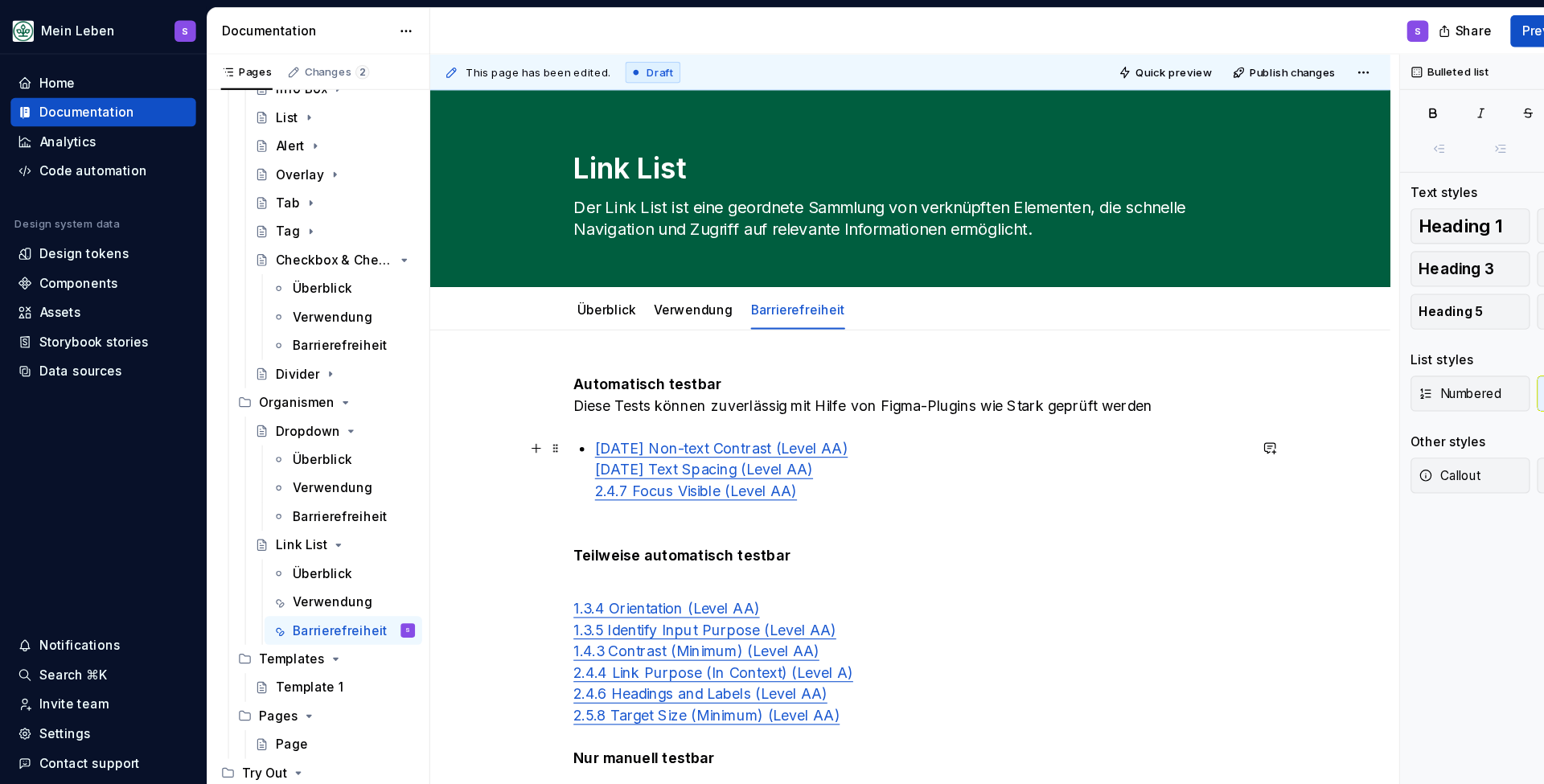
click at [769, 405] on p "[DATE] Non-text Contrast (Level AA) [DATE] Text Spacing (Level AA) 2.4.7 Focus …" at bounding box center [831, 424] width 589 height 58
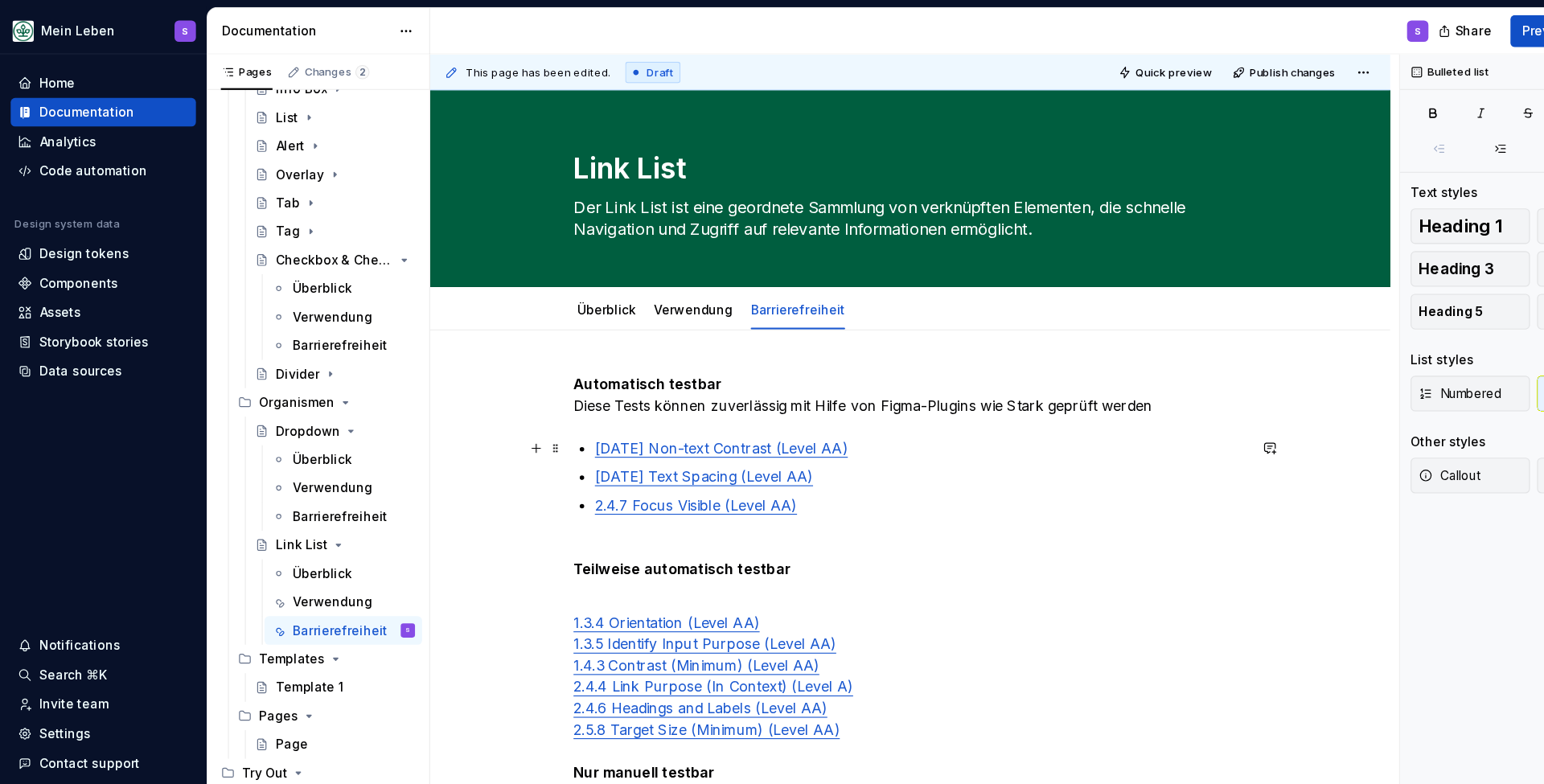
type textarea "*"
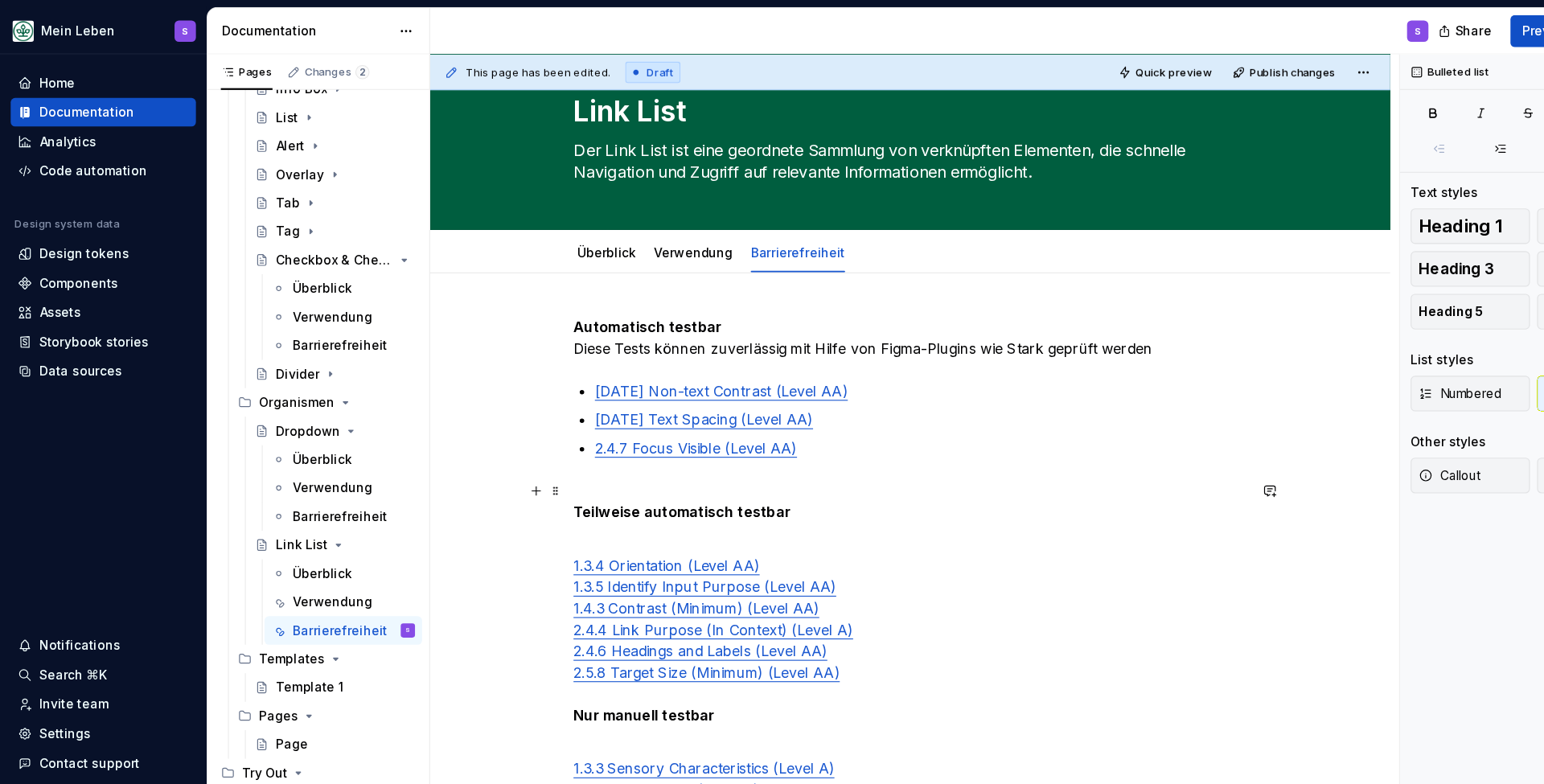
scroll to position [58, 0]
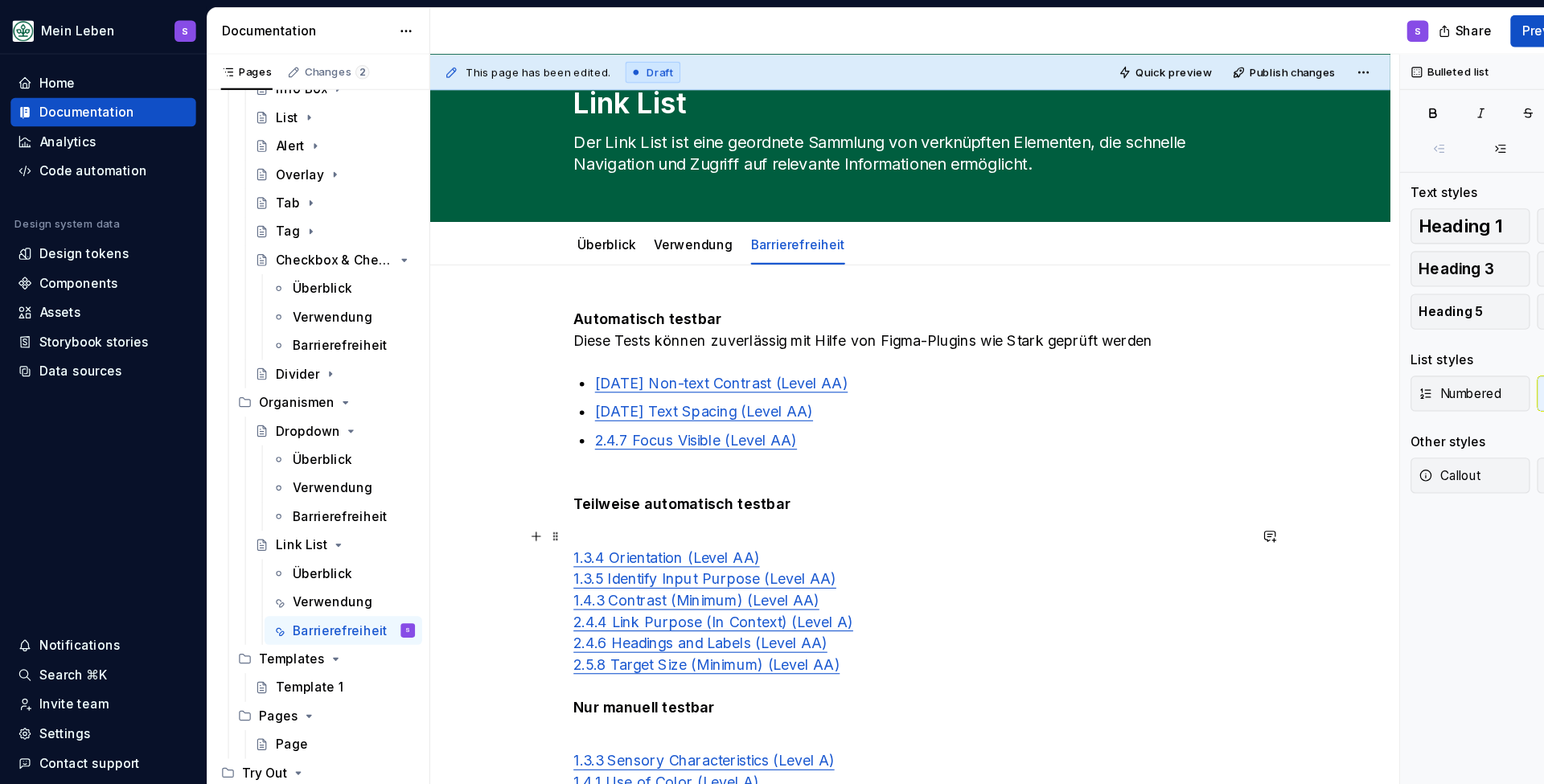
click at [692, 507] on p "1.3.4 Orientation (Level AA) 1.3.5 Identify Input Purpose (Level AA) 1.4.3 Cont…" at bounding box center [822, 562] width 608 height 174
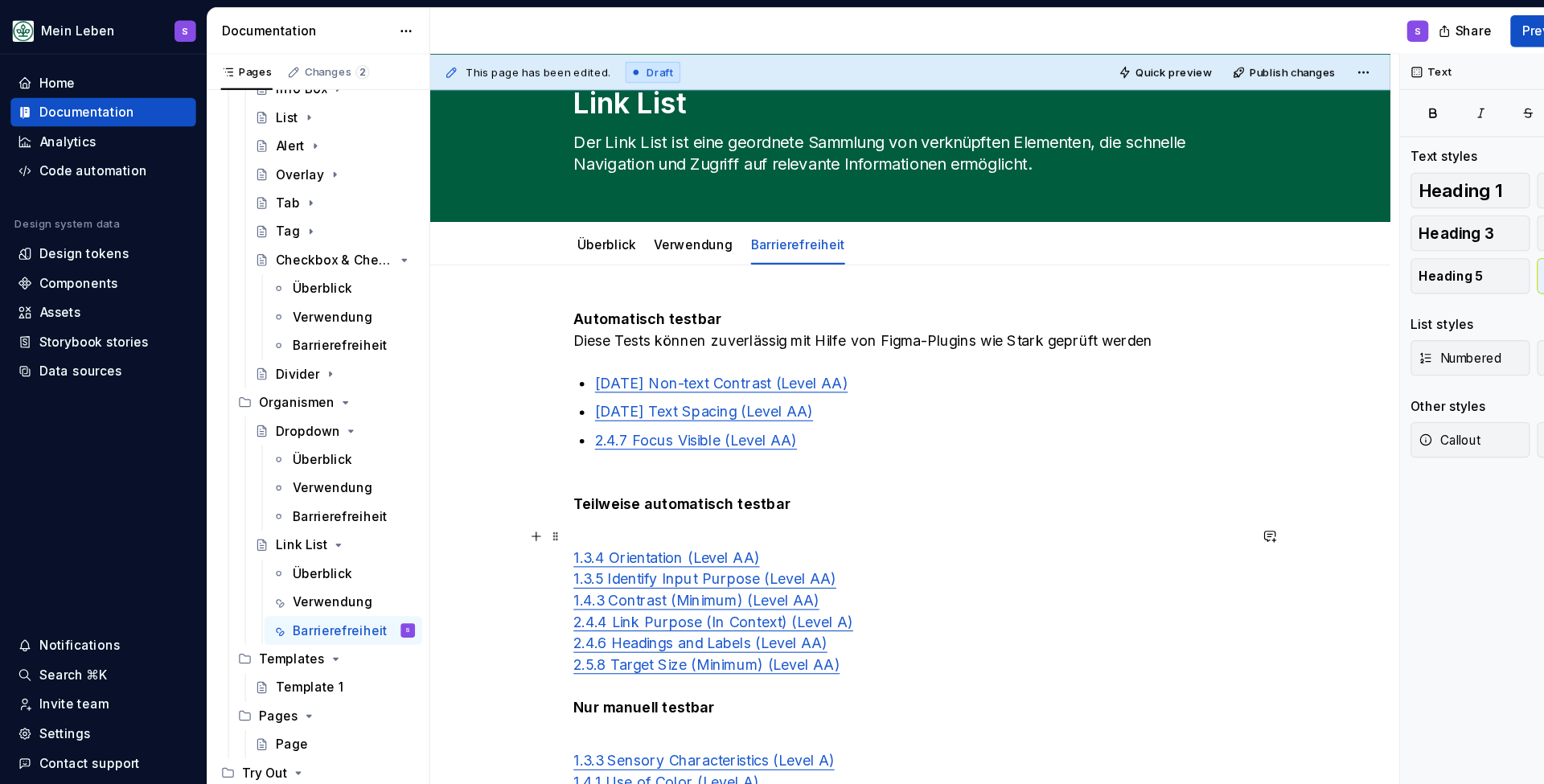
click at [692, 507] on p "1.3.4 Orientation (Level AA) 1.3.5 Identify Input Purpose (Level AA) 1.4.3 Cont…" at bounding box center [822, 562] width 608 height 174
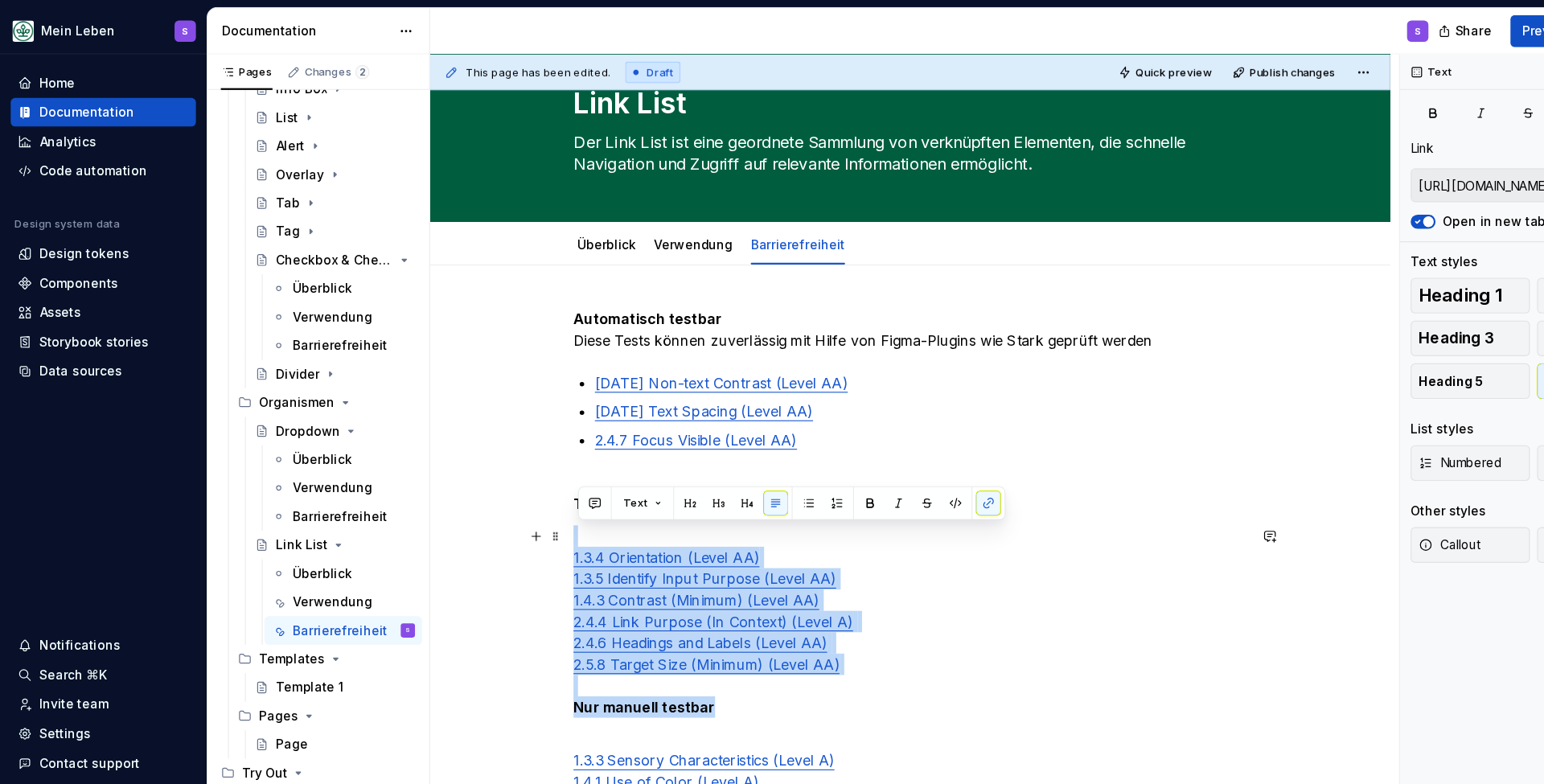
click at [692, 507] on p "1.3.4 Orientation (Level AA) 1.3.5 Identify Input Purpose (Level AA) 1.4.3 Cont…" at bounding box center [822, 562] width 608 height 174
click at [698, 502] on p "1.3.4 Orientation (Level AA) 1.3.5 Identify Input Purpose (Level AA) 1.4.3 Cont…" at bounding box center [822, 562] width 608 height 174
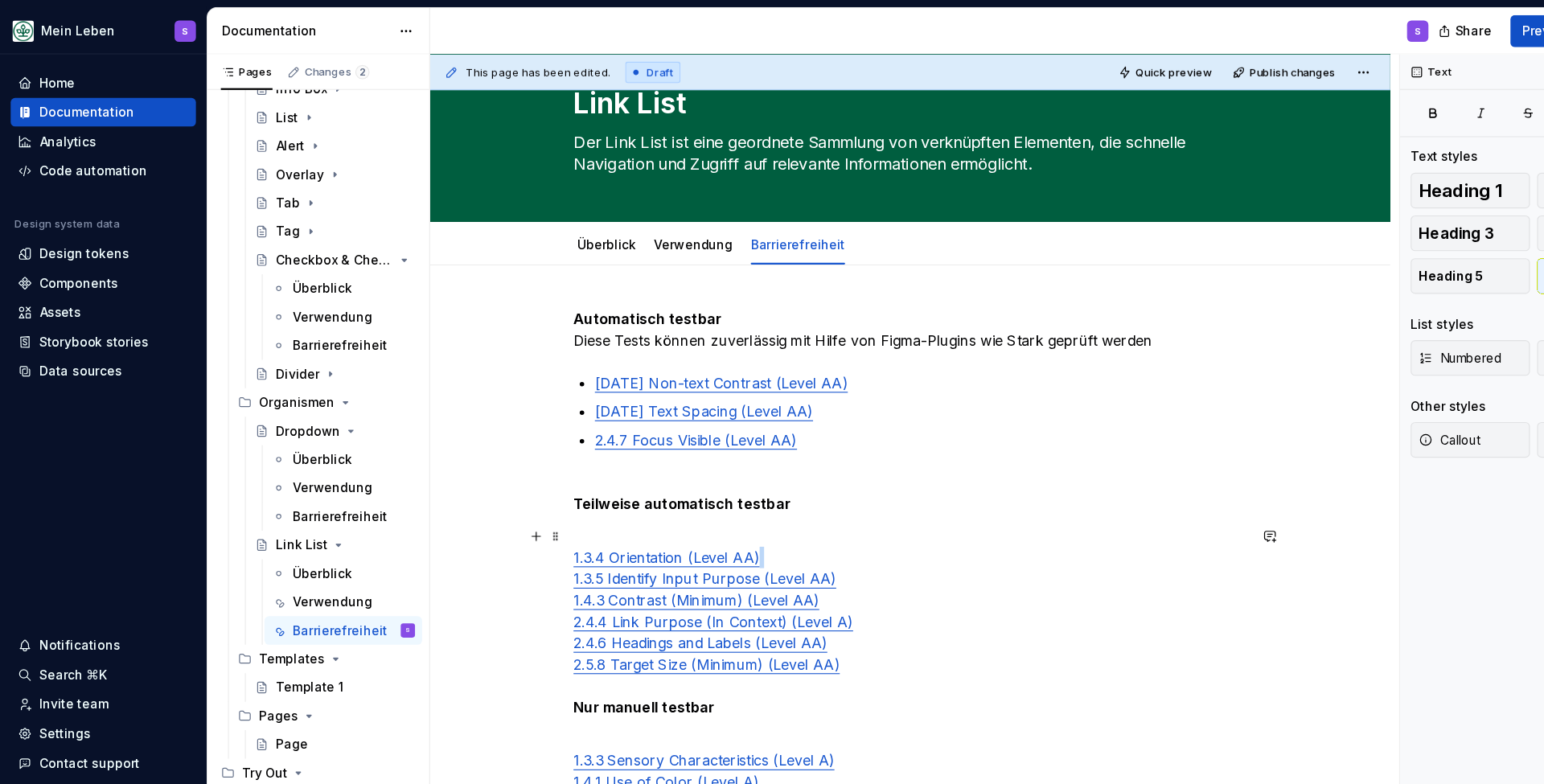
click at [698, 502] on p "1.3.4 Orientation (Level AA) 1.3.5 Identify Input Purpose (Level AA) 1.4.3 Cont…" at bounding box center [822, 562] width 608 height 174
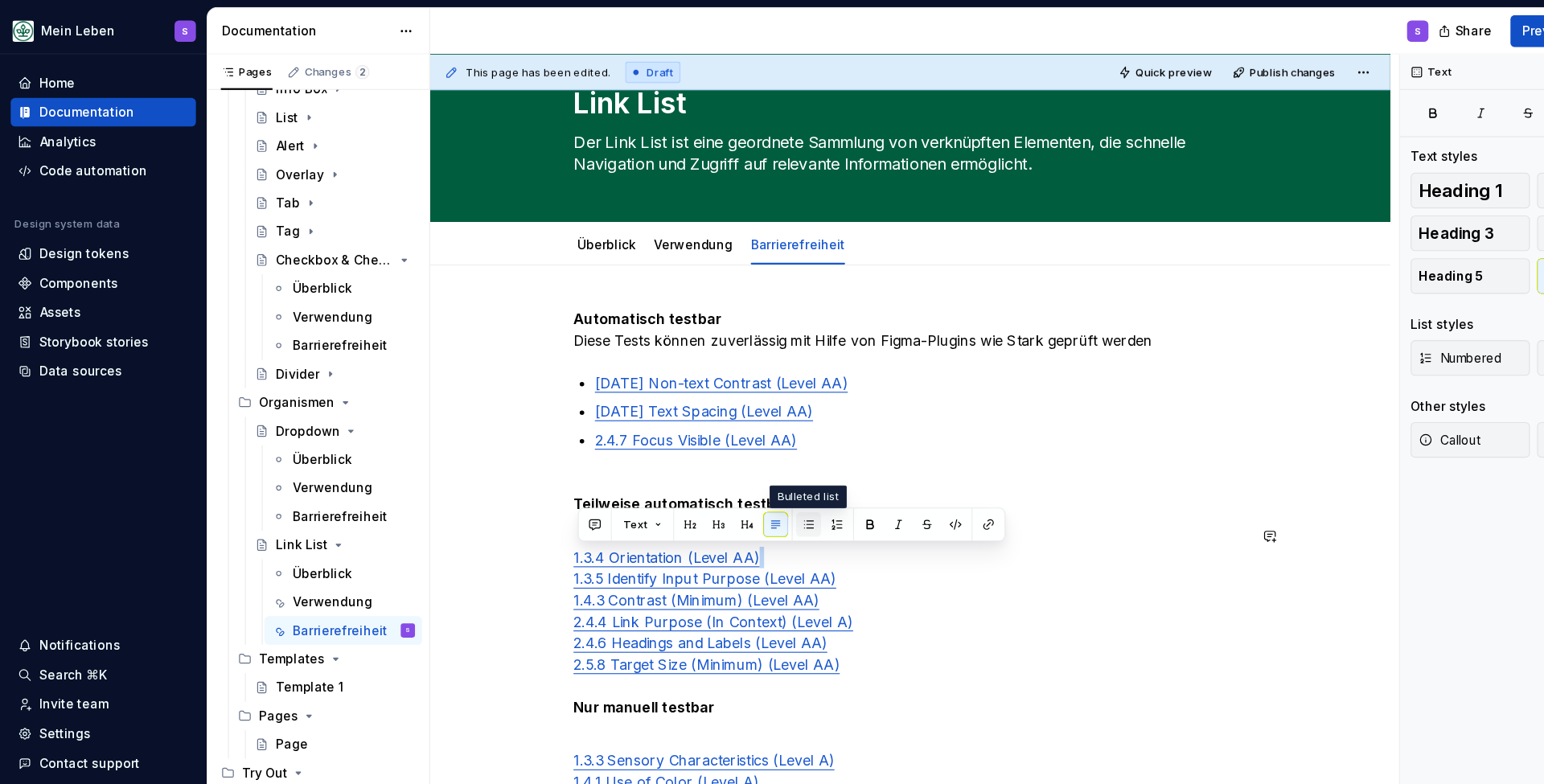
click at [733, 473] on button "button" at bounding box center [730, 473] width 22 height 22
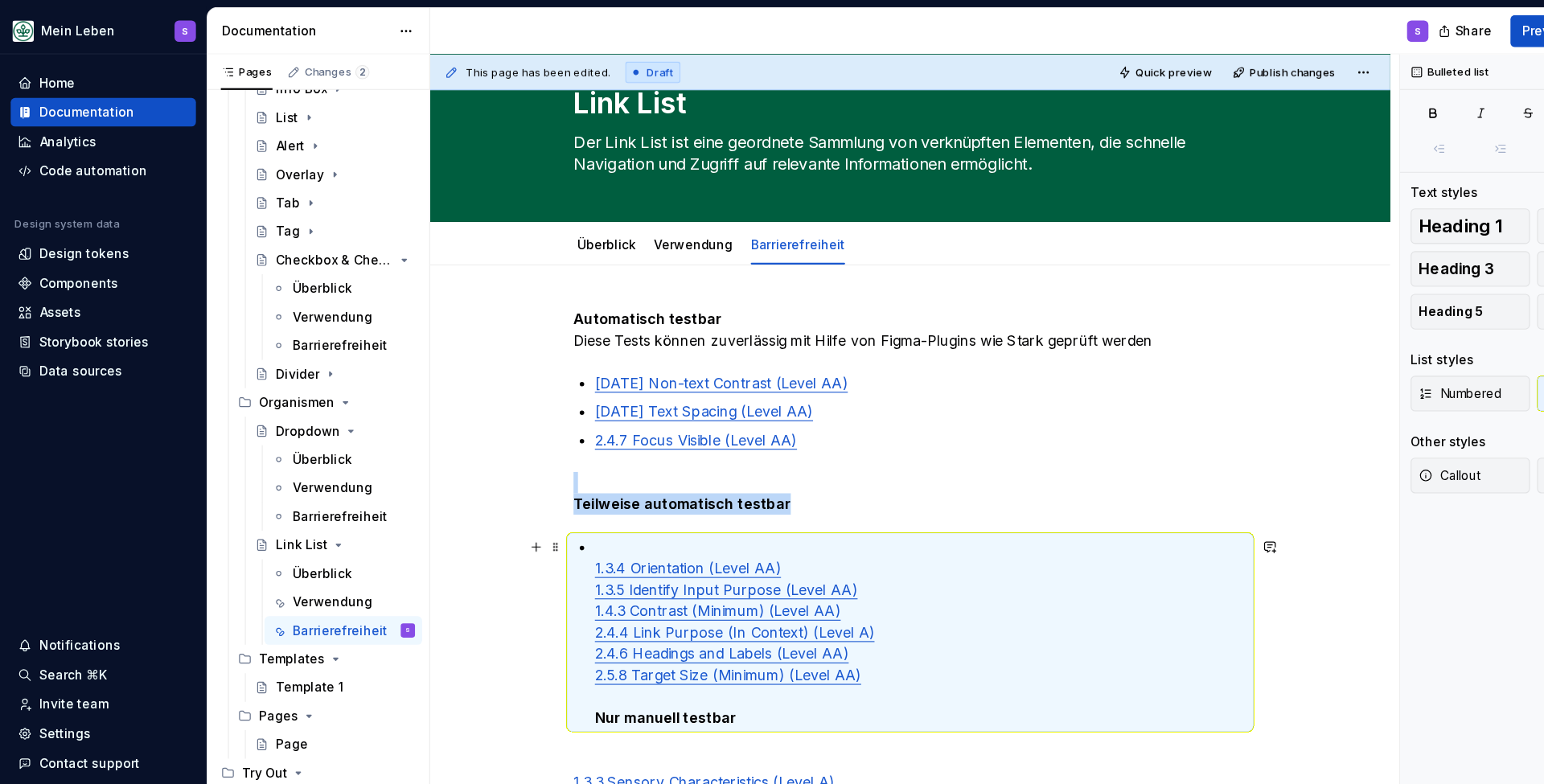
click at [537, 514] on div "Automatisch testbar Diese Tests können zuverlässig mit Hilfe von Figma-Plugins …" at bounding box center [822, 564] width 608 height 572
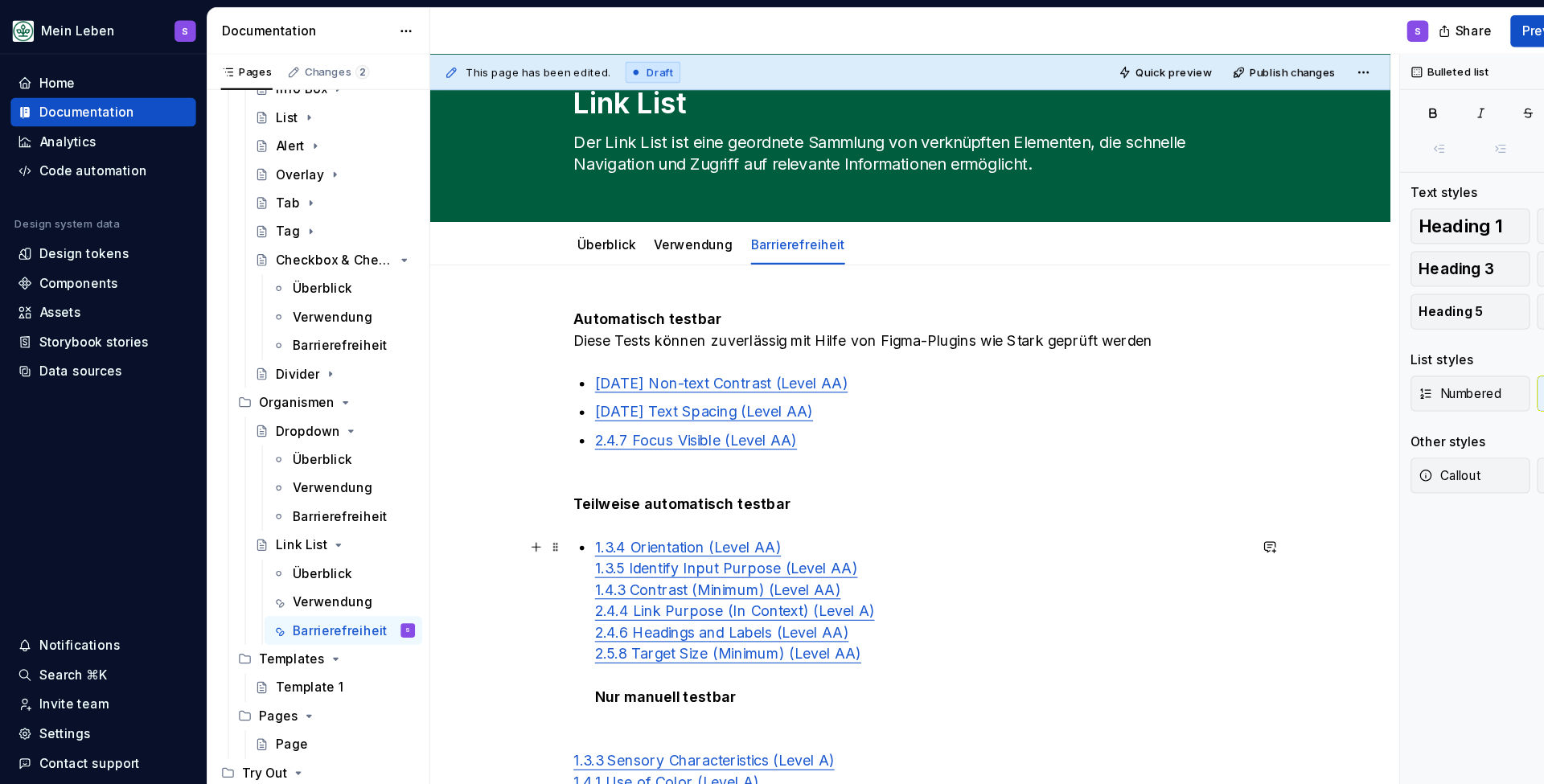
click at [724, 488] on p "1.3.4 Orientation (Level AA) 1.3.5 Identify Input Purpose (Level AA) 1.4.3 Cont…" at bounding box center [831, 562] width 589 height 154
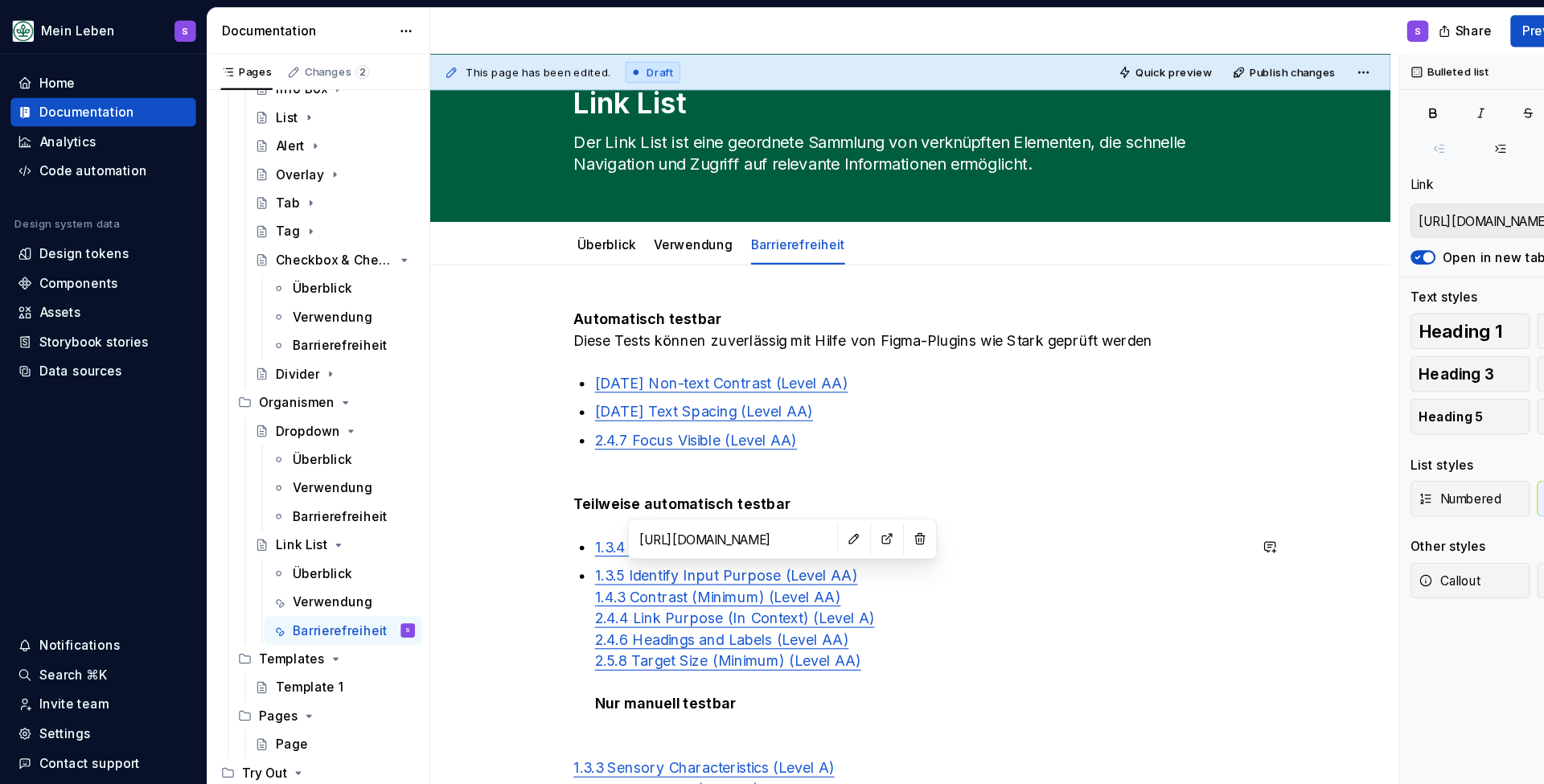
type input "[URL][DOMAIN_NAME]"
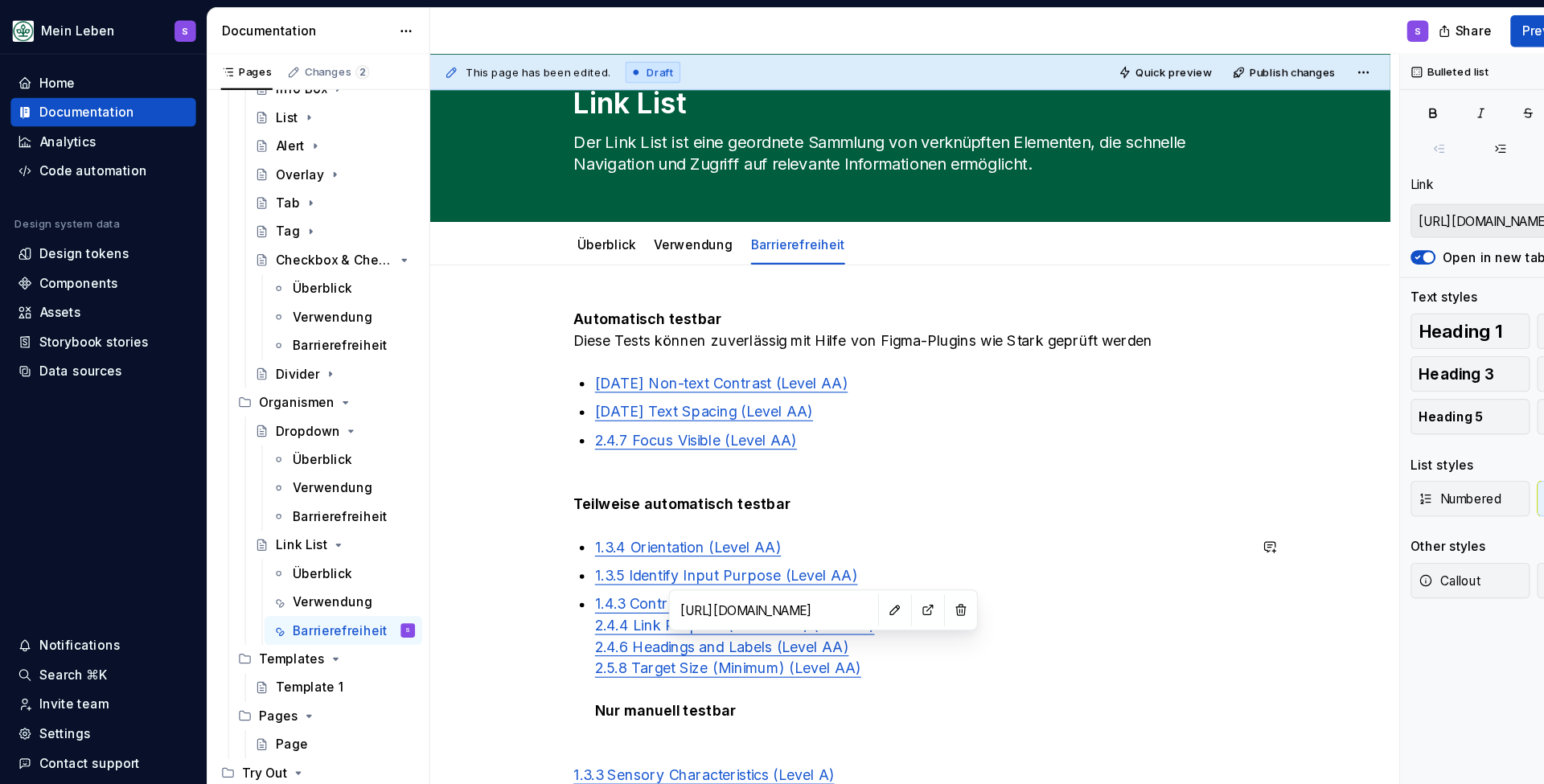
type input "[URL][DOMAIN_NAME]"
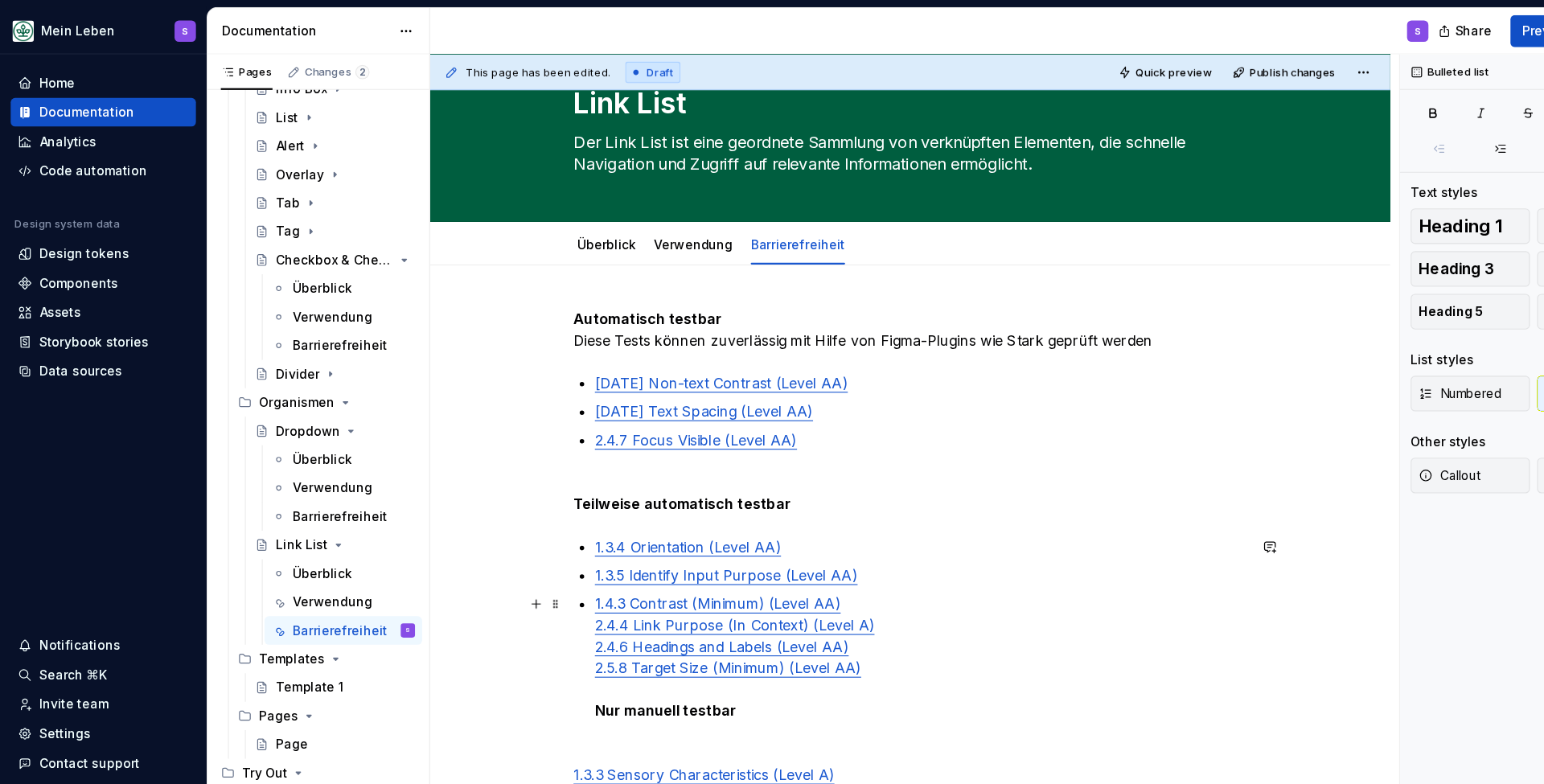
click at [539, 563] on div "Automatisch testbar Diese Tests können zuverlässig mit Hilfe von Figma-Plugins …" at bounding box center [822, 561] width 608 height 566
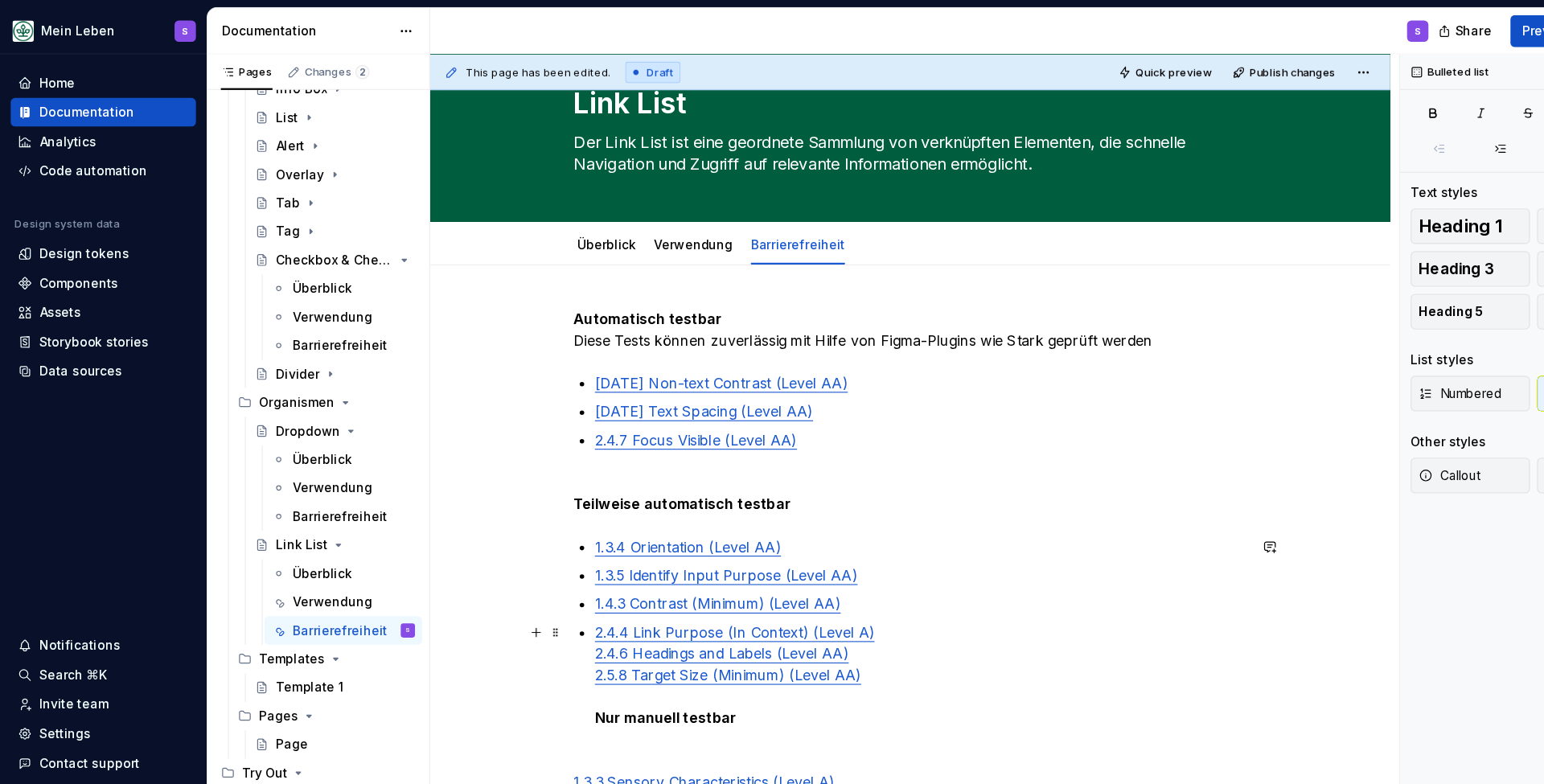
click at [539, 589] on div "Automatisch testbar Diese Tests können zuverlässig mit Hilfe von Figma-Plugins …" at bounding box center [822, 564] width 608 height 572
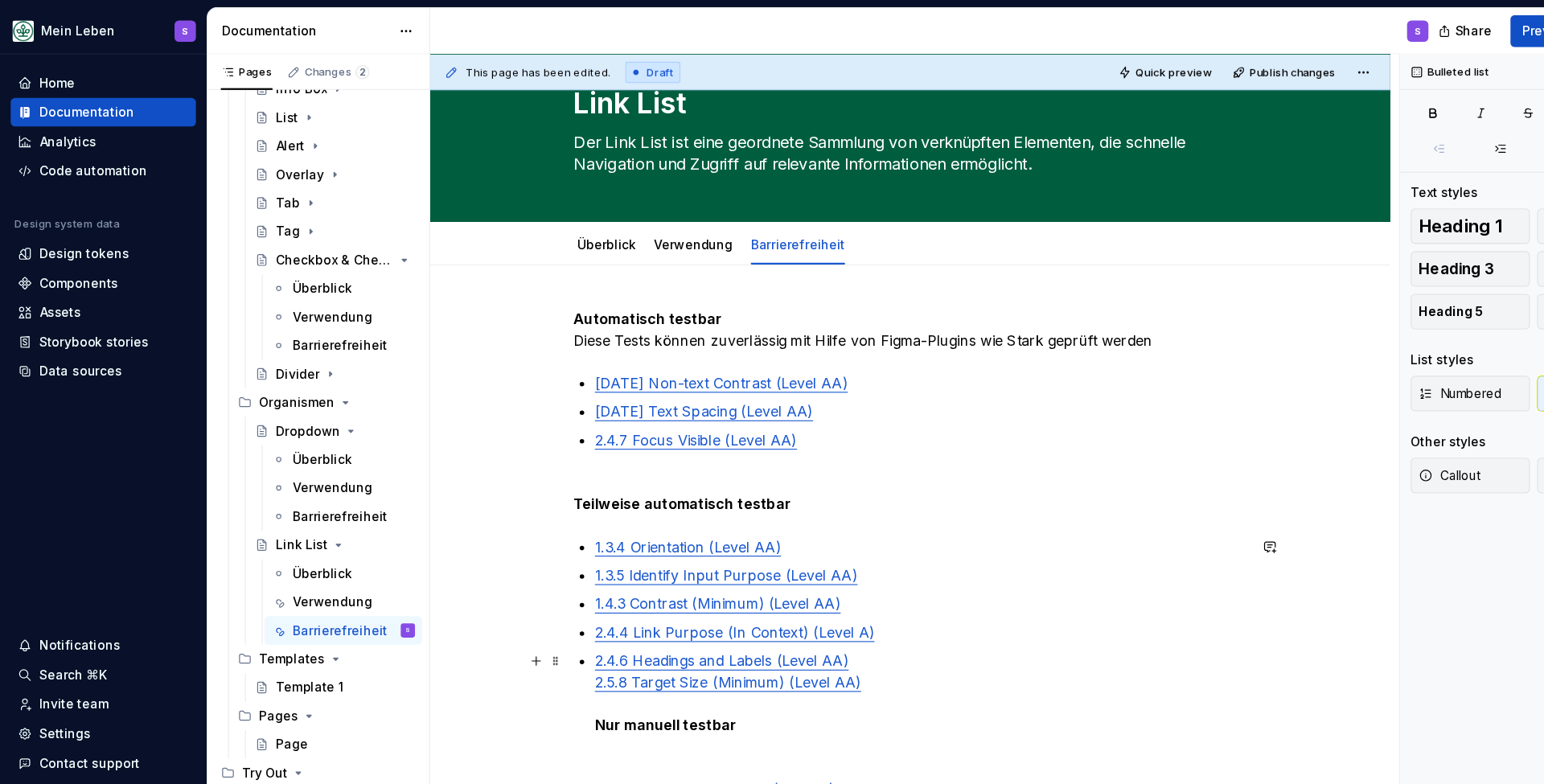
click at [541, 620] on link "2.5.8 Target Size (Minimum) (Level AA)" at bounding box center [657, 616] width 241 height 16
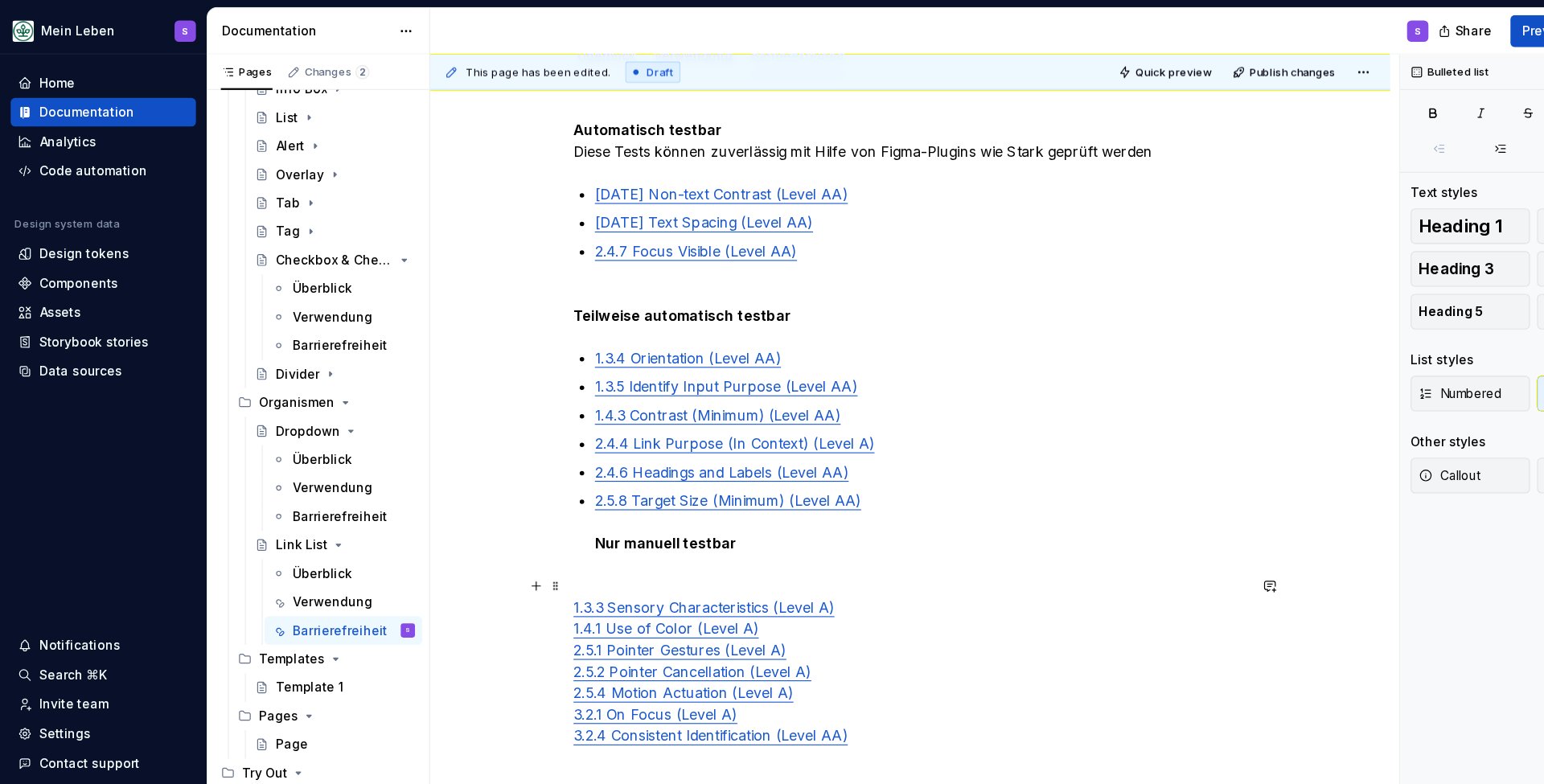
scroll to position [242, 0]
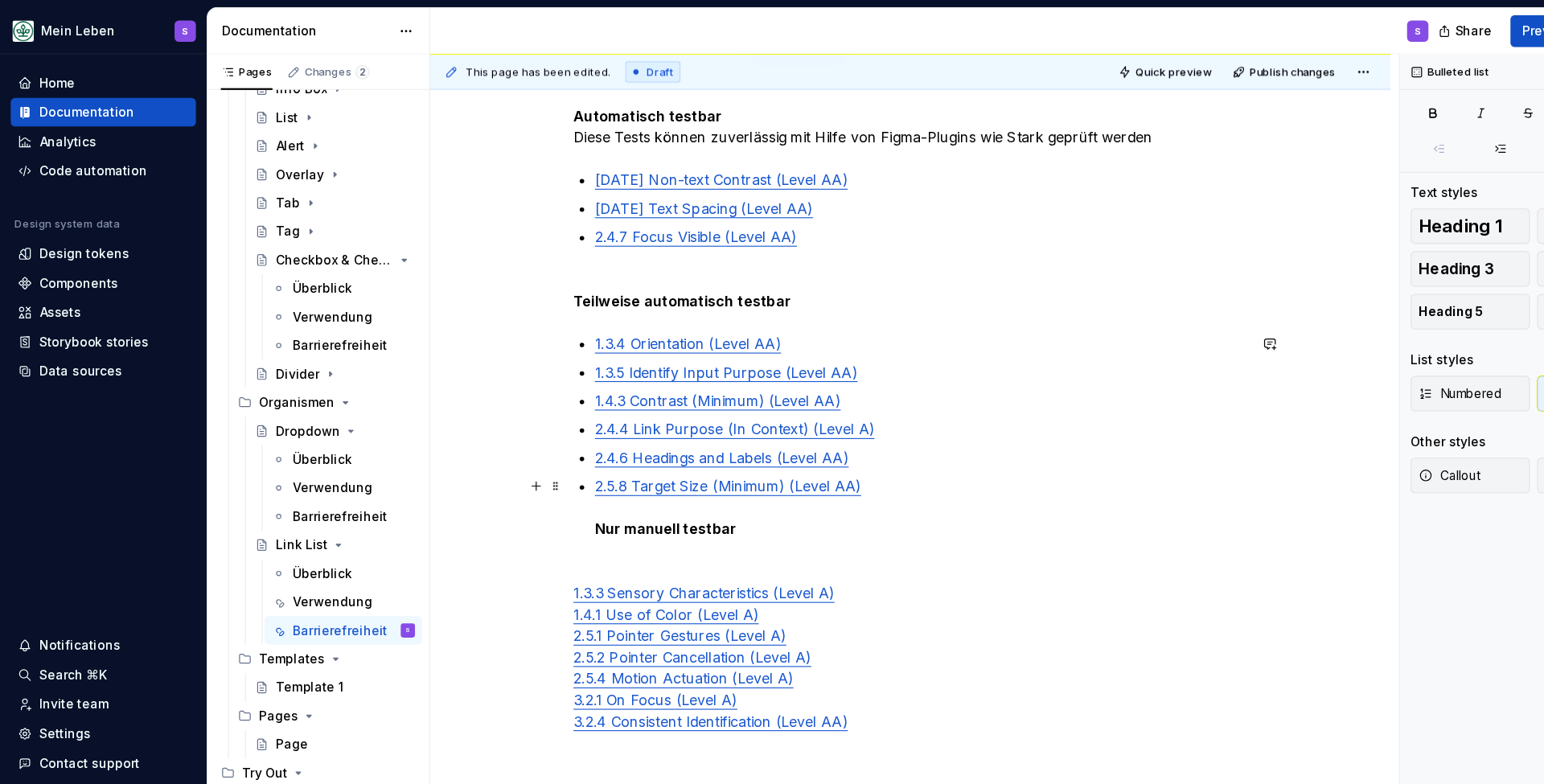
click at [535, 484] on div "Automatisch testbar Diese Tests können zuverlässig mit Hilfe von Figma-Plugins …" at bounding box center [822, 387] width 608 height 585
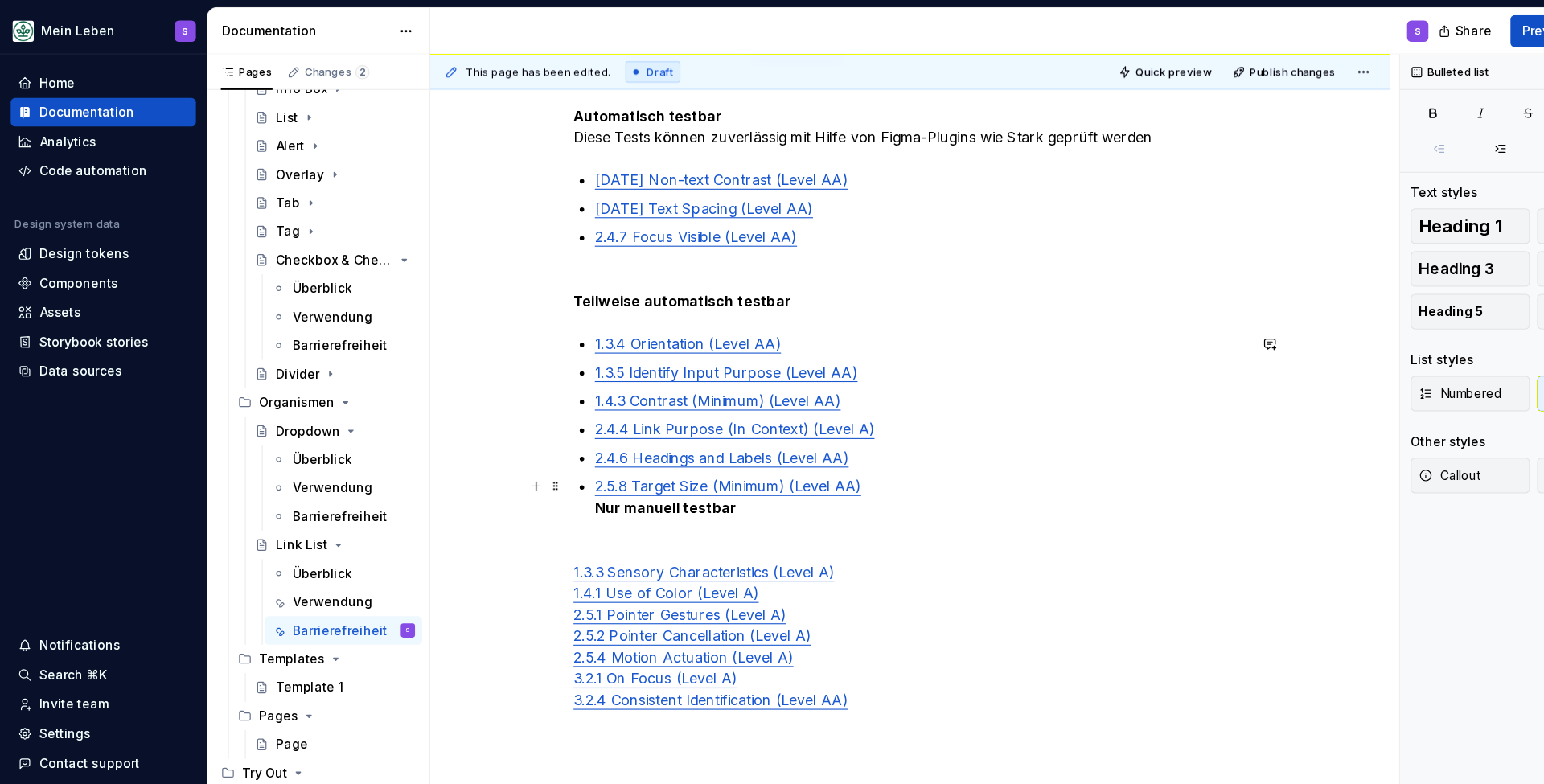
click at [799, 442] on p "2.5.8 Target Size (Minimum) (Level AA) Nur manuell testbar" at bounding box center [831, 448] width 589 height 39
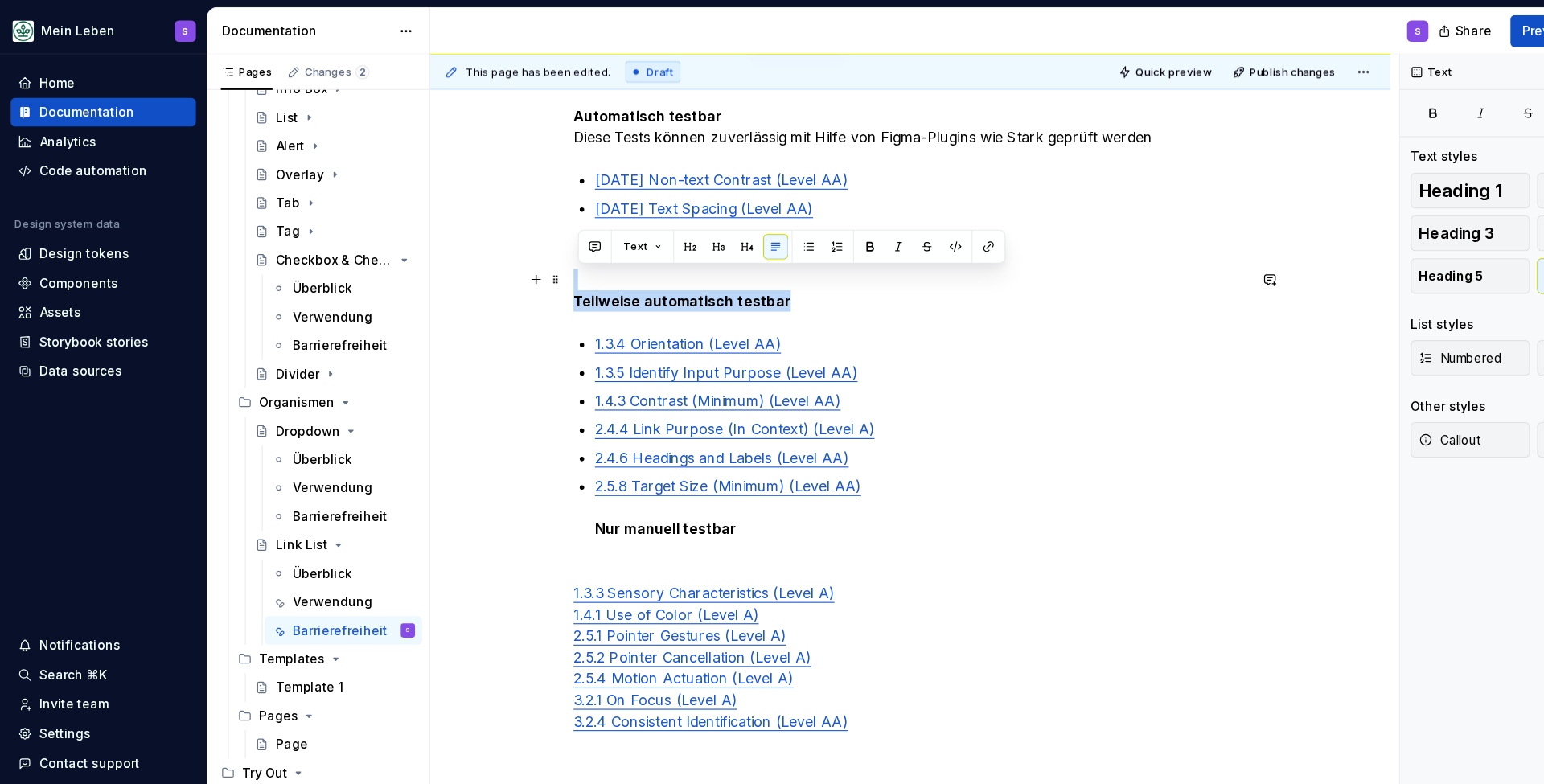
drag, startPoint x: 523, startPoint y: 272, endPoint x: 758, endPoint y: 259, distance: 235.4
click at [758, 259] on p "Teilweise automatisch testbar" at bounding box center [822, 262] width 608 height 39
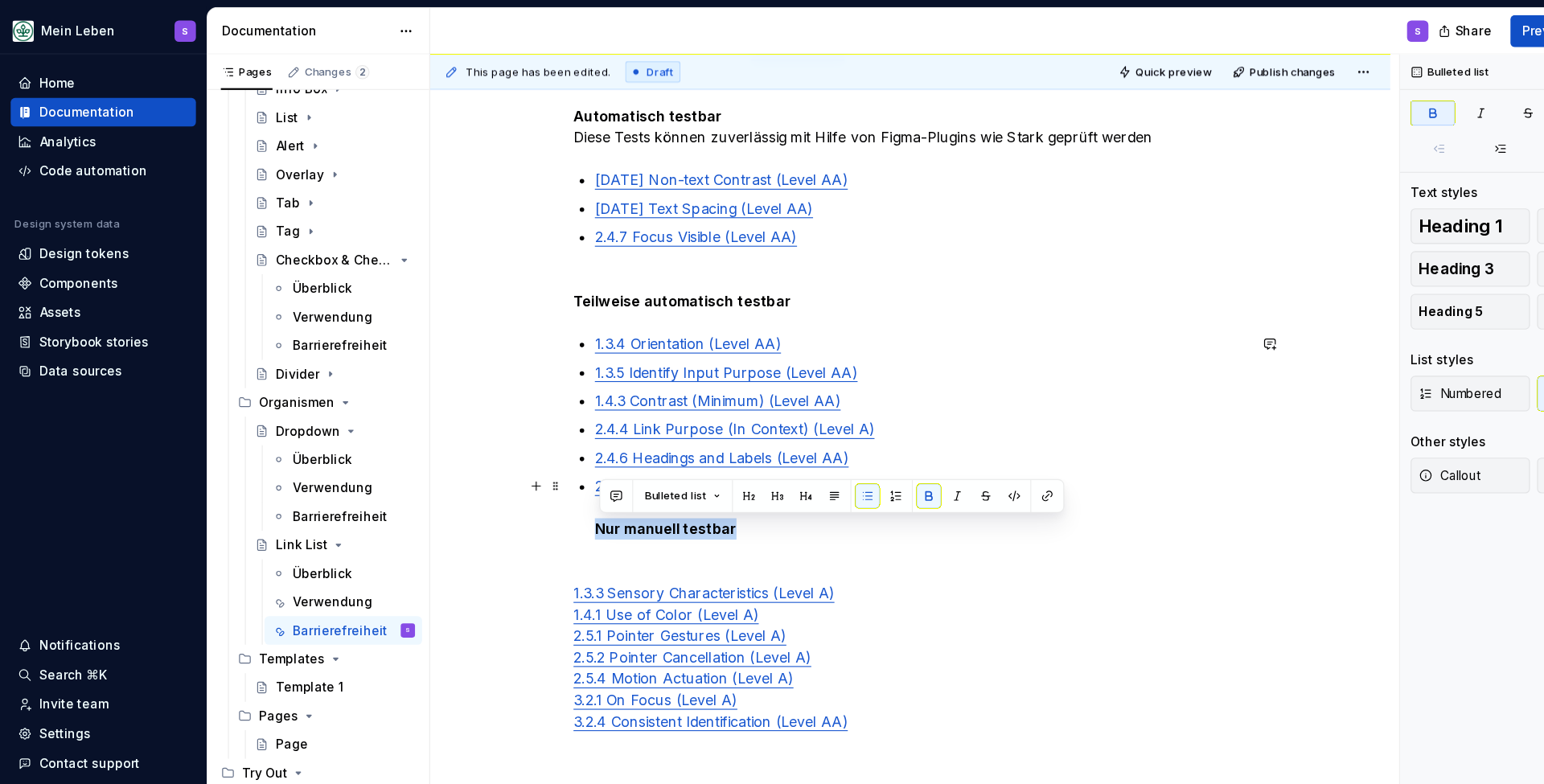
drag, startPoint x: 675, startPoint y: 478, endPoint x: 530, endPoint y: 483, distance: 145.1
click at [530, 483] on div "Automatisch testbar Diese Tests können zuverlässig mit Hilfe von Figma-Plugins …" at bounding box center [822, 387] width 608 height 585
click at [750, 447] on button "button" at bounding box center [753, 447] width 22 height 22
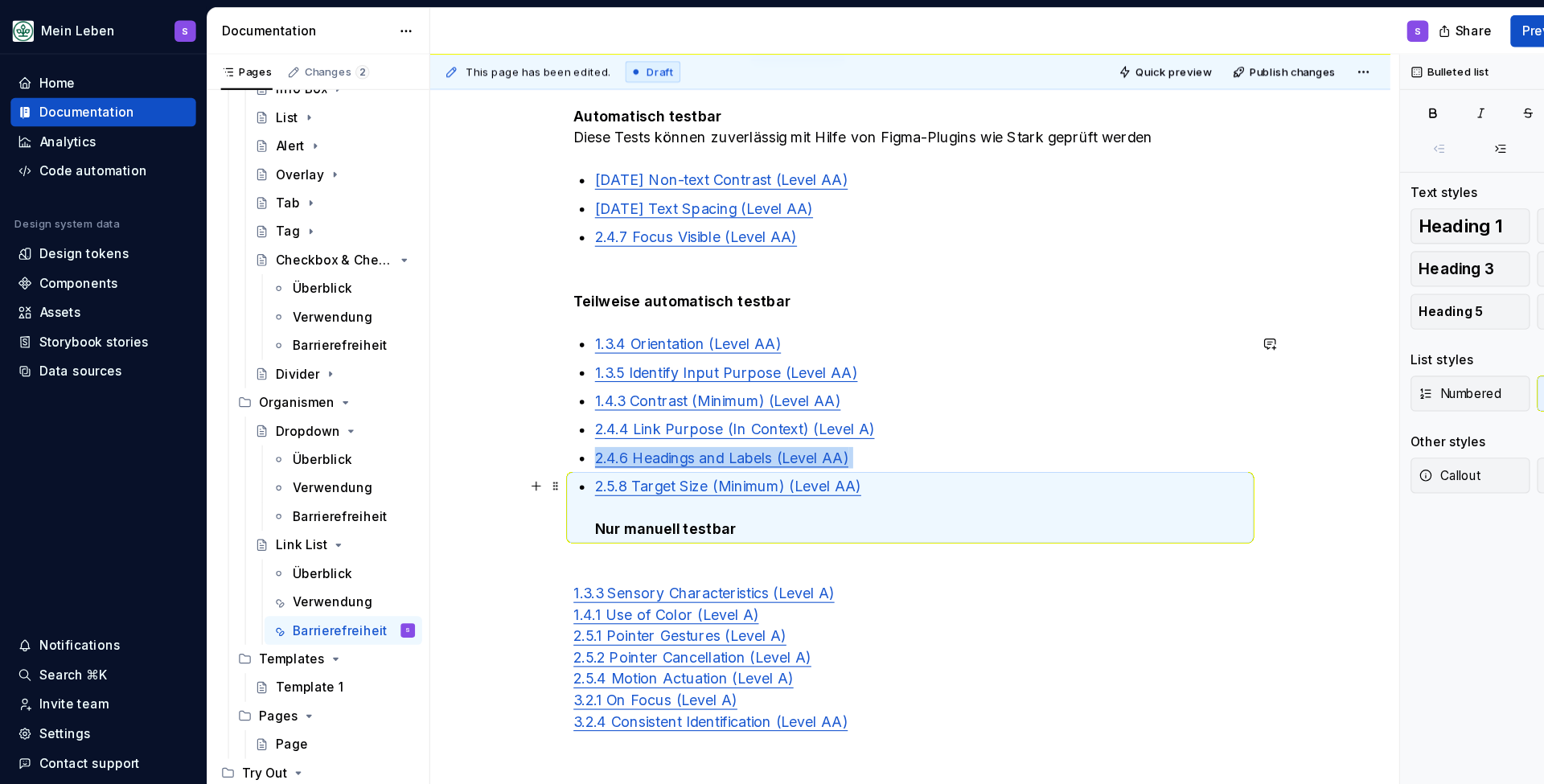
click at [715, 487] on p "2.5.8 Target Size (Minimum) (Level AA) Nur manuell testbar" at bounding box center [831, 458] width 589 height 58
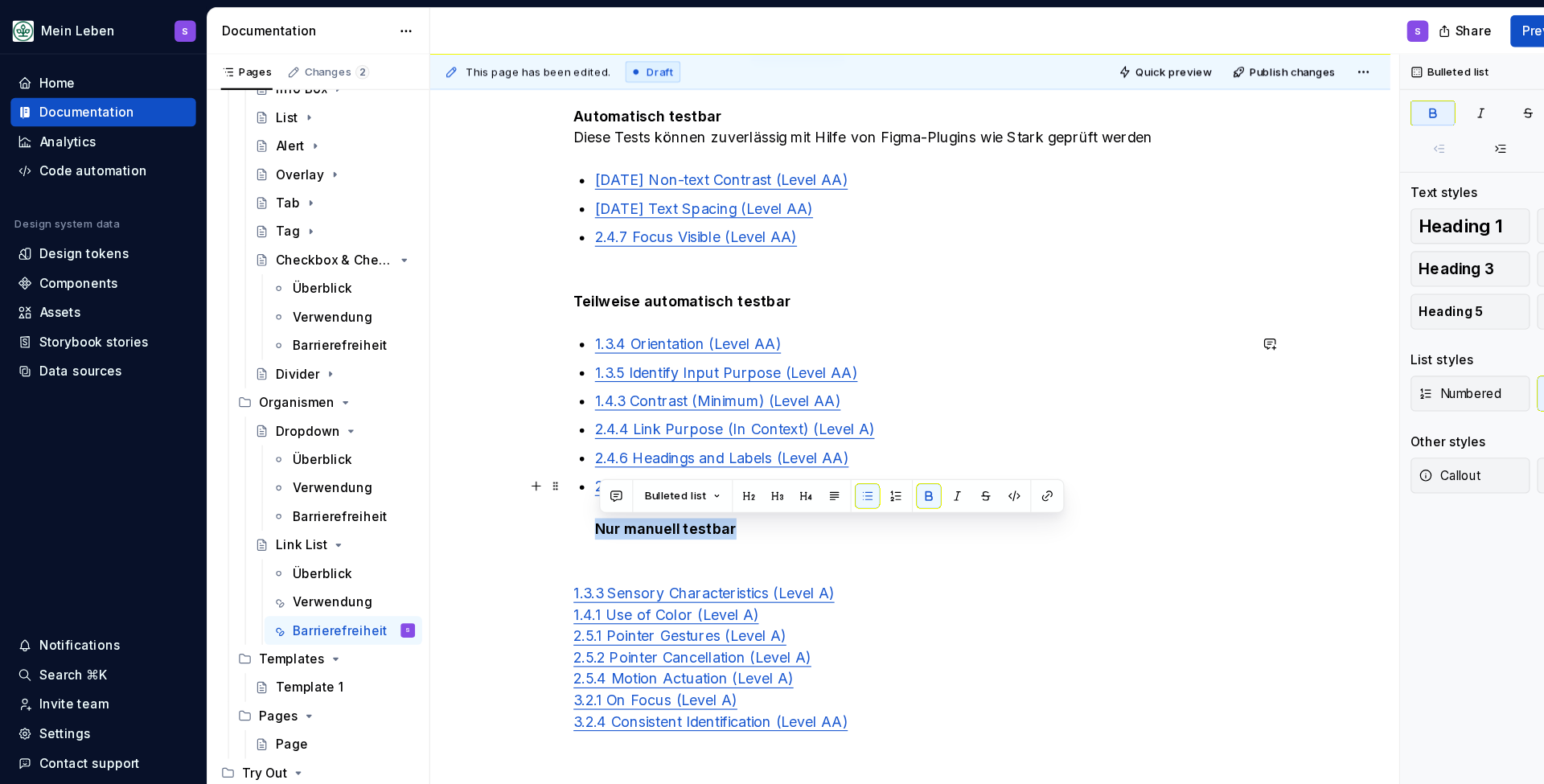
drag, startPoint x: 696, startPoint y: 485, endPoint x: 530, endPoint y: 477, distance: 166.2
click at [529, 476] on div "Automatisch testbar Diese Tests können zuverlässig mit Hilfe von Figma-Plugins …" at bounding box center [822, 387] width 608 height 585
click at [753, 450] on button "button" at bounding box center [753, 447] width 22 height 22
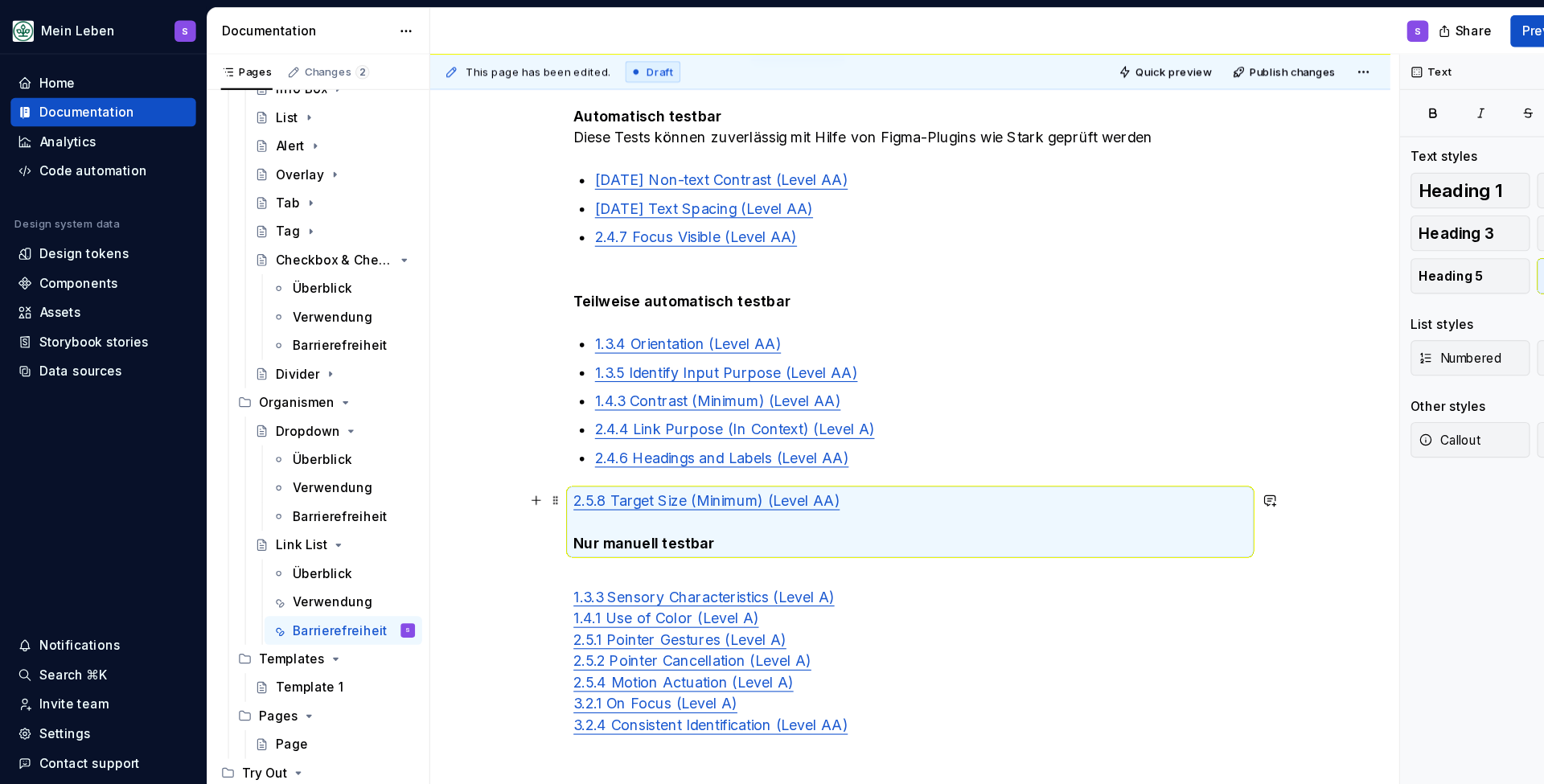
click at [519, 456] on p "2.5.8 Target Size (Minimum) (Level AA) Nur manuell testbar" at bounding box center [822, 471] width 608 height 58
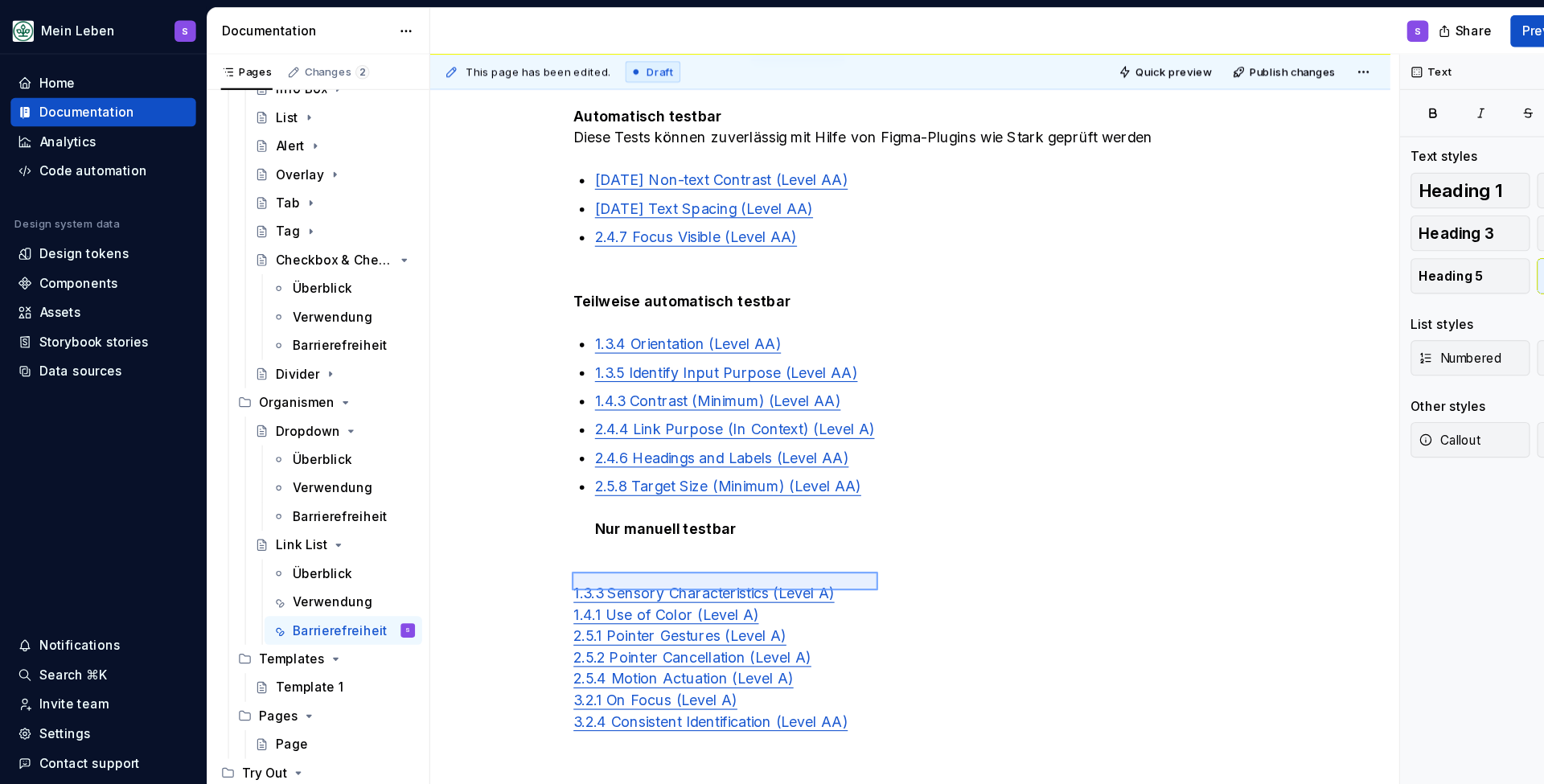
drag, startPoint x: 517, startPoint y: 533, endPoint x: 793, endPoint y: 512, distance: 276.8
click at [793, 512] on div "This page has been edited. Draft Quick preview Publish changes Link List Der Li…" at bounding box center [826, 417] width 875 height 736
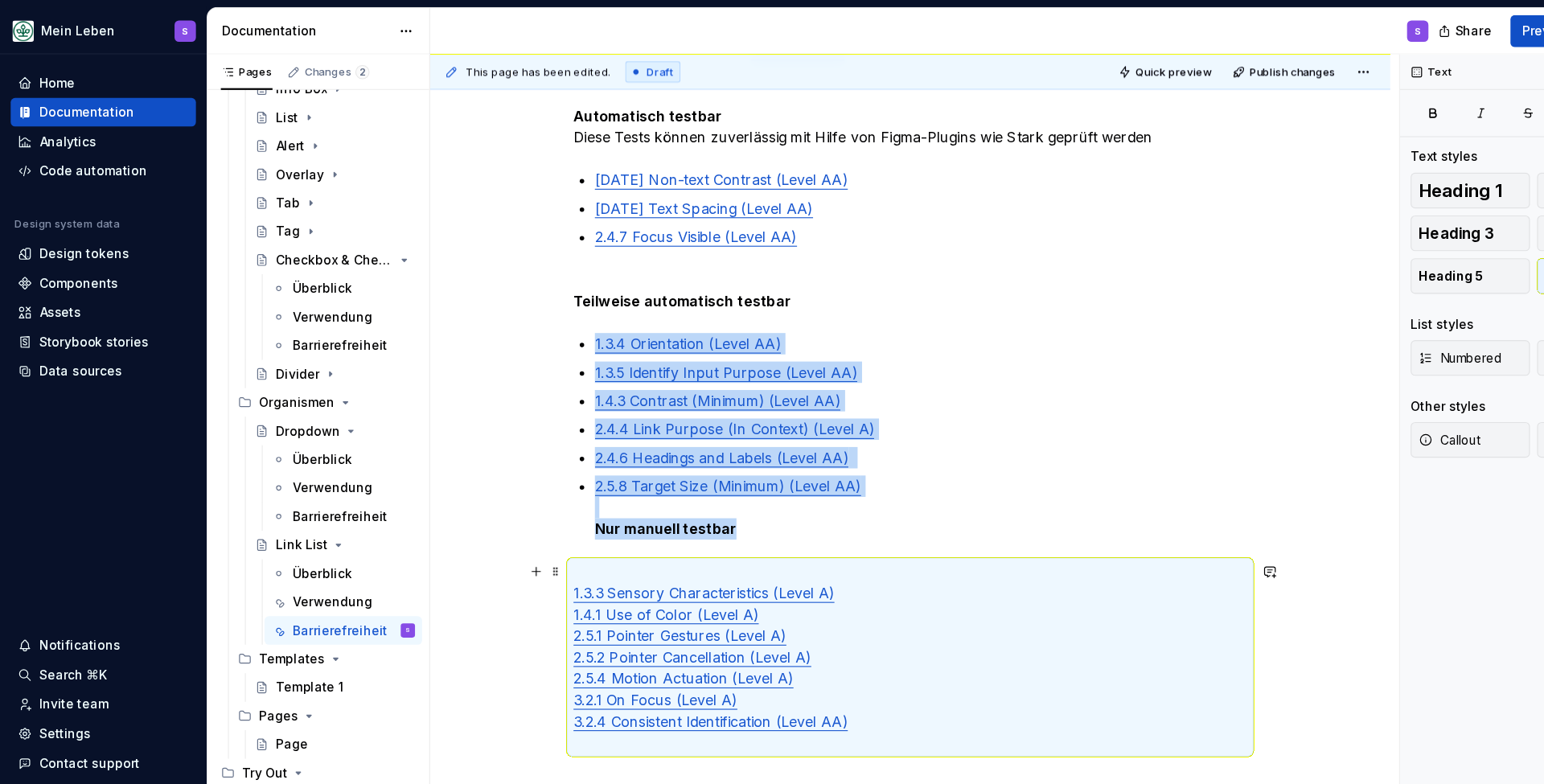
click at [760, 509] on p "1.3.3 Sensory Characteristics (Level A) 1.4.1 Use of Color (Level A) 2.5.1 Poin…" at bounding box center [822, 594] width 608 height 174
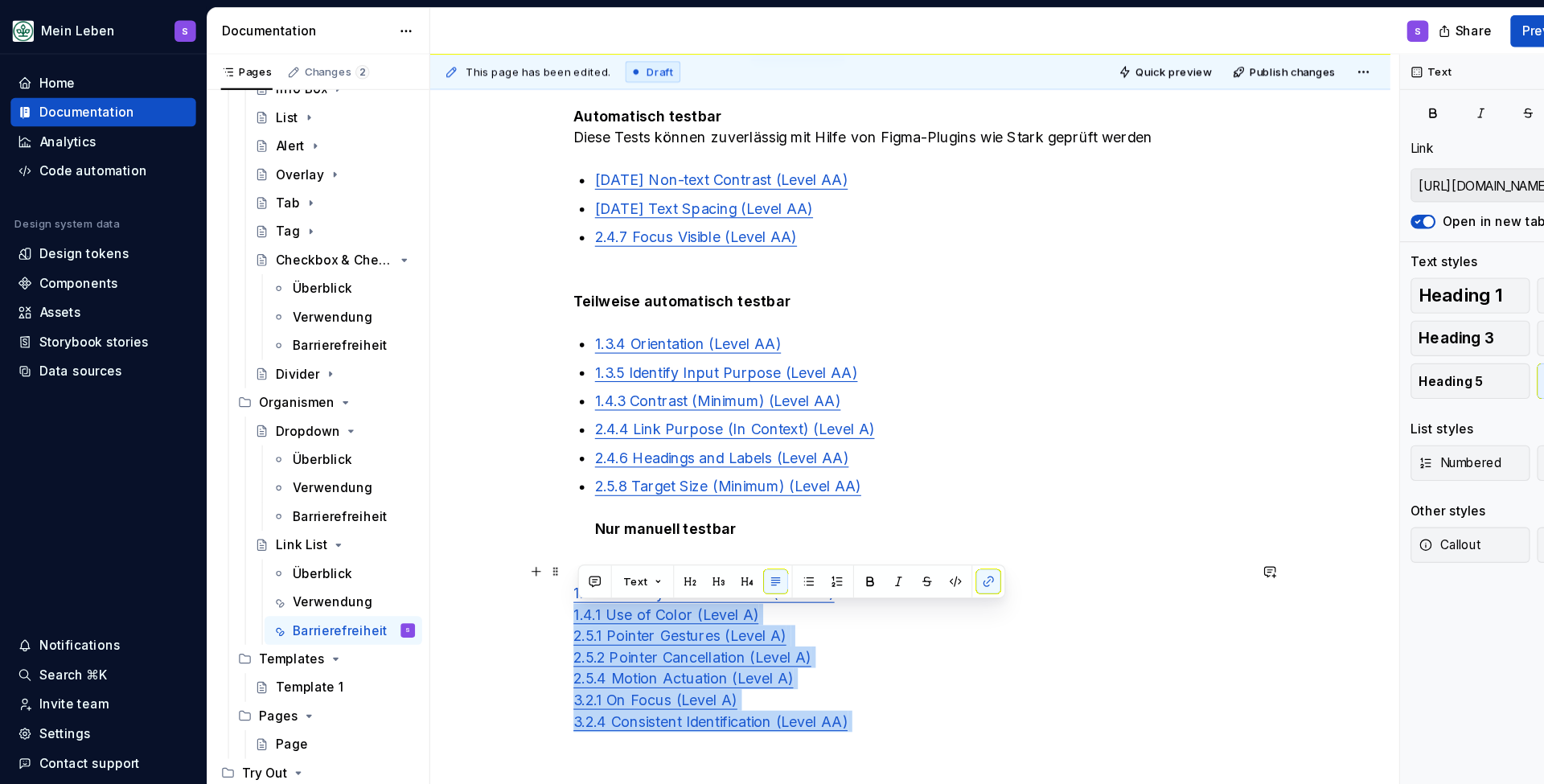
type input "[URL][DOMAIN_NAME]"
drag, startPoint x: 798, startPoint y: 654, endPoint x: 486, endPoint y: 534, distance: 334.3
click at [486, 534] on div "Automatisch testbar Diese Tests können zuverlässig mit Hilfe von Figma-Plugins …" at bounding box center [822, 496] width 867 height 878
copy p "1.3.3 Sensory Characteristics (Level A) 1.4.1 Use of Color (Level A) 2.5.1 Poin…"
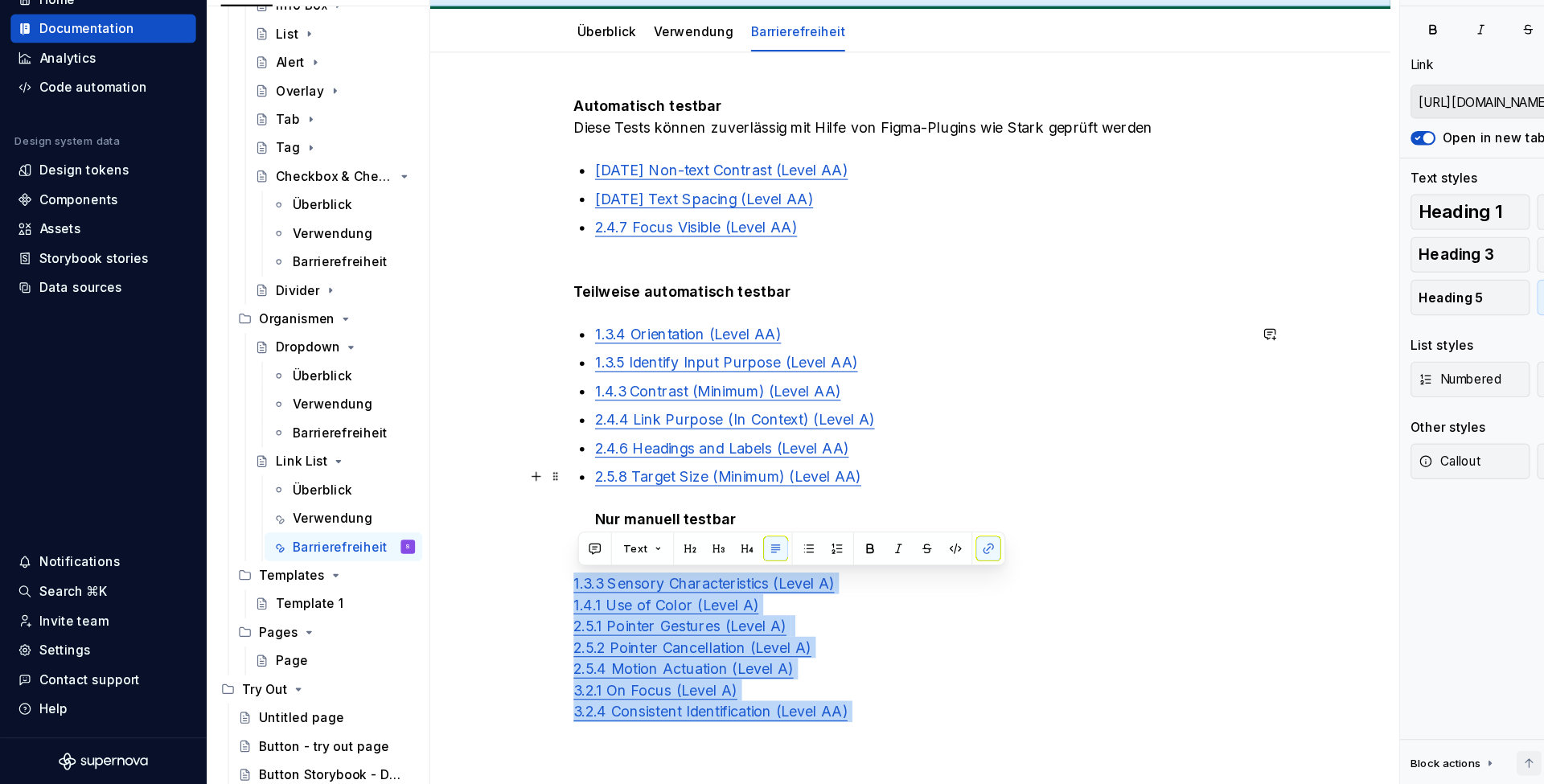
scroll to position [177, 0]
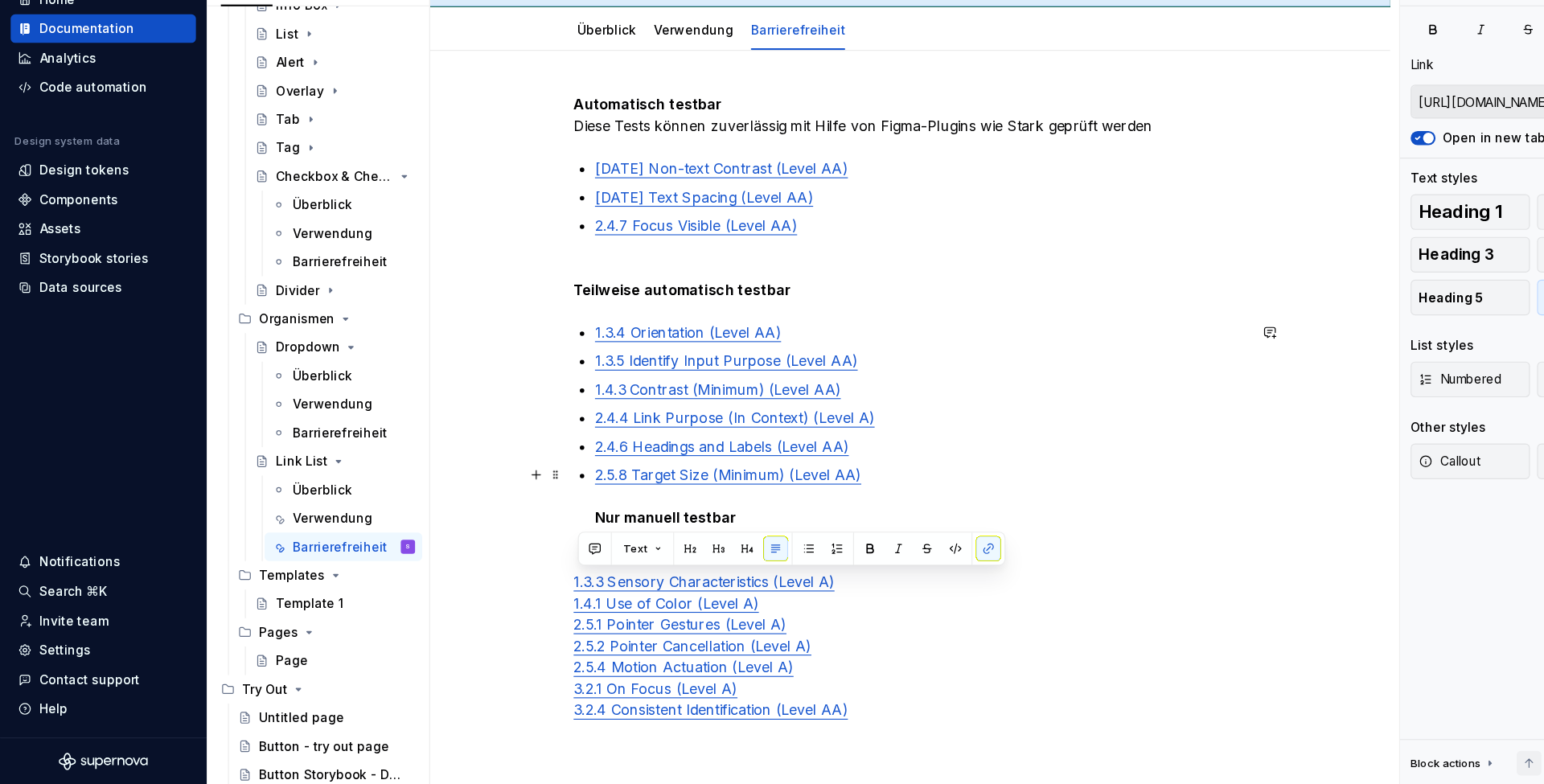
click at [682, 494] on p "2.5.8 Target Size (Minimum) (Level AA) Nur manuell testbar" at bounding box center [831, 523] width 589 height 58
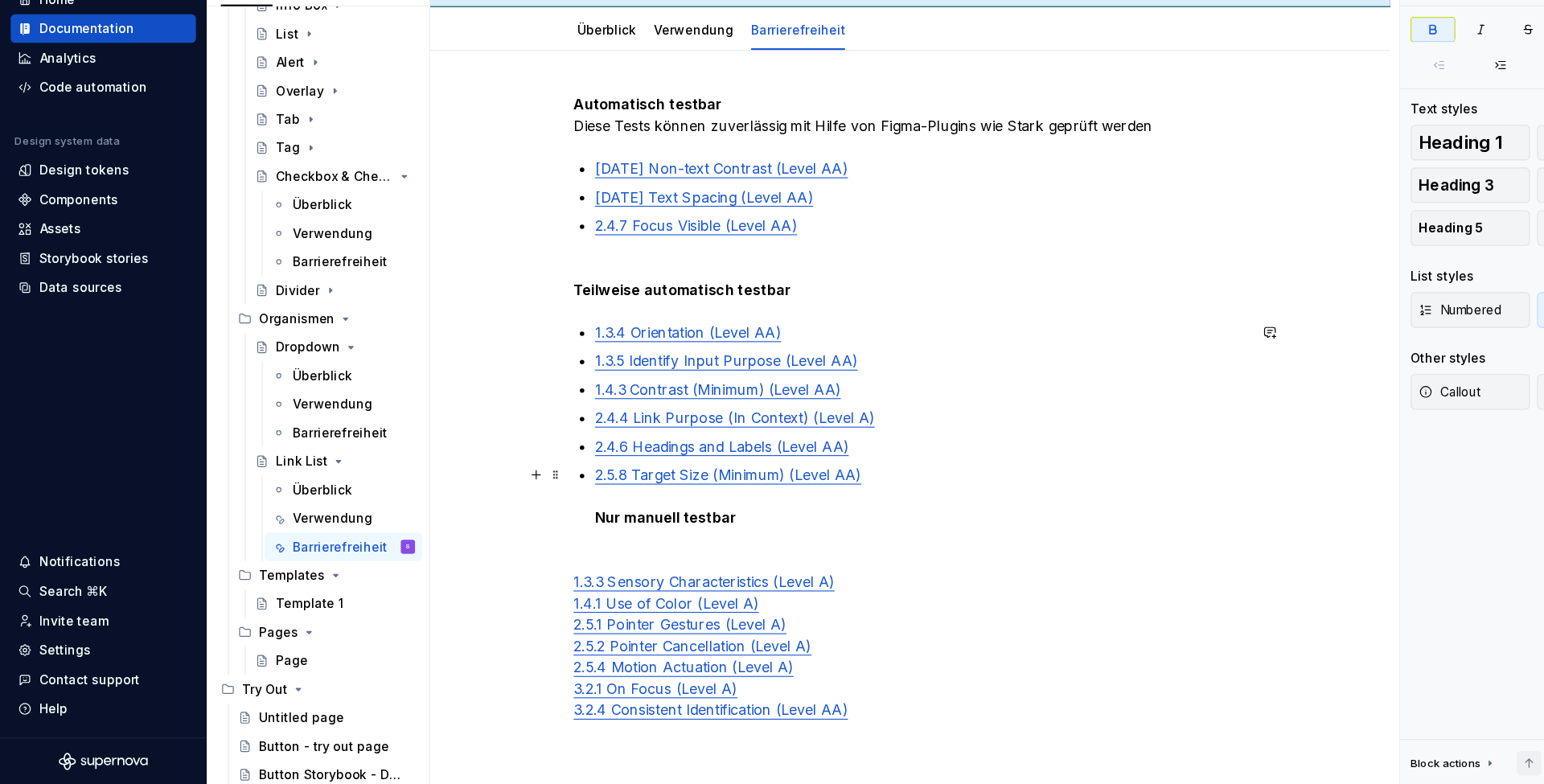
click at [595, 494] on p "2.5.8 Target Size (Minimum) (Level AA) Nur manuell testbar" at bounding box center [831, 523] width 589 height 58
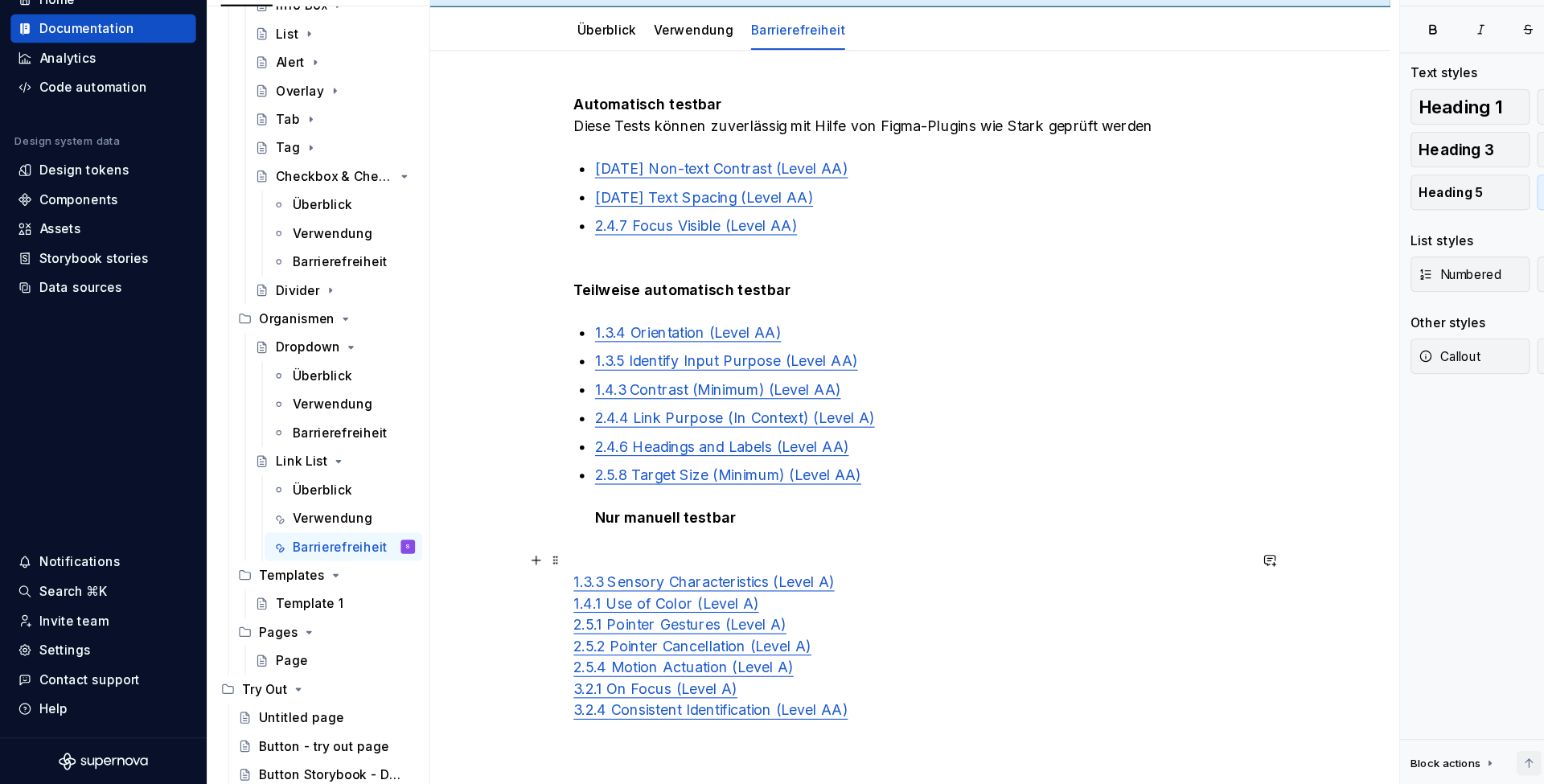
click at [560, 571] on p "1.3.3 Sensory Characteristics (Level A) 1.4.1 Use of Color (Level A) 2.5.1 Poin…" at bounding box center [822, 658] width 608 height 174
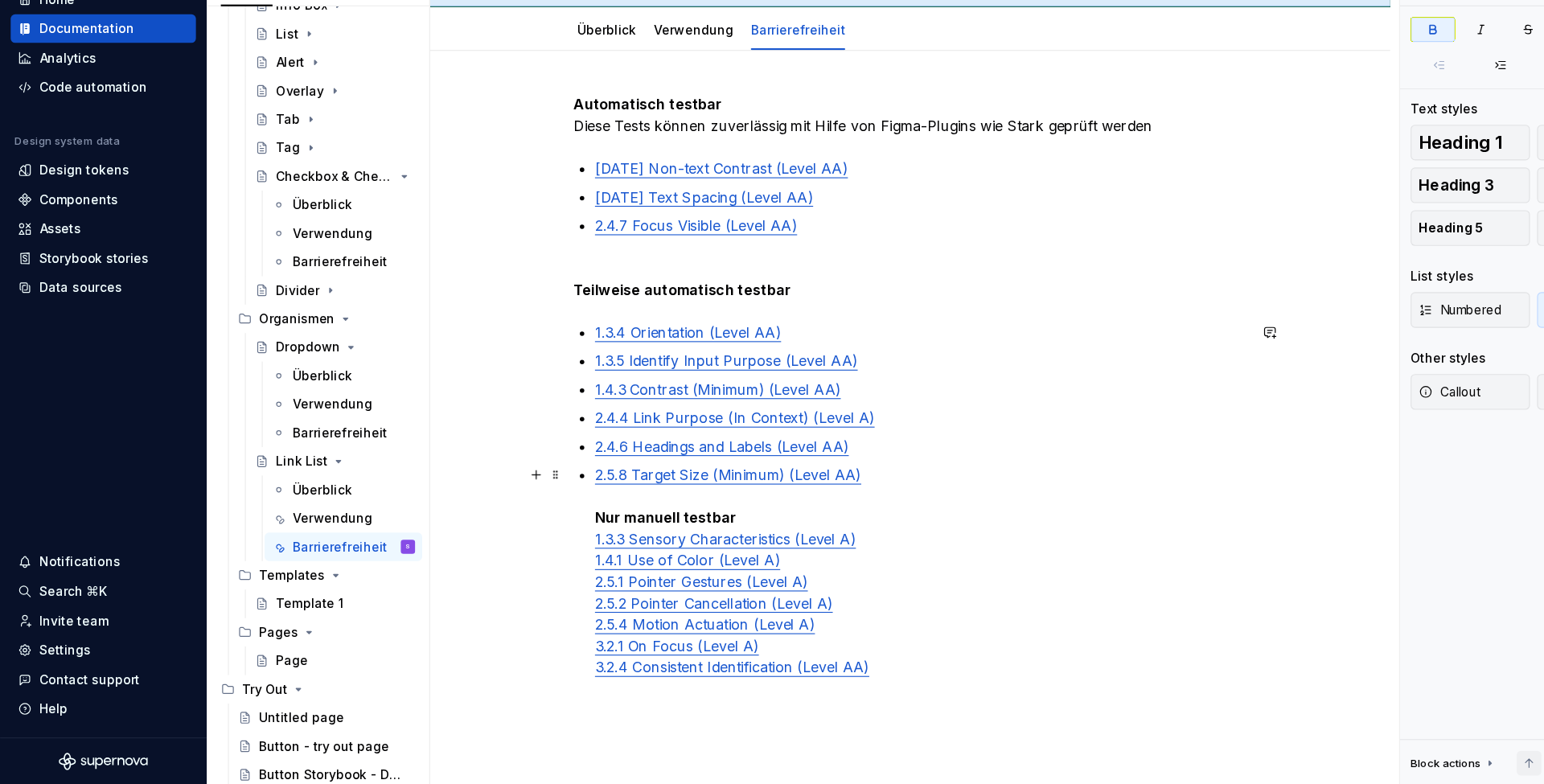
click at [607, 534] on strong "Nur manuell testbar" at bounding box center [601, 543] width 128 height 16
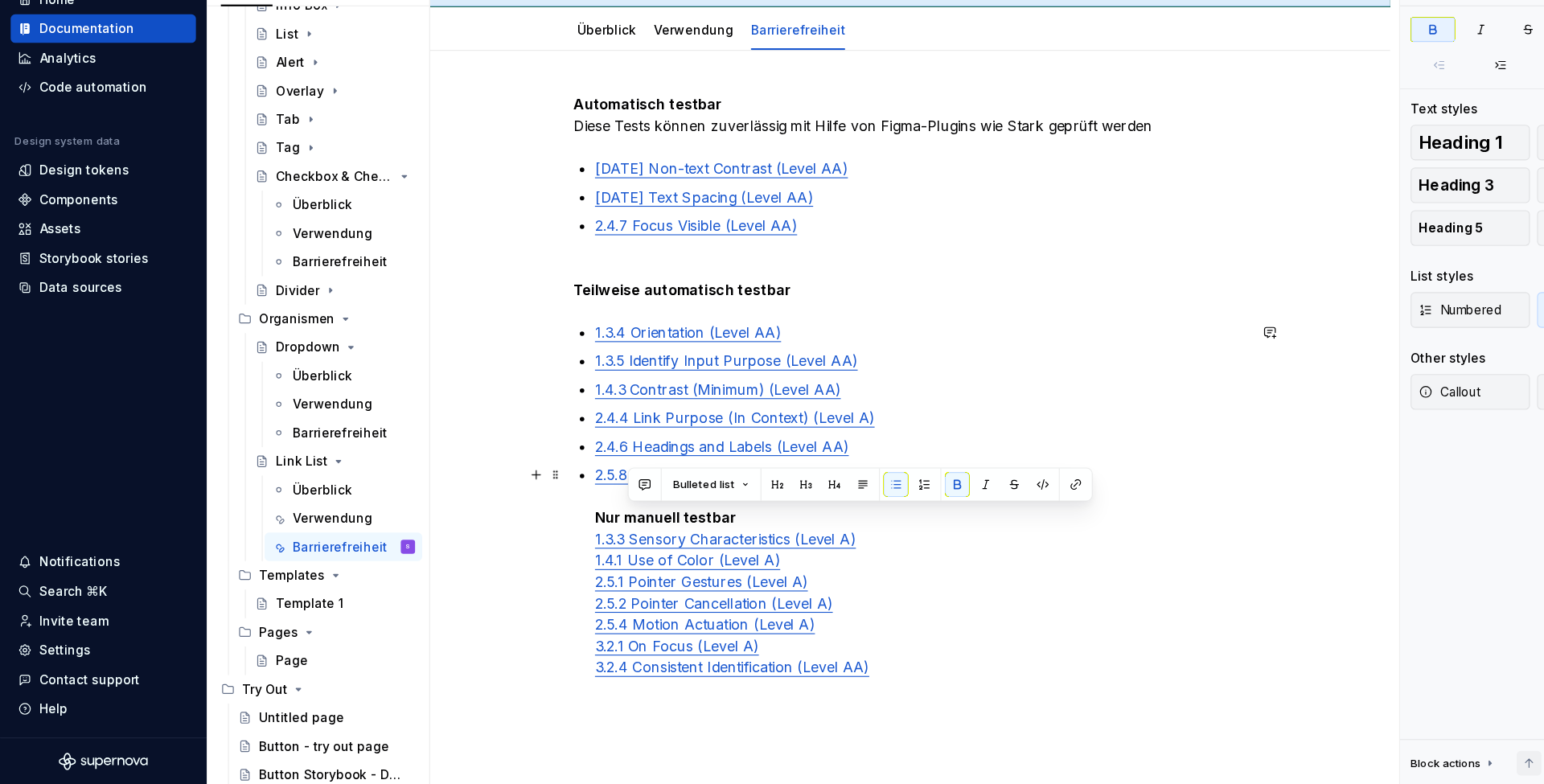
click at [607, 534] on strong "Nur manuell testbar" at bounding box center [601, 543] width 128 height 16
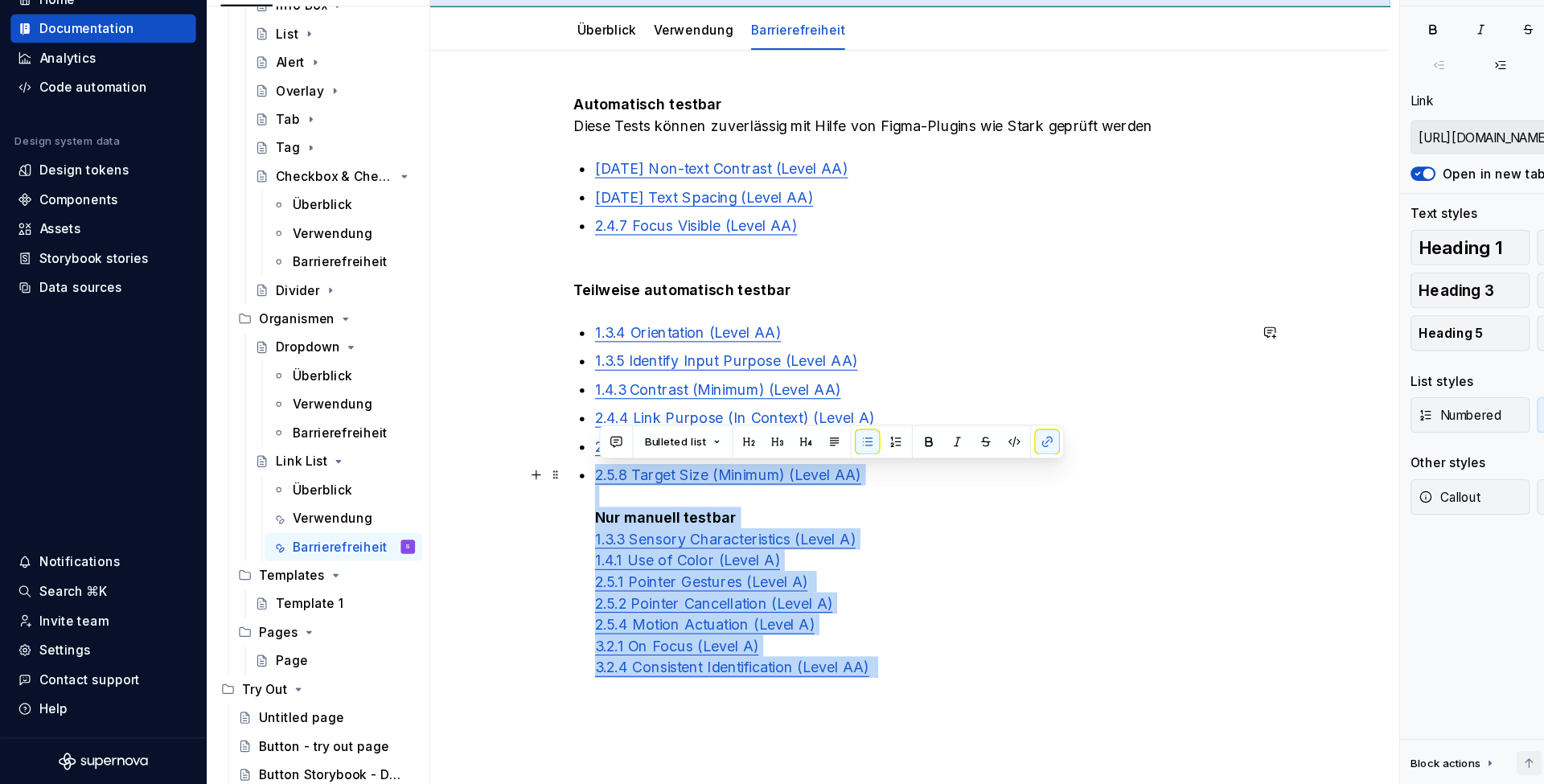
click at [705, 494] on p "2.5.8 Target Size (Minimum) (Level AA) Nur manuell testbar 1.3.3 Sensory Charac…" at bounding box center [831, 600] width 589 height 213
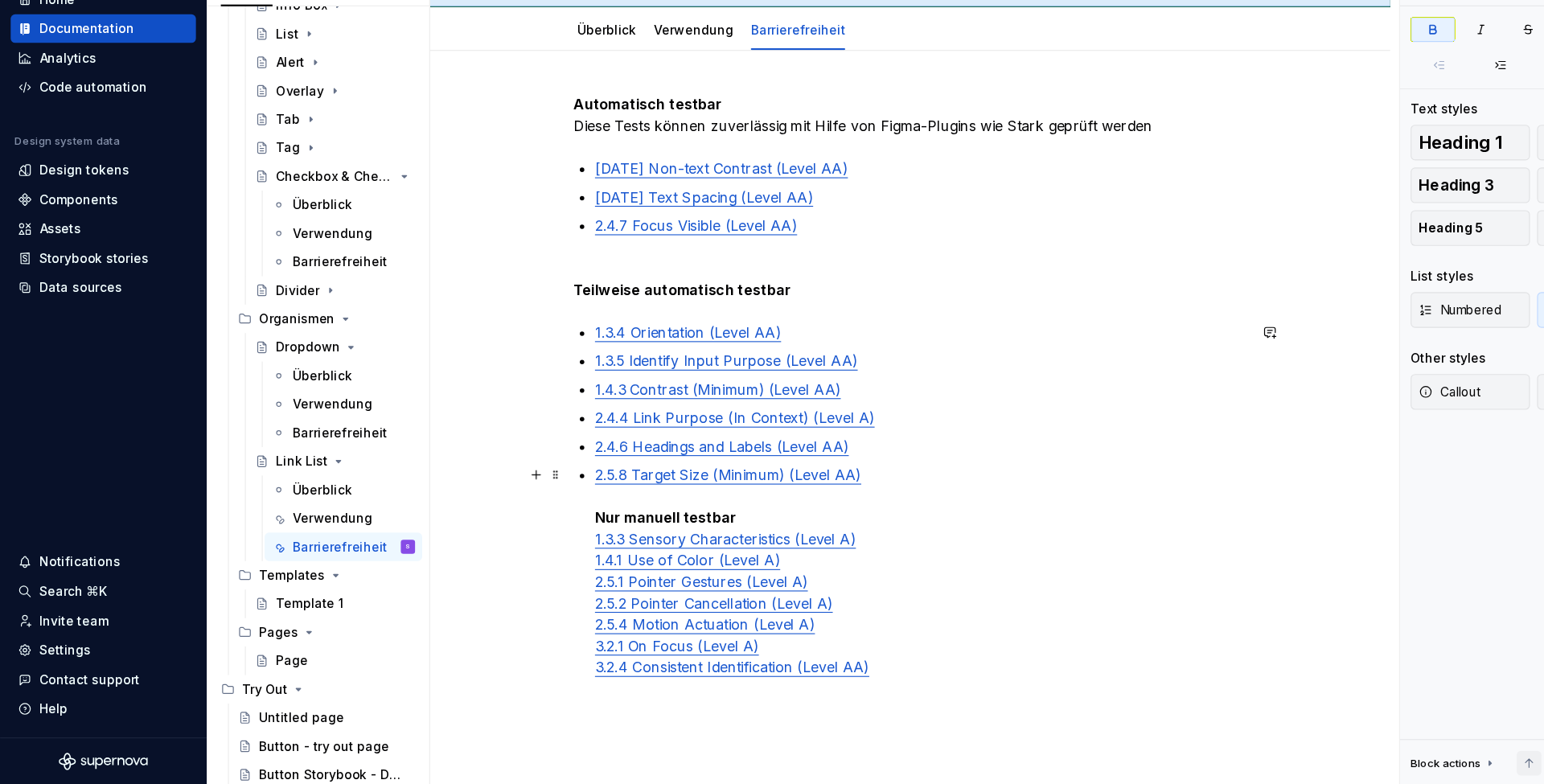
click at [629, 494] on p "2.5.8 Target Size (Minimum) (Level AA) Nur manuell testbar 1.3.3 Sensory Charac…" at bounding box center [831, 600] width 589 height 213
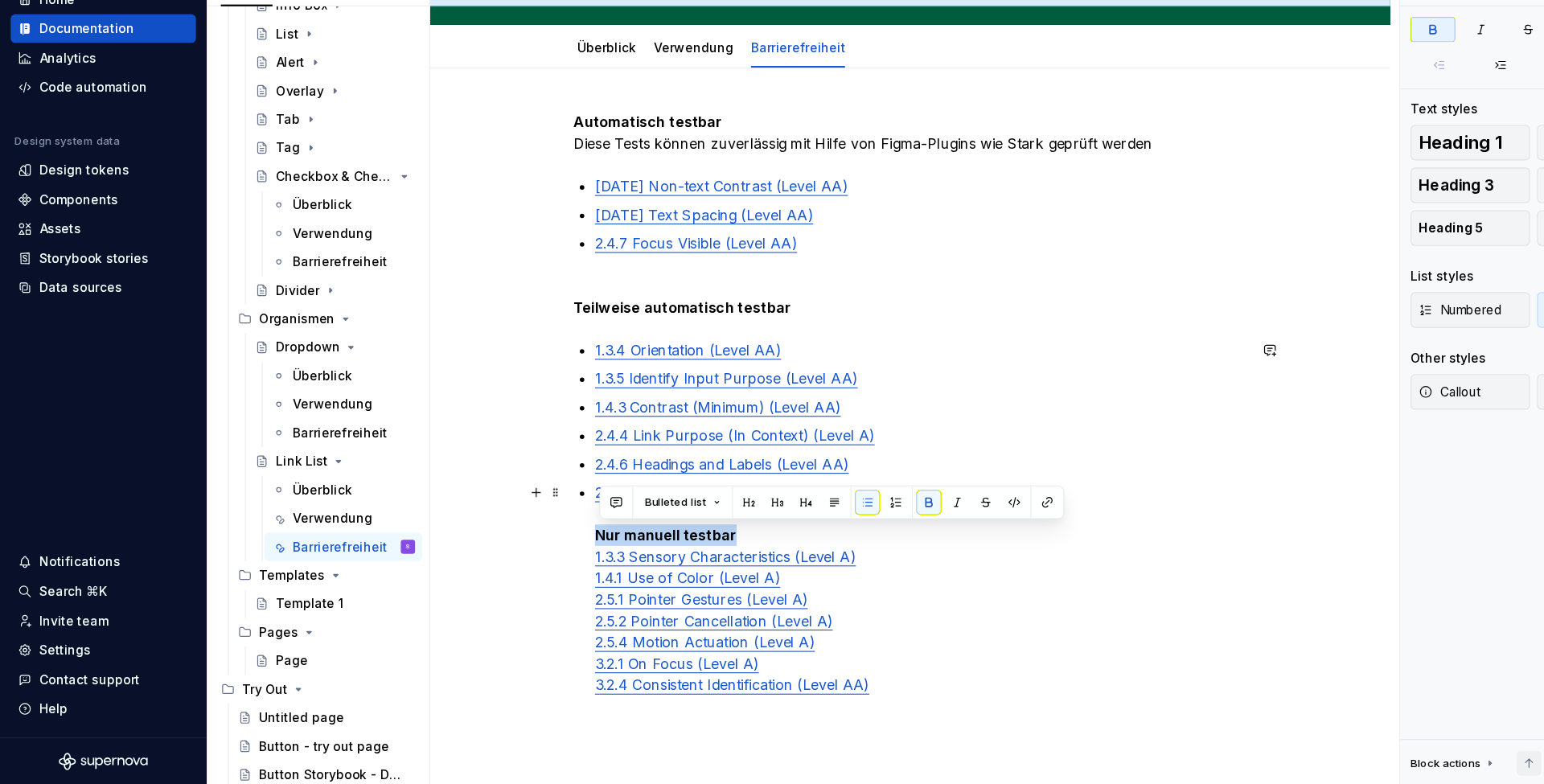
drag, startPoint x: 675, startPoint y: 487, endPoint x: 527, endPoint y: 488, distance: 148.0
click at [527, 488] on div "Automatisch testbar Diese Tests können zuverlässig mit Hilfe von Figma-Plugins …" at bounding box center [822, 449] width 608 height 547
click at [644, 518] on button "Bulleted list" at bounding box center [616, 529] width 83 height 22
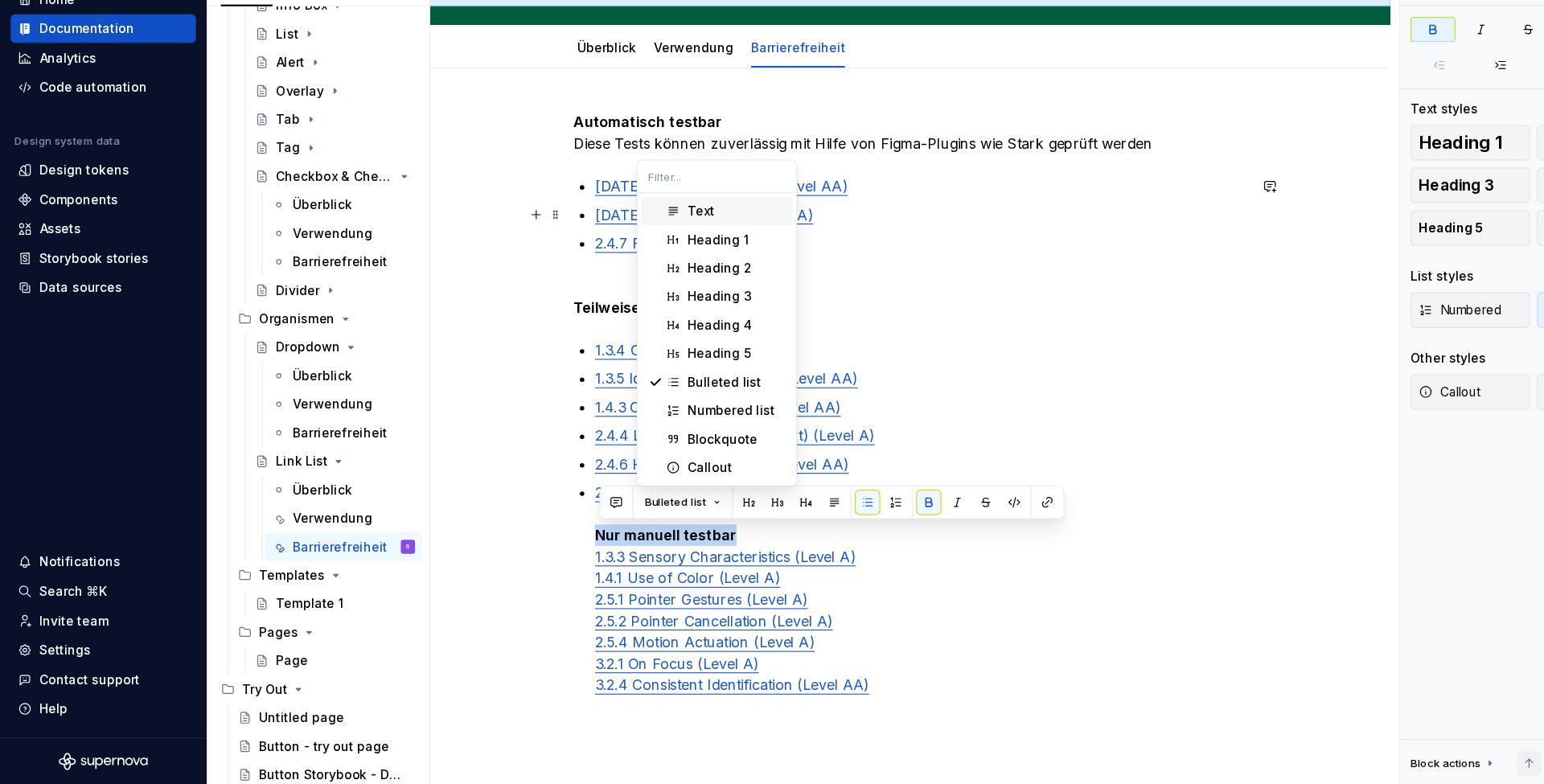
click at [643, 258] on div "Text" at bounding box center [632, 266] width 24 height 16
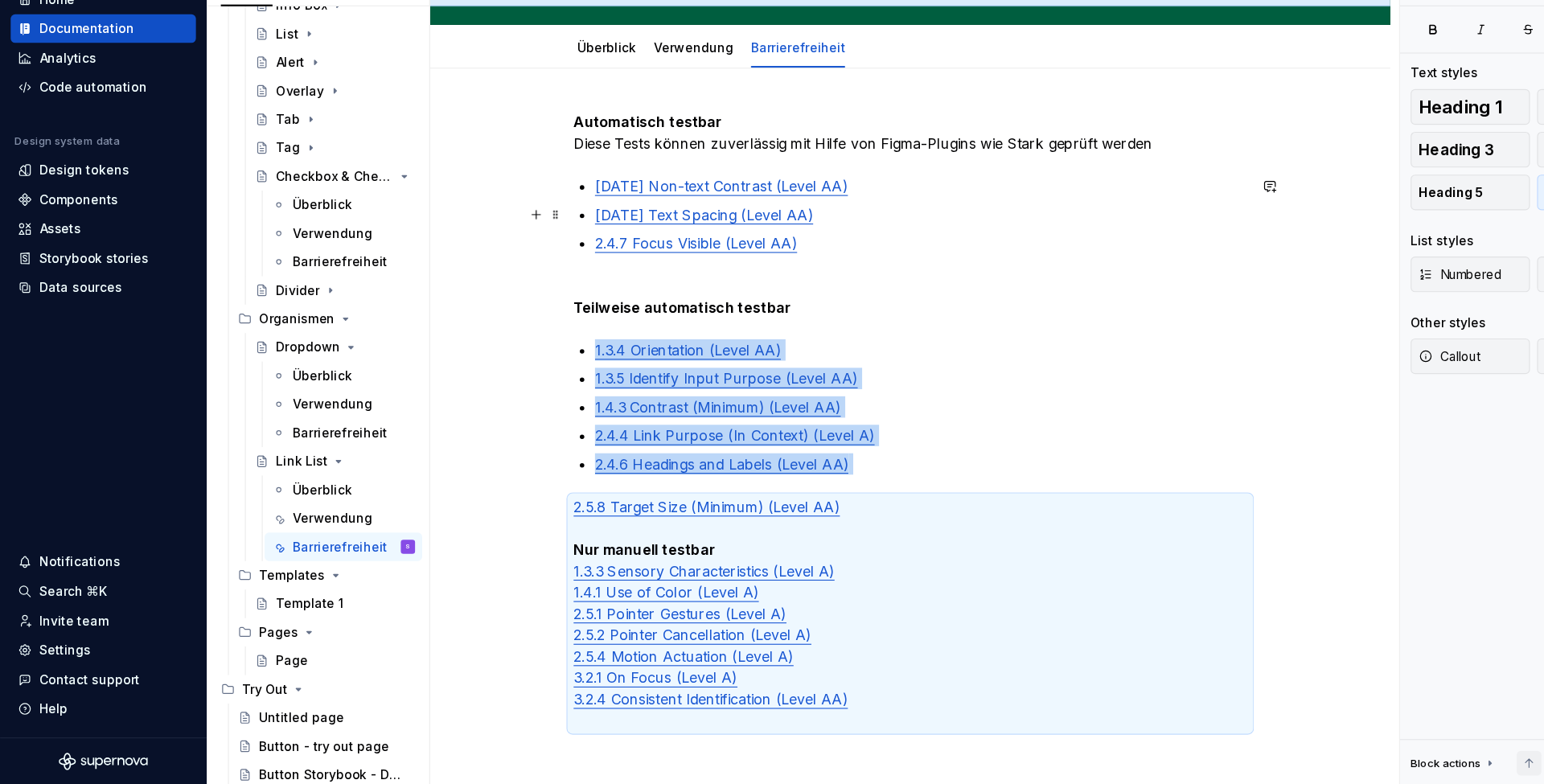
scroll to position [7, 0]
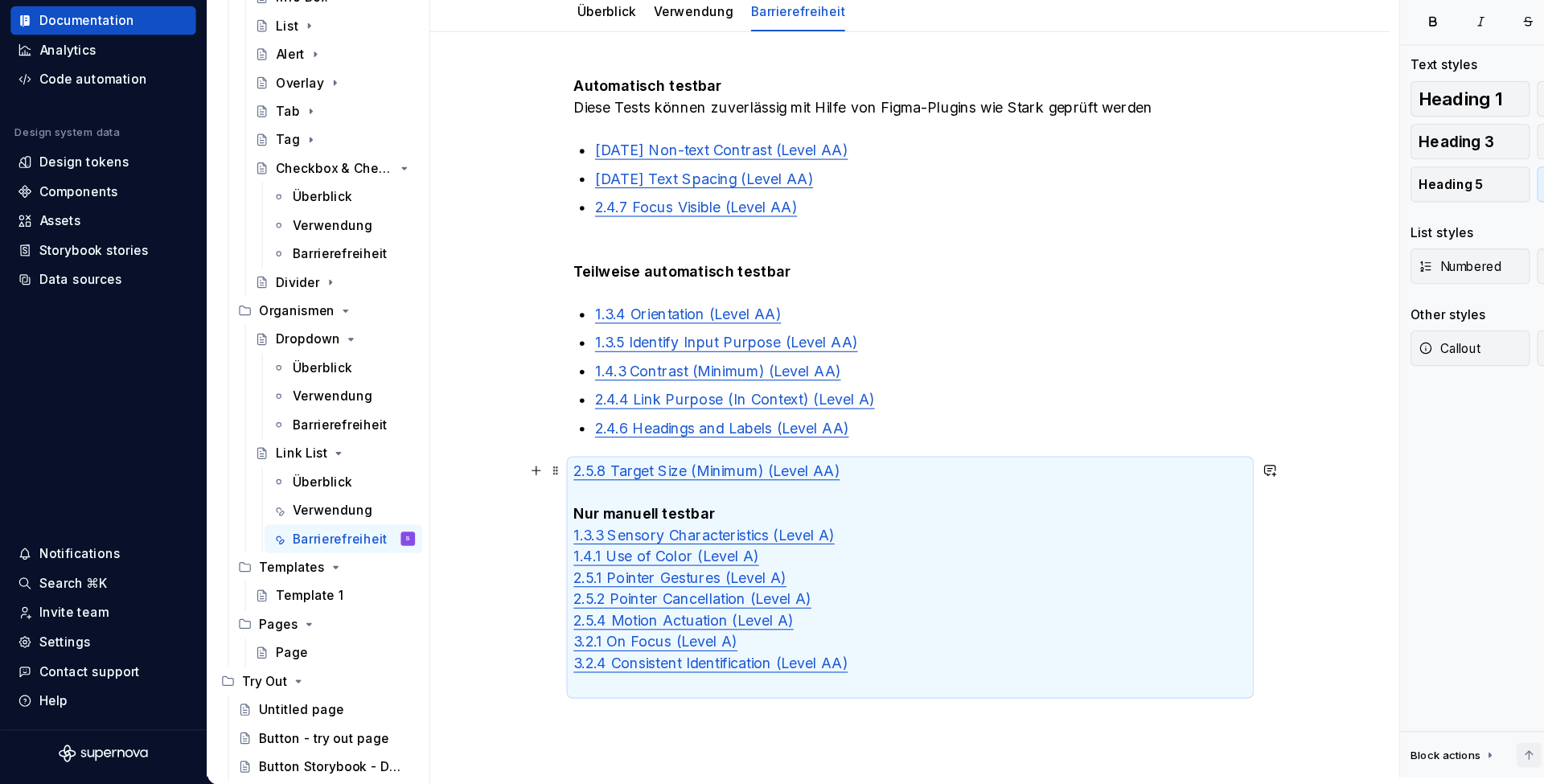
click at [562, 490] on p "2.5.8 Target Size (Minimum) (Level AA) Nur manuell testbar 1.3.3 Sensory Charac…" at bounding box center [822, 596] width 608 height 213
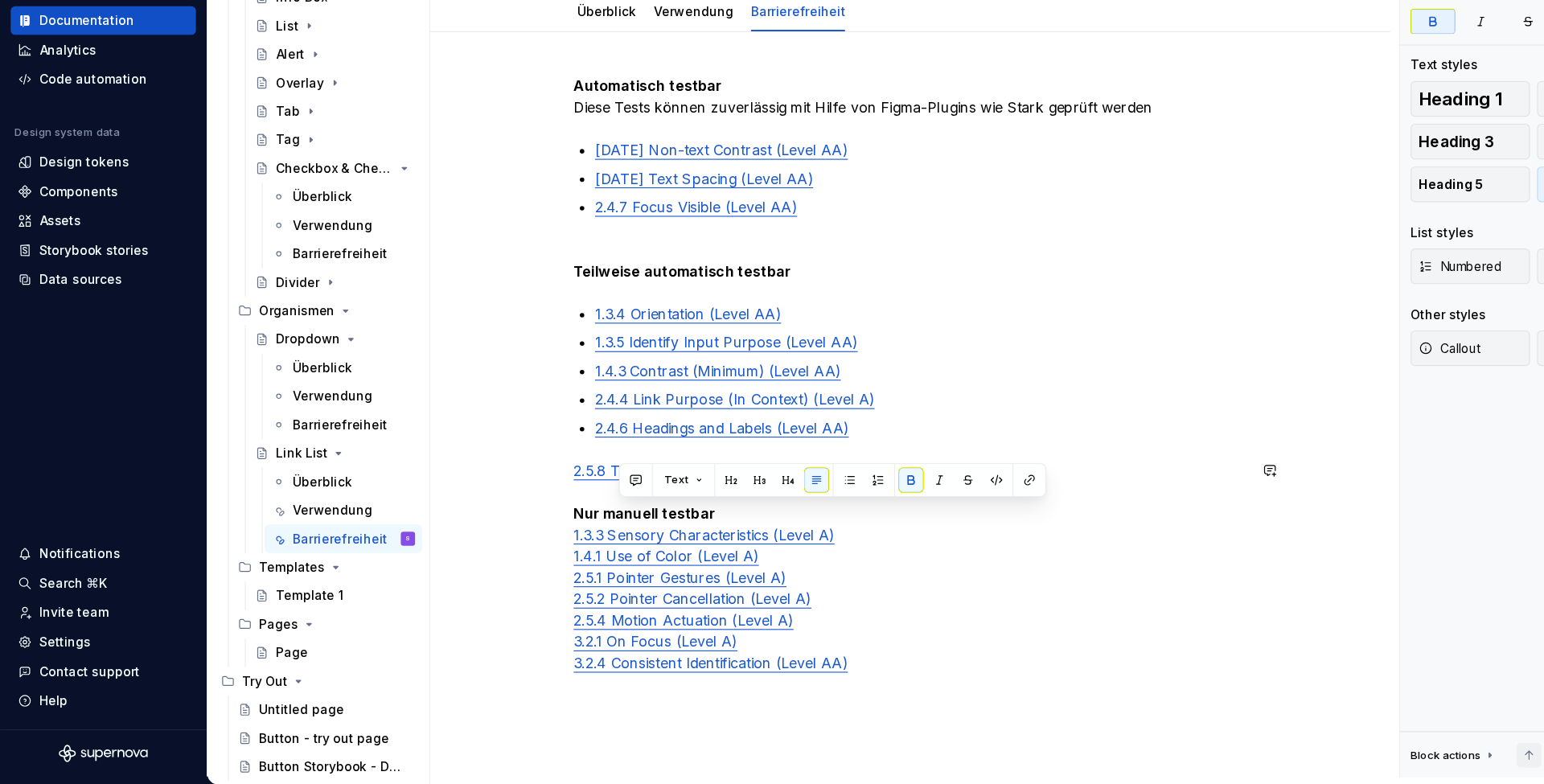
click at [515, 428] on div "Automatisch testbar Diese Tests können zuverlässig mit Hilfe von Figma-Plugins …" at bounding box center [822, 530] width 867 height 853
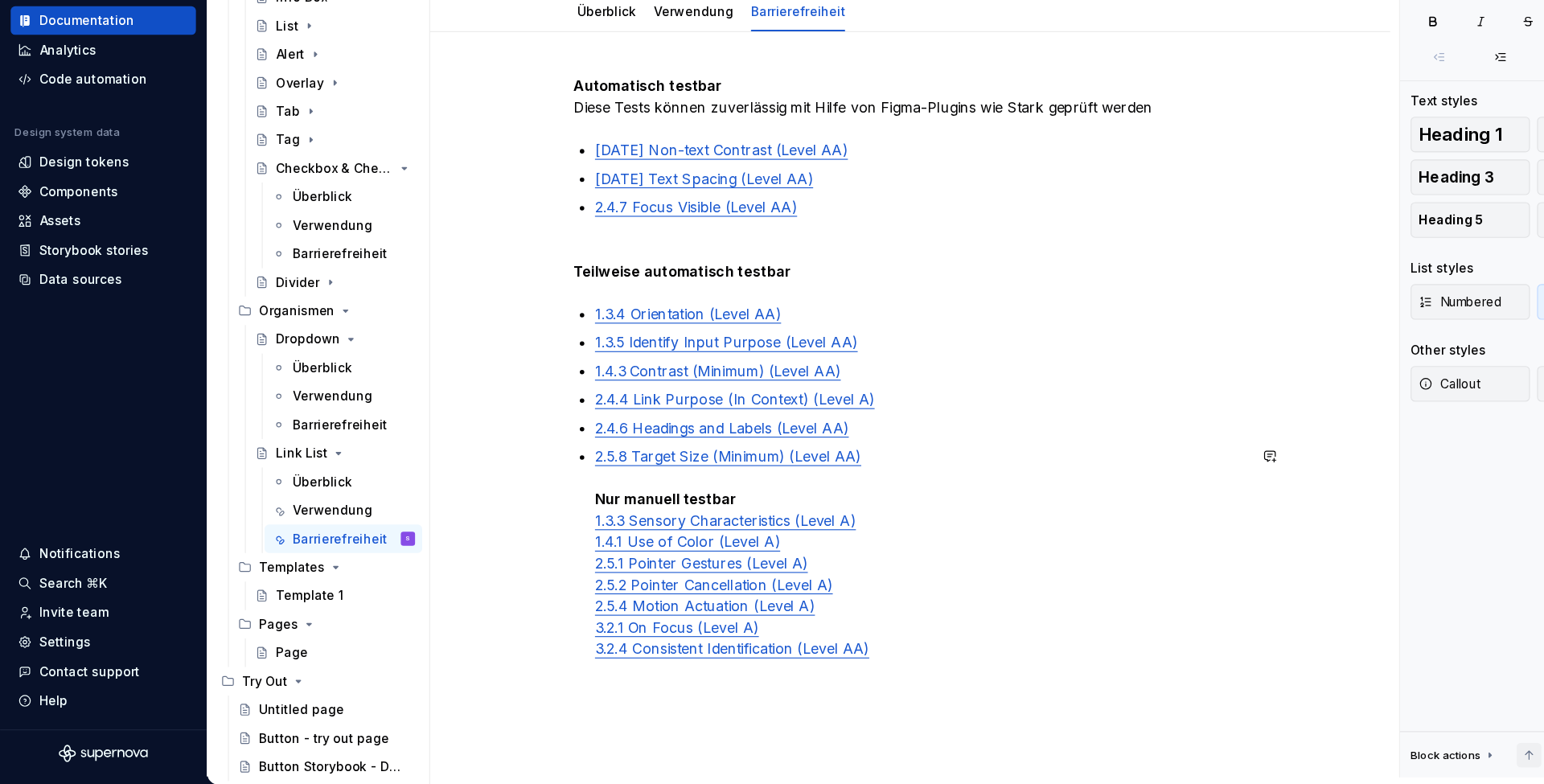
scroll to position [135, 0]
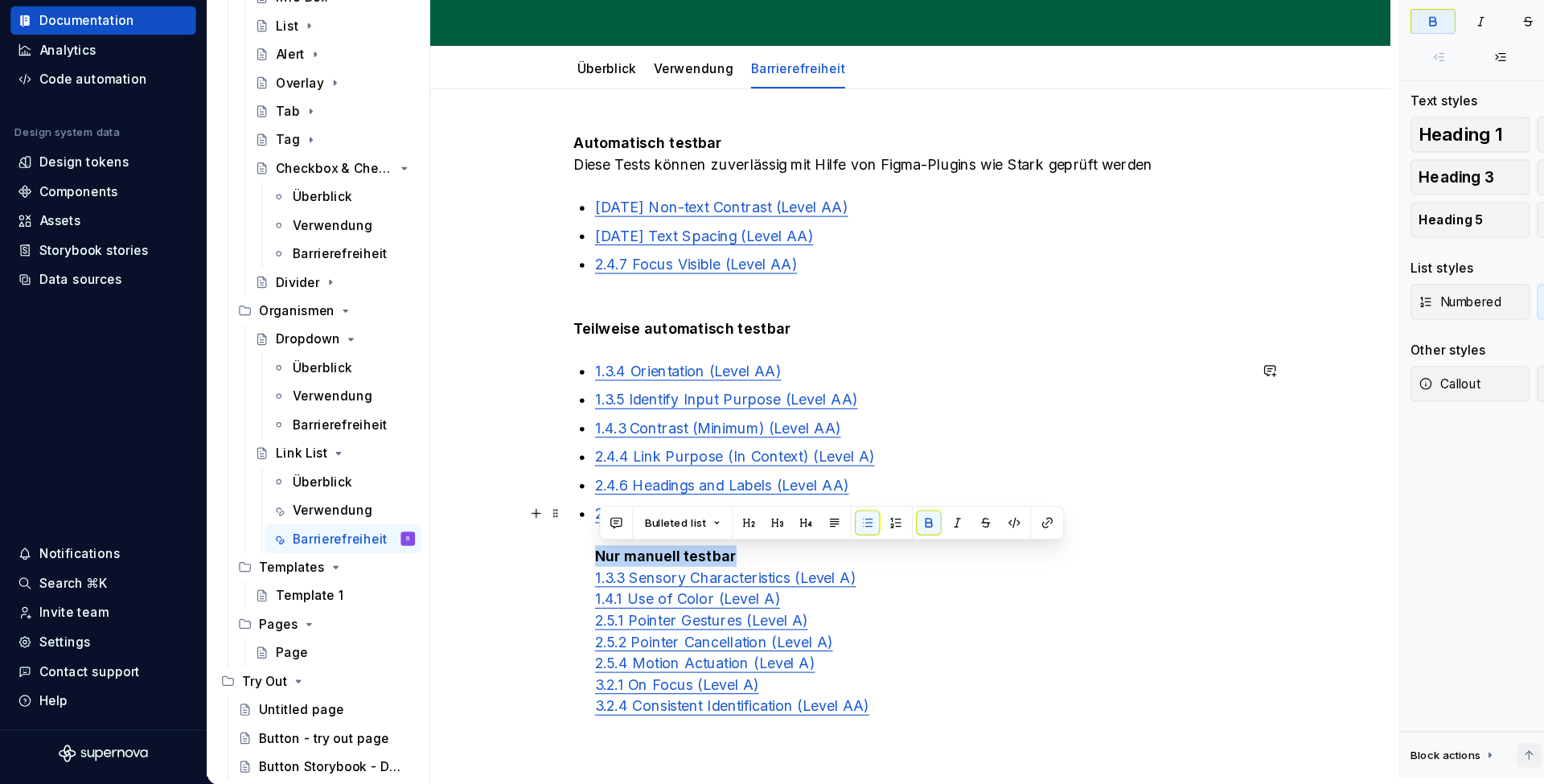
drag, startPoint x: 683, startPoint y: 508, endPoint x: 535, endPoint y: 501, distance: 148.2
click at [535, 501] on div "Automatisch testbar Diese Tests können zuverlässig mit Hilfe von Figma-Plugins …" at bounding box center [822, 468] width 608 height 547
click at [647, 536] on button "Bulleted list" at bounding box center [616, 547] width 83 height 22
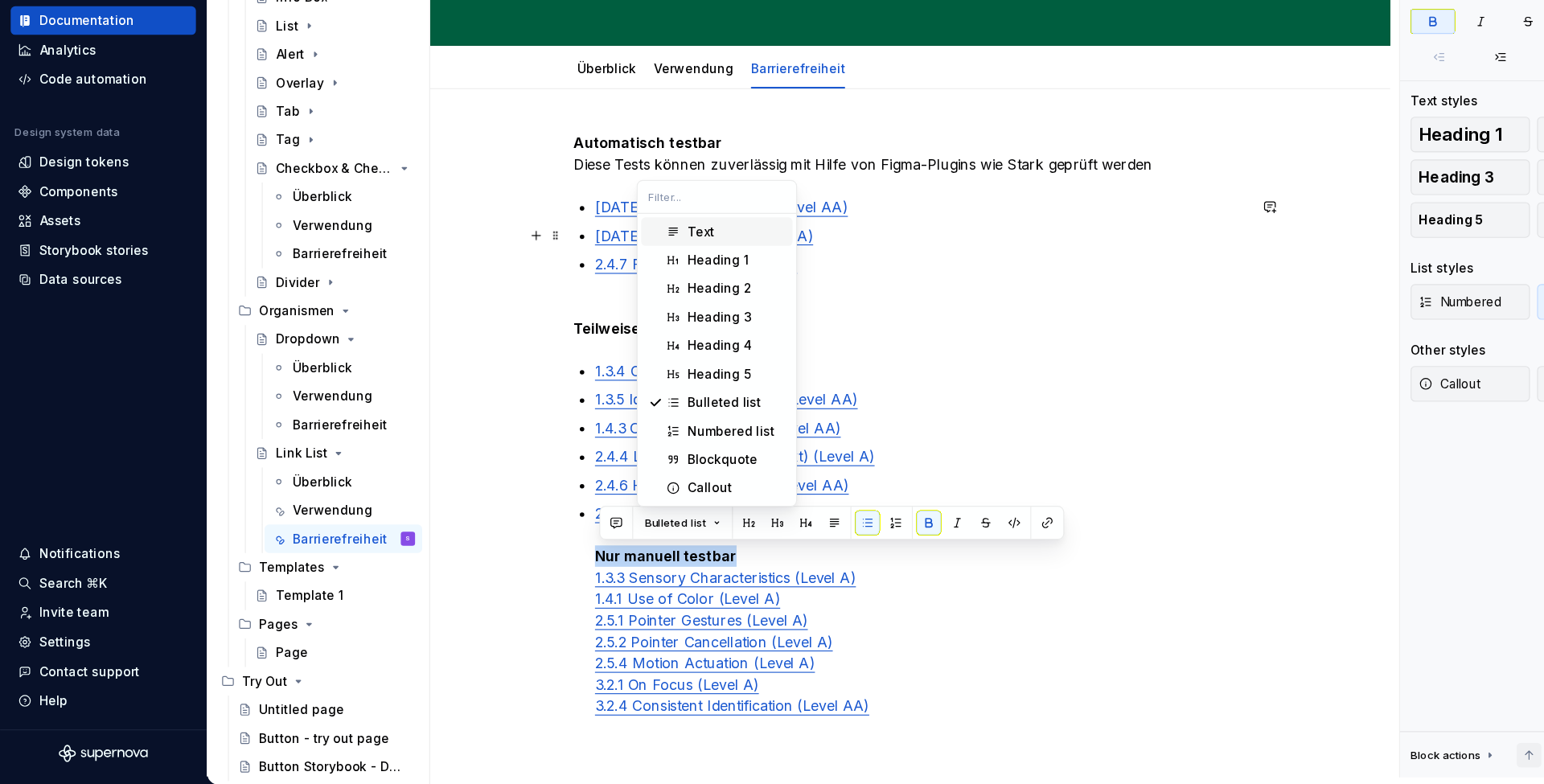
click at [639, 277] on div "Text" at bounding box center [632, 285] width 24 height 16
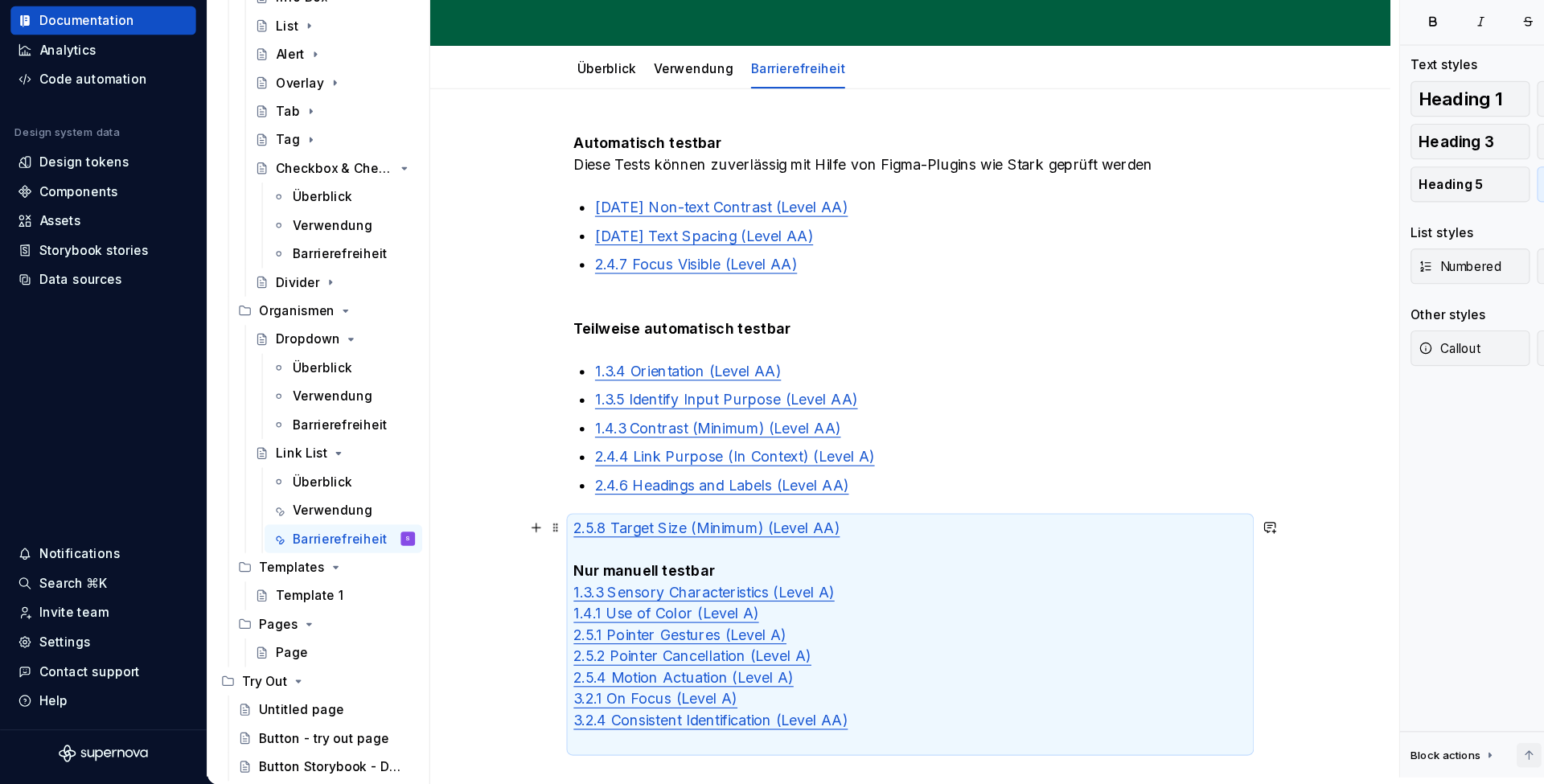
click at [774, 542] on p "2.5.8 Target Size (Minimum) (Level AA) Nur manuell testbar 1.3.3 Sensory Charac…" at bounding box center [822, 648] width 608 height 213
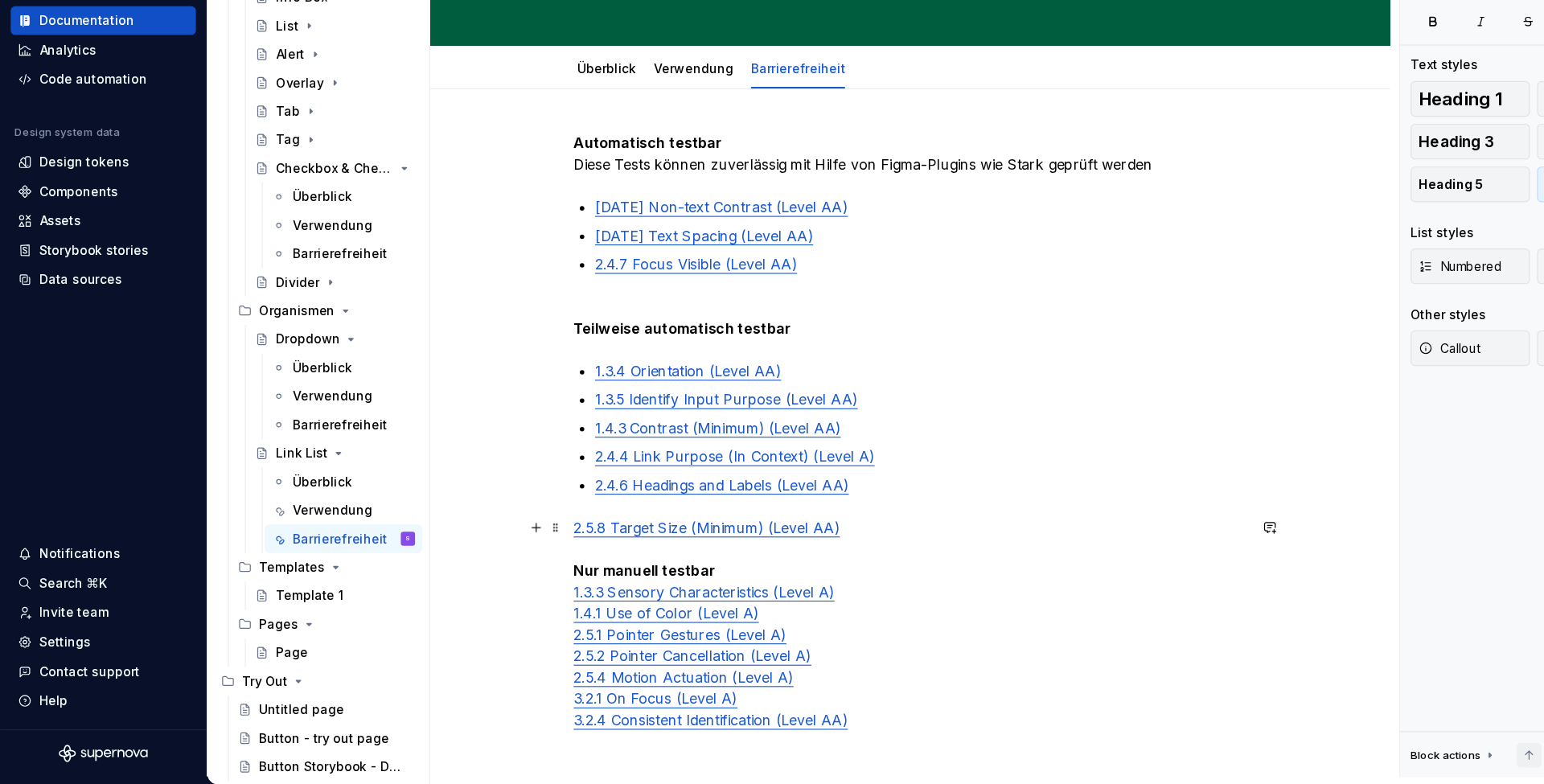
drag, startPoint x: 695, startPoint y: 486, endPoint x: 657, endPoint y: 487, distance: 38.0
click at [657, 542] on p "2.5.8 Target Size (Minimum) (Level AA) Nur manuell testbar 1.3.3 Sensory Charac…" at bounding box center [822, 648] width 608 height 213
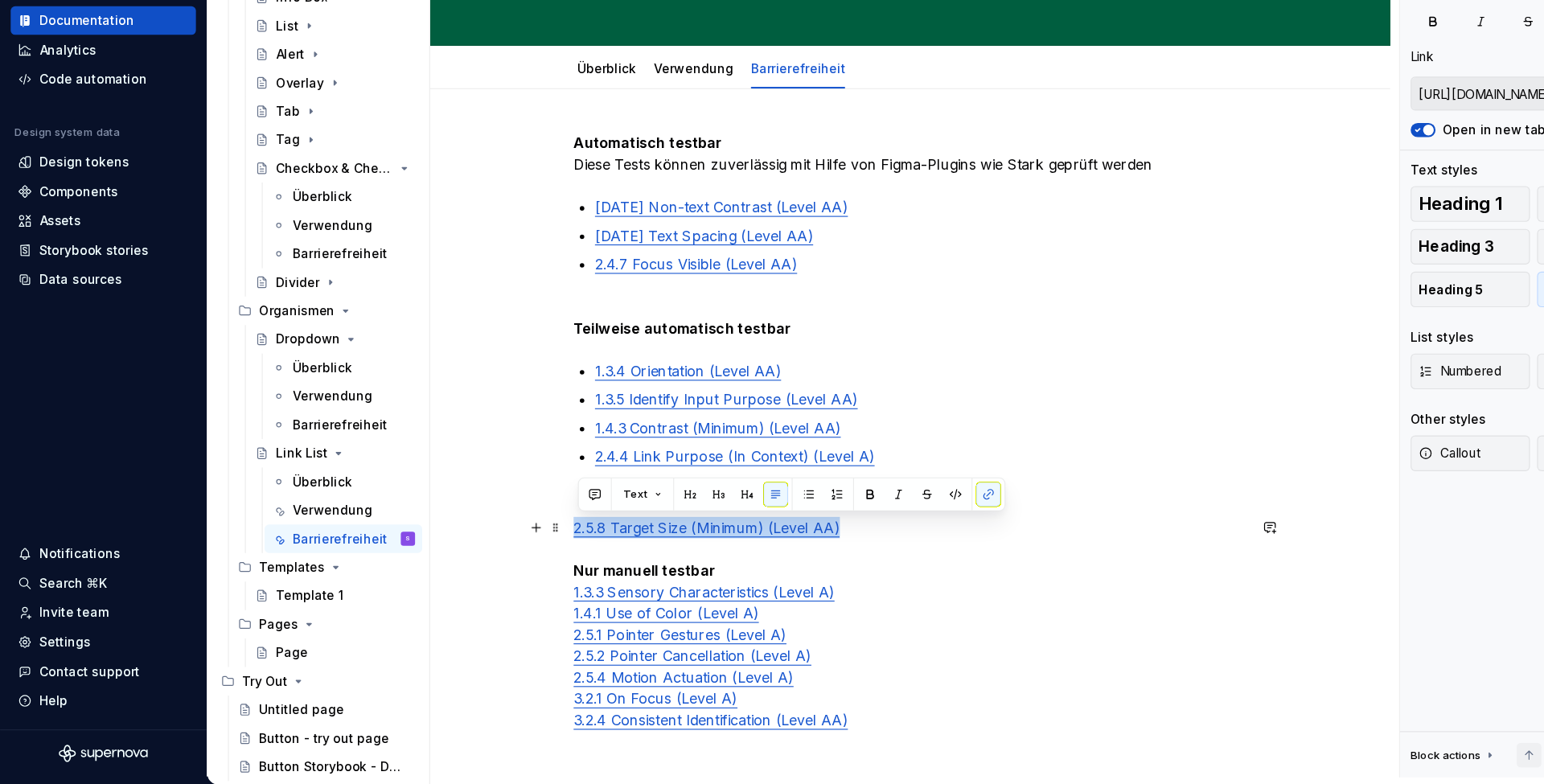
drag, startPoint x: 779, startPoint y: 480, endPoint x: 513, endPoint y: 477, distance: 266.0
click at [513, 477] on div "Automatisch testbar Diese Tests können zuverlässig mit Hilfe von Figma-Plugins …" at bounding box center [822, 582] width 867 height 853
click at [594, 511] on button "Text" at bounding box center [581, 521] width 49 height 22
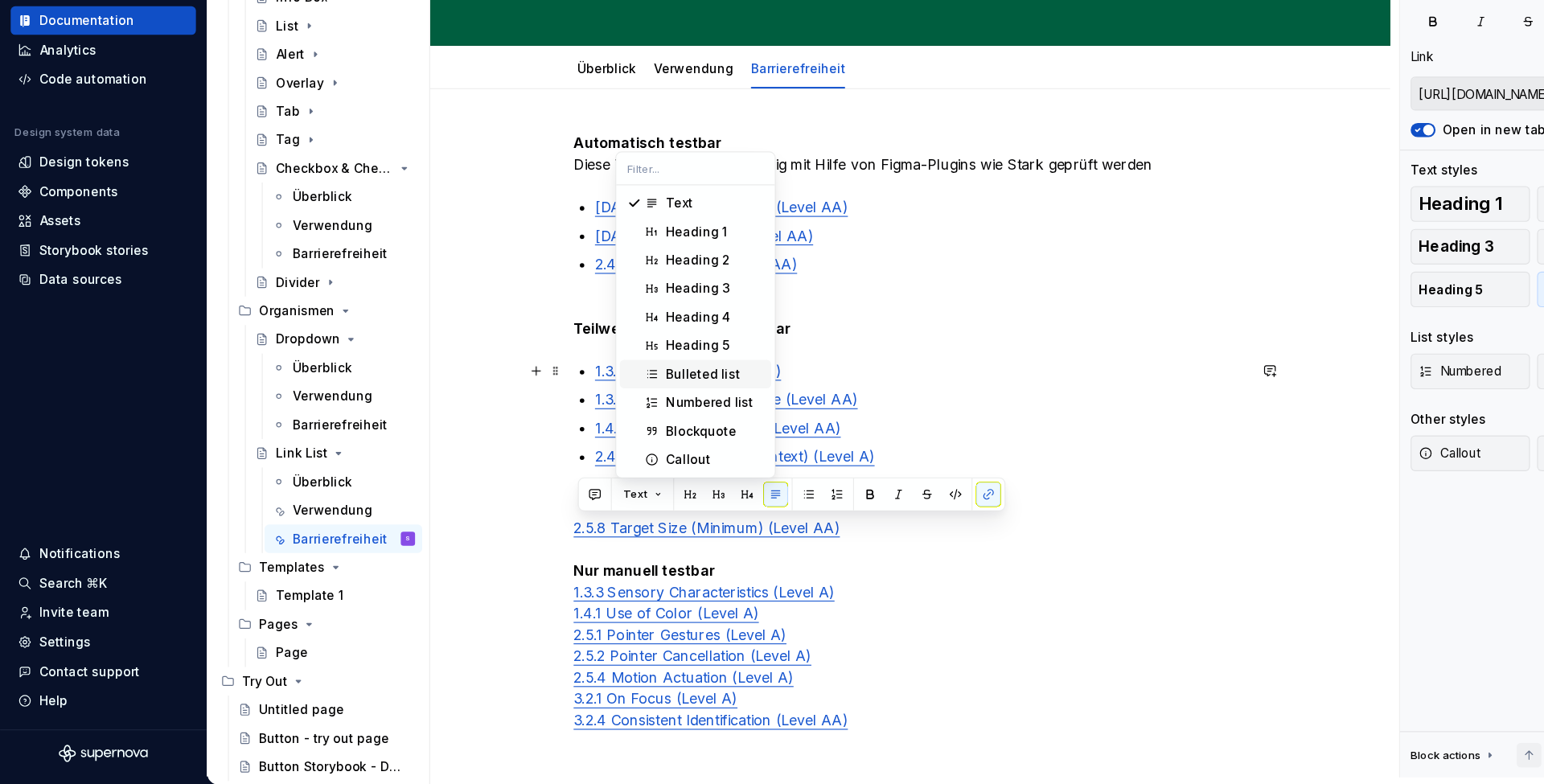
click at [639, 406] on div "Bulleted list" at bounding box center [635, 414] width 67 height 16
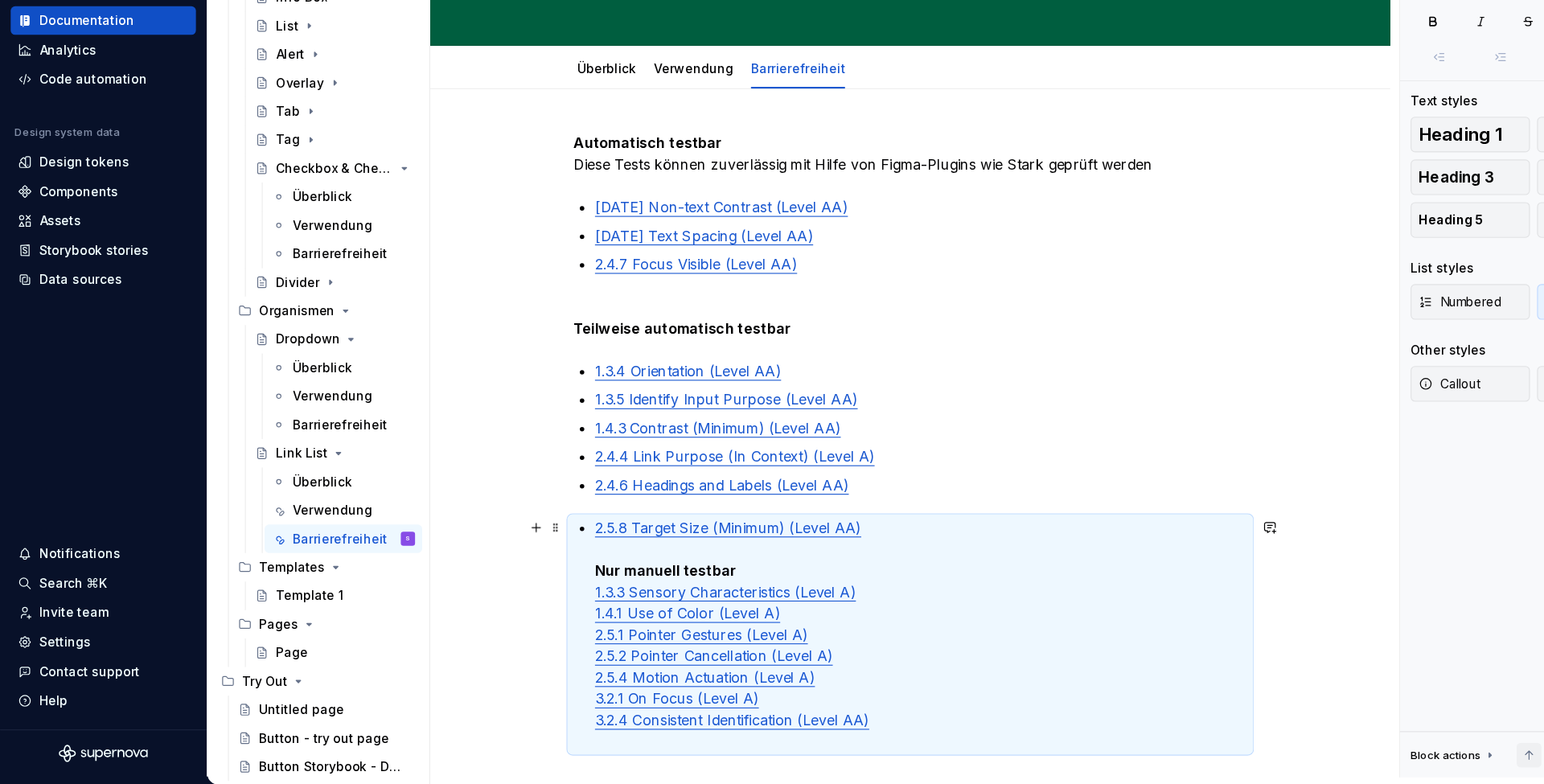
click at [604, 542] on p "2.5.8 Target Size (Minimum) (Level AA) Nur manuell testbar 1.3.3 Sensory Charac…" at bounding box center [831, 648] width 589 height 213
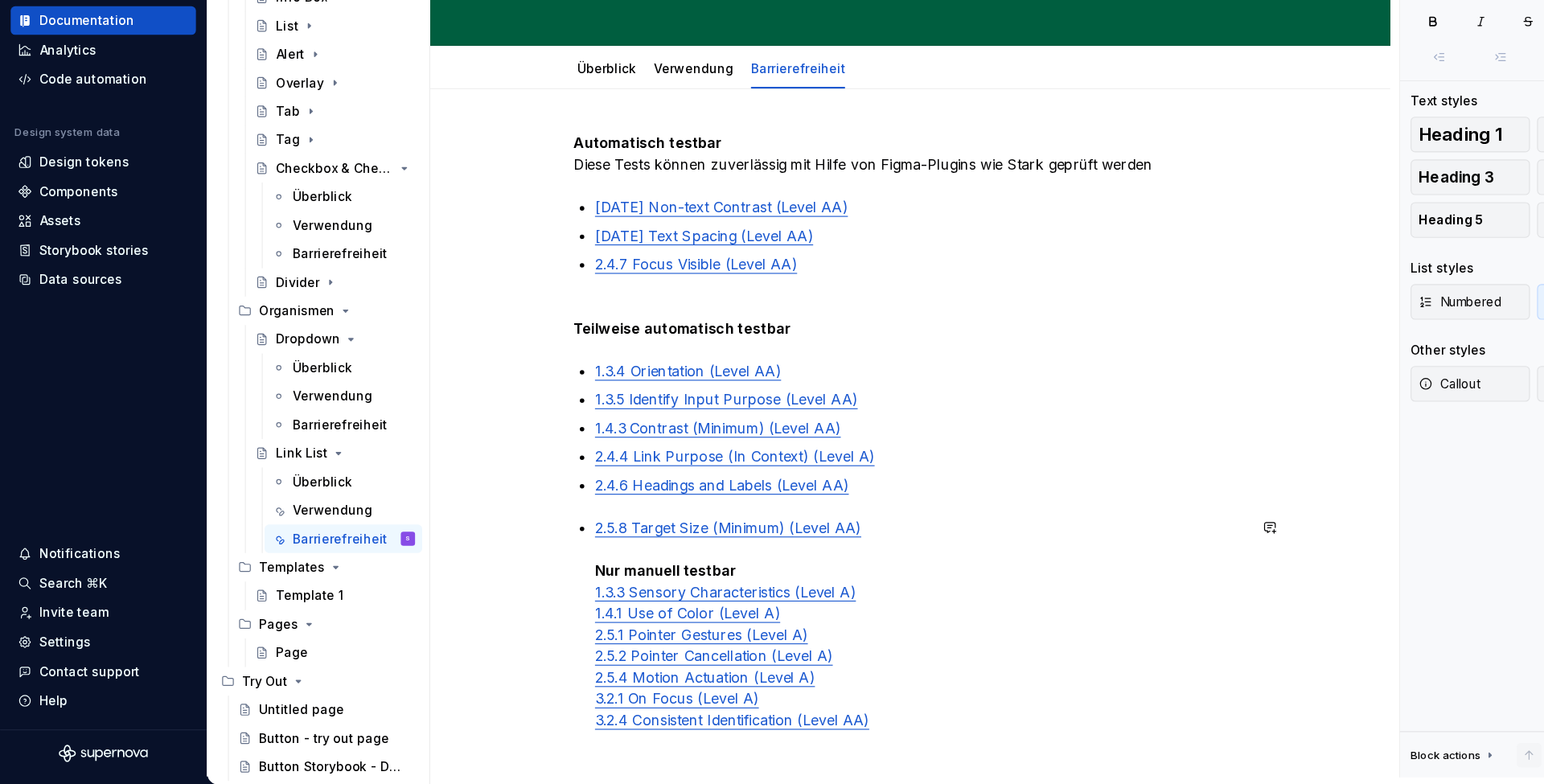
click at [590, 459] on div "Automatisch testbar Diese Tests können zuverlässig mit Hilfe von Figma-Plugins …" at bounding box center [822, 475] width 608 height 560
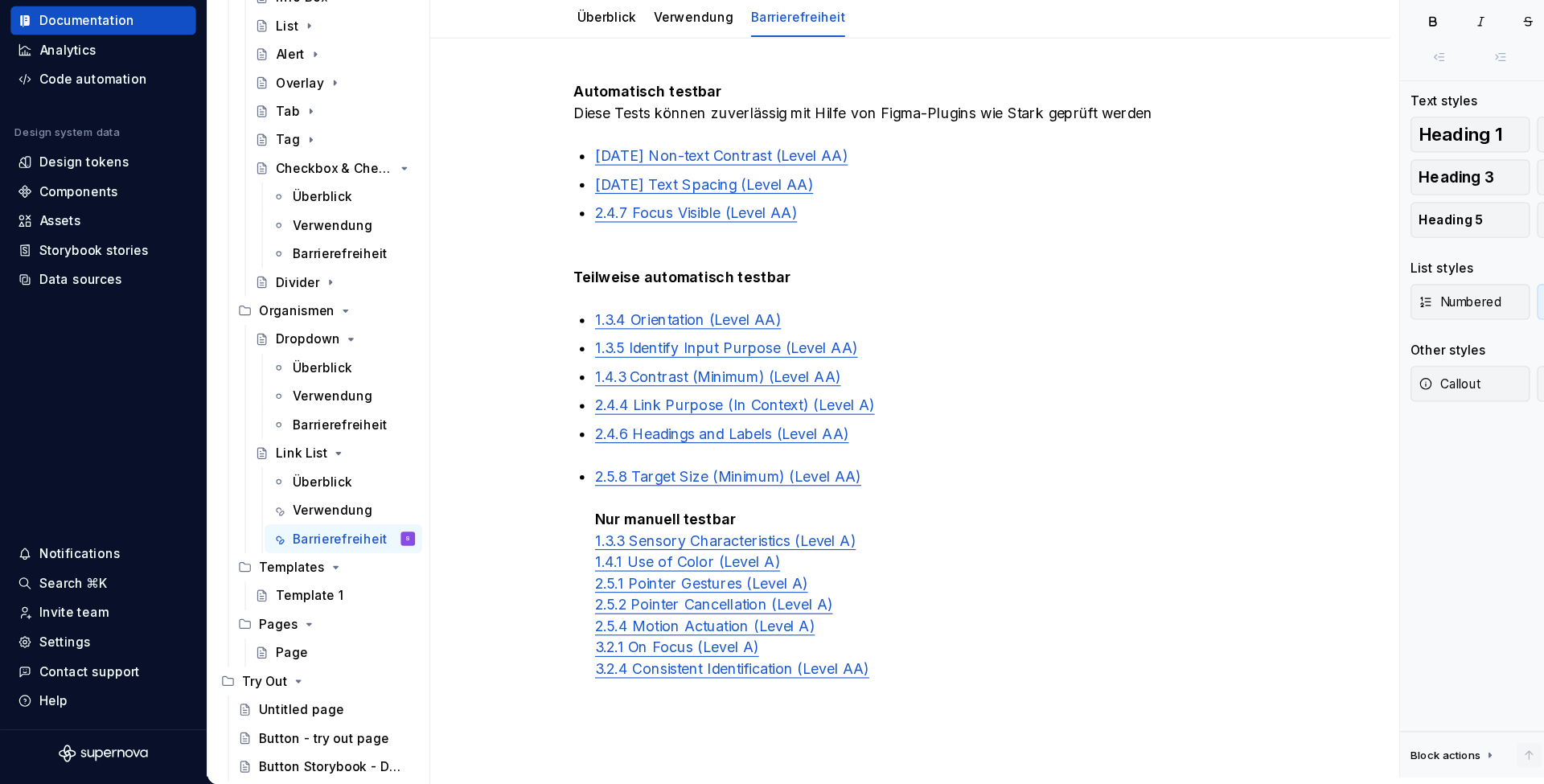
type textarea "*"
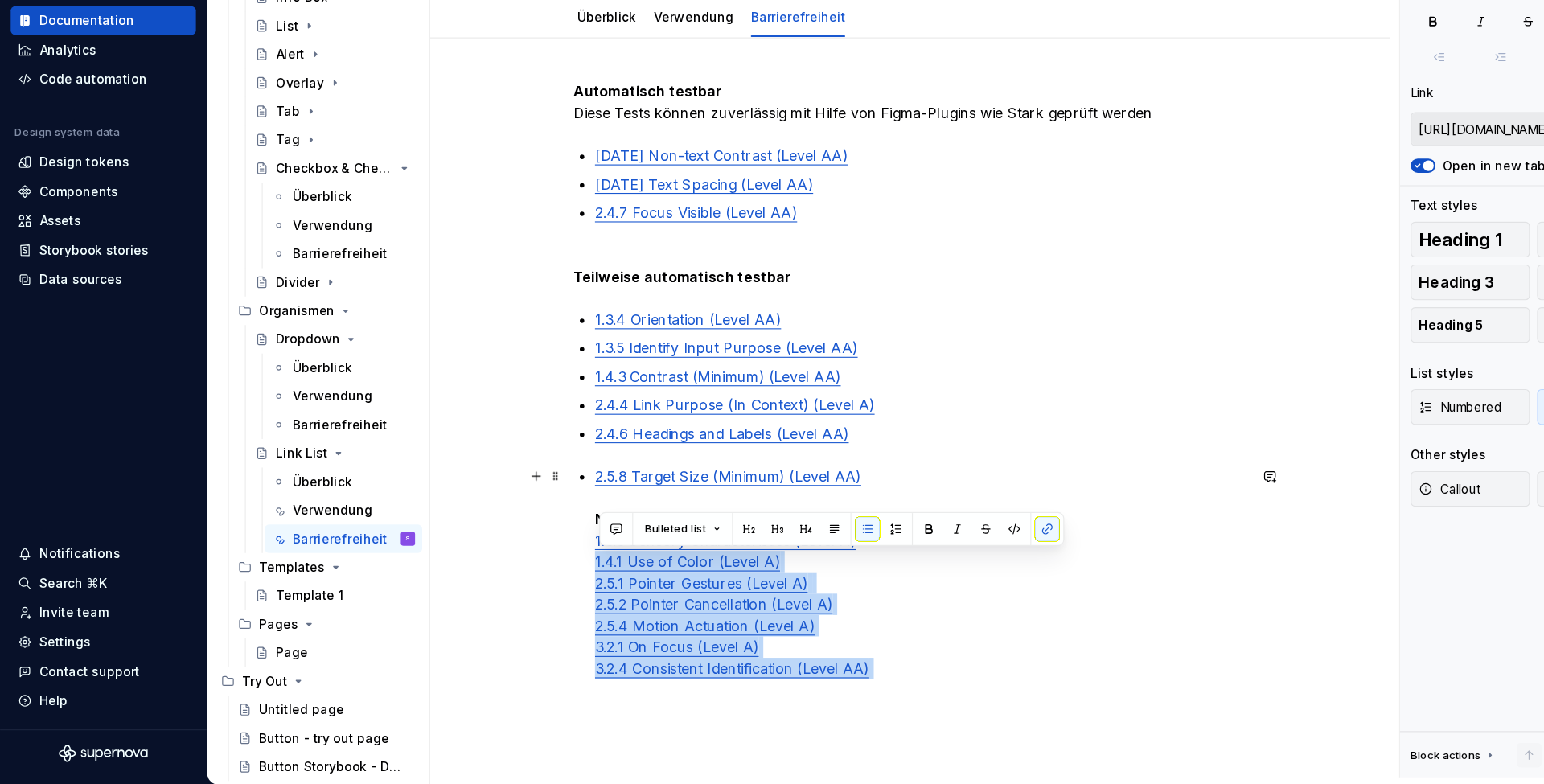
type input "[URL][DOMAIN_NAME]"
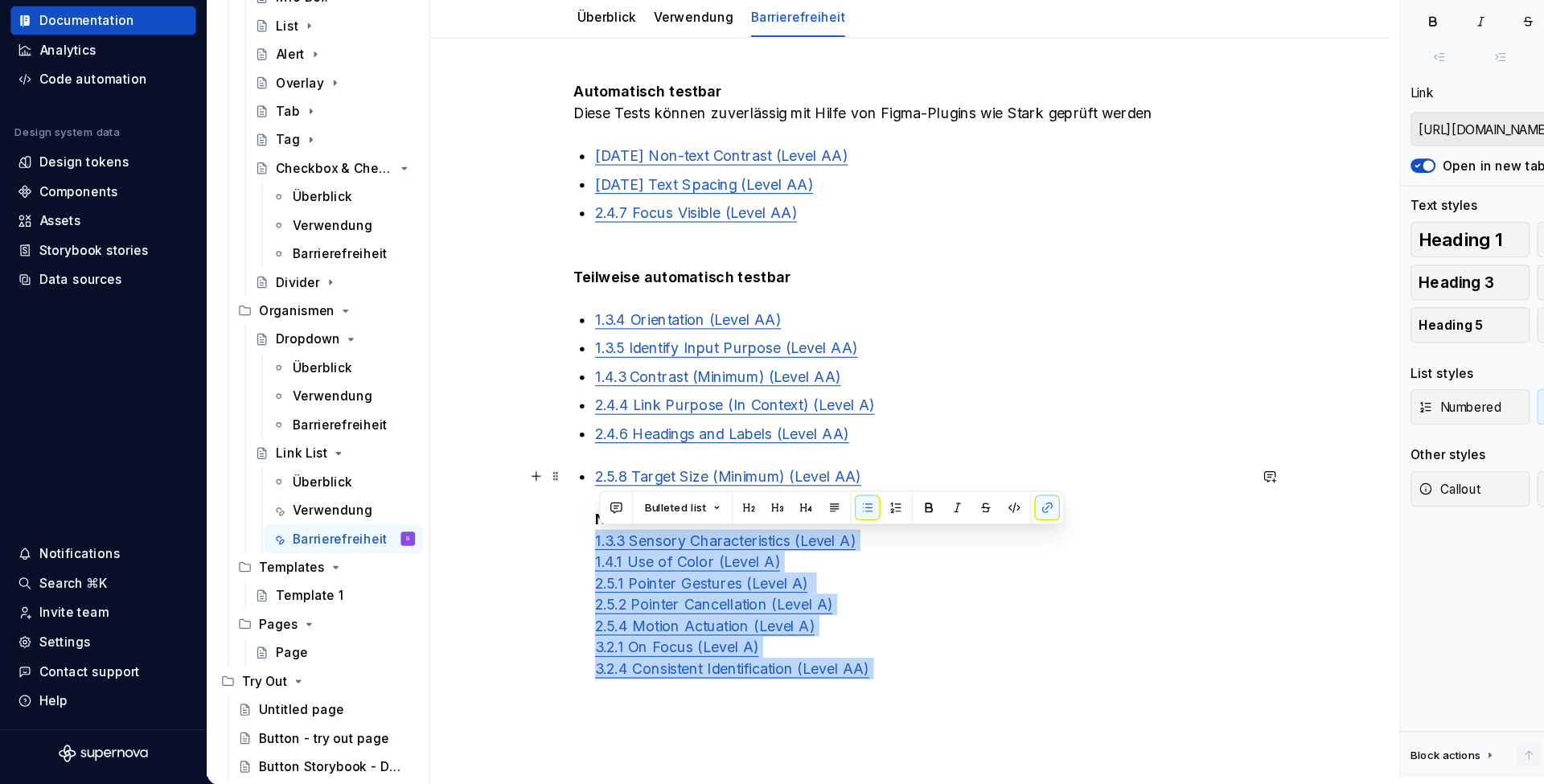
drag, startPoint x: 816, startPoint y: 606, endPoint x: 531, endPoint y: 487, distance: 308.8
click at [531, 487] on div "Automatisch testbar Diese Tests können zuverlässig mit Hilfe von Figma-Plugins …" at bounding box center [822, 429] width 608 height 560
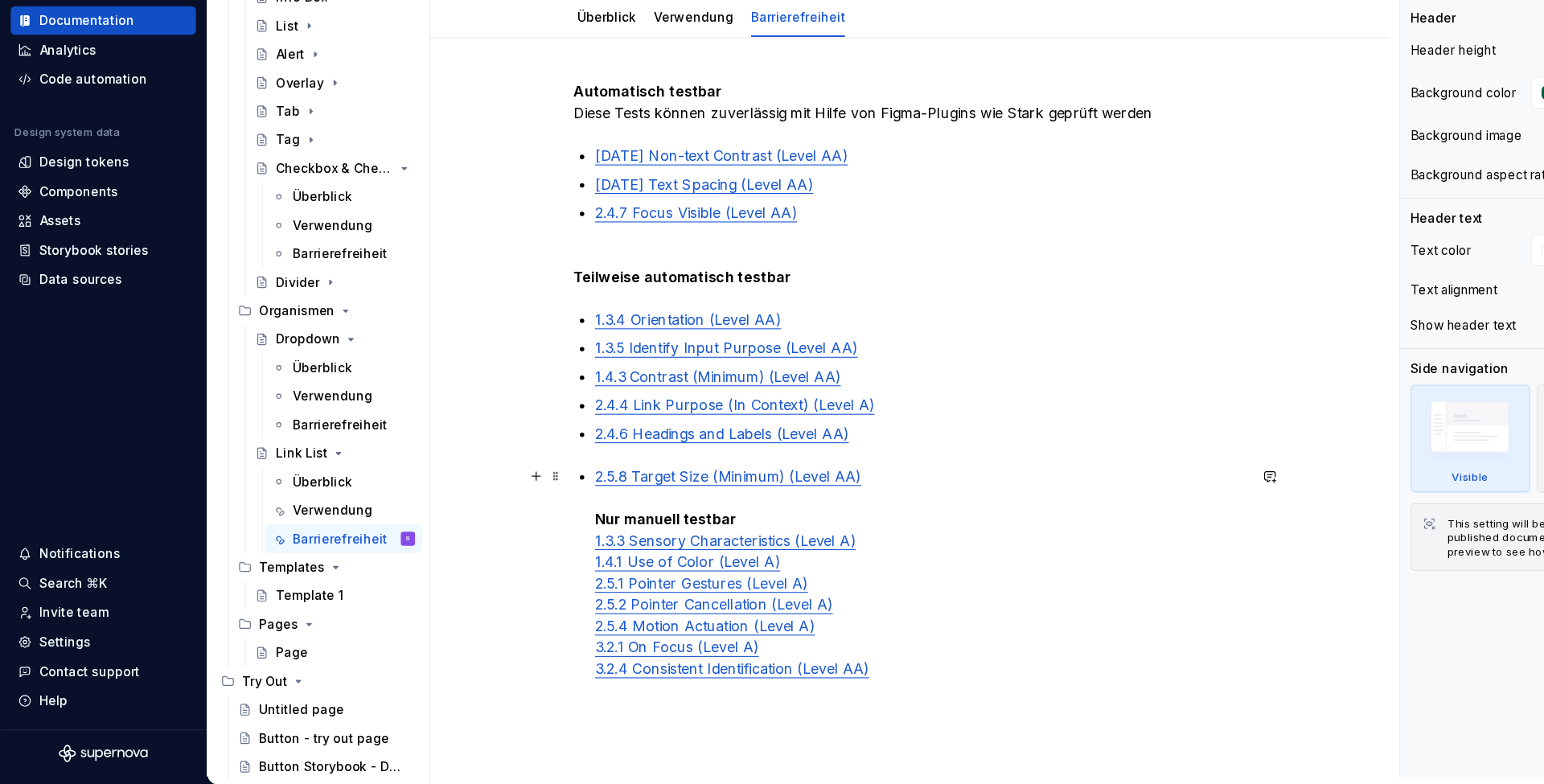
click at [537, 491] on div "Automatisch testbar Diese Tests können zuverlässig mit Hilfe von Figma-Plugins …" at bounding box center [822, 429] width 608 height 560
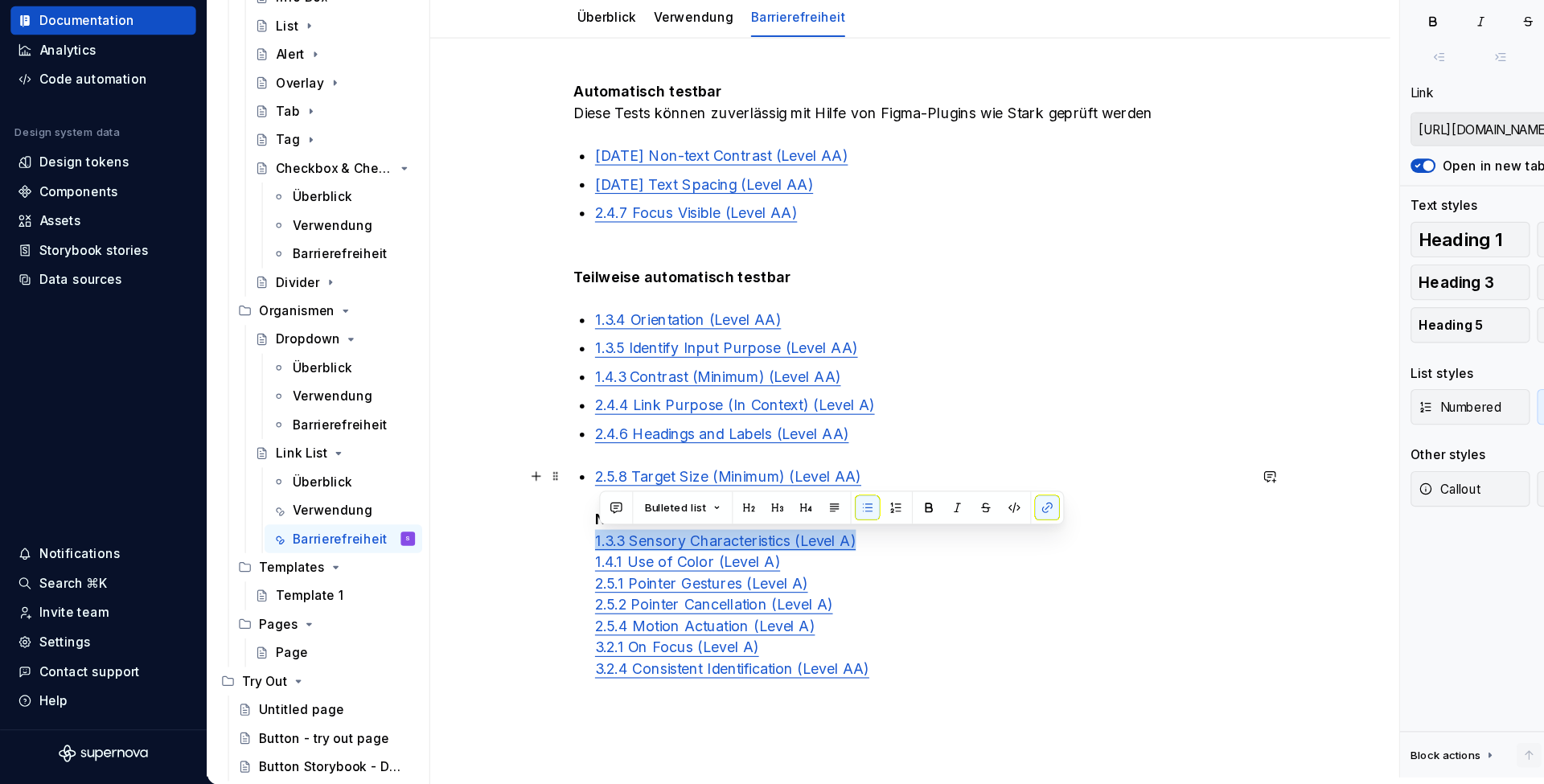
drag, startPoint x: 792, startPoint y: 487, endPoint x: 522, endPoint y: 489, distance: 270.0
click at [521, 489] on div "Automatisch testbar Diese Tests können zuverlässig mit Hilfe von Figma-Plugins …" at bounding box center [822, 536] width 867 height 853
click at [612, 527] on span "Bulleted list" at bounding box center [610, 534] width 56 height 13
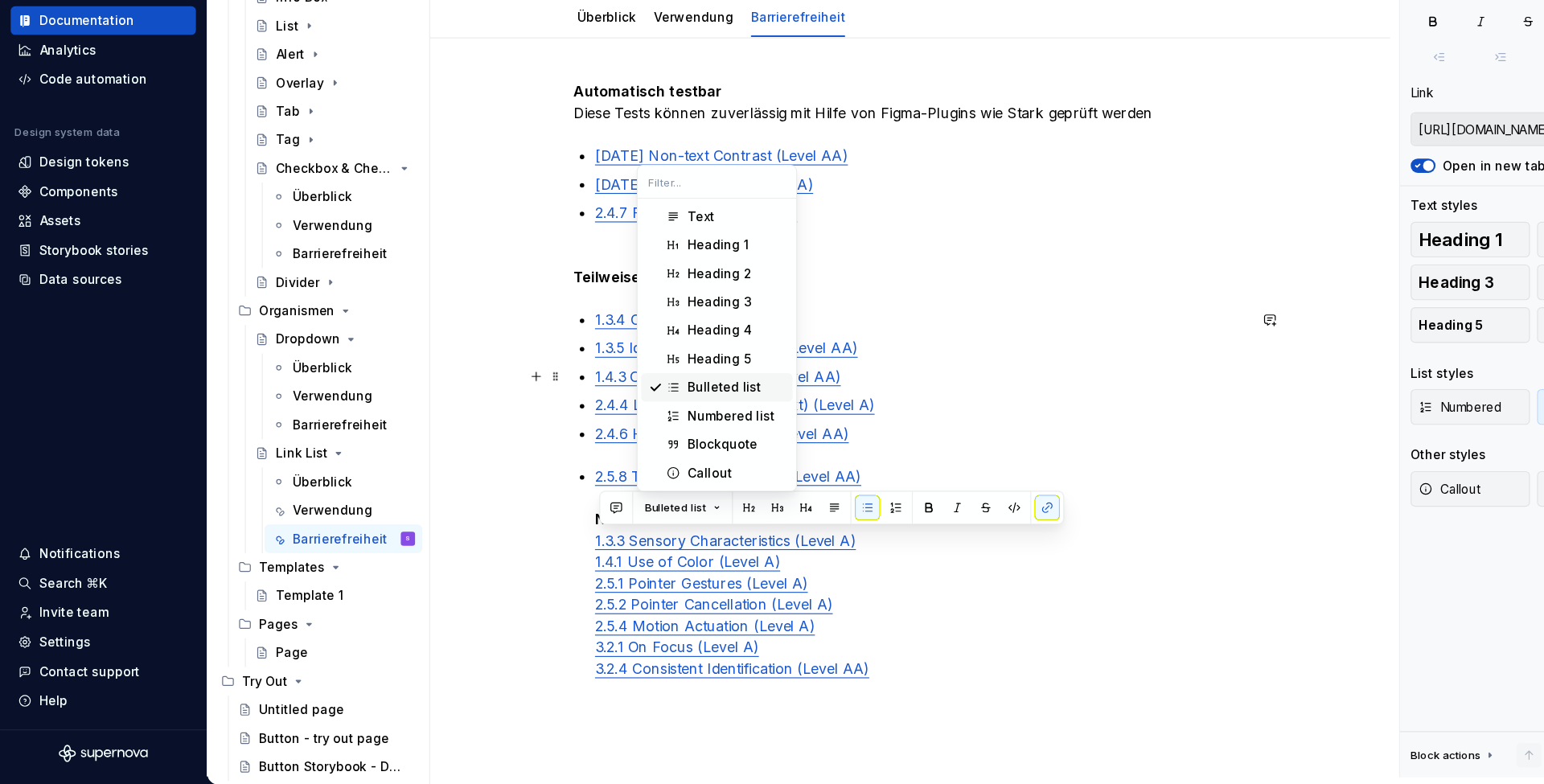
click at [628, 417] on div "Bulleted list" at bounding box center [654, 425] width 67 height 16
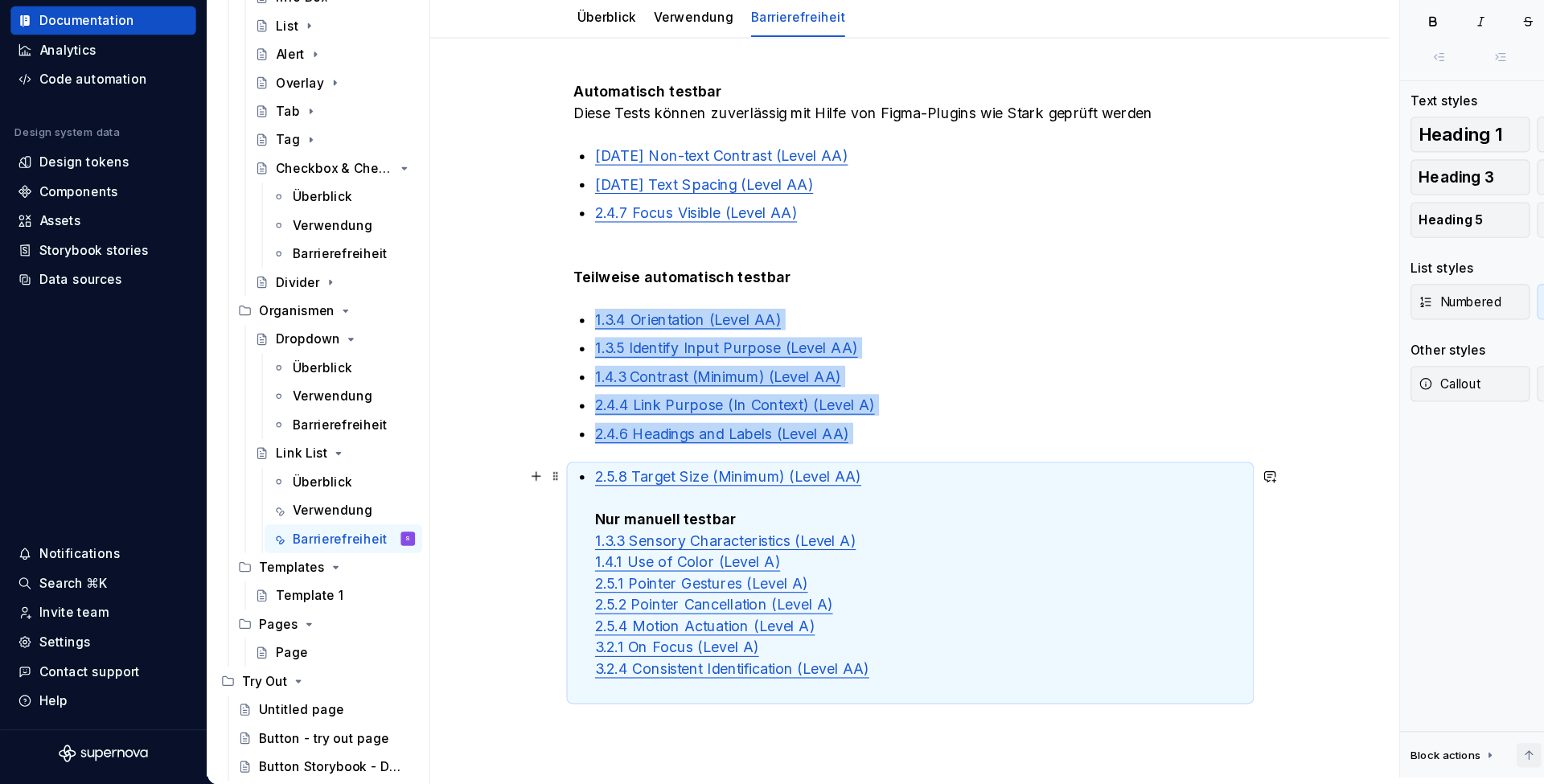
click at [537, 496] on ul "2.5.8 Target Size (Minimum) (Level AA) Nur manuell testbar 1.3.3 Sensory Charac…" at bounding box center [831, 602] width 589 height 213
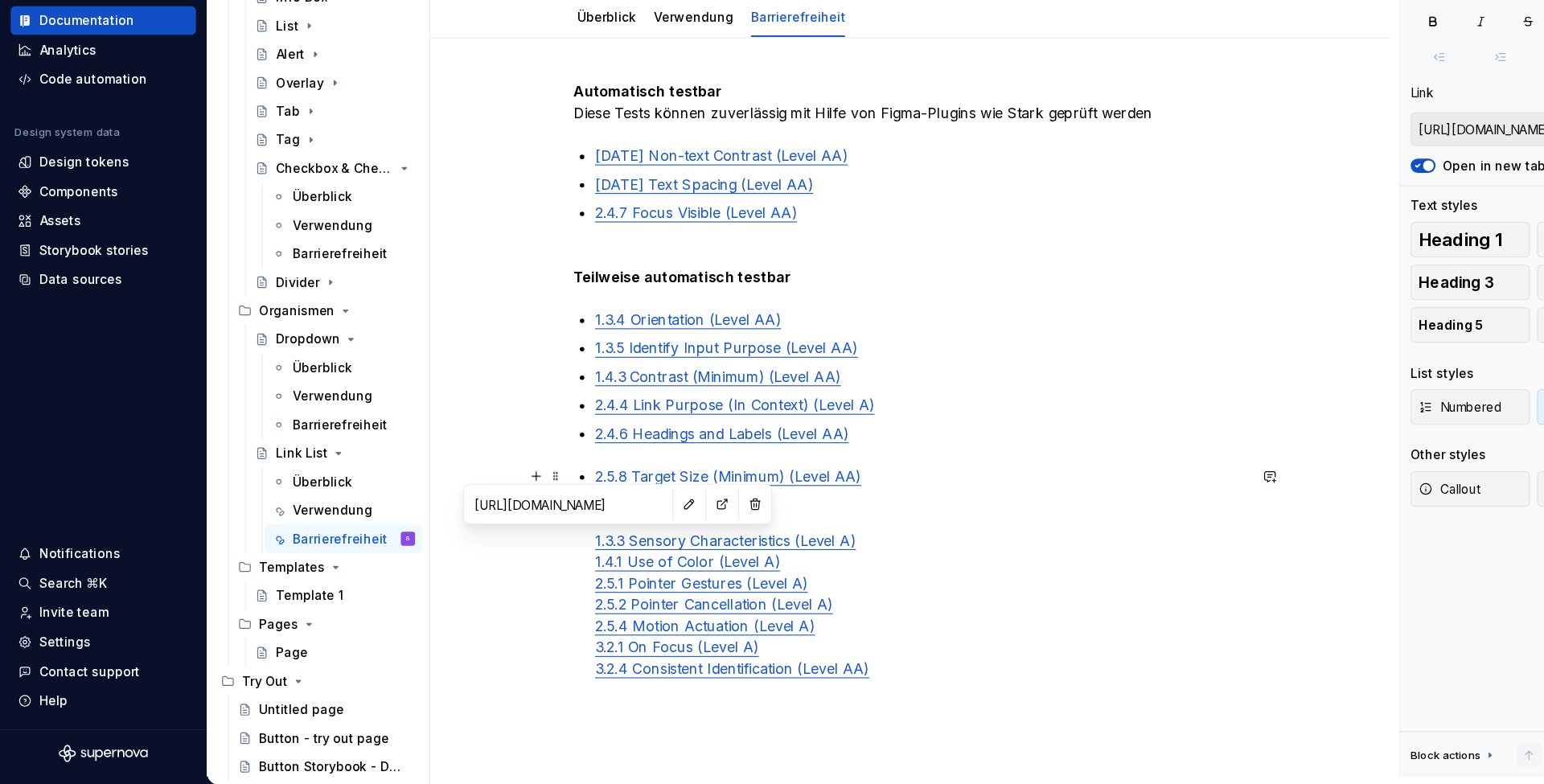
click at [539, 488] on div "Automatisch testbar Diese Tests können zuverlässig mit Hilfe von Figma-Plugins …" at bounding box center [822, 429] width 608 height 560
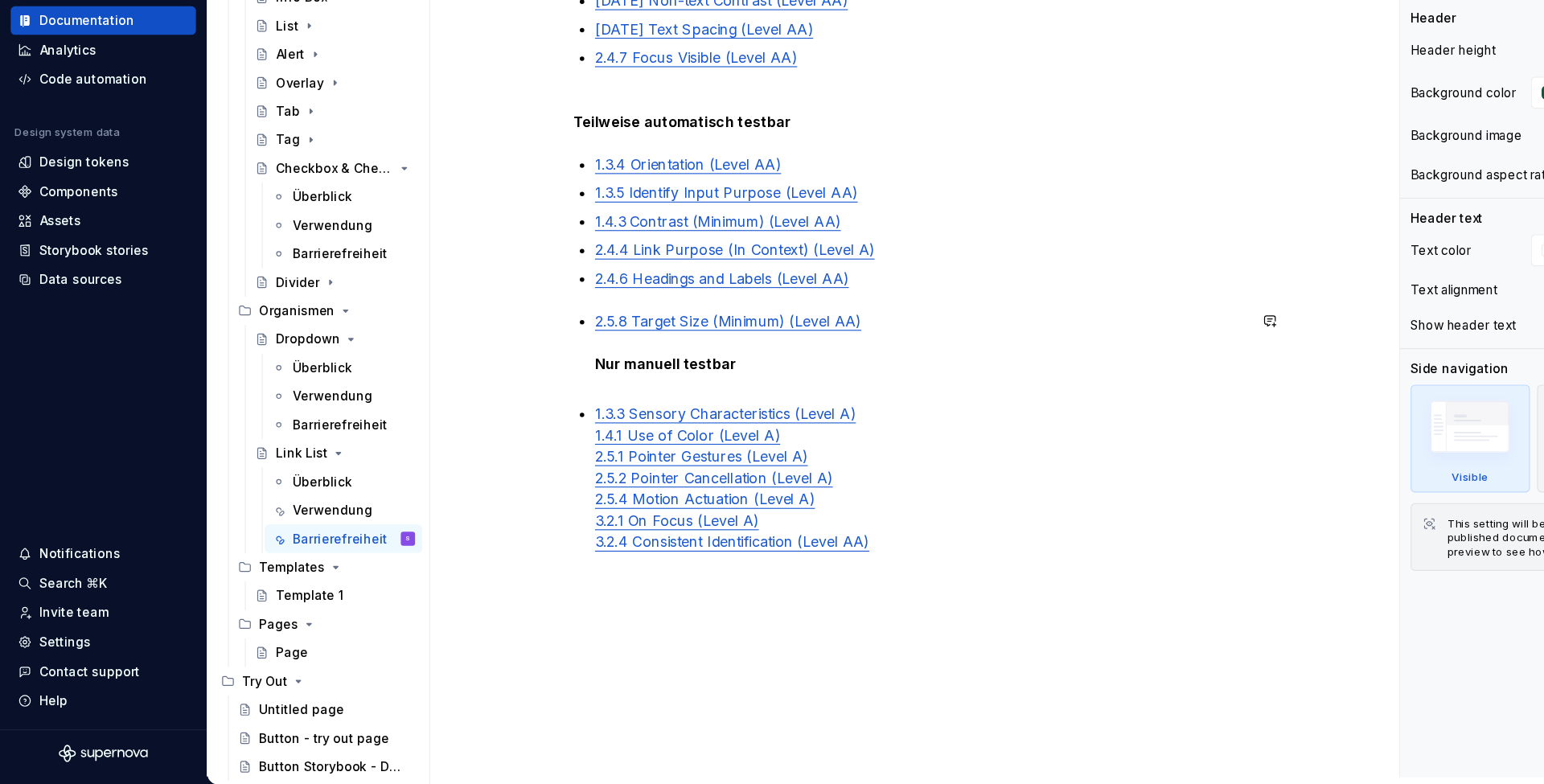
scroll to position [277, 0]
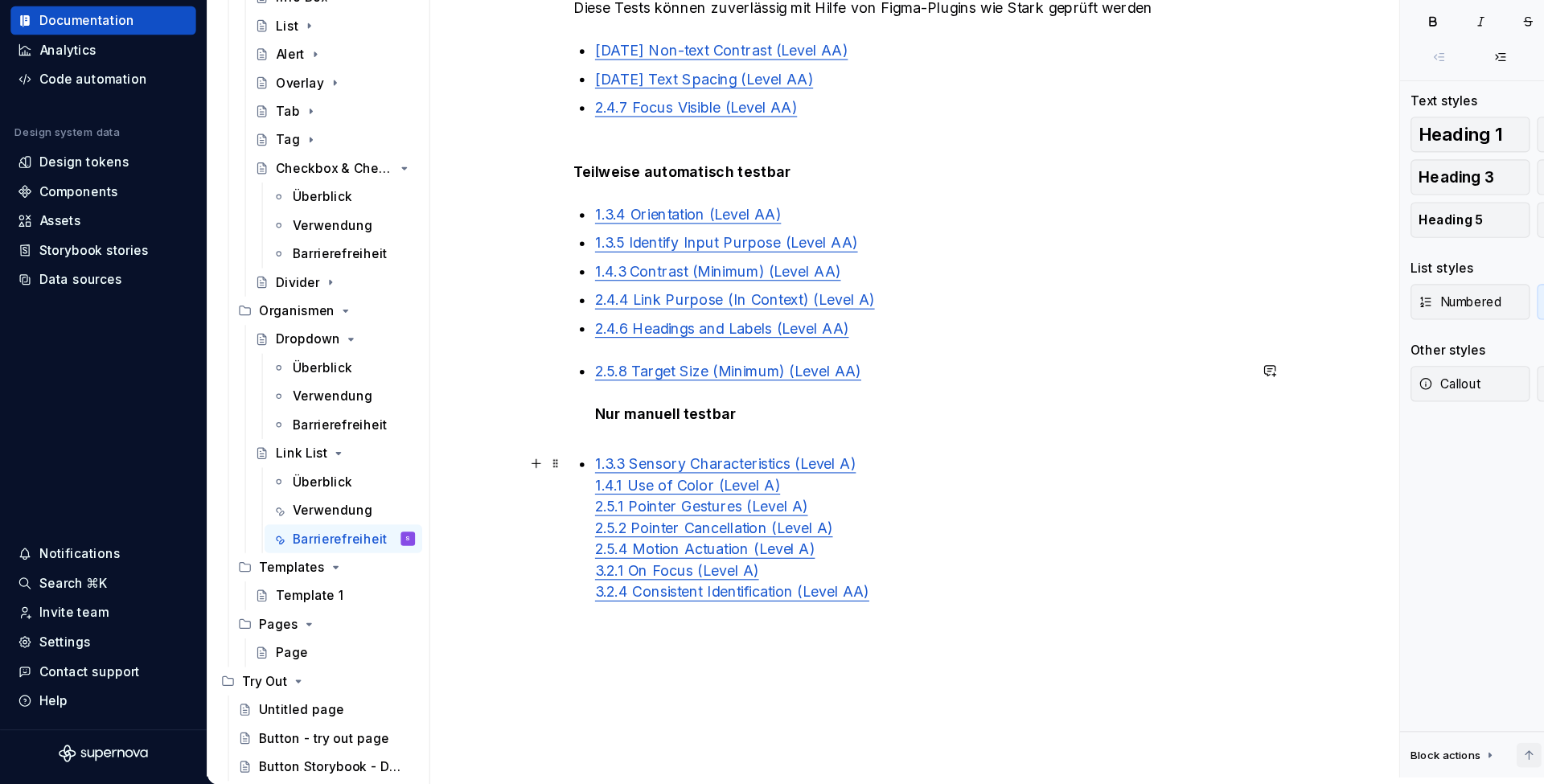
click at [535, 438] on div "Automatisch testbar Diese Tests können zuverlässig mit Hilfe von Figma-Plugins …" at bounding box center [822, 346] width 608 height 585
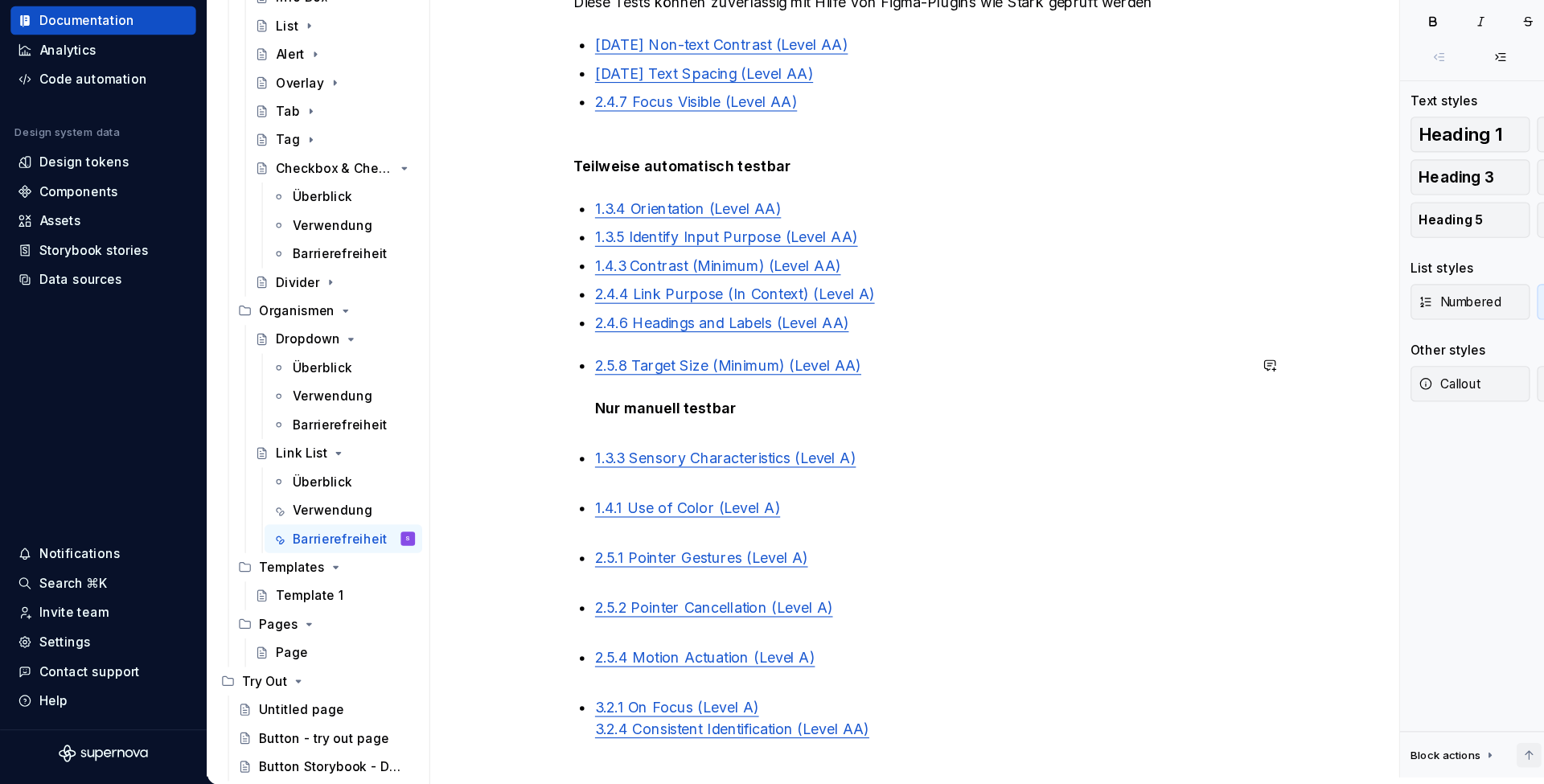
scroll to position [327, 0]
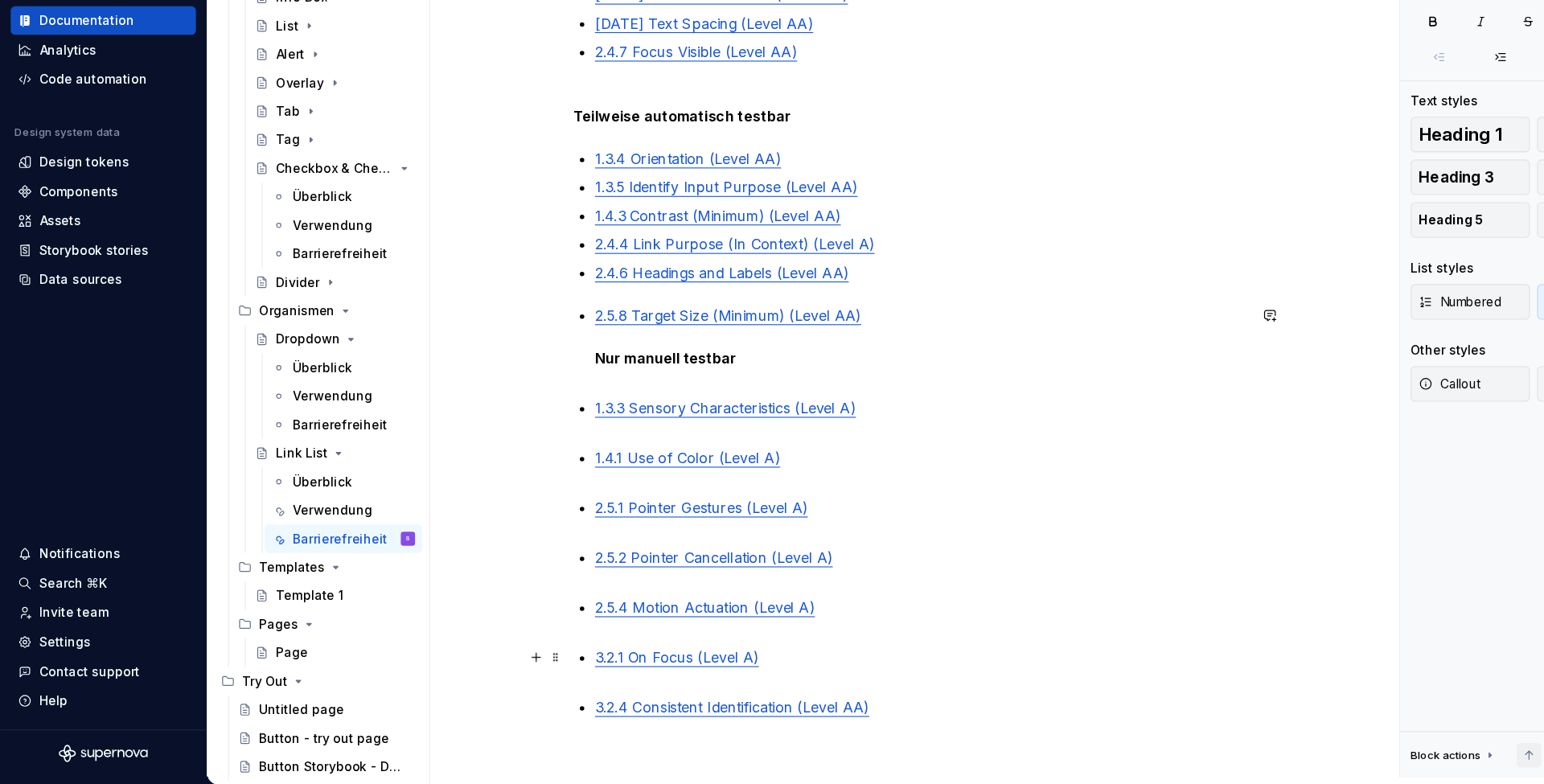
click at [586, 659] on p "3.2.1 On Focus (Level A)" at bounding box center [831, 678] width 589 height 39
click at [599, 614] on p "2.5.4 Motion Actuation (Level A)" at bounding box center [831, 633] width 589 height 39
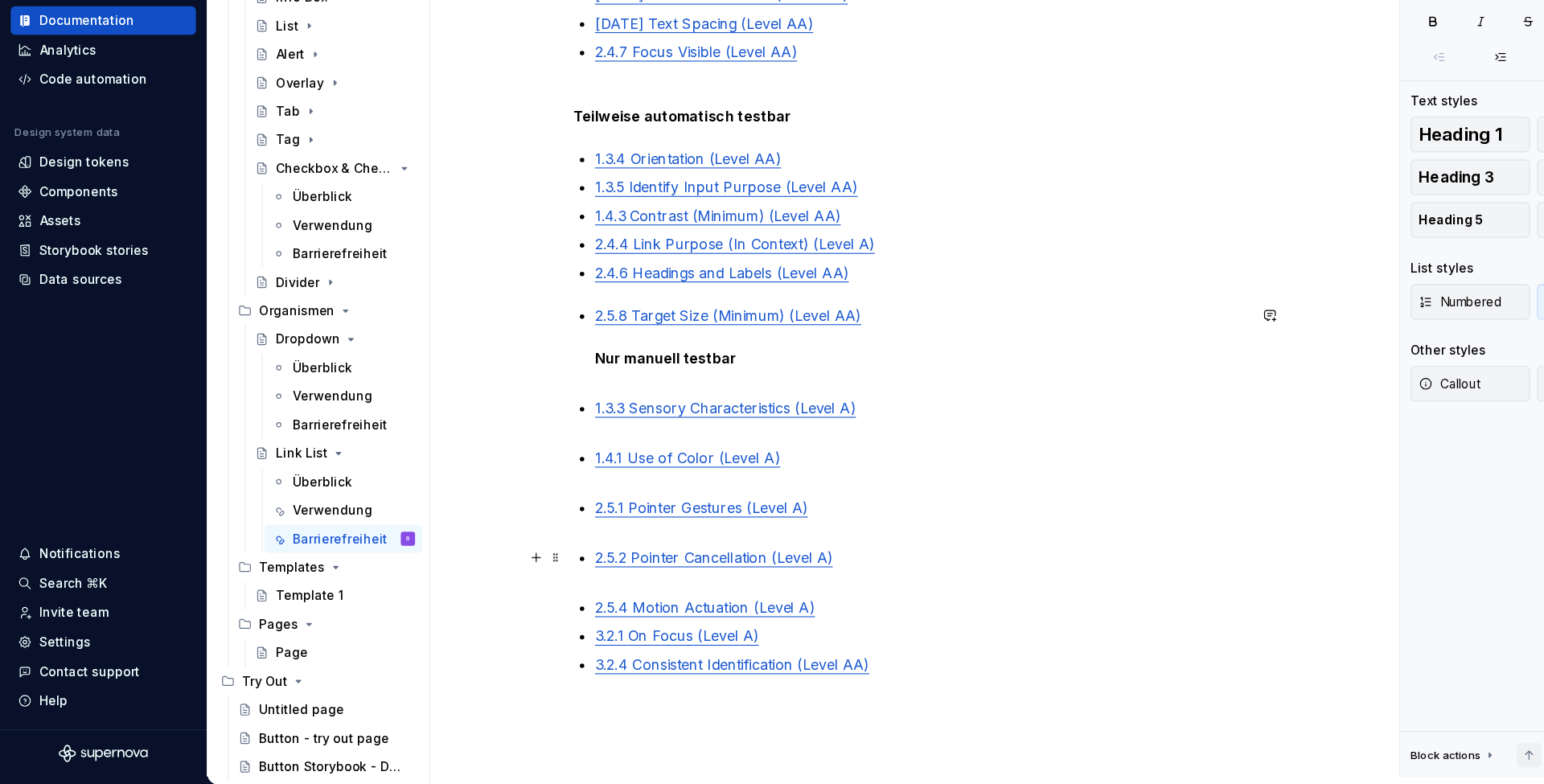
click at [646, 569] on p "2.5.2 Pointer Cancellation (Level A)" at bounding box center [831, 588] width 589 height 39
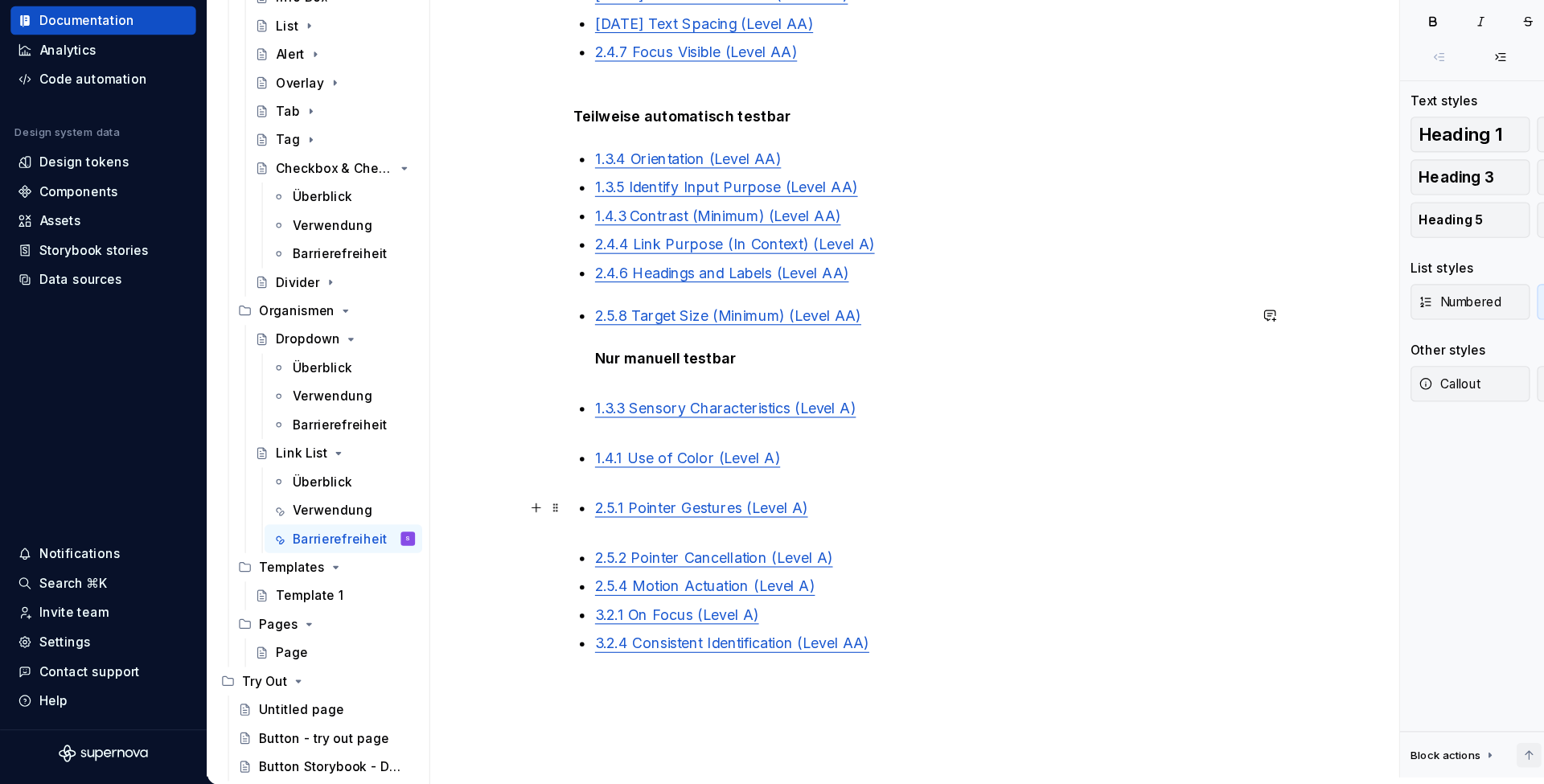
click at [643, 525] on p "2.5.1 Pointer Gestures (Level A)" at bounding box center [831, 543] width 589 height 39
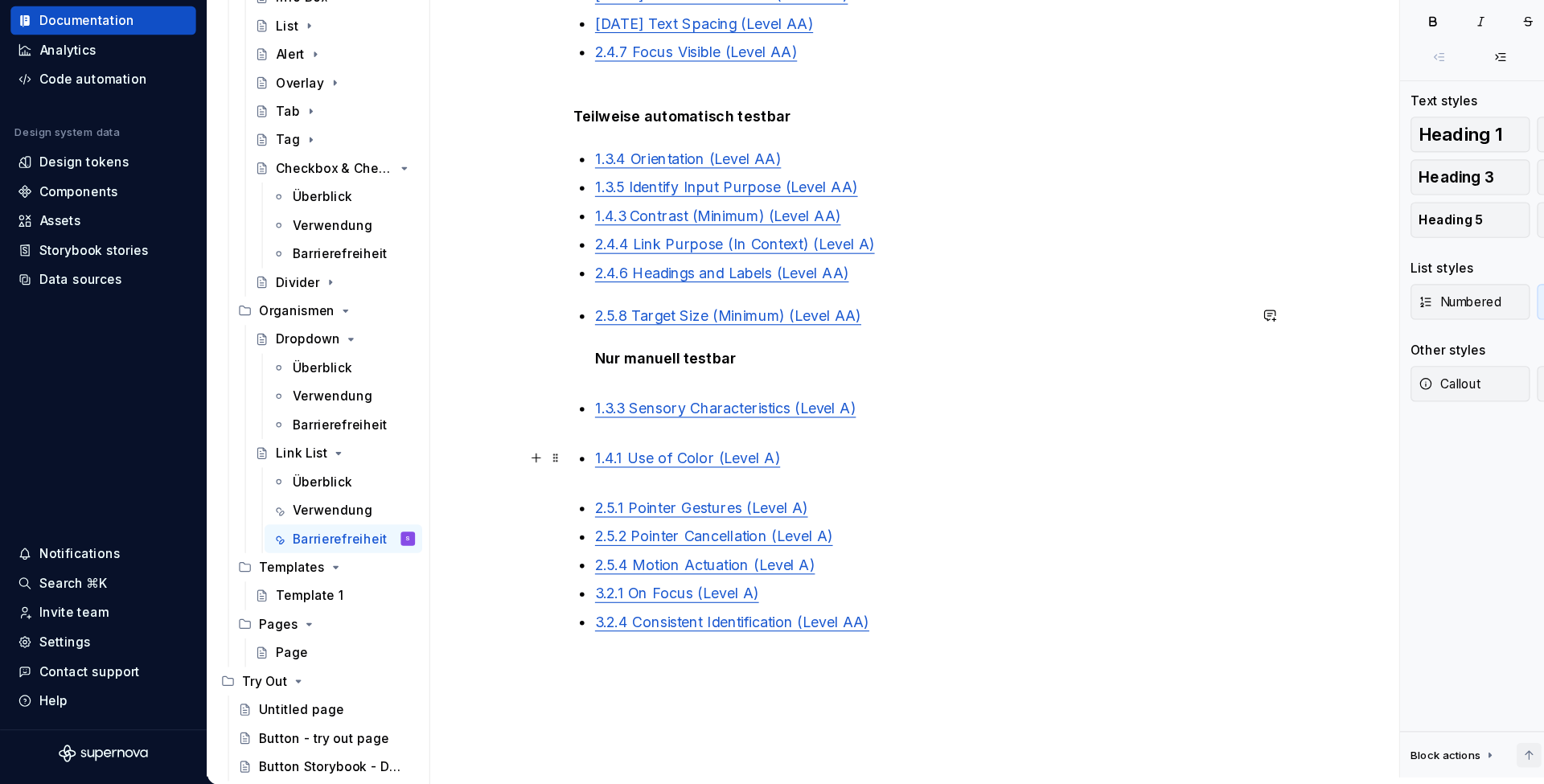
click at [640, 479] on p "1.4.1 Use of Color (Level A)" at bounding box center [831, 498] width 589 height 39
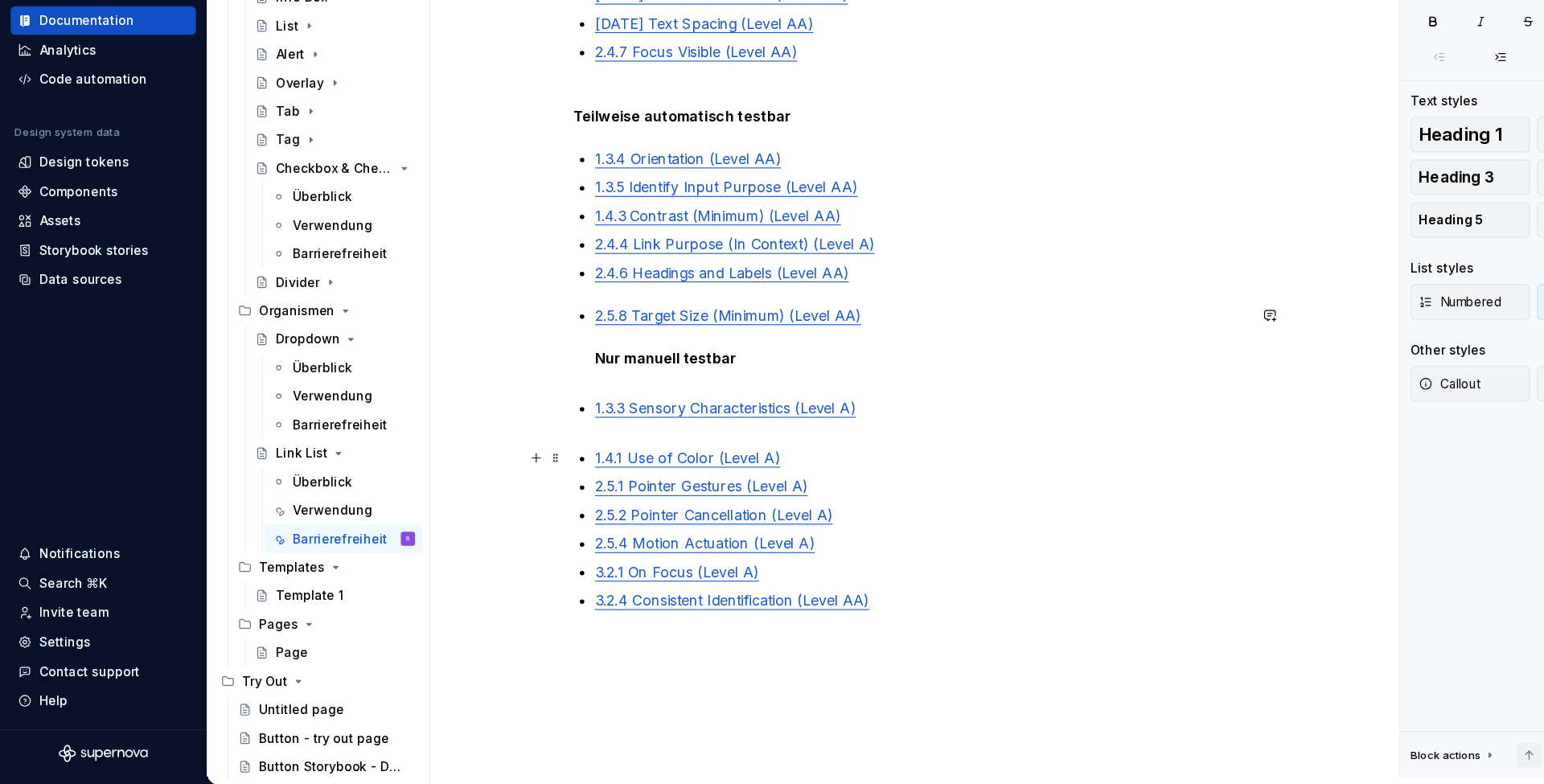
click at [631, 399] on ul "2.5.8 Target Size (Minimum) (Level AA) Nur manuell testbar 1.3.3 Sensory Charac…" at bounding box center [831, 498] width 589 height 296
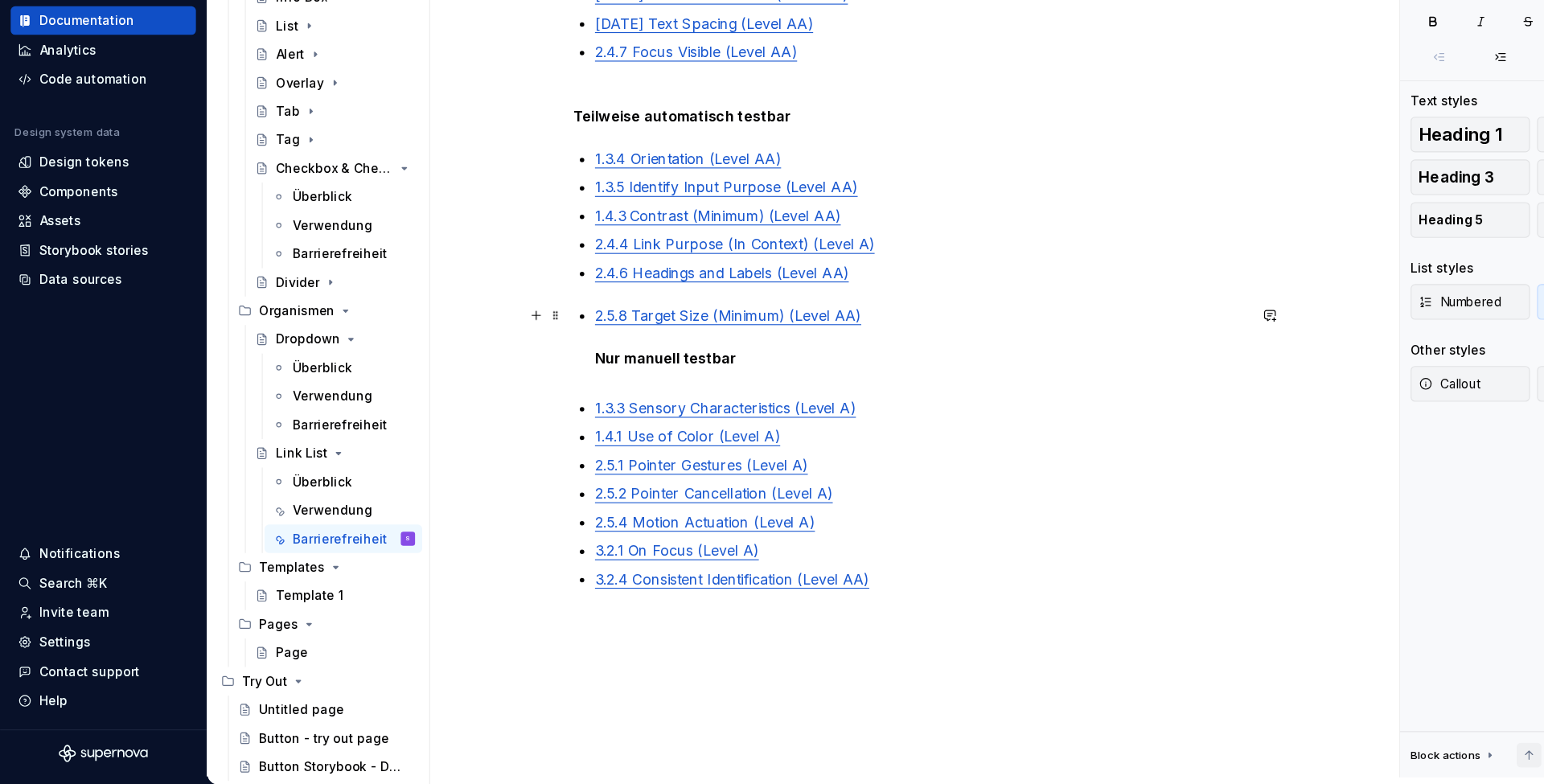
click at [613, 351] on p "2.5.8 Target Size (Minimum) (Level AA) Nur manuell testbar" at bounding box center [831, 389] width 589 height 77
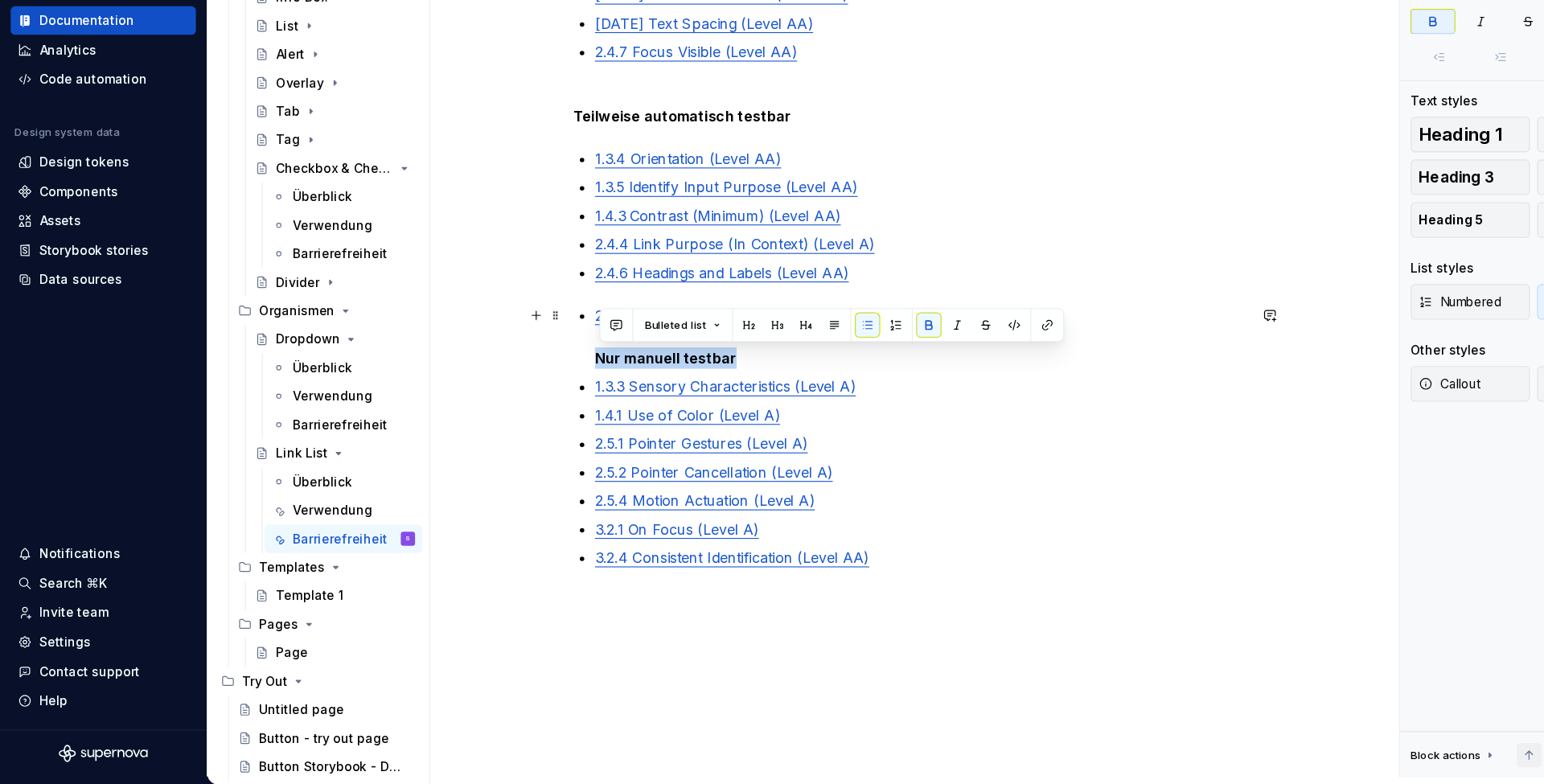
drag, startPoint x: 673, startPoint y: 323, endPoint x: 531, endPoint y: 330, distance: 142.2
click at [530, 329] on div "Automatisch testbar Diese Tests können zuverlässig mit Hilfe von Figma-Plugins …" at bounding box center [822, 305] width 608 height 604
click at [696, 351] on p "2.5.8 Target Size (Minimum) (Level AA) Nur manuell testbar" at bounding box center [831, 379] width 589 height 58
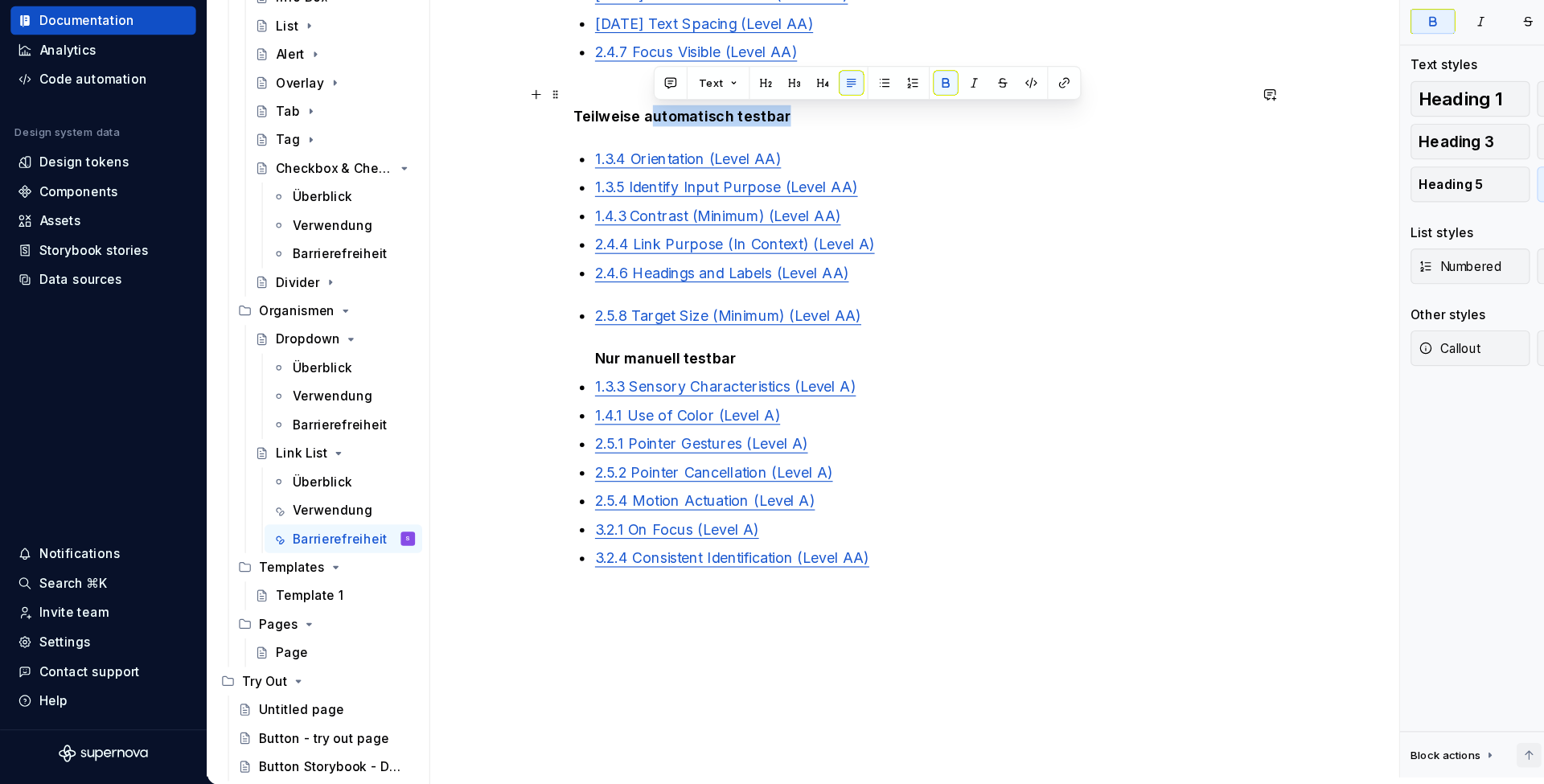
drag, startPoint x: 735, startPoint y: 103, endPoint x: 591, endPoint y: 104, distance: 144.0
click at [591, 151] on p "Teilweise automatisch testbar" at bounding box center [822, 170] width 608 height 39
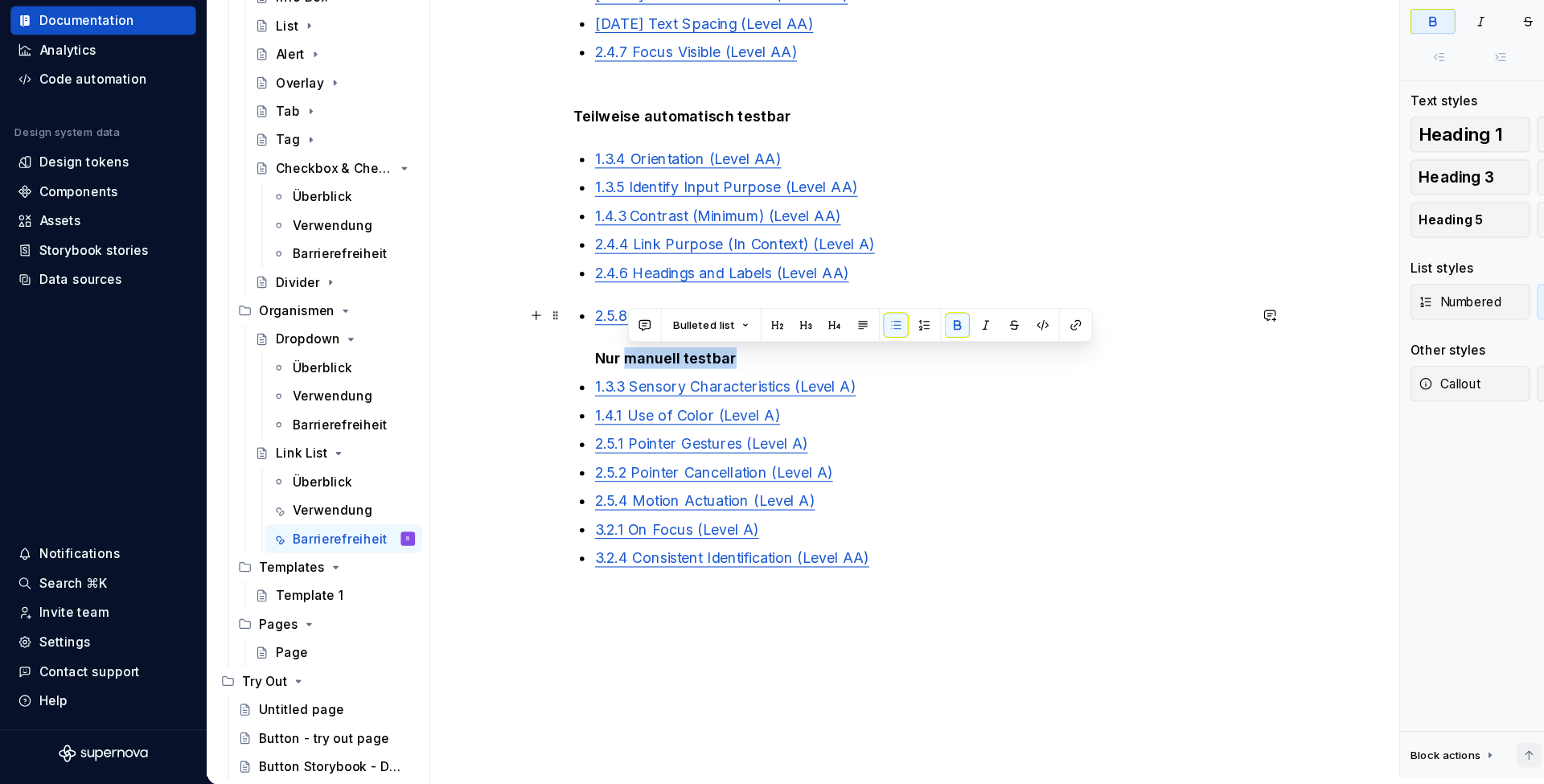
drag, startPoint x: 681, startPoint y: 326, endPoint x: 569, endPoint y: 327, distance: 112.0
click at [569, 351] on p "2.5.8 Target Size (Minimum) (Level AA) Nur manuell testbar" at bounding box center [831, 379] width 589 height 58
click at [538, 271] on div "Automatisch testbar Diese Tests können zuverlässig mit Hilfe von Figma-Plugins …" at bounding box center [822, 305] width 608 height 604
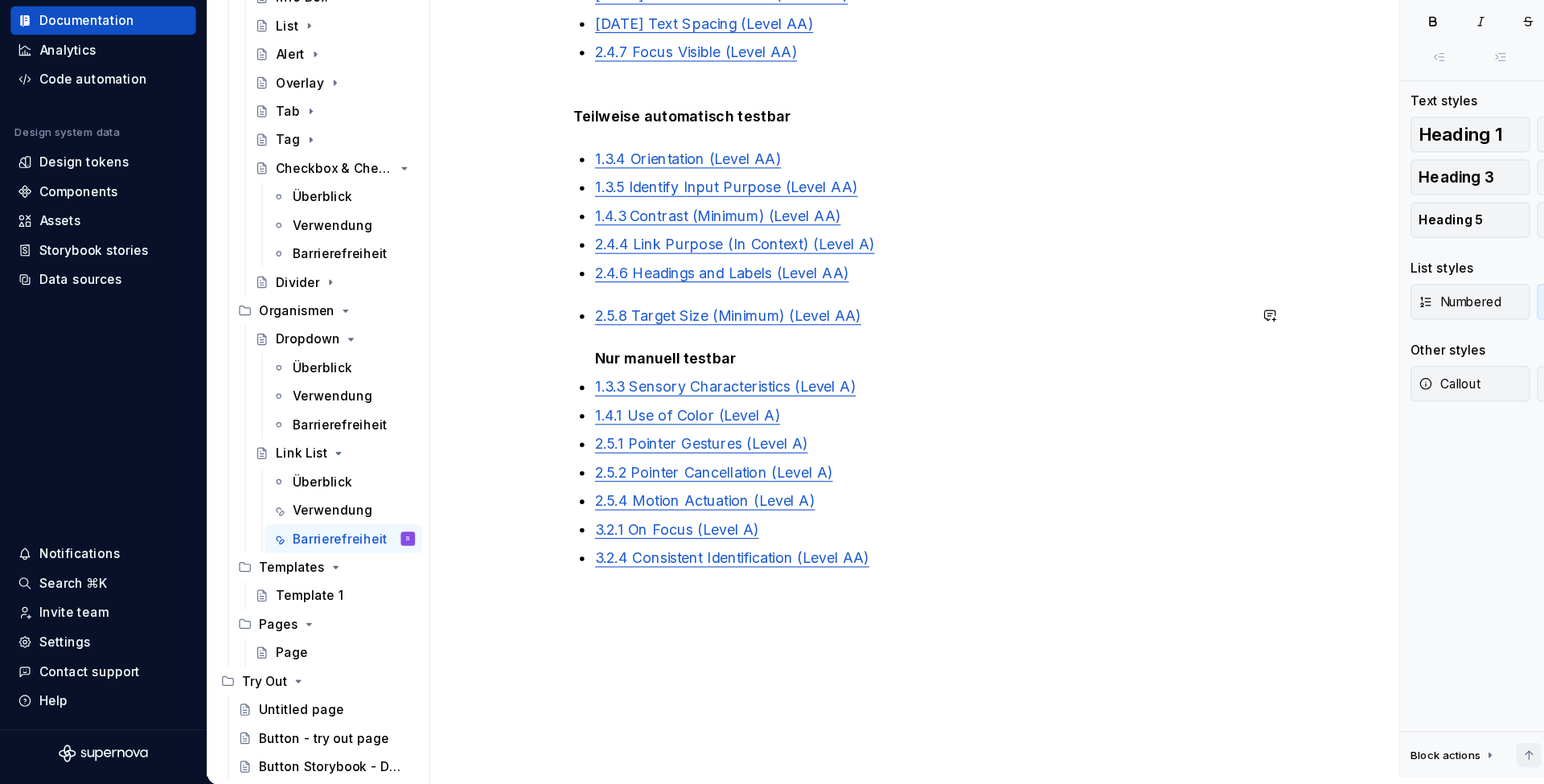
click at [580, 269] on div "Automatisch testbar Diese Tests können zuverlässig mit Hilfe von Figma-Plugins …" at bounding box center [822, 305] width 608 height 604
click at [564, 264] on div "Automatisch testbar Diese Tests können zuverlässig mit Hilfe von Figma-Plugins …" at bounding box center [822, 305] width 608 height 604
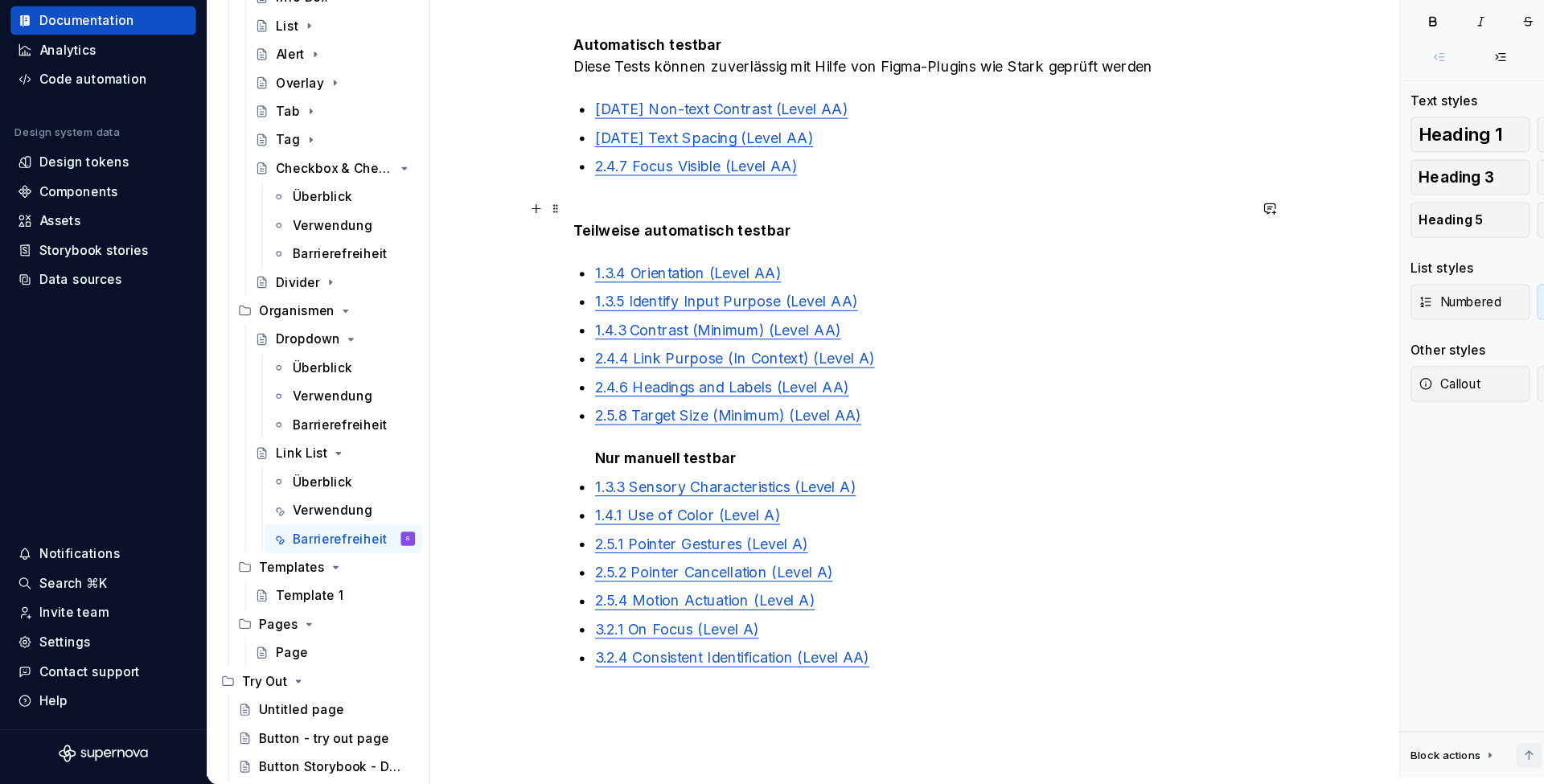
scroll to position [241, 0]
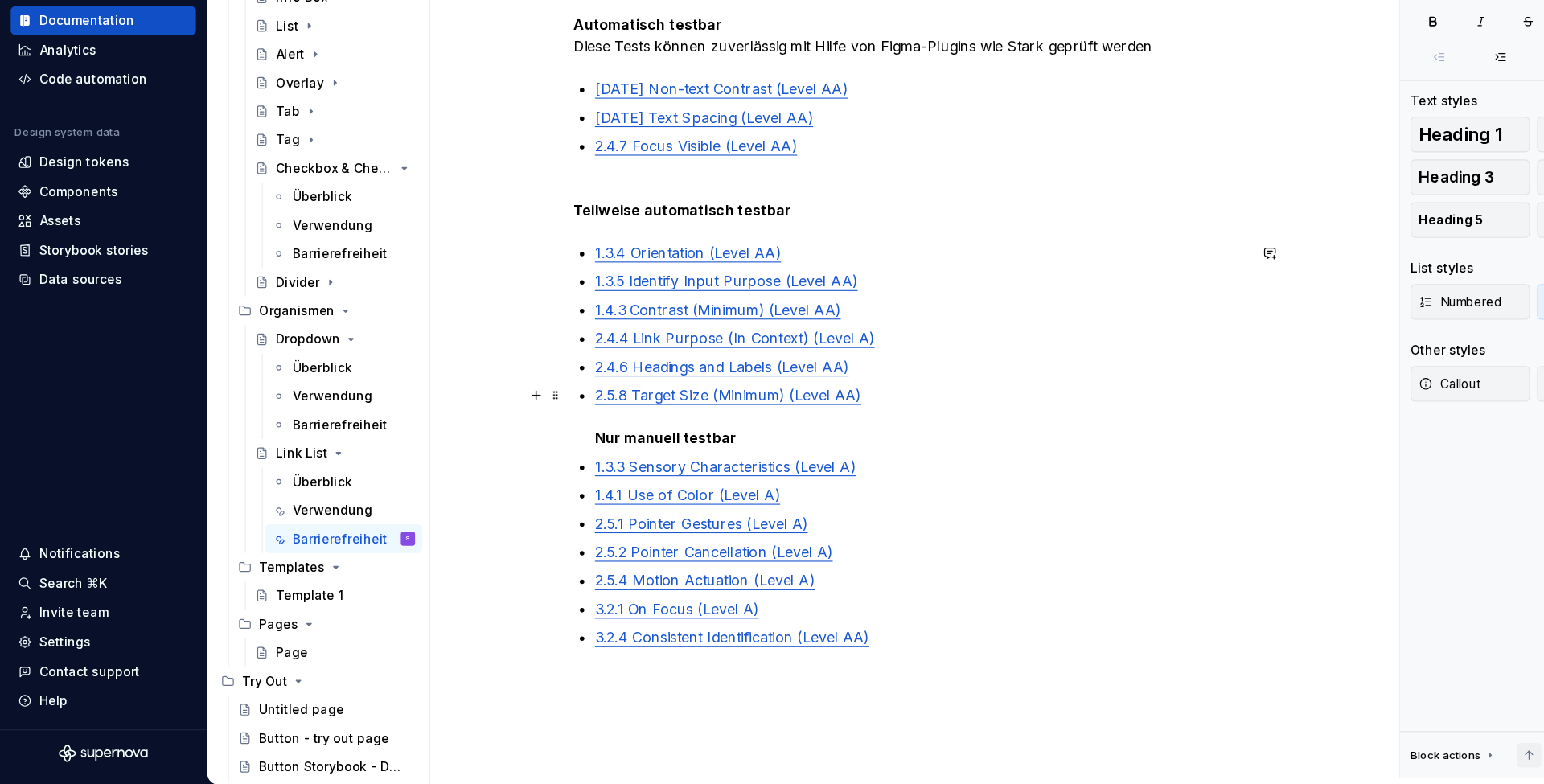
click at [682, 423] on p "2.5.8 Target Size (Minimum) (Level AA) Nur manuell testbar" at bounding box center [831, 452] width 589 height 58
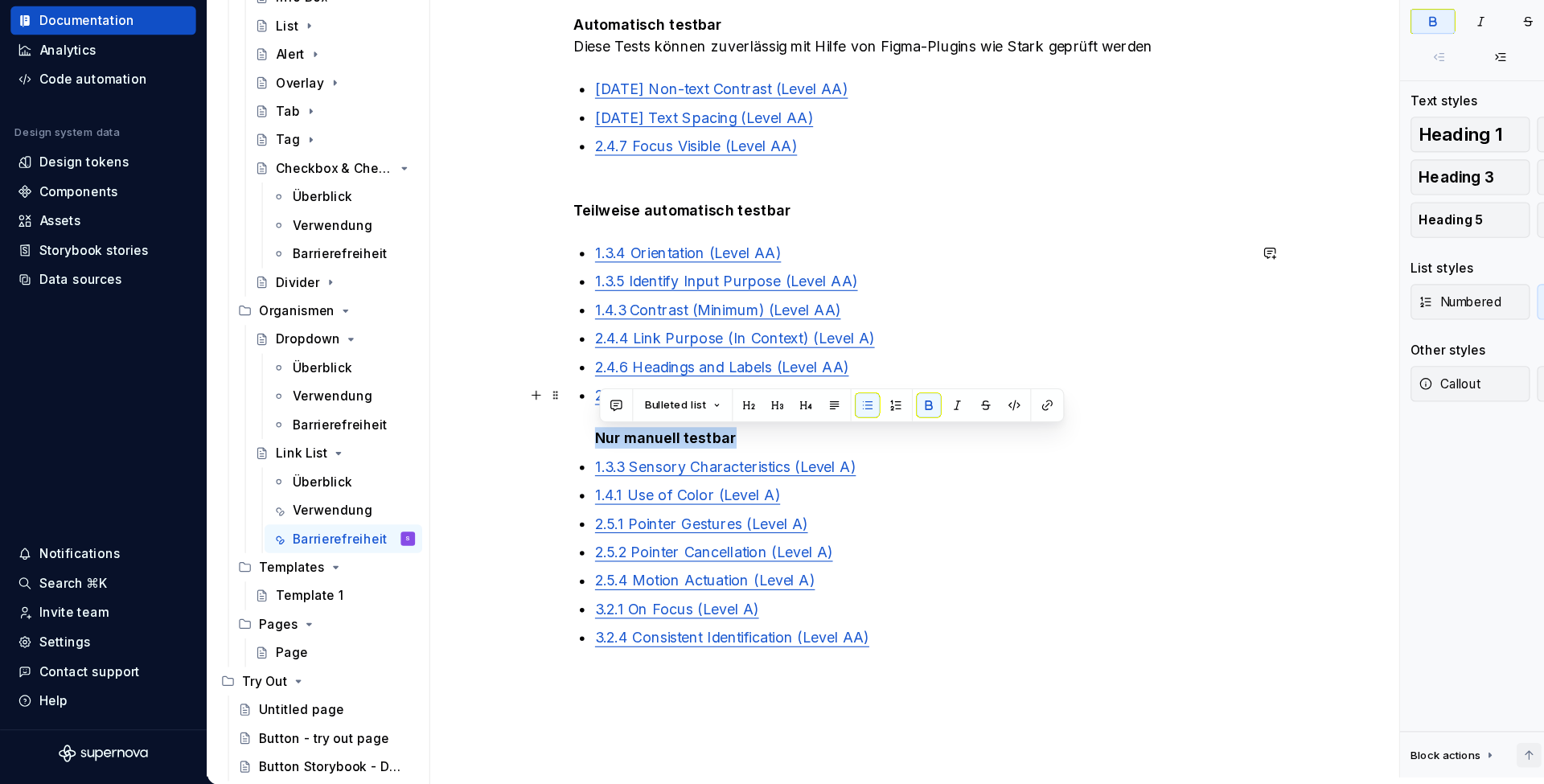
drag, startPoint x: 682, startPoint y: 403, endPoint x: 543, endPoint y: 395, distance: 139.2
click at [543, 423] on p "2.5.8 Target Size (Minimum) (Level AA) Nur manuell testbar" at bounding box center [831, 452] width 589 height 58
click at [627, 430] on button "Bulleted list" at bounding box center [616, 441] width 83 height 22
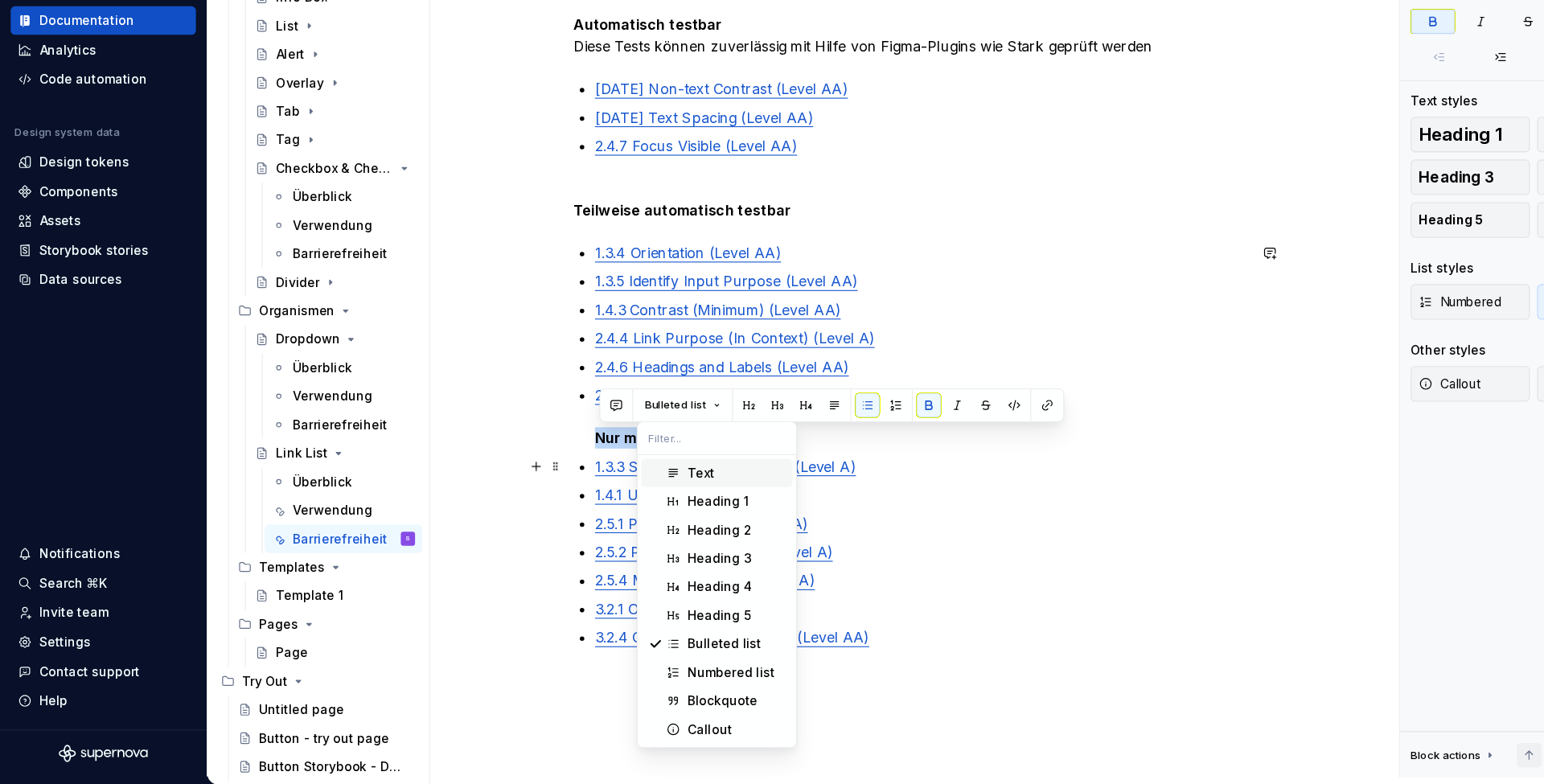
click at [627, 494] on div "Text" at bounding box center [632, 502] width 24 height 16
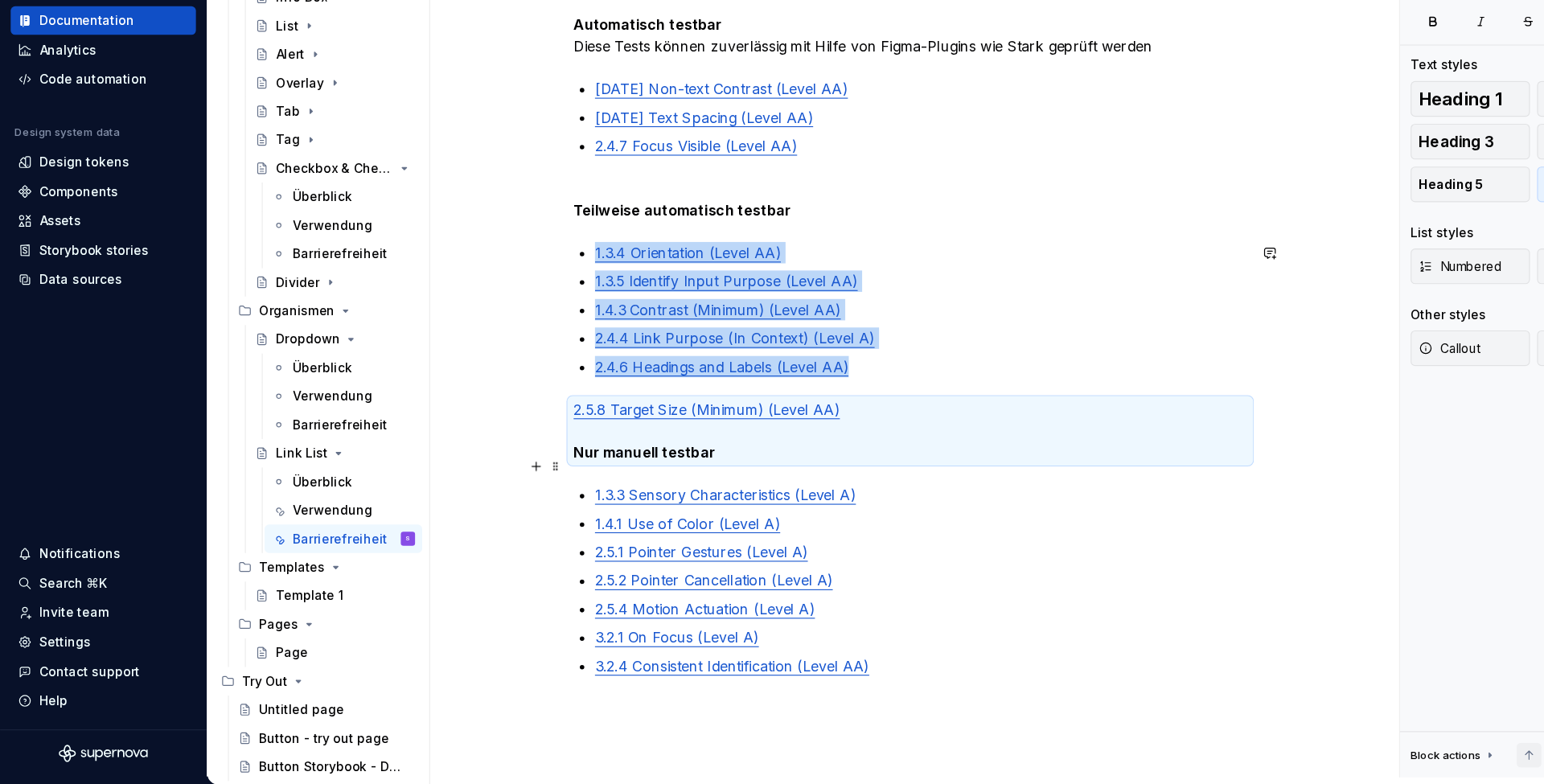
scroll to position [347, 0]
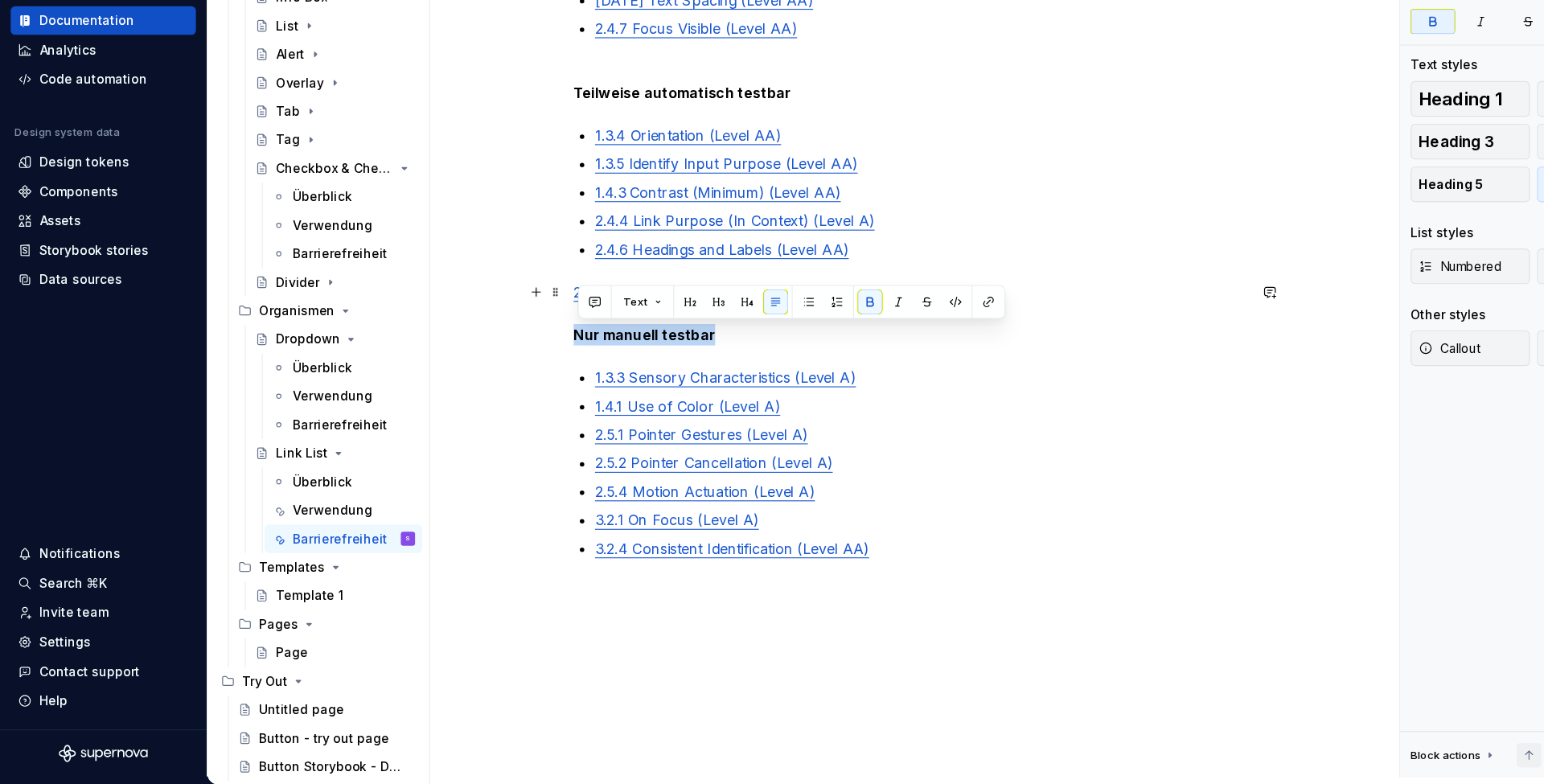
drag, startPoint x: 659, startPoint y: 304, endPoint x: 505, endPoint y: 305, distance: 154.0
click at [504, 305] on div "Automatisch testbar Diese Tests können zuverlässig mit Hilfe von Figma-Plugins …" at bounding box center [822, 399] width 867 height 911
click at [661, 330] on p "2.5.8 Target Size (Minimum) (Level AA) Nur manuell testbar" at bounding box center [822, 359] width 608 height 58
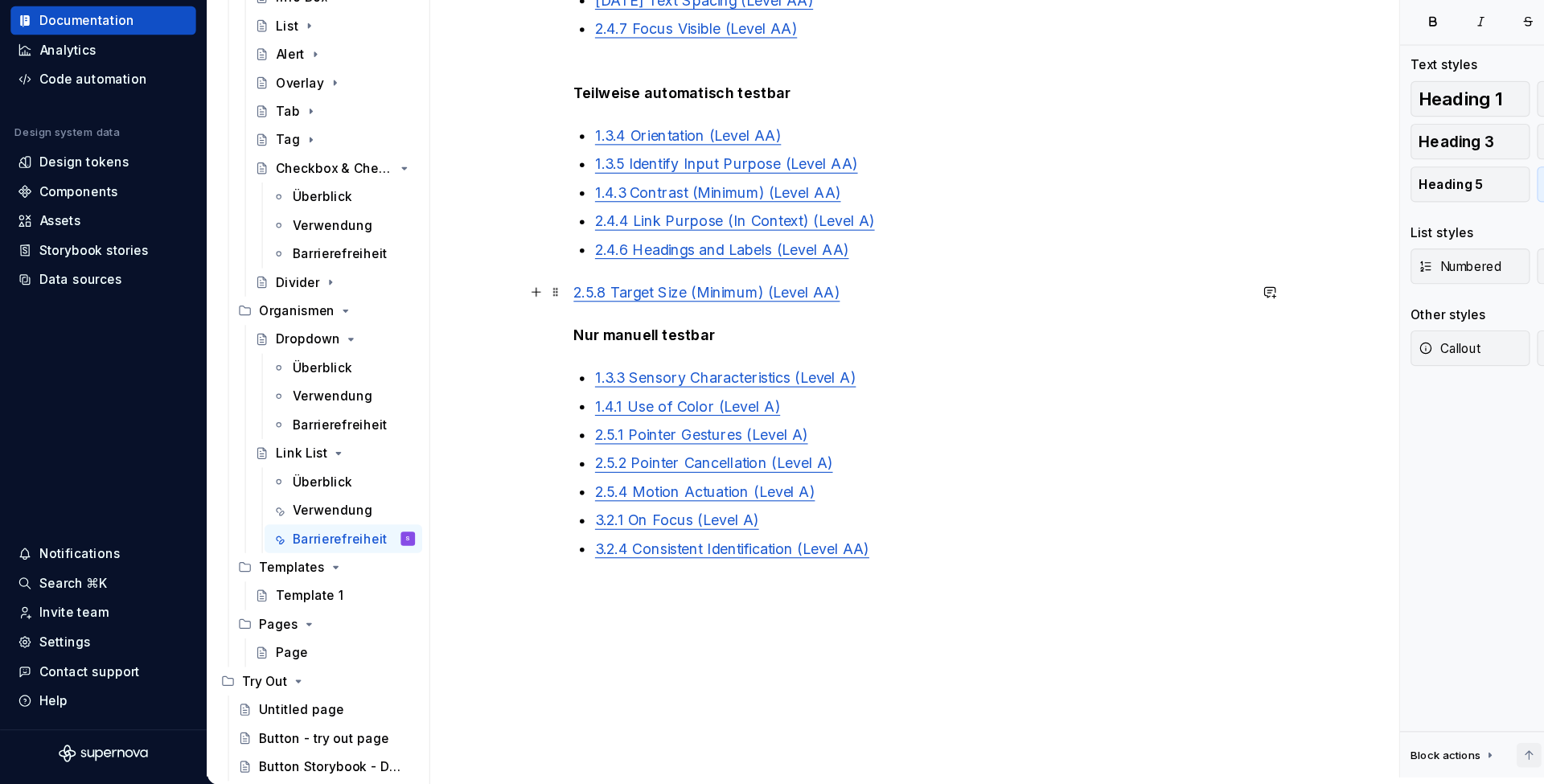
click at [602, 330] on p "2.5.8 Target Size (Minimum) (Level AA) Nur manuell testbar" at bounding box center [822, 359] width 608 height 58
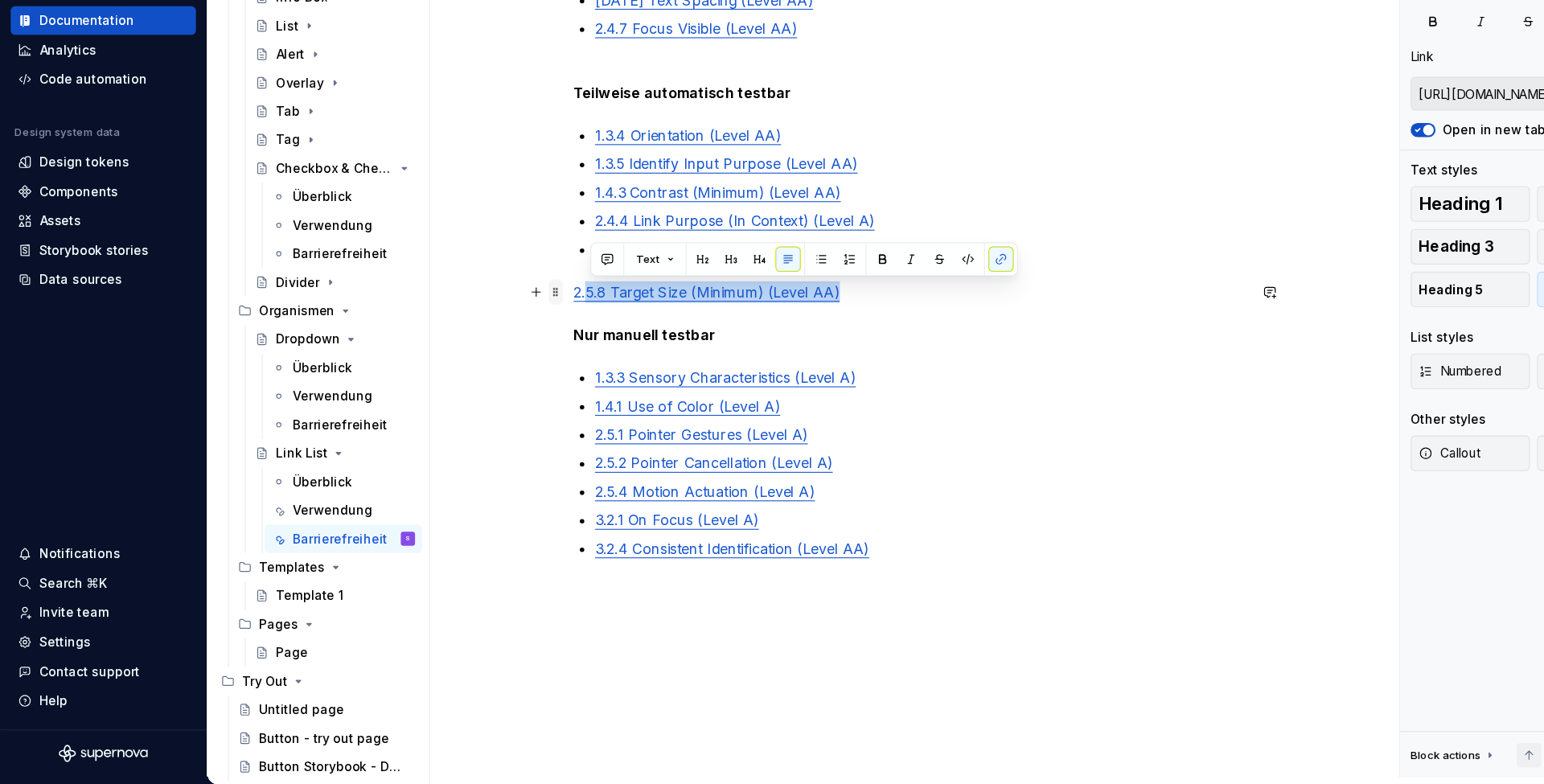
drag, startPoint x: 776, startPoint y: 266, endPoint x: 499, endPoint y: 259, distance: 277.1
click at [518, 258] on div "Automatisch testbar Diese Tests können zuverlässig mit Hilfe von Figma-Plugins …" at bounding box center [822, 300] width 608 height 637
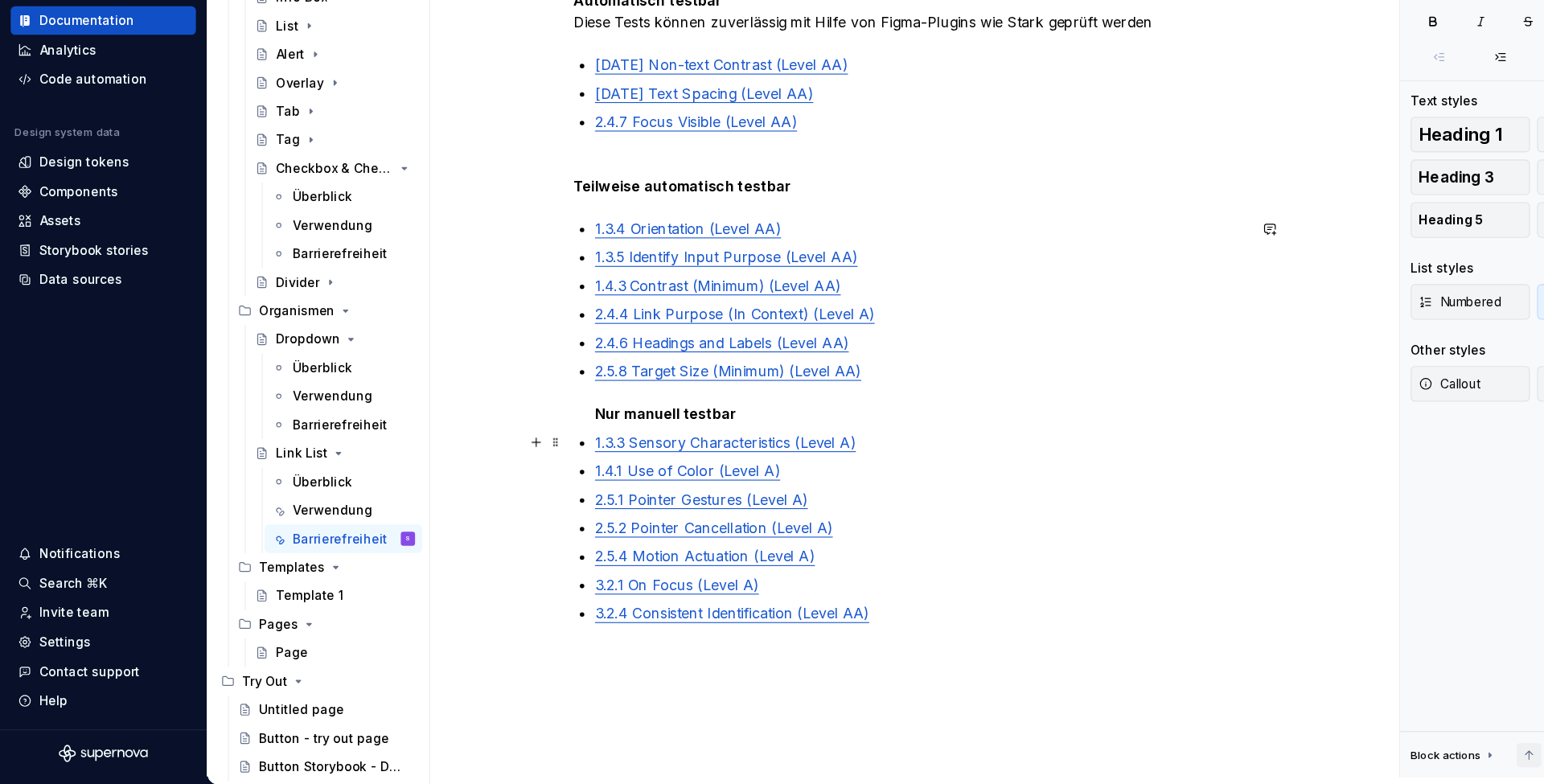
scroll to position [282, 0]
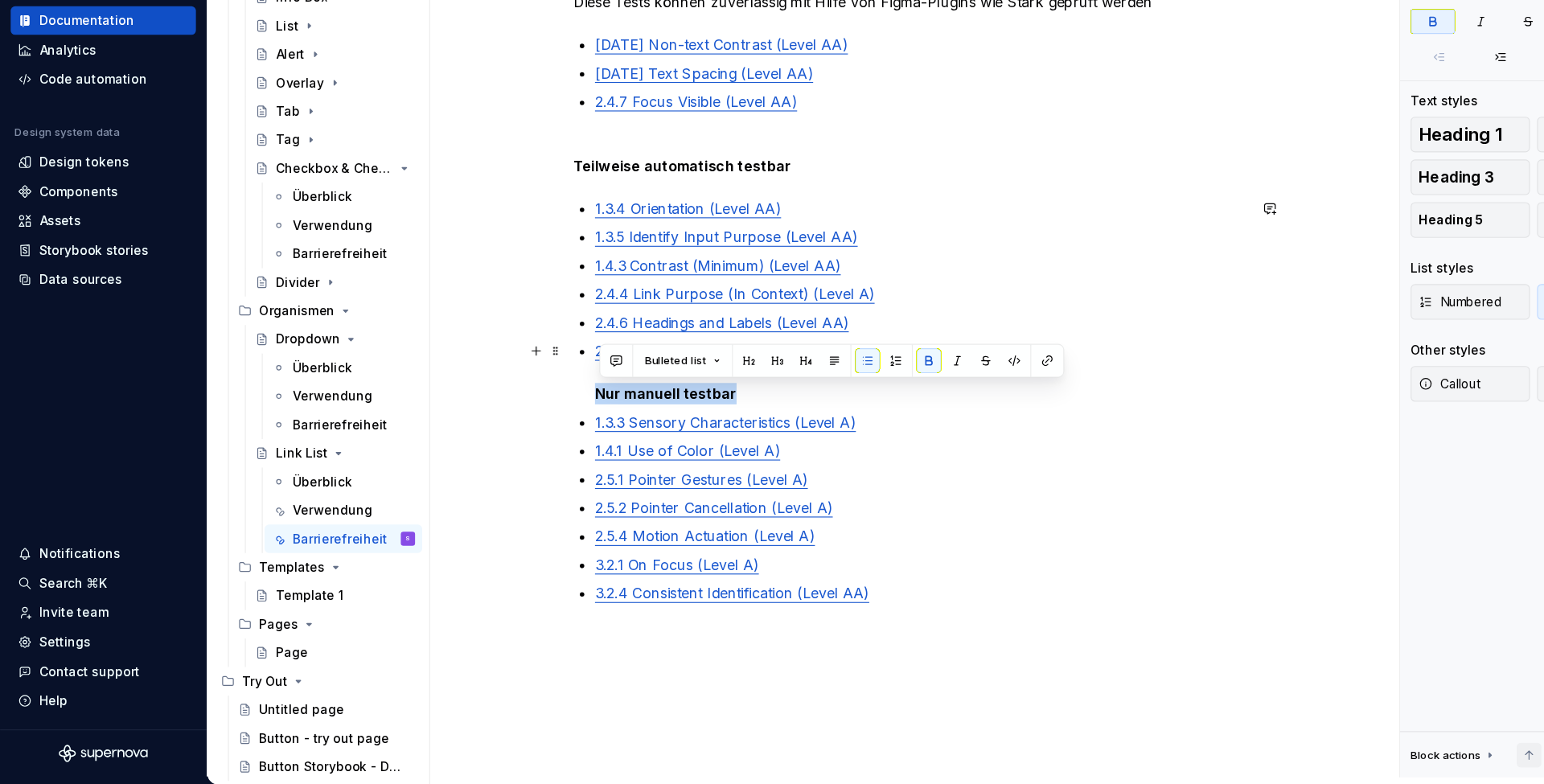
drag, startPoint x: 676, startPoint y: 352, endPoint x: 515, endPoint y: 356, distance: 161.0
click at [514, 355] on div "Automatisch testbar Diese Tests können zuverlässig mit Hilfe von Figma-Plugins …" at bounding box center [822, 452] width 867 height 885
click at [645, 390] on button "Bulleted list" at bounding box center [616, 401] width 83 height 22
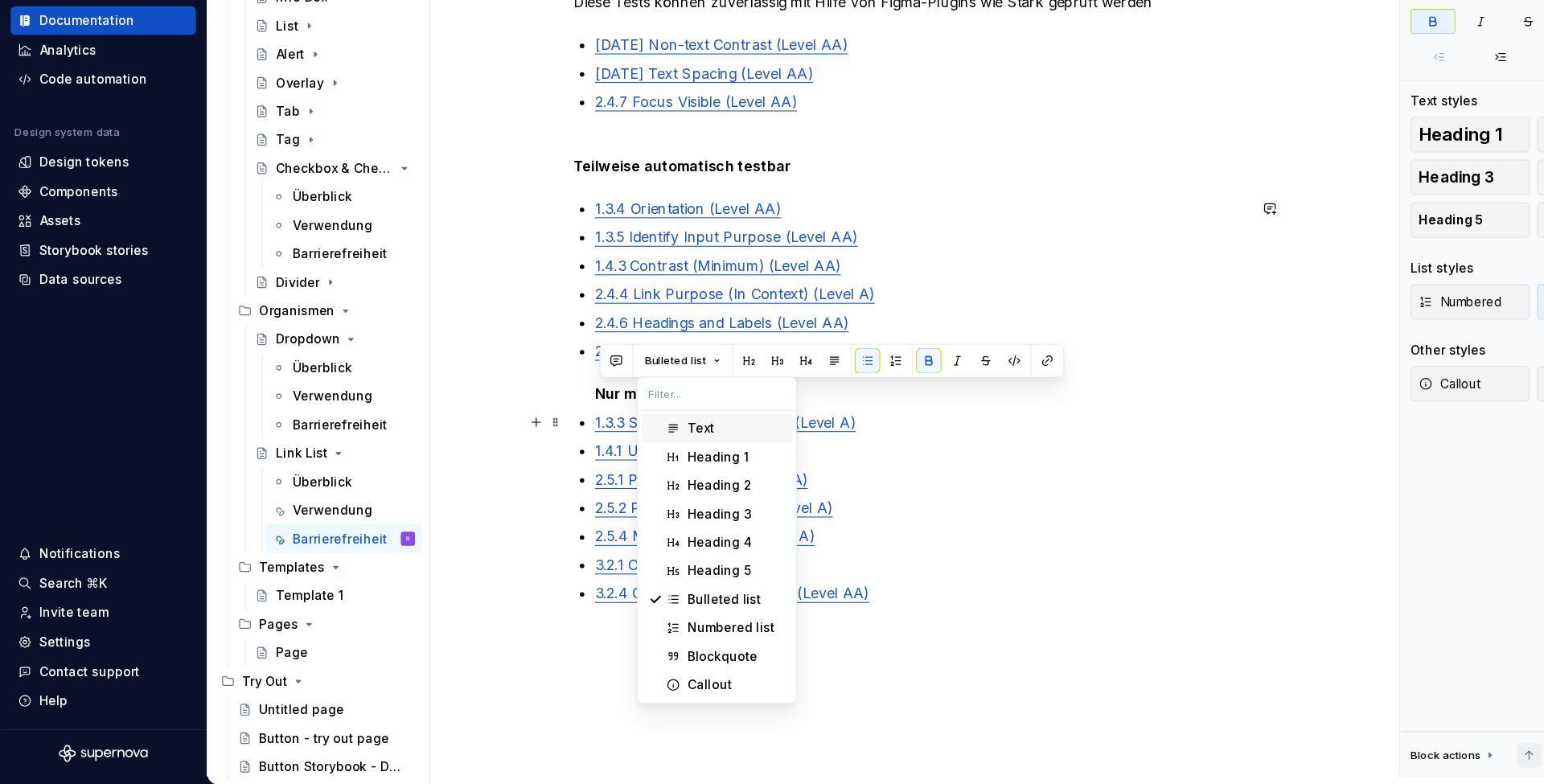
click at [629, 454] on div "Text" at bounding box center [632, 462] width 24 height 16
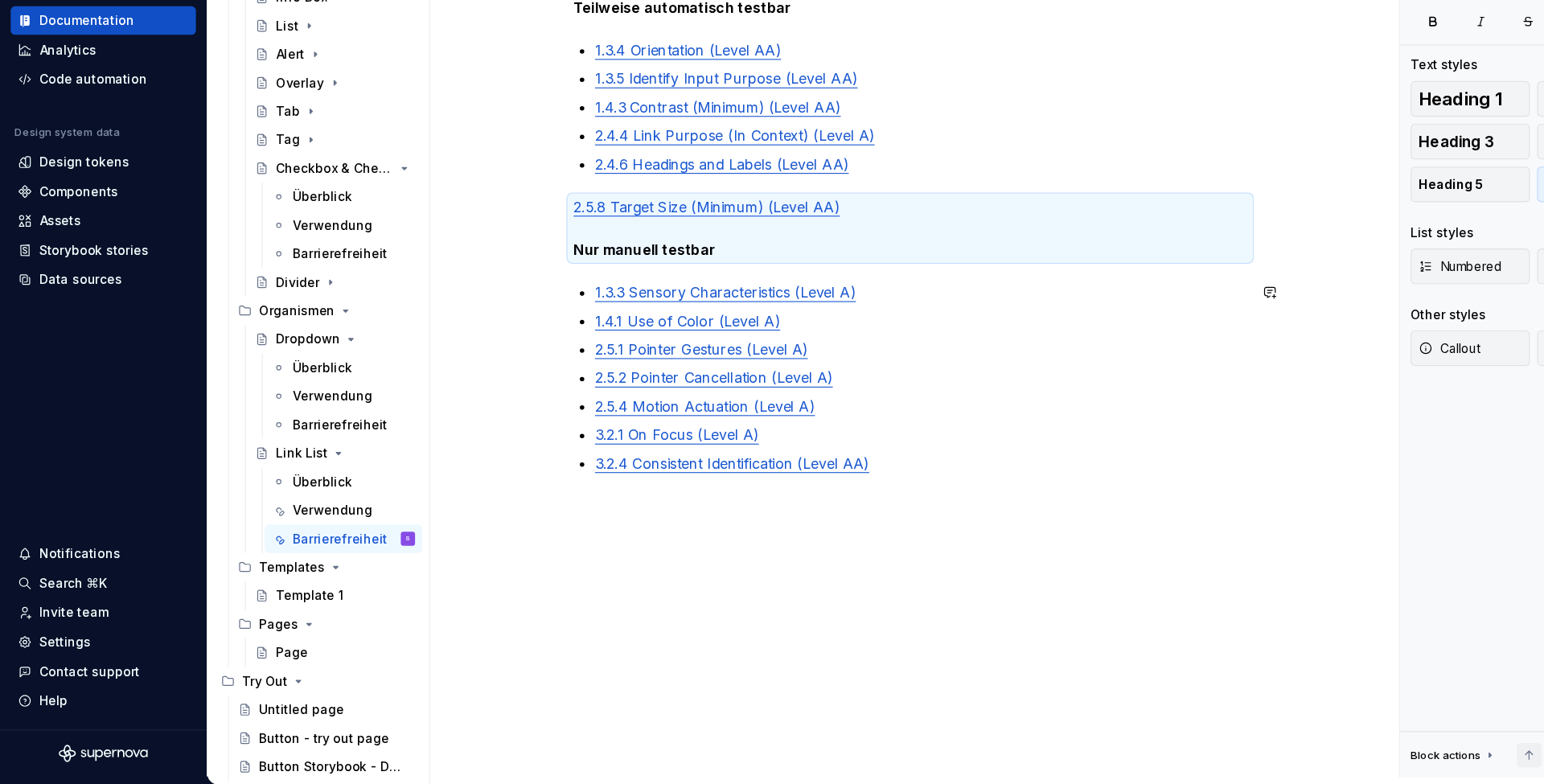
scroll to position [135, 0]
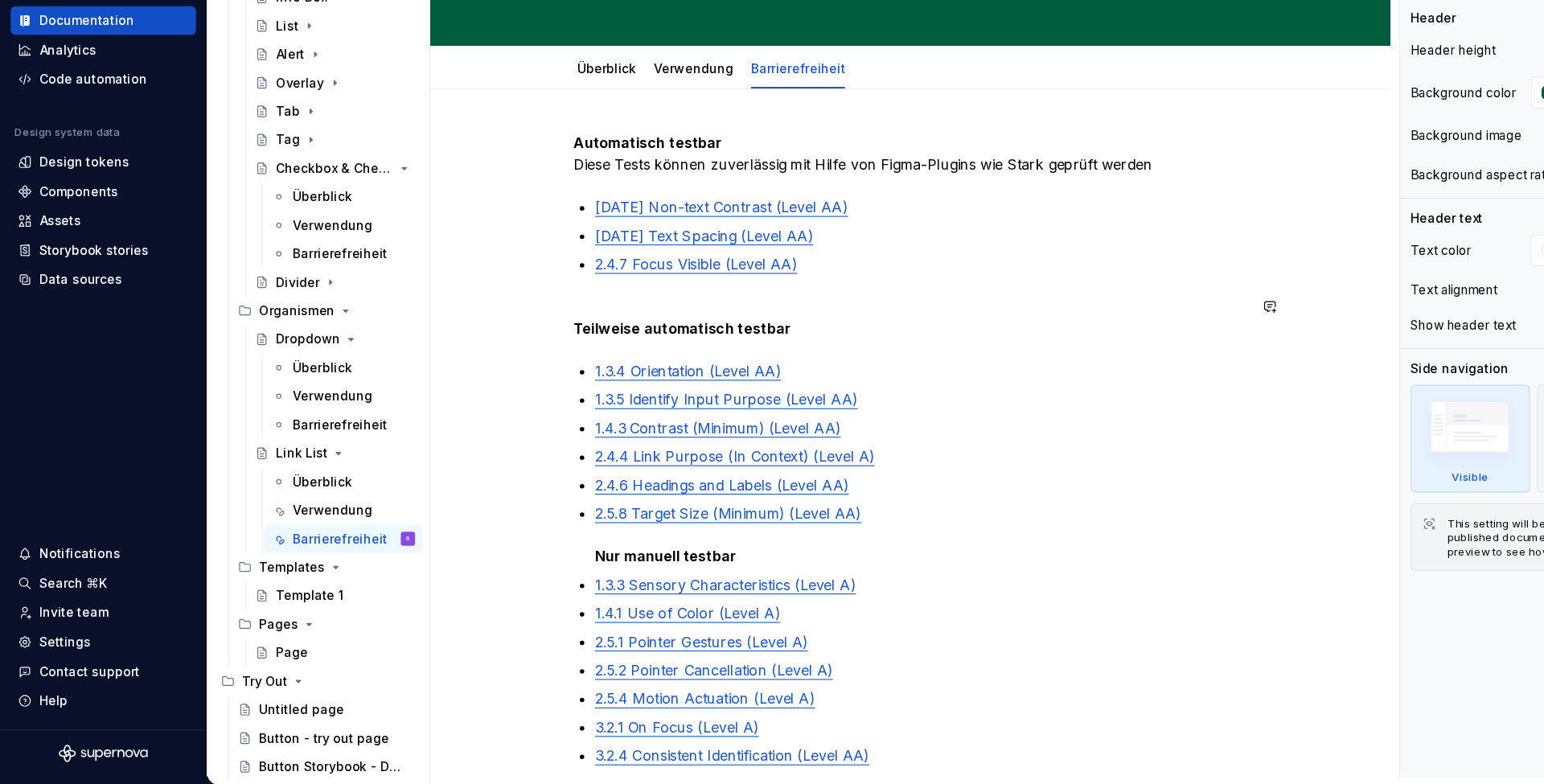
type textarea "*"
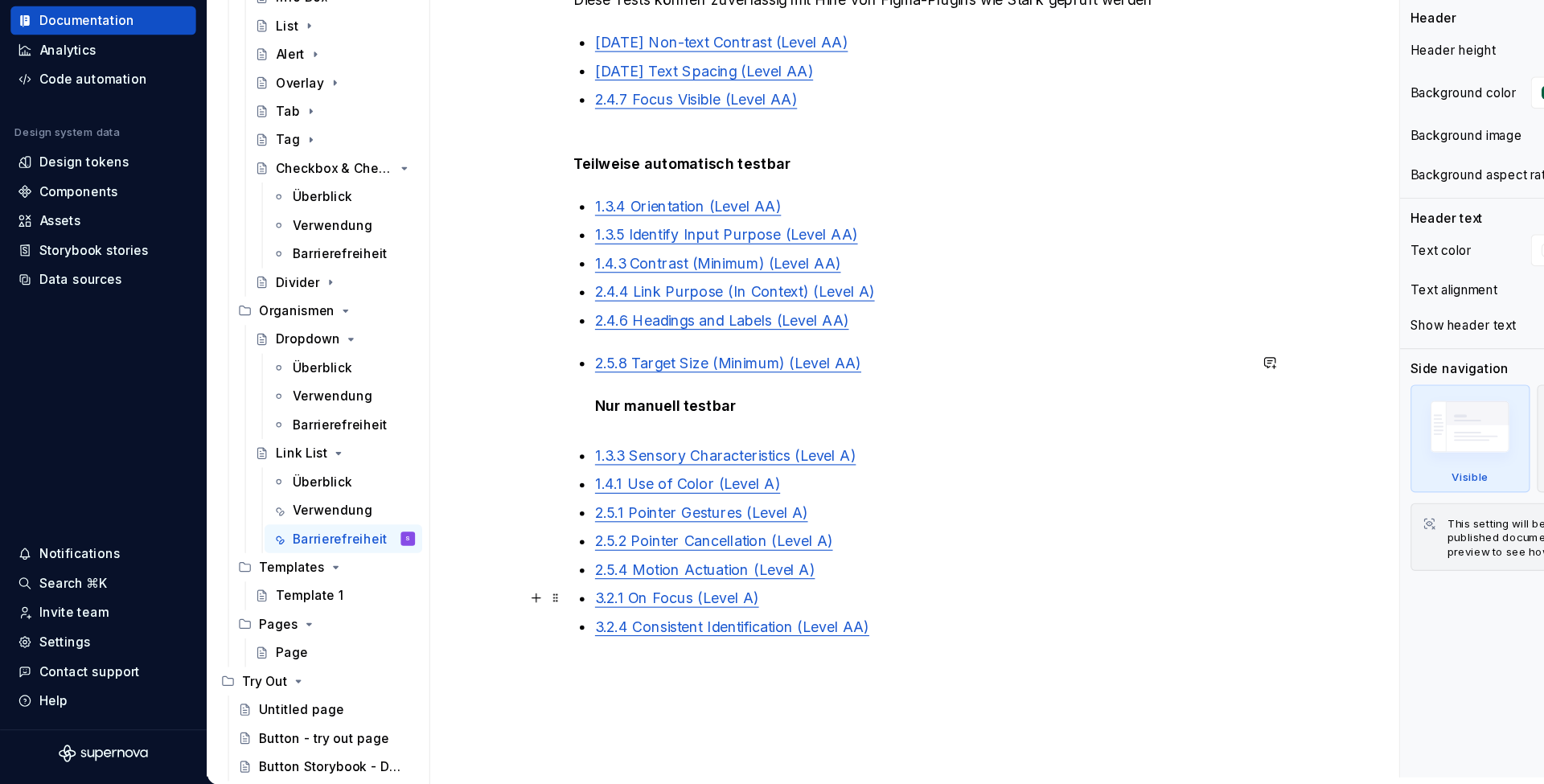
scroll to position [268, 0]
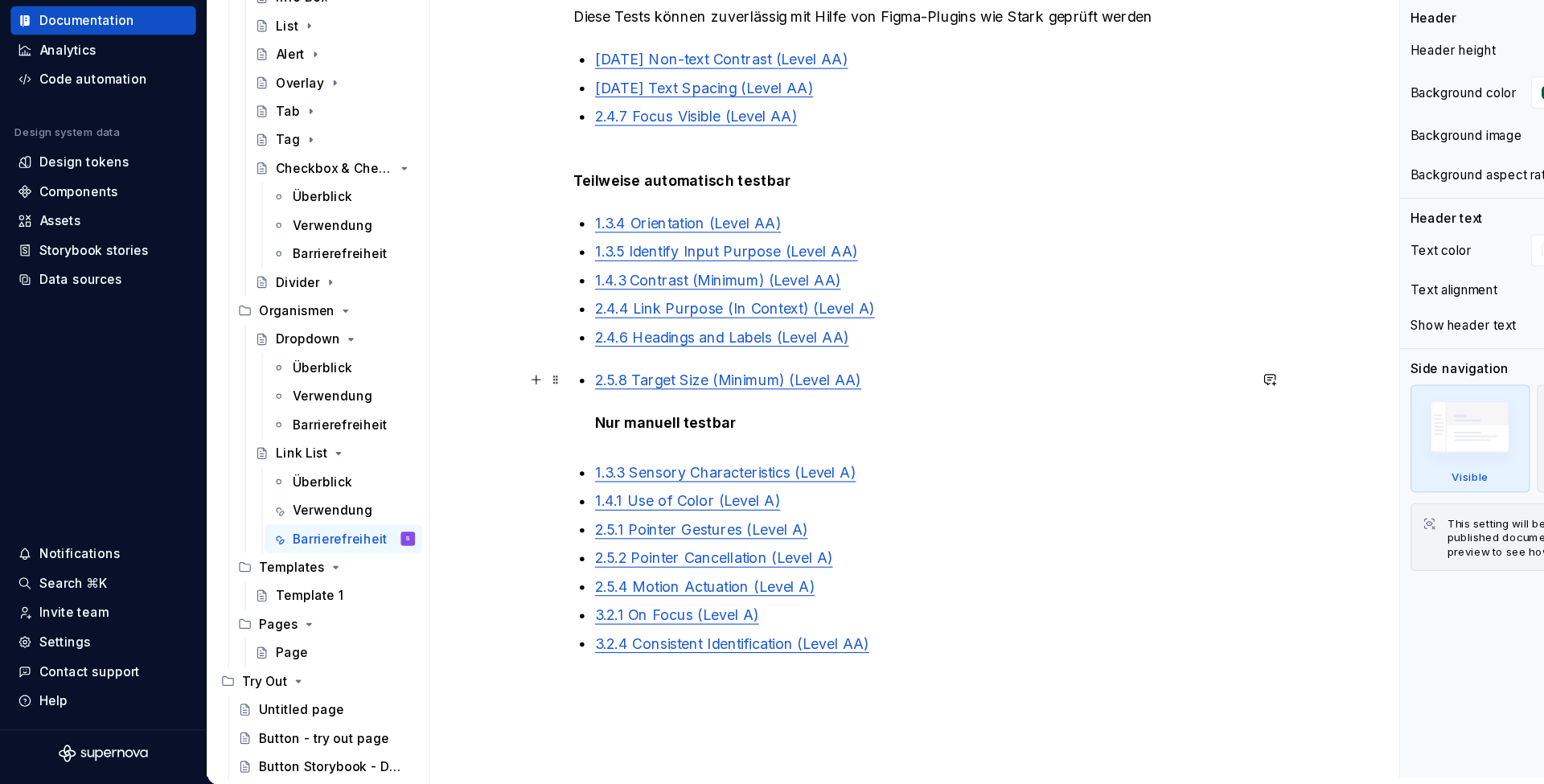
click at [618, 409] on p "2.5.8 Target Size (Minimum) (Level AA) Nur manuell testbar" at bounding box center [831, 447] width 589 height 77
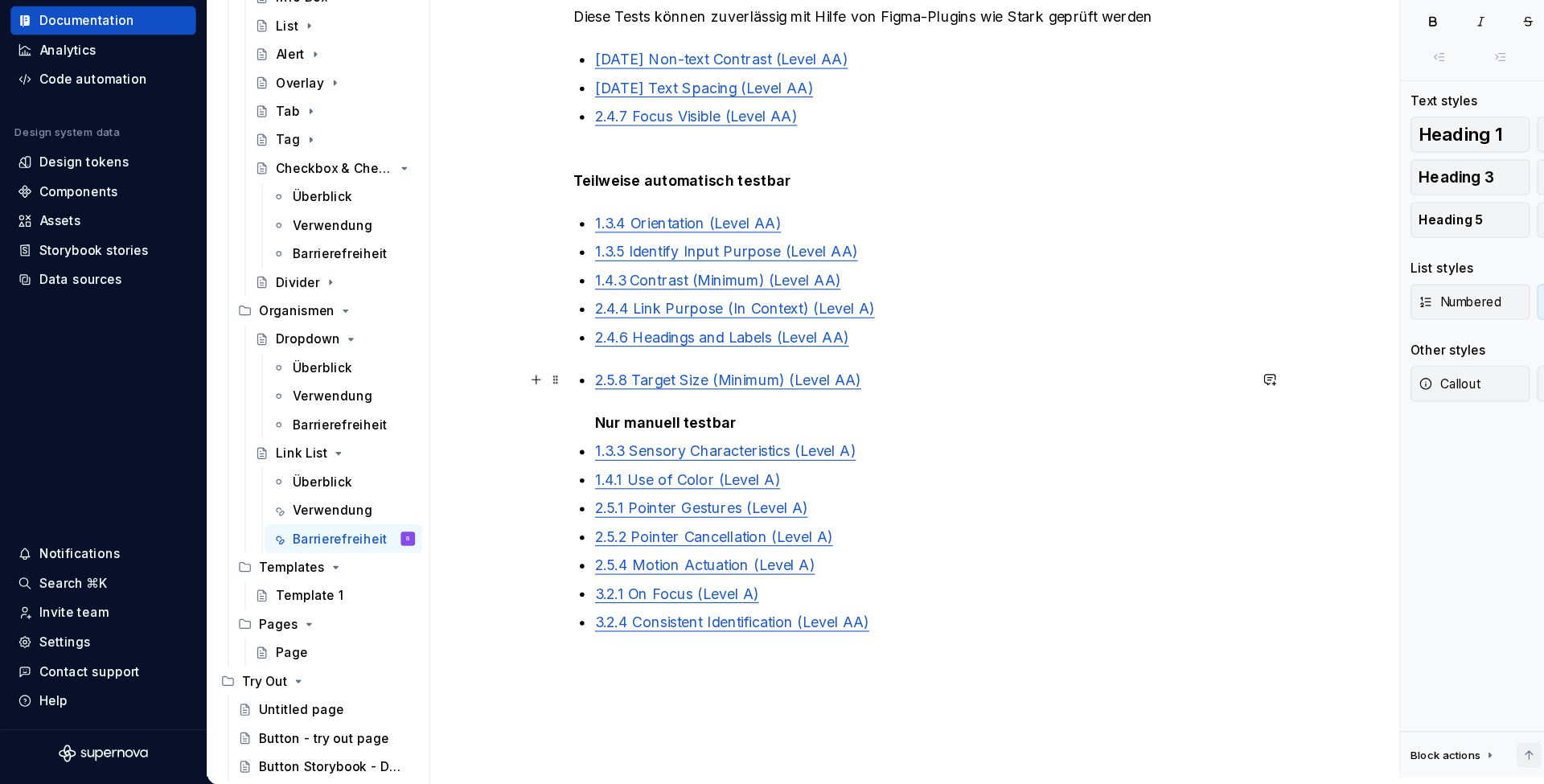
click at [602, 409] on p "2.5.8 Target Size (Minimum) (Level AA) Nur manuell testbar" at bounding box center [831, 438] width 589 height 58
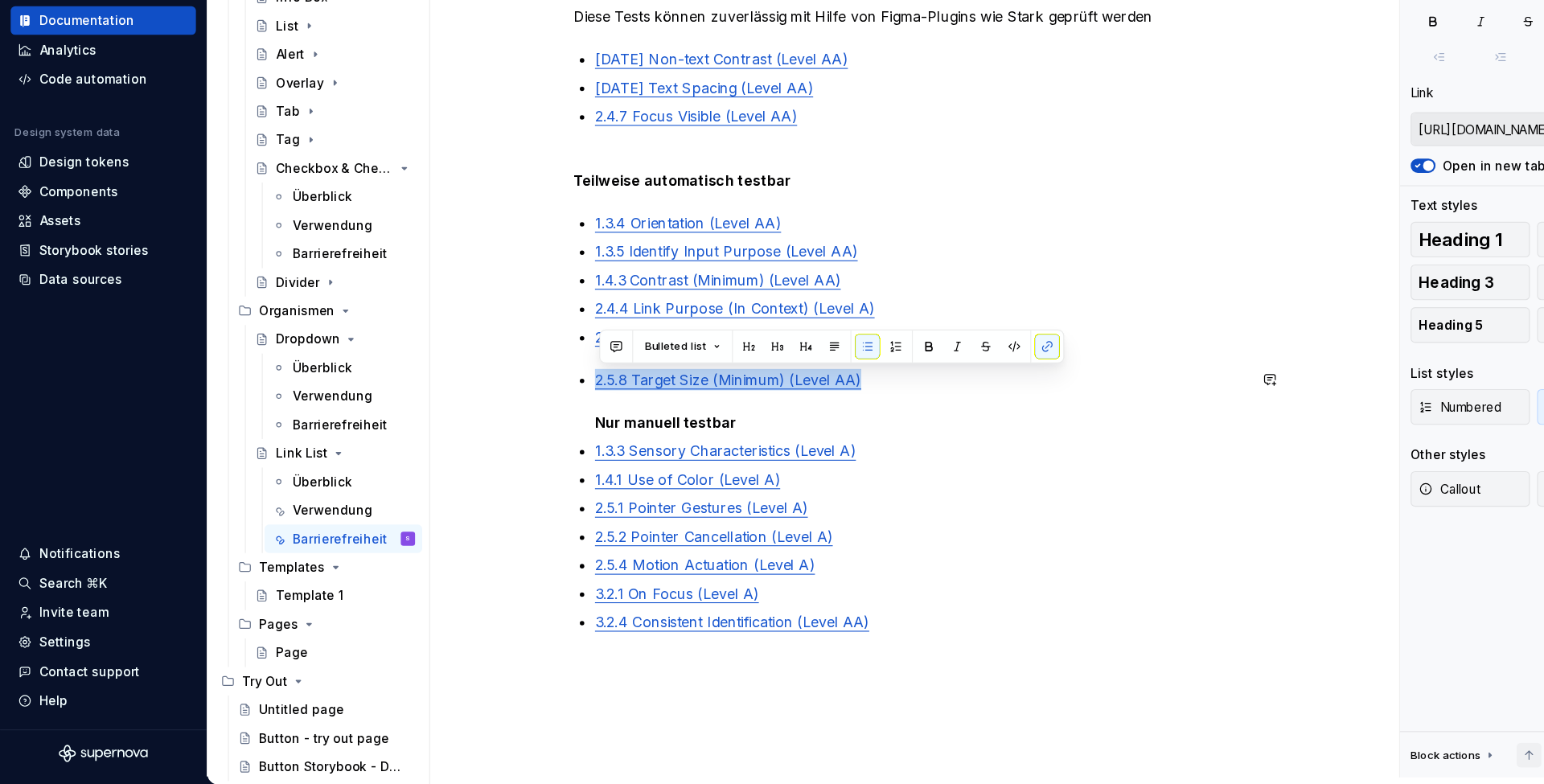
drag, startPoint x: 815, startPoint y: 342, endPoint x: 515, endPoint y: 332, distance: 300.2
click at [515, 332] on div "Automatisch testbar Diese Tests können zuverlässig mit Hilfe von Figma-Plugins …" at bounding box center [822, 471] width 867 height 898
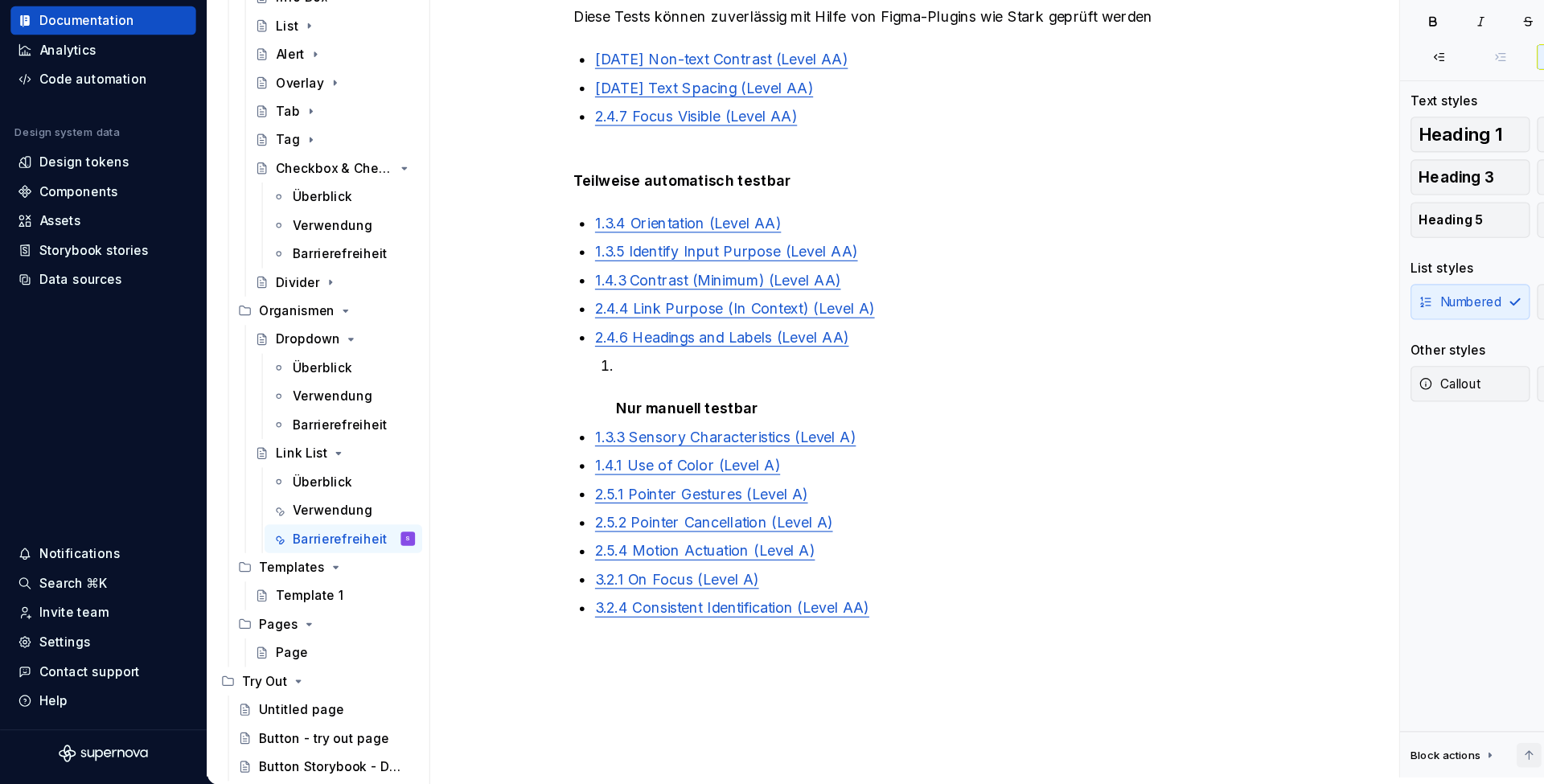
scroll to position [135, 0]
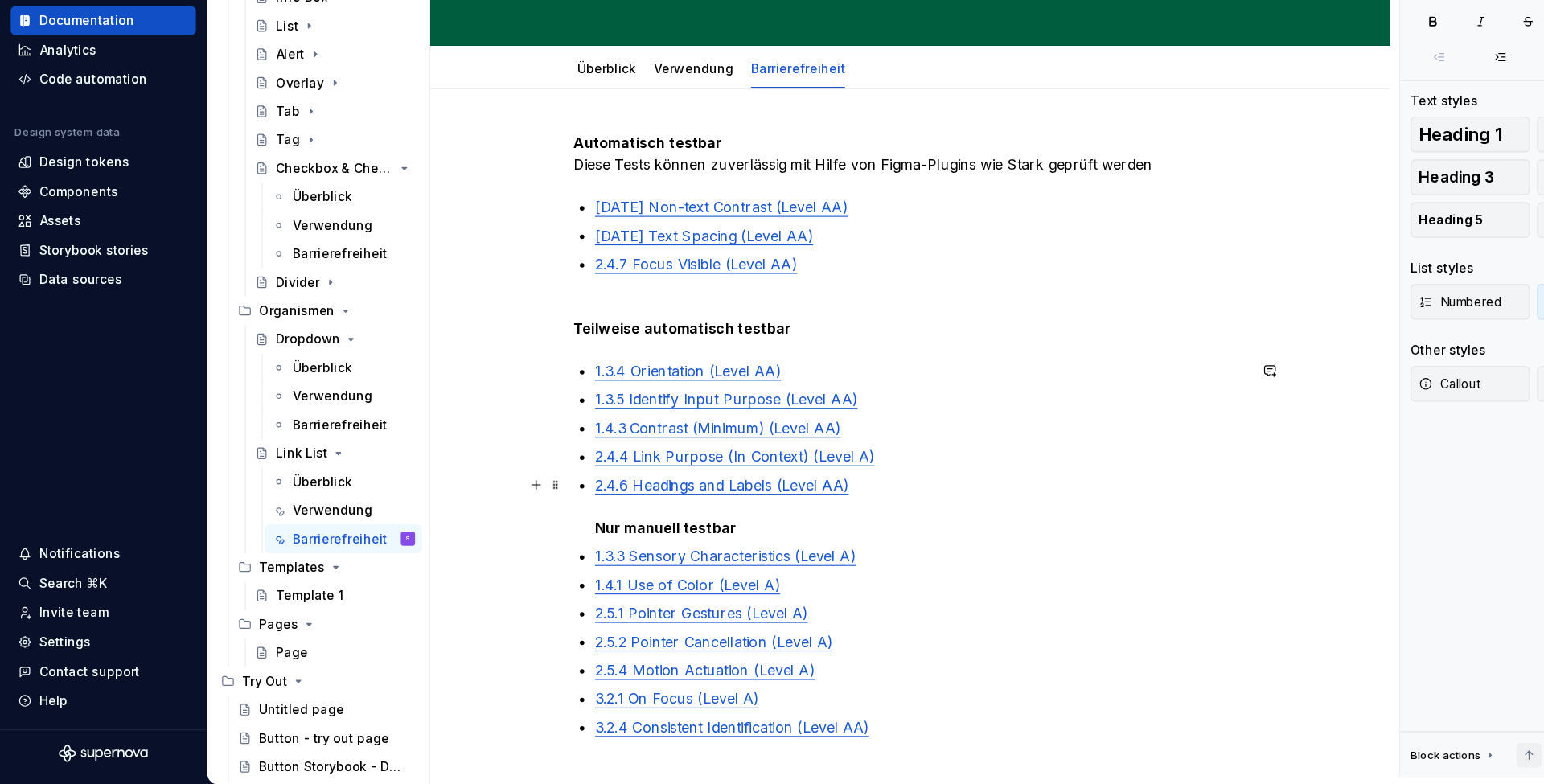
click at [605, 543] on strong "Nur manuell testbar" at bounding box center [601, 552] width 128 height 16
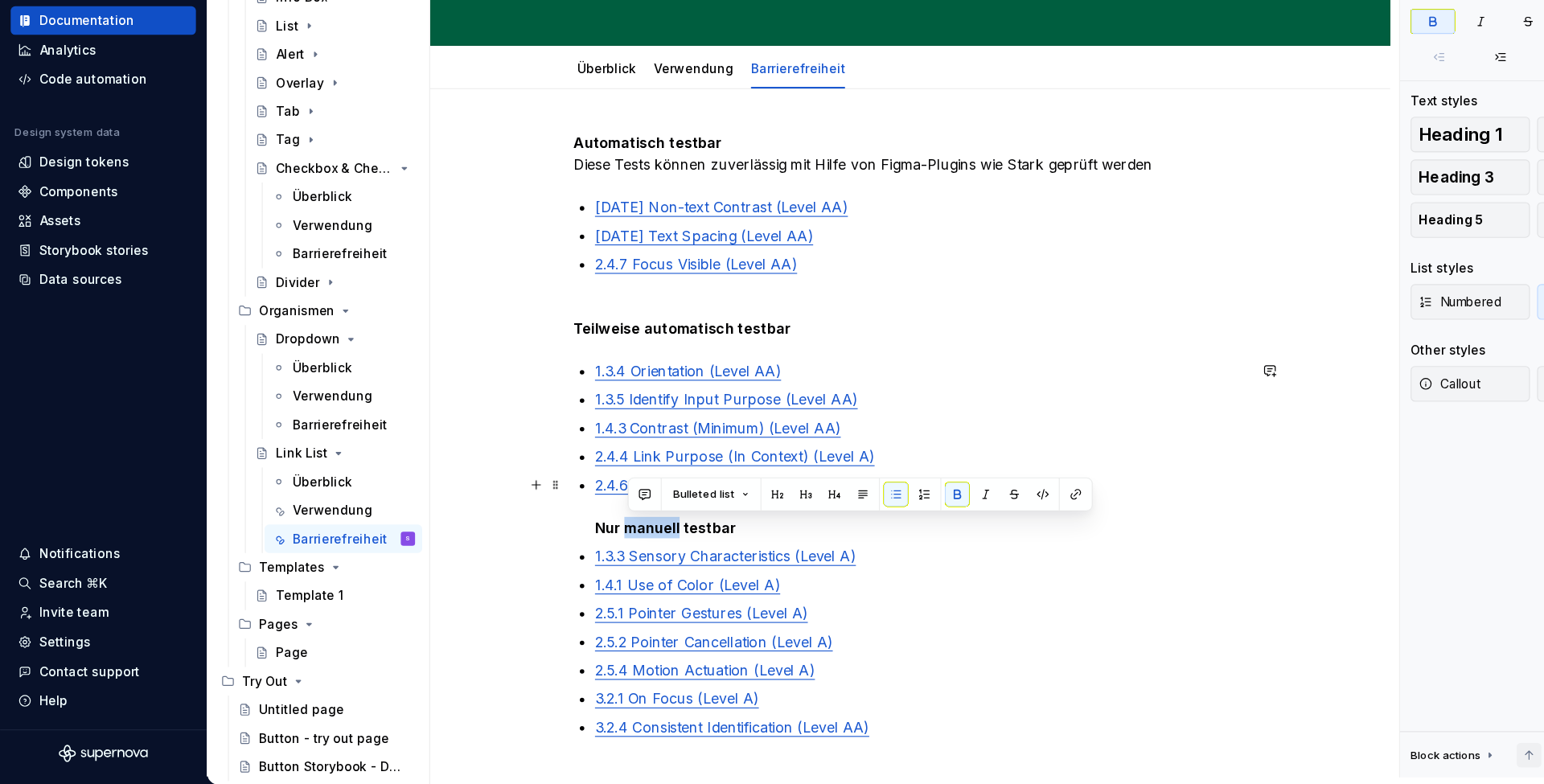
click at [605, 543] on strong "Nur manuell testbar" at bounding box center [601, 552] width 128 height 16
drag, startPoint x: 682, startPoint y: 475, endPoint x: 528, endPoint y: 479, distance: 154.1
click at [528, 479] on div "Automatisch testbar Diese Tests können zuverlässig mit Hilfe von Figma-Plugins …" at bounding box center [822, 477] width 608 height 566
click at [643, 511] on button "Bulleted list" at bounding box center [616, 521] width 83 height 22
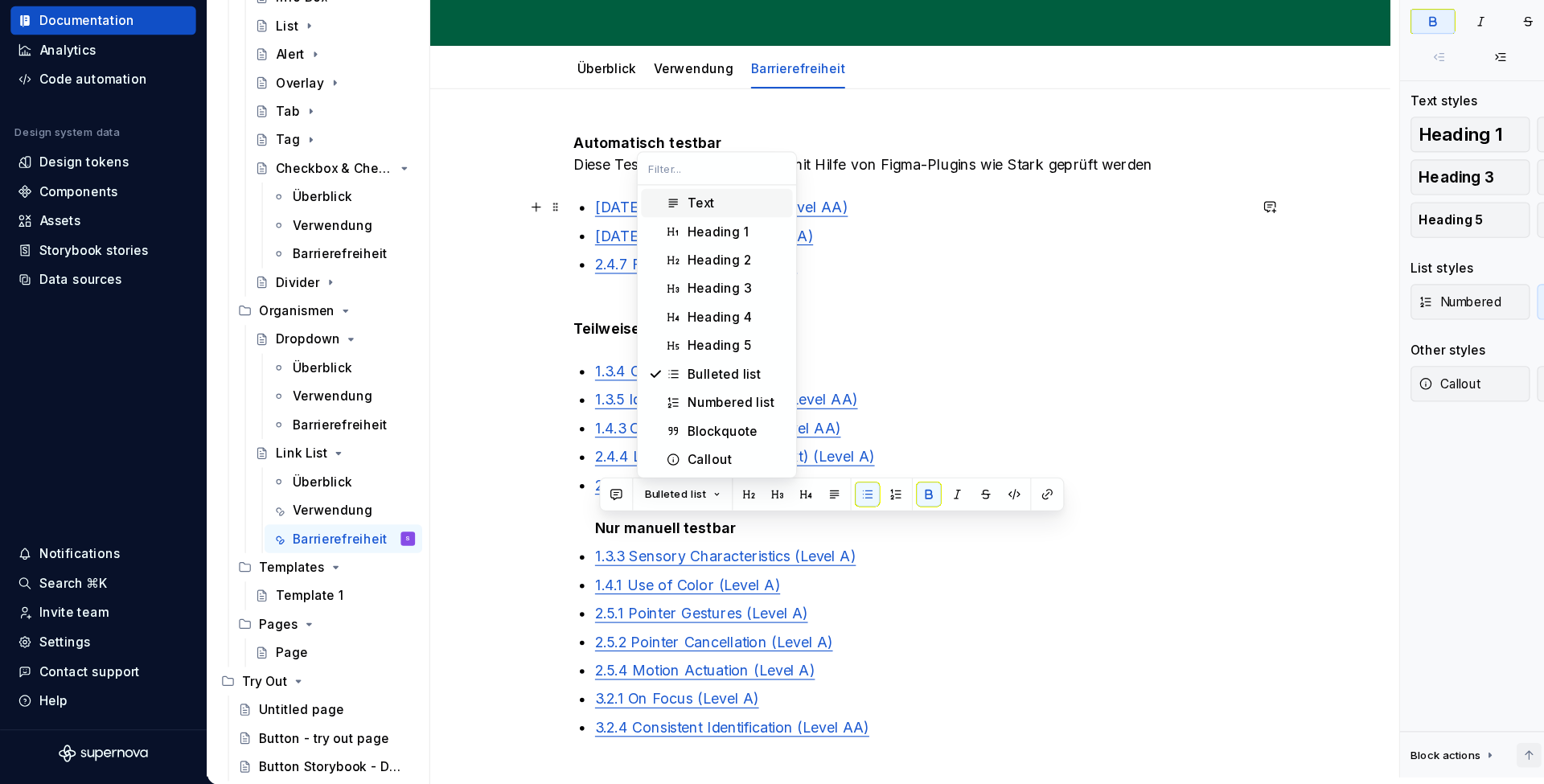
click at [659, 251] on div "Text" at bounding box center [665, 259] width 89 height 16
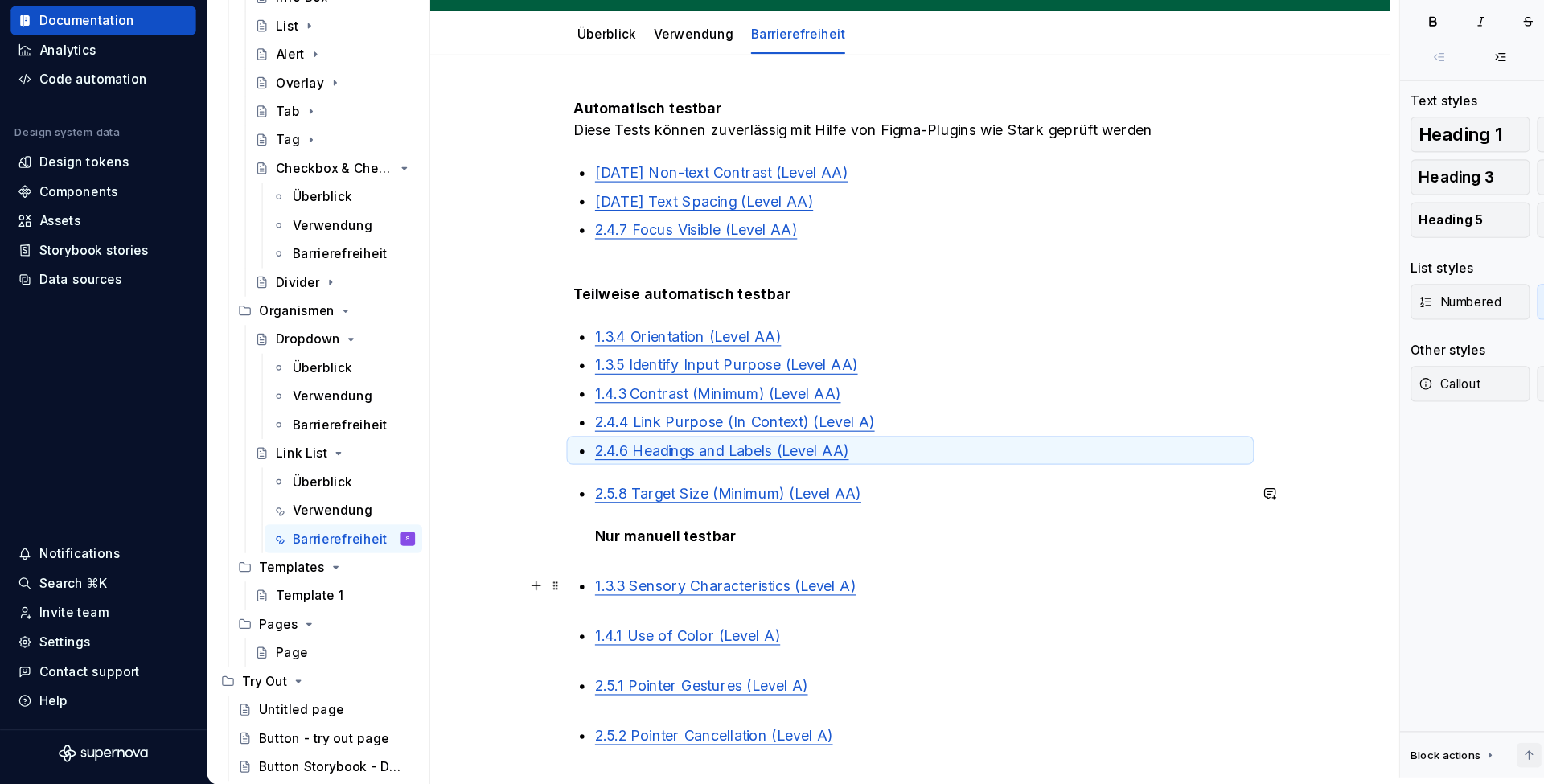
scroll to position [167, 0]
click at [577, 511] on p "2.5.8 Target Size (Minimum) (Level AA) Nur manuell testbar" at bounding box center [831, 549] width 589 height 77
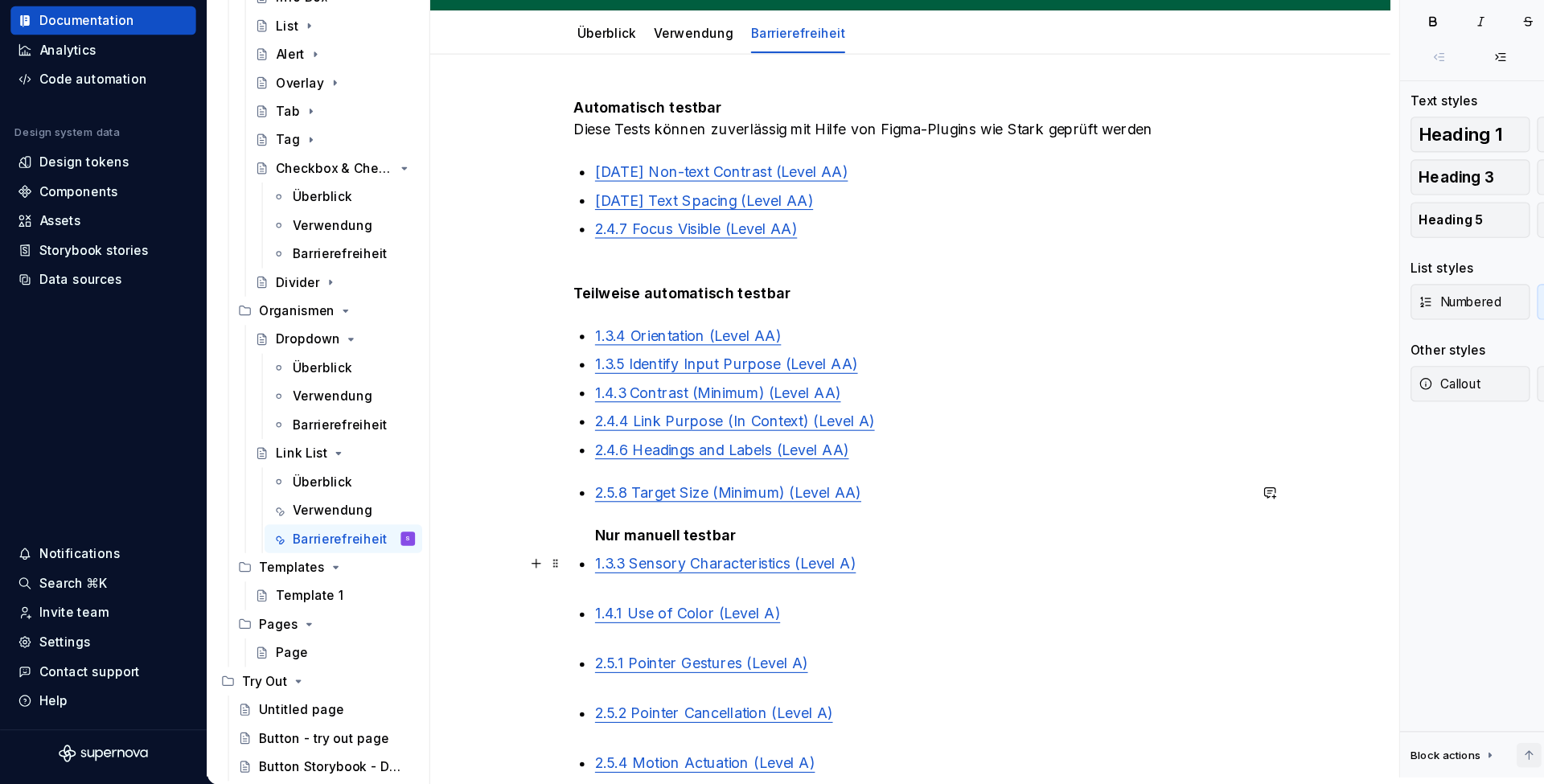
click at [575, 575] on p "1.3.3 Sensory Characteristics (Level A)" at bounding box center [831, 594] width 589 height 39
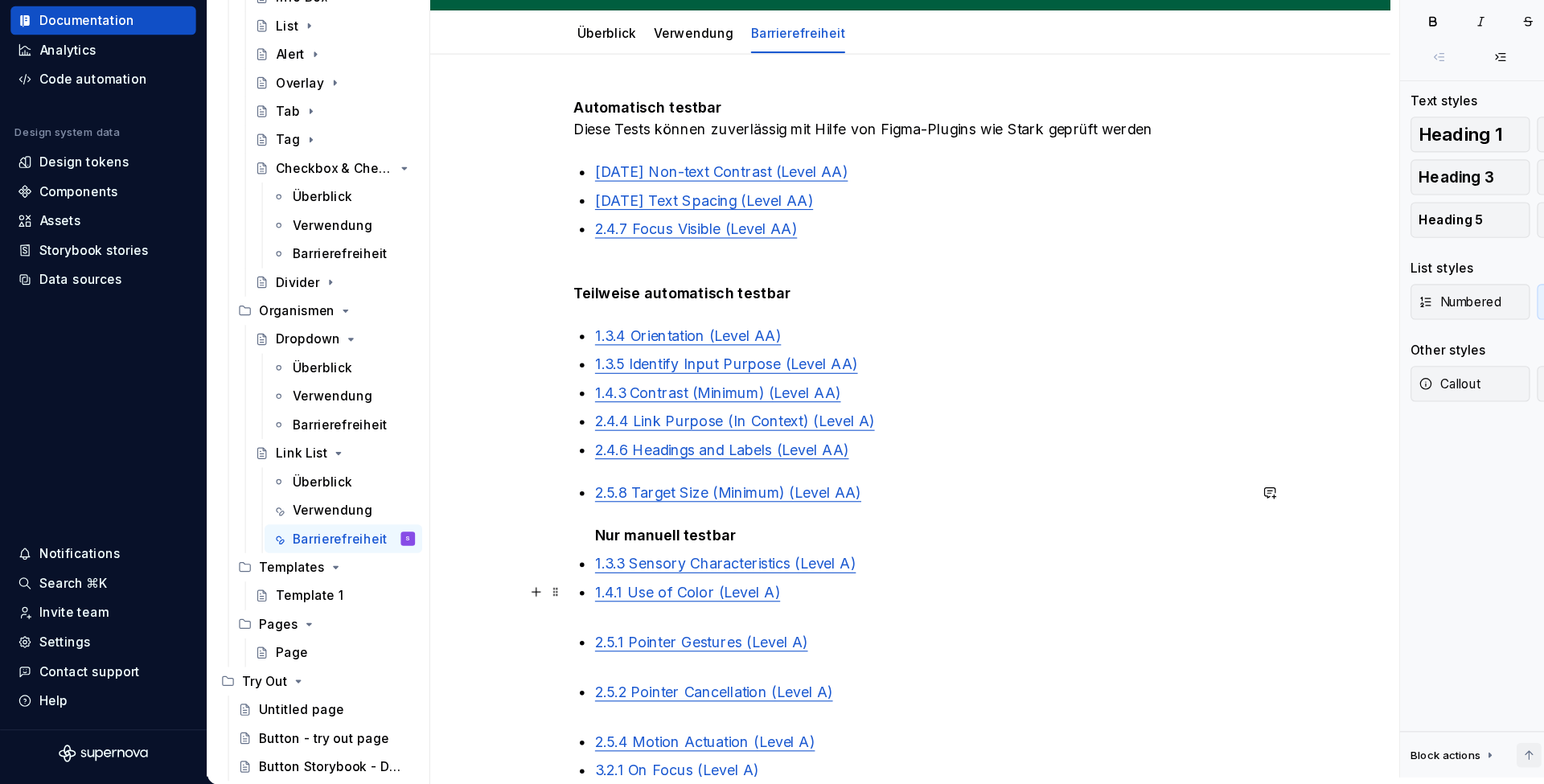
click at [551, 601] on p "1.4.1 Use of Color (Level A)" at bounding box center [831, 620] width 589 height 39
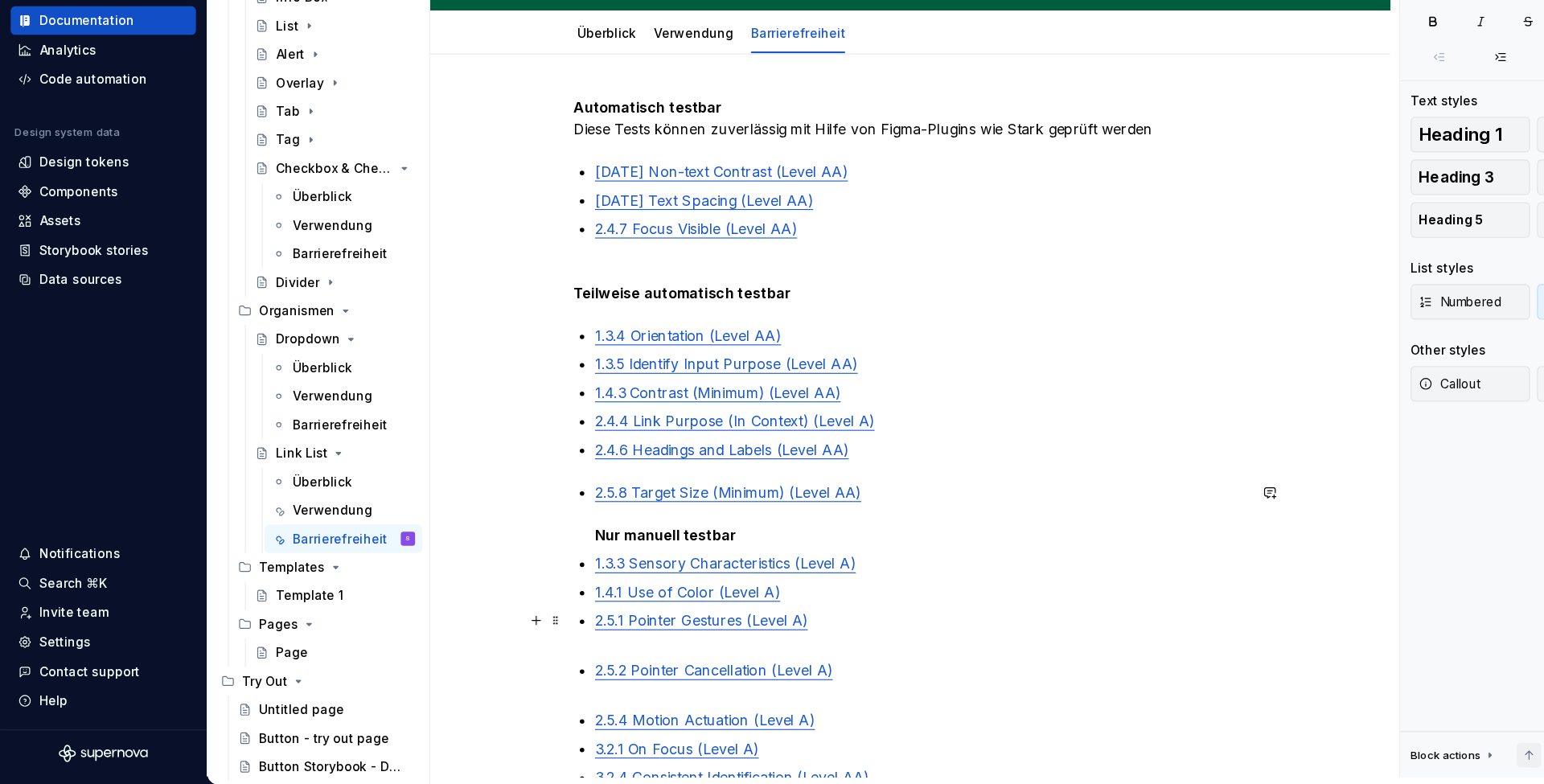
click at [565, 626] on p "2.5.1 Pointer Gestures (Level A)" at bounding box center [831, 645] width 589 height 39
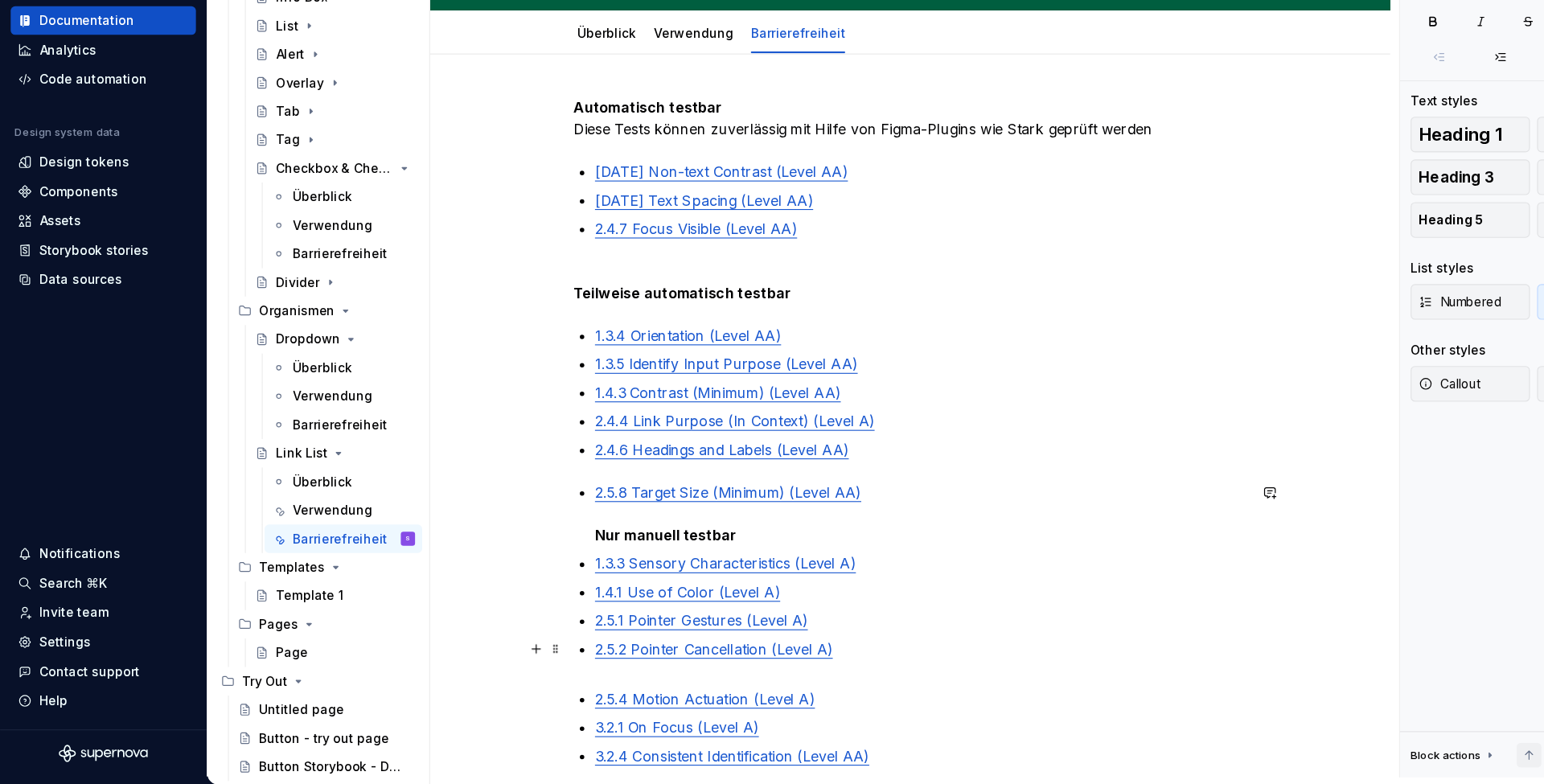
click at [575, 652] on p "2.5.2 Pointer Cancellation (Level A)" at bounding box center [831, 671] width 589 height 39
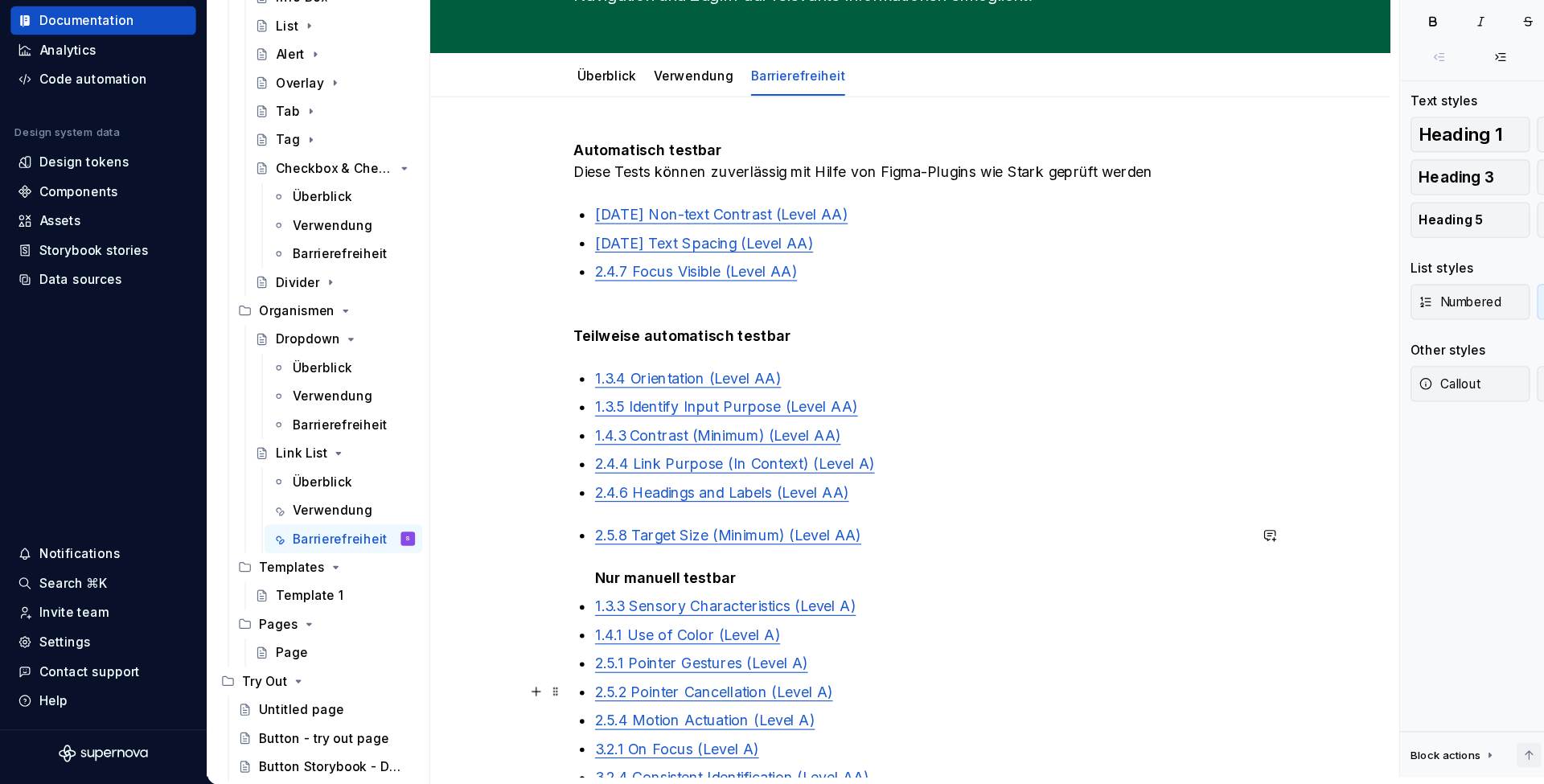
scroll to position [127, 0]
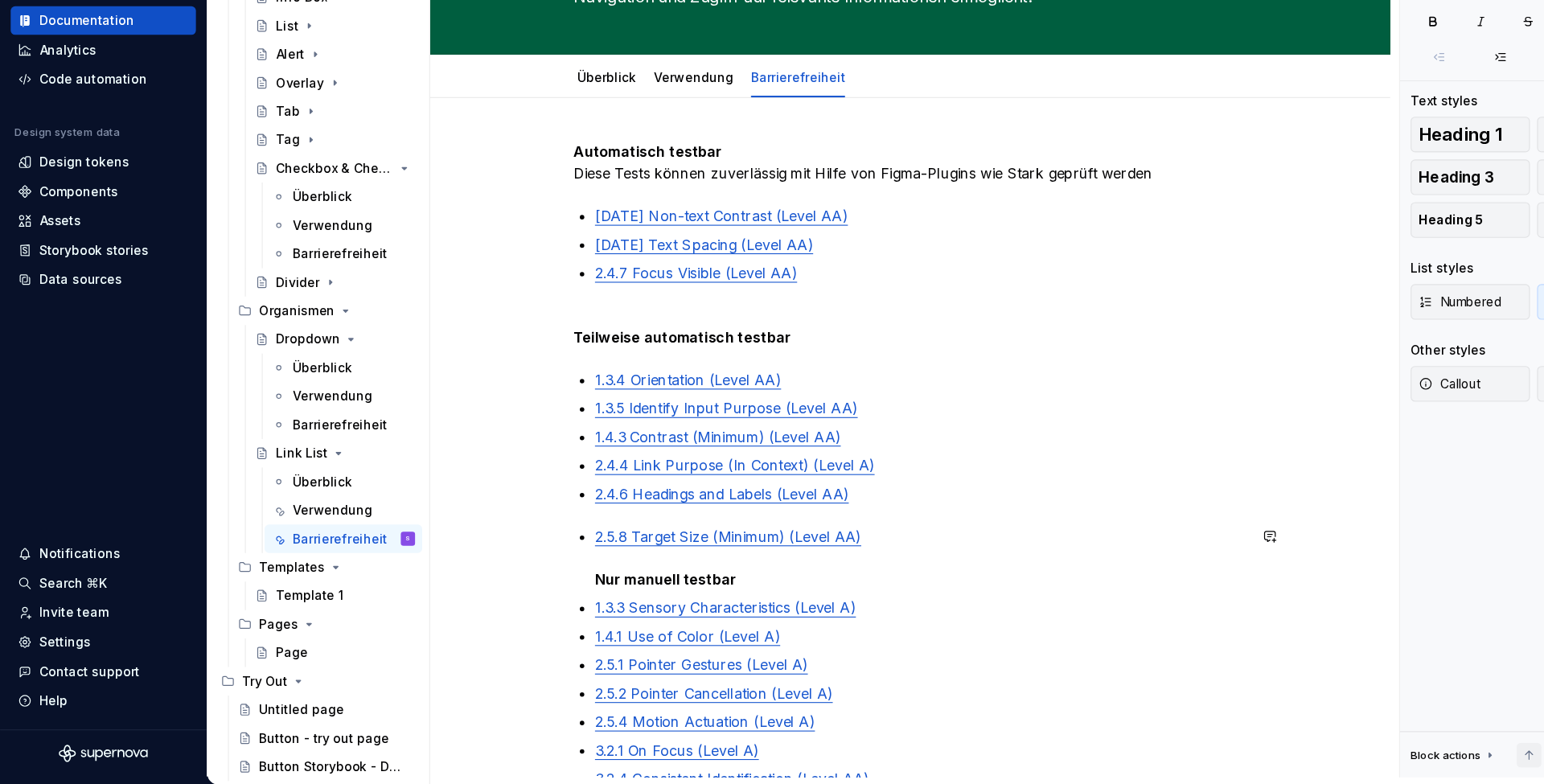
click at [584, 467] on div "Automatisch testbar Diese Tests können zuverlässig mit Hilfe von Figma-Plugins …" at bounding box center [822, 505] width 608 height 604
click at [535, 463] on div "Automatisch testbar Diese Tests können zuverlässig mit Hilfe von Figma-Plugins …" at bounding box center [822, 505] width 608 height 604
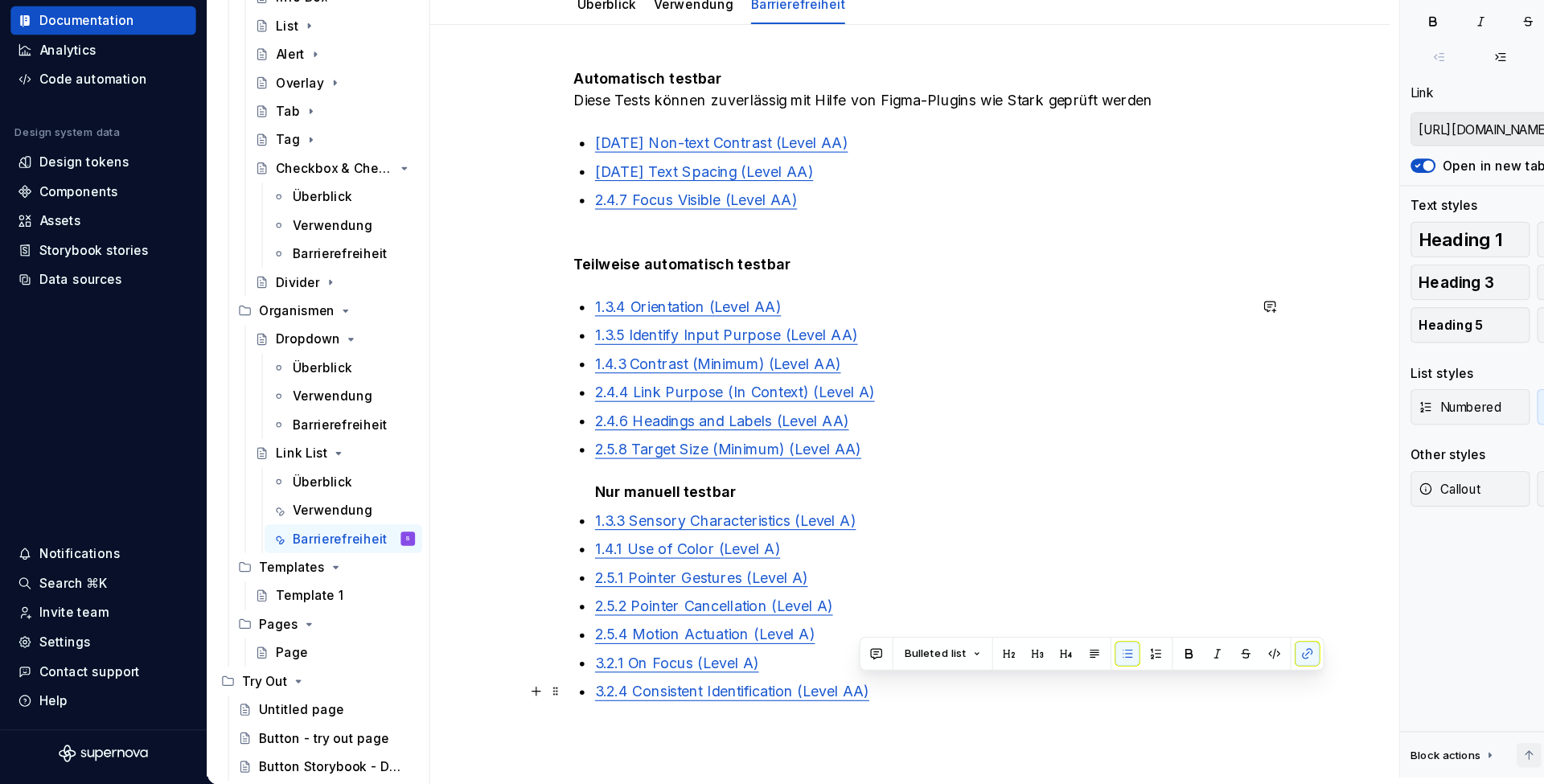
scroll to position [201, 0]
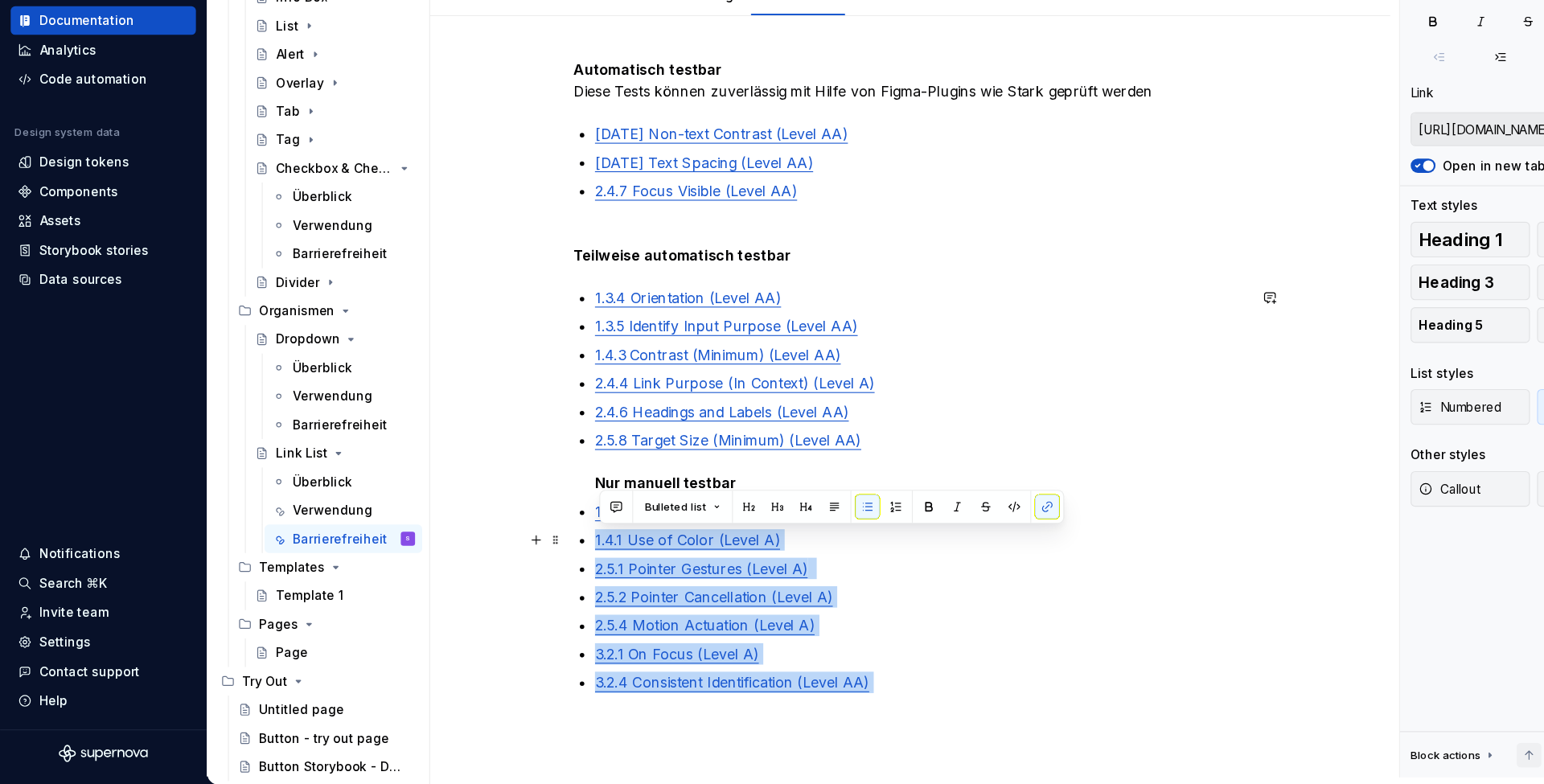
type input "[URL][DOMAIN_NAME]"
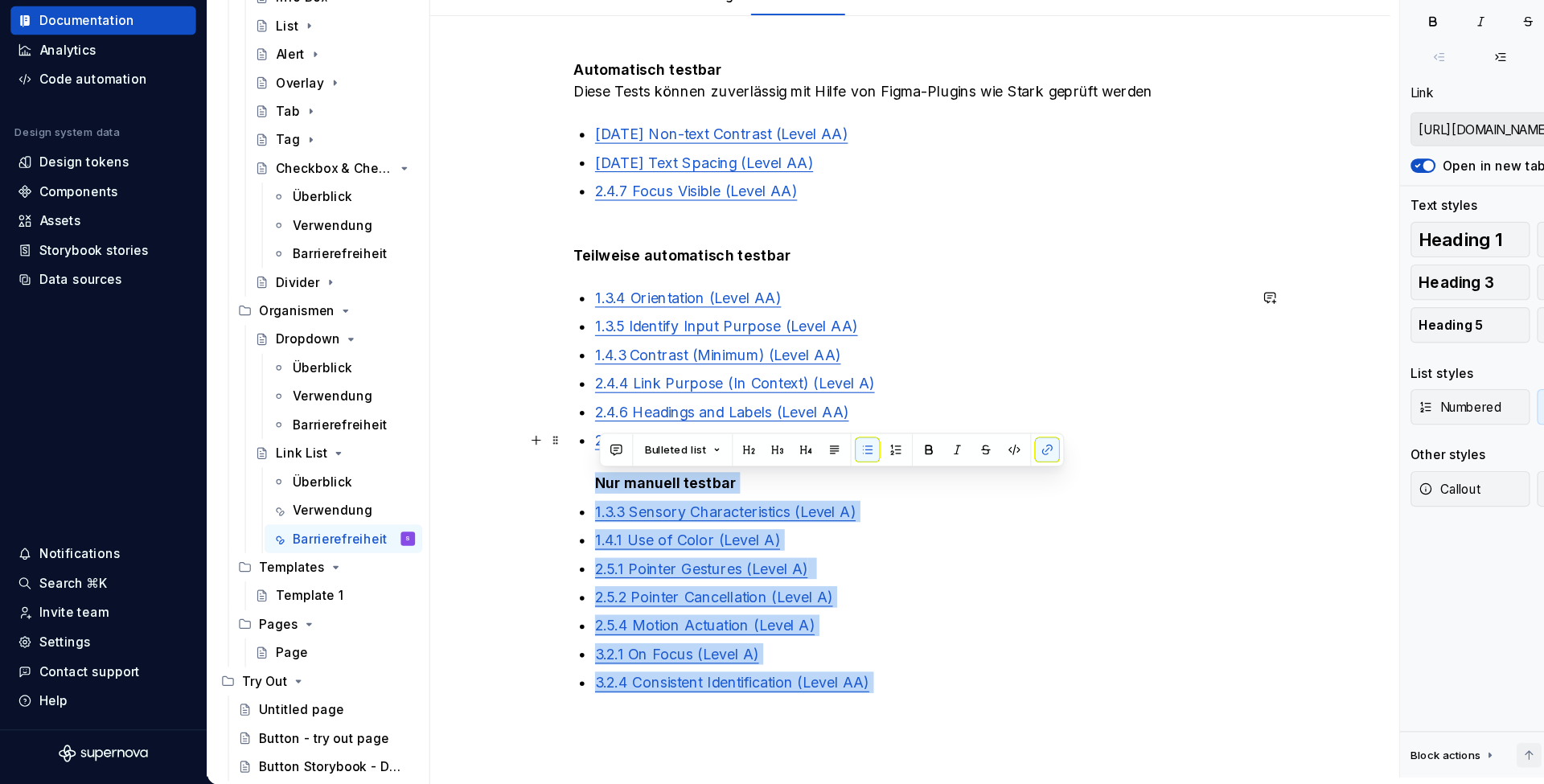
drag, startPoint x: 813, startPoint y: 625, endPoint x: 526, endPoint y: 427, distance: 348.7
click at [526, 427] on div "Automatisch testbar Diese Tests können zuverlässig mit Hilfe von Figma-Plugins …" at bounding box center [822, 424] width 608 height 592
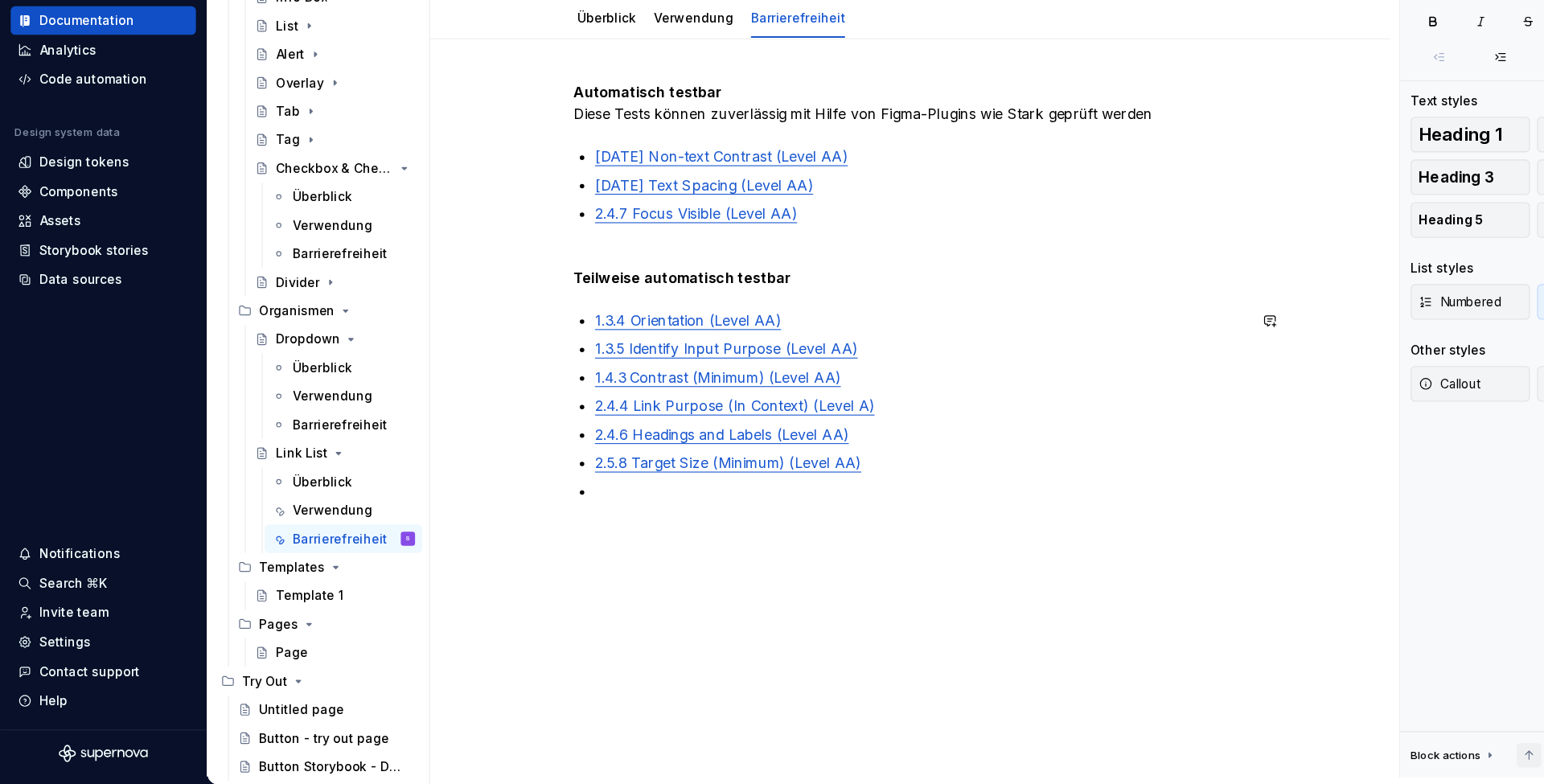
scroll to position [161, 0]
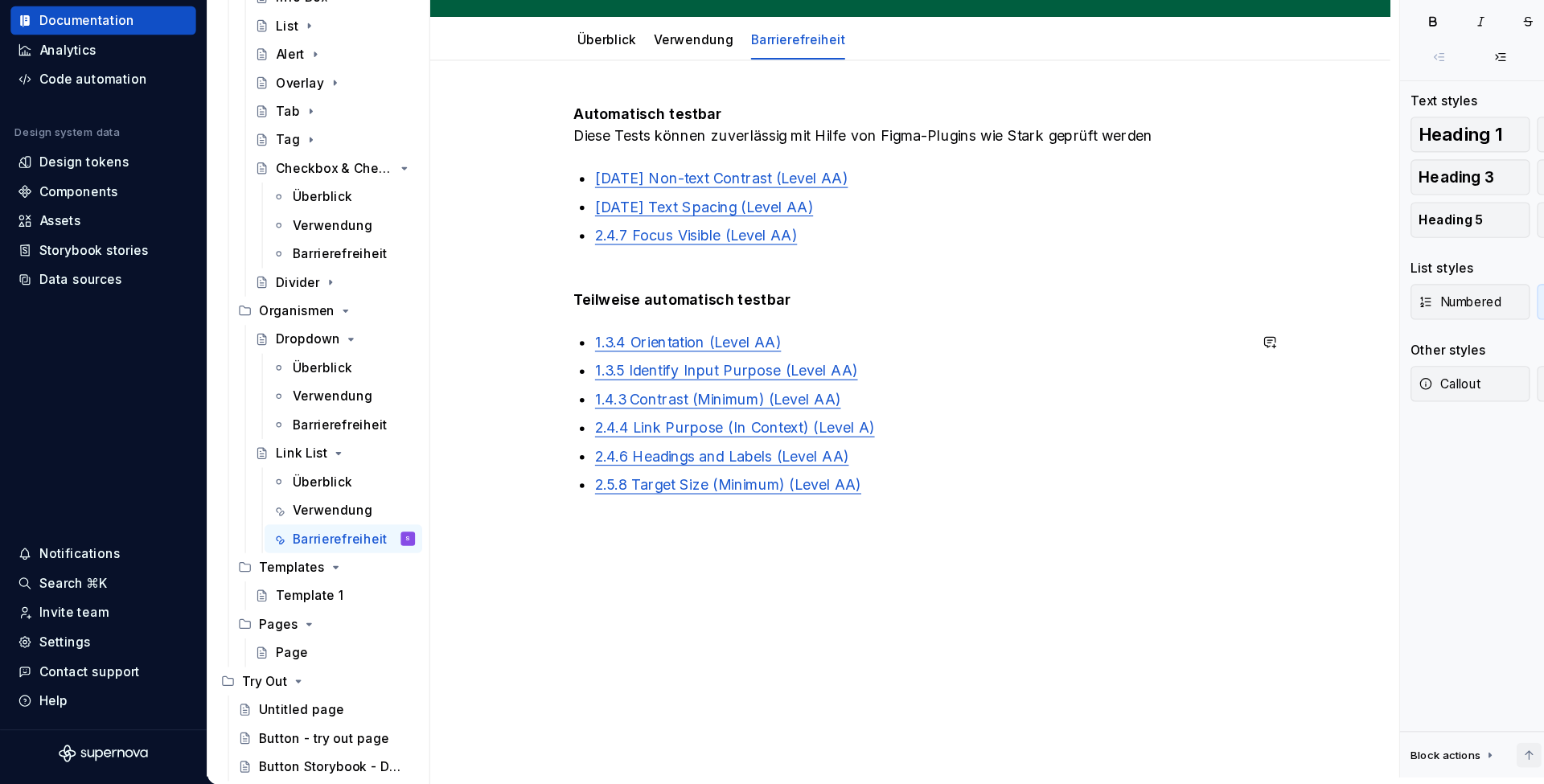
click at [594, 489] on div "Automatisch testbar Diese Tests können zuverlässig mit Hilfe von Figma-Plugins …" at bounding box center [822, 464] width 867 height 667
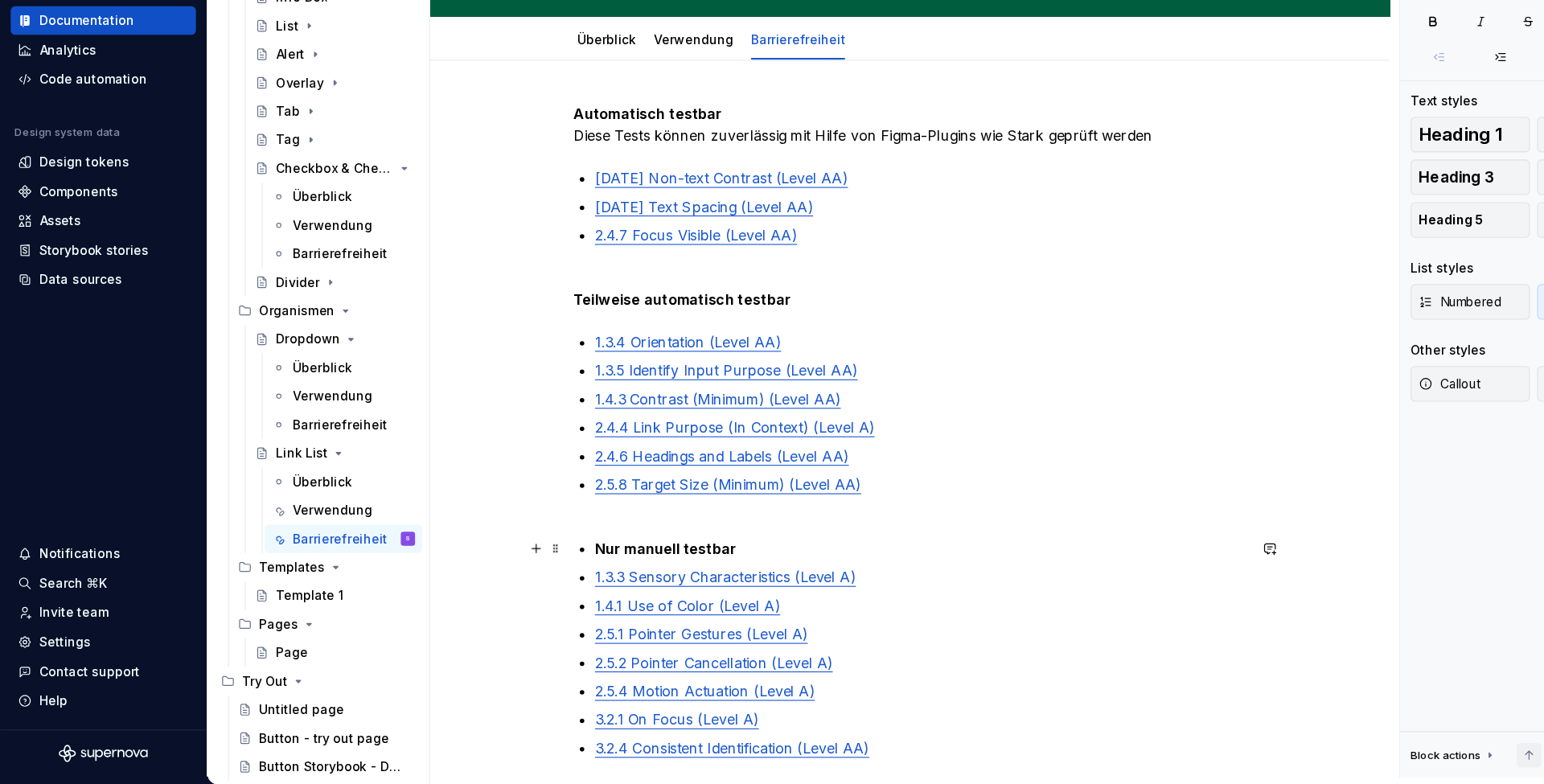
click at [538, 497] on div "Automatisch testbar Diese Tests können zuverlässig mit Hilfe von Figma-Plugins …" at bounding box center [822, 465] width 608 height 592
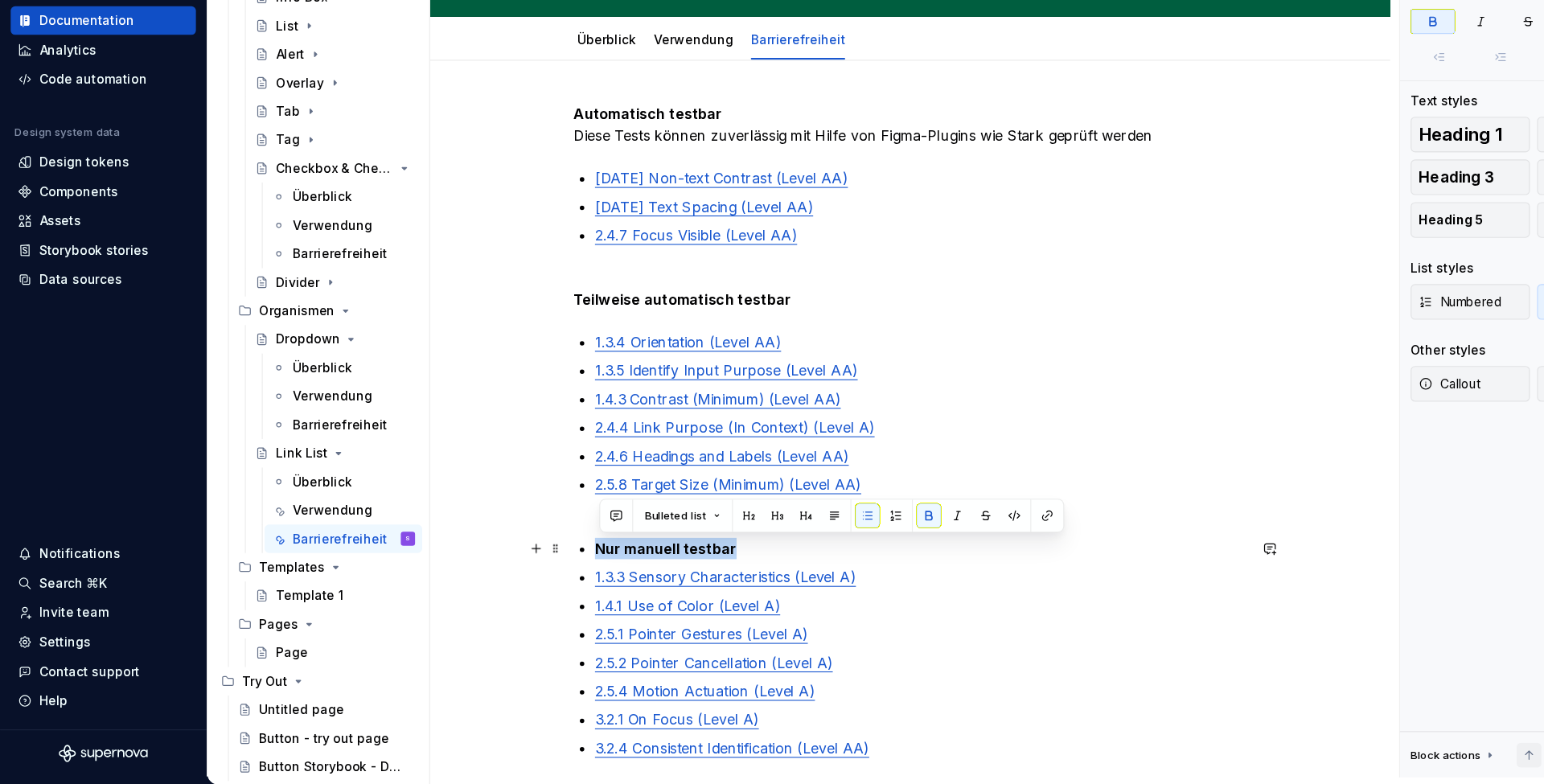
drag, startPoint x: 682, startPoint y: 500, endPoint x: 517, endPoint y: 497, distance: 165.0
click at [517, 497] on div "Automatisch testbar Diese Tests können zuverlässig mit Hilfe von Figma-Plugins …" at bounding box center [822, 573] width 867 height 885
click at [645, 530] on button "Bulleted list" at bounding box center [616, 540] width 83 height 22
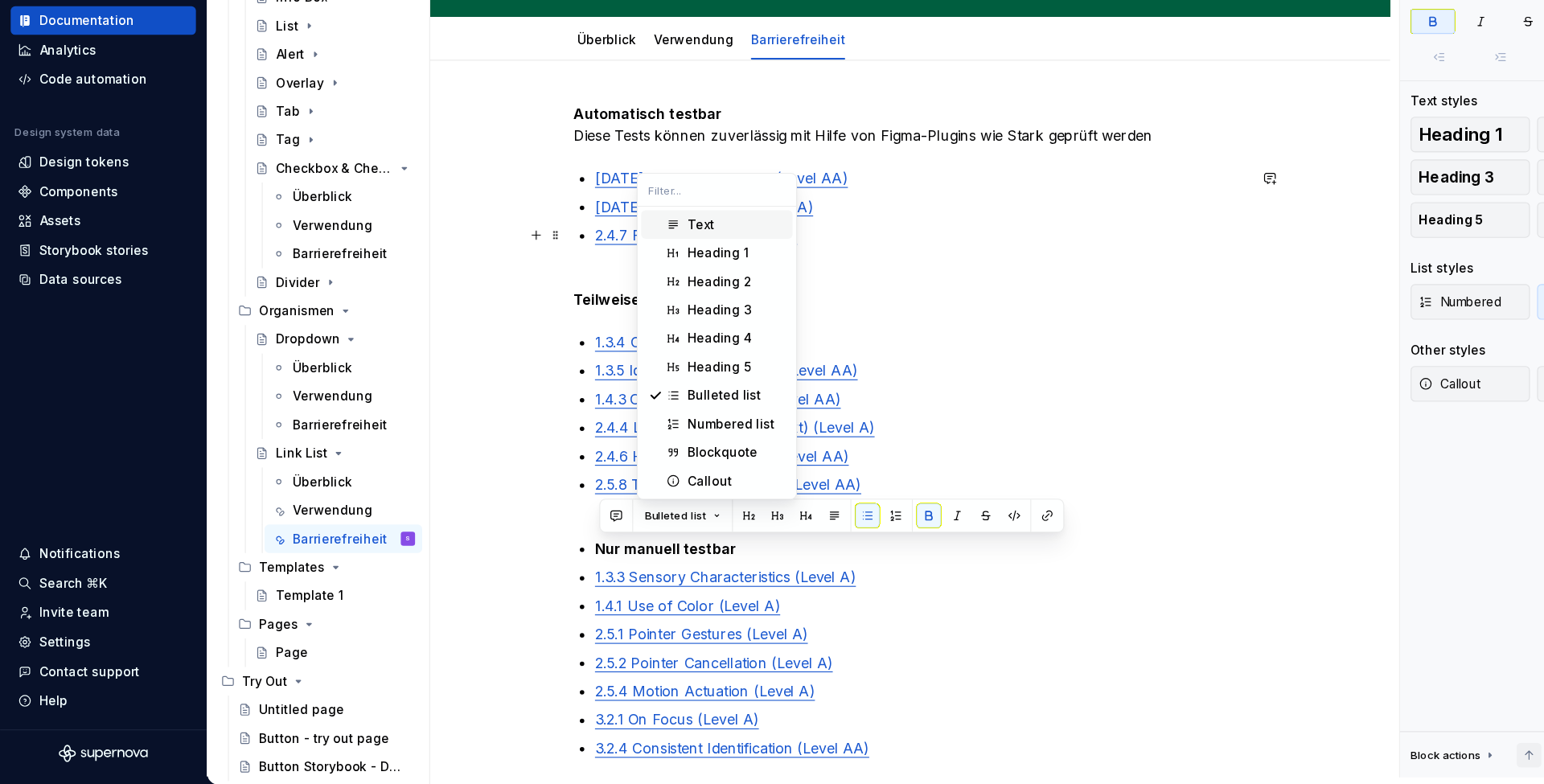
click at [634, 270] on div "Text" at bounding box center [632, 278] width 24 height 16
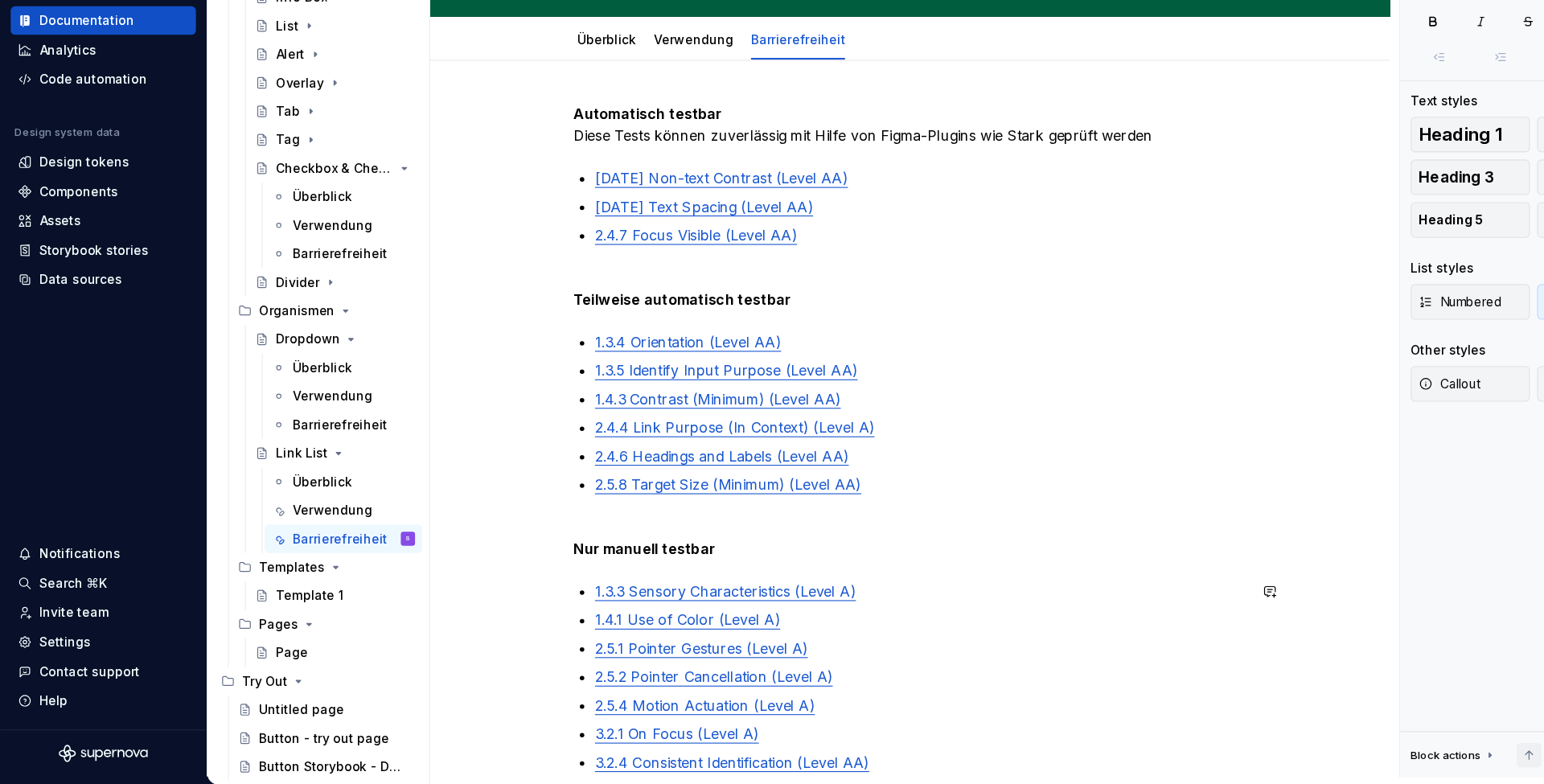
click at [740, 524] on div "Automatisch testbar Diese Tests können zuverlässig mit Hilfe von Figma-Plugins …" at bounding box center [822, 471] width 608 height 604
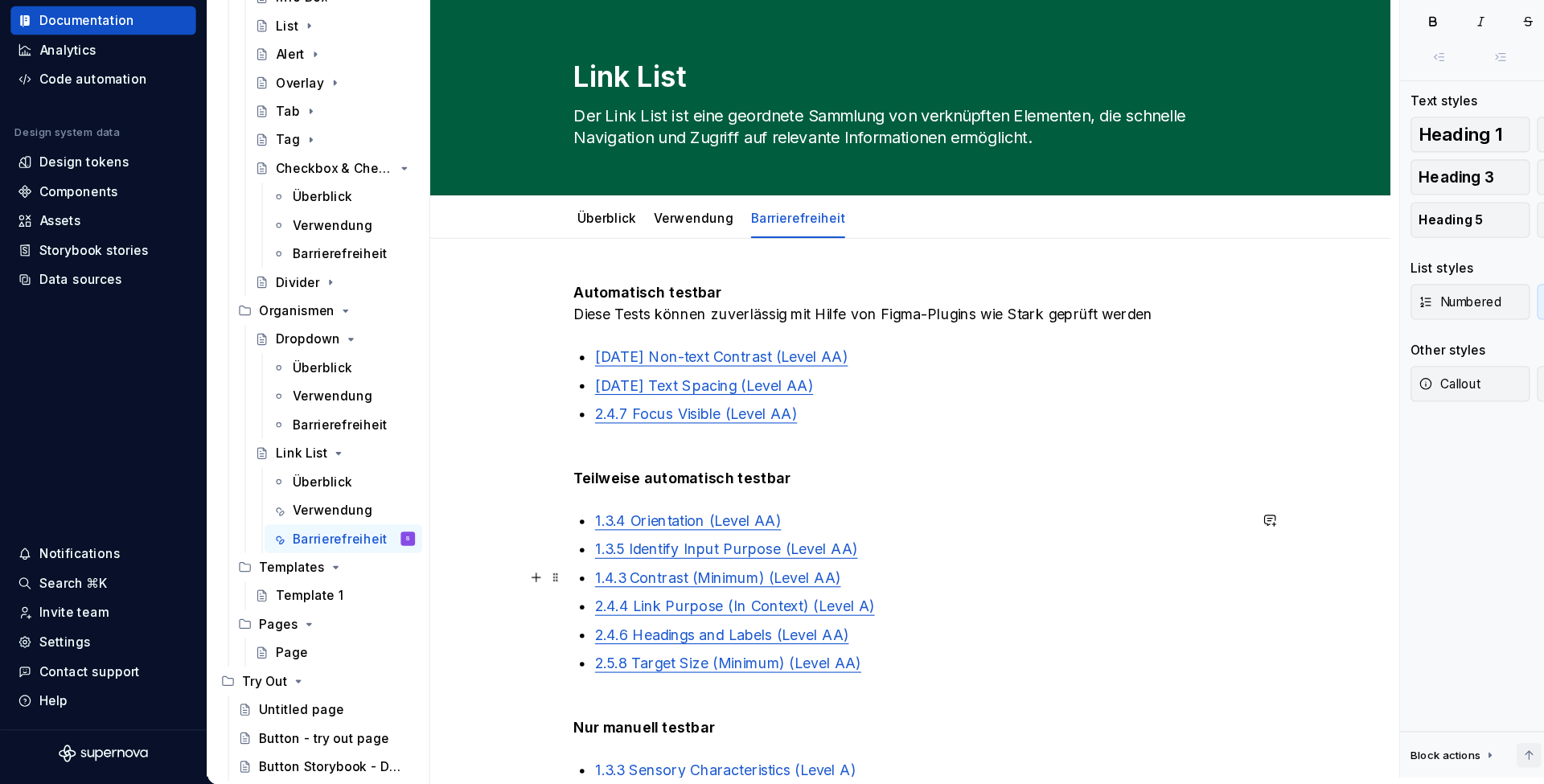
scroll to position [0, 0]
click at [627, 265] on link "Verwendung" at bounding box center [626, 272] width 71 height 14
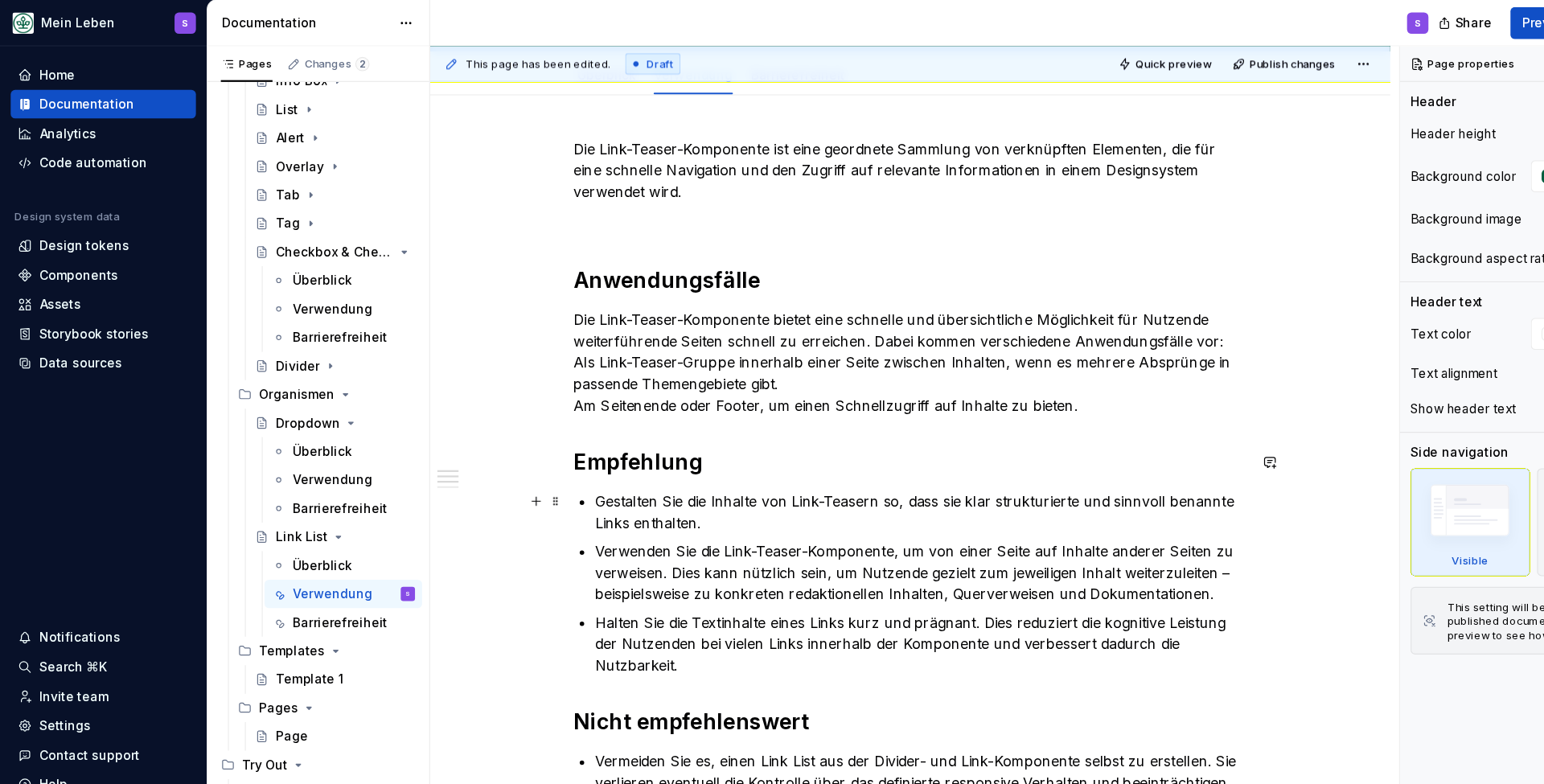
scroll to position [207, 0]
click at [611, 209] on p at bounding box center [822, 200] width 608 height 20
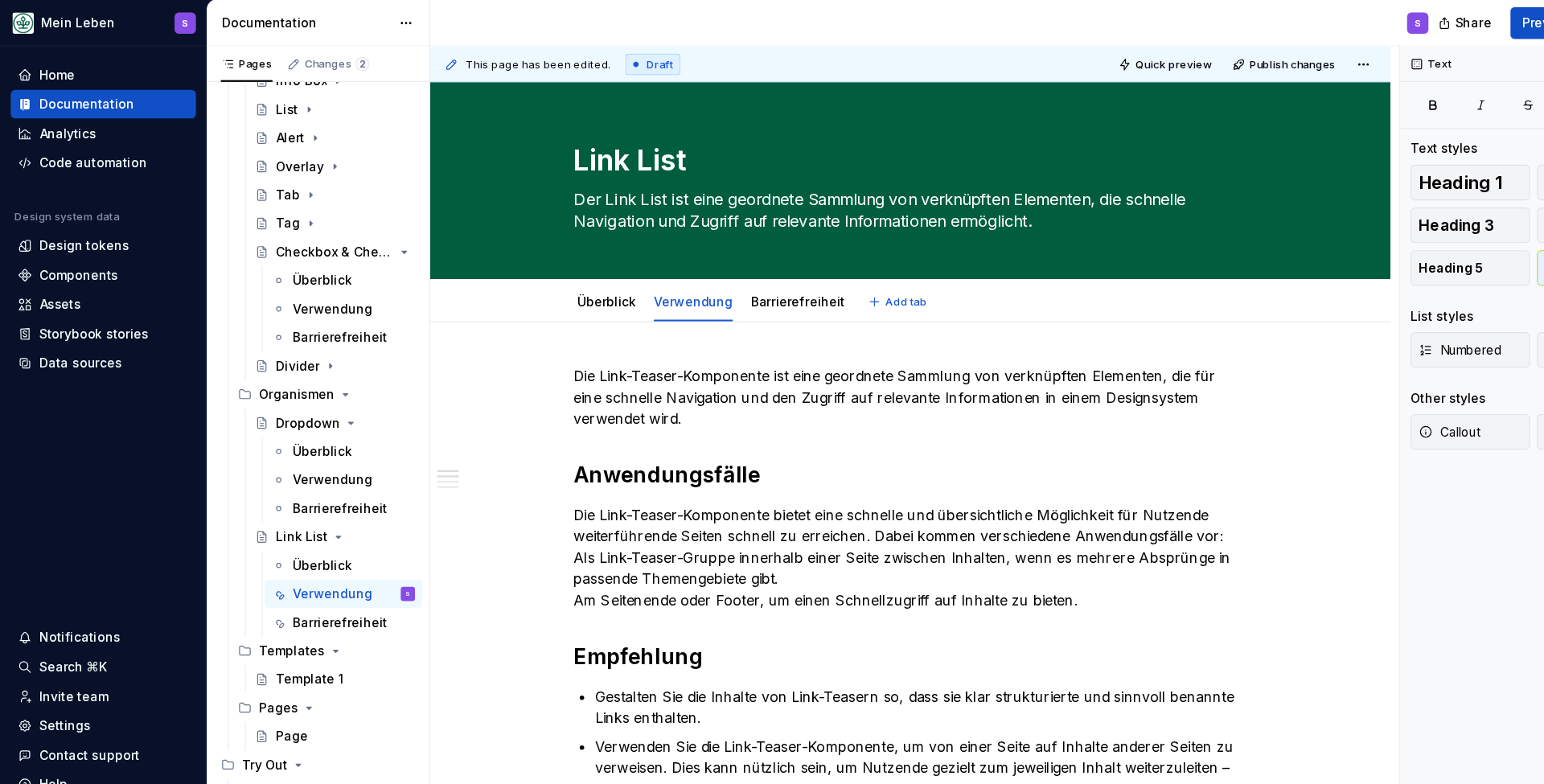
scroll to position [0, 0]
click at [558, 273] on link "Überblick" at bounding box center [548, 272] width 53 height 14
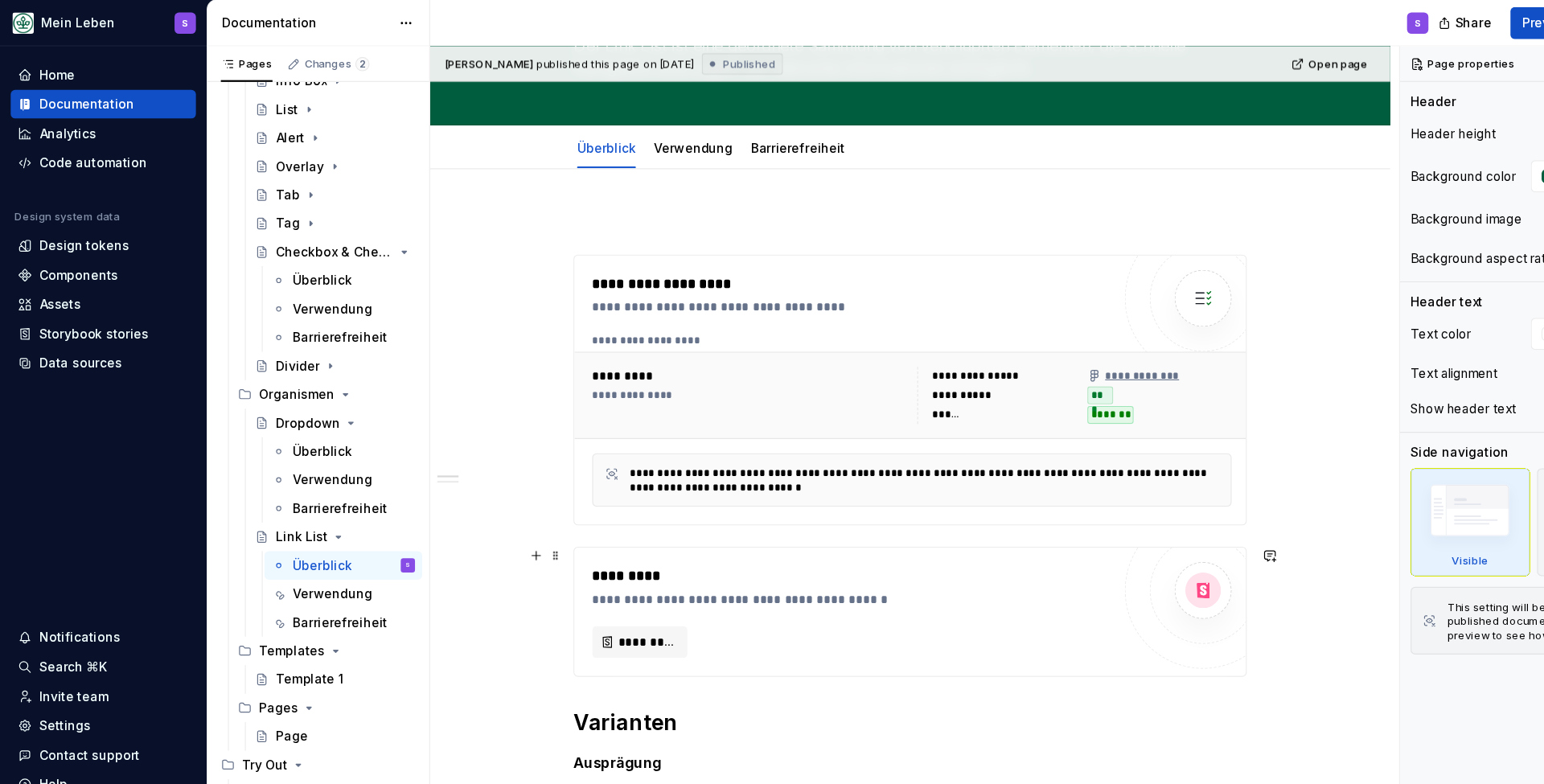
scroll to position [148, 0]
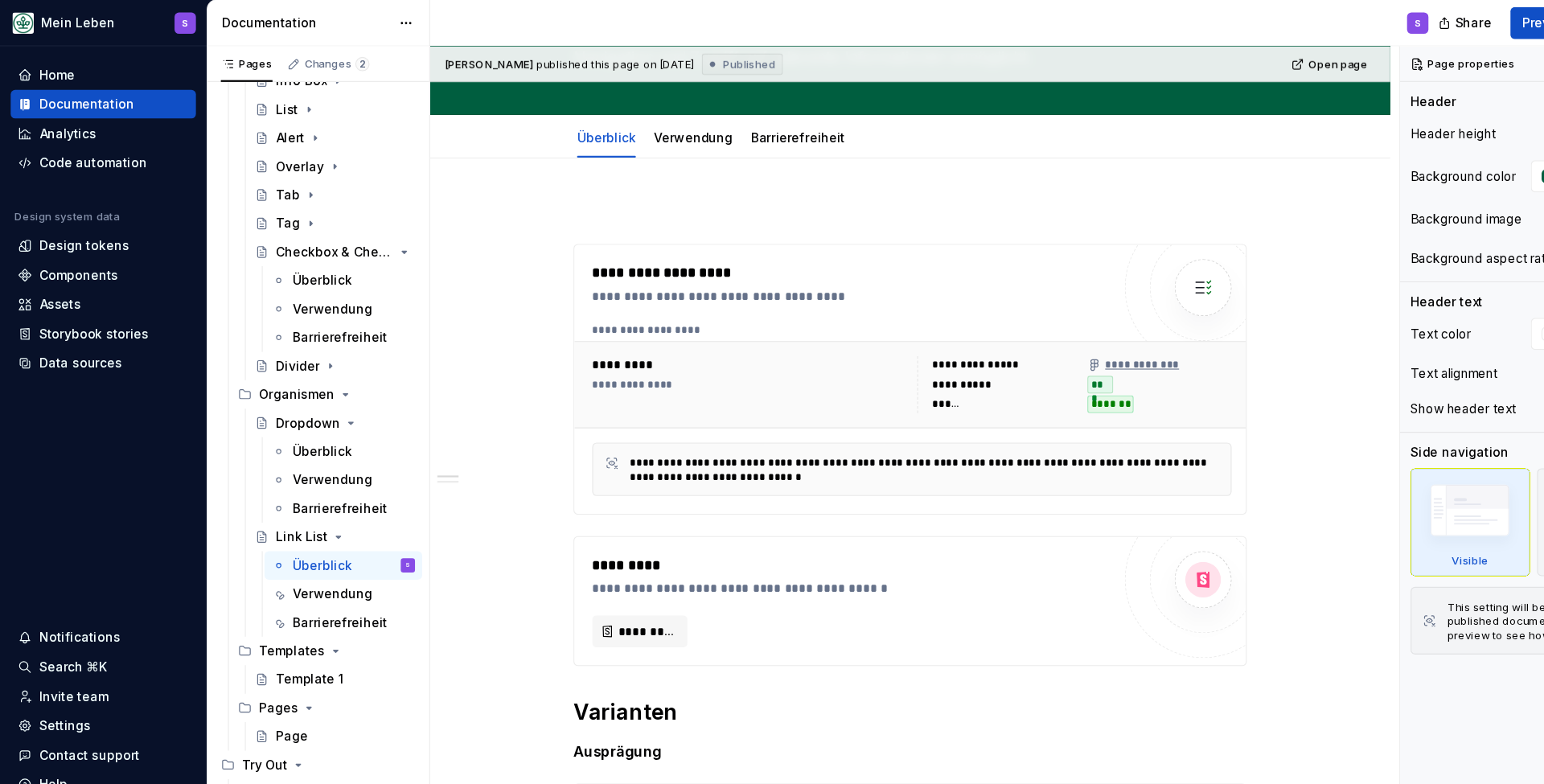
type textarea "*"
